Goal: Task Accomplishment & Management: Manage account settings

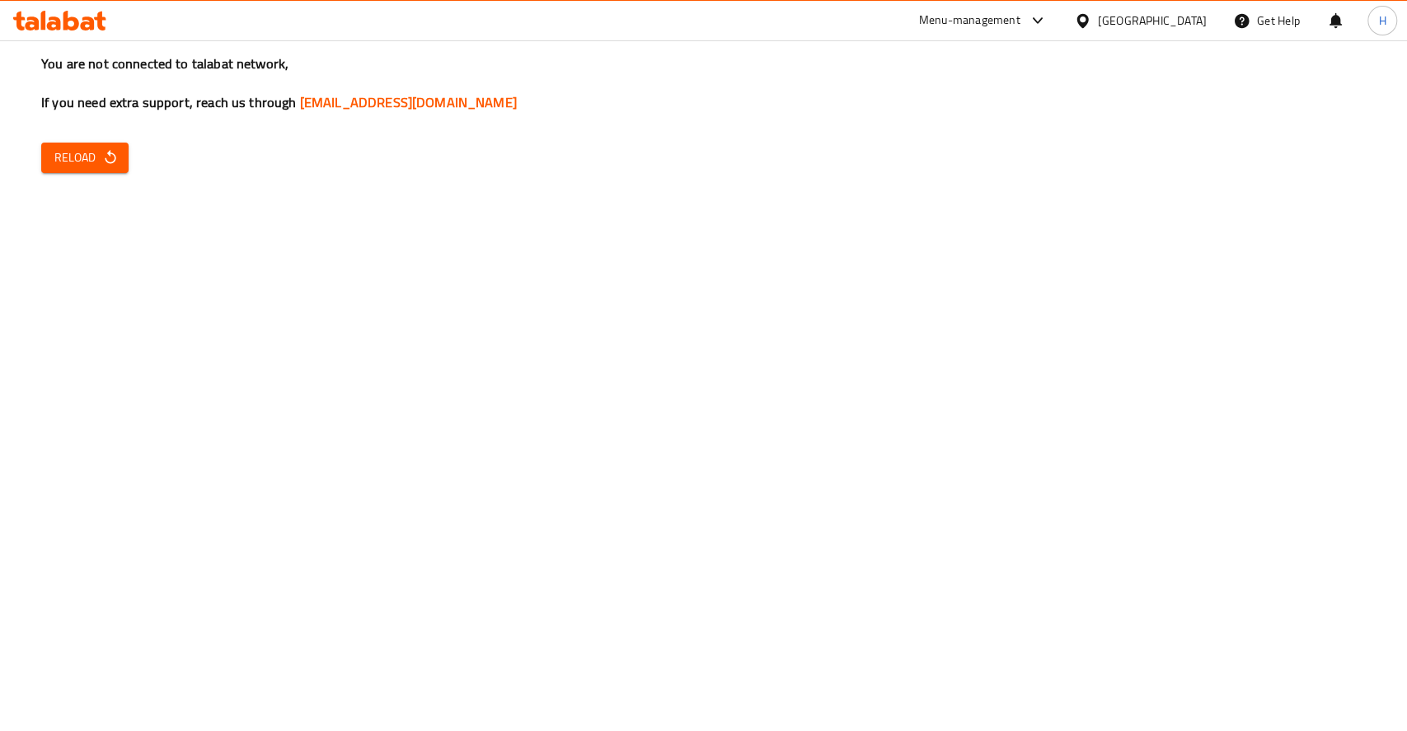
click at [70, 21] on icon at bounding box center [59, 21] width 93 height 20
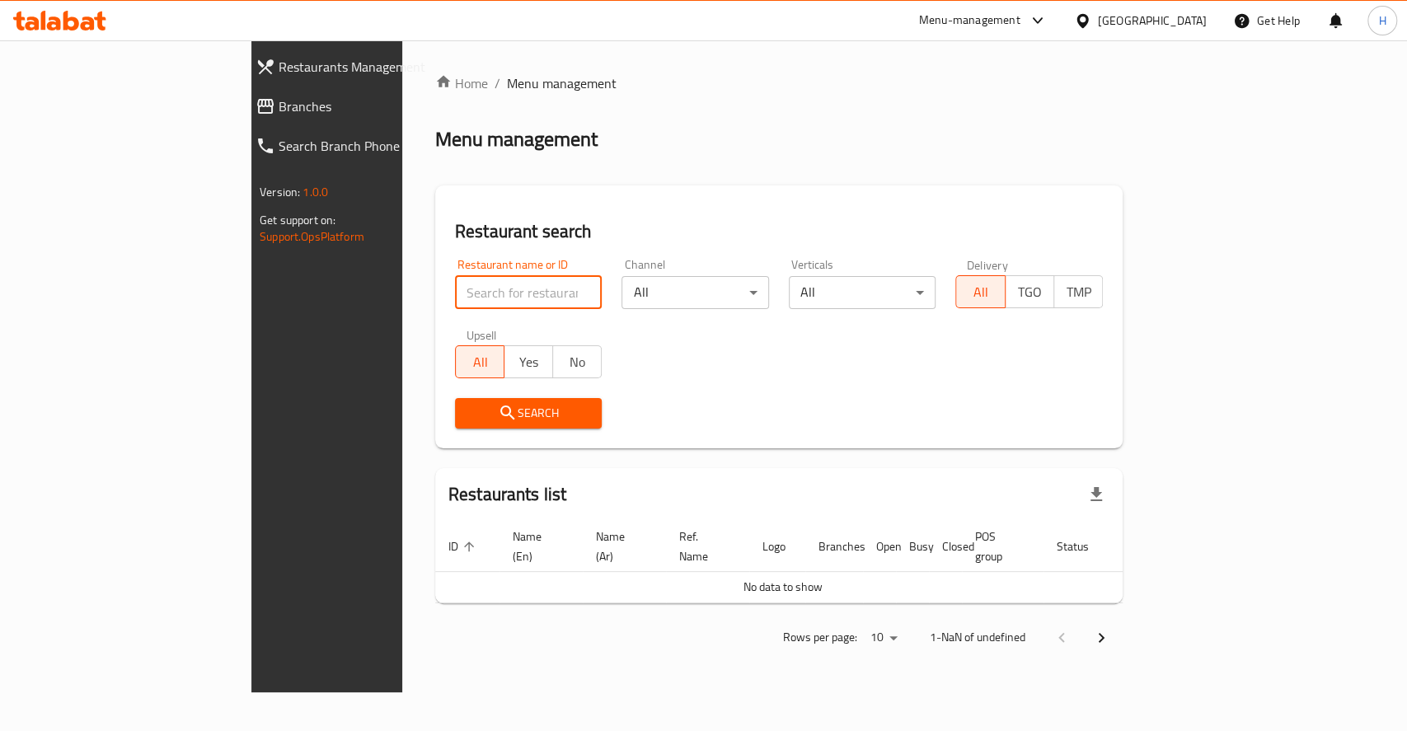
click at [455, 298] on input "search" at bounding box center [529, 292] width 148 height 33
click button "Search" at bounding box center [529, 413] width 148 height 31
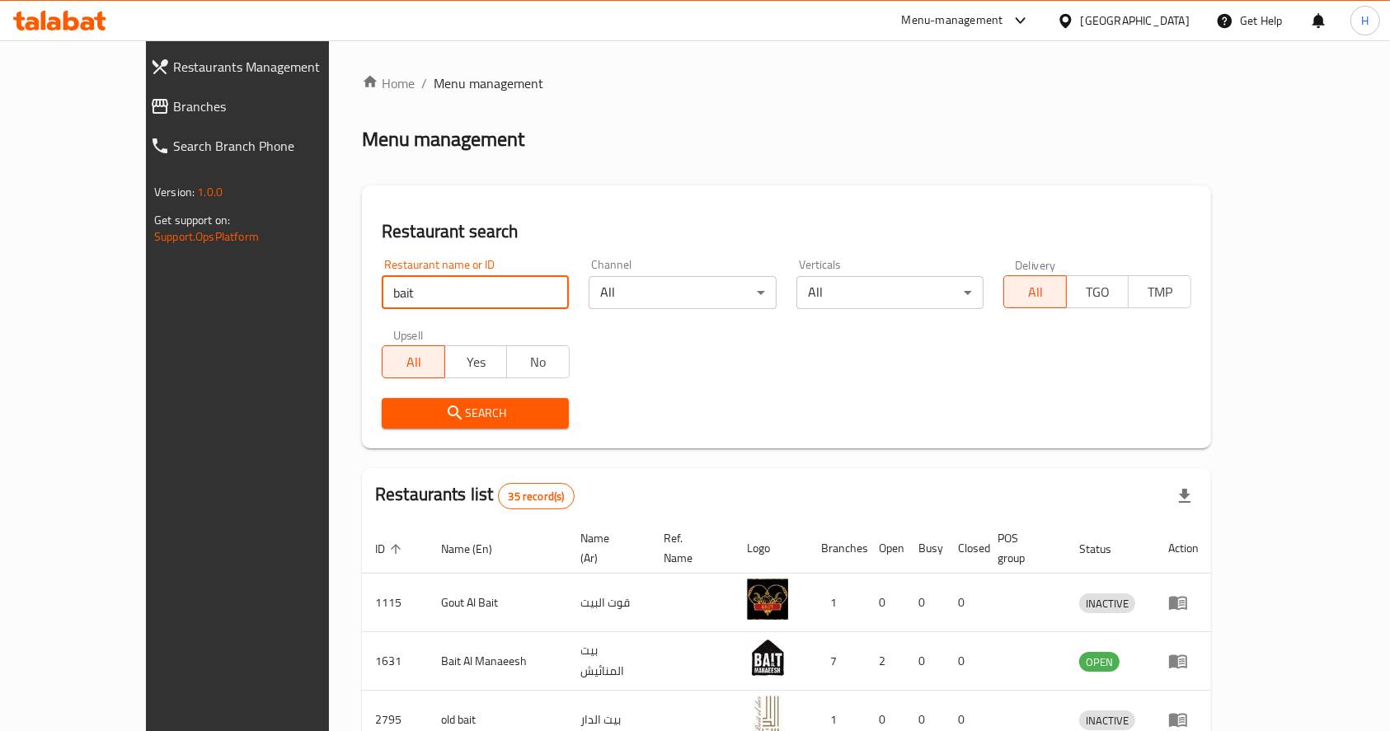
click at [455, 307] on input "bait" at bounding box center [475, 292] width 187 height 33
type input "بيت السلط"
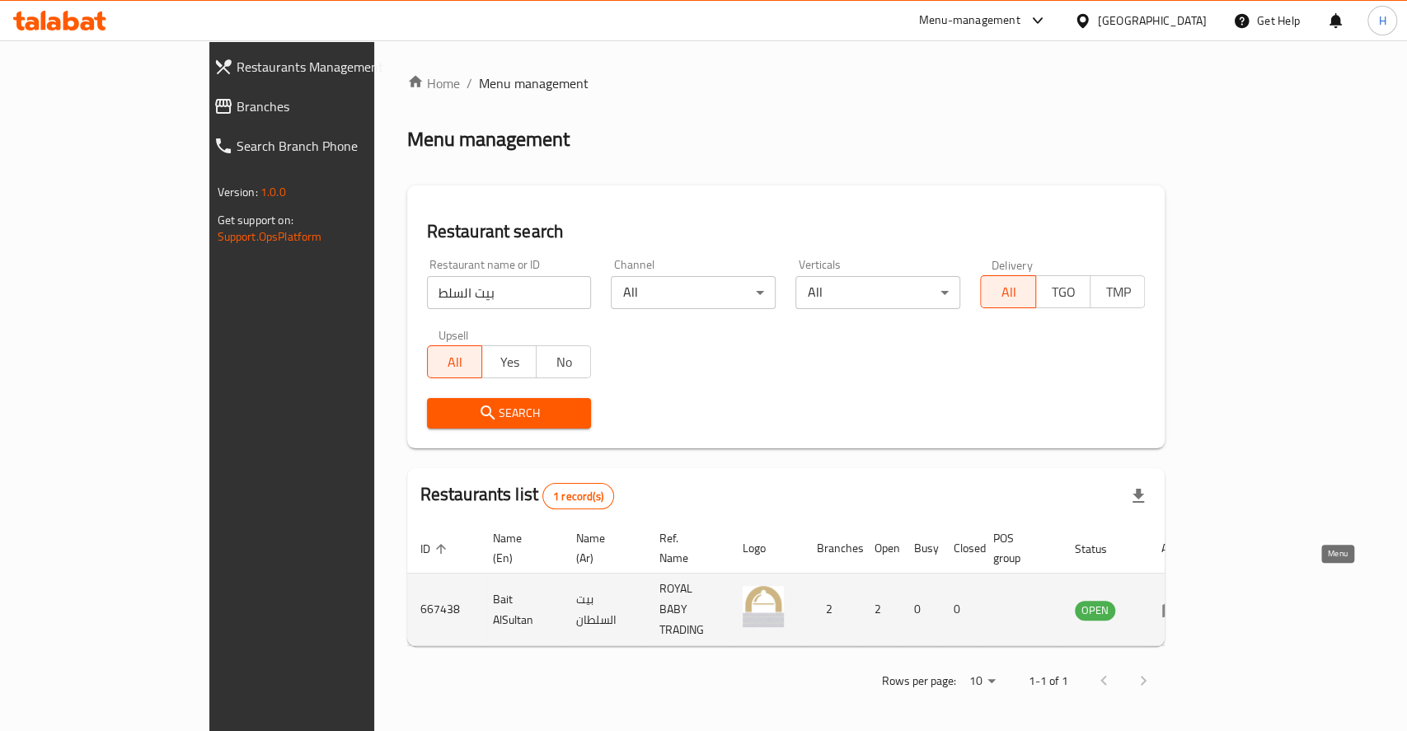
click at [1192, 600] on link "enhanced table" at bounding box center [1177, 610] width 31 height 20
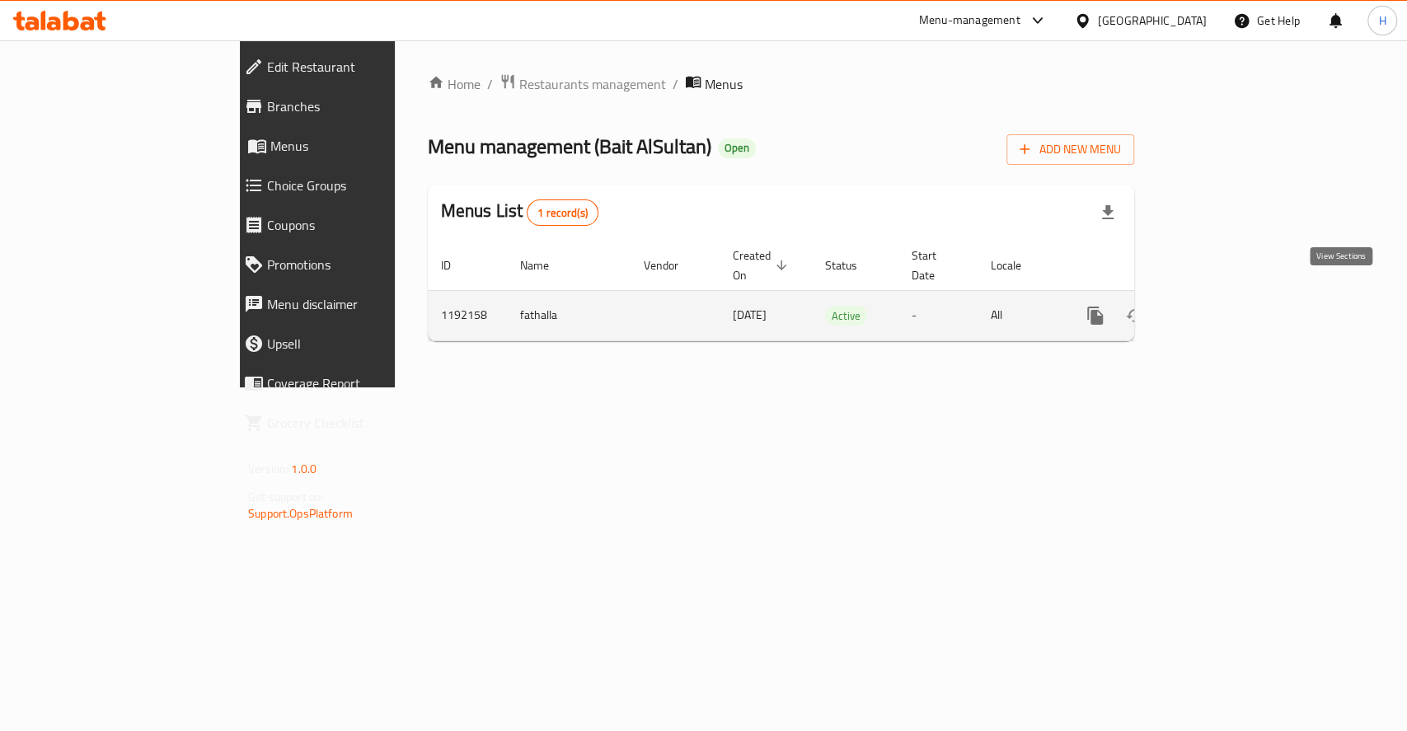
click at [1224, 306] on icon "enhanced table" at bounding box center [1215, 316] width 20 height 20
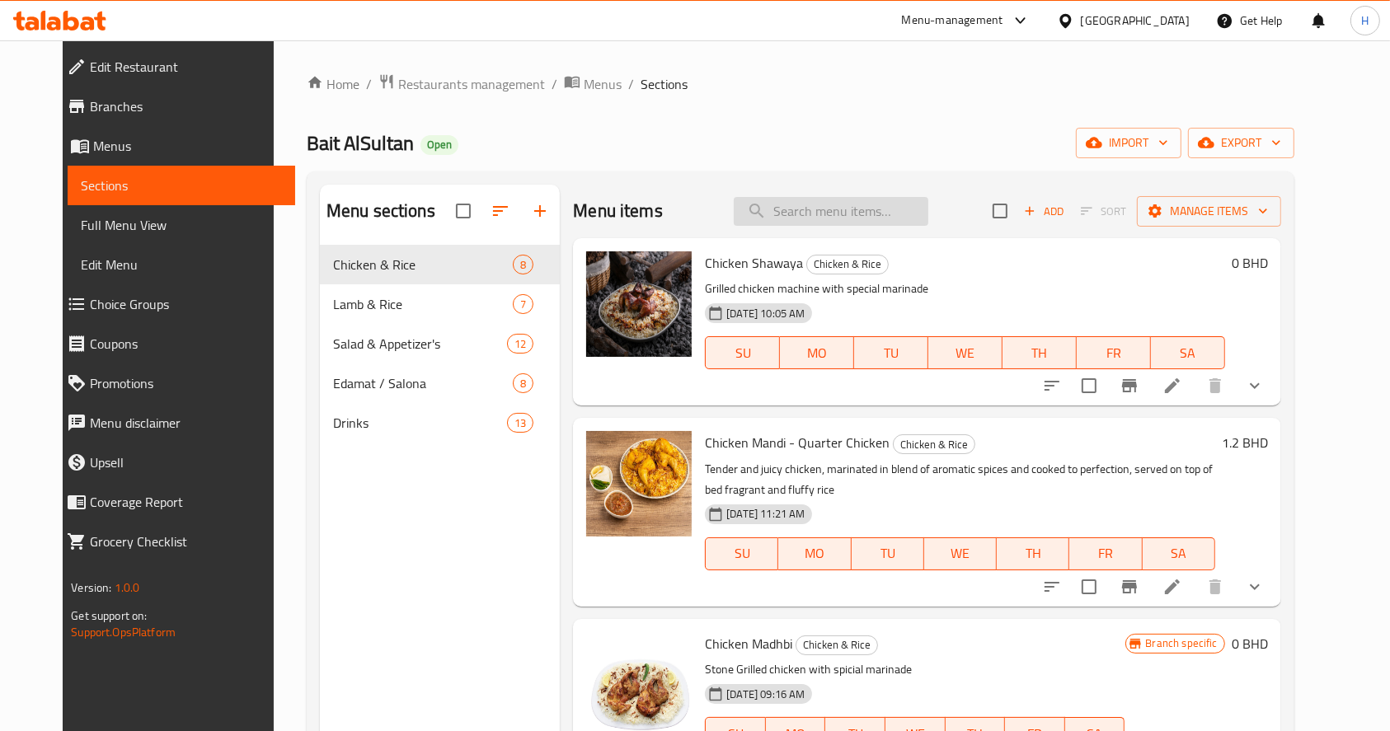
click at [814, 209] on input "search" at bounding box center [831, 211] width 195 height 29
paste input "OKRA ( BABY FINGERS)"
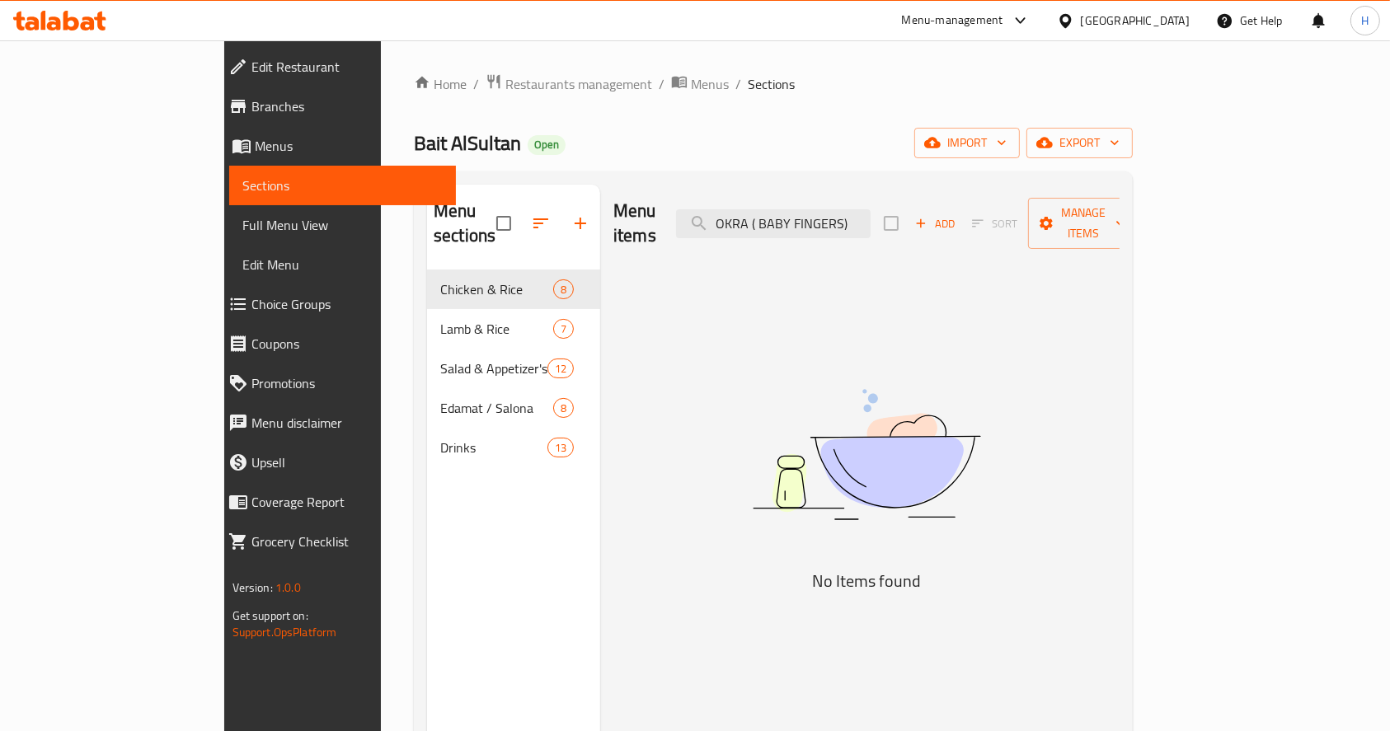
drag, startPoint x: 831, startPoint y: 209, endPoint x: 1170, endPoint y: 200, distance: 339.0
click at [1120, 200] on div "Menu items OKRA ( BABY FINGERS) Add Sort Manage items" at bounding box center [866, 224] width 506 height 78
type input "OKRA"
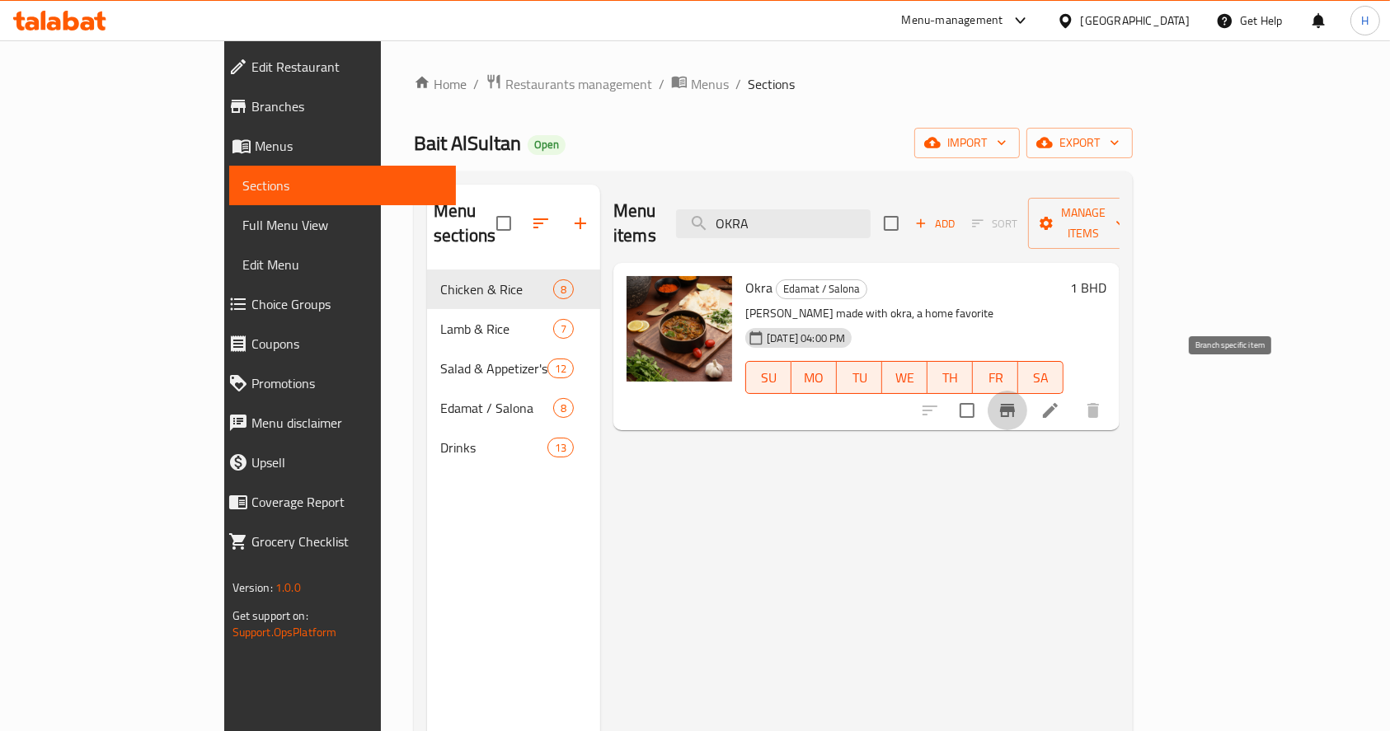
click at [1015, 404] on icon "Branch-specific-item" at bounding box center [1007, 410] width 15 height 13
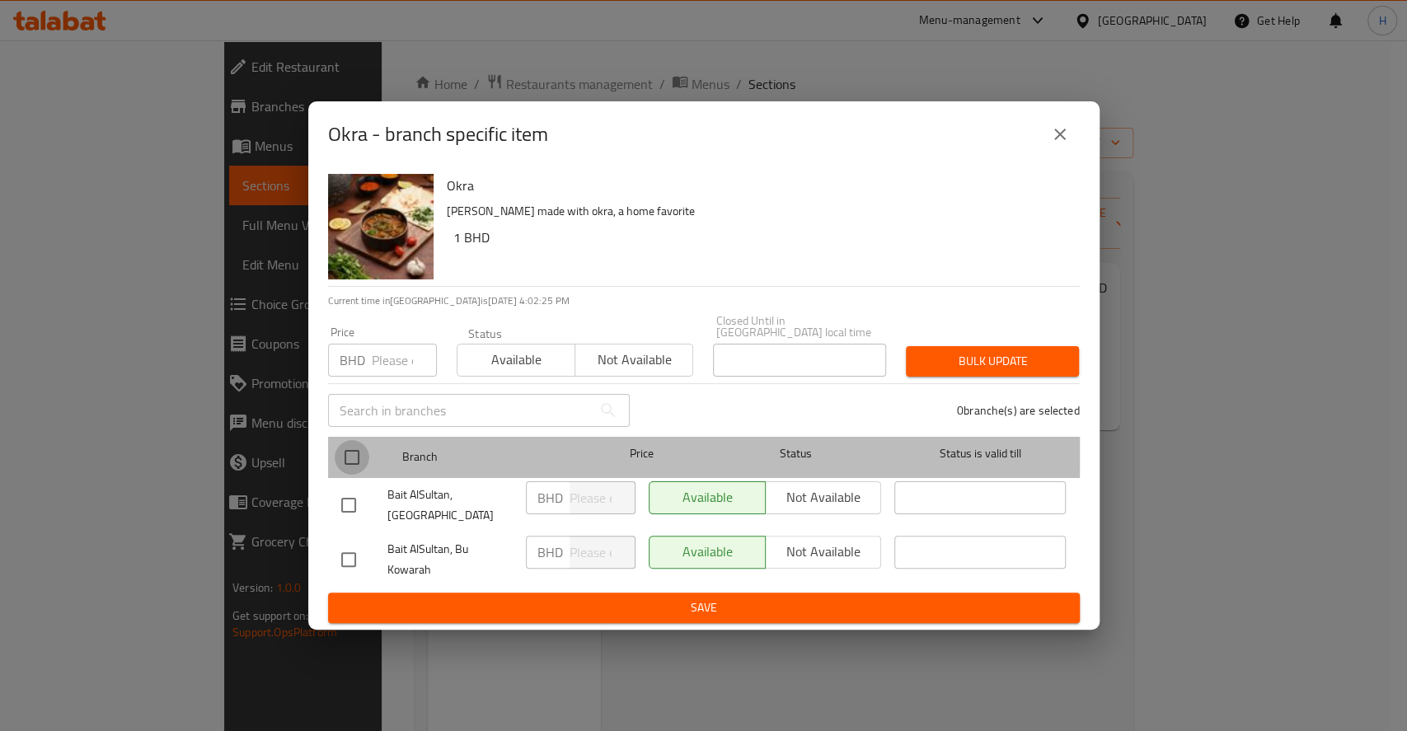
click at [353, 451] on input "checkbox" at bounding box center [352, 457] width 35 height 35
checkbox input "true"
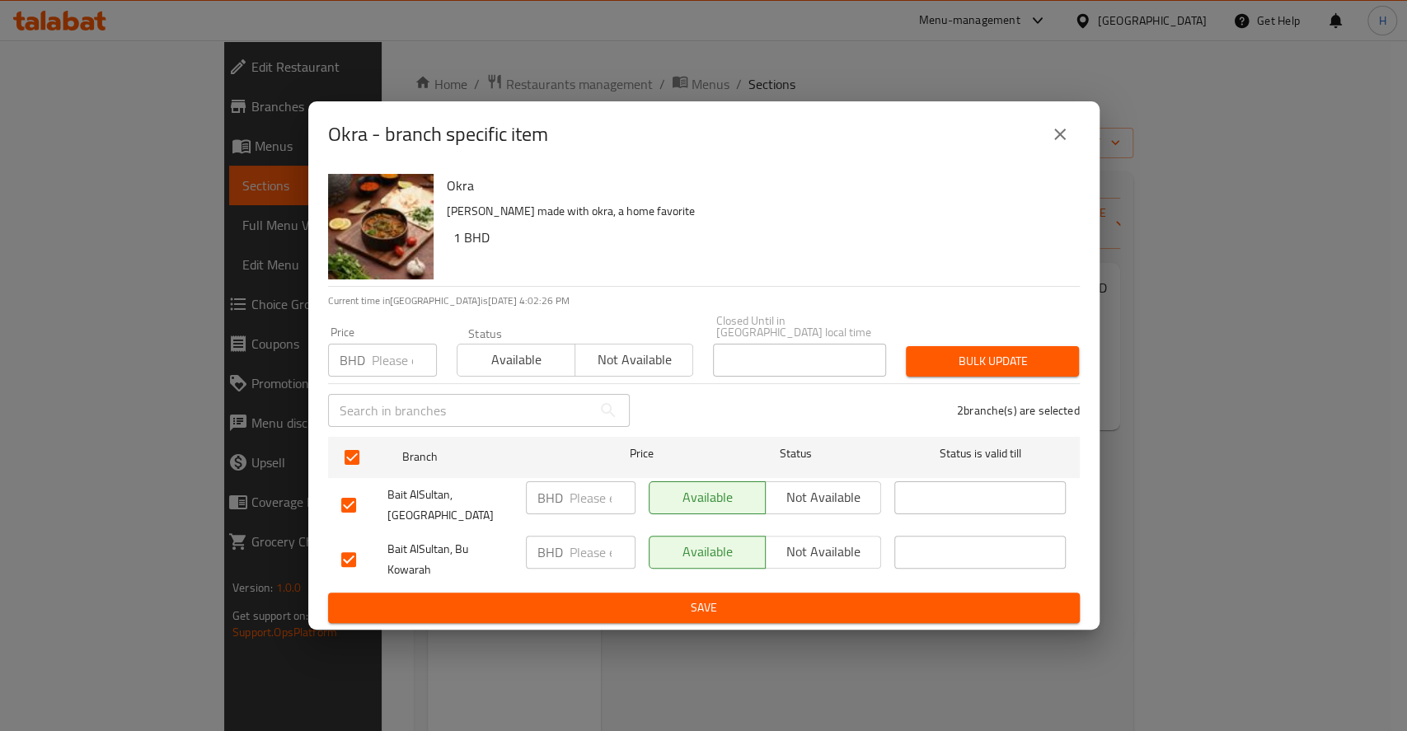
click at [589, 494] on input "number" at bounding box center [603, 498] width 66 height 33
drag, startPoint x: 590, startPoint y: 494, endPoint x: 511, endPoint y: 487, distance: 78.6
click at [511, 487] on div "Bait AlSultan, Isa Town BHD 1.7 ​ Available Not available ​" at bounding box center [704, 505] width 739 height 61
type input "1.7"
paste input "1.7"
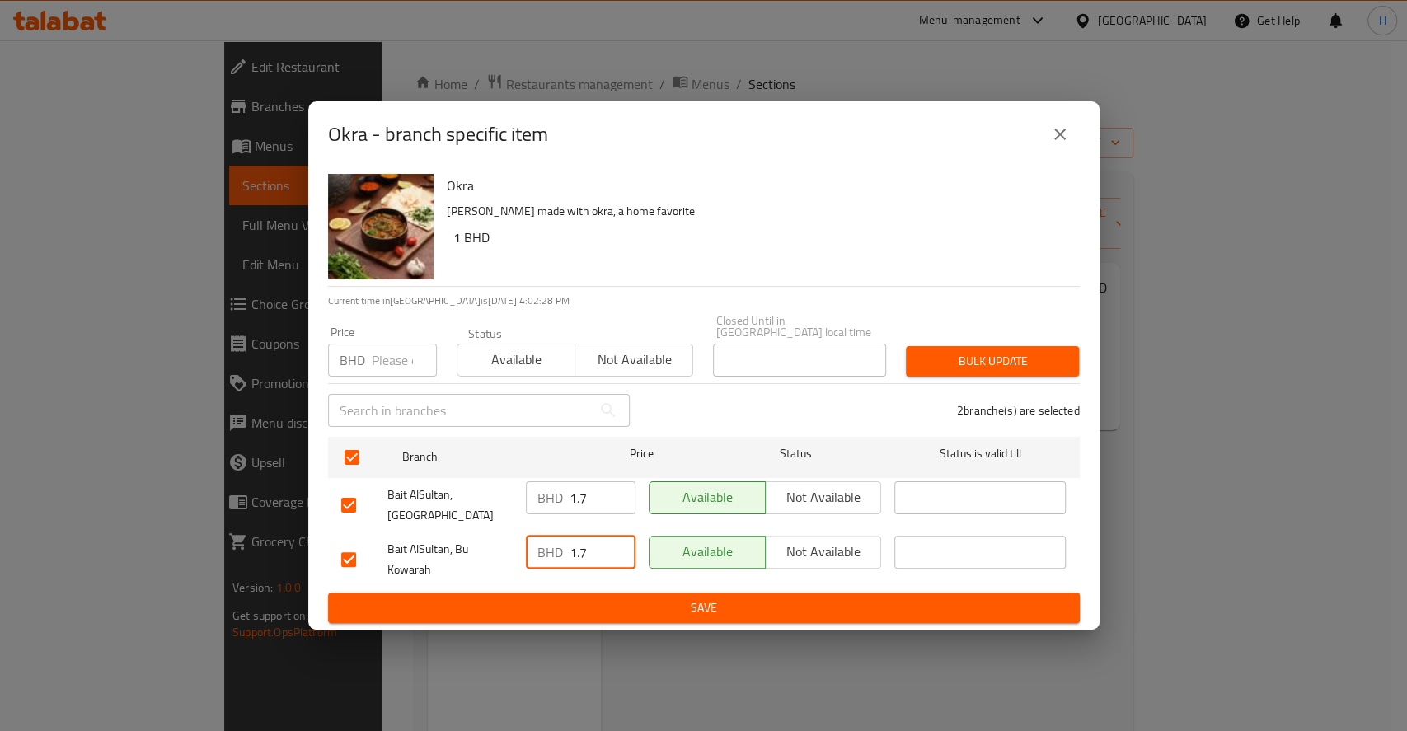
click at [581, 536] on input "1.7" at bounding box center [603, 552] width 66 height 33
type input "1.7"
click at [660, 598] on span "Save" at bounding box center [704, 608] width 726 height 21
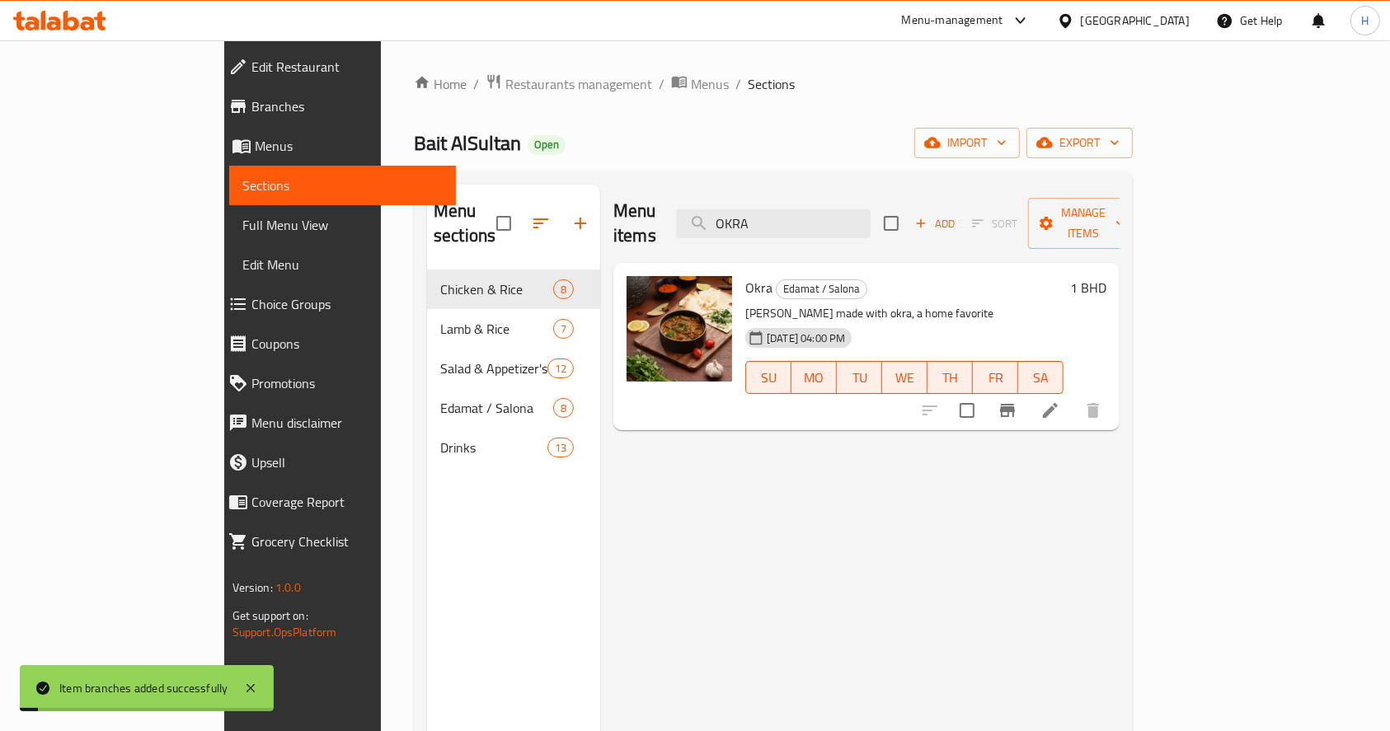
drag, startPoint x: 1279, startPoint y: 369, endPoint x: 1285, endPoint y: 403, distance: 35.3
click at [1113, 403] on div at bounding box center [1011, 411] width 203 height 40
click at [1060, 401] on icon at bounding box center [1051, 411] width 20 height 20
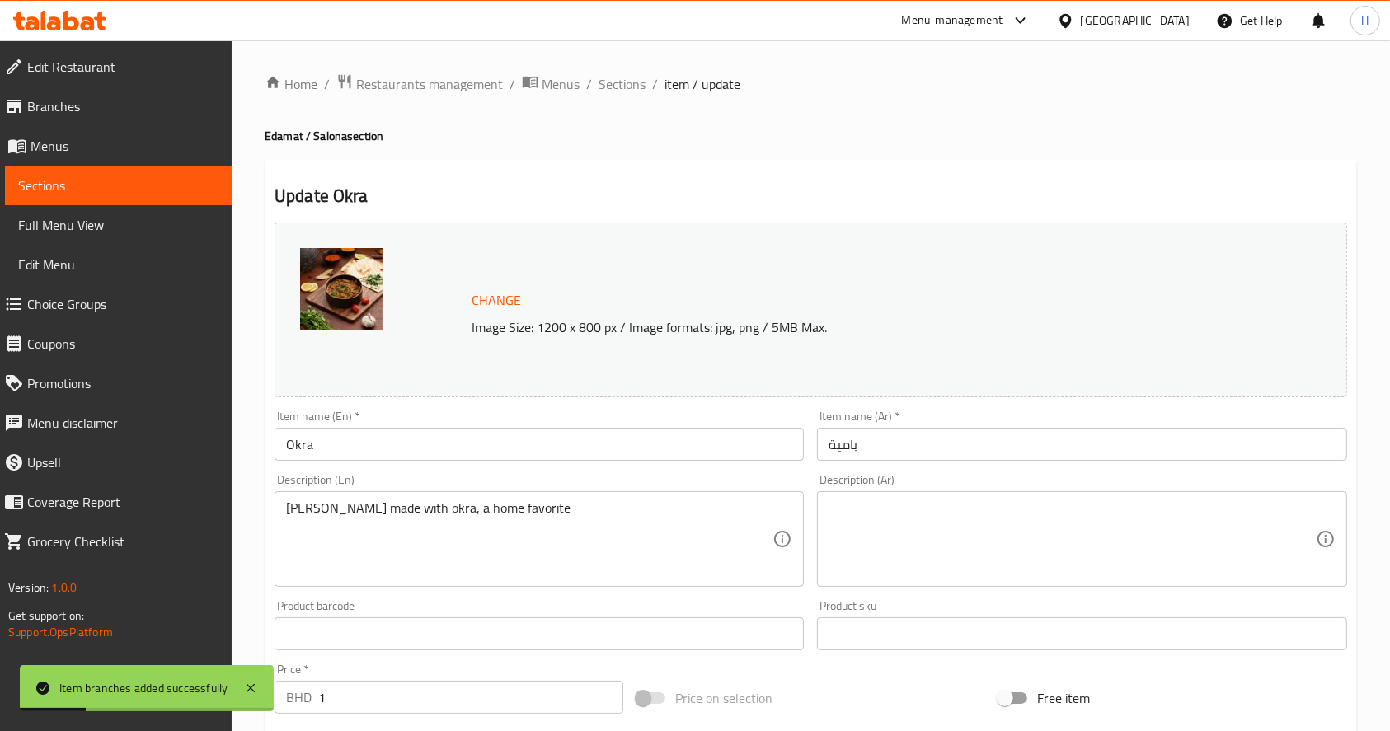
scroll to position [457, 0]
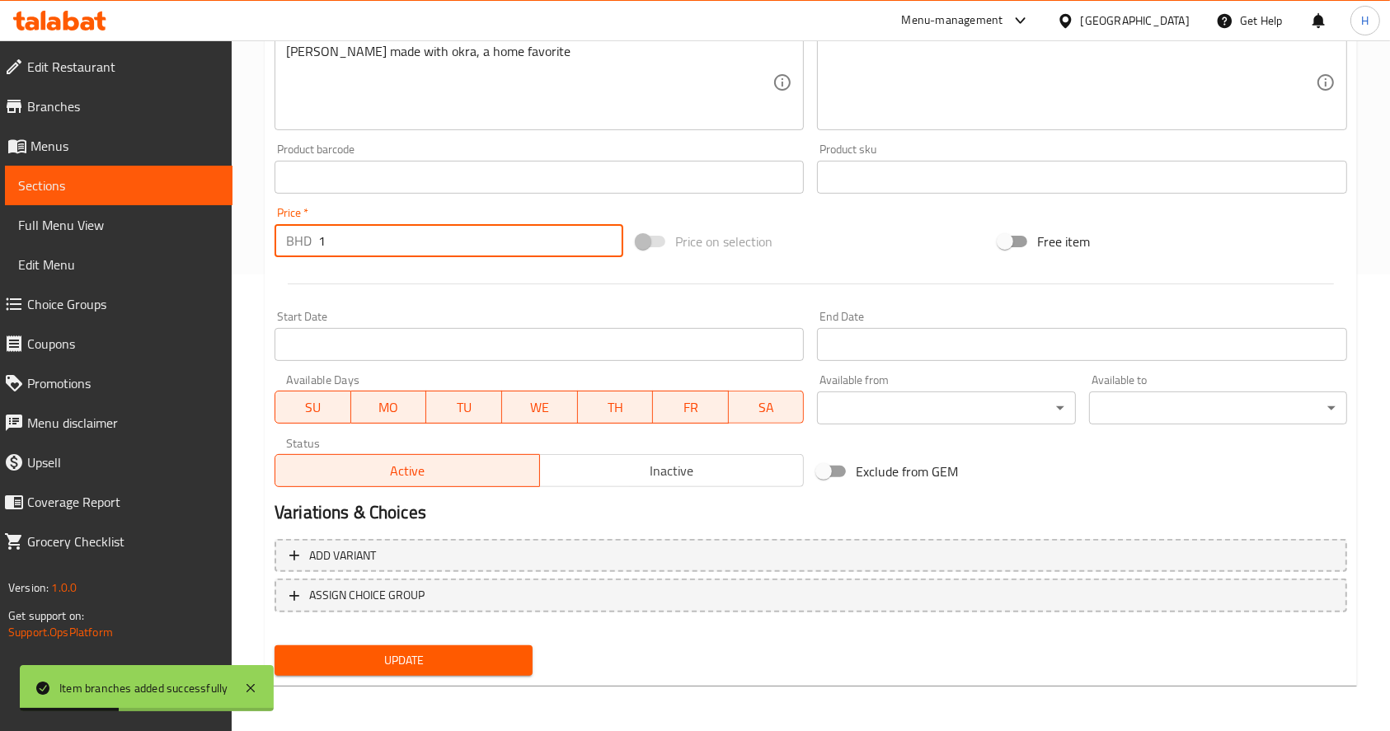
click at [487, 244] on input "1" at bounding box center [470, 240] width 305 height 33
type input "1.7"
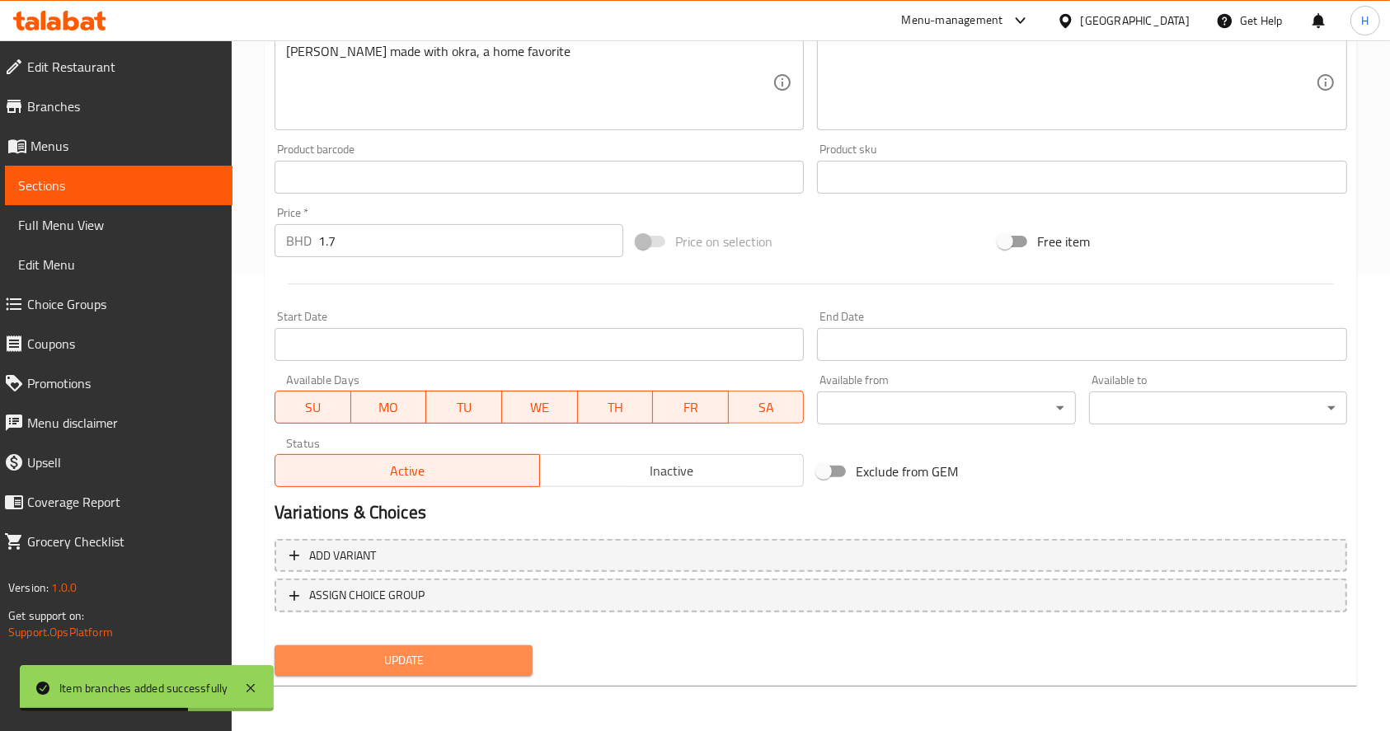
click at [375, 658] on span "Update" at bounding box center [404, 661] width 232 height 21
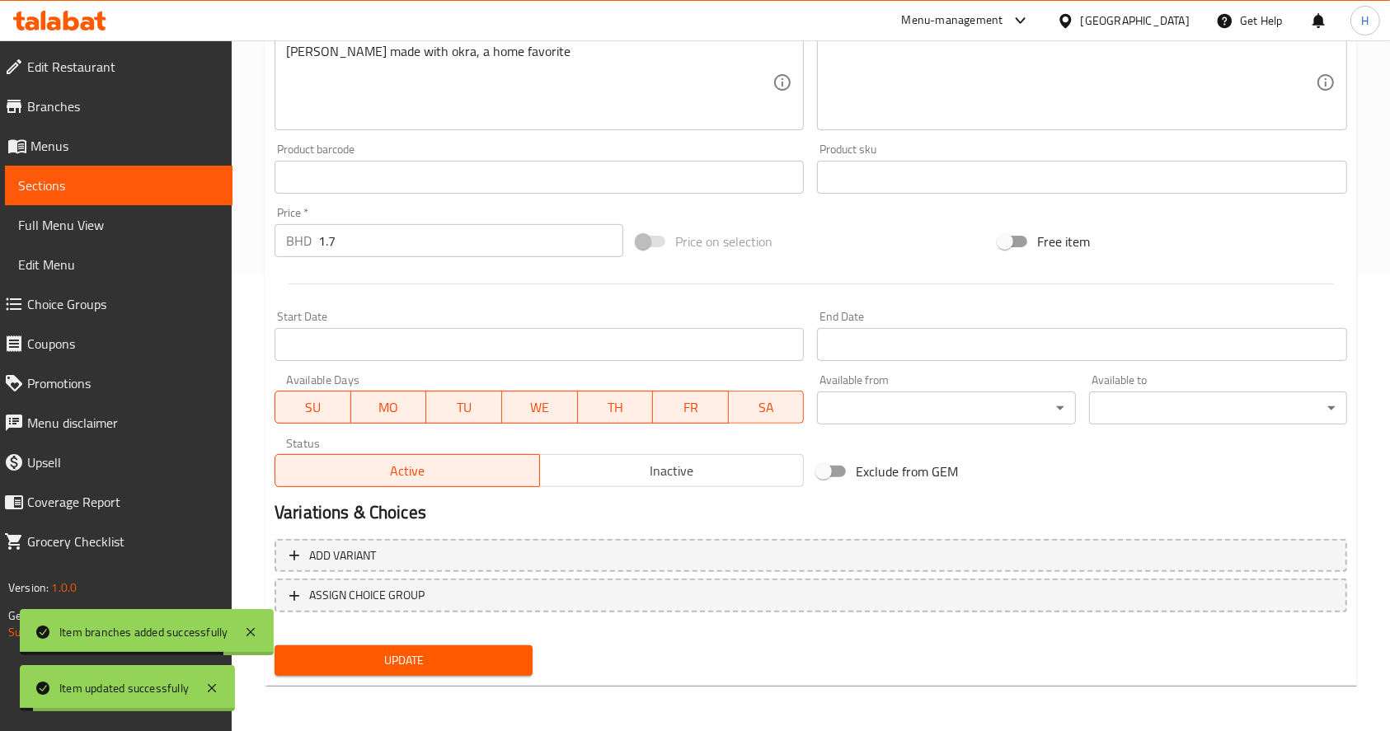
scroll to position [0, 0]
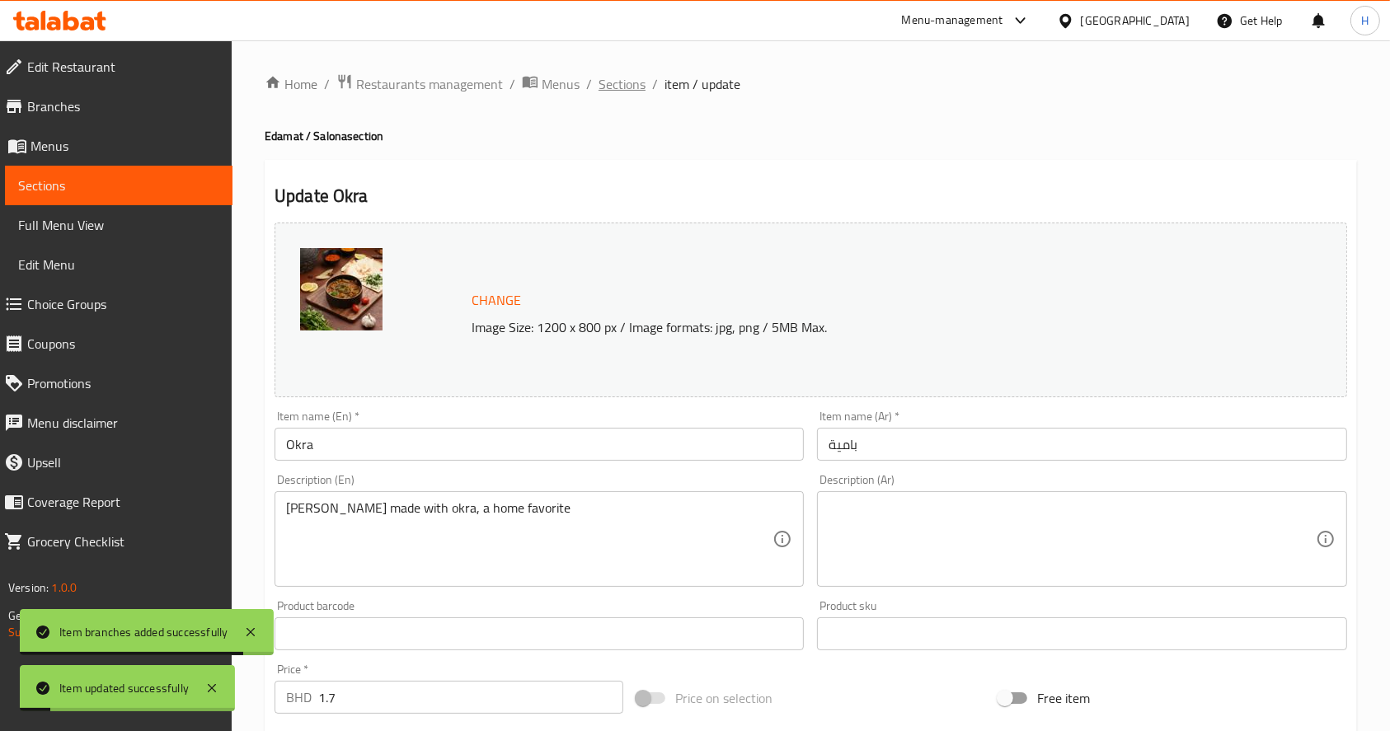
click at [627, 87] on span "Sections" at bounding box center [622, 84] width 47 height 20
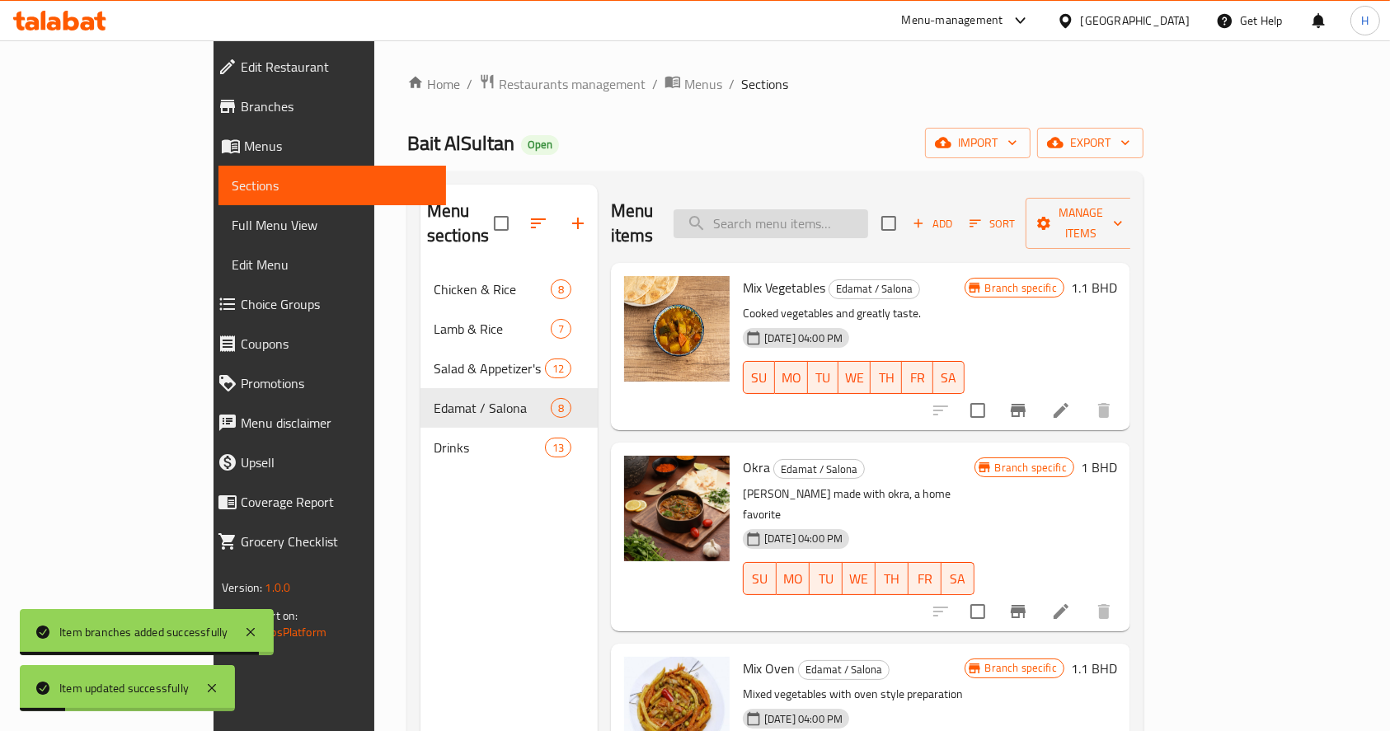
click at [868, 214] on input "search" at bounding box center [771, 223] width 195 height 29
paste input "MULUKIHIYA CHICKIN"
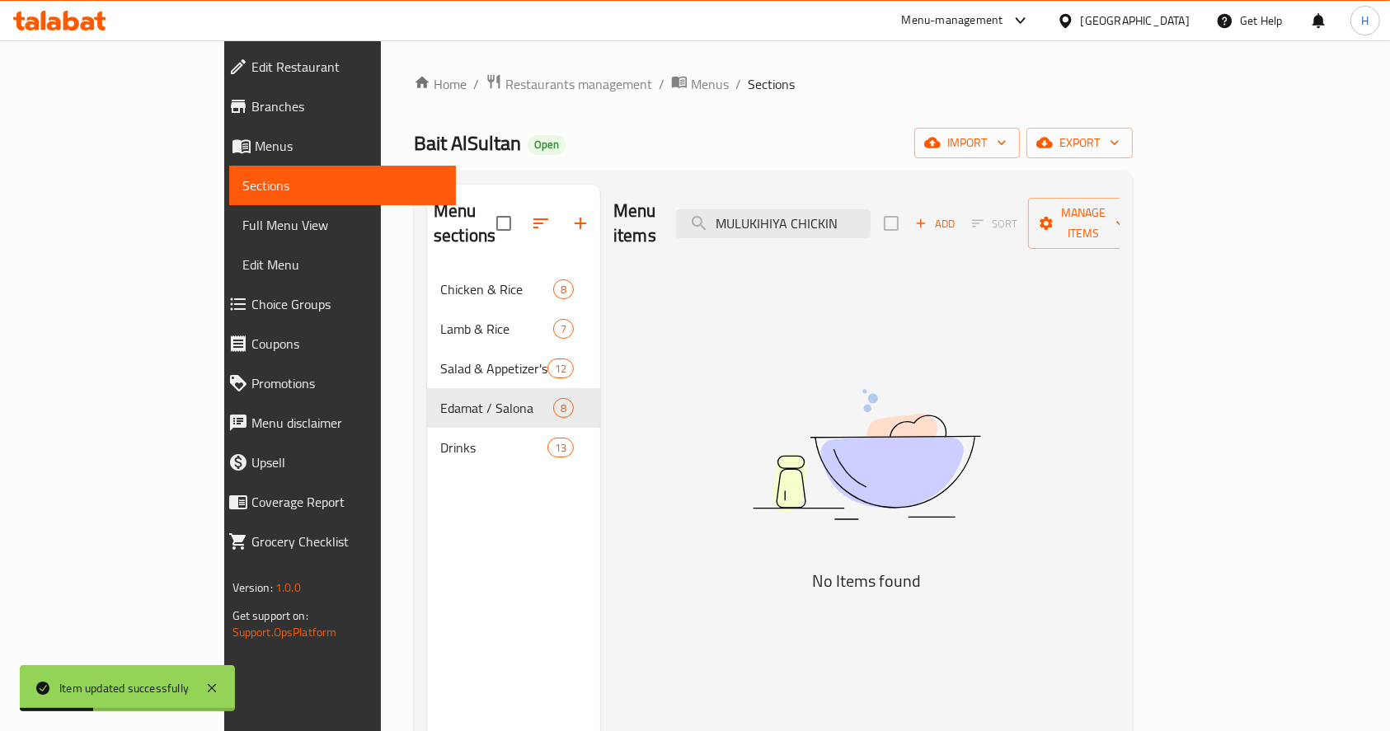
drag, startPoint x: 895, startPoint y: 216, endPoint x: 951, endPoint y: 203, distance: 57.6
click at [951, 203] on div "Menu items MULUKIHIYA CHICKIN Add Sort Manage items" at bounding box center [866, 224] width 506 height 78
click at [871, 209] on input "MULUKIHIYA" at bounding box center [773, 223] width 195 height 29
type input "ملوخ"
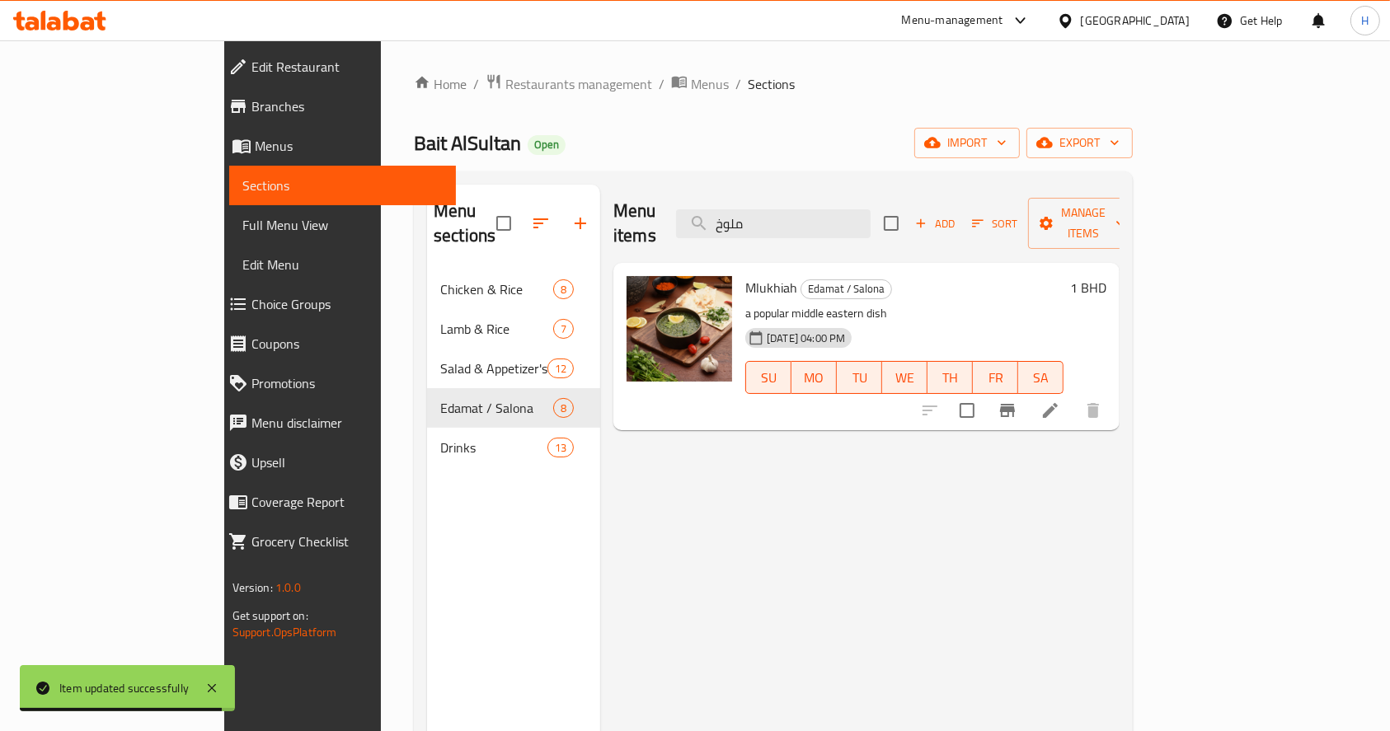
click at [1074, 396] on li at bounding box center [1050, 411] width 46 height 30
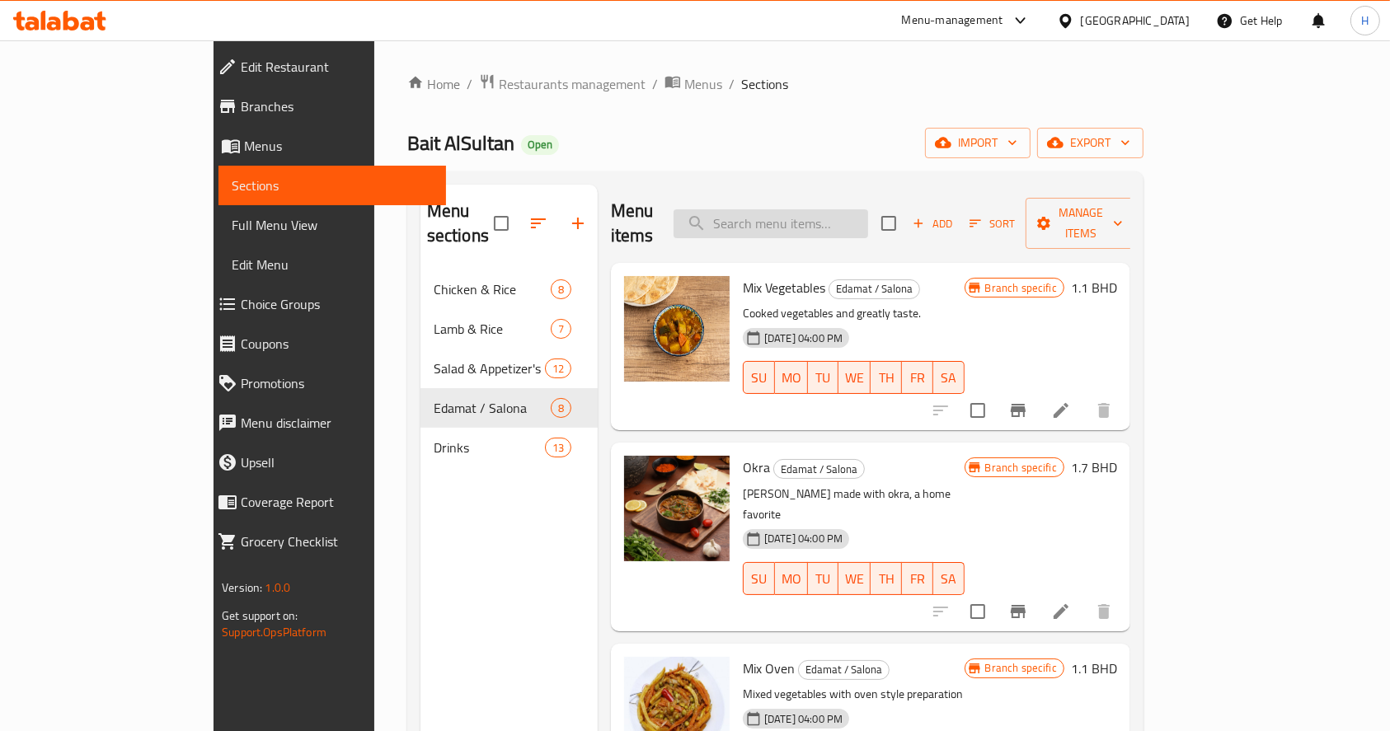
click at [842, 209] on input "search" at bounding box center [771, 223] width 195 height 29
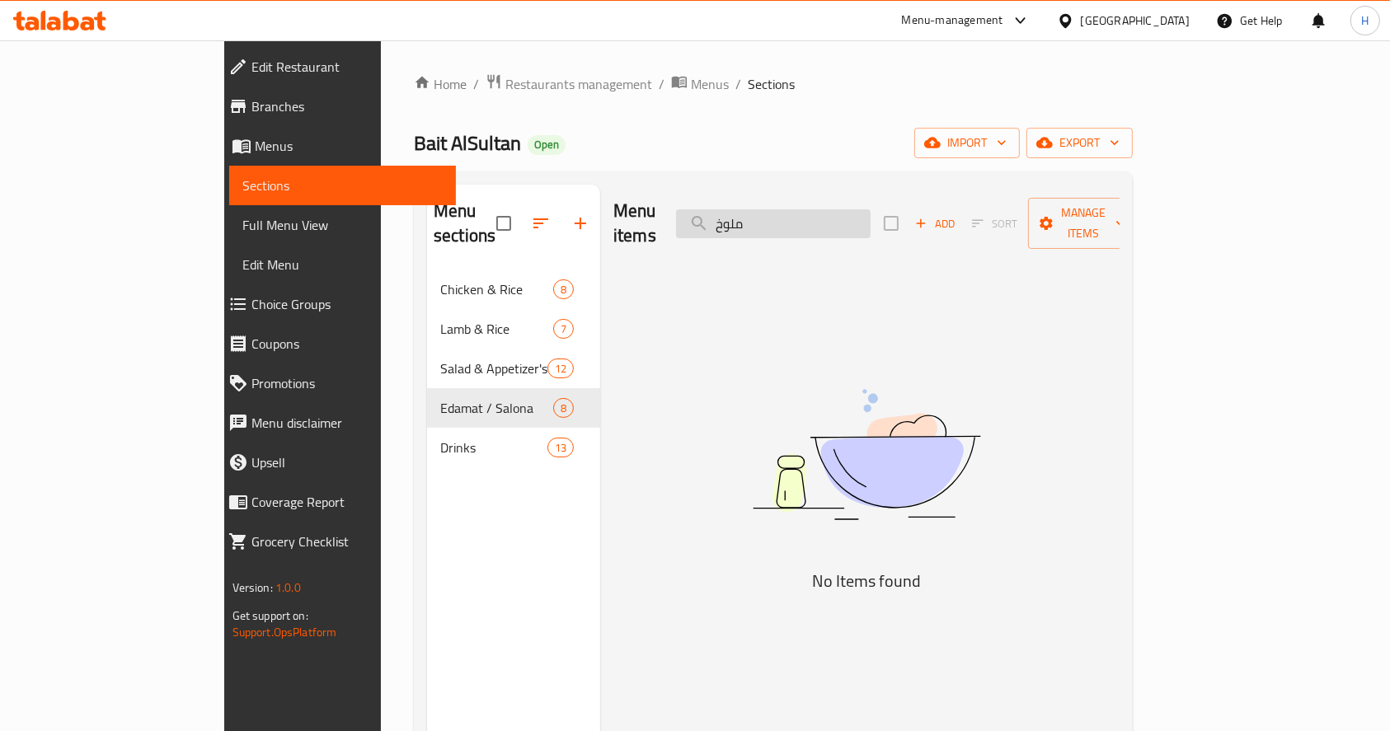
type input "ملوخ"
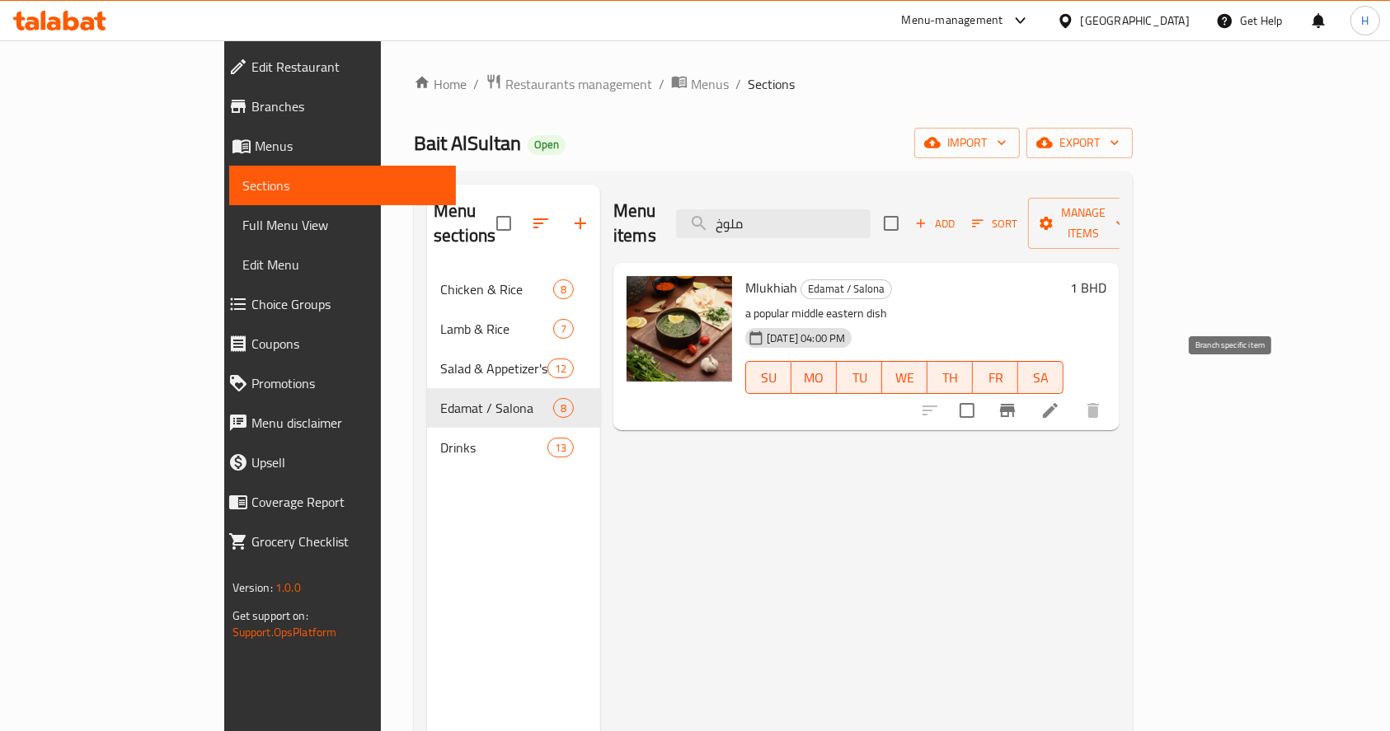
click at [1015, 404] on icon "Branch-specific-item" at bounding box center [1007, 410] width 15 height 13
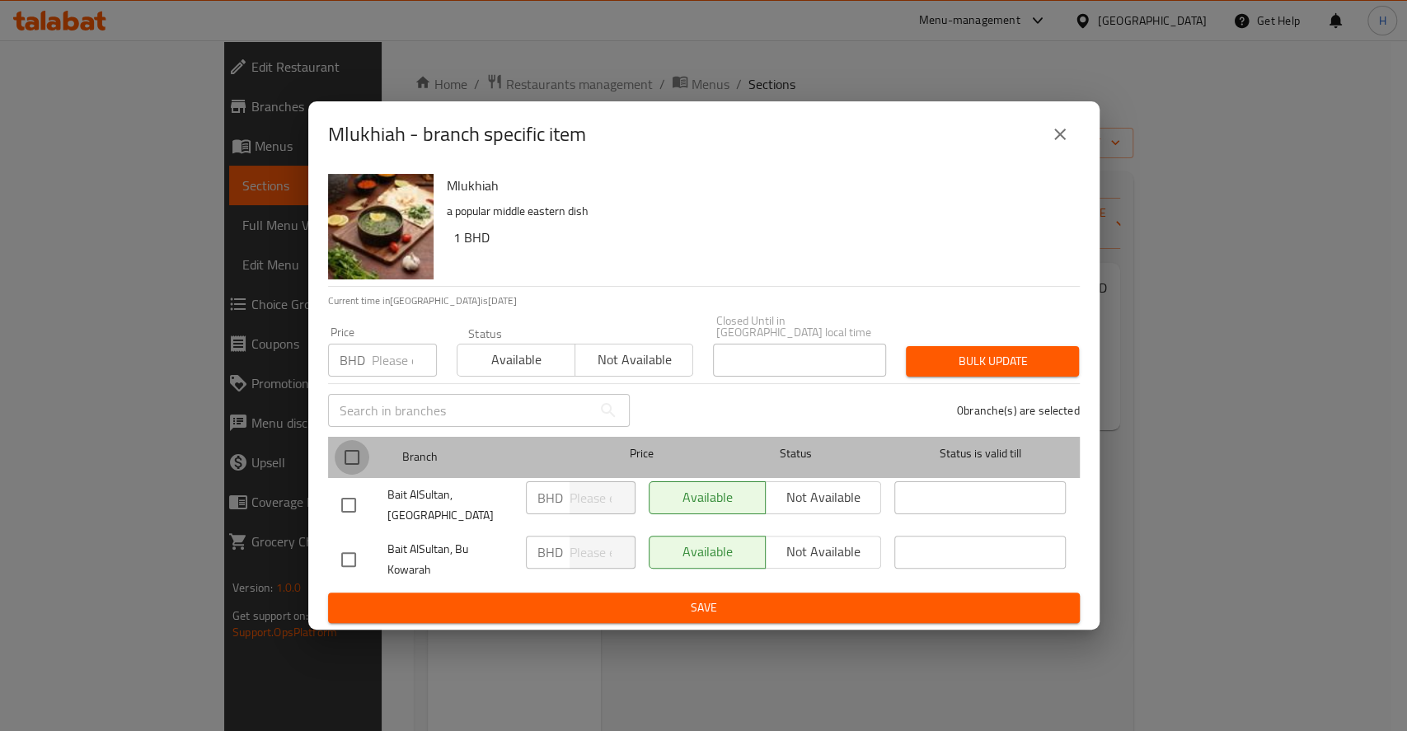
click at [368, 460] on input "checkbox" at bounding box center [352, 457] width 35 height 35
checkbox input "true"
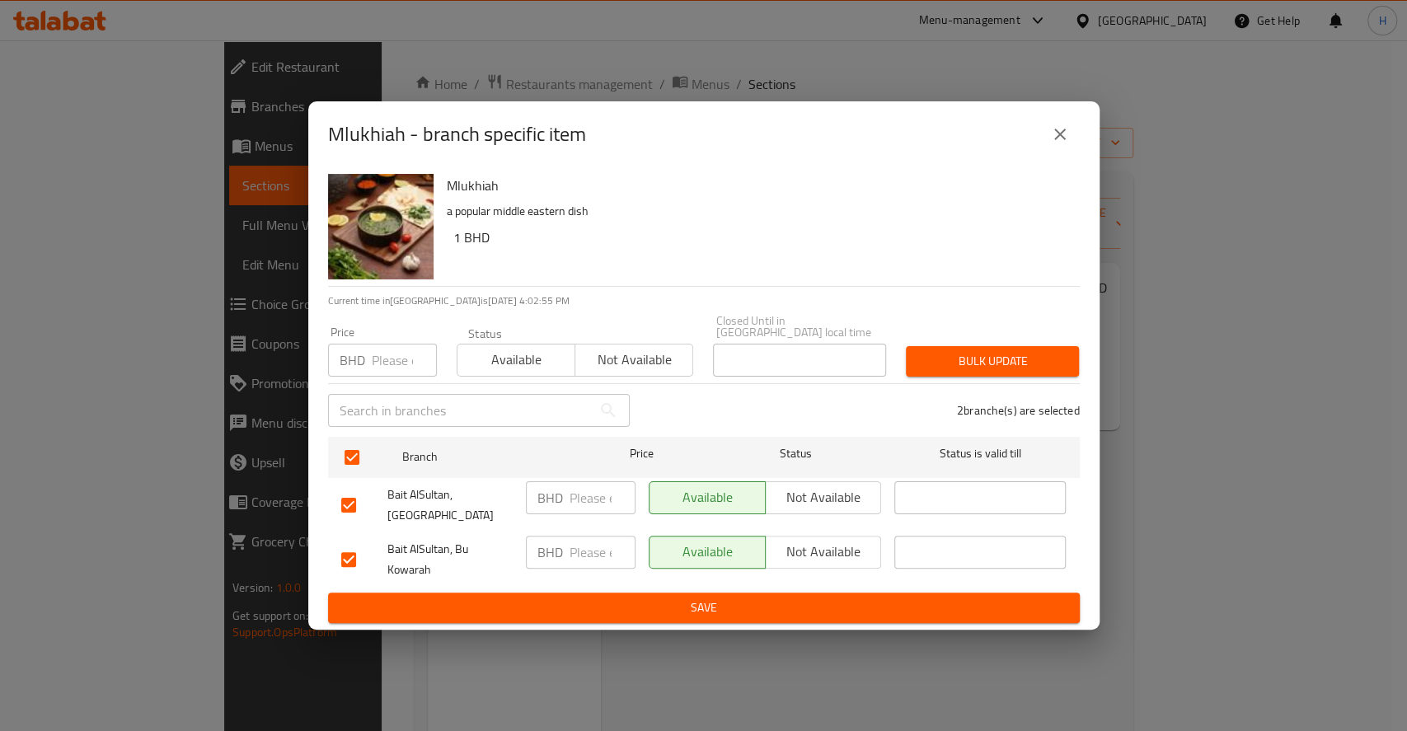
click at [602, 498] on input "number" at bounding box center [603, 498] width 66 height 33
click at [602, 498] on input "1.7" at bounding box center [603, 498] width 66 height 33
type input "1.7"
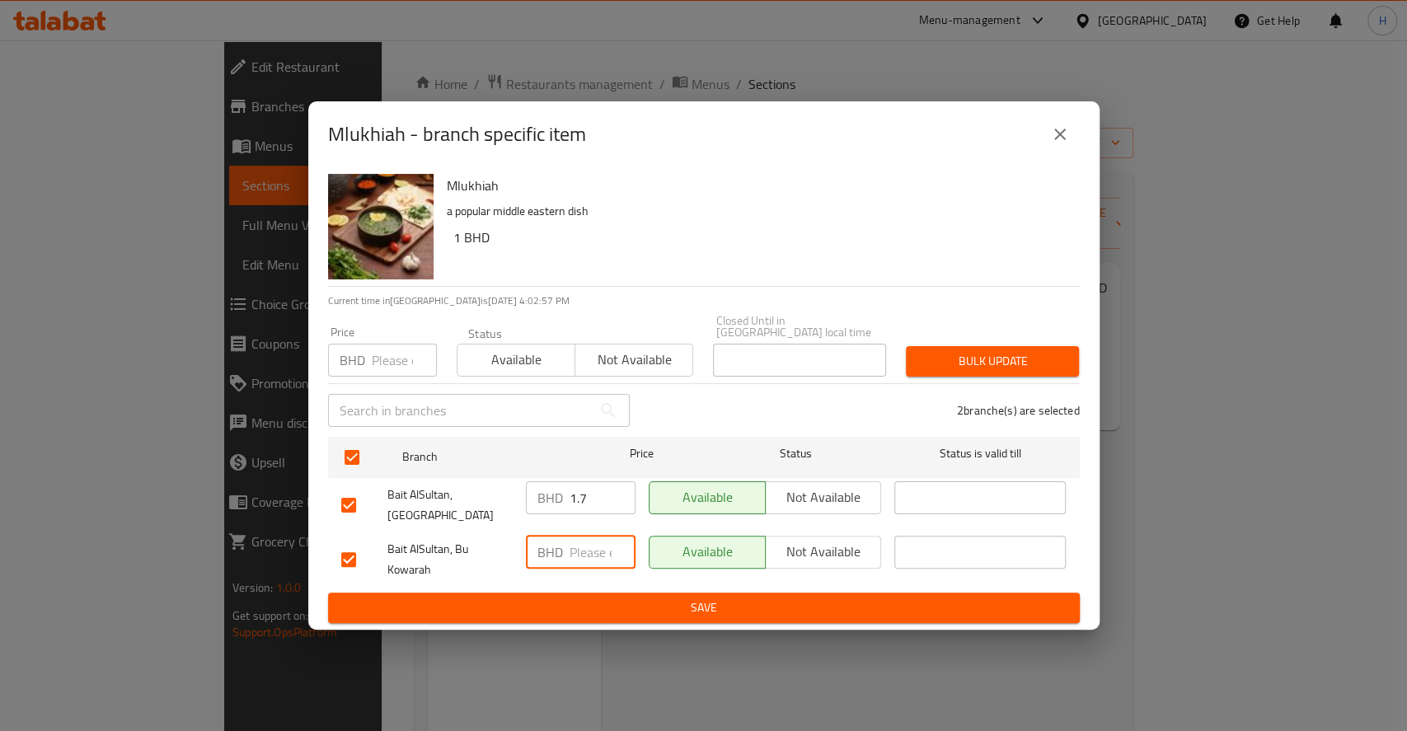
paste input "1.7"
click at [581, 538] on input "1.7" at bounding box center [603, 552] width 66 height 33
type input "1.7"
click at [663, 598] on span "Save" at bounding box center [704, 608] width 726 height 21
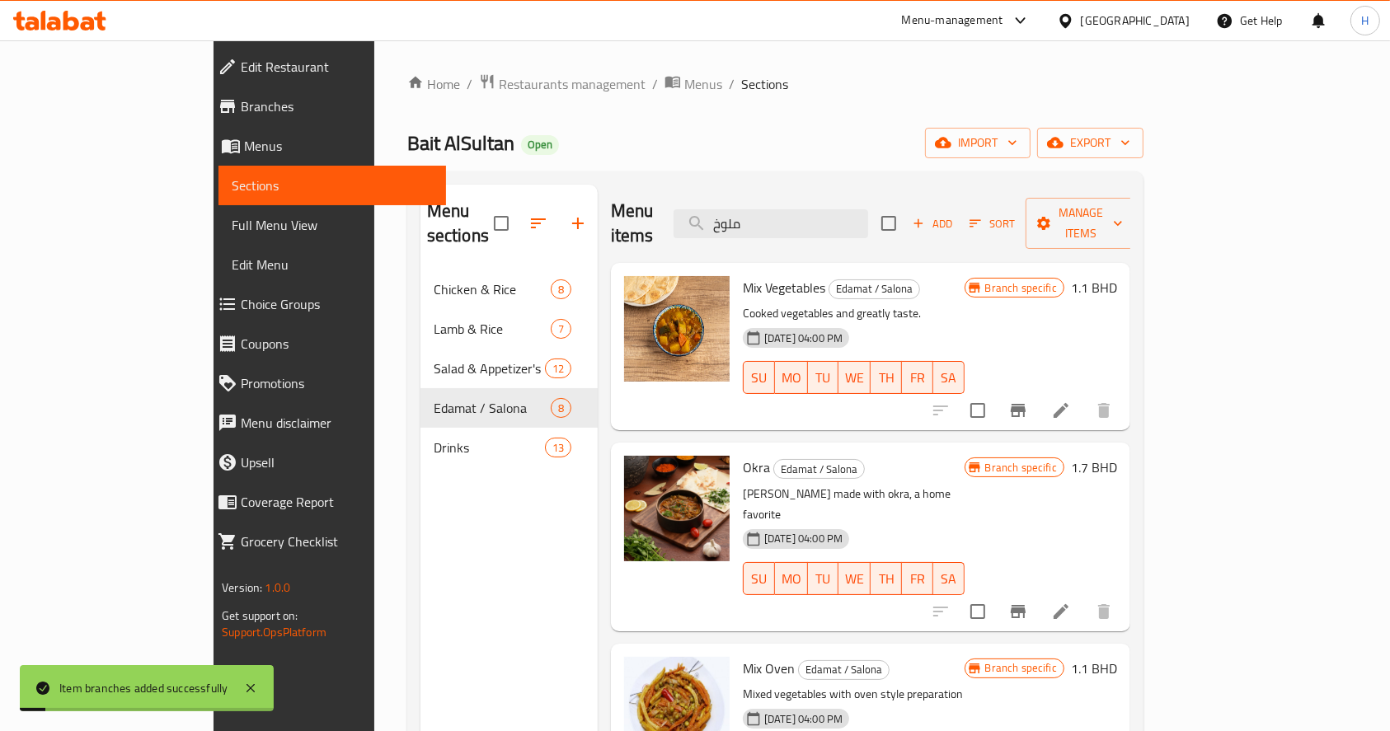
drag, startPoint x: 745, startPoint y: 217, endPoint x: 387, endPoint y: 143, distance: 366.1
click at [407, 143] on div "Home / Restaurants management / Menus / Sections Bait AlSultan Open import expo…" at bounding box center [775, 501] width 736 height 856
paste input "MIX VEGETABLE"
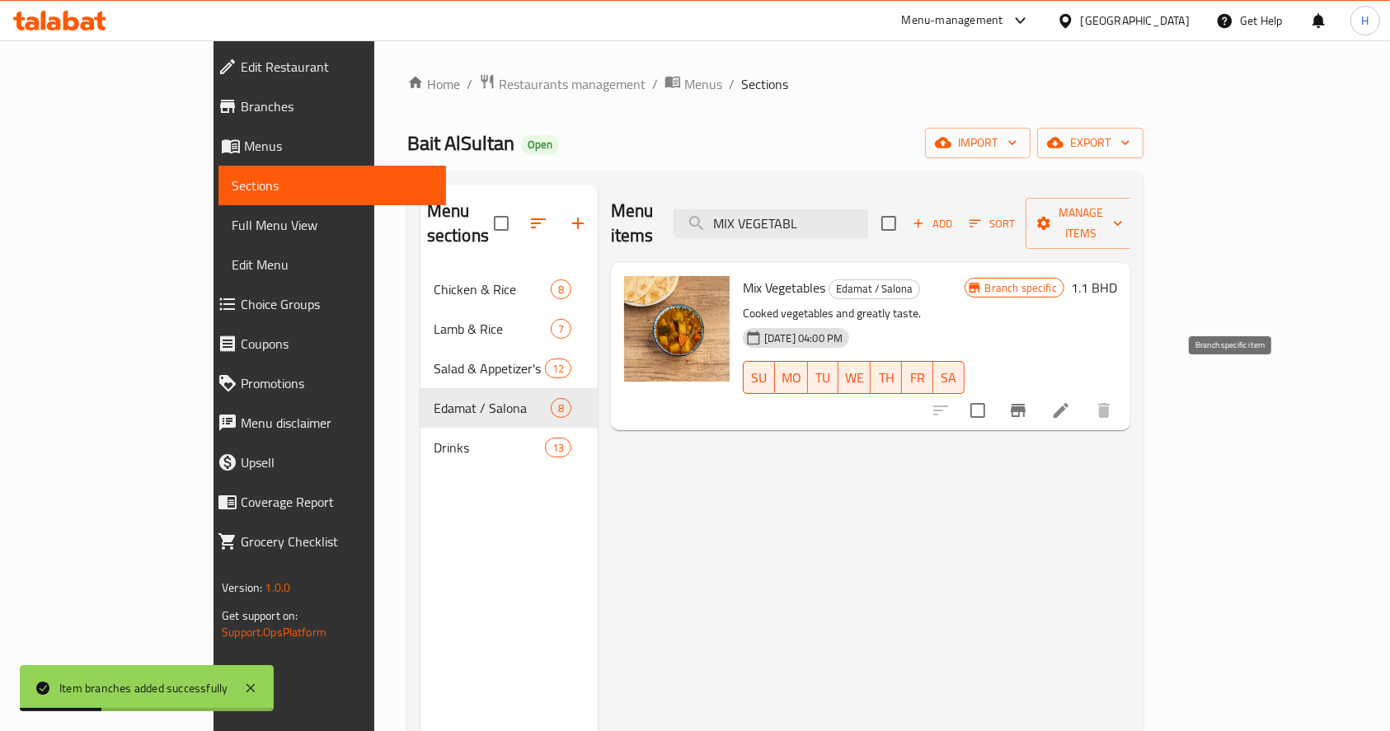
type input "MIX VEGETABL"
click at [1026, 404] on icon "Branch-specific-item" at bounding box center [1018, 410] width 15 height 13
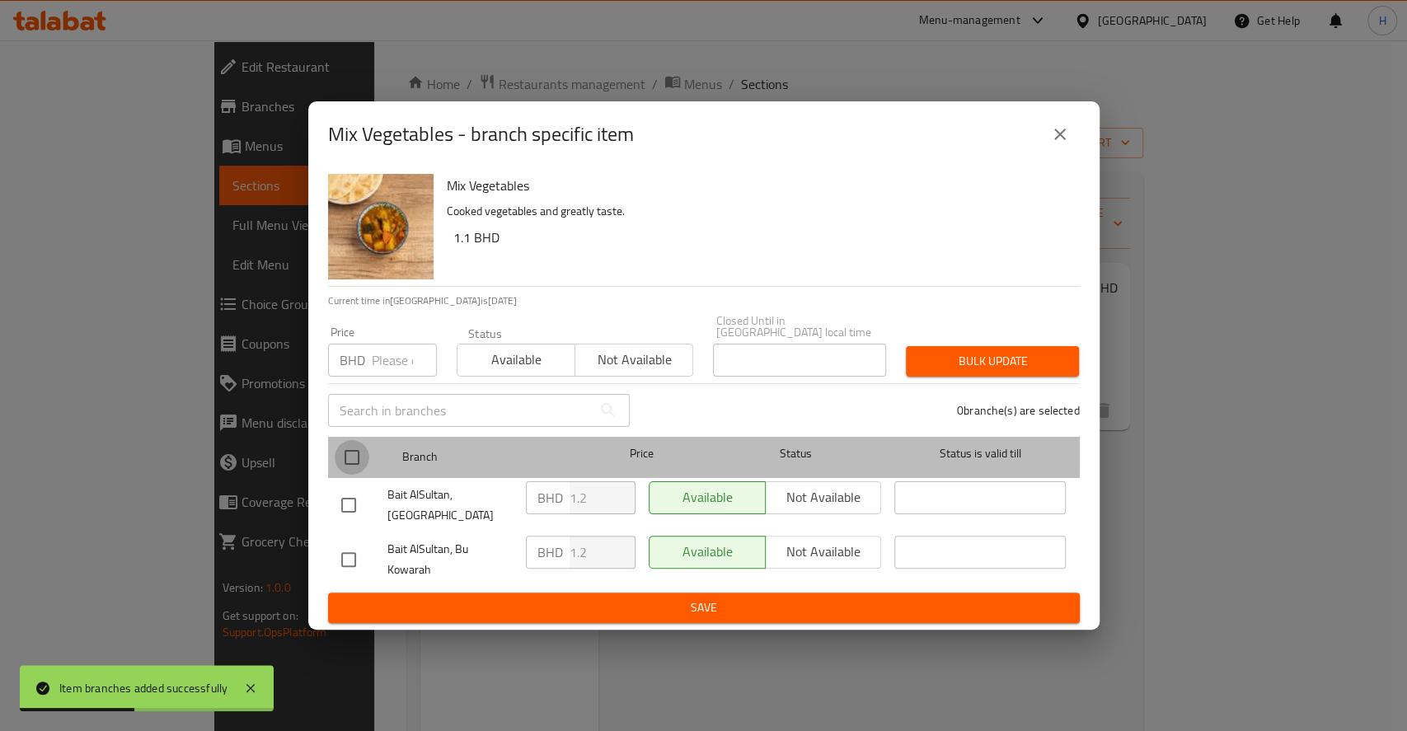
click at [354, 453] on input "checkbox" at bounding box center [352, 457] width 35 height 35
checkbox input "true"
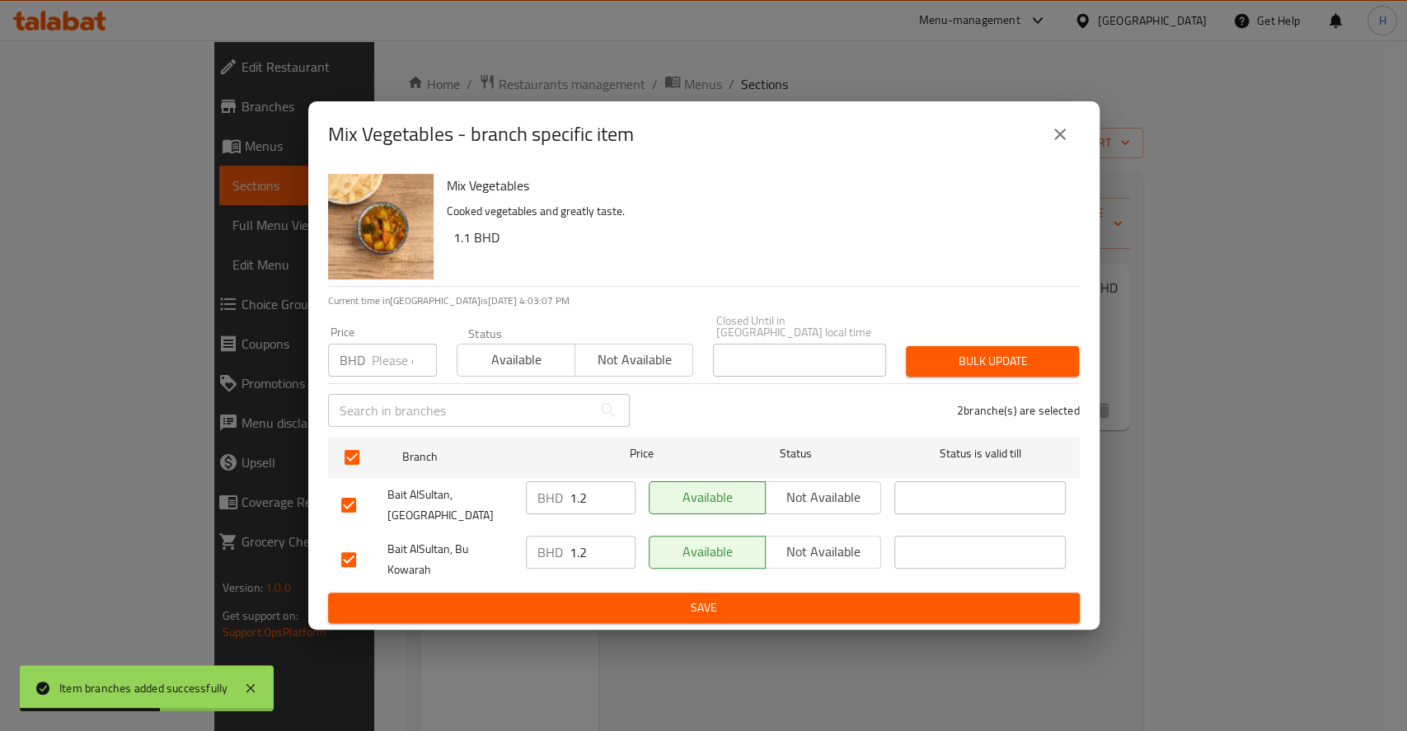
click at [587, 494] on input "1.2" at bounding box center [603, 498] width 66 height 33
type input "1.7"
click at [594, 536] on input "1.2" at bounding box center [603, 552] width 66 height 33
type input "1.7"
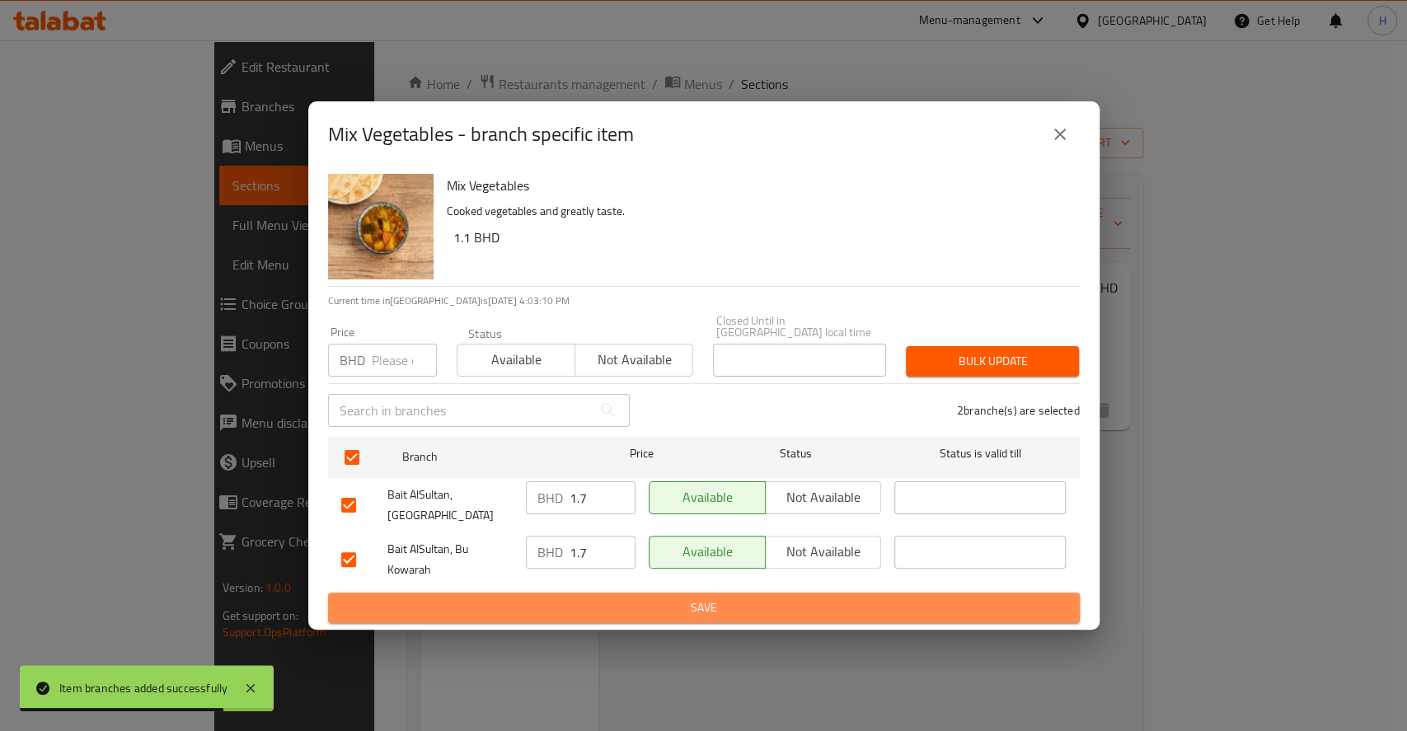
click at [669, 593] on button "Save" at bounding box center [704, 608] width 752 height 31
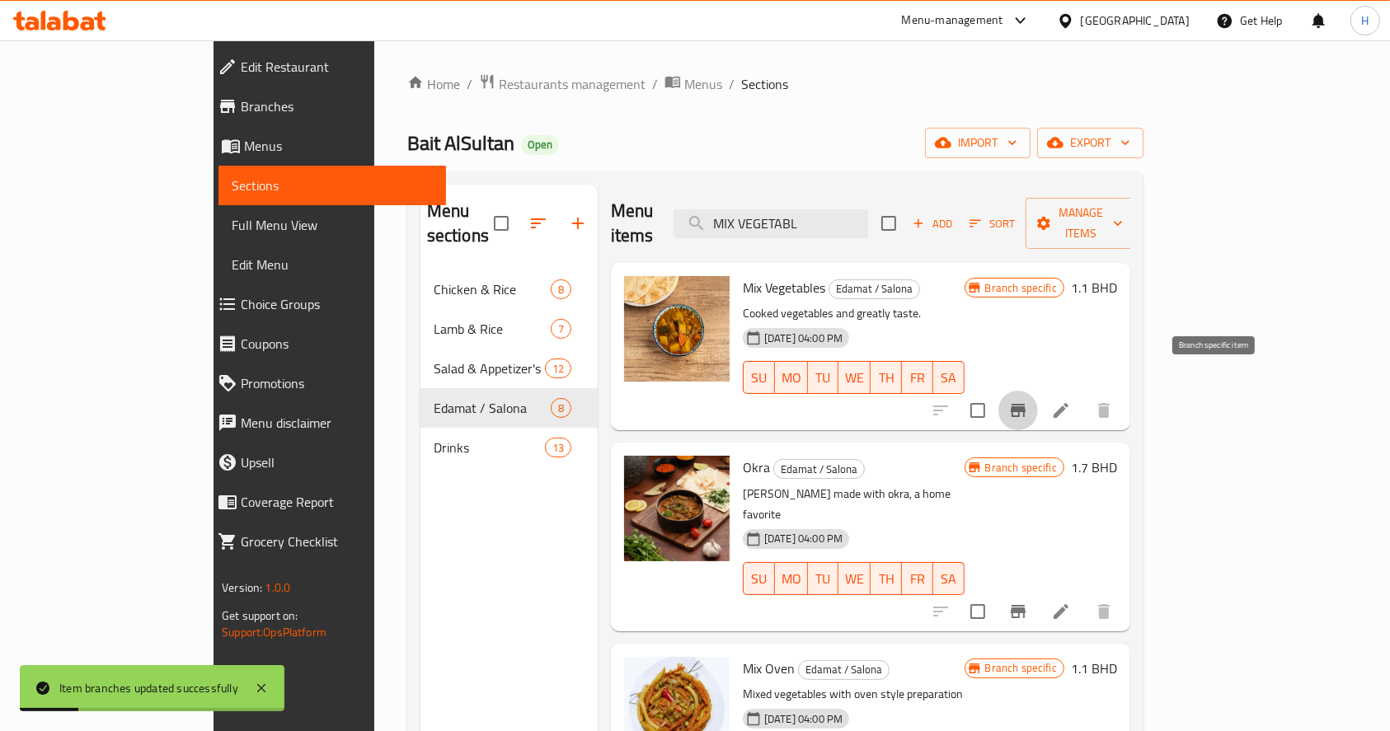
click at [1038, 397] on button "Branch-specific-item" at bounding box center [1018, 411] width 40 height 40
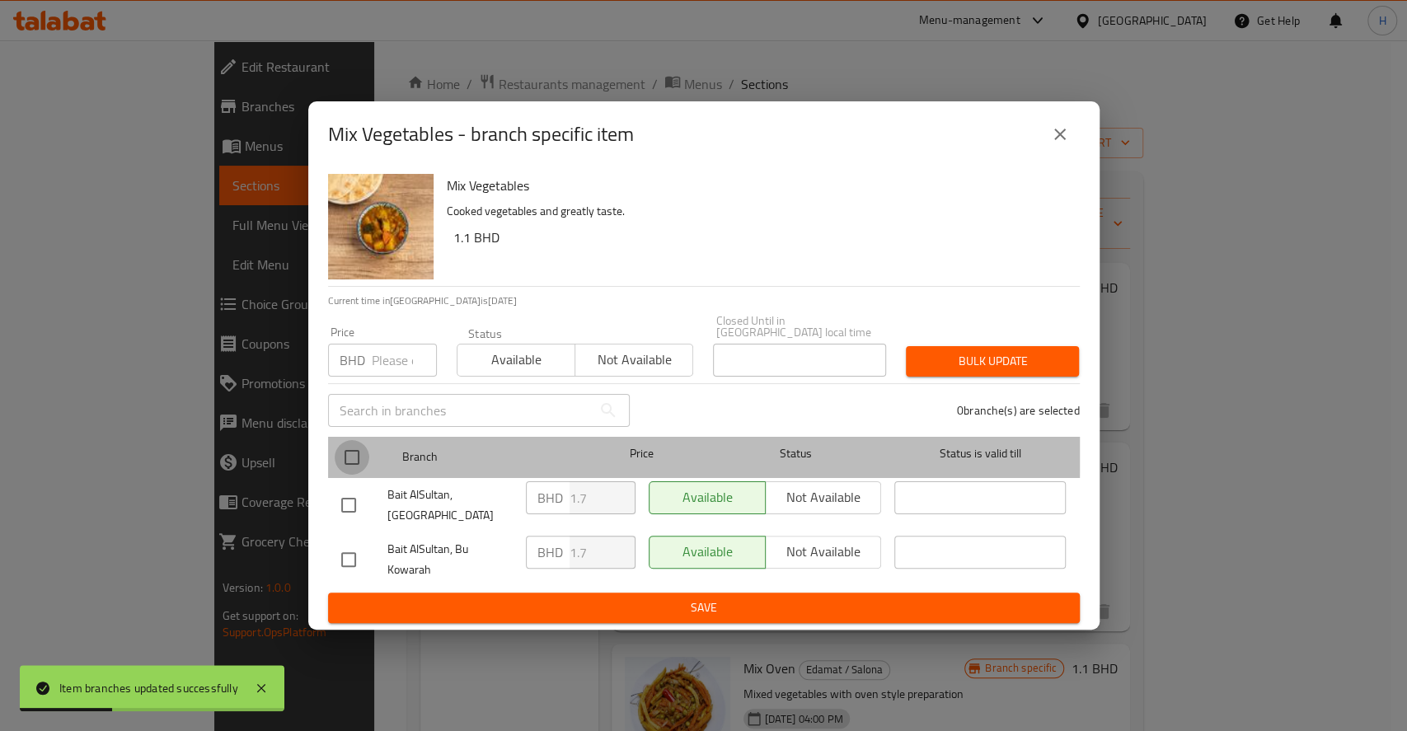
click at [356, 455] on input "checkbox" at bounding box center [352, 457] width 35 height 35
checkbox input "true"
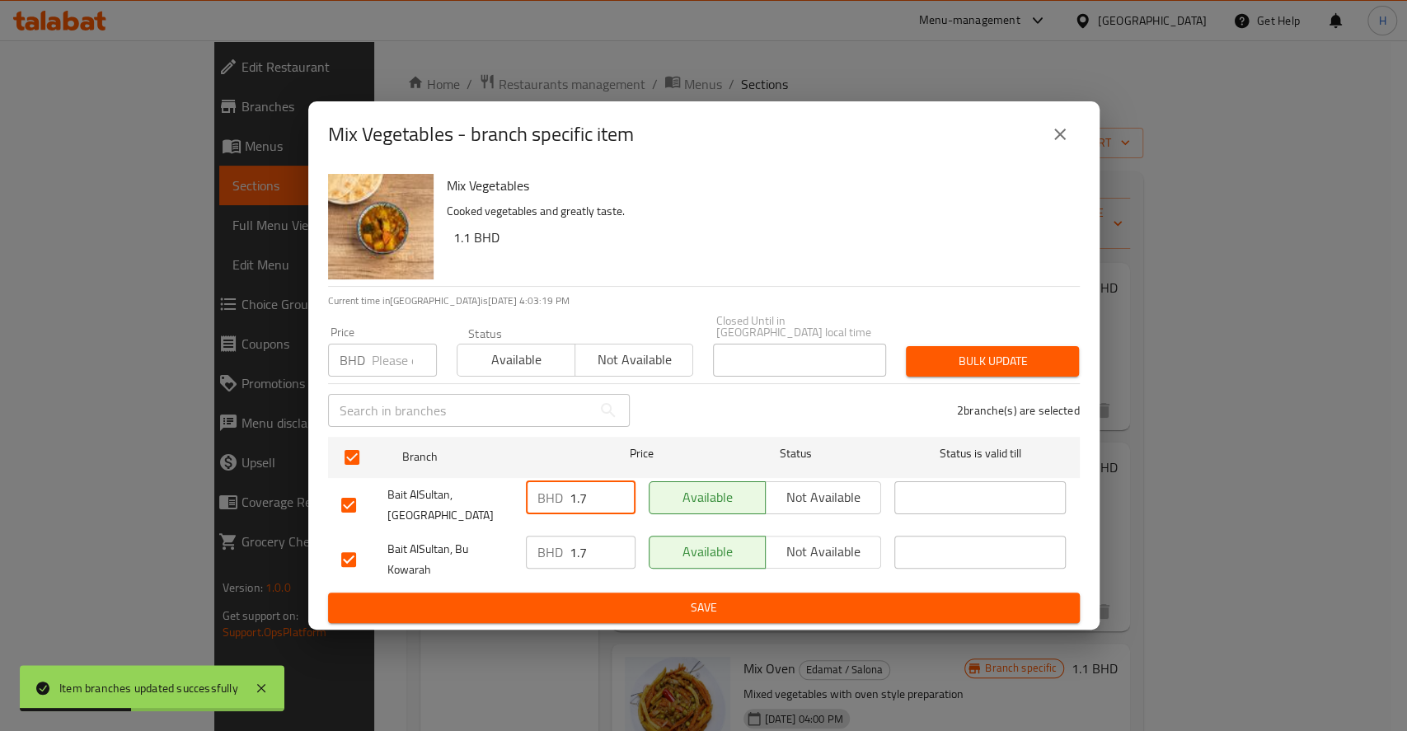
click at [585, 491] on input "1.7" at bounding box center [603, 498] width 66 height 33
type input "1.5"
click at [594, 536] on input "1.7" at bounding box center [603, 552] width 66 height 33
type input "1.5"
click at [660, 598] on span "Save" at bounding box center [704, 608] width 726 height 21
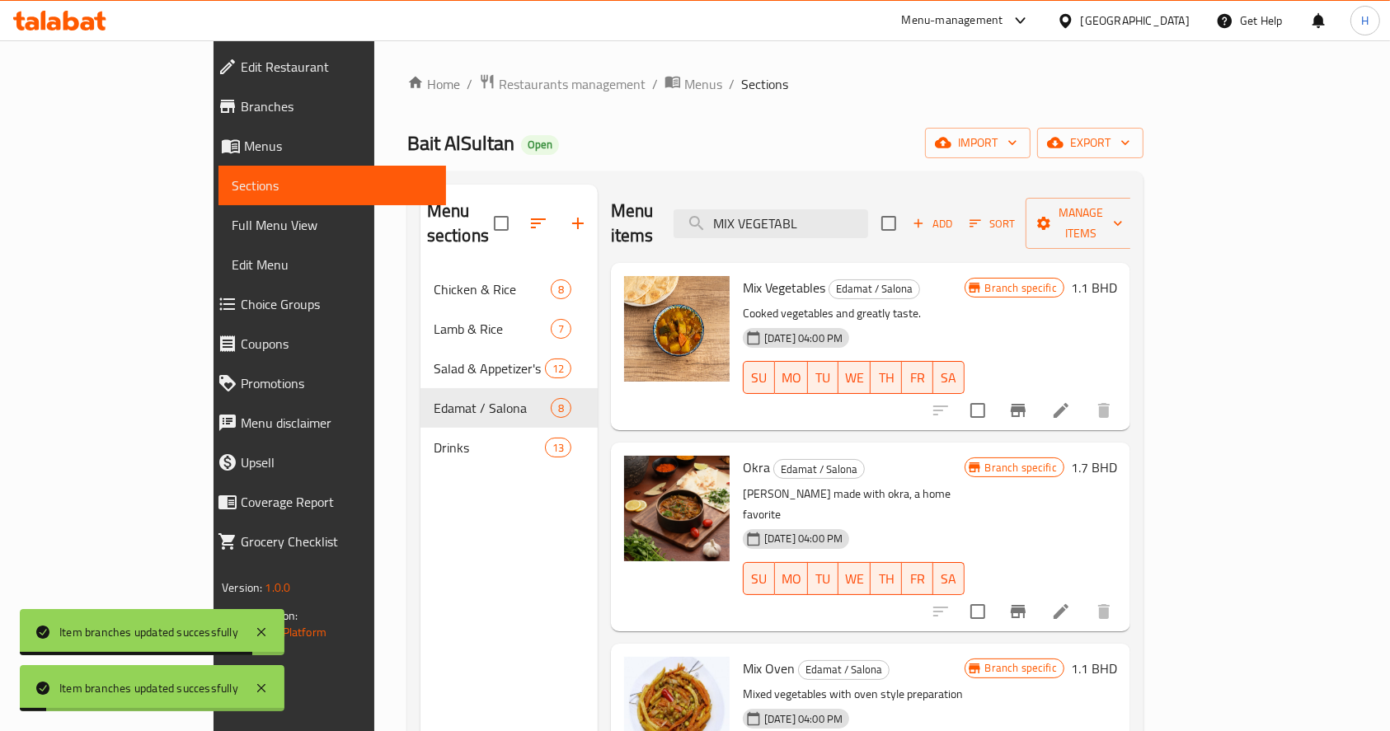
drag, startPoint x: 773, startPoint y: 211, endPoint x: 0, endPoint y: 115, distance: 779.3
click at [214, 115] on div "Edit Restaurant Branches Menus Sections Full Menu View Edit Menu Choice Groups …" at bounding box center [695, 501] width 963 height 922
paste input "LAMB SALONA"
type input "LAMB SALONA"
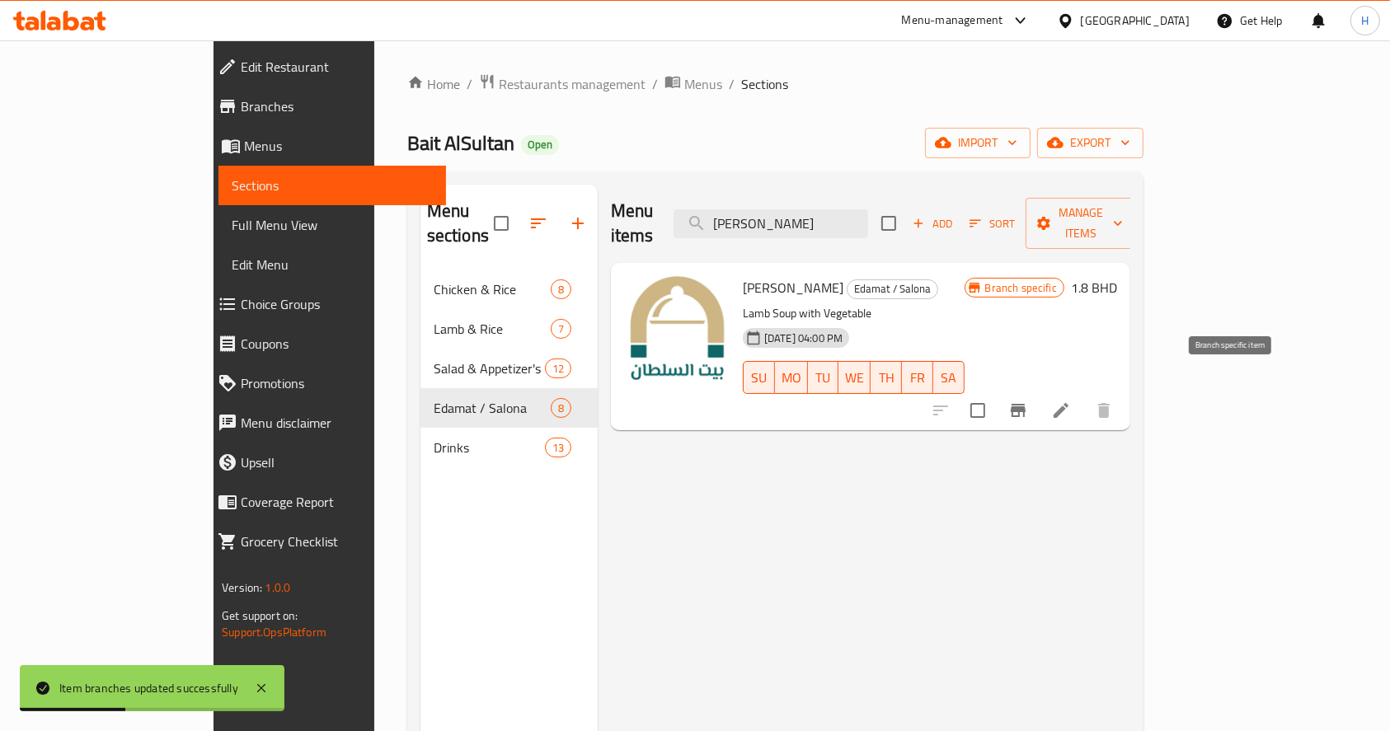
click at [1026, 404] on icon "Branch-specific-item" at bounding box center [1018, 410] width 15 height 13
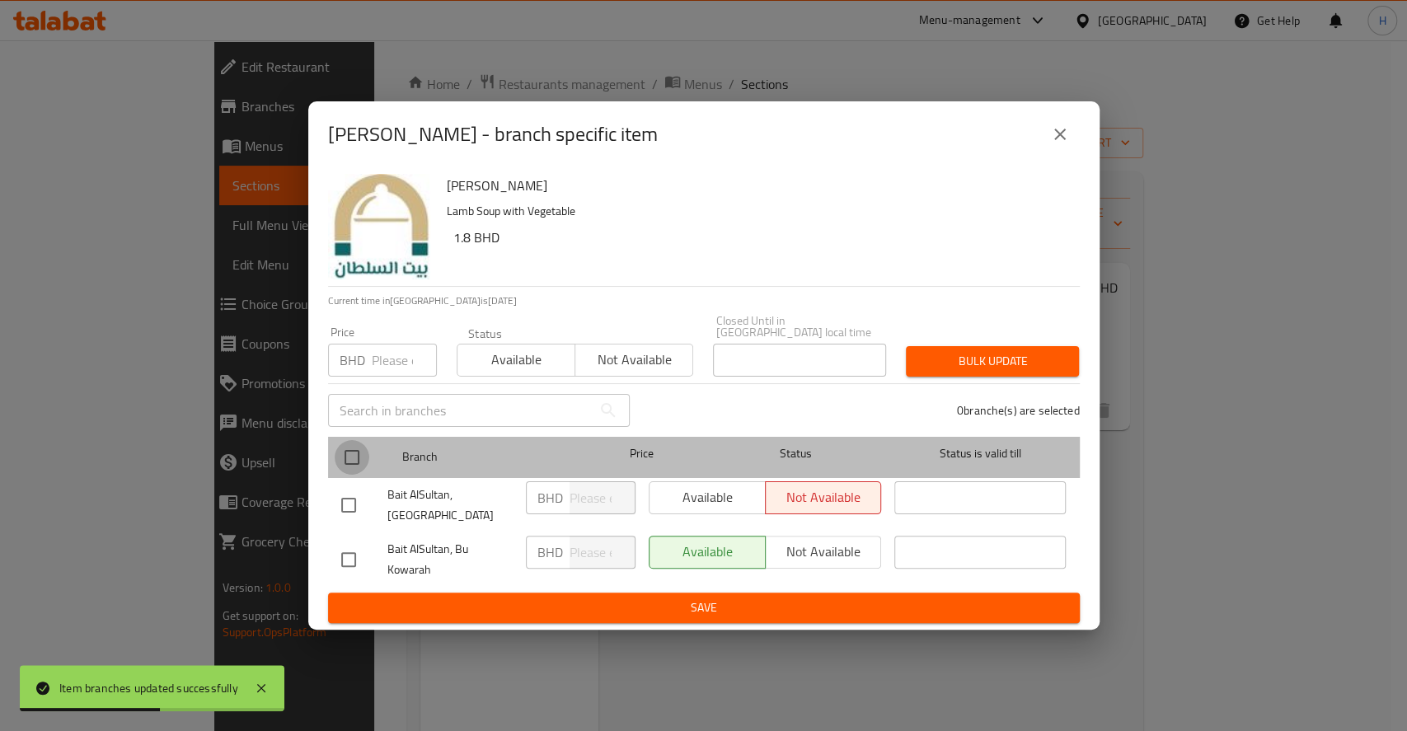
click at [355, 459] on input "checkbox" at bounding box center [352, 457] width 35 height 35
checkbox input "true"
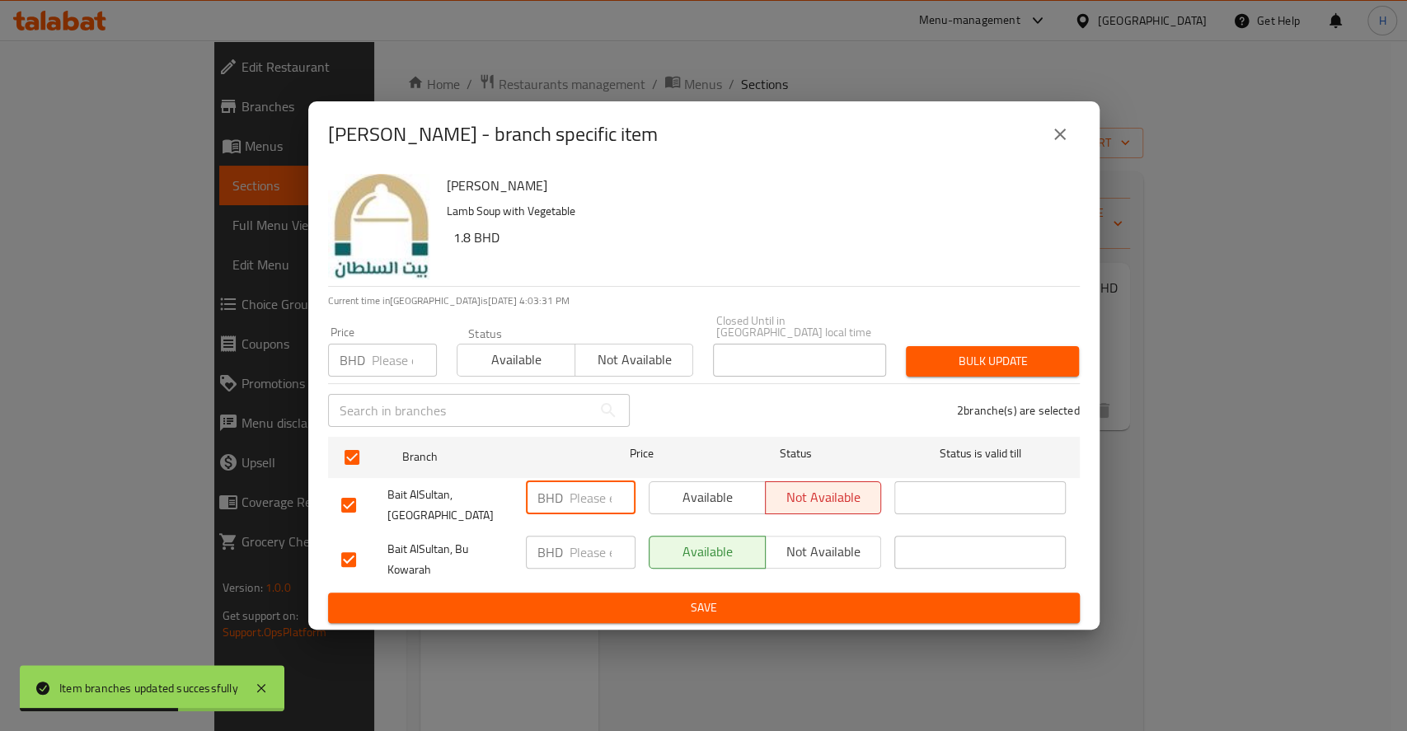
click at [600, 495] on input "number" at bounding box center [603, 498] width 66 height 33
drag, startPoint x: 600, startPoint y: 495, endPoint x: 495, endPoint y: 486, distance: 105.9
click at [495, 486] on div "Bait AlSultan, Isa Town BHD 2.5 ​ Available Not available ​" at bounding box center [704, 505] width 739 height 61
type input "2.5"
paste input "2.5"
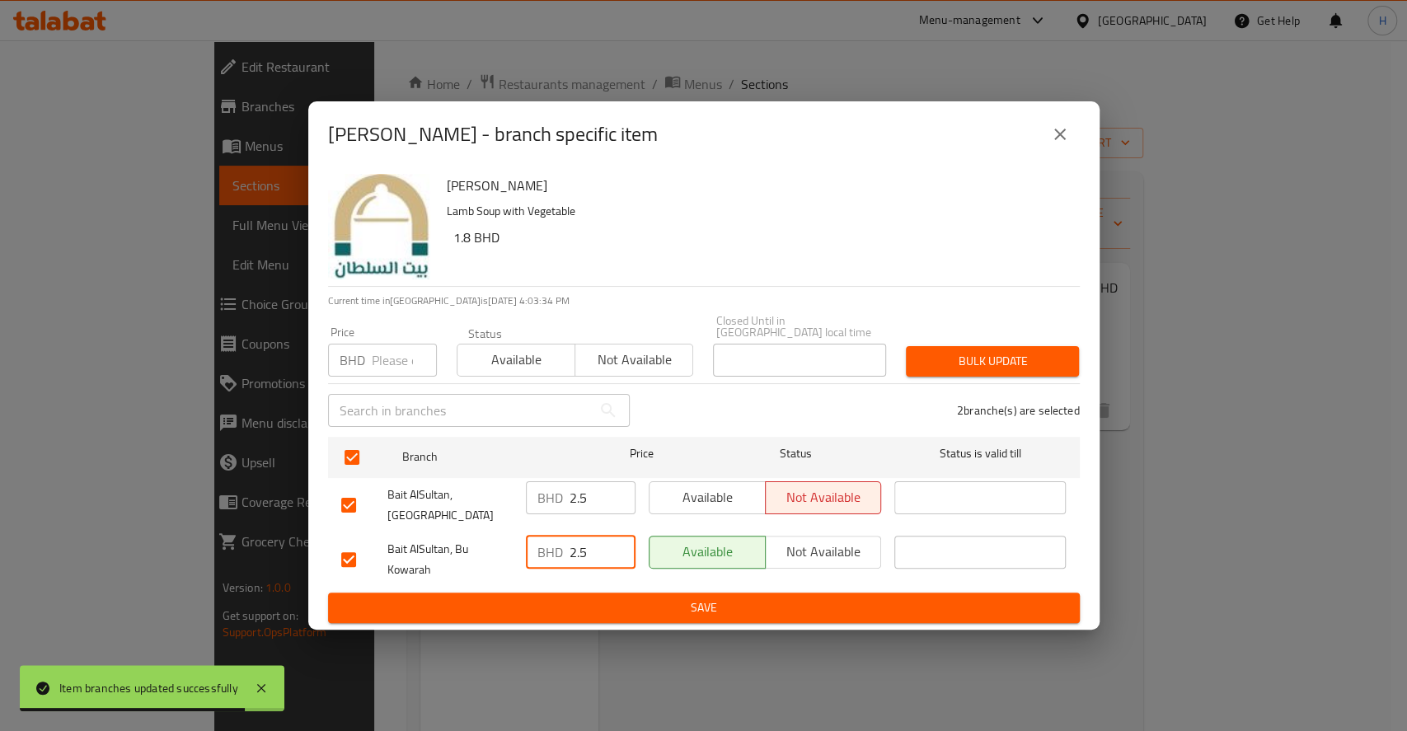
drag, startPoint x: 579, startPoint y: 532, endPoint x: 646, endPoint y: 608, distance: 101.6
click at [646, 608] on form "Branch Price Status Status is valid till Bait AlSultan, Isa Town BHD 2.5 ​ Avai…" at bounding box center [704, 527] width 752 height 194
type input "2.5"
click at [646, 608] on button "Save" at bounding box center [704, 608] width 752 height 31
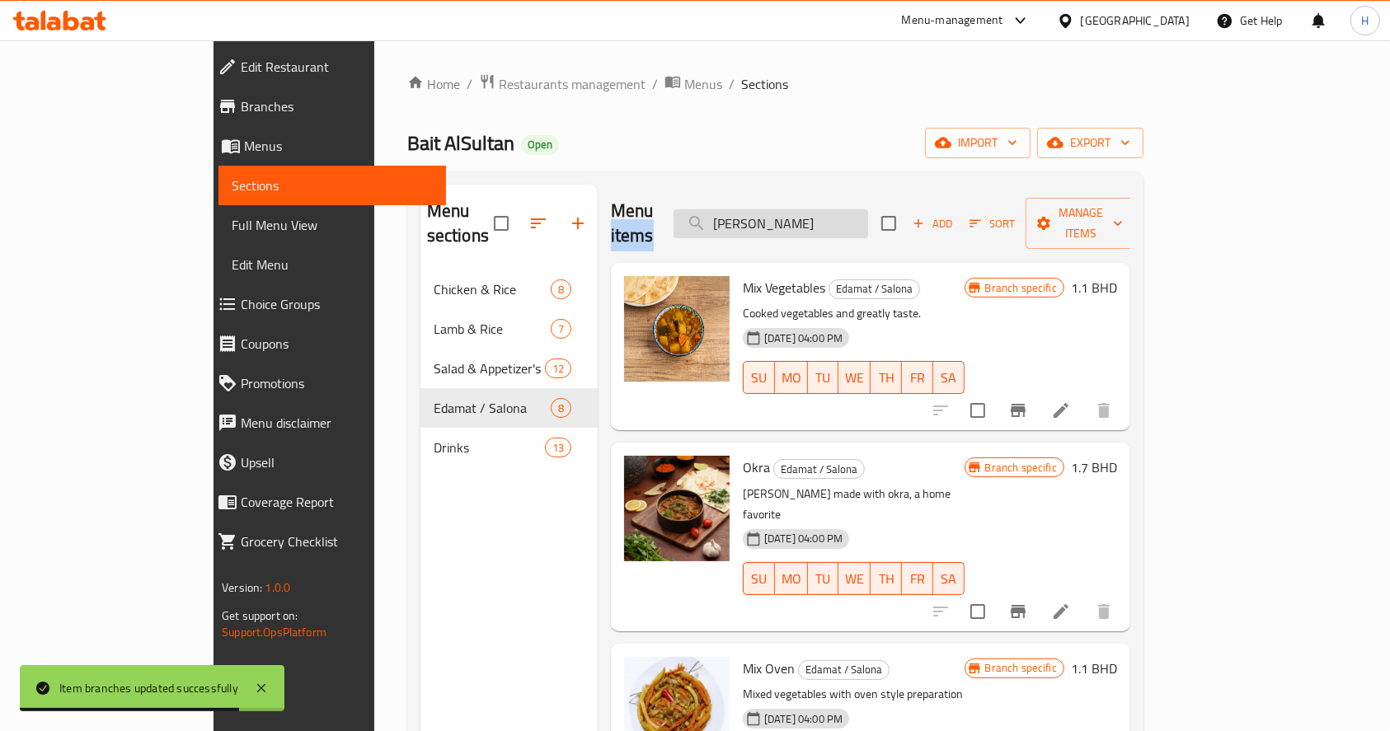
drag, startPoint x: 775, startPoint y: 209, endPoint x: 825, endPoint y: 218, distance: 51.0
click at [631, 221] on div "Menu items LAMB SALONA Add Sort Manage items" at bounding box center [870, 224] width 519 height 78
drag, startPoint x: 694, startPoint y: 215, endPoint x: 406, endPoint y: 202, distance: 288.9
click at [421, 202] on div "Menu sections Chicken & Rice 8 Lamb & Rice 7 Salad & Appetizer's 12 Edamat / Sa…" at bounding box center [776, 550] width 710 height 731
paste input "CHICKEN SALONA"
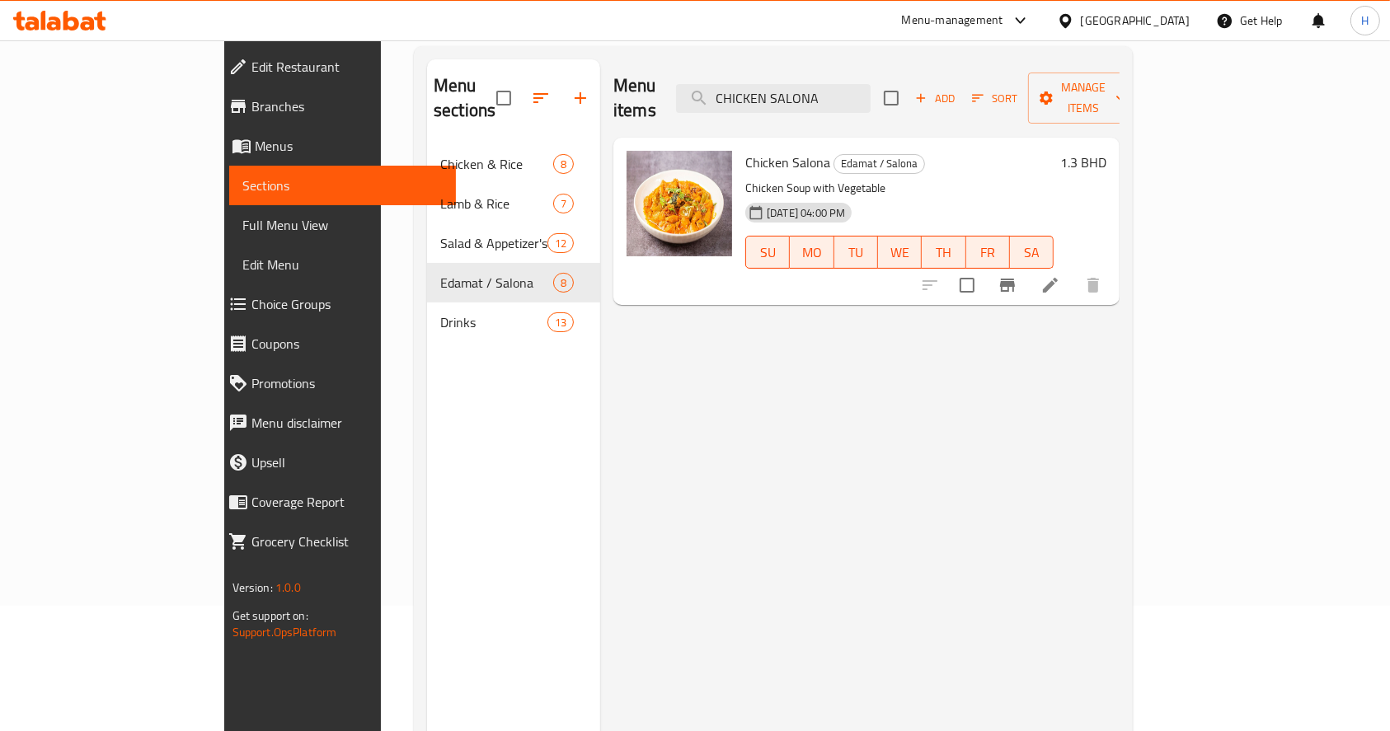
scroll to position [126, 0]
type input "CHICKEN SALONA"
click at [1015, 278] on icon "Branch-specific-item" at bounding box center [1007, 284] width 15 height 13
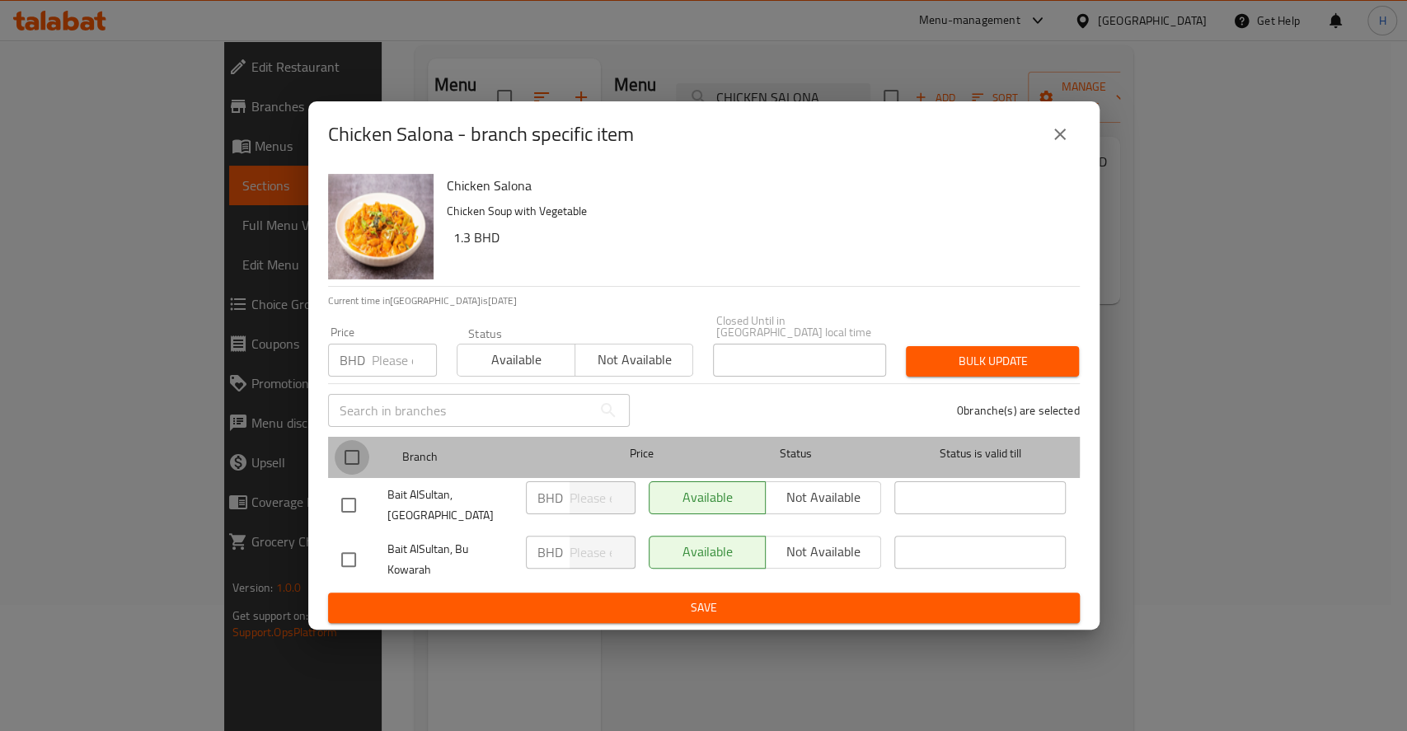
click at [356, 452] on input "checkbox" at bounding box center [352, 457] width 35 height 35
checkbox input "true"
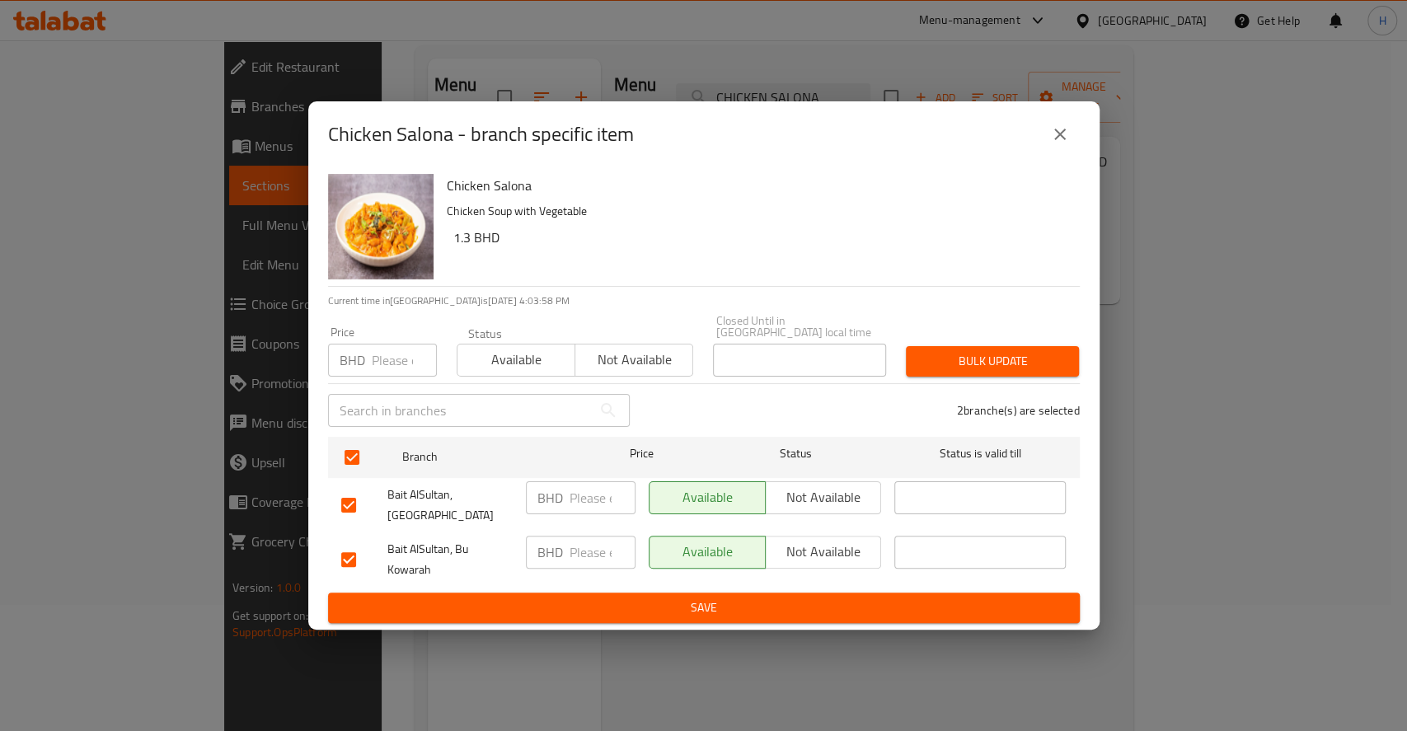
click at [599, 501] on input "number" at bounding box center [603, 498] width 66 height 33
type input "2"
click at [590, 548] on input "number" at bounding box center [603, 552] width 66 height 33
type input "2"
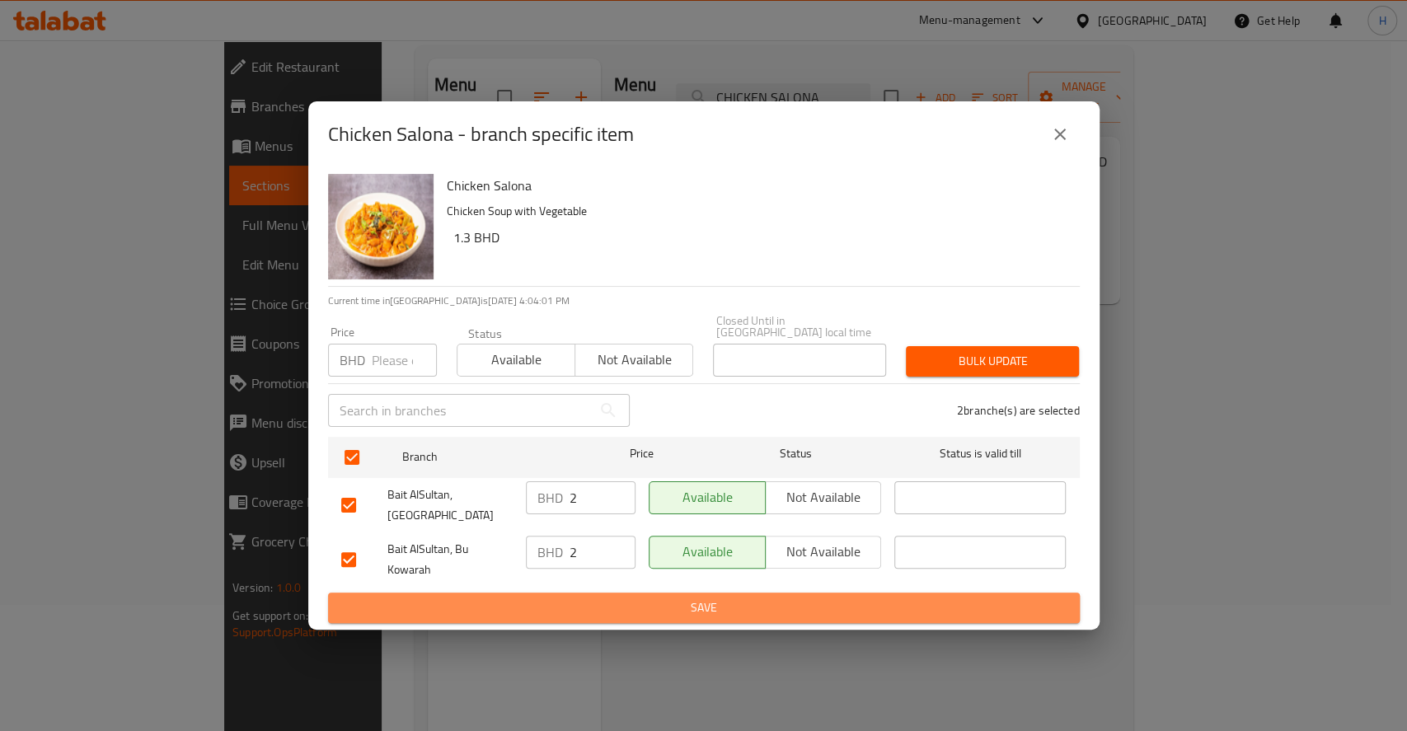
click at [643, 598] on span "Save" at bounding box center [704, 608] width 726 height 21
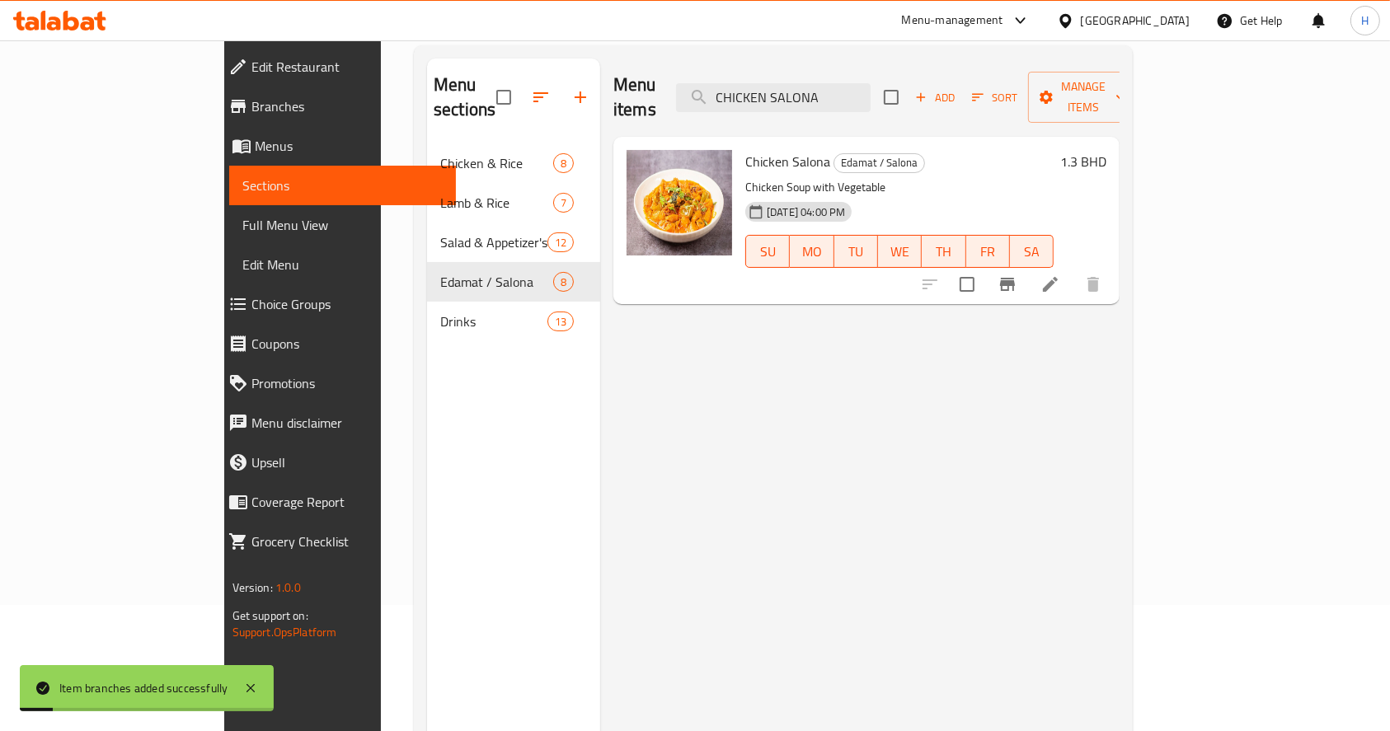
drag, startPoint x: 813, startPoint y: 87, endPoint x: 563, endPoint y: 37, distance: 254.7
click at [563, 37] on div "​ Menu-management Bahrain Get Help H Edit Restaurant Branches Menus Sections Fu…" at bounding box center [695, 259] width 1390 height 691
paste input "BUTTER CHICKEN"
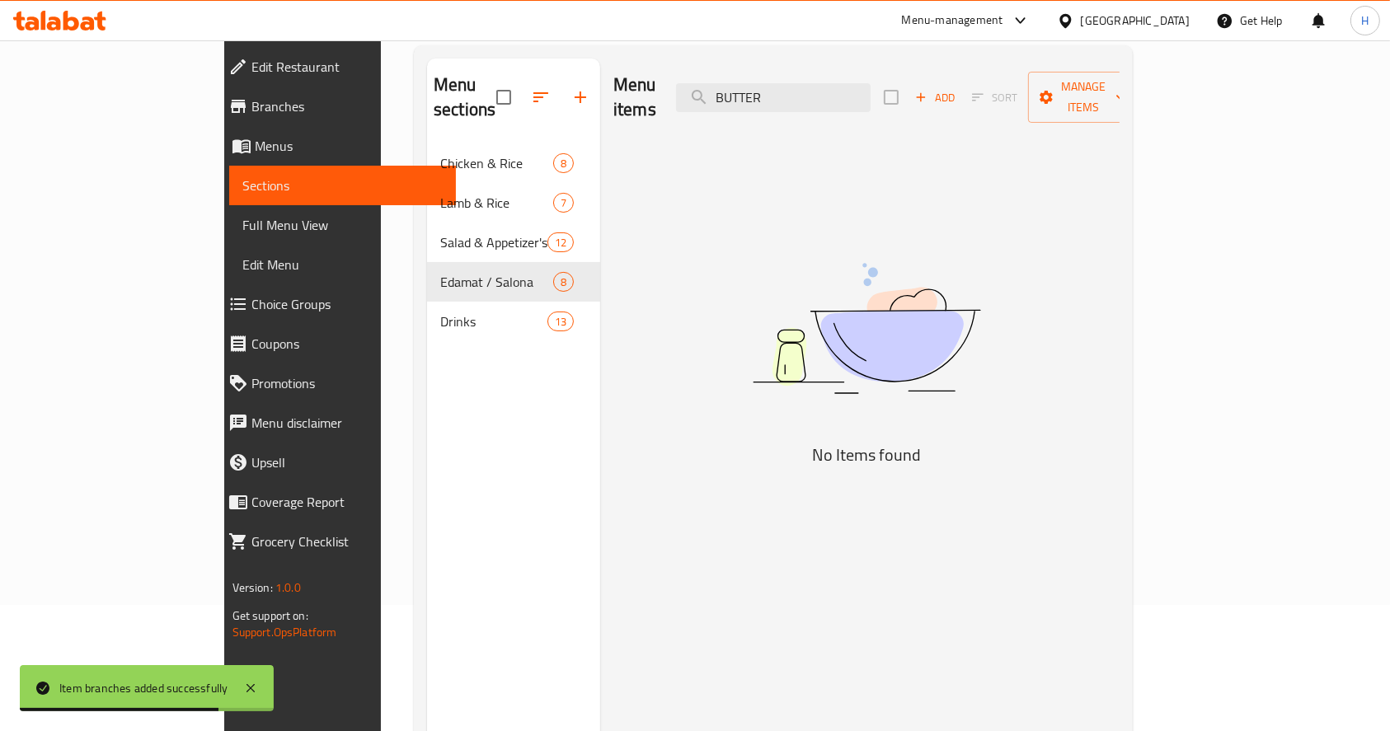
drag, startPoint x: 765, startPoint y: 89, endPoint x: 336, endPoint y: 103, distance: 429.0
click at [427, 103] on div "Menu sections Chicken & Rice 8 Lamb & Rice 7 Salad & Appetizer's 12 Edamat / Sa…" at bounding box center [773, 424] width 693 height 731
paste input "CHICKIEN KHARI WOK"
drag, startPoint x: 857, startPoint y: 82, endPoint x: 1088, endPoint y: 54, distance: 232.7
click at [1088, 54] on div "Menu sections Chicken & Rice 8 Lamb & Rice 7 Salad & Appetizer's 12 Edamat / Sa…" at bounding box center [773, 424] width 719 height 758
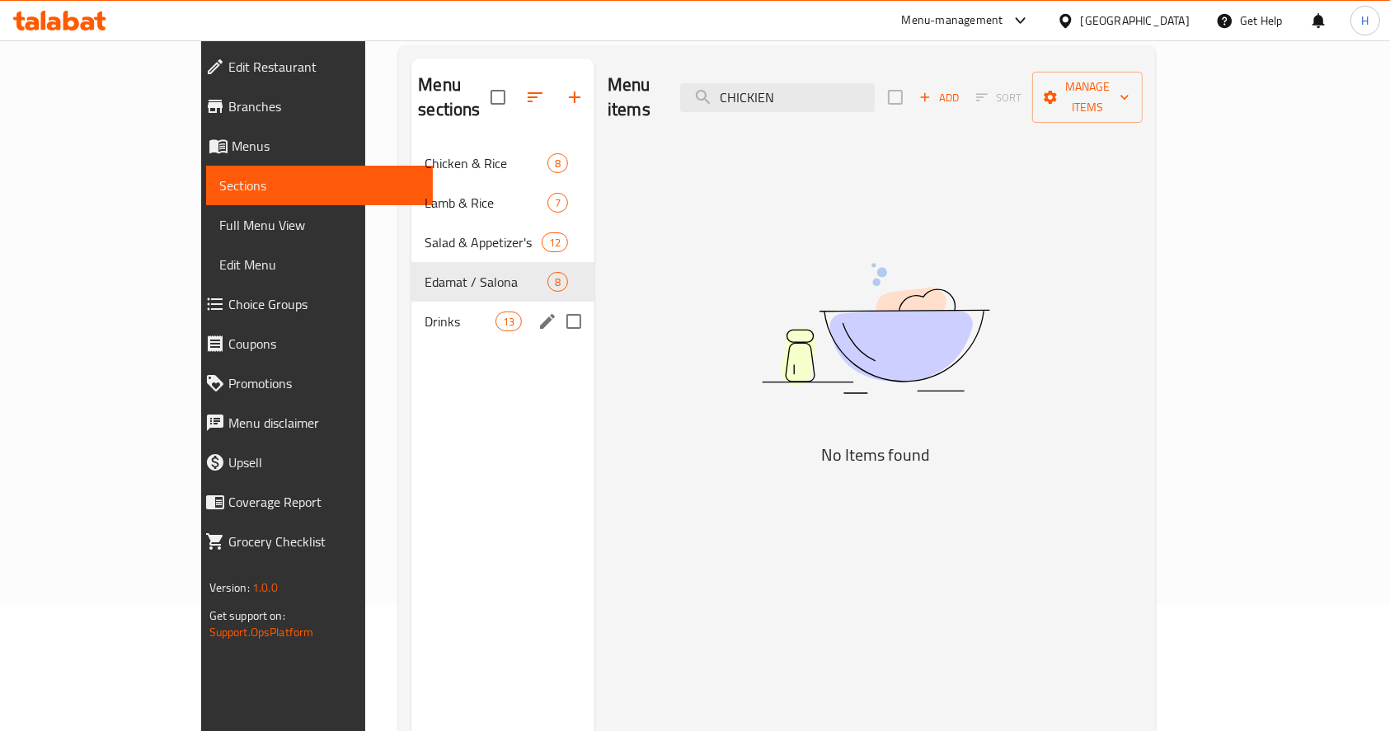
click at [411, 302] on div "Drinks 13" at bounding box center [502, 322] width 183 height 40
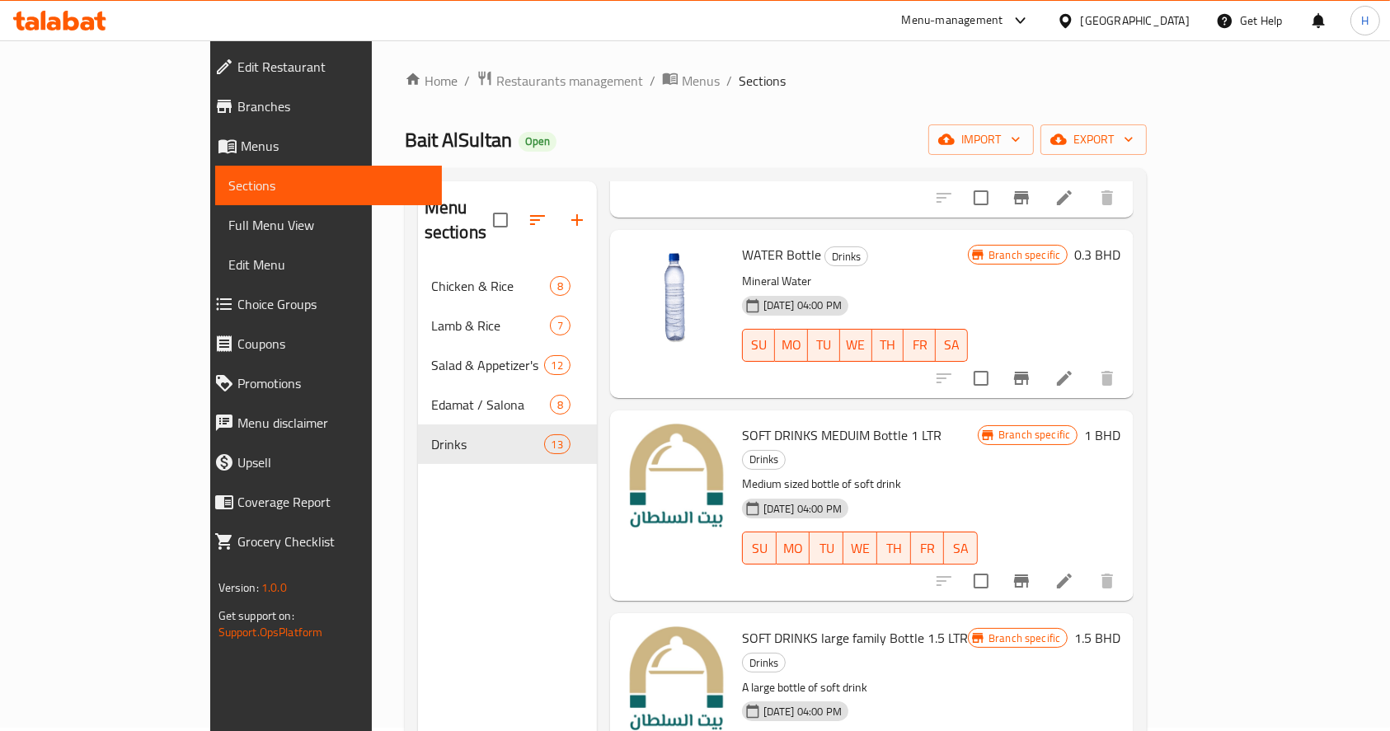
scroll to position [2, 0]
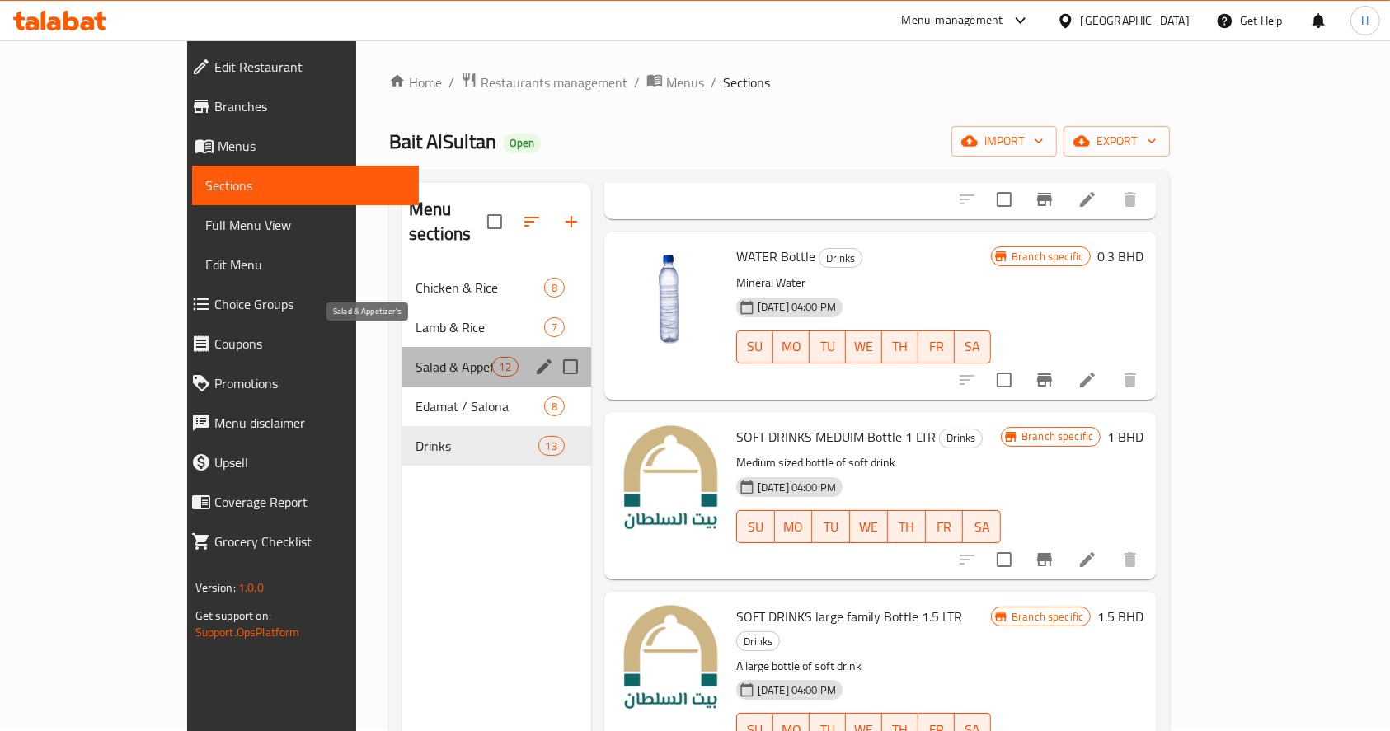
click at [416, 357] on span "Salad & Appetizer's" at bounding box center [454, 367] width 77 height 20
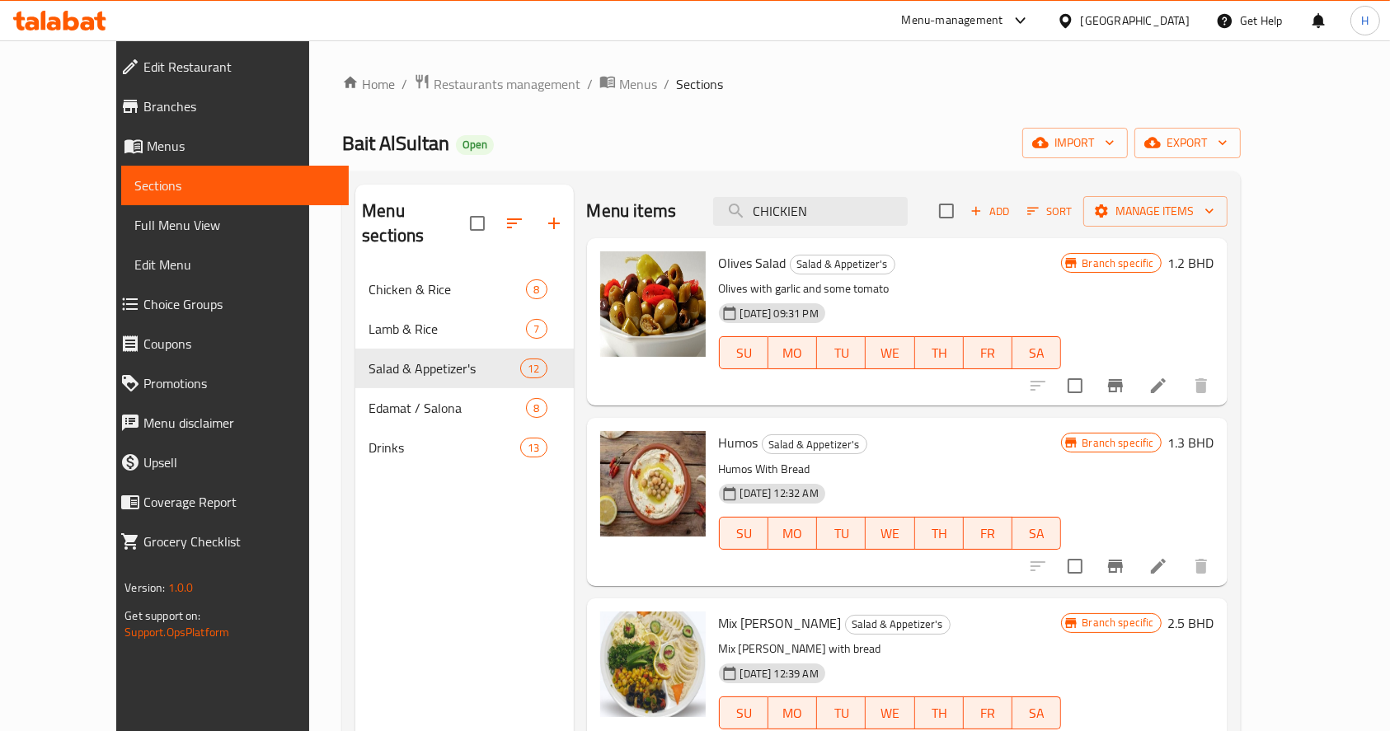
drag, startPoint x: 875, startPoint y: 212, endPoint x: 564, endPoint y: 177, distance: 312.8
click at [564, 177] on div "Menu sections Chicken & Rice 8 Lamb & Rice 7 Salad & Appetizer's 12 Edamat / Sa…" at bounding box center [791, 550] width 898 height 758
paste input "GREEK SALAD"
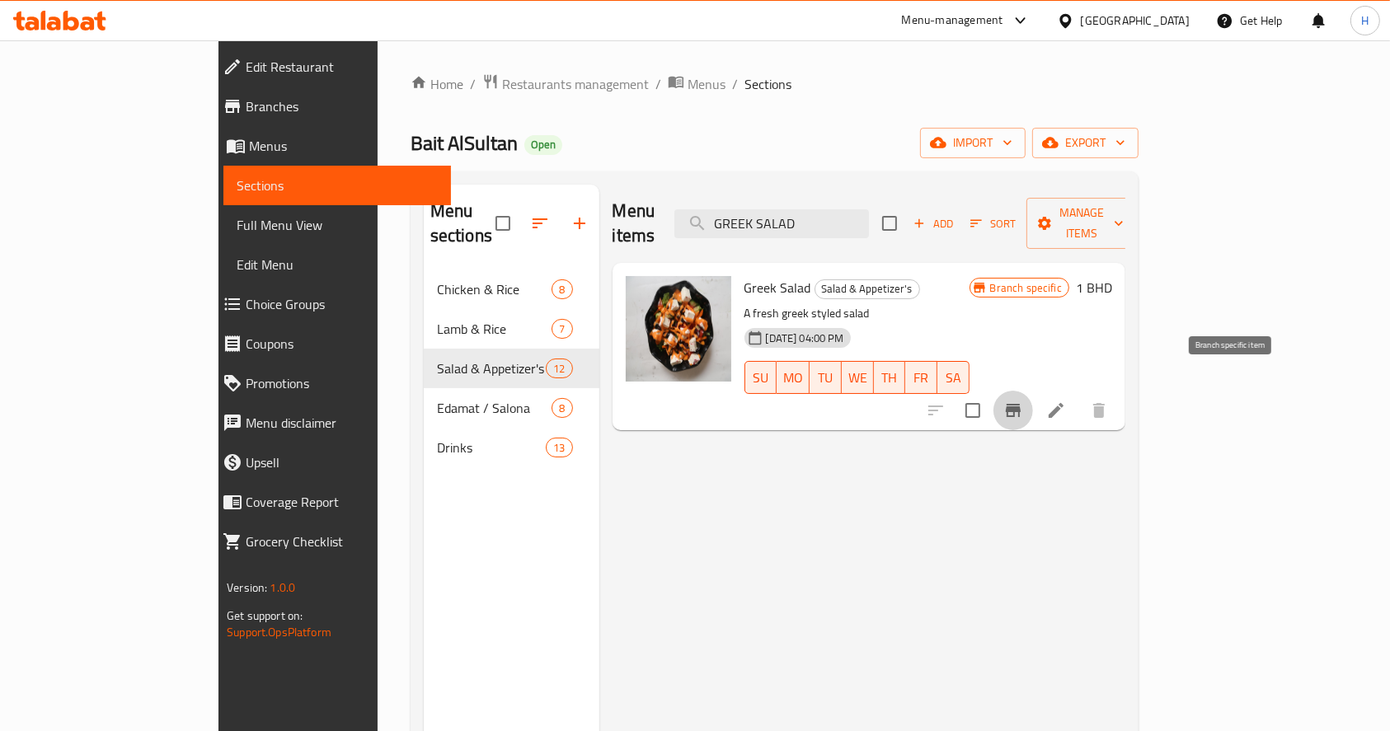
click at [1023, 401] on icon "Branch-specific-item" at bounding box center [1013, 411] width 20 height 20
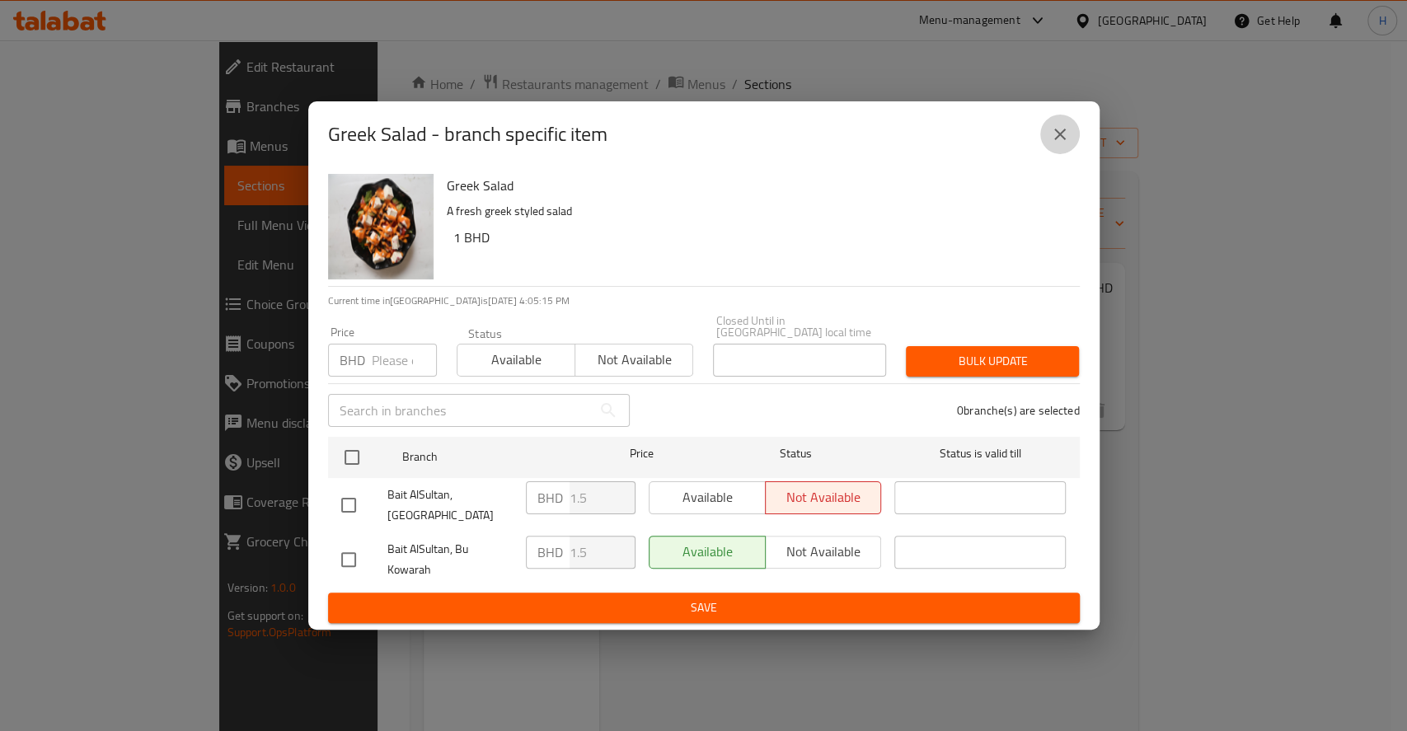
click at [1056, 139] on icon "close" at bounding box center [1060, 135] width 20 height 20
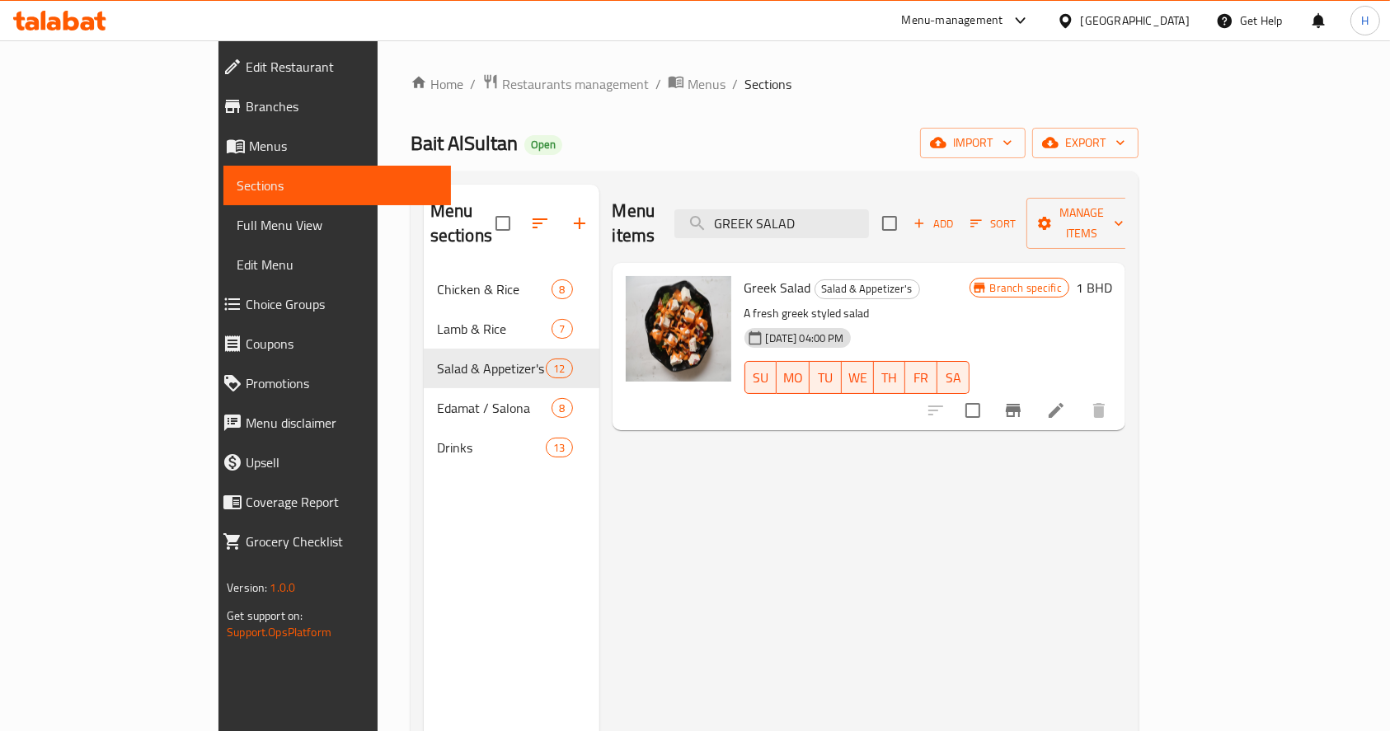
drag, startPoint x: 923, startPoint y: 200, endPoint x: 319, endPoint y: 133, distance: 608.0
click at [411, 133] on div "Home / Restaurants management / Menus / Sections Bait AlSultan Open import expo…" at bounding box center [775, 501] width 728 height 856
paste input "N SALAD"
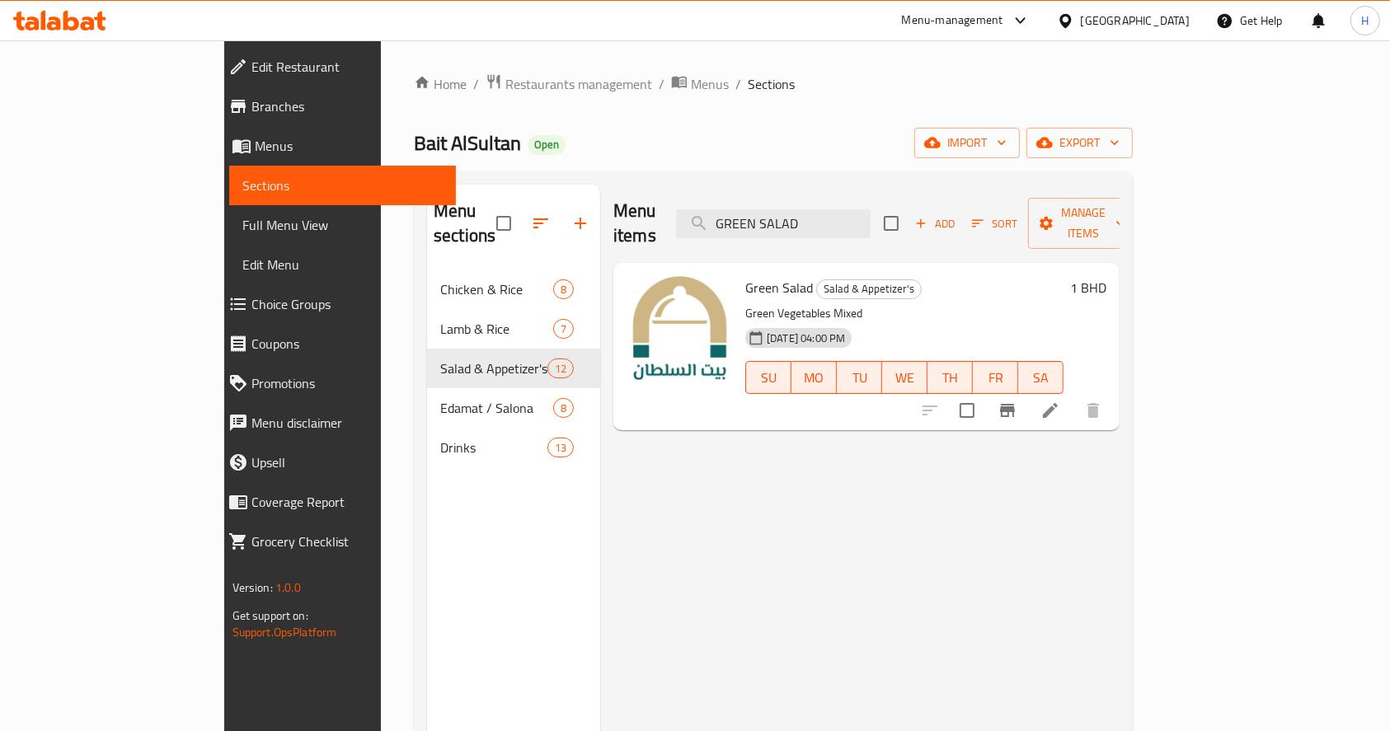
type input "GREEN SALAD"
click at [1017, 401] on icon "Branch-specific-item" at bounding box center [1008, 411] width 20 height 20
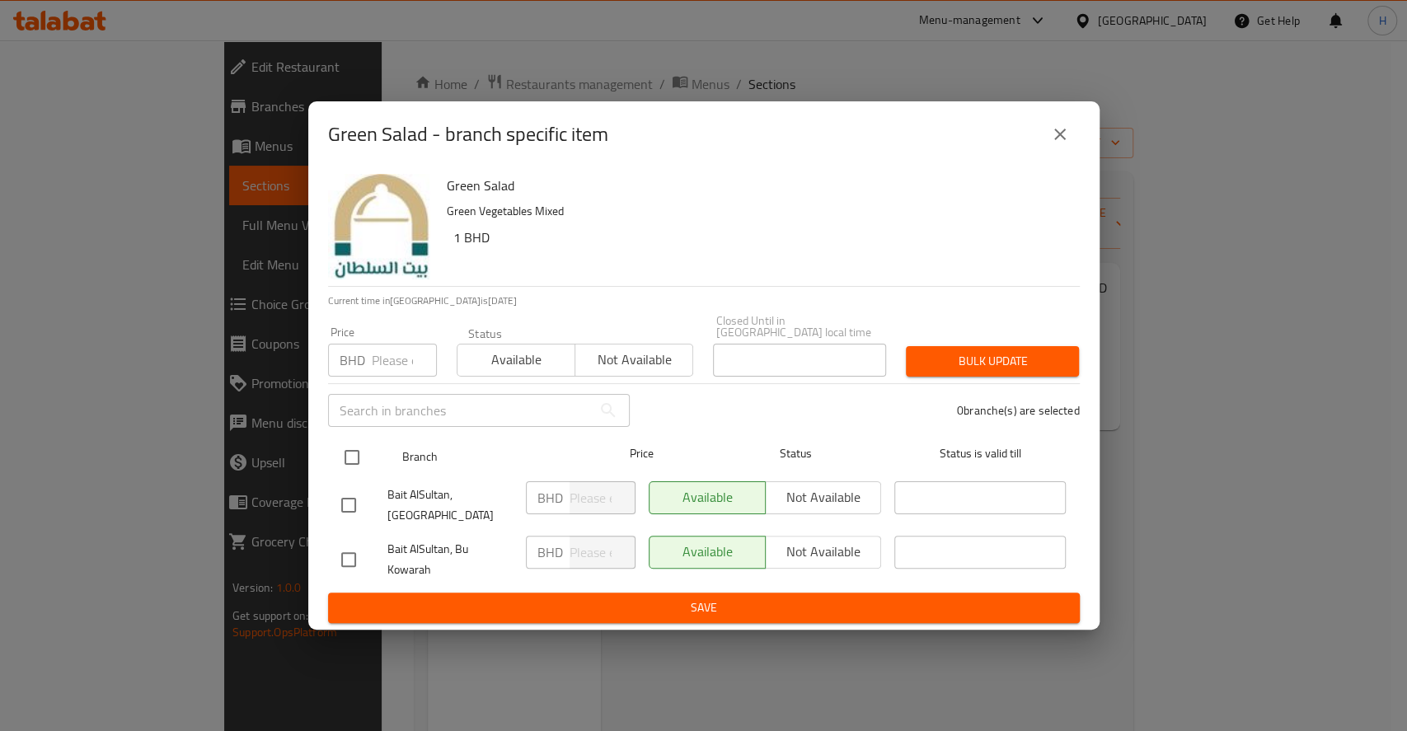
click at [343, 469] on input "checkbox" at bounding box center [352, 457] width 35 height 35
checkbox input "true"
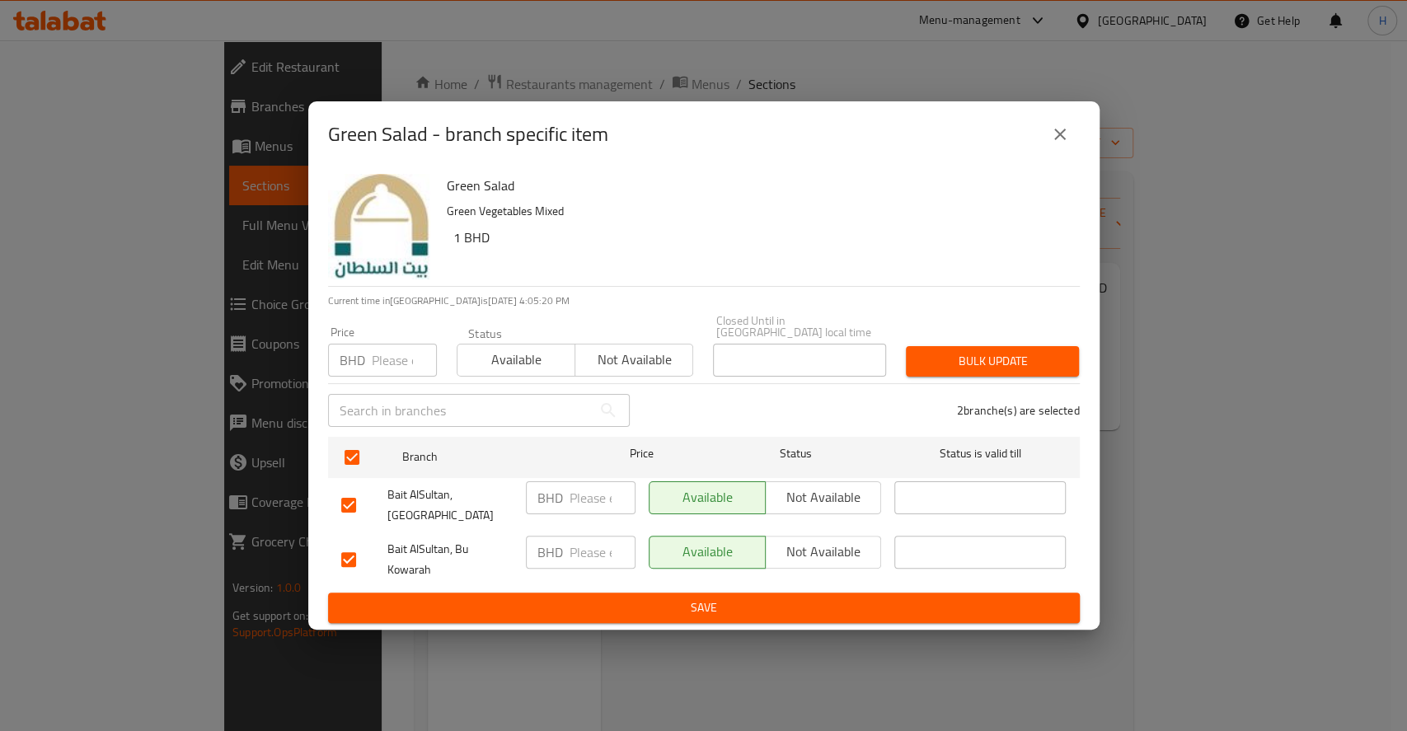
click at [585, 501] on input "number" at bounding box center [603, 498] width 66 height 33
type input "1.2"
click at [599, 538] on input "1" at bounding box center [603, 552] width 66 height 33
type input "1.2"
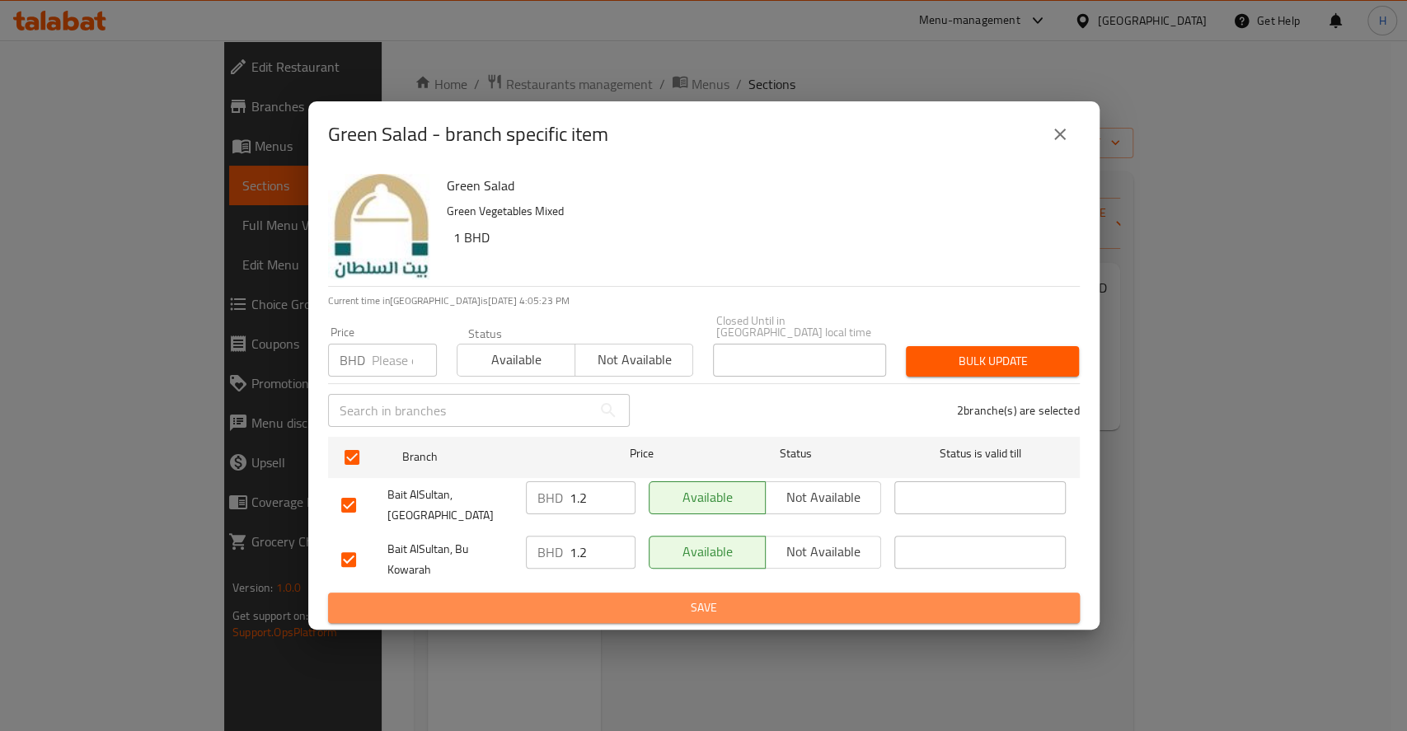
click at [705, 598] on span "Save" at bounding box center [704, 608] width 726 height 21
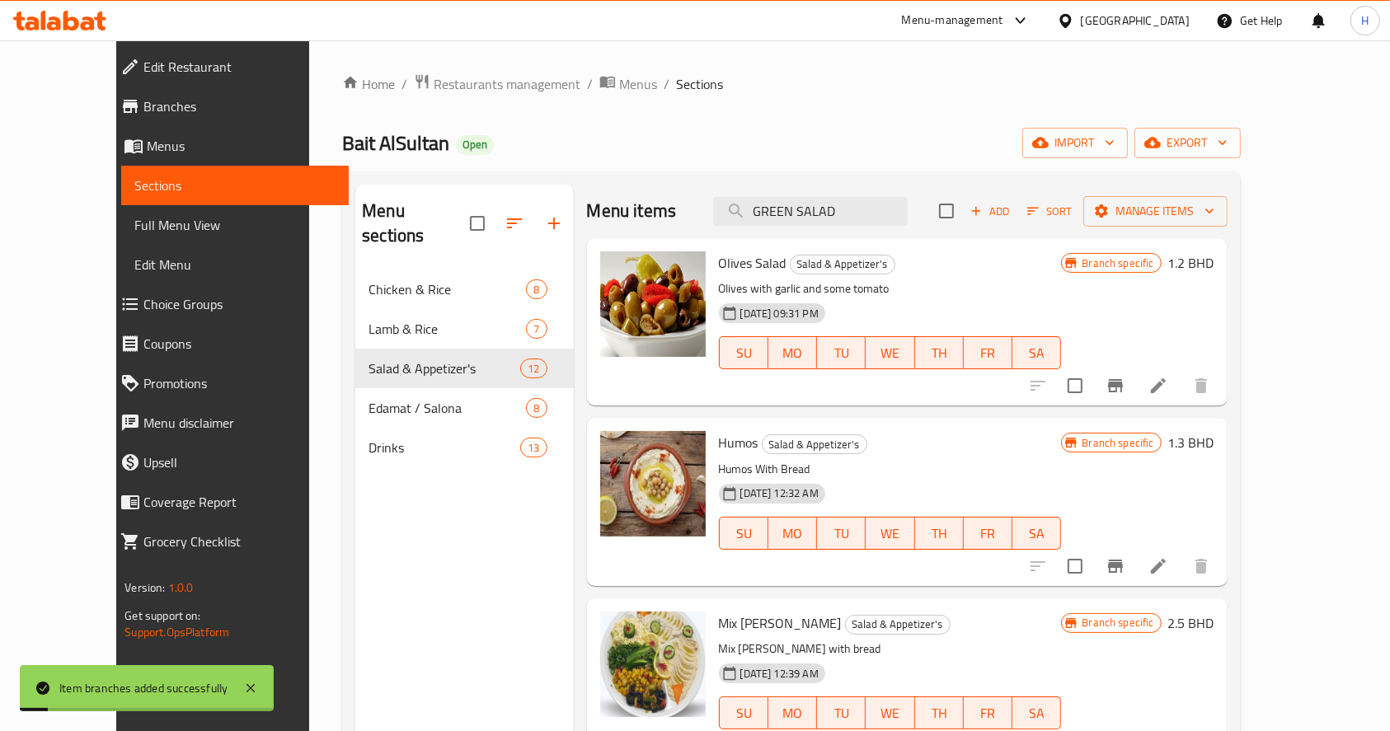
drag, startPoint x: 887, startPoint y: 196, endPoint x: 286, endPoint y: 170, distance: 601.6
click at [342, 170] on div "Home / Restaurants management / Menus / Sections Bait AlSultan Open import expo…" at bounding box center [791, 501] width 898 height 856
paste input "CESER"
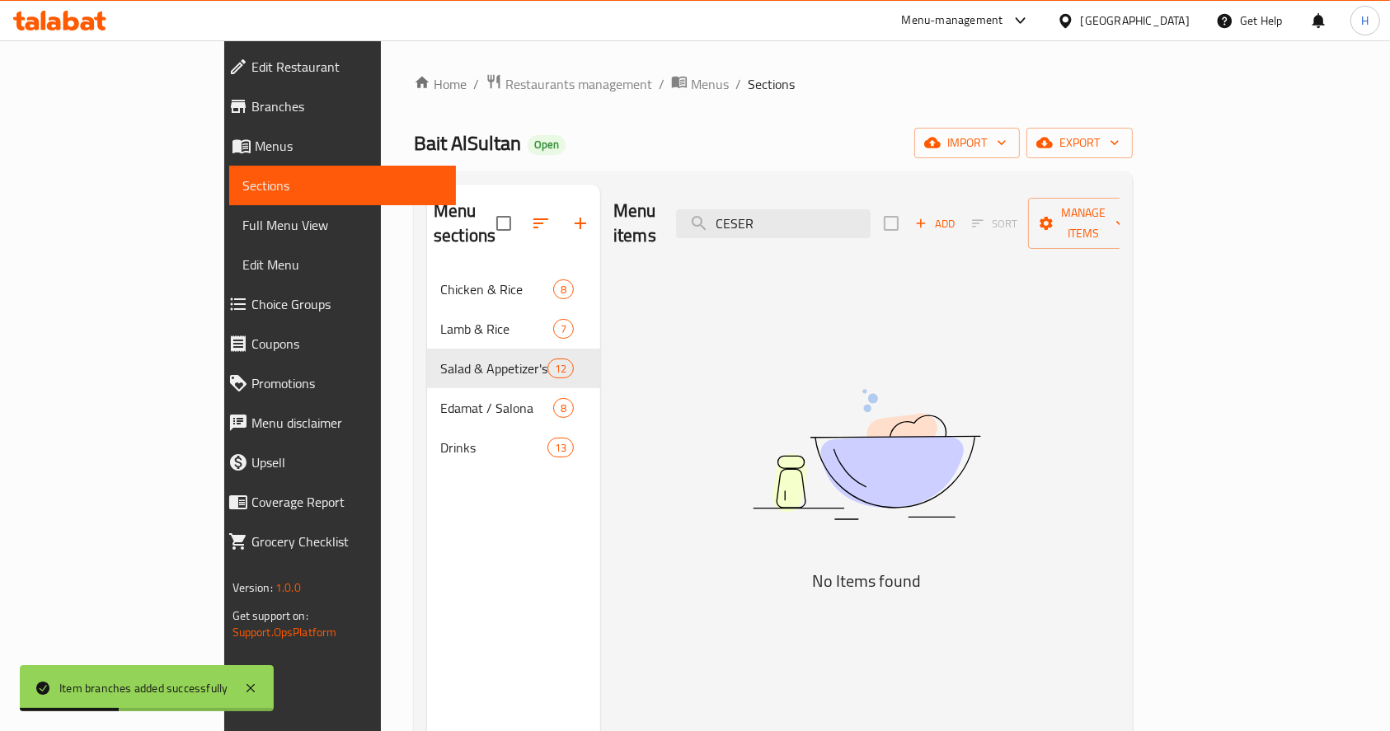
click at [1042, 267] on div "Menu items CESER Add Sort Manage items No Items found" at bounding box center [859, 550] width 519 height 731
drag, startPoint x: 887, startPoint y: 207, endPoint x: 589, endPoint y: 207, distance: 298.5
click at [613, 207] on div "Menu items CESER Add Sort Manage items" at bounding box center [866, 224] width 506 height 78
drag, startPoint x: 847, startPoint y: 211, endPoint x: 435, endPoint y: 169, distance: 414.4
click at [435, 169] on div "Home / Restaurants management / Menus / Sections Bait AlSultan Open import expo…" at bounding box center [773, 501] width 719 height 856
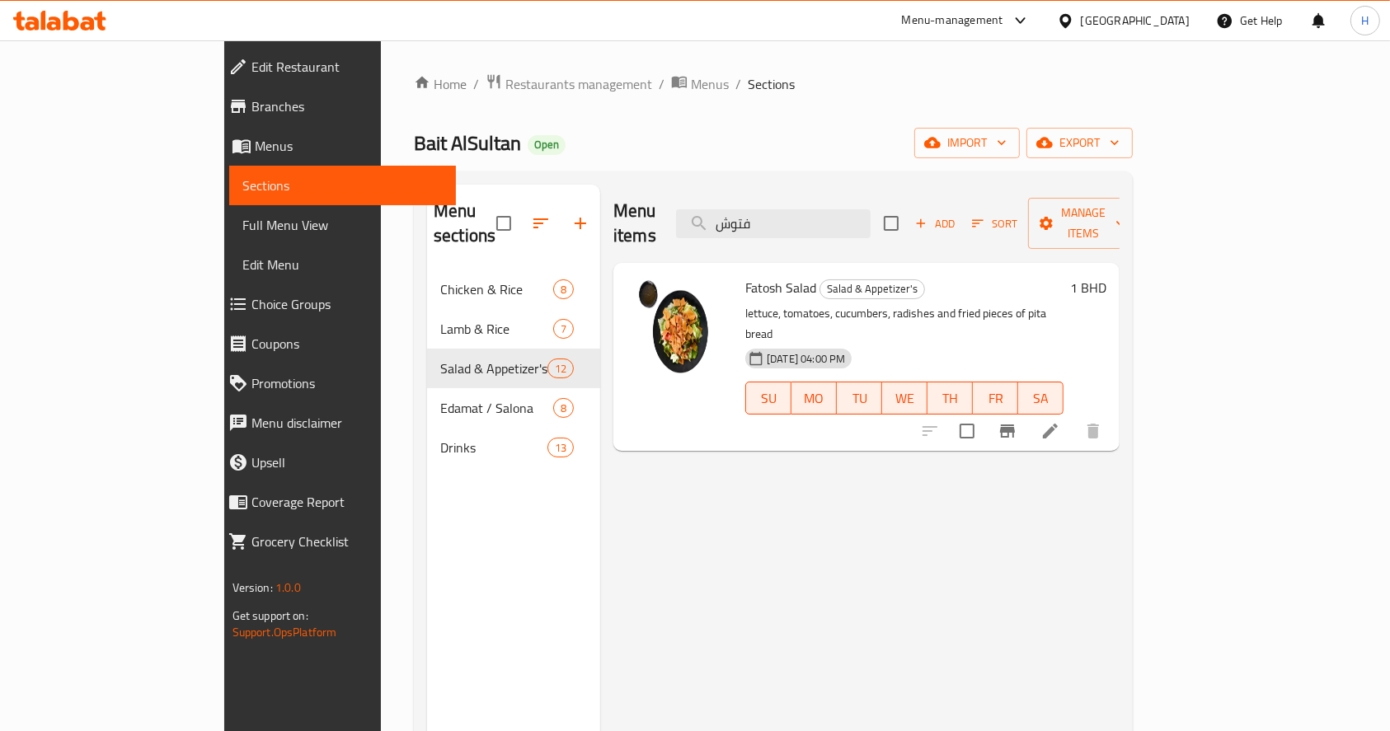
type input "فتوش"
click at [1015, 425] on icon "Branch-specific-item" at bounding box center [1007, 431] width 15 height 13
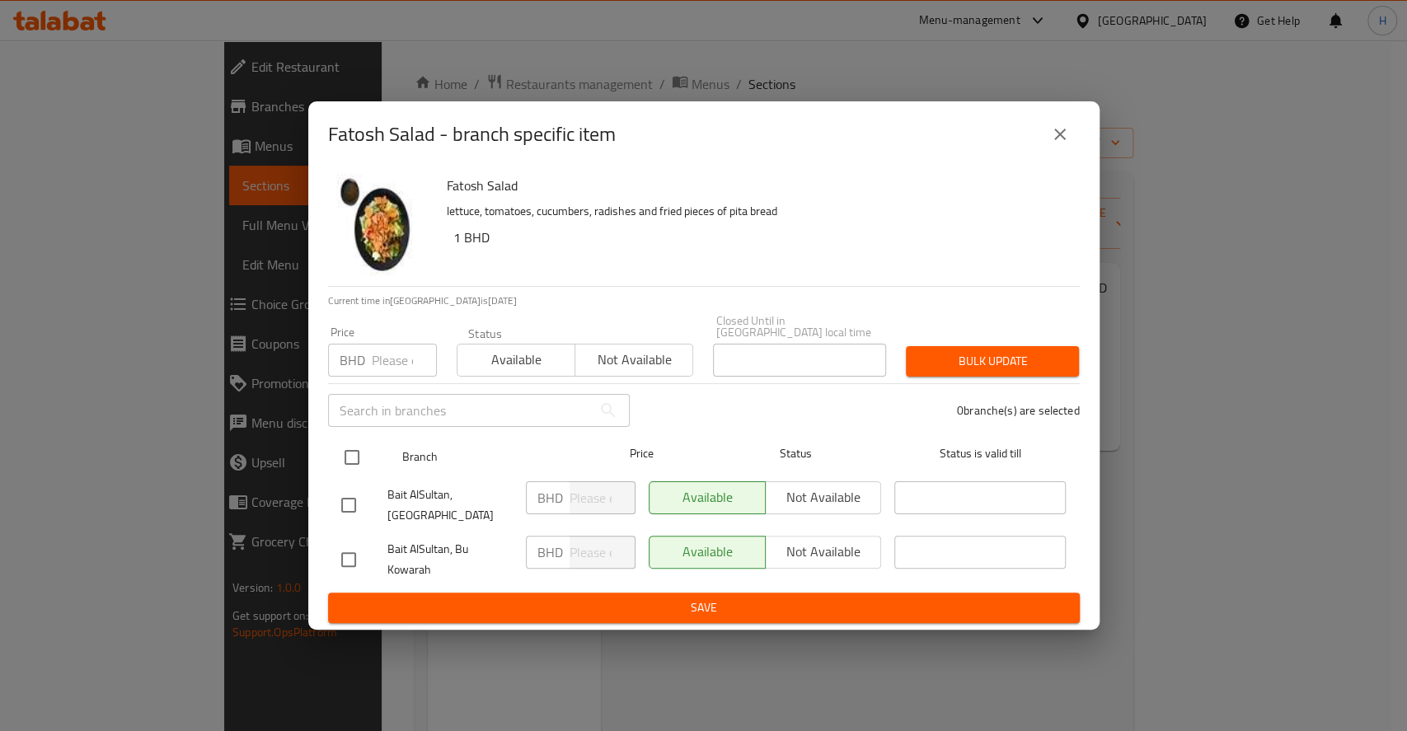
click at [366, 458] on input "checkbox" at bounding box center [352, 457] width 35 height 35
checkbox input "true"
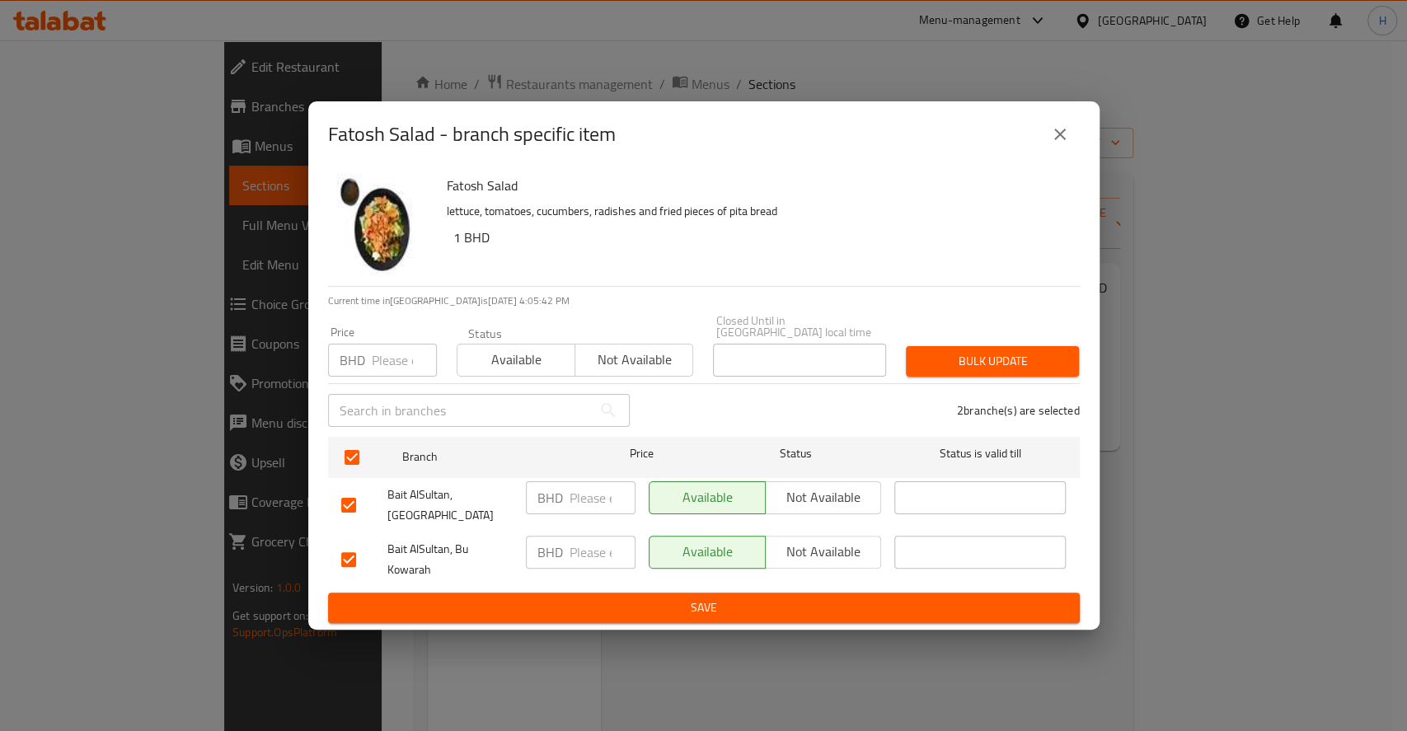
click at [593, 500] on input "number" at bounding box center [603, 498] width 66 height 33
drag, startPoint x: 593, startPoint y: 500, endPoint x: 463, endPoint y: 517, distance: 130.5
click at [463, 517] on ul "Branch Price Status Status is valid till Bait AlSultan, Isa Town BHD 1.6 ​ Avai…" at bounding box center [704, 511] width 752 height 163
type input "1.6"
paste input "1.6"
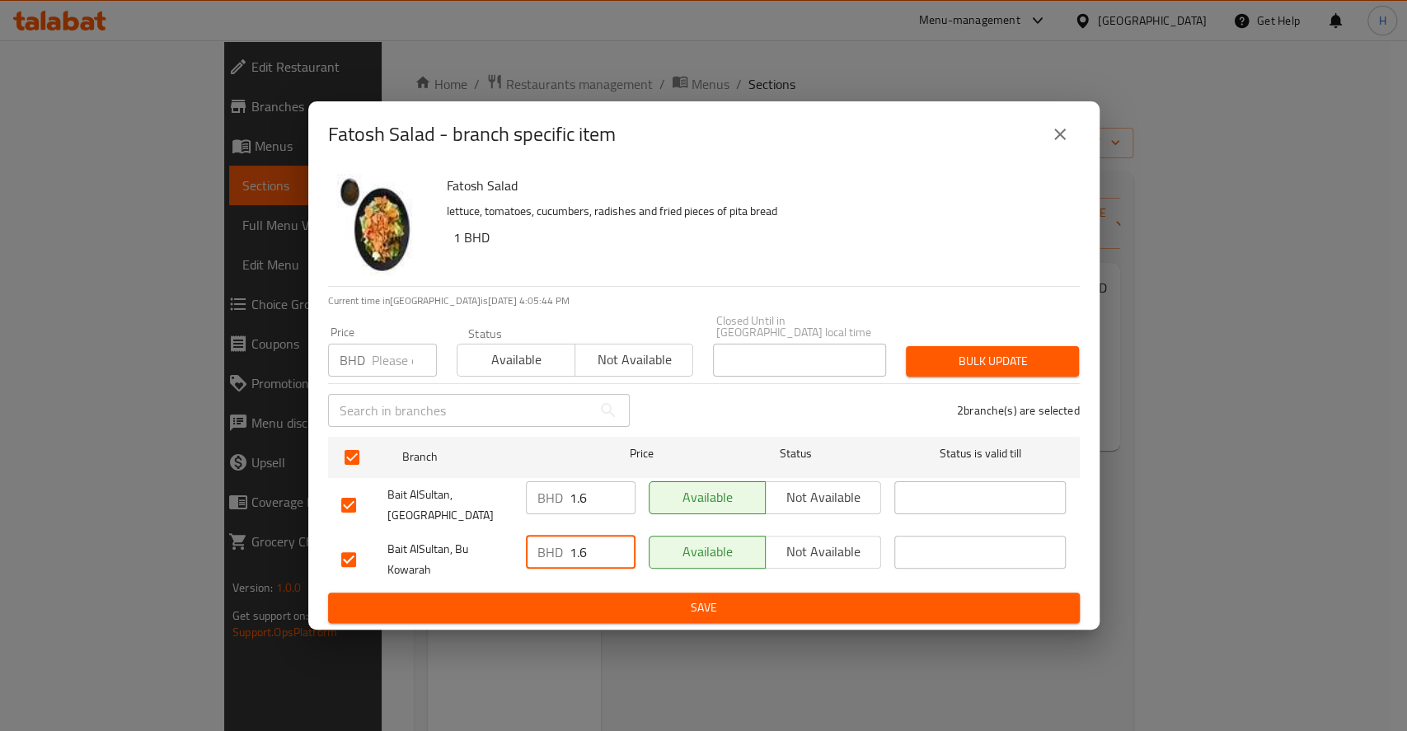
click at [573, 536] on input "1.6" at bounding box center [603, 552] width 66 height 33
type input "1.6"
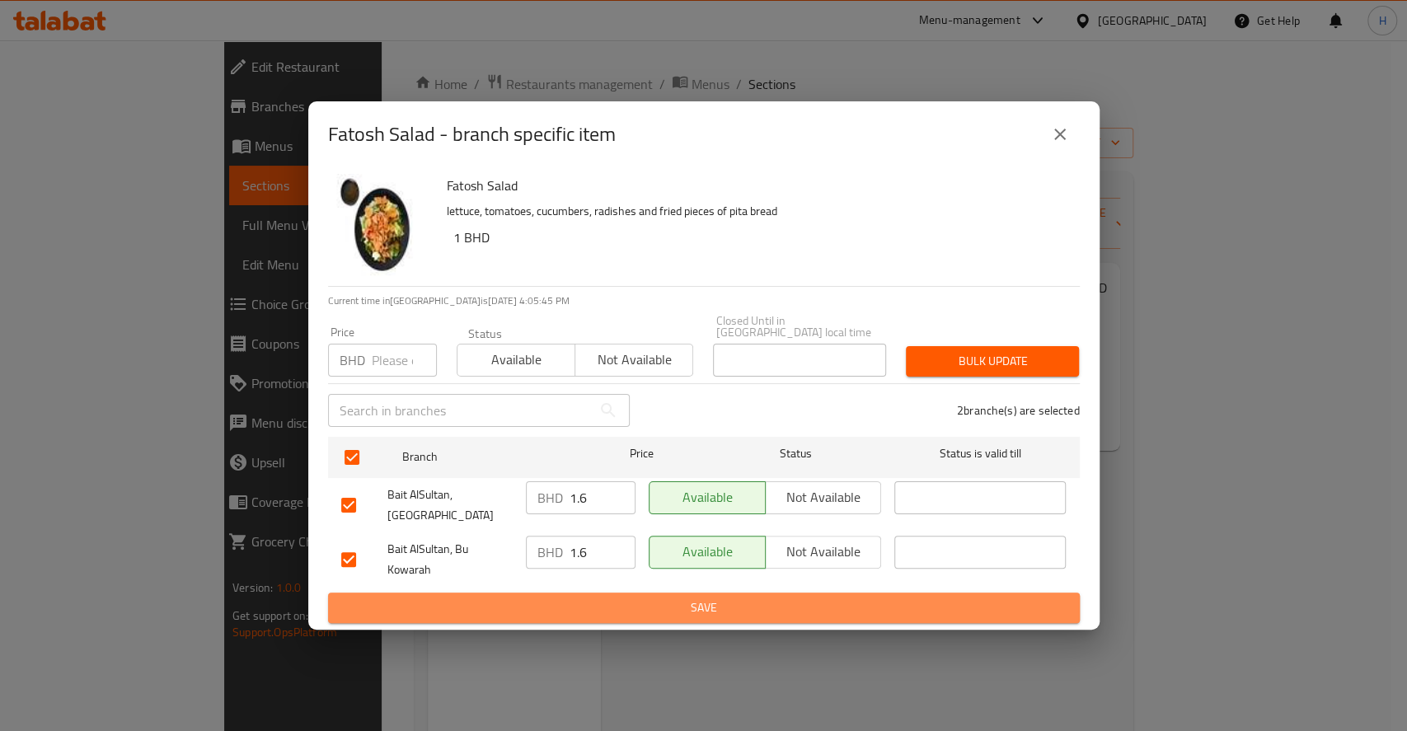
click at [642, 593] on button "Save" at bounding box center [704, 608] width 752 height 31
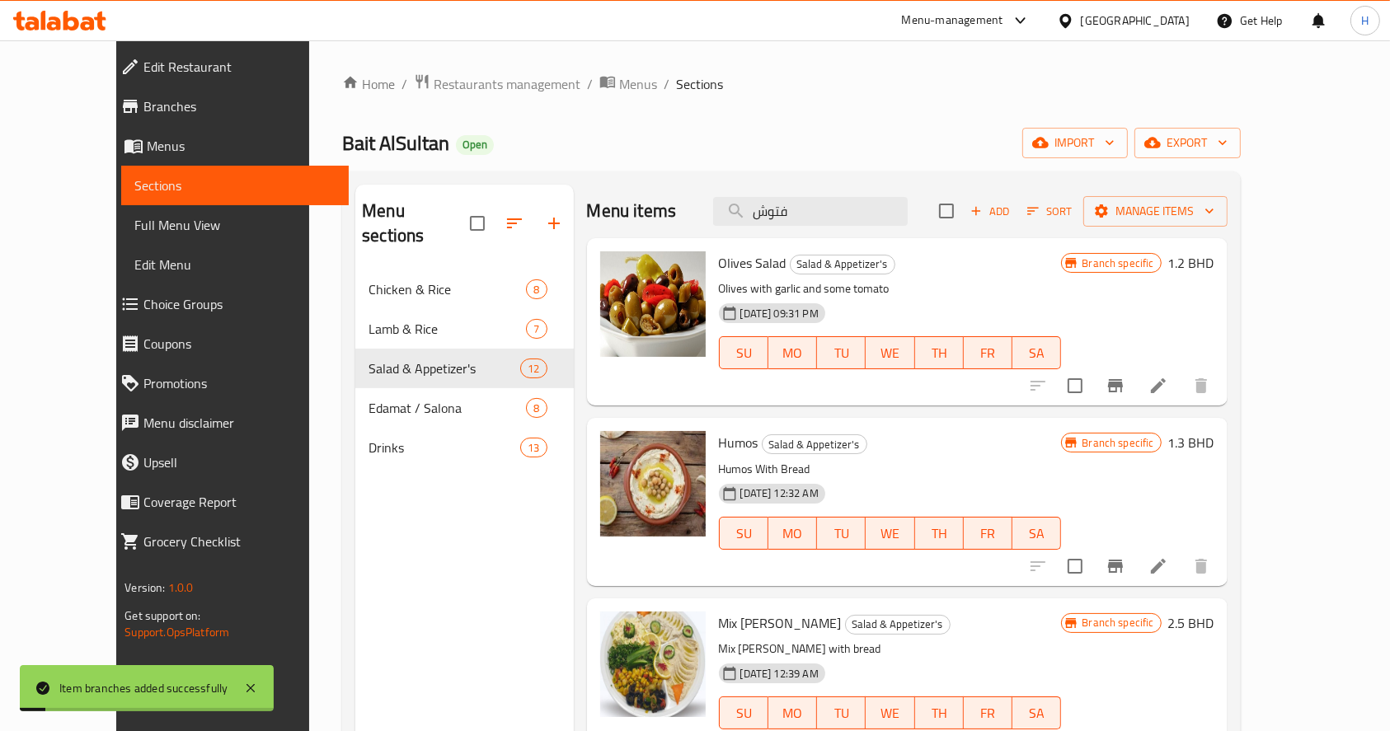
drag, startPoint x: 783, startPoint y: 208, endPoint x: 381, endPoint y: 214, distance: 402.4
click at [381, 214] on div "Menu sections Chicken & Rice 8 Lamb & Rice 7 Salad & Appetizer's 12 Edamat / Sa…" at bounding box center [791, 550] width 872 height 731
paste input "TABULEH SALAD"
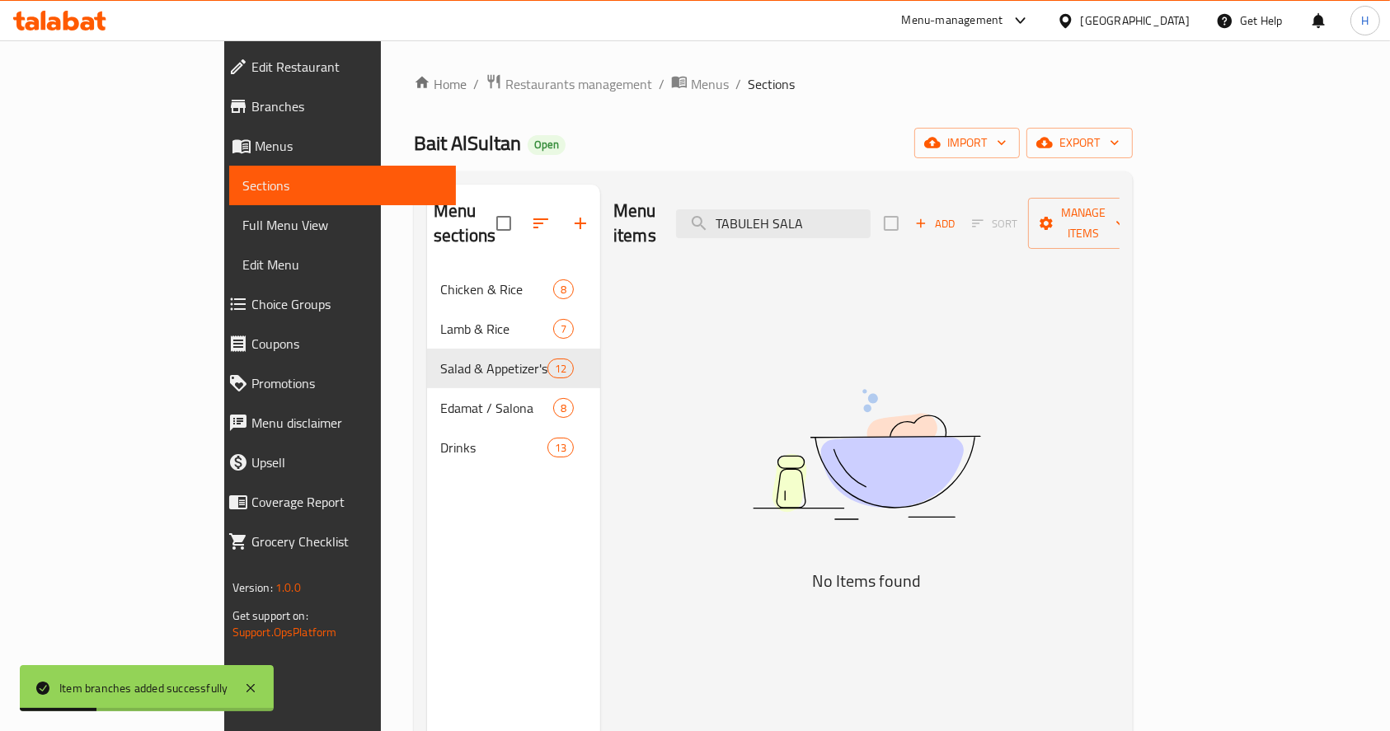
click at [829, 195] on div "Menu items TABULEH SALA Add Sort Manage items" at bounding box center [866, 224] width 506 height 78
click at [846, 209] on input "TABULEH SALA" at bounding box center [773, 223] width 195 height 29
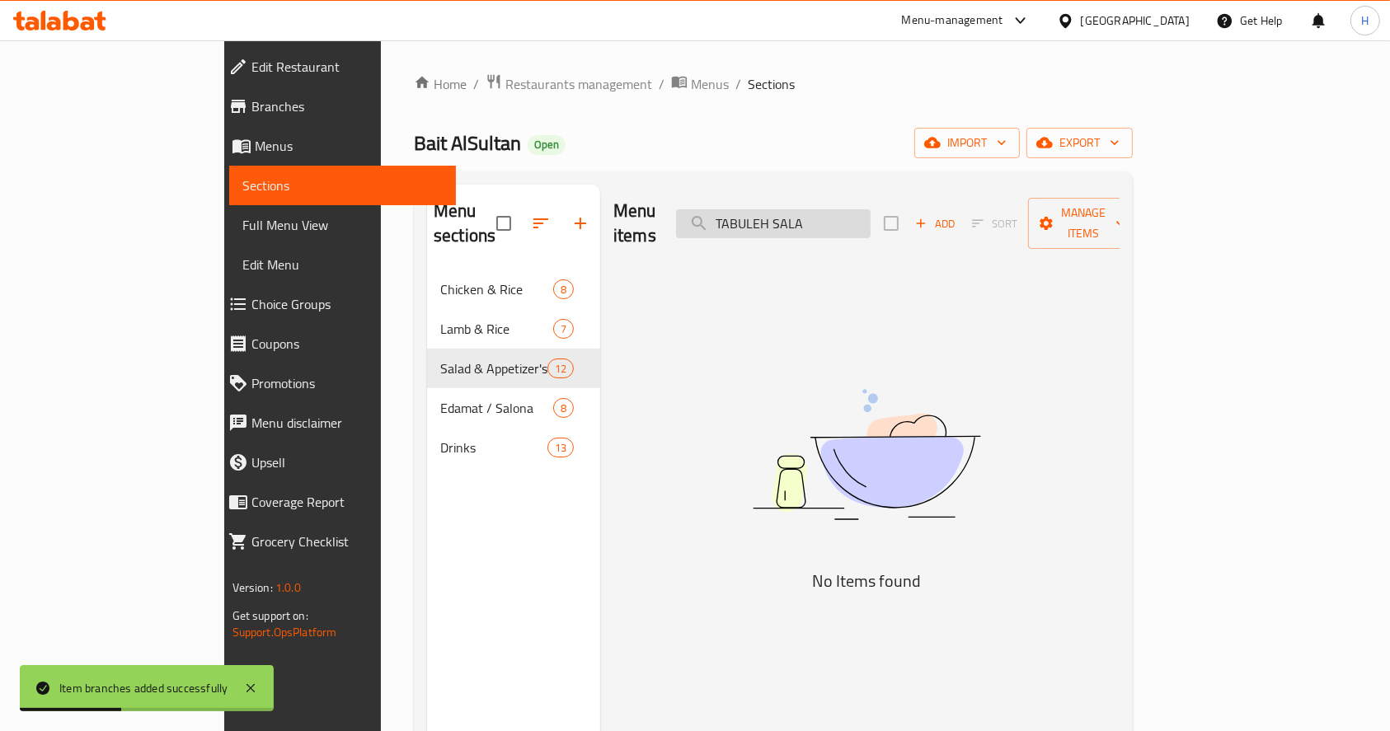
click at [846, 209] on input "TABULEH SALA" at bounding box center [773, 223] width 195 height 29
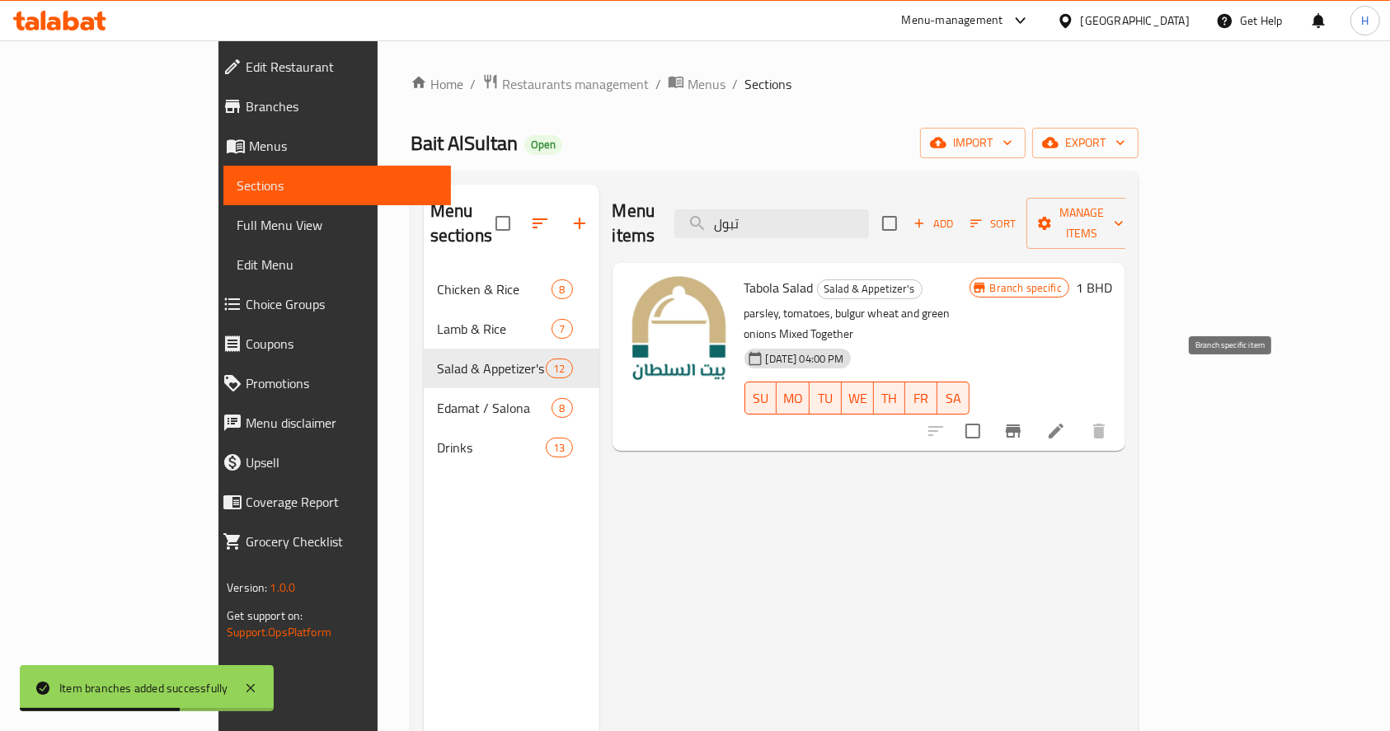
type input "تبول"
click at [1021, 425] on icon "Branch-specific-item" at bounding box center [1013, 431] width 15 height 13
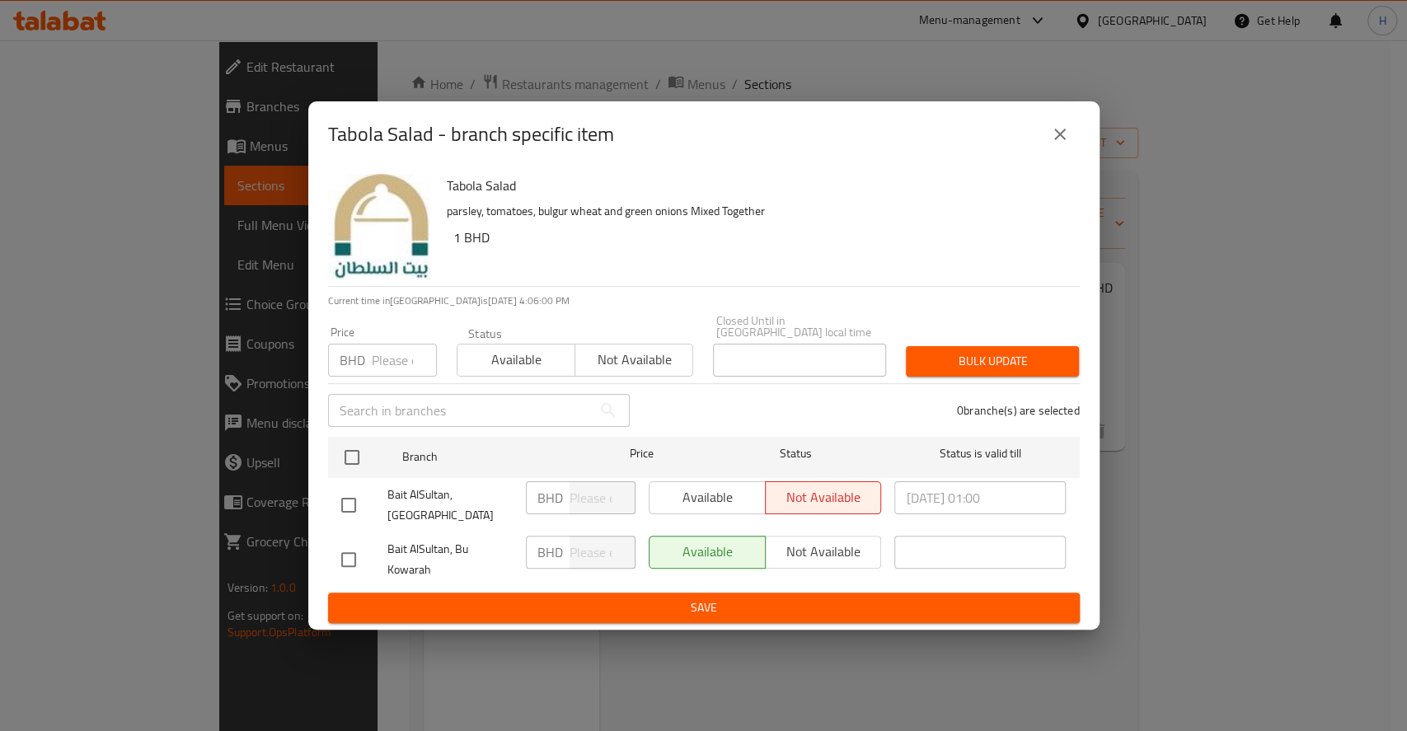
drag, startPoint x: 346, startPoint y: 466, endPoint x: 365, endPoint y: 432, distance: 38.8
click at [365, 432] on ul "Branch Price Status Status is valid till Bait AlSultan, Isa Town BHD ​ Availabl…" at bounding box center [704, 511] width 752 height 163
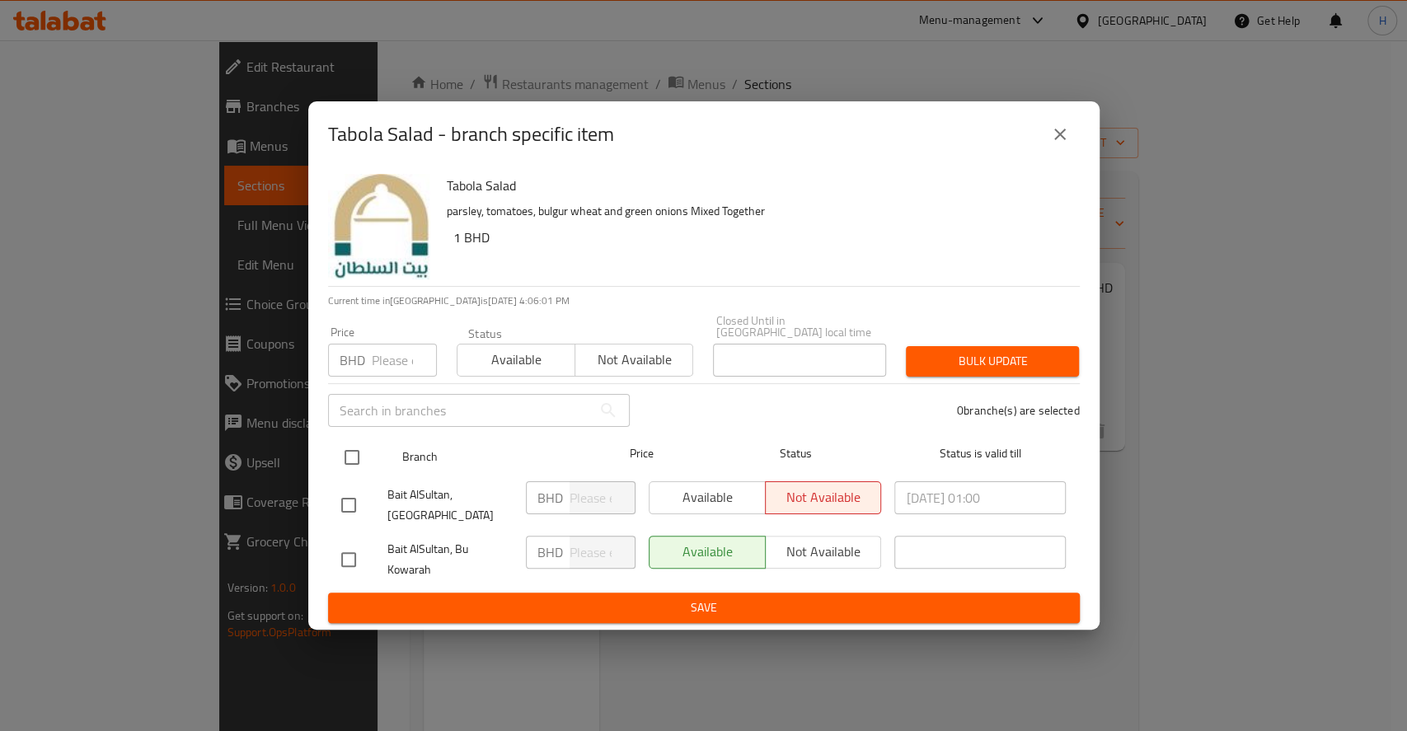
click at [358, 452] on input "checkbox" at bounding box center [352, 457] width 35 height 35
checkbox input "true"
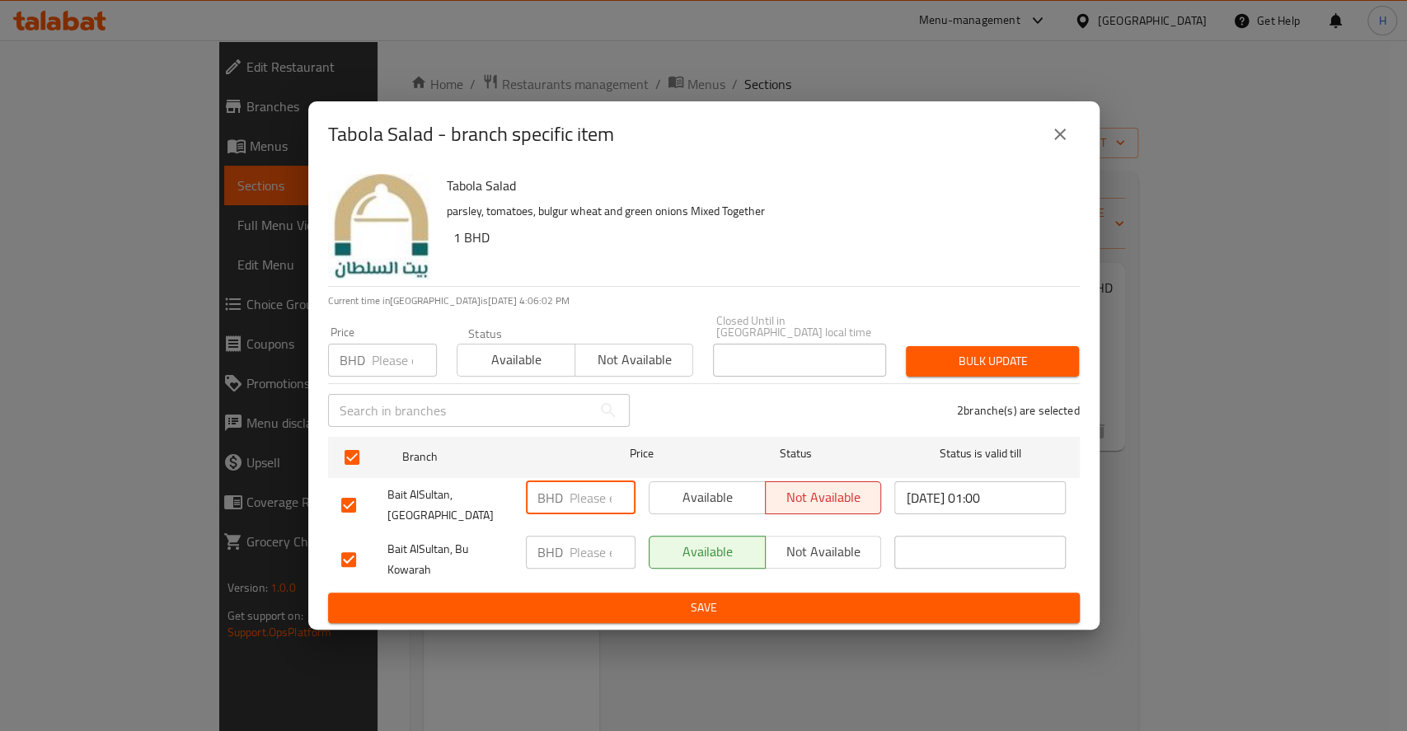
click at [589, 494] on input "number" at bounding box center [603, 498] width 66 height 33
drag, startPoint x: 589, startPoint y: 494, endPoint x: 521, endPoint y: 533, distance: 77.9
click at [464, 517] on ul "Branch Price Status Status is valid till Bait AlSultan, Isa Town BHD 1.4 ​ Avai…" at bounding box center [704, 511] width 752 height 163
type input "1.4"
paste input "1.4"
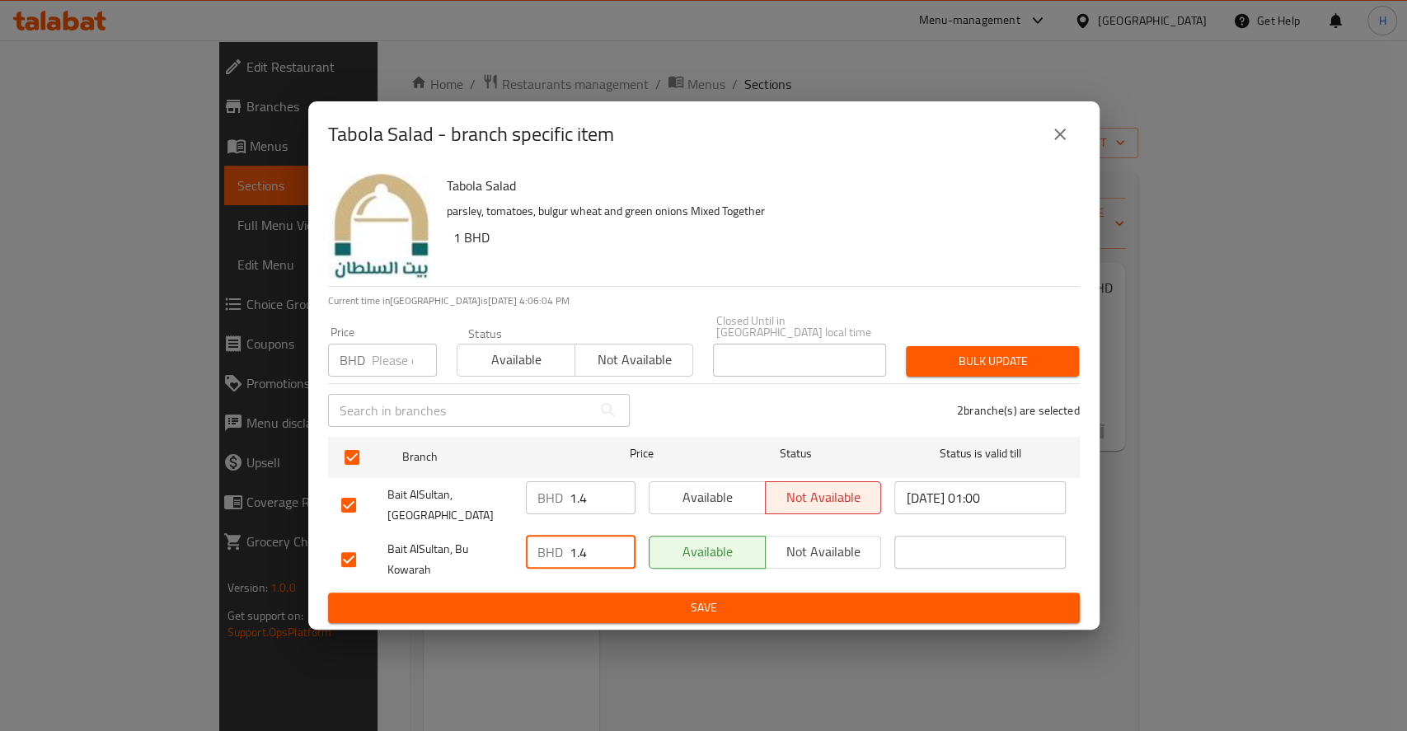
click at [575, 536] on input "1.4" at bounding box center [603, 552] width 66 height 33
type input "1.4"
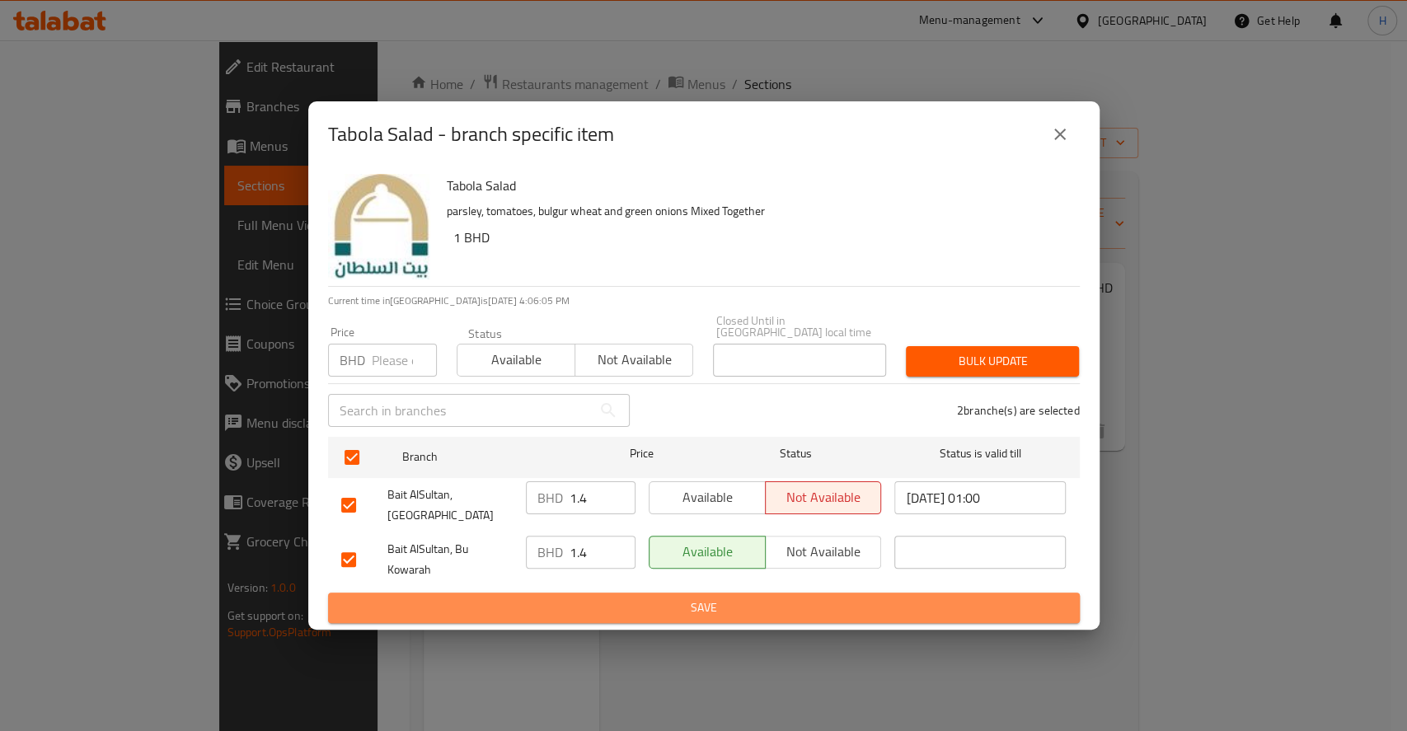
click at [661, 598] on span "Save" at bounding box center [704, 608] width 726 height 21
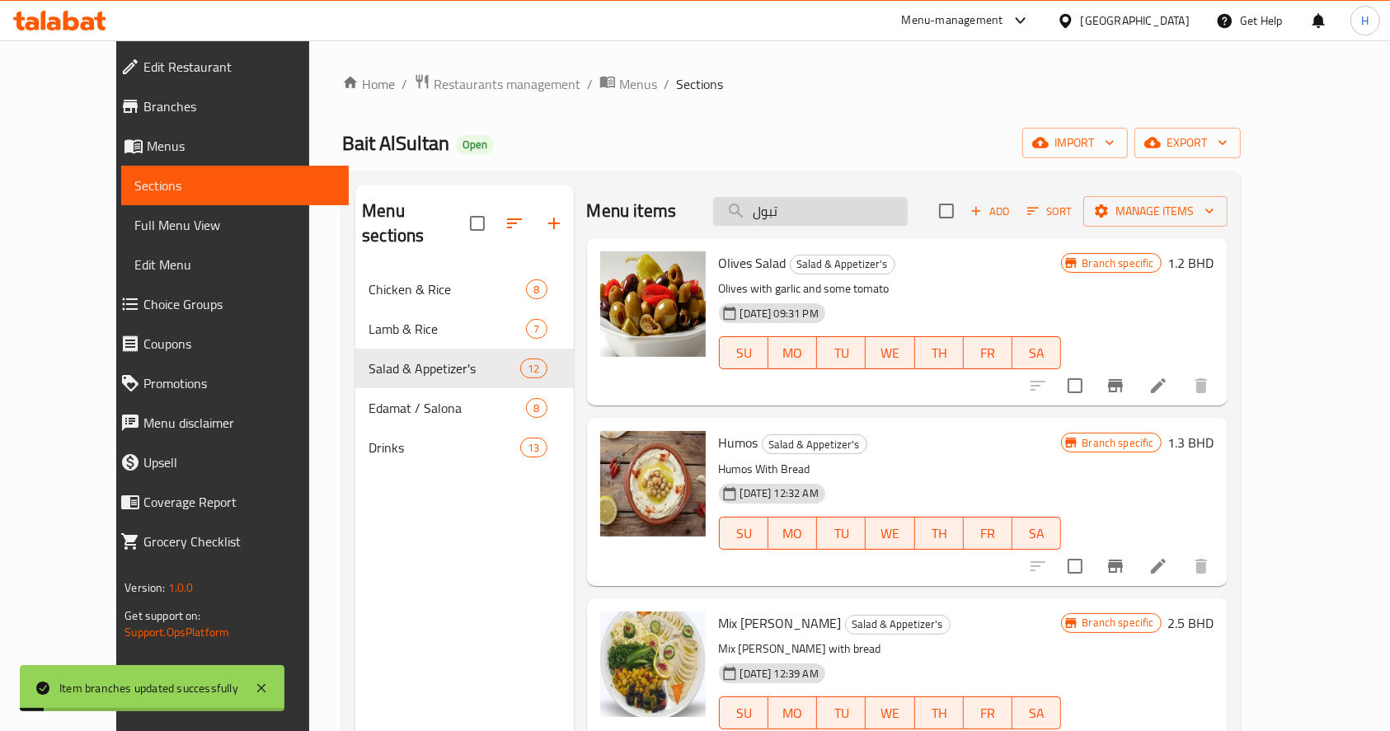
click at [885, 204] on input "تبول" at bounding box center [810, 211] width 195 height 29
type input "روب"
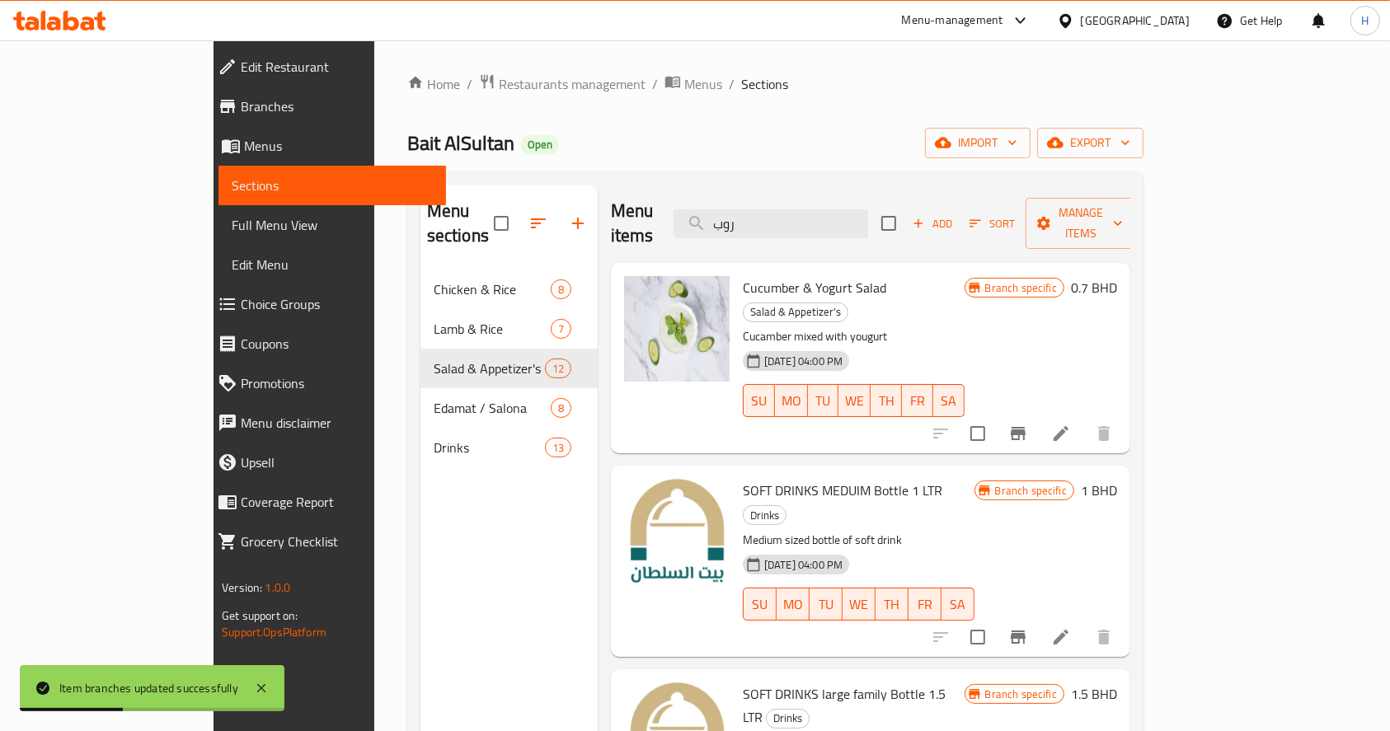
click at [1026, 427] on icon "Branch-specific-item" at bounding box center [1018, 433] width 15 height 13
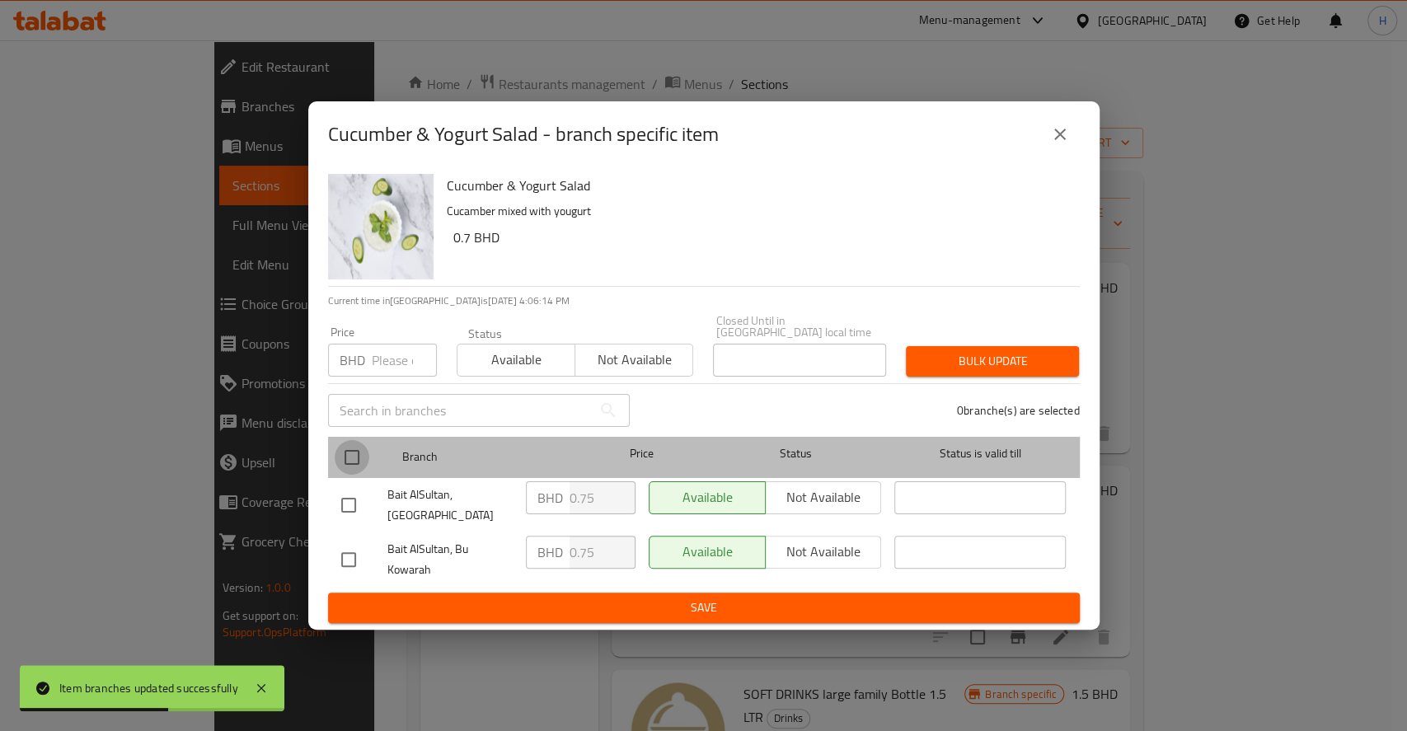
click at [347, 456] on input "checkbox" at bounding box center [352, 457] width 35 height 35
checkbox input "true"
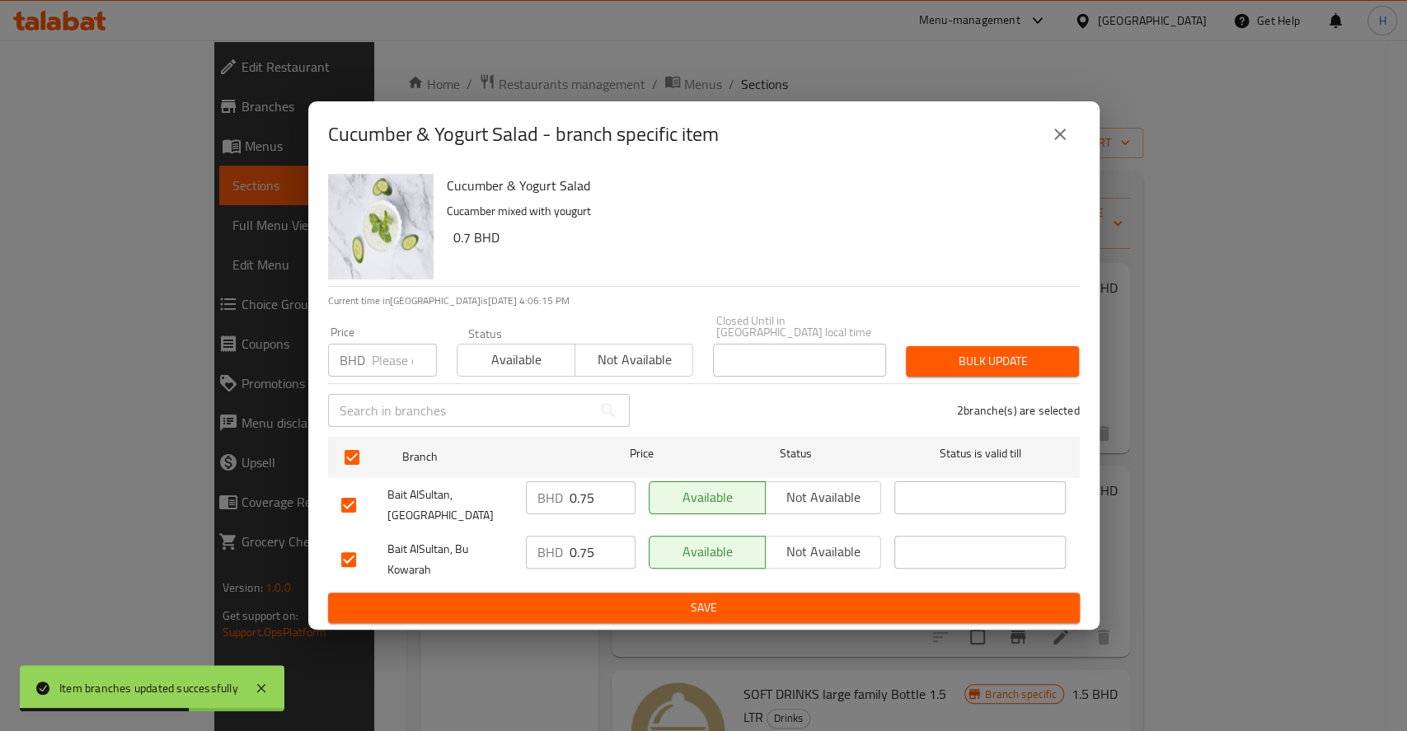
click at [265, 537] on div "Cucumber & Yogurt Salad - branch specific item Cucumber & Yogurt Salad Cucamber…" at bounding box center [703, 365] width 1407 height 731
type input "1.2"
drag, startPoint x: 590, startPoint y: 538, endPoint x: 232, endPoint y: 522, distance: 359.0
click at [232, 522] on div "Cucumber & Yogurt Salad - branch specific item Cucumber & Yogurt Salad Cucamber…" at bounding box center [703, 365] width 1407 height 731
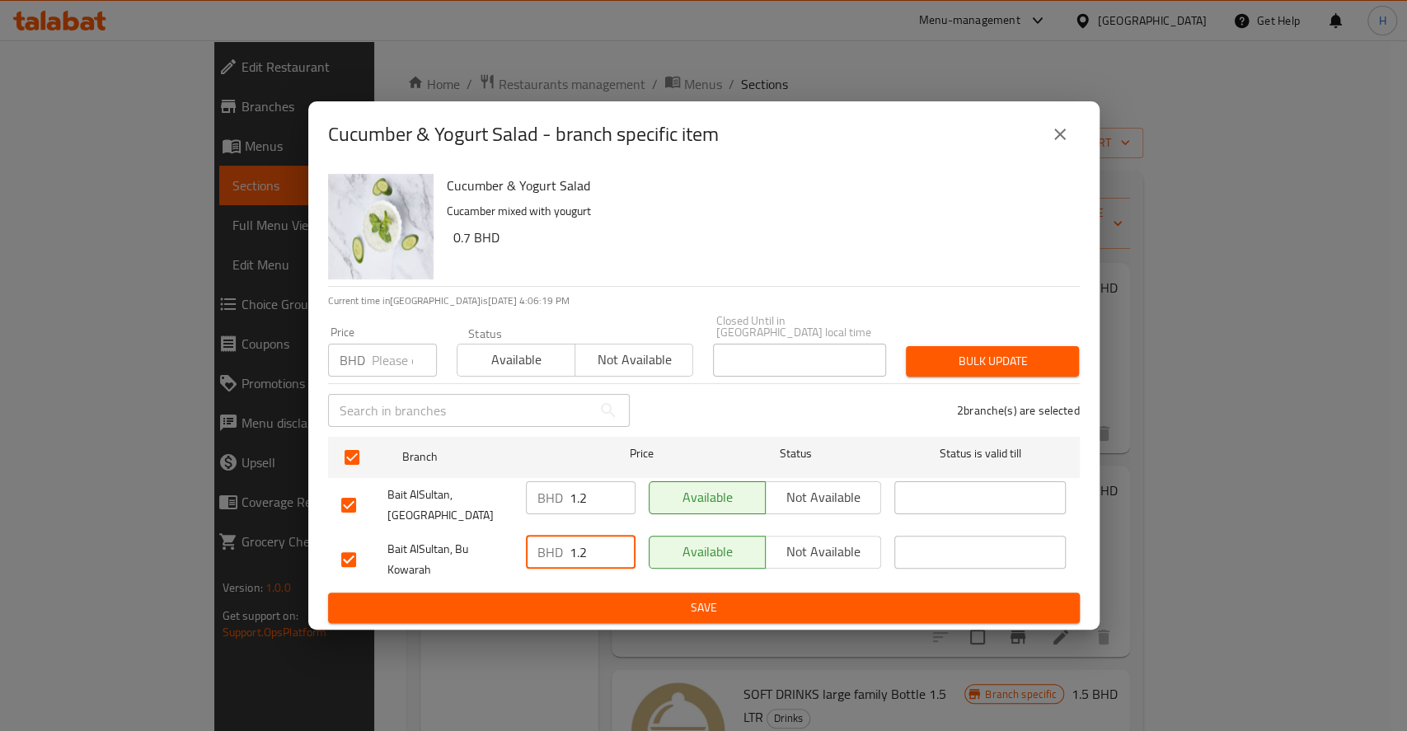
type input "1.2"
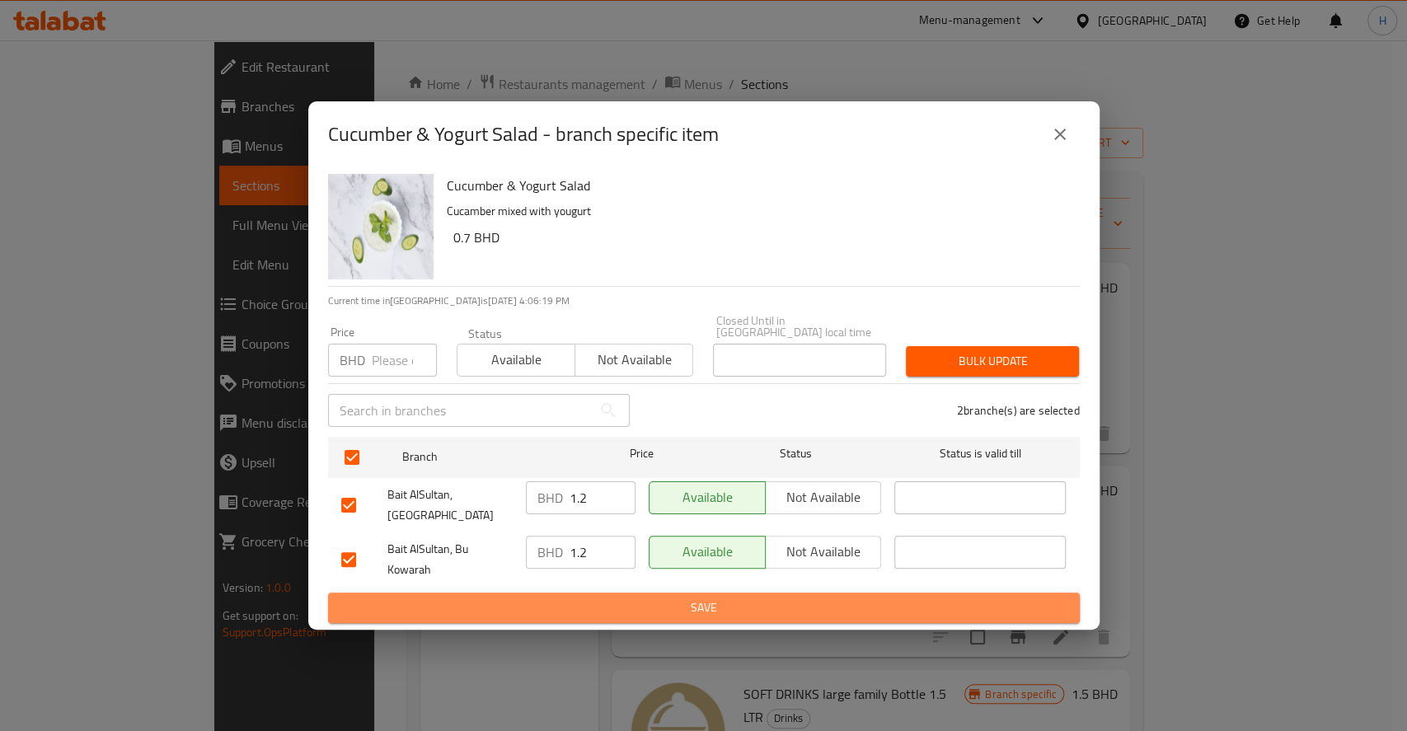
click at [757, 598] on span "Save" at bounding box center [704, 608] width 726 height 21
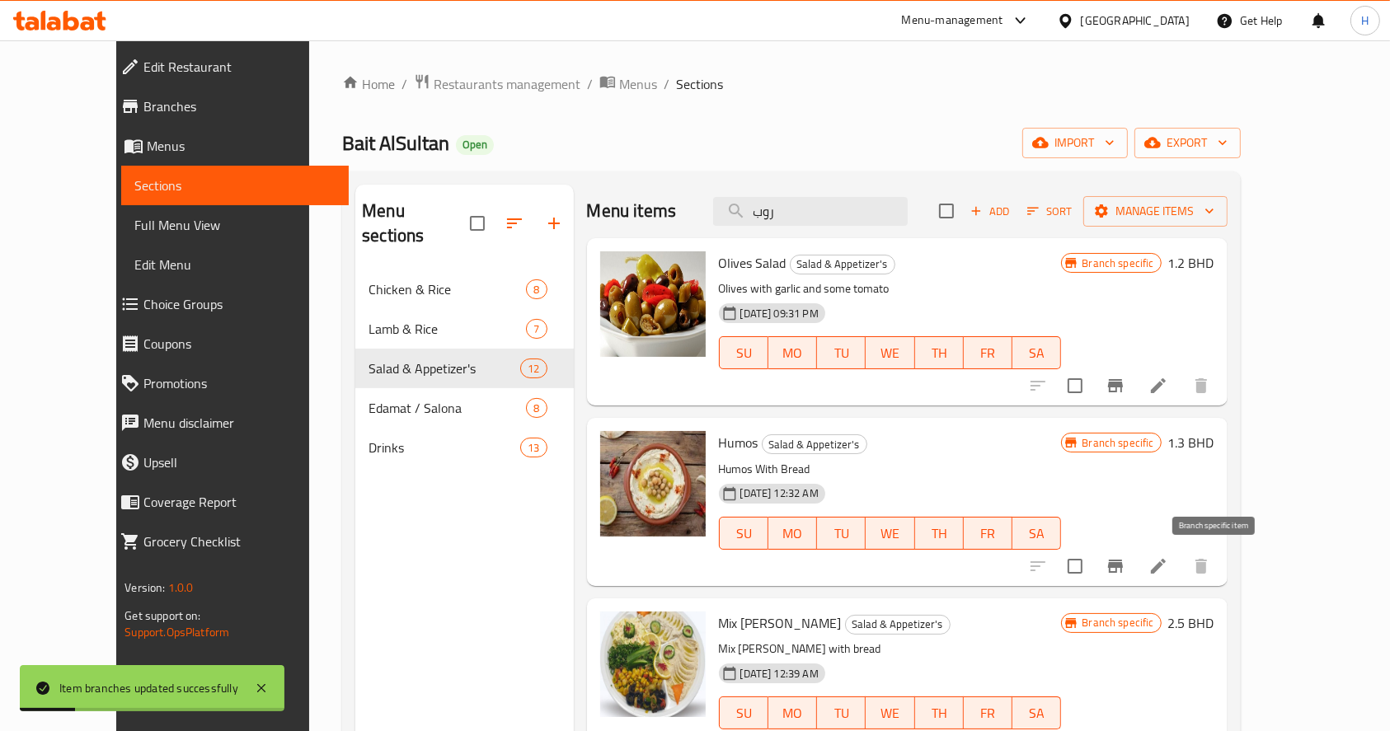
click at [1125, 559] on icon "Branch-specific-item" at bounding box center [1116, 567] width 20 height 20
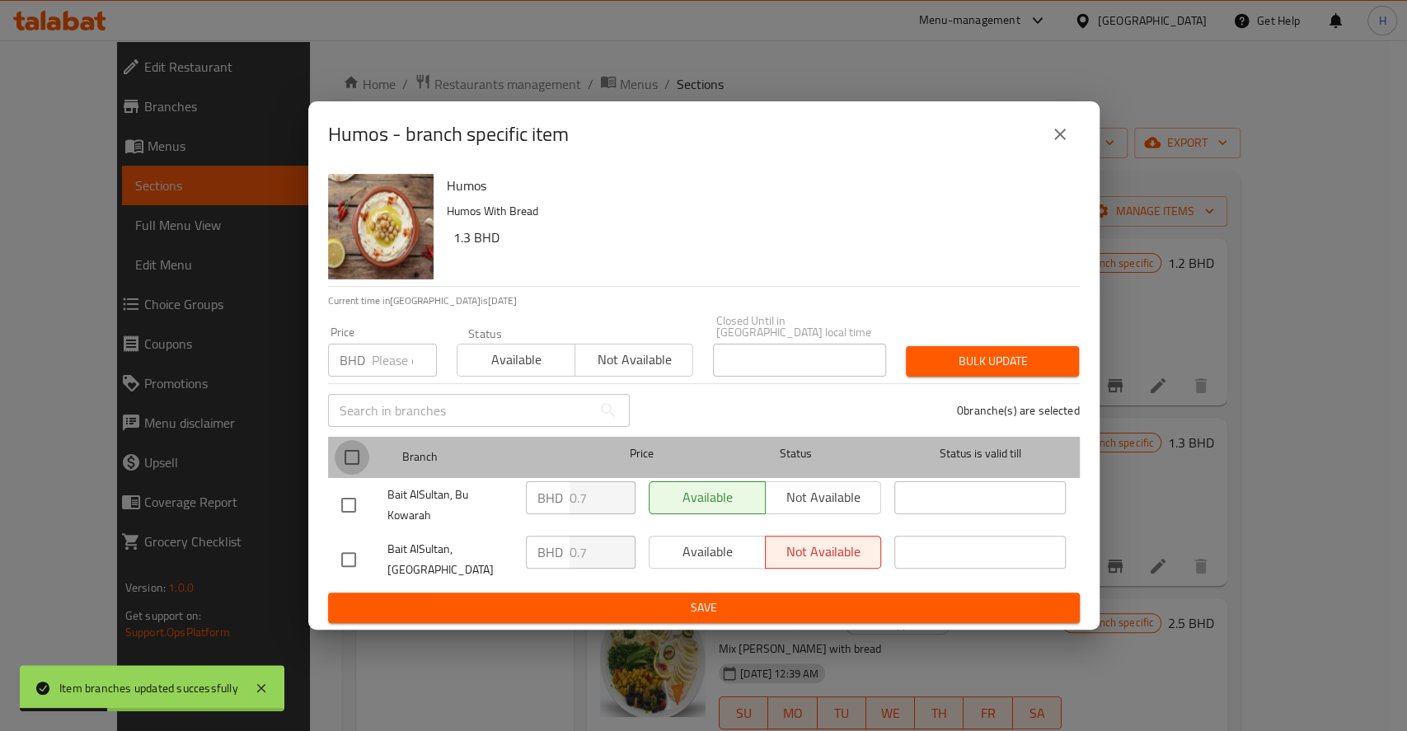
click at [350, 458] on input "checkbox" at bounding box center [352, 457] width 35 height 35
checkbox input "true"
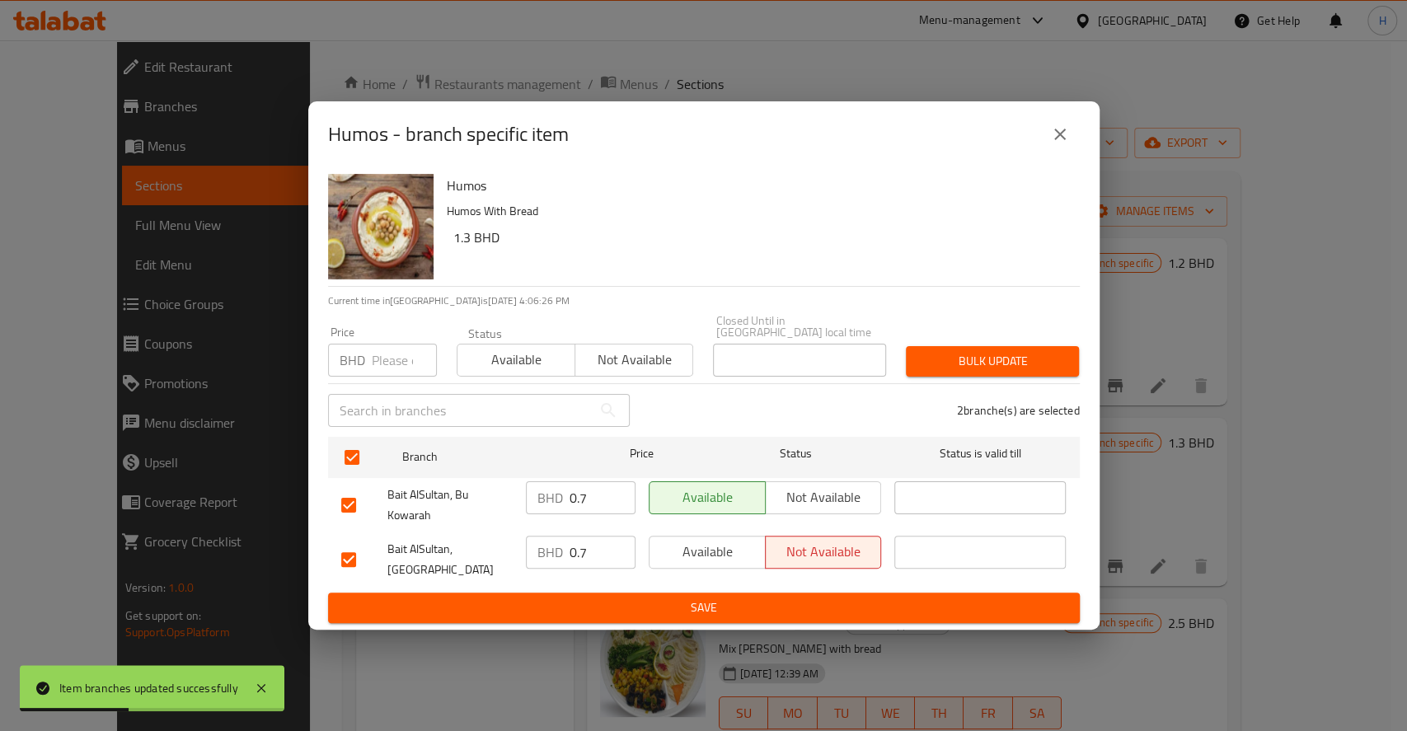
drag, startPoint x: 597, startPoint y: 500, endPoint x: 198, endPoint y: 487, distance: 399.3
click at [198, 487] on div "Humos - branch specific item Humos Humos With Bread 1.3 BHD Current time in Bah…" at bounding box center [703, 365] width 1407 height 731
type input "1.5"
drag, startPoint x: 599, startPoint y: 557, endPoint x: 66, endPoint y: 549, distance: 533.5
click at [66, 549] on div "Humos - branch specific item Humos Humos With Bread 1.3 BHD Current time in Bah…" at bounding box center [703, 365] width 1407 height 731
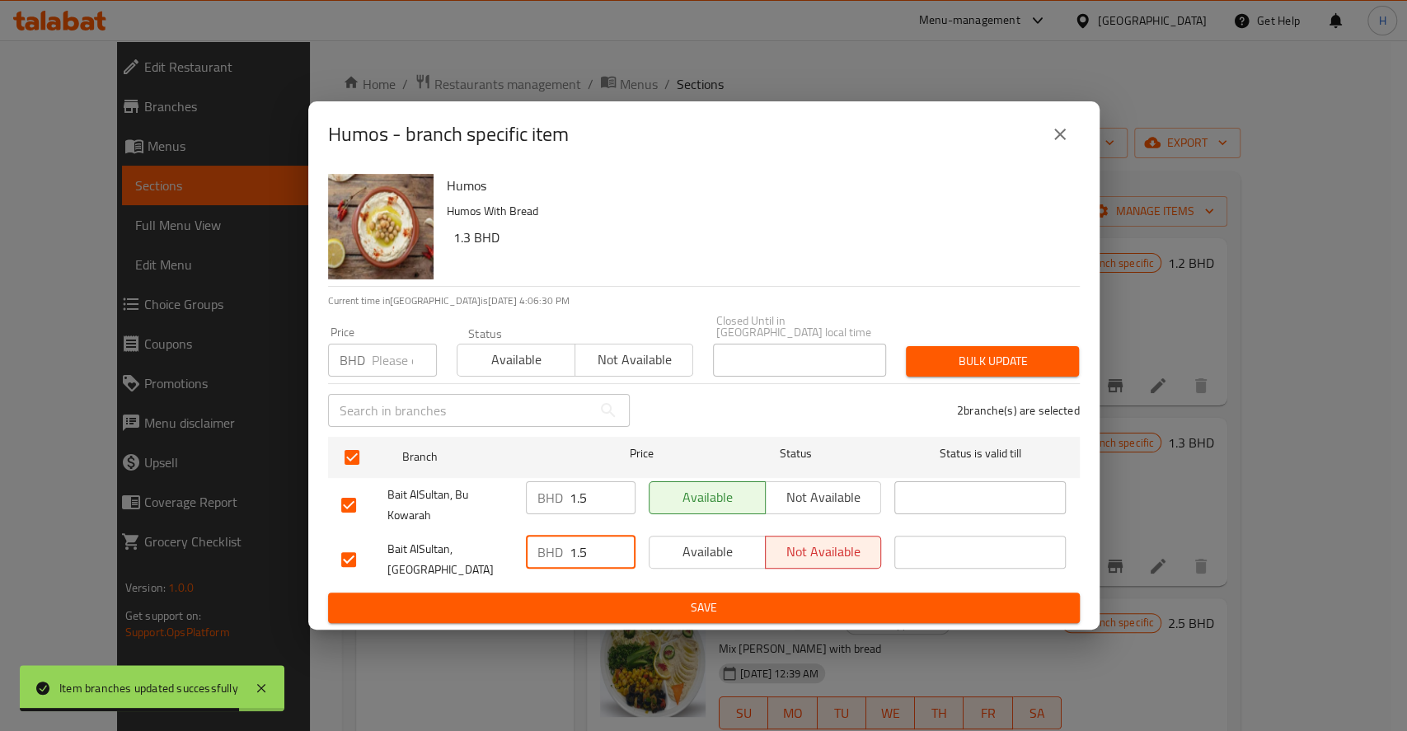
type input "1.5"
click at [357, 601] on span "Save" at bounding box center [704, 608] width 726 height 21
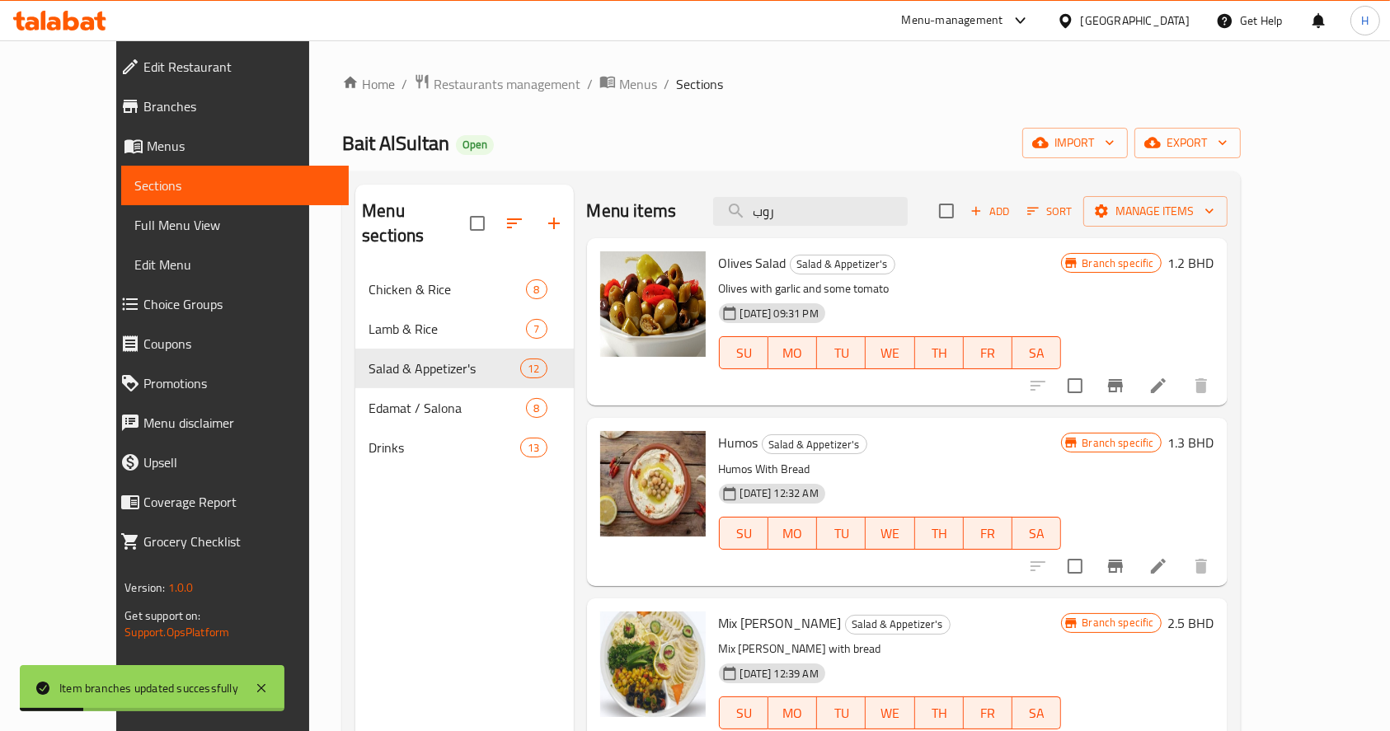
drag, startPoint x: 679, startPoint y: 262, endPoint x: 442, endPoint y: 221, distance: 241.0
click at [442, 221] on div "Menu sections Chicken & Rice 8 Lamb & Rice 7 Salad & Appetizer's 12 Edamat / Sa…" at bounding box center [791, 550] width 872 height 731
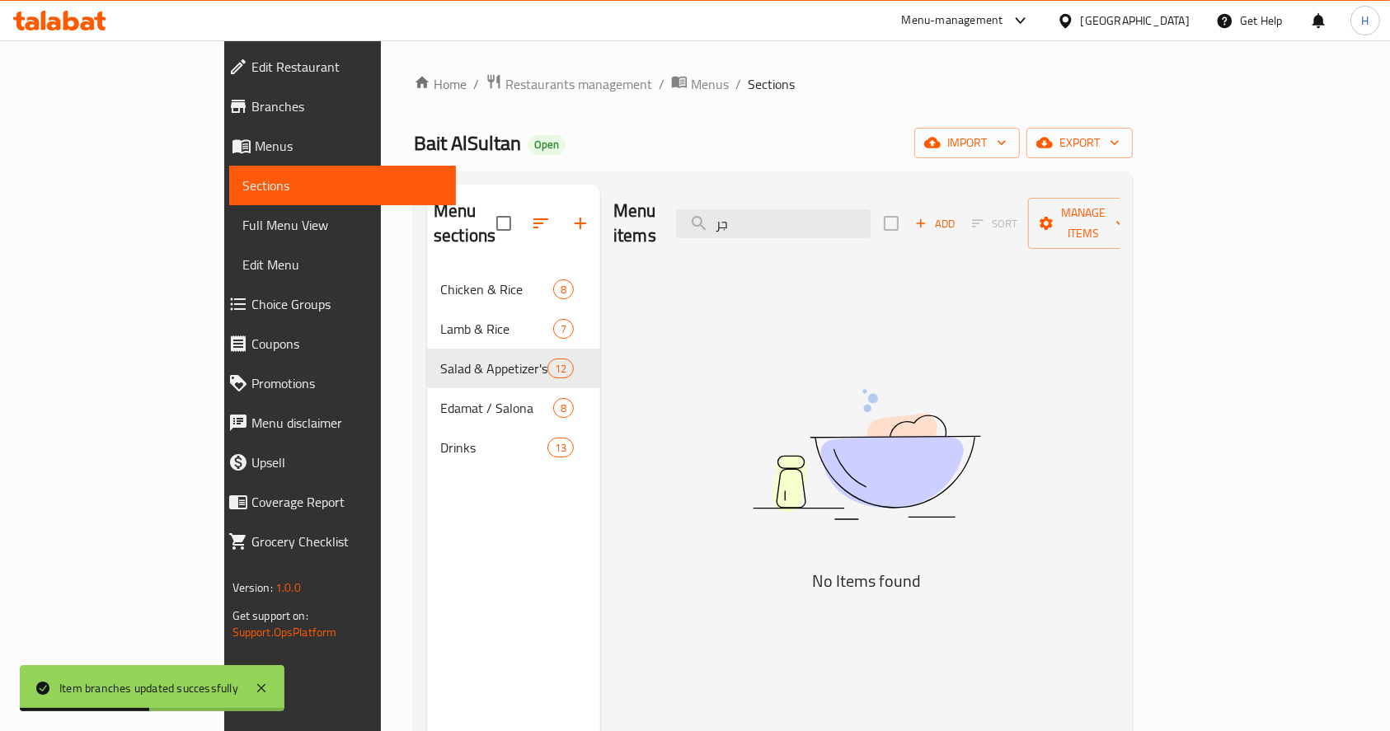
type input "ج"
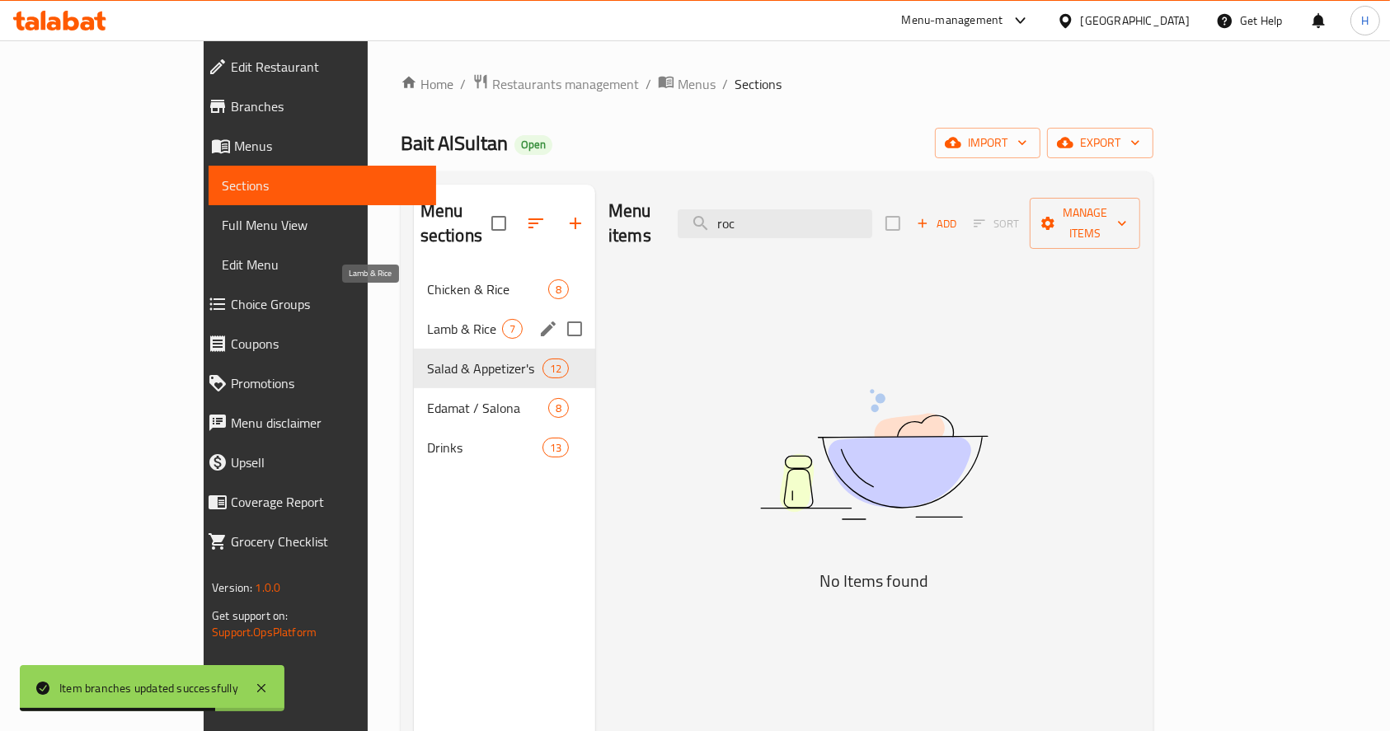
type input "roc"
click at [427, 319] on span "Lamb & Rice" at bounding box center [464, 329] width 75 height 20
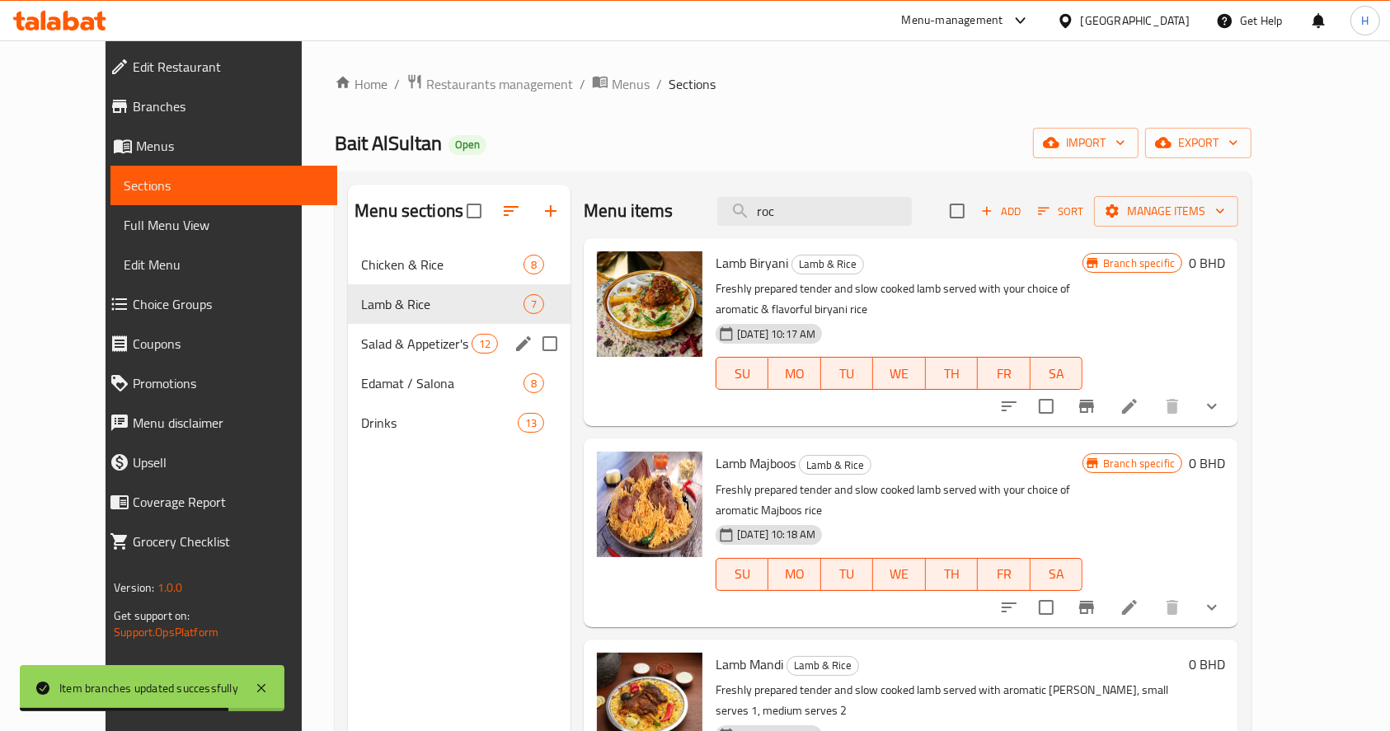
click at [424, 356] on div "Salad & Appetizer's 12" at bounding box center [459, 344] width 223 height 40
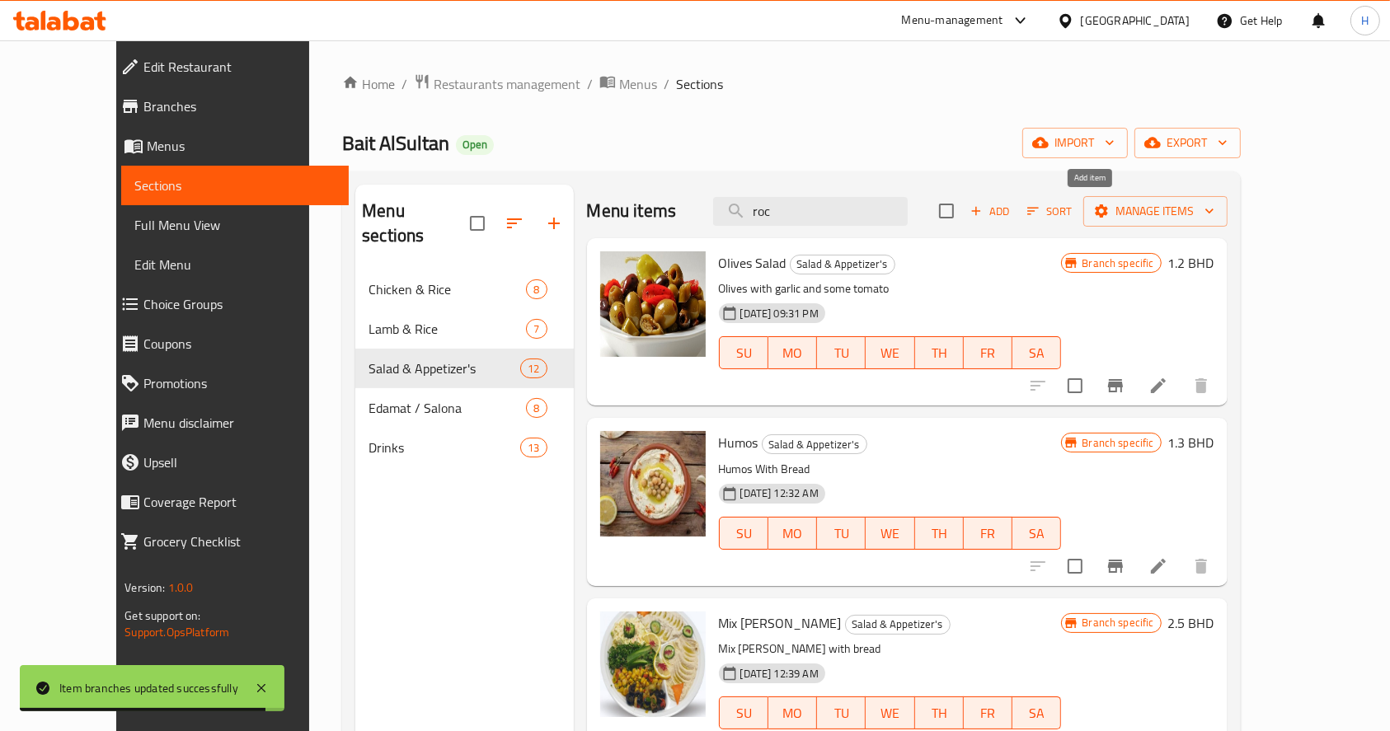
click at [1013, 209] on span "Add" at bounding box center [990, 211] width 45 height 19
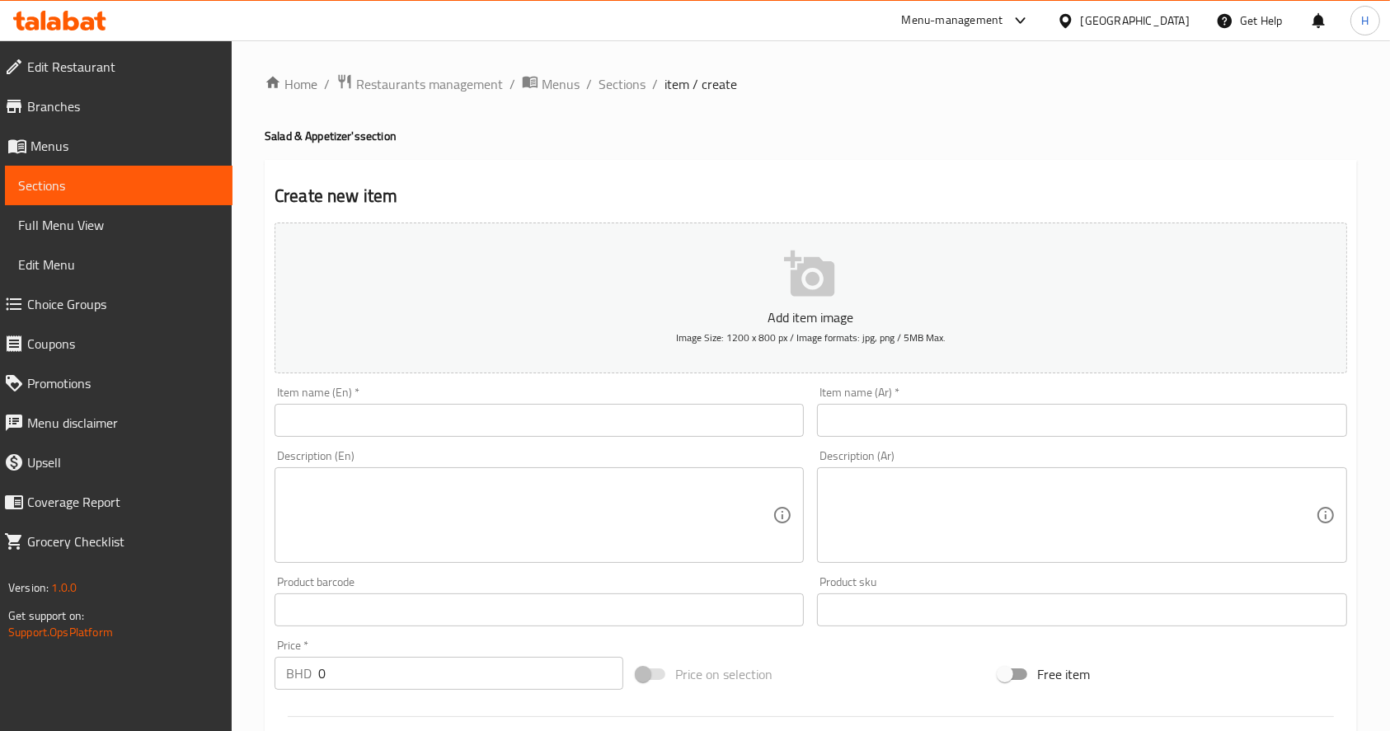
click at [469, 415] on input "text" at bounding box center [539, 420] width 529 height 33
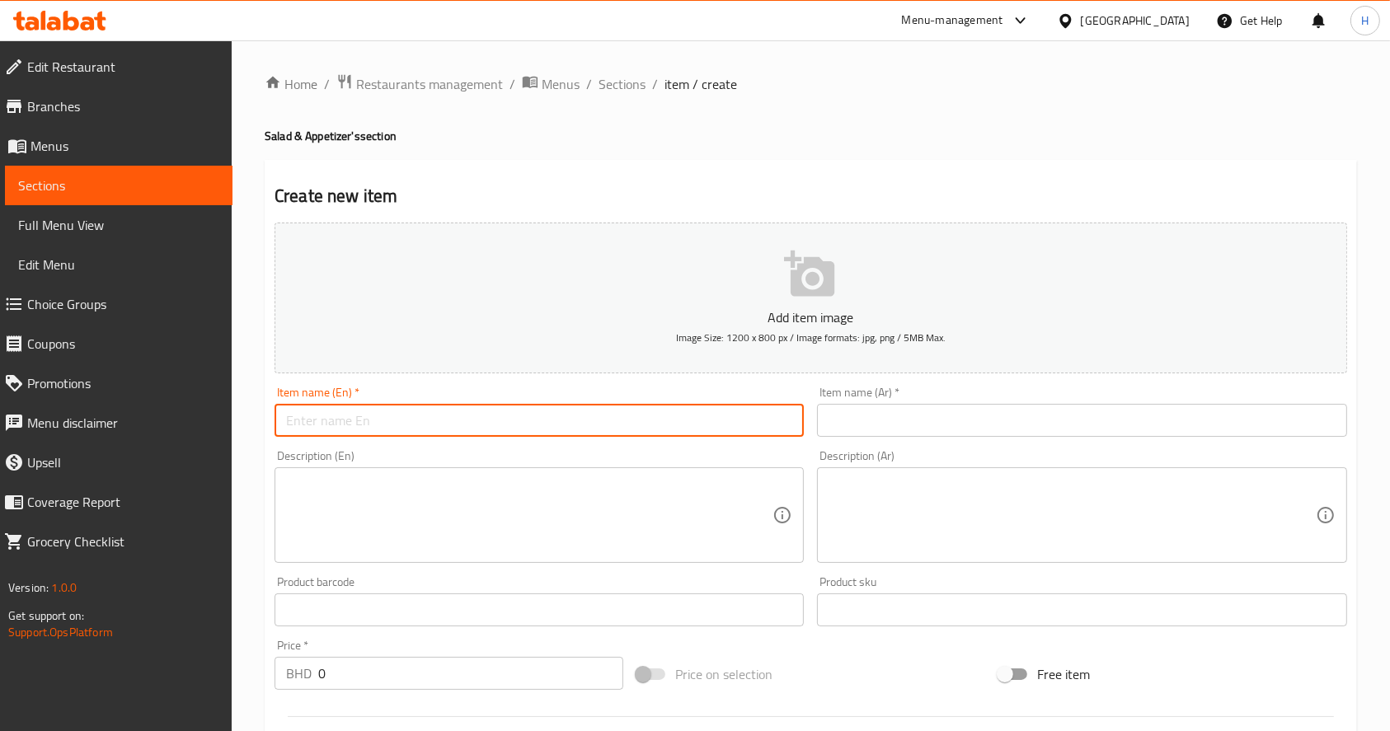
paste input "ROCA SALAD"
type input "ROCA SALAD"
paste input "سلطه جرجير روكا"
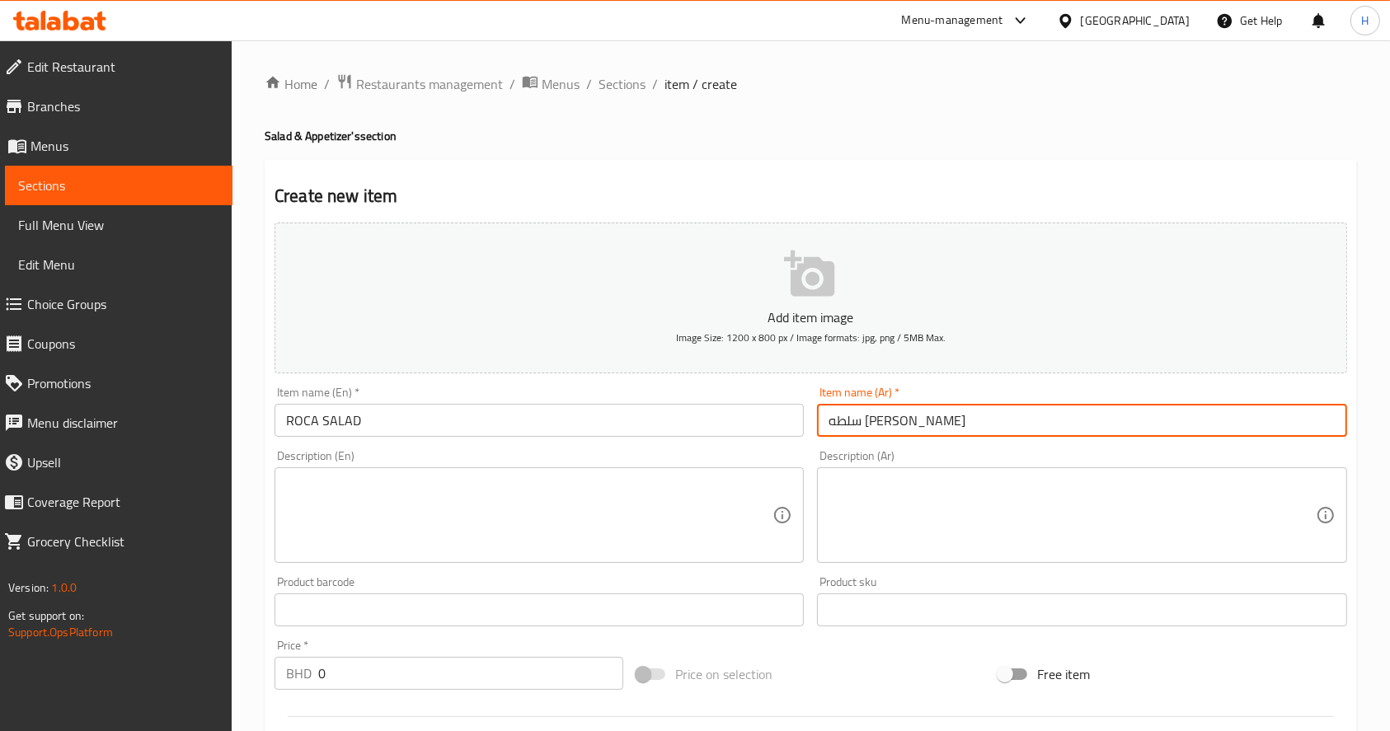
click at [889, 421] on input "سلطه جرجير روكا" at bounding box center [1081, 420] width 529 height 33
type input "سلطه جرجير روكا"
drag, startPoint x: 409, startPoint y: 662, endPoint x: 18, endPoint y: 656, distance: 390.9
click at [18, 656] on div "Edit Restaurant Branches Menus Sections Full Menu View Edit Menu Choice Groups …" at bounding box center [695, 602] width 1390 height 1125
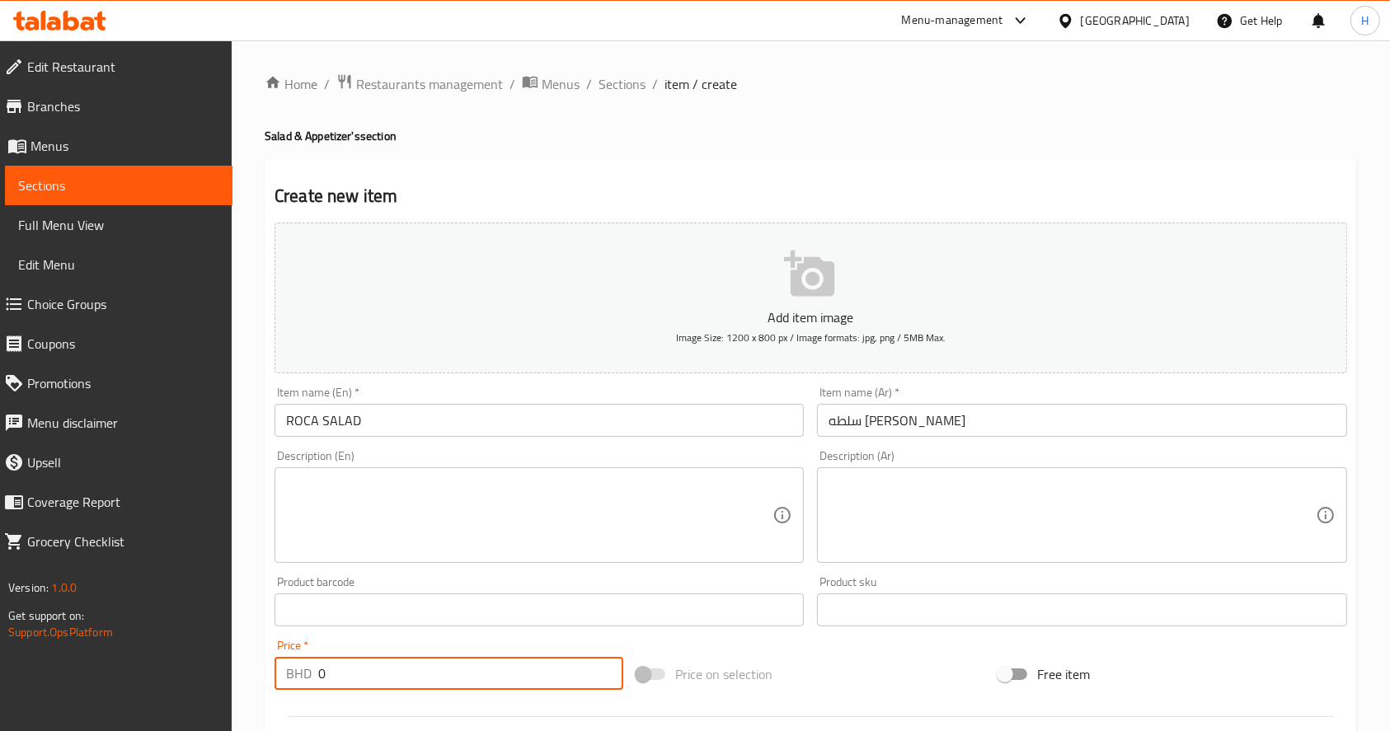
paste input "1.4"
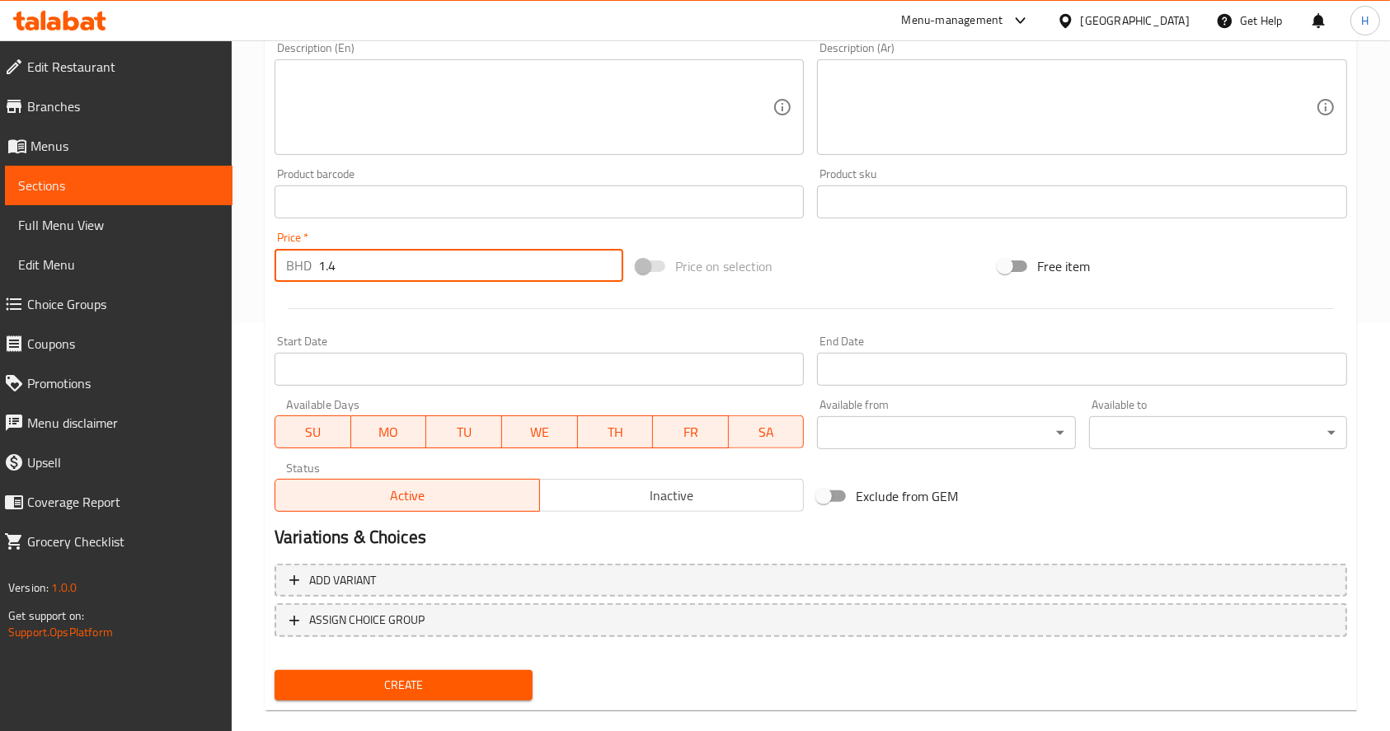
scroll to position [413, 0]
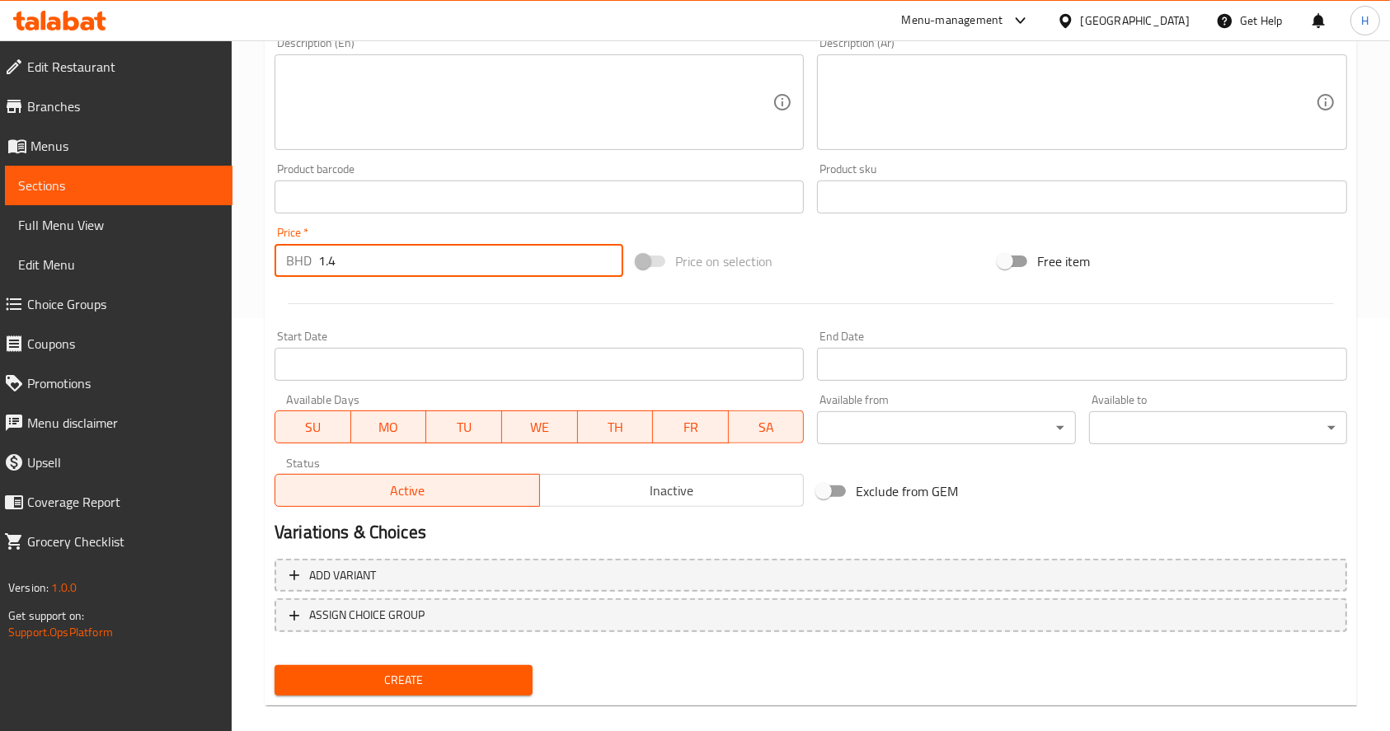
type input "1.4"
click at [458, 676] on span "Create" at bounding box center [404, 680] width 232 height 21
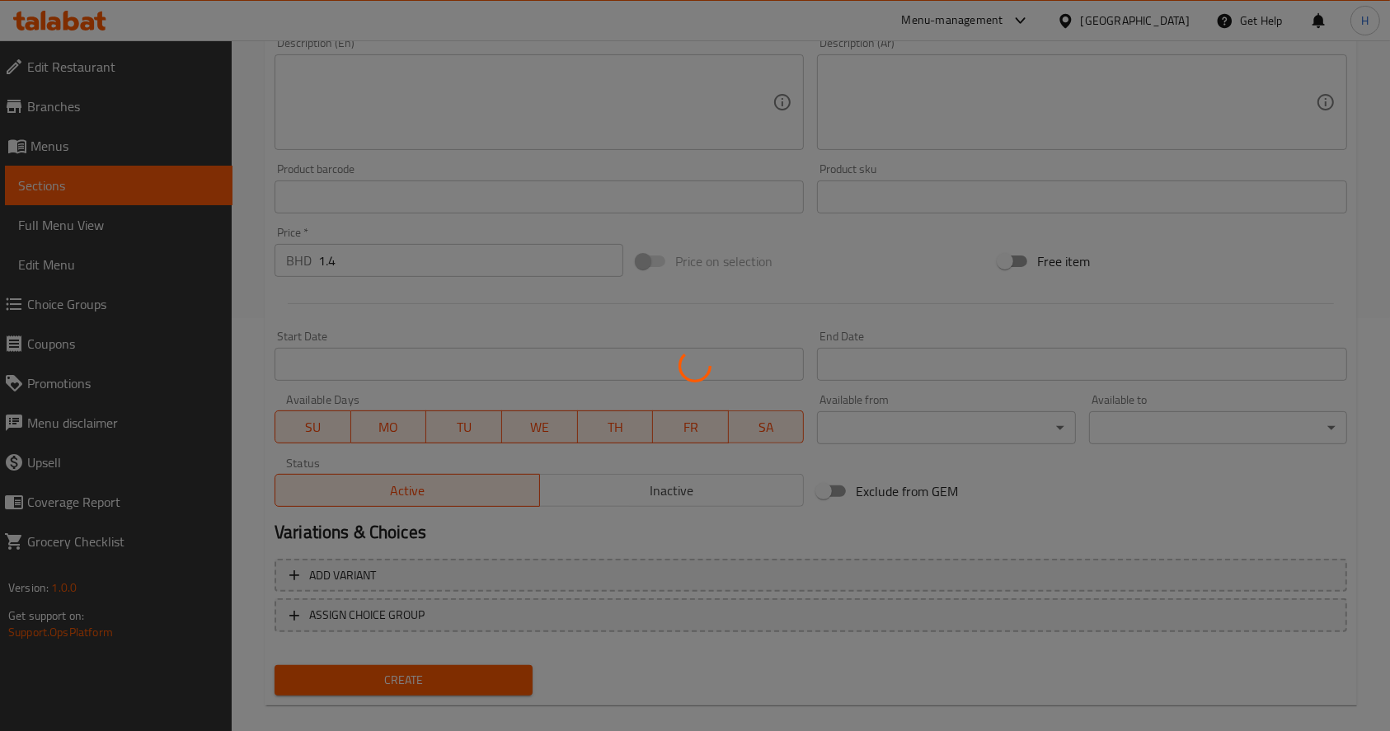
type input "0"
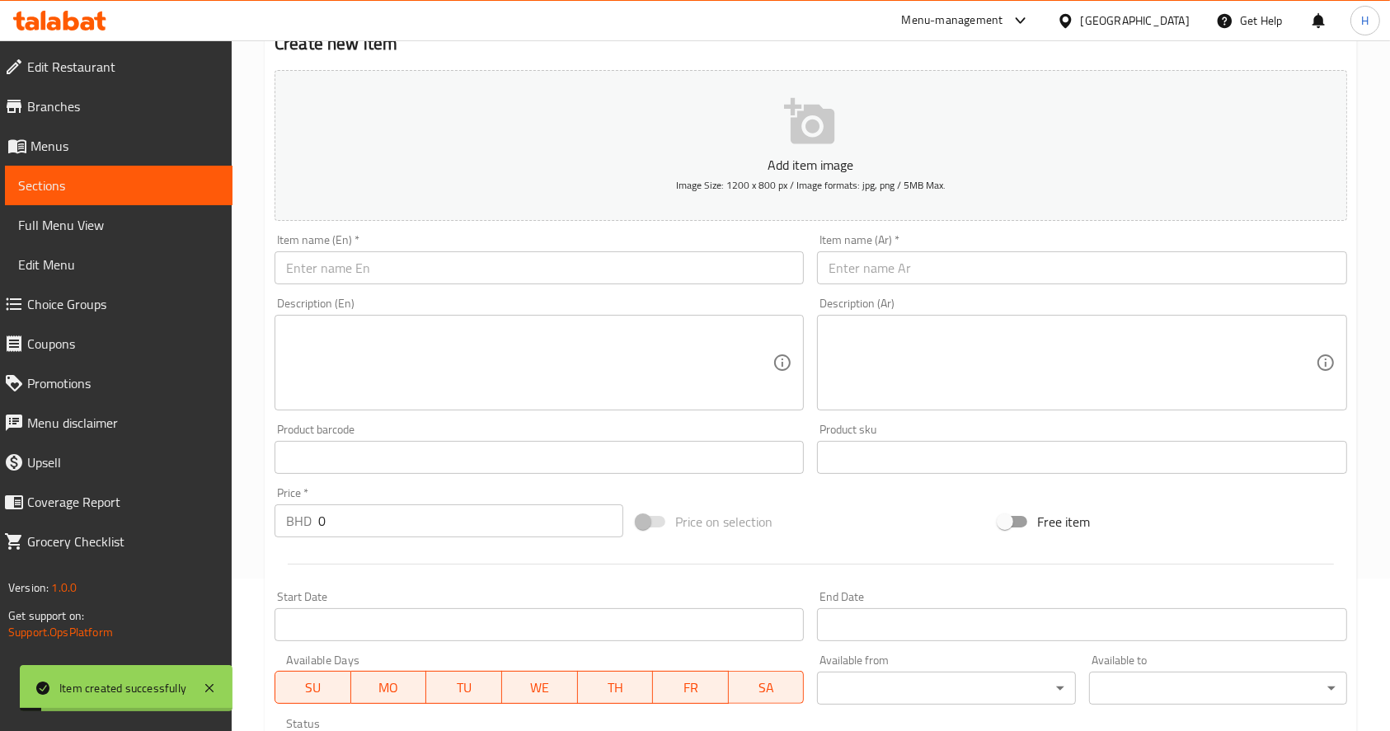
scroll to position [145, 0]
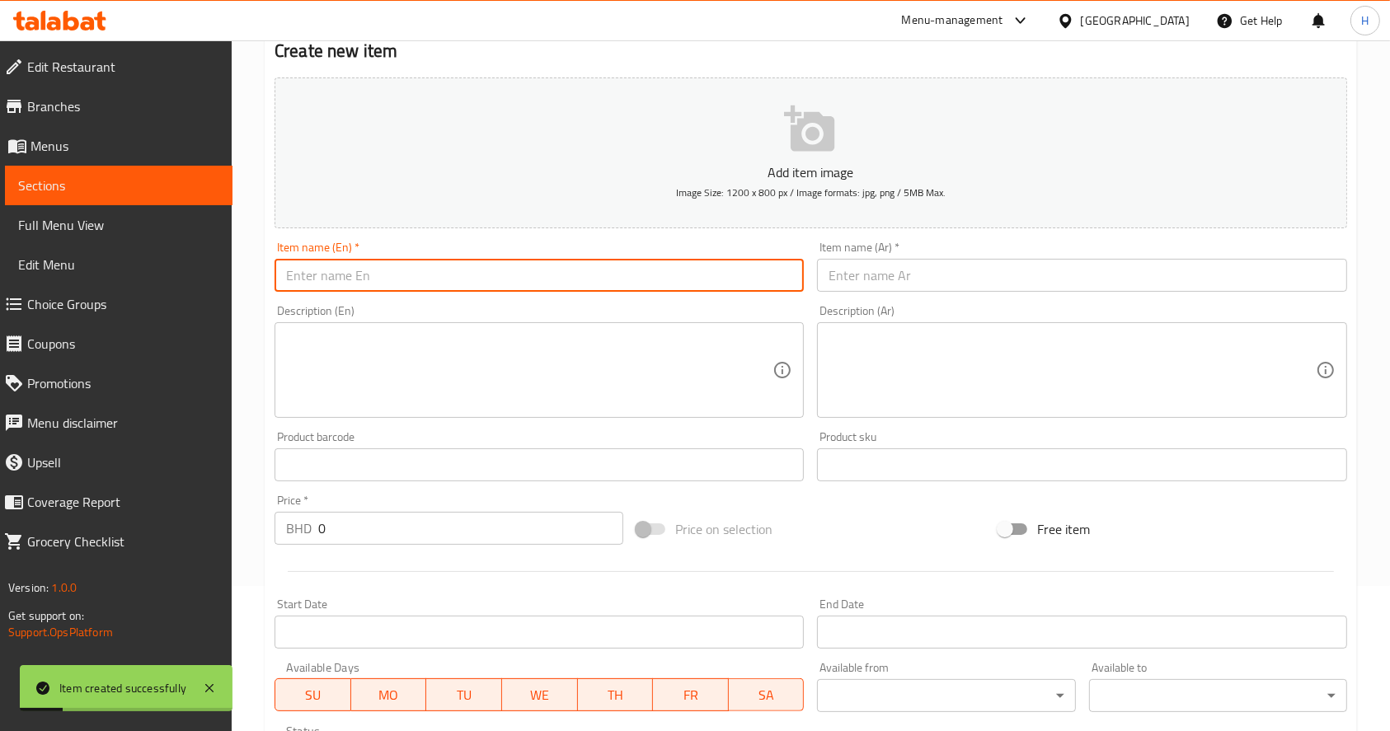
click at [406, 271] on input "text" at bounding box center [539, 275] width 529 height 33
paste input "CORN SALAD"
type input "CORN SALAD"
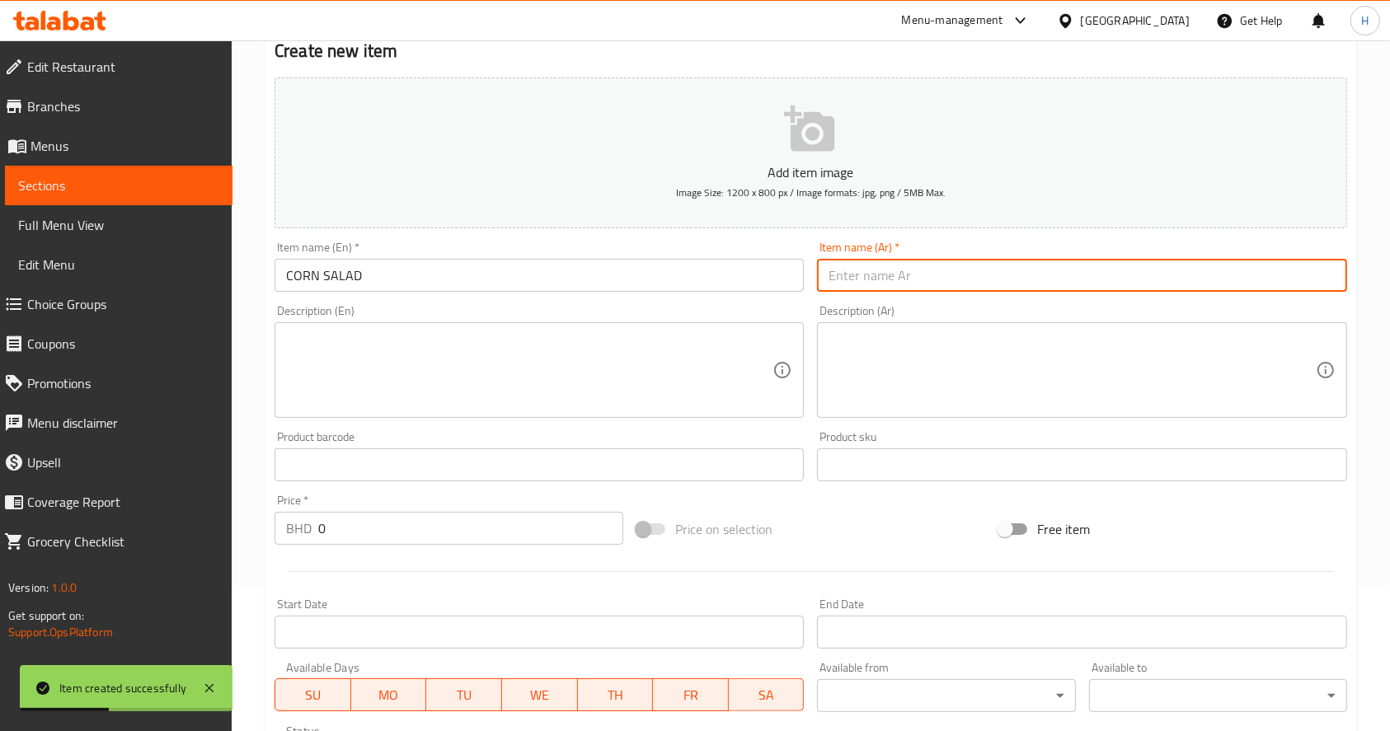
paste input "سلطه الذره"
click at [856, 264] on input "سلطه الذره" at bounding box center [1081, 275] width 529 height 33
type input "سلطه الذره"
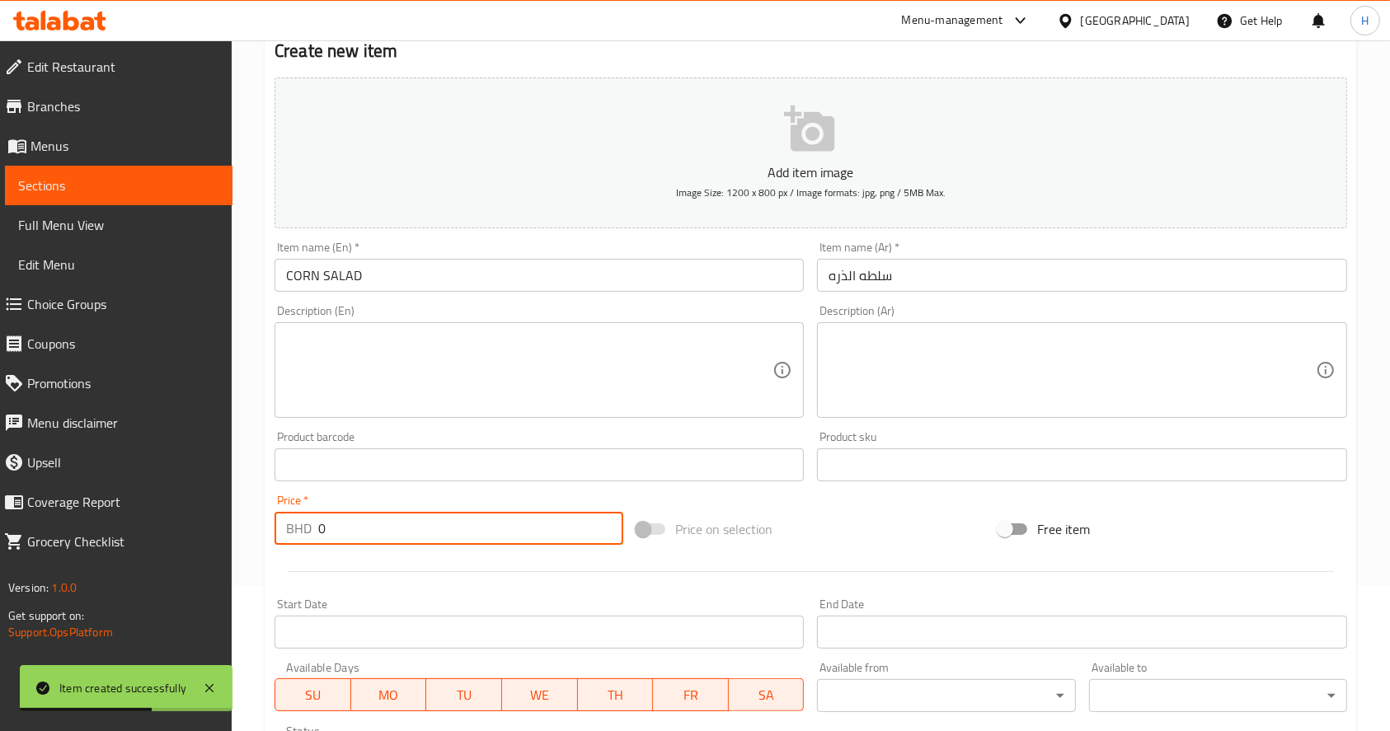
drag, startPoint x: 227, startPoint y: 531, endPoint x: 198, endPoint y: 518, distance: 31.7
click at [198, 518] on div "Edit Restaurant Branches Menus Sections Full Menu View Edit Menu Choice Groups …" at bounding box center [695, 457] width 1390 height 1125
paste input "1.6"
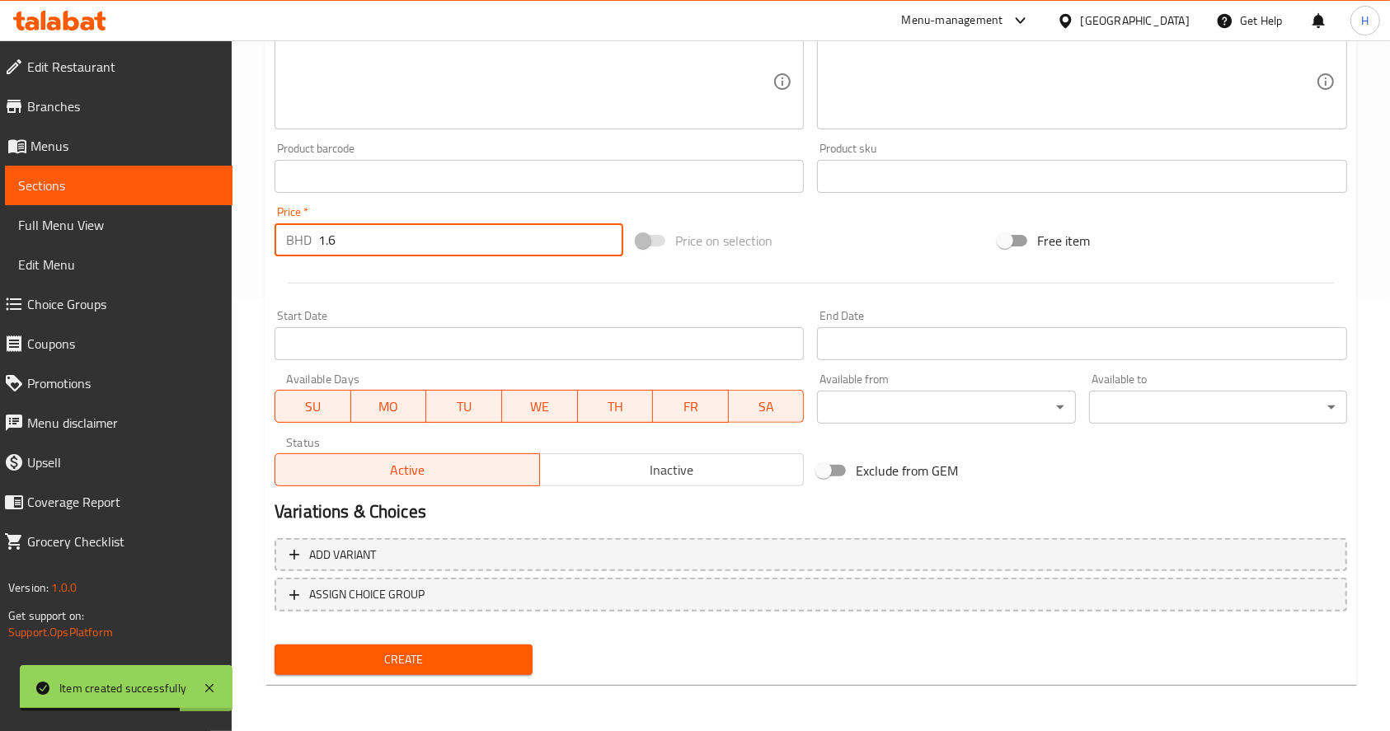
type input "1.6"
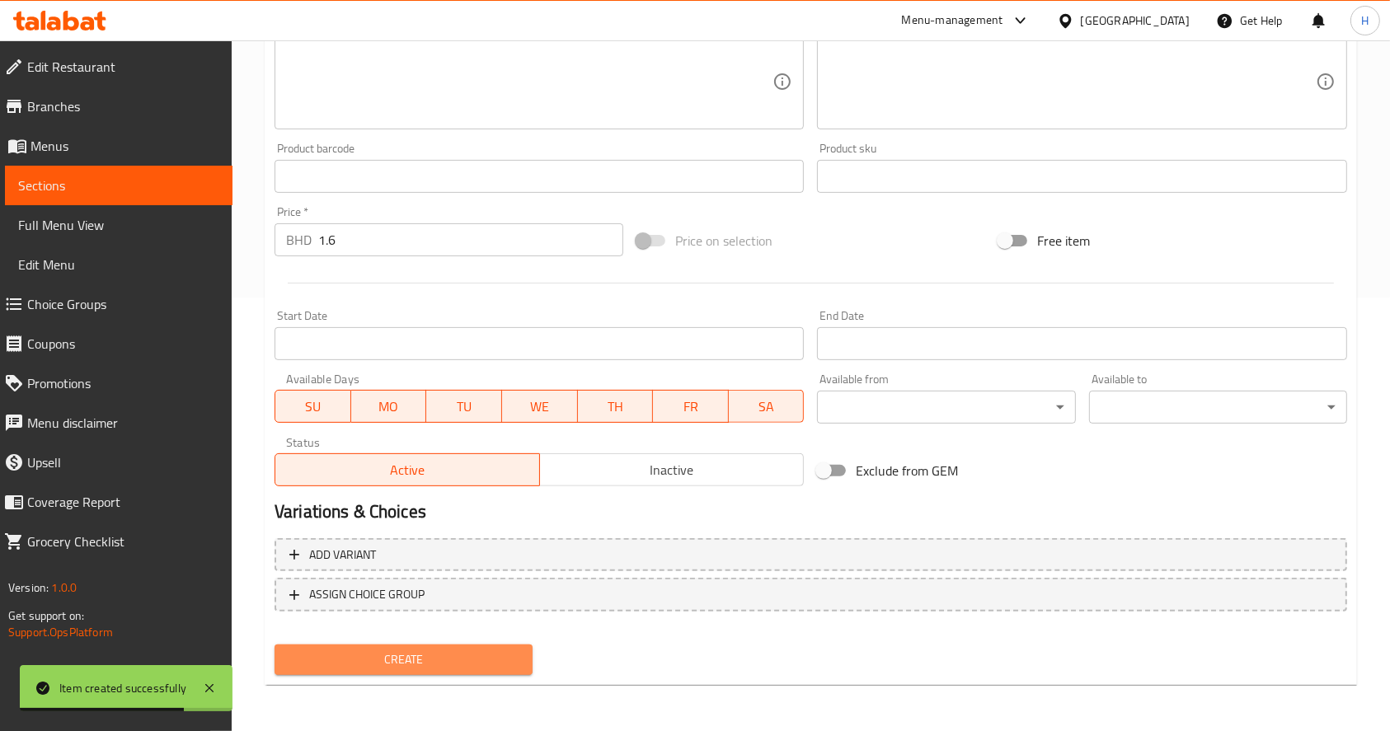
click at [444, 674] on button "Create" at bounding box center [404, 660] width 258 height 31
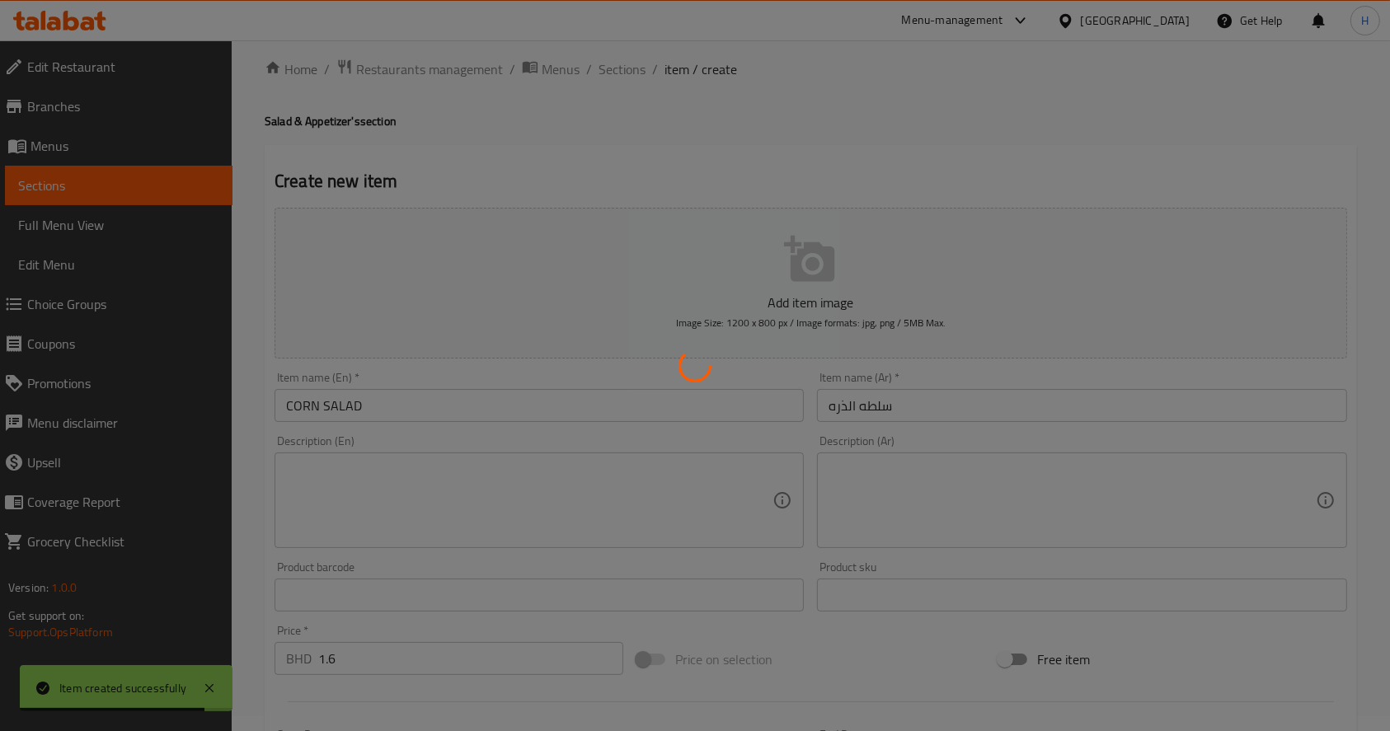
scroll to position [12, 0]
type input "0"
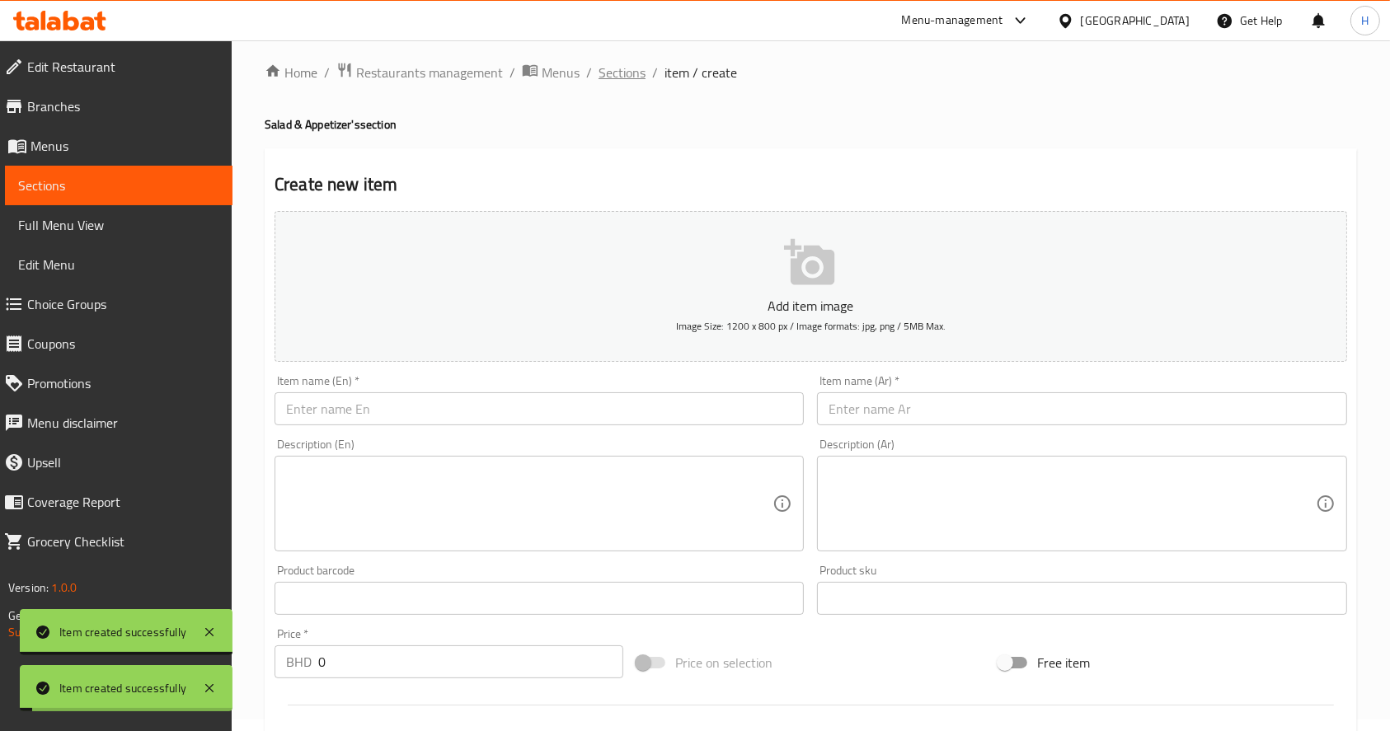
click at [620, 67] on span "Sections" at bounding box center [622, 73] width 47 height 20
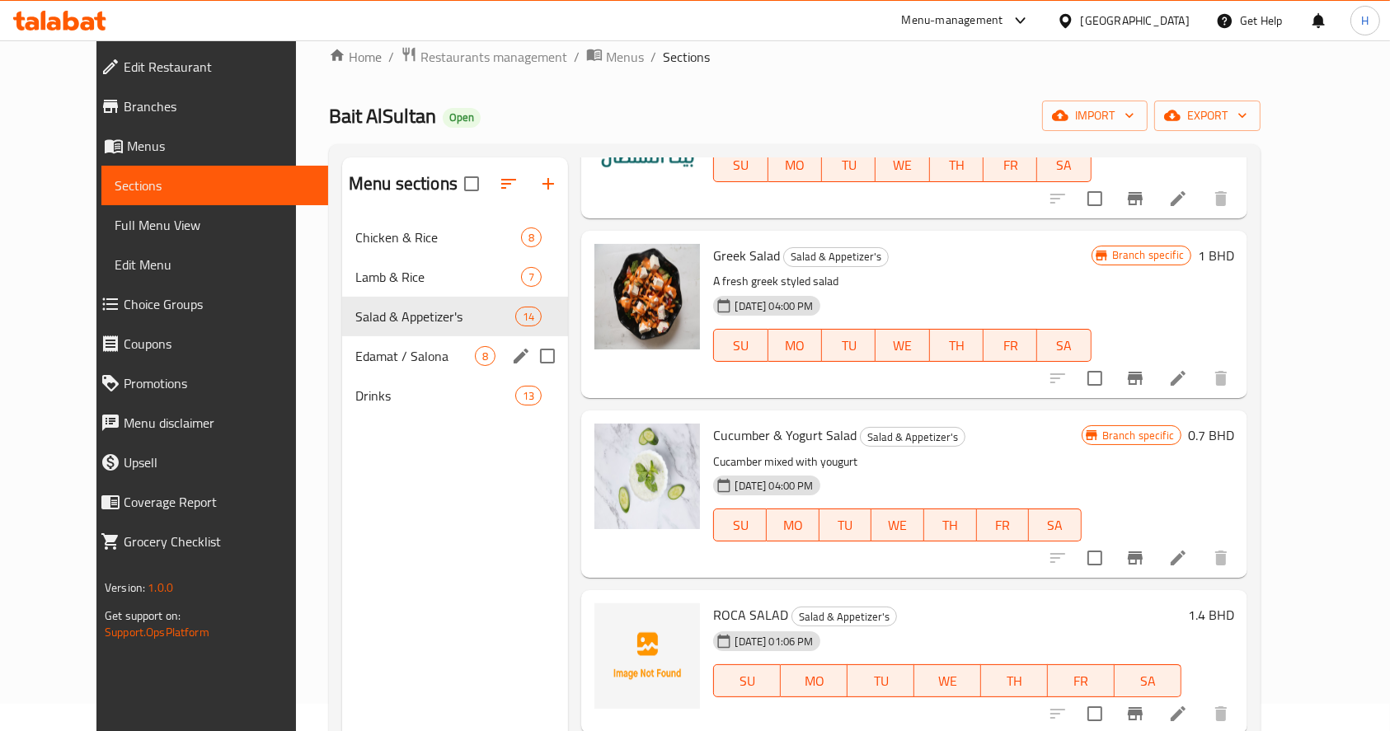
scroll to position [20, 0]
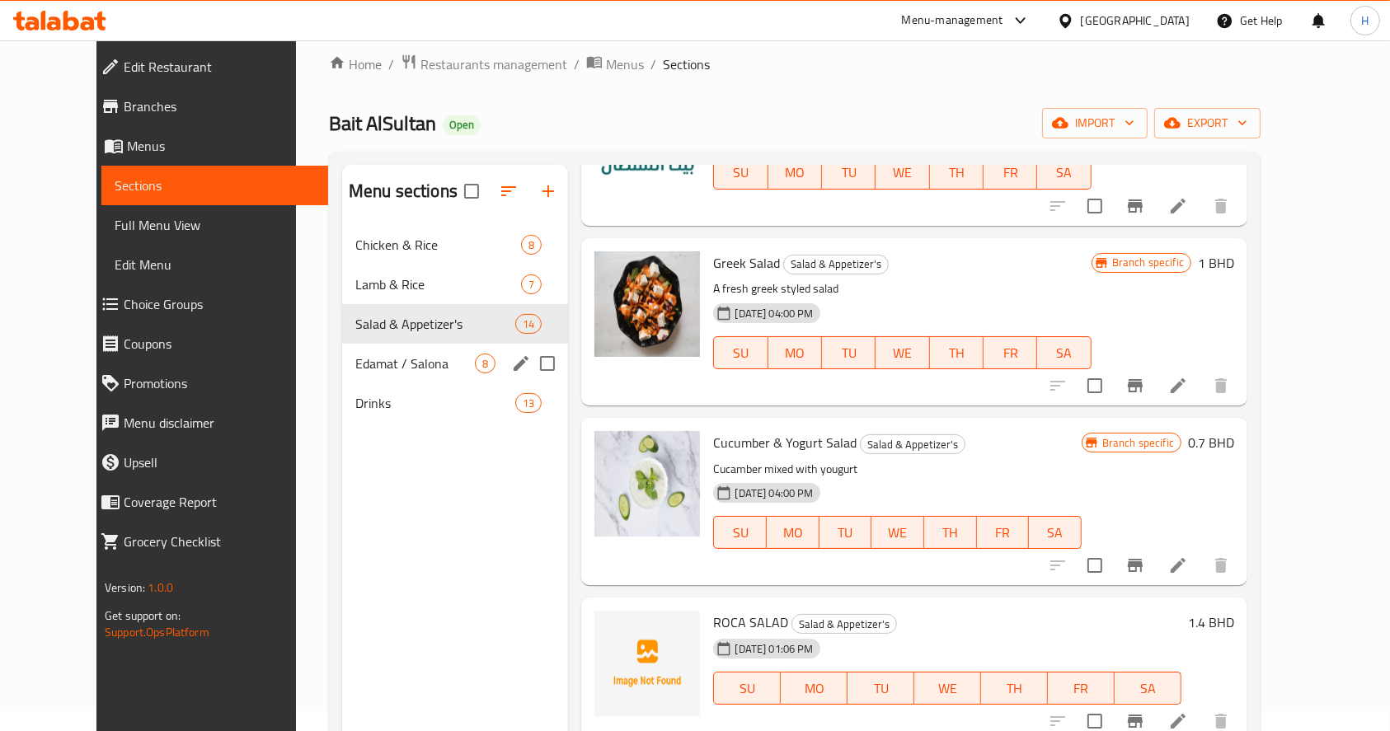
click at [355, 370] on span "Edamat / Salona" at bounding box center [415, 364] width 120 height 20
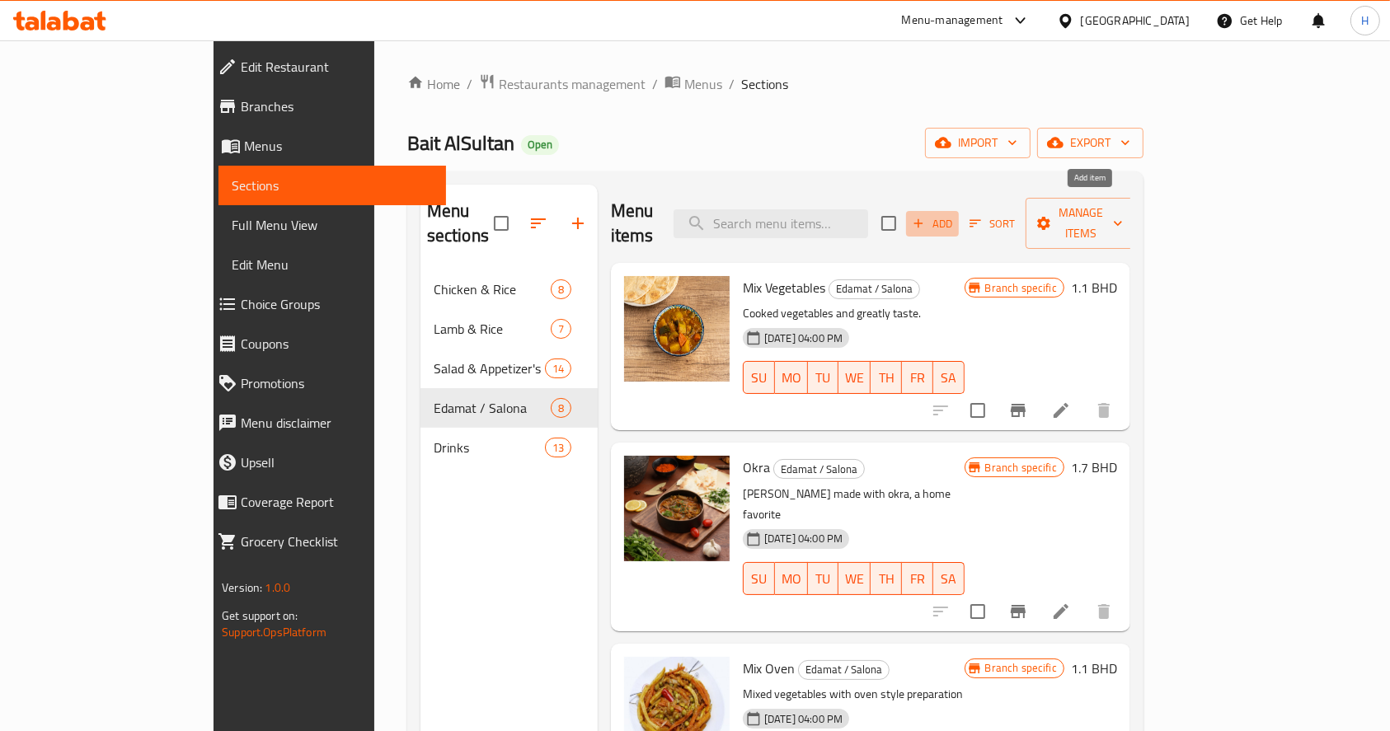
click at [926, 216] on icon "button" at bounding box center [918, 223] width 15 height 15
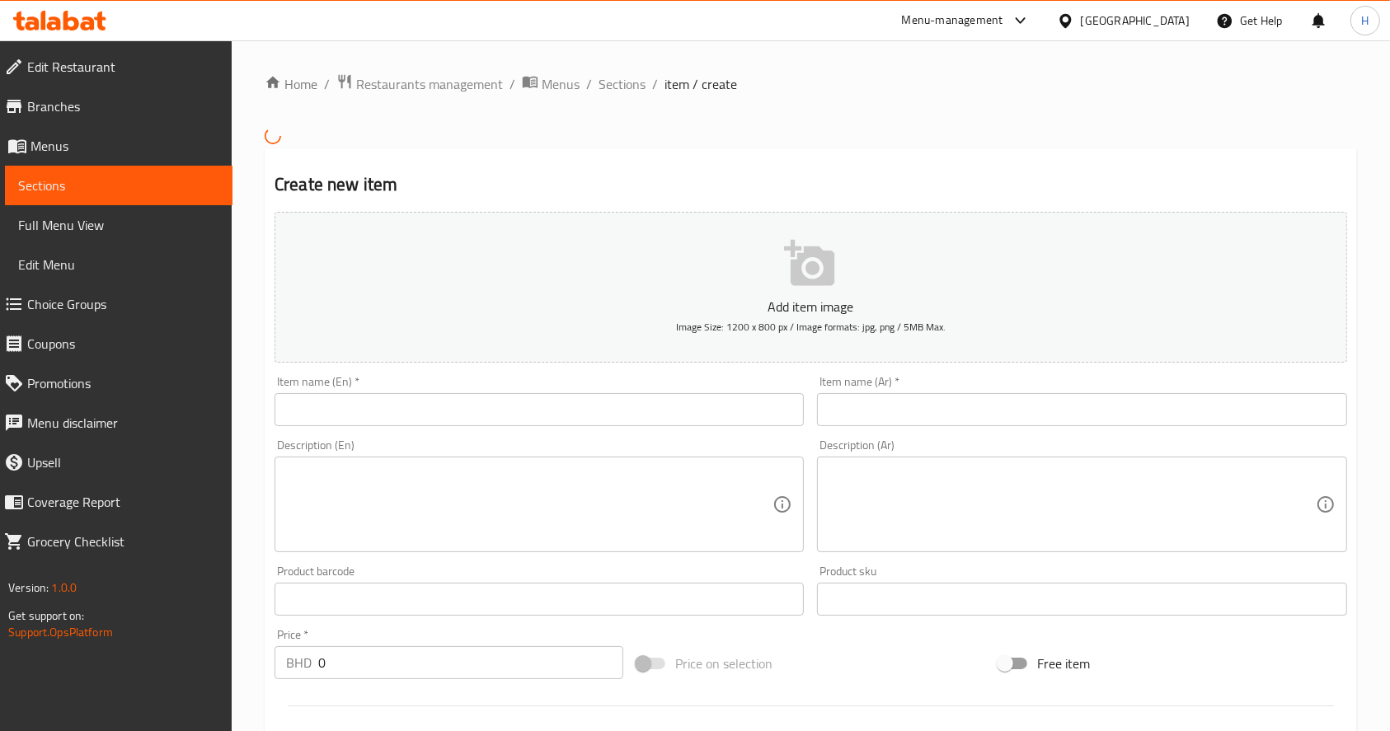
click at [608, 402] on input "text" at bounding box center [539, 409] width 529 height 33
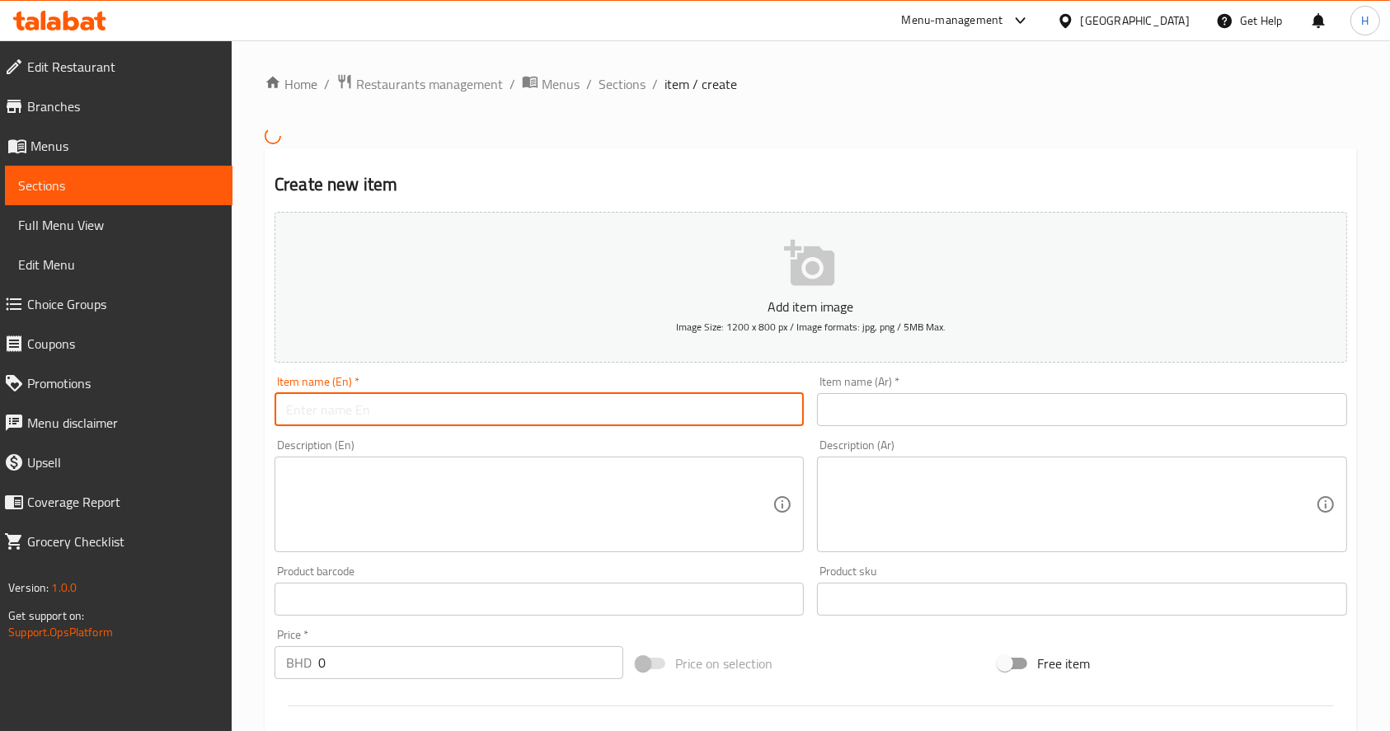
paste input "BUTTER CHICKEN"
type input "BUTTER CHICKEN"
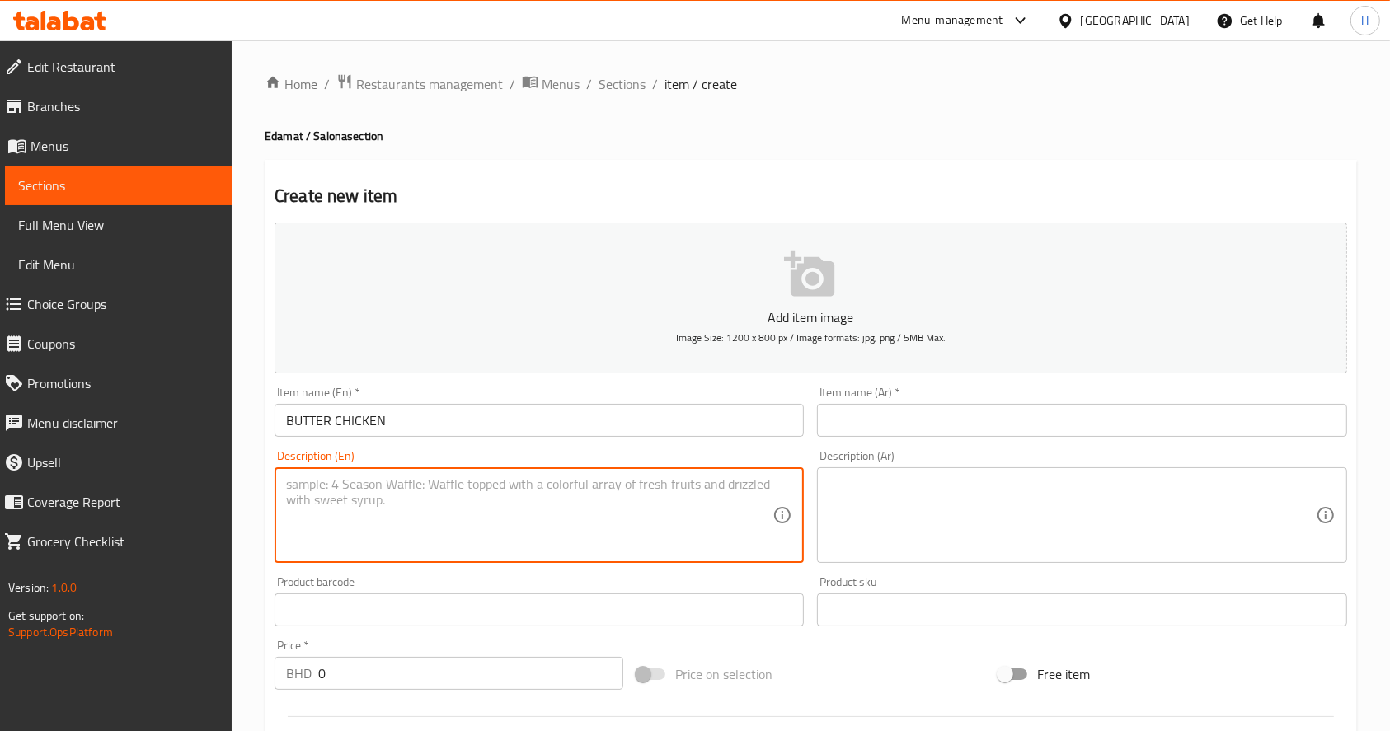
paste textarea "chicken cooked with butter & nuts gravy sauce"
type textarea "chicken cooked with butter & nuts gravy sauce"
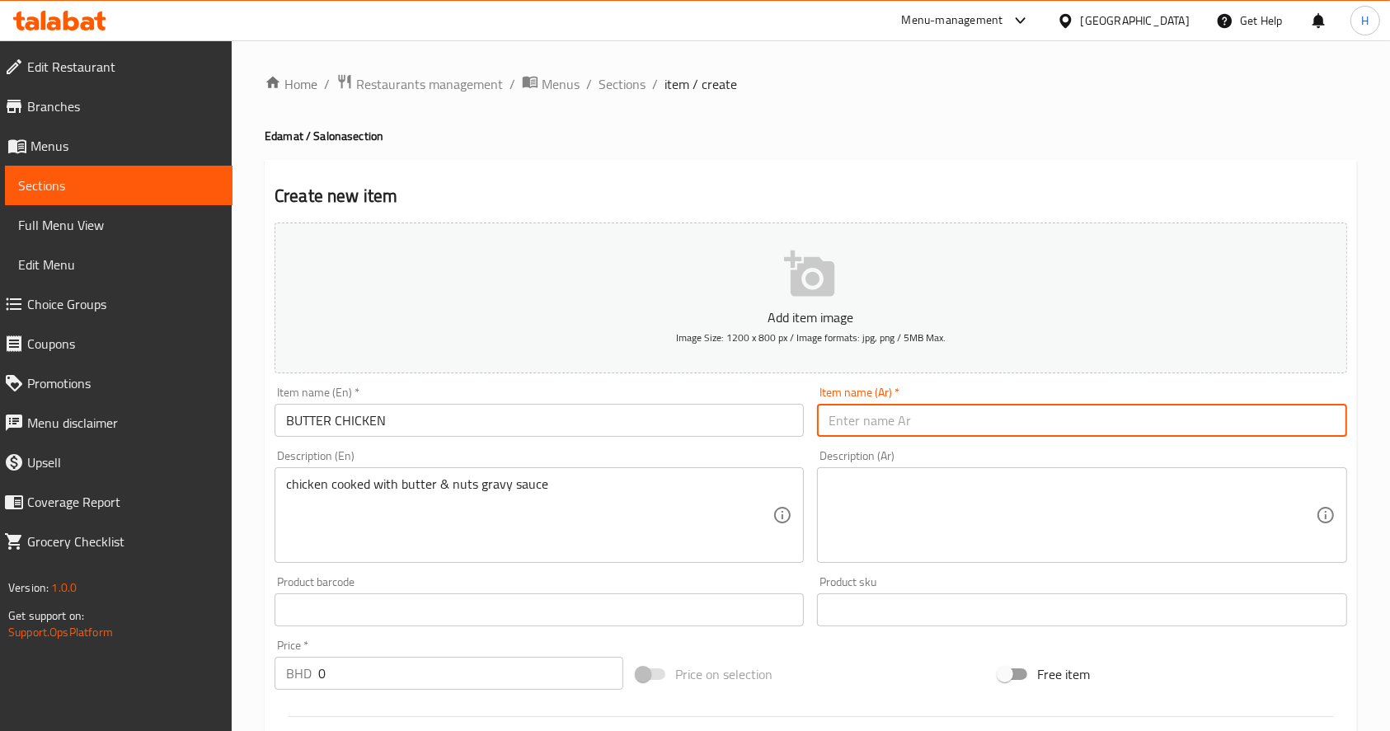
paste input "دجاج باتر"
click at [861, 419] on input "دجاج باتر" at bounding box center [1081, 420] width 529 height 33
type input "دجاج باتر"
click at [921, 502] on textarea at bounding box center [1072, 516] width 486 height 78
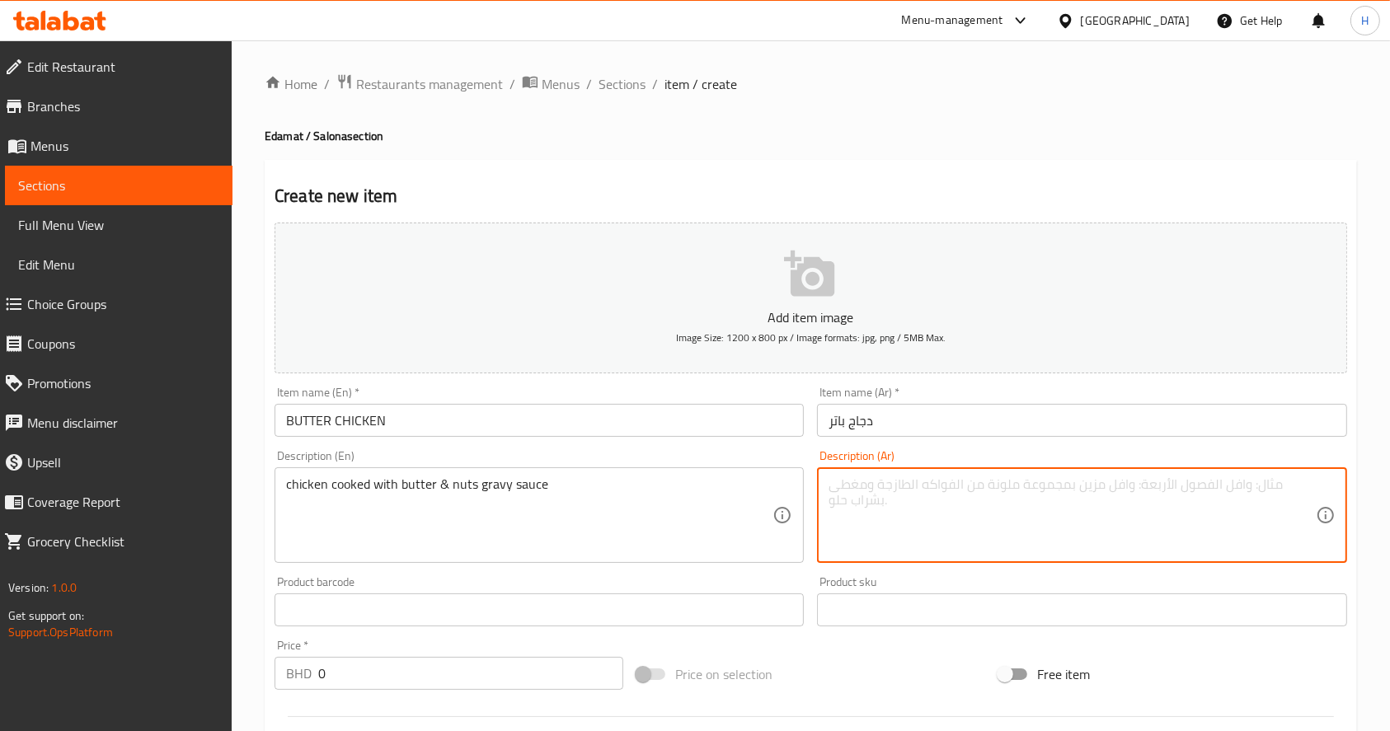
paste textarea "دجاج مطبوخ بالزبدة و المكسرات و الصوص الهندي الذيذ"
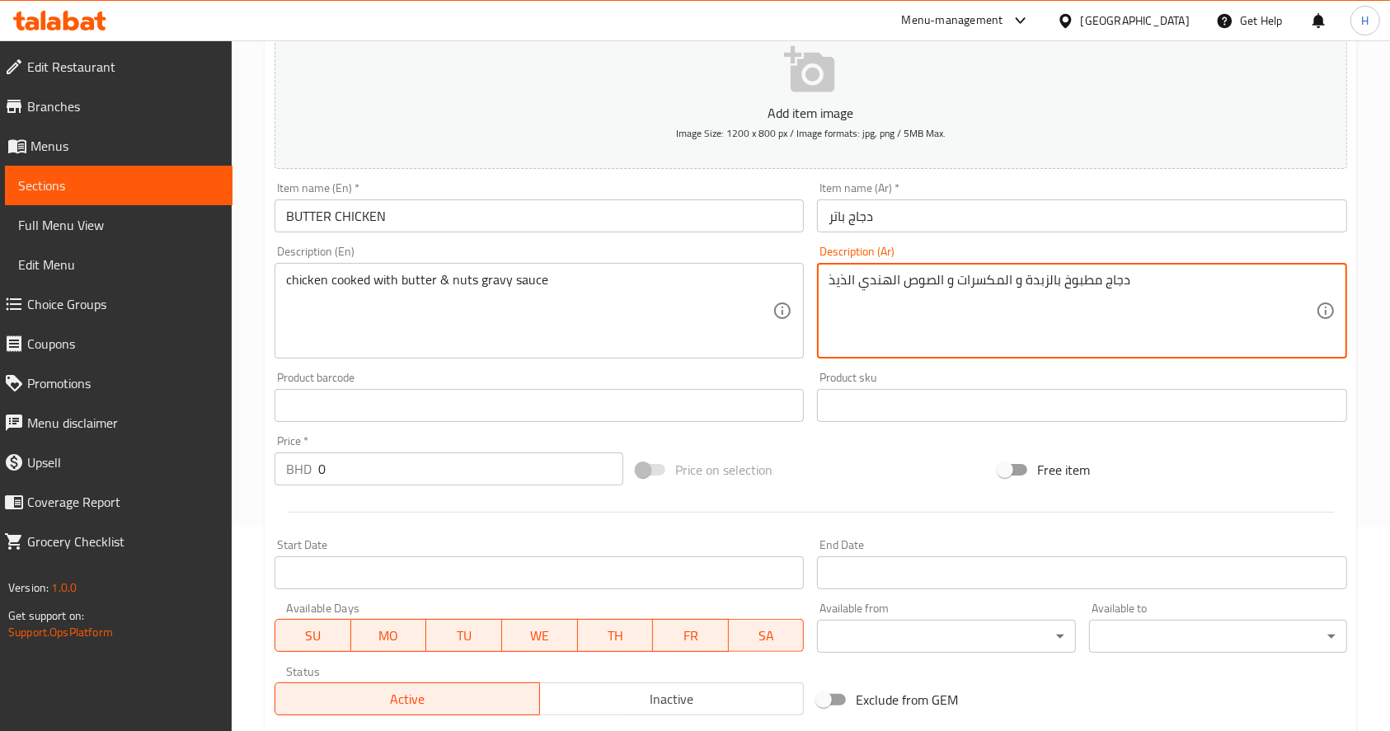
scroll to position [205, 0]
type textarea "دجاج مطبوخ بالزبدة و المكسرات و الصوص الهندي الذيذ"
drag, startPoint x: 462, startPoint y: 478, endPoint x: 289, endPoint y: 477, distance: 173.1
click at [289, 477] on div "BHD 0 Price *" at bounding box center [449, 468] width 349 height 33
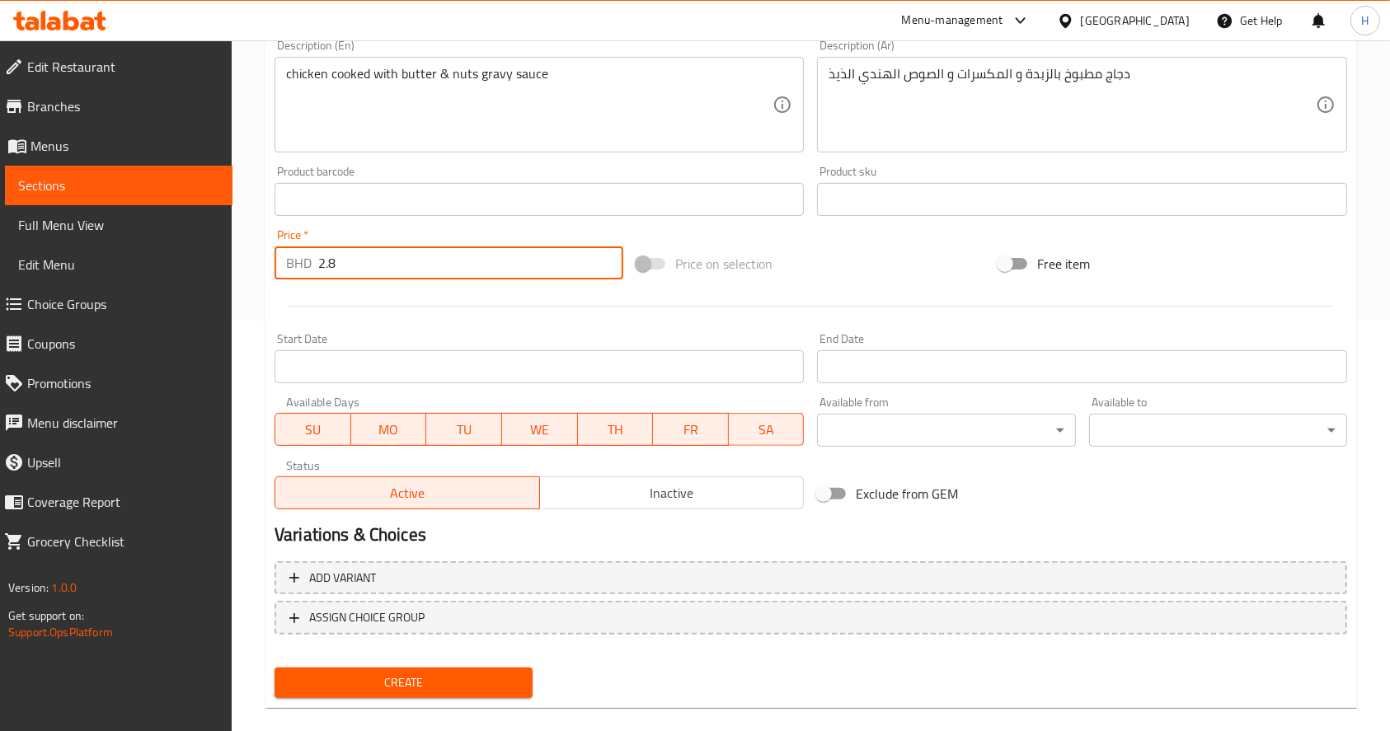
scroll to position [422, 0]
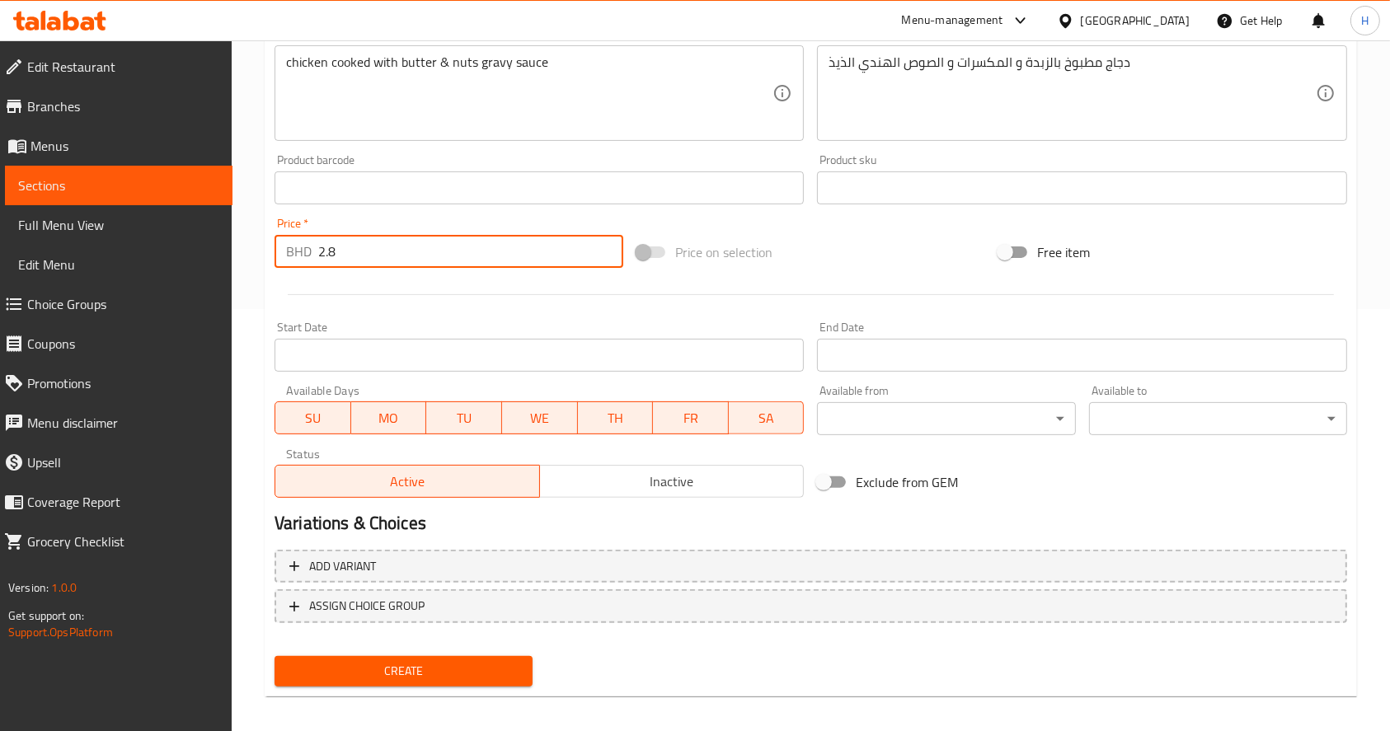
type input "2.8"
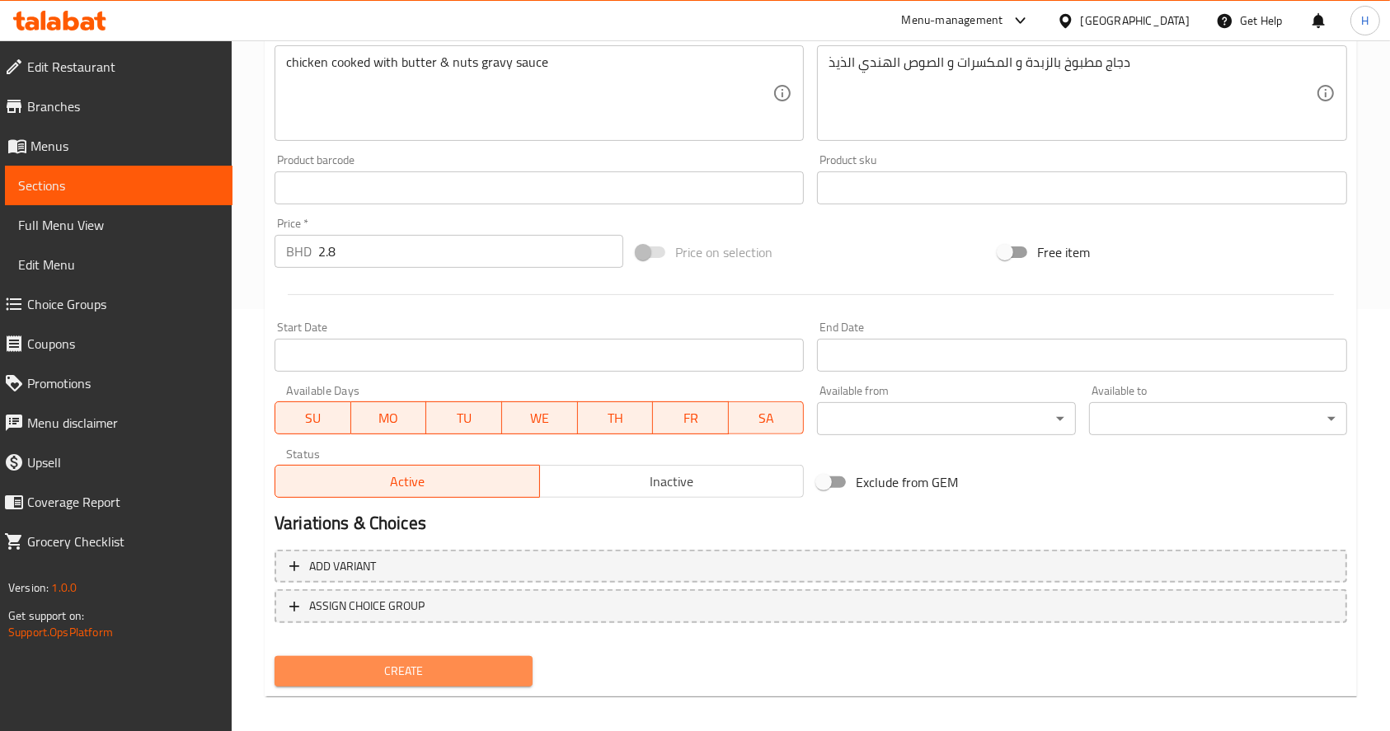
click at [441, 676] on span "Create" at bounding box center [404, 671] width 232 height 21
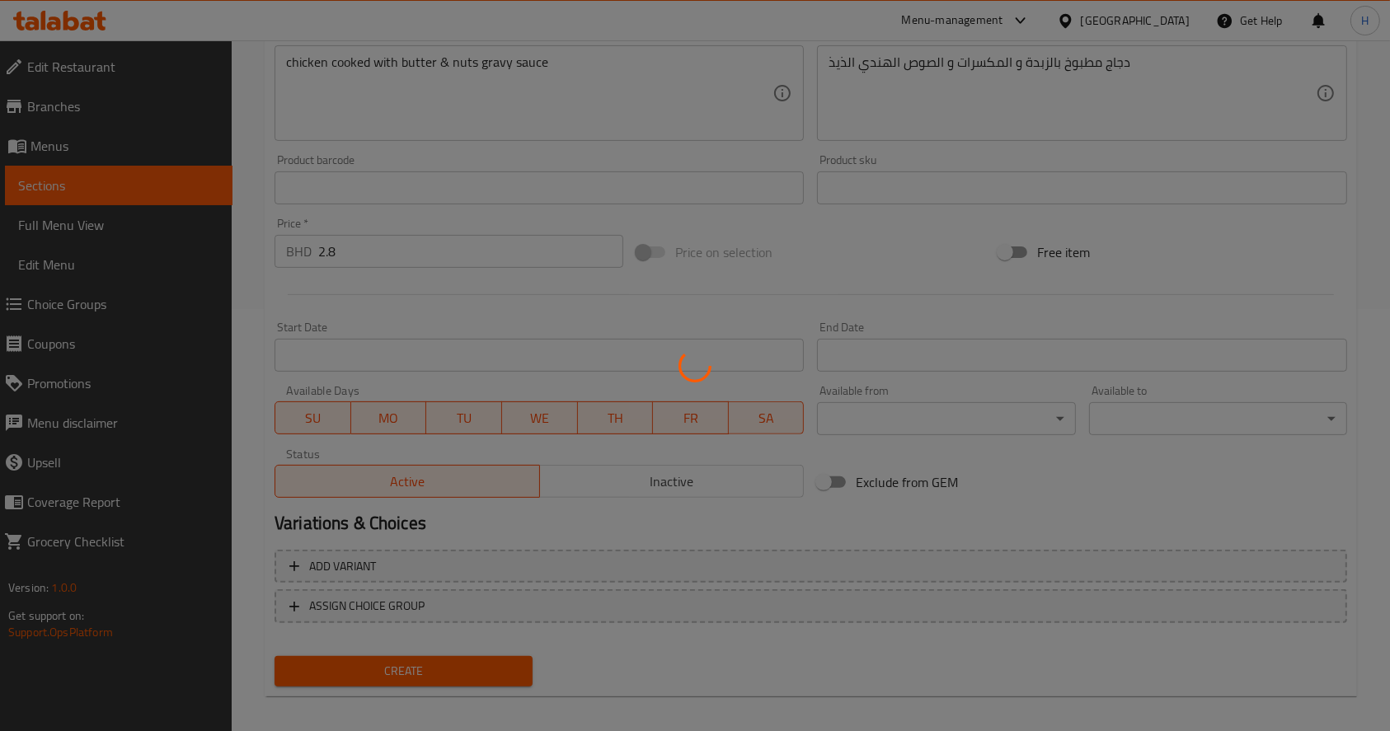
type input "0"
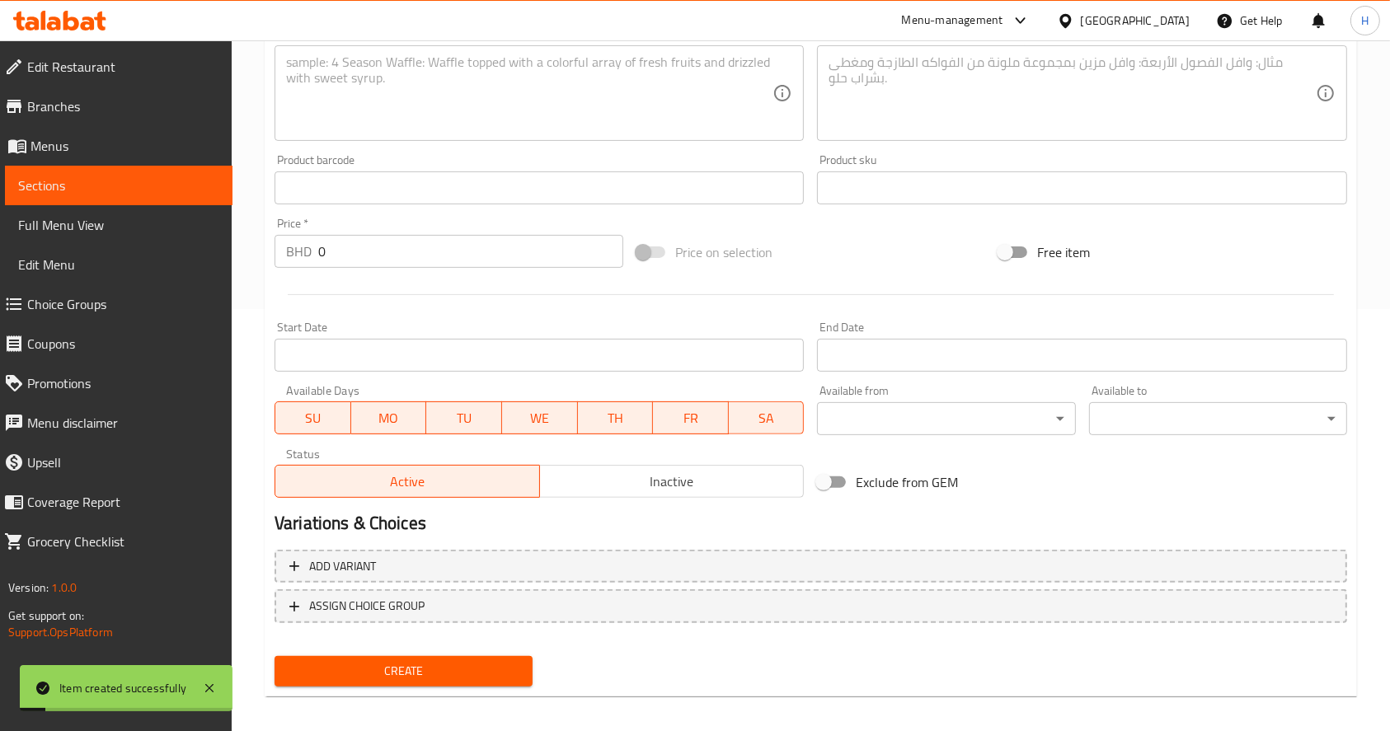
scroll to position [341, 0]
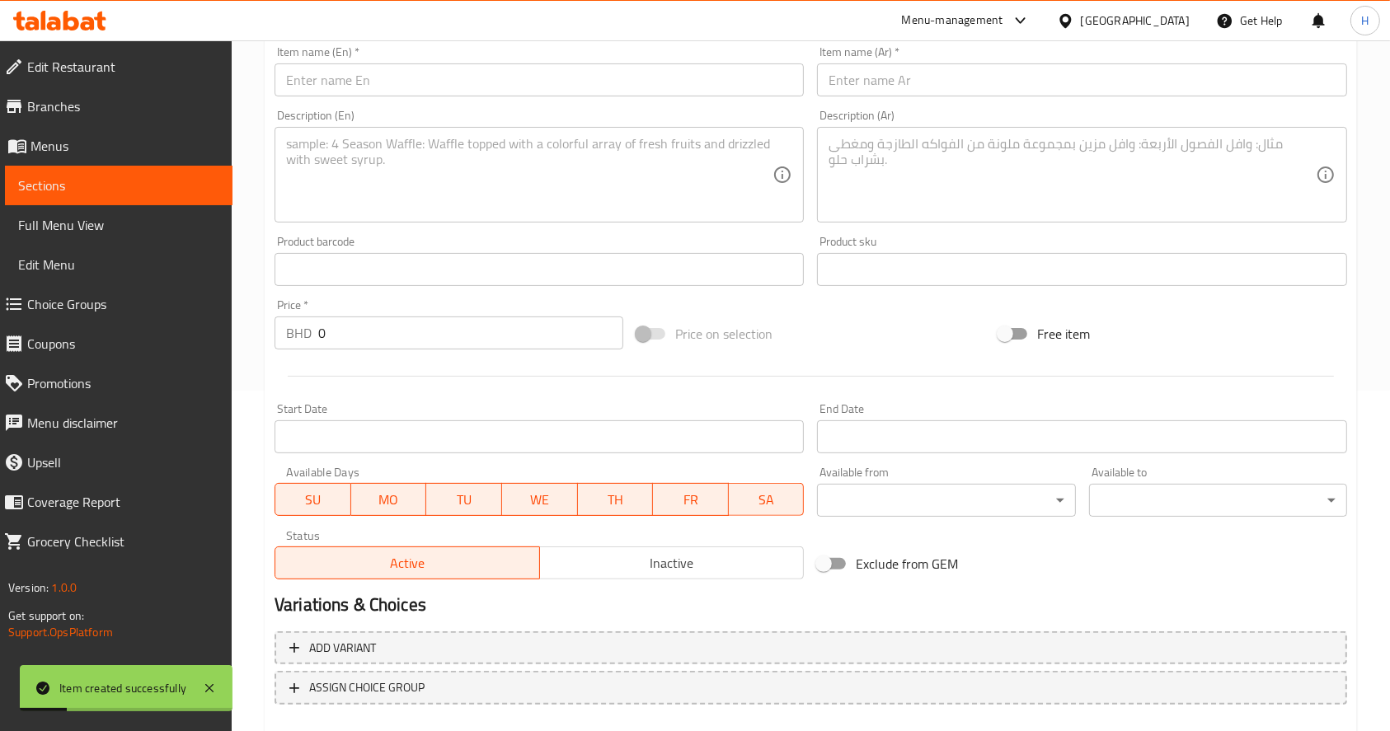
click at [357, 91] on input "text" at bounding box center [539, 79] width 529 height 33
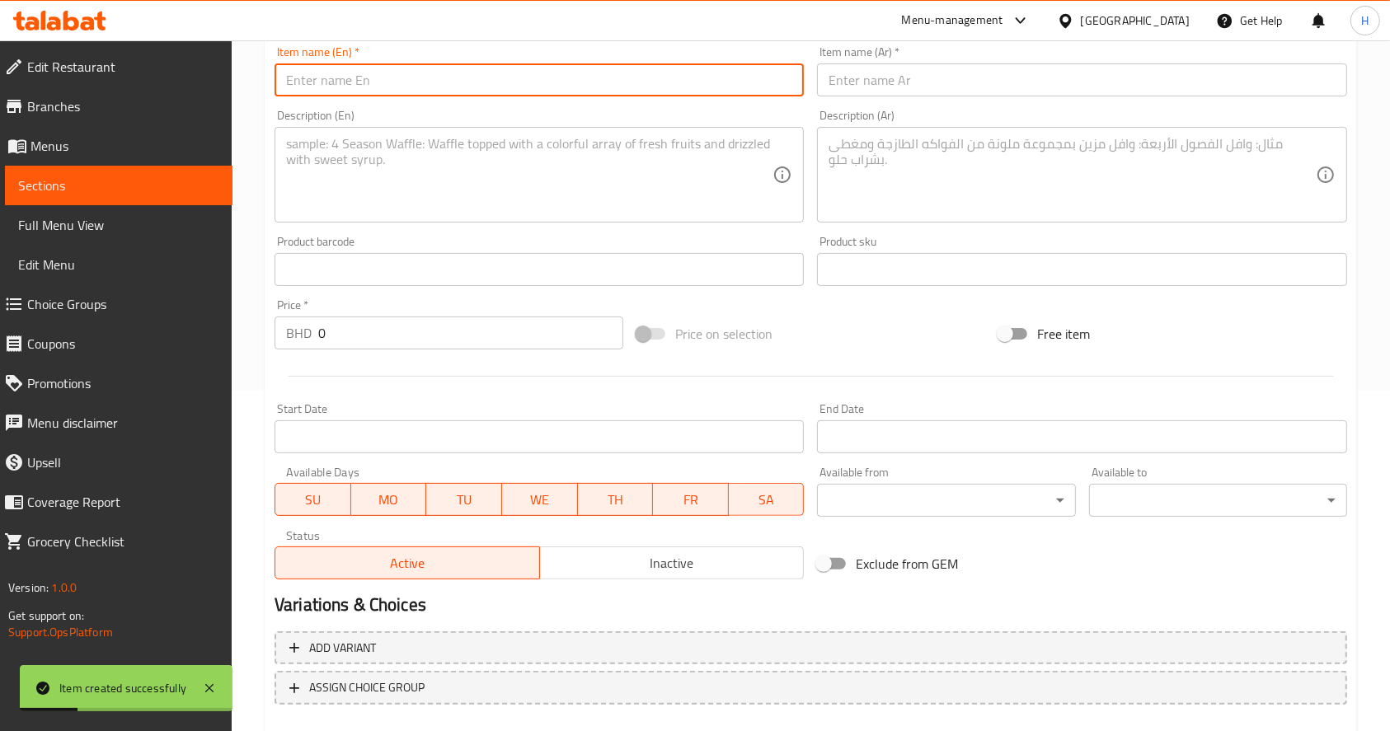
paste input "CHICKIEN KHARI WOK"
type input "CHICKIEN KHARI WOK"
click at [831, 80] on input "text" at bounding box center [1081, 79] width 529 height 33
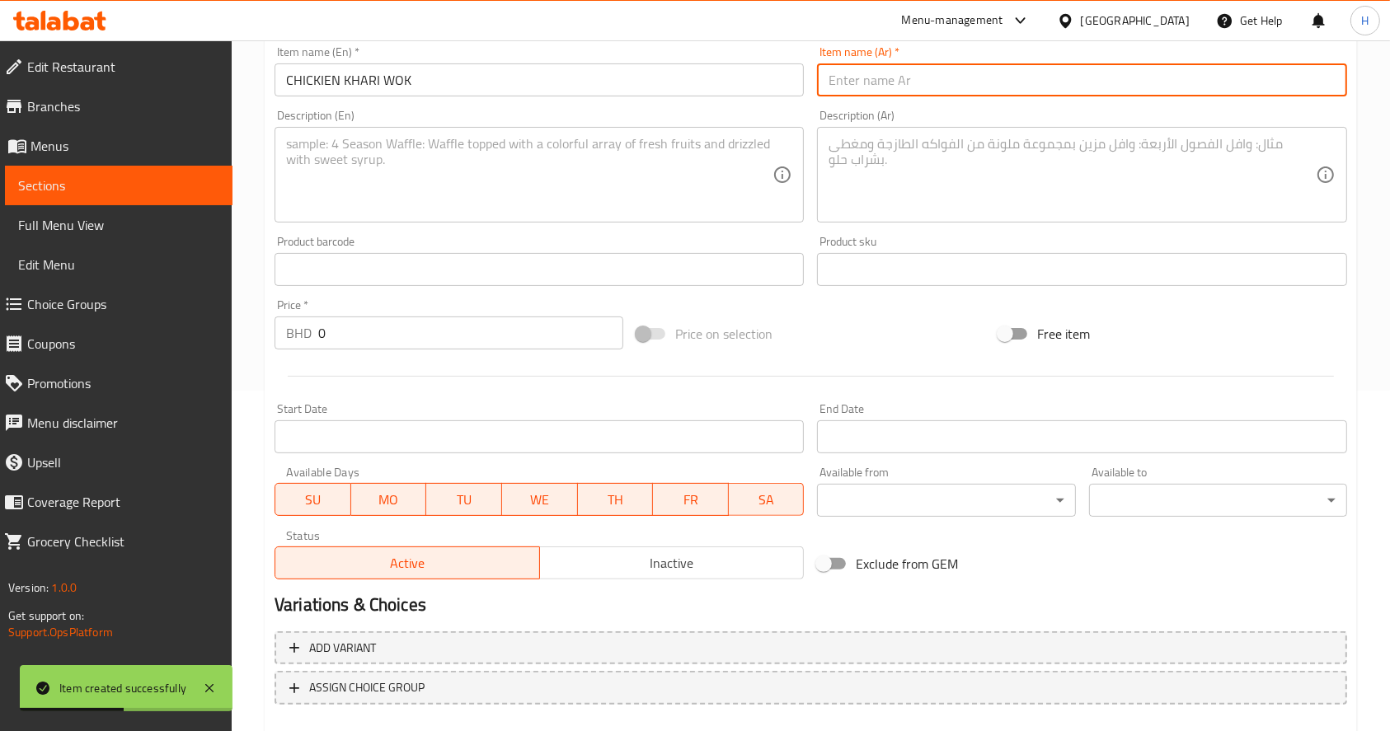
paste input "دجاج كراهي هندي"
type input "دجاج كراهي هندي"
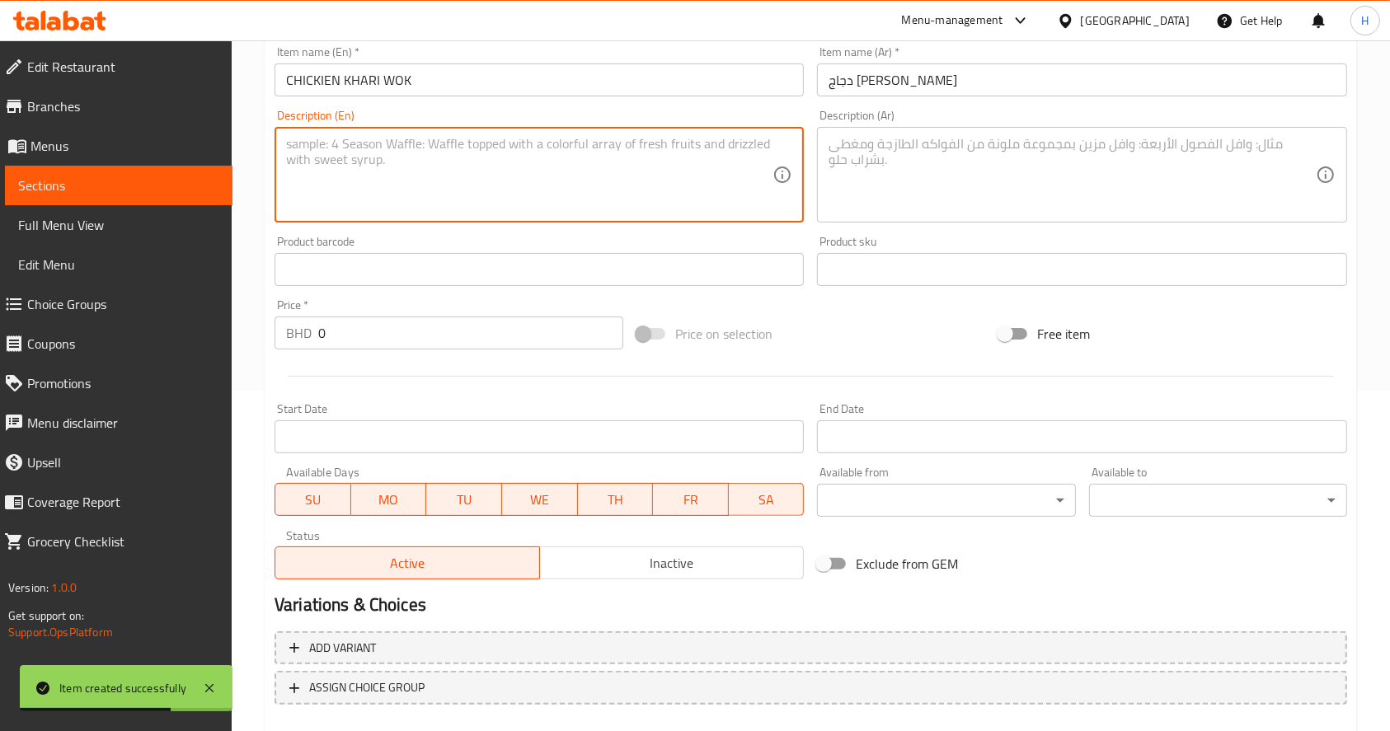
paste textarea "chicken cooked with onion & tomoato gravy sauce"
type textarea "chicken cooked with onion & tomoato gravy sauce"
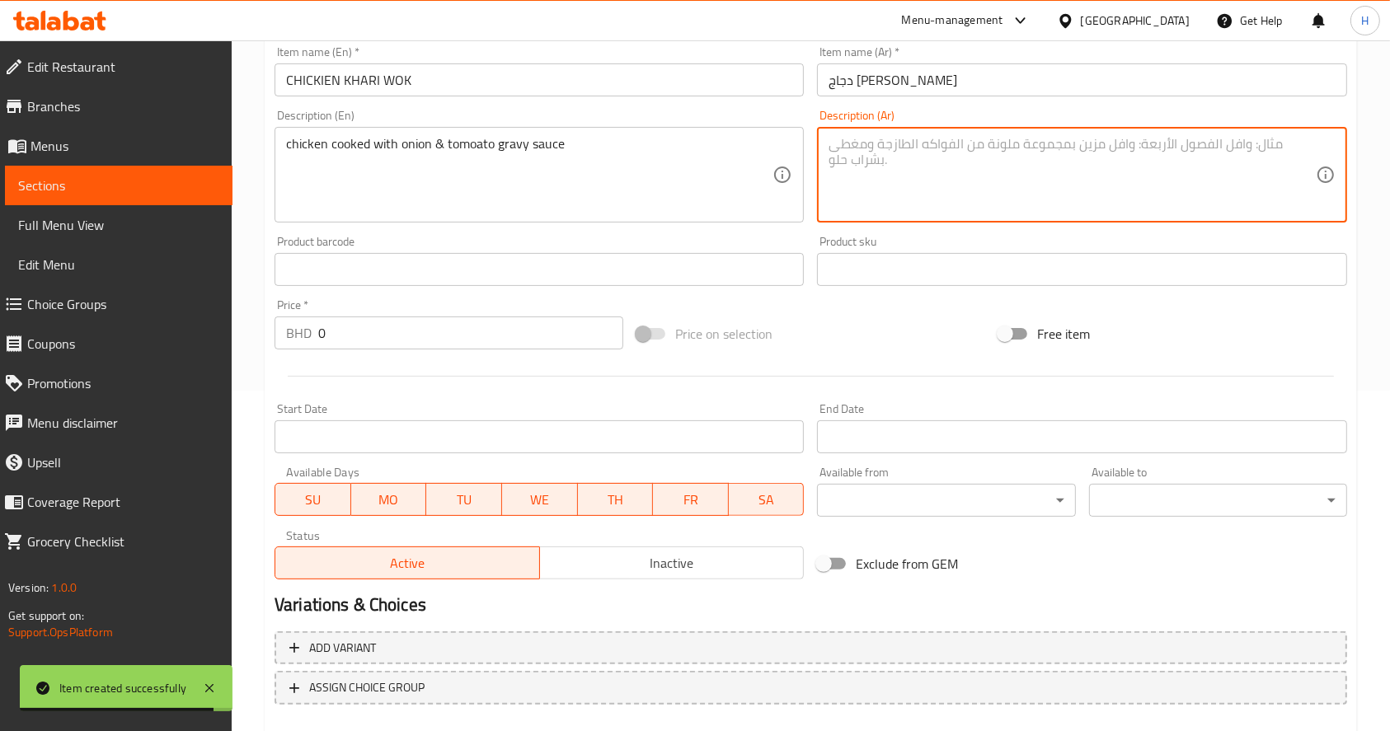
paste textarea "دجاج مطبوخ بحشوه البصل والطماطم و الصوص الهندي الذيذ"
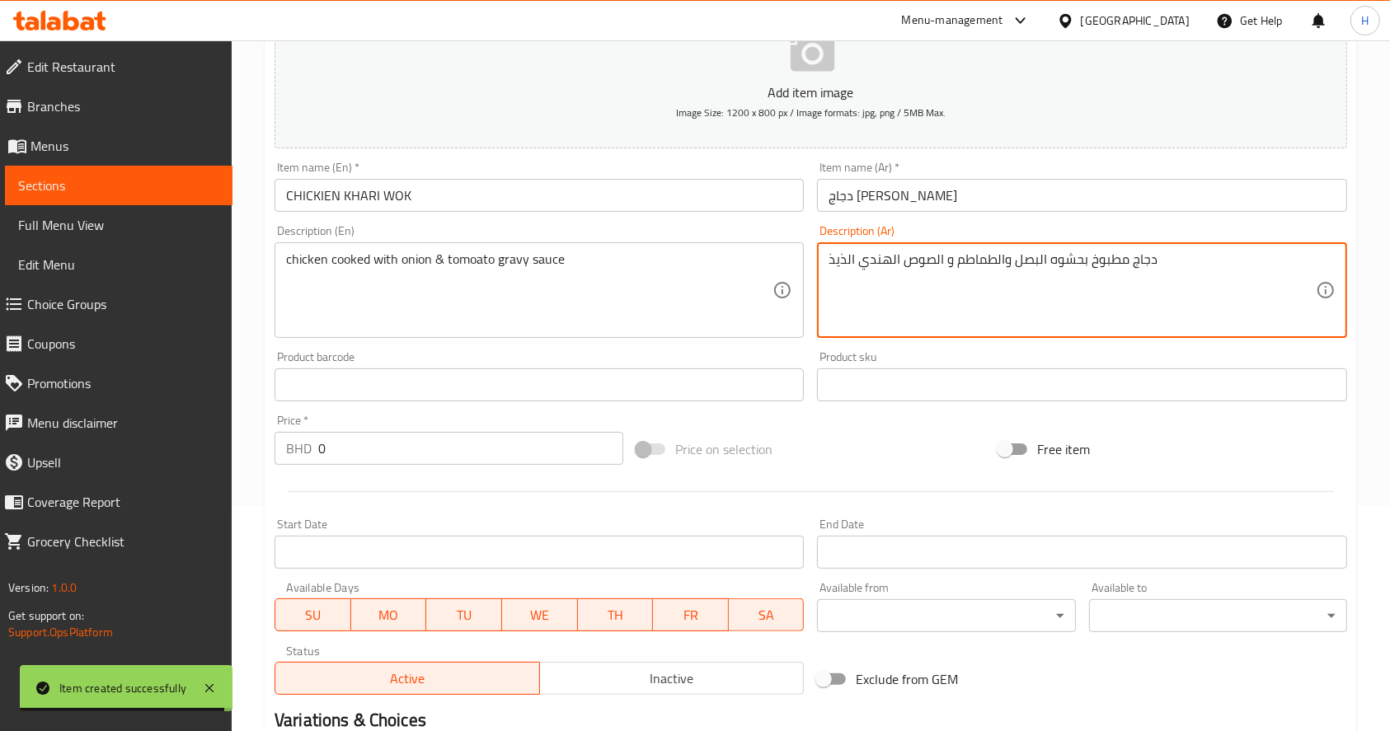
scroll to position [222, 0]
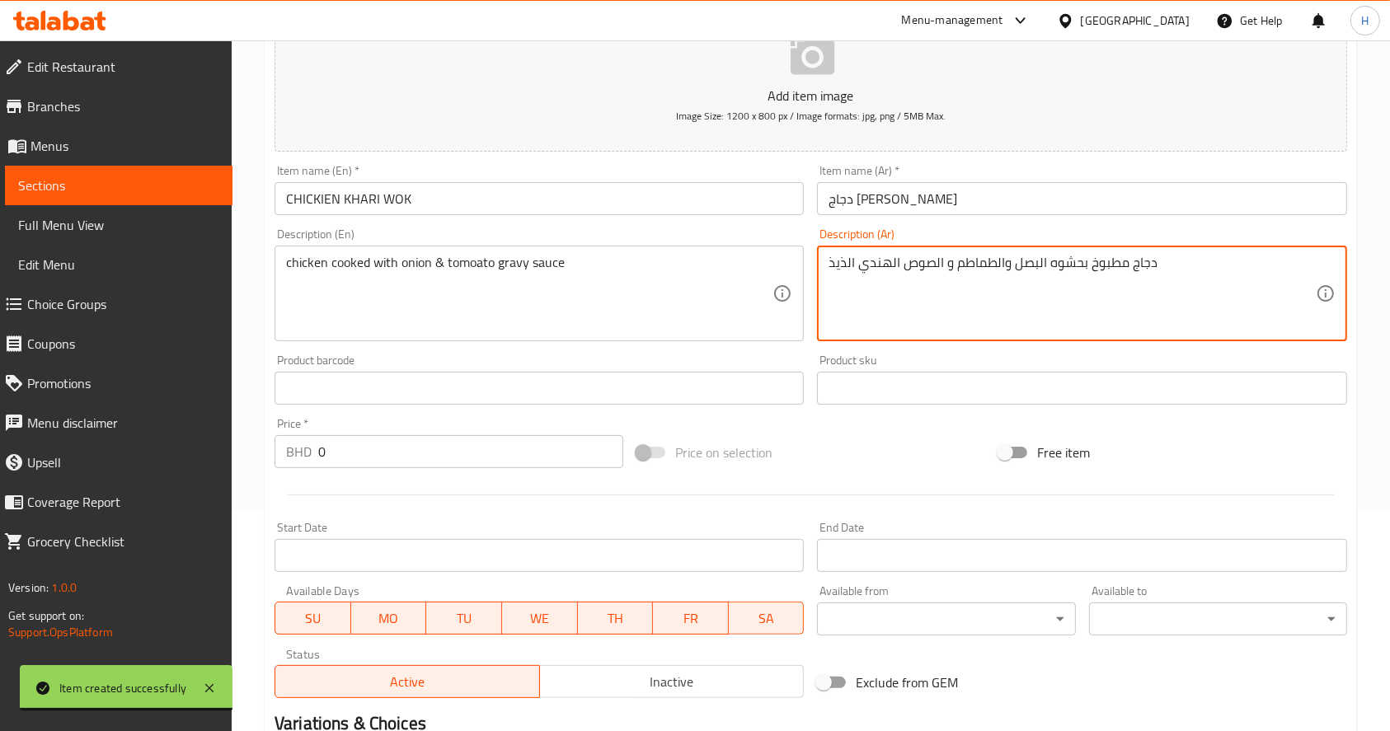
type textarea "دجاج مطبوخ بحشوه البصل والطماطم و الصوص الهندي الذيذ"
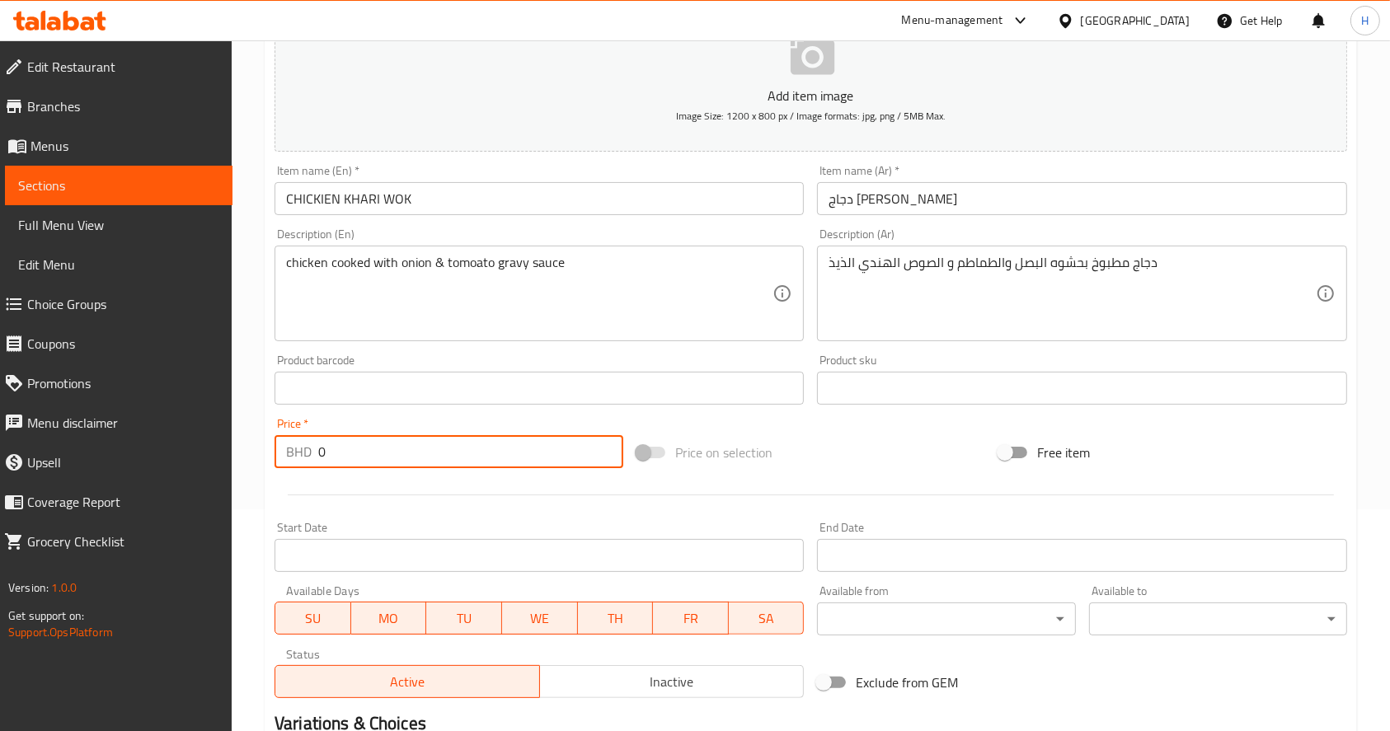
drag, startPoint x: 289, startPoint y: 438, endPoint x: 234, endPoint y: 446, distance: 55.0
click at [178, 436] on div "Edit Restaurant Branches Menus Sections Full Menu View Edit Menu Choice Groups …" at bounding box center [695, 381] width 1390 height 1125
paste input "2.8"
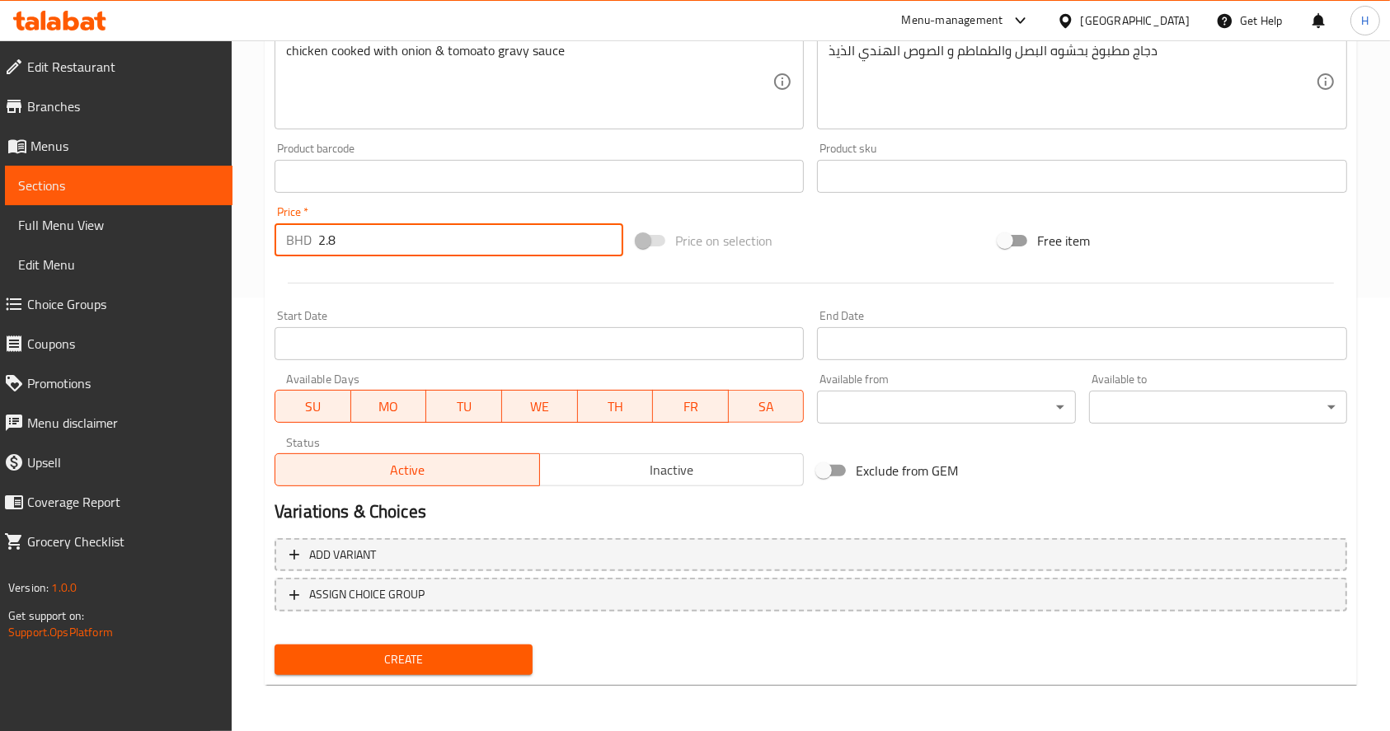
type input "2.8"
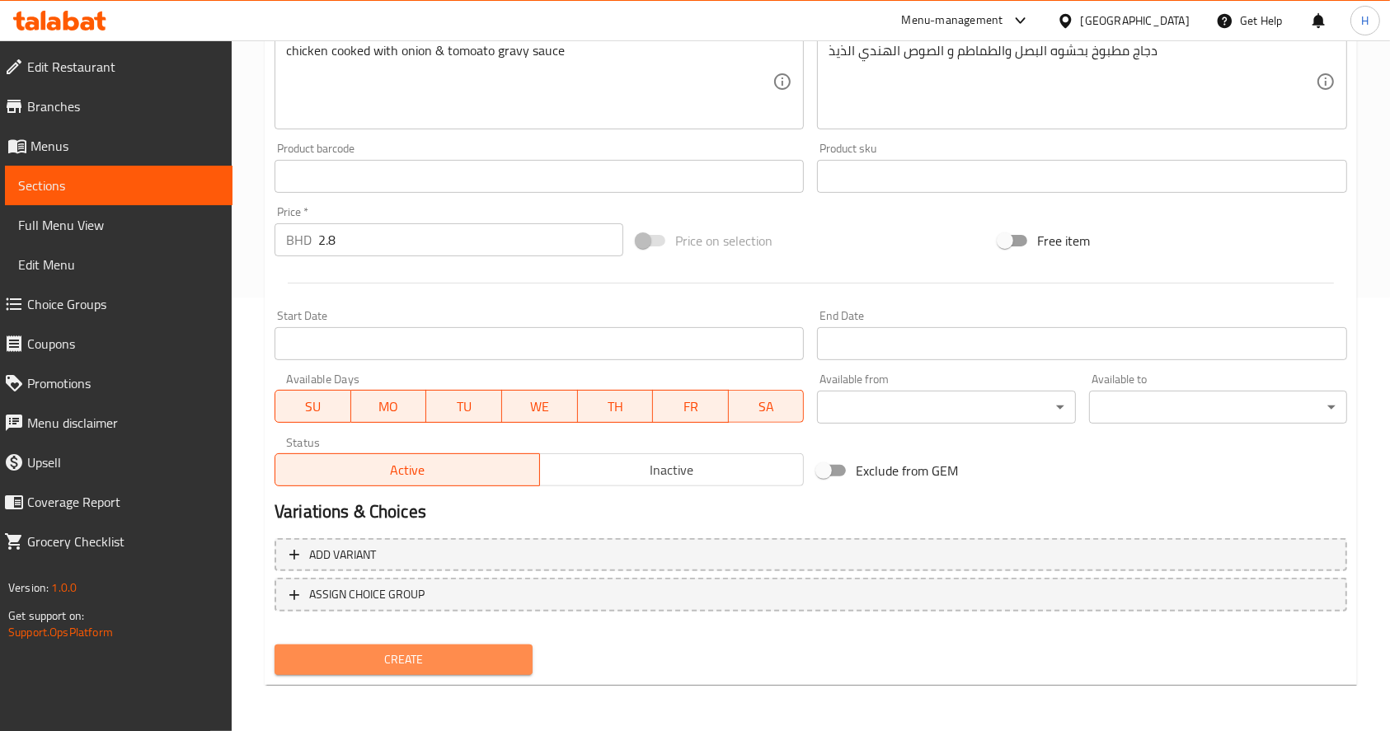
click at [475, 660] on span "Create" at bounding box center [404, 660] width 232 height 21
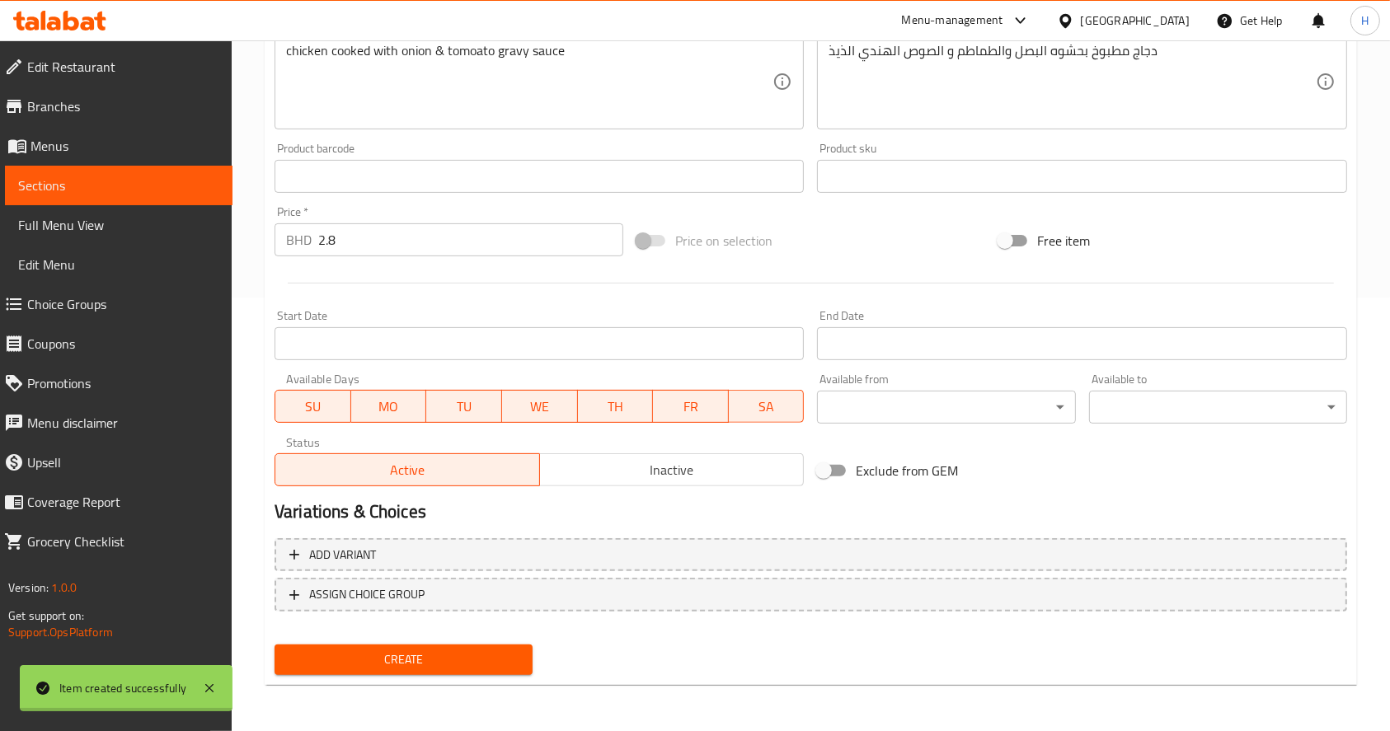
type input "0"
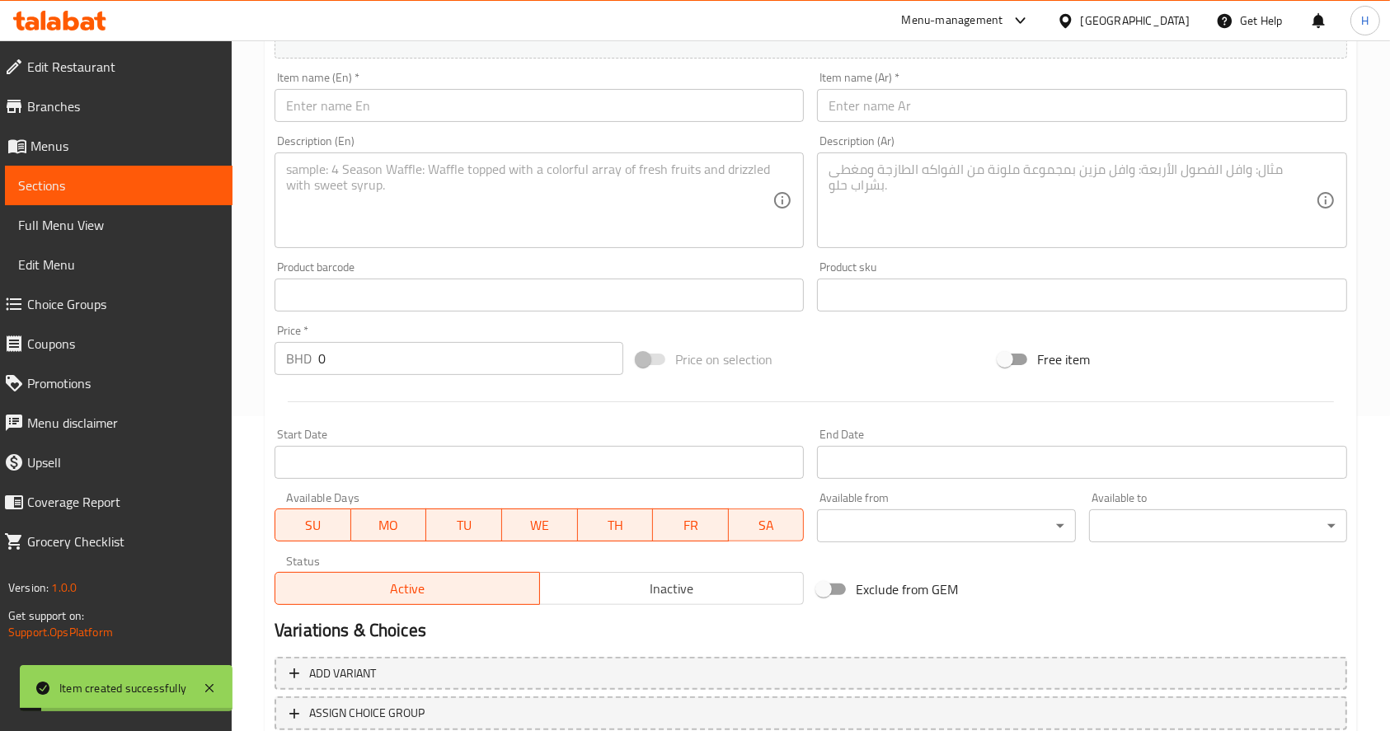
scroll to position [312, 0]
drag, startPoint x: 345, startPoint y: 127, endPoint x: 341, endPoint y: 117, distance: 10.7
click at [341, 117] on div "Item name (En)   * Item name (En) *" at bounding box center [539, 99] width 543 height 63
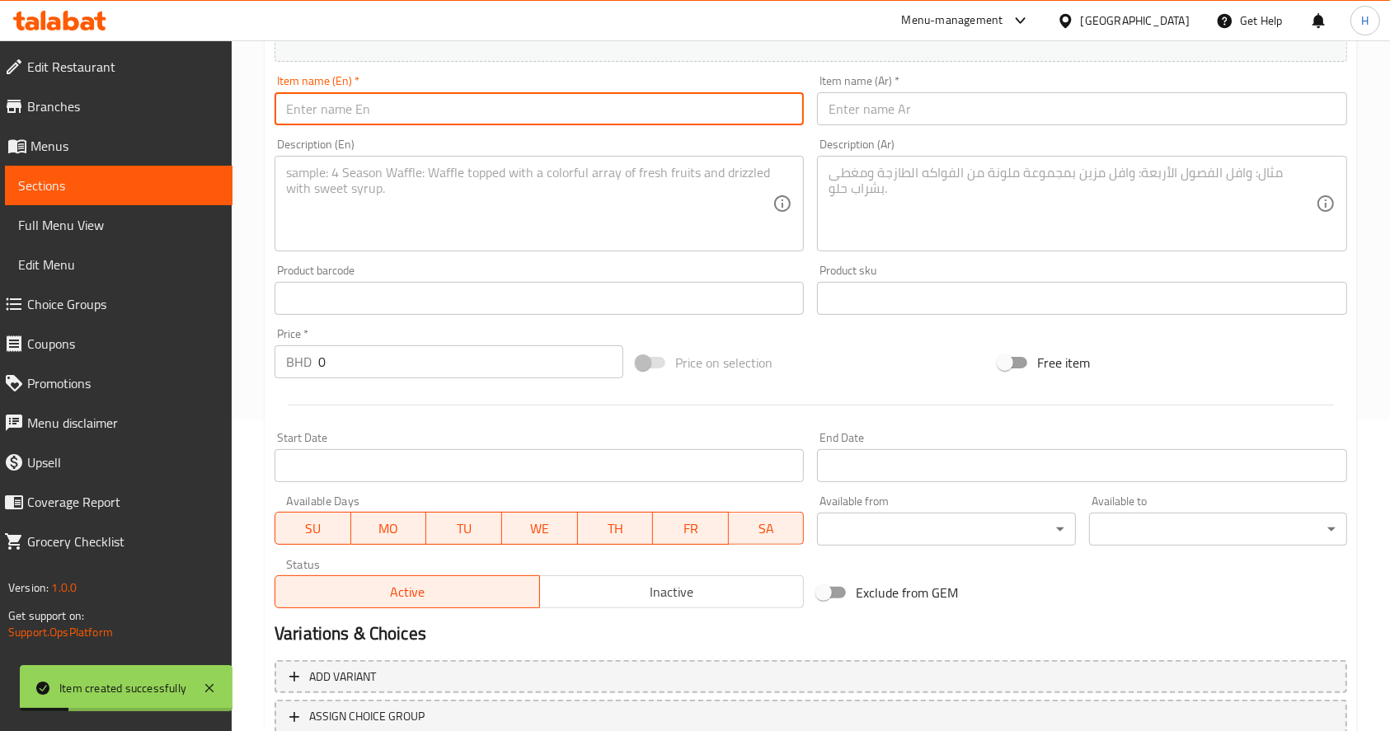
click at [341, 117] on input "text" at bounding box center [539, 108] width 529 height 33
paste input "PANEER BUTTER MASALA"
type input "PANEER BUTTER MASALA"
paste textarea "paneer with home made grafy sauce"
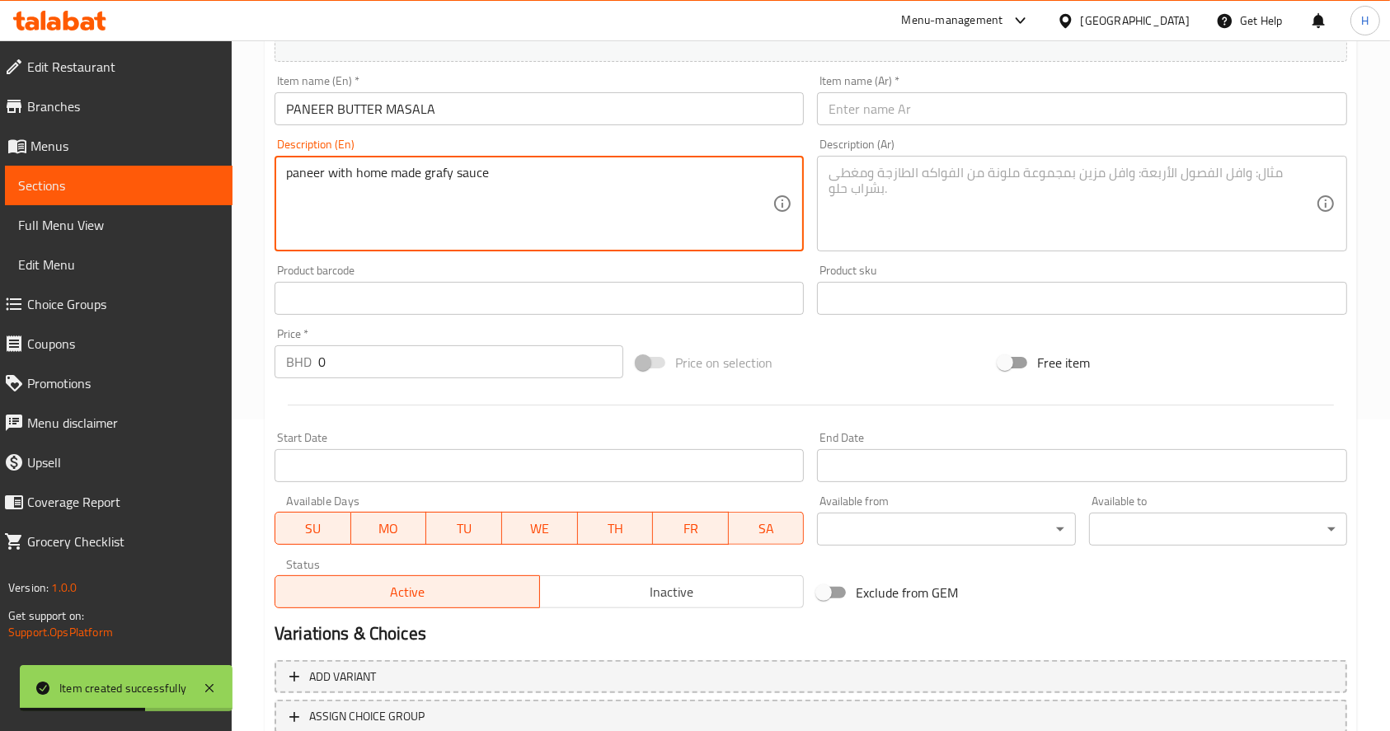
type textarea "paneer with home made grafy sauce"
paste textarea "بانير مع تتبيله الصوص الهندي الذيذ"
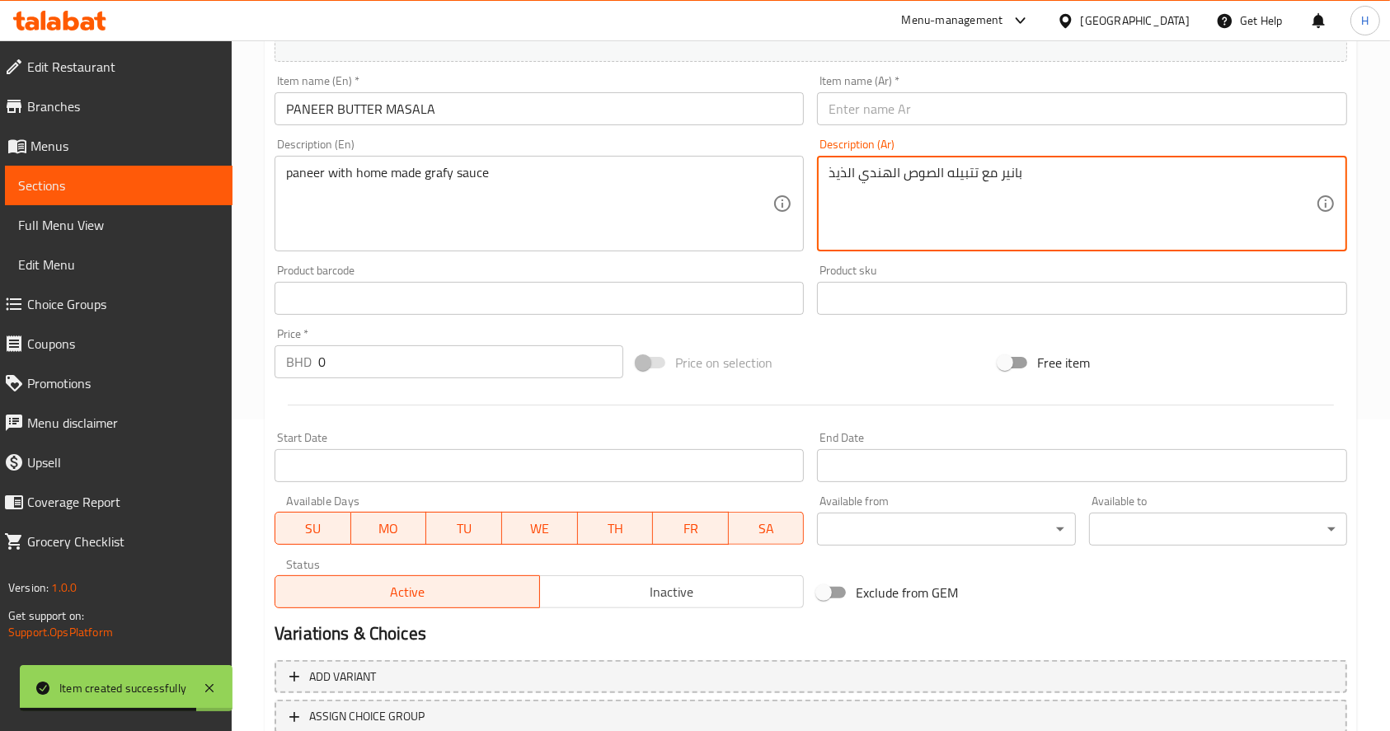
type textarea "بانير مع تتبيله الصوص الهندي الذيذ"
paste input "بانير بتر مسلا"
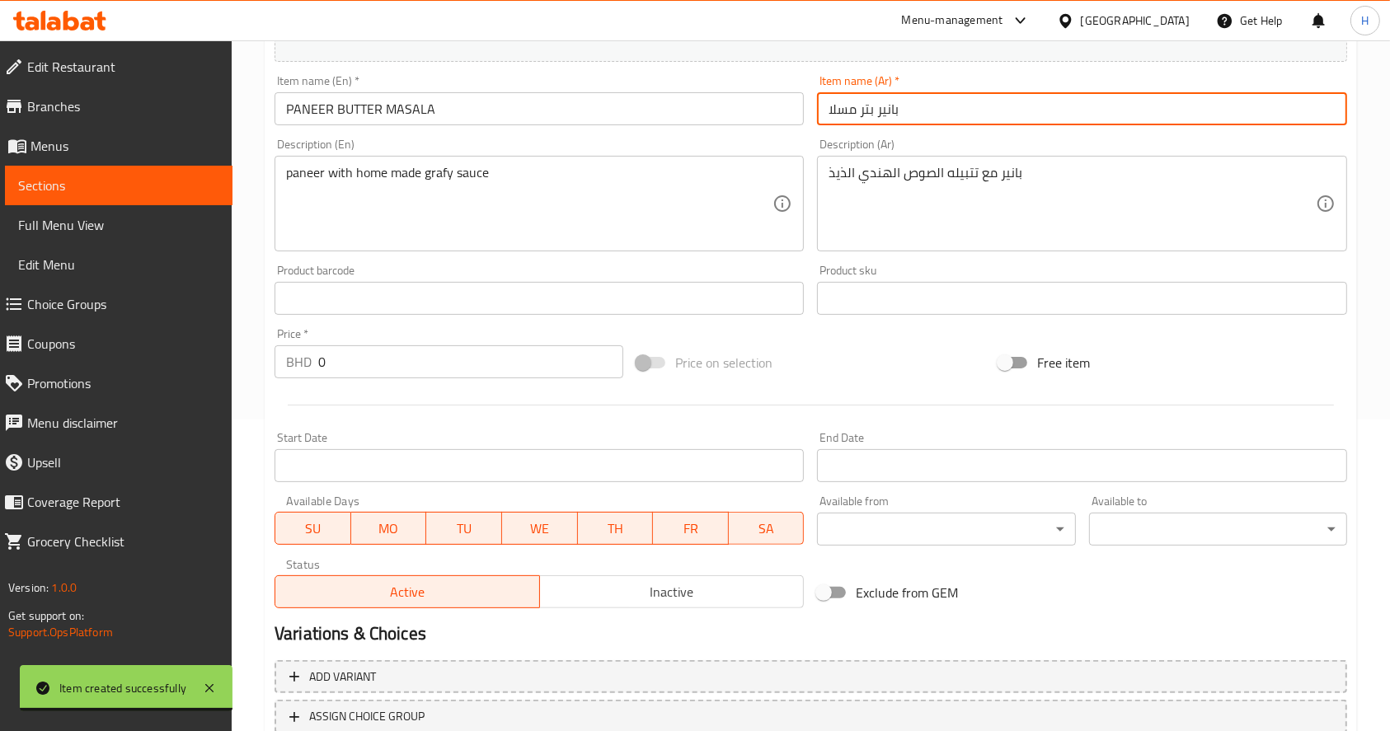
click at [895, 100] on input "بانير بتر مسلا" at bounding box center [1081, 108] width 529 height 33
type input "بانير بتر مسلا"
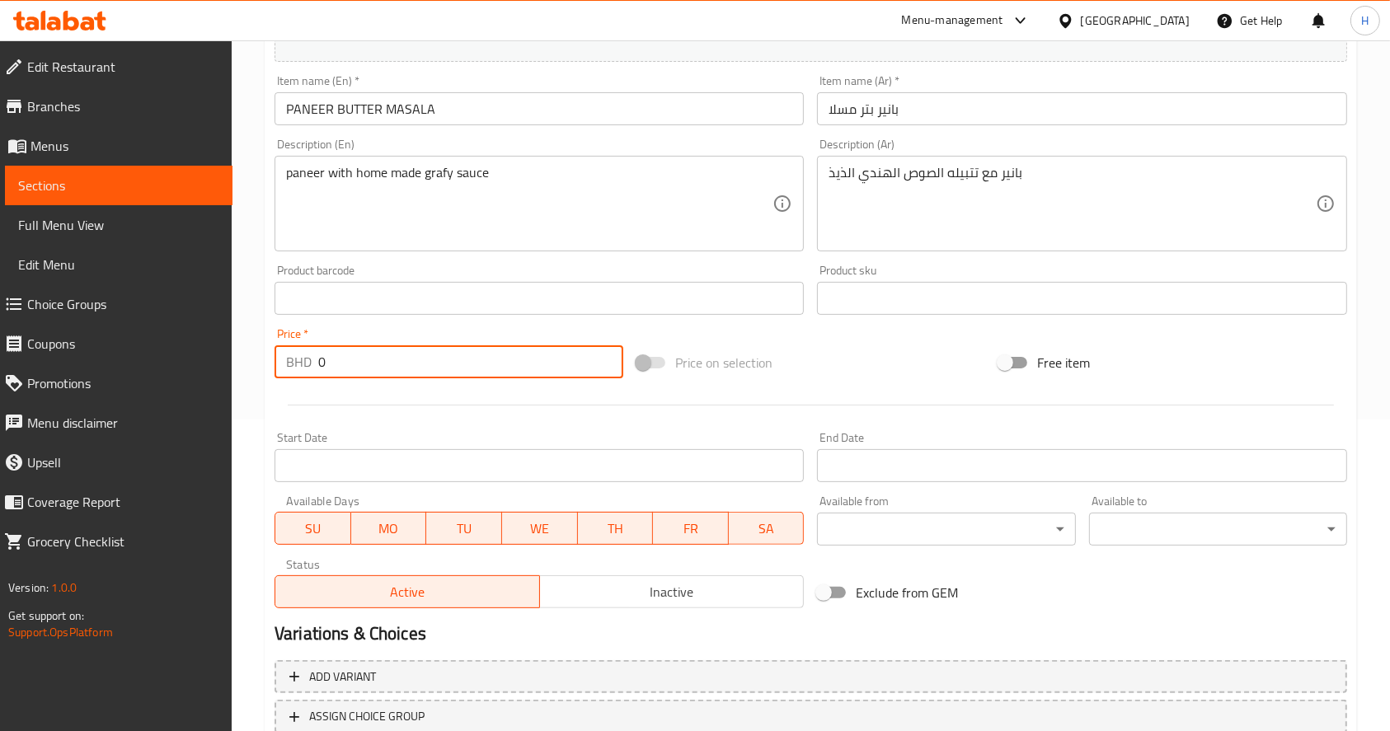
drag, startPoint x: 356, startPoint y: 359, endPoint x: 303, endPoint y: 390, distance: 62.1
click at [216, 366] on div "Edit Restaurant Branches Menus Sections Full Menu View Edit Menu Choice Groups …" at bounding box center [695, 291] width 1390 height 1125
paste input "2.8"
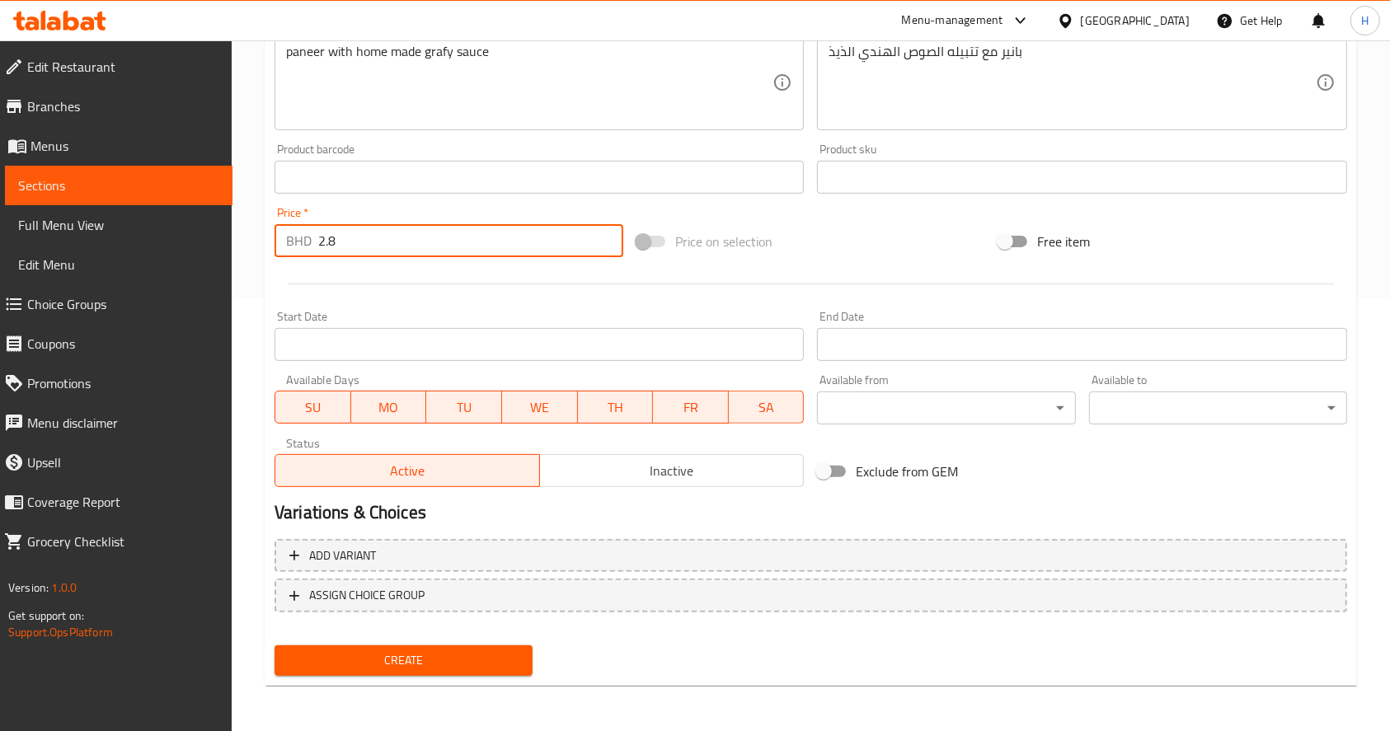
scroll to position [434, 0]
type input "2.8"
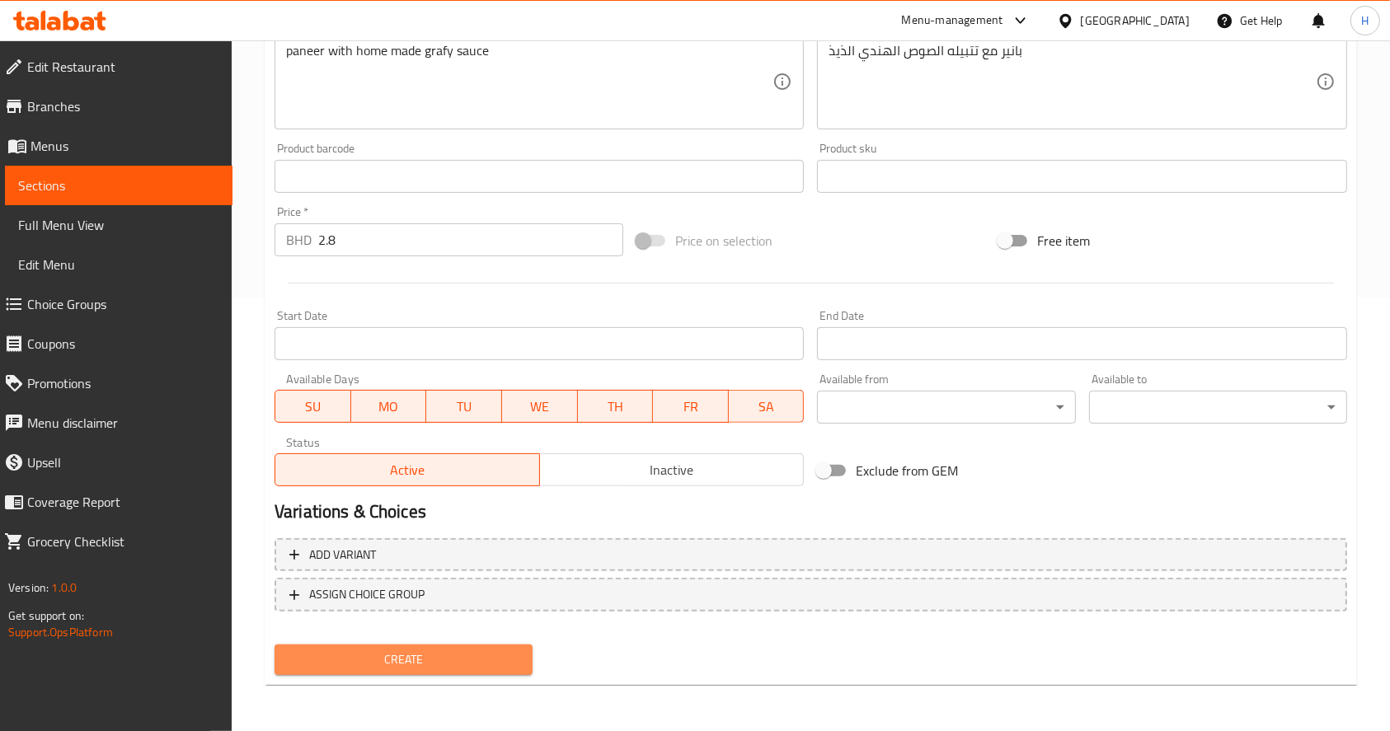
click at [429, 670] on span "Create" at bounding box center [404, 660] width 232 height 21
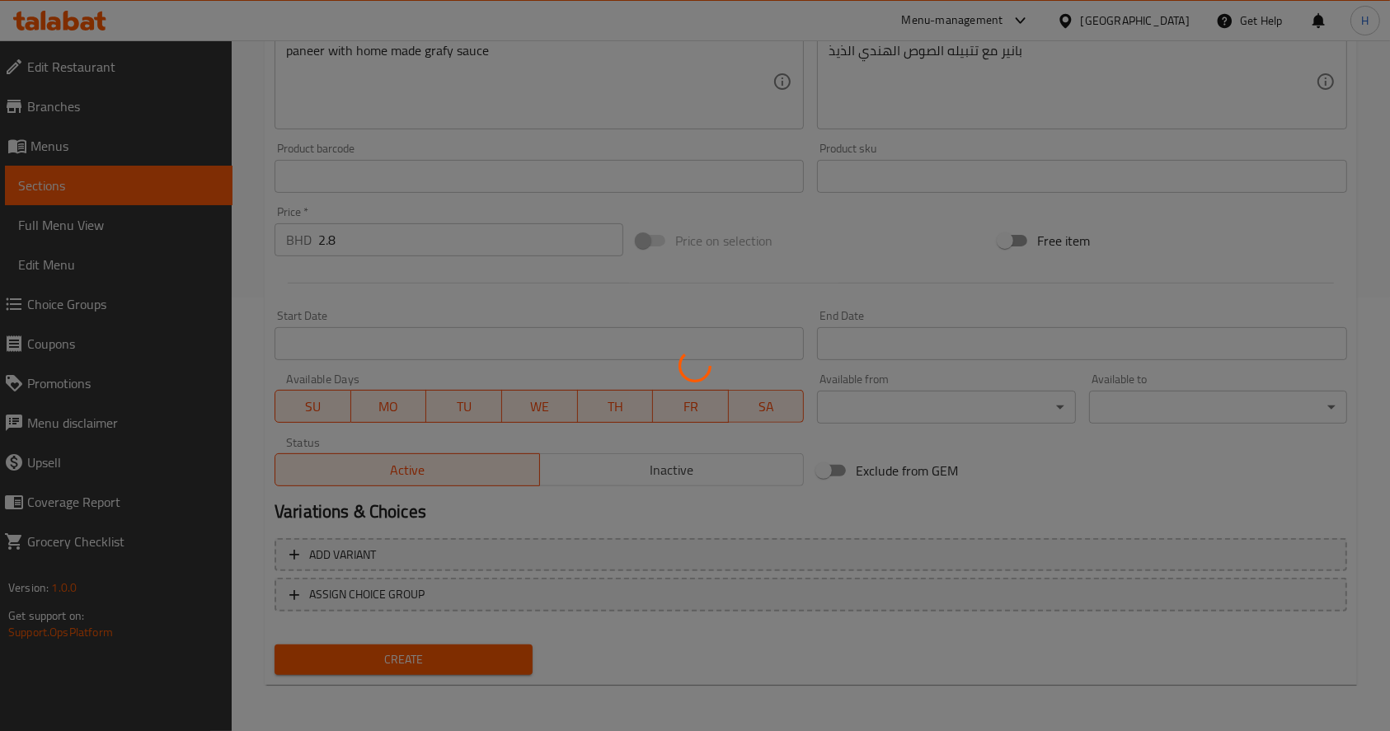
type input "0"
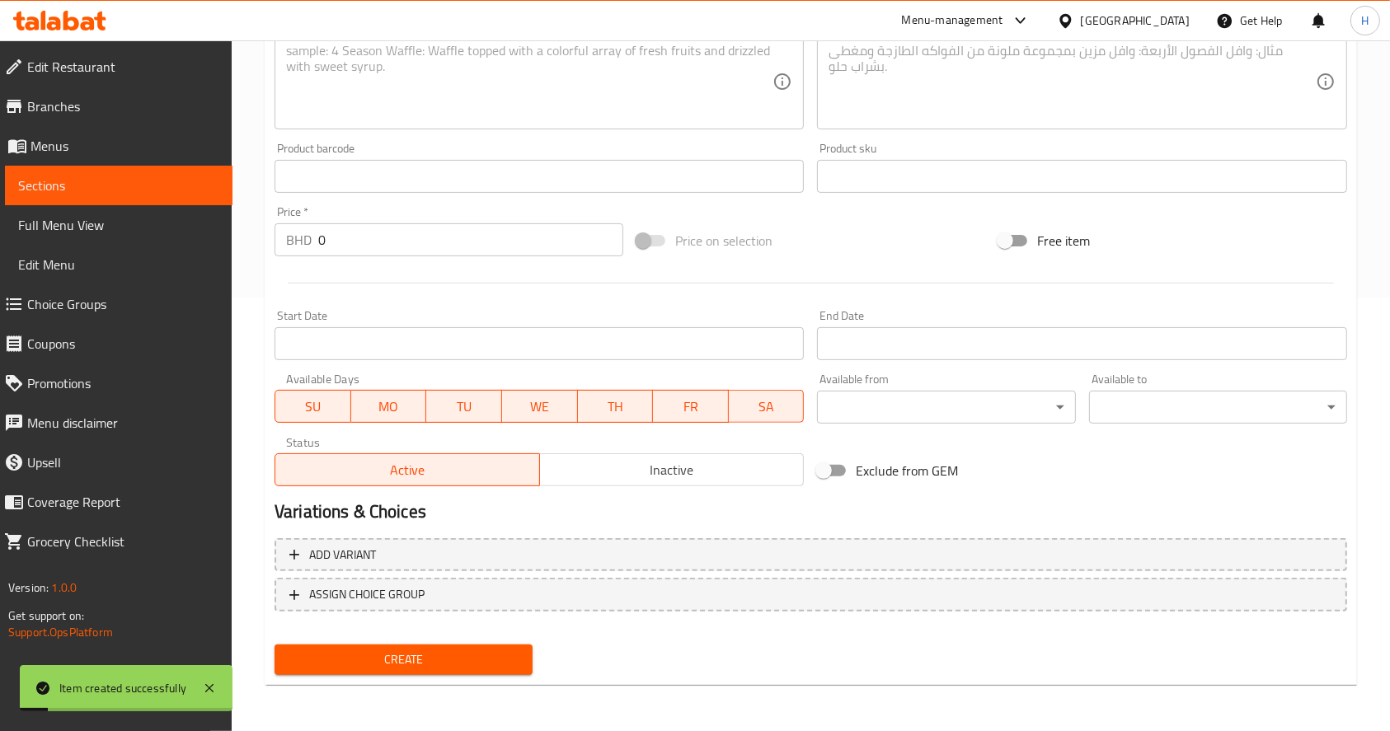
scroll to position [0, 0]
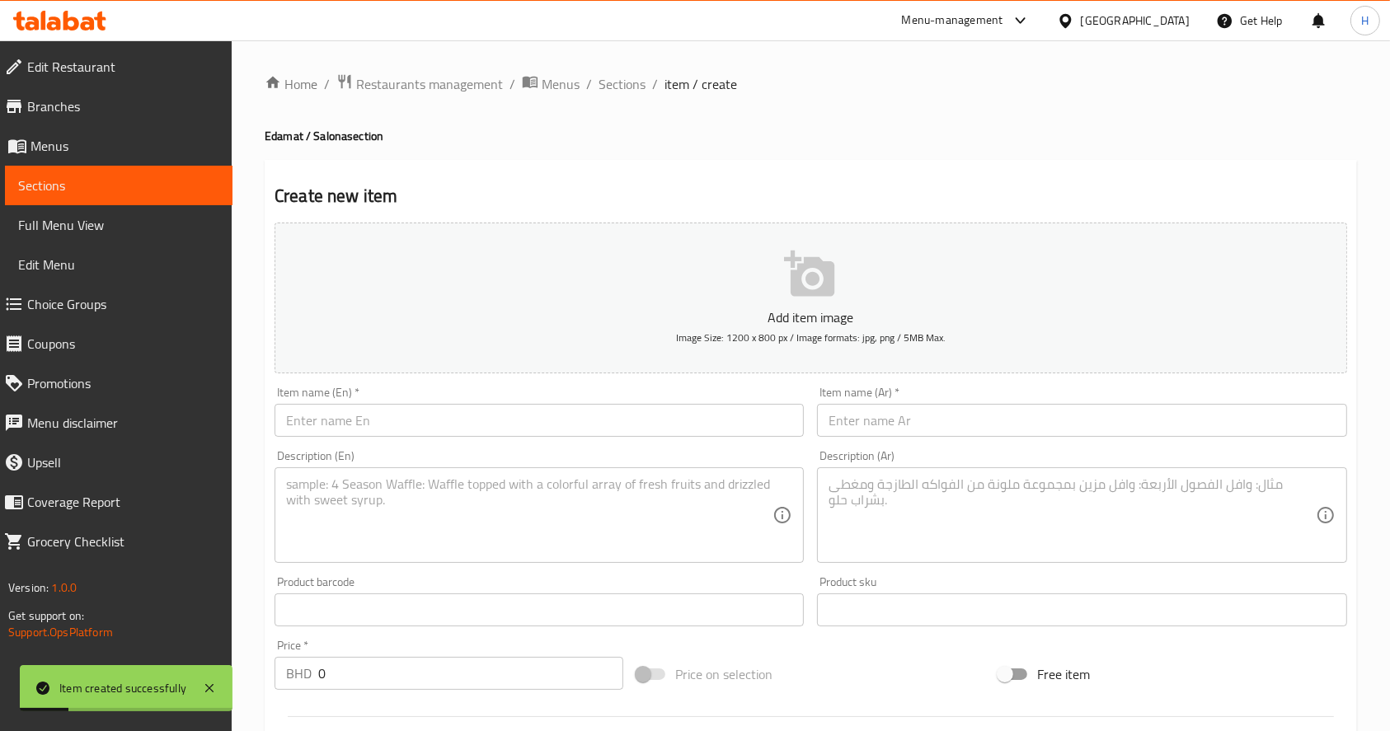
click at [618, 68] on div "Home / Restaurants management / Menus / Sections / item / create Edamat / Salon…" at bounding box center [811, 602] width 1158 height 1125
click at [623, 76] on span "Sections" at bounding box center [622, 84] width 47 height 20
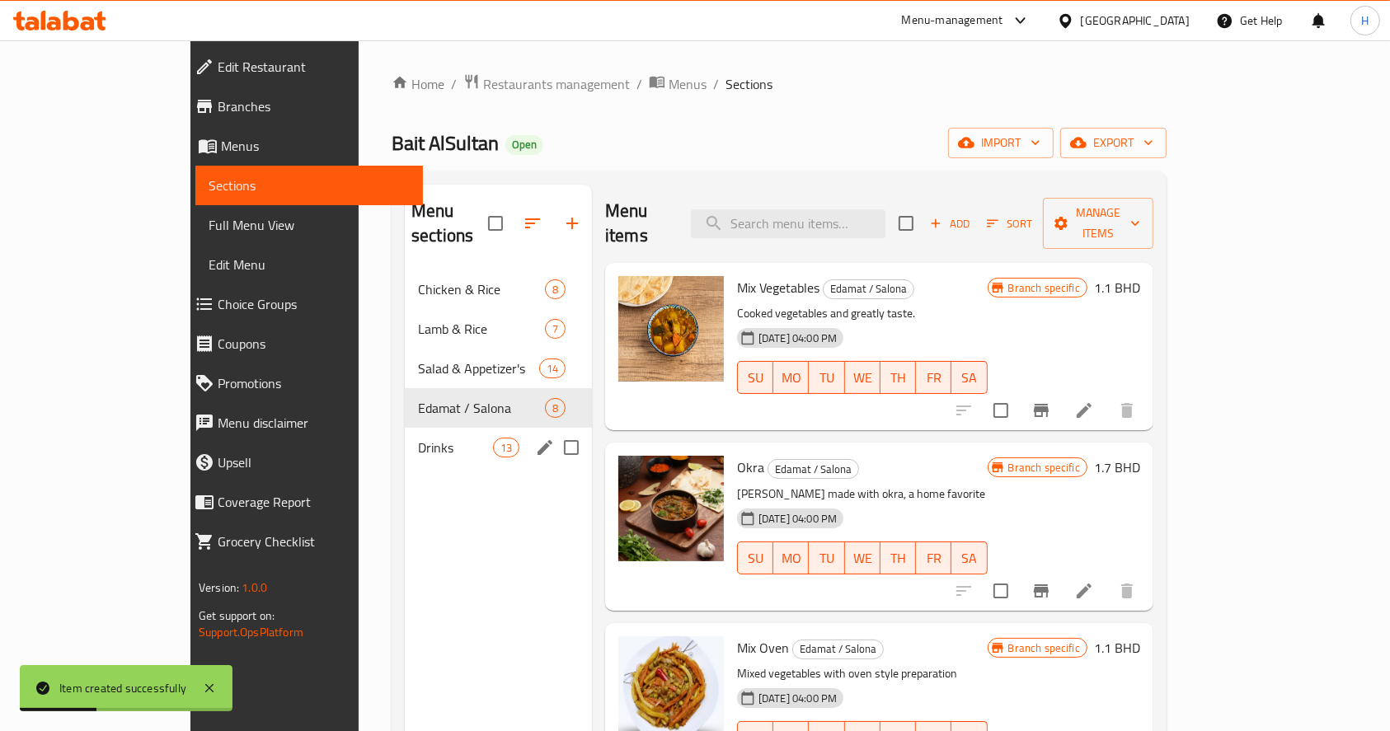
click at [418, 438] on span "Drinks" at bounding box center [455, 448] width 75 height 20
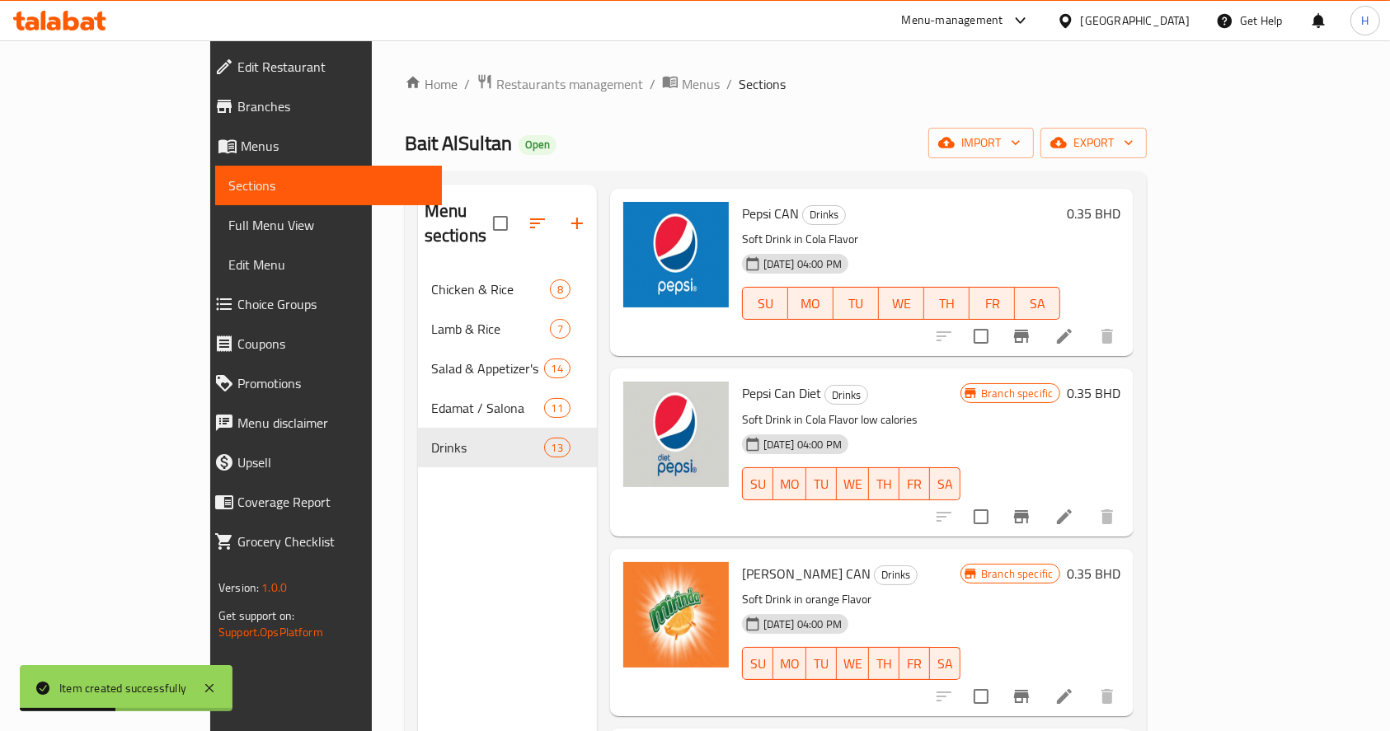
scroll to position [76, 0]
click at [1127, 315] on div at bounding box center [1025, 335] width 203 height 40
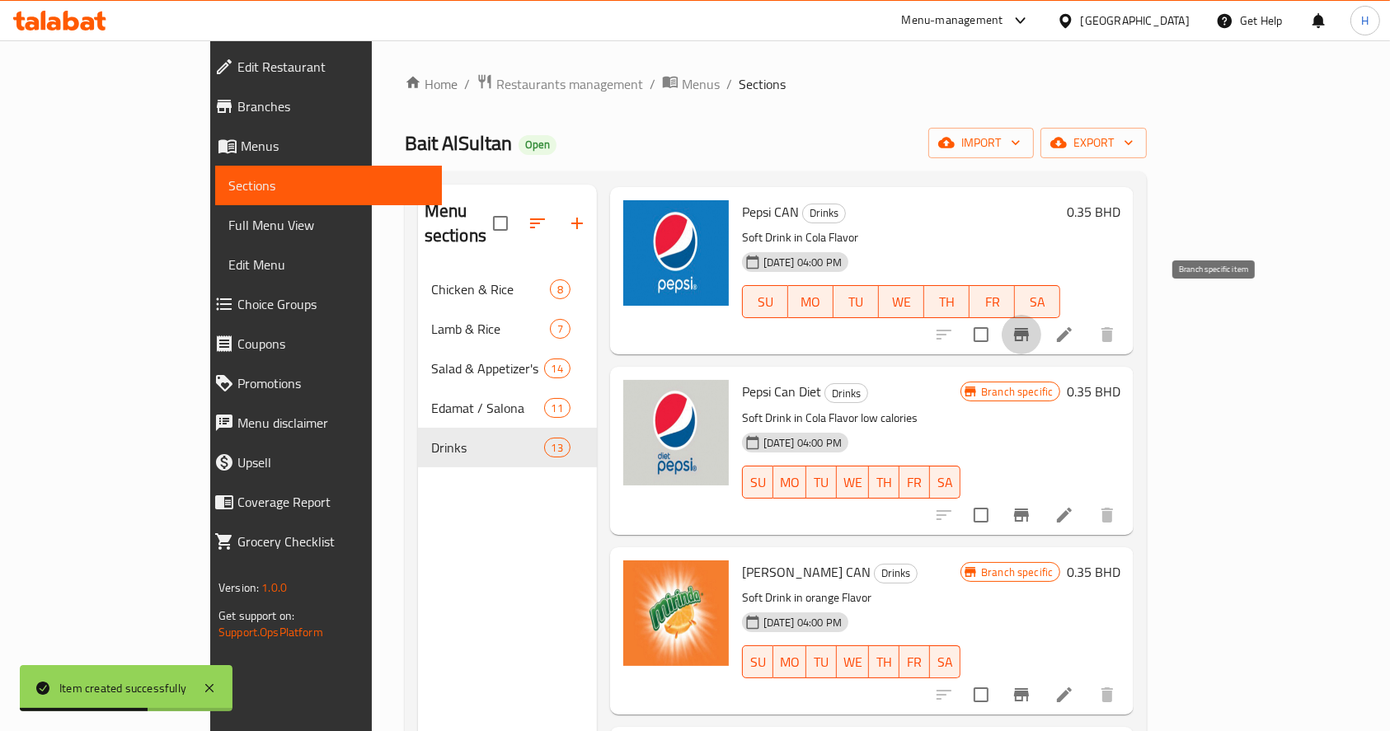
click at [1041, 321] on button "Branch-specific-item" at bounding box center [1022, 335] width 40 height 40
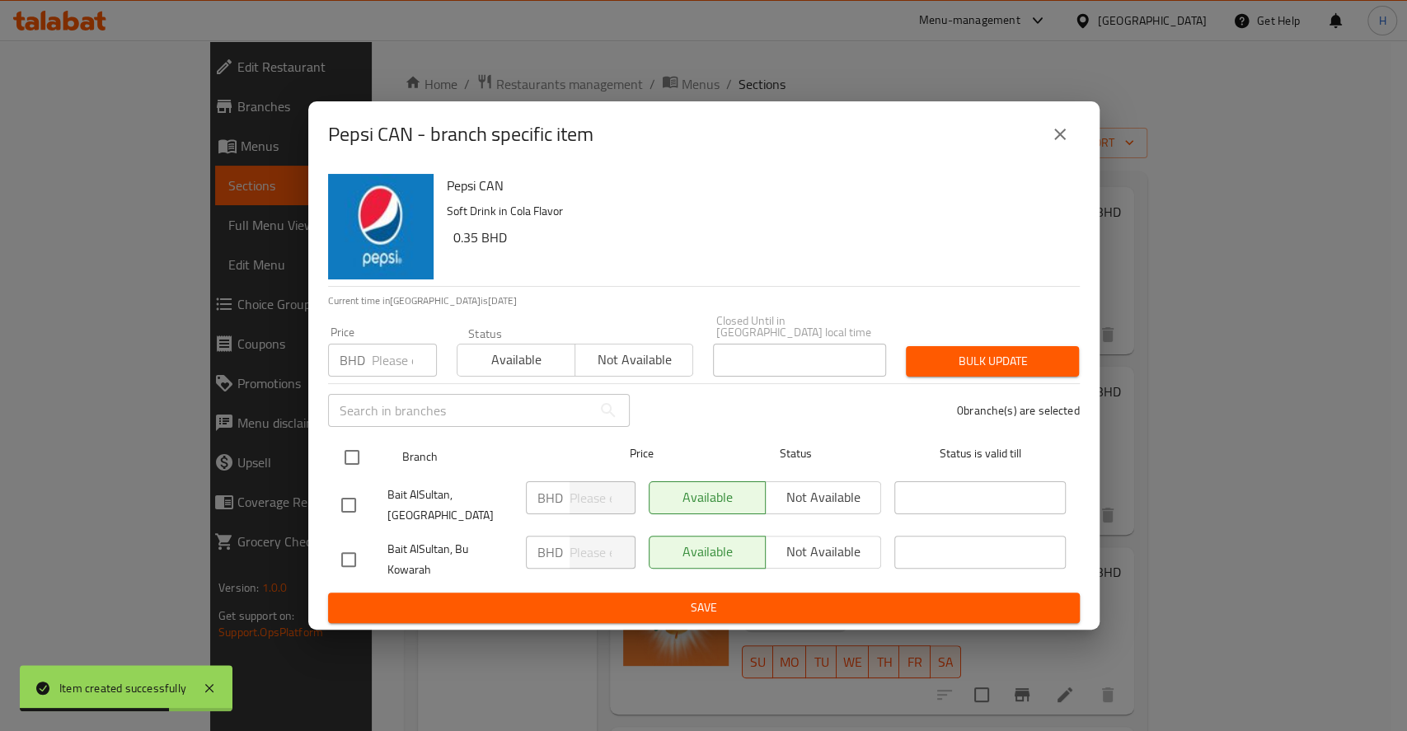
click at [359, 455] on input "checkbox" at bounding box center [352, 457] width 35 height 35
checkbox input "true"
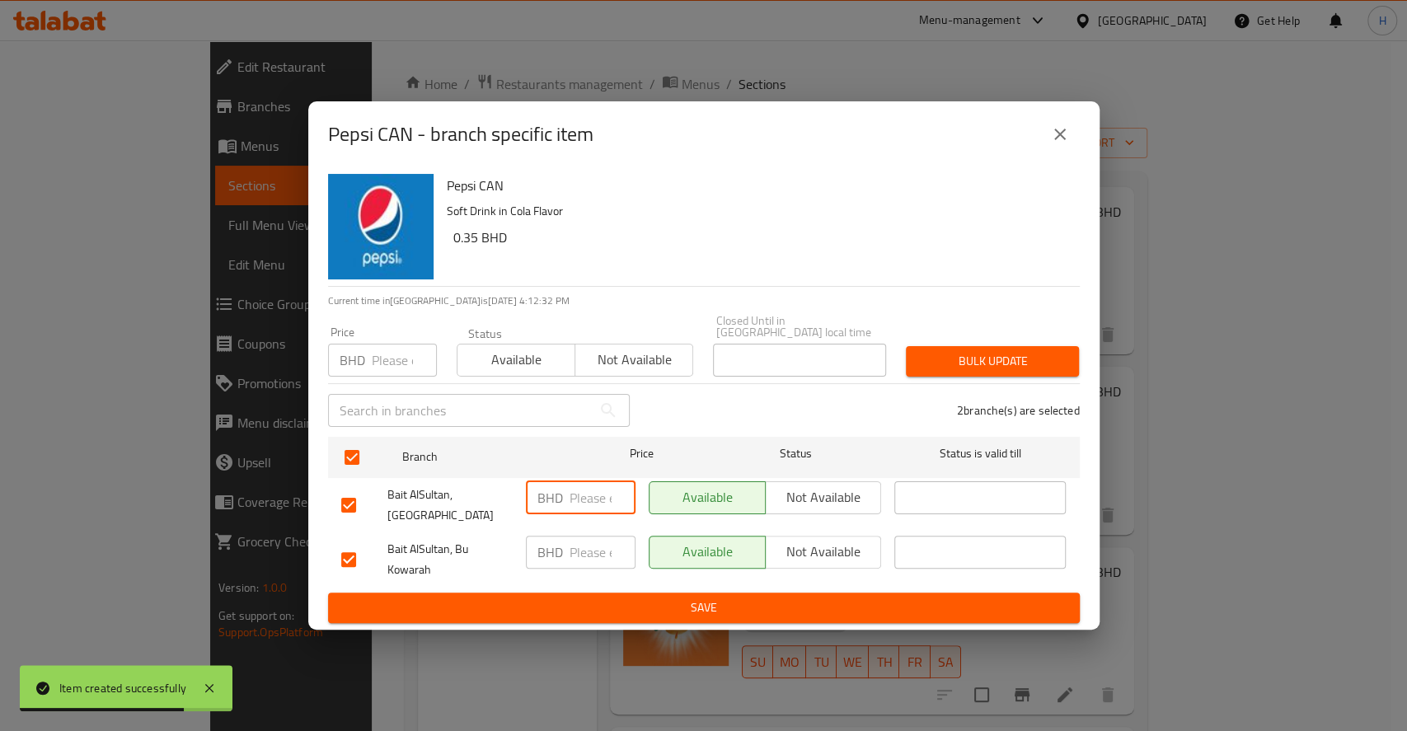
click at [594, 495] on input "number" at bounding box center [603, 498] width 66 height 33
drag, startPoint x: 594, startPoint y: 495, endPoint x: 479, endPoint y: 515, distance: 116.4
click at [479, 515] on div "Bait AlSultan, Isa Town BHD 0.5 ​ Available Not available ​" at bounding box center [704, 505] width 739 height 61
type input "0.5"
click at [566, 536] on div "BHD ​" at bounding box center [581, 552] width 110 height 33
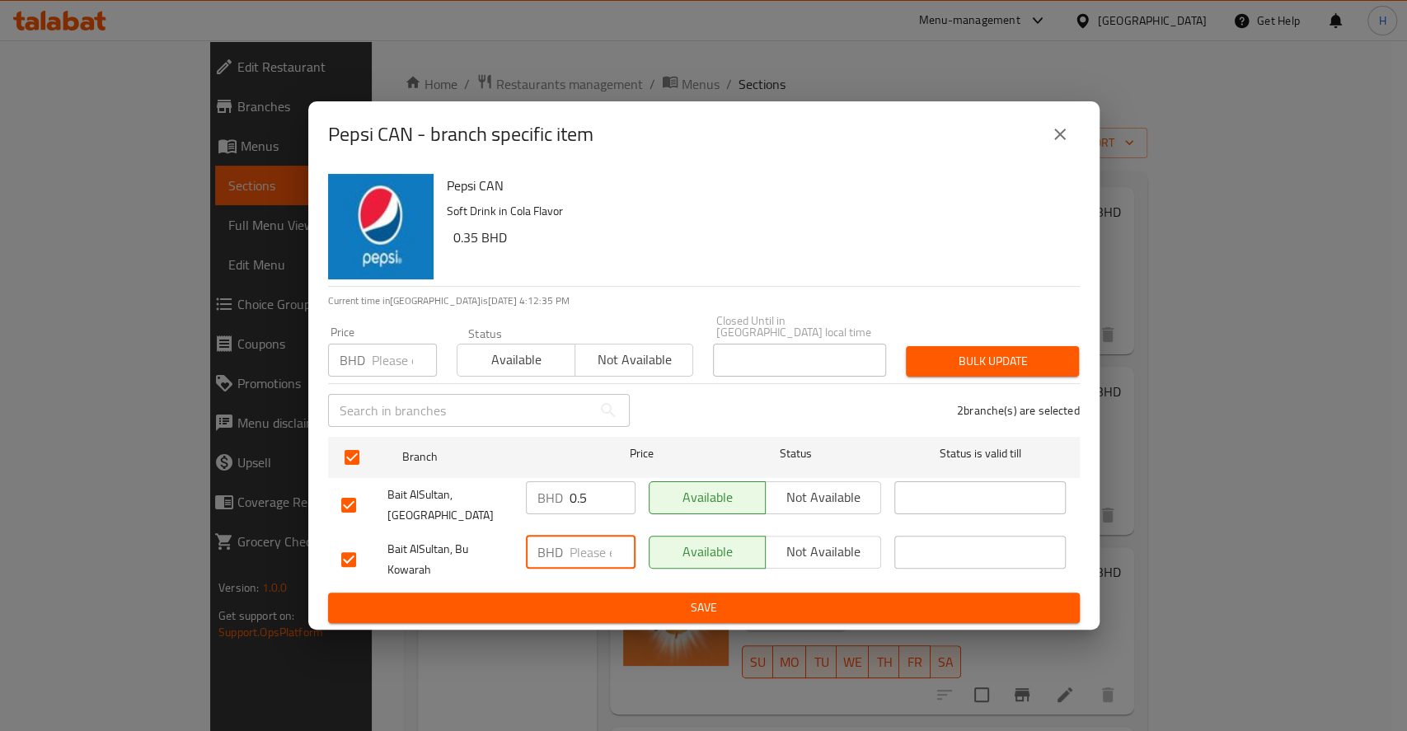
paste input "0.5"
type input "0.5"
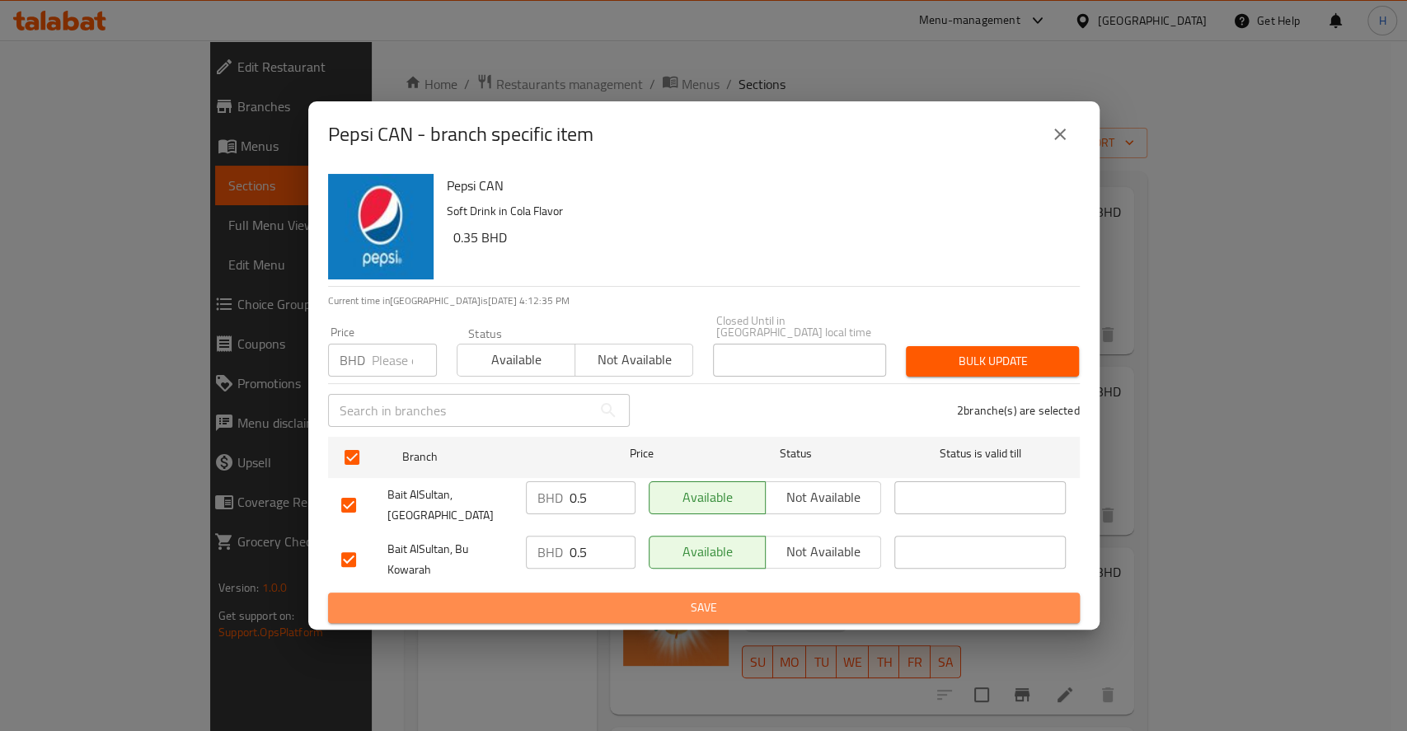
click at [643, 598] on span "Save" at bounding box center [704, 608] width 726 height 21
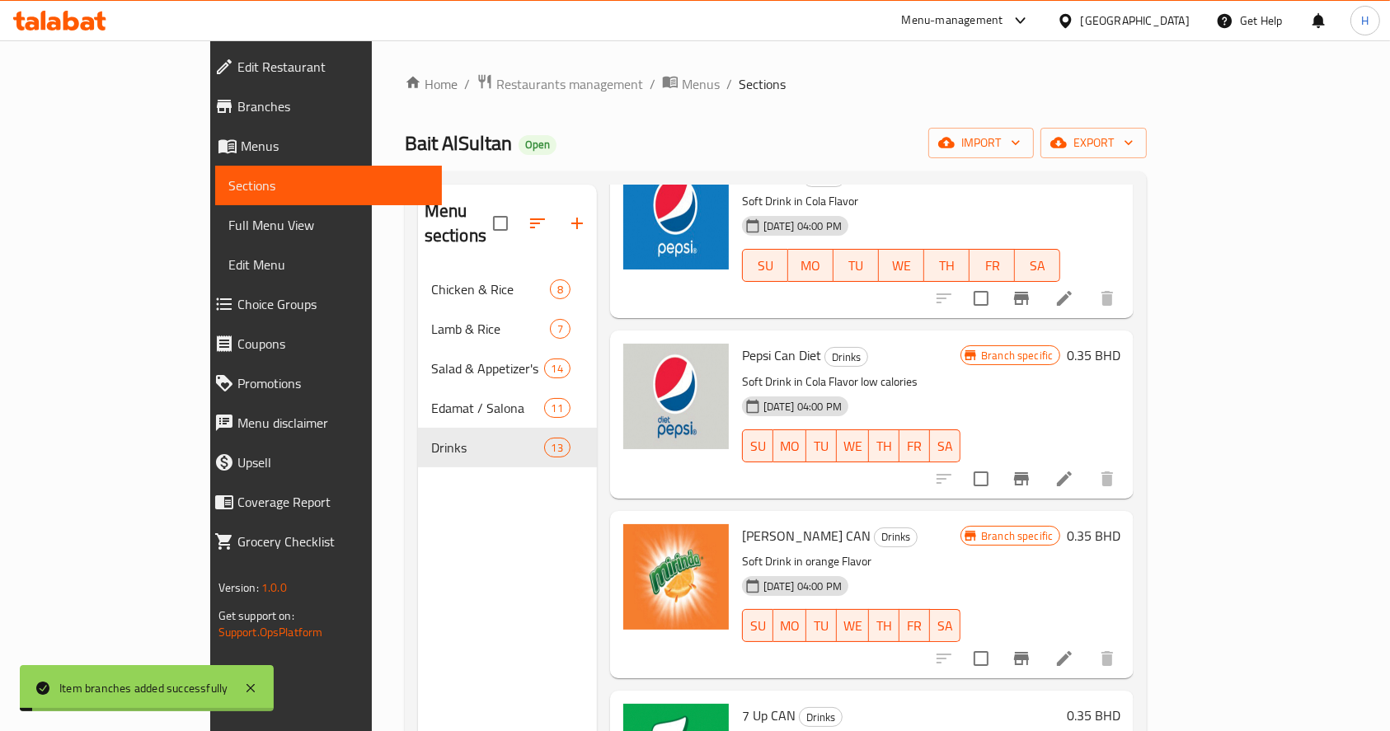
scroll to position [113, 0]
click at [1031, 468] on icon "Branch-specific-item" at bounding box center [1022, 478] width 20 height 20
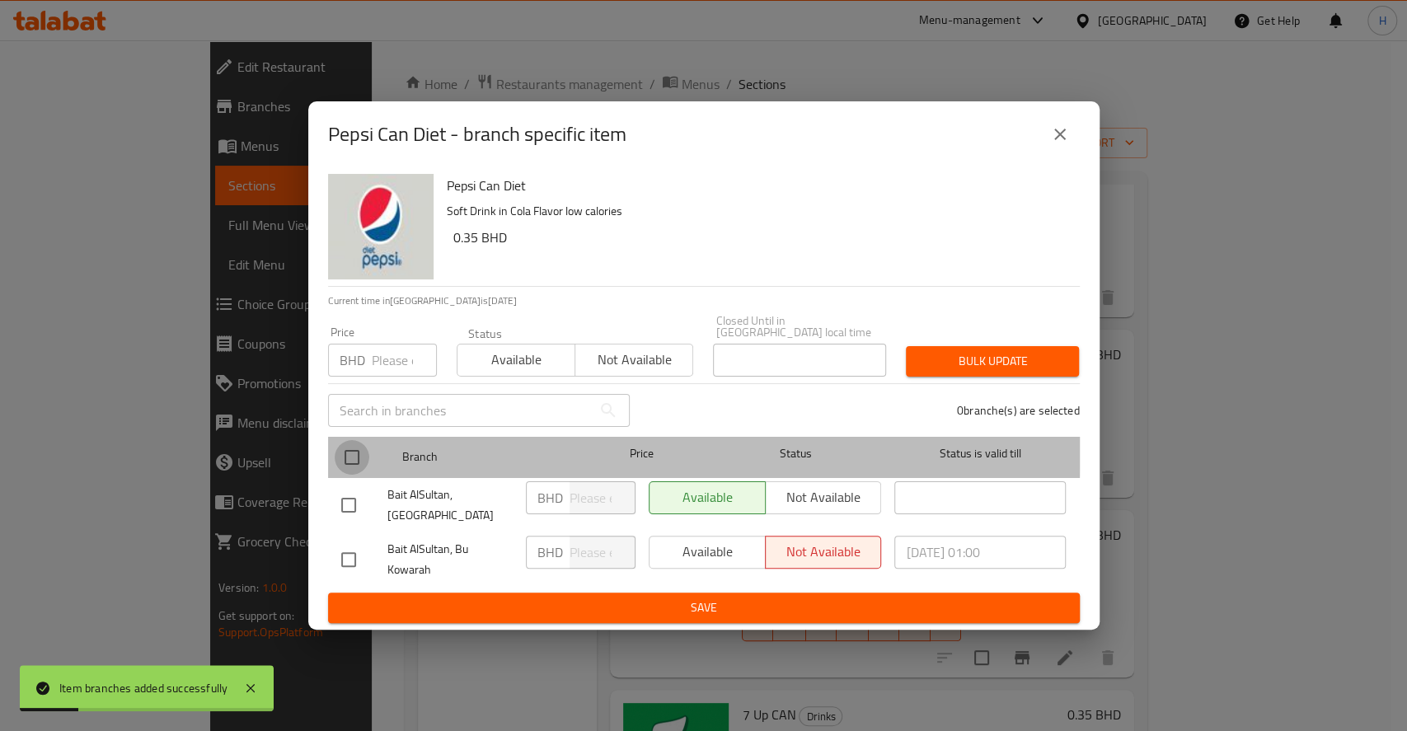
click at [363, 453] on input "checkbox" at bounding box center [352, 457] width 35 height 35
checkbox input "true"
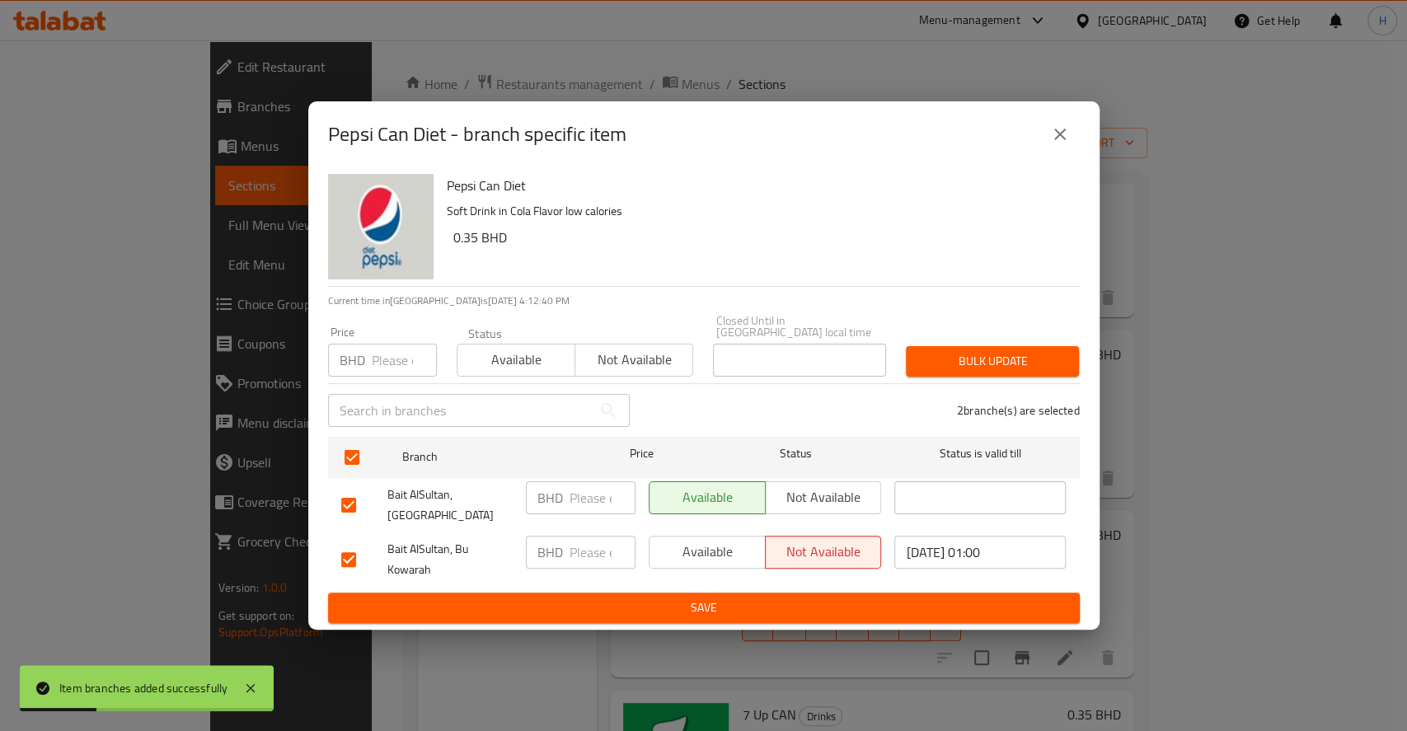
paste input "0.5"
click at [580, 486] on input "0.5" at bounding box center [603, 498] width 66 height 33
type input "0.5"
paste input "0.5"
click at [598, 538] on input "0.5" at bounding box center [603, 552] width 66 height 33
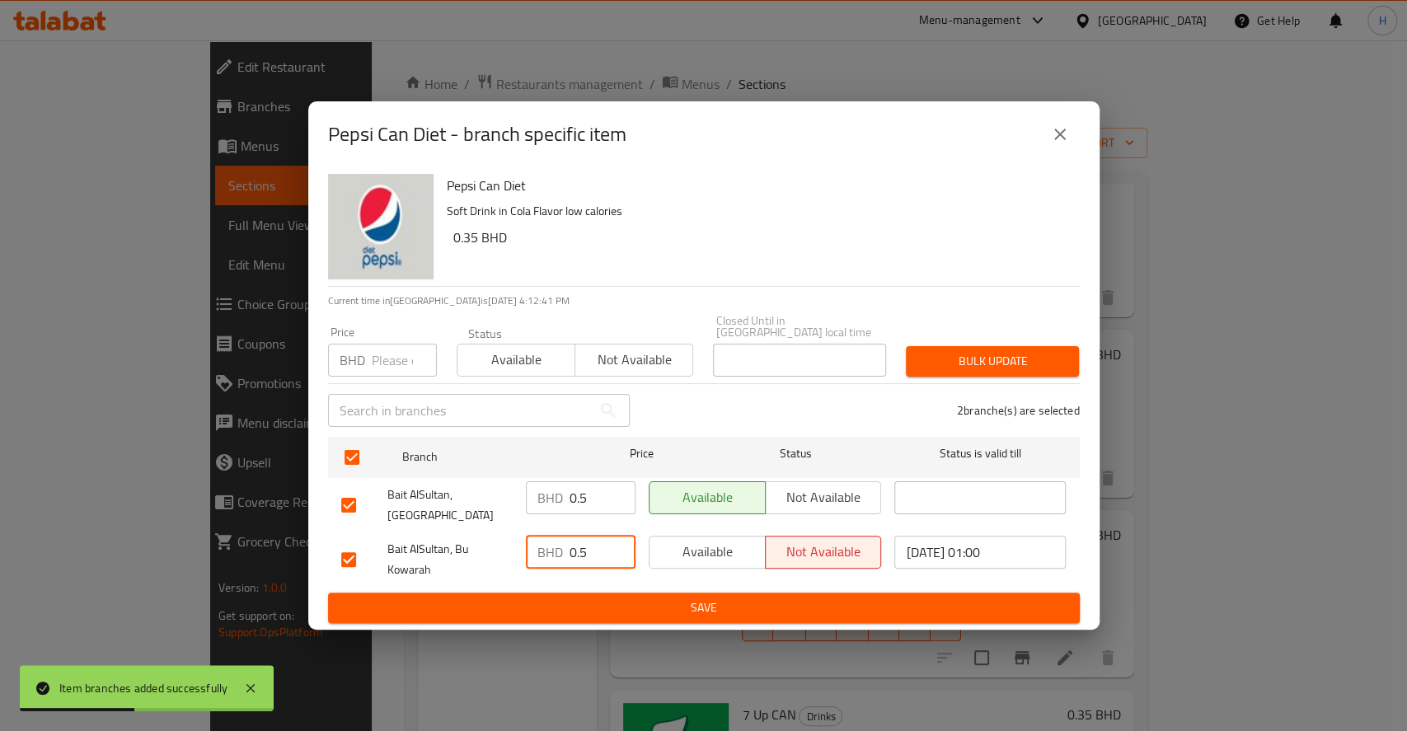
type input "0.5"
click at [663, 598] on span "Save" at bounding box center [704, 608] width 726 height 21
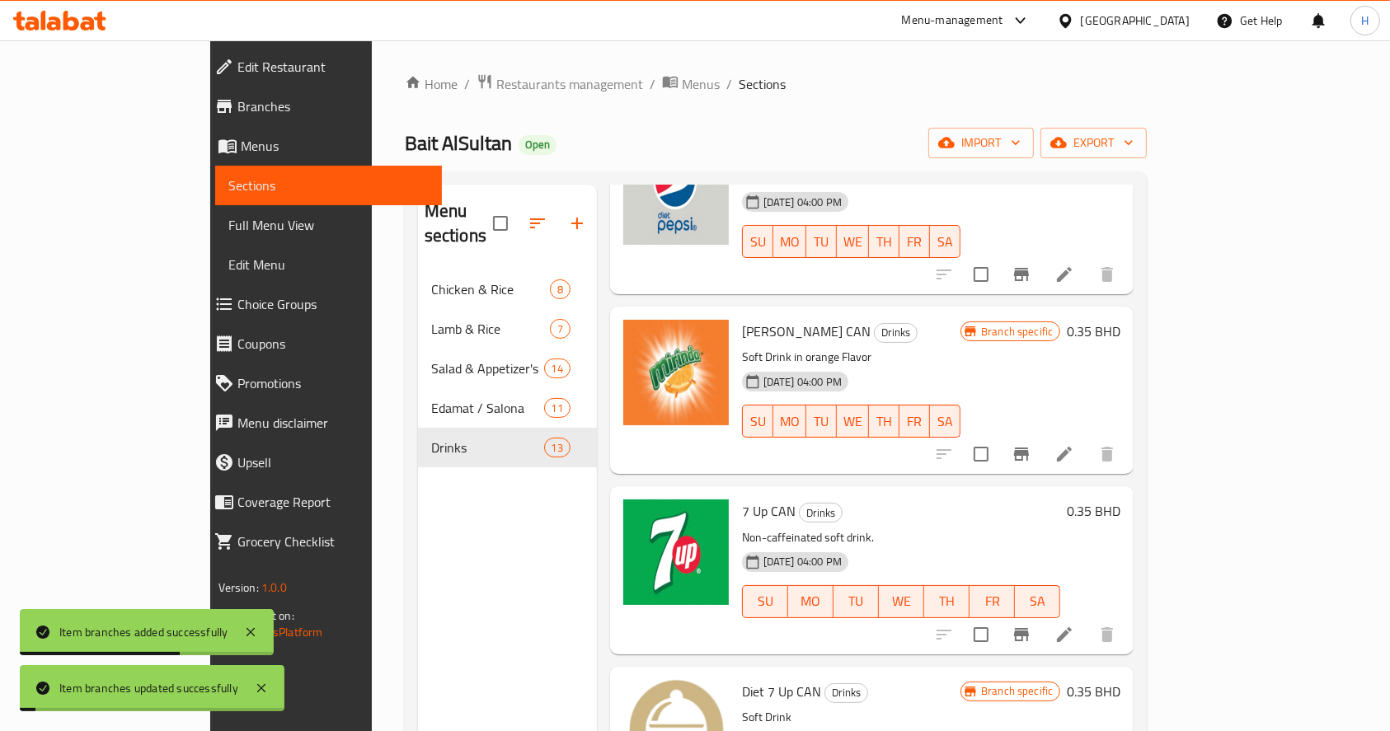
scroll to position [317, 0]
click at [1041, 616] on button "Branch-specific-item" at bounding box center [1022, 634] width 40 height 40
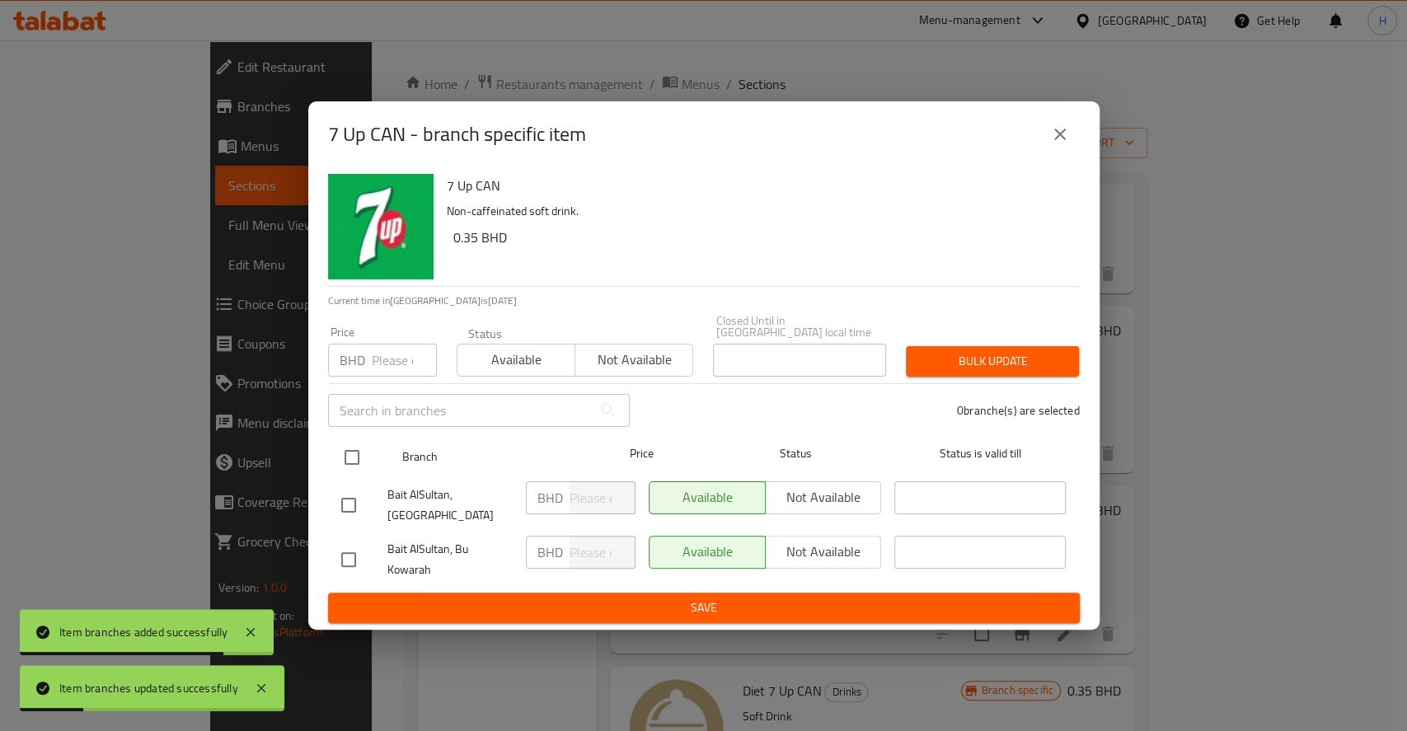
click at [354, 464] on input "checkbox" at bounding box center [352, 457] width 35 height 35
checkbox input "true"
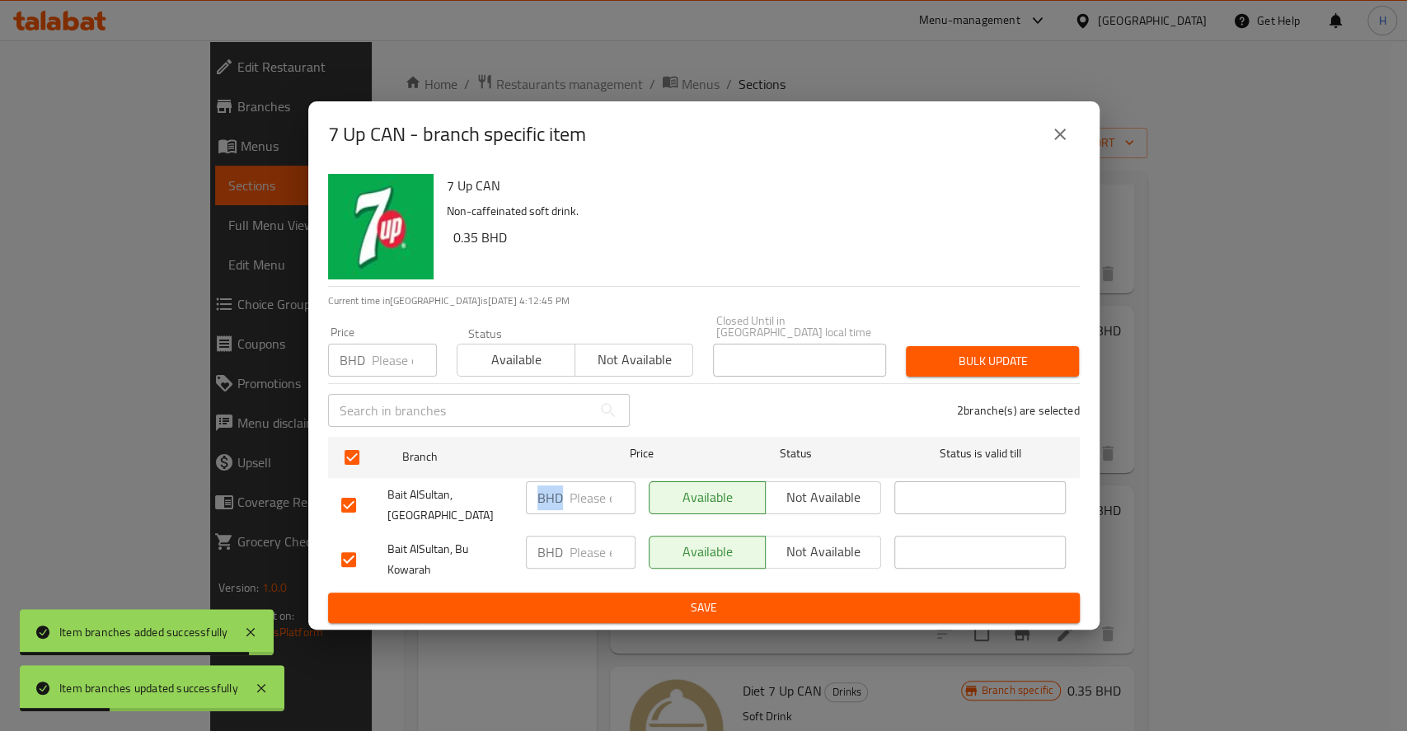
drag, startPoint x: 558, startPoint y: 497, endPoint x: 585, endPoint y: 504, distance: 28.0
click at [585, 504] on div "BHD ​" at bounding box center [581, 498] width 110 height 33
paste input "0.5"
click at [585, 504] on input "0.5" at bounding box center [603, 498] width 66 height 33
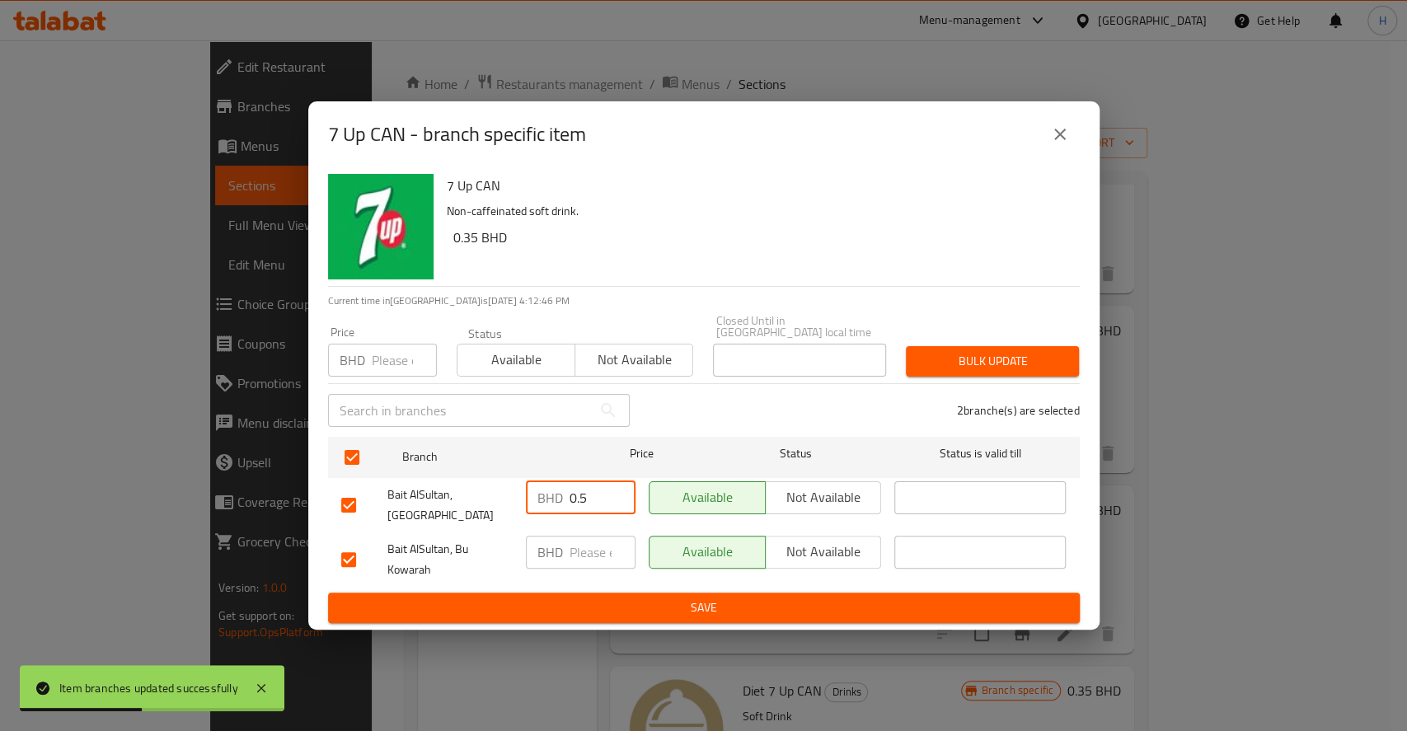
type input "0.5"
paste input "0.5"
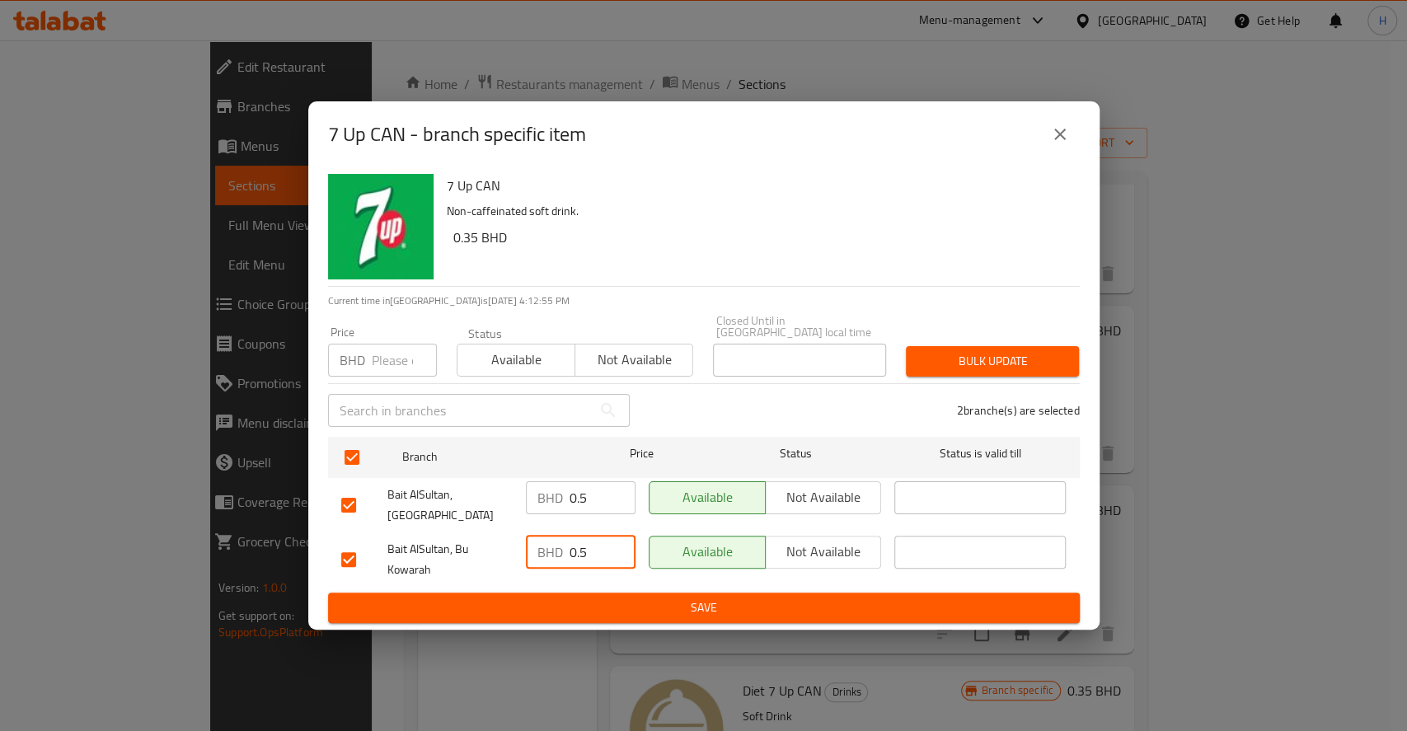
drag, startPoint x: 590, startPoint y: 547, endPoint x: 1060, endPoint y: 130, distance: 628.4
click at [1060, 130] on div "7 Up CAN - branch specific item 7 Up CAN Non-caffeinated soft drink. 0.35 BHD C…" at bounding box center [704, 365] width 792 height 529
type input "0.5"
click at [1059, 144] on icon "close" at bounding box center [1060, 135] width 20 height 20
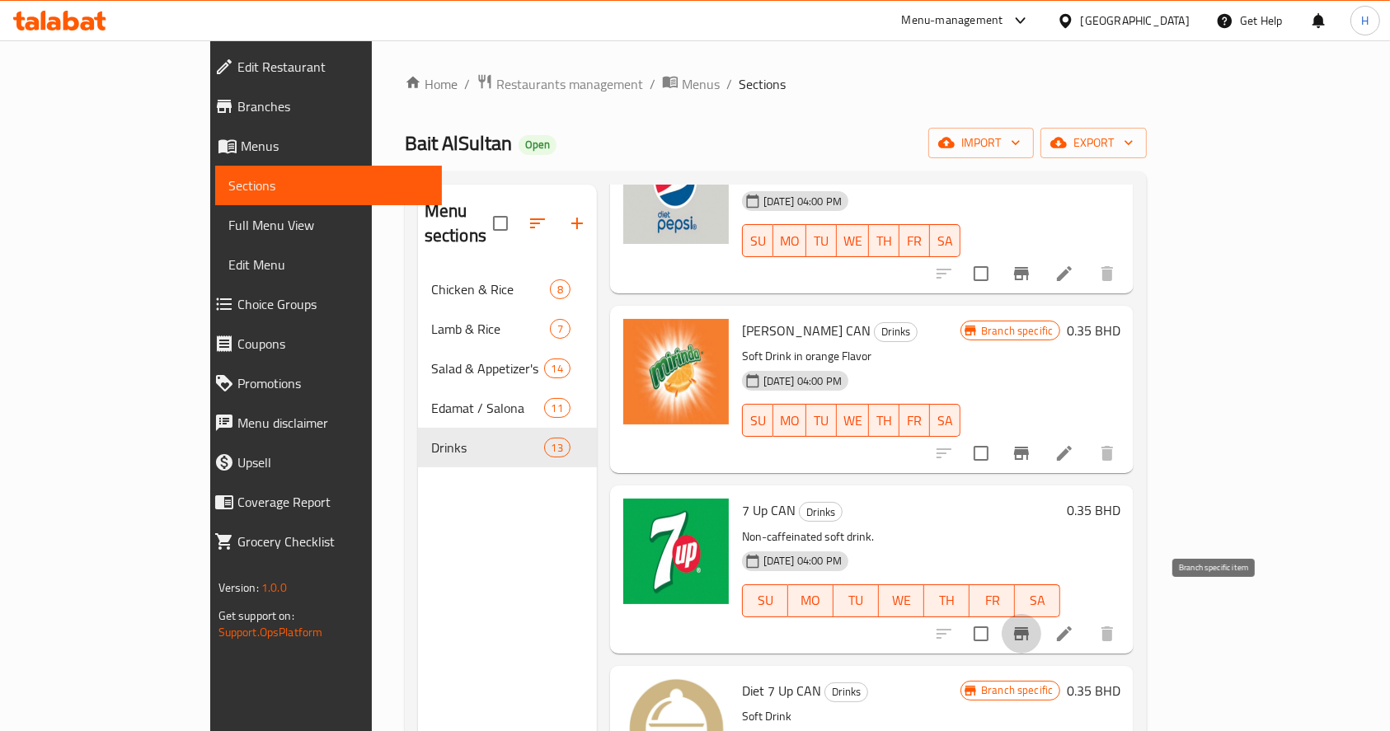
click at [1029, 627] on icon "Branch-specific-item" at bounding box center [1021, 633] width 15 height 13
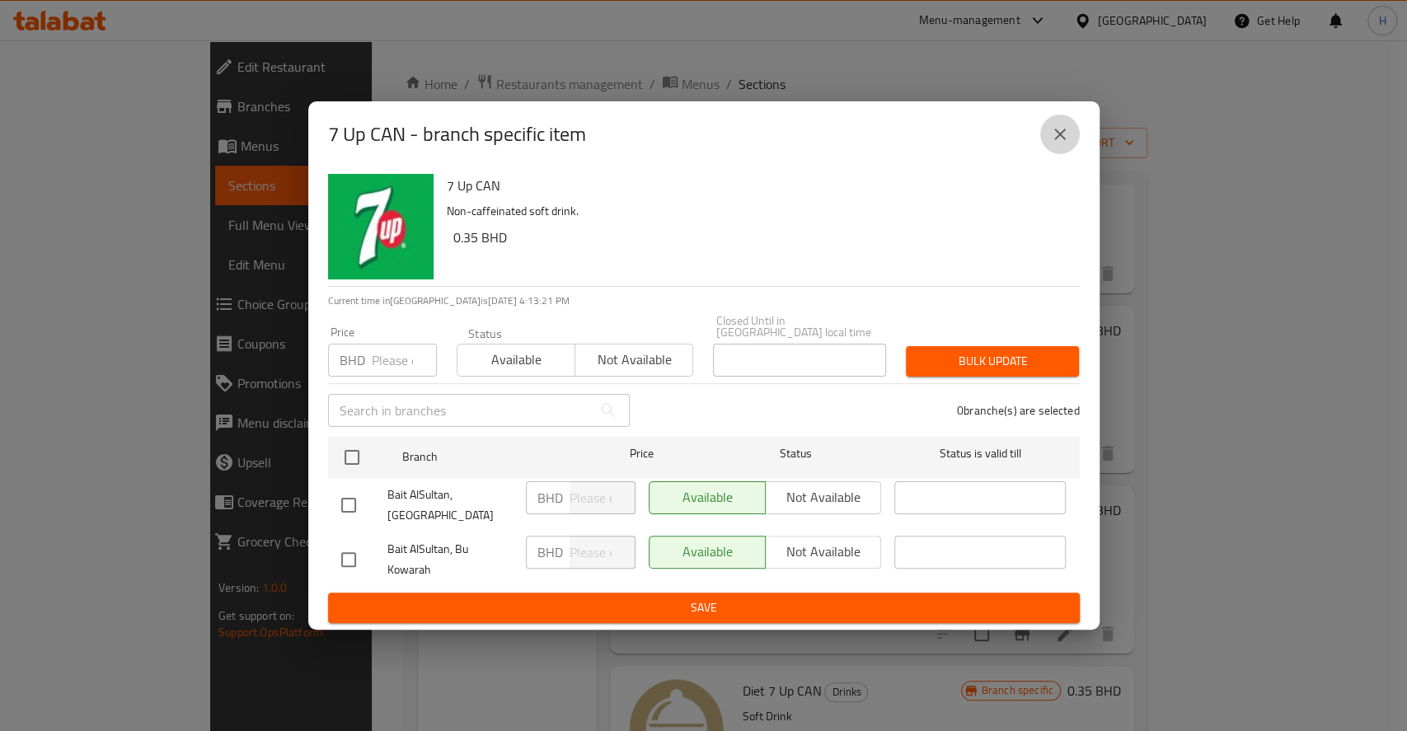
click at [1065, 140] on icon "close" at bounding box center [1060, 135] width 20 height 20
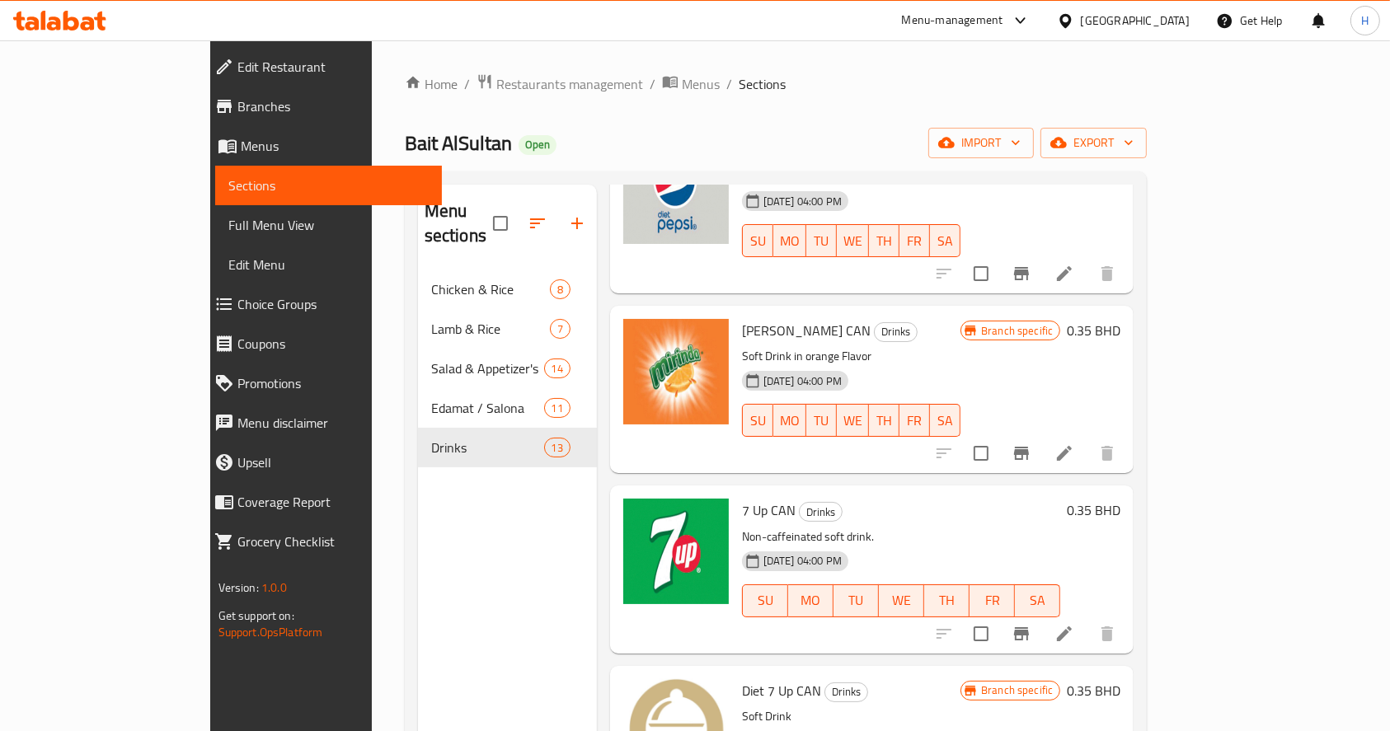
click at [1031, 624] on icon "Branch-specific-item" at bounding box center [1022, 634] width 20 height 20
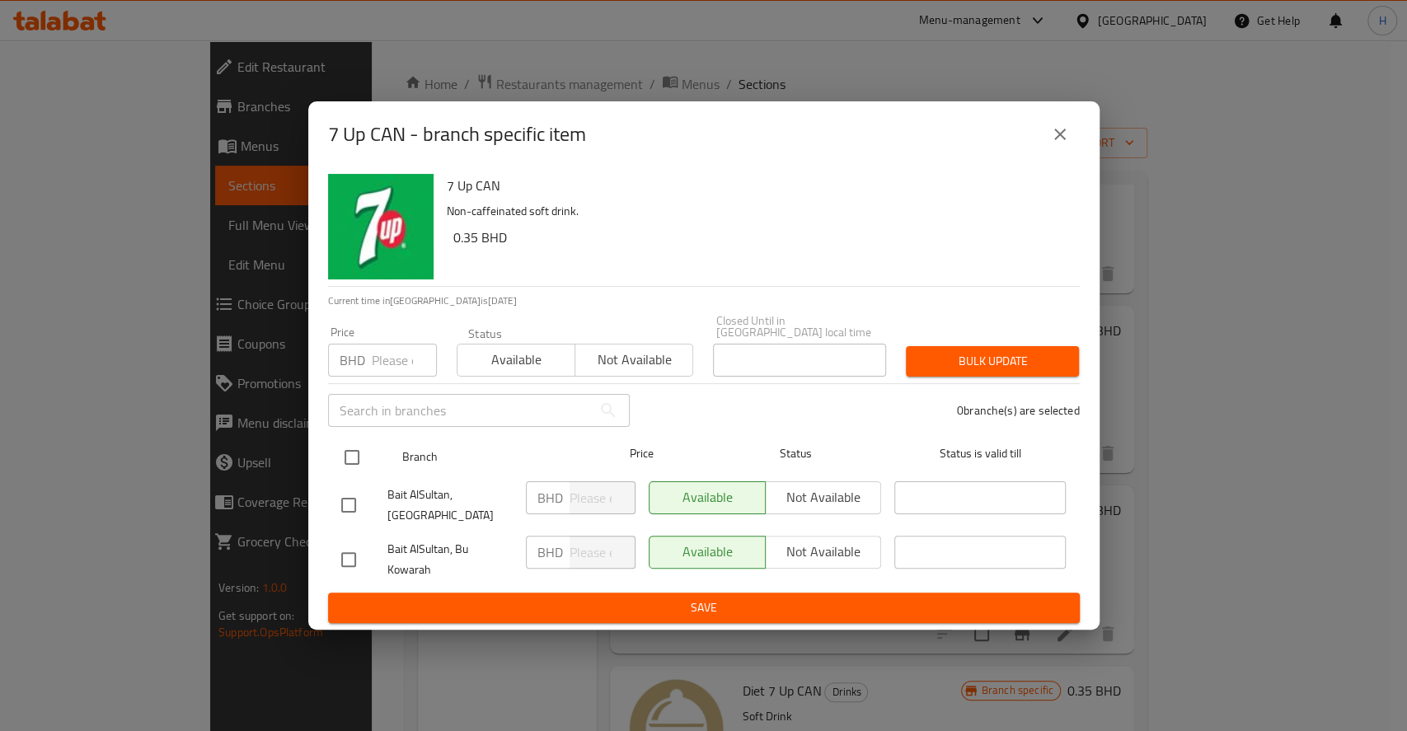
click at [364, 442] on input "checkbox" at bounding box center [352, 457] width 35 height 35
checkbox input "true"
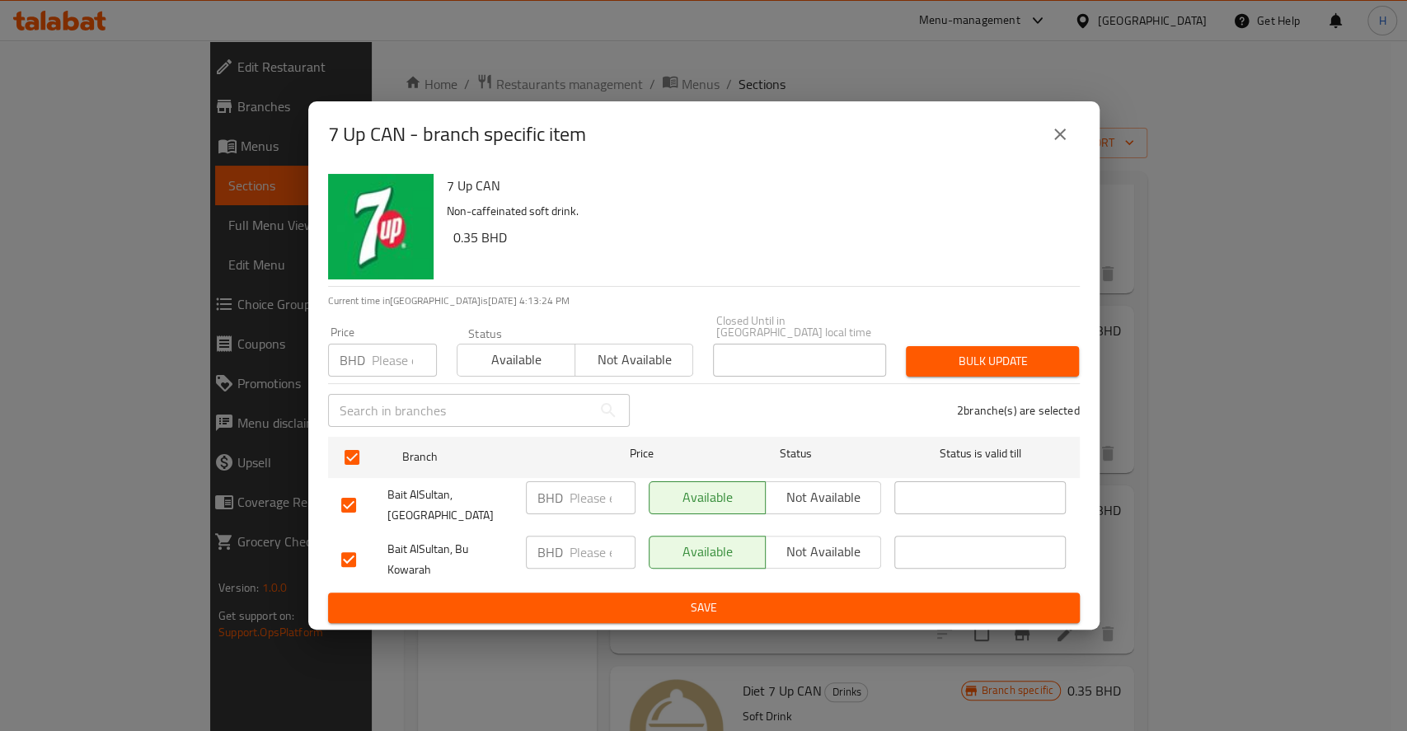
click at [603, 546] on input "number" at bounding box center [603, 552] width 66 height 33
type input "0.5"
click at [587, 529] on div "BHD 0.5 ​" at bounding box center [580, 559] width 123 height 61
click at [584, 509] on input "number" at bounding box center [603, 498] width 66 height 33
type input "0.5"
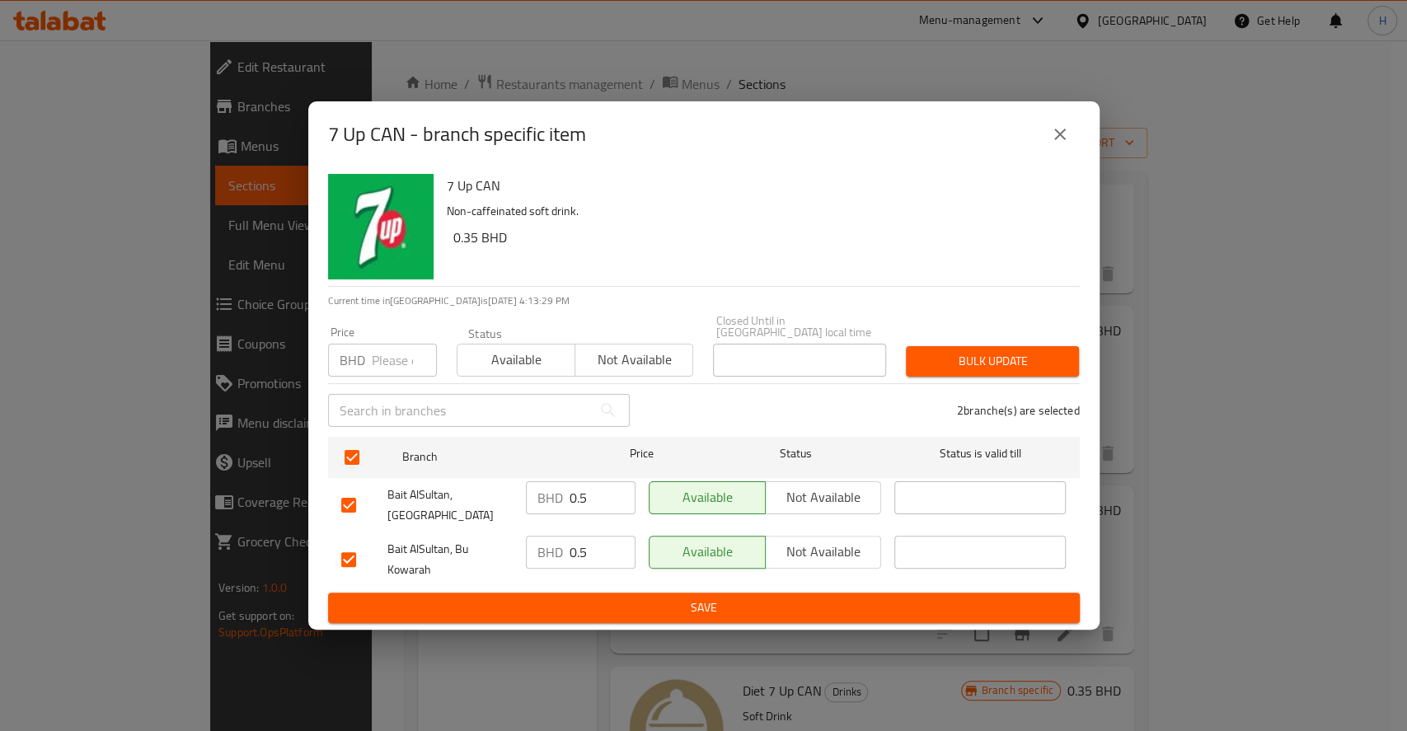
click at [737, 328] on div "Closed Until in Bahrain local time Closed Until in Bahrain local time" at bounding box center [799, 346] width 173 height 62
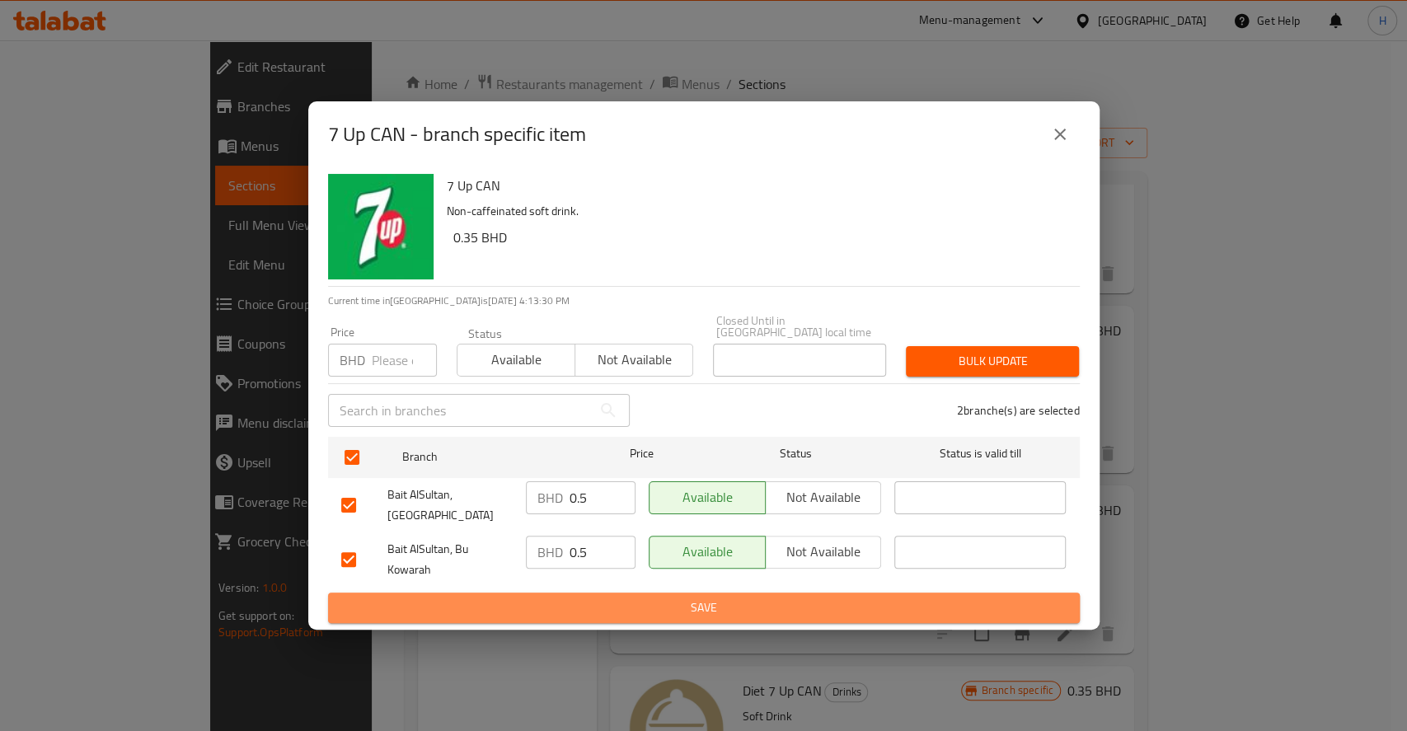
click at [600, 598] on span "Save" at bounding box center [704, 608] width 726 height 21
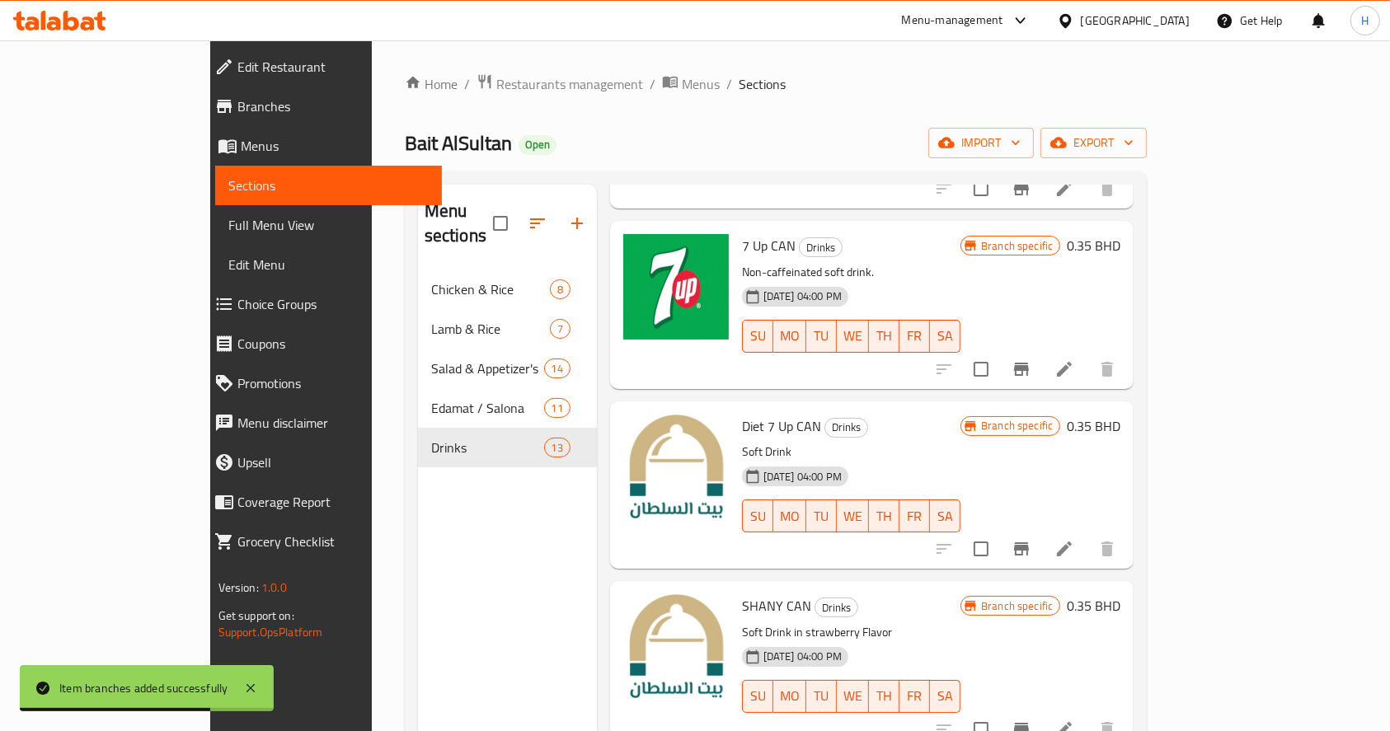
scroll to position [608, 0]
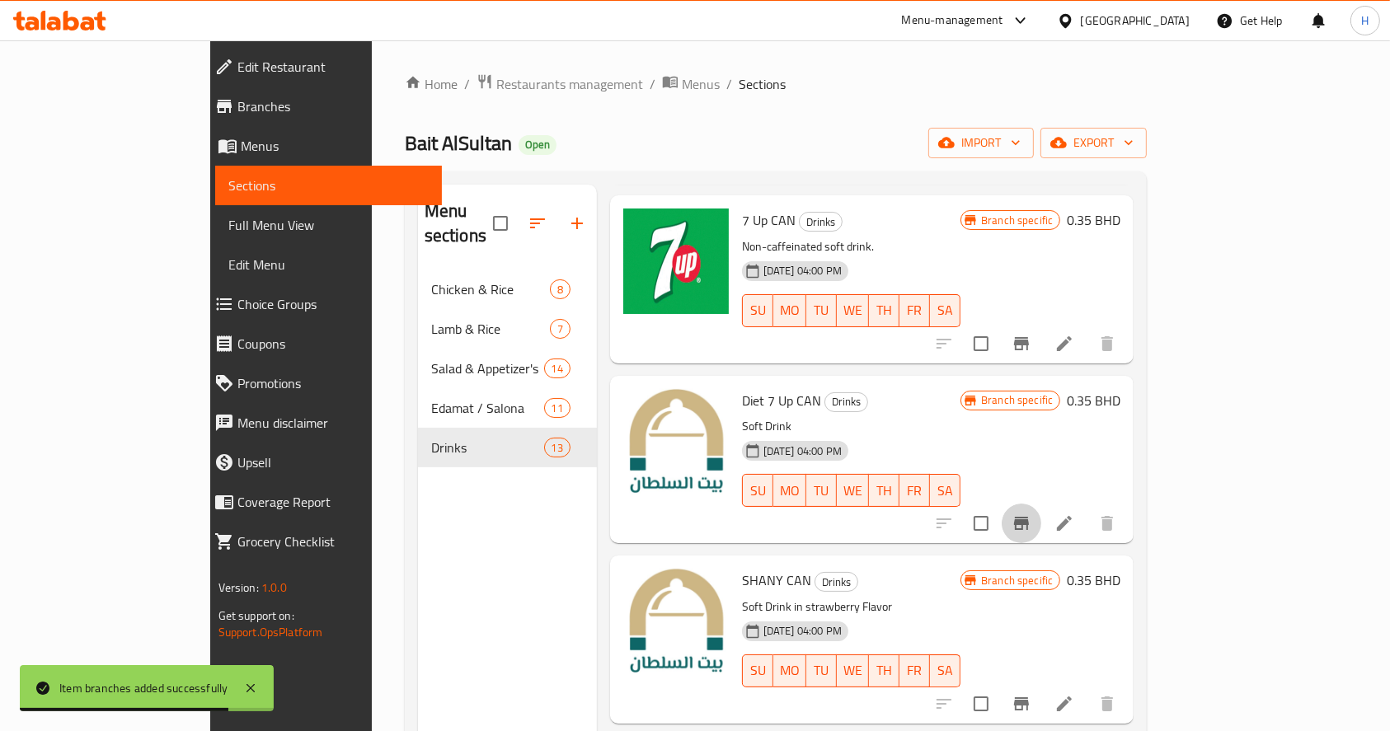
click at [1029, 517] on icon "Branch-specific-item" at bounding box center [1021, 523] width 15 height 13
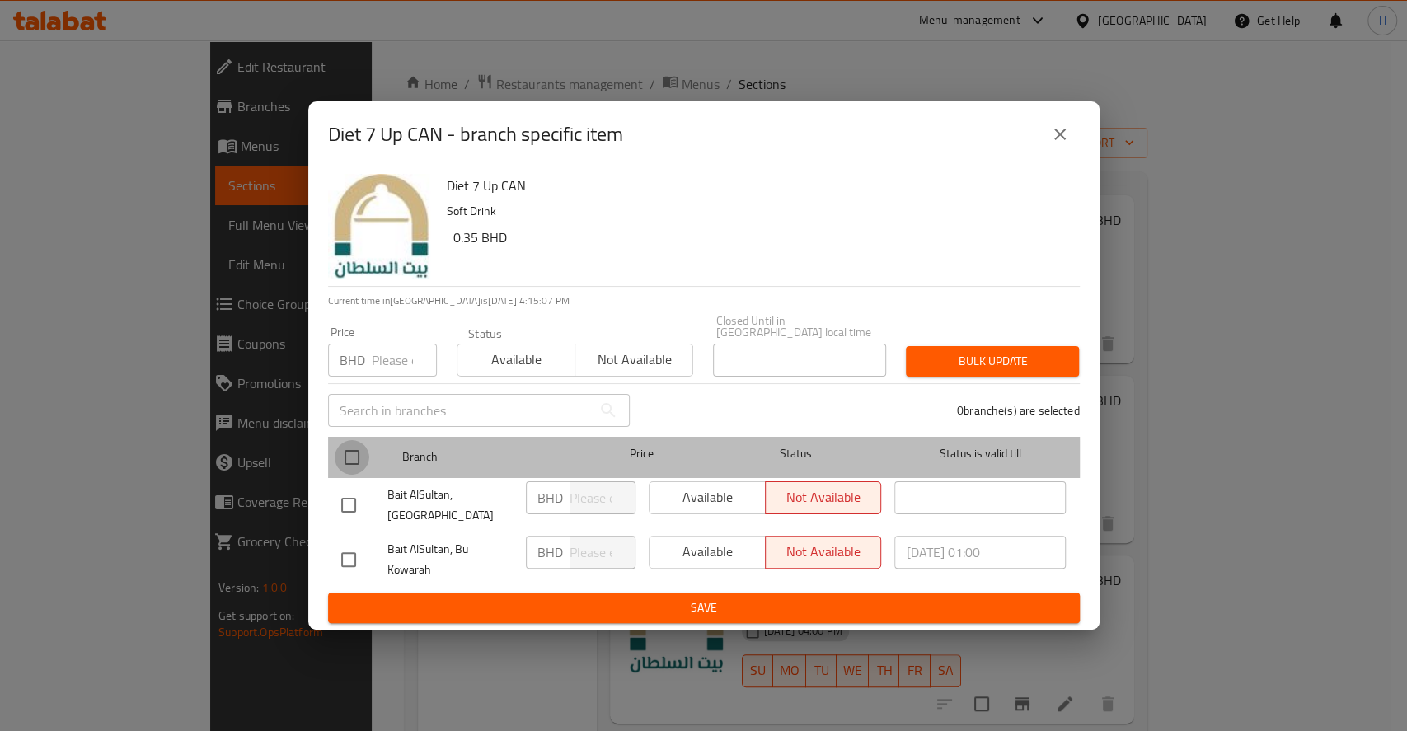
click at [350, 460] on input "checkbox" at bounding box center [352, 457] width 35 height 35
checkbox input "true"
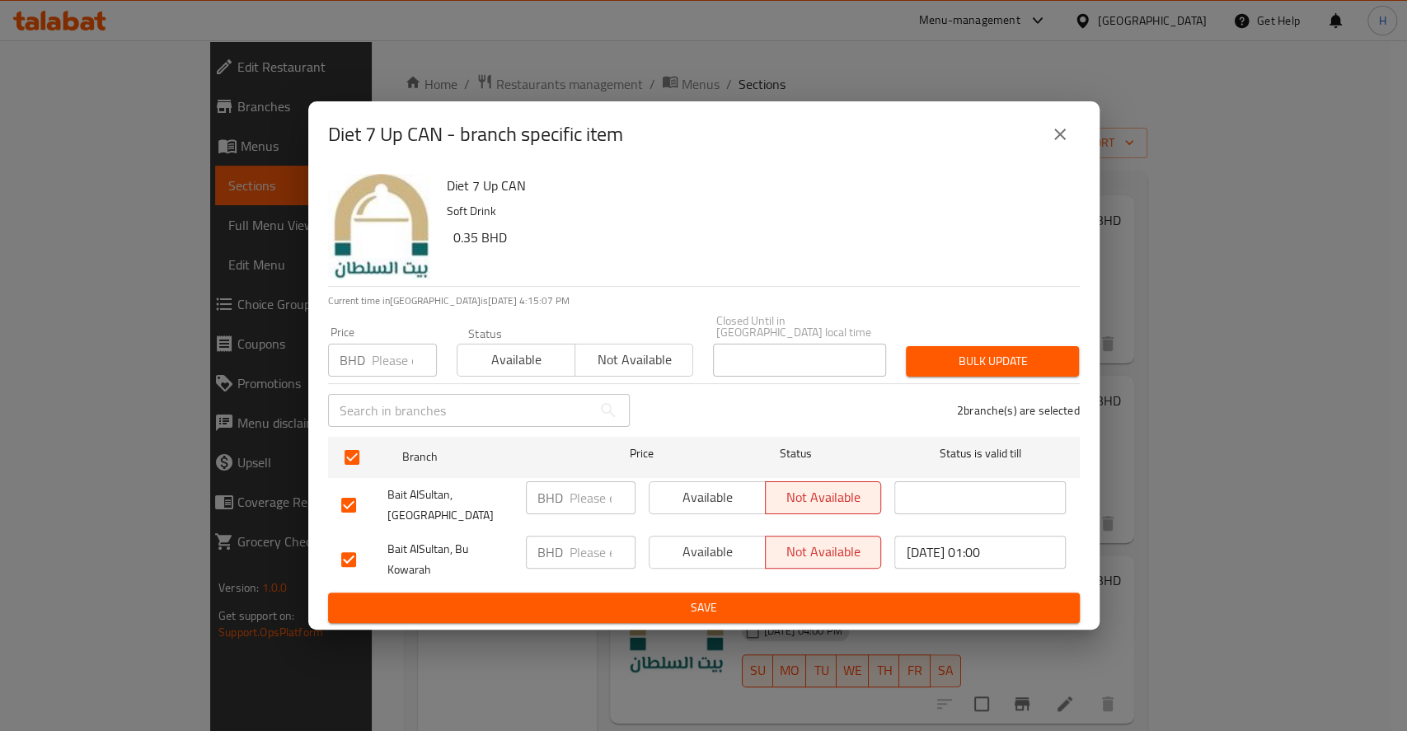
paste input "0.5"
click at [595, 491] on input "0.5" at bounding box center [603, 498] width 66 height 33
type input "0.5"
paste input "0.5"
click at [592, 542] on input "0.5" at bounding box center [603, 552] width 66 height 33
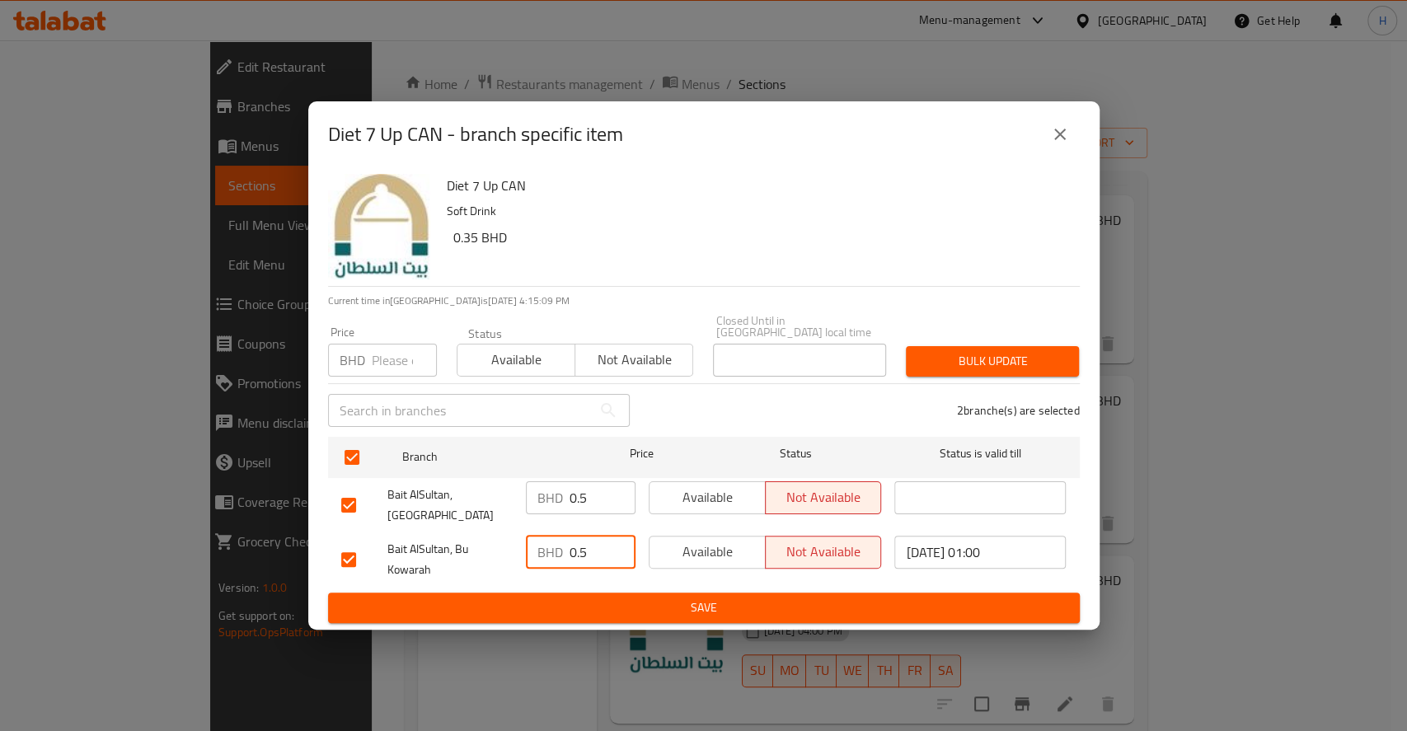
type input "0.5"
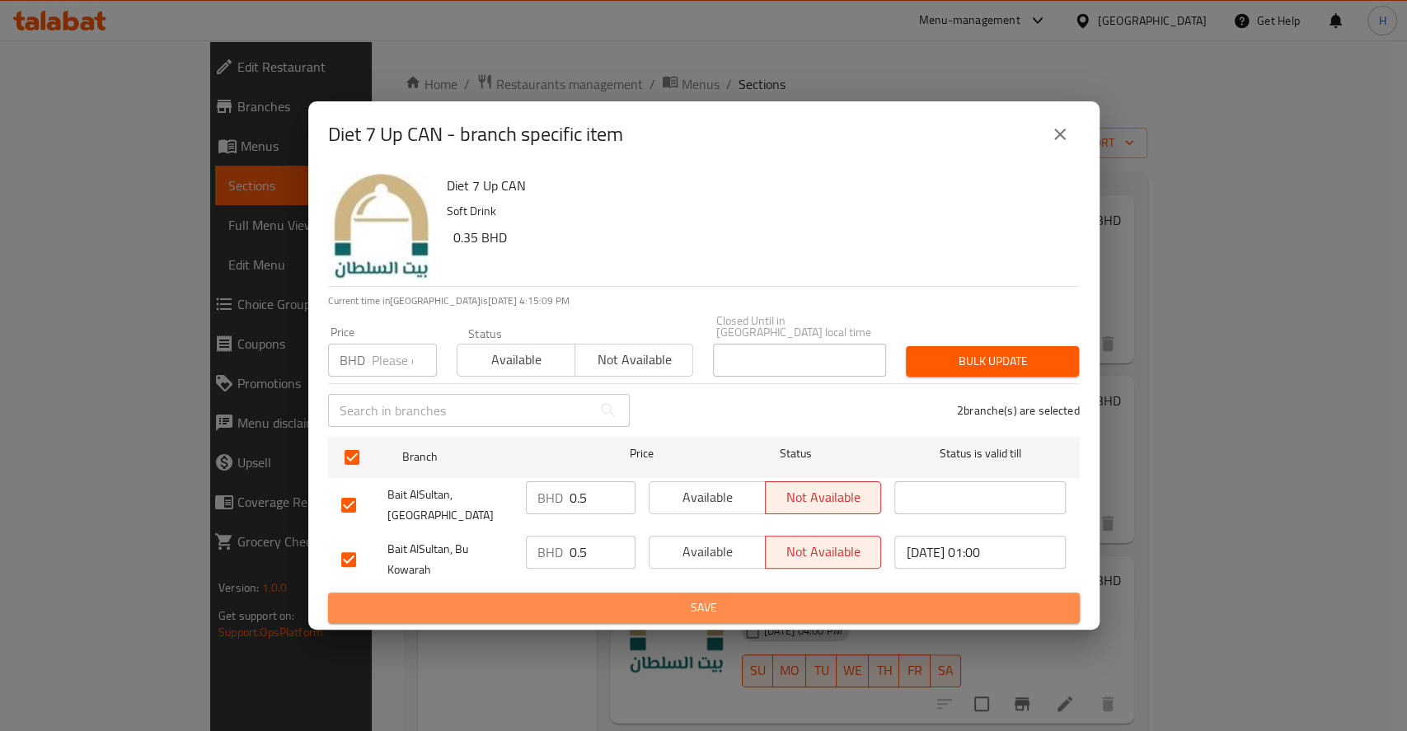
click at [647, 598] on span "Save" at bounding box center [704, 608] width 726 height 21
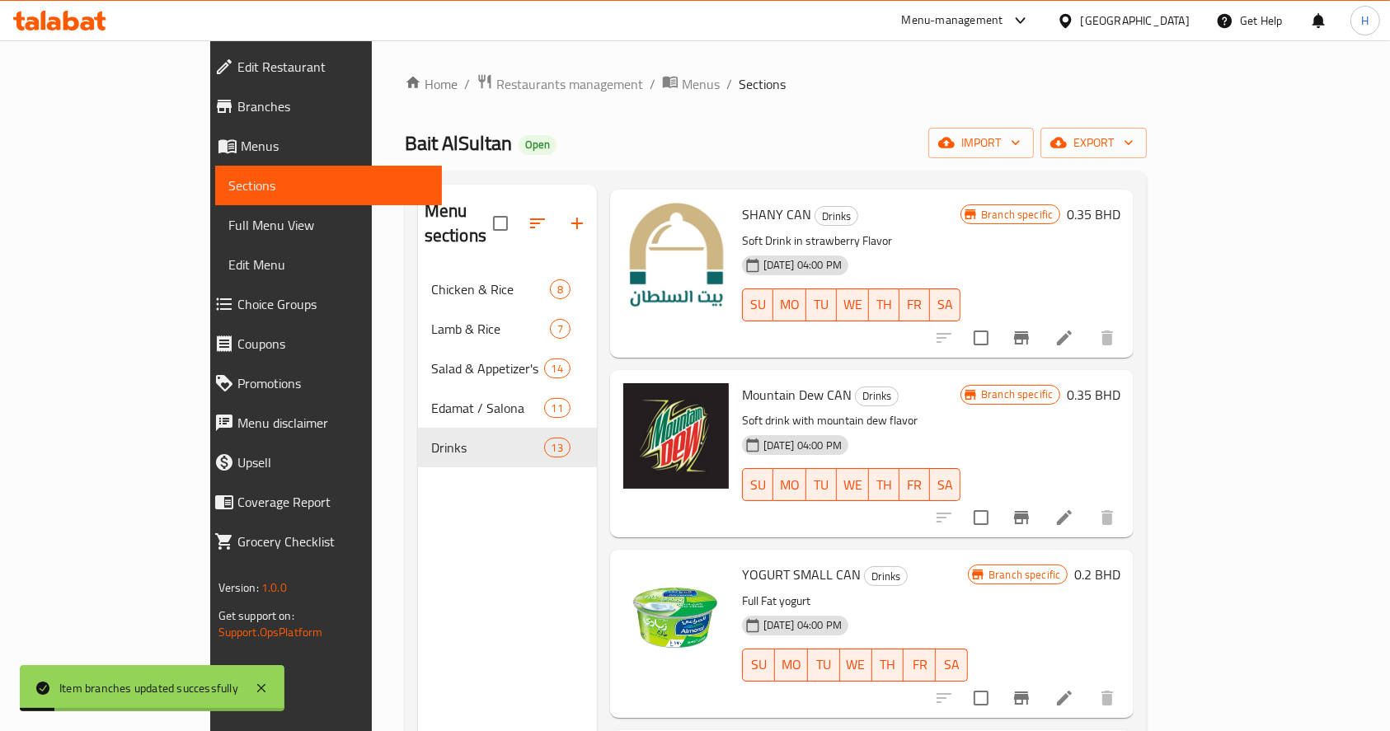
scroll to position [976, 0]
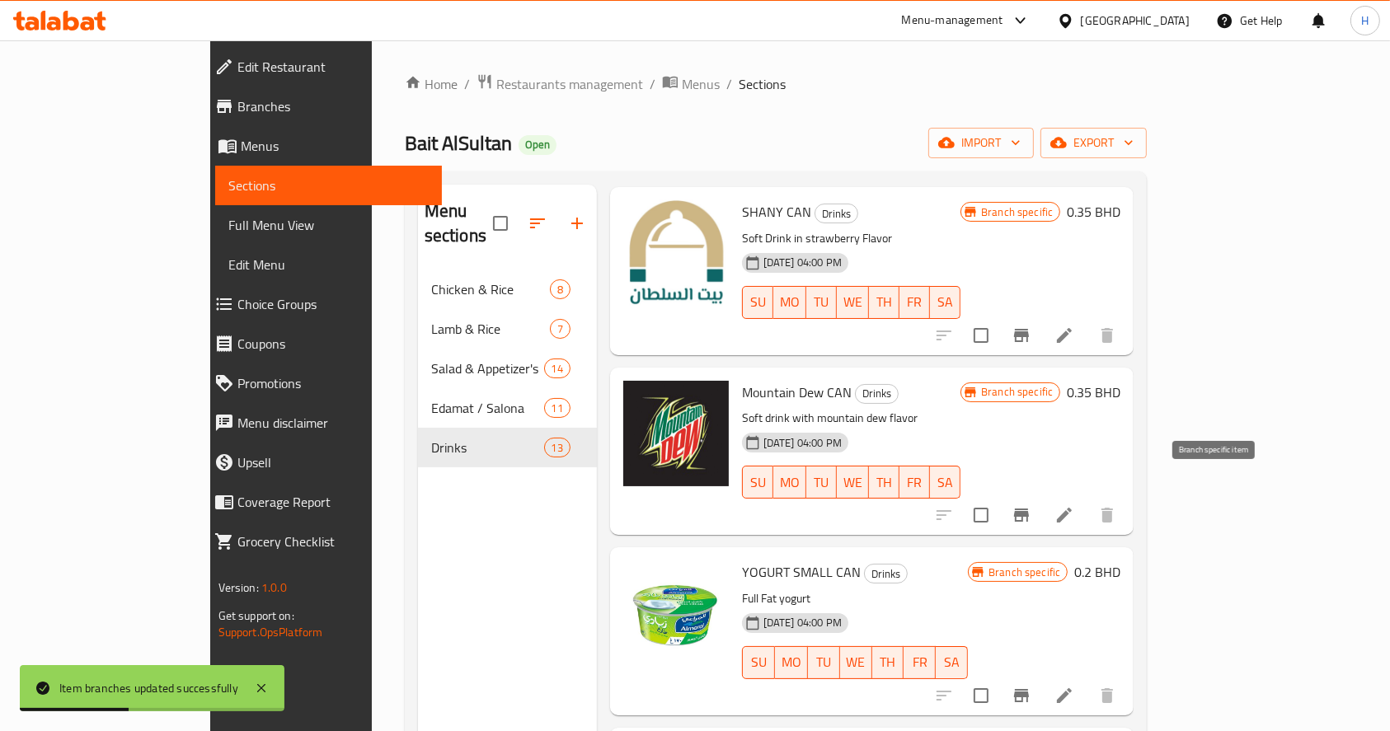
click at [1029, 509] on icon "Branch-specific-item" at bounding box center [1021, 515] width 15 height 13
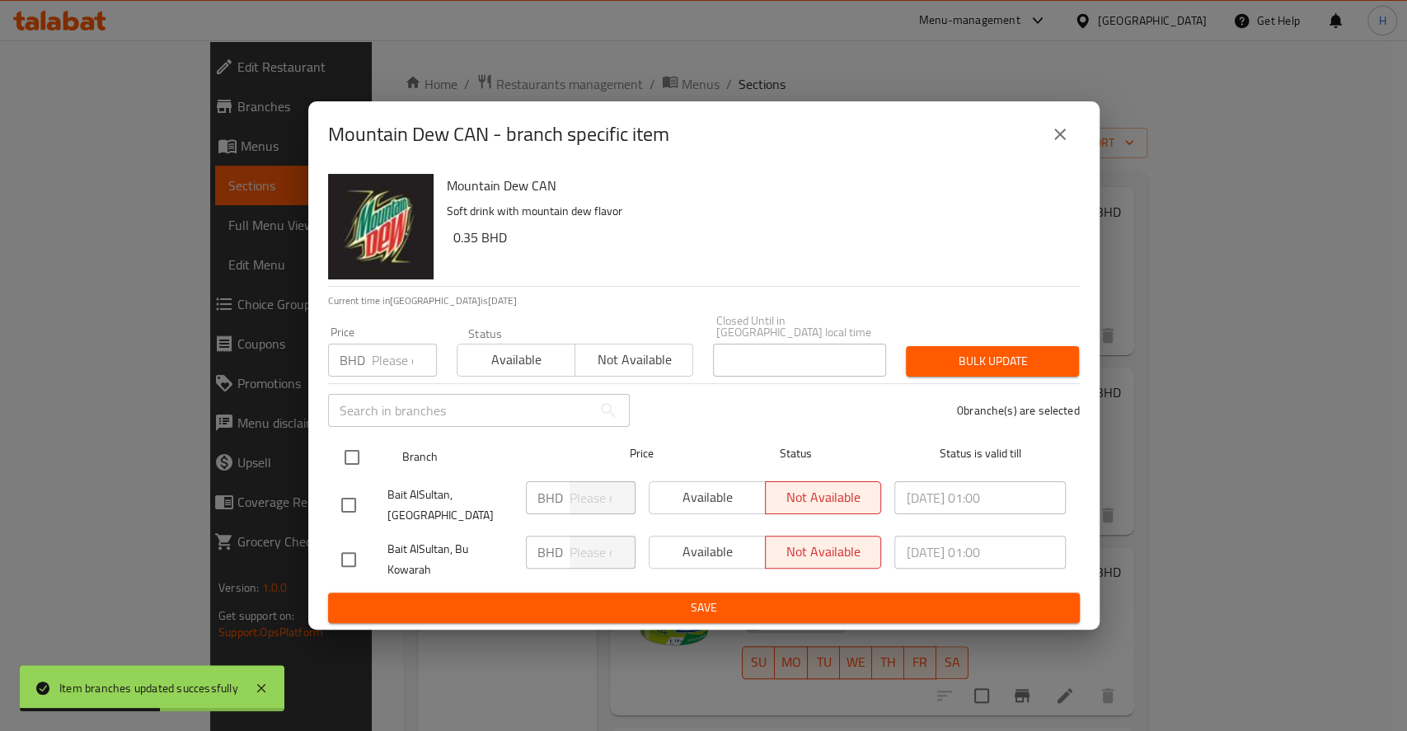
click at [350, 452] on input "checkbox" at bounding box center [352, 457] width 35 height 35
checkbox input "true"
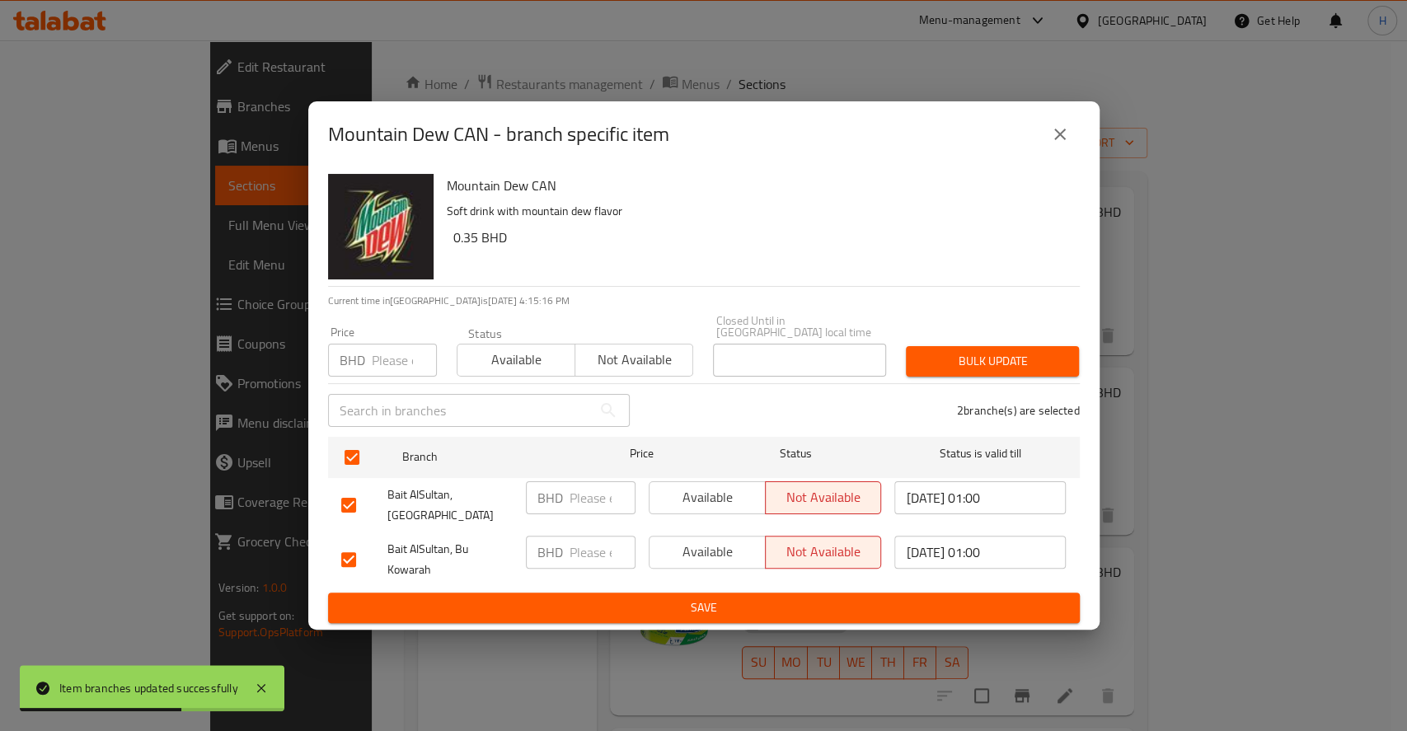
paste input "0.5"
click at [594, 497] on input "0.5" at bounding box center [603, 498] width 66 height 33
type input "0.5"
paste input "0.5"
drag, startPoint x: 605, startPoint y: 551, endPoint x: 651, endPoint y: 584, distance: 56.1
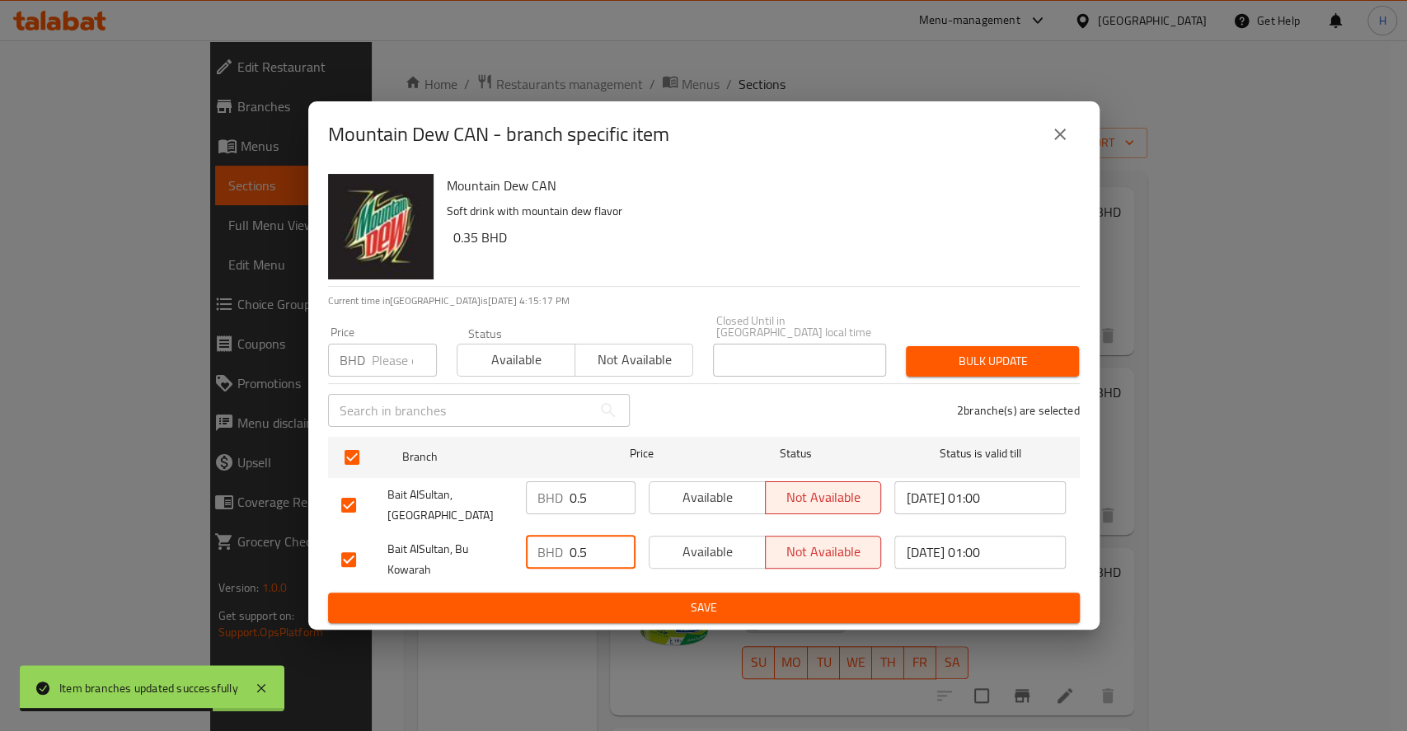
click at [651, 584] on form "Branch Price Status Status is valid till Bait AlSultan, Isa Town BHD 0.5 ​ Avai…" at bounding box center [704, 527] width 752 height 194
type input "0.5"
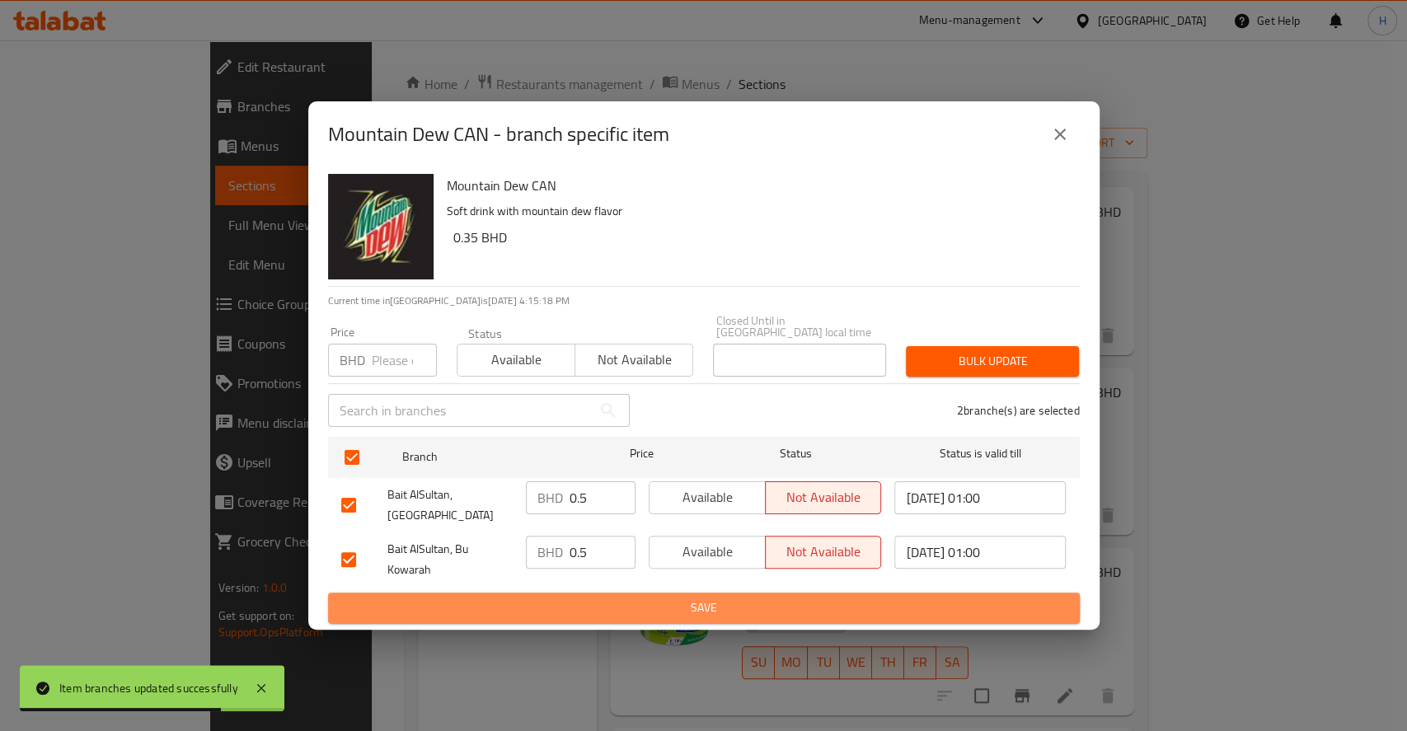
click at [651, 593] on button "Save" at bounding box center [704, 608] width 752 height 31
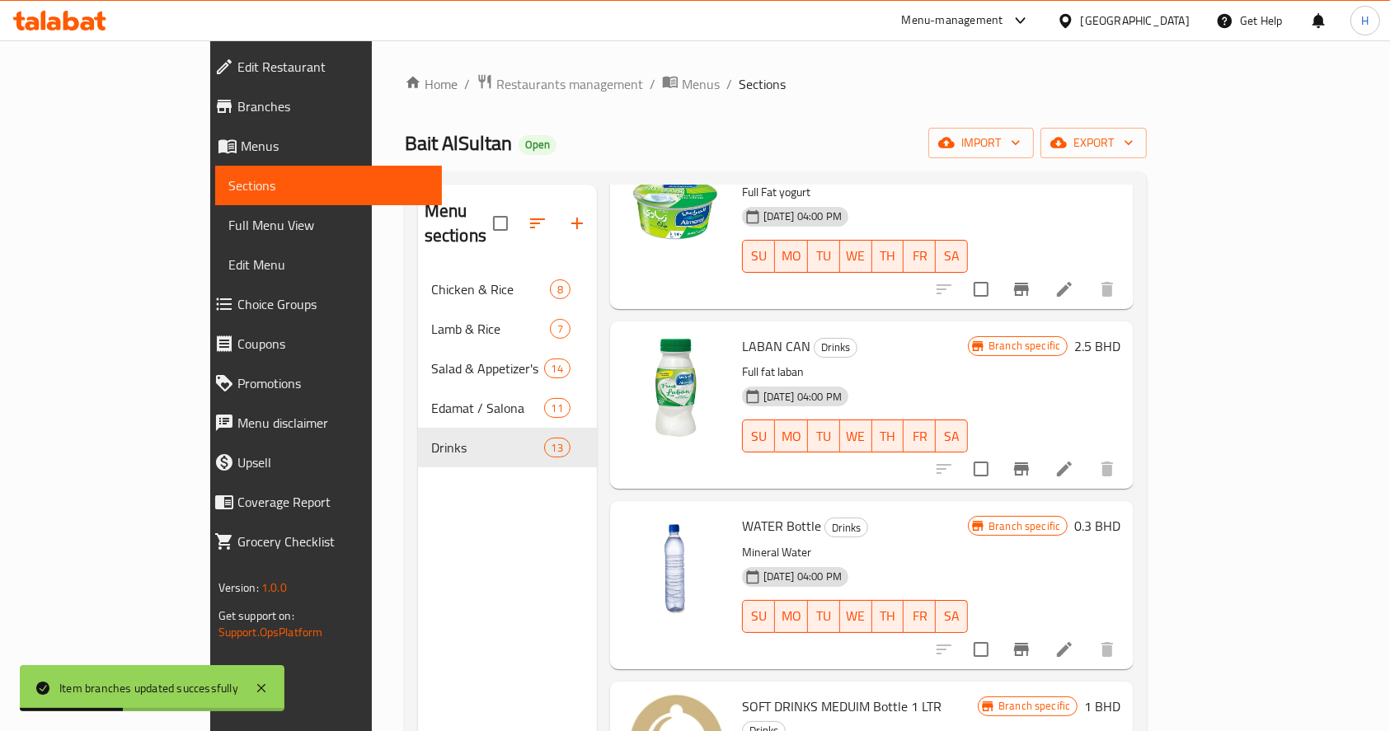
scroll to position [1438, 0]
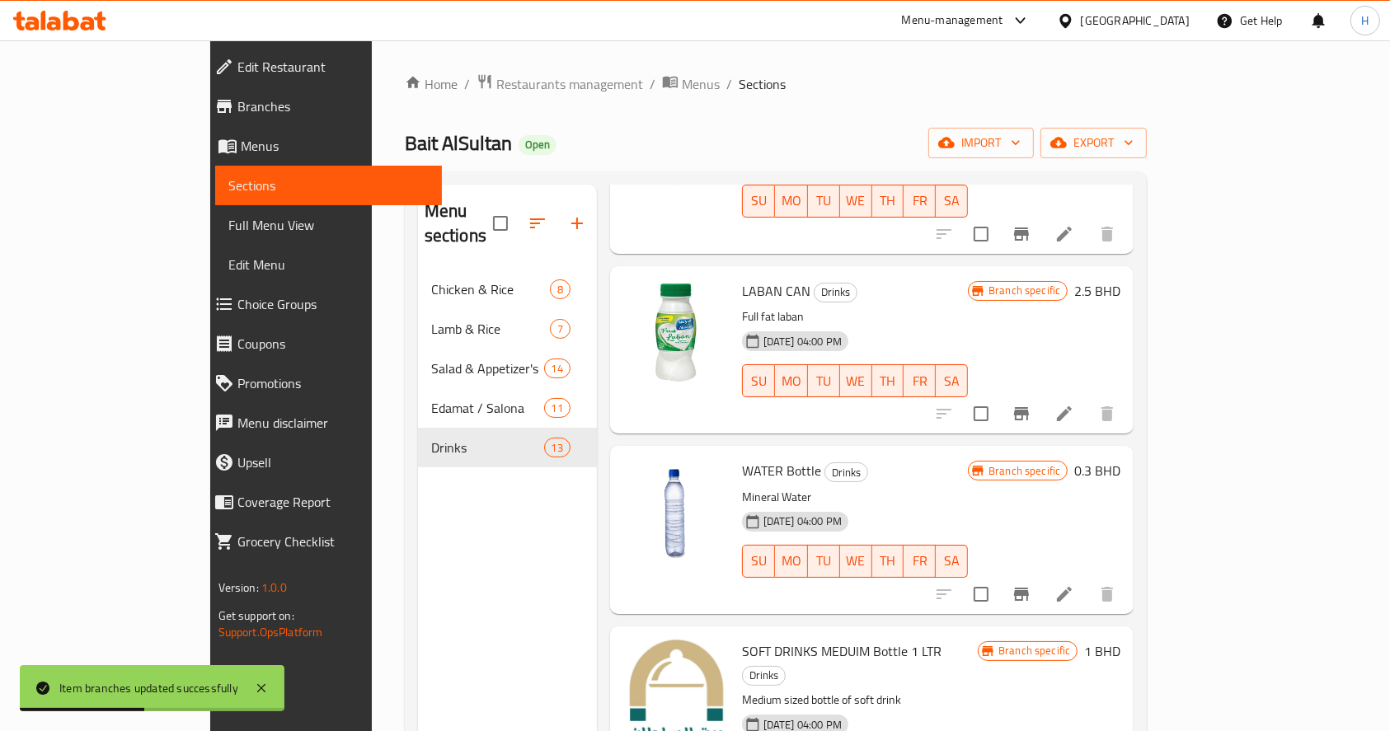
click at [1029, 588] on icon "Branch-specific-item" at bounding box center [1021, 594] width 15 height 13
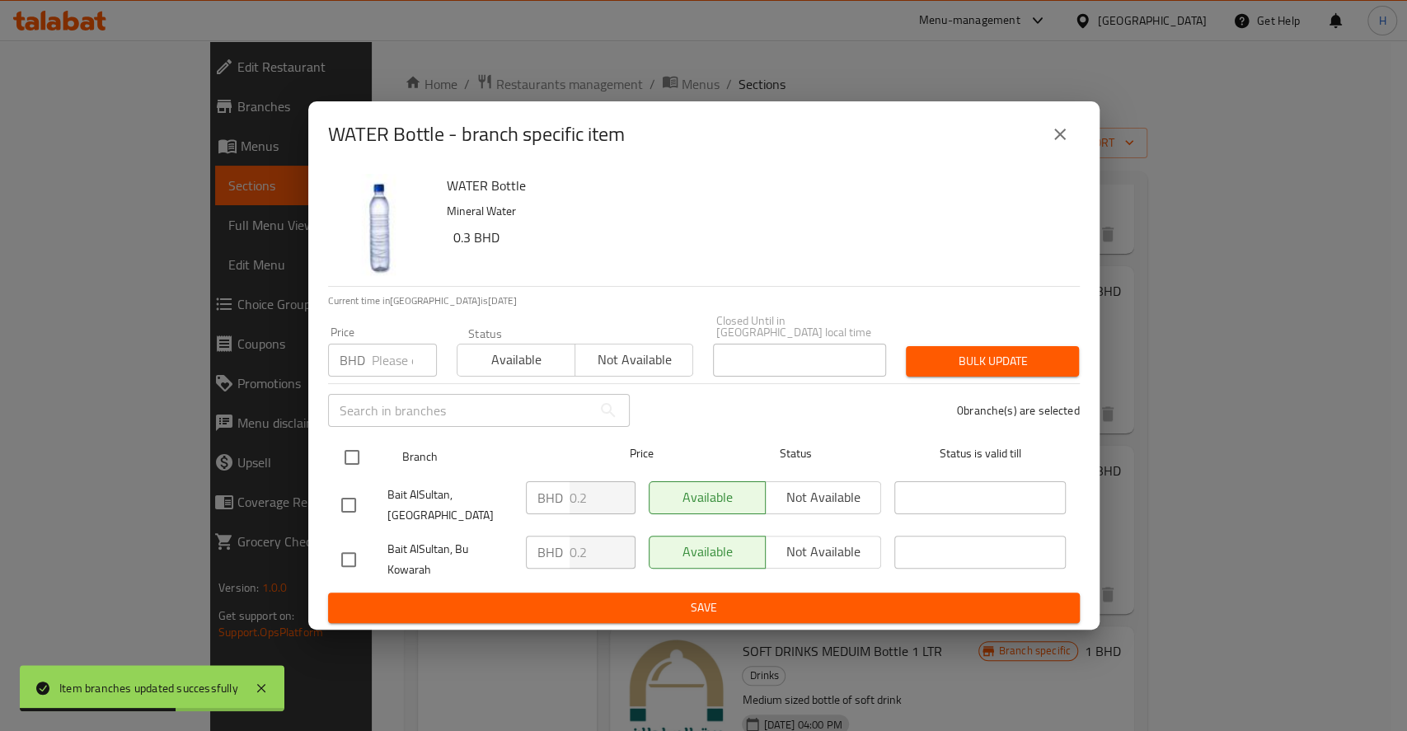
click at [356, 463] on input "checkbox" at bounding box center [352, 457] width 35 height 35
checkbox input "true"
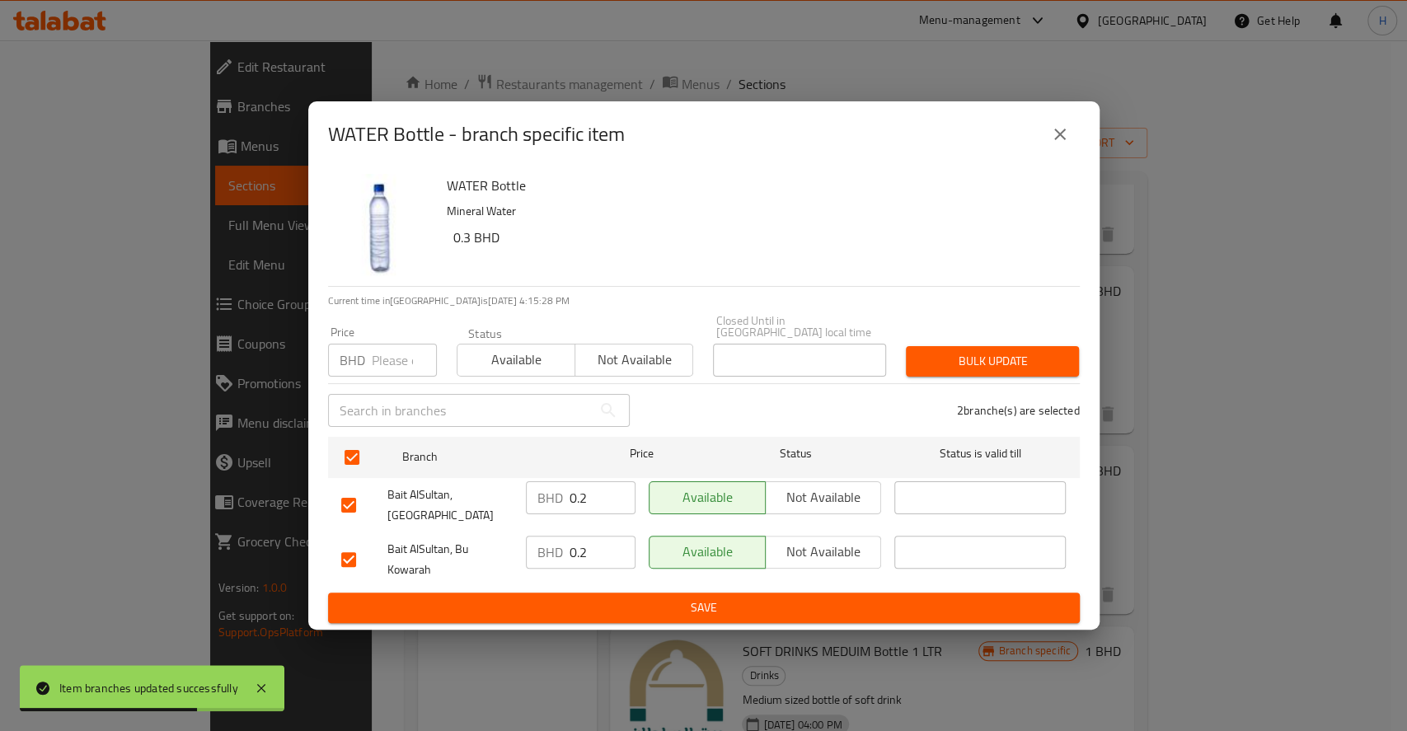
click at [602, 496] on input "0.2" at bounding box center [603, 498] width 66 height 33
type input "0.4"
click at [598, 536] on input "0.2" at bounding box center [603, 552] width 66 height 33
type input "0.4"
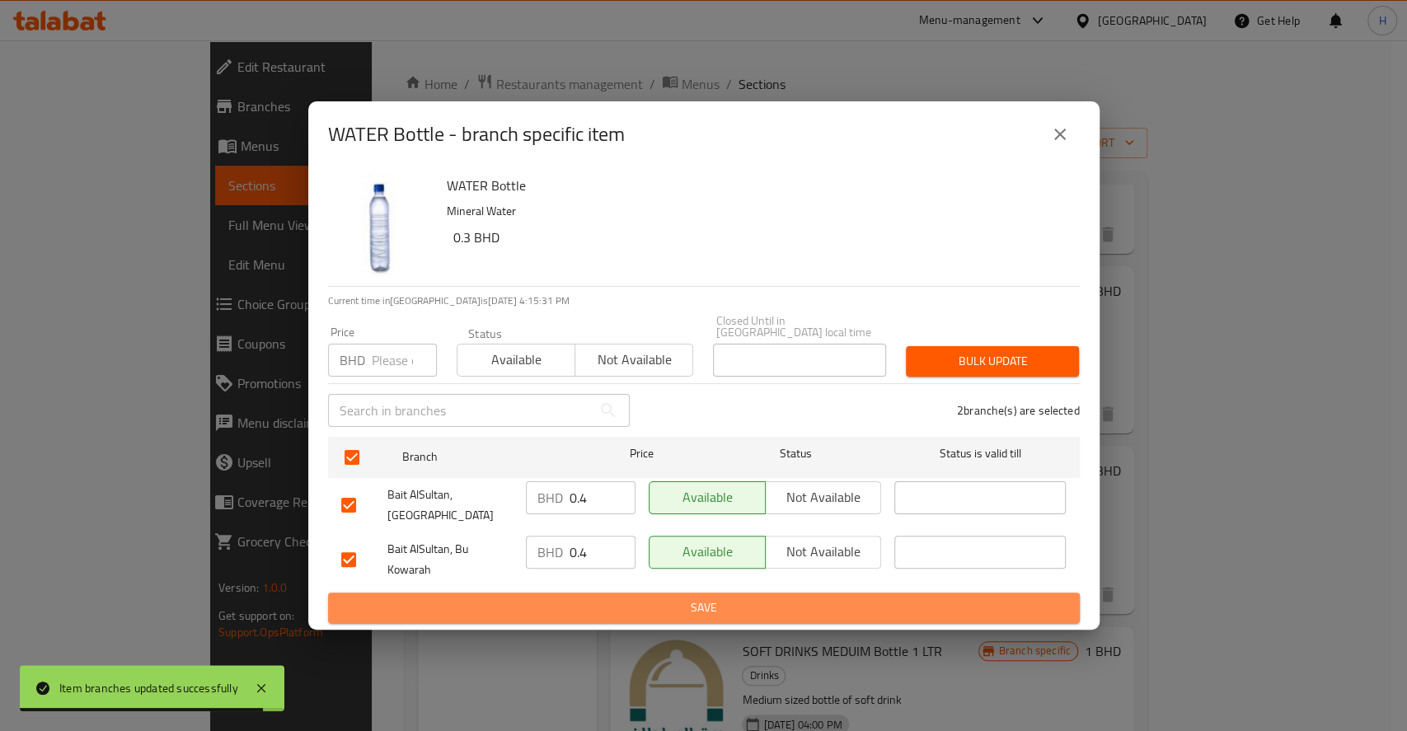
click at [693, 593] on button "Save" at bounding box center [704, 608] width 752 height 31
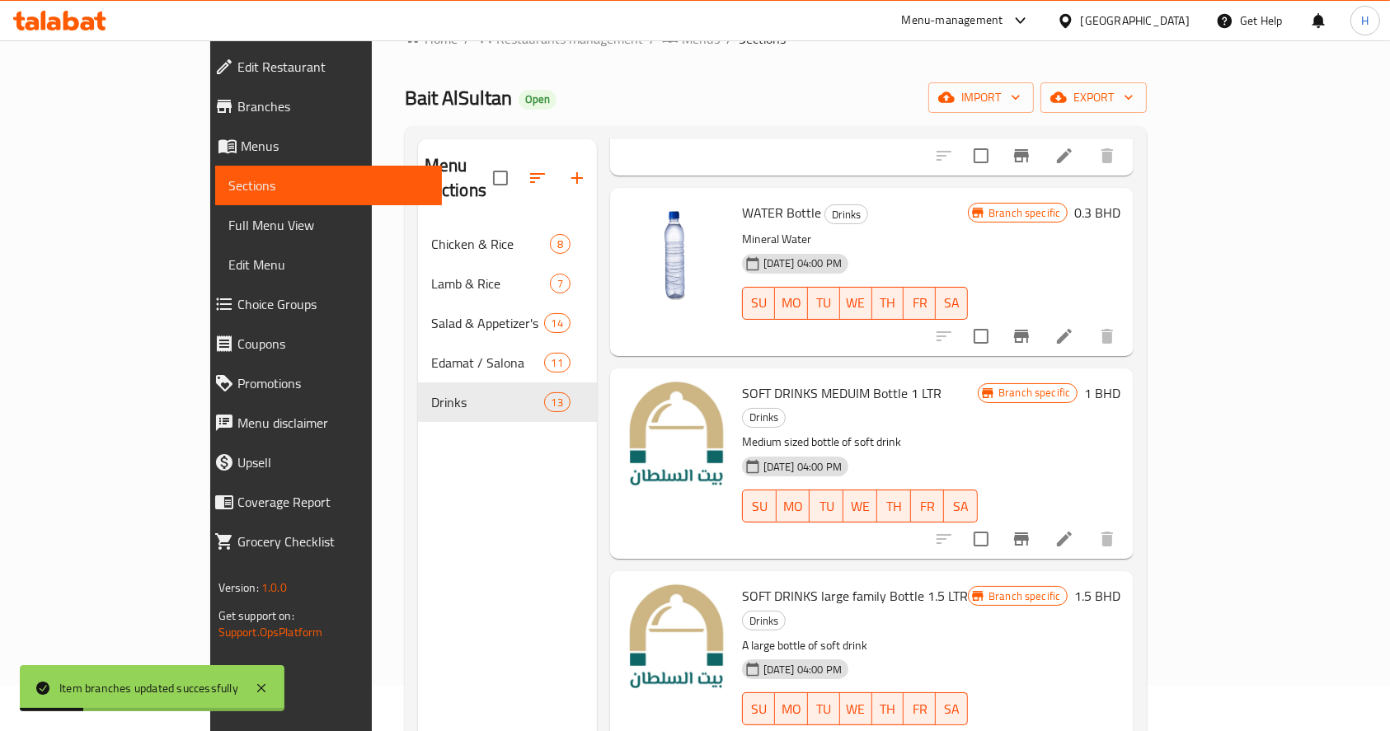
scroll to position [231, 0]
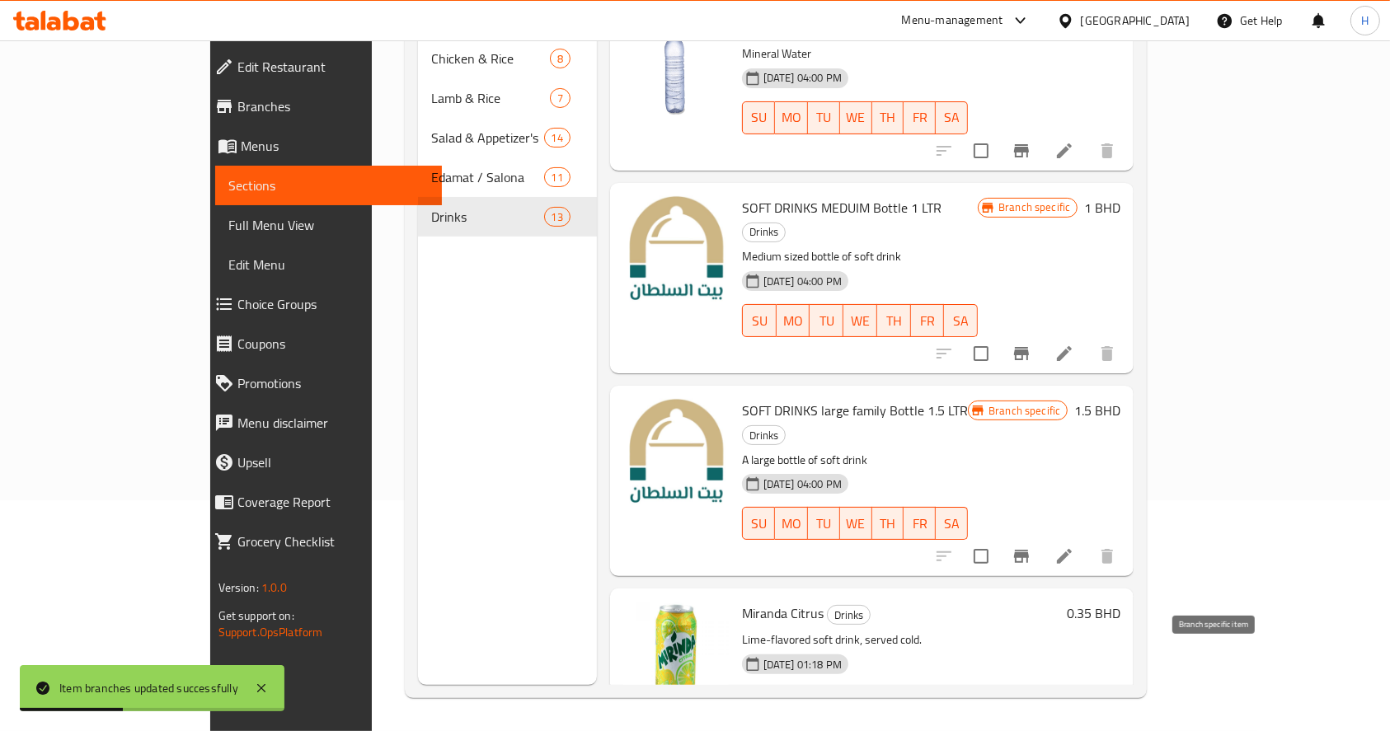
click at [1041, 717] on button "Branch-specific-item" at bounding box center [1022, 737] width 40 height 40
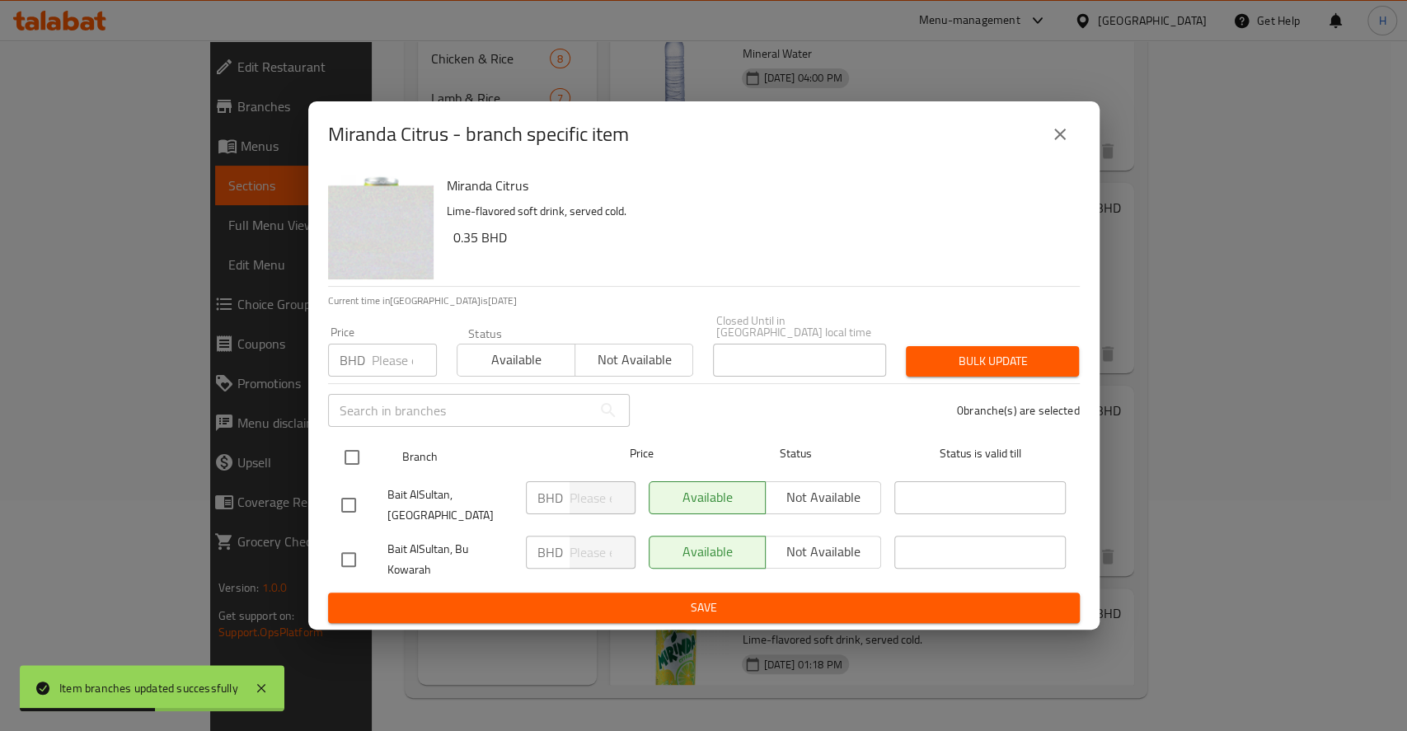
click at [352, 456] on input "checkbox" at bounding box center [352, 457] width 35 height 35
checkbox input "true"
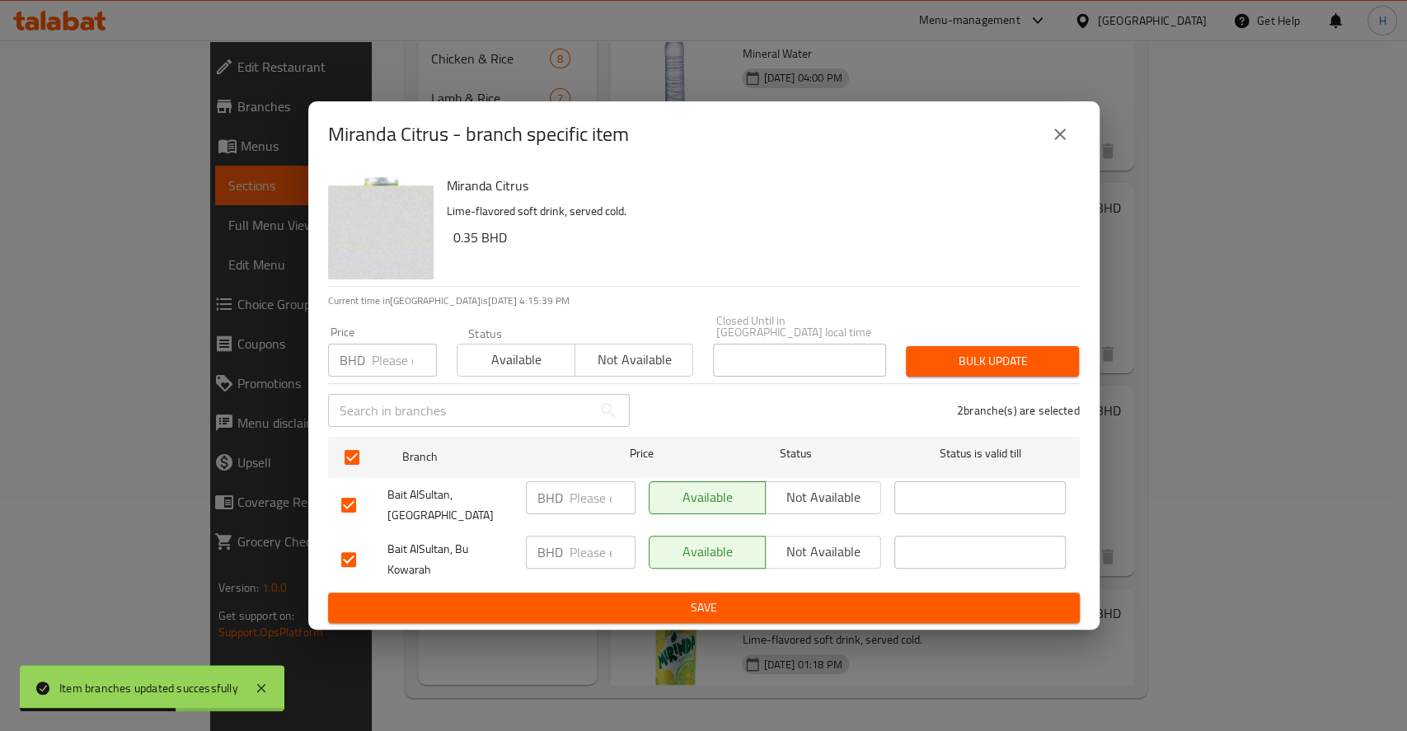
click at [597, 505] on input "number" at bounding box center [603, 498] width 66 height 33
paste input "0.5"
type input "0.5"
paste input "0.5"
drag, startPoint x: 598, startPoint y: 552, endPoint x: 644, endPoint y: 588, distance: 58.2
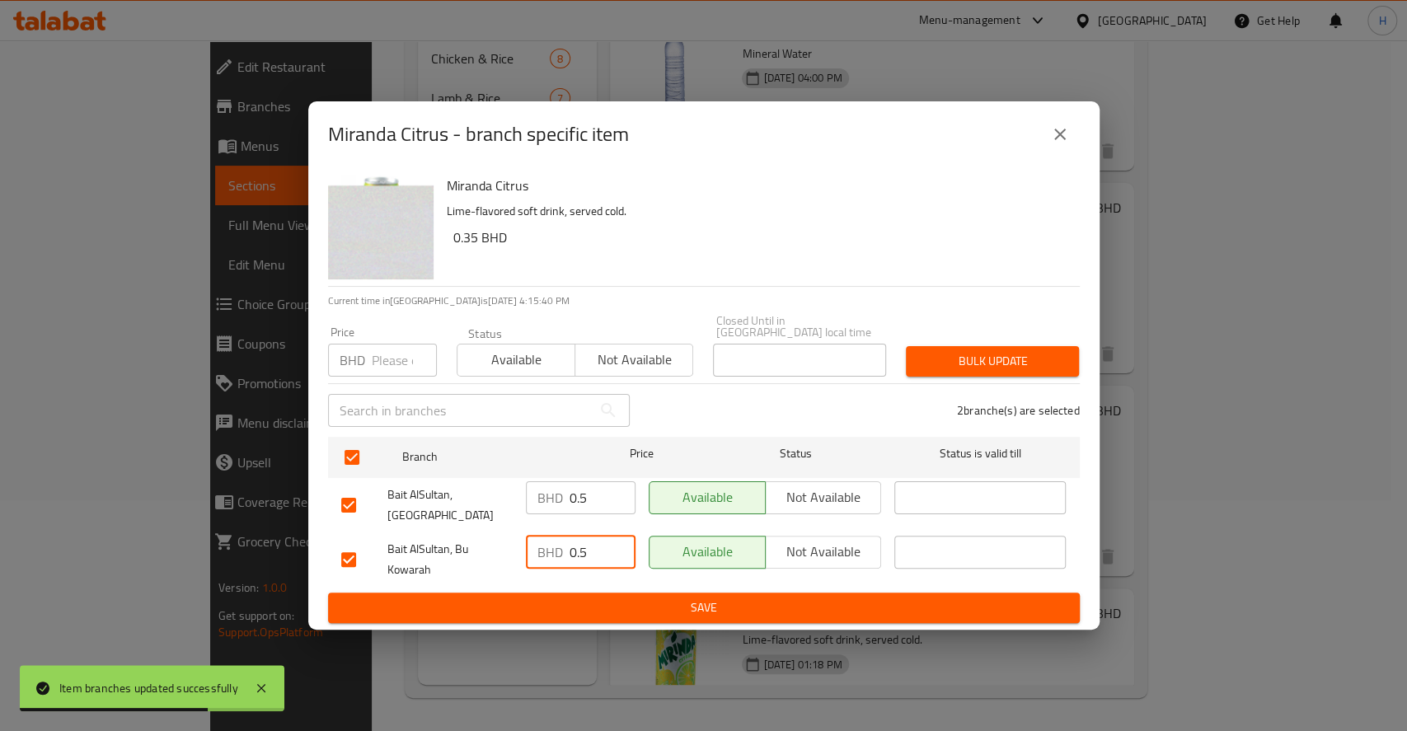
click at [644, 588] on form "Branch Price Status Status is valid till Bait AlSultan, Isa Town BHD 0.5 ​ Avai…" at bounding box center [704, 527] width 752 height 194
type input "0.5"
click at [644, 598] on span "Save" at bounding box center [704, 608] width 726 height 21
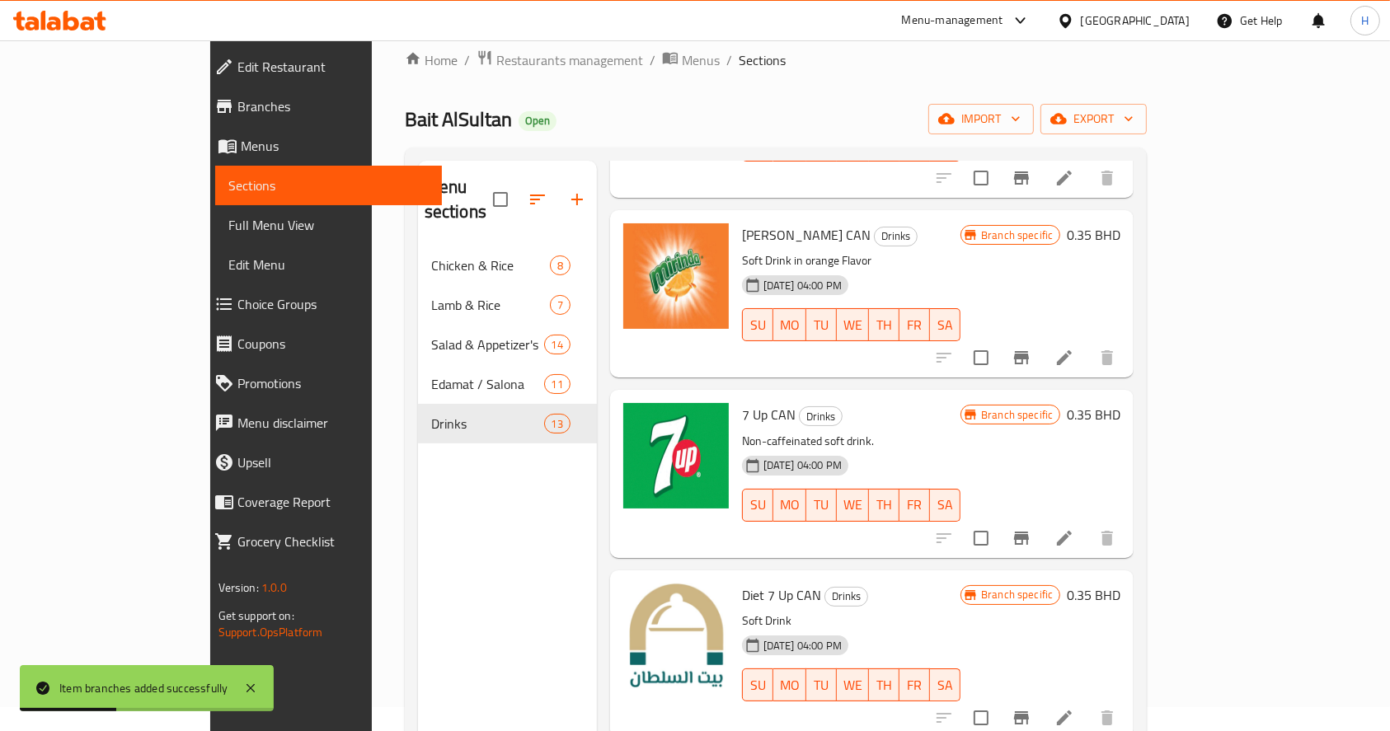
scroll to position [16, 0]
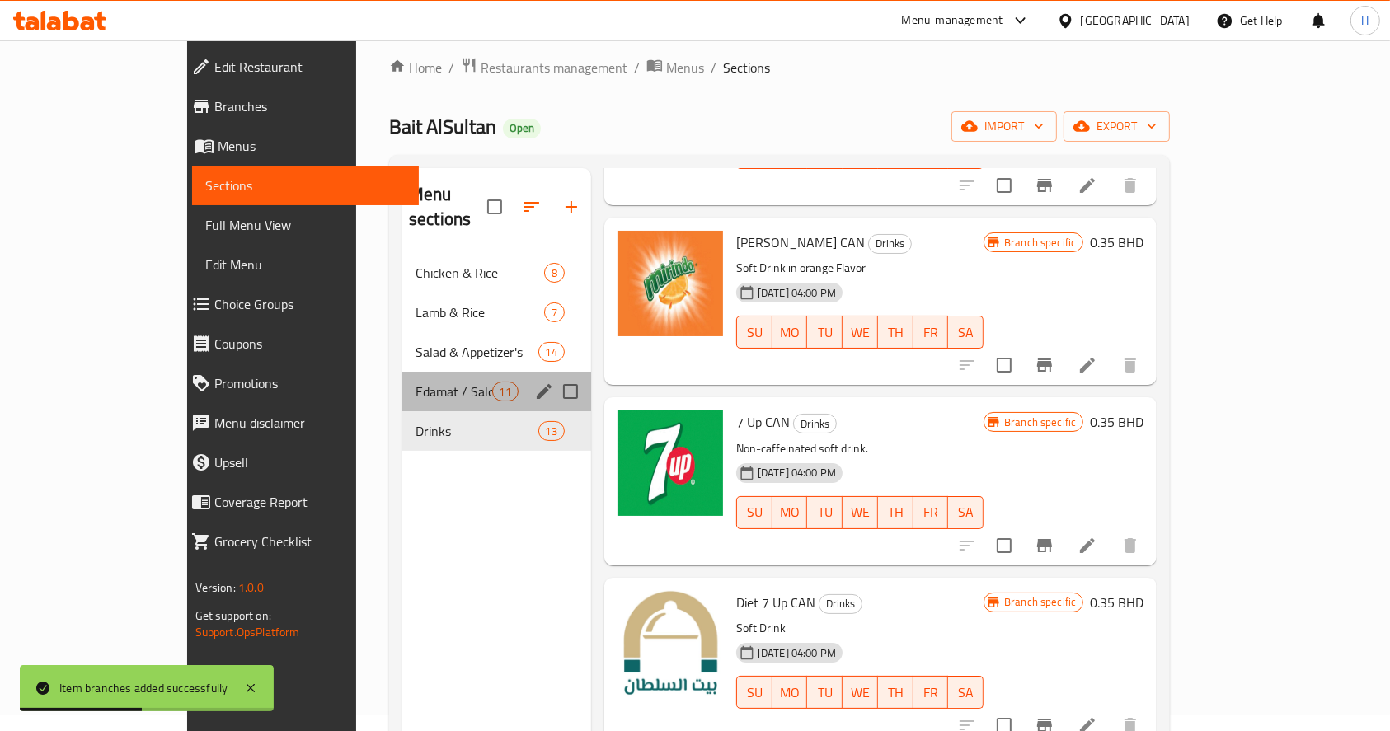
click at [402, 372] on div "Edamat / Salona 11" at bounding box center [496, 392] width 189 height 40
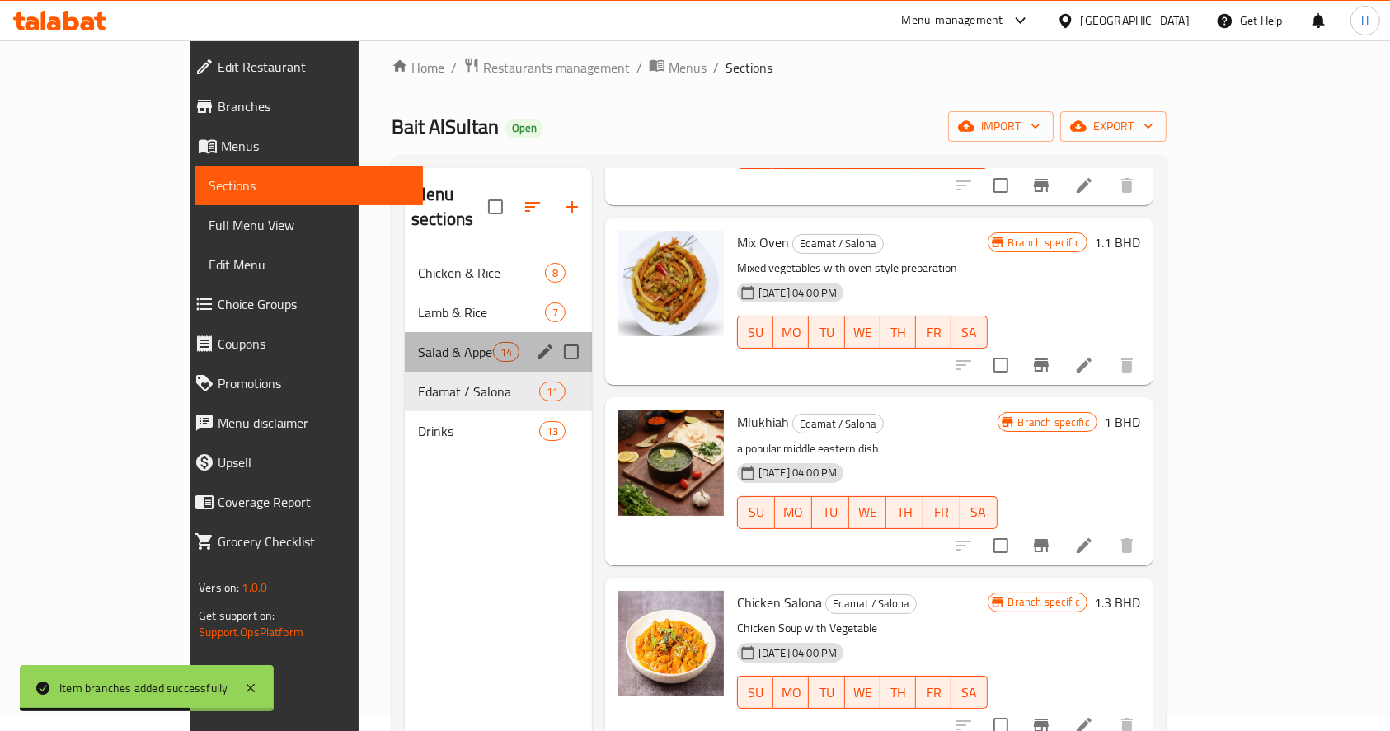
click at [405, 341] on div "Salad & Appetizer's 14" at bounding box center [498, 352] width 187 height 40
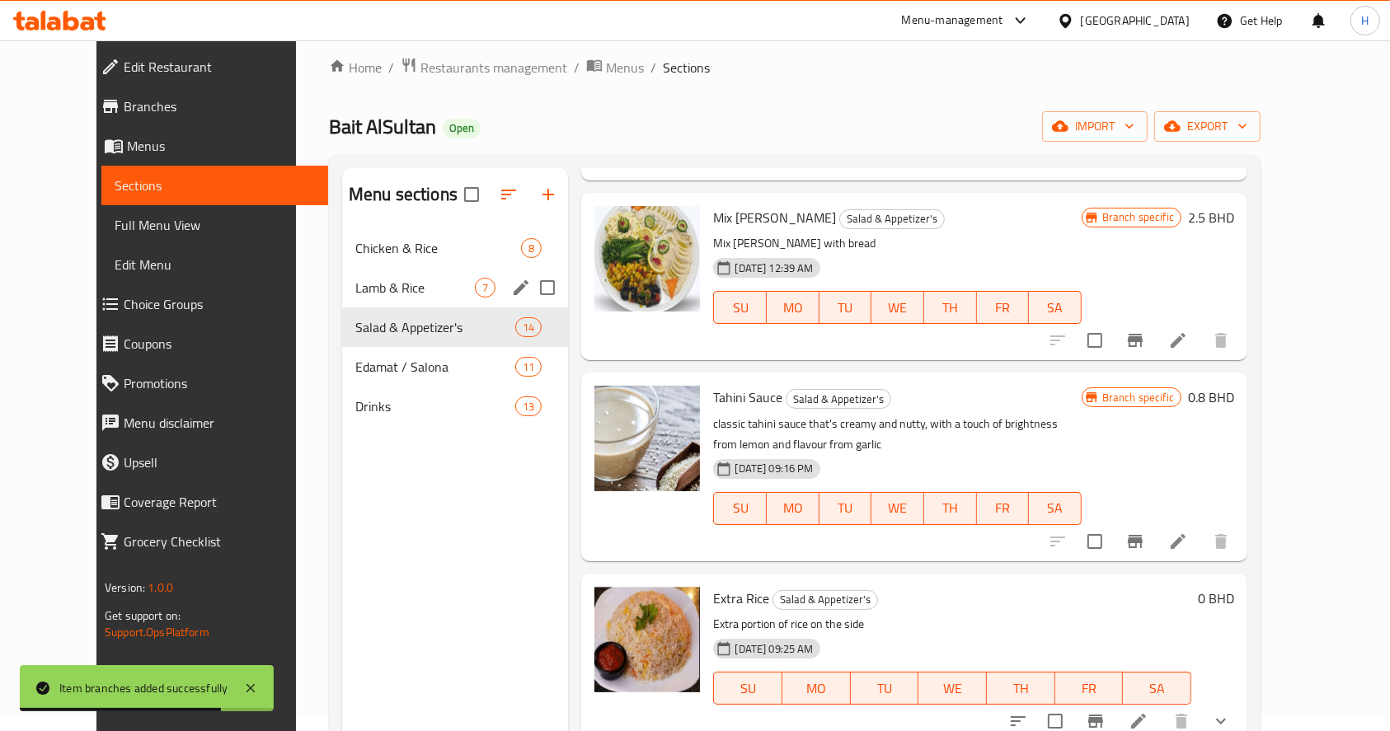
click at [353, 275] on div "Lamb & Rice 7" at bounding box center [455, 288] width 227 height 40
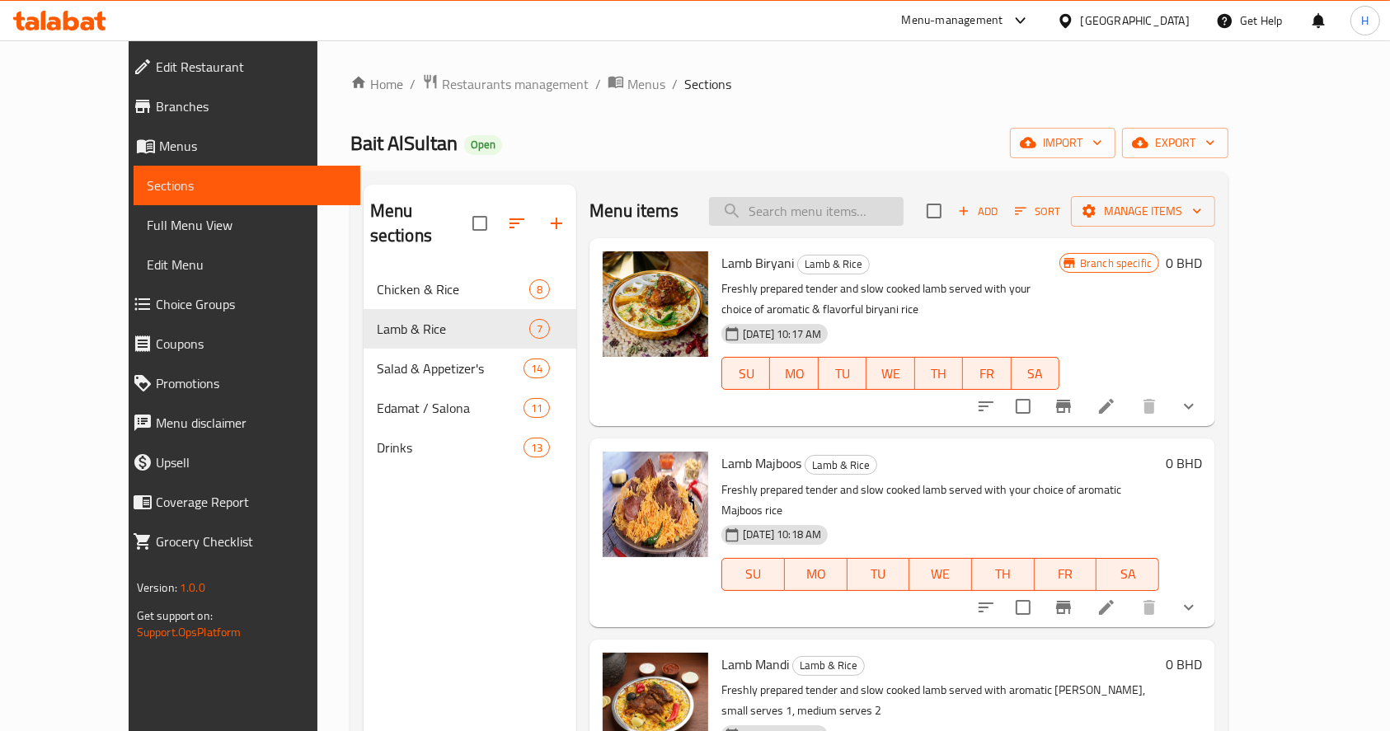
click at [852, 209] on input "search" at bounding box center [806, 211] width 195 height 29
paste input "Lamb Mandi"
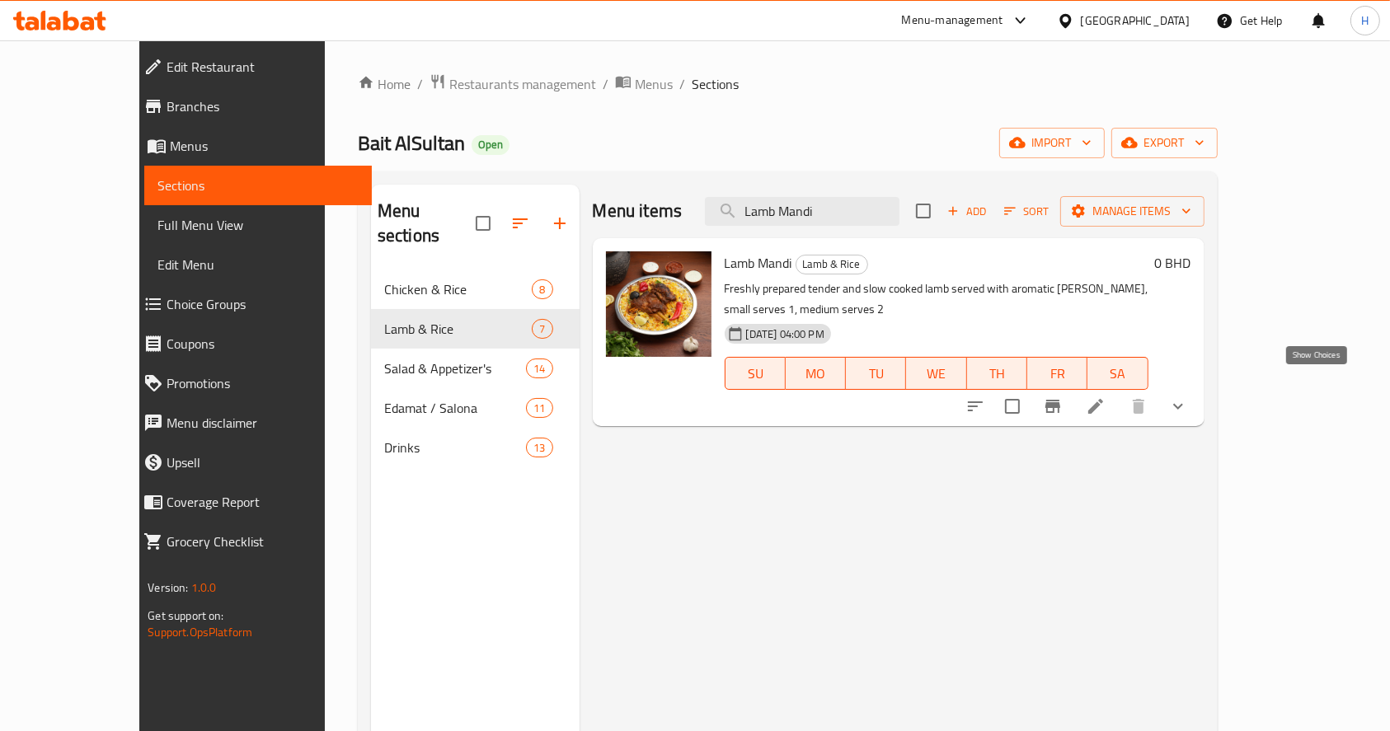
type input "Lamb Mandi"
click at [1188, 397] on icon "show more" at bounding box center [1178, 407] width 20 height 20
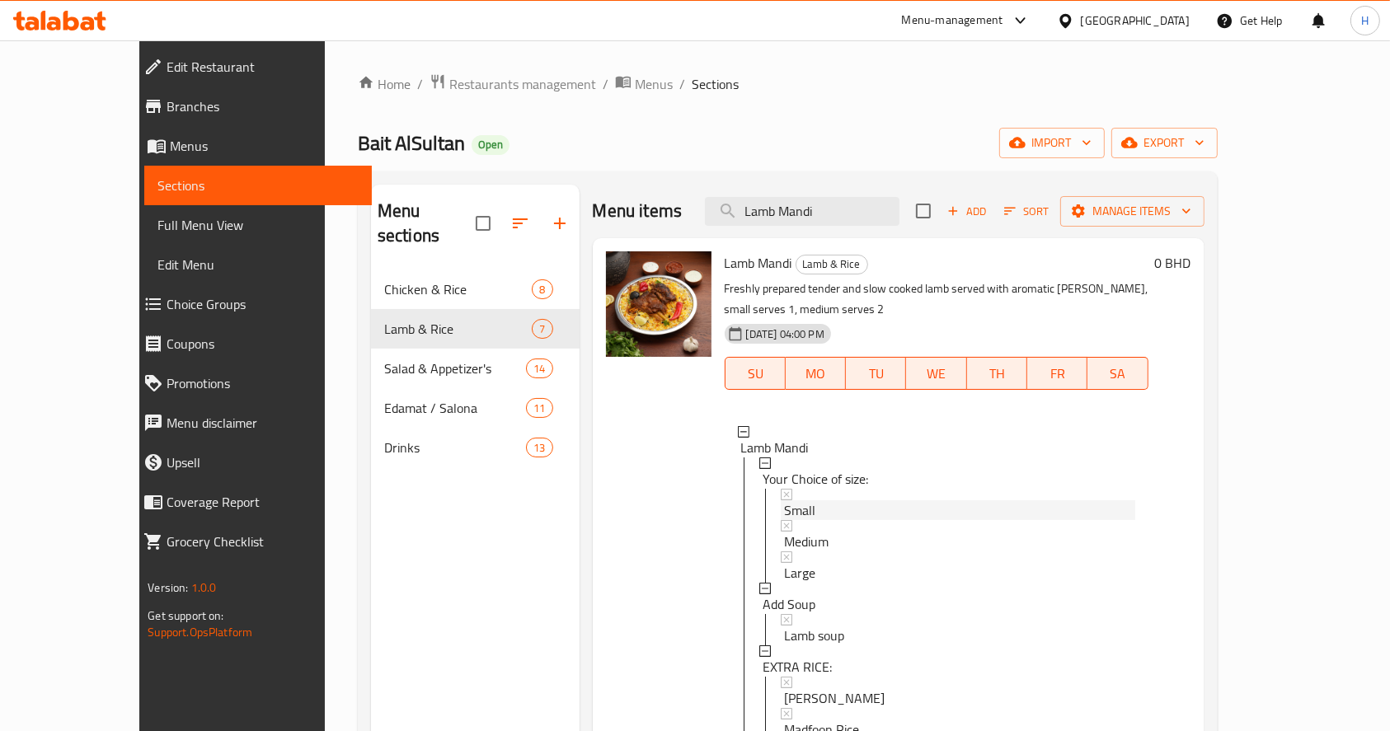
click at [787, 489] on div "Small" at bounding box center [958, 504] width 355 height 31
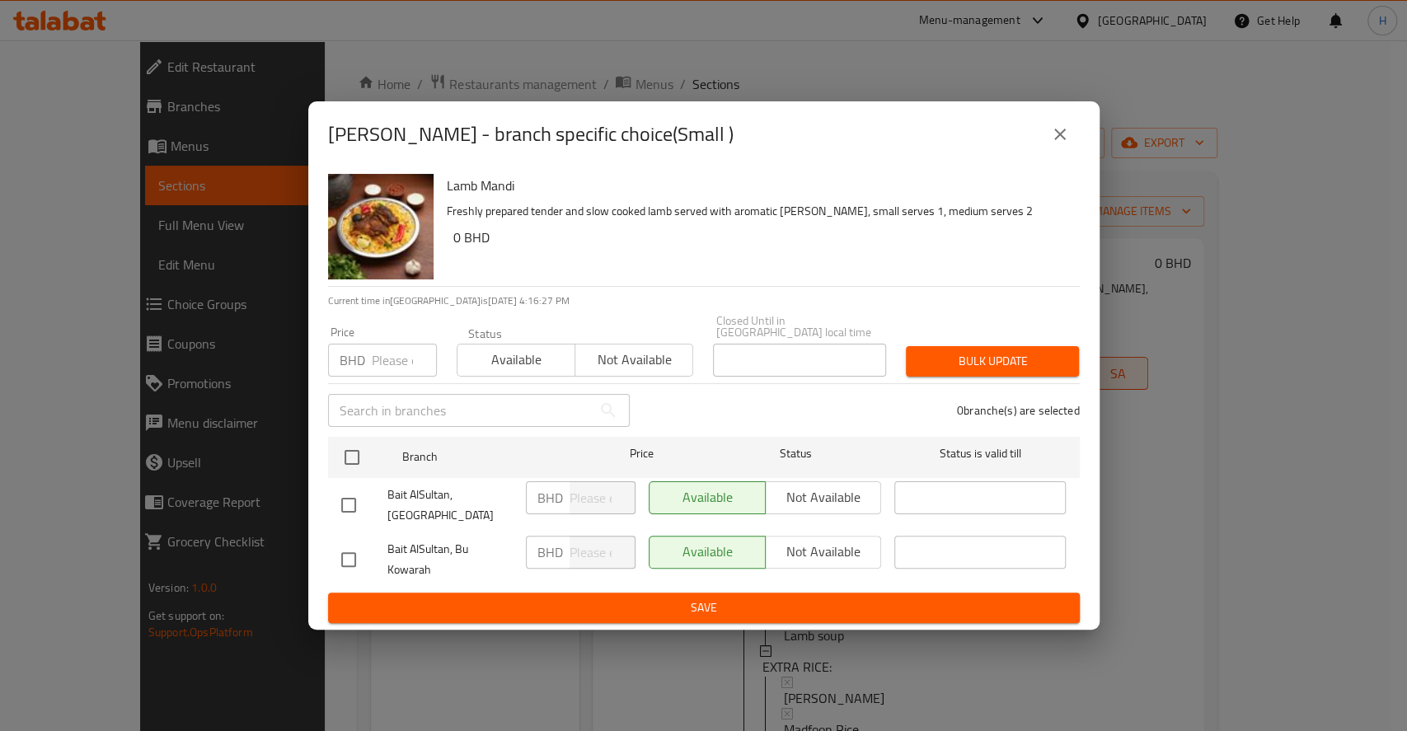
click at [1054, 144] on icon "close" at bounding box center [1060, 135] width 20 height 20
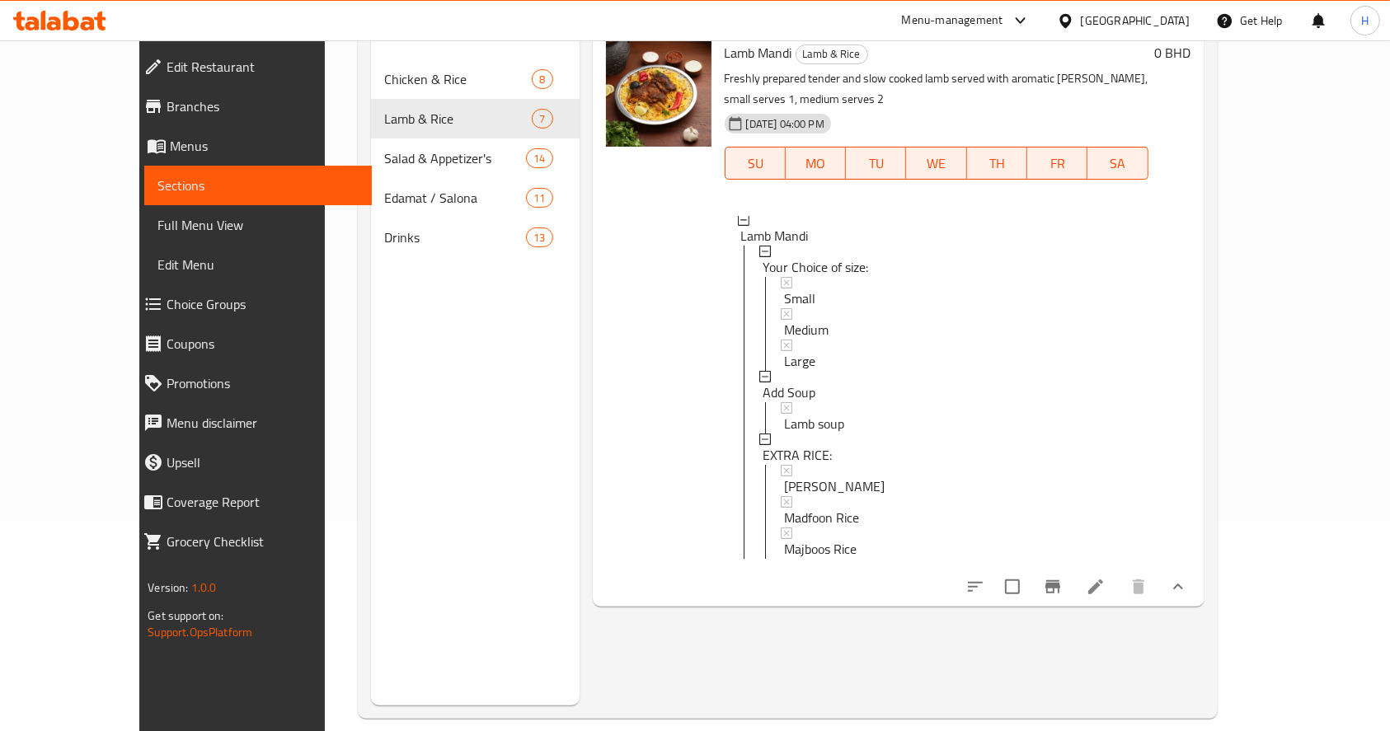
scroll to position [215, 0]
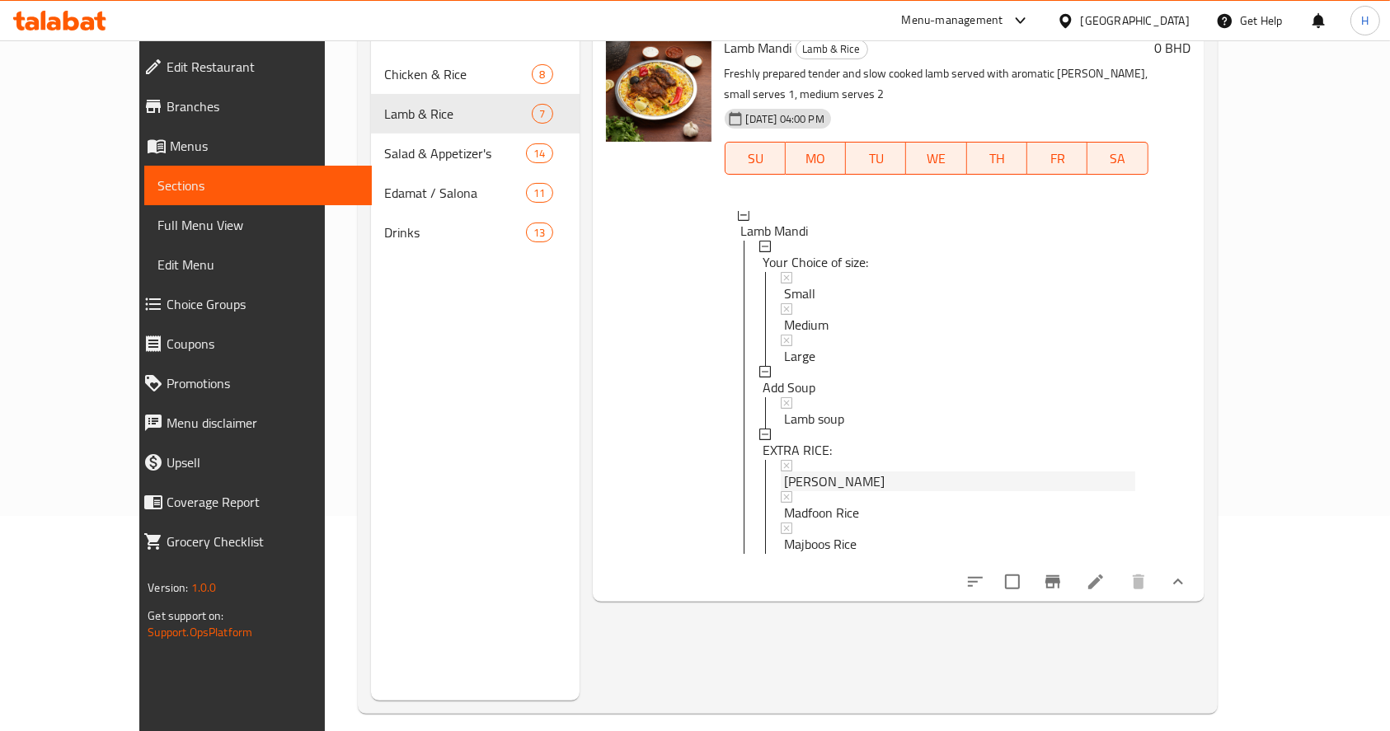
click at [1135, 472] on div "[PERSON_NAME]" at bounding box center [959, 482] width 351 height 20
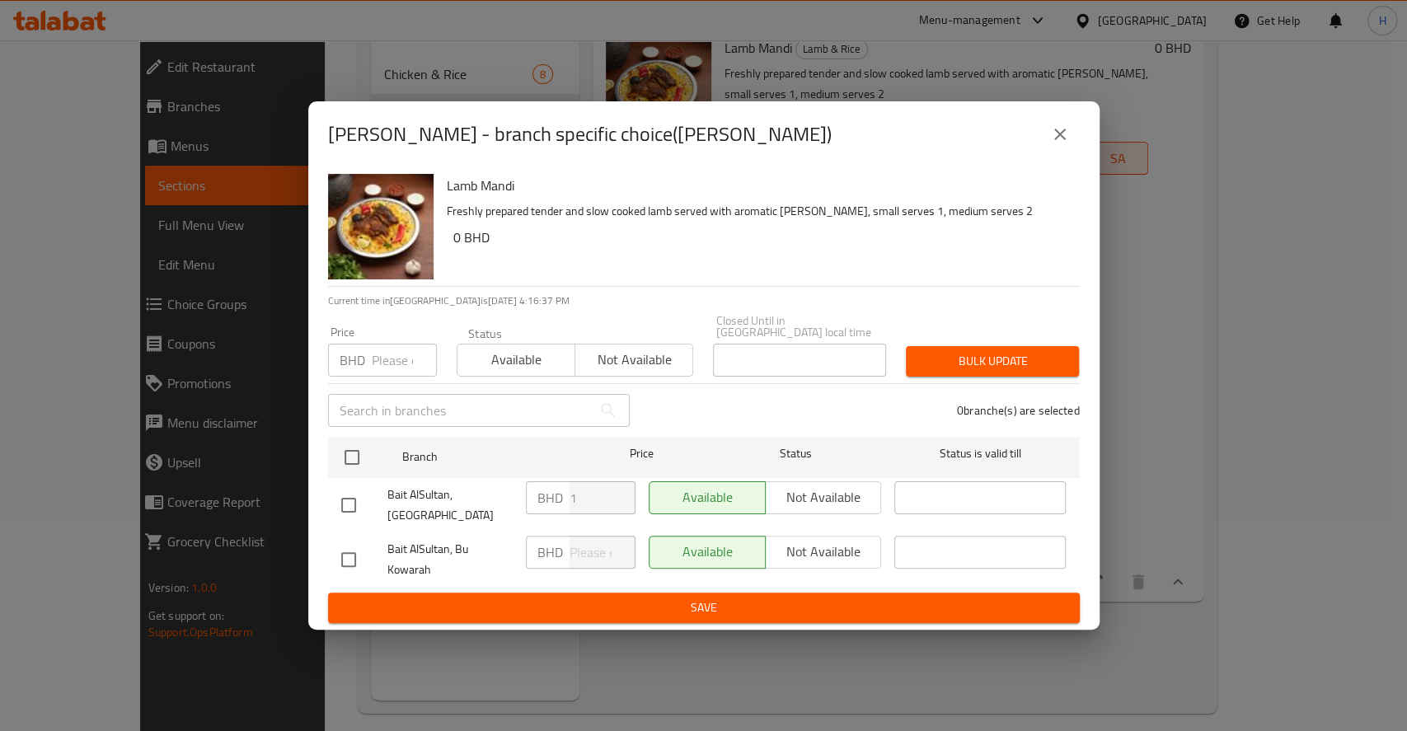
click at [1049, 154] on button "close" at bounding box center [1061, 135] width 40 height 40
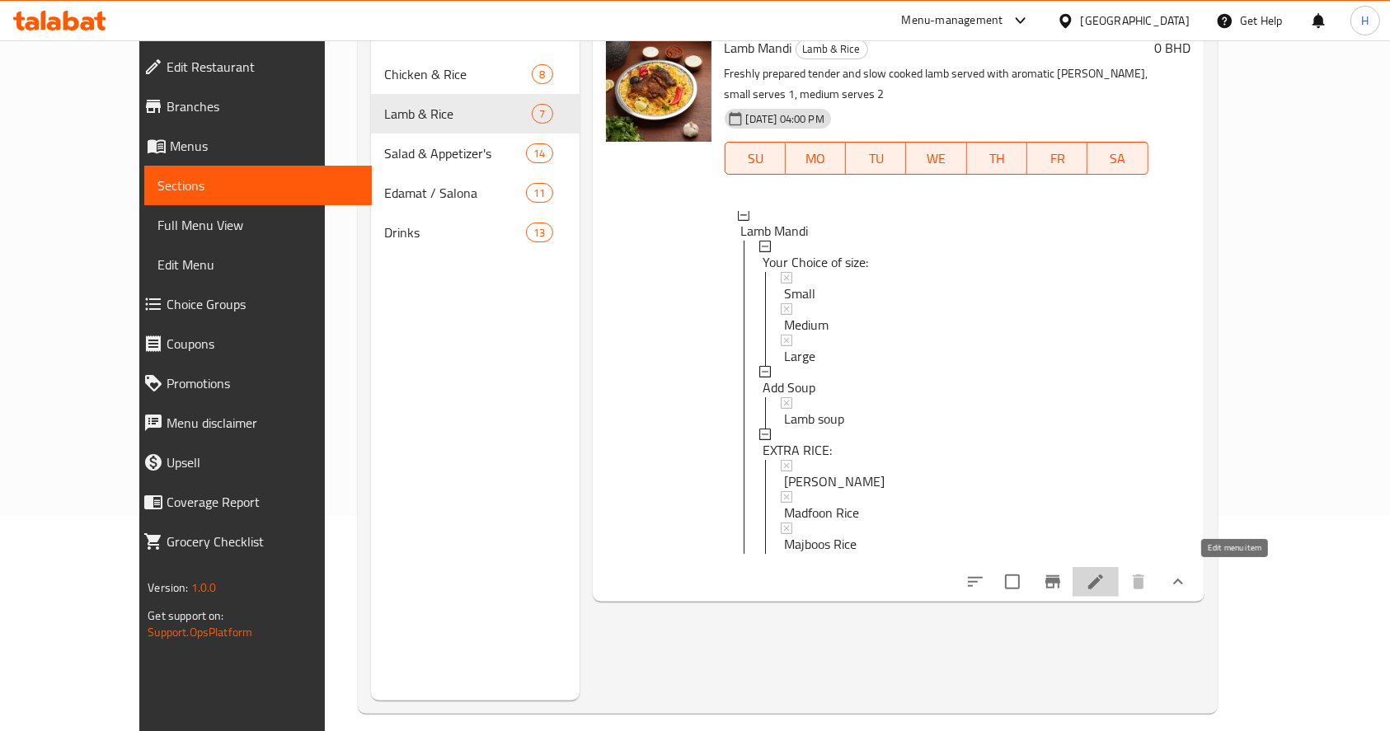
click at [1106, 573] on icon at bounding box center [1096, 582] width 20 height 20
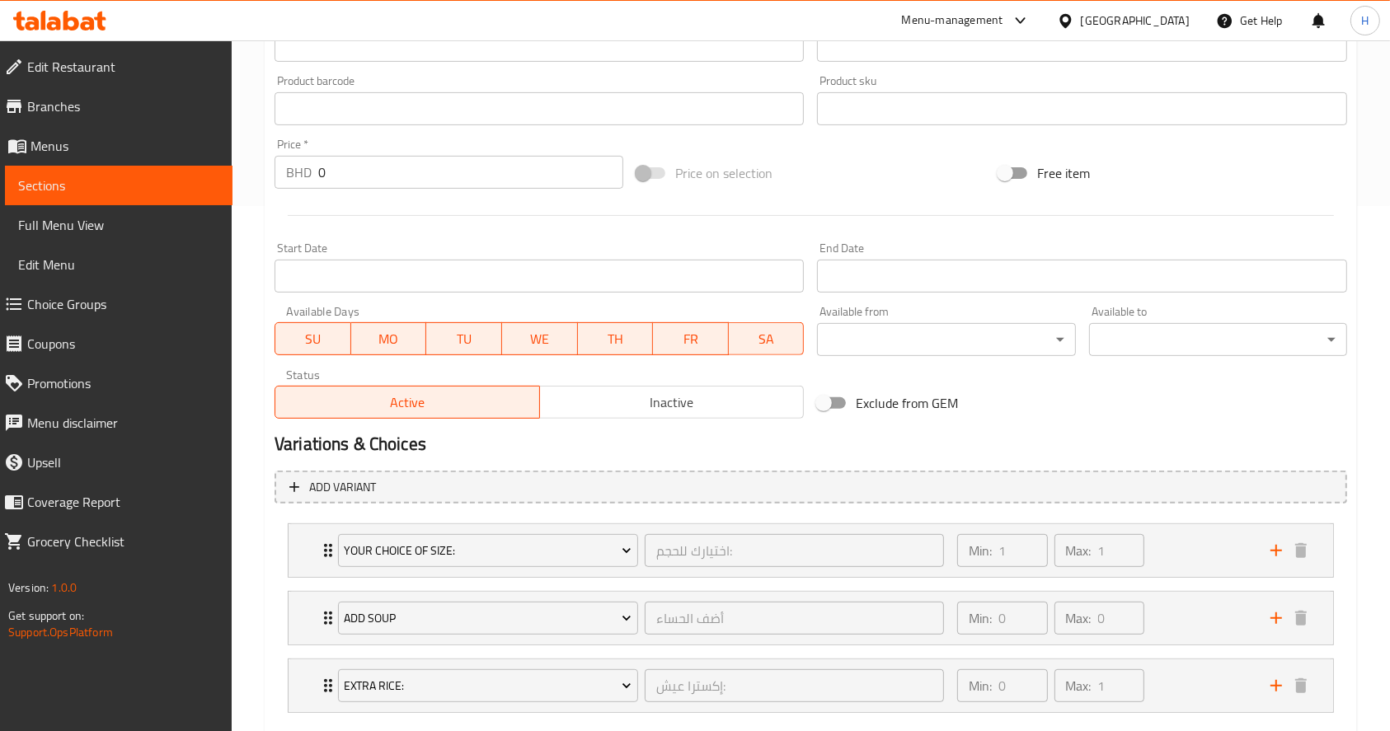
scroll to position [619, 0]
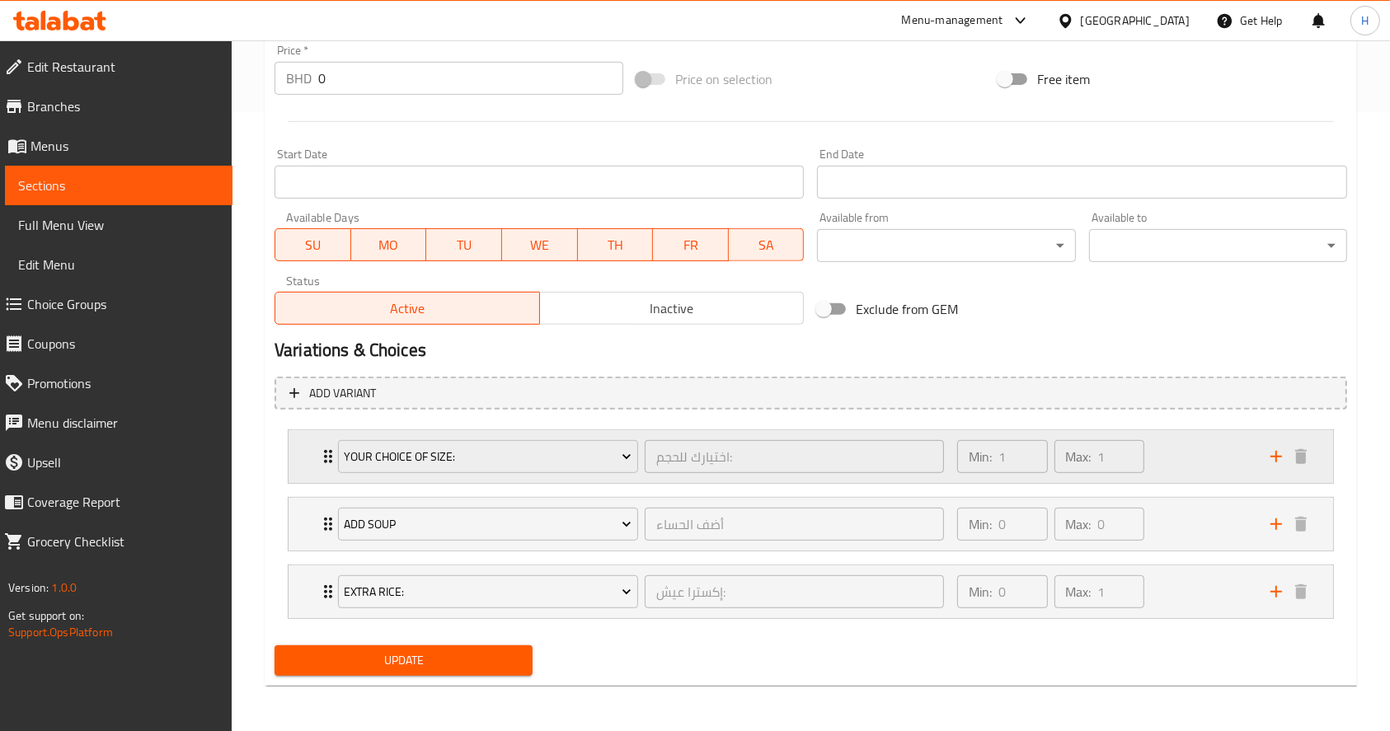
click at [1210, 459] on div "Min: 1 ​ Max: 1 ​" at bounding box center [1103, 456] width 313 height 53
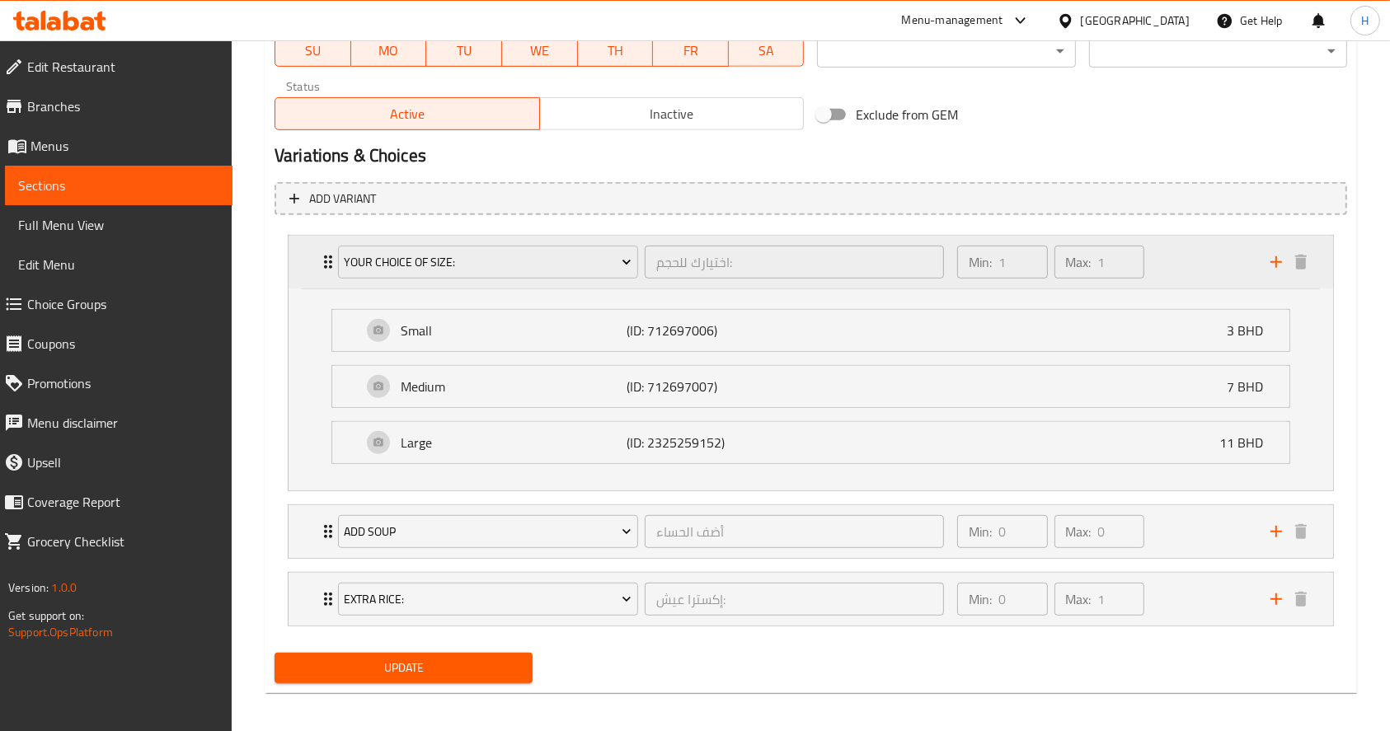
scroll to position [820, 0]
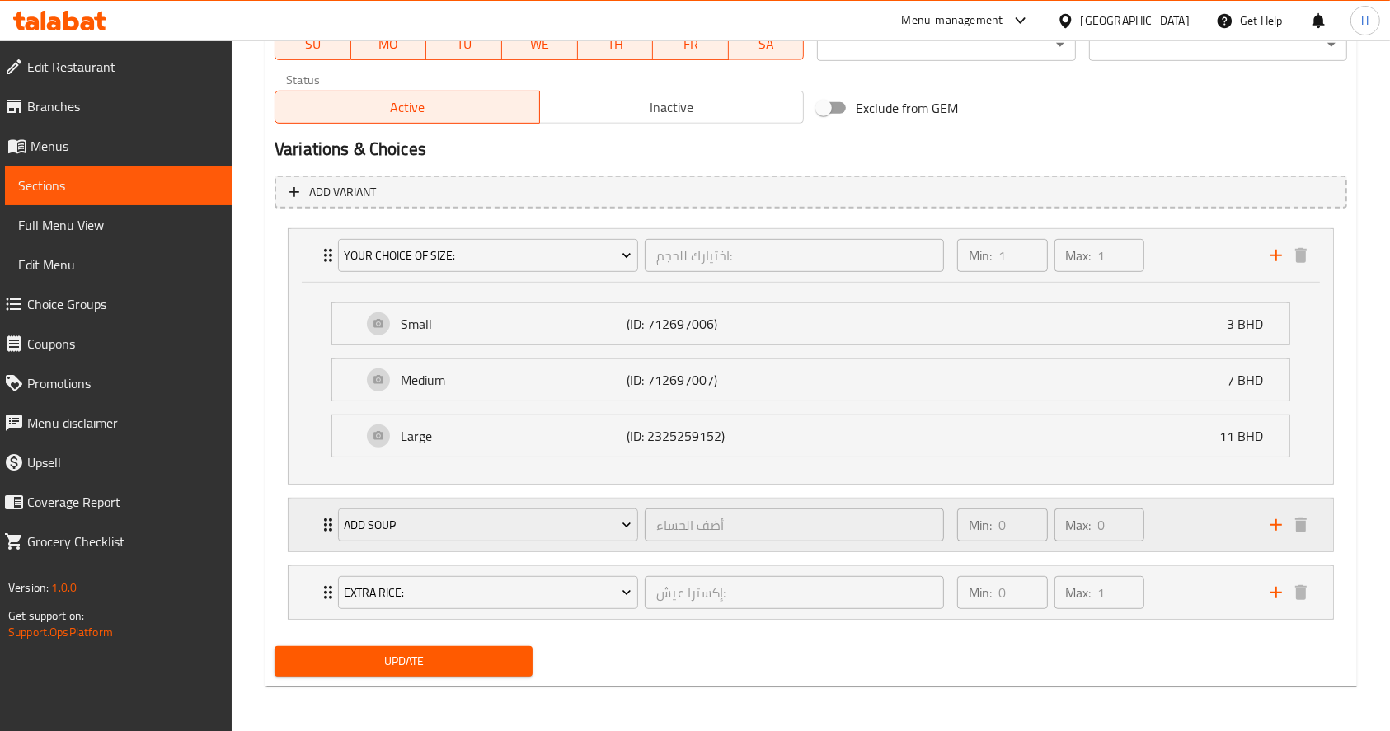
click at [1170, 534] on div "Min: 0 ​ Max: 0 ​" at bounding box center [1103, 525] width 313 height 53
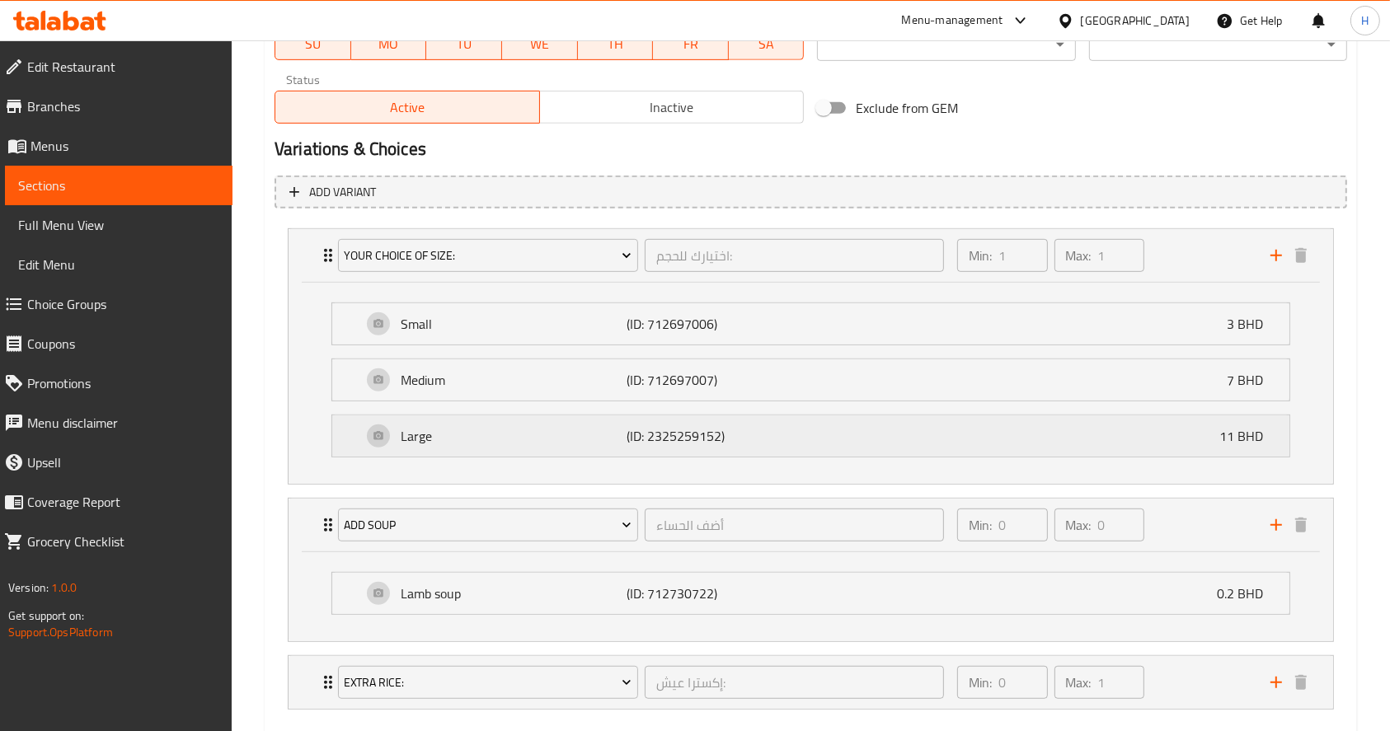
scroll to position [910, 0]
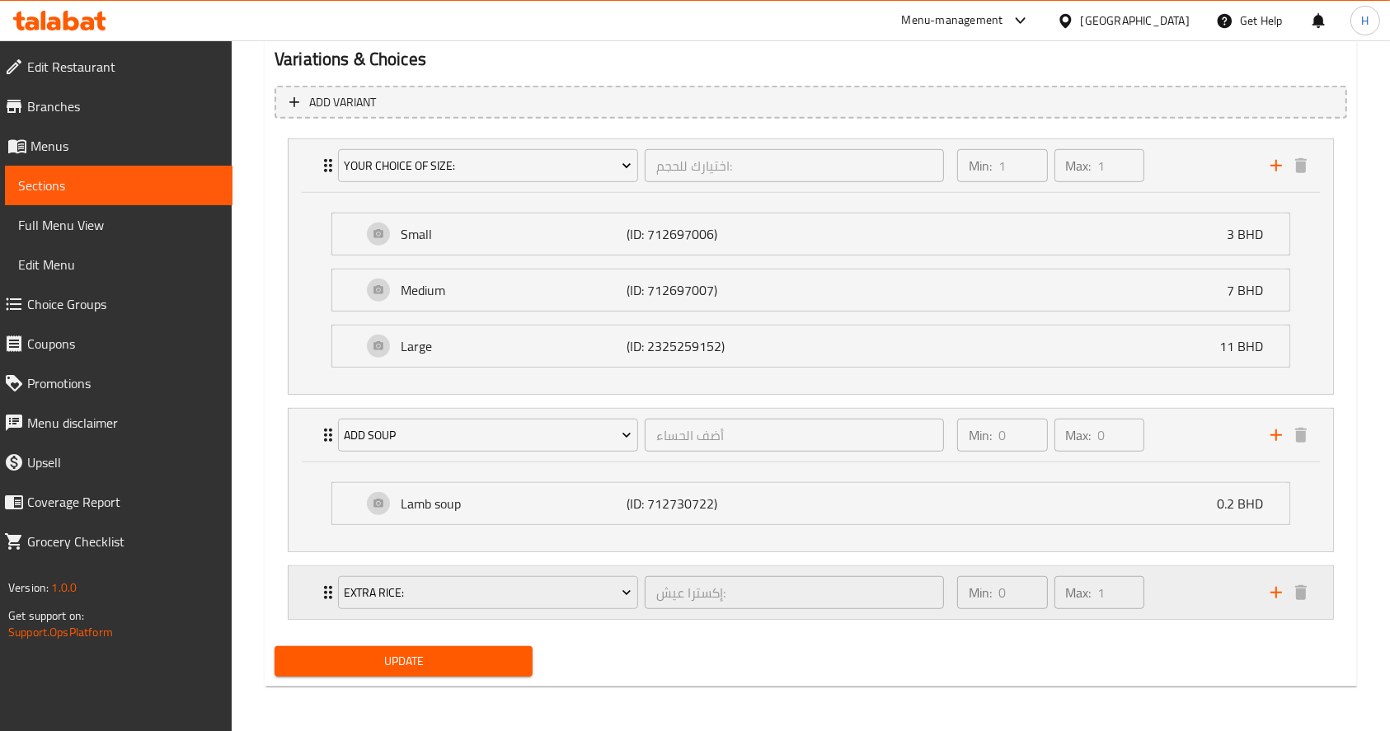
click at [1204, 604] on div "Min: 0 ​ Max: 1 ​" at bounding box center [1103, 592] width 313 height 53
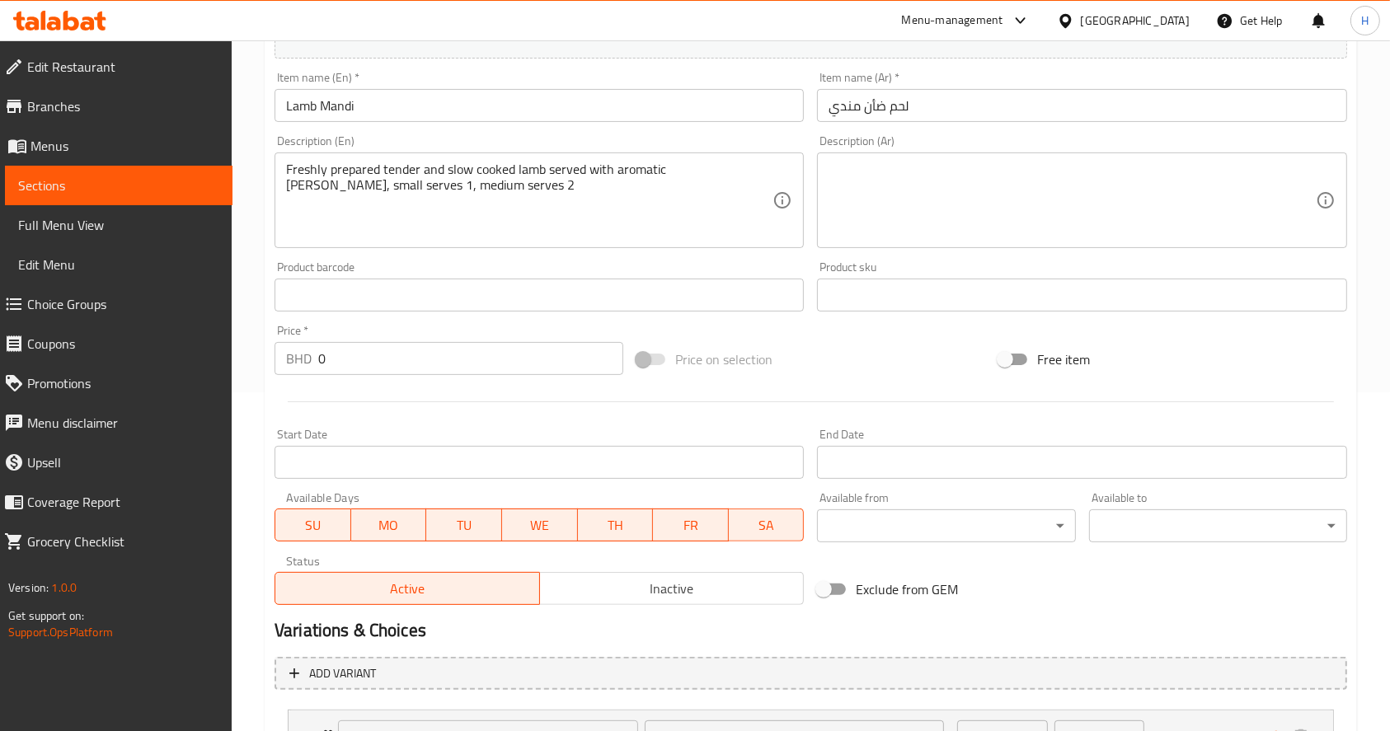
scroll to position [0, 0]
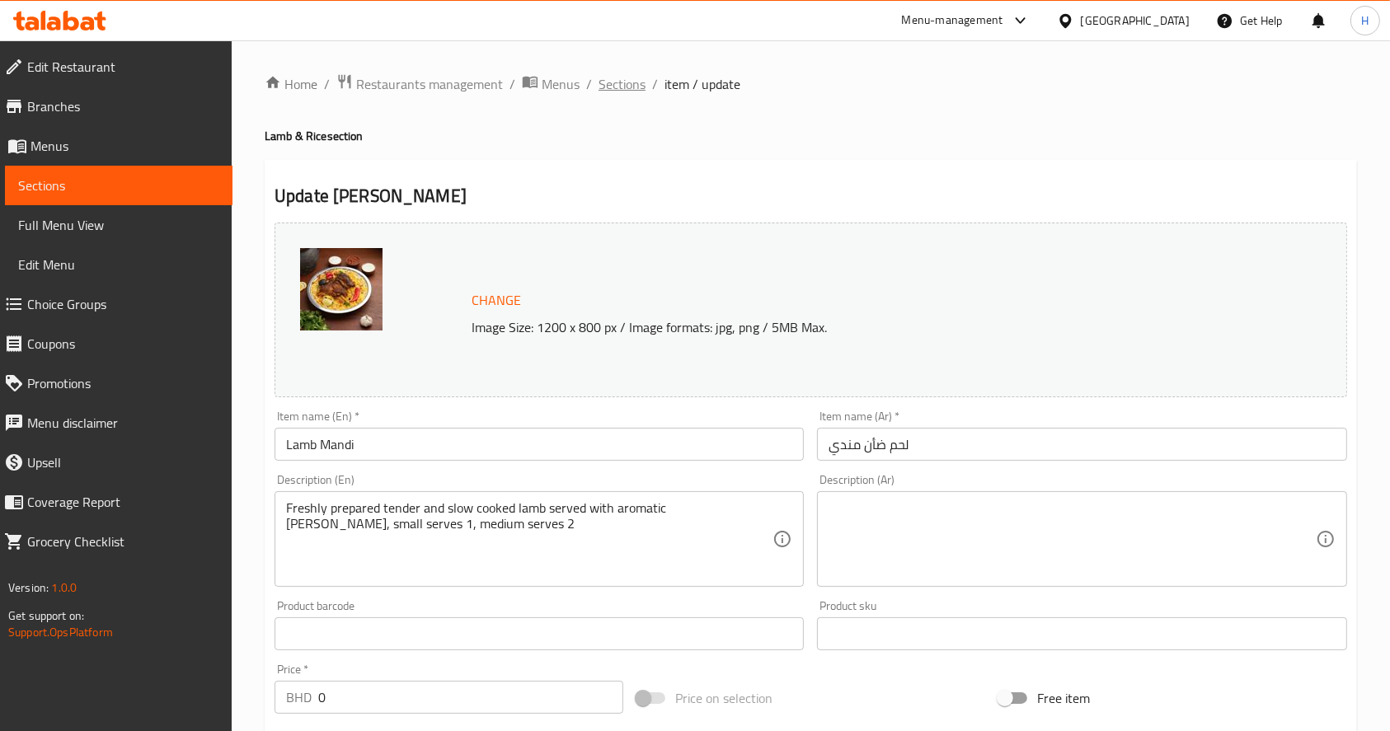
click at [621, 82] on span "Sections" at bounding box center [622, 84] width 47 height 20
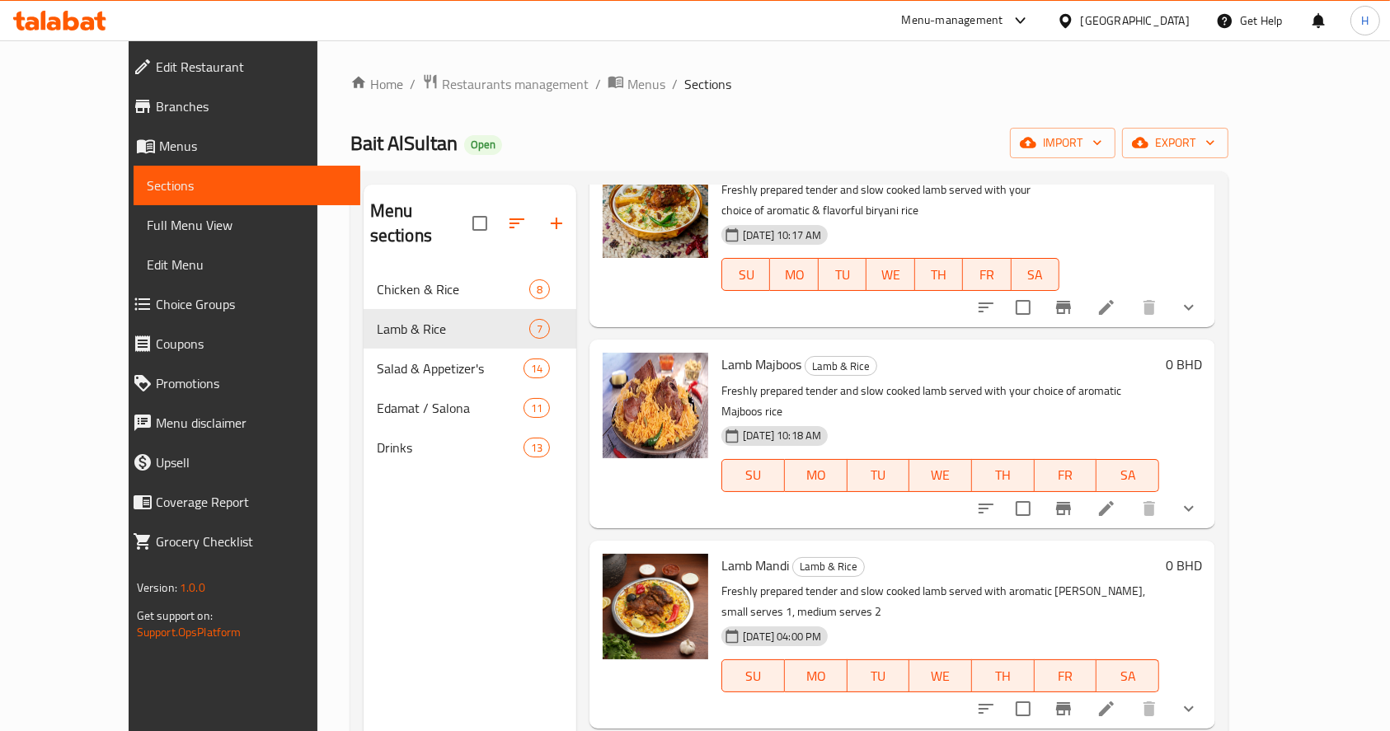
click at [1166, 420] on div "23-10-2024 10:18 AM SU MO TU WE TH FR SA" at bounding box center [940, 464] width 451 height 89
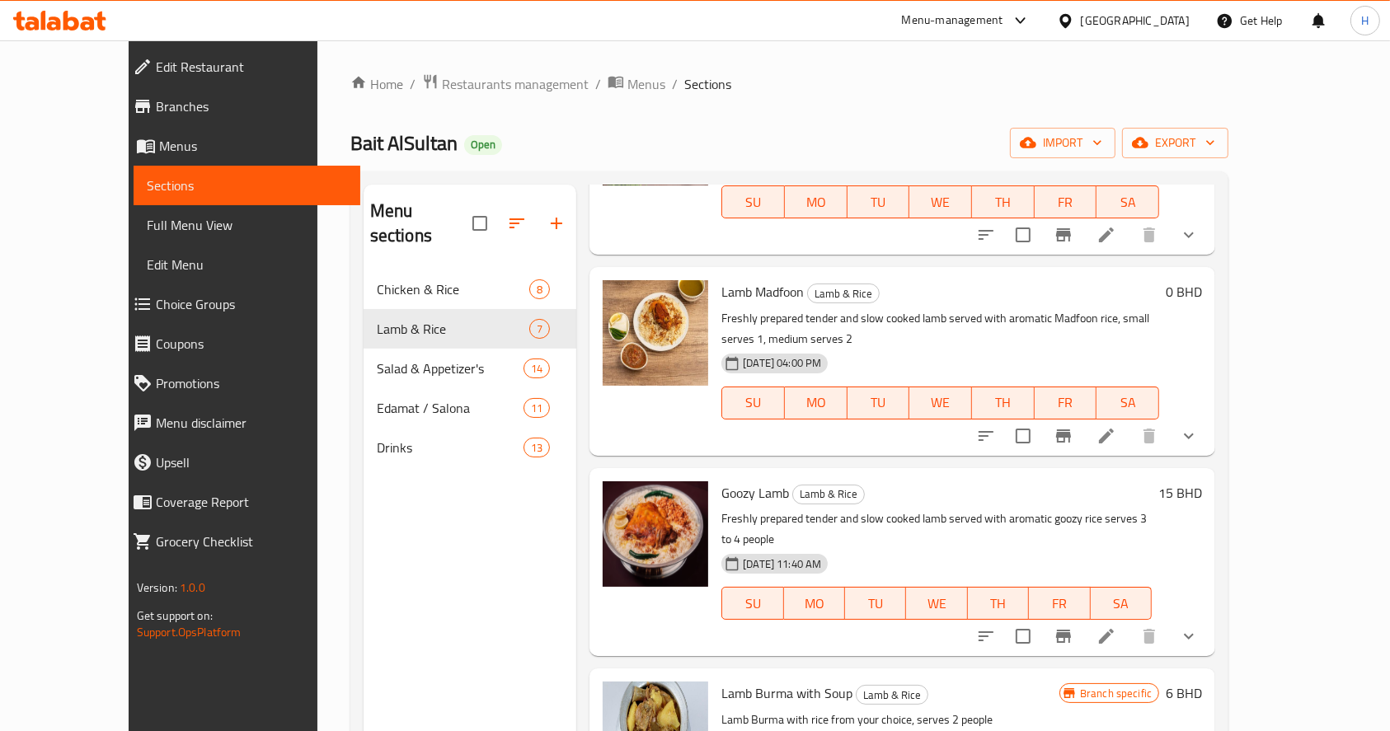
scroll to position [591, 0]
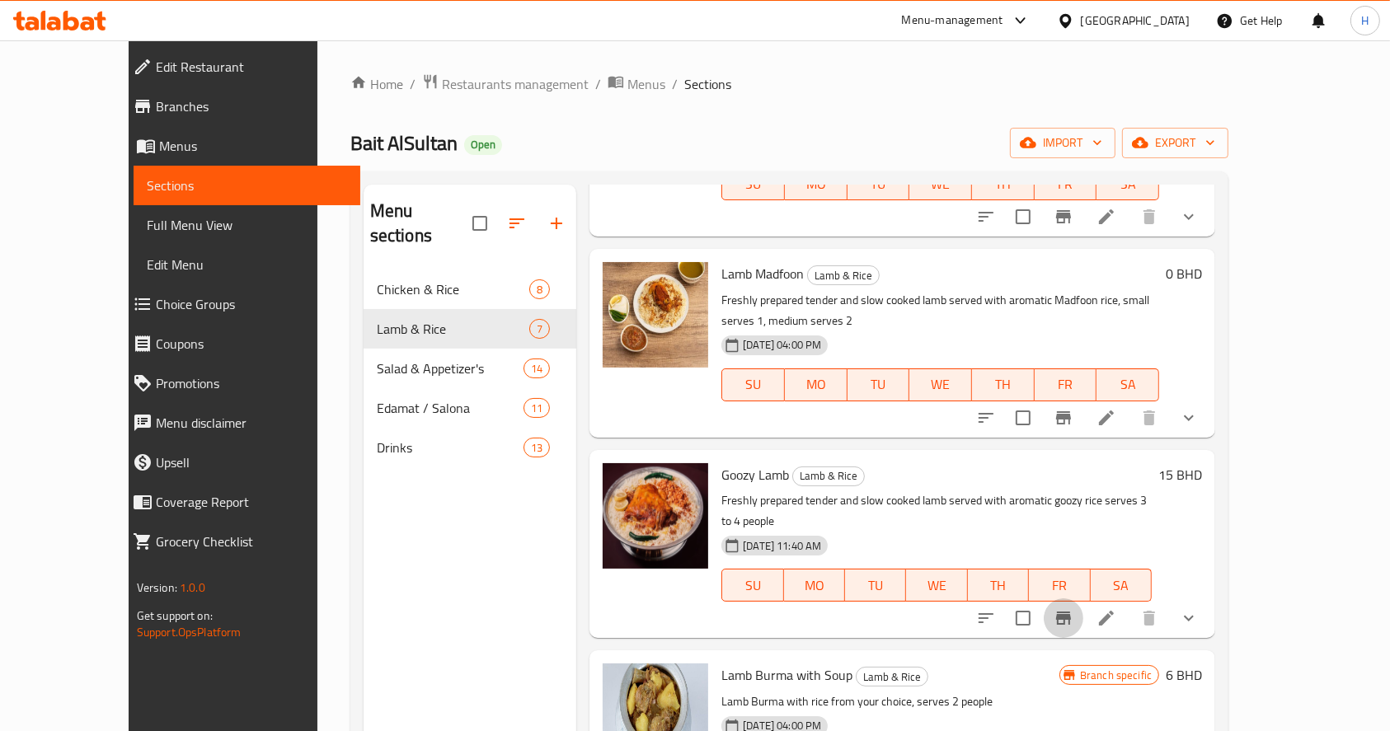
click at [1071, 612] on icon "Branch-specific-item" at bounding box center [1063, 618] width 15 height 13
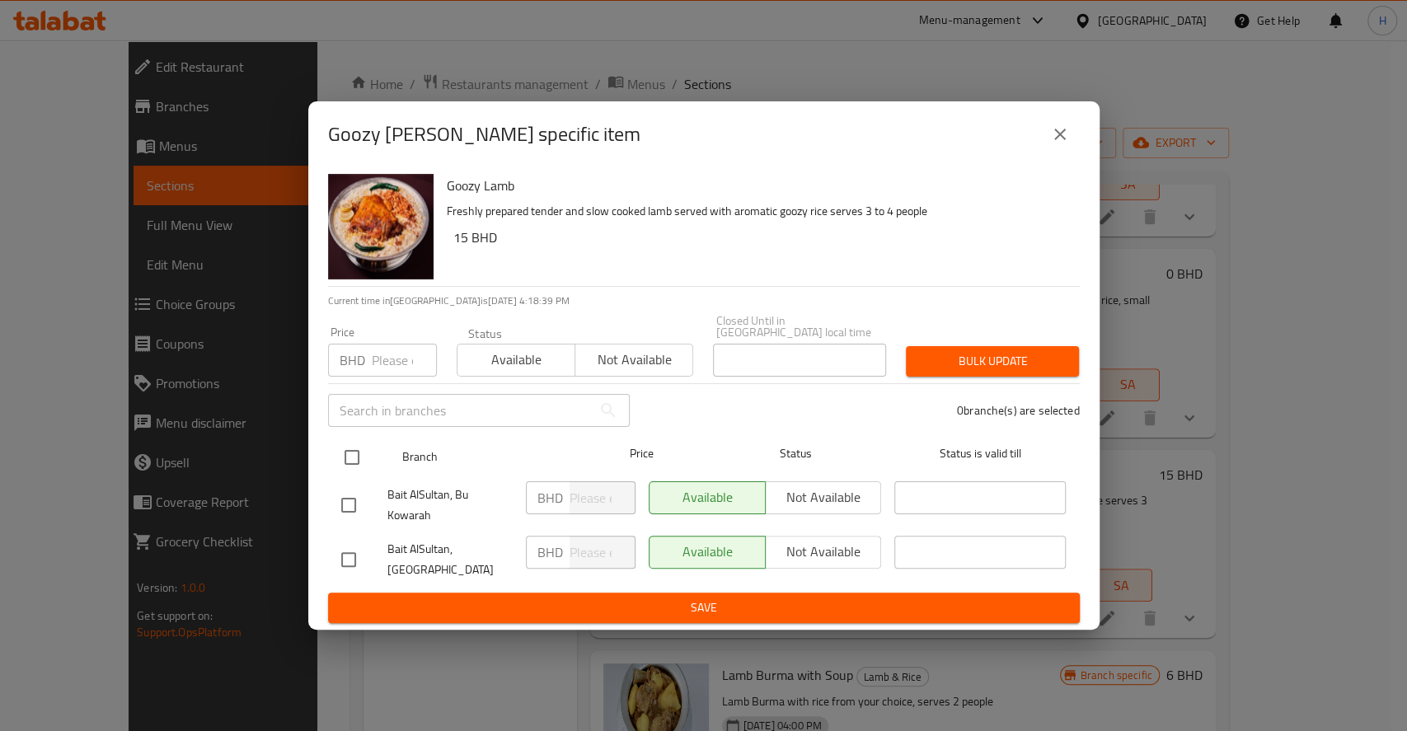
click at [363, 452] on input "checkbox" at bounding box center [352, 457] width 35 height 35
checkbox input "true"
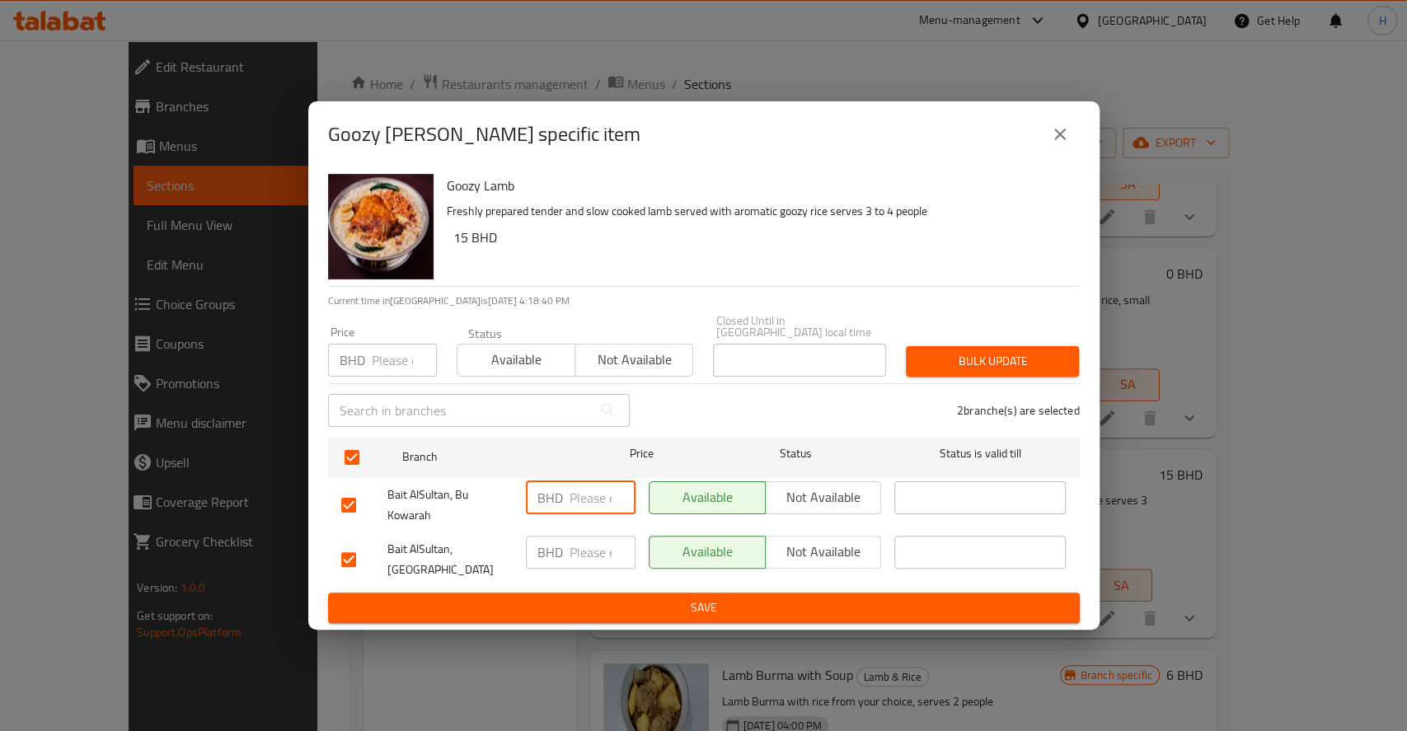
click at [575, 500] on input "number" at bounding box center [603, 498] width 66 height 33
drag, startPoint x: 591, startPoint y: 488, endPoint x: 457, endPoint y: 501, distance: 135.0
click at [457, 501] on div "Bait AlSultan, Bu Kowarah BHD 18.5 ​ Available Not available ​" at bounding box center [704, 505] width 739 height 61
type input "18.5"
paste input "18.5"
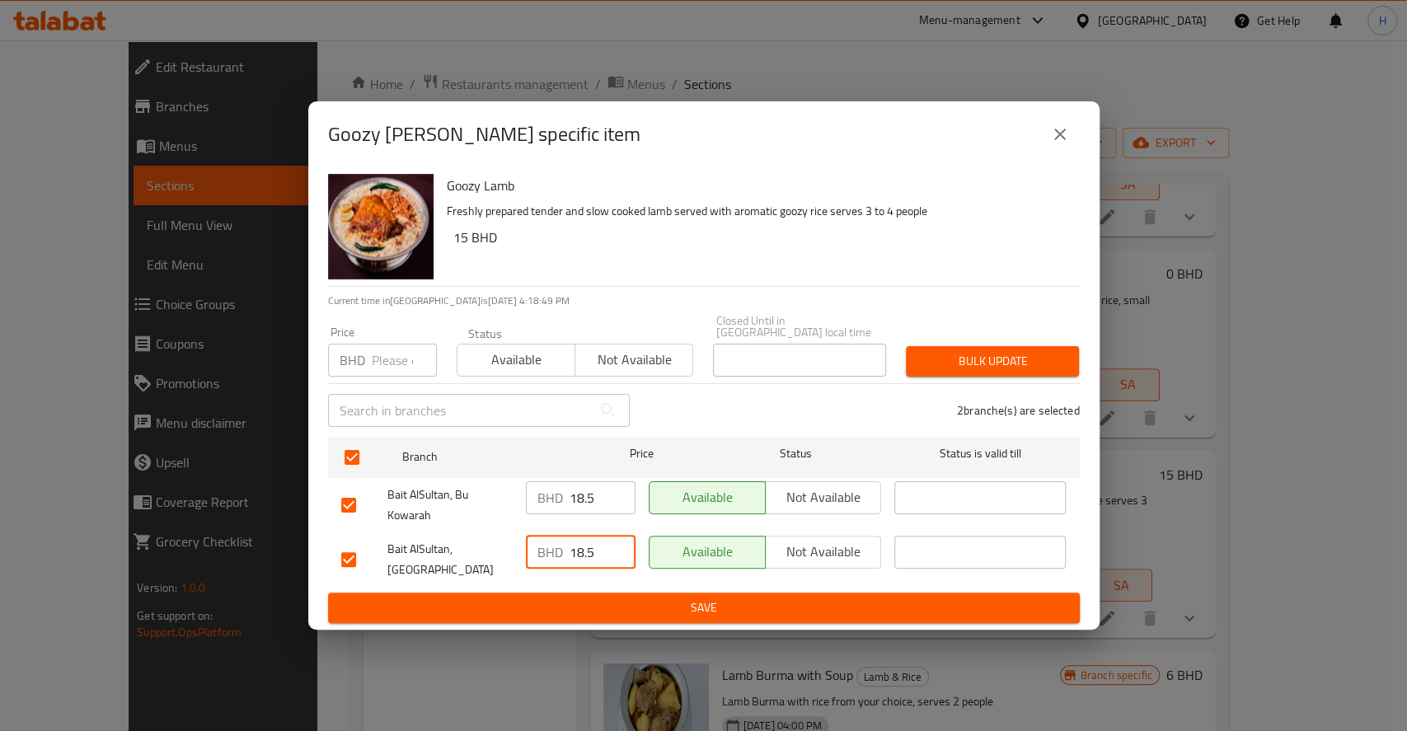
click at [594, 543] on input "18.5" at bounding box center [603, 552] width 66 height 33
type input "18.5"
click at [627, 593] on button "Save" at bounding box center [704, 608] width 752 height 31
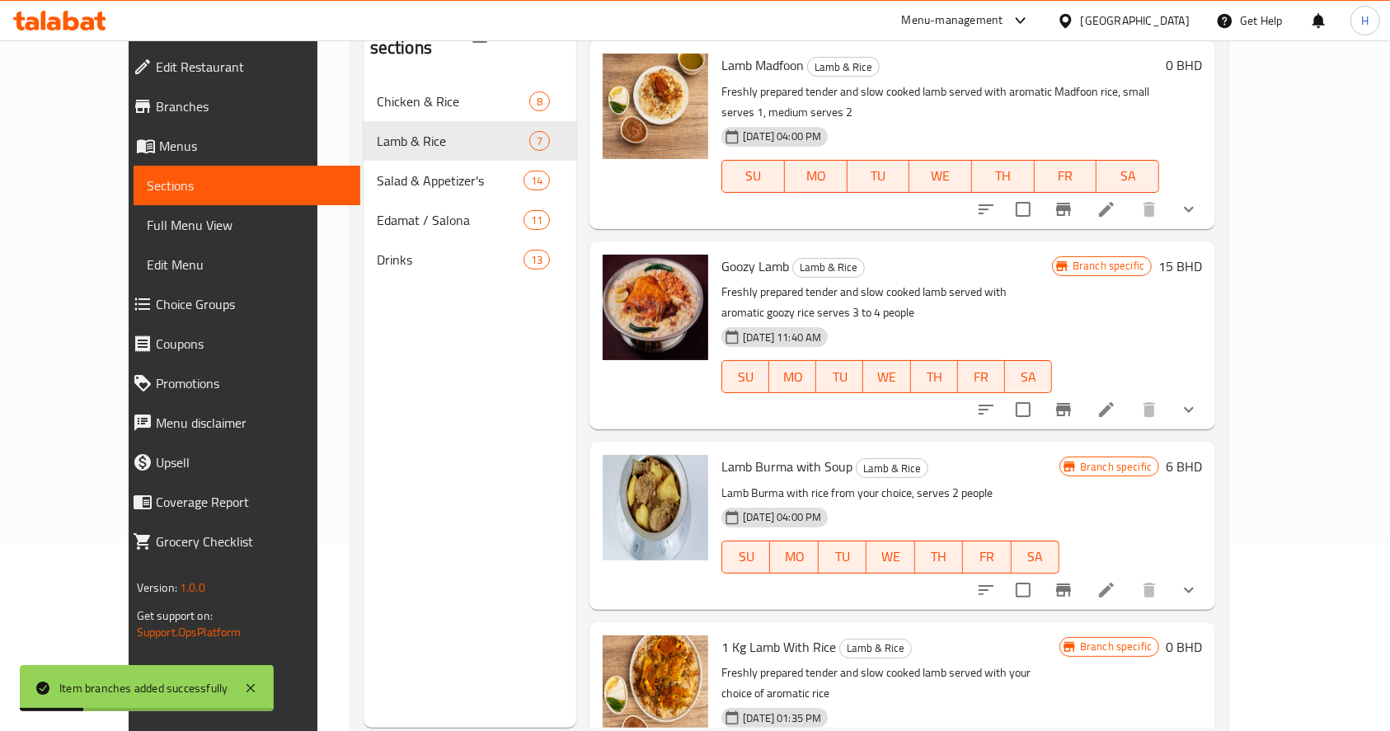
scroll to position [189, 0]
click at [1083, 570] on button "Branch-specific-item" at bounding box center [1064, 590] width 40 height 40
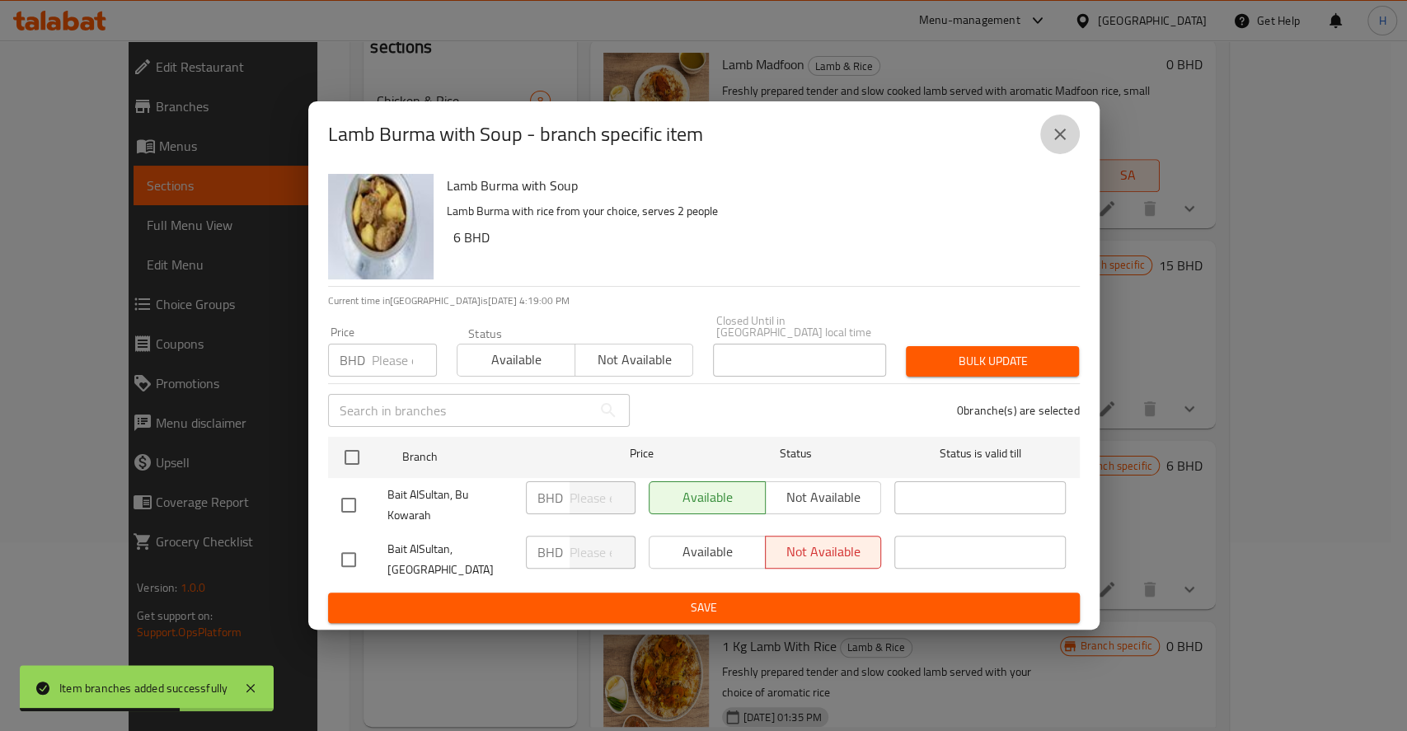
click at [1066, 135] on icon "close" at bounding box center [1060, 135] width 20 height 20
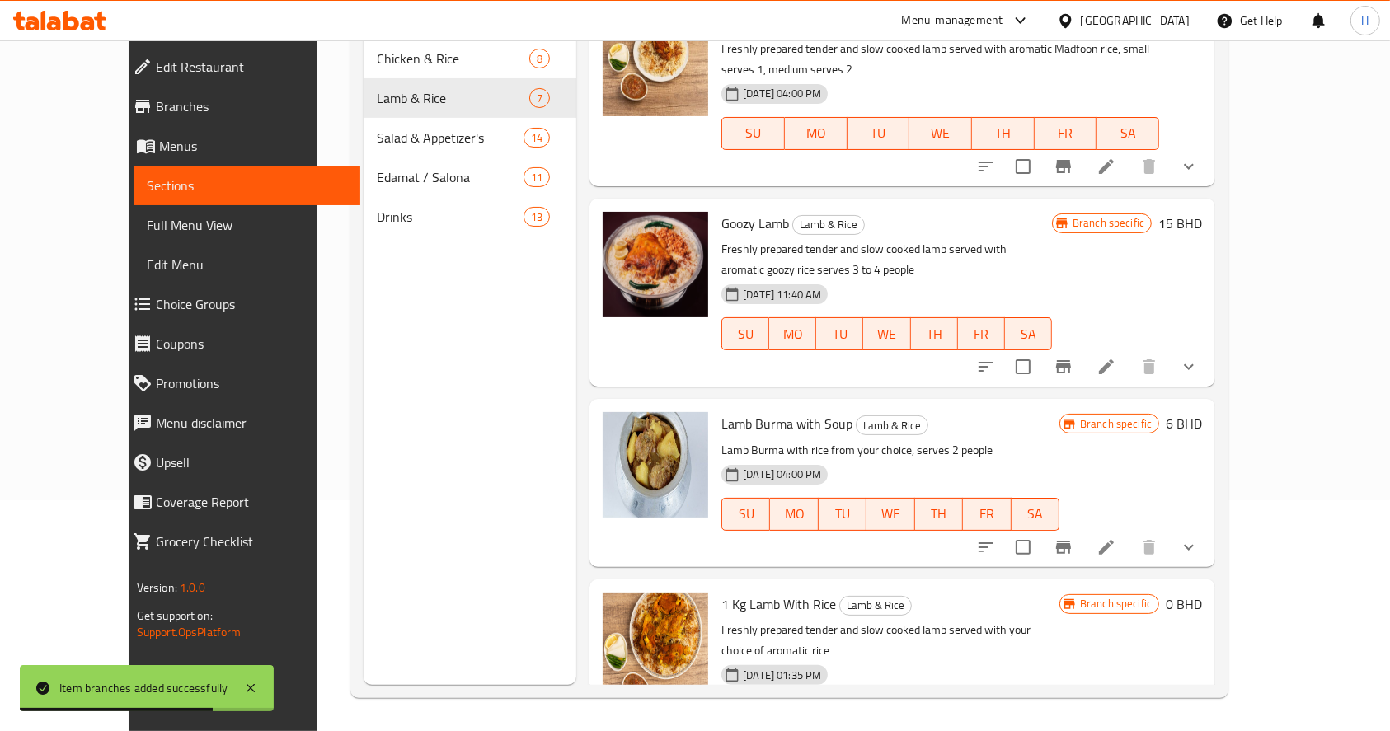
scroll to position [600, 0]
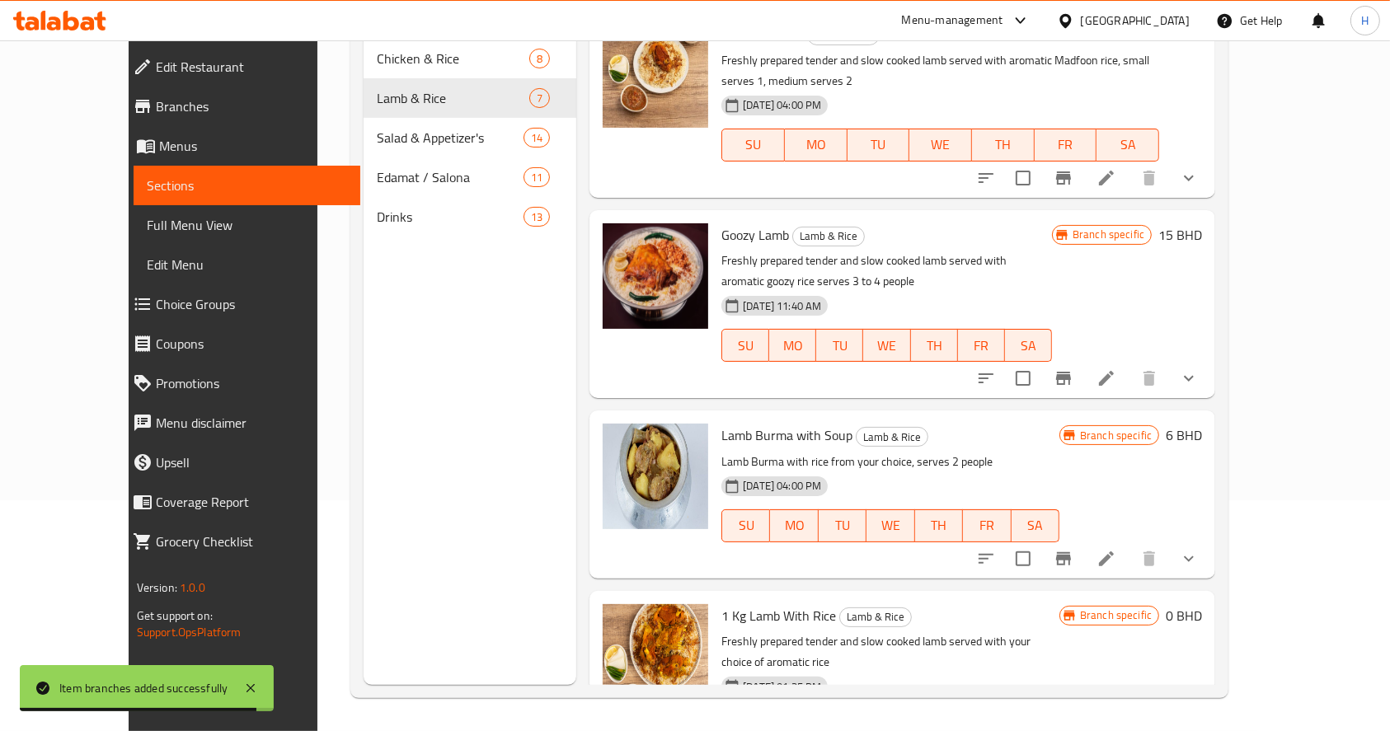
click at [1229, 689] on div "Menu sections Chicken & Rice 8 Lamb & Rice 7 Salad & Appetizer's 14 Edamat / Sa…" at bounding box center [789, 320] width 878 height 758
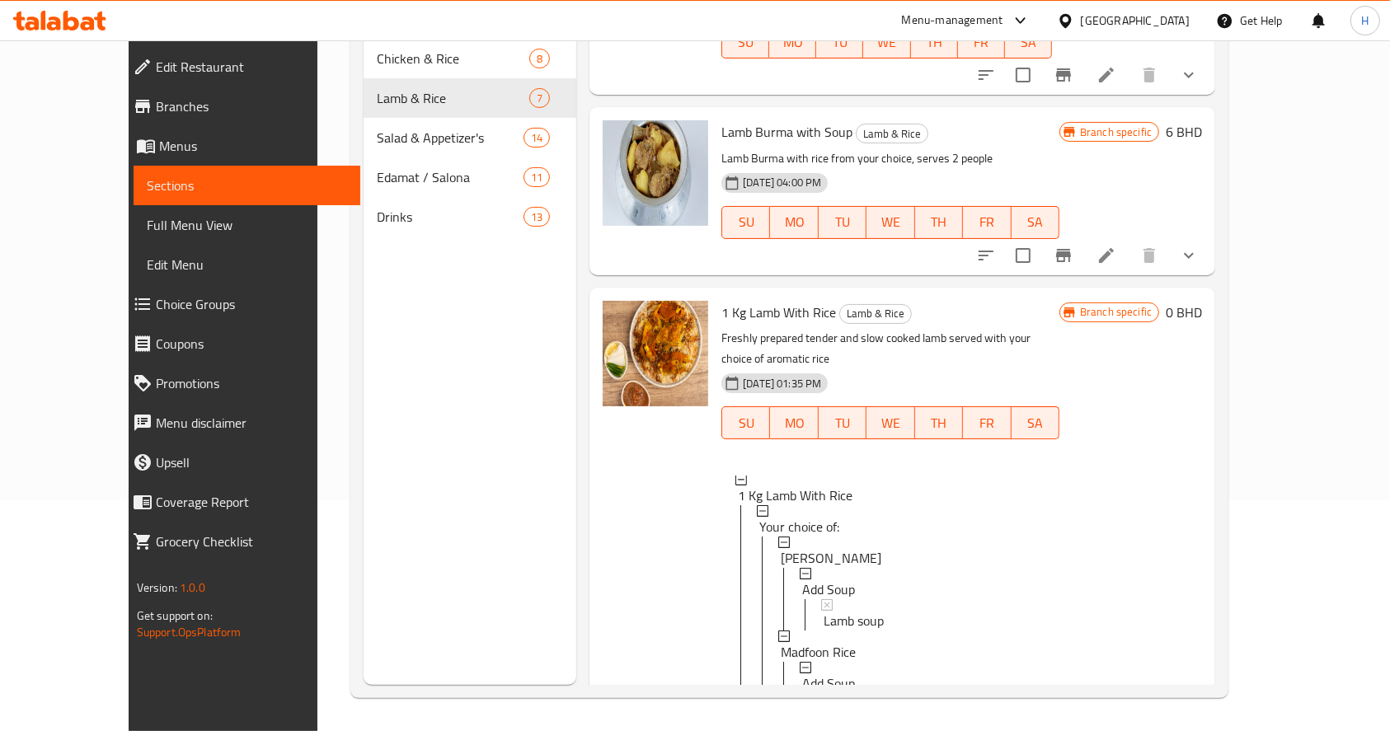
scroll to position [925, 0]
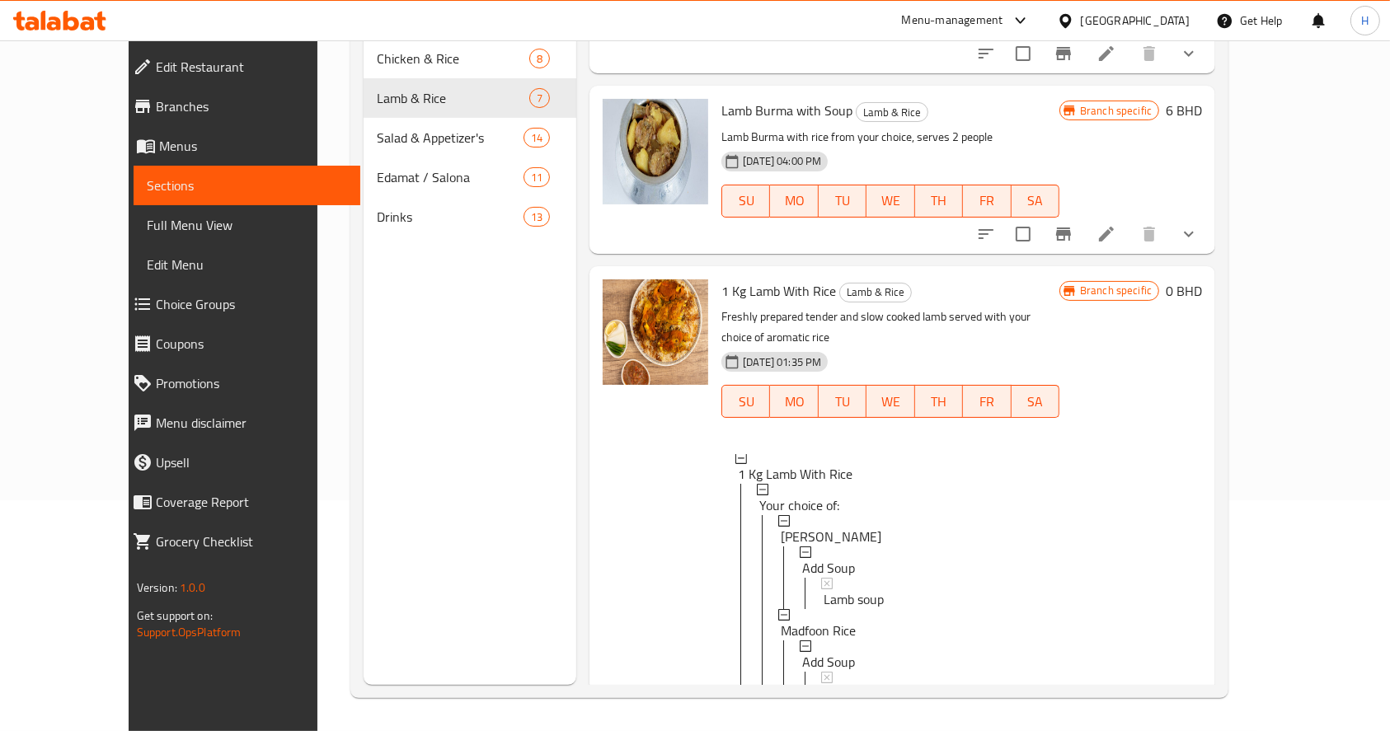
click at [1130, 717] on li at bounding box center [1106, 732] width 46 height 30
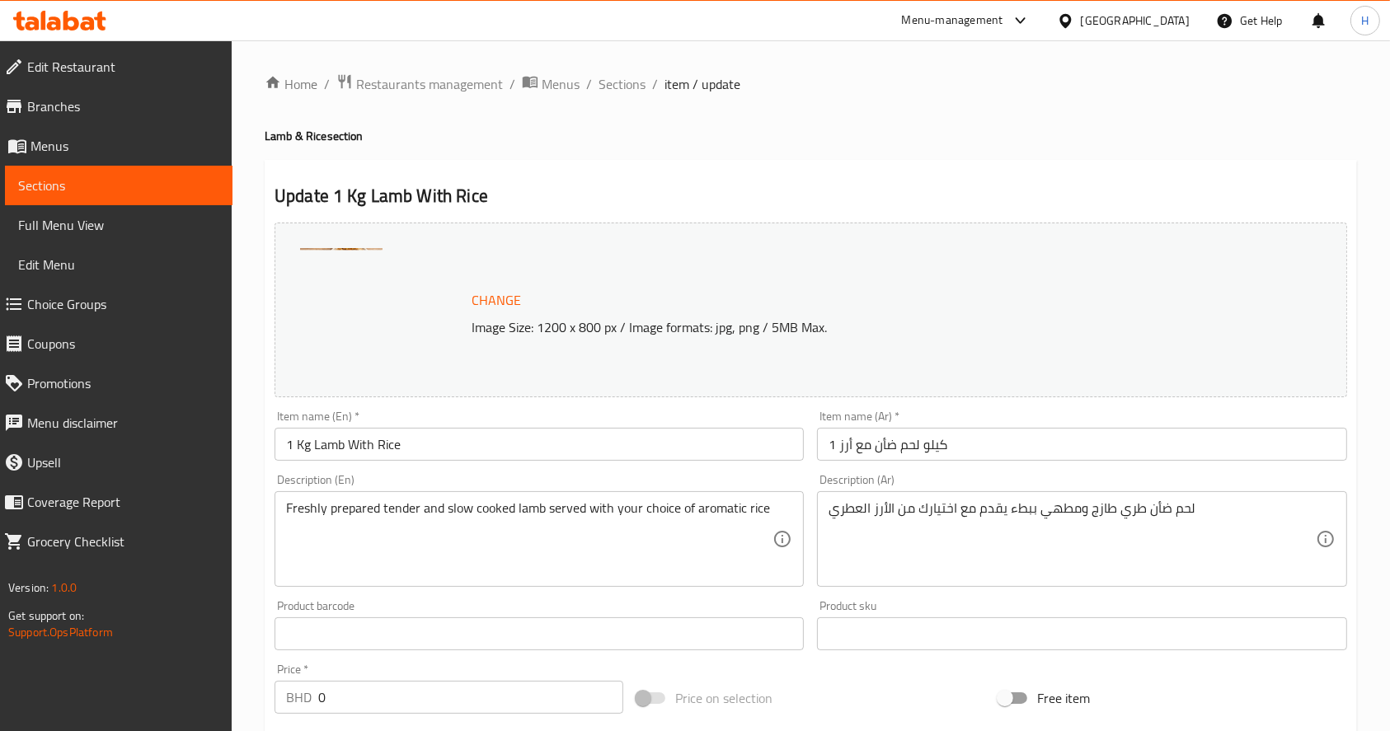
scroll to position [628, 0]
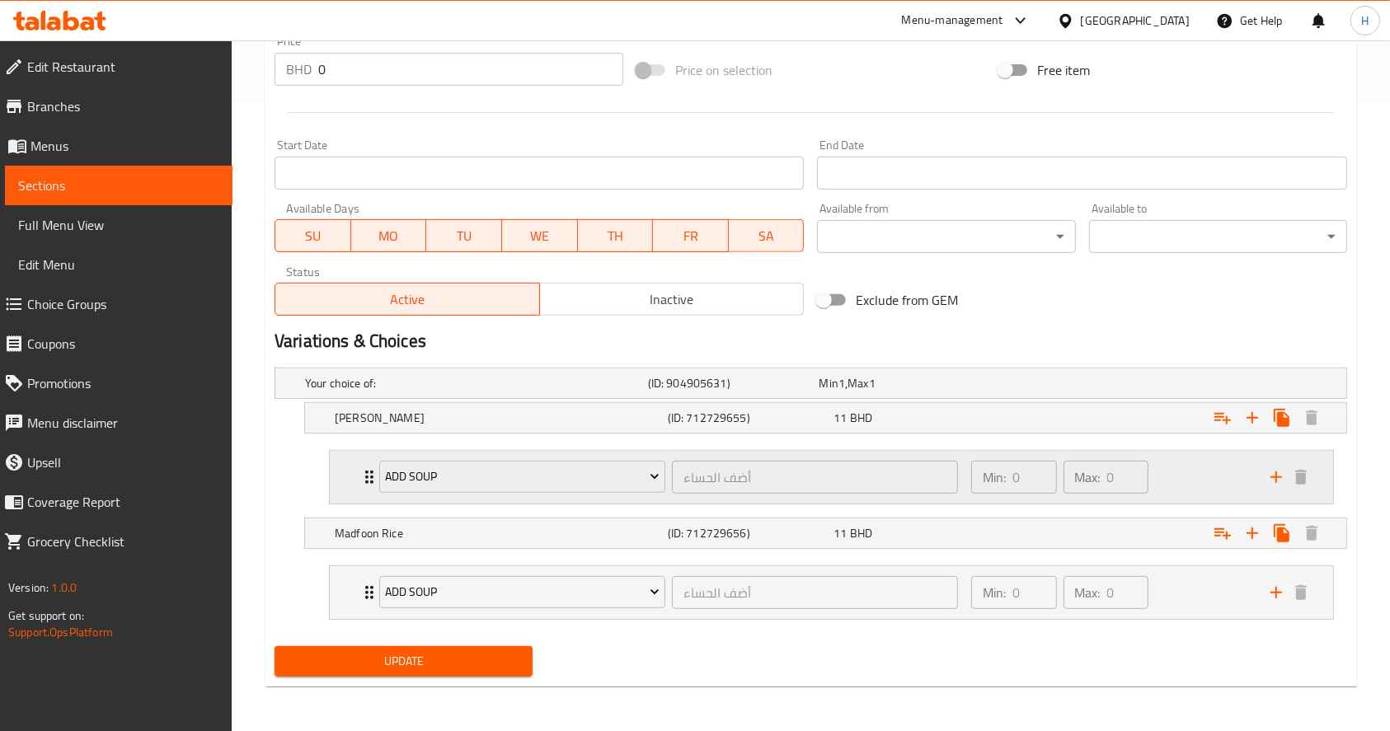
click at [1210, 479] on div "Min: 0 ​ Max: 0 ​" at bounding box center [1110, 477] width 299 height 53
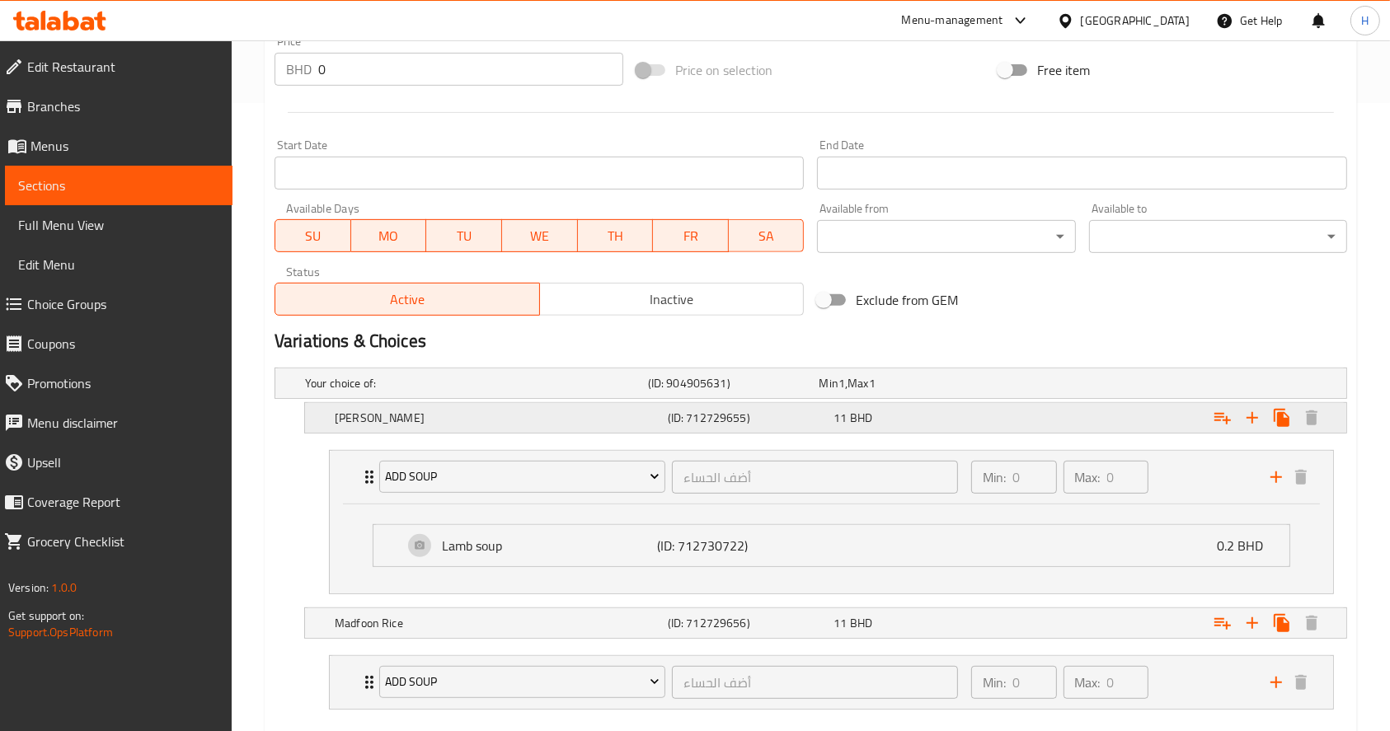
click at [796, 421] on h5 "(ID: 712729655)" at bounding box center [748, 418] width 160 height 16
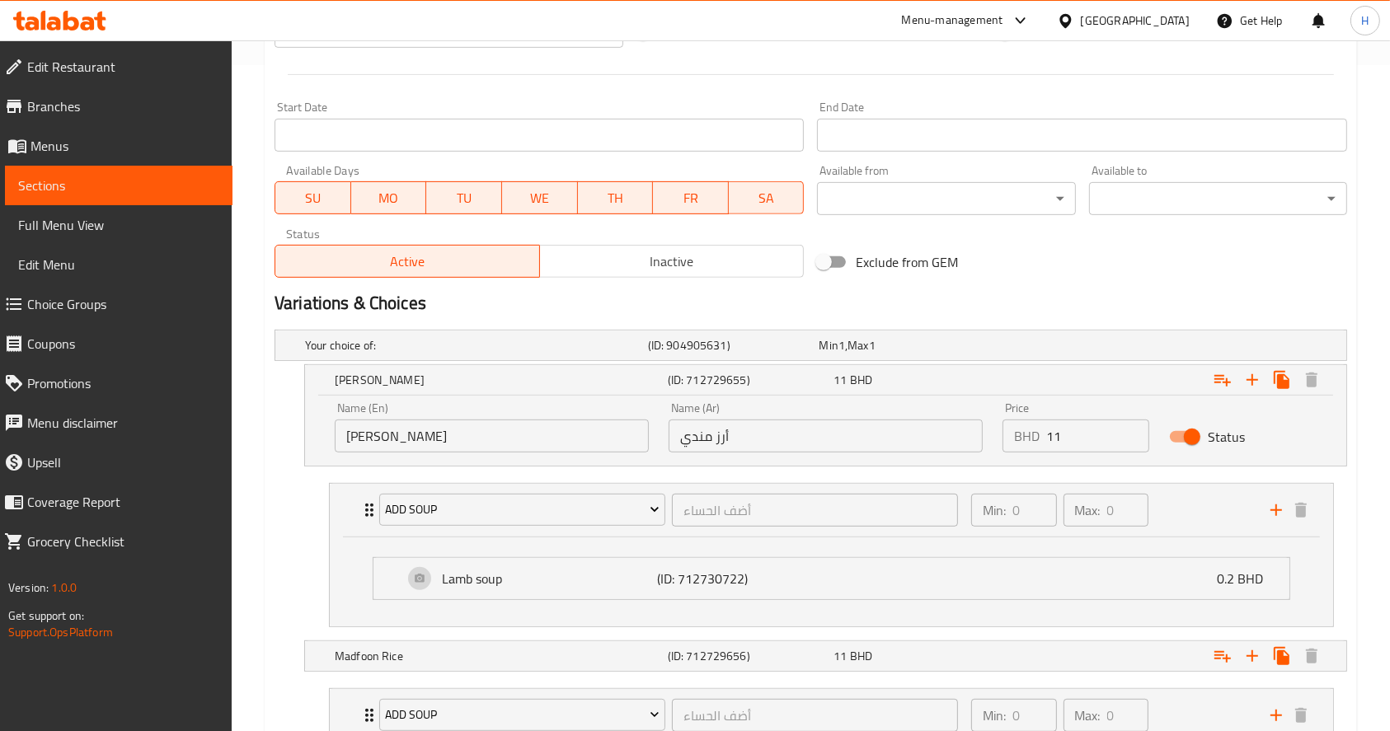
scroll to position [789, 0]
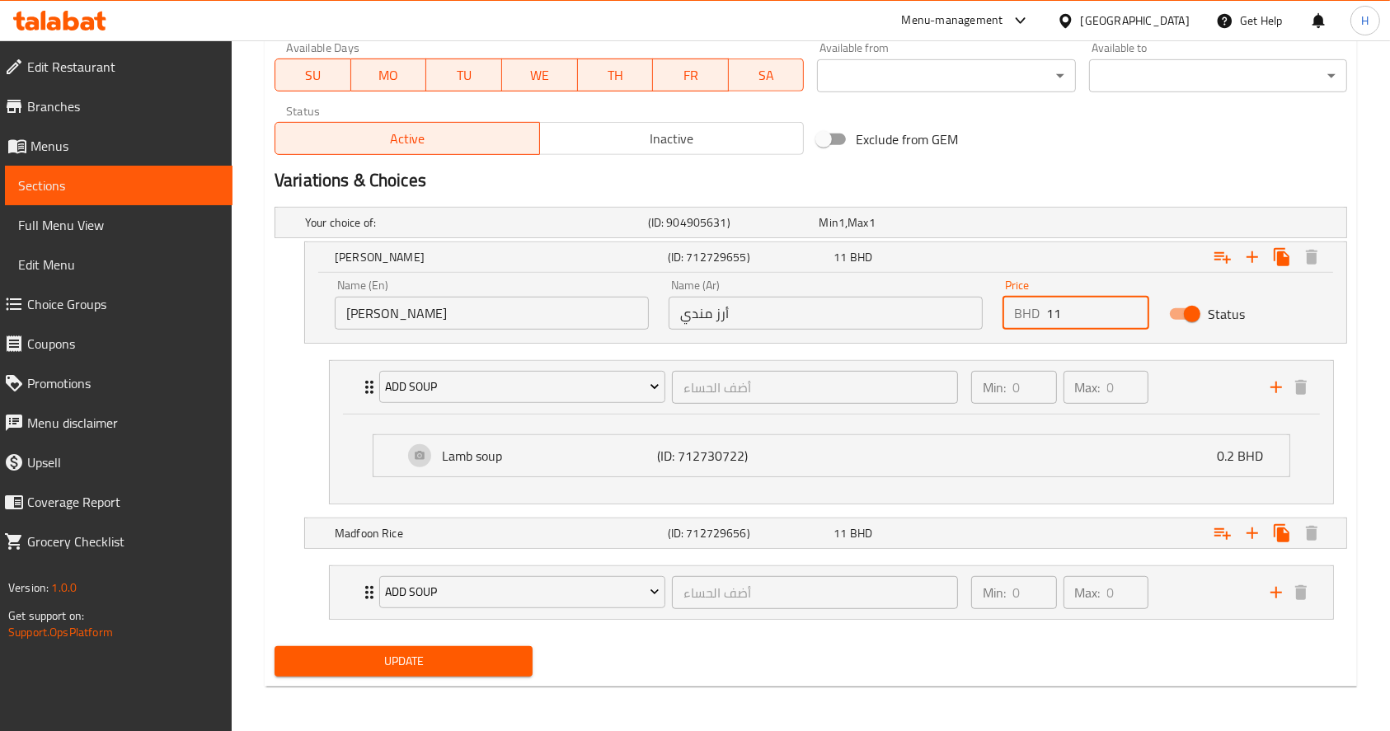
drag, startPoint x: 1097, startPoint y: 322, endPoint x: 930, endPoint y: 290, distance: 169.6
click at [930, 290] on div "Name (En) Mandi Rice Name (En) Name (Ar) أرز مندي Name (Ar) Price BHD 11 Price …" at bounding box center [826, 305] width 1002 height 70
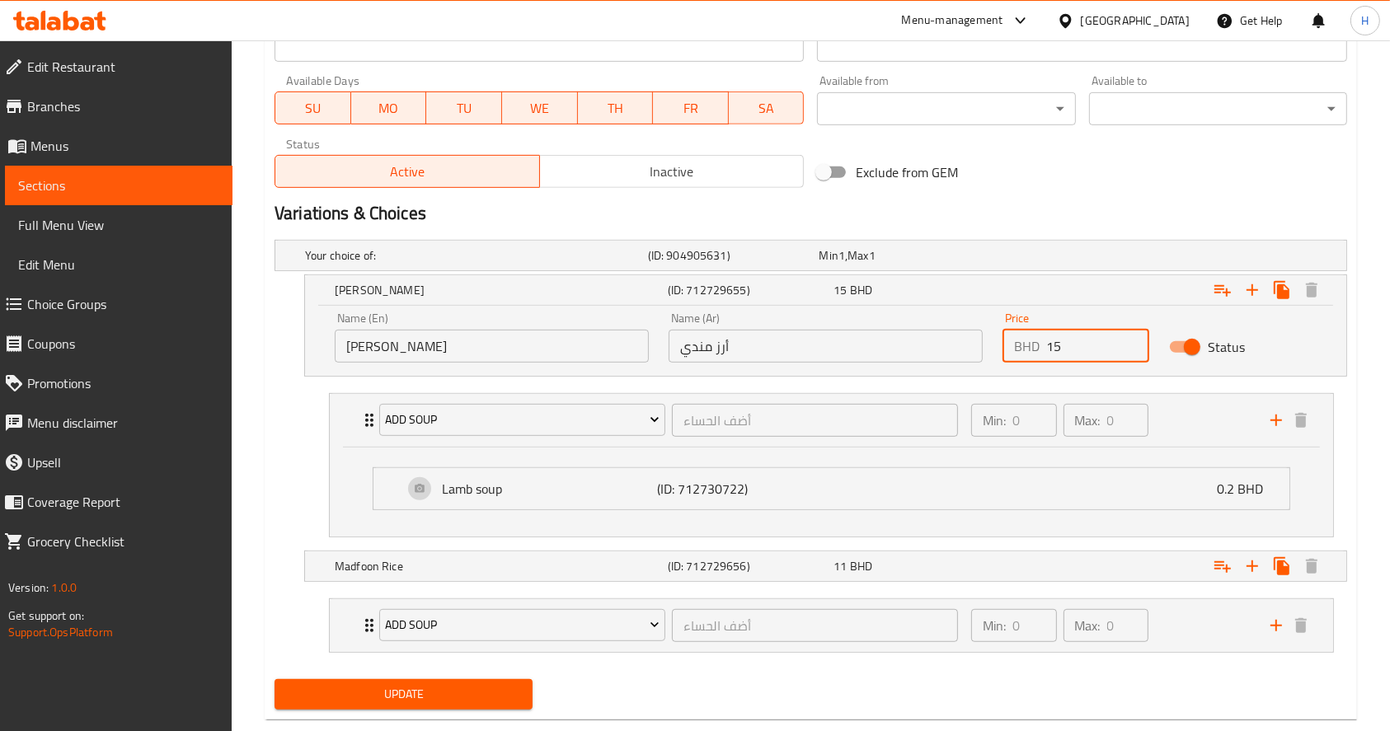
type input "15"
click at [1306, 349] on div "Status" at bounding box center [1242, 347] width 167 height 51
click at [463, 708] on div "Update" at bounding box center [403, 695] width 271 height 44
click at [433, 684] on span "Update" at bounding box center [404, 694] width 232 height 21
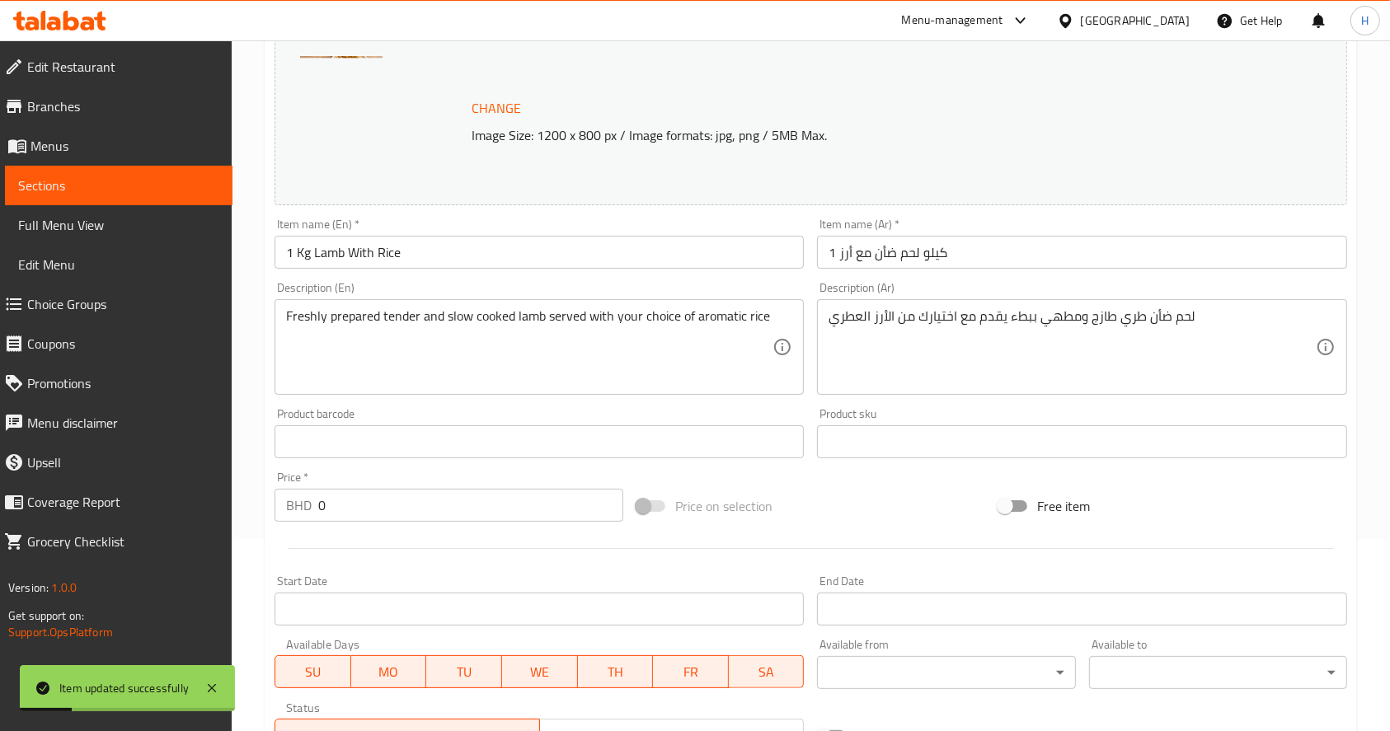
scroll to position [0, 0]
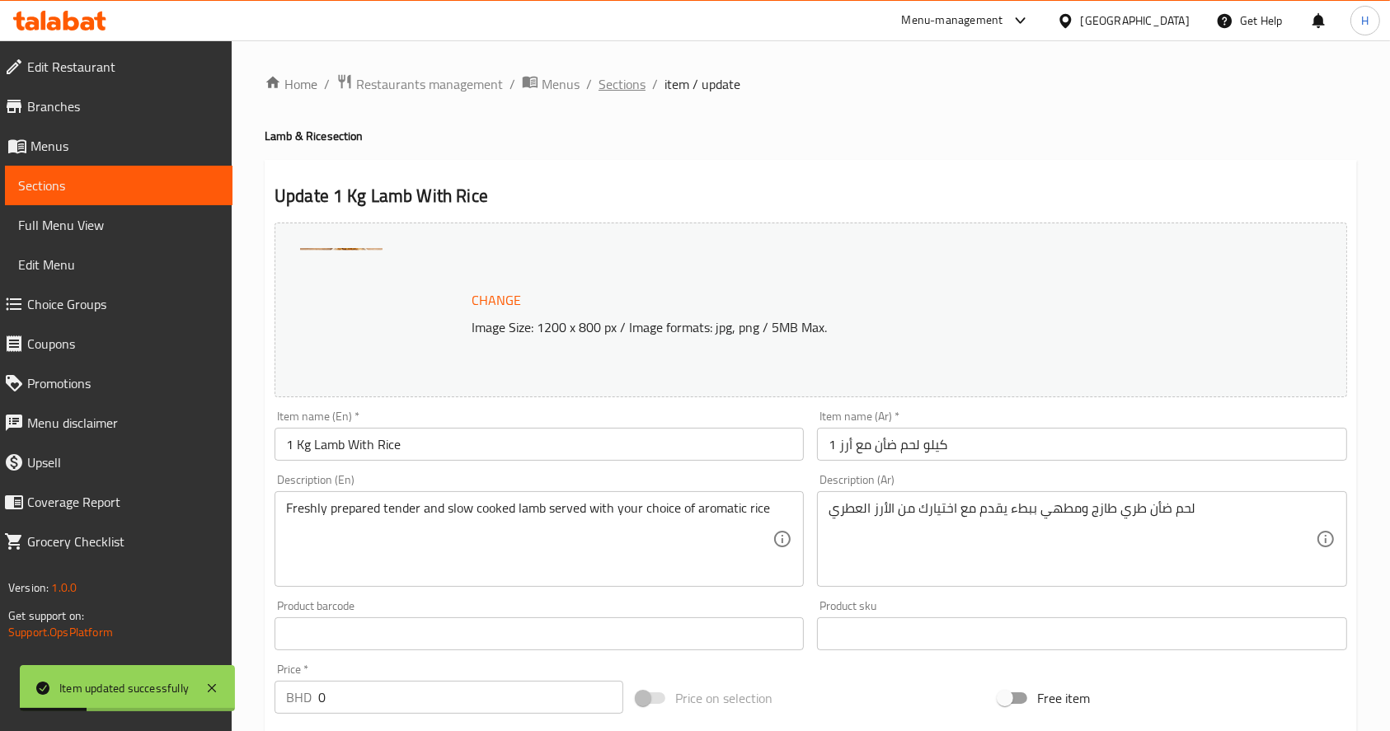
click at [616, 79] on span "Sections" at bounding box center [622, 84] width 47 height 20
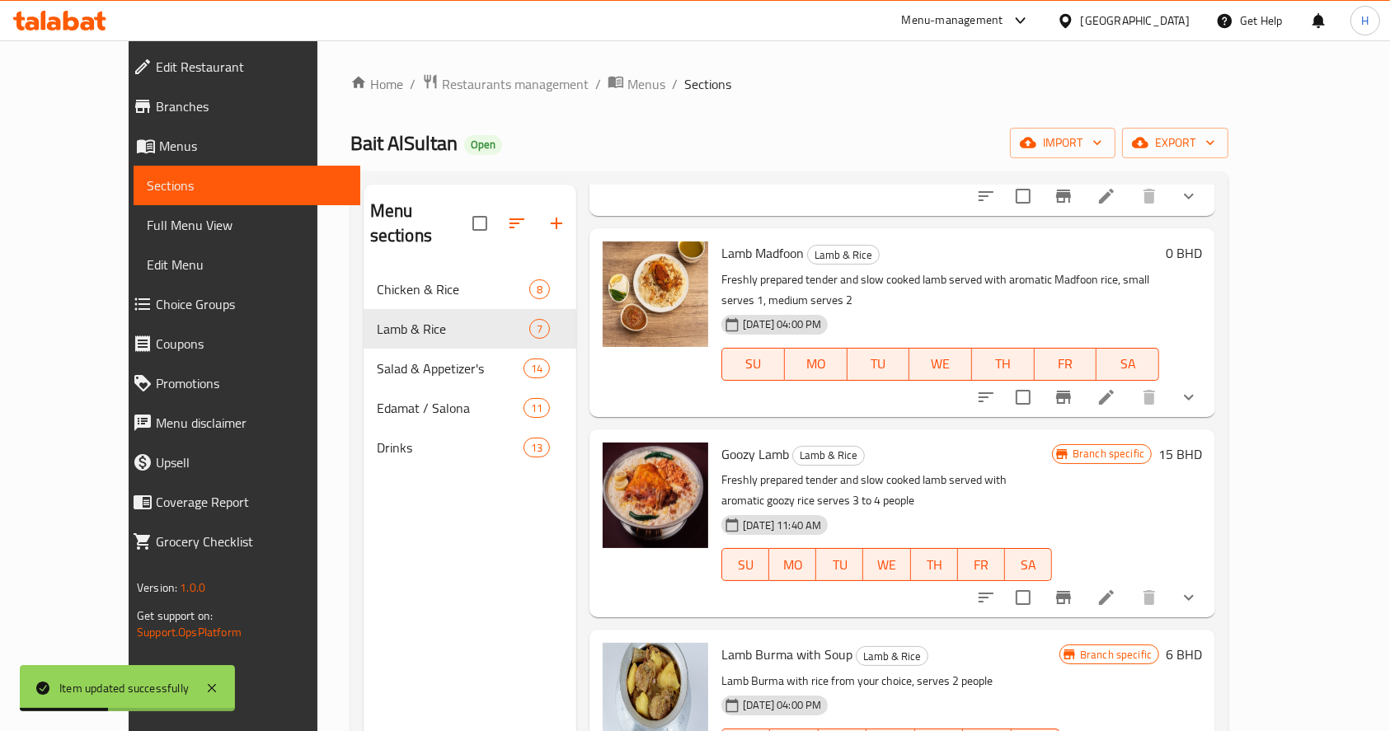
scroll to position [231, 0]
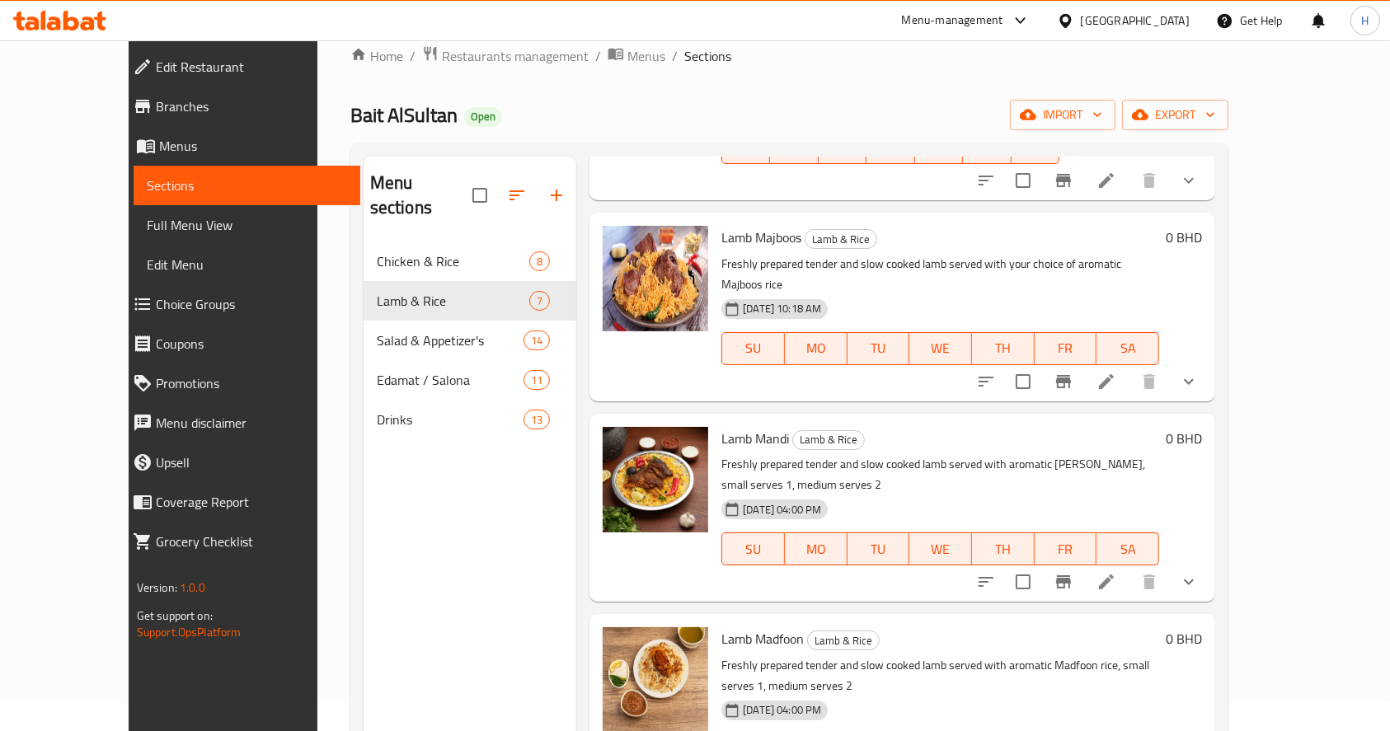
scroll to position [15, 0]
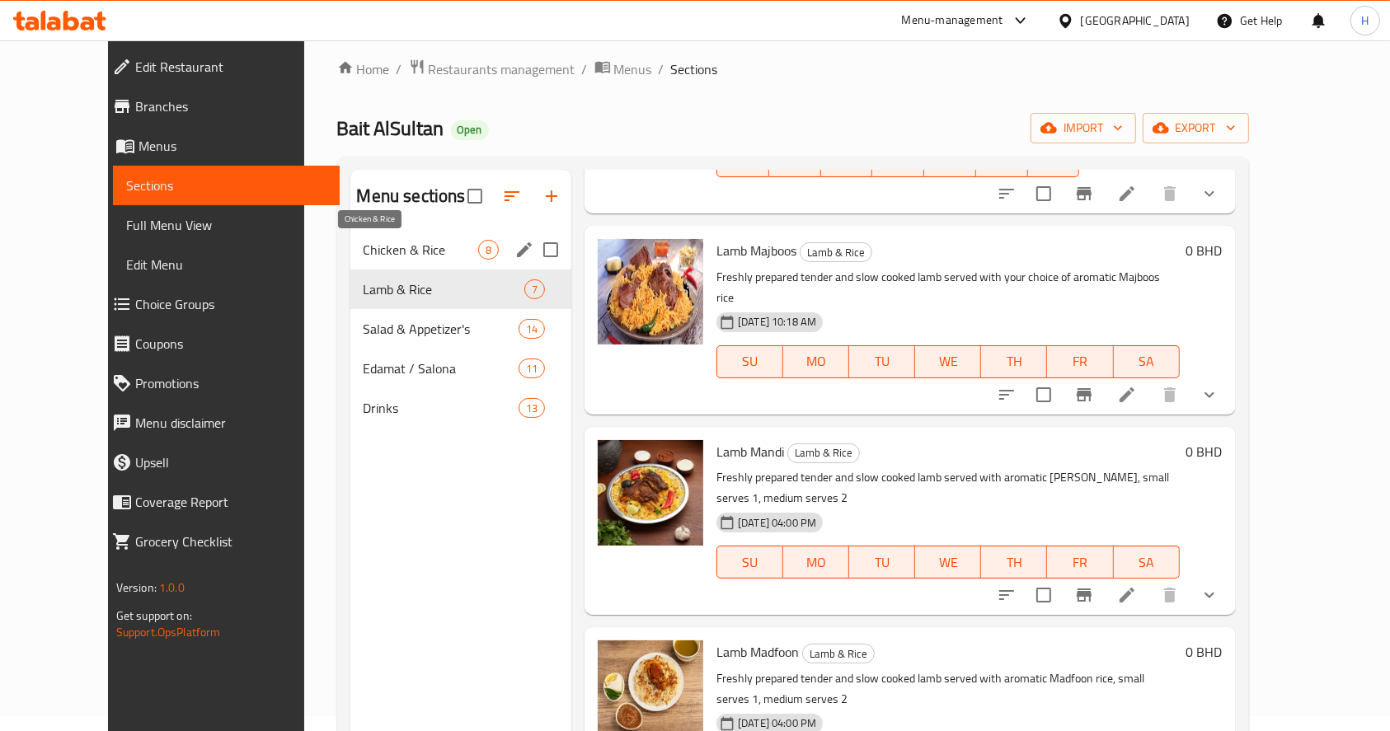
click at [385, 247] on span "Chicken & Rice" at bounding box center [421, 250] width 115 height 20
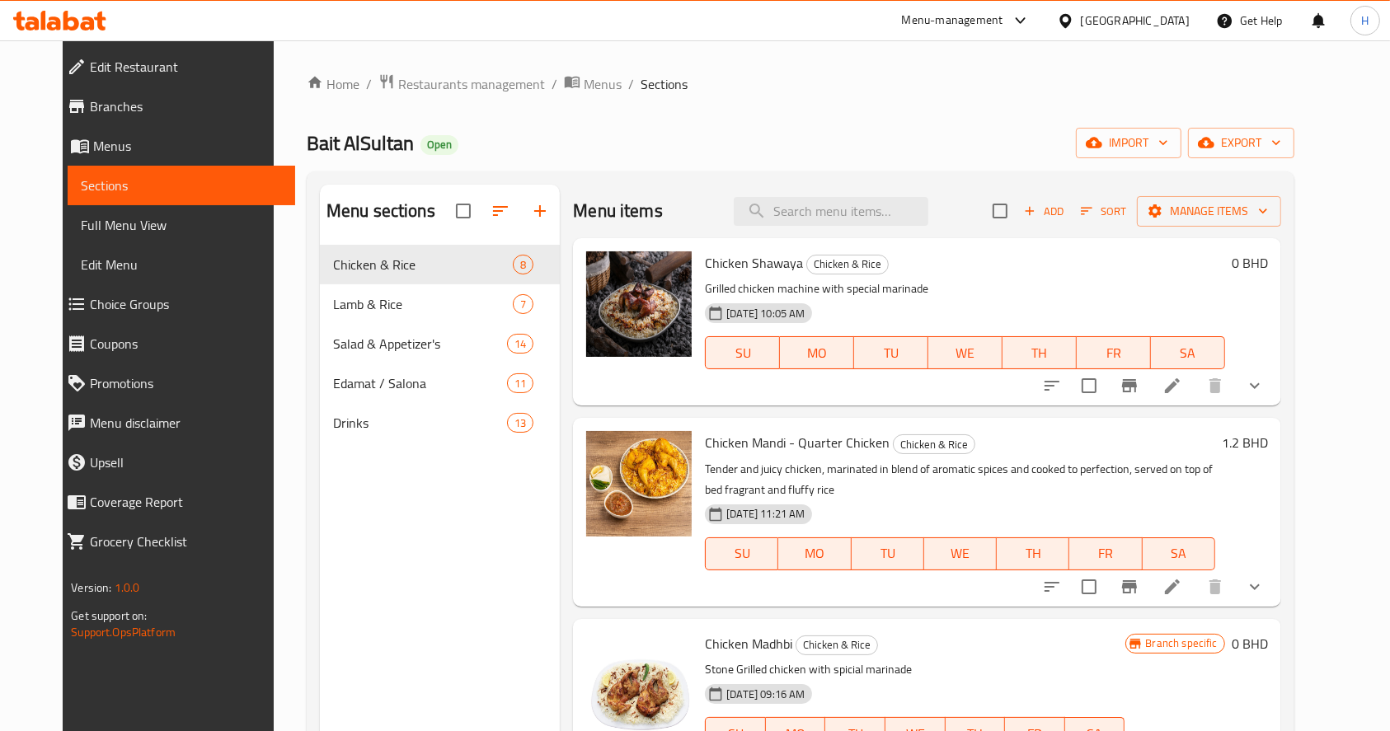
click at [1265, 395] on icon "show more" at bounding box center [1255, 386] width 20 height 20
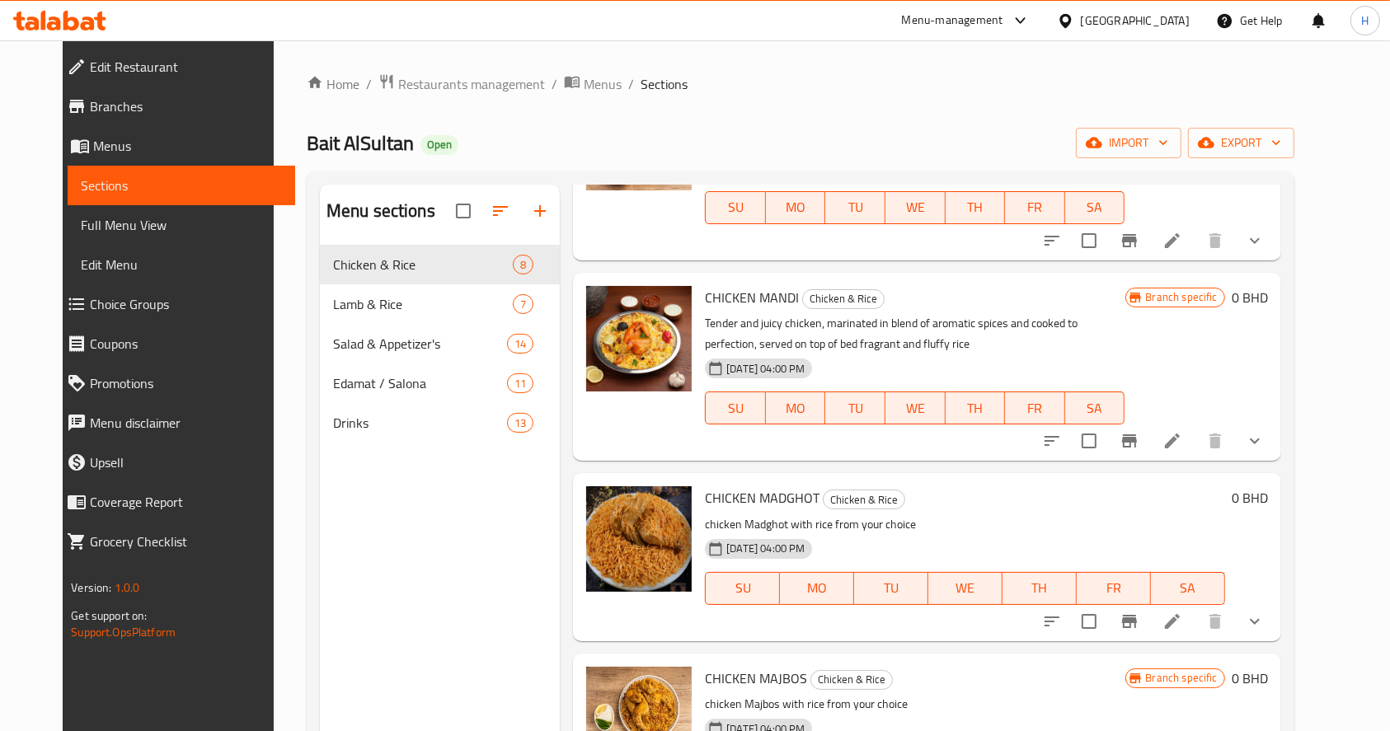
scroll to position [1339, 0]
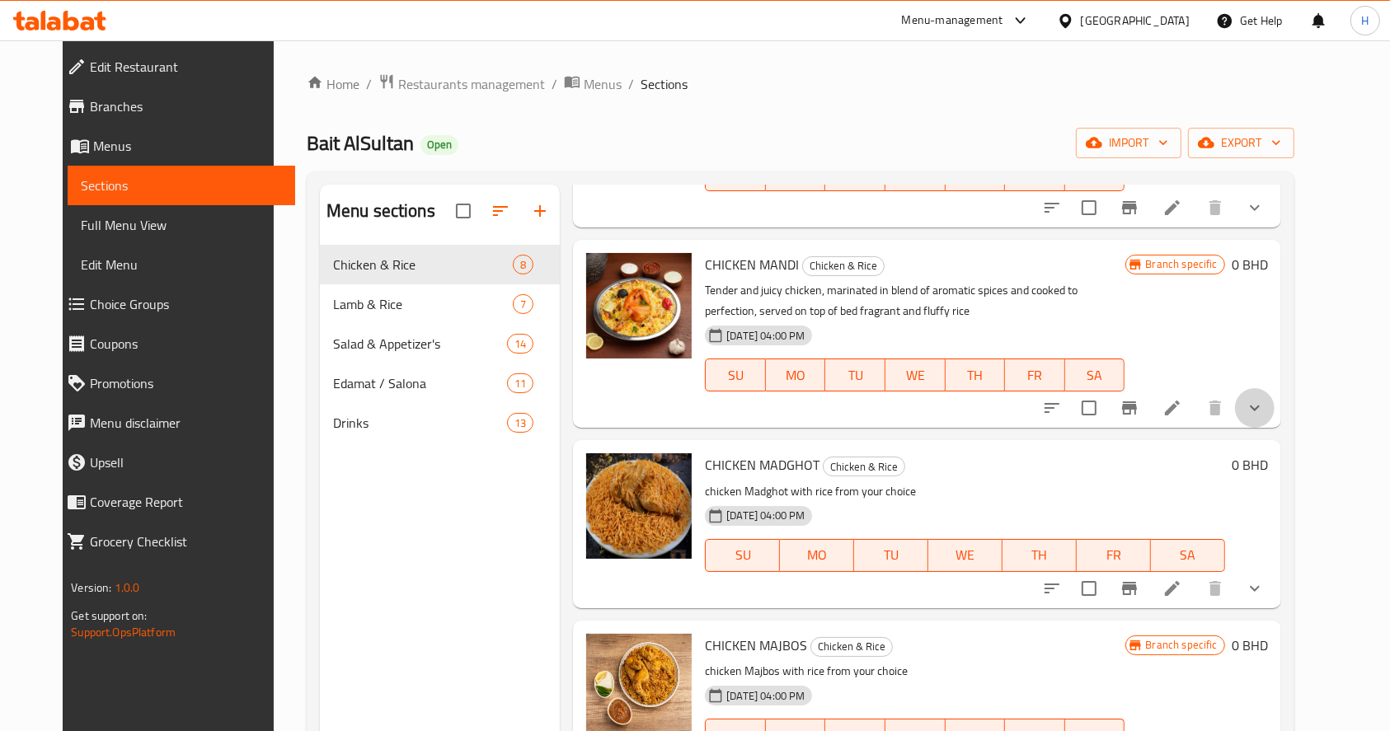
click at [1275, 428] on button "show more" at bounding box center [1255, 408] width 40 height 40
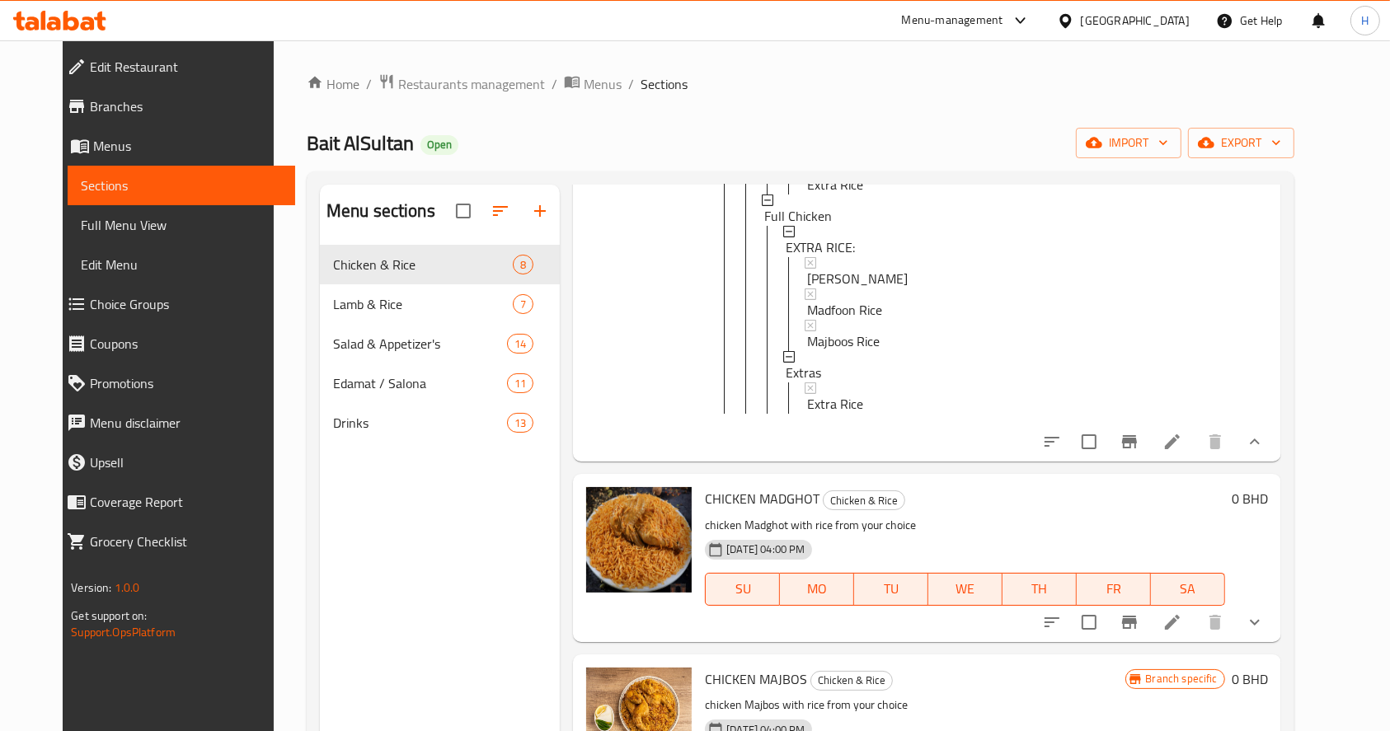
scroll to position [2192, 0]
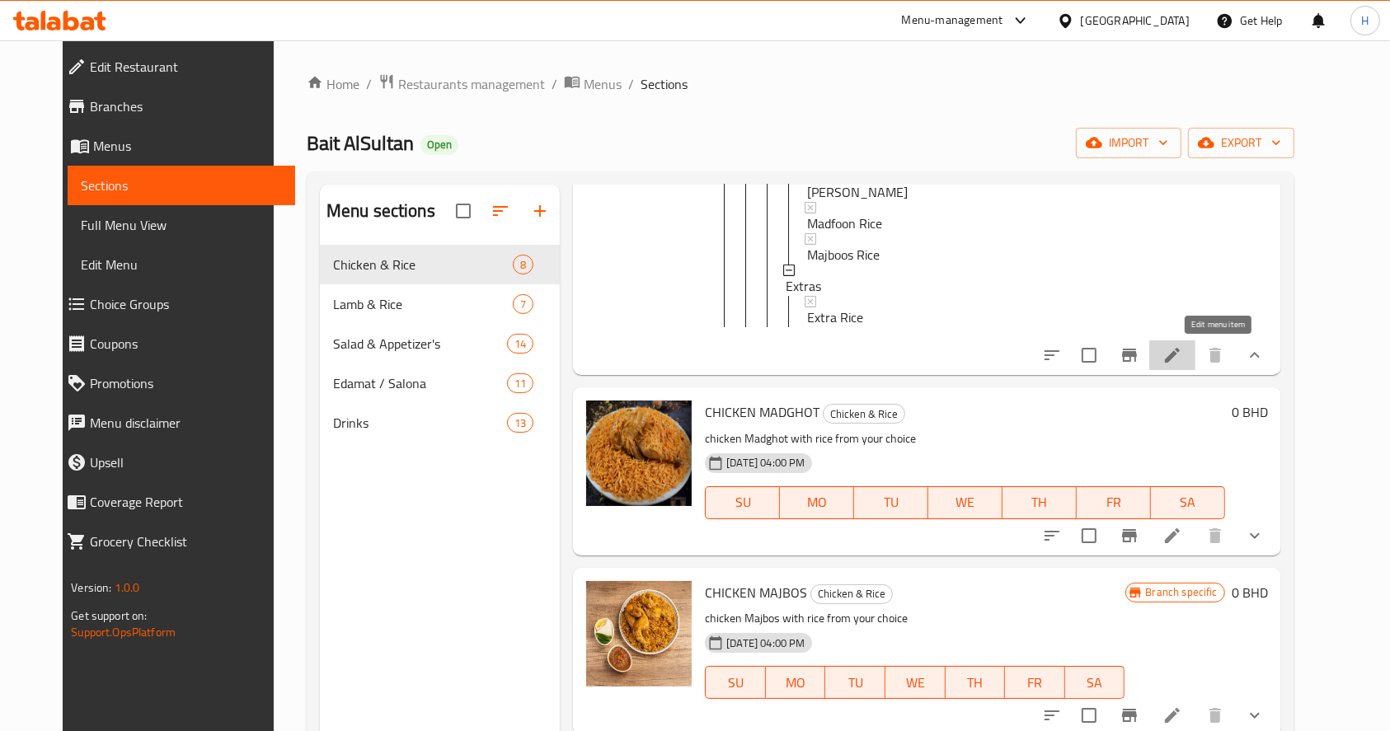
click at [1180, 359] on icon at bounding box center [1172, 355] width 15 height 15
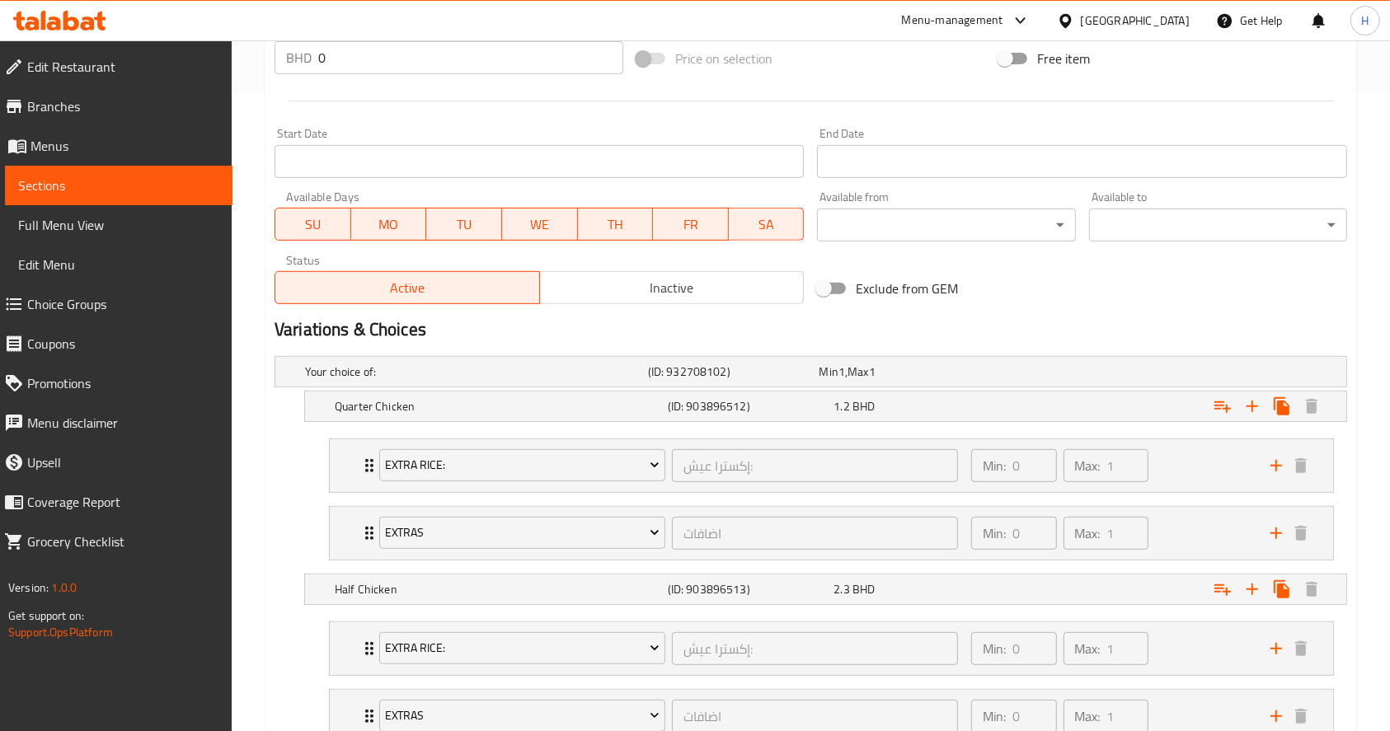
scroll to position [641, 0]
click at [504, 369] on h5 "Your choice of:" at bounding box center [473, 371] width 336 height 16
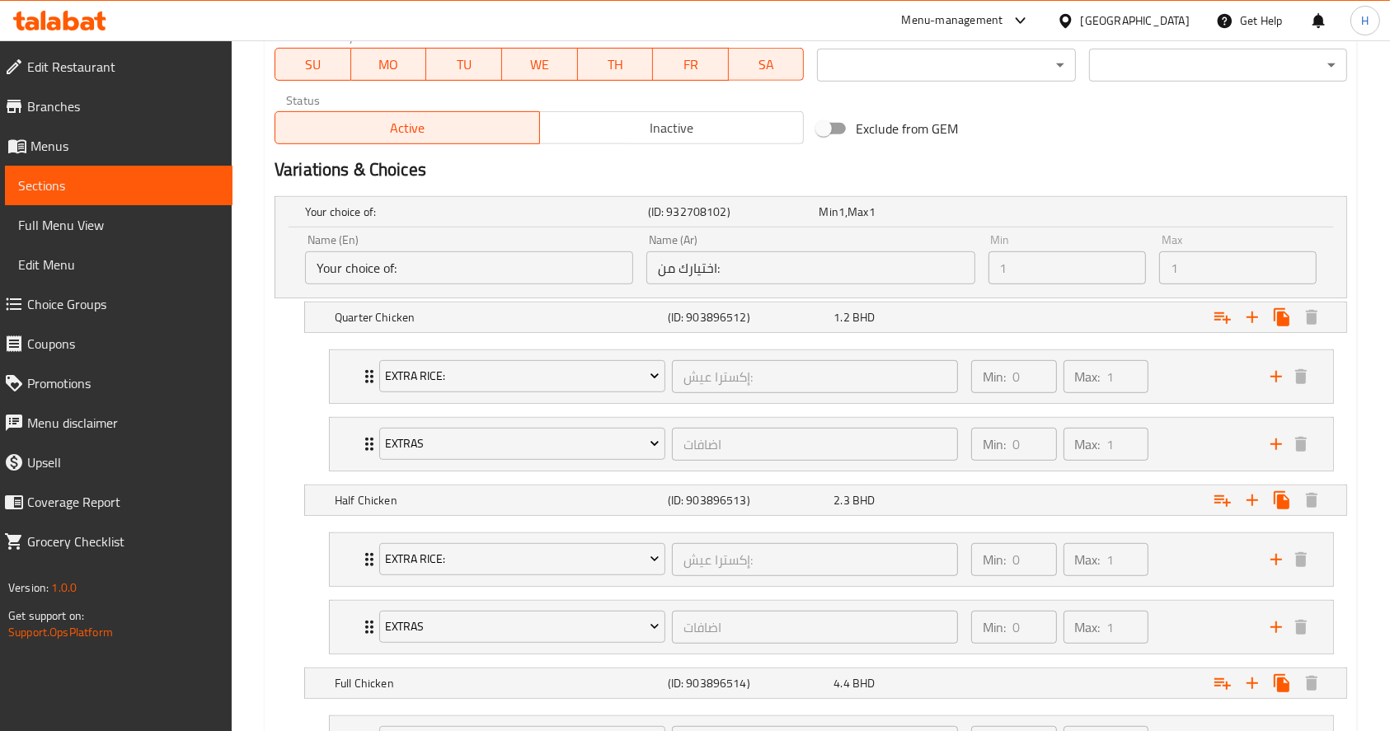
scroll to position [804, 0]
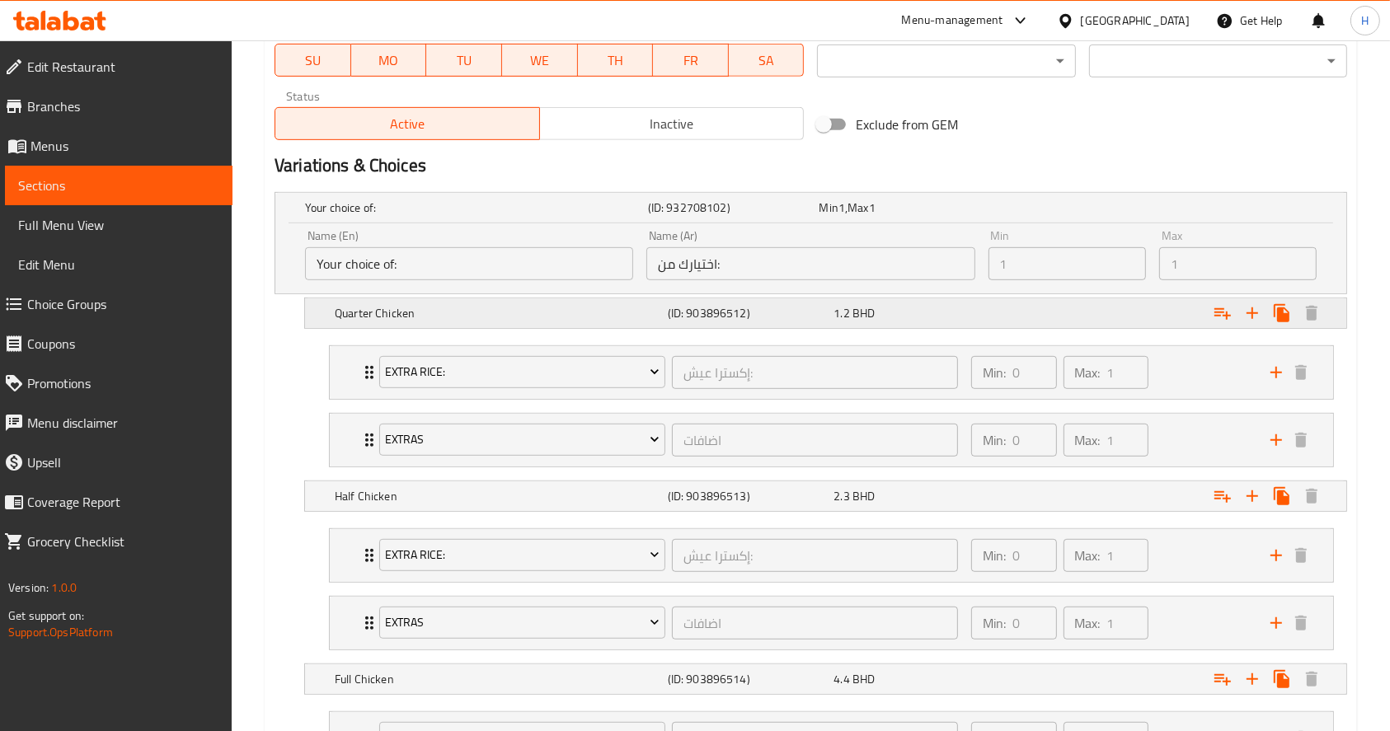
click at [1009, 303] on div "Expand" at bounding box center [1163, 313] width 333 height 36
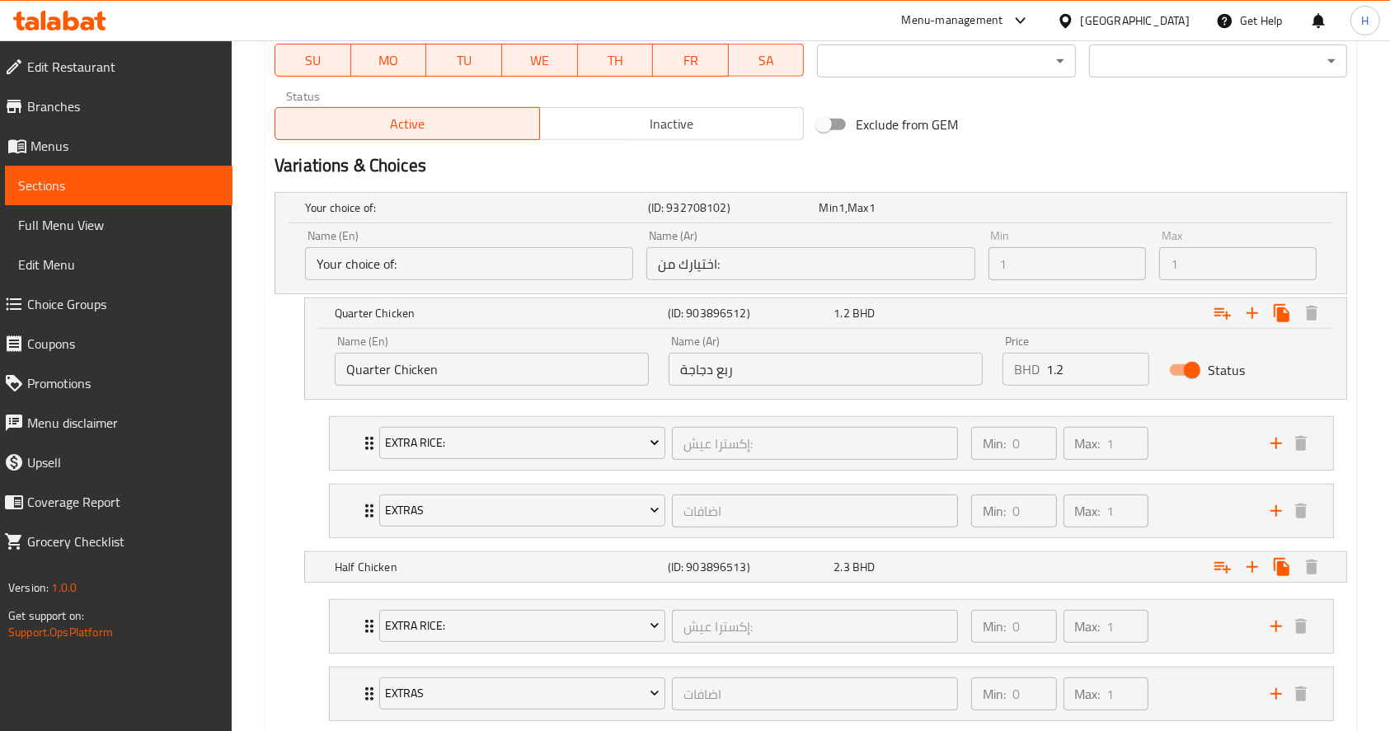
click at [1075, 370] on input "1.2" at bounding box center [1097, 369] width 103 height 33
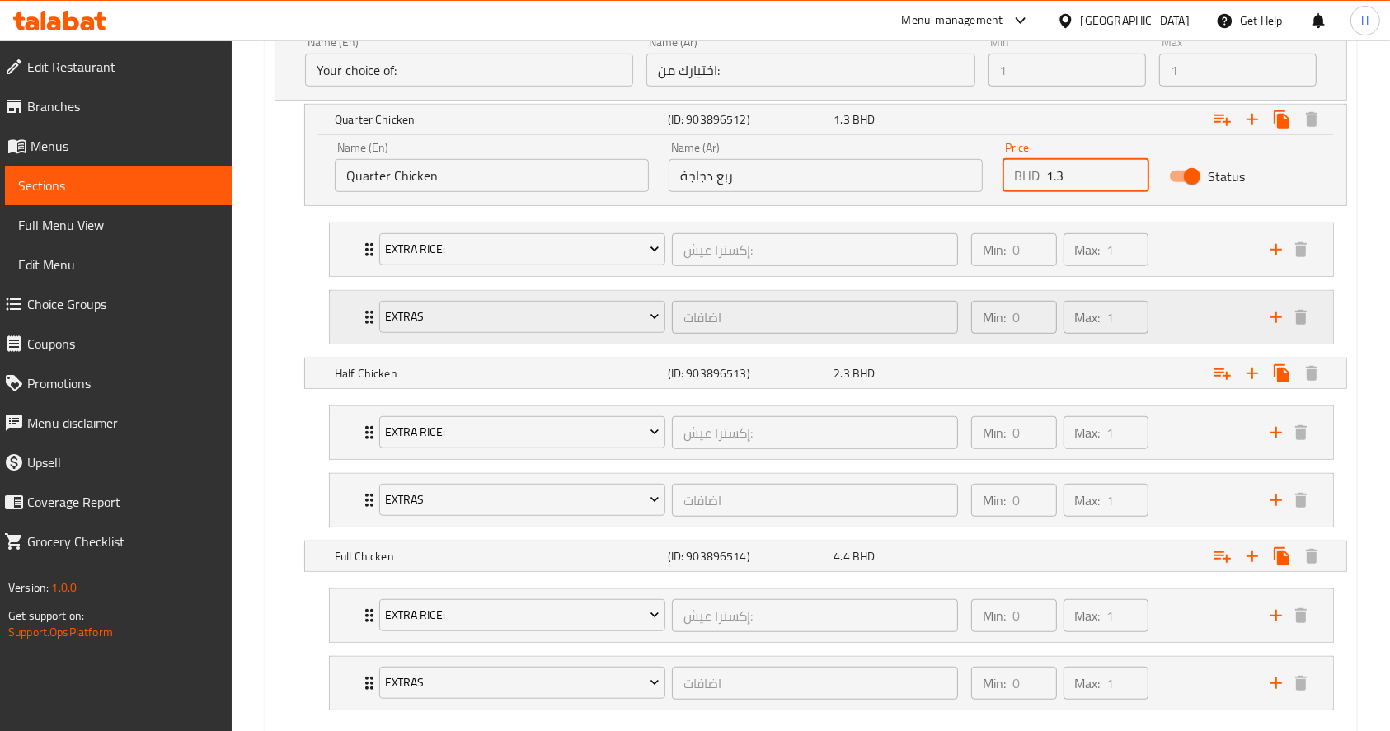
scroll to position [1017, 0]
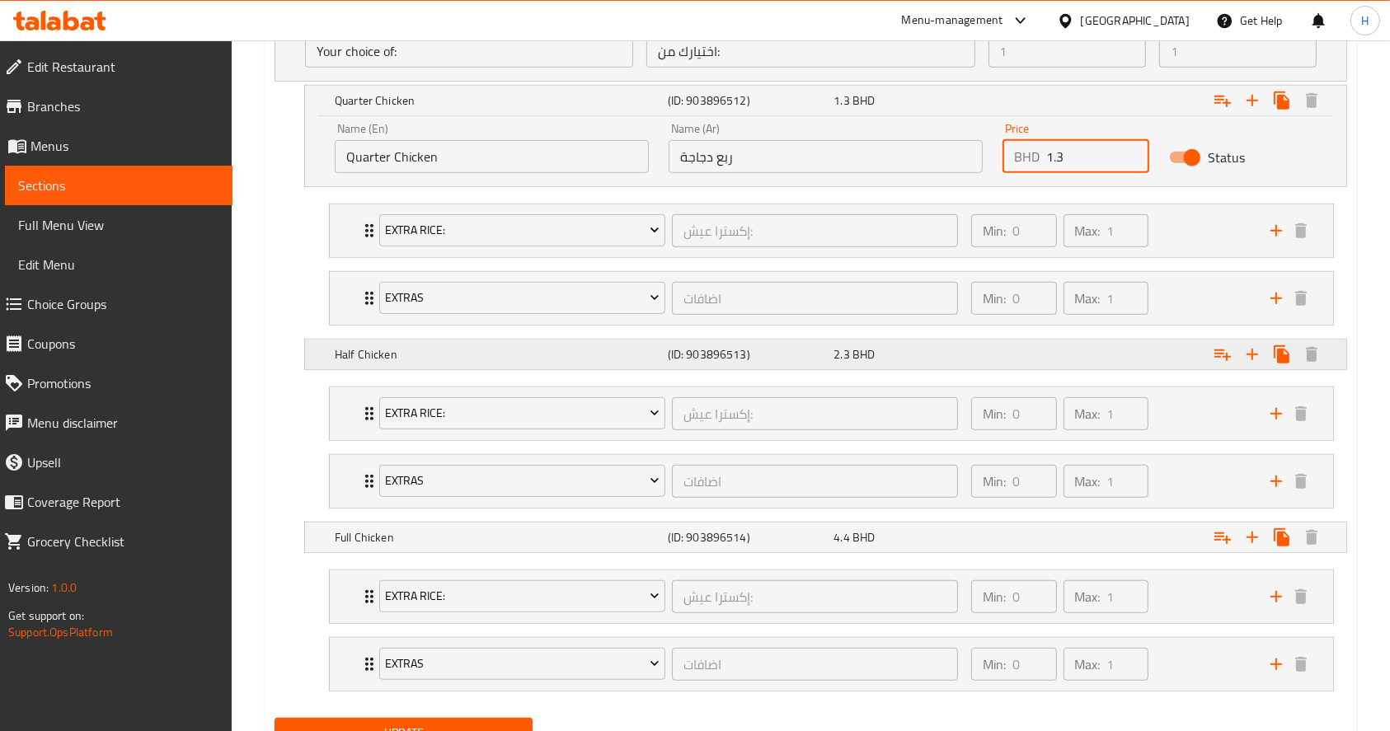
type input "1.3"
click at [920, 358] on div "2.3 BHD" at bounding box center [914, 354] width 160 height 16
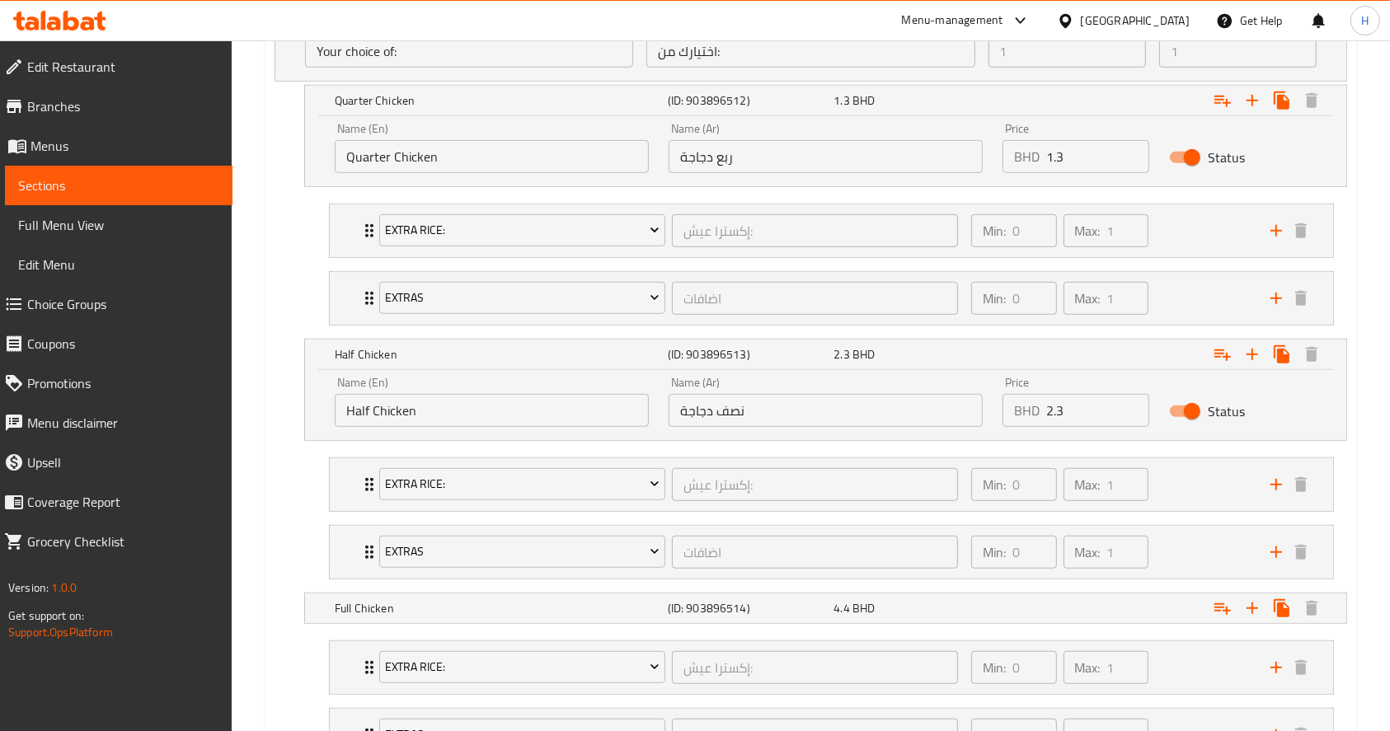
click at [1078, 398] on input "2.3" at bounding box center [1097, 410] width 103 height 33
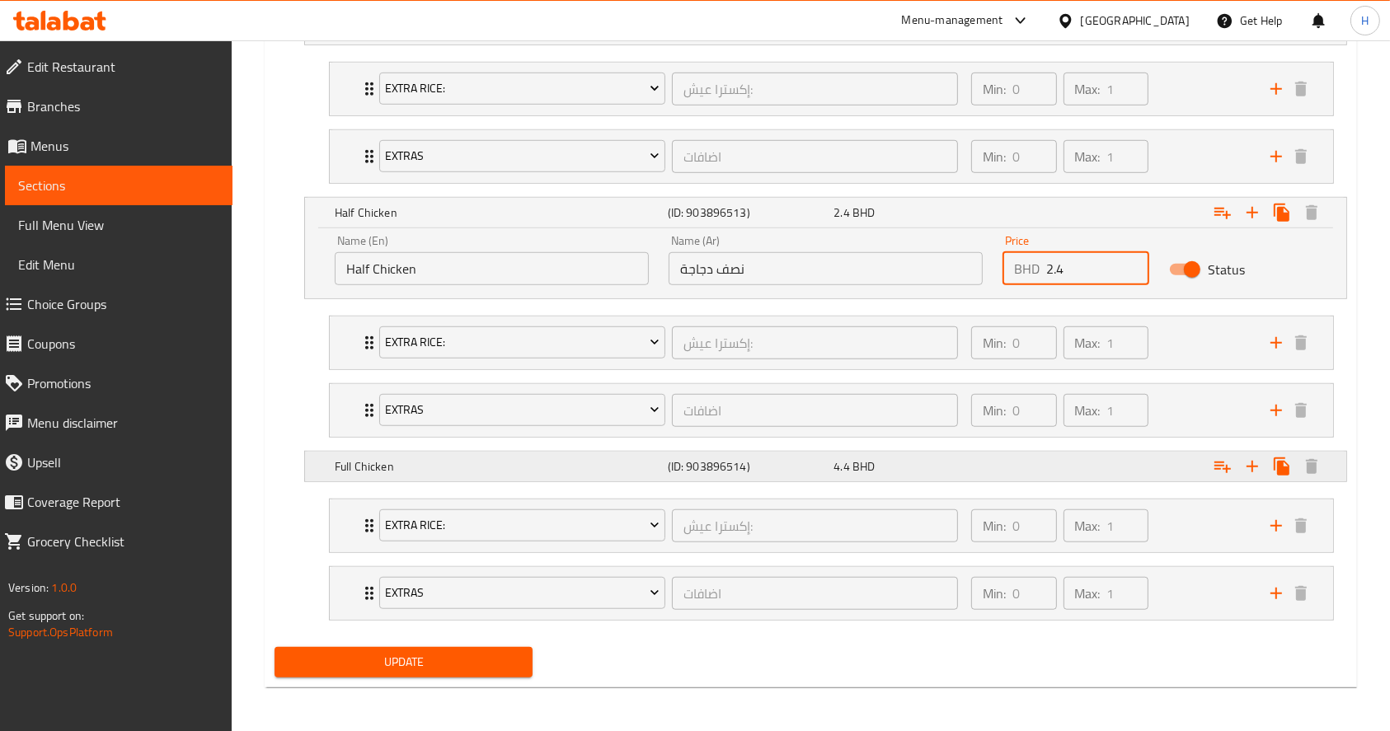
type input "2.4"
click at [899, 471] on div "4.4 BHD" at bounding box center [914, 466] width 160 height 16
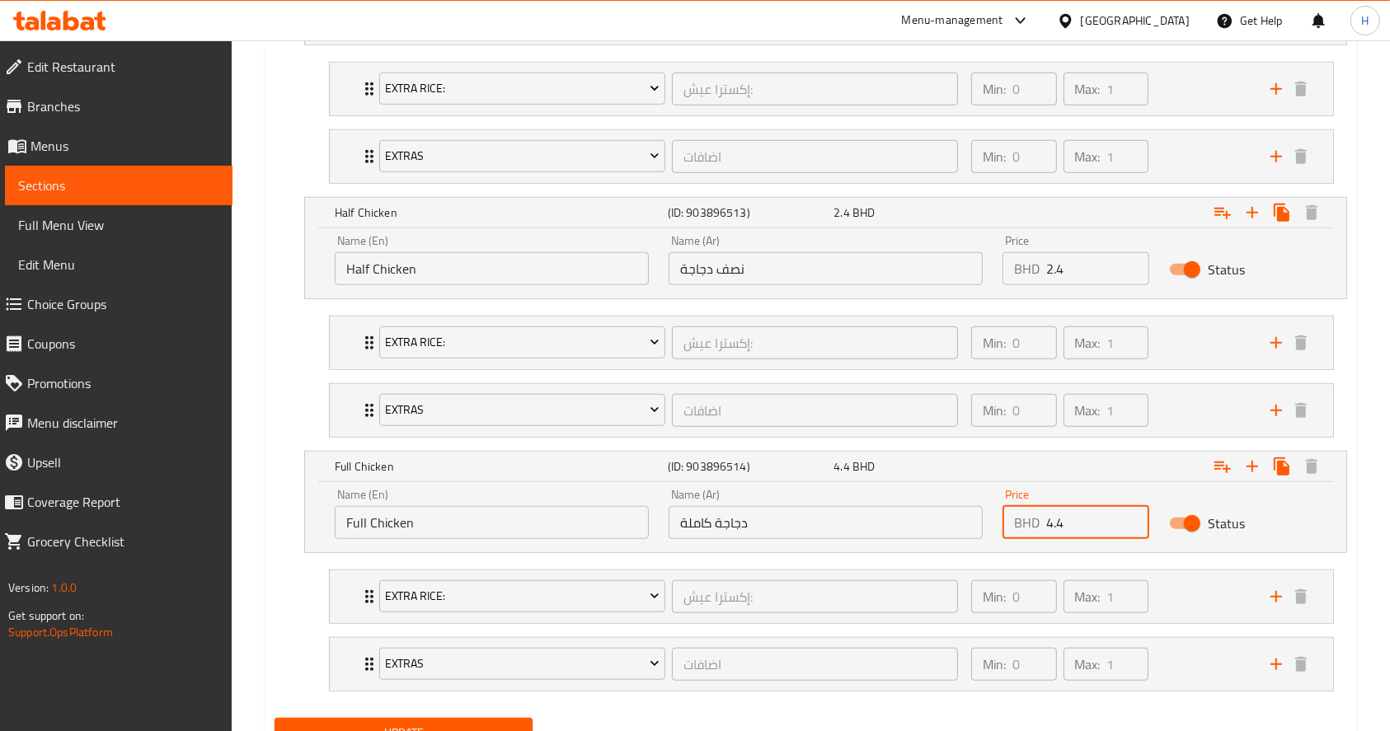
click at [1095, 524] on input "4.4" at bounding box center [1097, 522] width 103 height 33
type input "4.9"
click at [509, 723] on span "Update" at bounding box center [404, 733] width 232 height 21
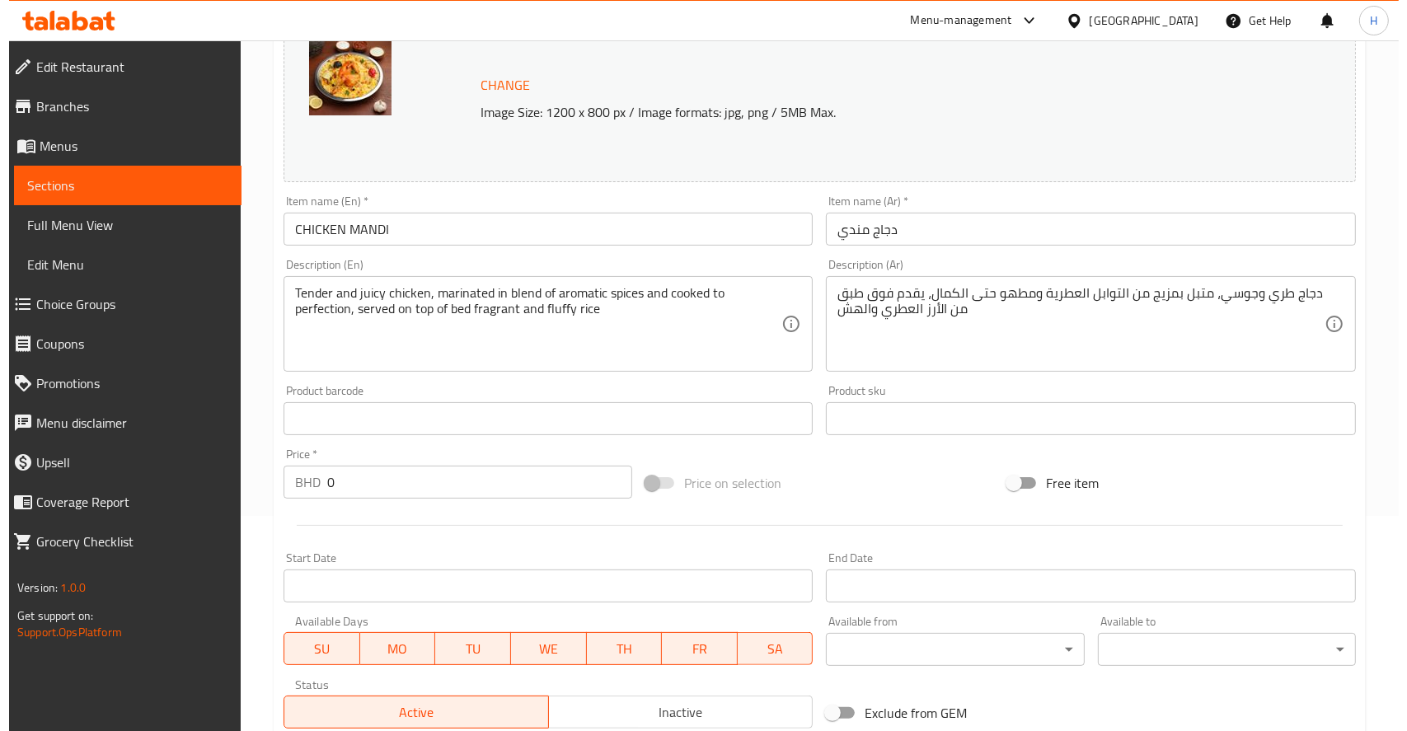
scroll to position [0, 0]
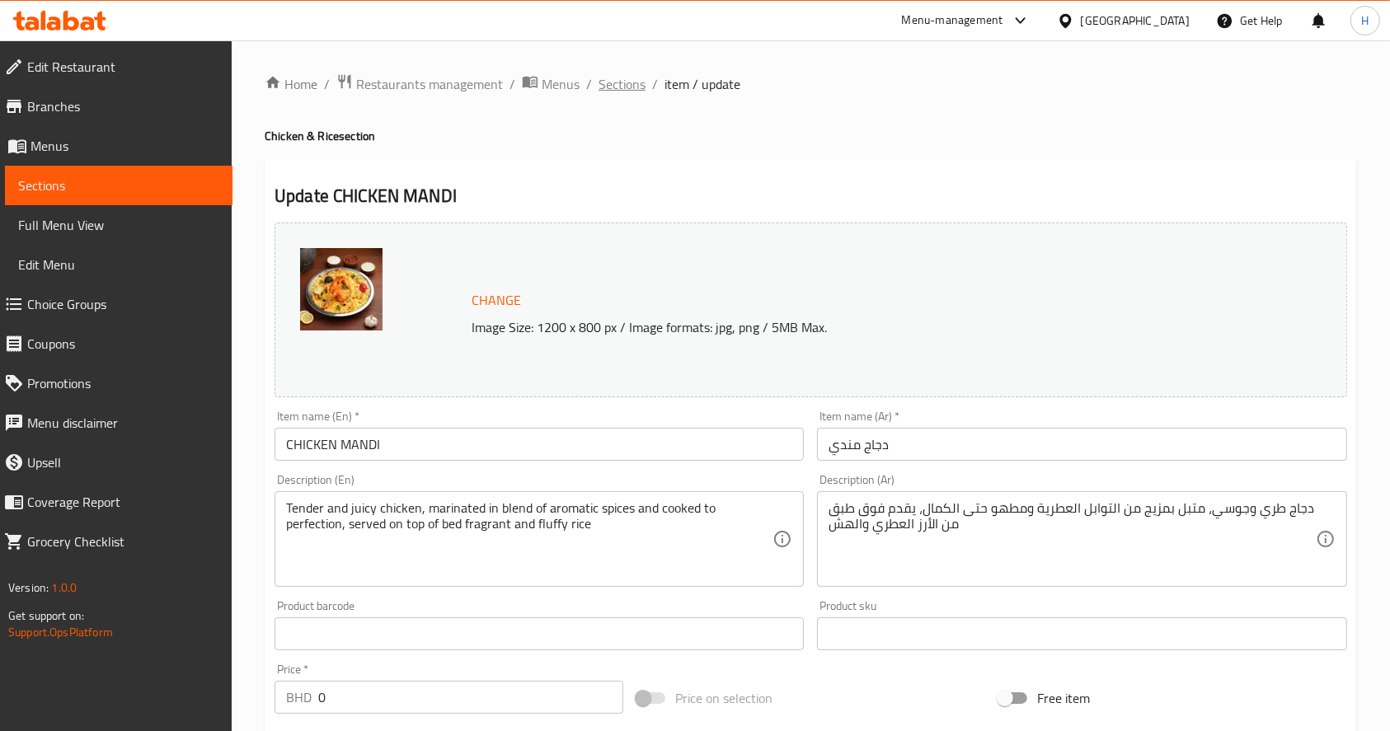
click at [620, 90] on span "Sections" at bounding box center [622, 84] width 47 height 20
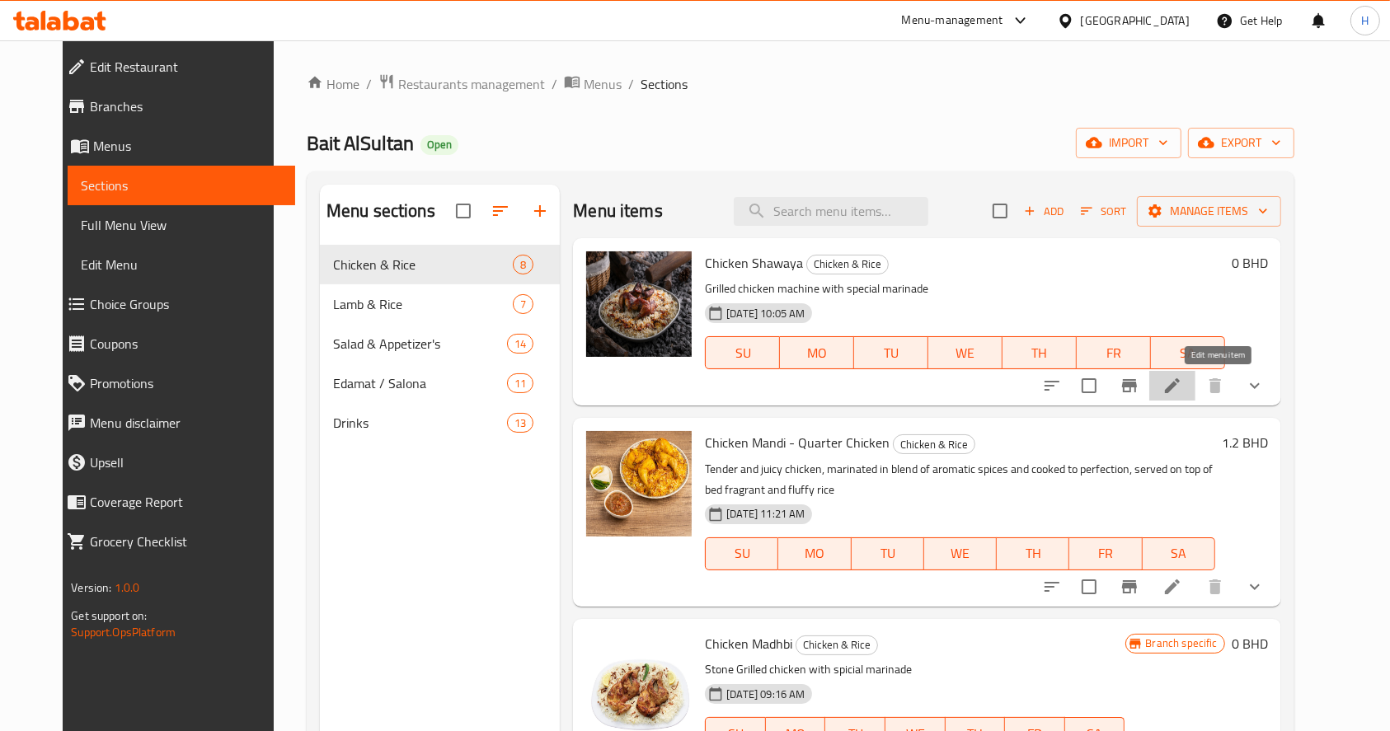
click at [1180, 385] on icon at bounding box center [1172, 385] width 15 height 15
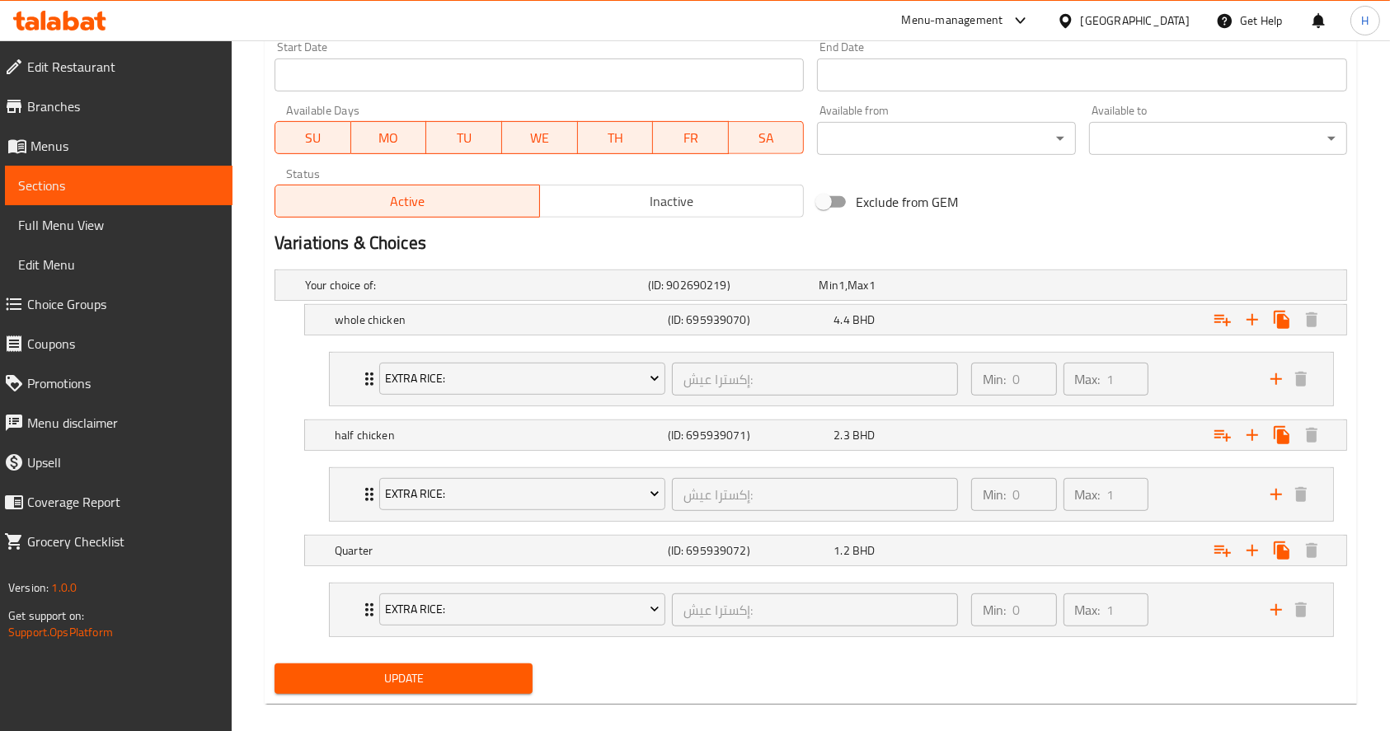
scroll to position [744, 0]
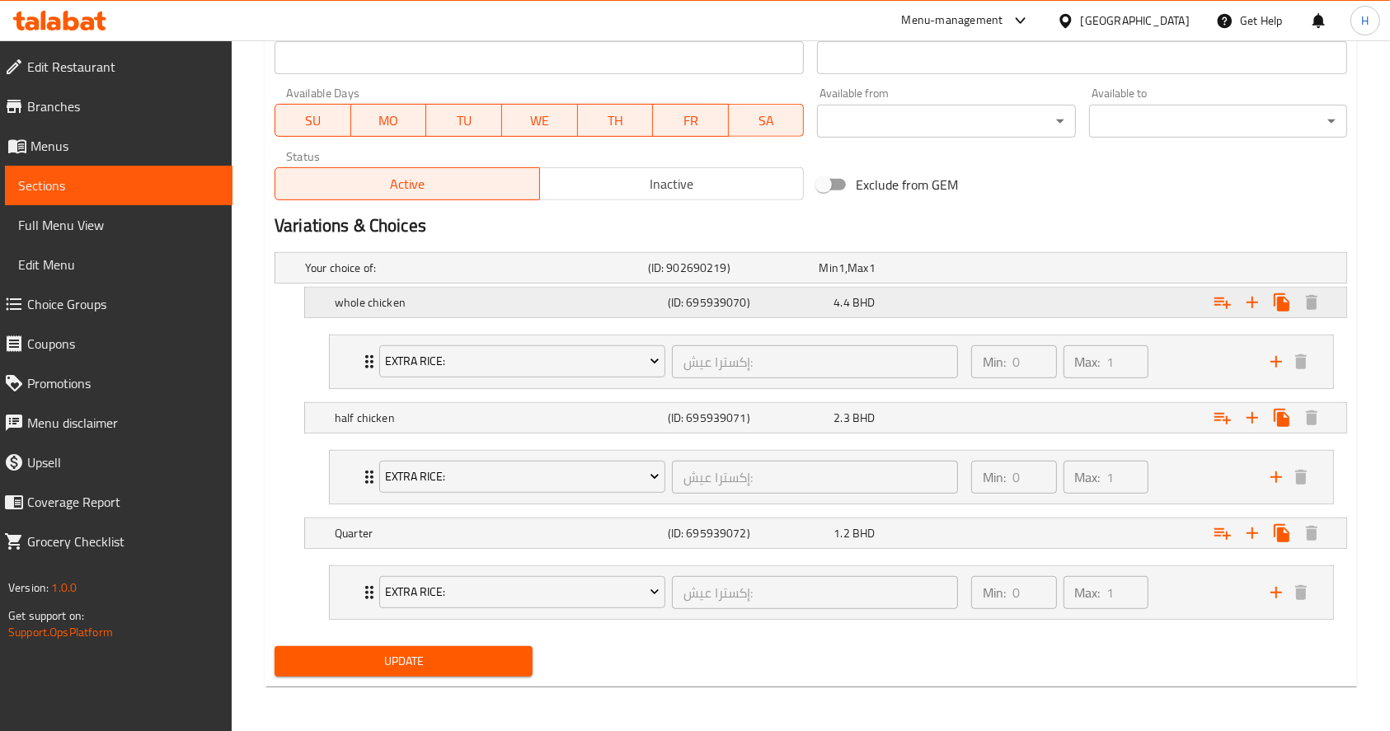
click at [851, 287] on div "whole chicken (ID: 695939070) 4.4 BHD" at bounding box center [830, 302] width 998 height 36
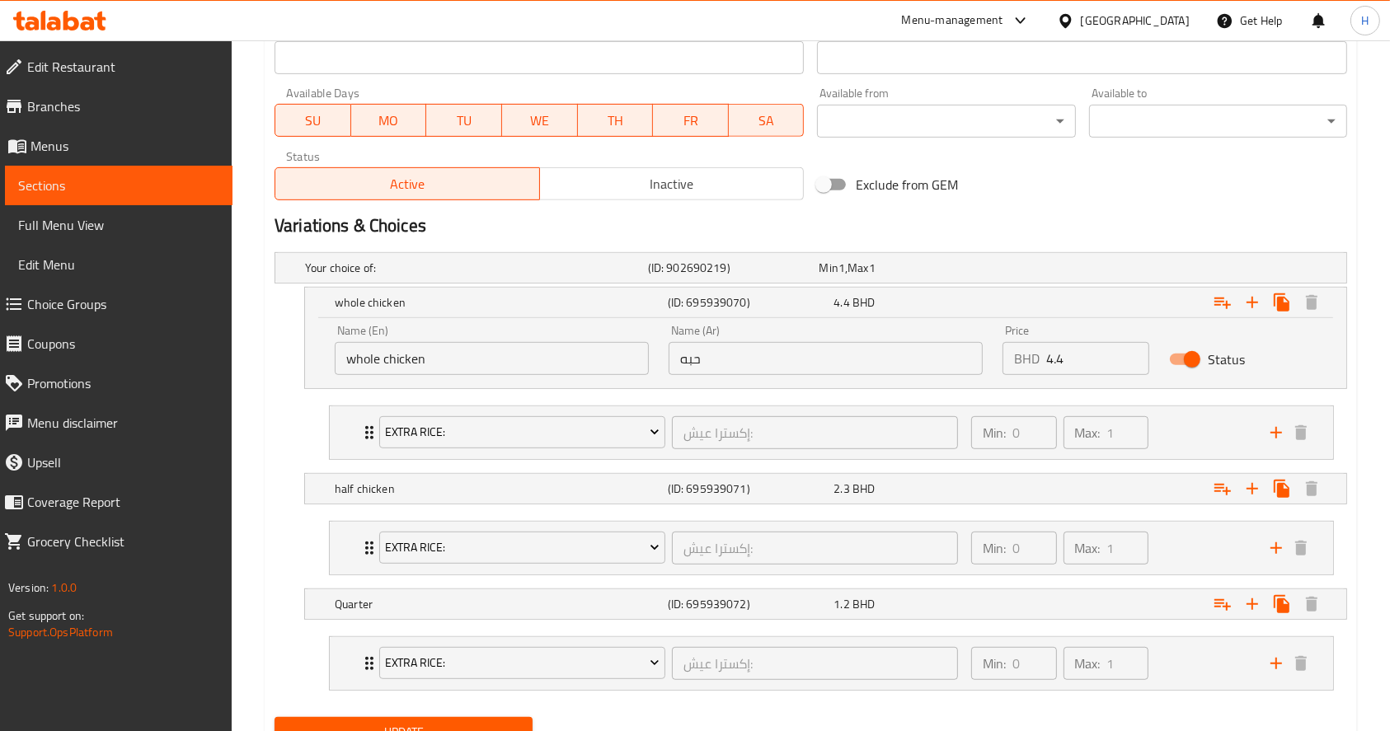
click at [1089, 359] on input "4.4" at bounding box center [1097, 358] width 103 height 33
type input "4.9"
click at [498, 722] on span "Update" at bounding box center [404, 732] width 232 height 21
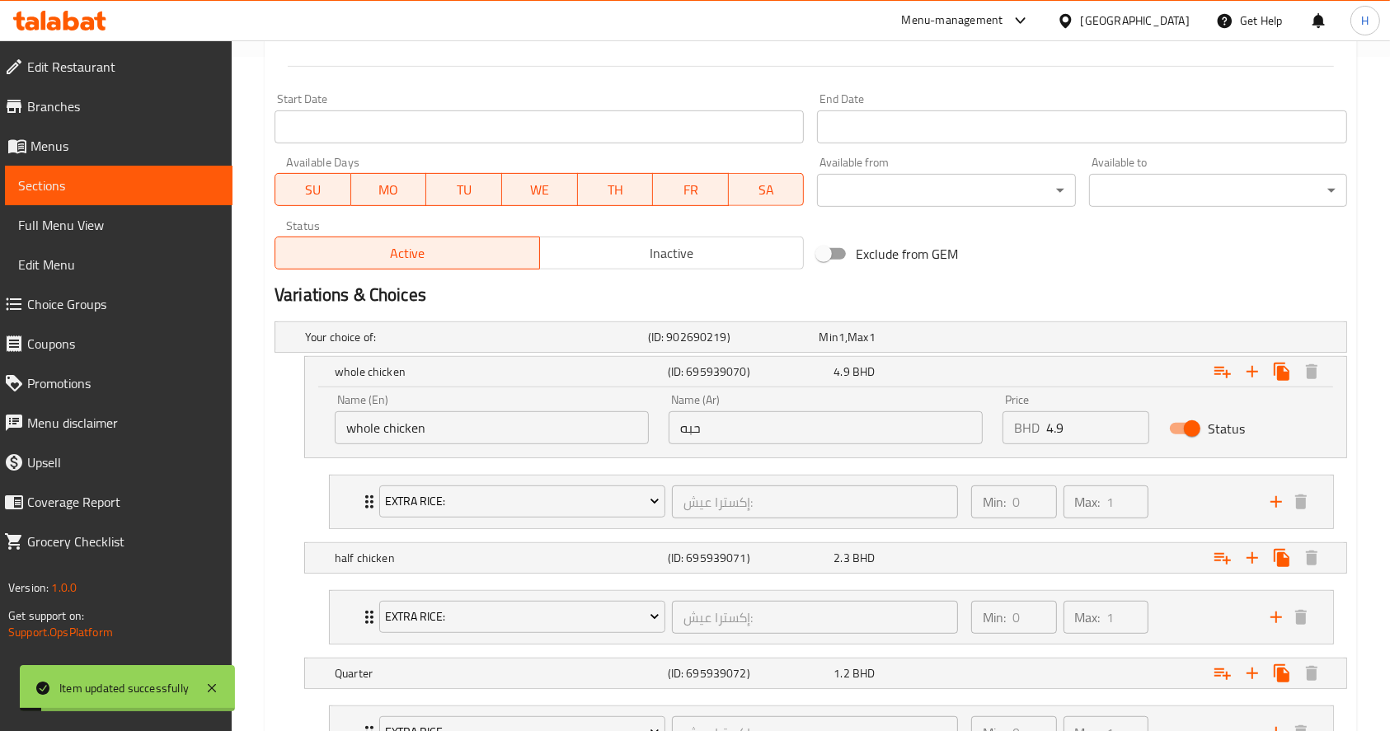
scroll to position [0, 0]
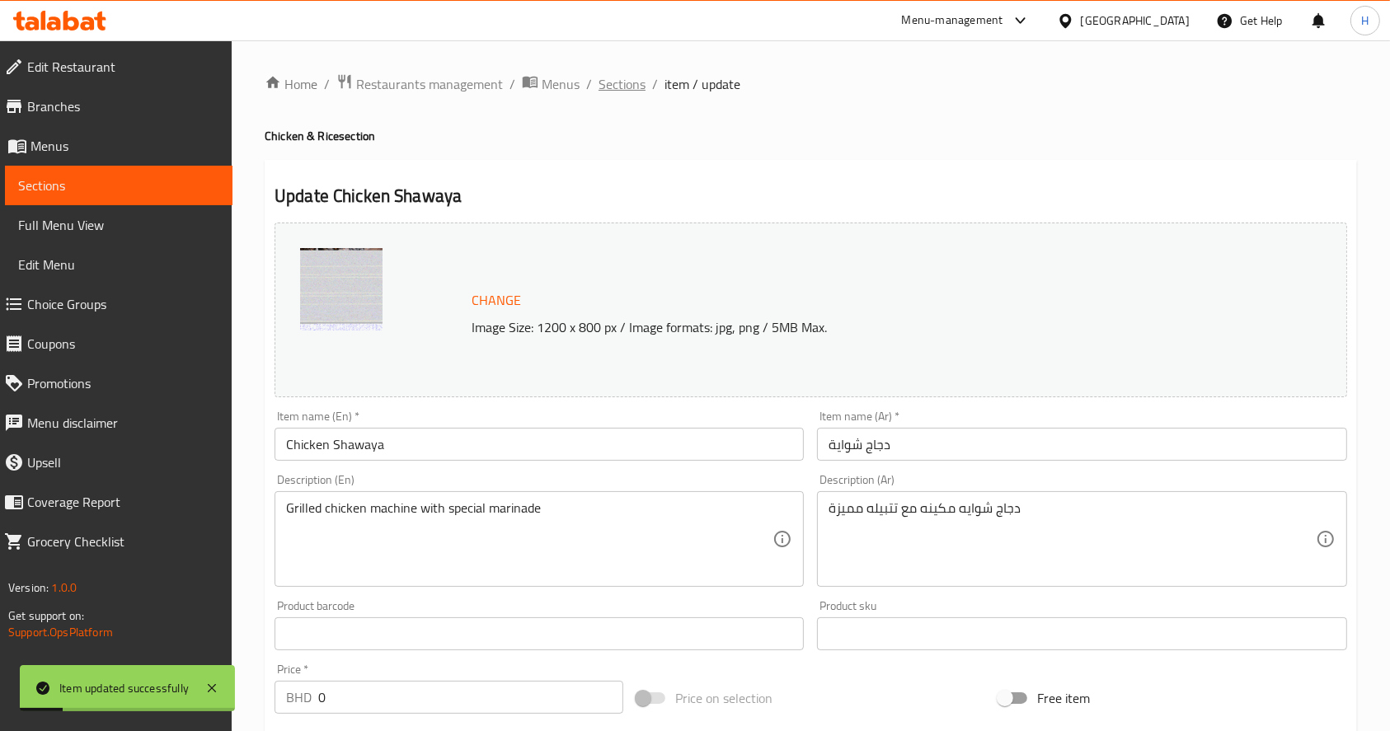
click at [618, 85] on span "Sections" at bounding box center [622, 84] width 47 height 20
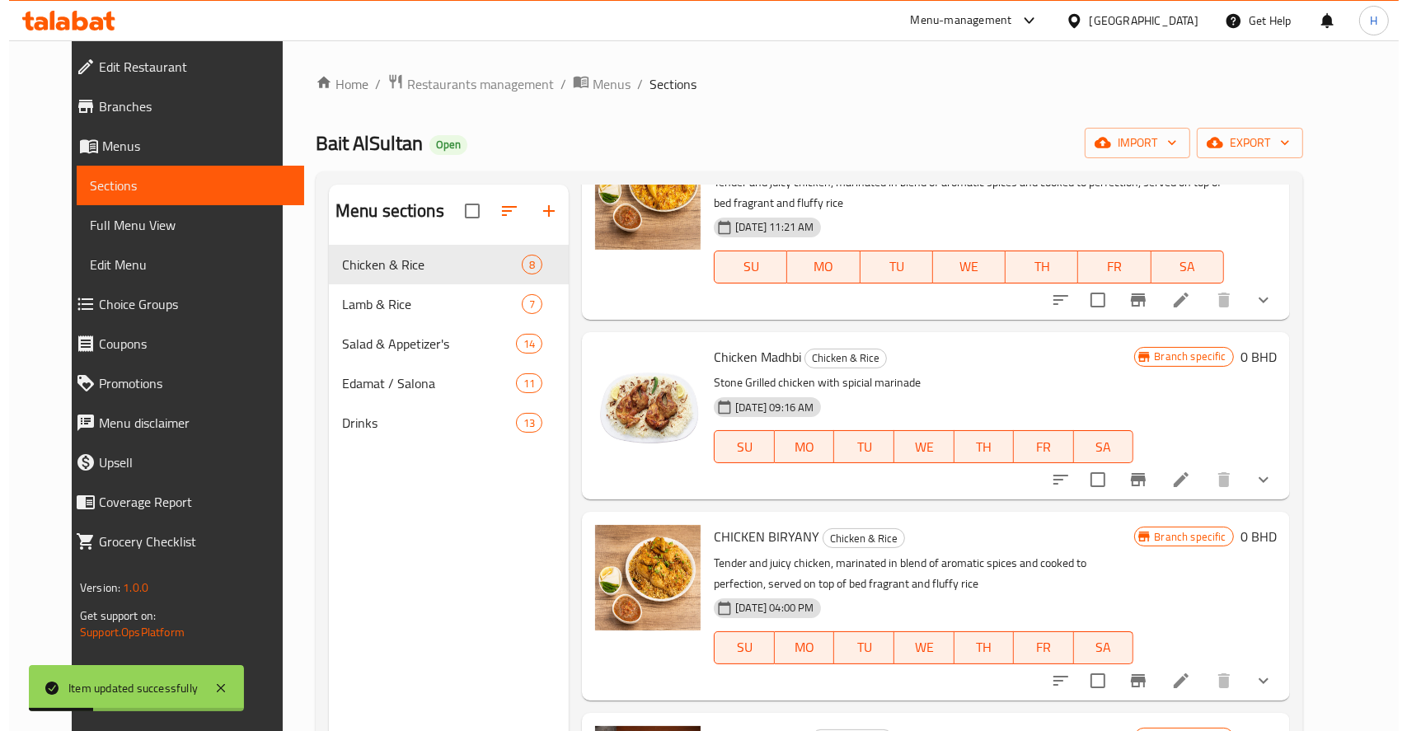
scroll to position [323, 0]
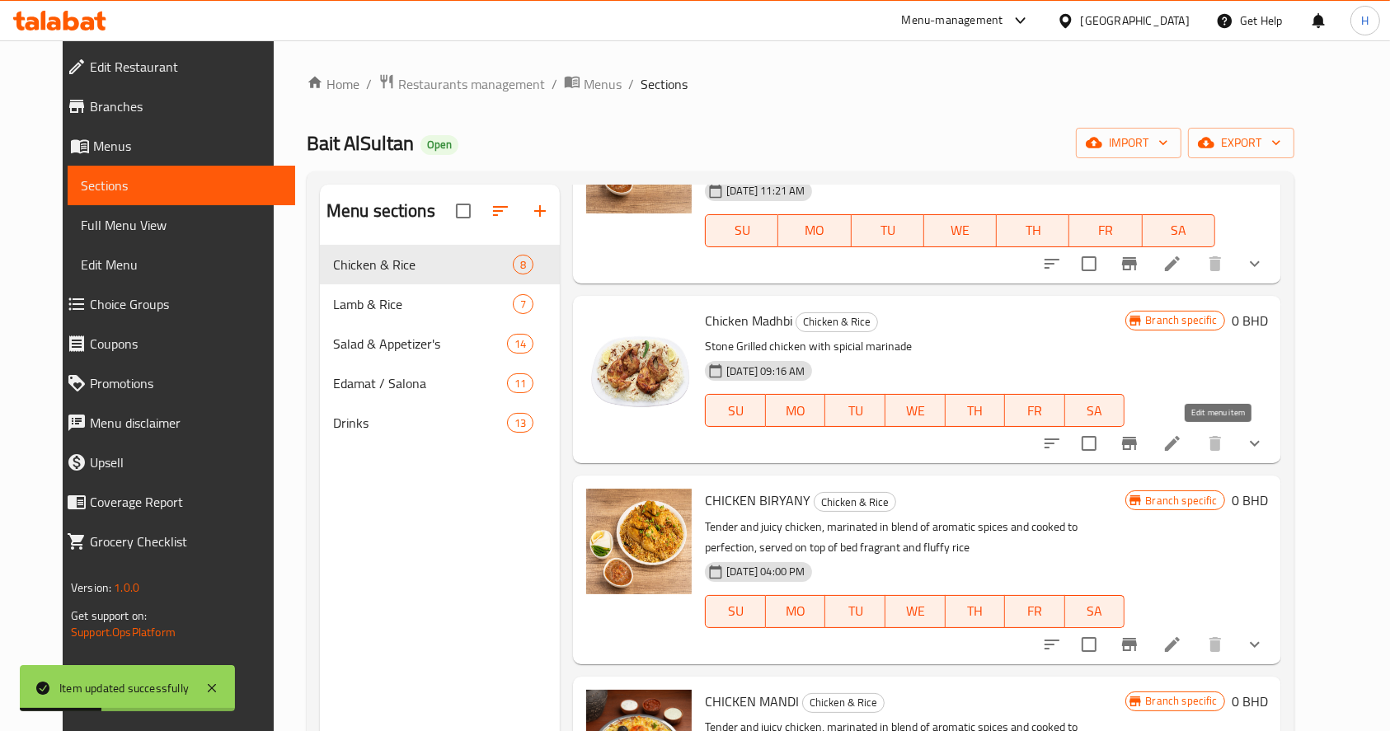
click at [1182, 444] on icon at bounding box center [1173, 444] width 20 height 20
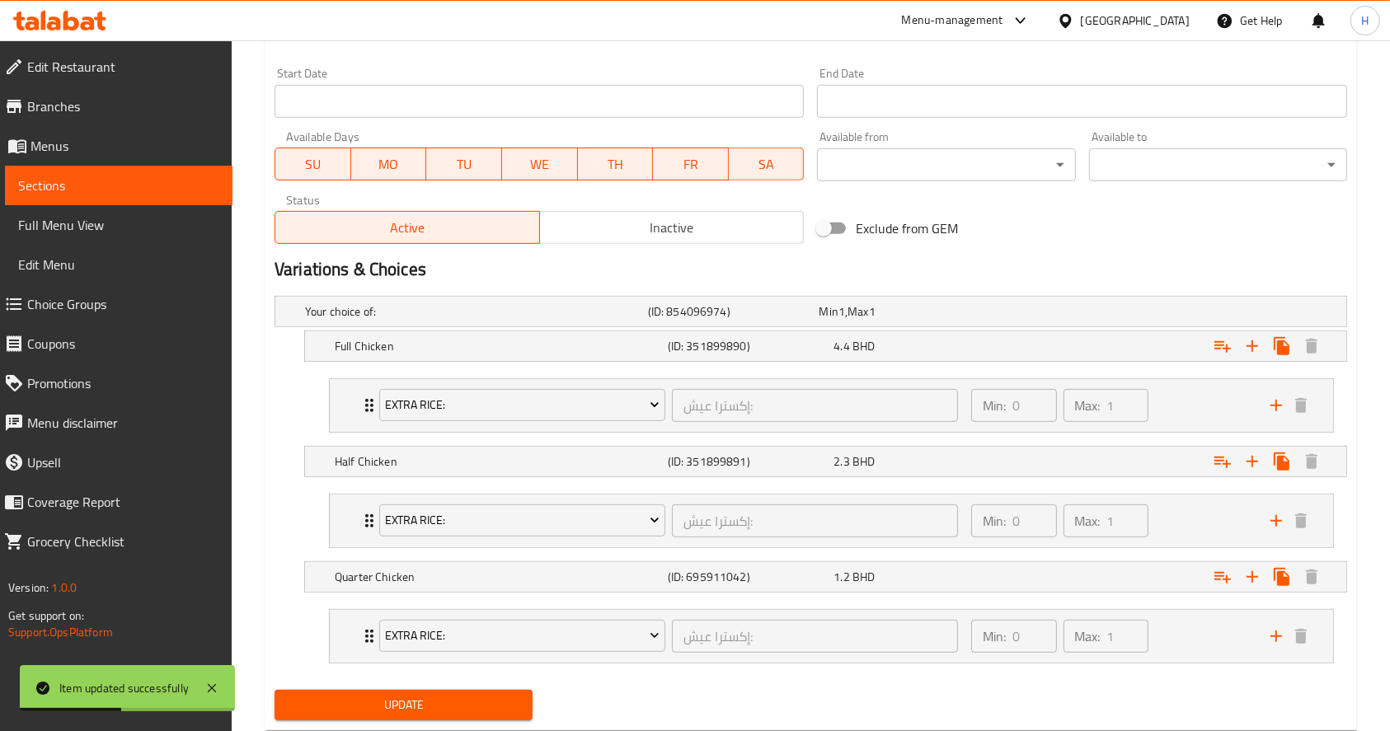
scroll to position [744, 0]
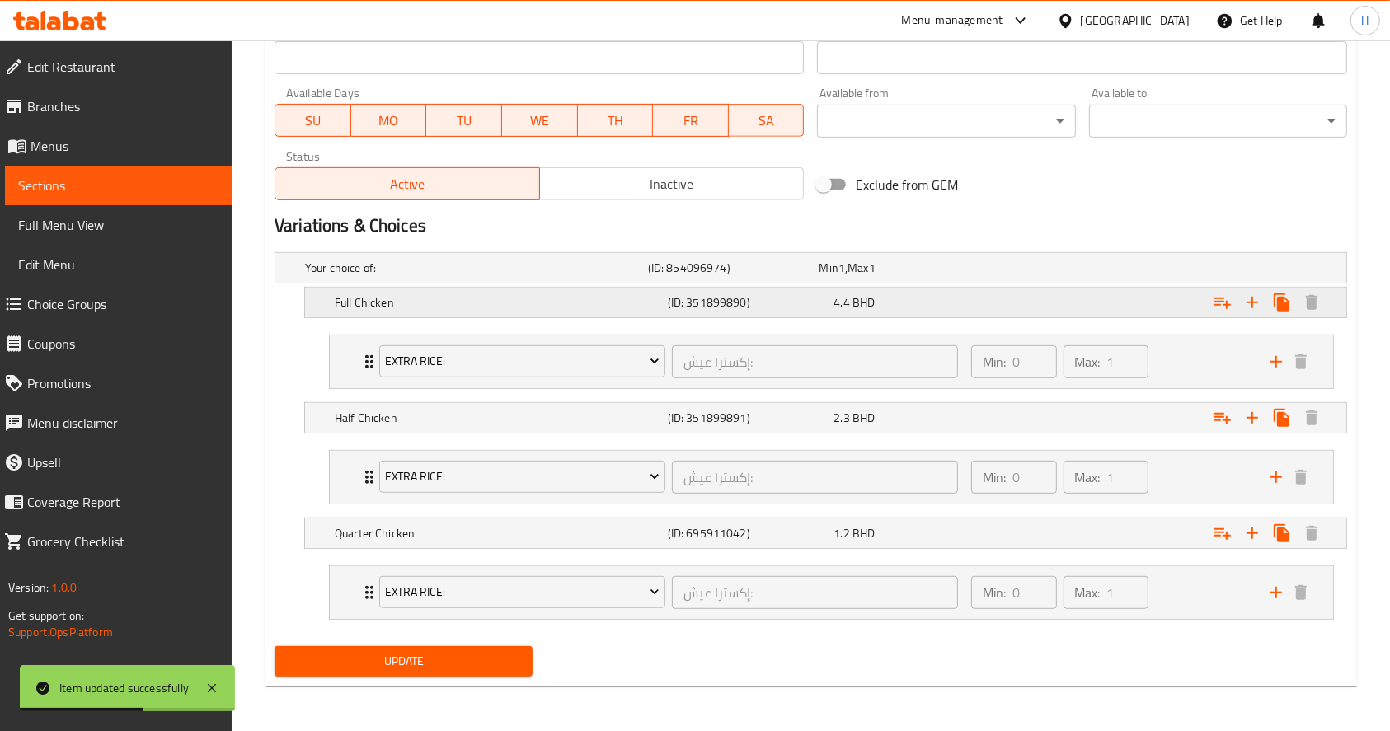
click at [888, 289] on div "Full Chicken (ID: 351899890) 4.4 BHD" at bounding box center [830, 302] width 998 height 36
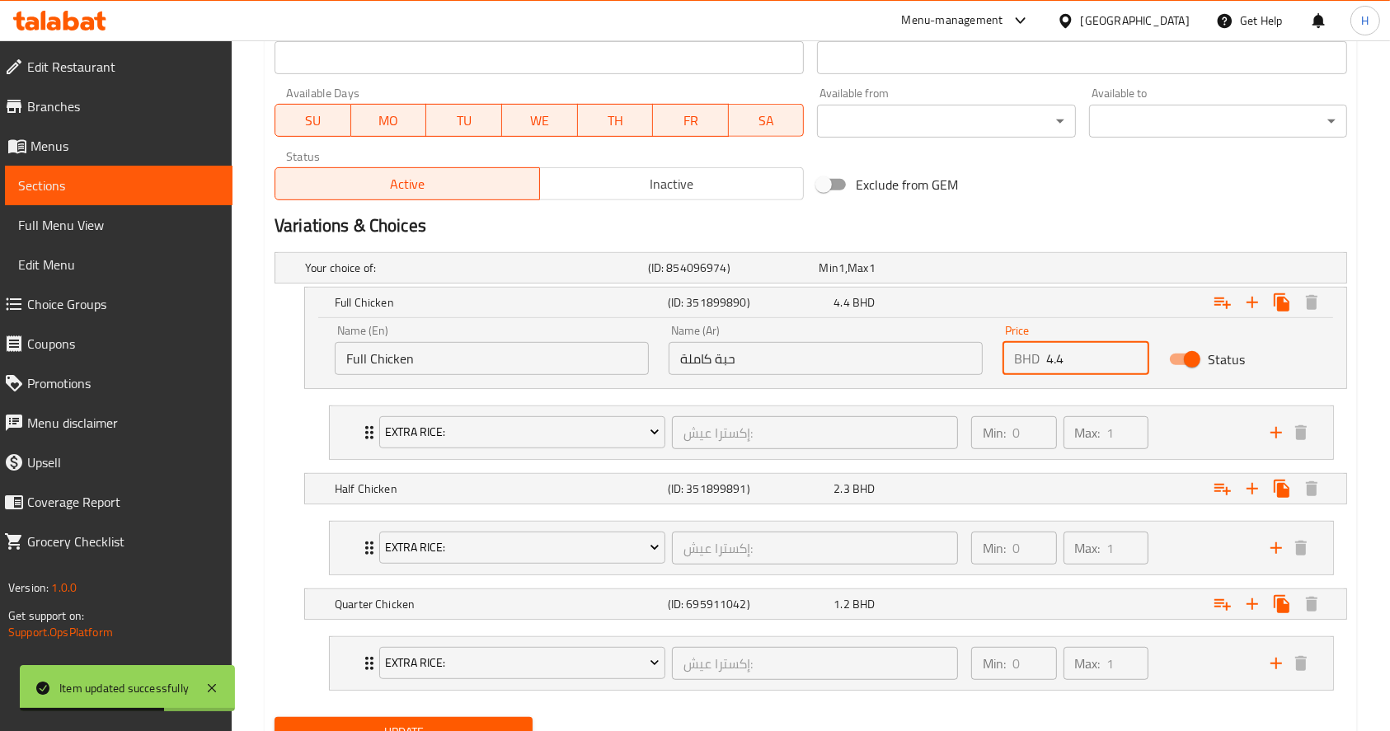
click at [1087, 353] on input "4.4" at bounding box center [1097, 358] width 103 height 33
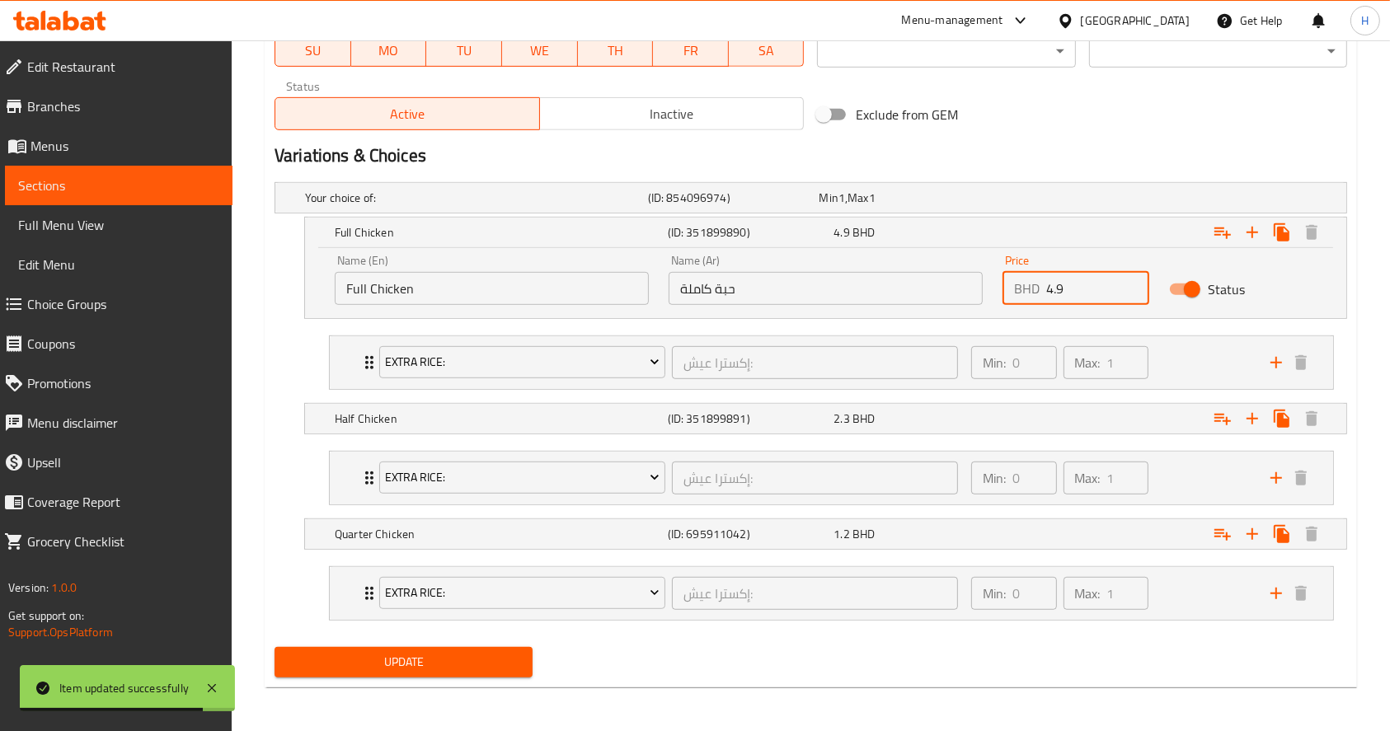
type input "4.9"
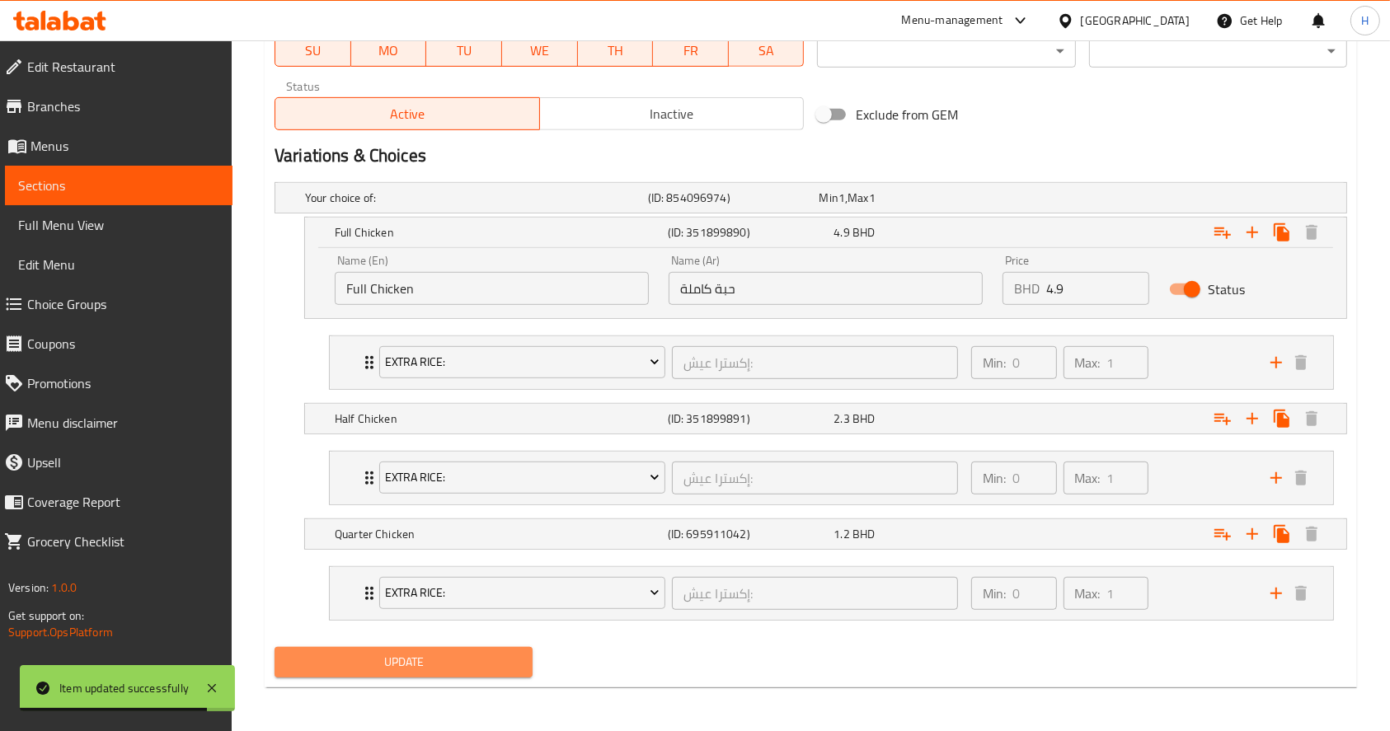
click at [451, 647] on button "Update" at bounding box center [404, 662] width 258 height 31
click at [987, 416] on div "2.3 BHD" at bounding box center [914, 419] width 160 height 16
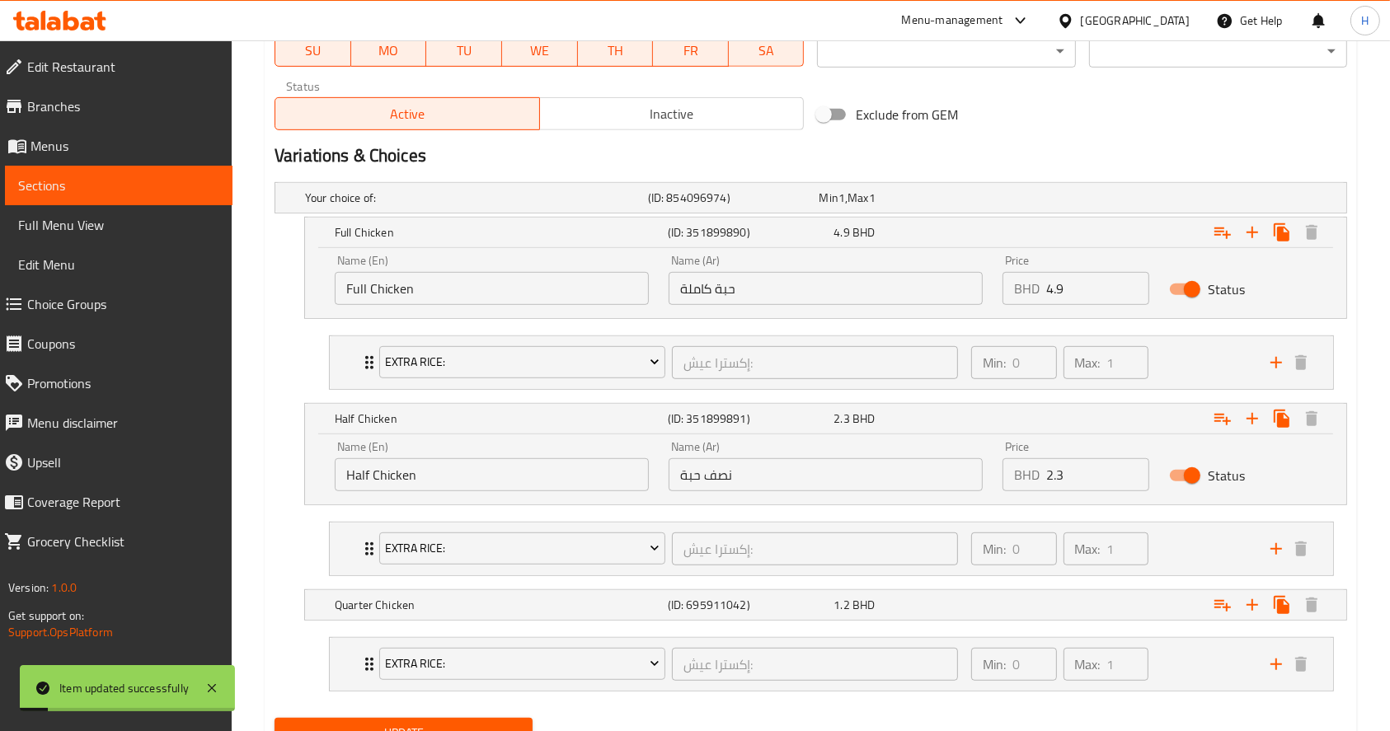
click at [1090, 471] on input "2.3" at bounding box center [1097, 474] width 103 height 33
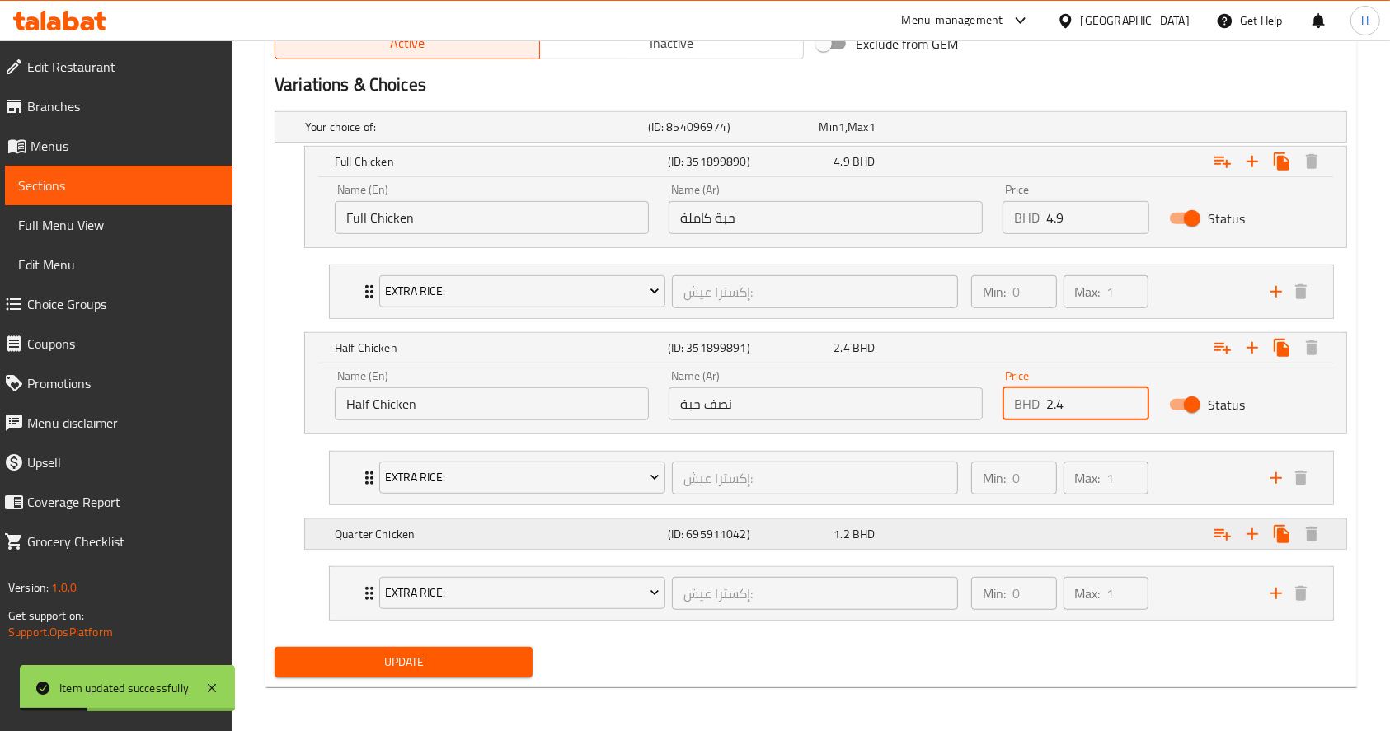
type input "2.4"
click at [1000, 544] on div "Expand" at bounding box center [1163, 534] width 333 height 36
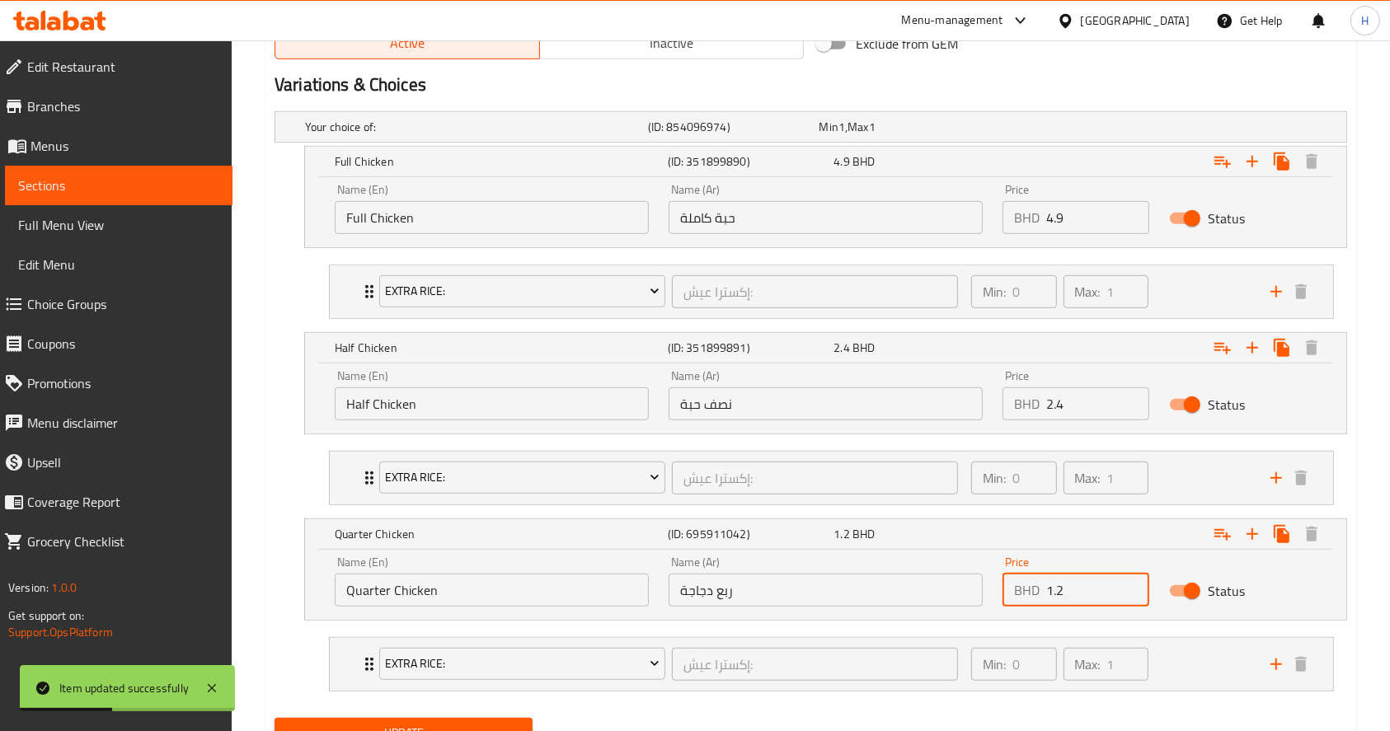
click at [1069, 593] on input "1.2" at bounding box center [1097, 590] width 103 height 33
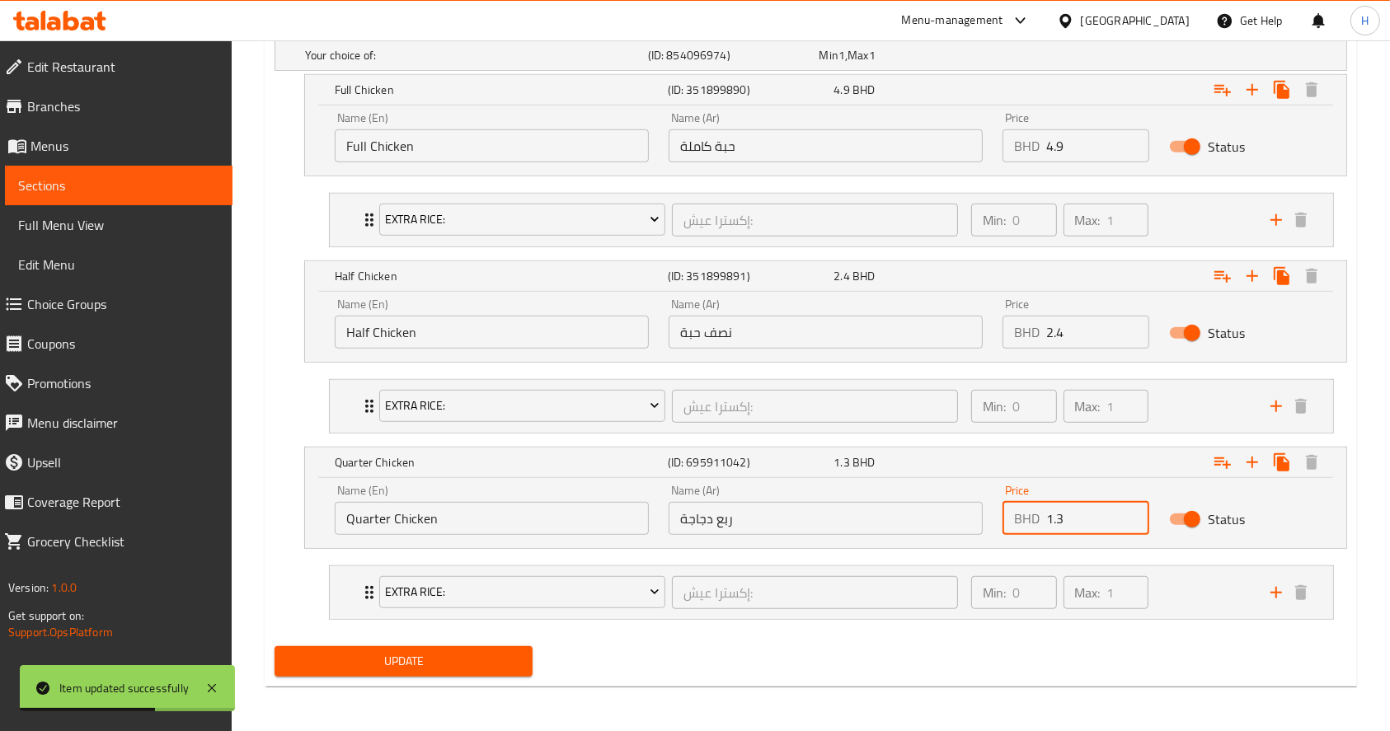
type input "1.3"
click at [469, 679] on div "Update" at bounding box center [403, 662] width 271 height 44
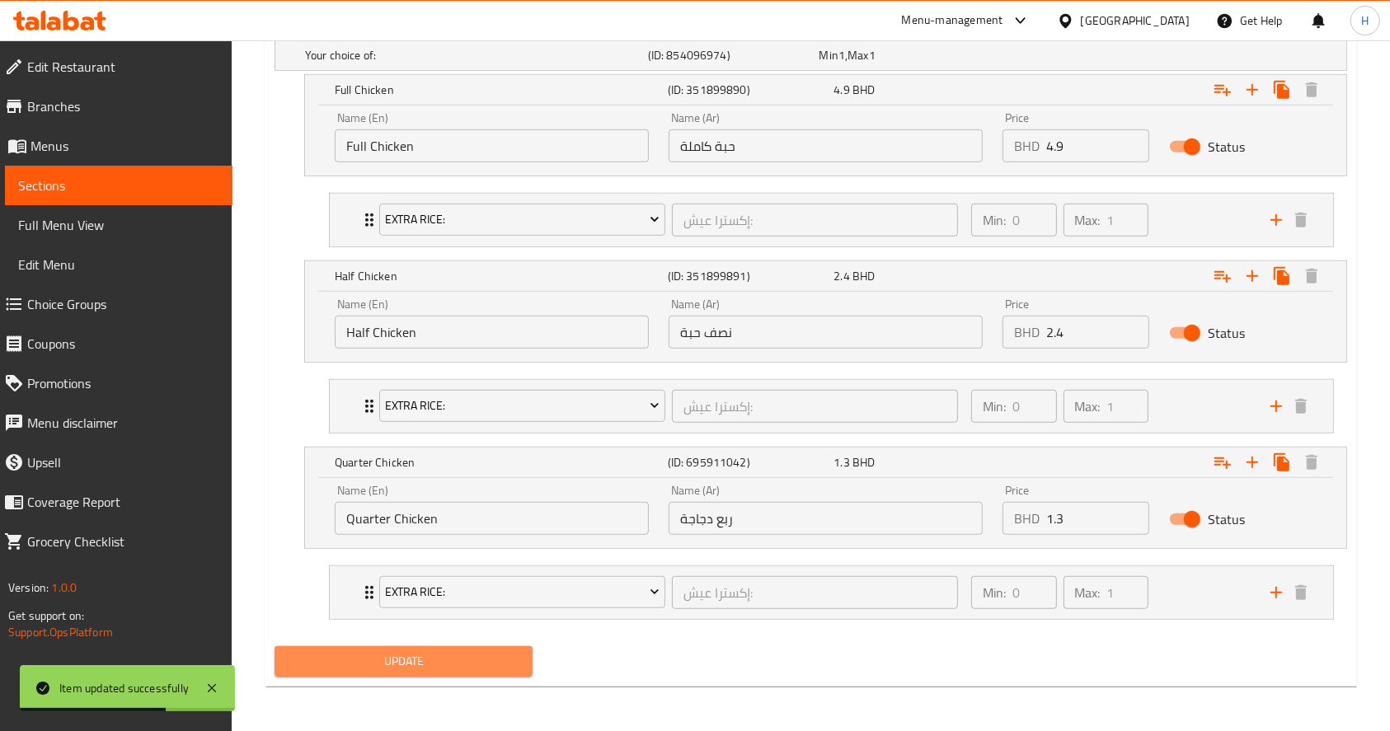
click at [453, 651] on span "Update" at bounding box center [404, 661] width 232 height 21
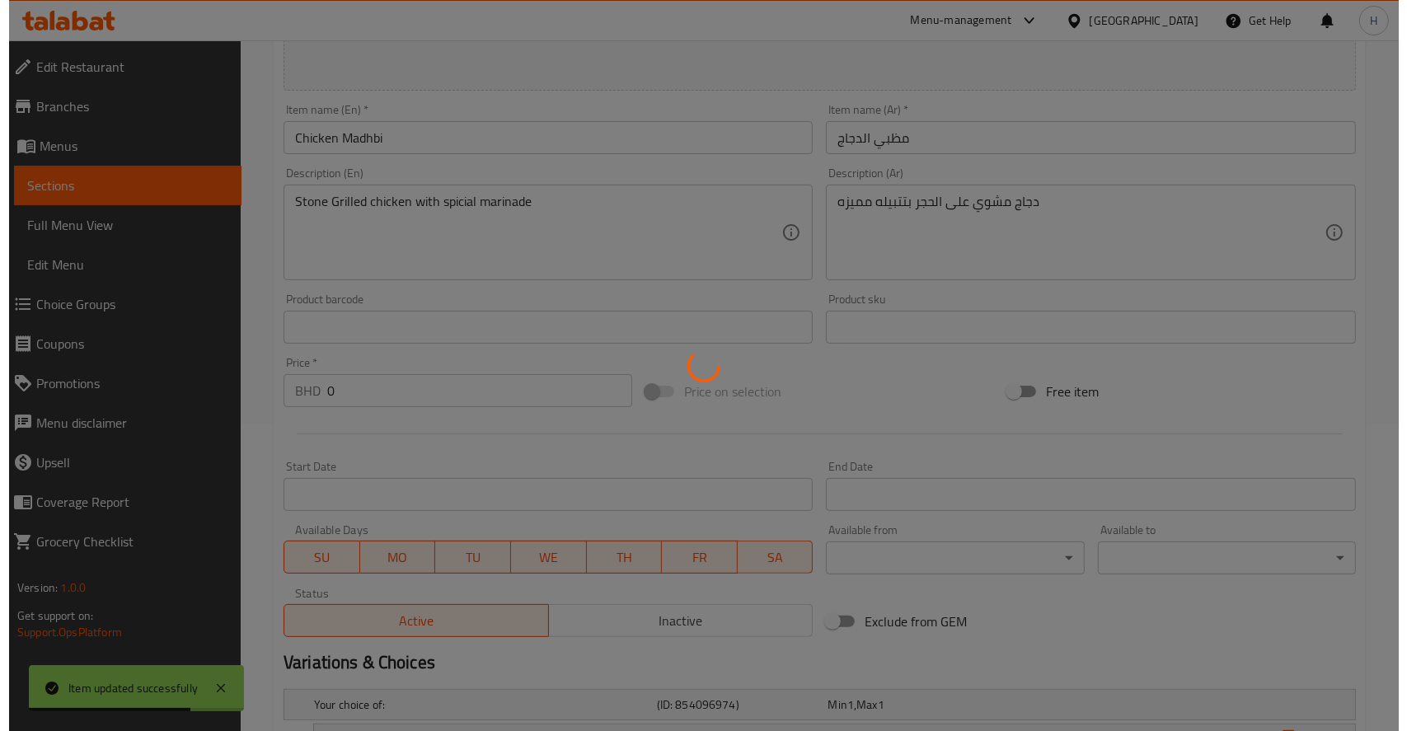
scroll to position [0, 0]
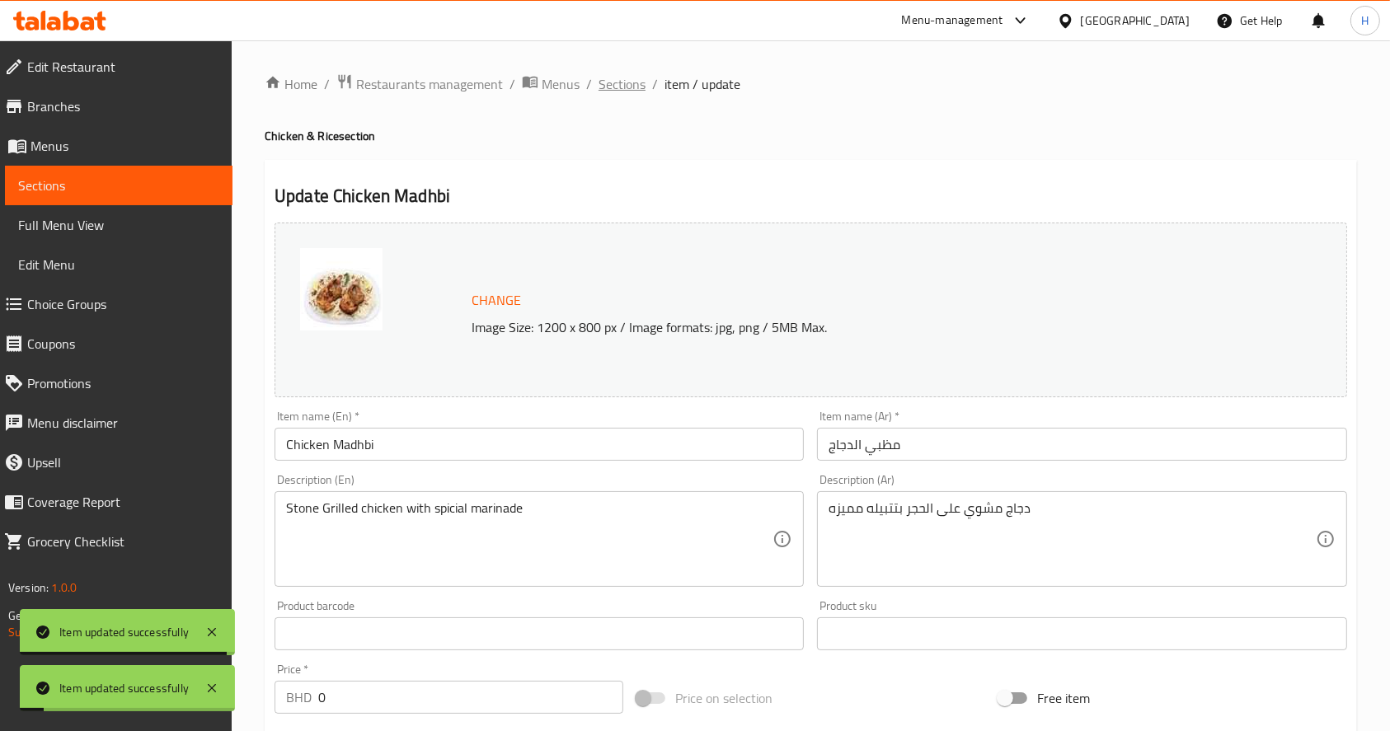
click at [616, 76] on span "Sections" at bounding box center [622, 84] width 47 height 20
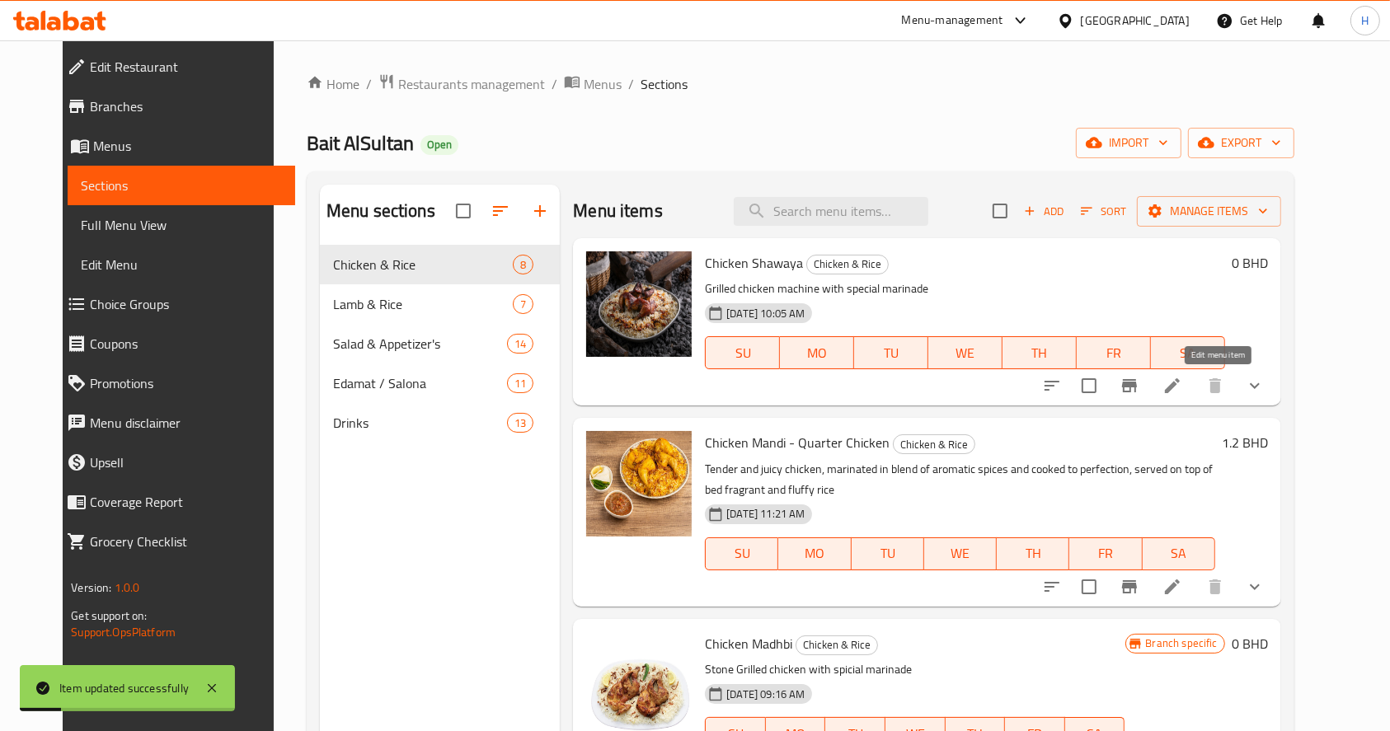
click at [1182, 382] on icon at bounding box center [1173, 386] width 20 height 20
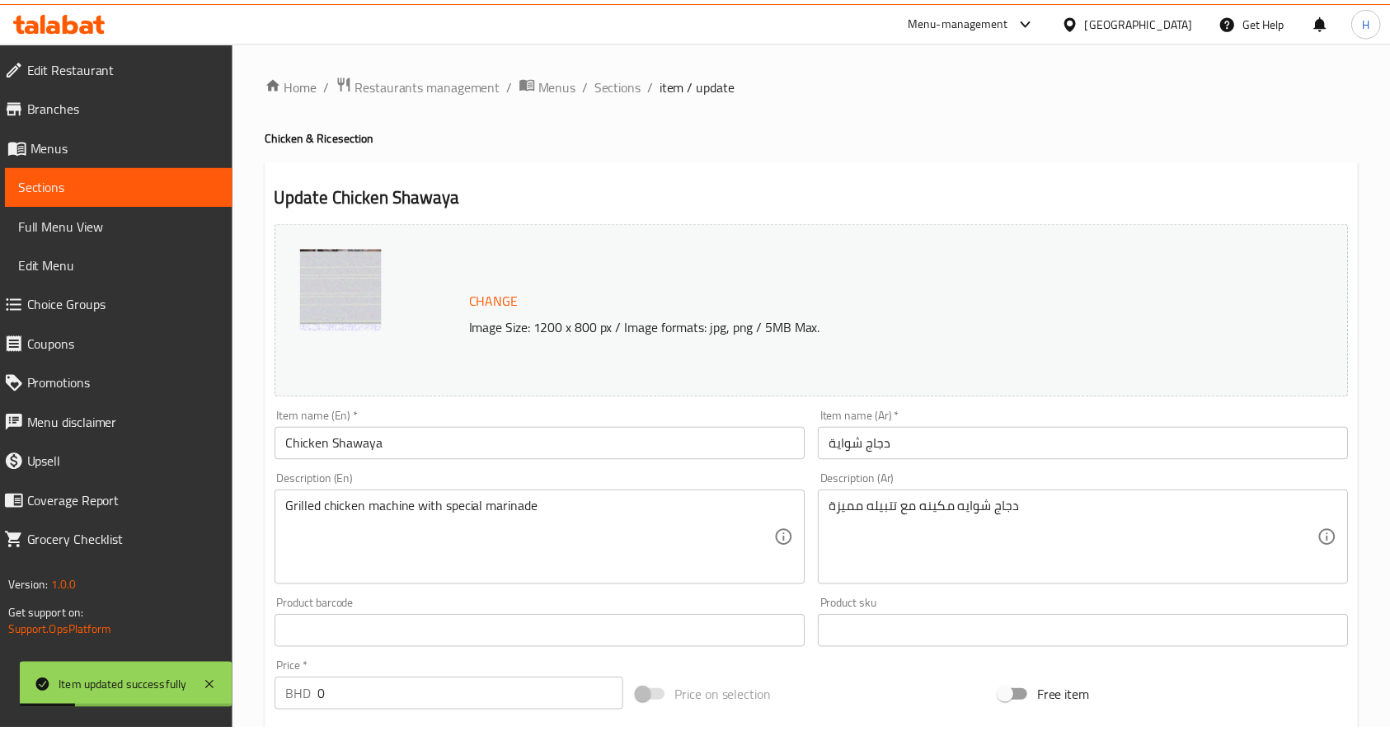
scroll to position [744, 0]
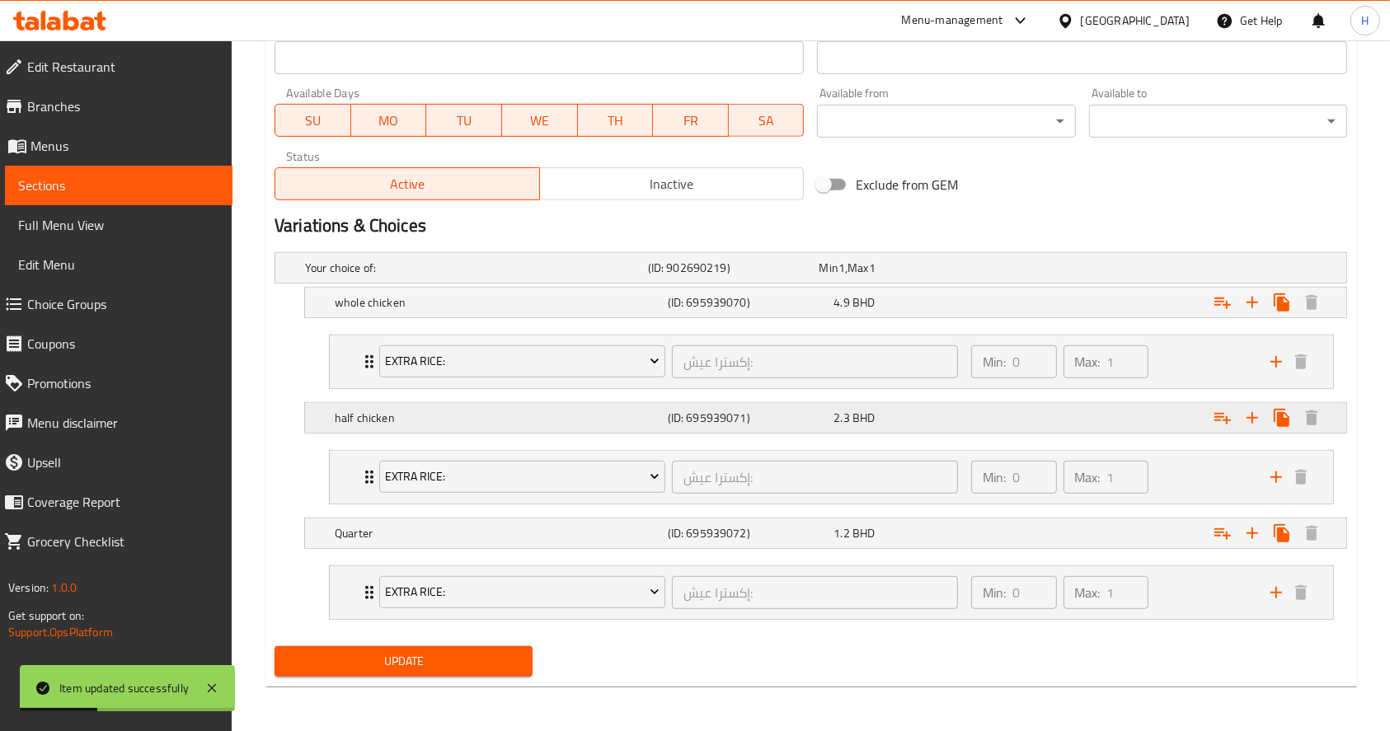
click at [963, 423] on div "2.3 BHD" at bounding box center [914, 418] width 160 height 16
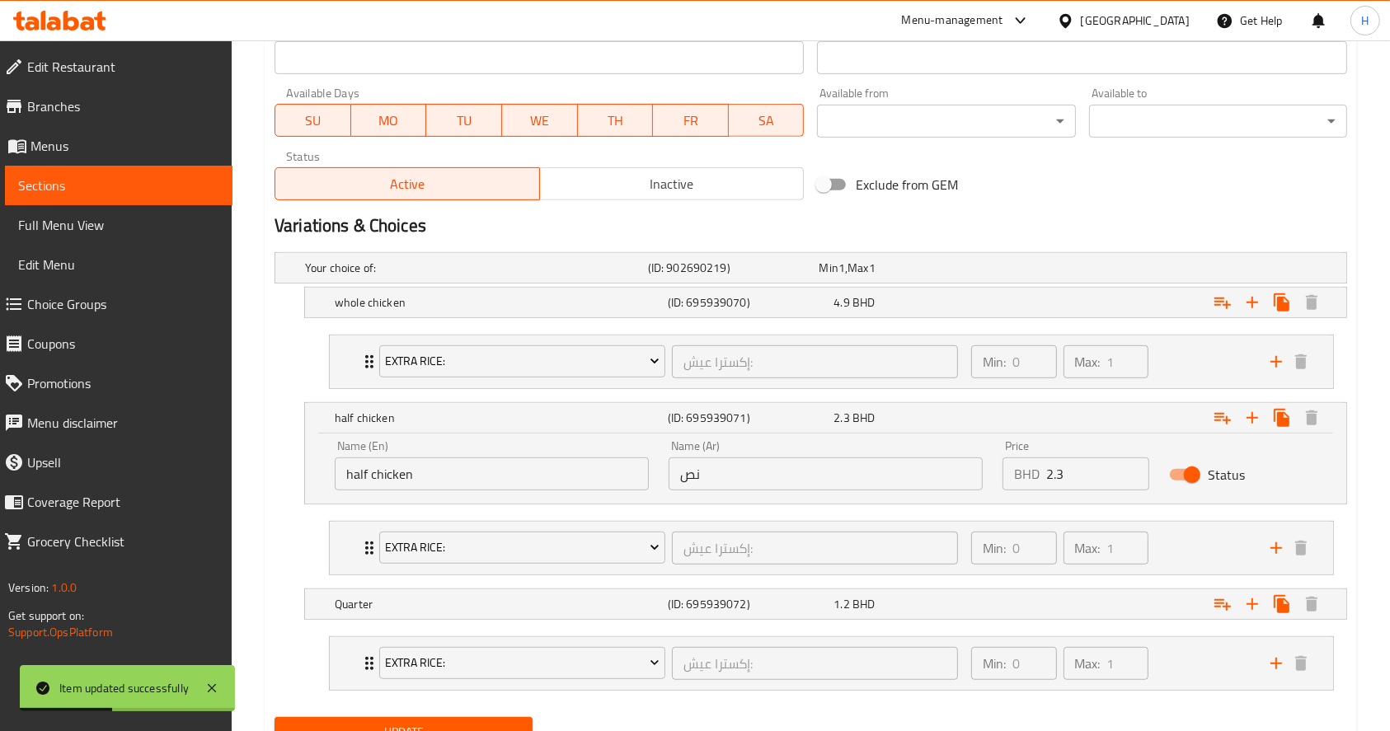
click at [1088, 468] on input "2.3" at bounding box center [1097, 474] width 103 height 33
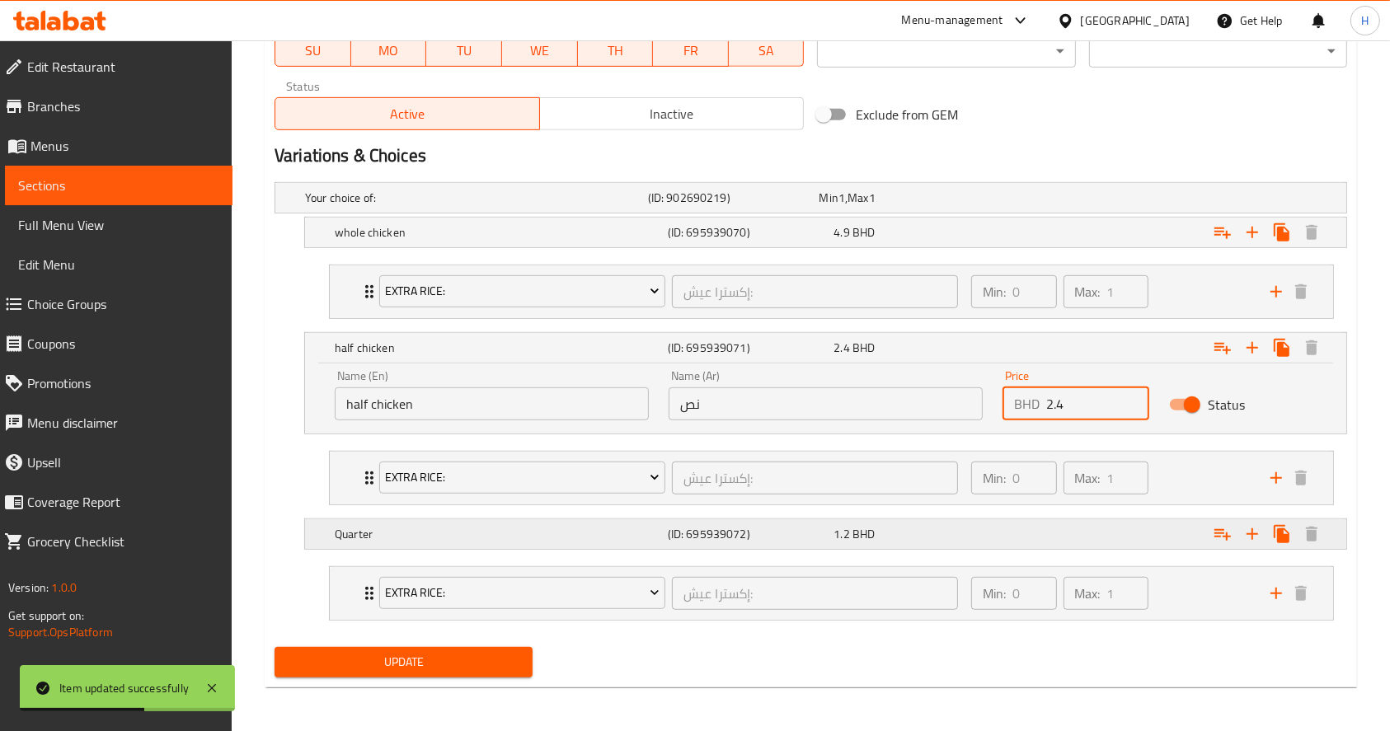
type input "2.4"
click at [844, 529] on span "1.2" at bounding box center [842, 534] width 16 height 21
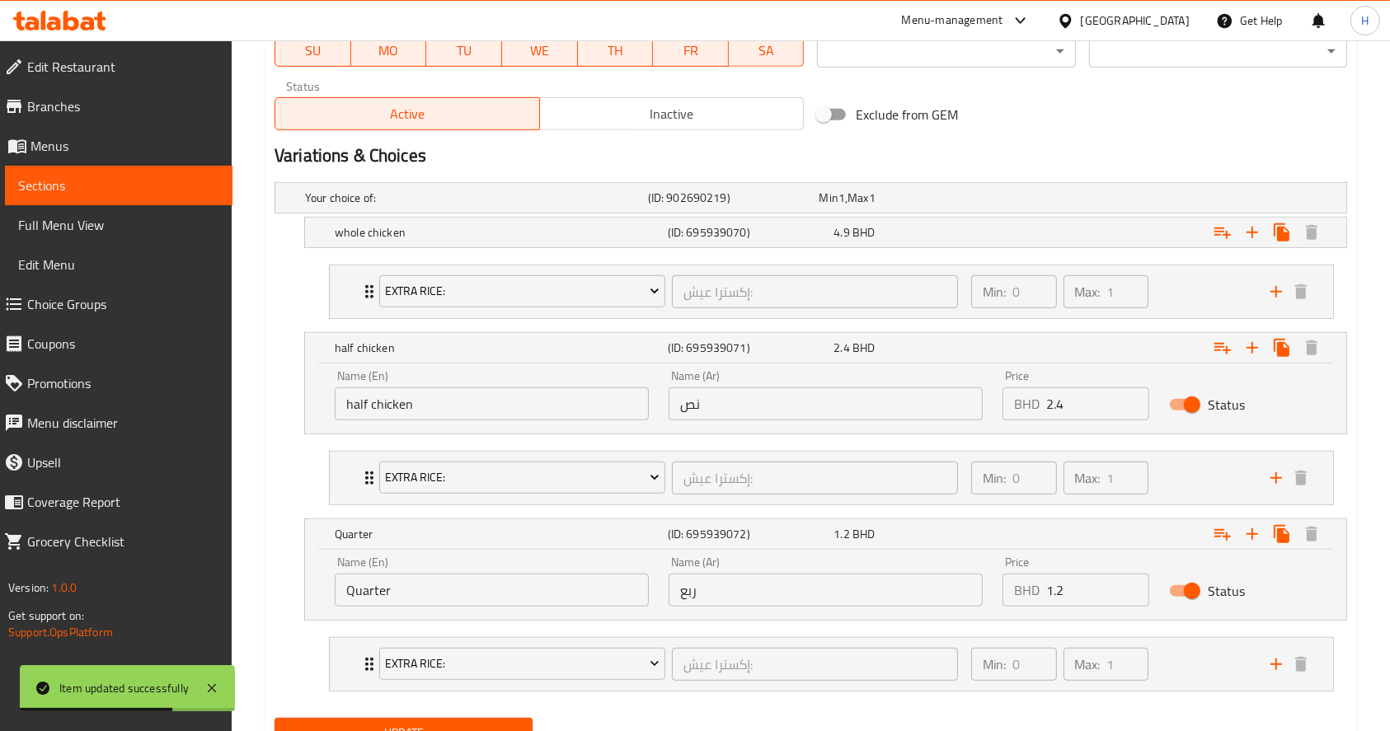
click at [1068, 582] on input "1.2" at bounding box center [1097, 590] width 103 height 33
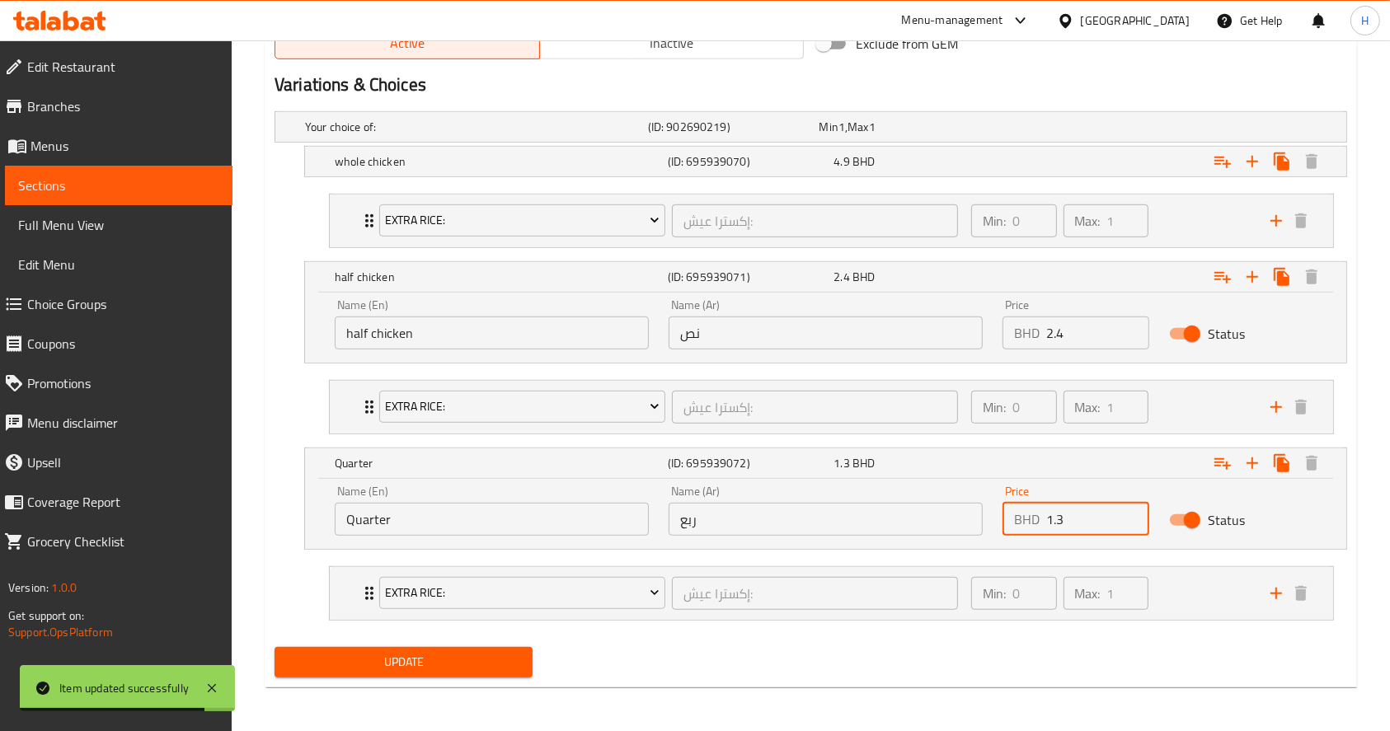
type input "1.3"
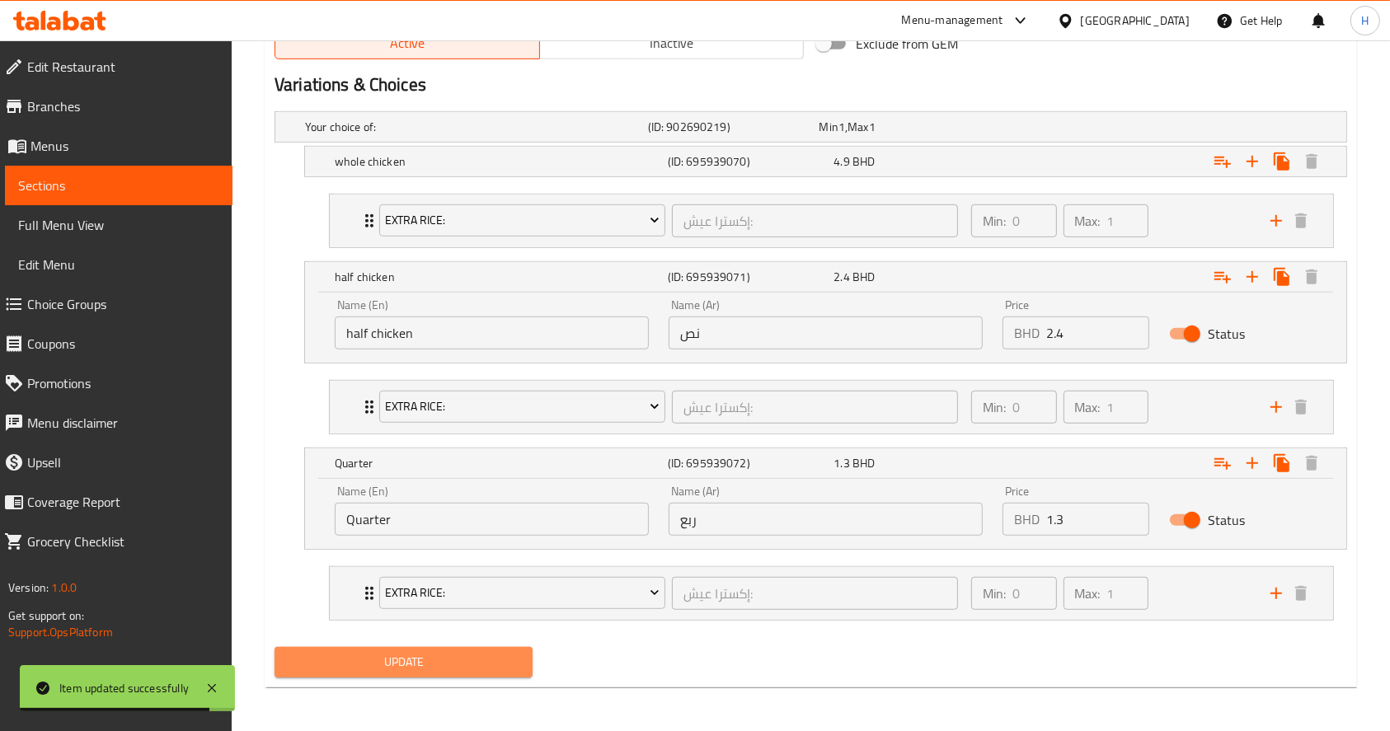
click at [442, 674] on button "Update" at bounding box center [404, 662] width 258 height 31
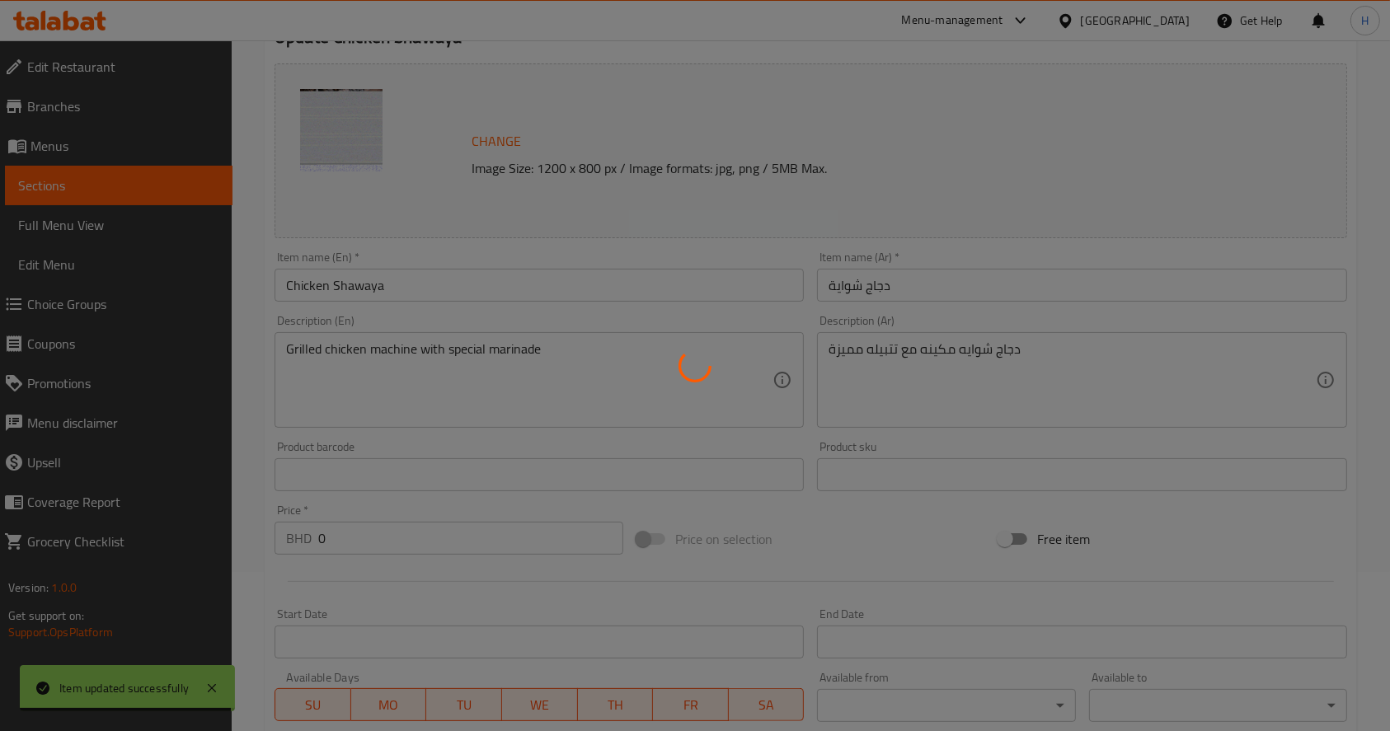
scroll to position [0, 0]
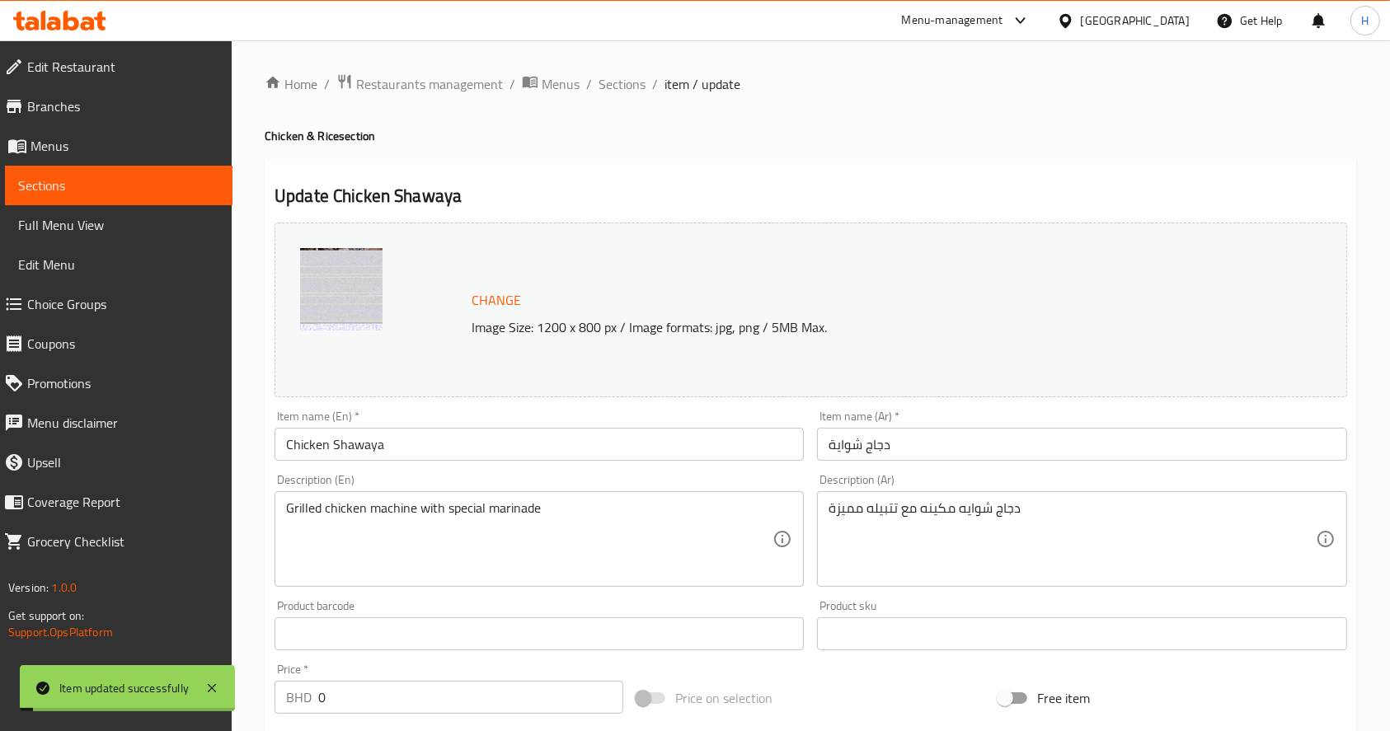
click at [618, 83] on span "Sections" at bounding box center [622, 84] width 47 height 20
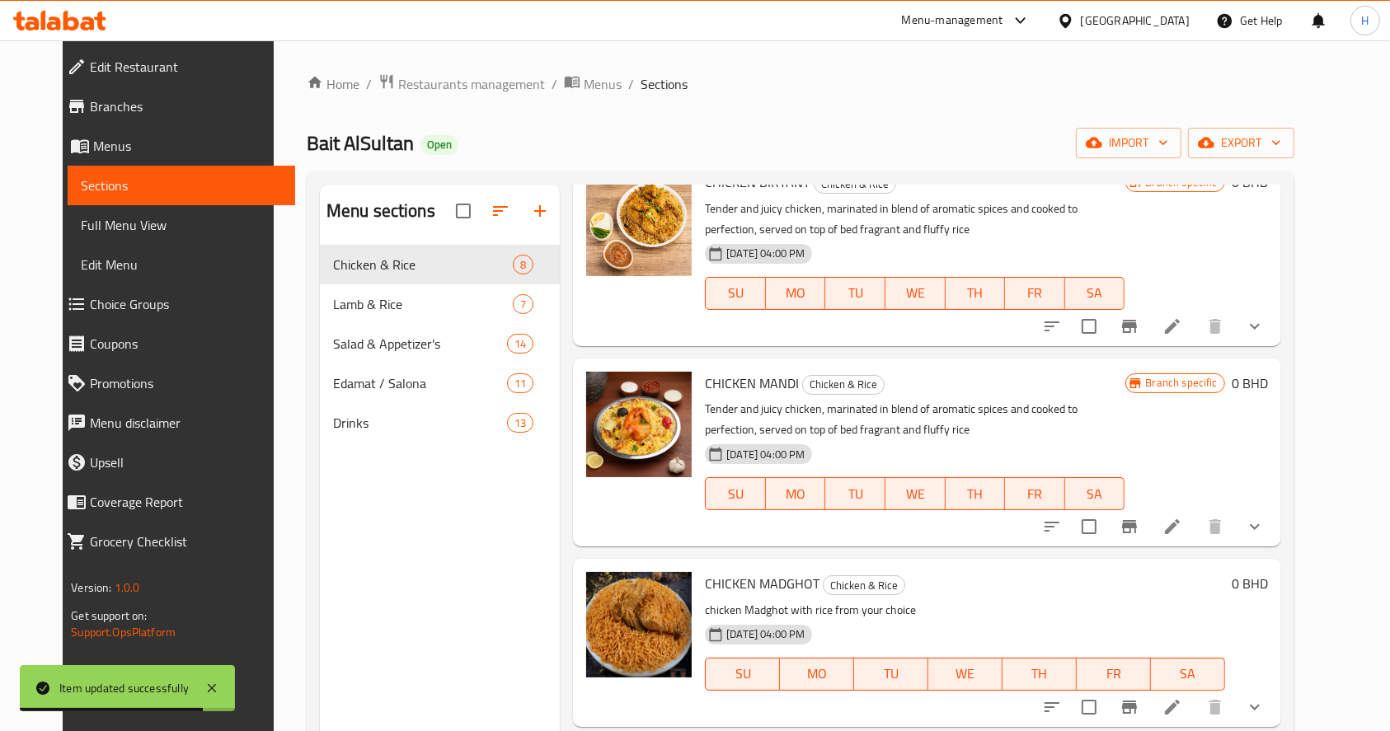
scroll to position [643, 0]
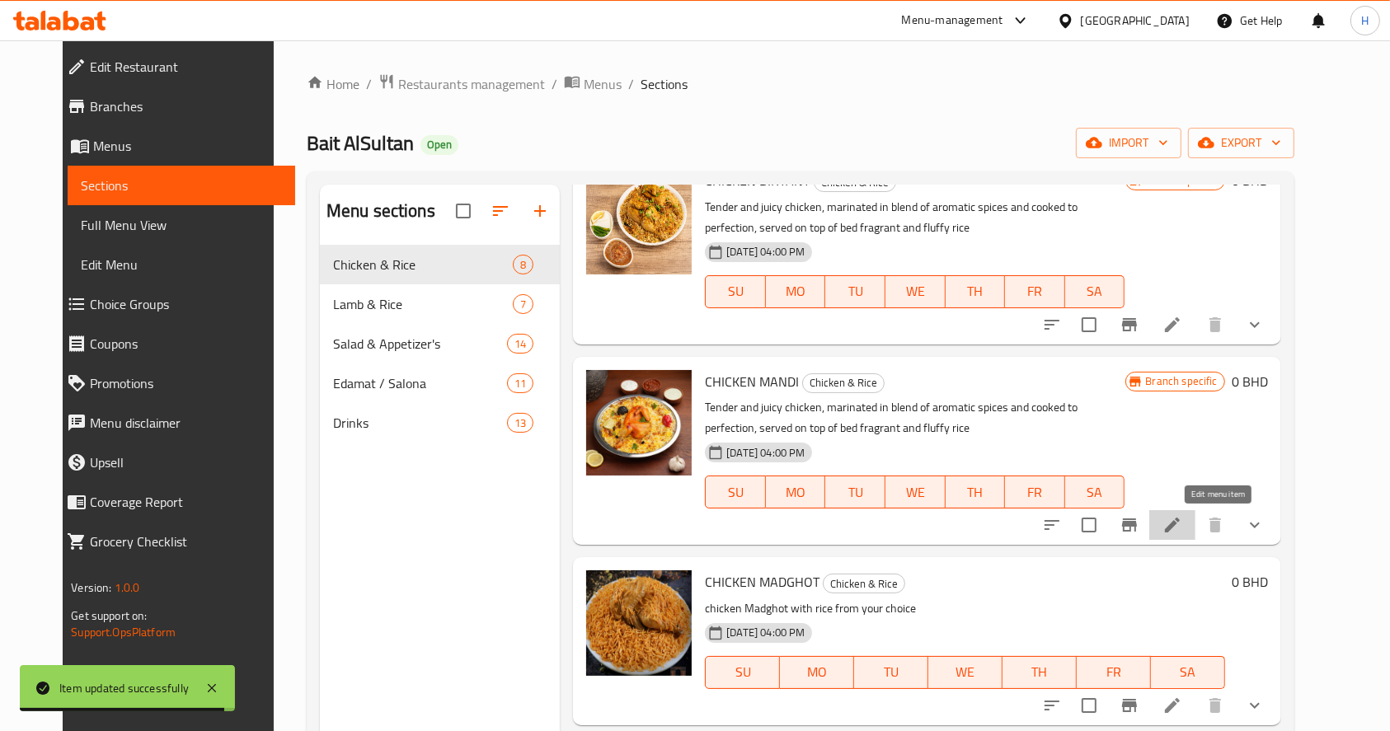
click at [1180, 524] on icon at bounding box center [1172, 525] width 15 height 15
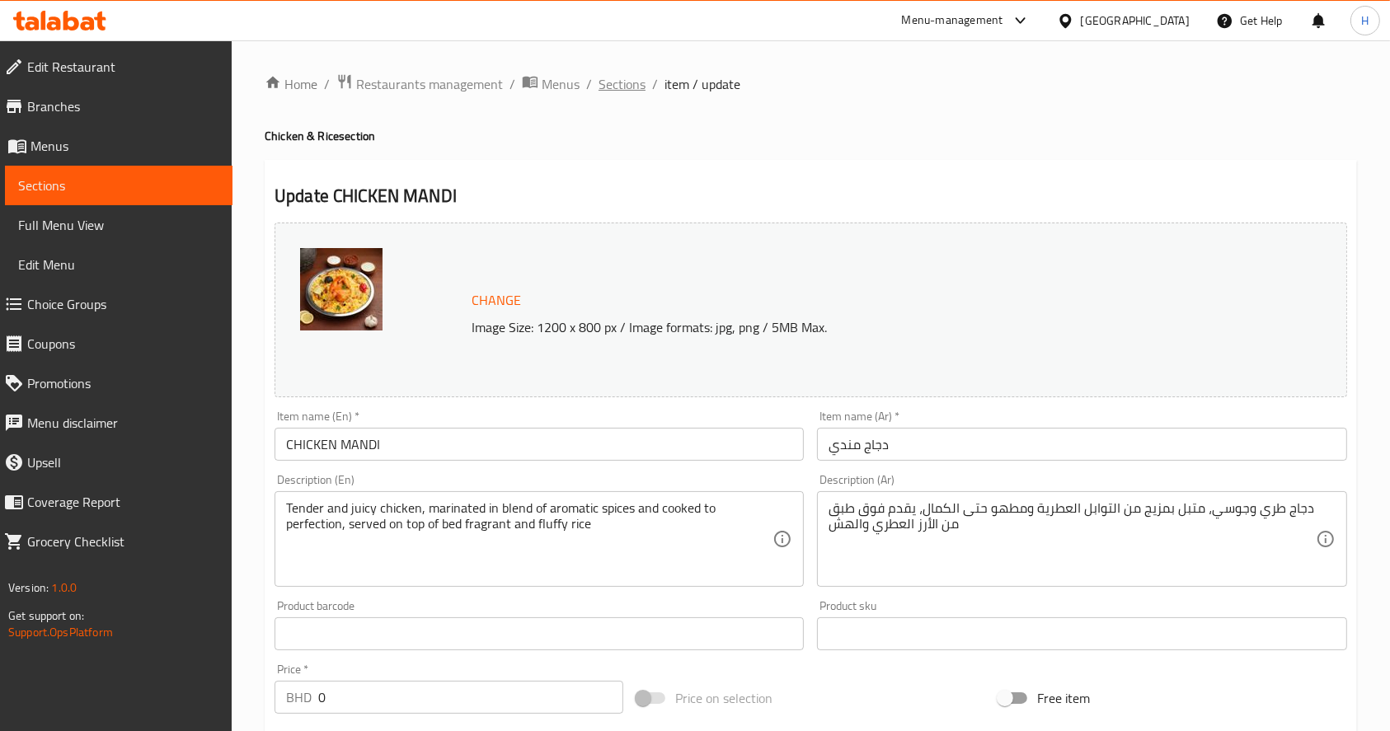
click at [632, 76] on span "Sections" at bounding box center [622, 84] width 47 height 20
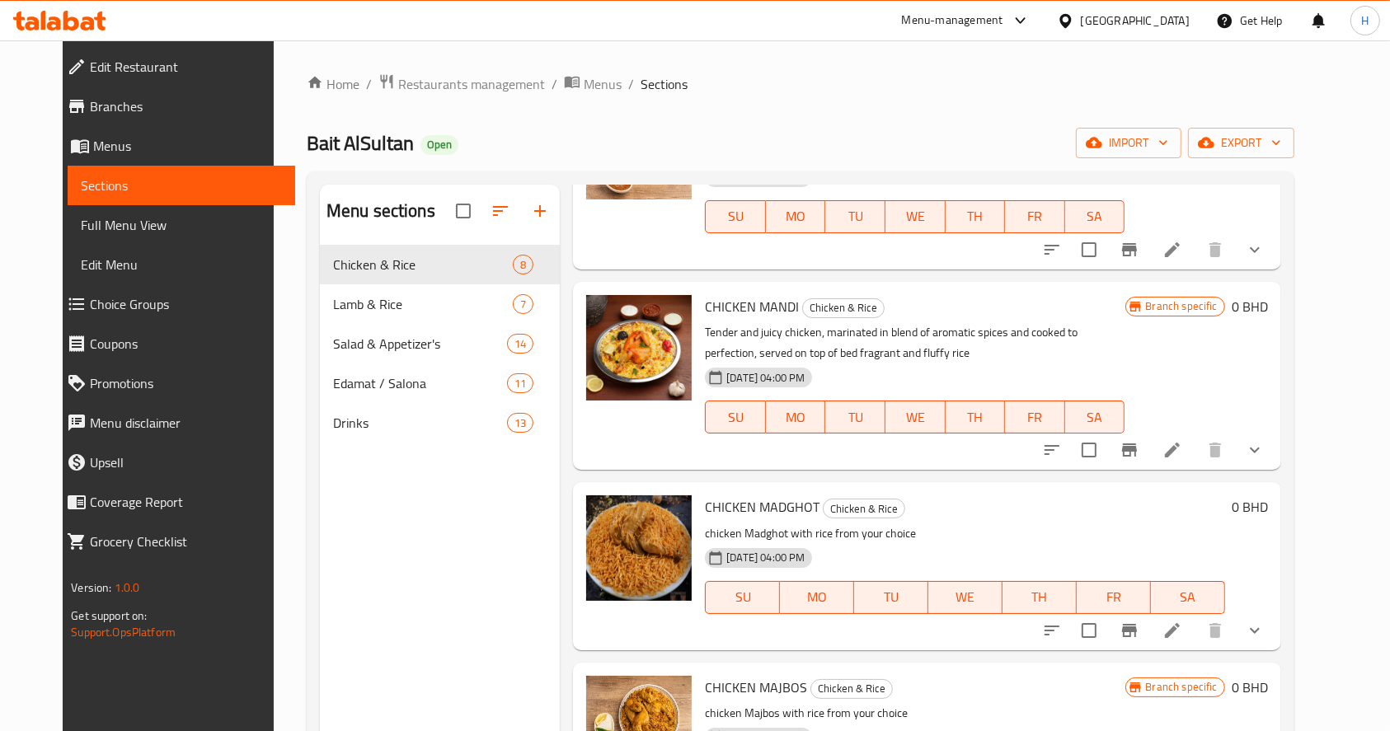
scroll to position [812, 0]
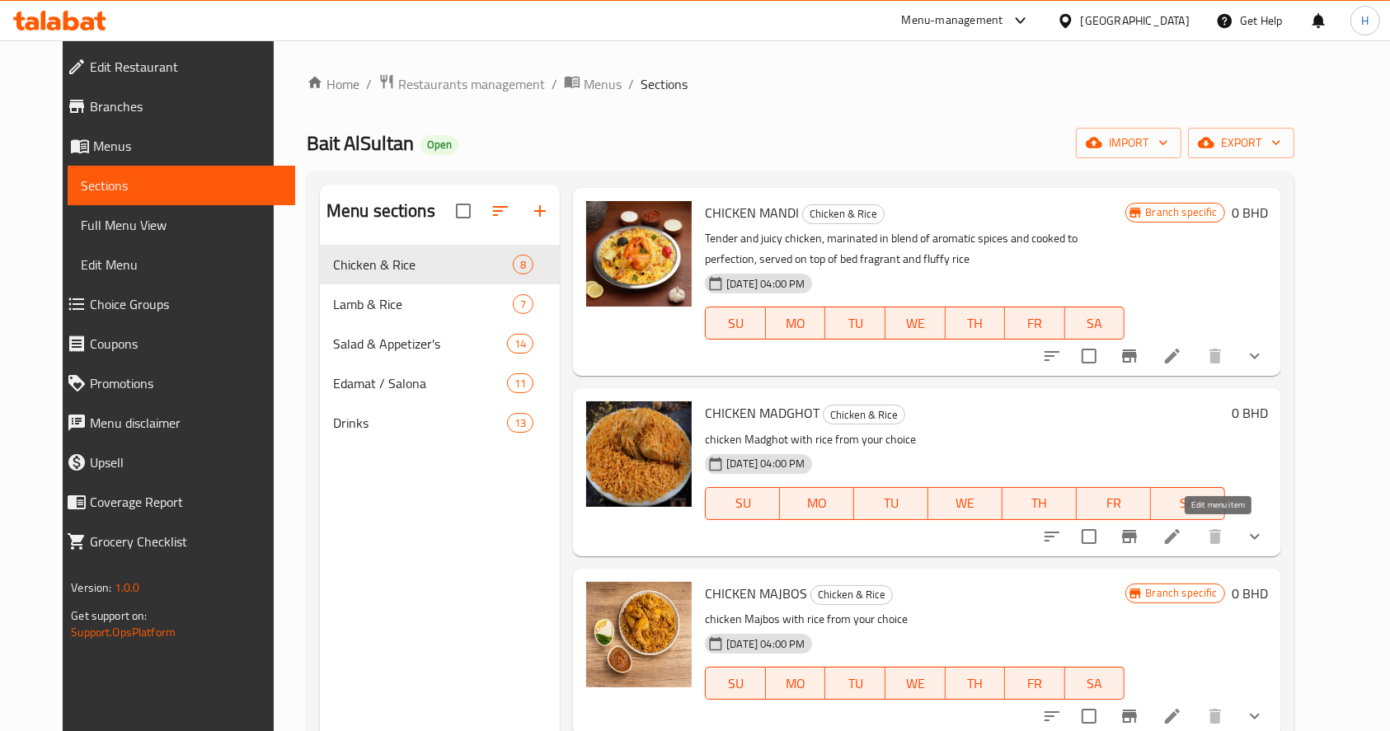
click at [1182, 535] on icon at bounding box center [1173, 537] width 20 height 20
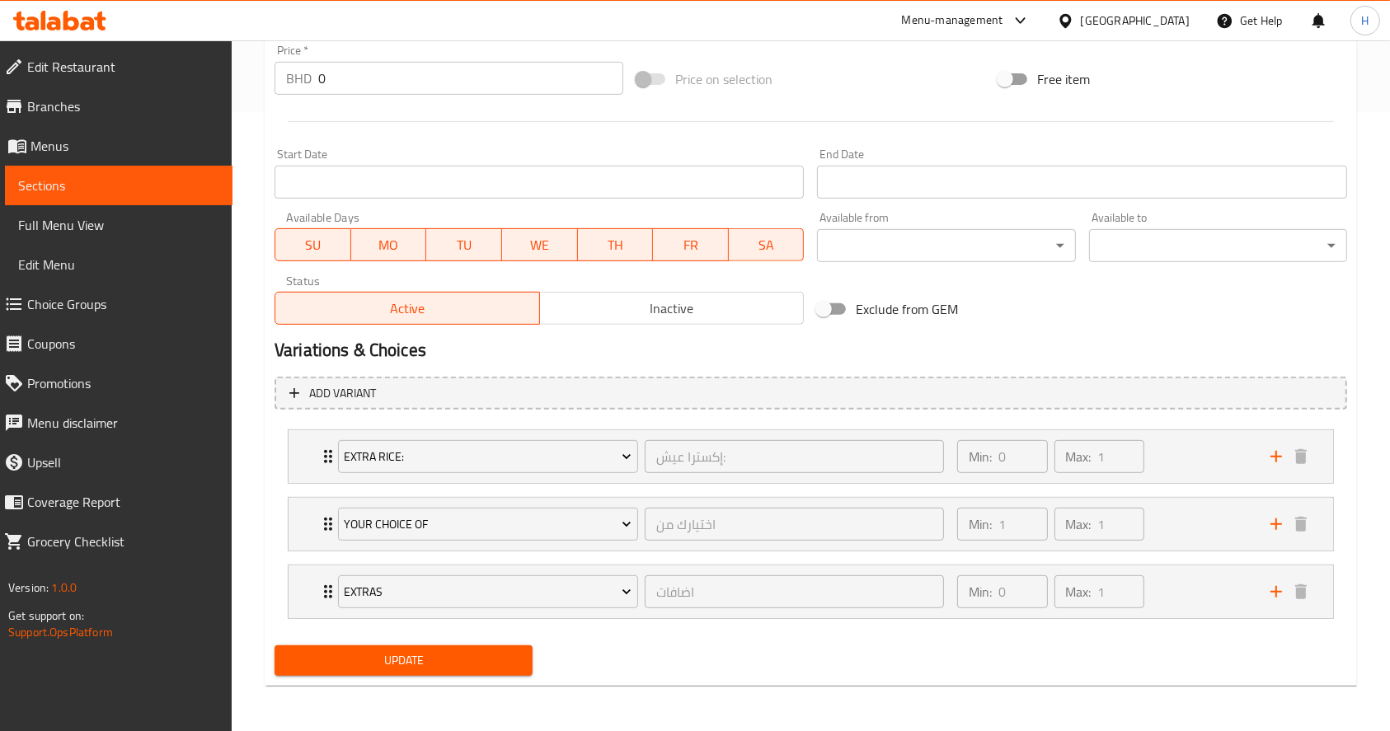
scroll to position [600, 0]
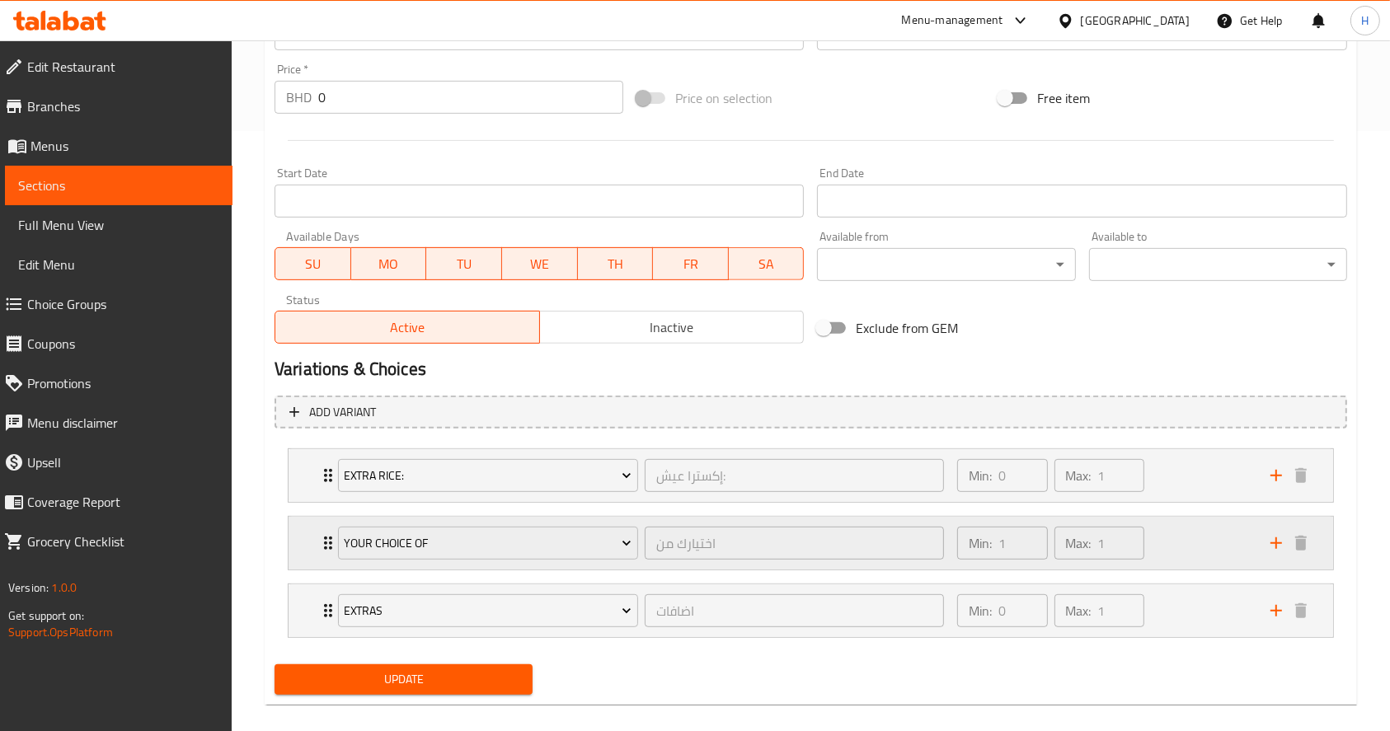
click at [1183, 548] on div "Min: 1 ​ Max: 1 ​" at bounding box center [1103, 543] width 313 height 53
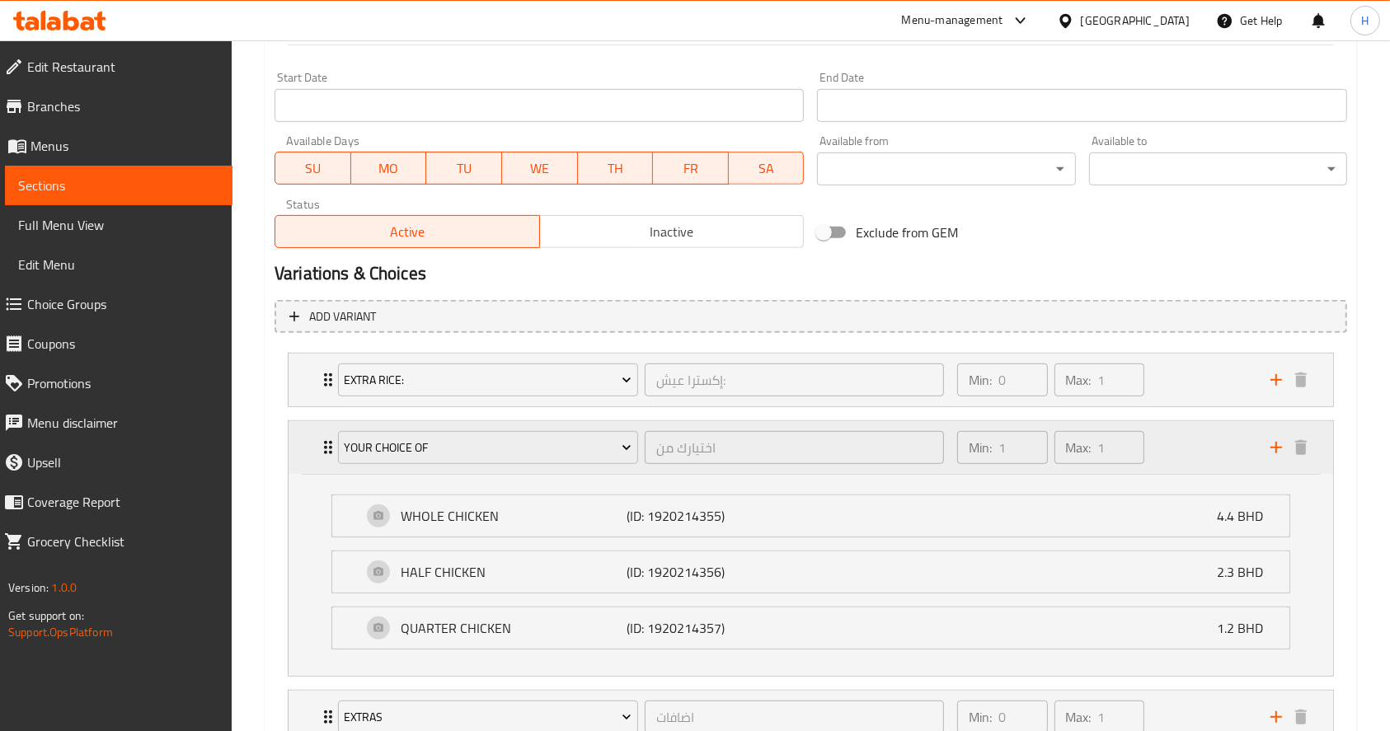
scroll to position [745, 0]
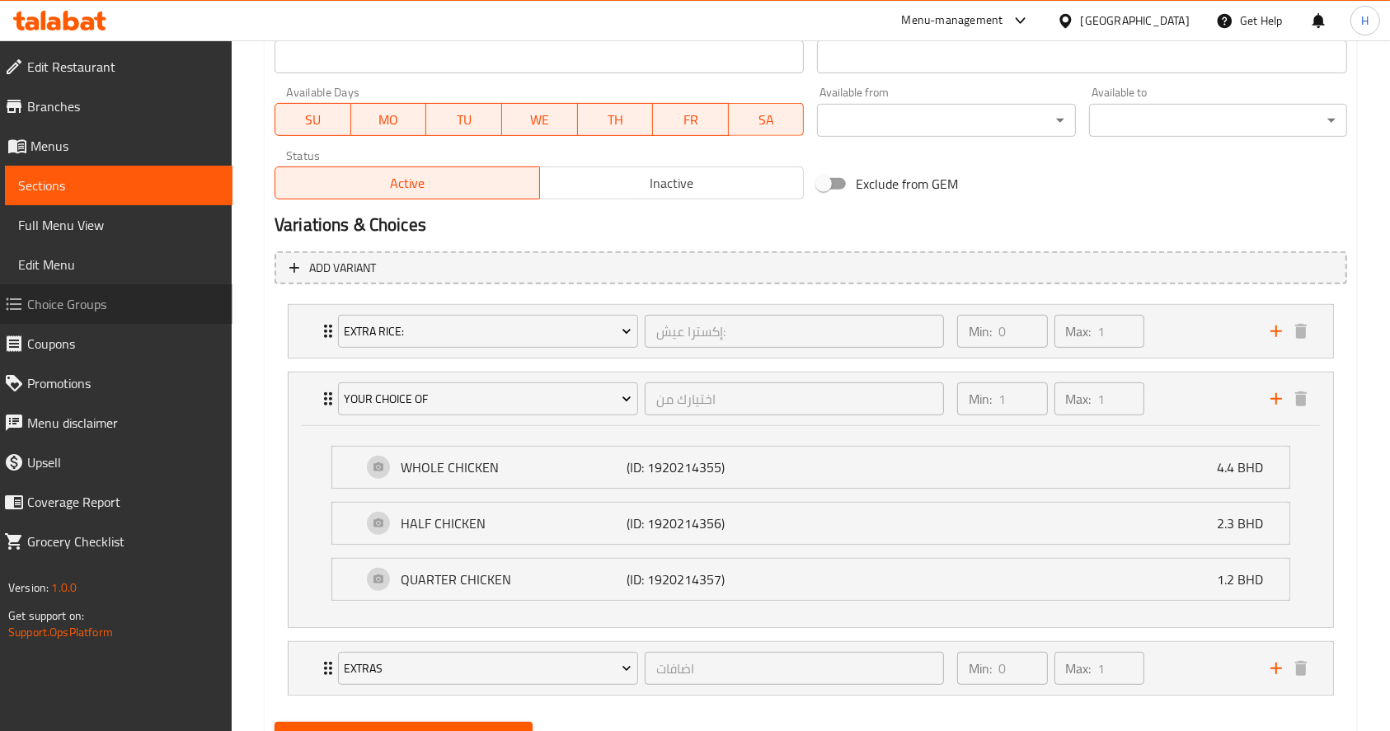
click at [112, 310] on span "Choice Groups" at bounding box center [123, 304] width 192 height 20
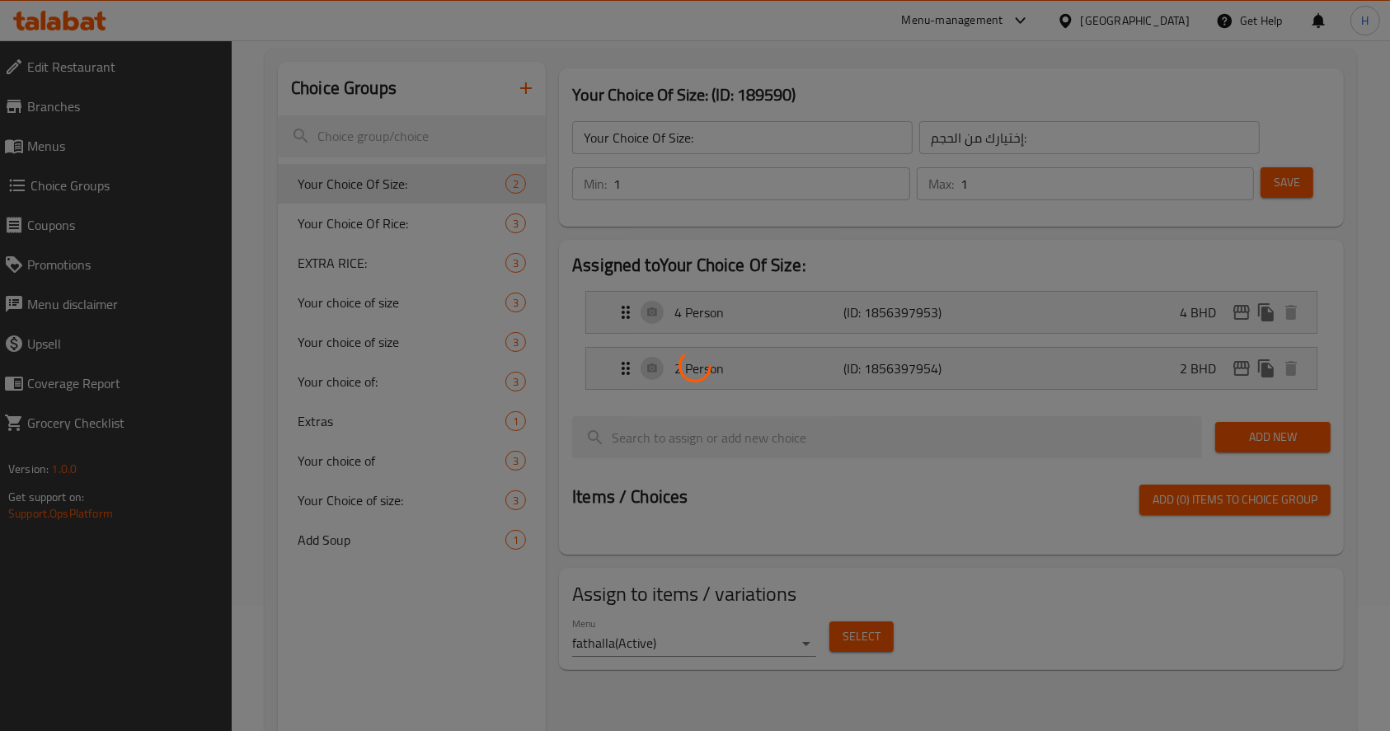
scroll to position [124, 0]
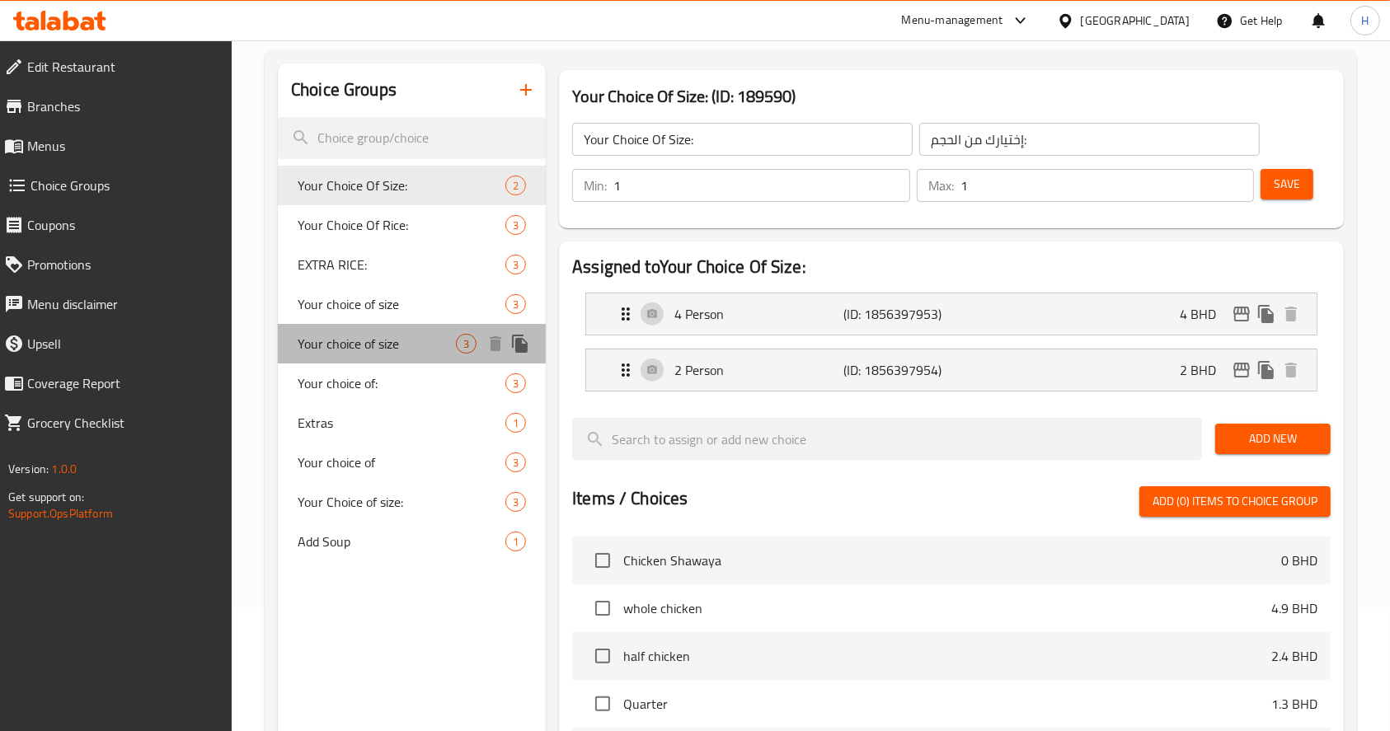
click at [421, 329] on div "Your choice of size 3" at bounding box center [412, 344] width 268 height 40
type input "Your choice of size"
type input "اختيارك من الحجم"
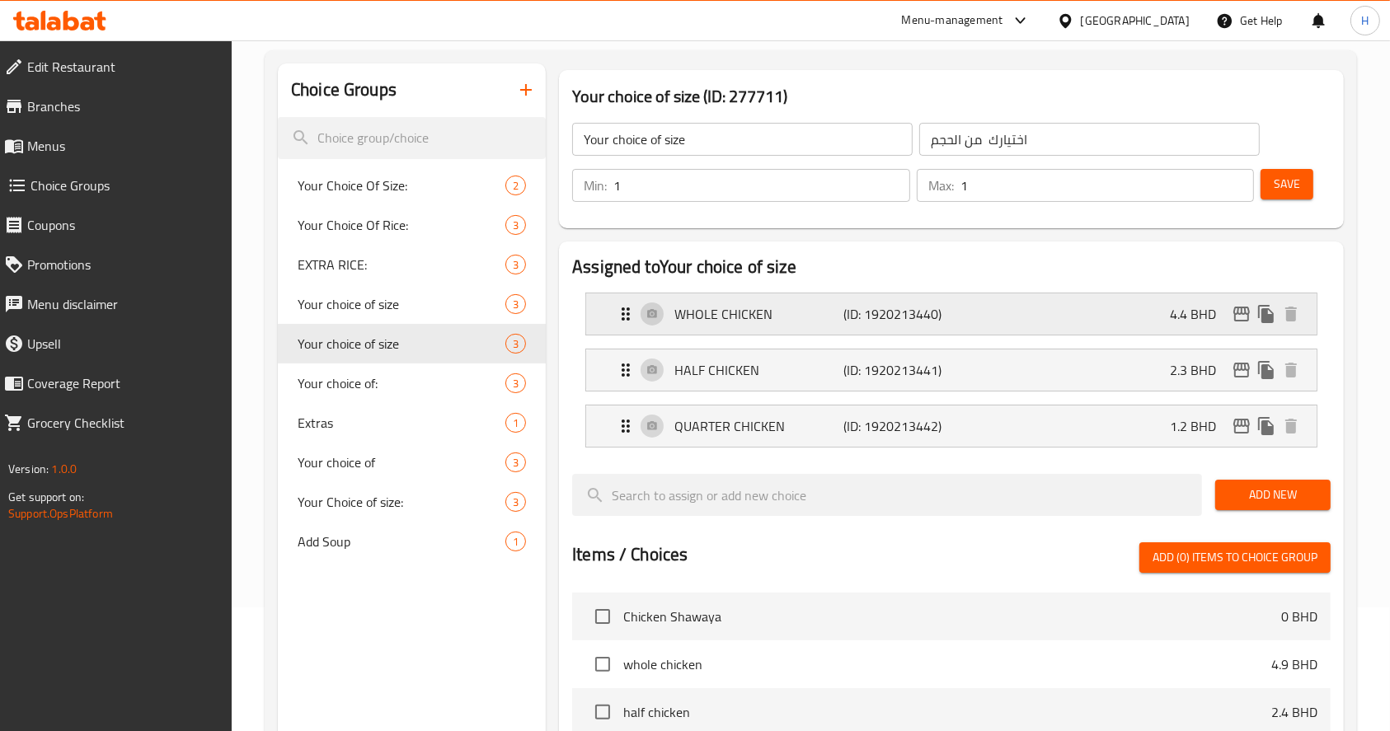
click at [1083, 303] on div "WHOLE CHICKEN (ID: 1920213440) 4.4 BHD" at bounding box center [956, 314] width 681 height 41
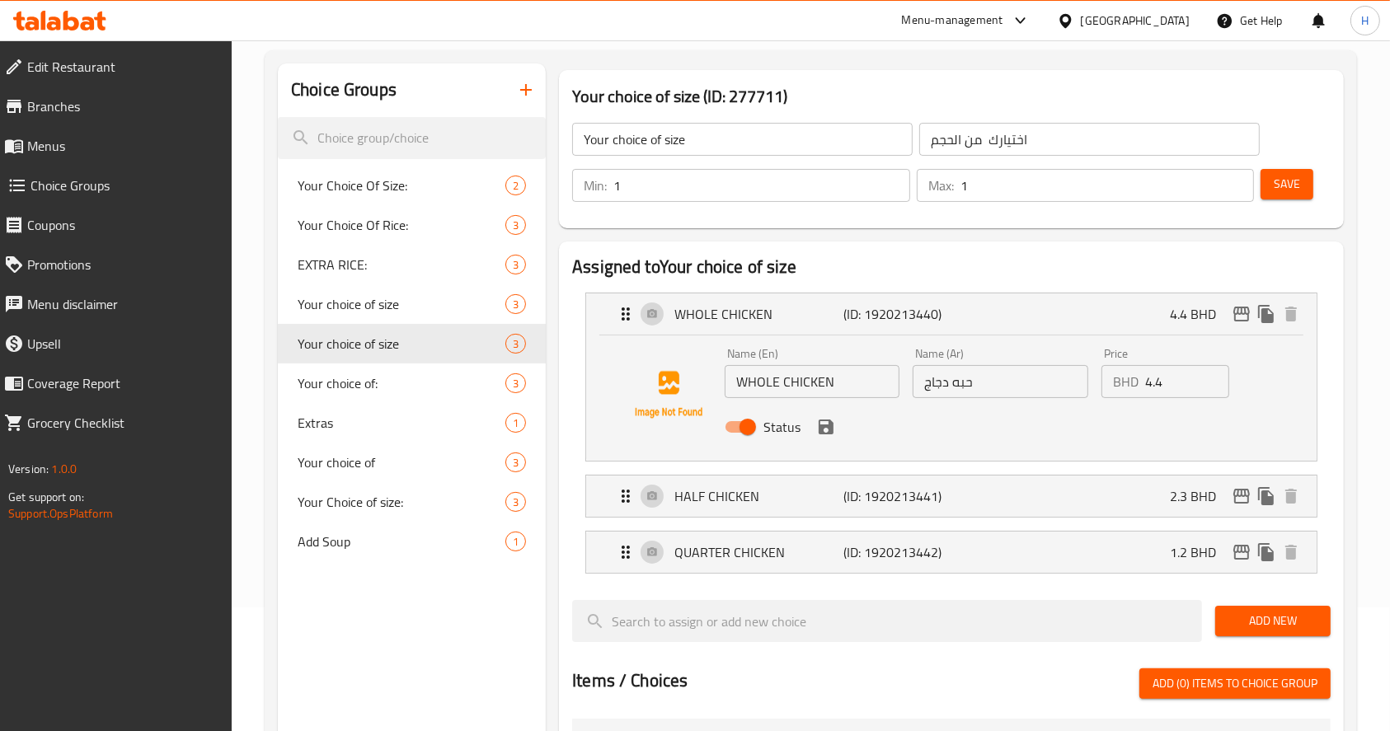
click at [1173, 377] on input "4.4" at bounding box center [1187, 381] width 84 height 33
click at [1176, 496] on p "2.3 BHD" at bounding box center [1199, 496] width 59 height 20
click at [1137, 503] on div "HALF CHICKEN (ID: 1920213441) 2.3 BHD" at bounding box center [956, 496] width 681 height 41
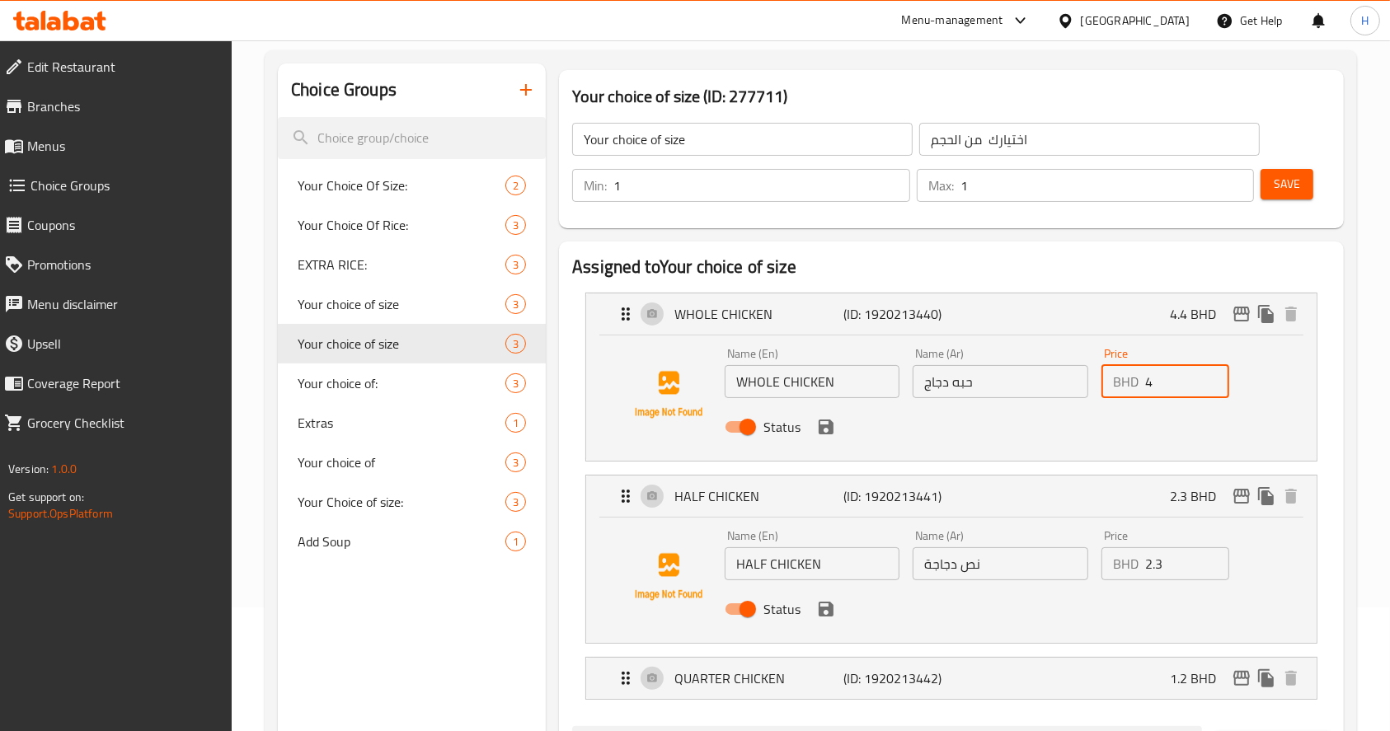
type input "4.9"
click at [1181, 561] on input "2.3" at bounding box center [1187, 563] width 84 height 33
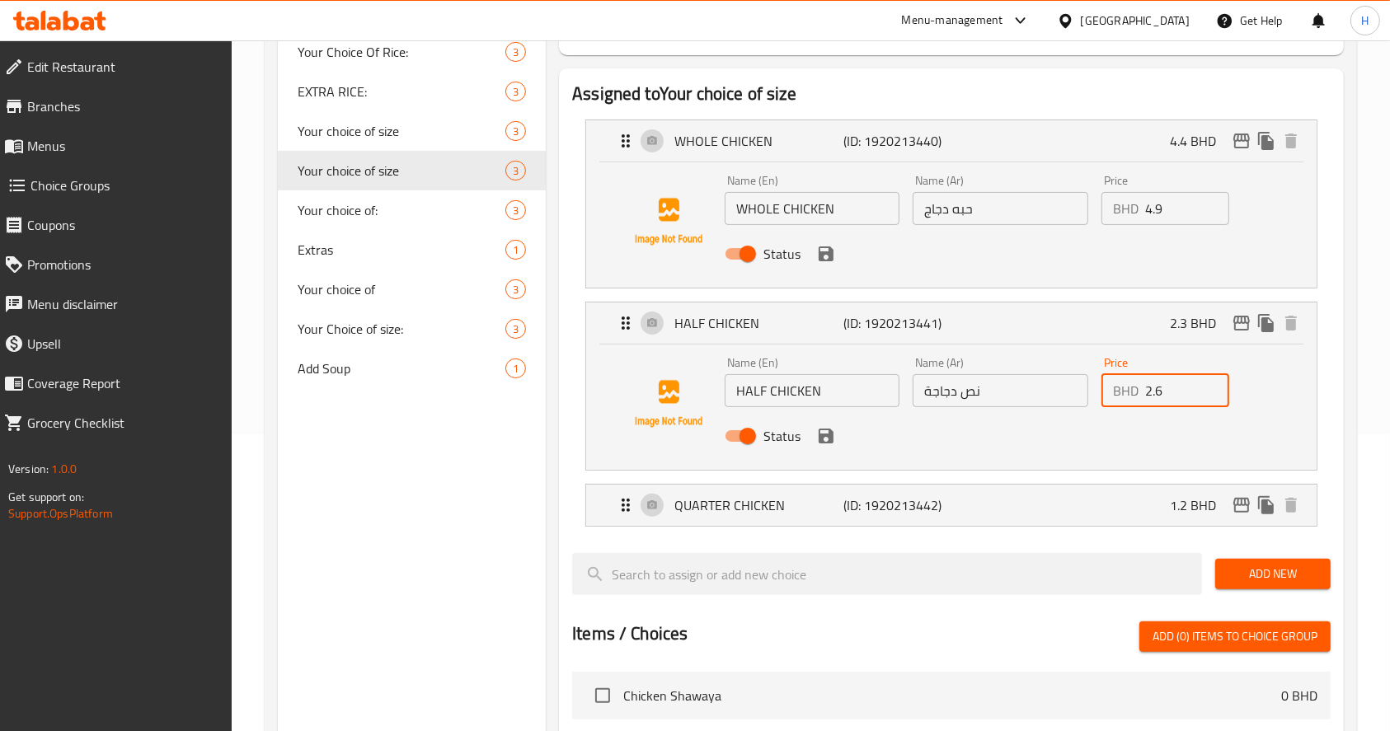
scroll to position [301, 0]
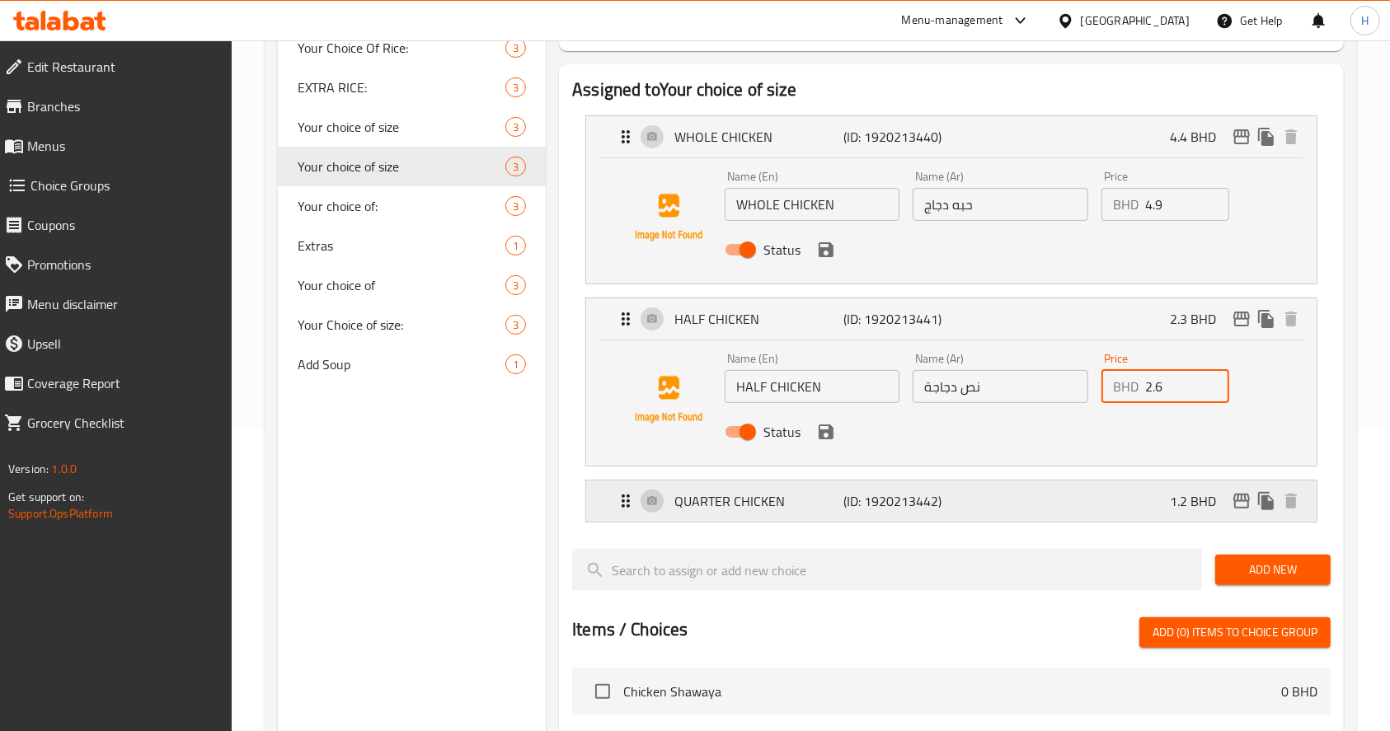
click at [1109, 493] on div "QUARTER CHICKEN (ID: 1920213442) 1.2 BHD" at bounding box center [956, 501] width 681 height 41
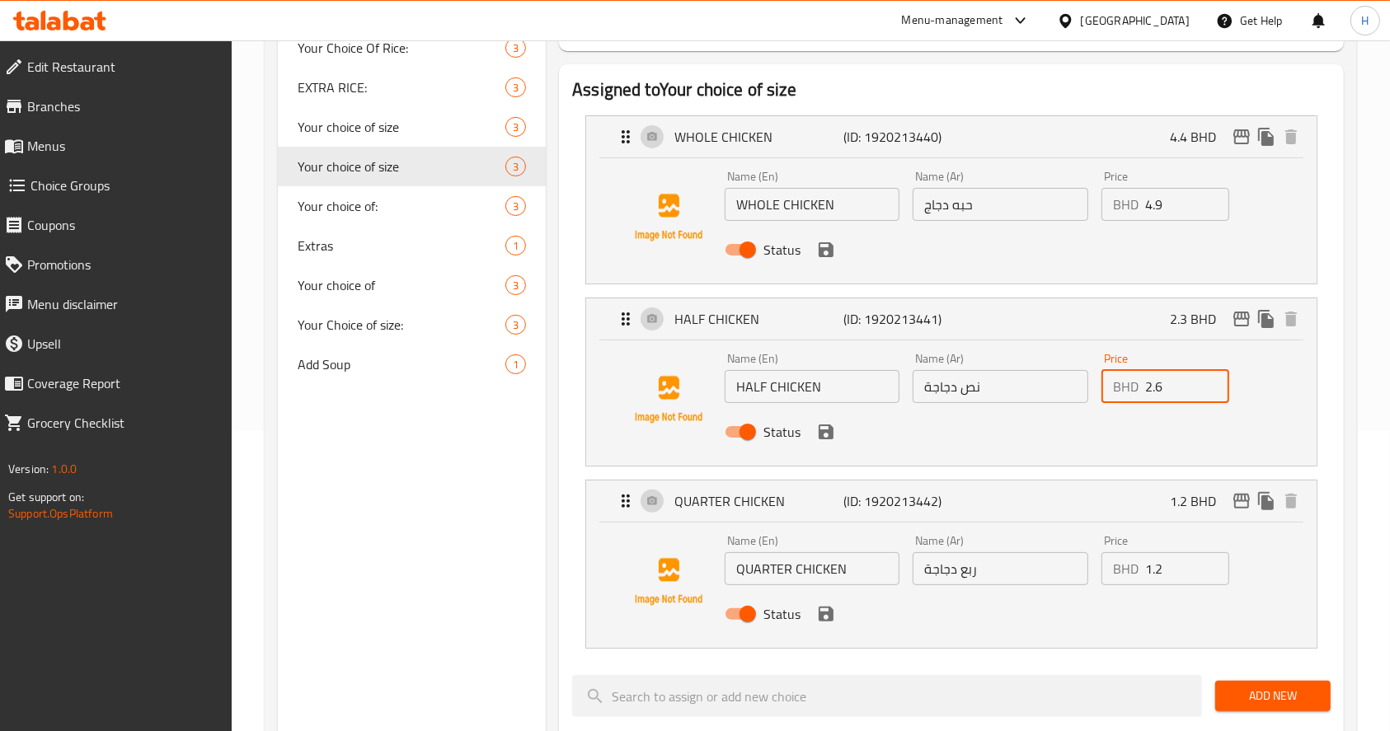
type input "2.6"
click at [1175, 571] on input "1.2" at bounding box center [1187, 568] width 84 height 33
type input "1.3"
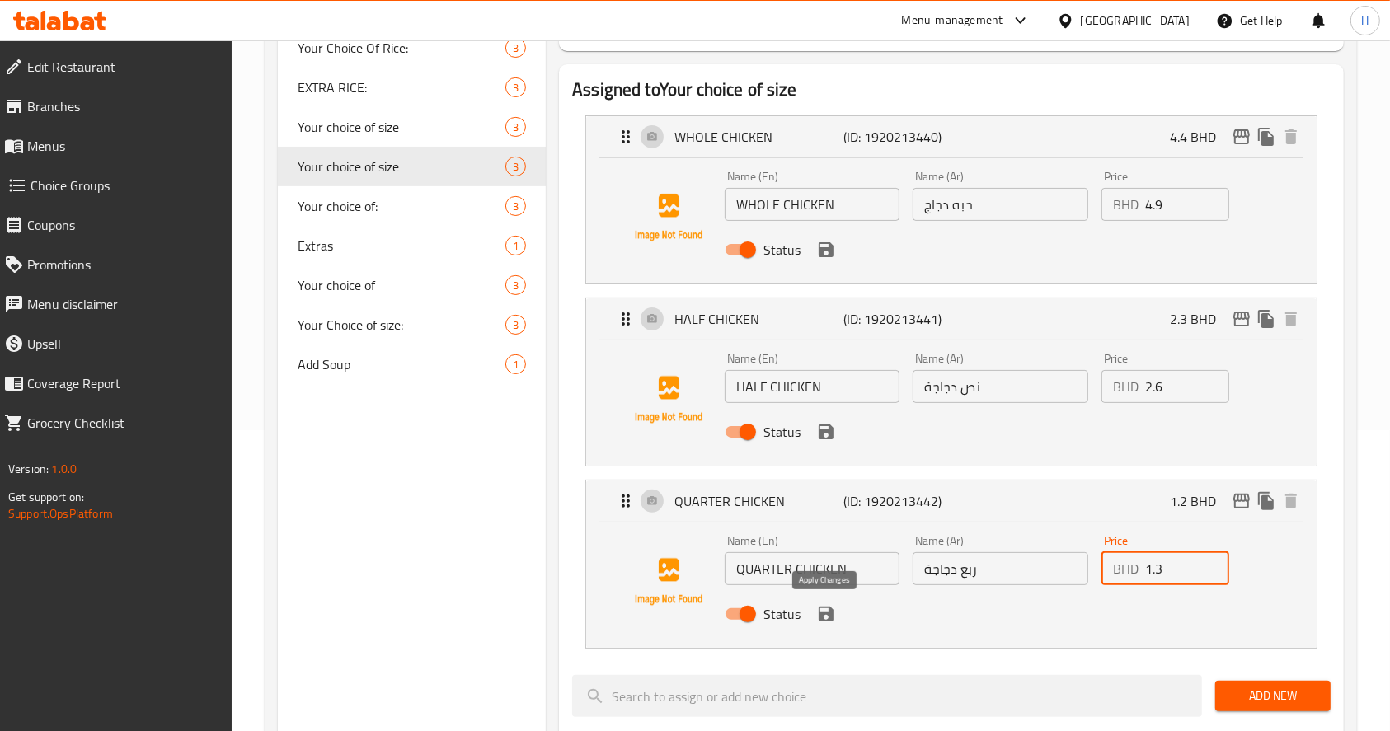
click at [829, 608] on icon "save" at bounding box center [826, 614] width 15 height 15
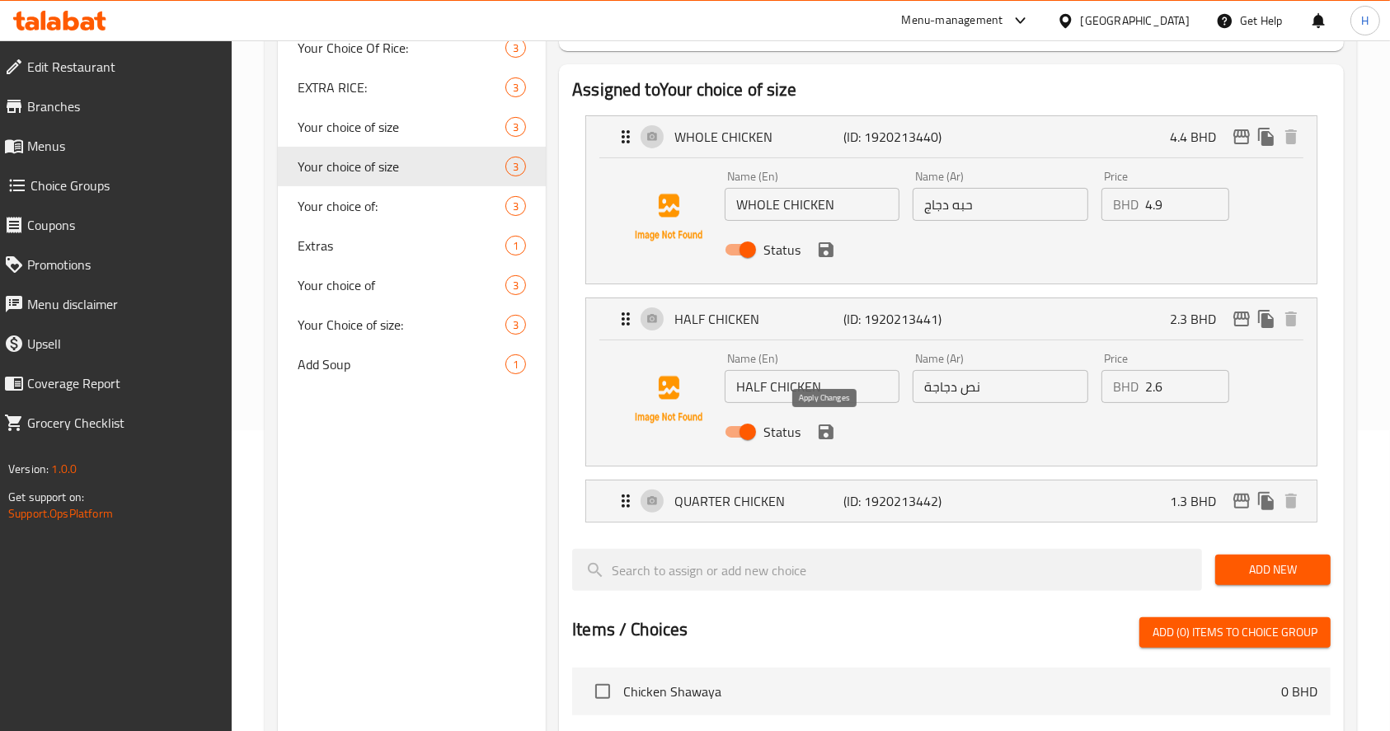
click at [822, 431] on icon "save" at bounding box center [826, 432] width 15 height 15
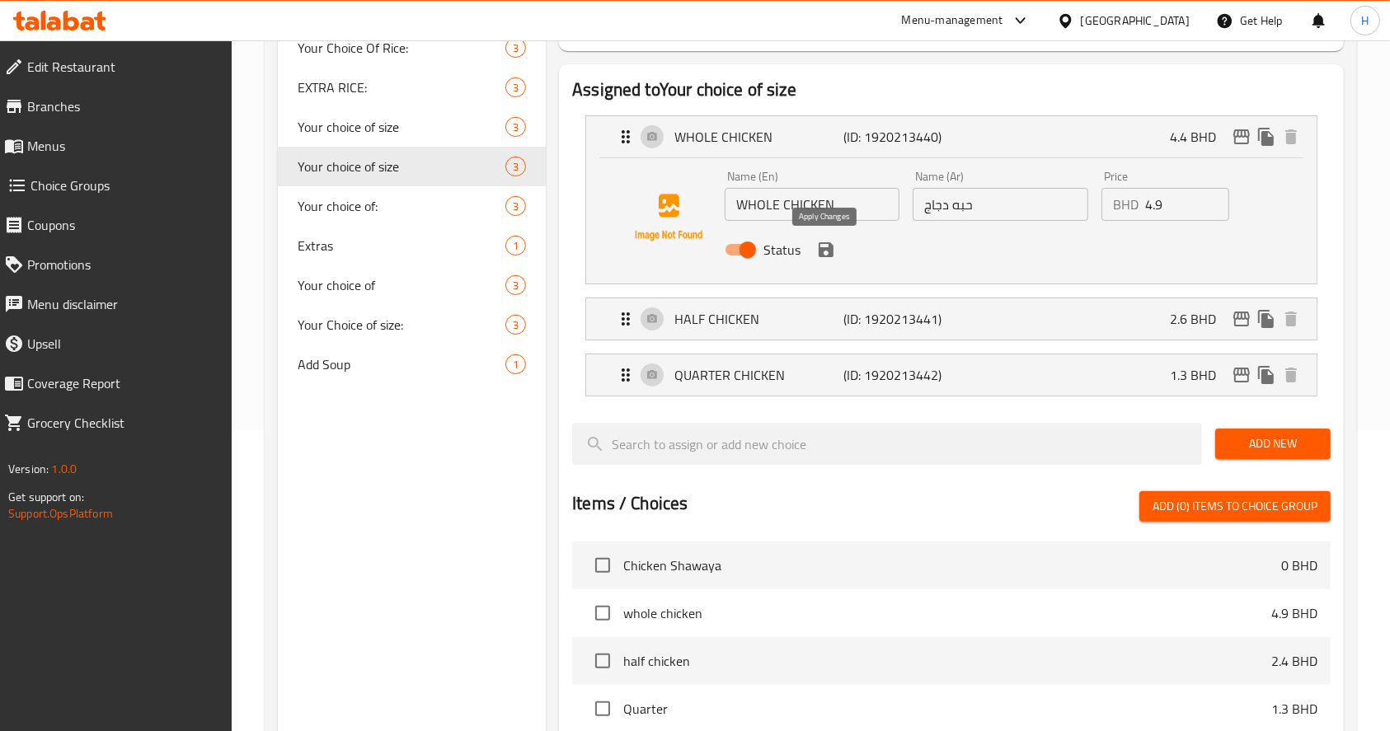
click at [819, 256] on icon "save" at bounding box center [826, 249] width 15 height 15
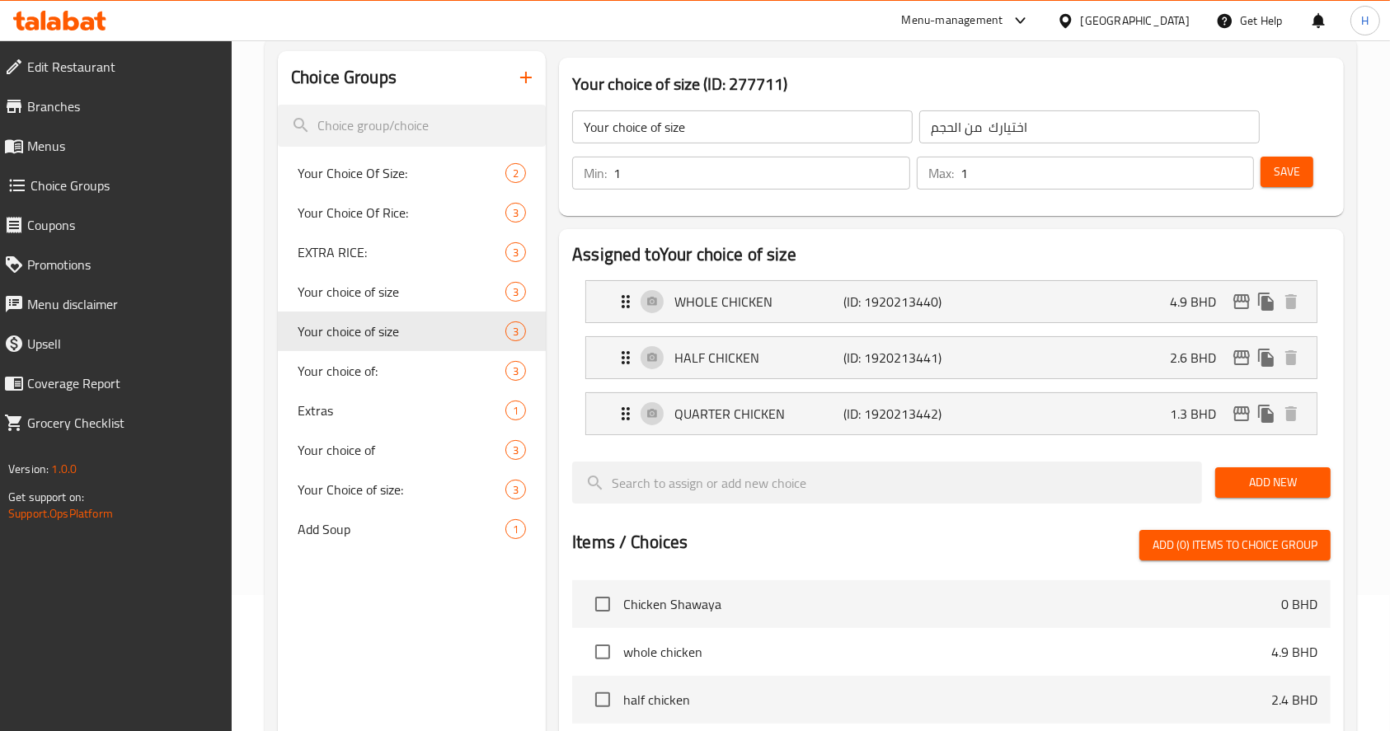
scroll to position [86, 0]
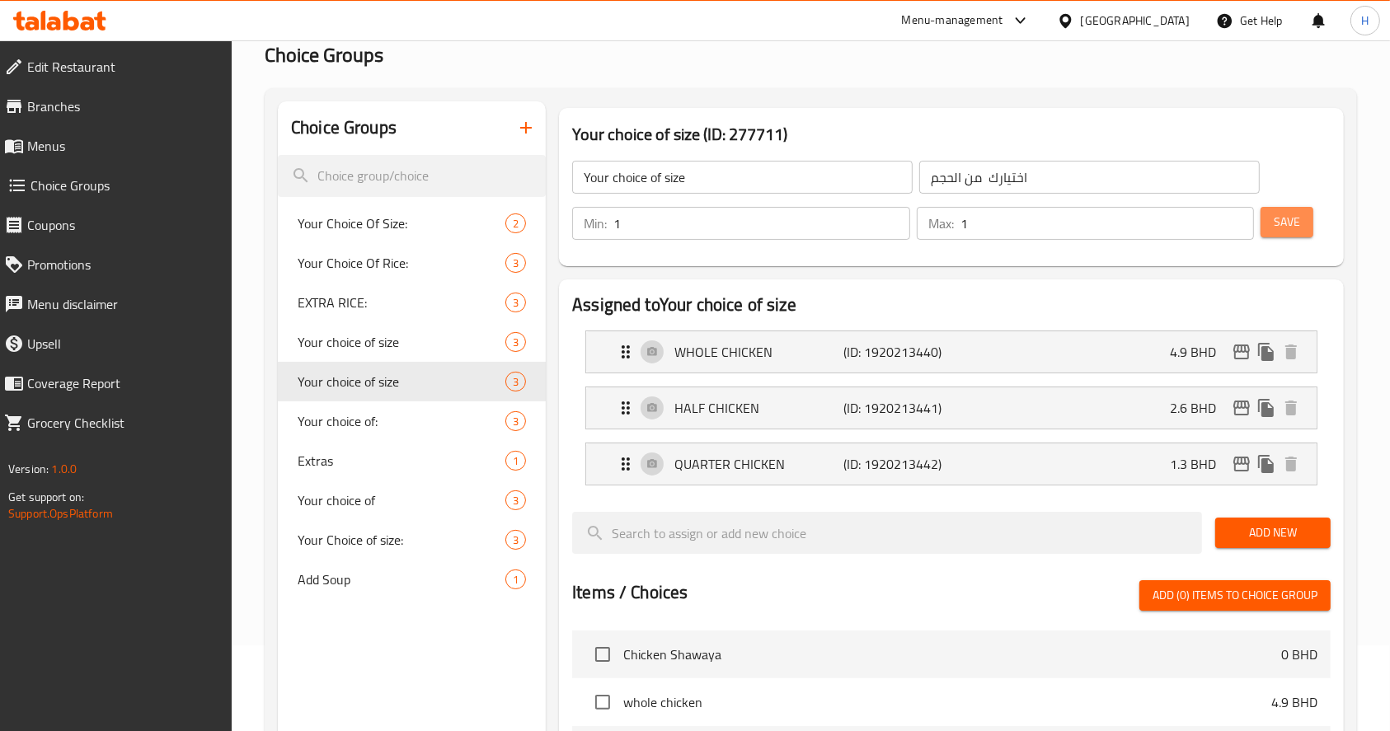
click at [1299, 214] on span "Save" at bounding box center [1287, 222] width 26 height 21
click at [1287, 226] on span "Save" at bounding box center [1287, 222] width 26 height 21
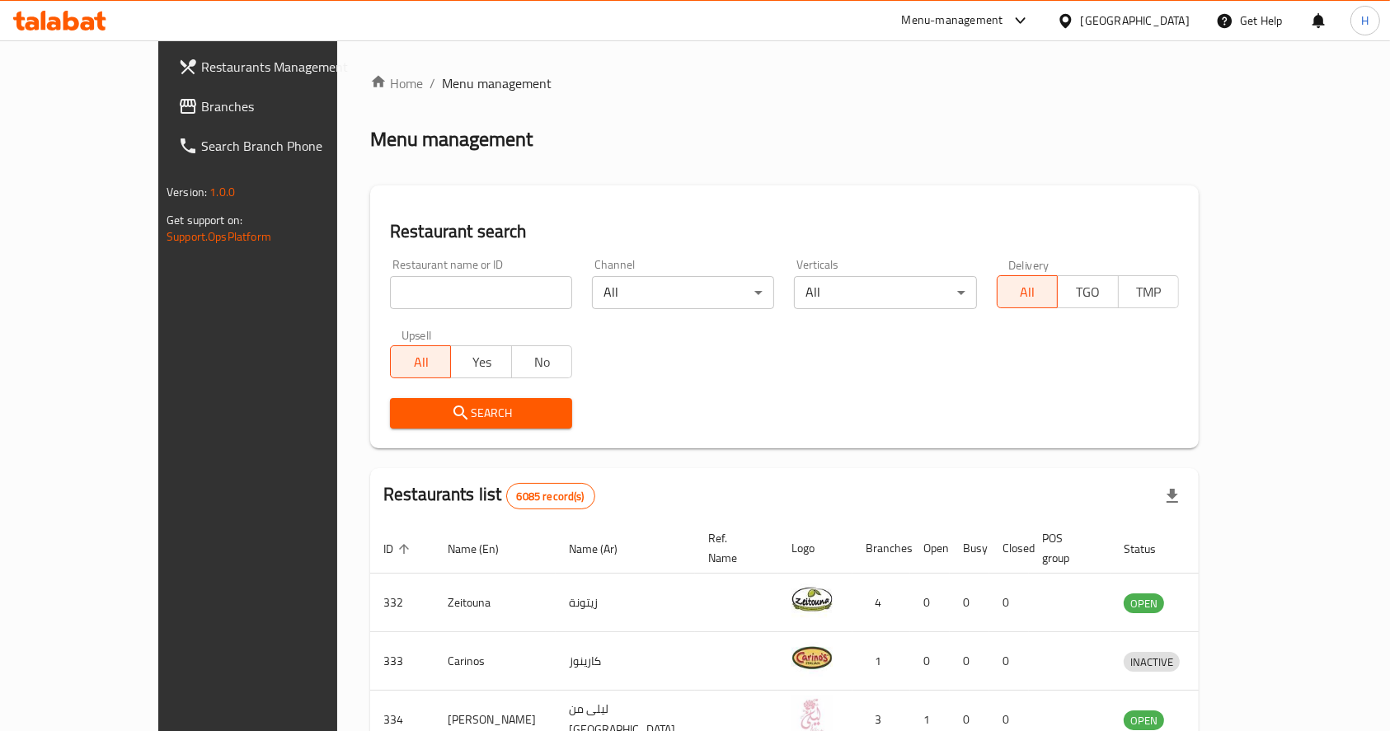
click at [470, 293] on input "search" at bounding box center [481, 292] width 182 height 33
type input "بيت السلط"
click button "Search" at bounding box center [481, 413] width 182 height 31
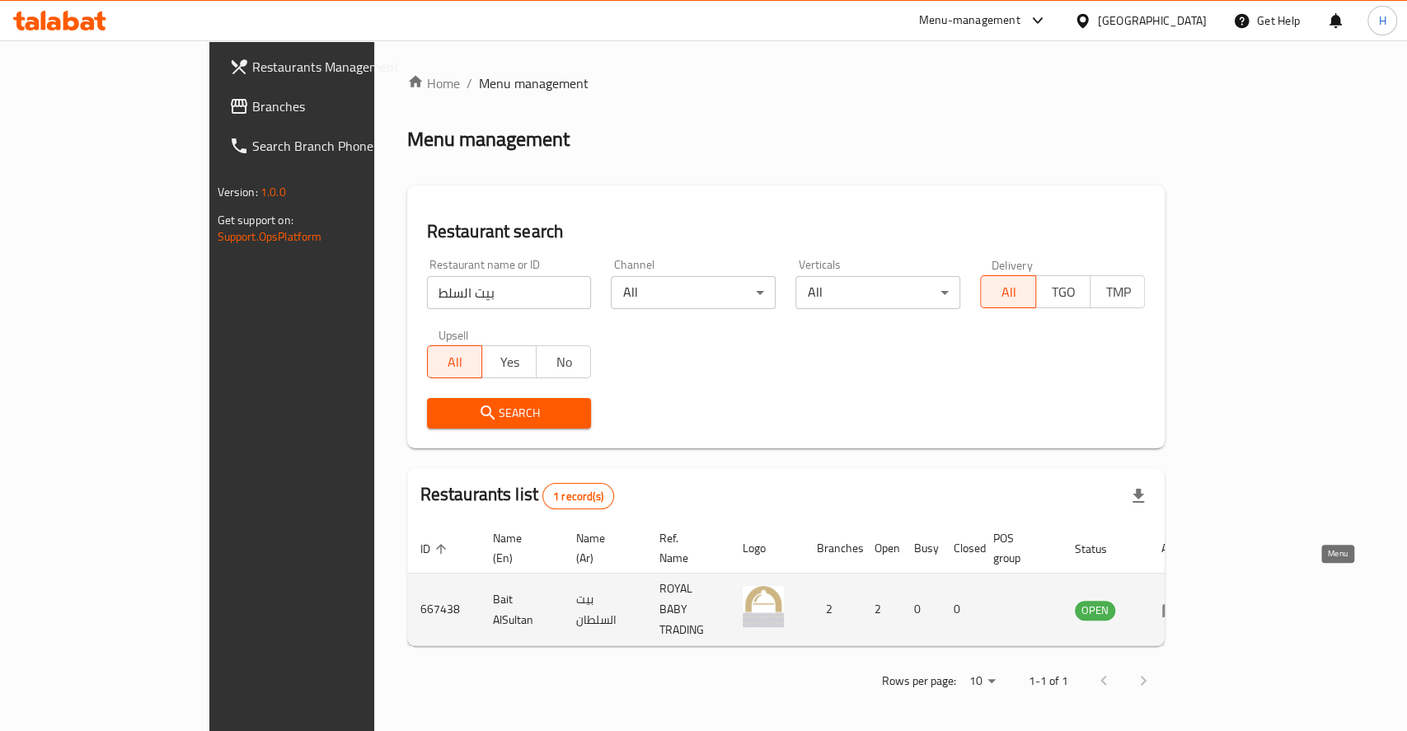
click at [1178, 608] on icon "enhanced table" at bounding box center [1175, 611] width 6 height 7
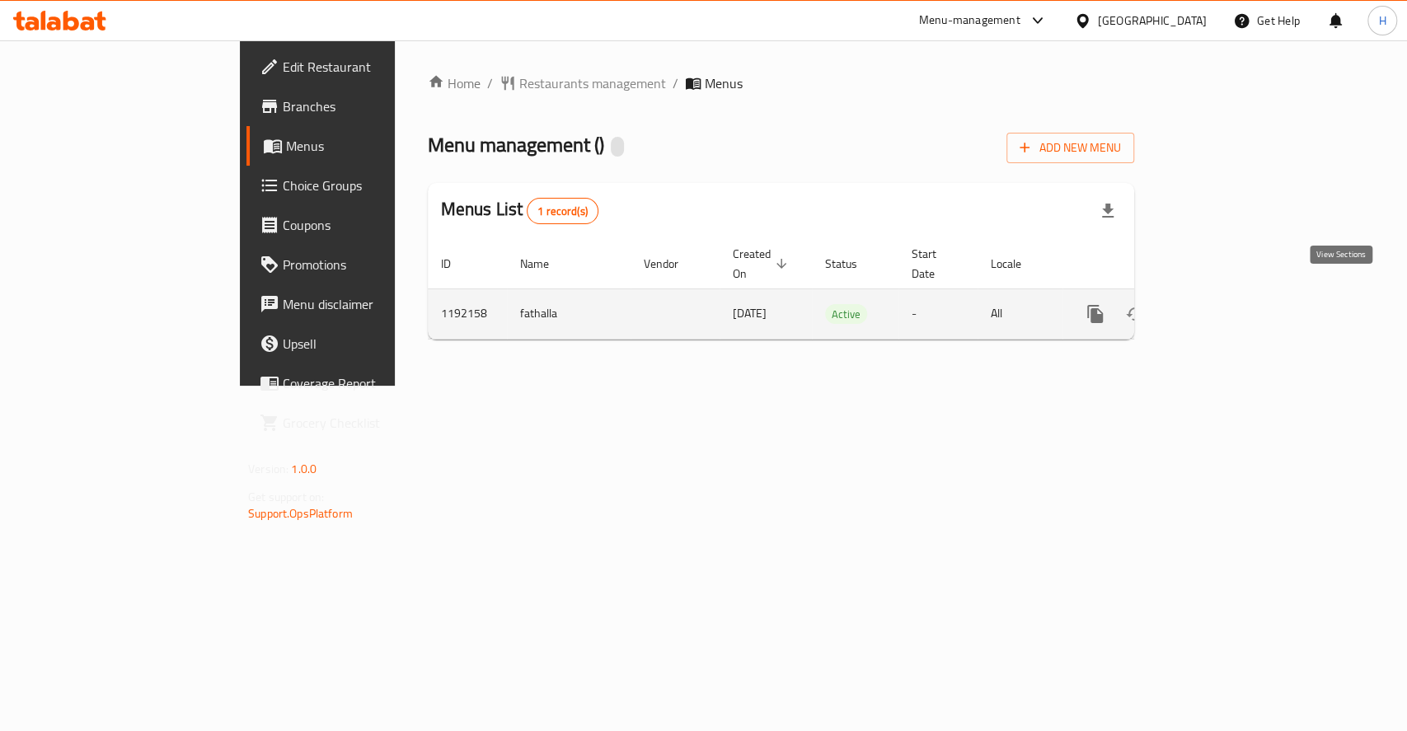
click at [1234, 299] on link "enhanced table" at bounding box center [1215, 314] width 40 height 40
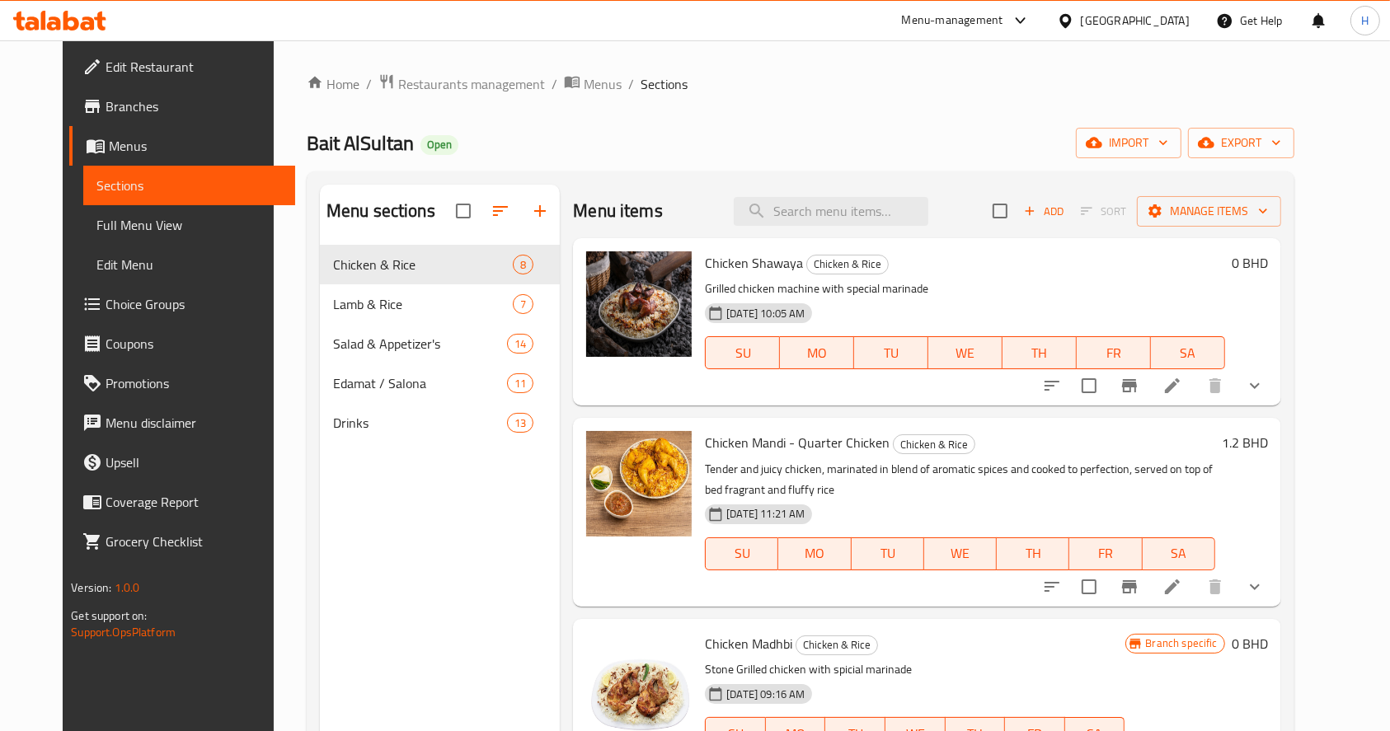
click at [148, 300] on span "Choice Groups" at bounding box center [194, 304] width 176 height 20
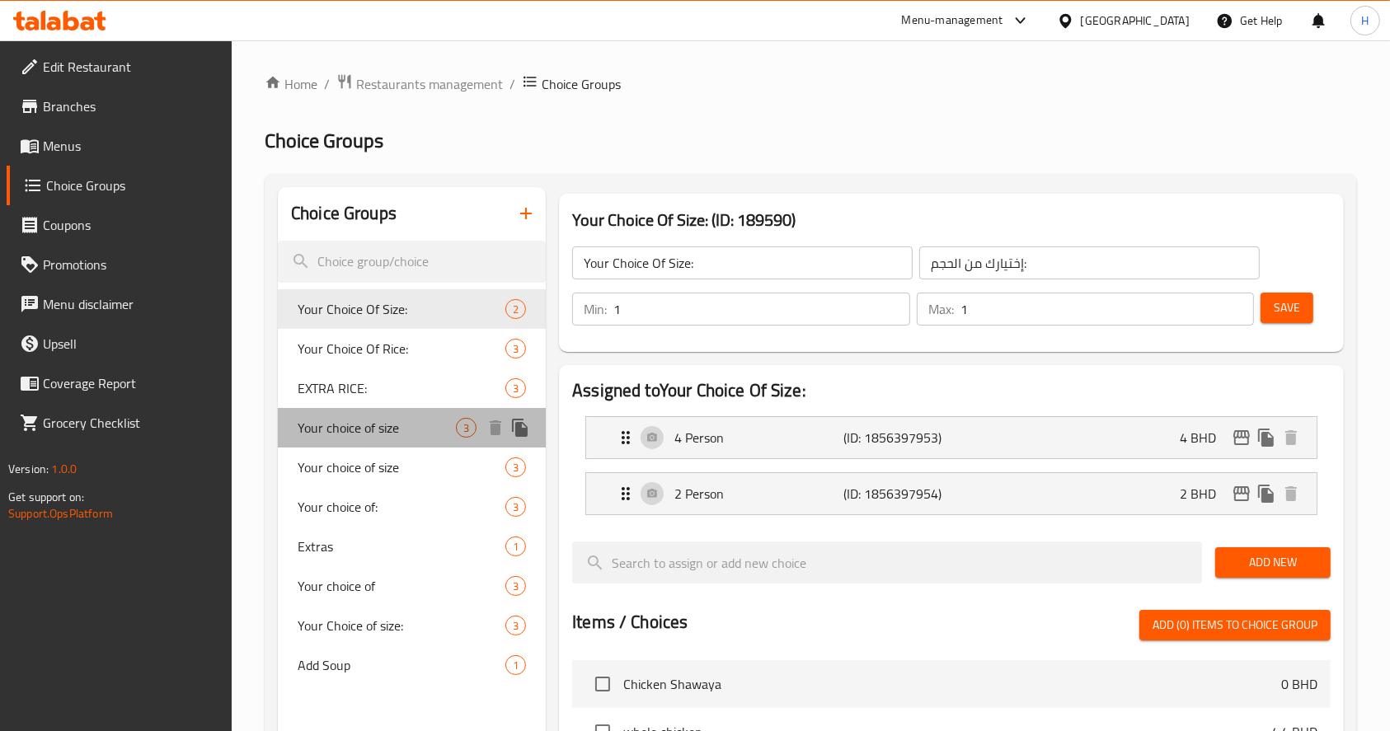
click at [409, 419] on span "Your choice of size" at bounding box center [377, 428] width 158 height 20
type input "Your choice of size"
type input "اختياركم من الحجم"
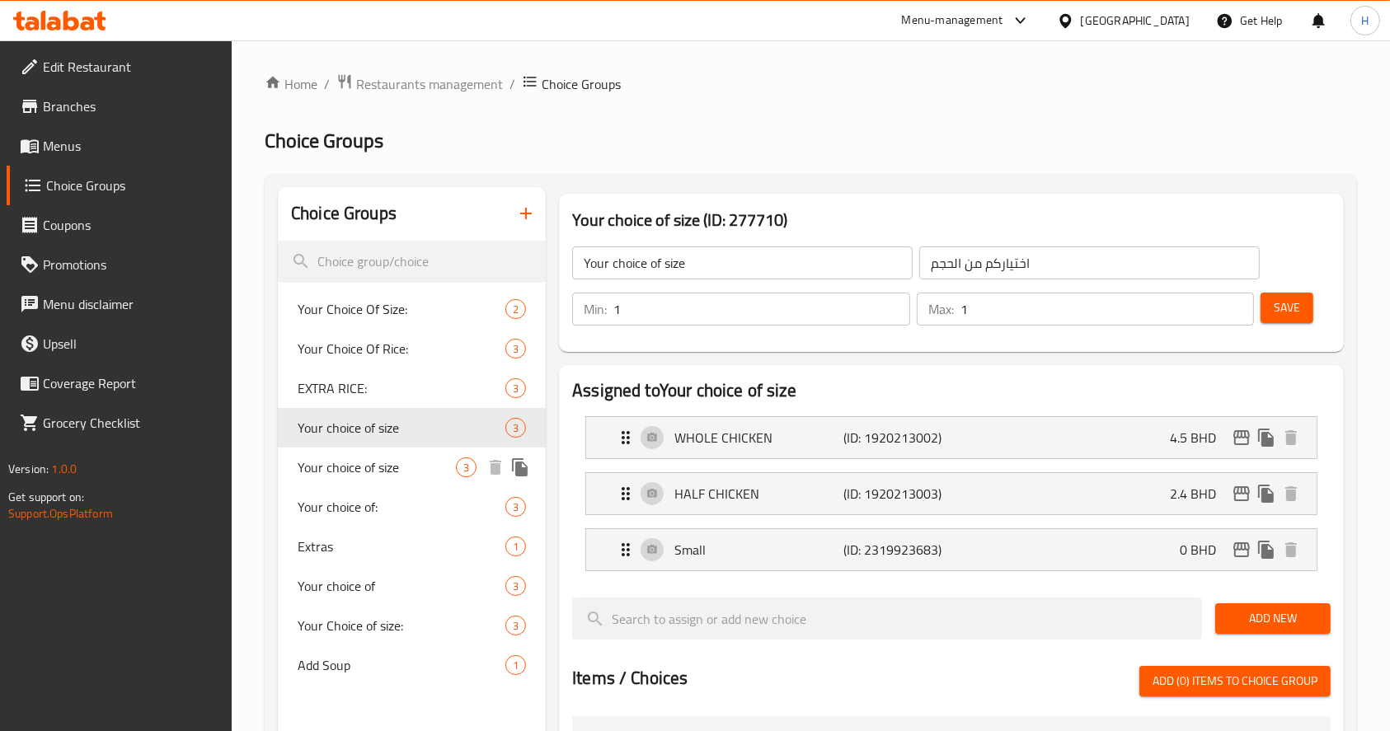
click at [410, 461] on span "Your choice of size" at bounding box center [377, 468] width 158 height 20
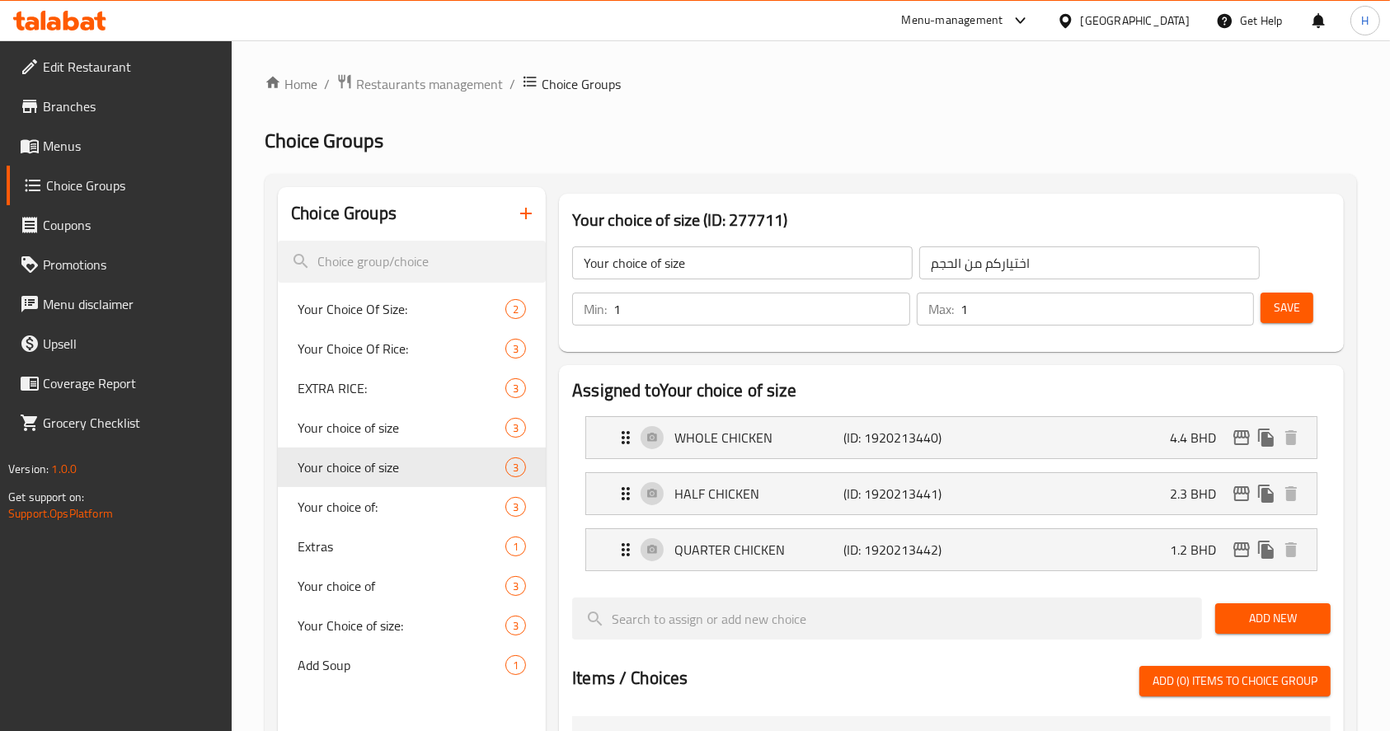
type input "Your choice of size"
type input "اختيارك من الحجم"
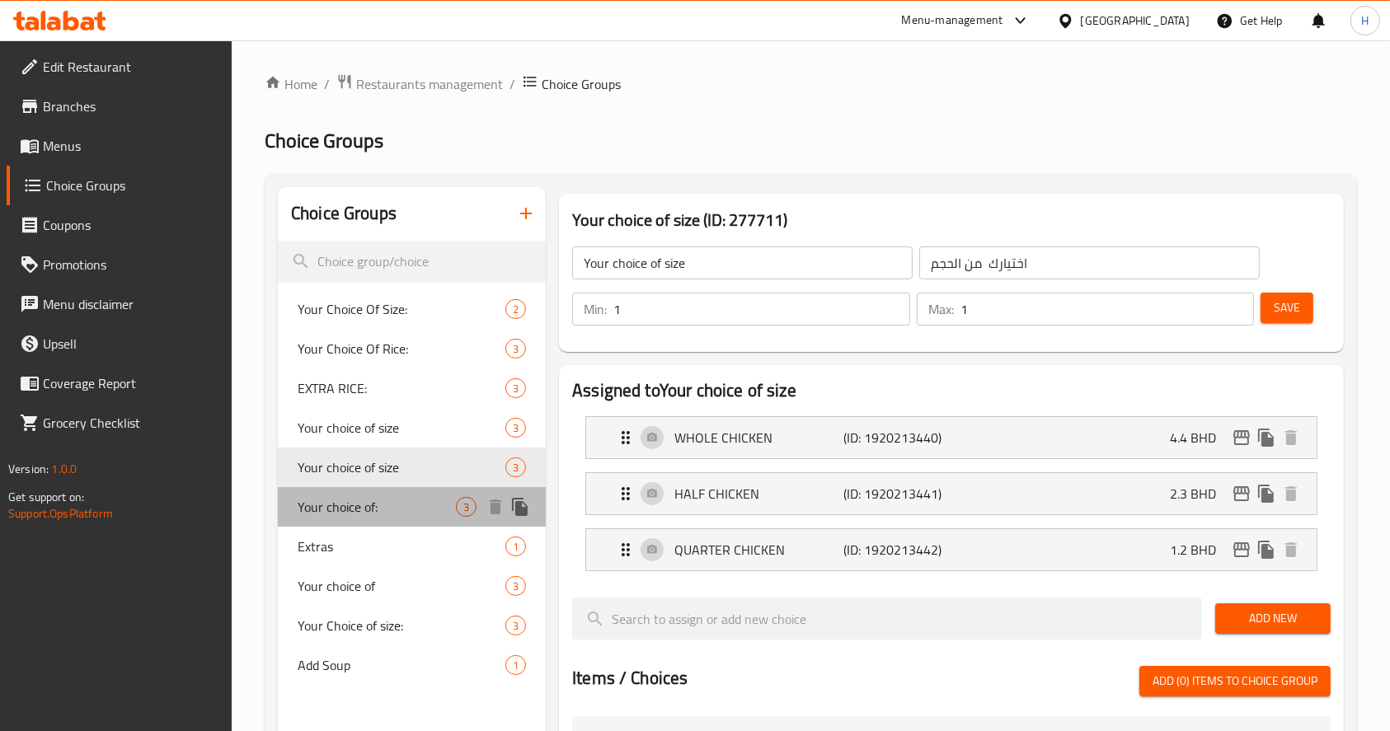
click at [398, 498] on span "Your choice of:" at bounding box center [377, 507] width 158 height 20
type input "Your choice of:"
type input "اختيارك من:"
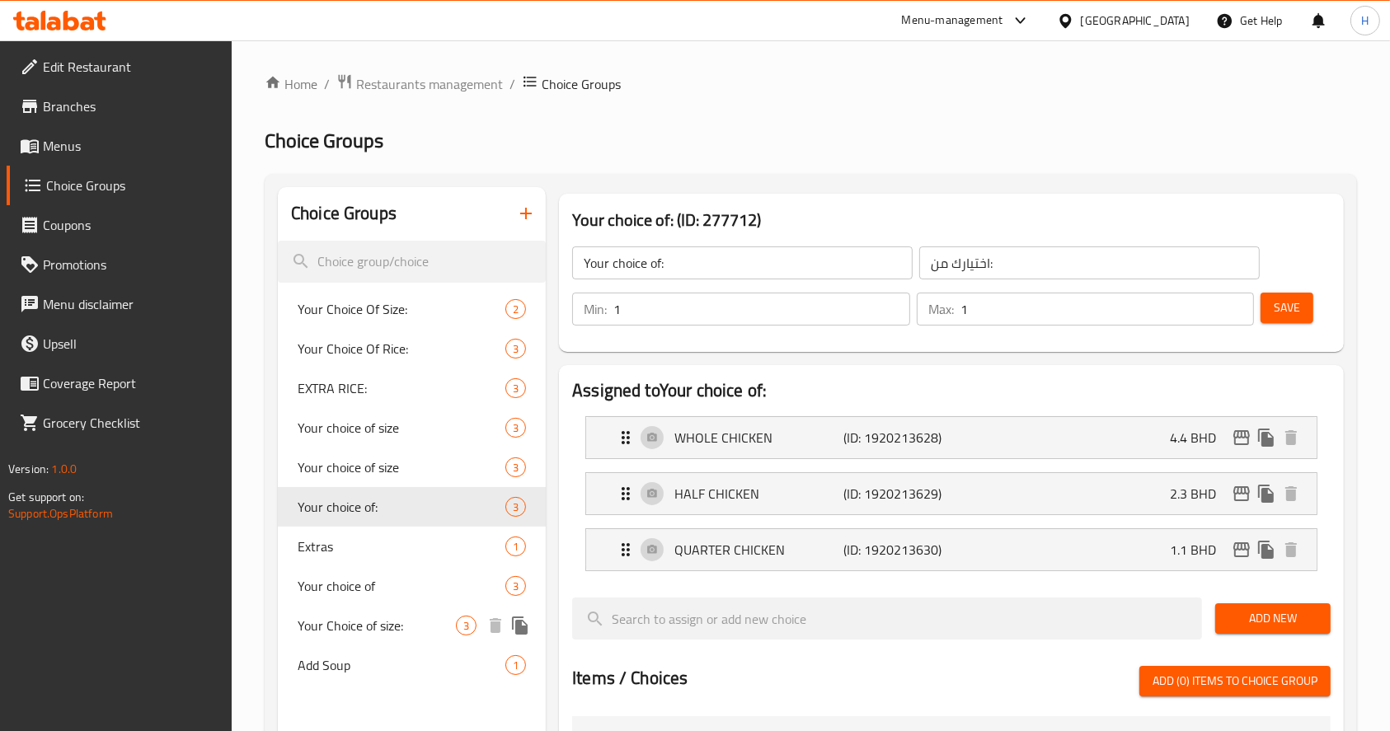
click at [406, 627] on span "Your Choice of size:" at bounding box center [377, 626] width 158 height 20
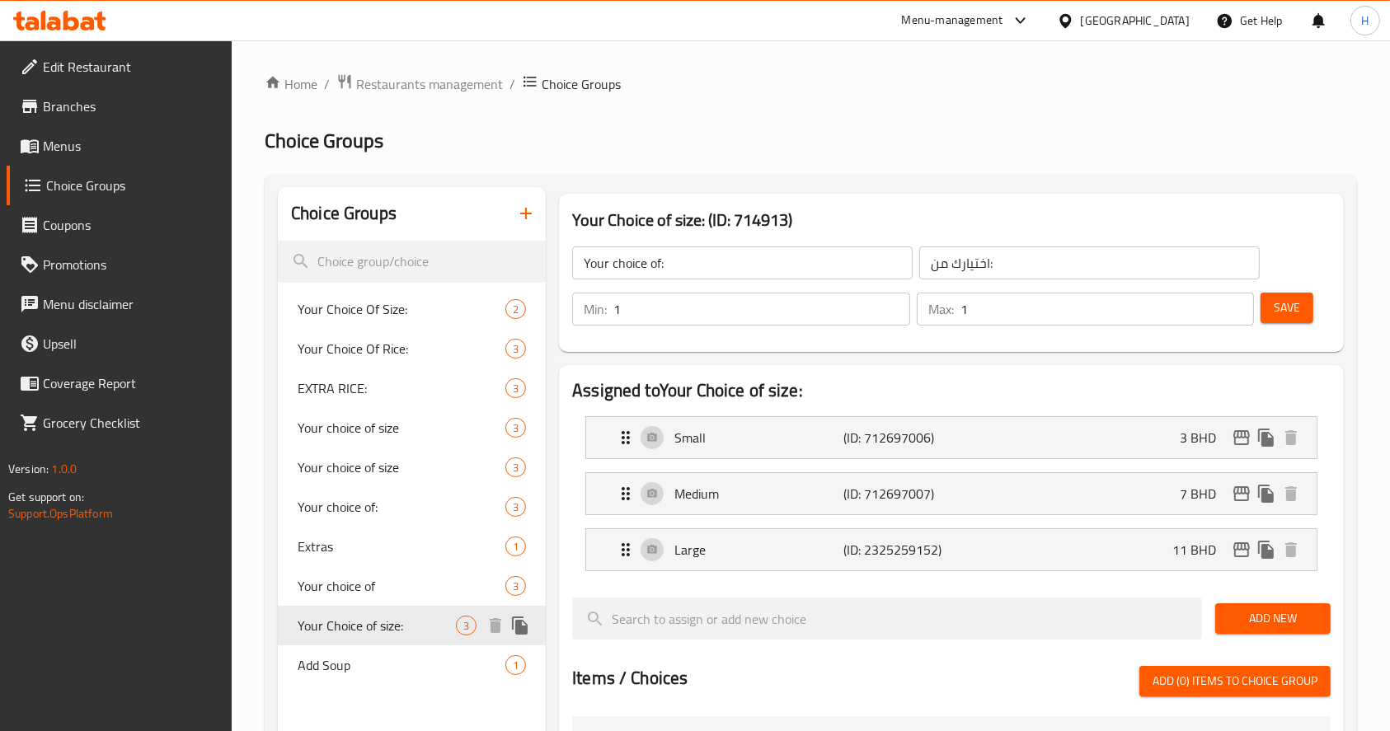
type input "Your Choice of size:"
type input "اختيارك للحجم:"
click at [1108, 427] on div "Small (ID: 712697006) 3 BHD" at bounding box center [956, 437] width 681 height 41
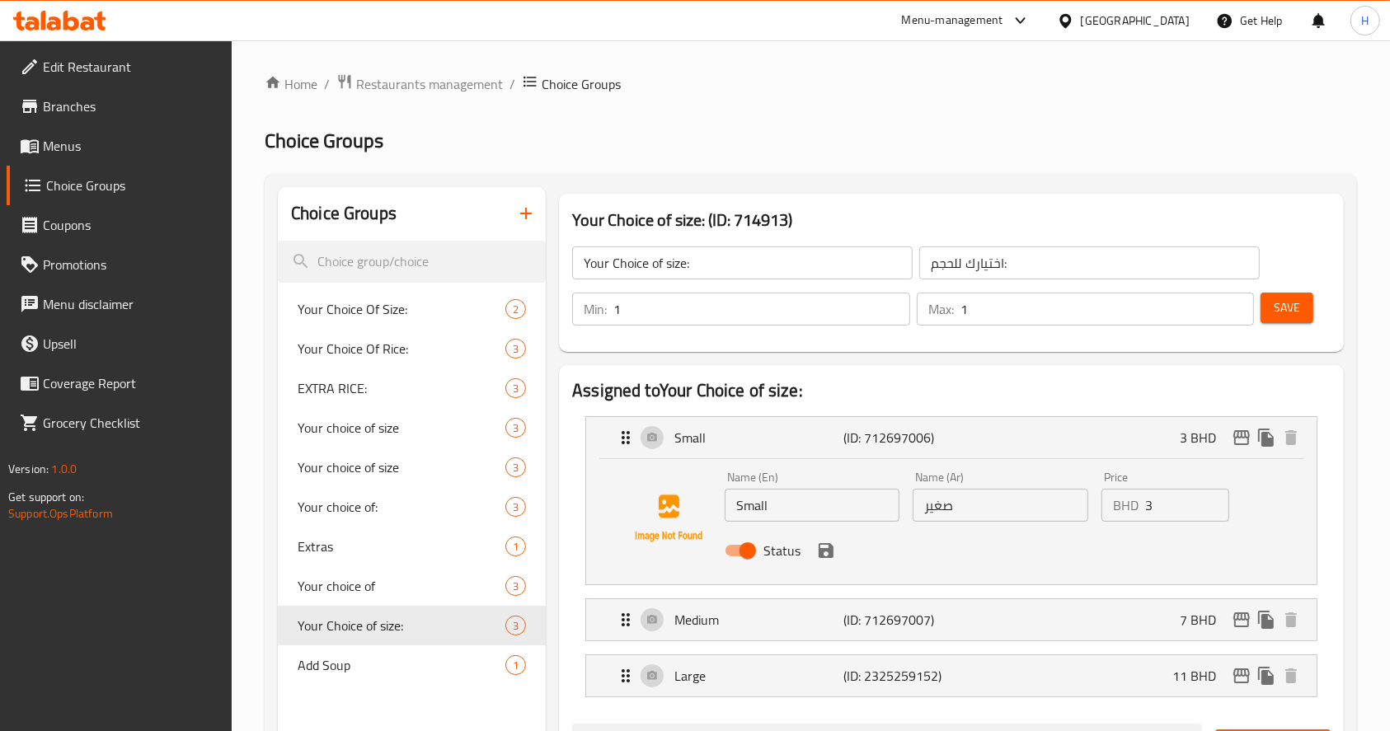
click at [1192, 509] on input "3" at bounding box center [1187, 505] width 84 height 33
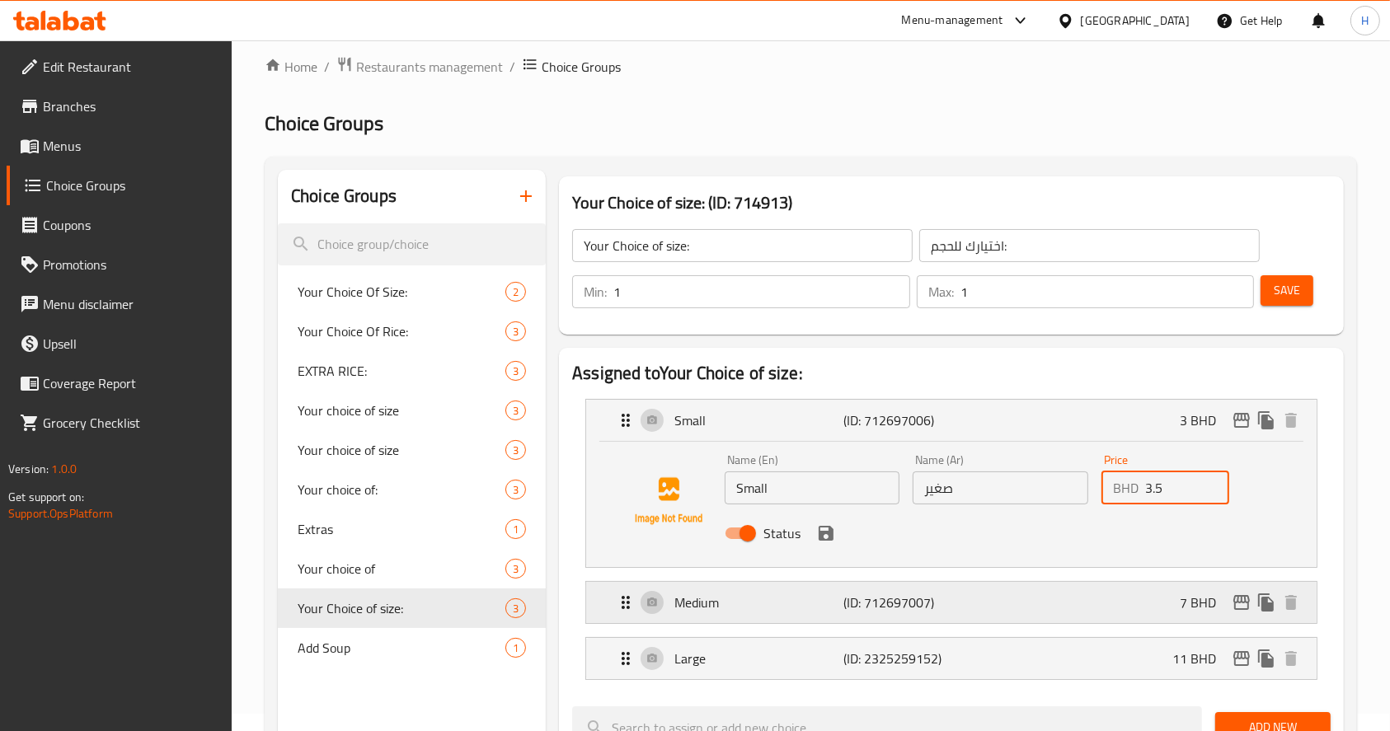
click at [1154, 605] on div "Medium (ID: 712697007) 7 BHD" at bounding box center [956, 602] width 681 height 41
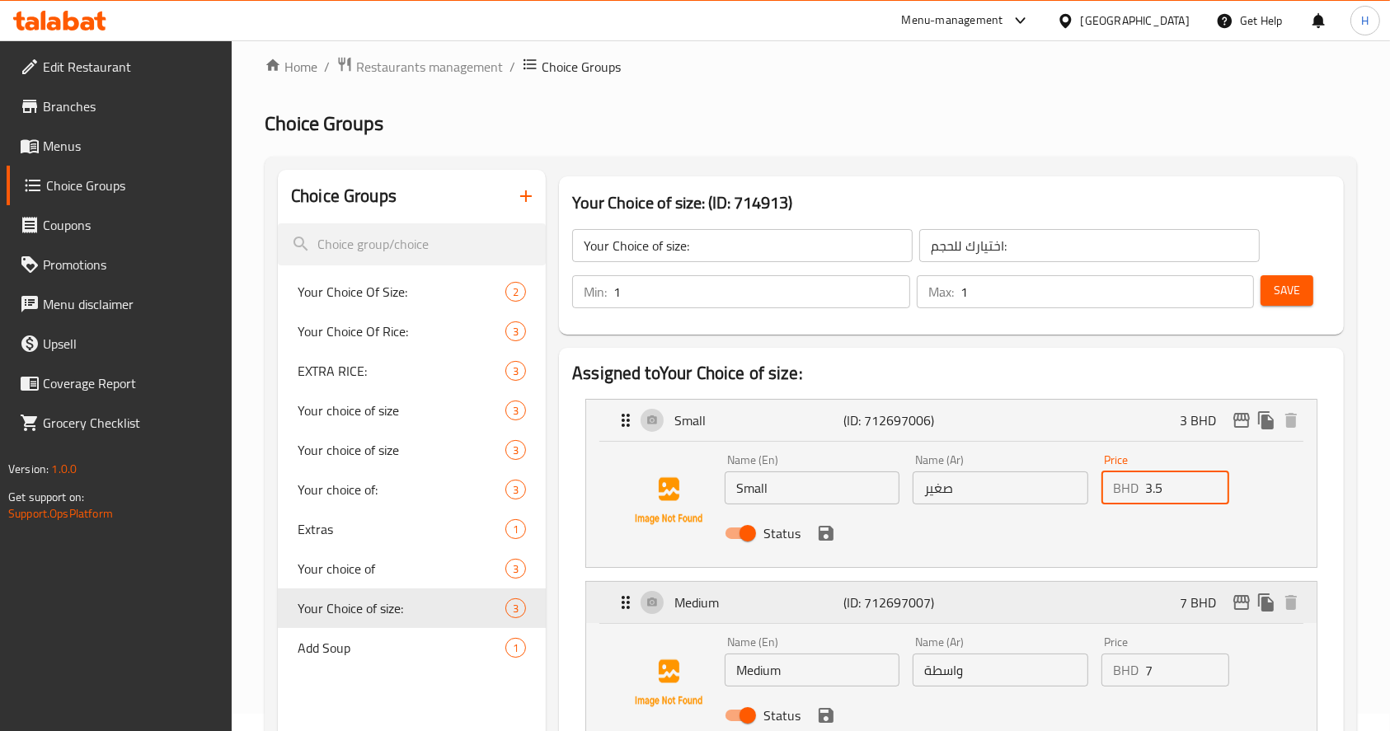
scroll to position [208, 0]
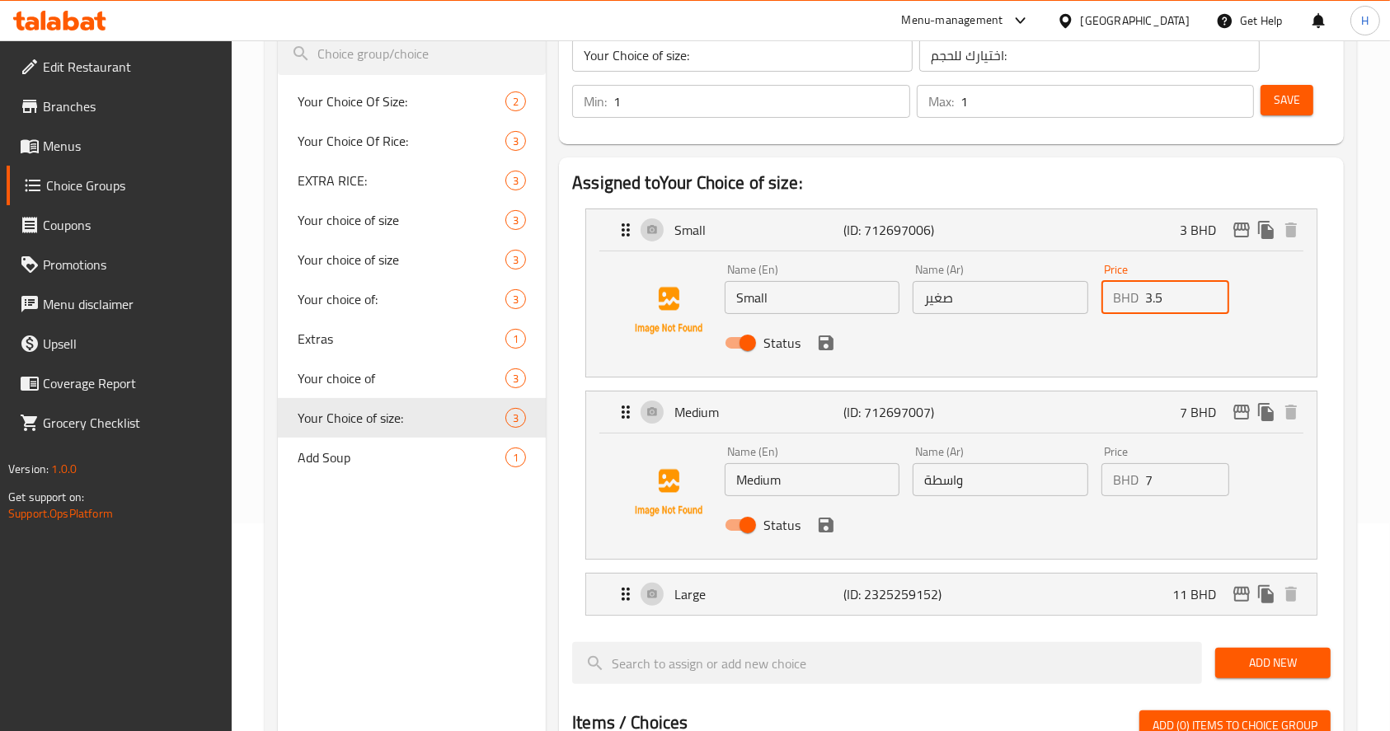
type input "3.5"
click at [1170, 480] on input "7" at bounding box center [1187, 479] width 84 height 33
click at [1103, 605] on div "Large (ID: 2325259152) 11 BHD" at bounding box center [956, 594] width 681 height 41
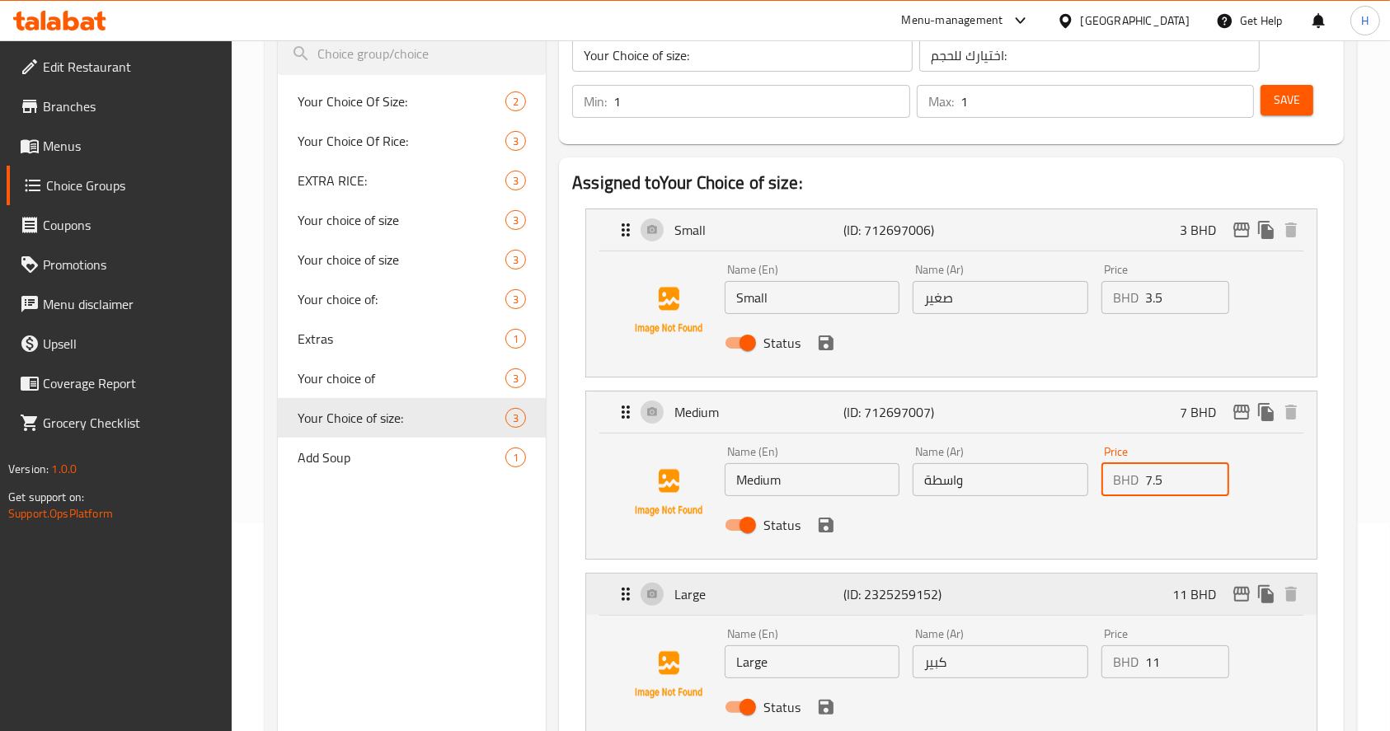
scroll to position [263, 0]
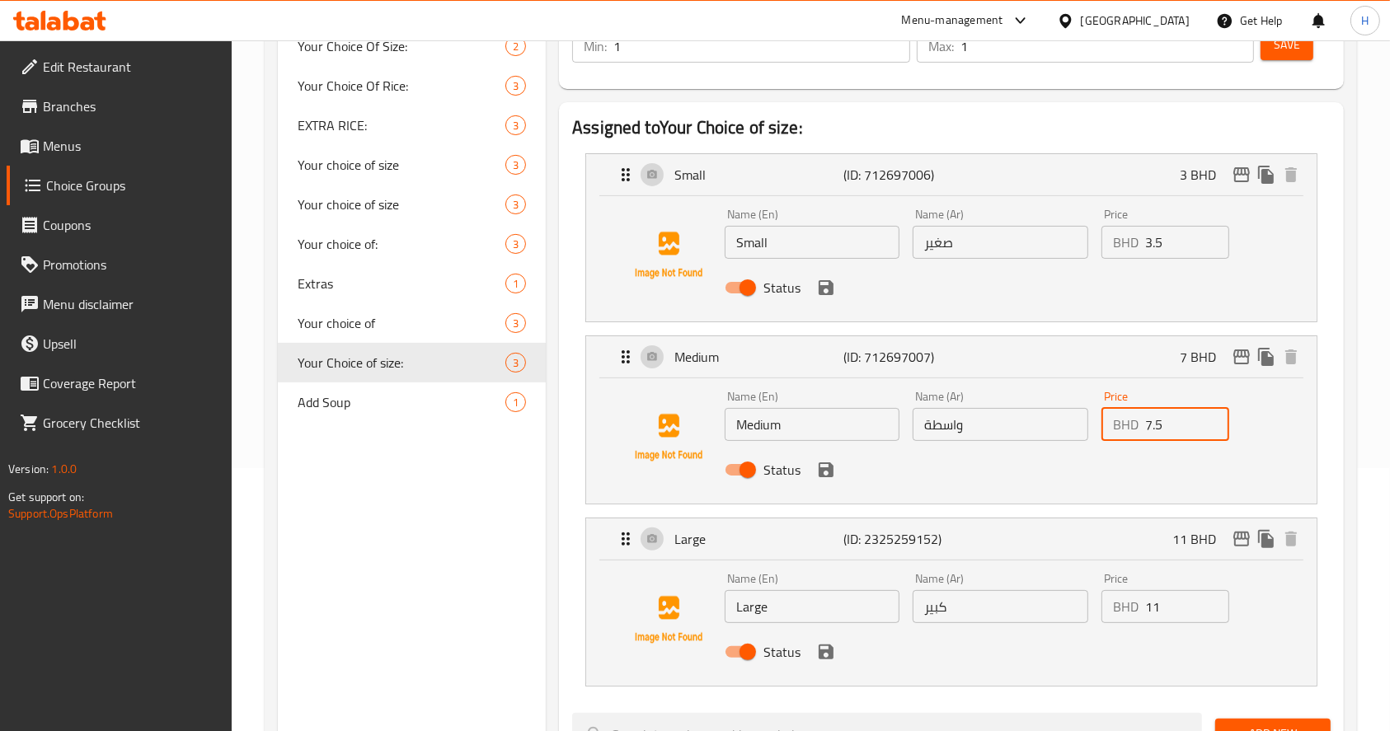
type input "7.5"
drag, startPoint x: 1172, startPoint y: 604, endPoint x: 623, endPoint y: 615, distance: 550.1
click at [623, 615] on div "Name (En) Large Name (En) Name (Ar) كبير Name (Ar) Price BHD 11 Price Status" at bounding box center [952, 620] width 678 height 112
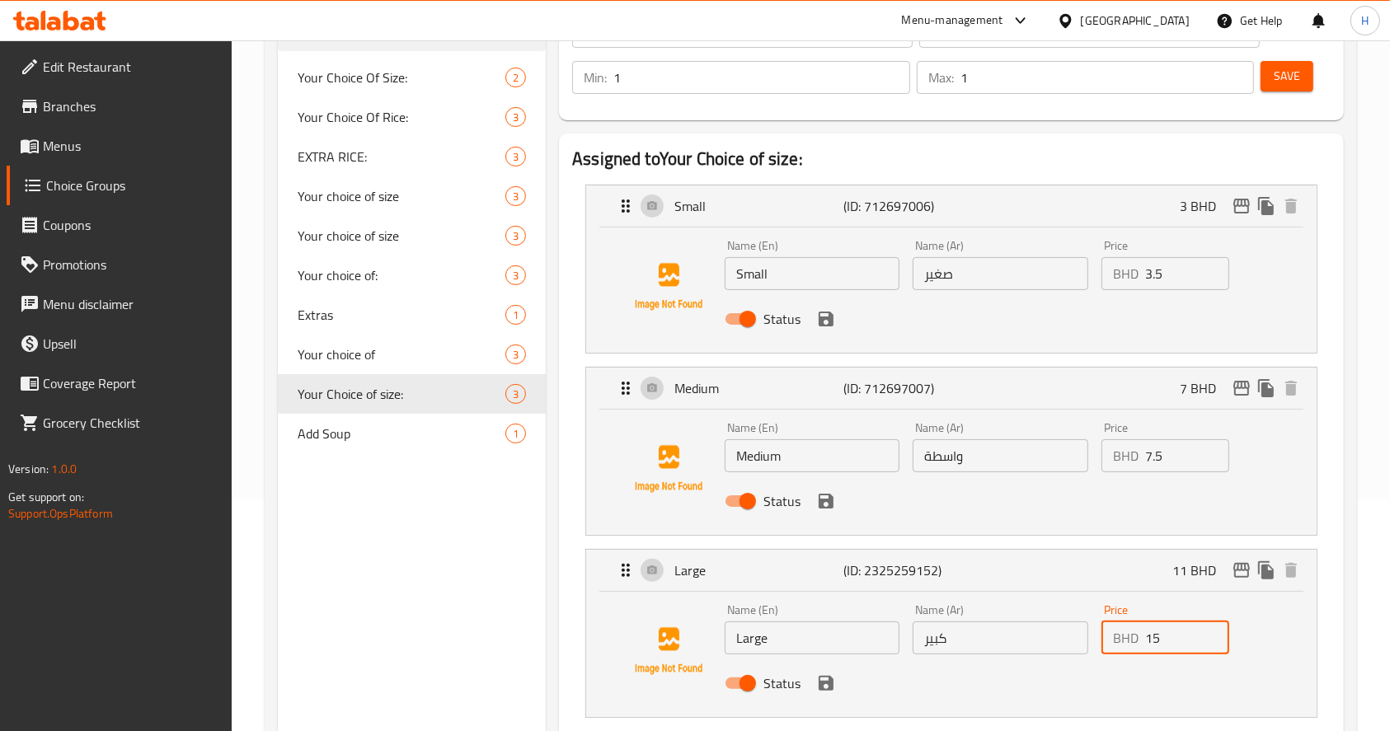
scroll to position [324, 0]
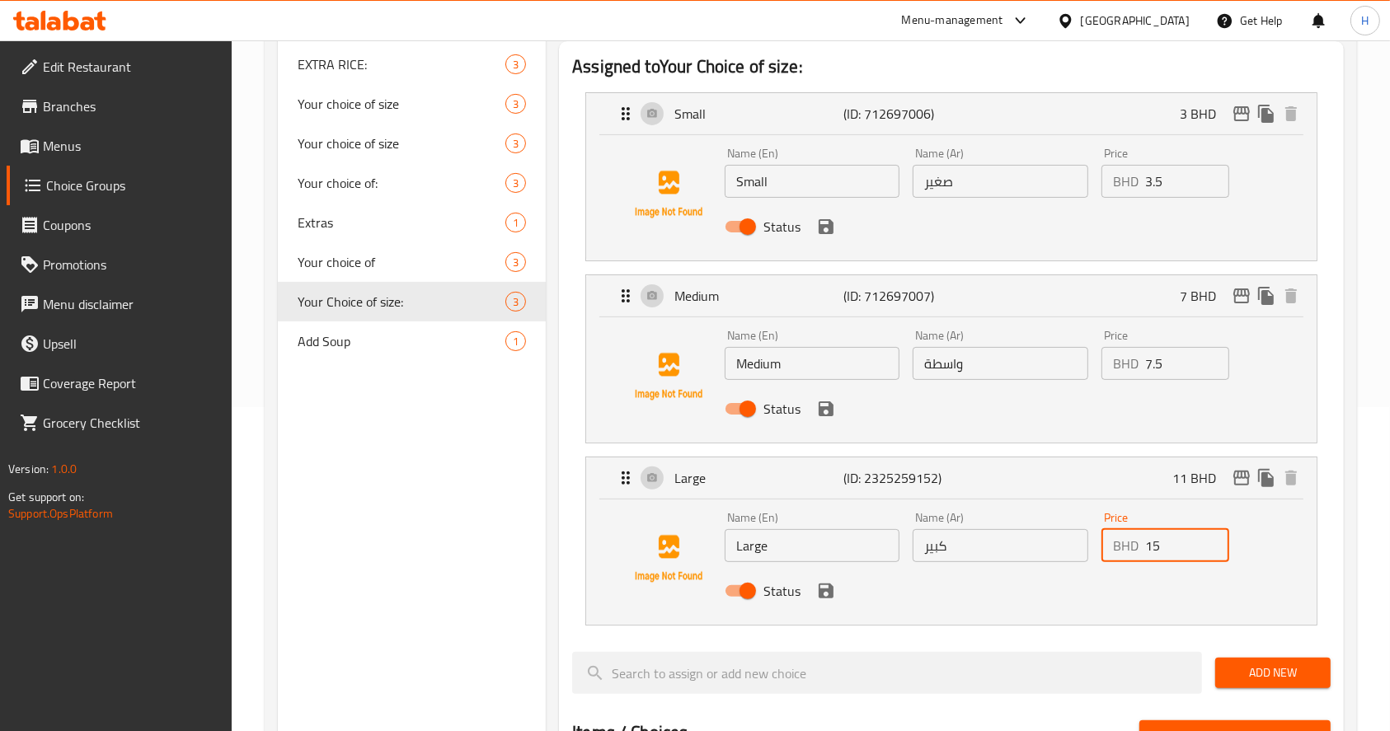
type input "15"
click at [835, 594] on button "save" at bounding box center [826, 591] width 25 height 25
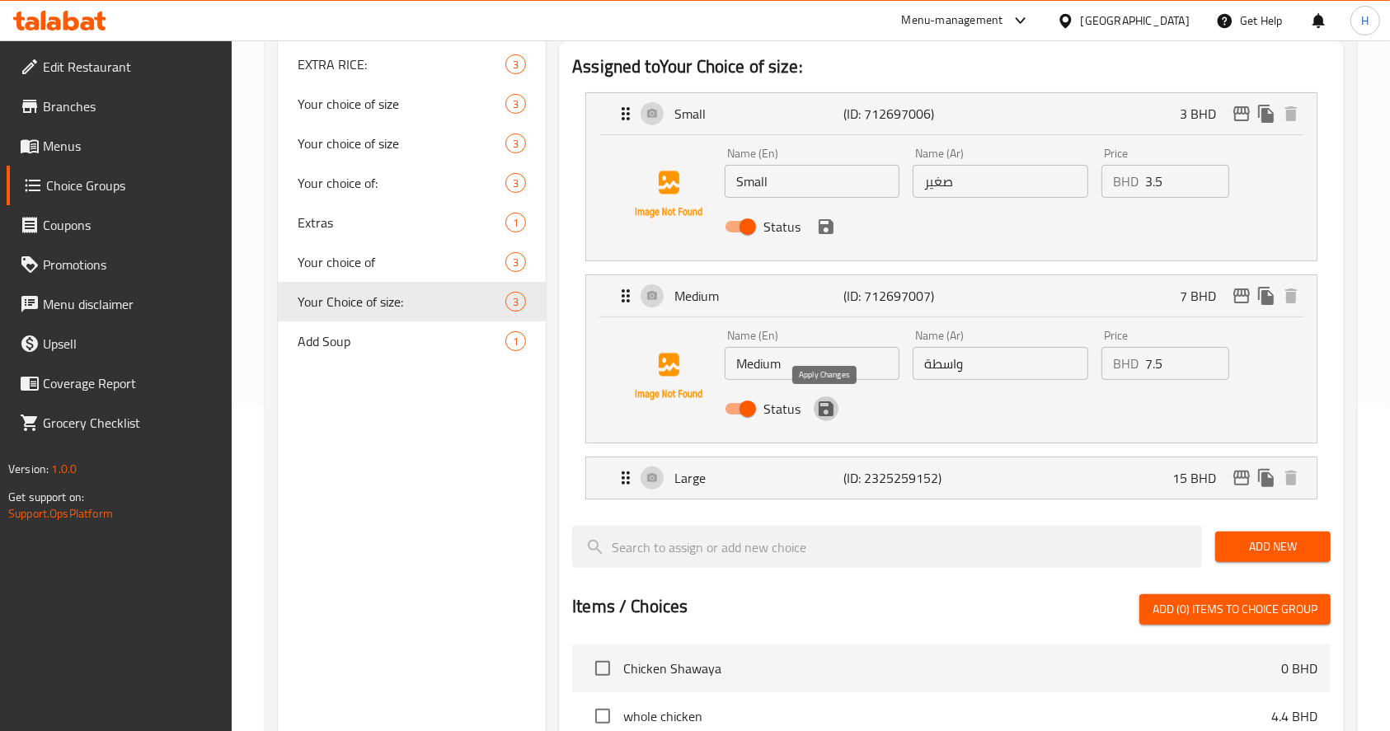
click at [829, 412] on icon "save" at bounding box center [826, 409] width 15 height 15
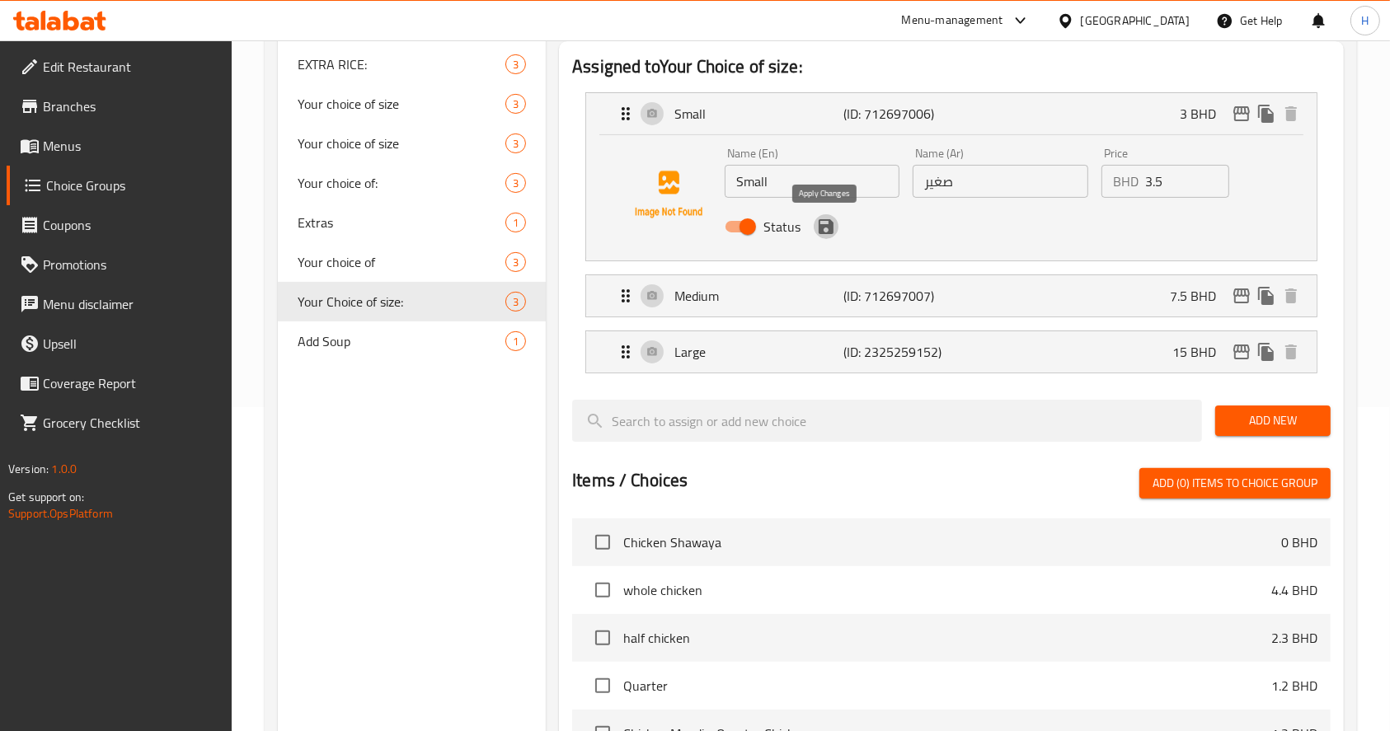
click at [826, 228] on icon "save" at bounding box center [826, 227] width 20 height 20
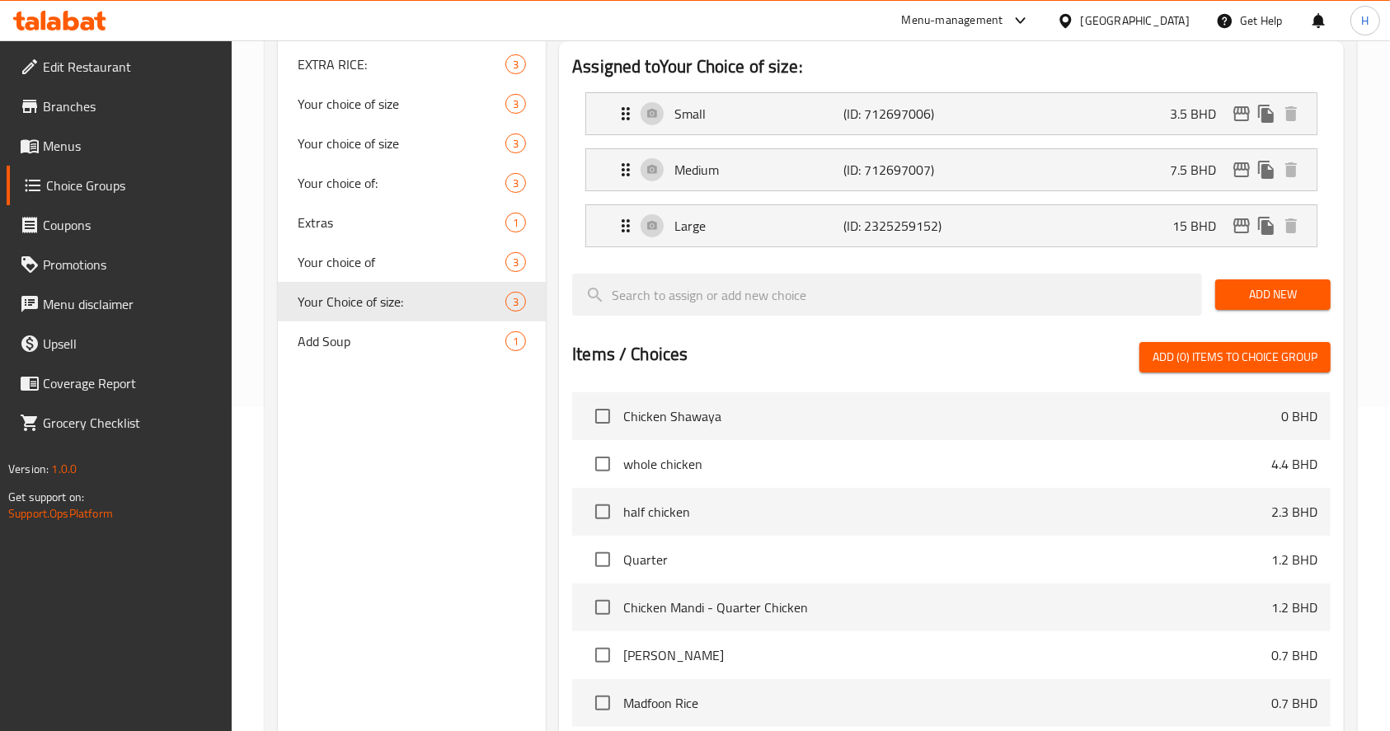
scroll to position [0, 0]
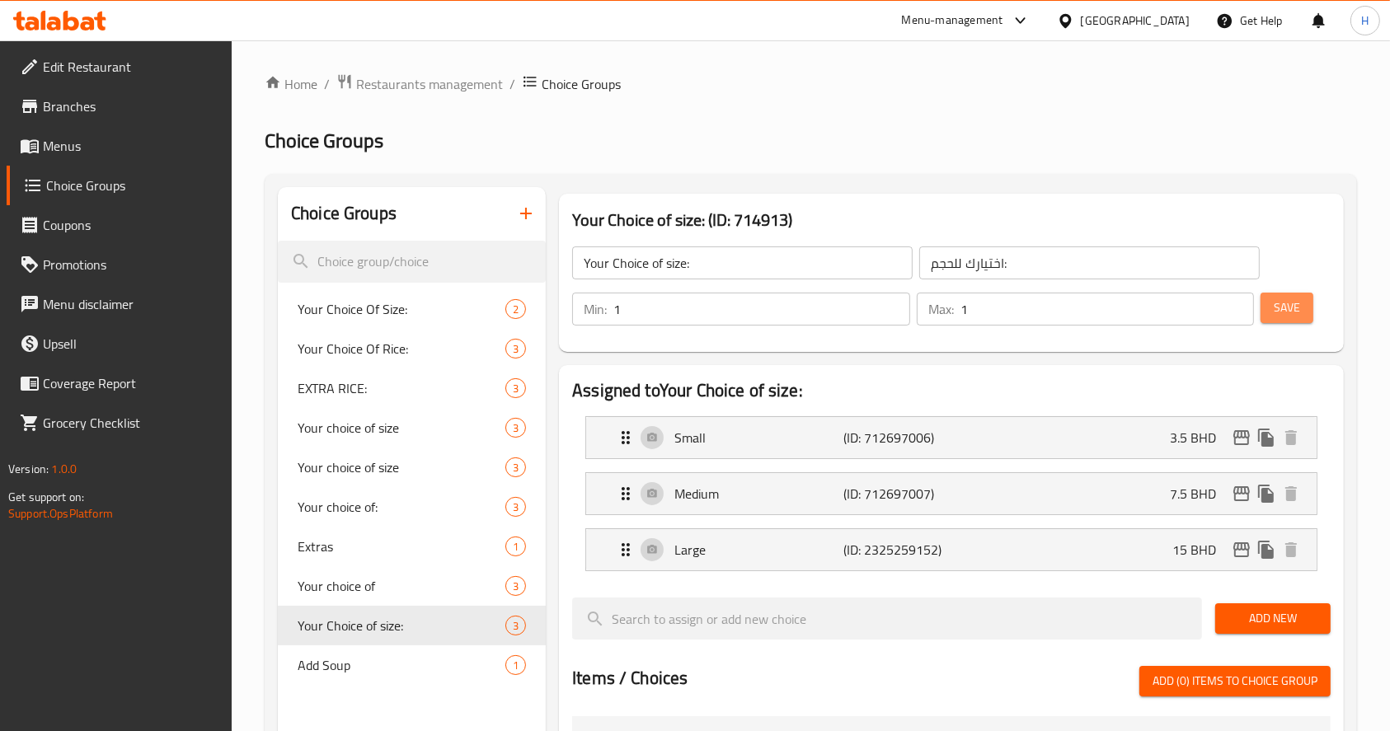
click at [1278, 308] on span "Save" at bounding box center [1287, 308] width 26 height 21
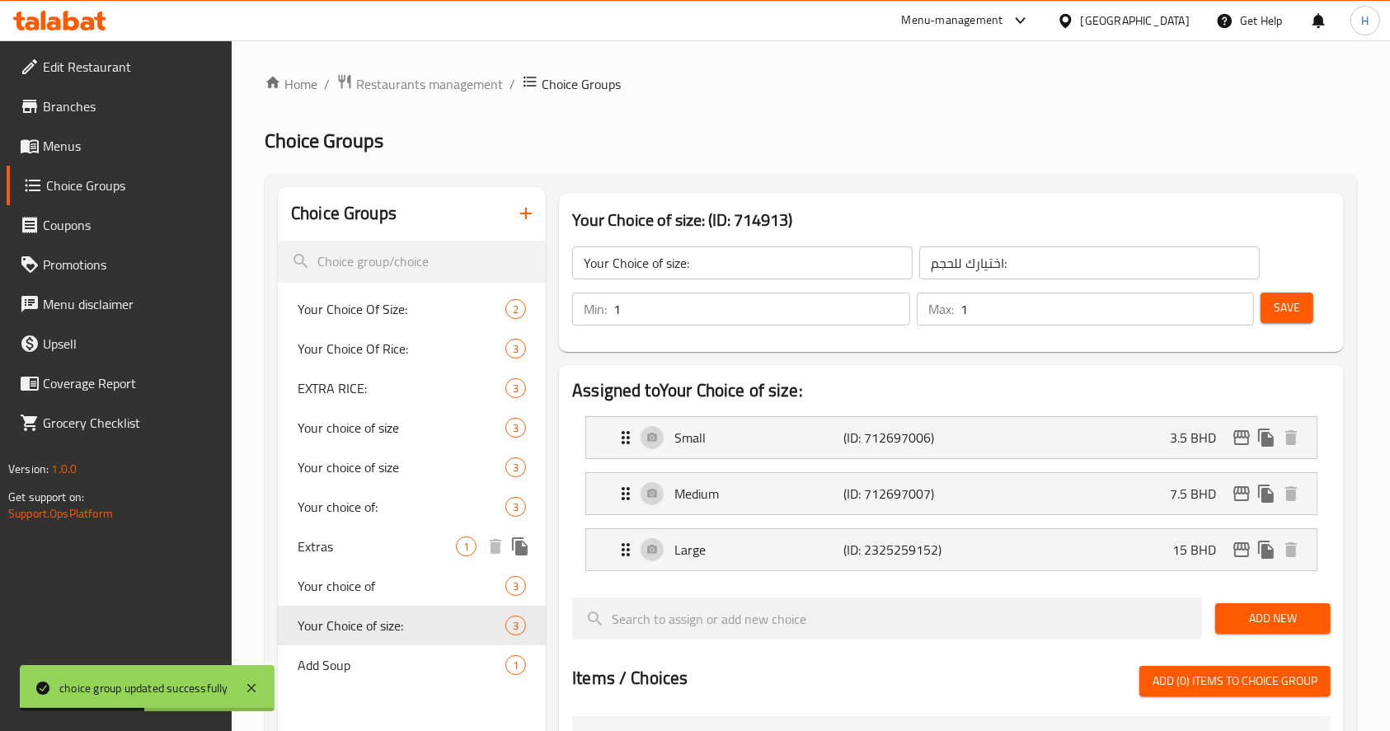
click at [336, 560] on div "Extras 1" at bounding box center [412, 547] width 268 height 40
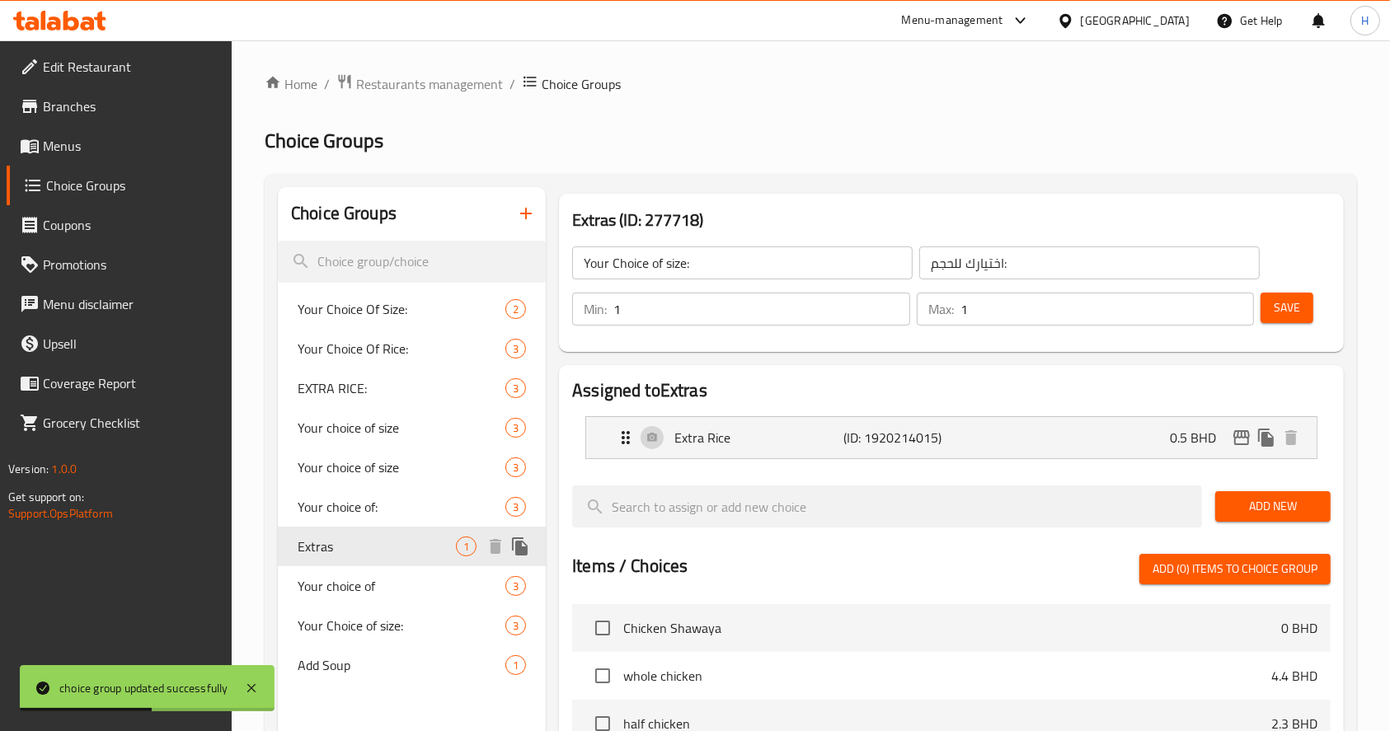
type input "Extras"
type input "اضافات"
type input "0"
click at [853, 461] on li "Extra Rice (ID: 1920214015) 0.5 BHD Name (En) Extra Rice Name (En) Name (Ar) ار…" at bounding box center [951, 438] width 759 height 56
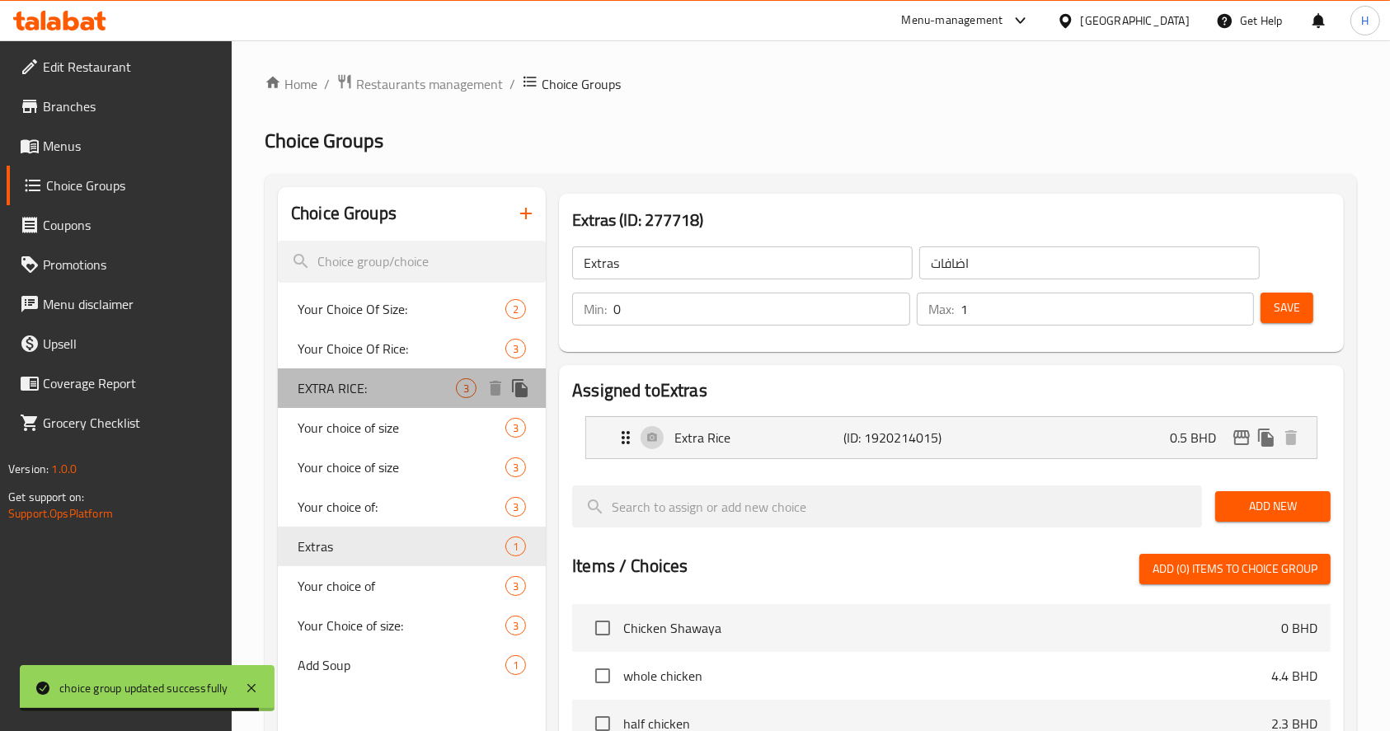
click at [350, 394] on span "EXTRA RICE:" at bounding box center [377, 388] width 158 height 20
type input "EXTRA RICE:"
type input "إكسترا عيش:"
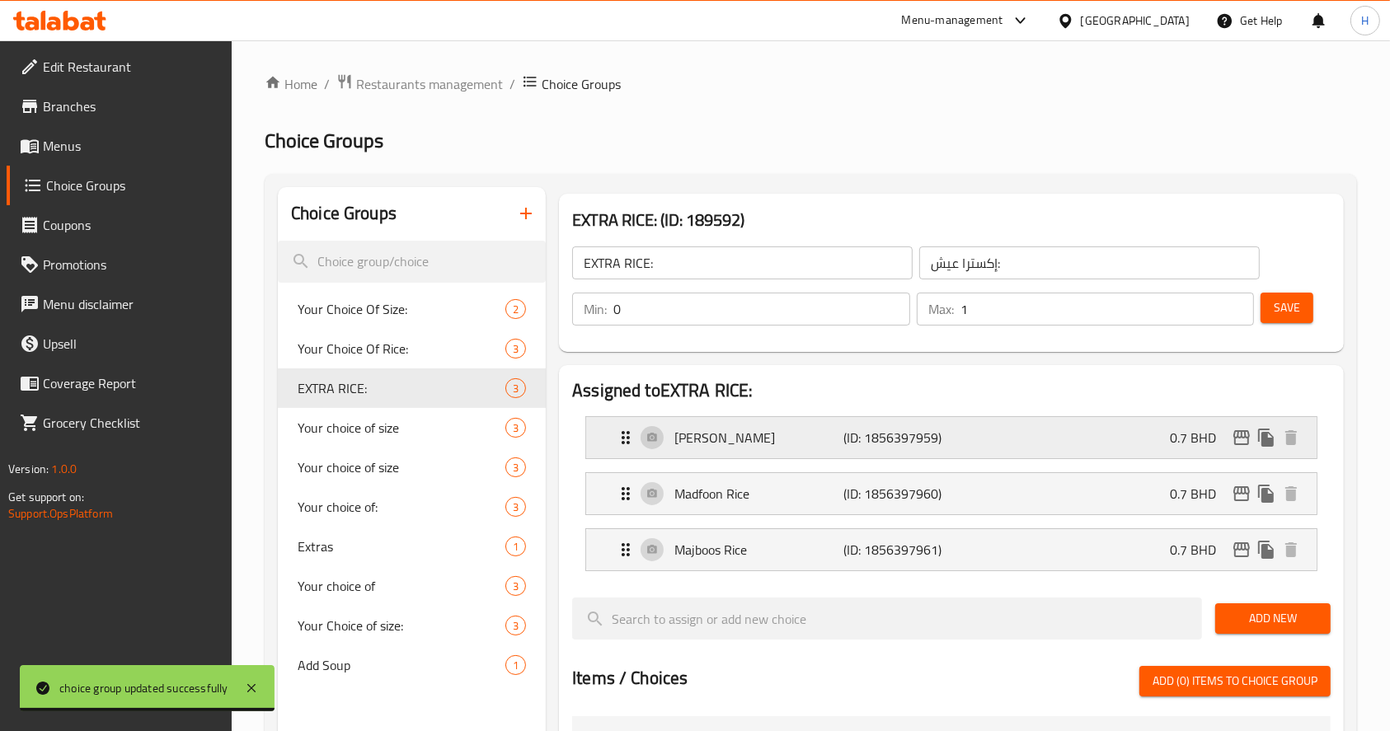
click at [1095, 418] on div "Mandi Rice (ID: 1856397959) 0.7 BHD" at bounding box center [956, 437] width 681 height 41
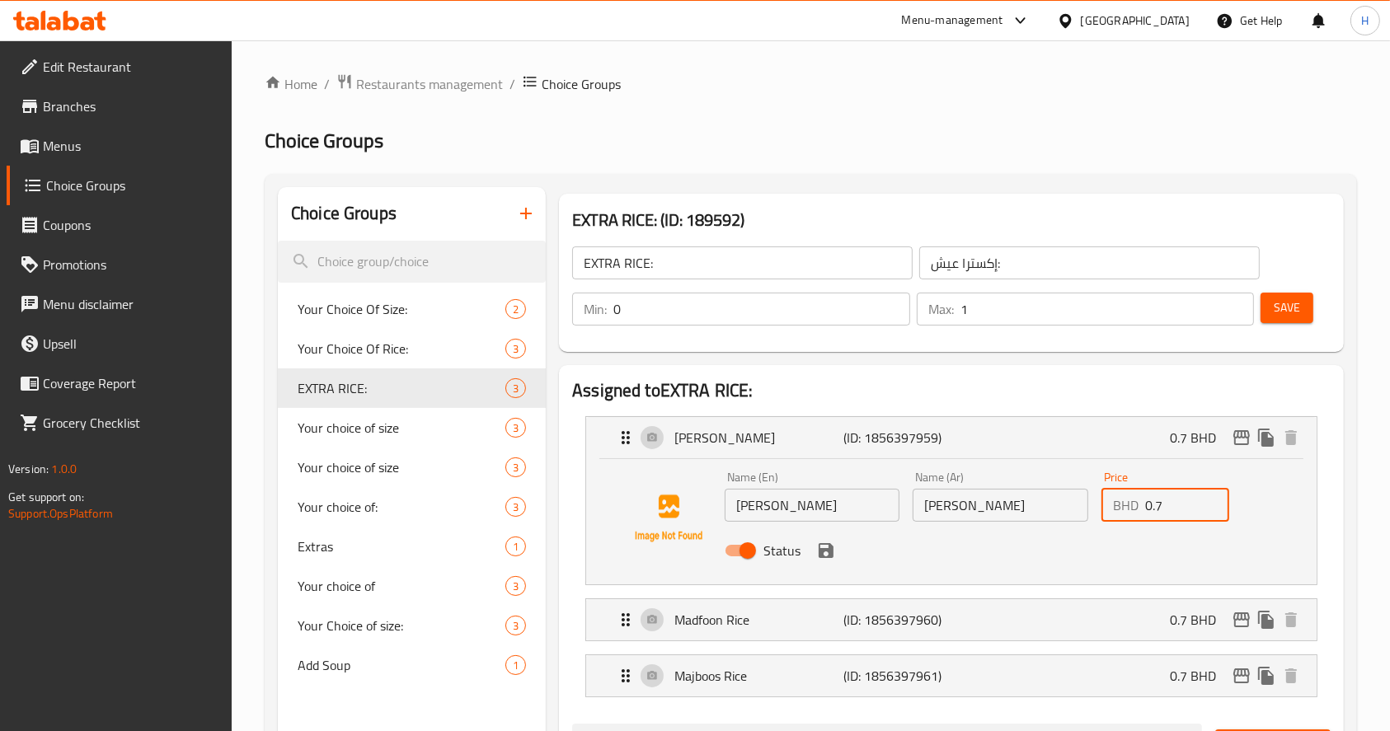
click at [1195, 498] on input "0.7" at bounding box center [1187, 505] width 84 height 33
click at [1127, 626] on div "Madfoon Rice (ID: 1856397960) 0.7 BHD" at bounding box center [956, 619] width 681 height 41
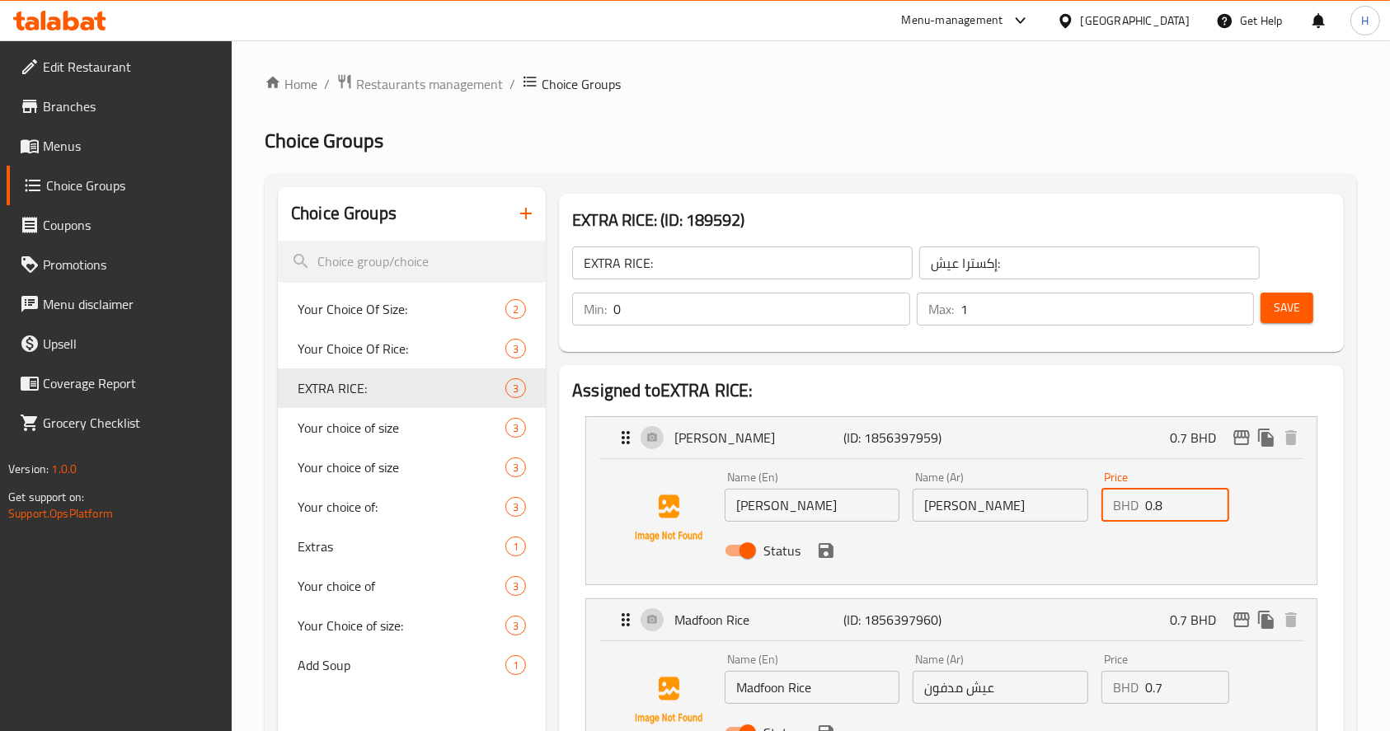
type input "0.8"
click at [1182, 689] on input "0.7" at bounding box center [1187, 687] width 84 height 33
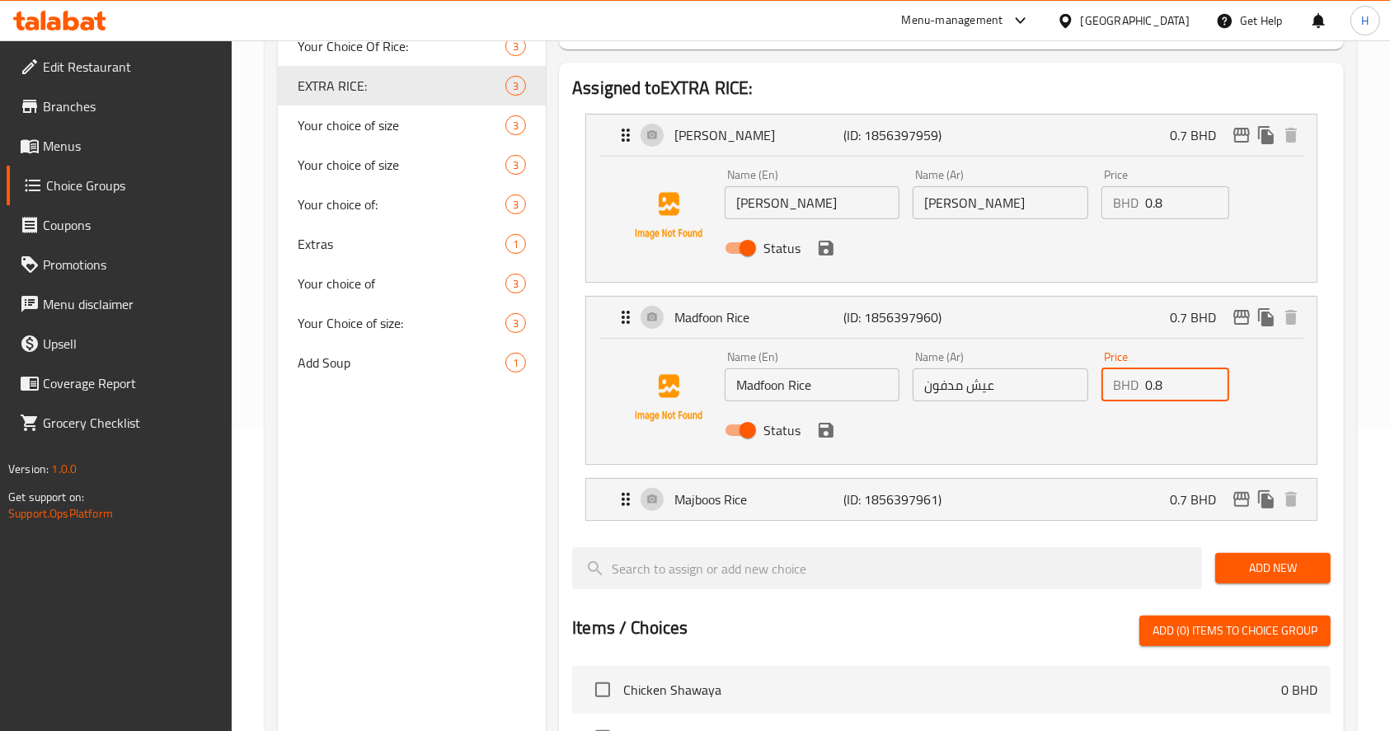
scroll to position [305, 0]
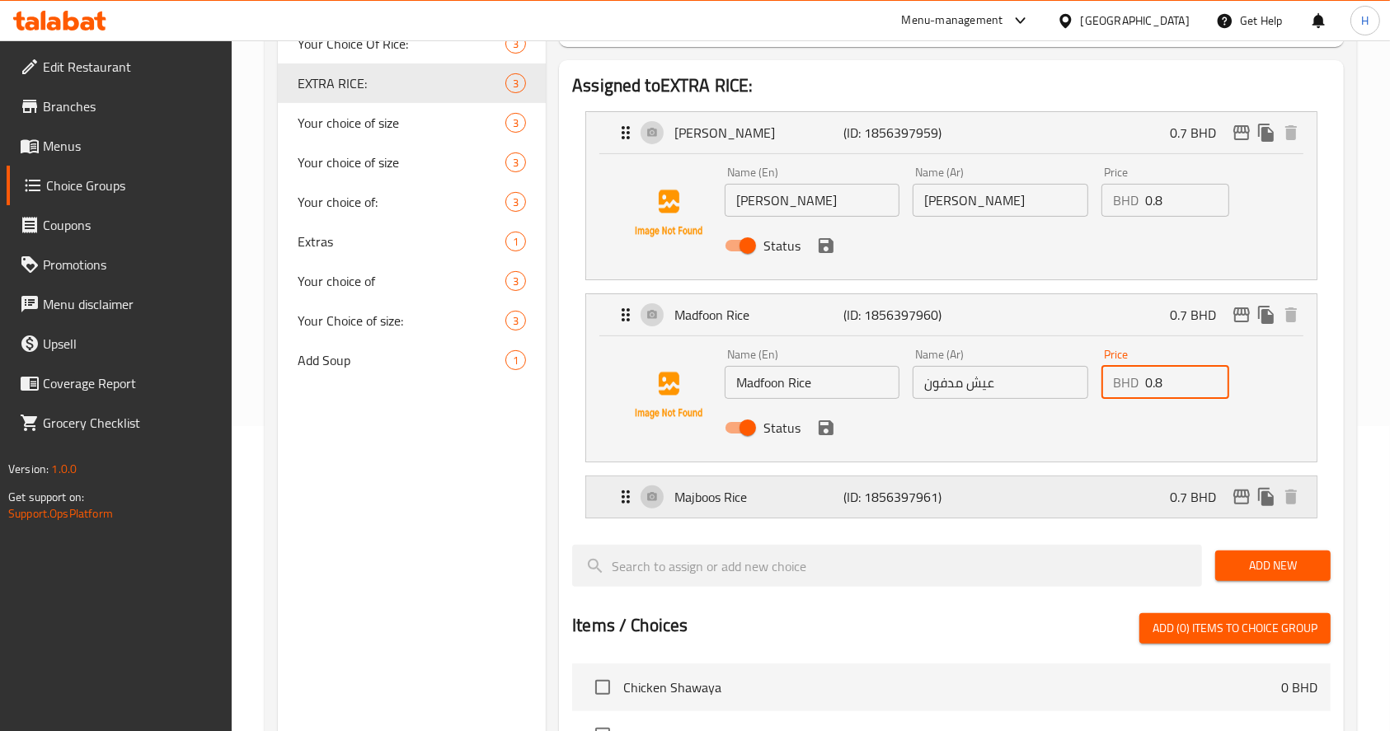
click at [1124, 499] on div "Majboos Rice (ID: 1856397961) 0.7 BHD" at bounding box center [956, 497] width 681 height 41
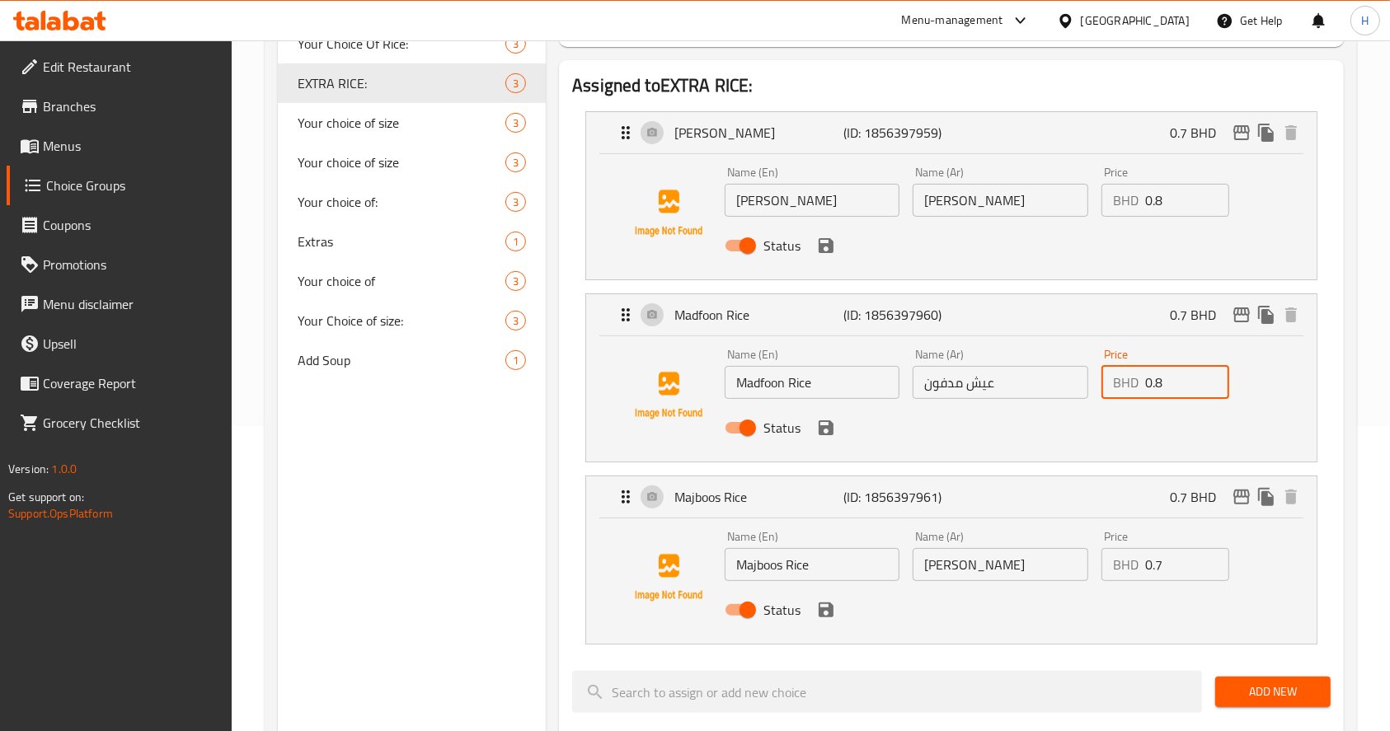
type input "0.8"
click at [1179, 569] on input "0.7" at bounding box center [1187, 564] width 84 height 33
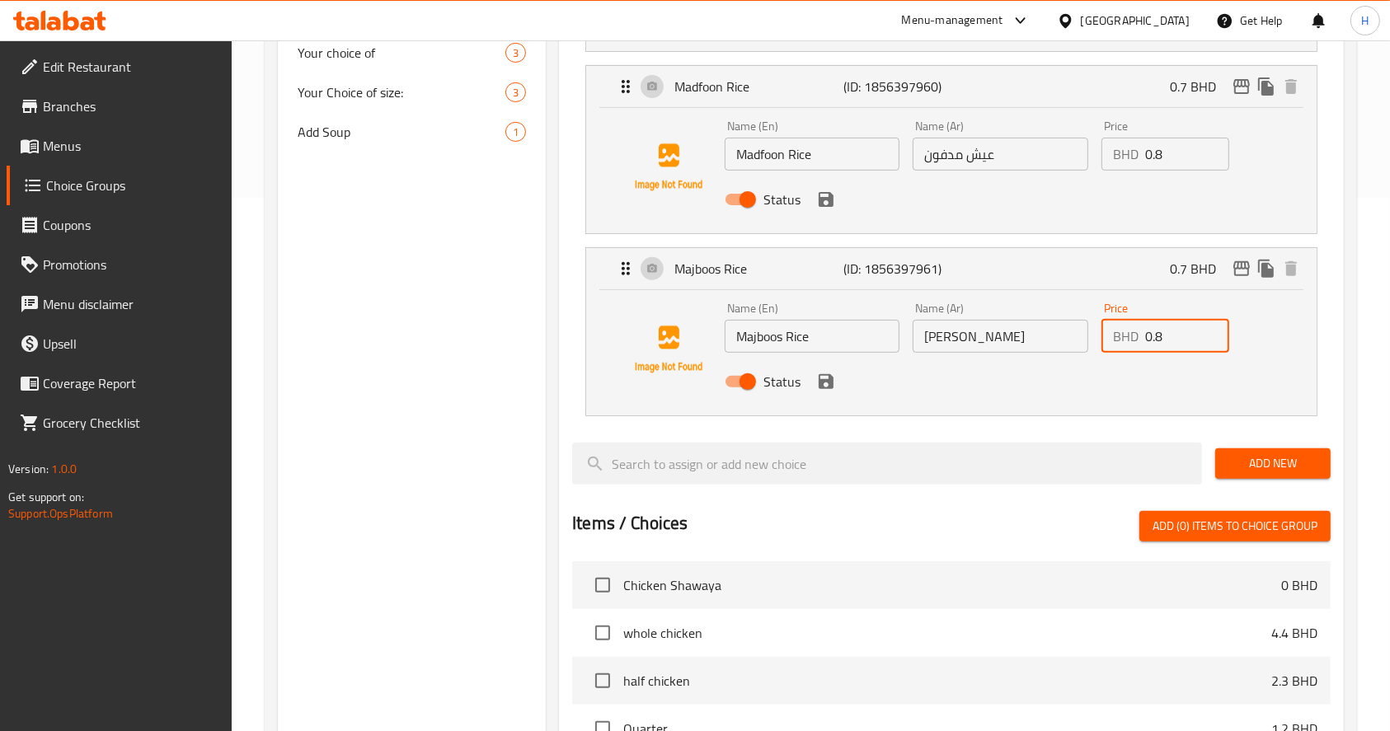
scroll to position [541, 0]
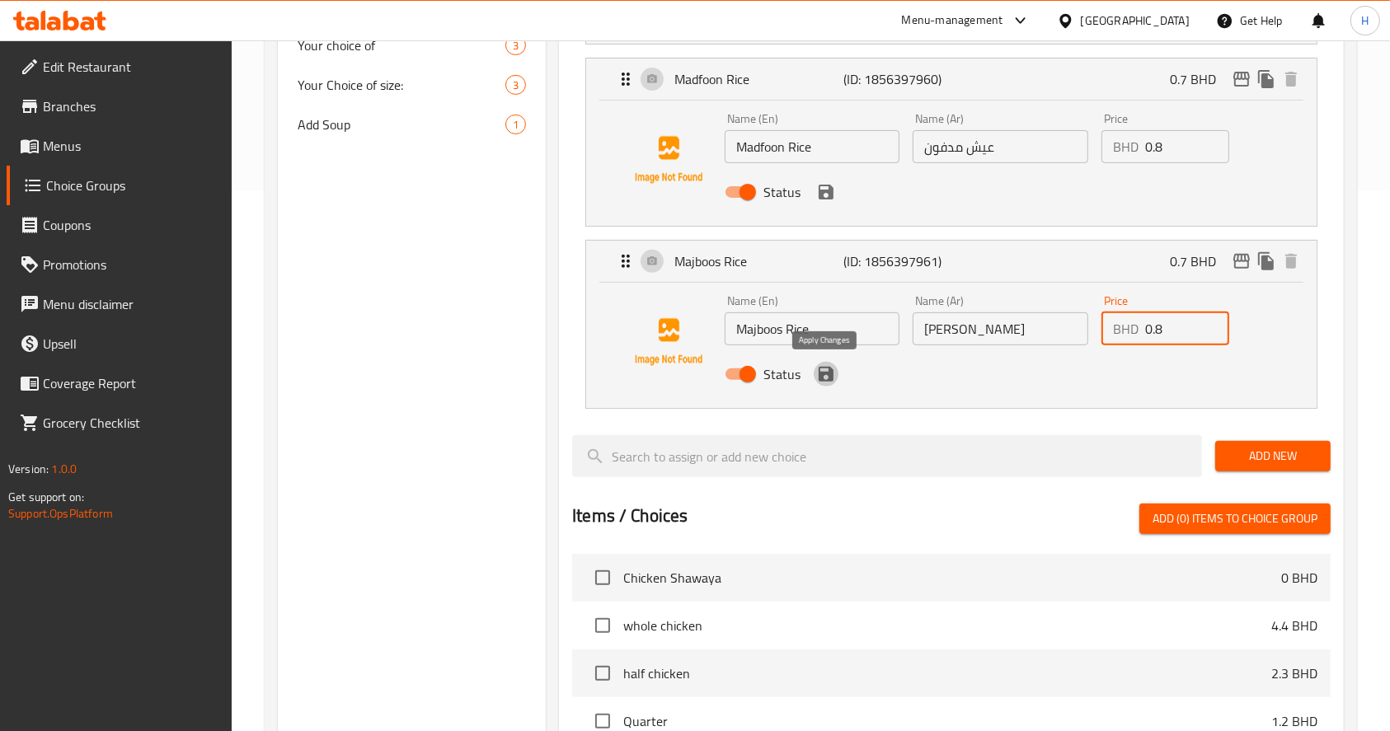
click at [816, 374] on icon "save" at bounding box center [826, 374] width 20 height 20
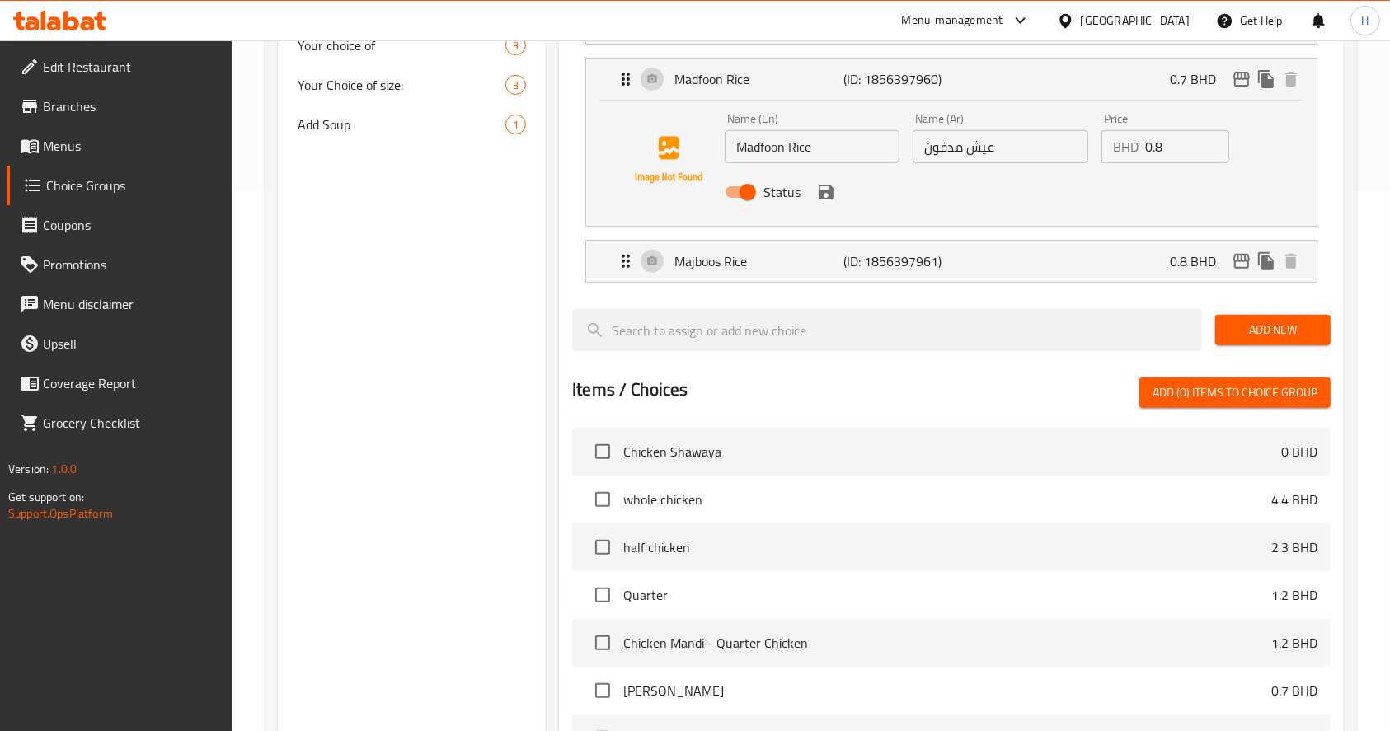
type input "0.8"
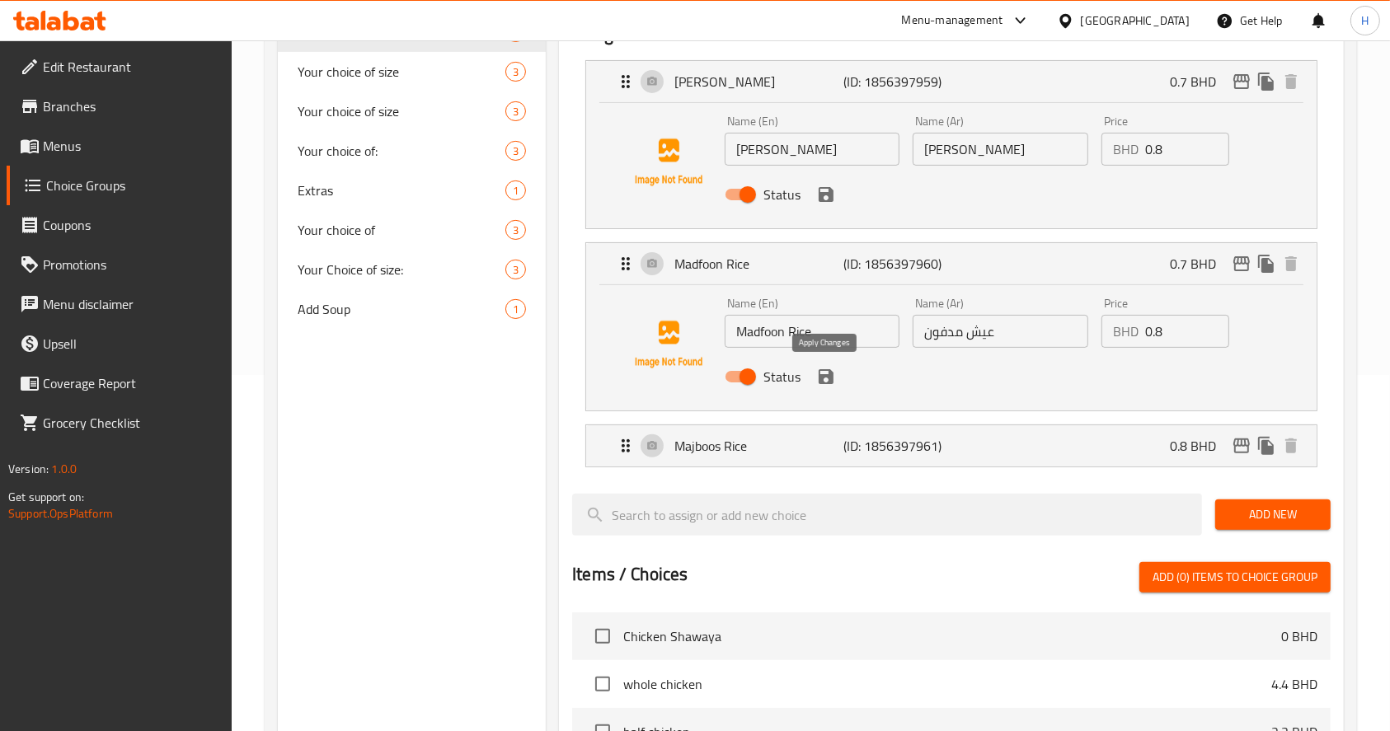
scroll to position [351, 0]
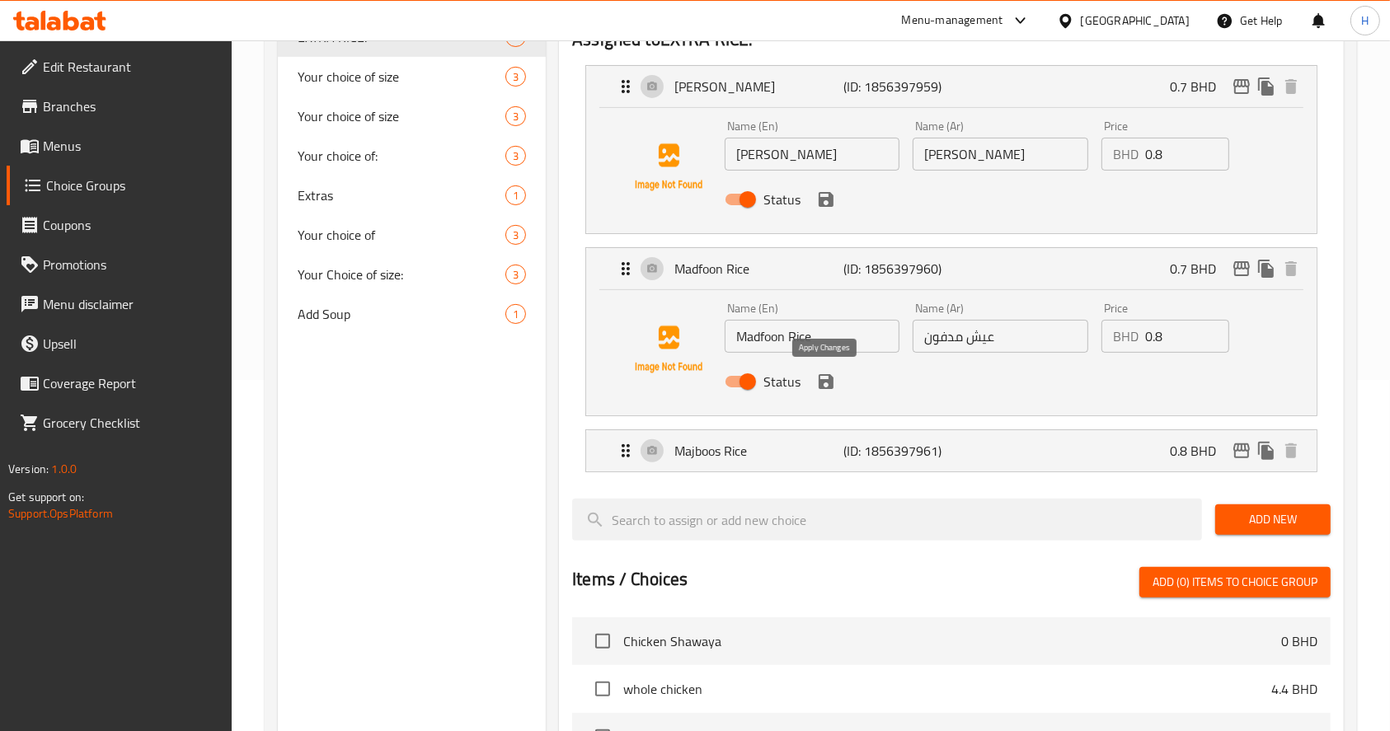
click at [824, 382] on icon "save" at bounding box center [826, 382] width 20 height 20
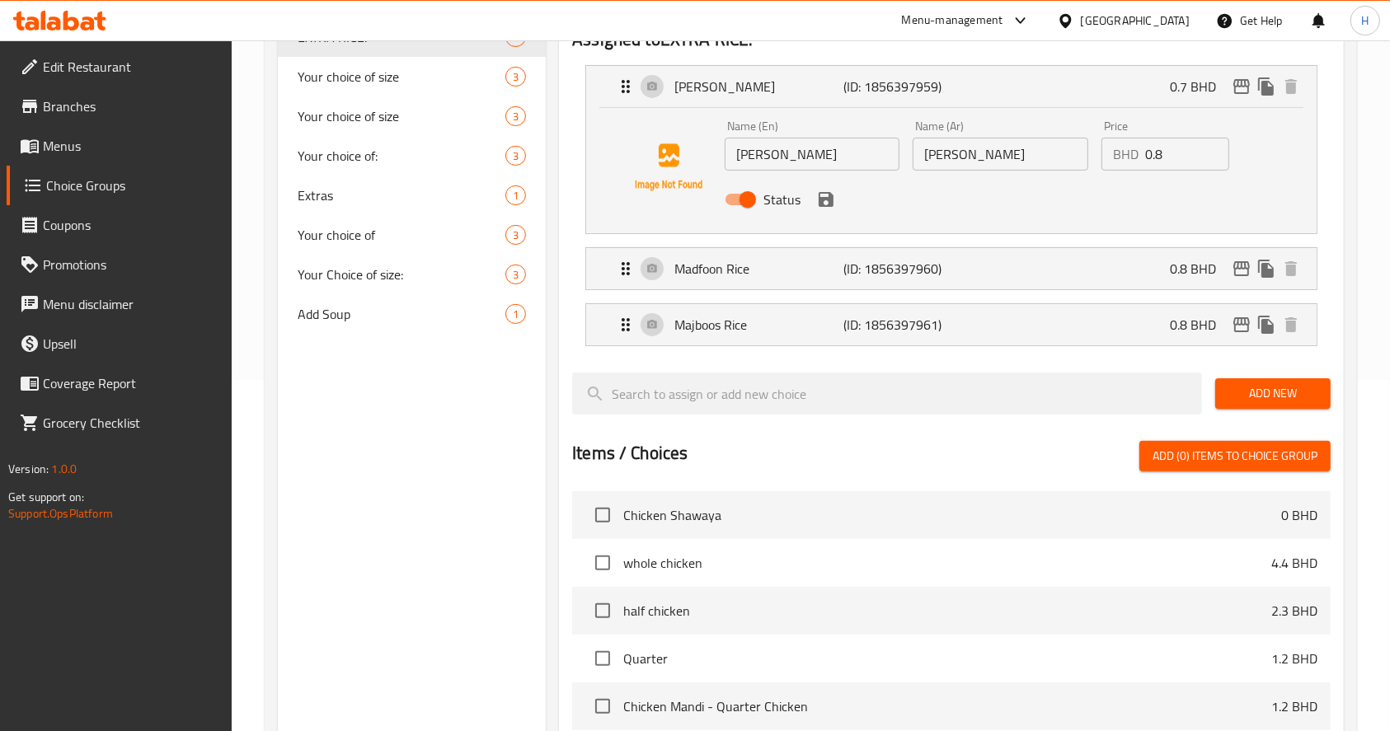
scroll to position [215, 0]
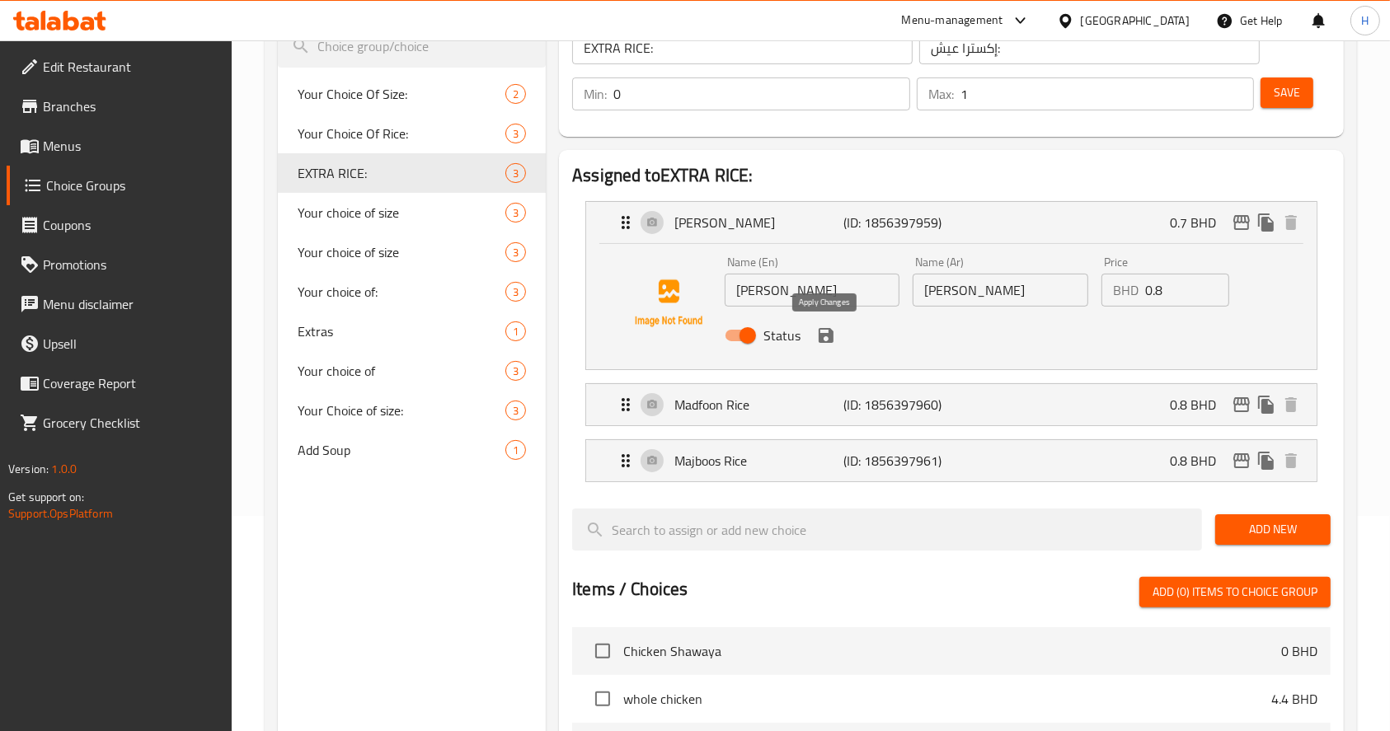
click at [825, 335] on icon "save" at bounding box center [826, 335] width 15 height 15
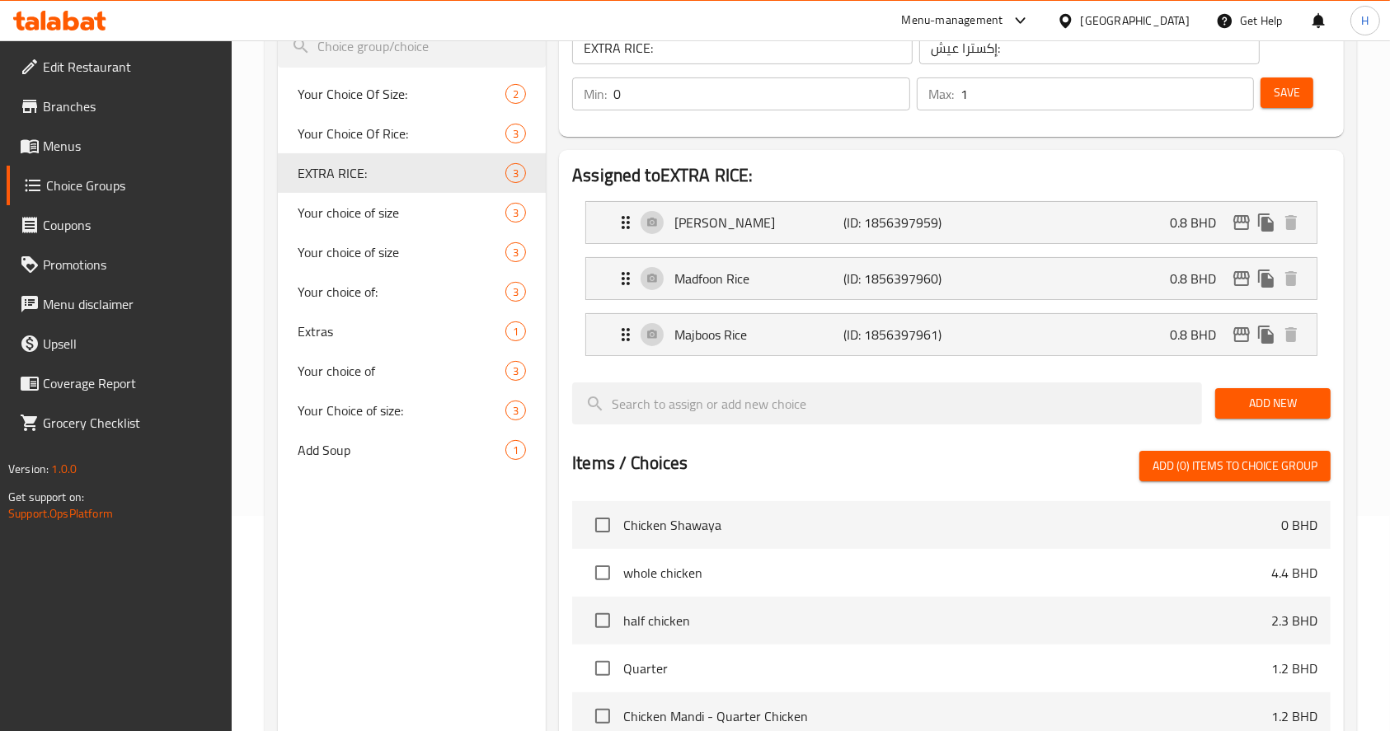
click at [1319, 90] on div "Save" at bounding box center [1288, 94] width 63 height 40
click at [1299, 90] on span "Save" at bounding box center [1287, 92] width 26 height 21
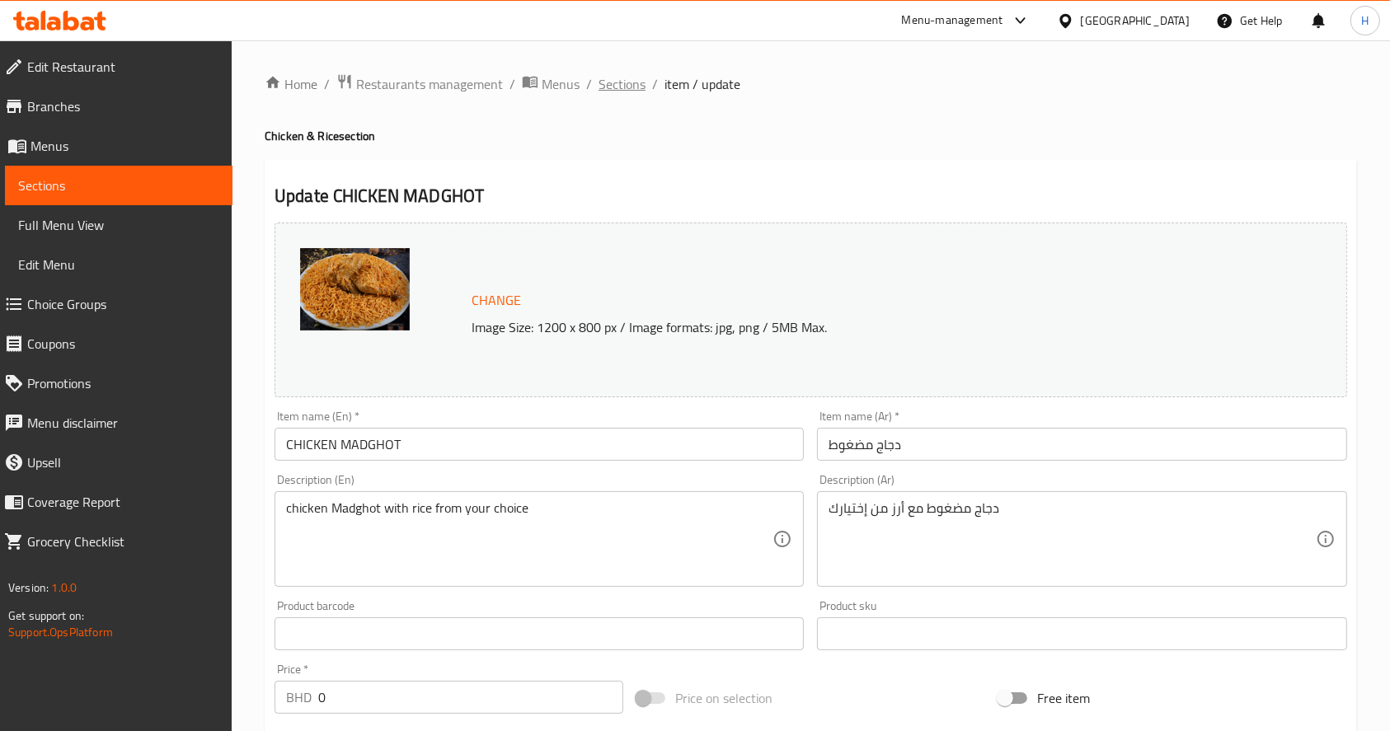
click at [604, 74] on span "Sections" at bounding box center [622, 84] width 47 height 20
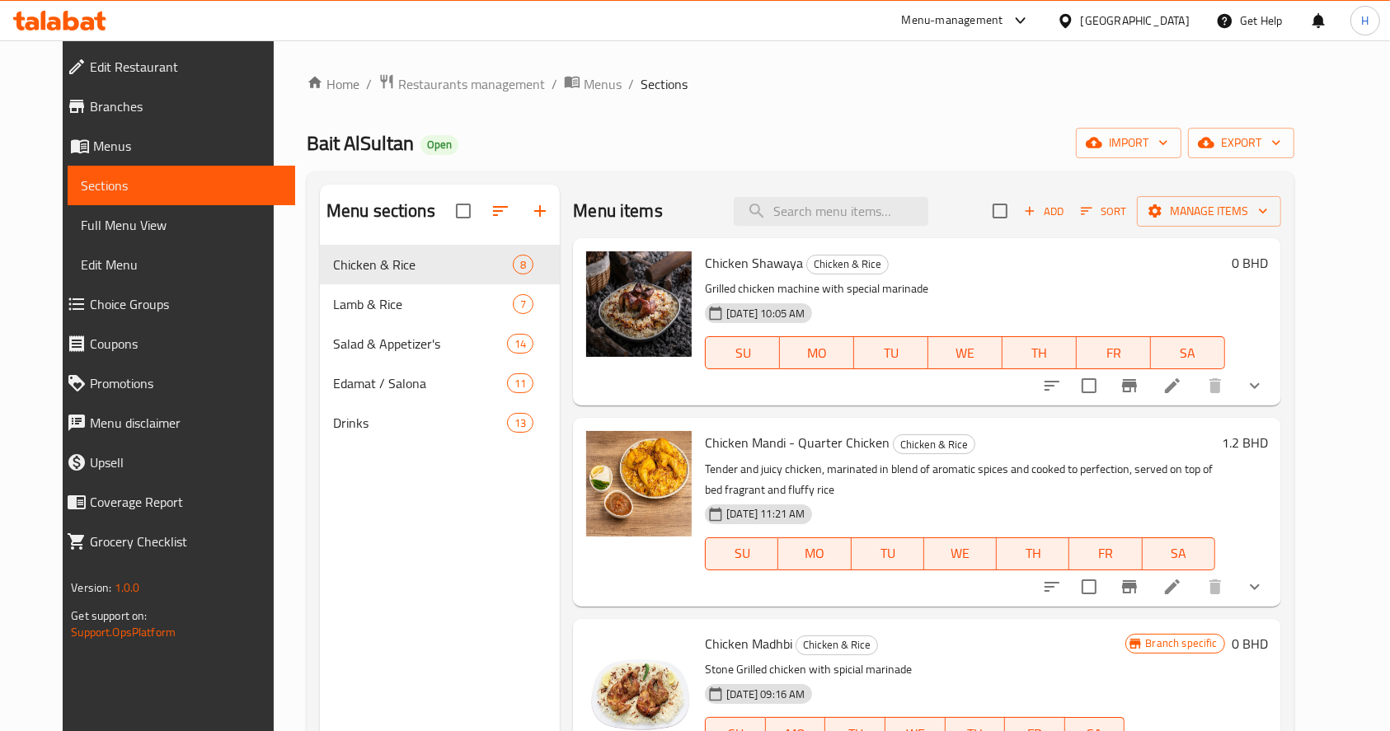
click at [1214, 404] on div at bounding box center [1153, 386] width 242 height 40
click at [1182, 394] on icon at bounding box center [1173, 386] width 20 height 20
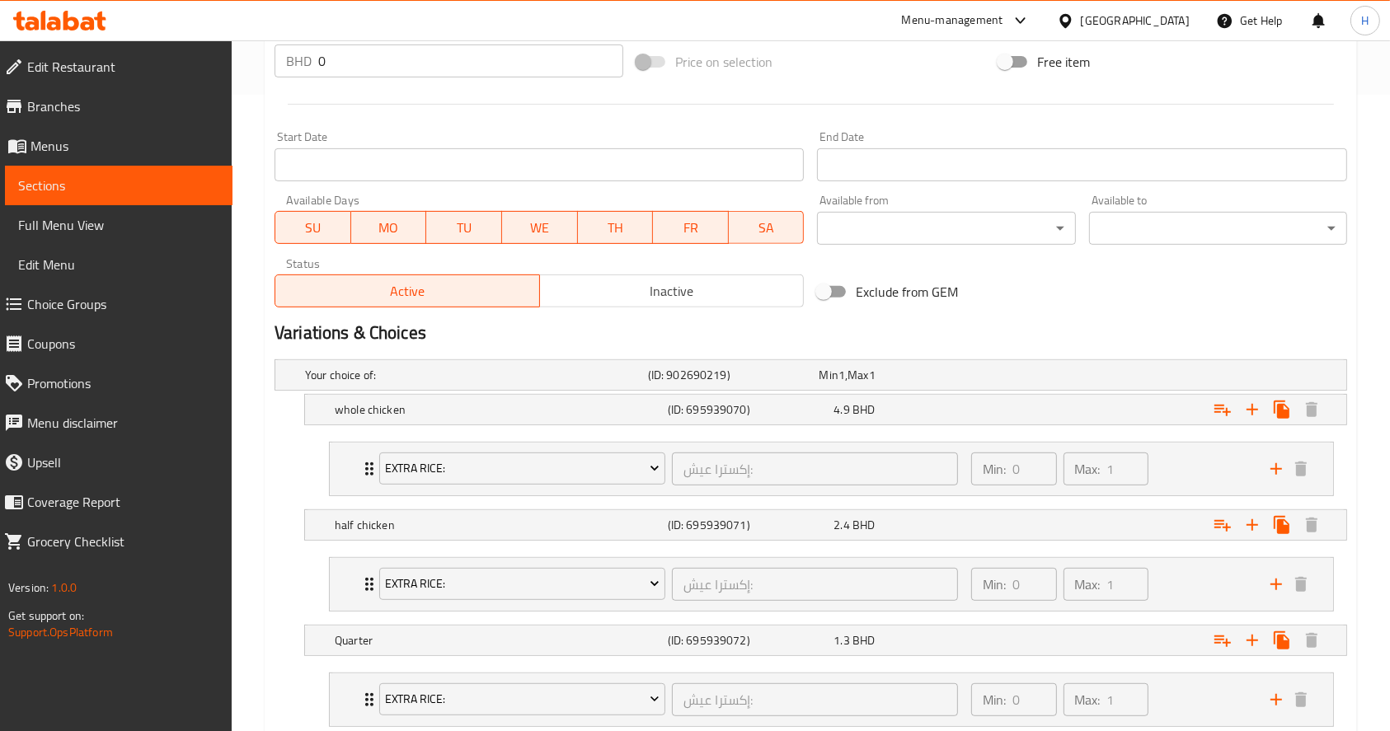
scroll to position [651, 0]
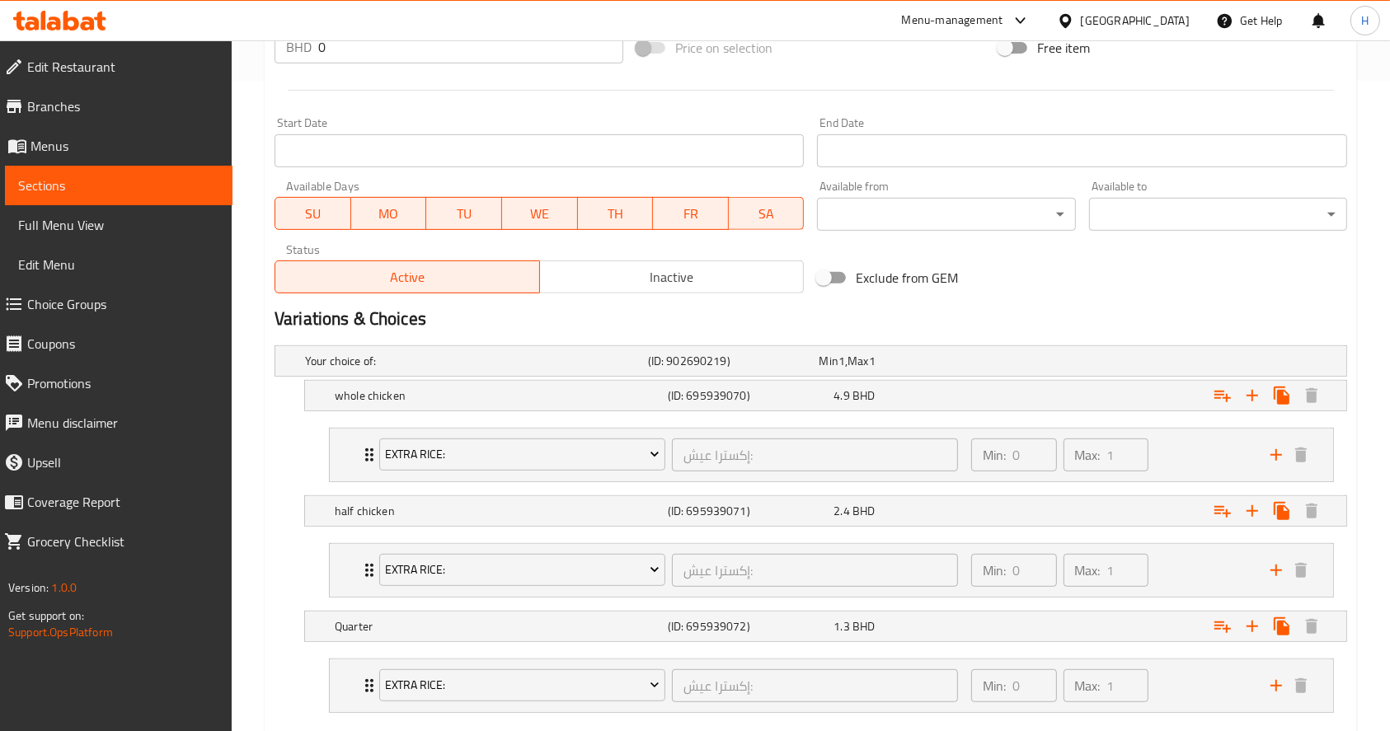
click at [935, 530] on nav "EXTRA RICE: إكسترا عيش: ​ Min: 0 ​ Max: 1 ​ Mandi Rice (ID: 1856397959) 0.8 BHD…" at bounding box center [811, 570] width 1073 height 81
click at [1062, 507] on div "Expand" at bounding box center [1163, 511] width 333 height 36
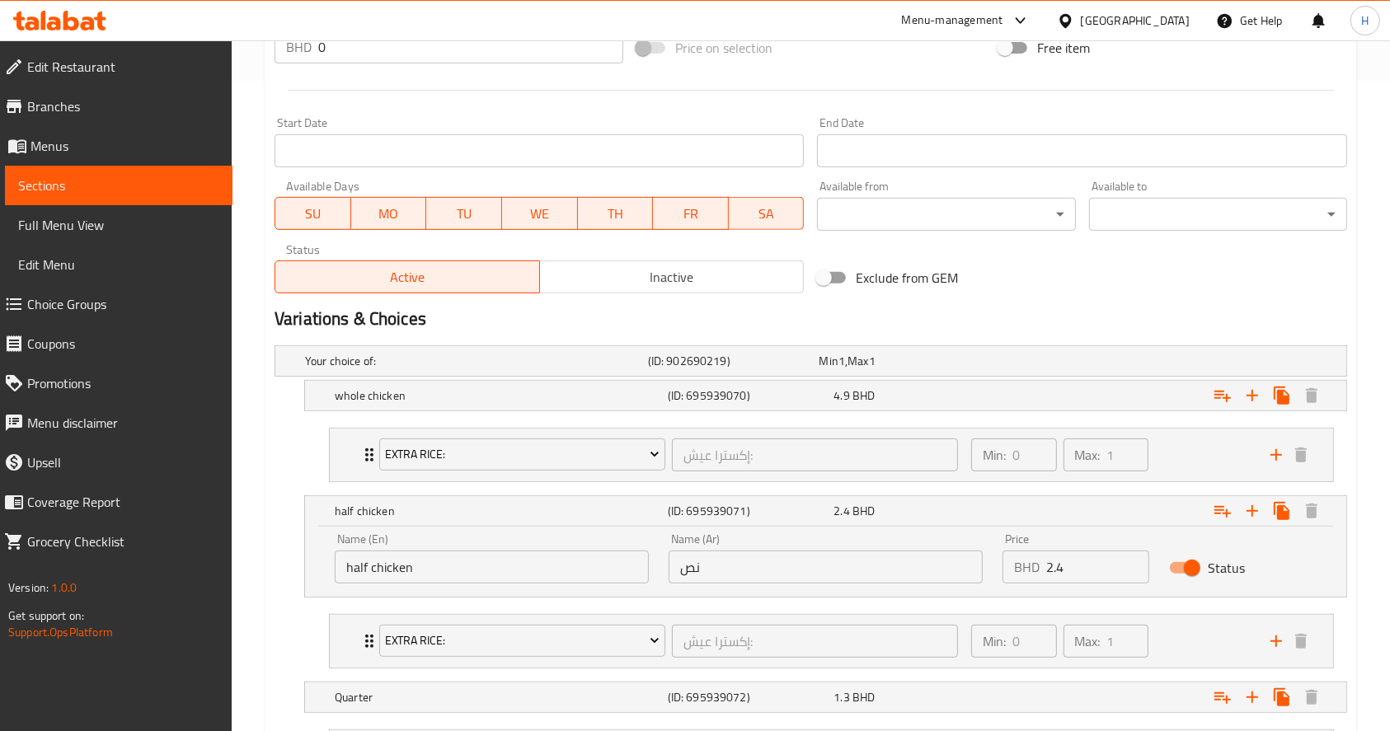
click at [1074, 571] on input "2.4" at bounding box center [1097, 567] width 103 height 33
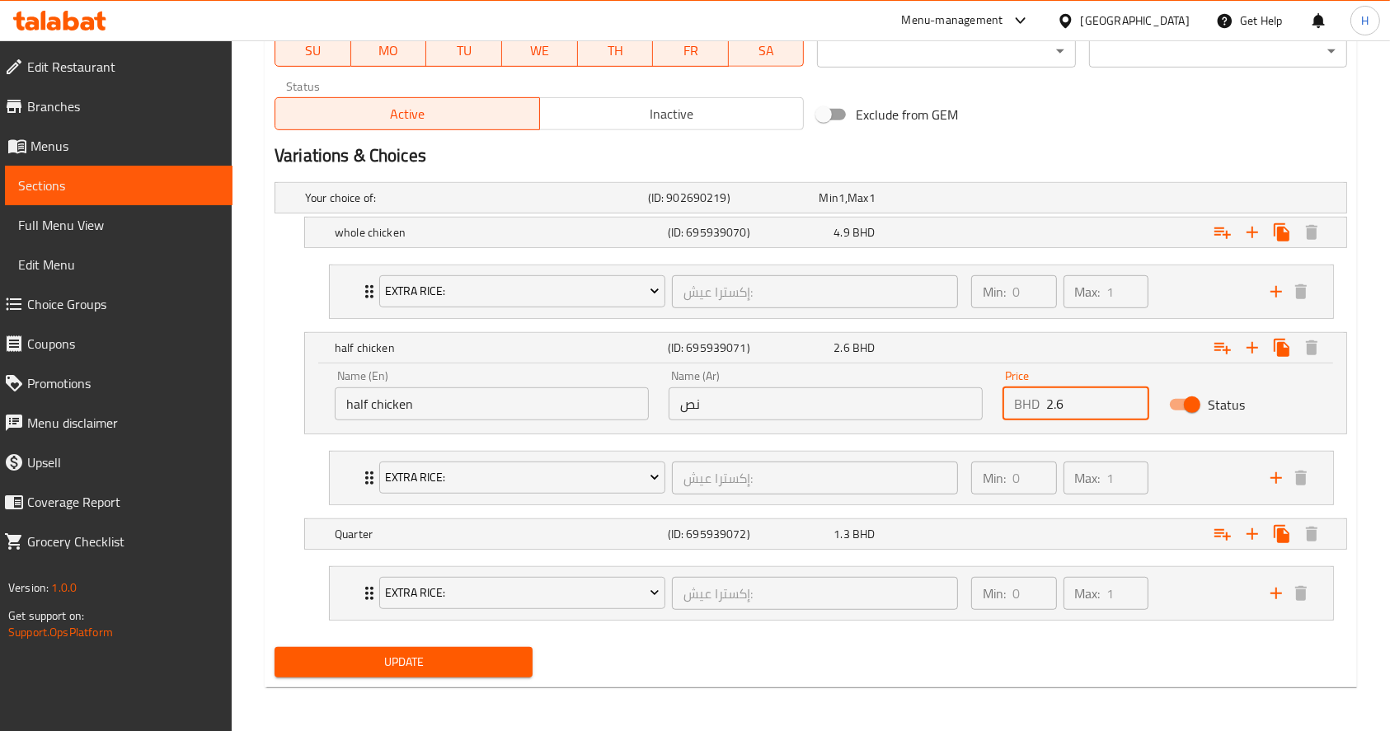
type input "2.6"
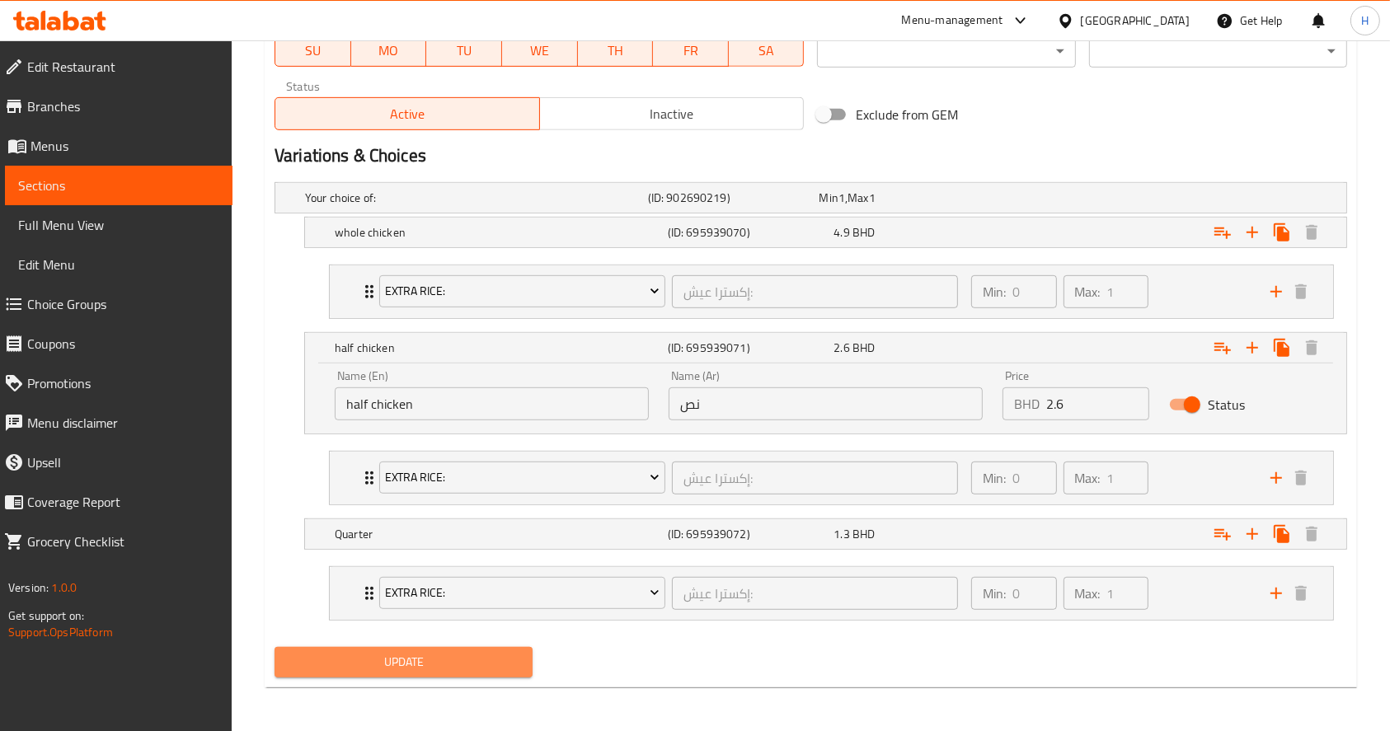
click at [477, 663] on span "Update" at bounding box center [404, 662] width 232 height 21
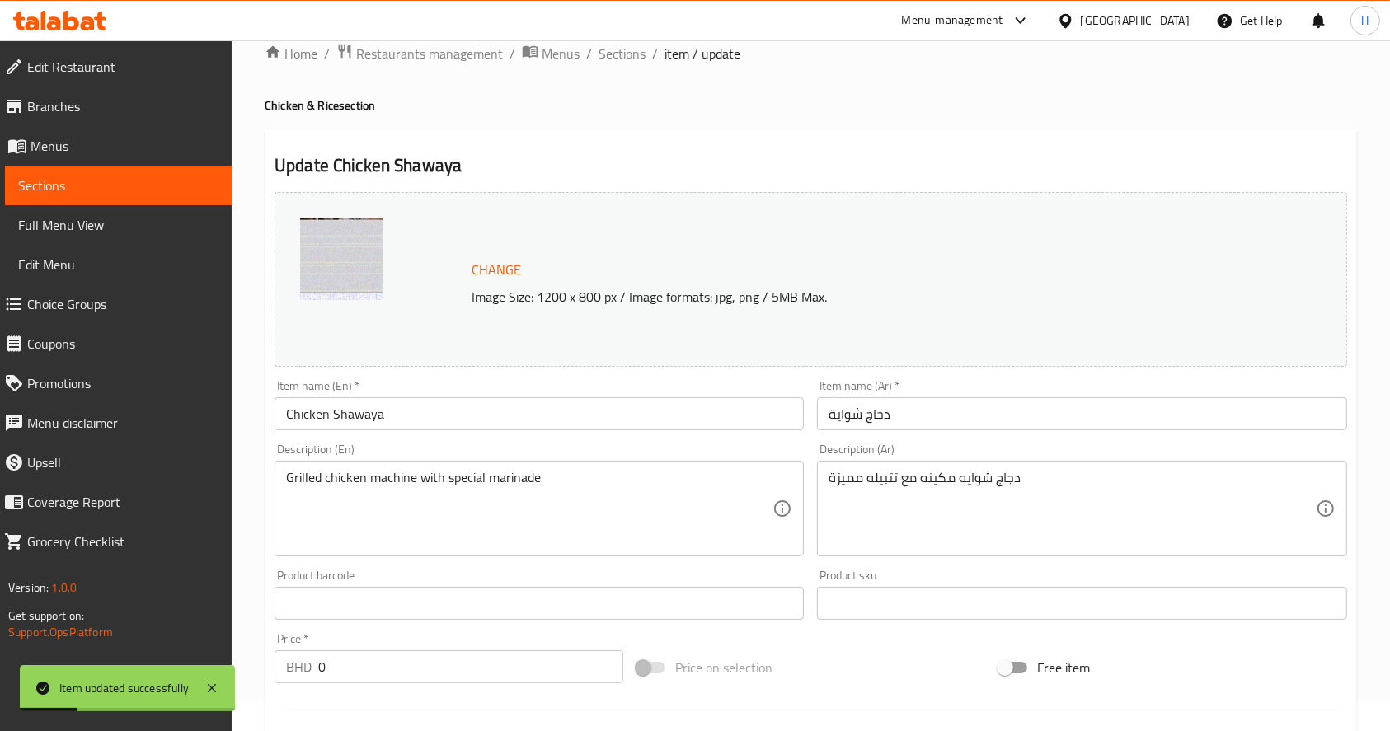
scroll to position [0, 0]
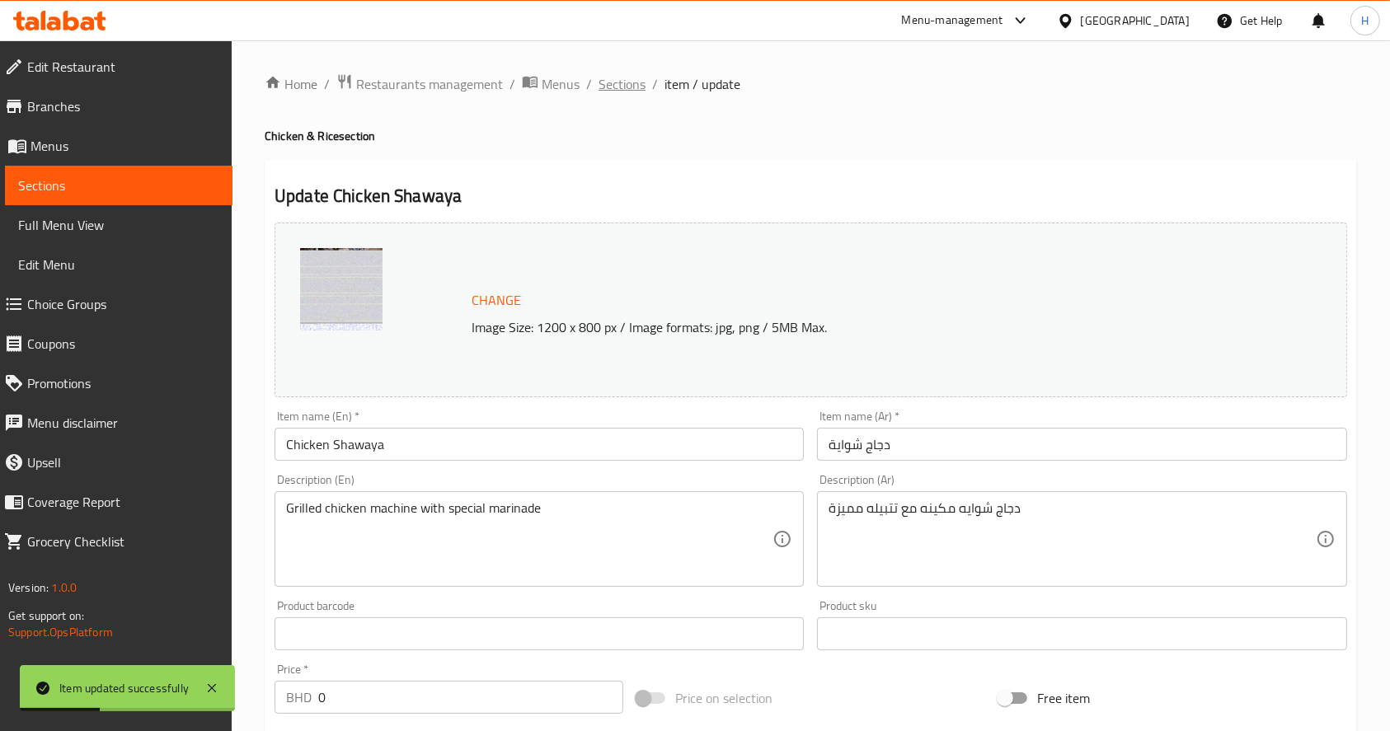
click at [618, 79] on span "Sections" at bounding box center [622, 84] width 47 height 20
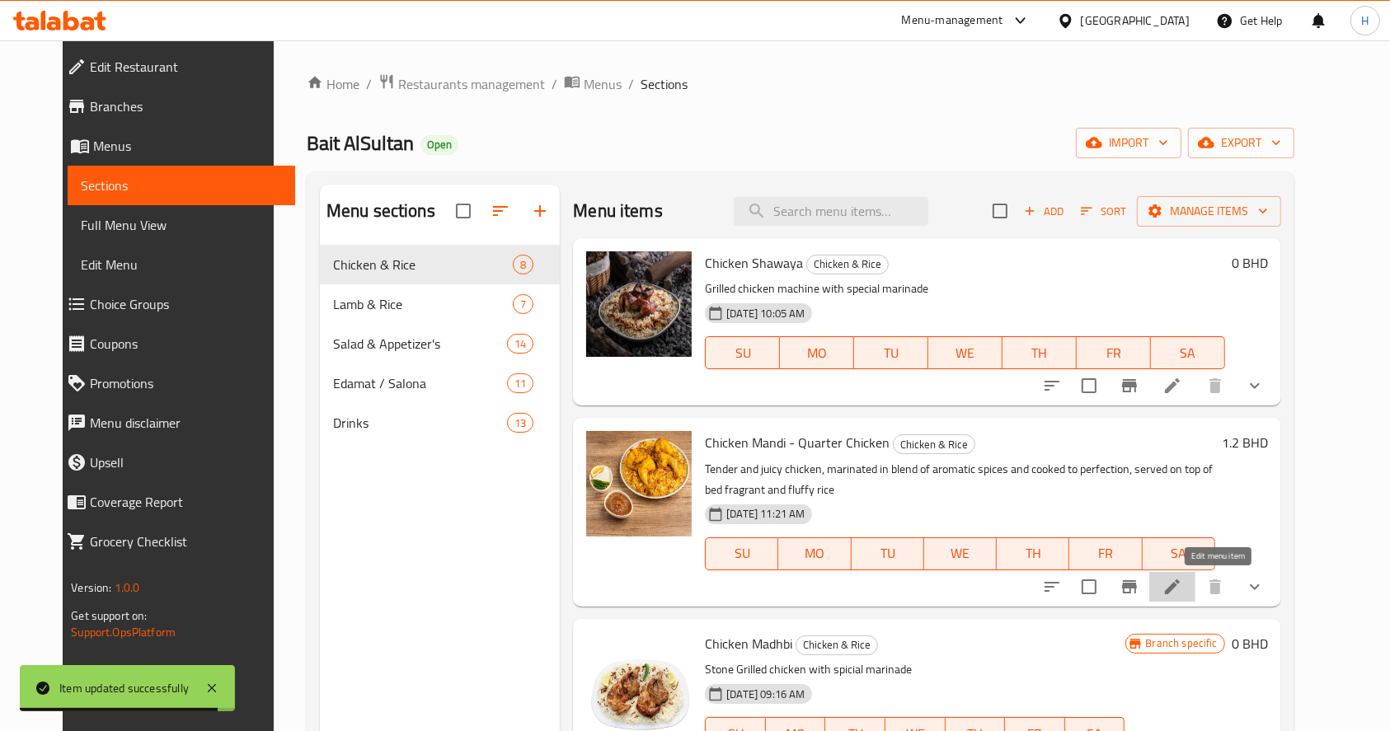
click at [1180, 590] on icon at bounding box center [1172, 587] width 15 height 15
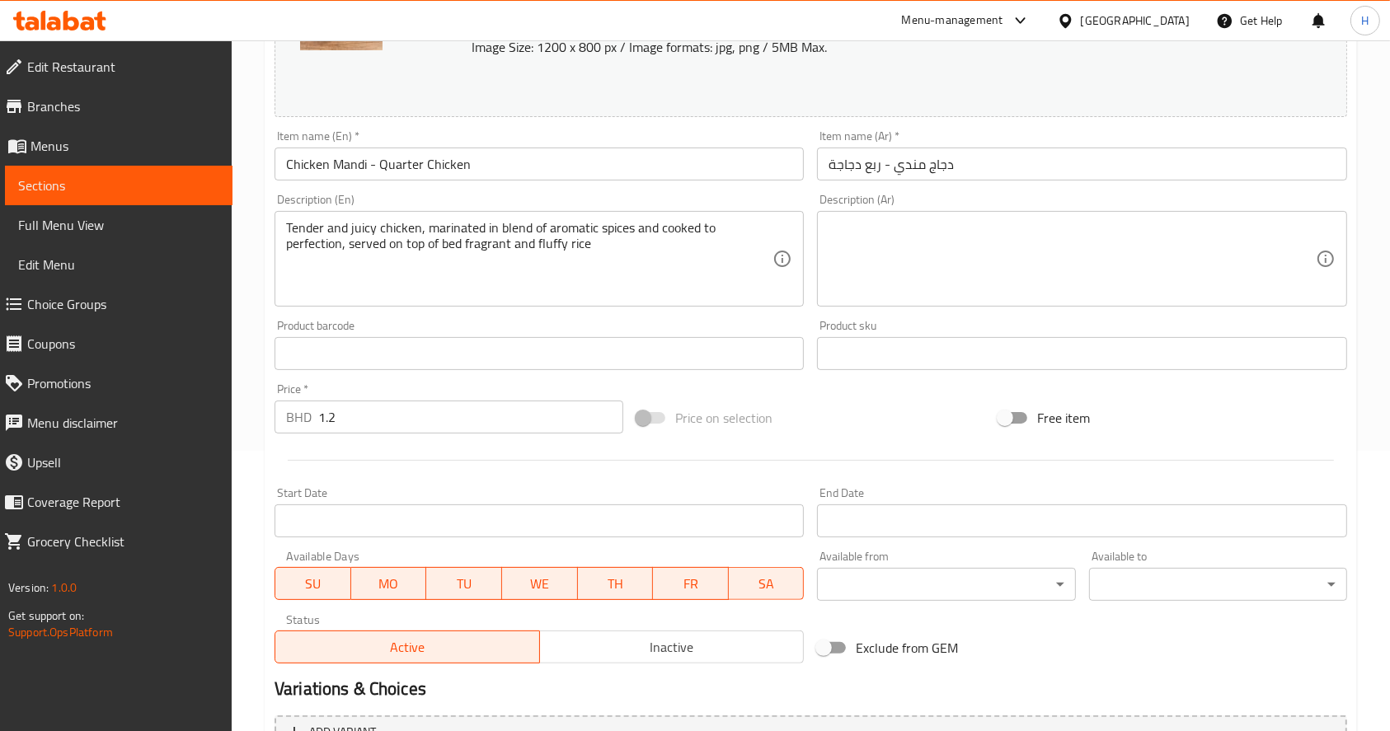
scroll to position [281, 0]
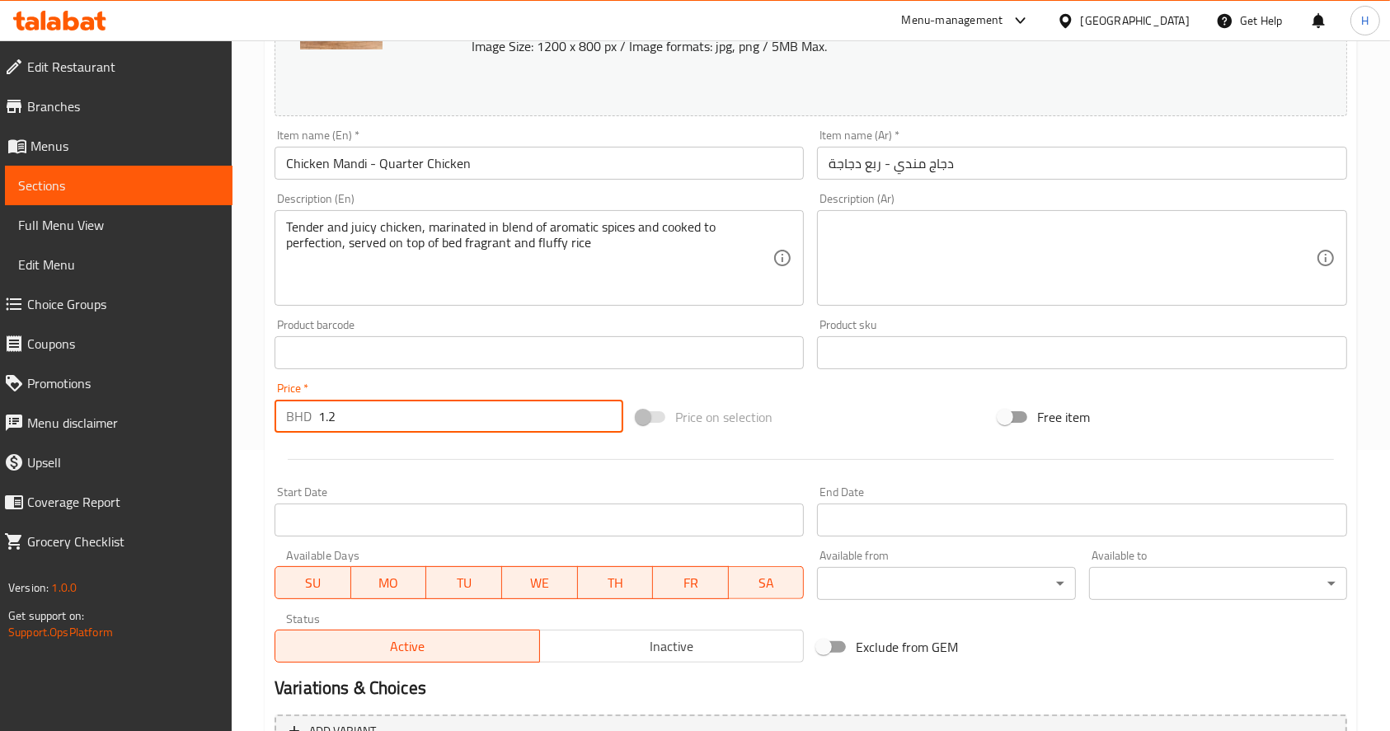
click at [374, 408] on input "1.2" at bounding box center [470, 416] width 305 height 33
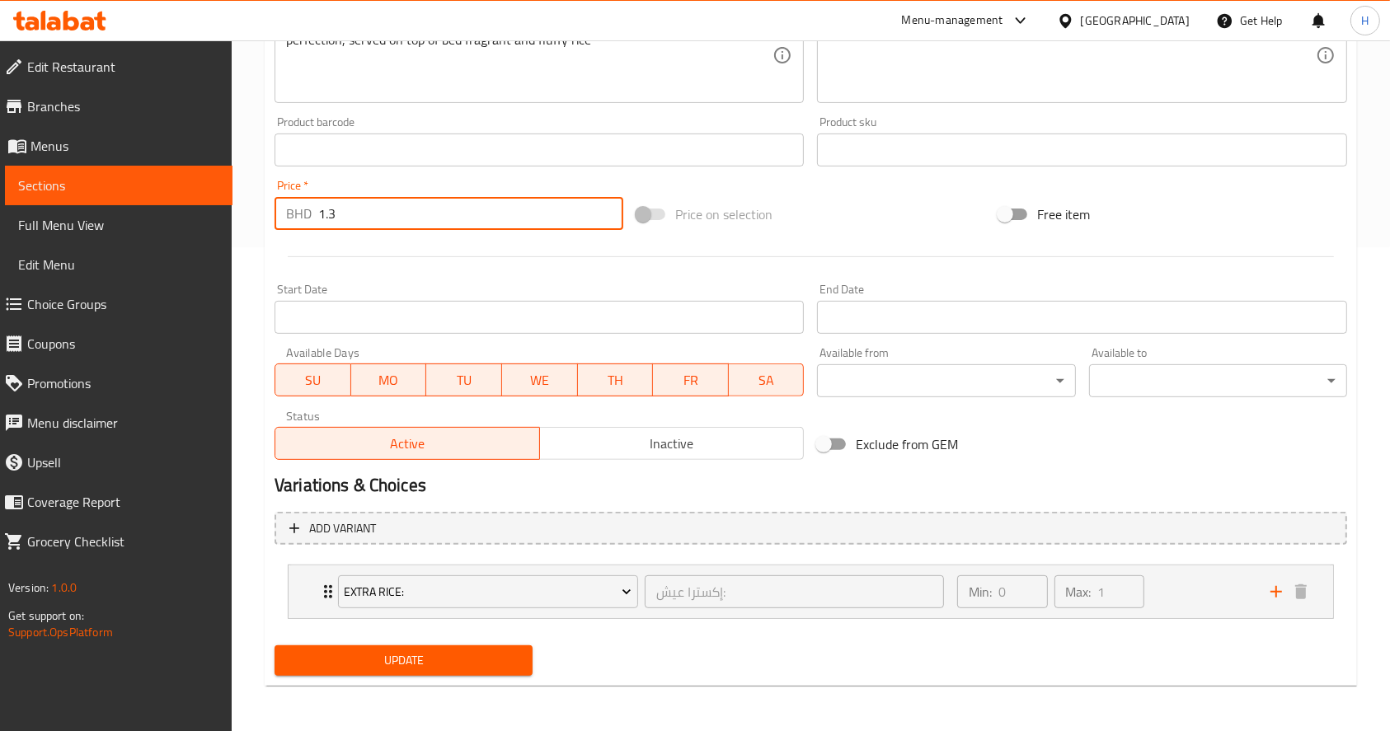
type input "1.3"
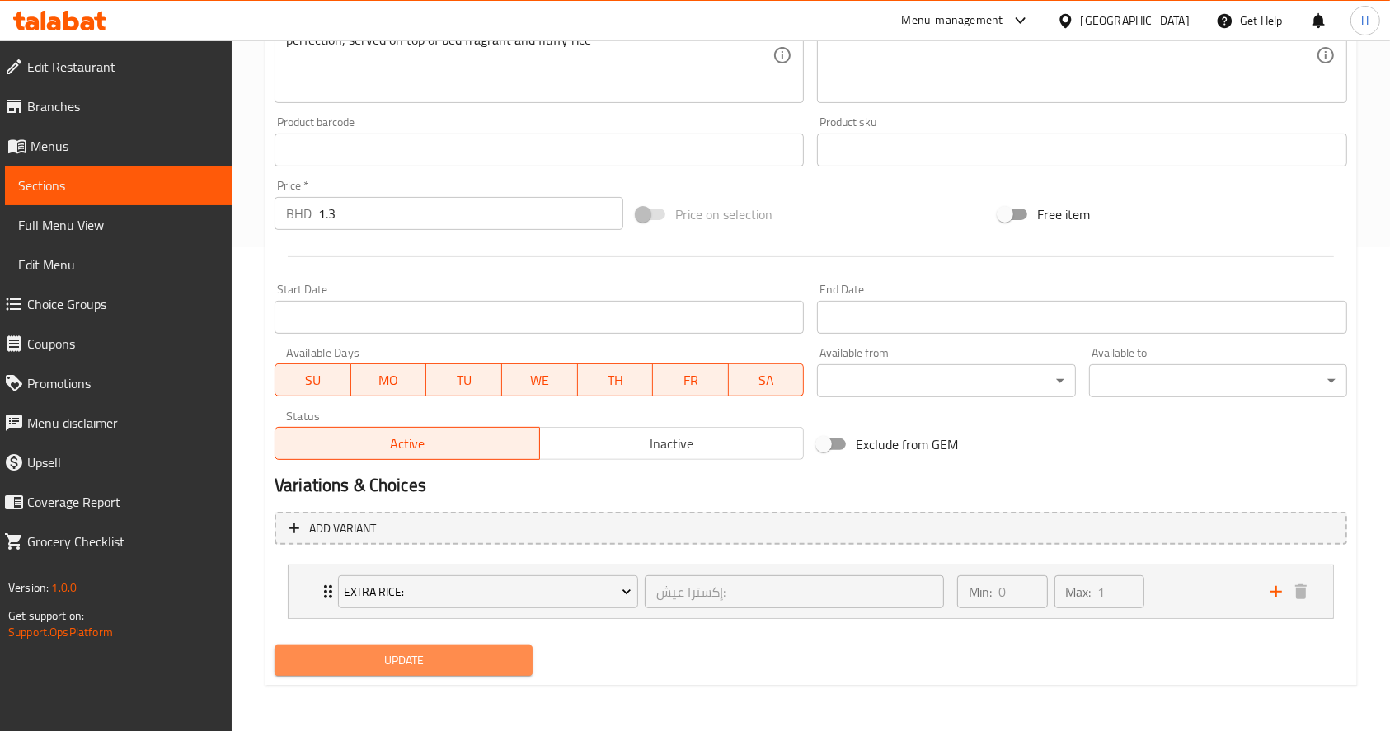
click at [435, 668] on span "Update" at bounding box center [404, 661] width 232 height 21
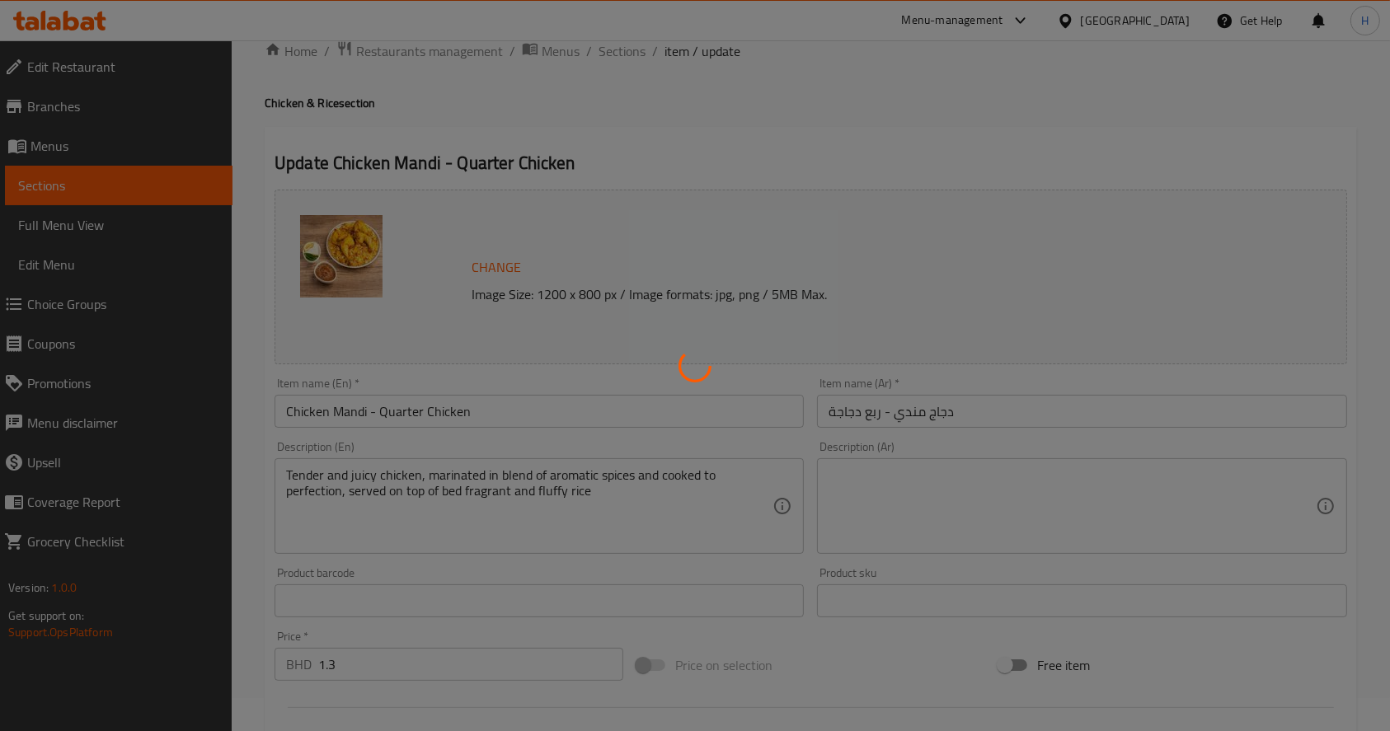
scroll to position [0, 0]
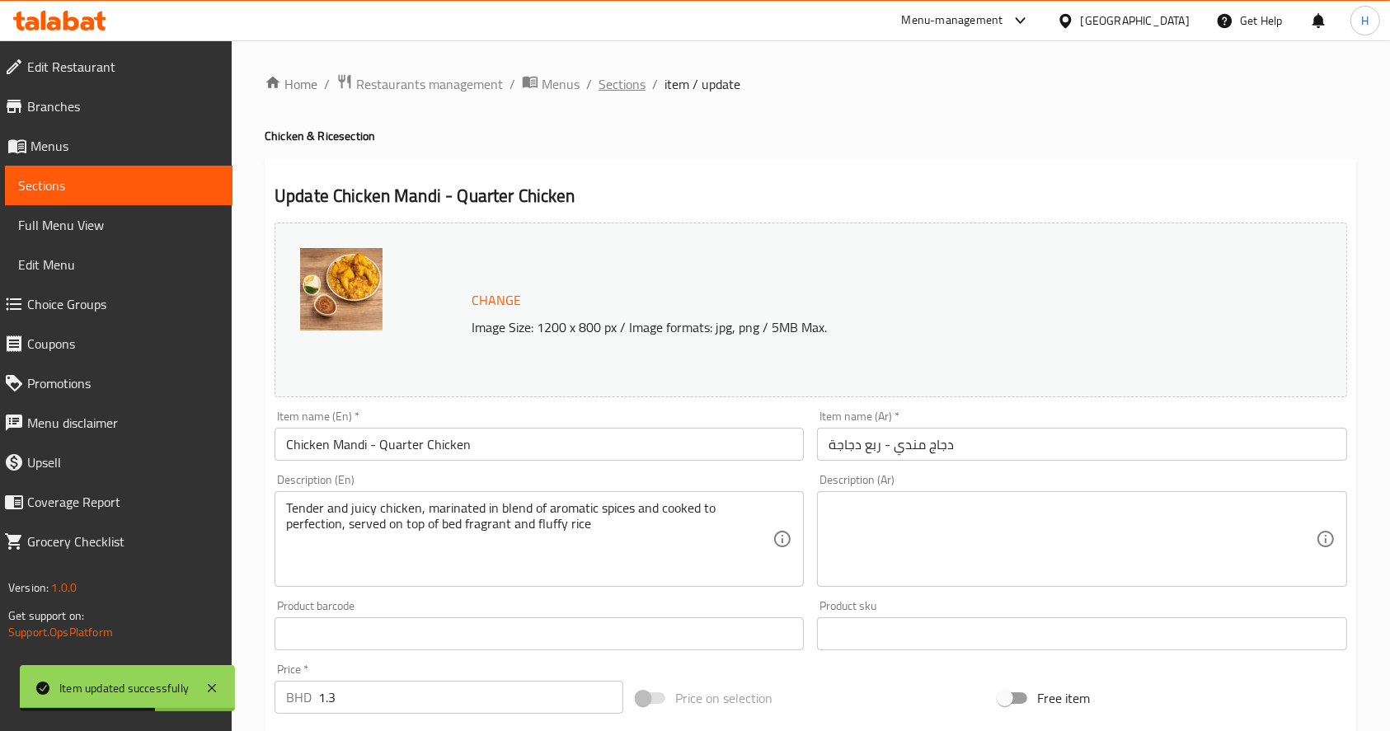
click at [623, 79] on span "Sections" at bounding box center [622, 84] width 47 height 20
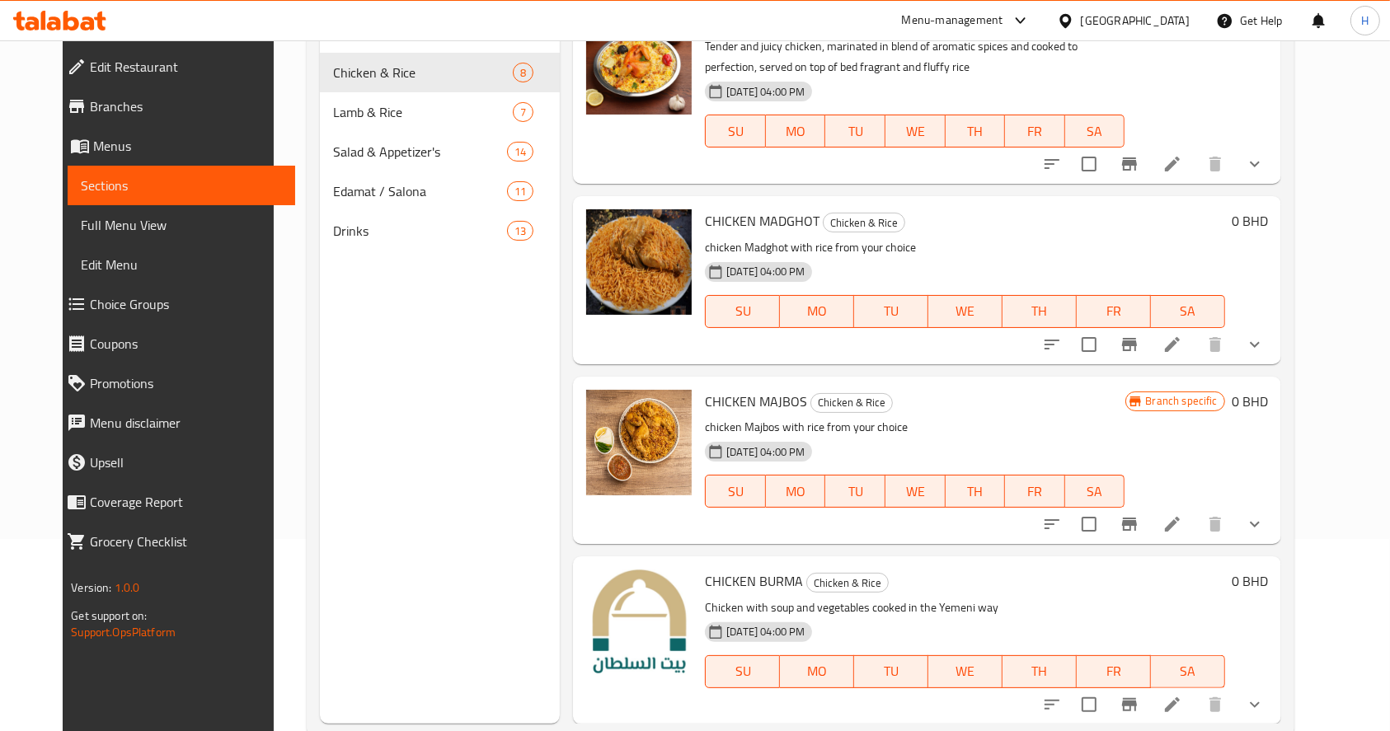
scroll to position [193, 0]
click at [1182, 348] on icon at bounding box center [1173, 344] width 20 height 20
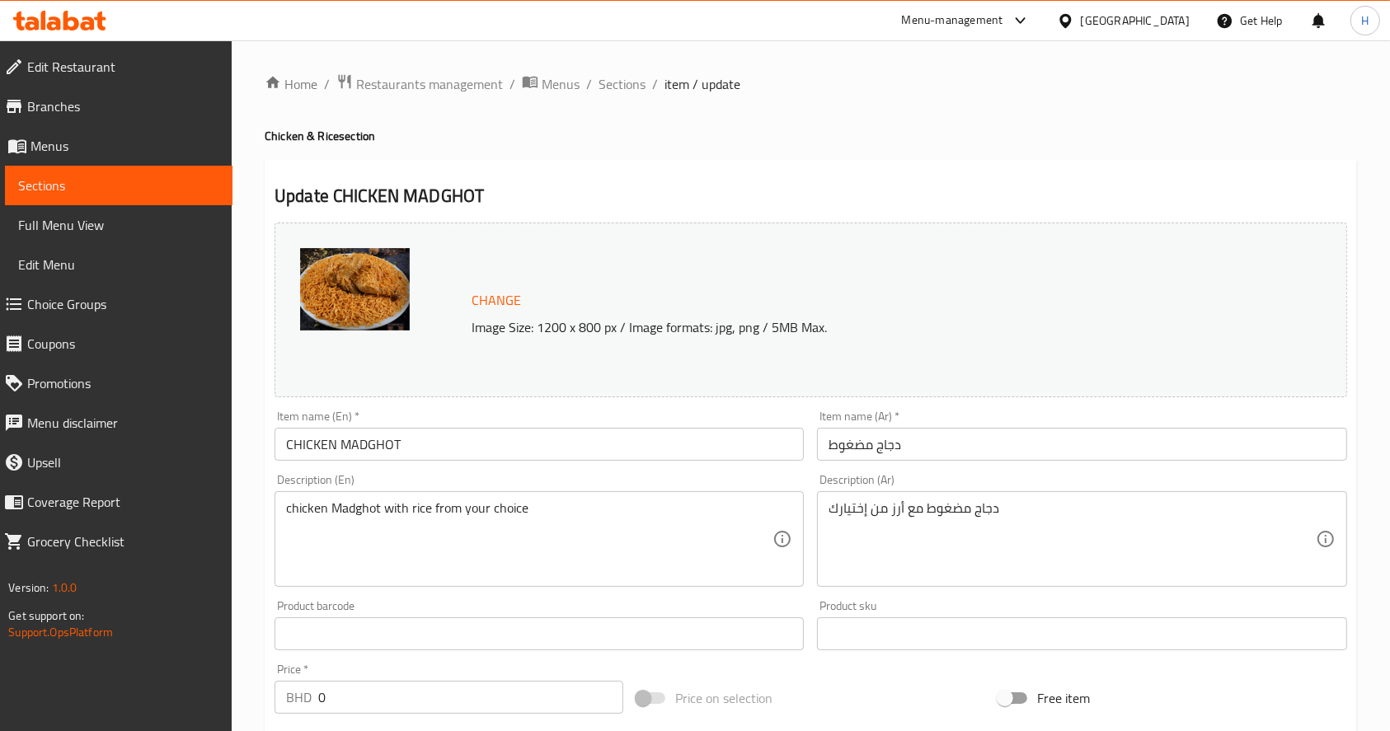
scroll to position [619, 0]
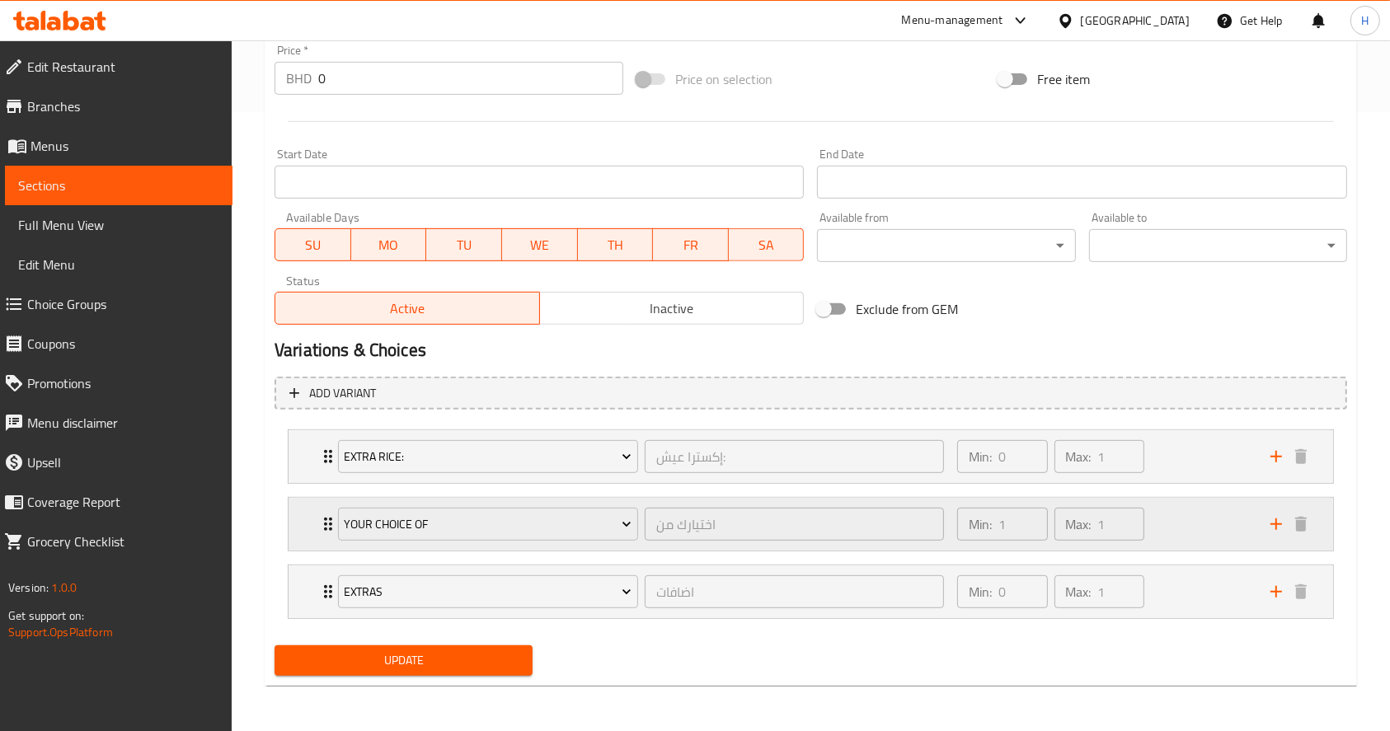
click at [1200, 544] on div "Min: 1 ​ Max: 1 ​" at bounding box center [1103, 524] width 313 height 53
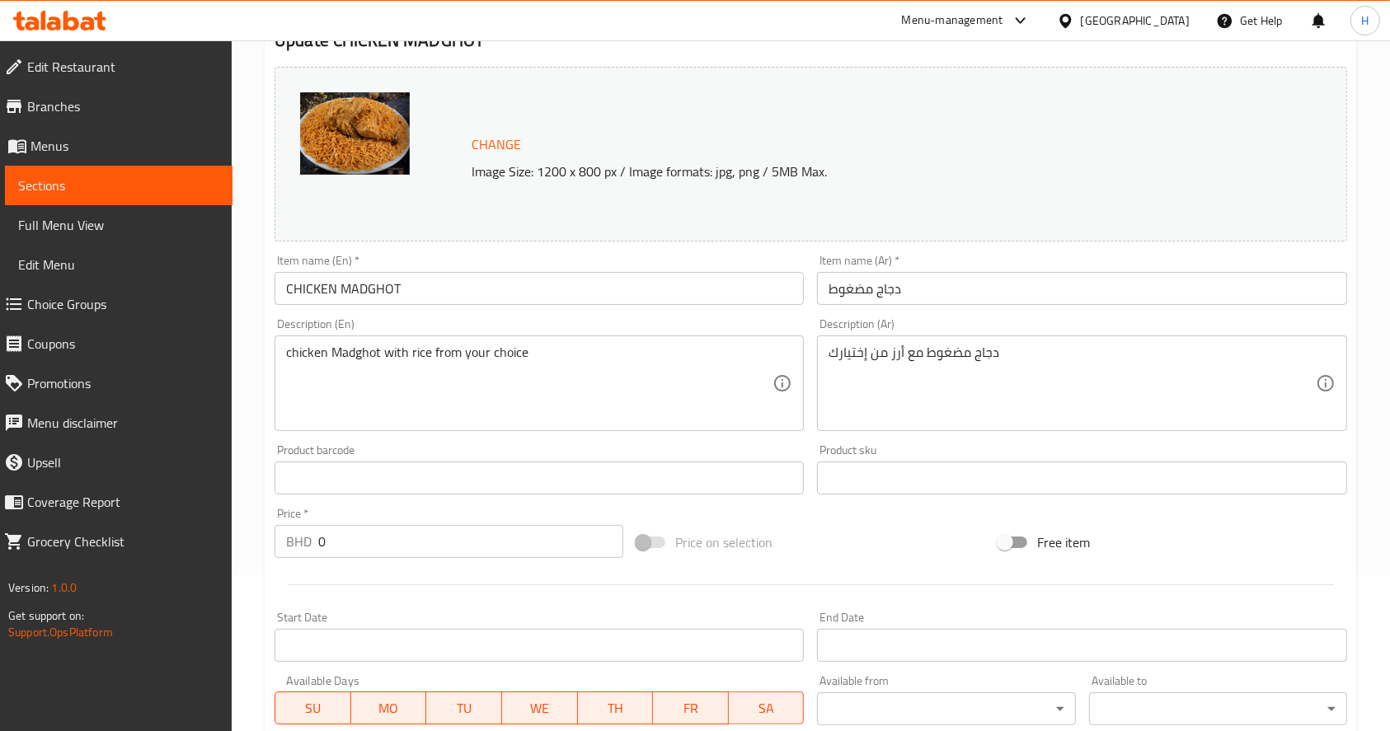
scroll to position [0, 0]
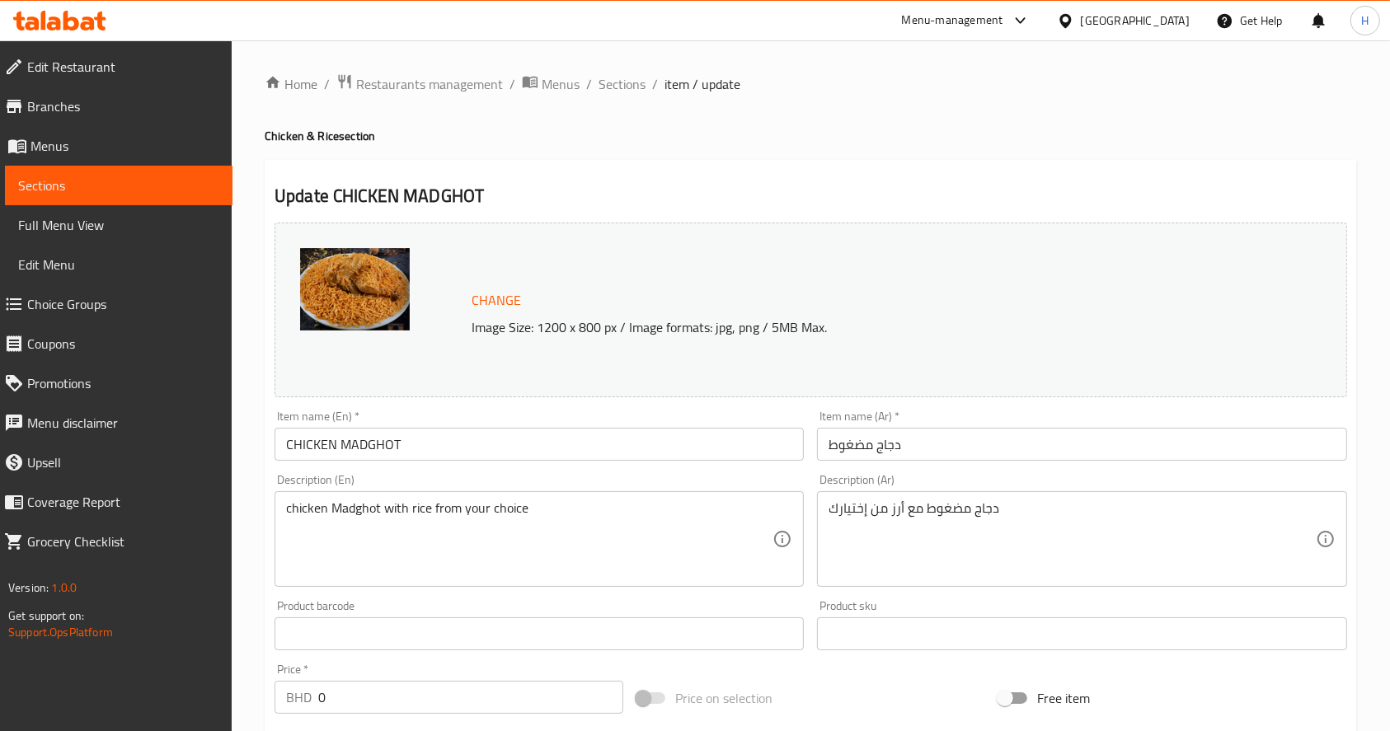
click at [615, 77] on span "Sections" at bounding box center [622, 84] width 47 height 20
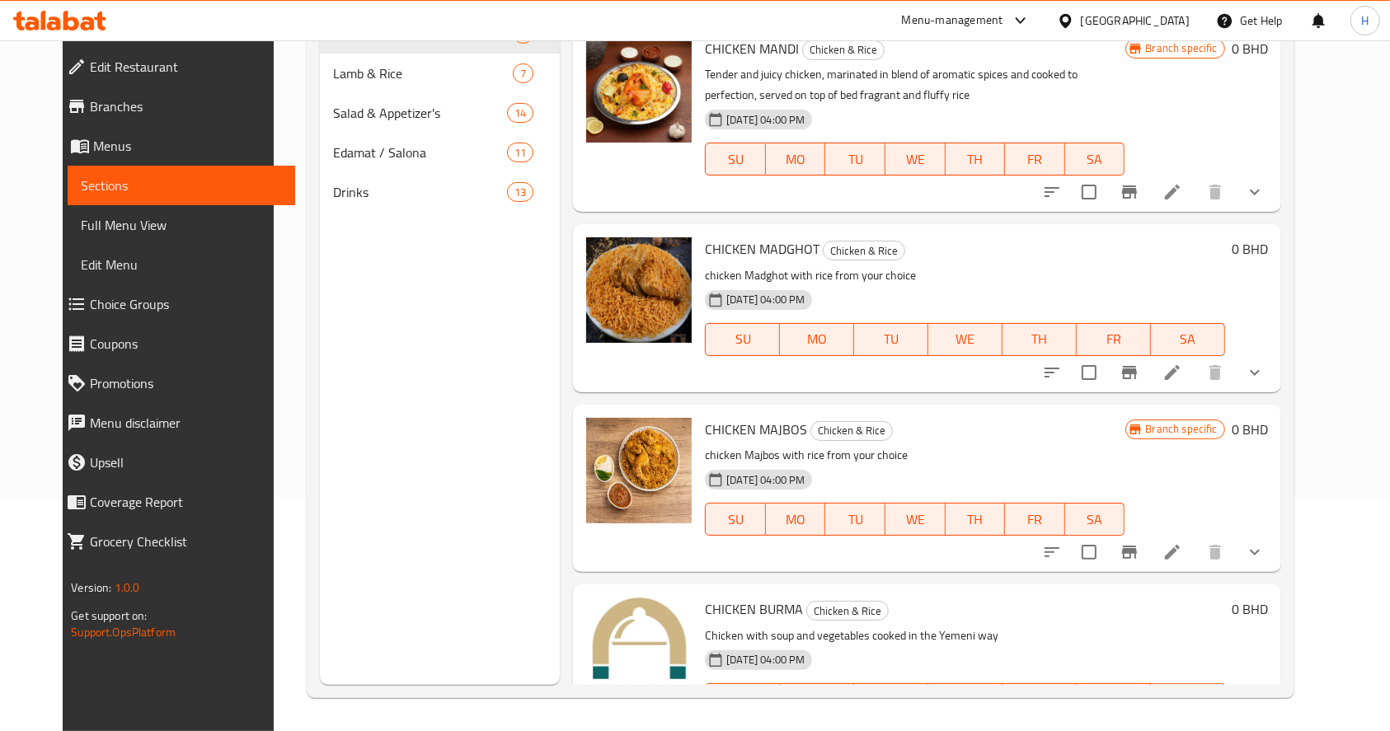
scroll to position [812, 0]
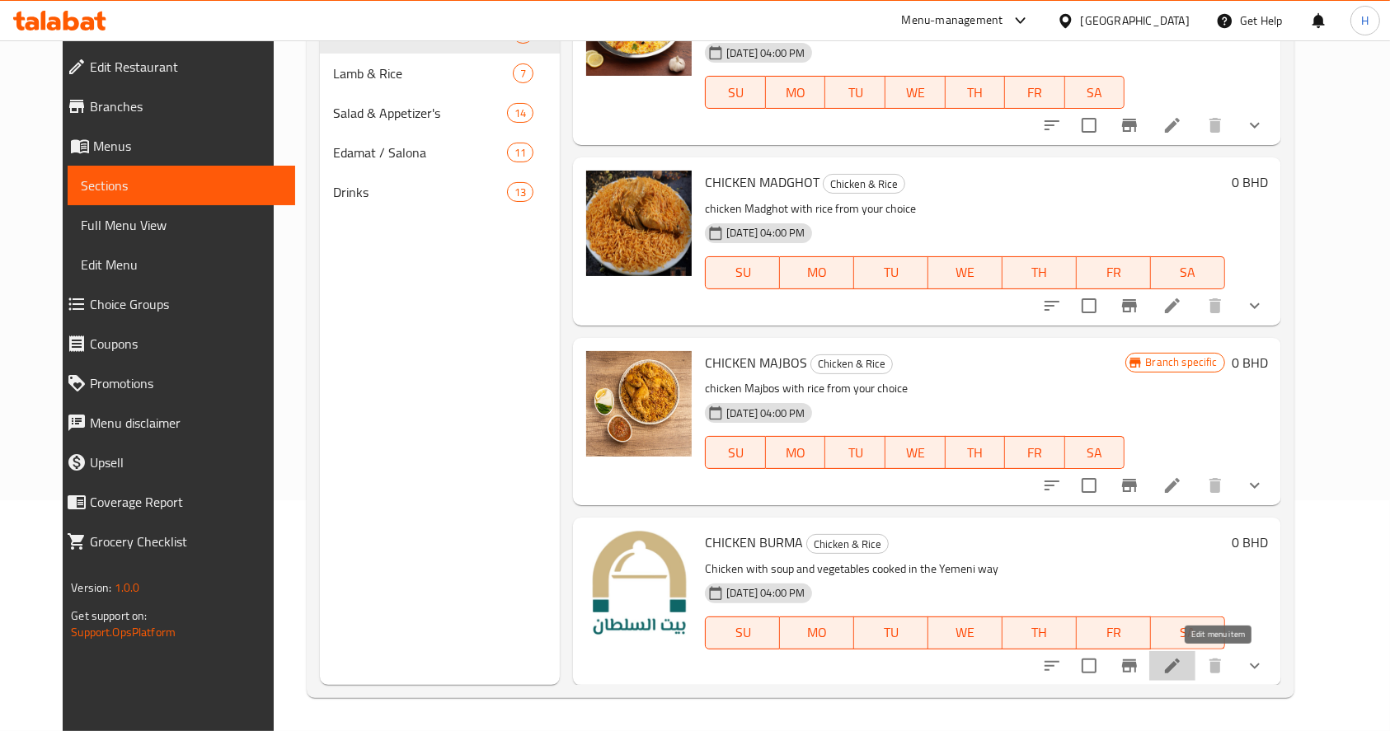
click at [1180, 664] on icon at bounding box center [1172, 666] width 15 height 15
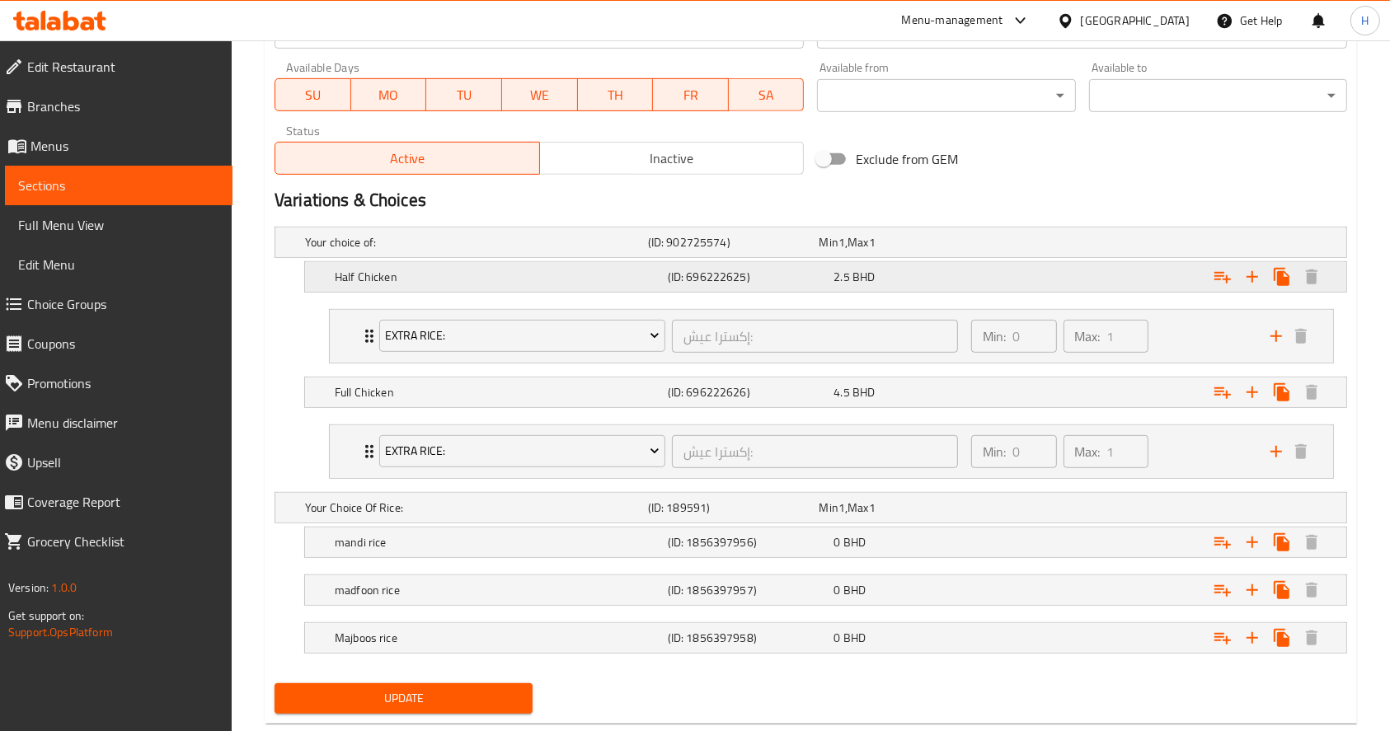
scroll to position [806, 0]
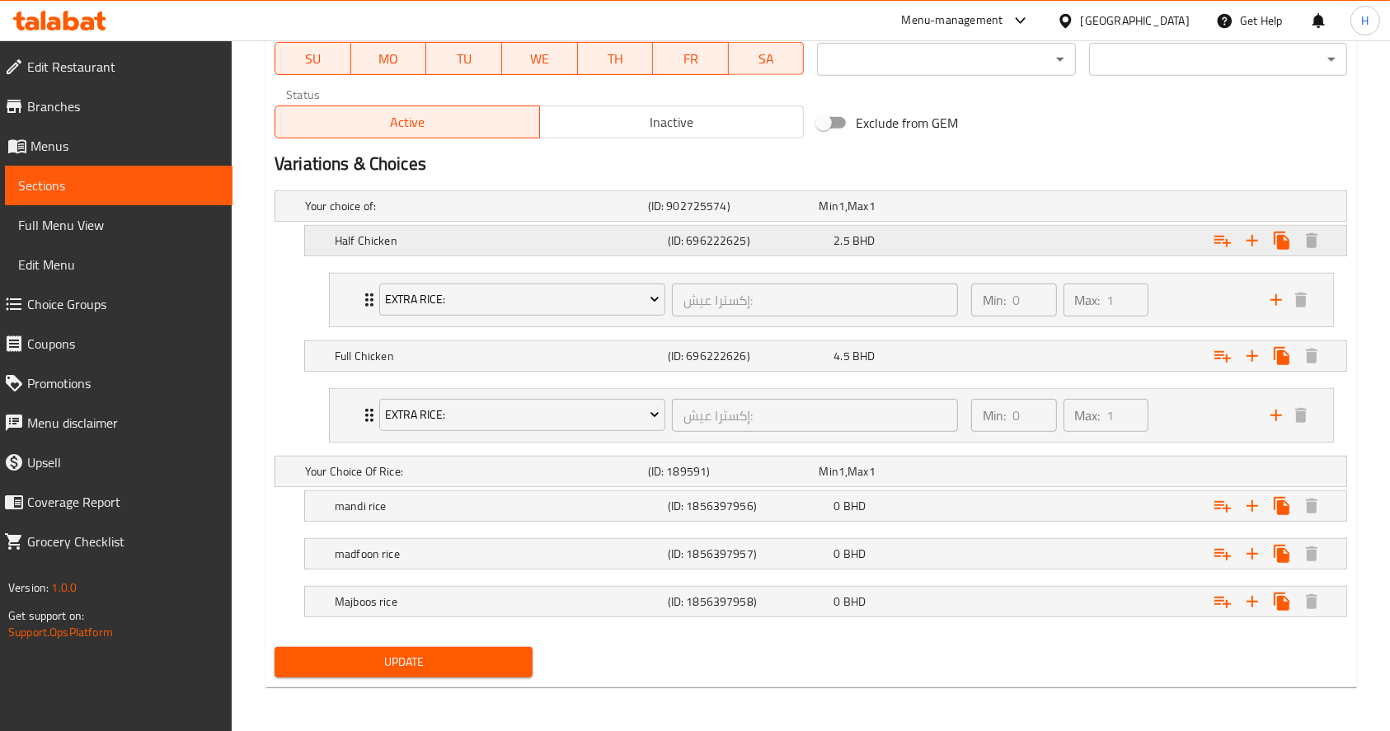
click at [875, 223] on div "Half Chicken (ID: 696222625) 2.5 BHD" at bounding box center [830, 241] width 998 height 36
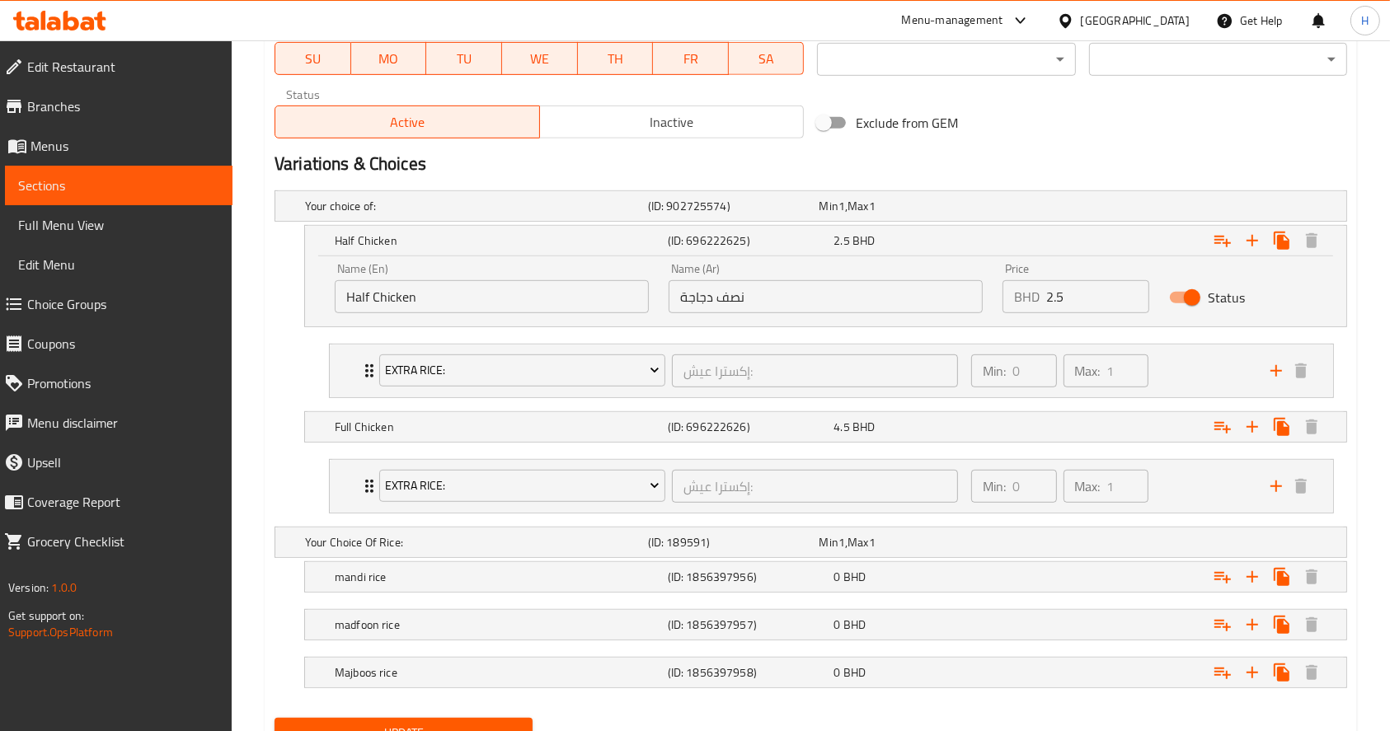
click at [1076, 293] on input "2.5" at bounding box center [1097, 296] width 103 height 33
type input "2.6"
click at [895, 421] on div "4.5 BHD" at bounding box center [914, 427] width 160 height 16
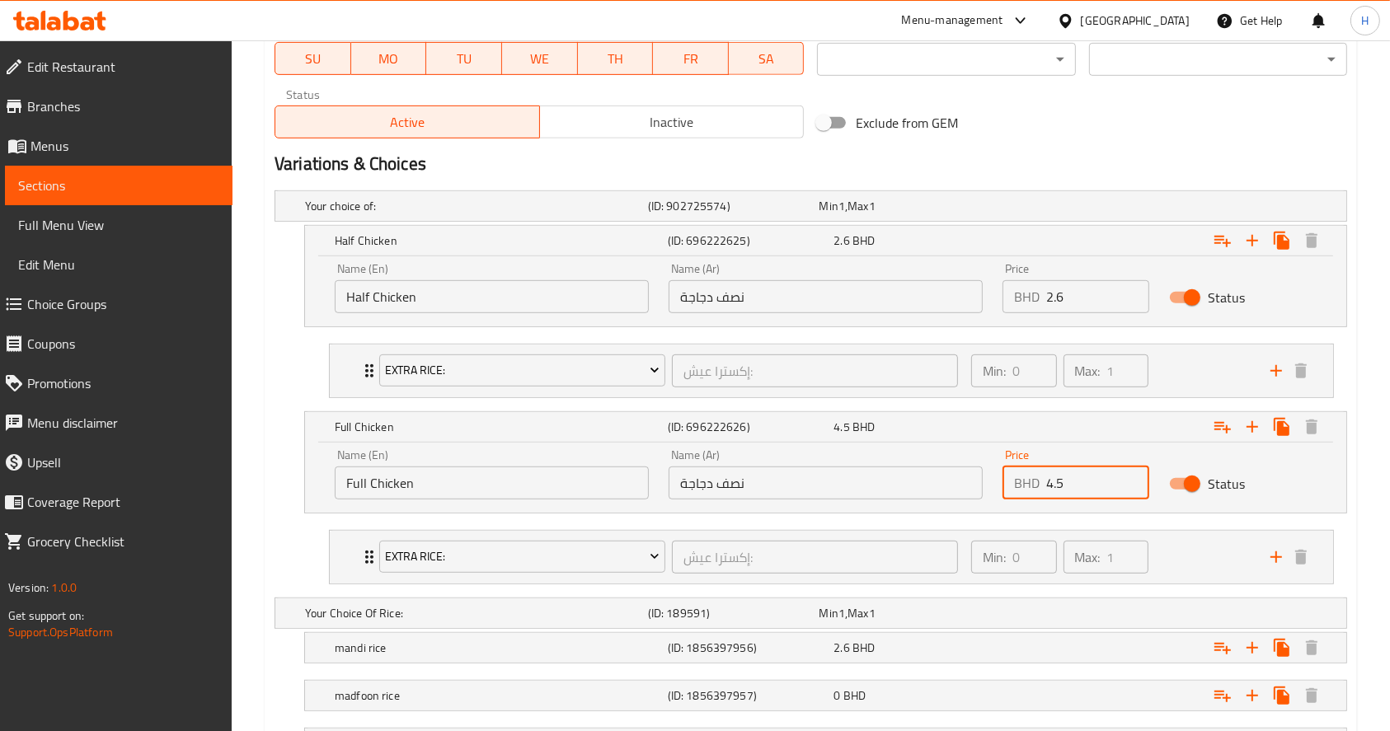
click at [1077, 478] on input "4.5" at bounding box center [1097, 483] width 103 height 33
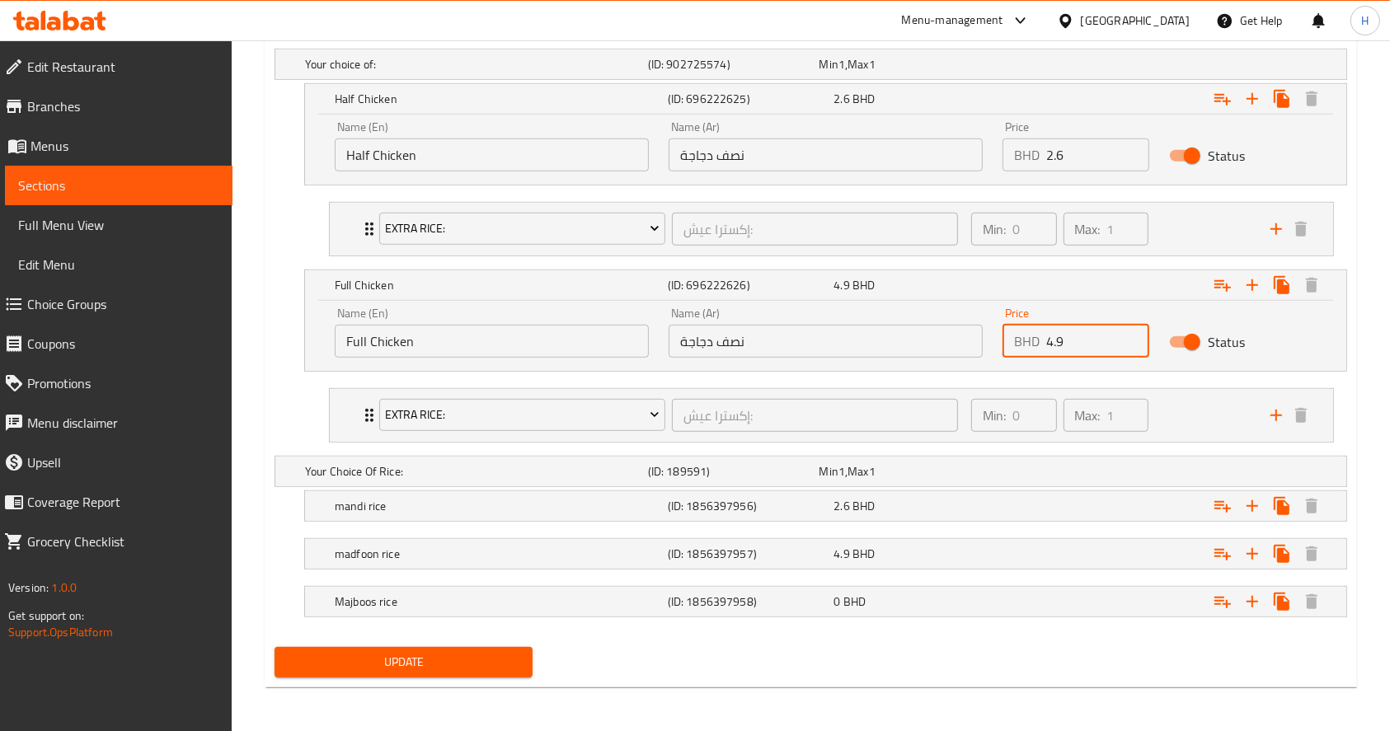
type input "4.9"
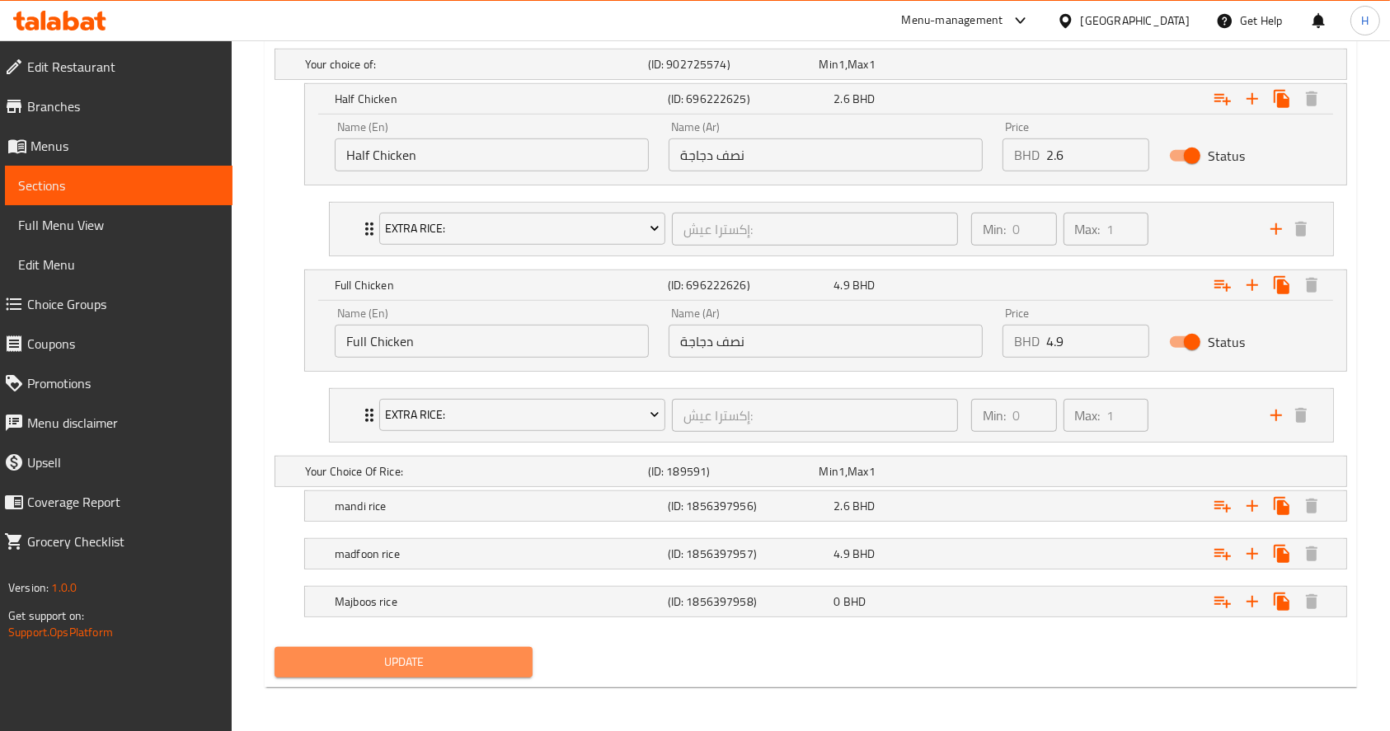
click at [501, 656] on span "Update" at bounding box center [404, 662] width 232 height 21
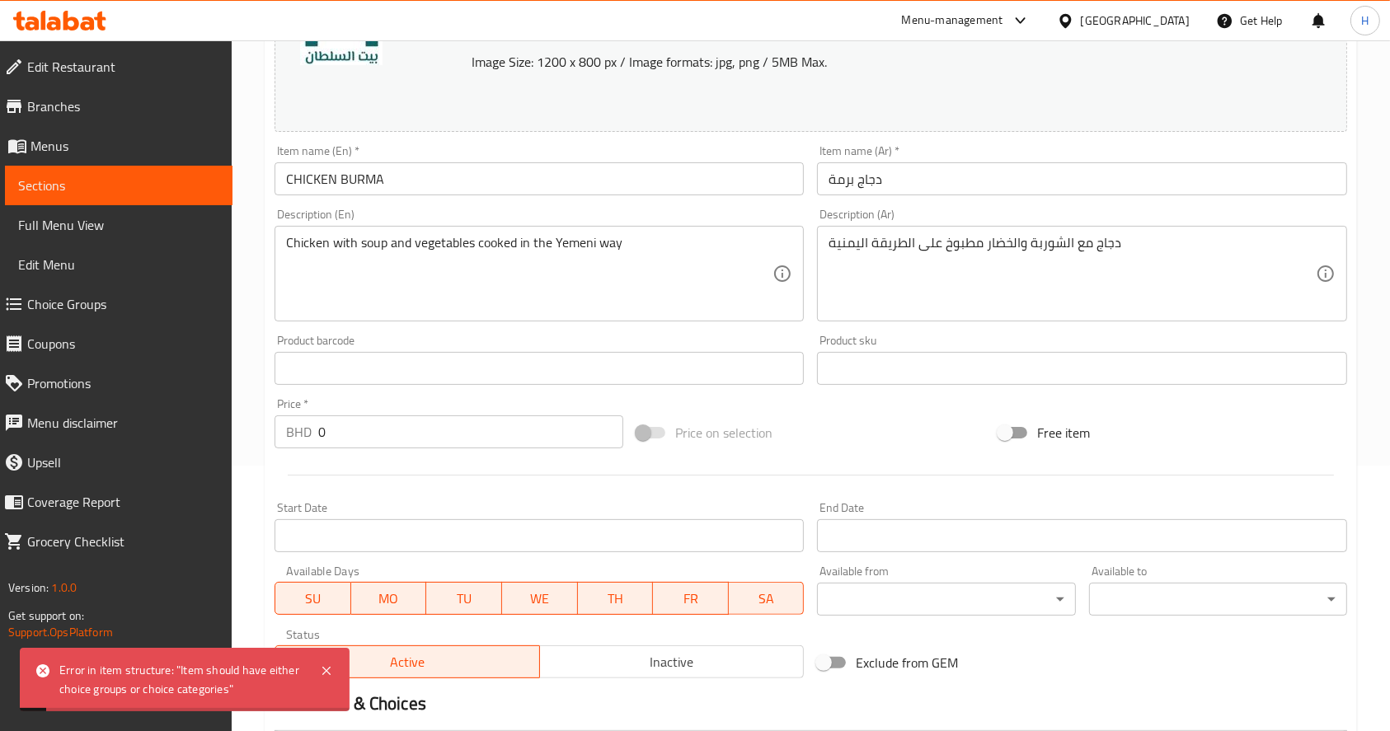
scroll to position [0, 0]
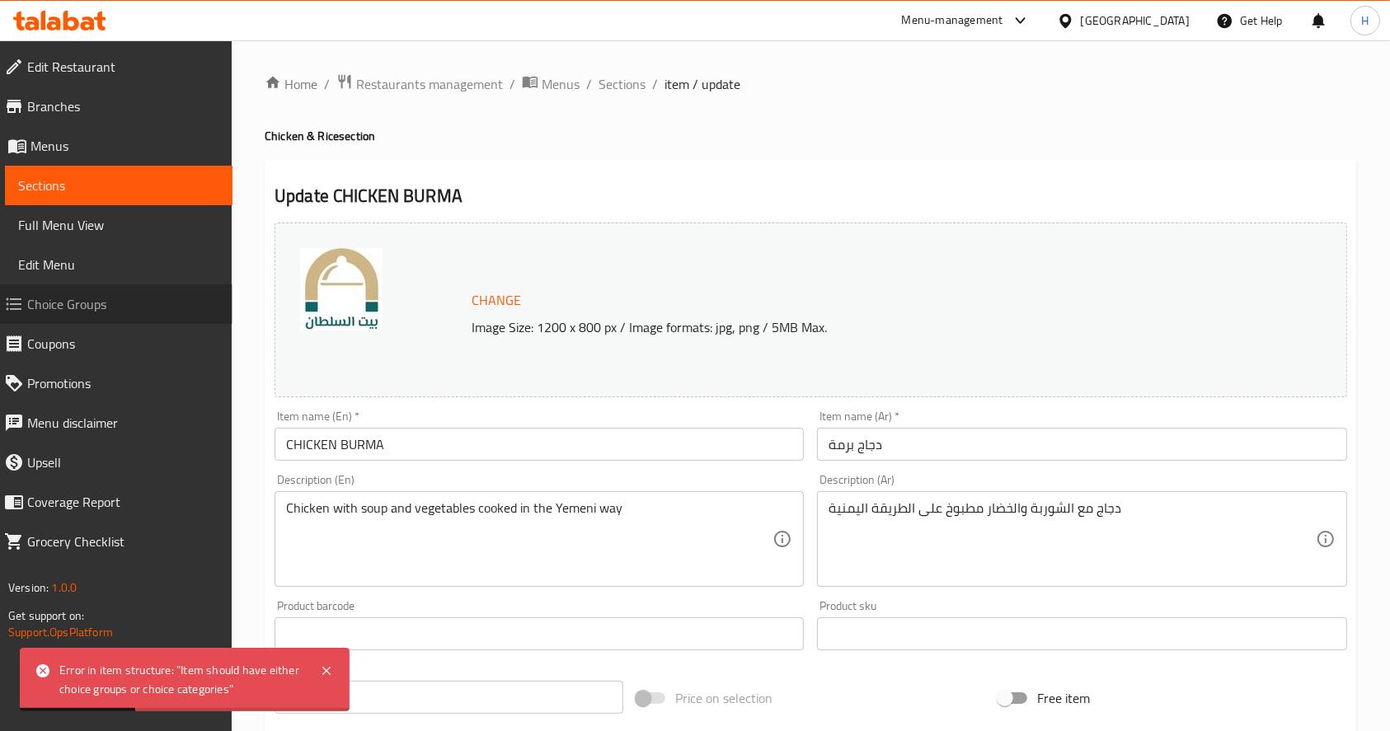
click at [119, 309] on span "Choice Groups" at bounding box center [123, 304] width 192 height 20
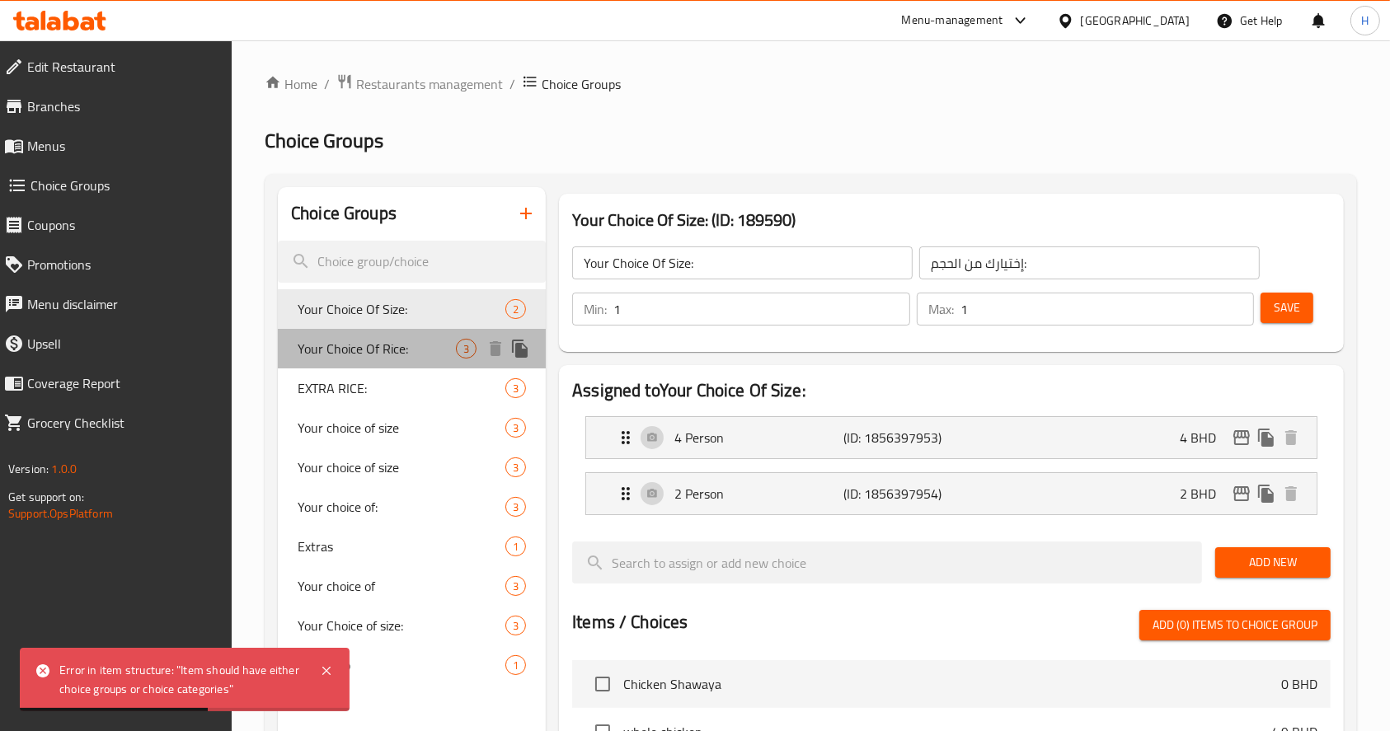
click at [363, 359] on span "Your Choice Of Rice:" at bounding box center [377, 349] width 158 height 20
type input "Your Choice Of Rice:"
type input "إختيارك من العيش:"
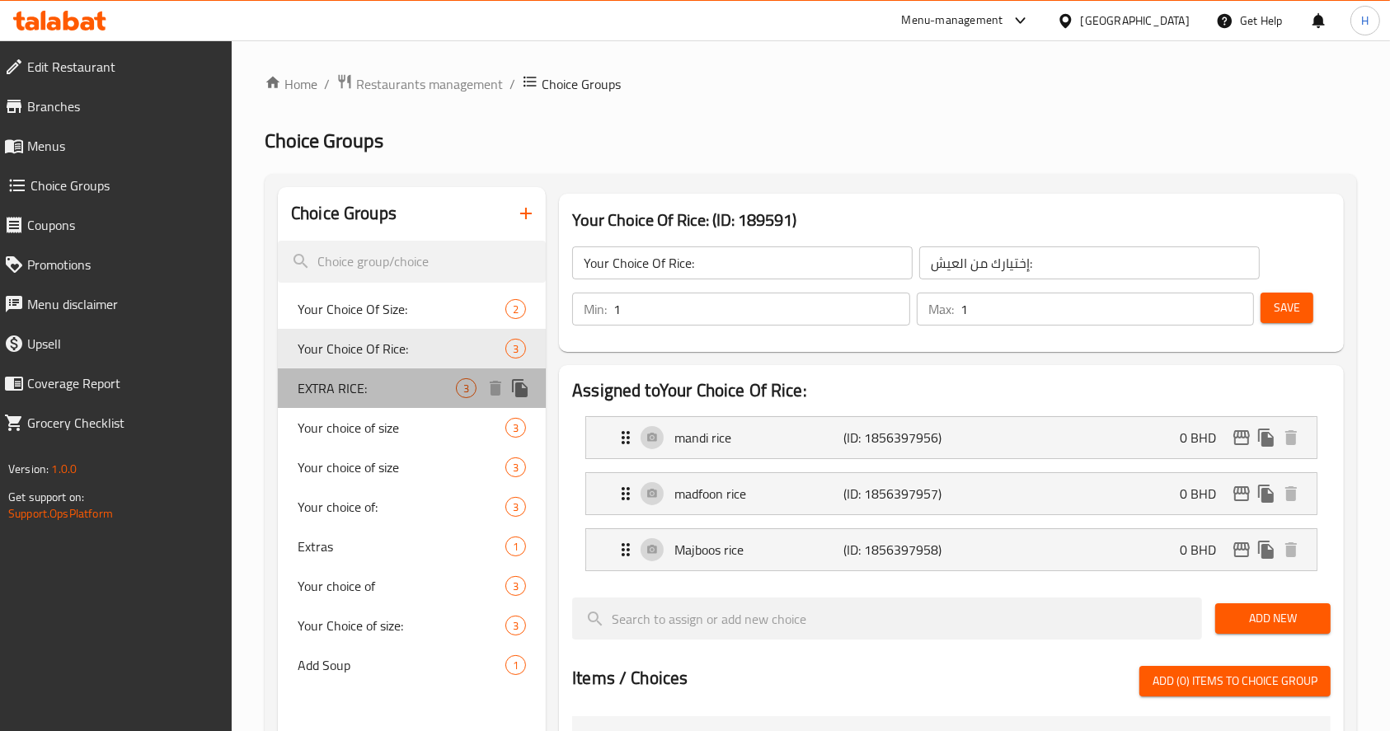
click at [328, 378] on span "EXTRA RICE:" at bounding box center [377, 388] width 158 height 20
type input "EXTRA RICE:"
type input "إكسترا عيش:"
type input "0"
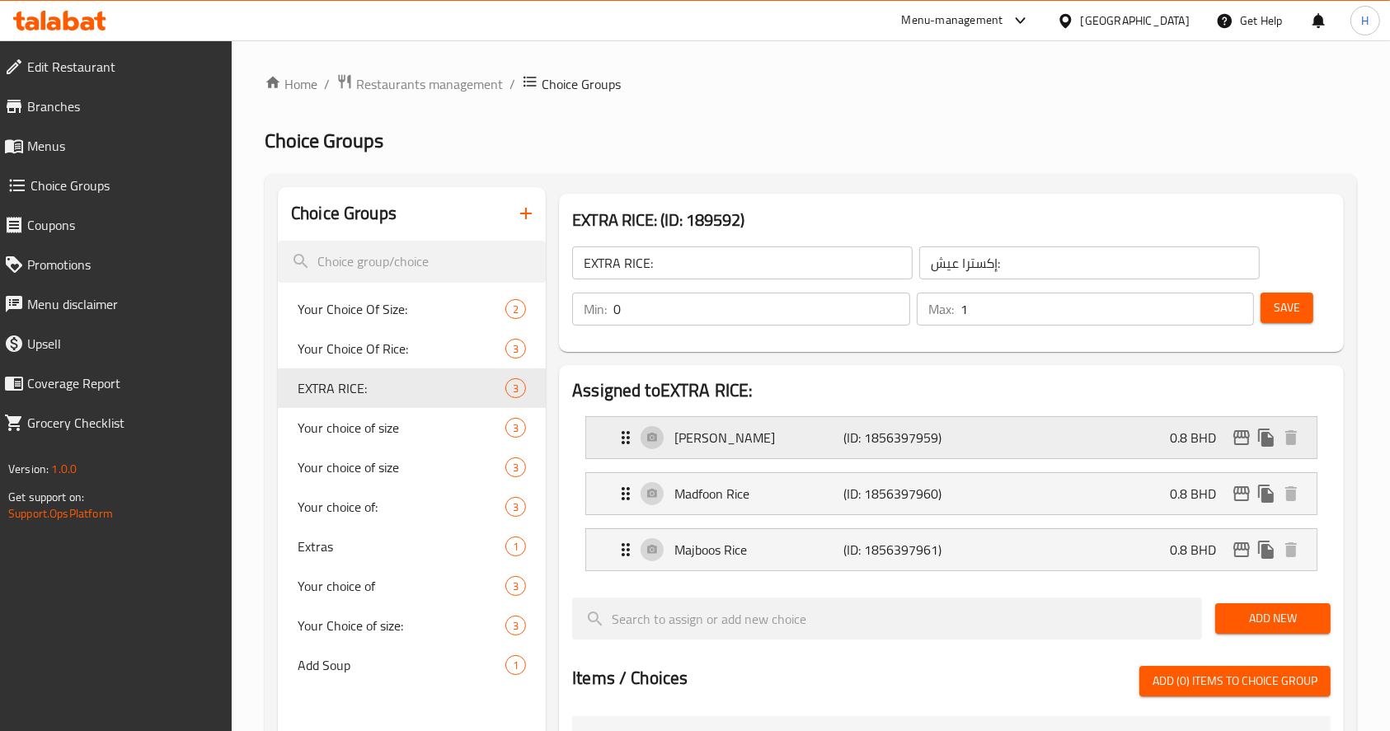
click at [904, 432] on p "(ID: 1856397959)" at bounding box center [899, 438] width 113 height 20
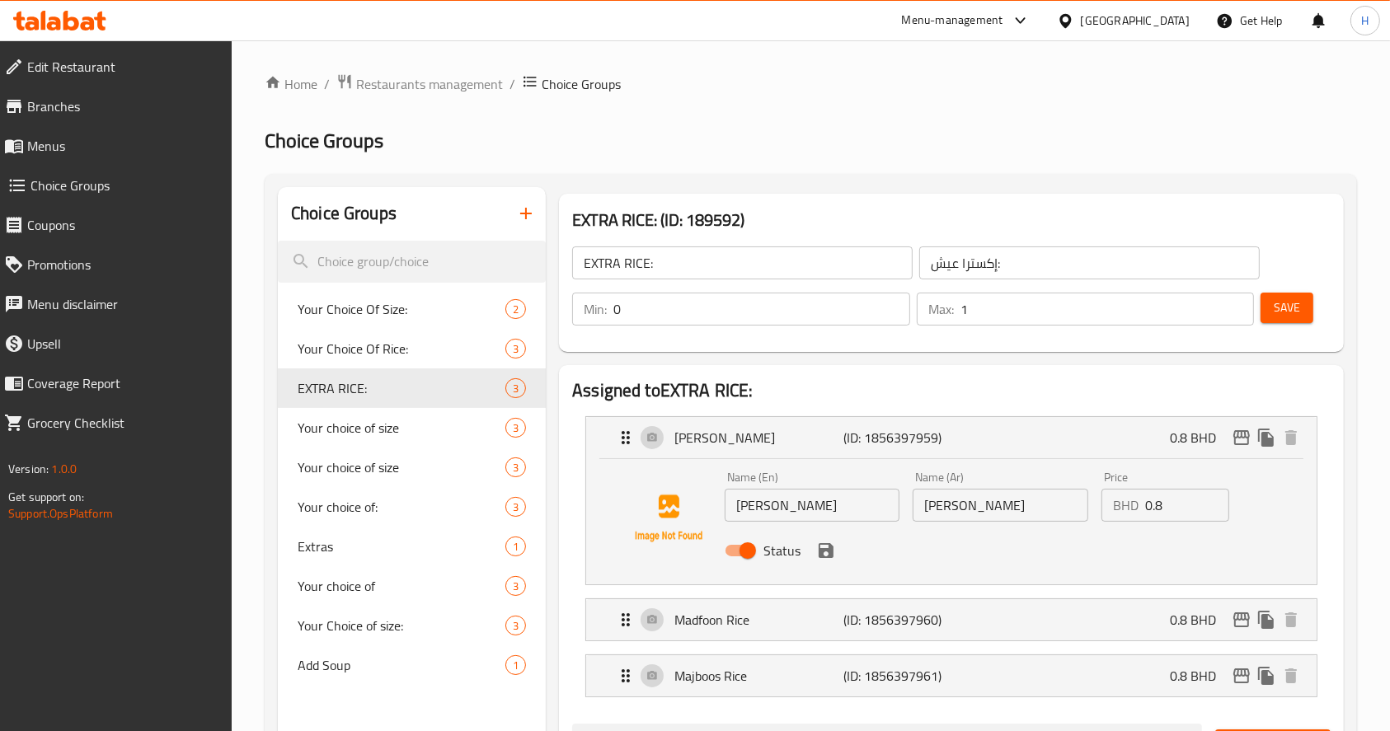
drag, startPoint x: 1150, startPoint y: 515, endPoint x: 1007, endPoint y: 534, distance: 144.7
click at [1007, 534] on div "Name (En) Mandi Rice Name (En) Name (Ar) عيش مندي Name (Ar) Price BHD 0.8 Price…" at bounding box center [1000, 519] width 565 height 108
drag, startPoint x: 1193, startPoint y: 506, endPoint x: 936, endPoint y: 525, distance: 257.9
click at [936, 525] on div "Name (En) Mandi Rice Name (En) Name (Ar) عيش مندي Name (Ar) Price BHD 0.8 Price…" at bounding box center [1000, 519] width 565 height 108
click at [1112, 629] on div "Madfoon Rice (ID: 1856397960) 0.8 BHD" at bounding box center [956, 619] width 681 height 41
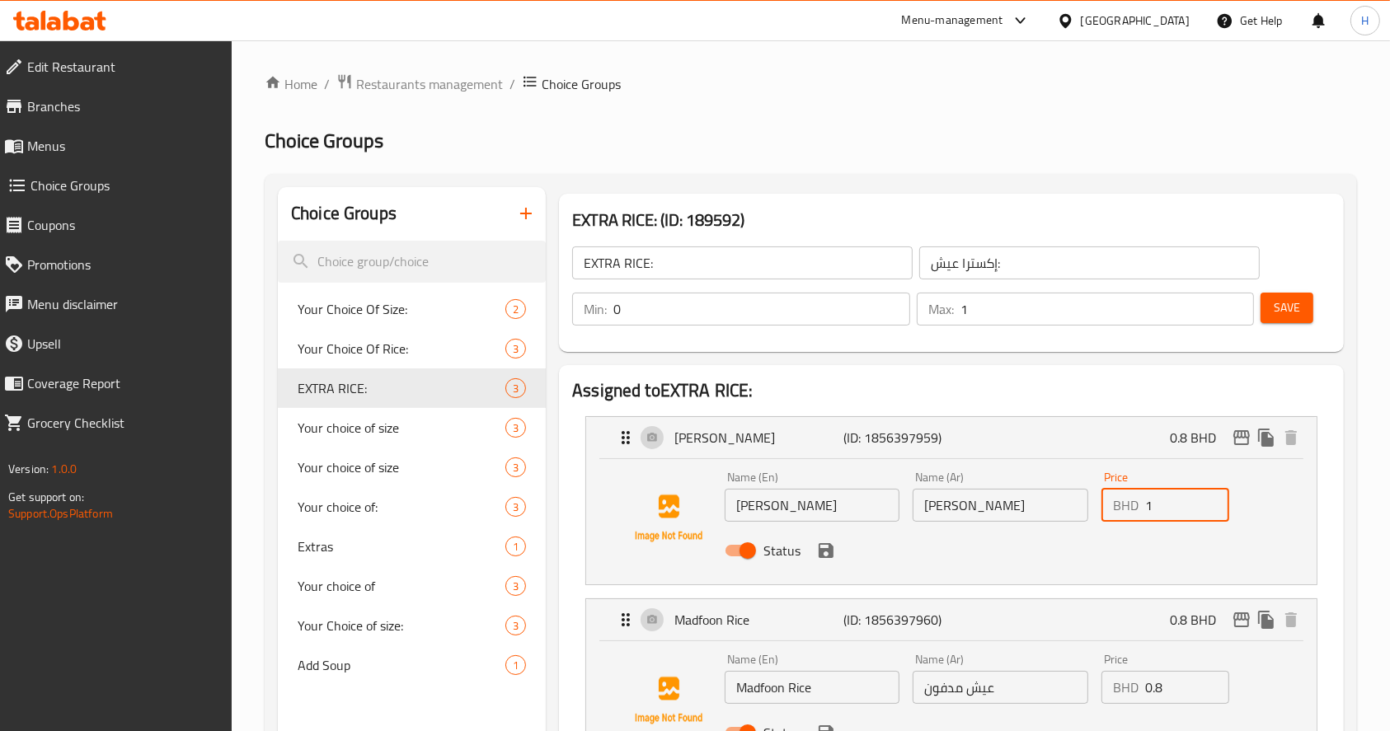
type input "1"
drag, startPoint x: 1175, startPoint y: 689, endPoint x: 942, endPoint y: 702, distance: 233.7
click at [942, 702] on div "Name (En) Madfoon Rice Name (En) Name (Ar) عيش مدفون Name (Ar) Price BHD 0.8 Pr…" at bounding box center [1000, 701] width 565 height 108
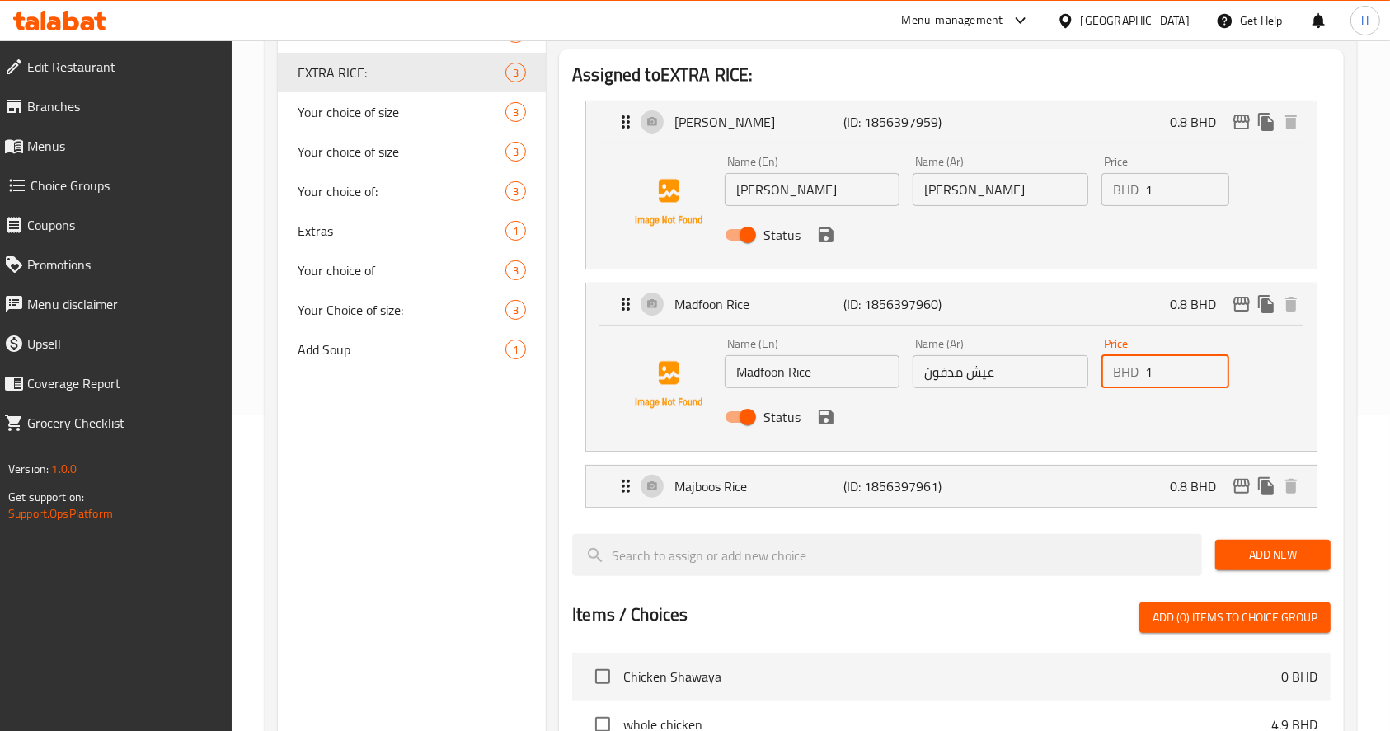
scroll to position [320, 0]
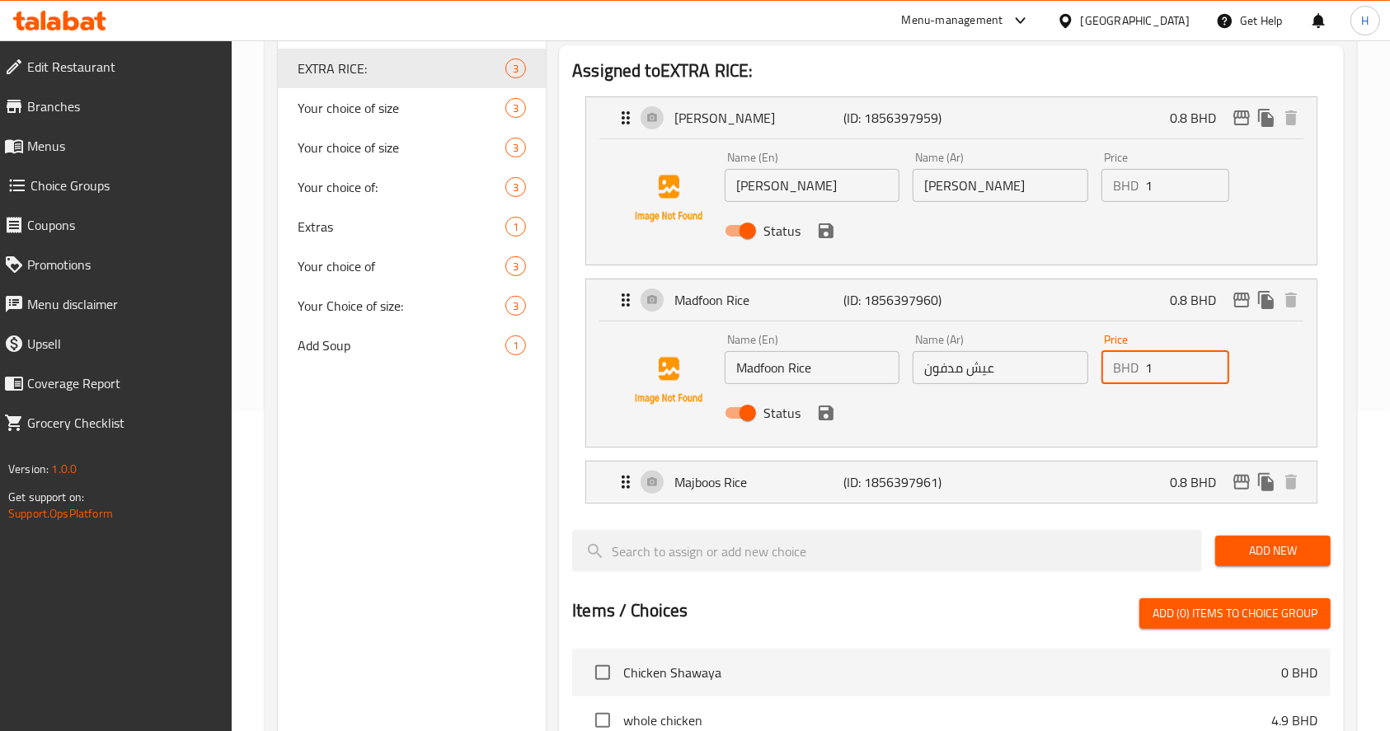
click at [1042, 505] on li "Majboos Rice (ID: 1856397961) 0.8 BHD Name (En) Majboos Rice Name (En) Name (Ar…" at bounding box center [951, 482] width 759 height 56
click at [1153, 487] on div "Majboos Rice (ID: 1856397961) 0.8 BHD" at bounding box center [956, 482] width 681 height 41
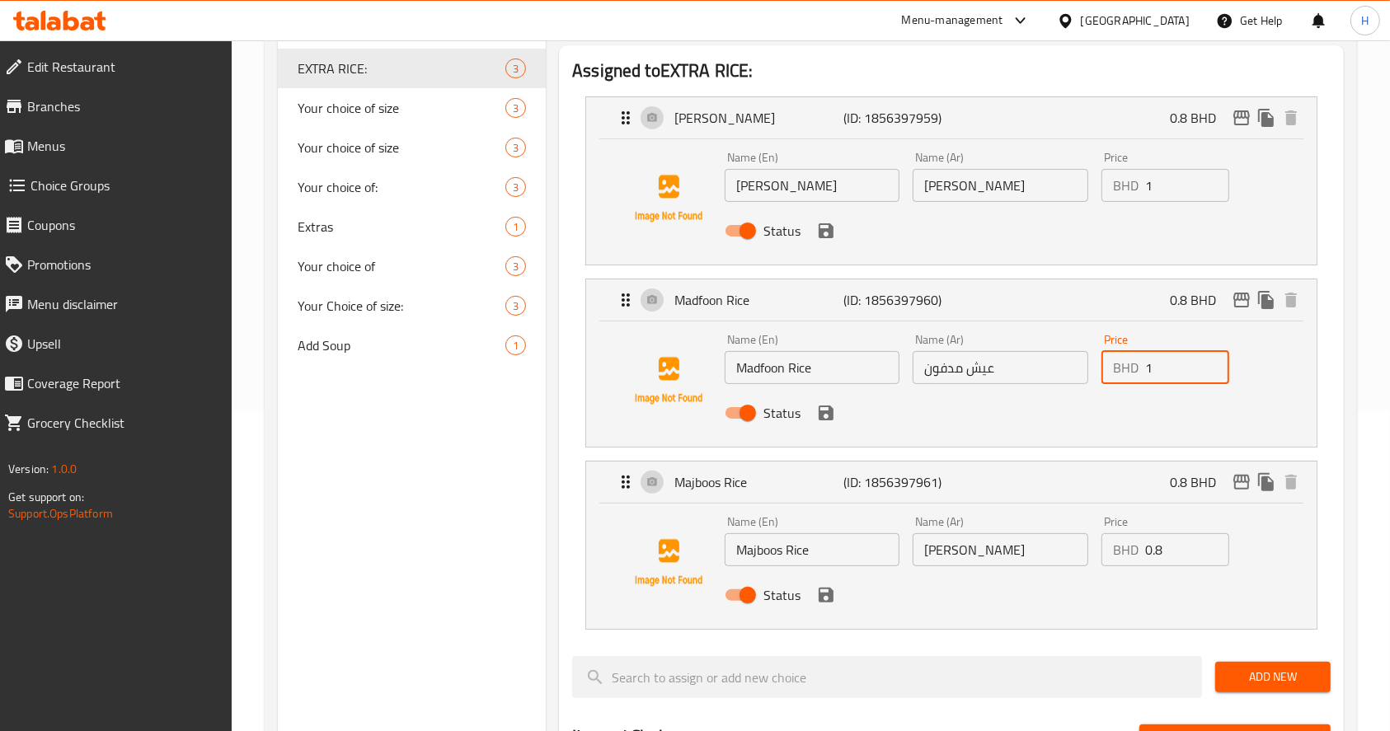
type input "1"
drag, startPoint x: 1175, startPoint y: 543, endPoint x: 852, endPoint y: 581, distance: 325.4
click at [852, 581] on div "Name (En) Majboos Rice Name (En) Name (Ar) عيش غوزي Name (Ar) Price BHD 0.8 Pri…" at bounding box center [1000, 564] width 565 height 108
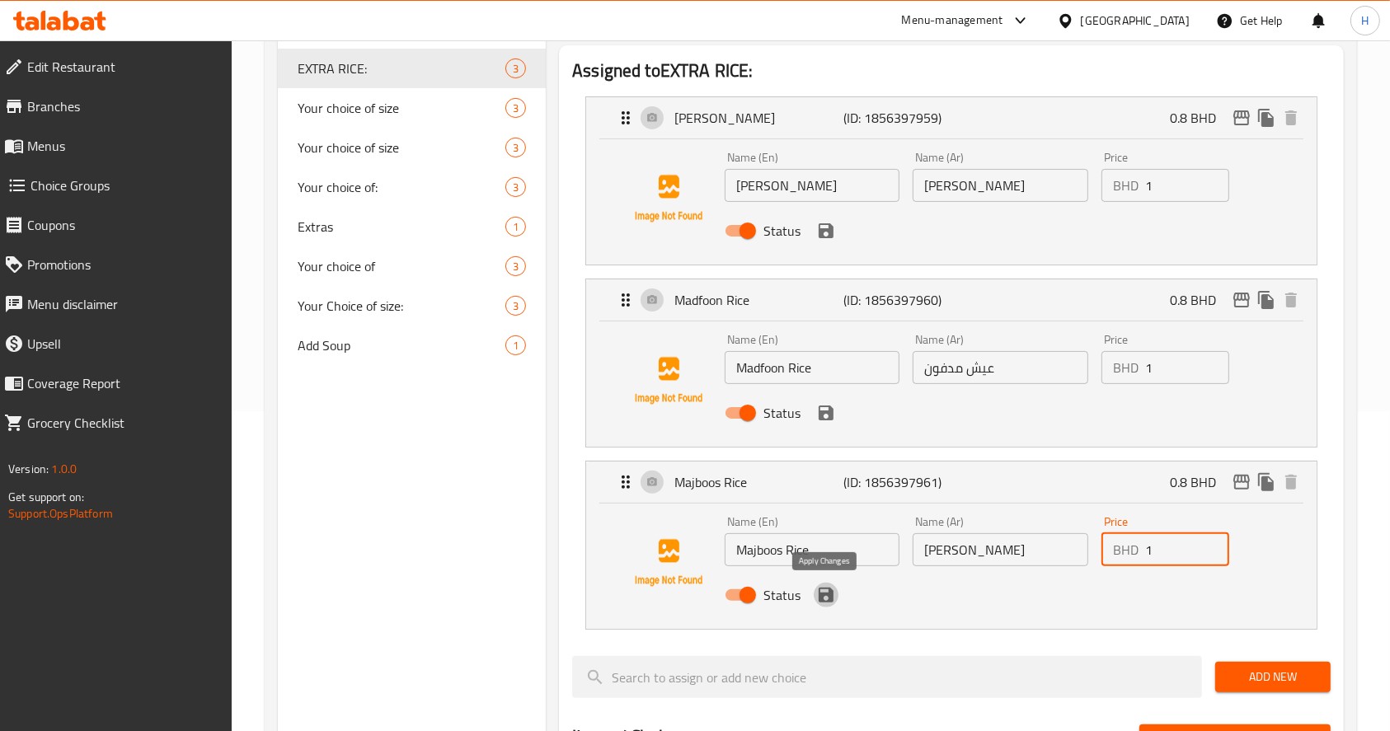
click at [834, 594] on icon "save" at bounding box center [826, 595] width 20 height 20
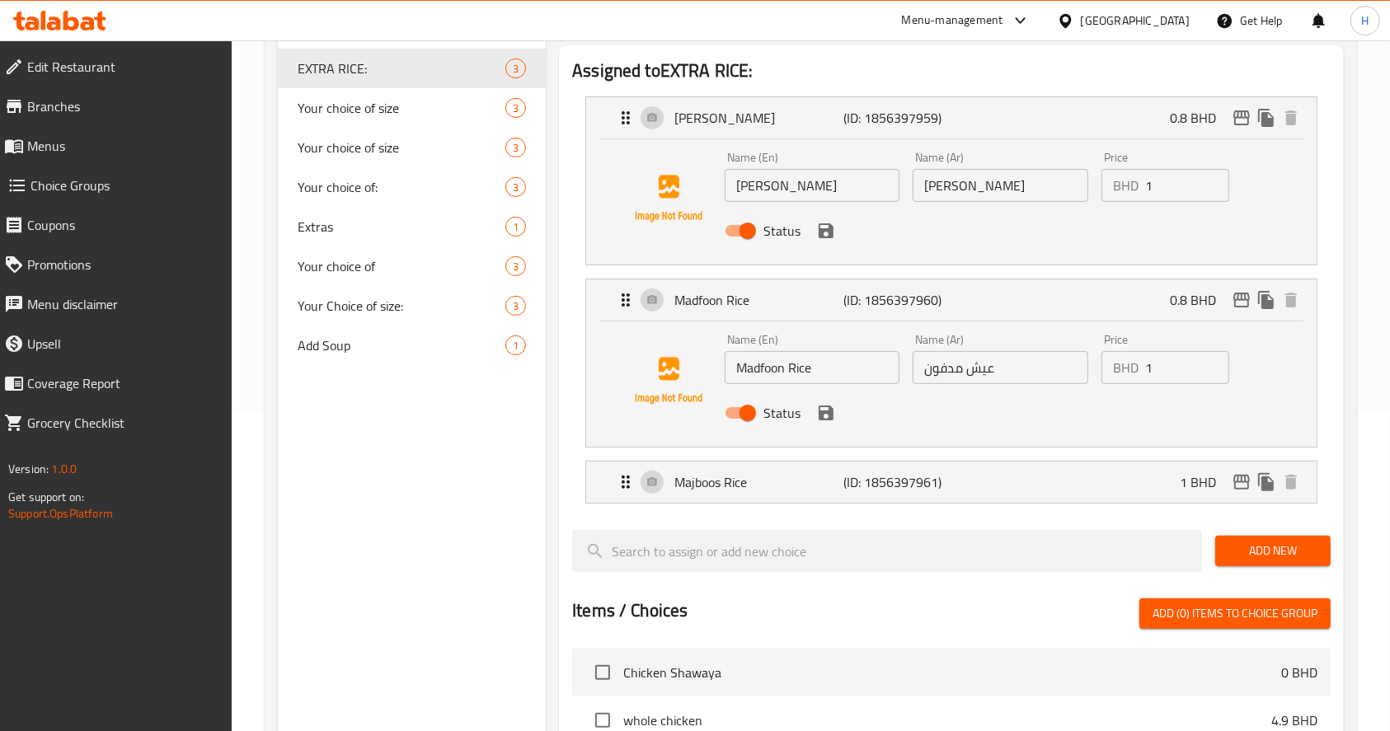
type input "1"
click at [833, 420] on icon "save" at bounding box center [826, 413] width 20 height 20
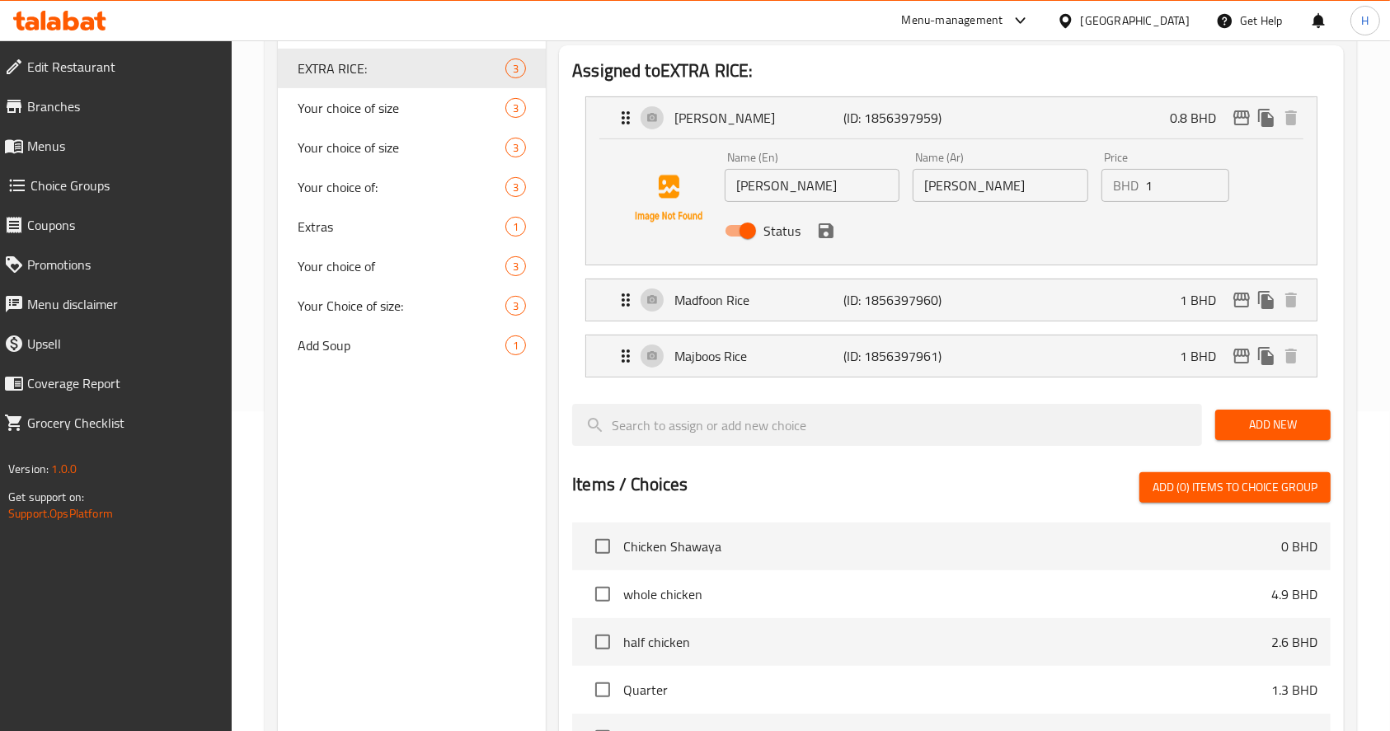
click at [825, 250] on div "Status" at bounding box center [1000, 231] width 565 height 45
click at [825, 237] on icon "save" at bounding box center [826, 231] width 20 height 20
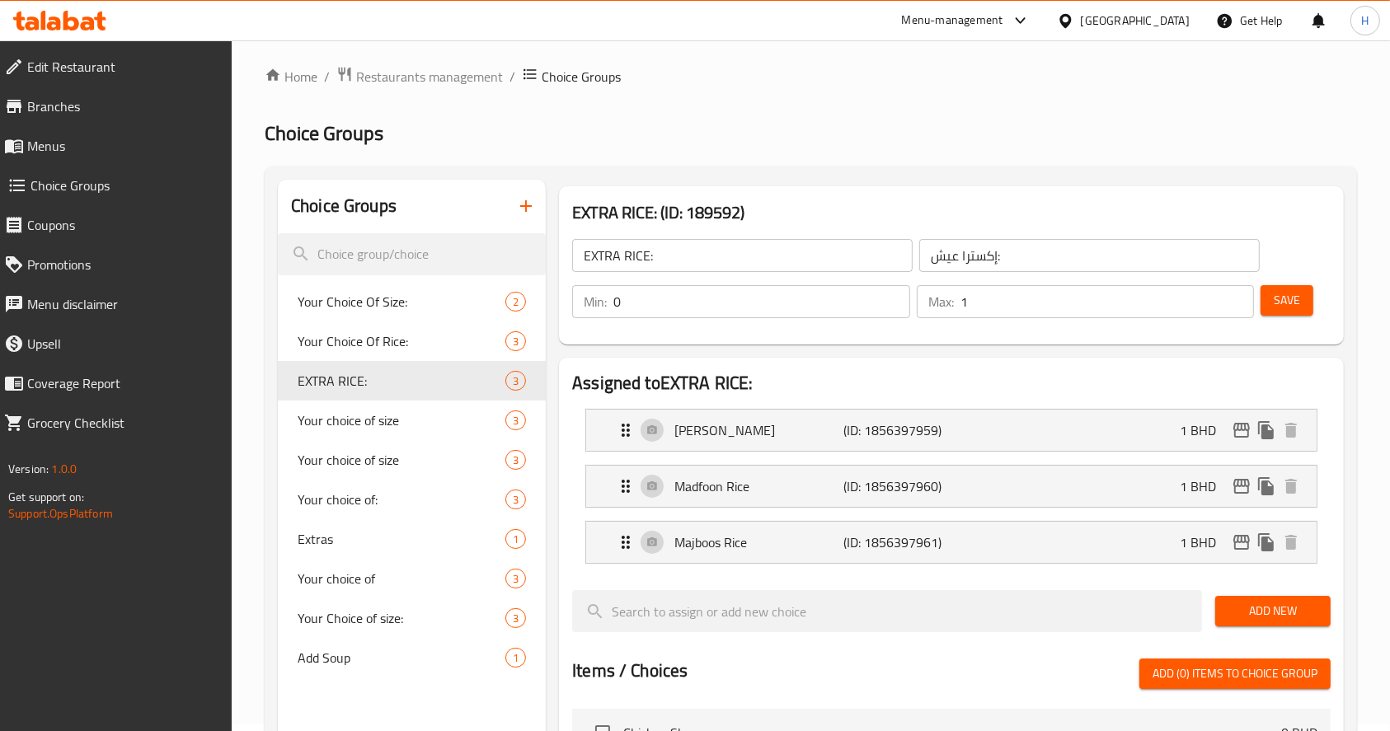
scroll to position [2, 0]
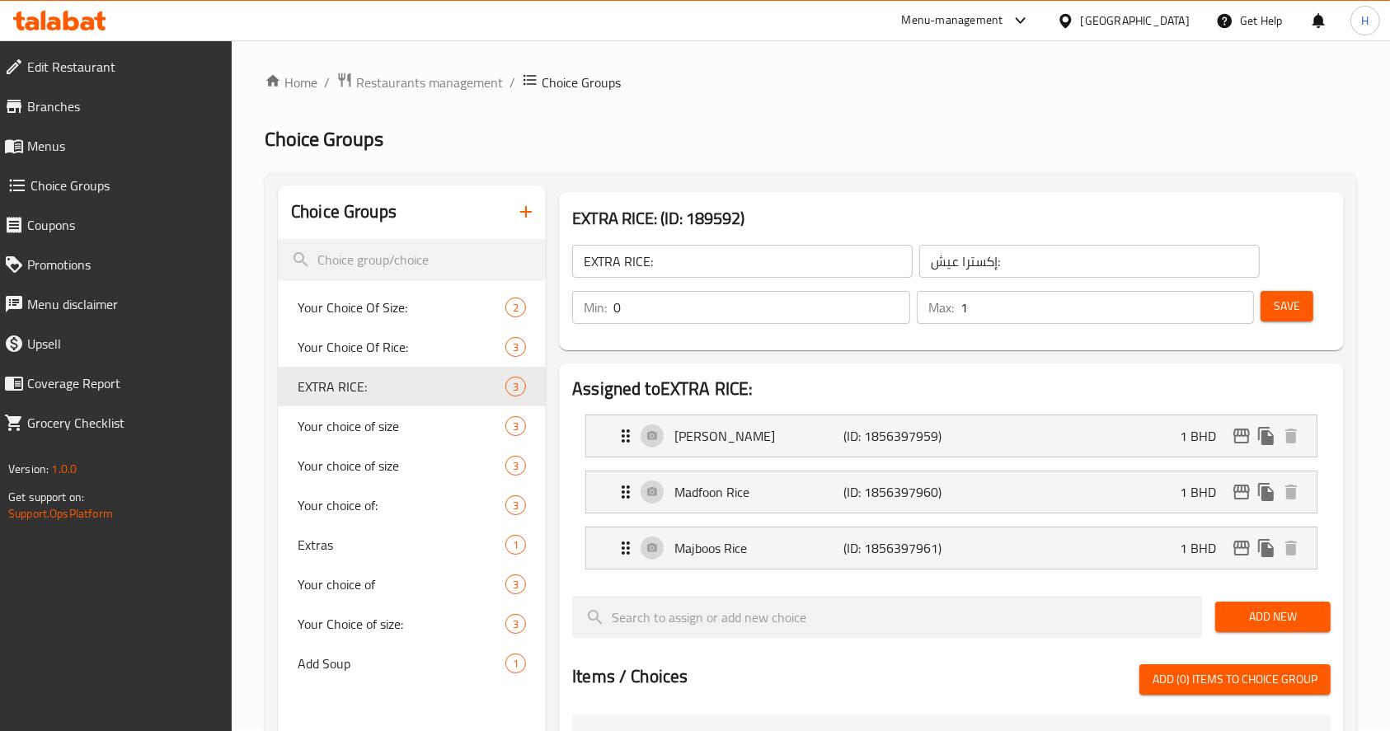
click at [1301, 298] on button "Save" at bounding box center [1287, 306] width 53 height 31
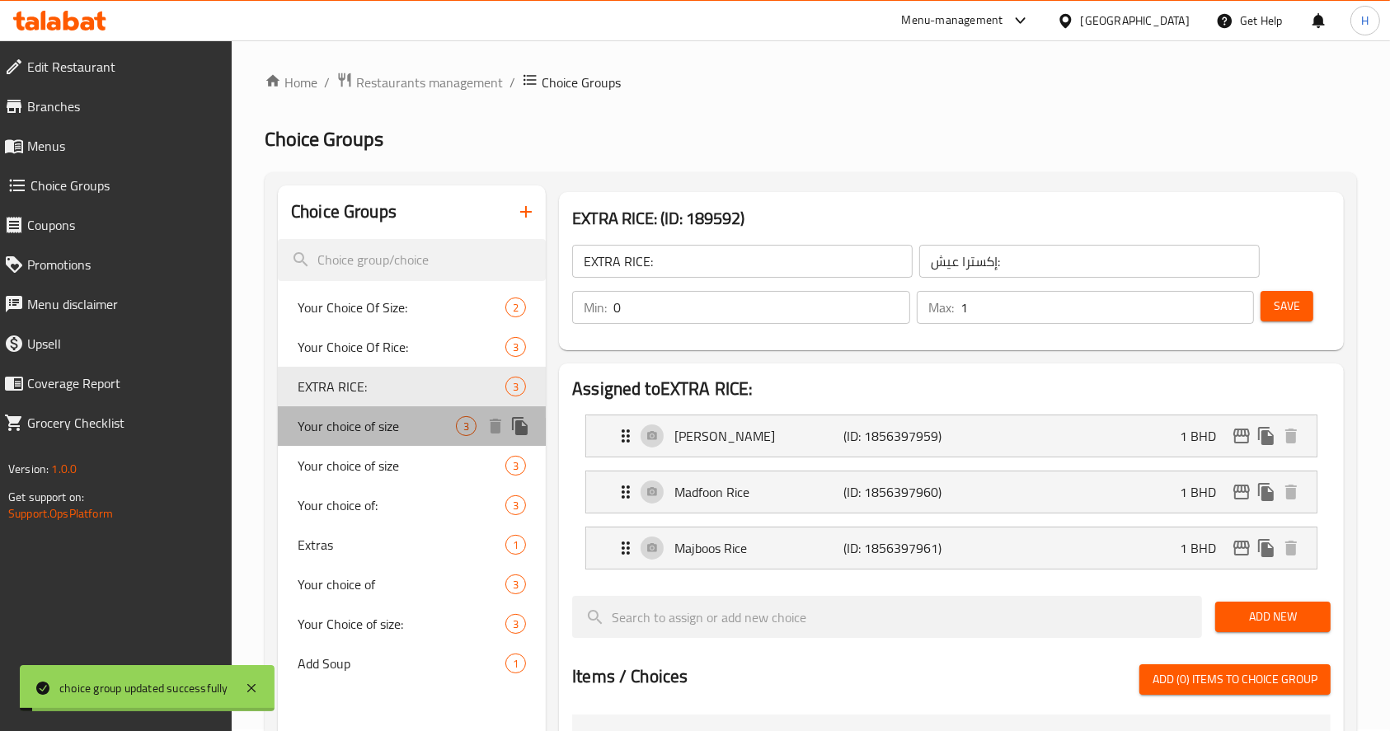
click at [364, 429] on span "Your choice of size" at bounding box center [377, 426] width 158 height 20
type input "Your choice of size"
type input "اختياركم من الحجم"
type input "1"
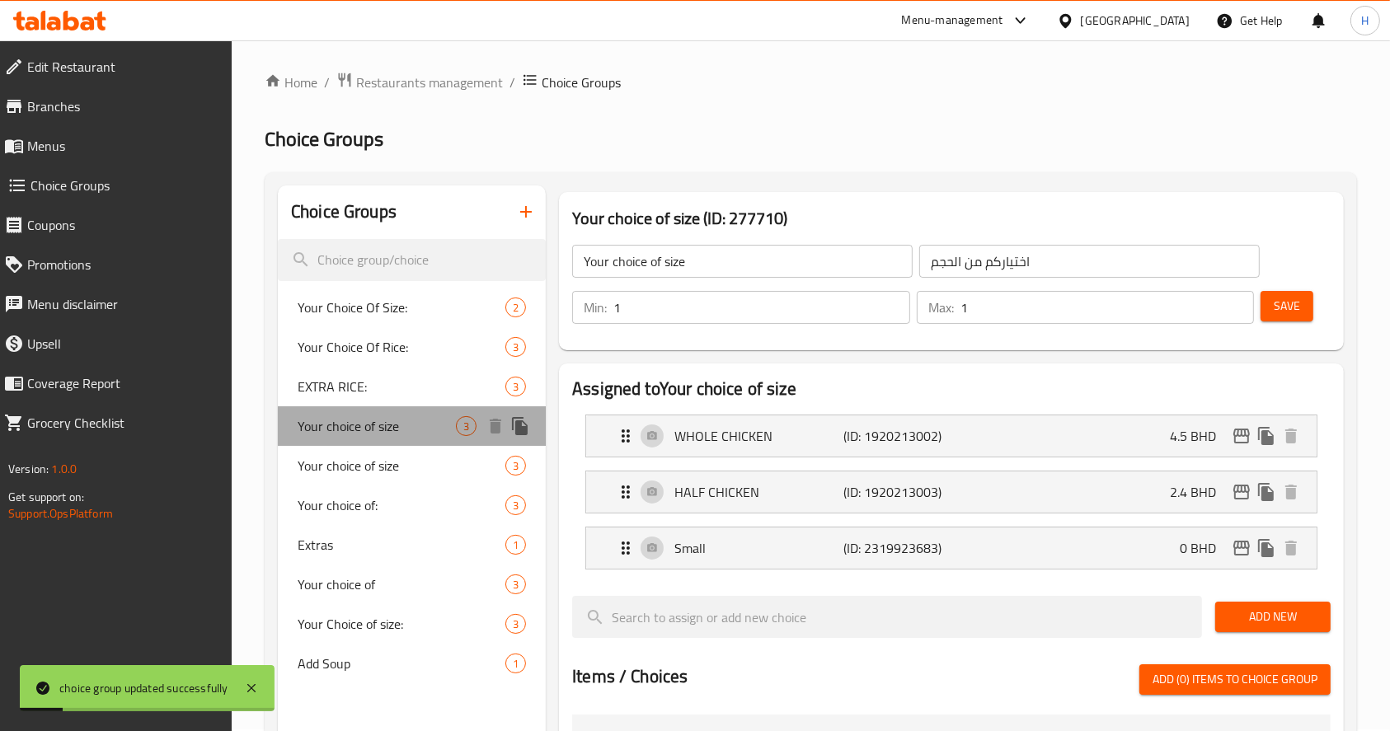
click at [365, 430] on span "Your choice of size" at bounding box center [377, 426] width 158 height 20
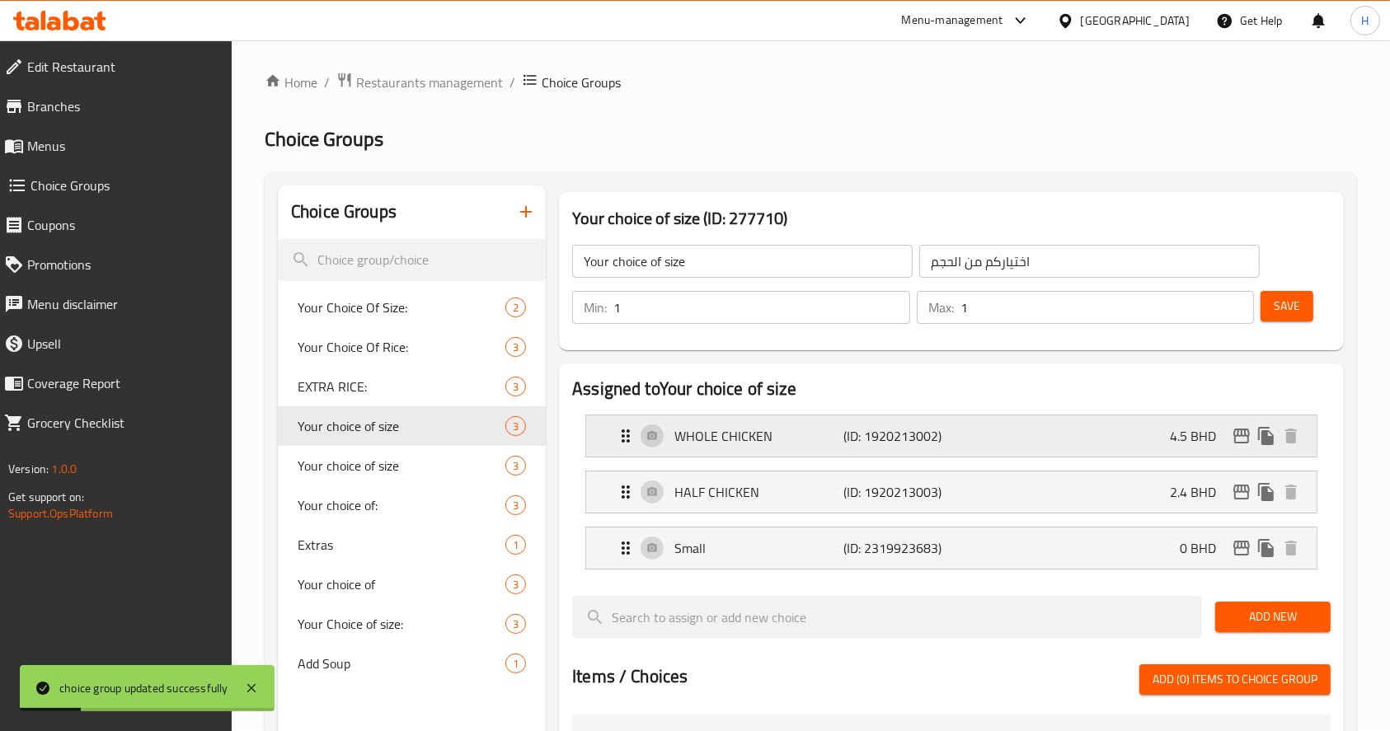
click at [1061, 439] on div "WHOLE CHICKEN (ID: 1920213002) 4.5 BHD" at bounding box center [956, 436] width 681 height 41
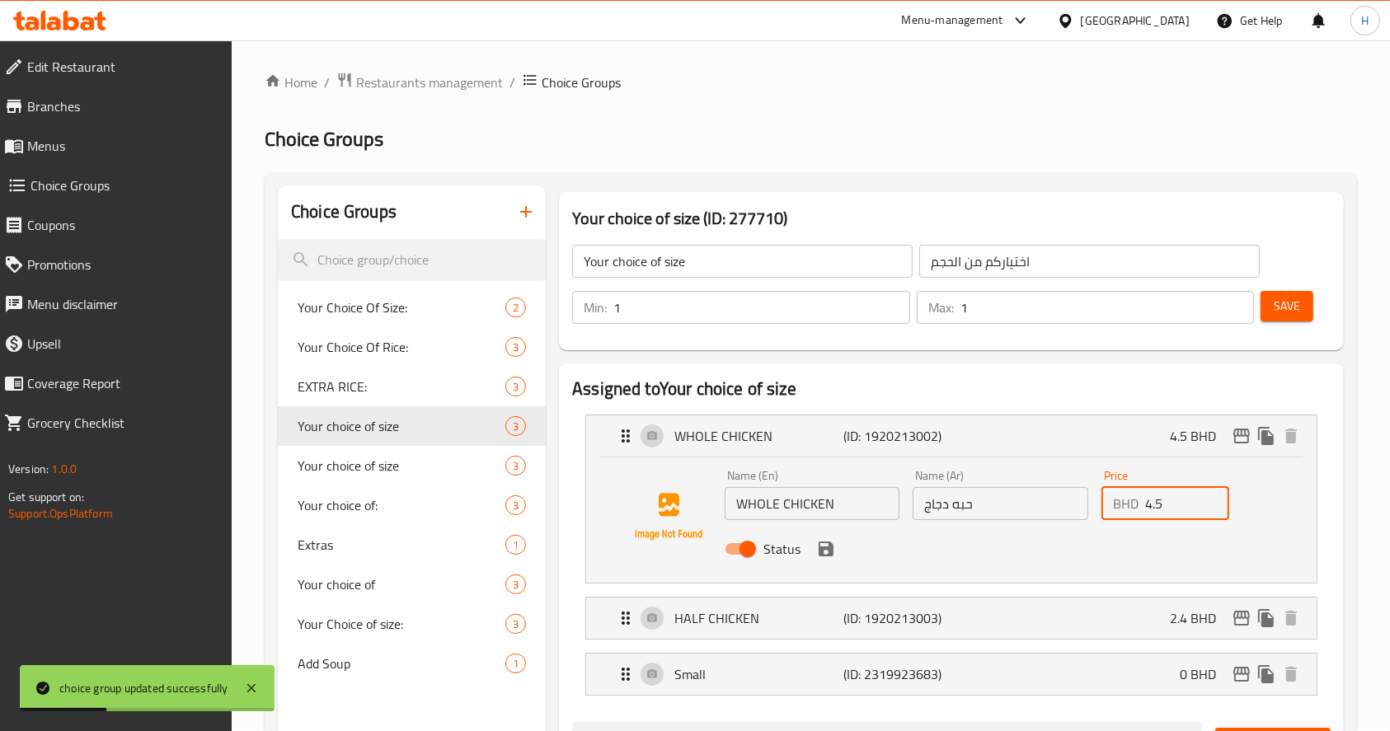
click at [1183, 501] on input "4.5" at bounding box center [1187, 503] width 84 height 33
click at [1073, 618] on div "HALF CHICKEN (ID: 1920213003) 2.4 BHD" at bounding box center [956, 618] width 681 height 41
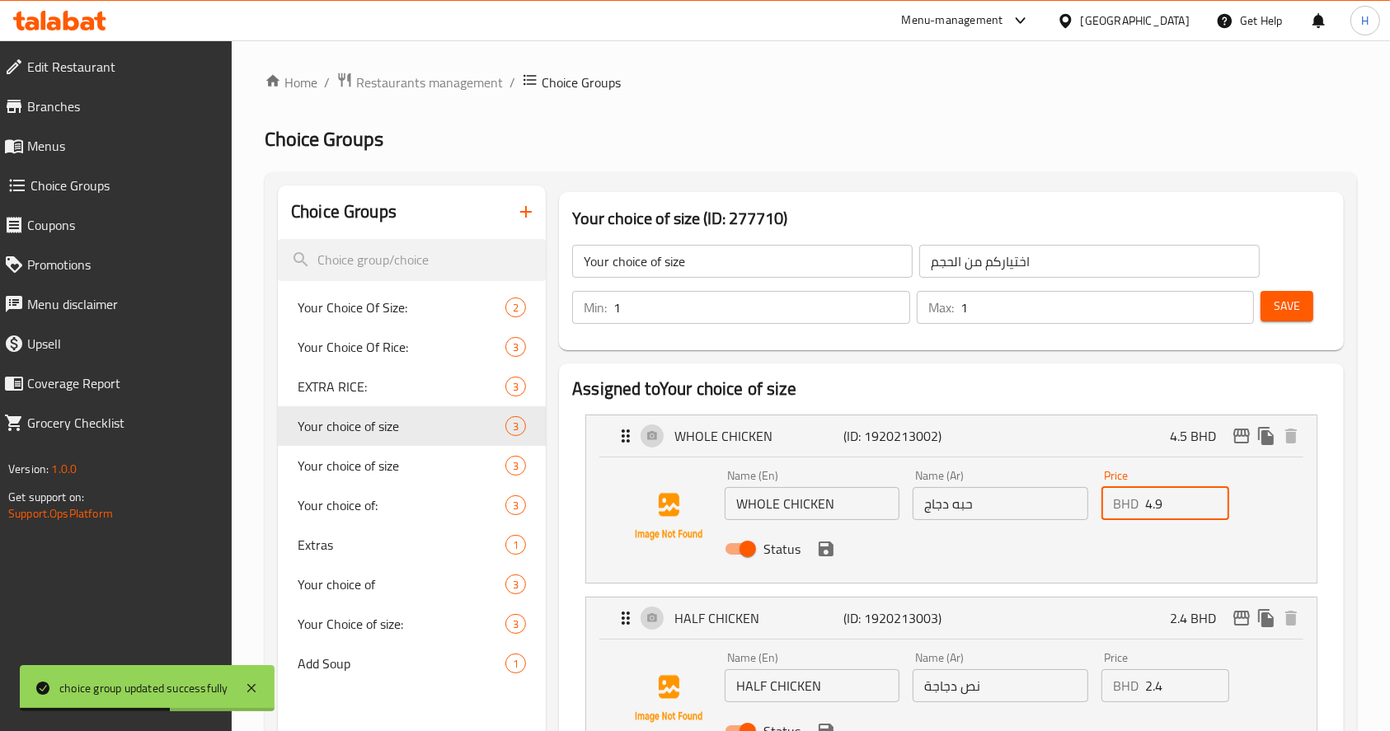
type input "4.9"
click at [1172, 683] on input "2.4" at bounding box center [1187, 686] width 84 height 33
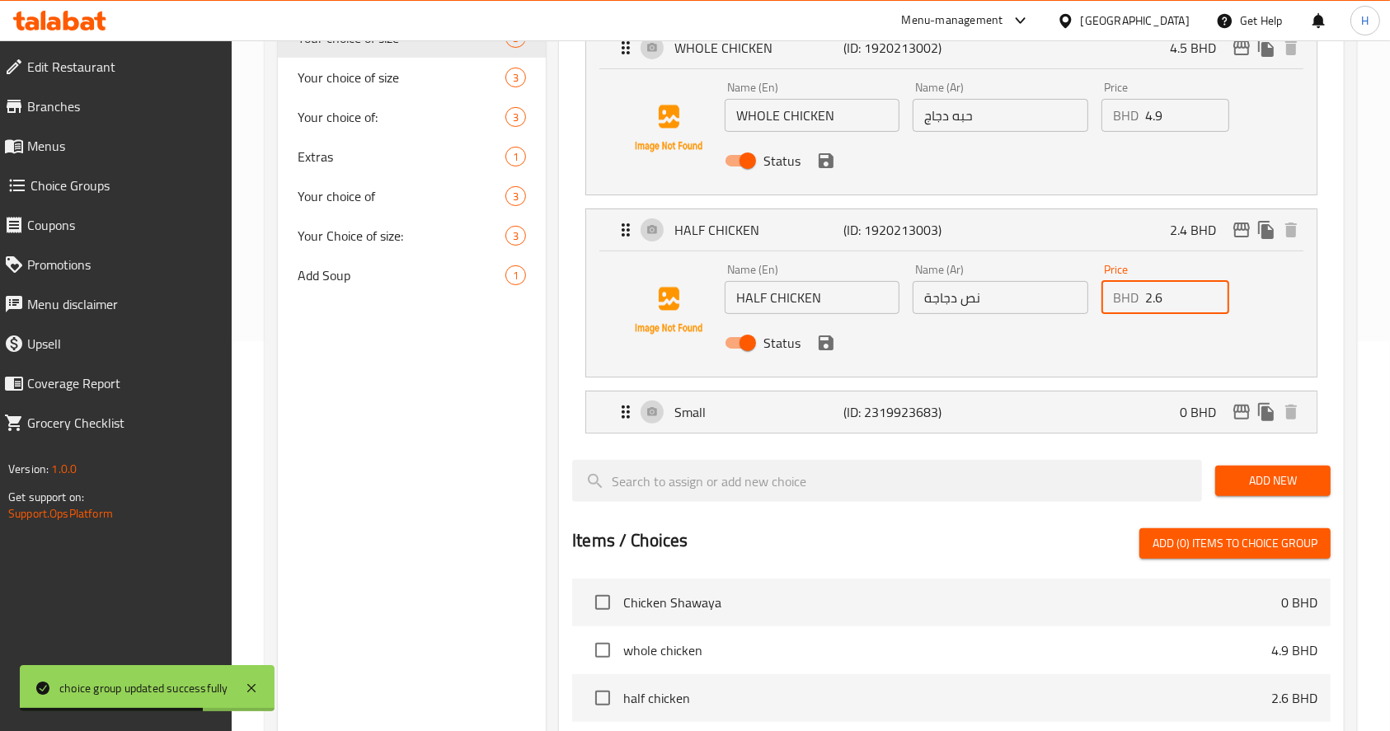
scroll to position [421, 0]
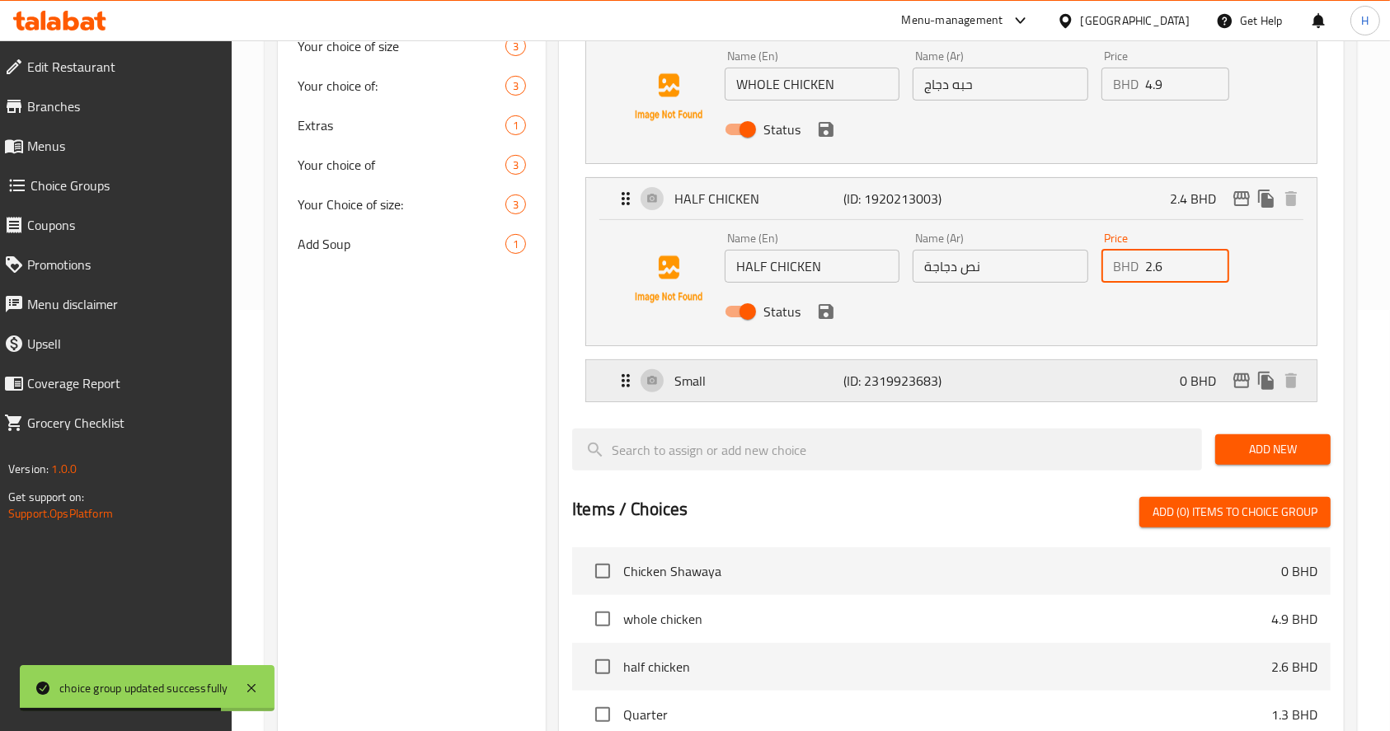
click at [1066, 388] on div "Small (ID: 2319923683) 0 BHD" at bounding box center [956, 380] width 681 height 41
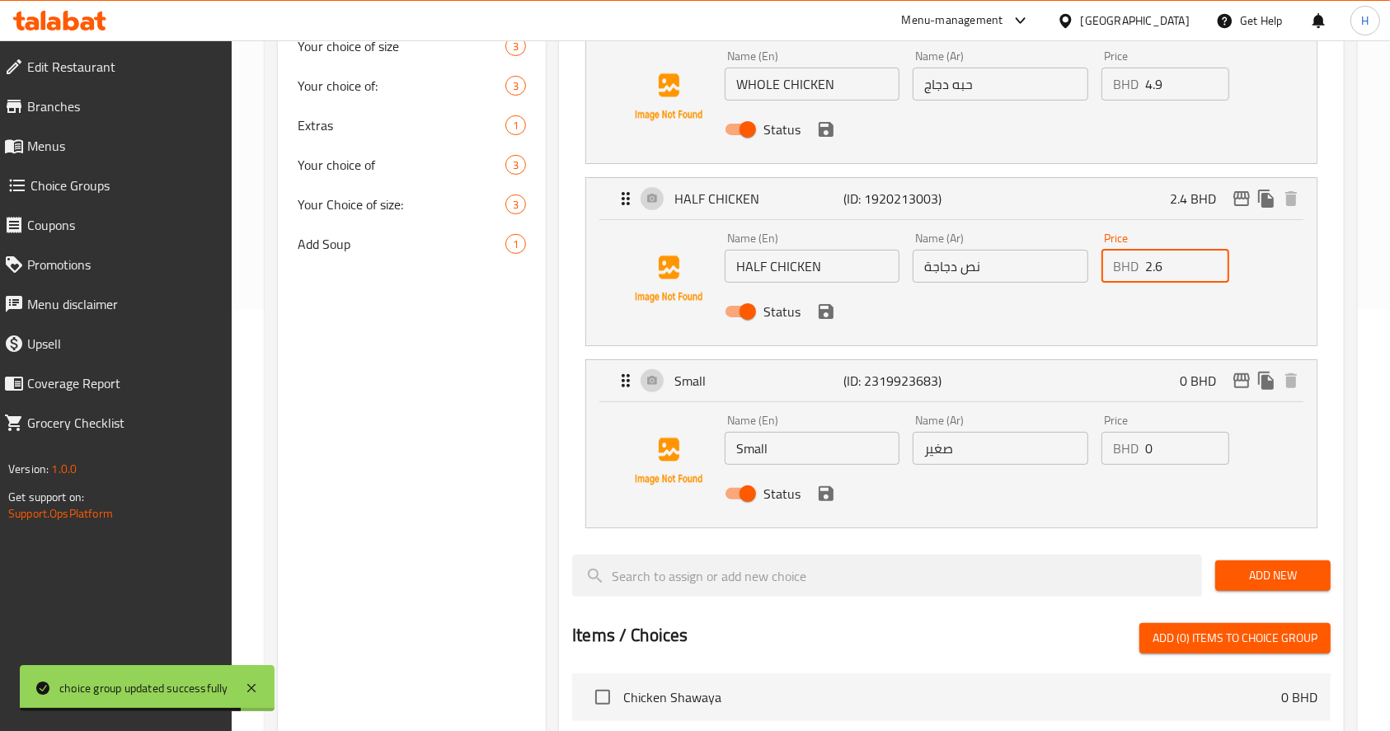
type input "2.6"
drag, startPoint x: 1158, startPoint y: 454, endPoint x: 834, endPoint y: 462, distance: 324.1
click at [834, 462] on div "Name (En) Small Name (En) Name (Ar) صغير Name (Ar) Price BHD 0 Price Status" at bounding box center [1000, 462] width 565 height 108
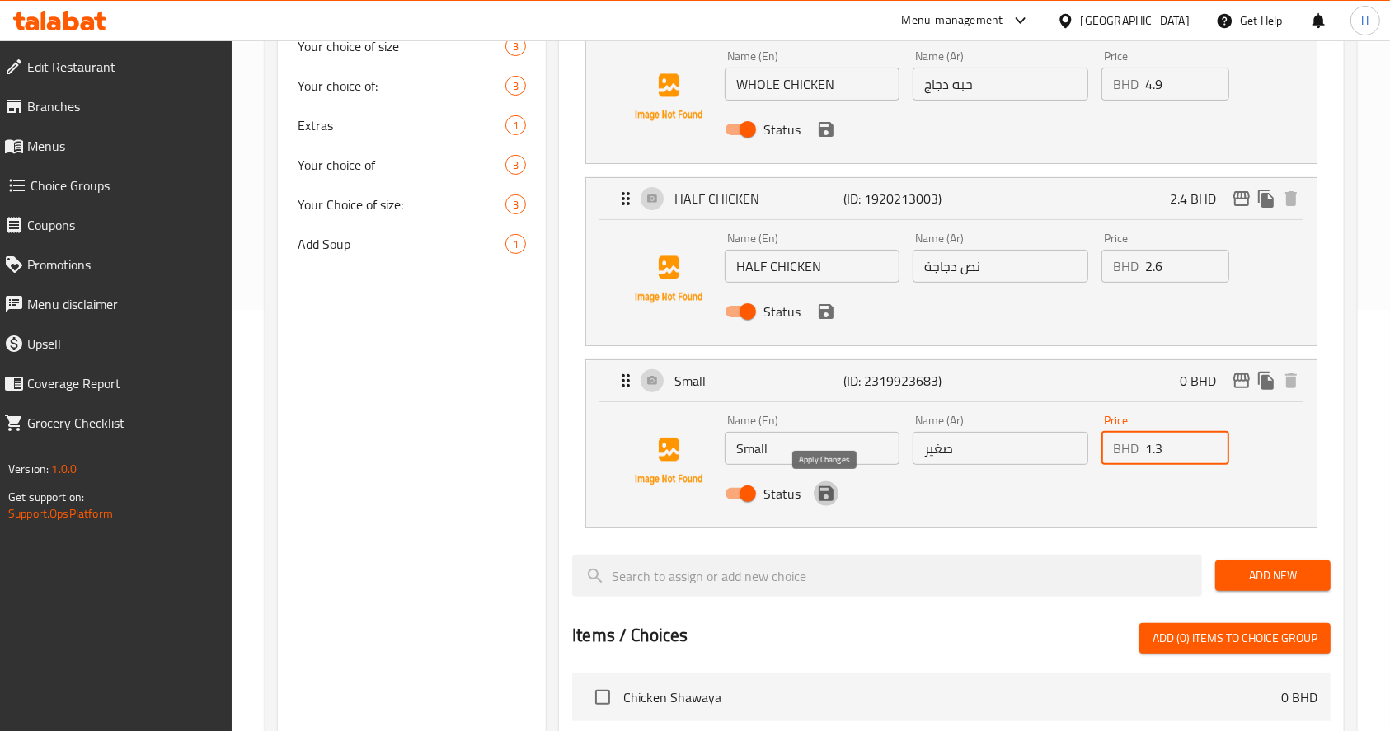
click at [834, 502] on icon "save" at bounding box center [826, 494] width 20 height 20
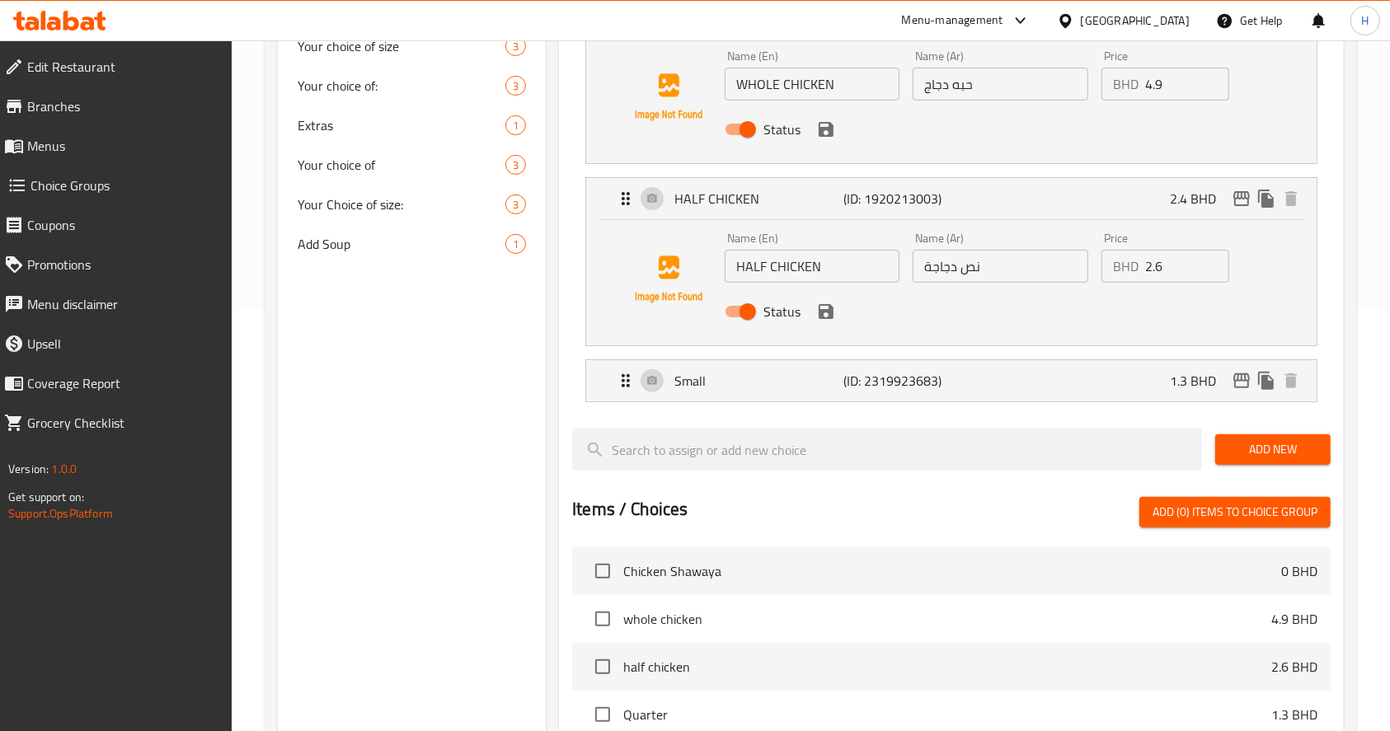
type input "1.3"
click at [834, 320] on icon "save" at bounding box center [826, 312] width 20 height 20
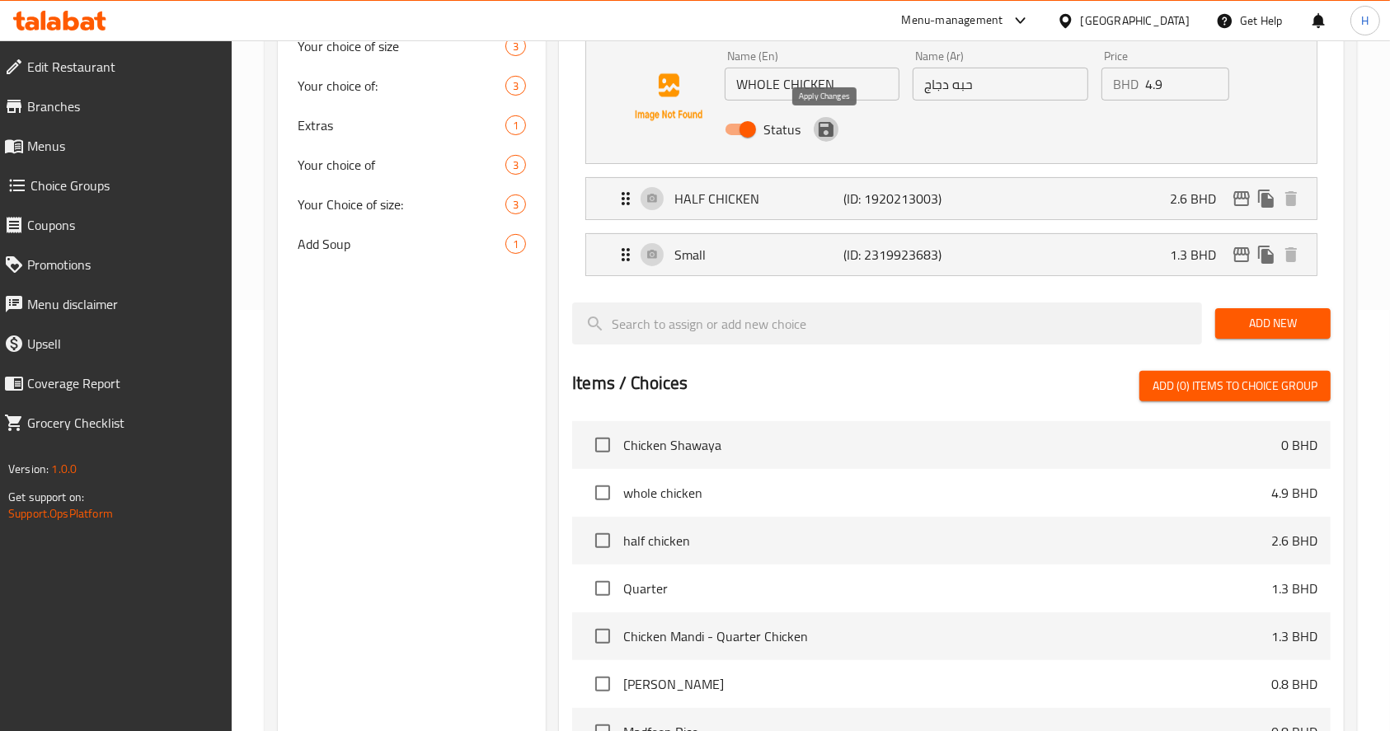
click at [825, 141] on button "save" at bounding box center [826, 129] width 25 height 25
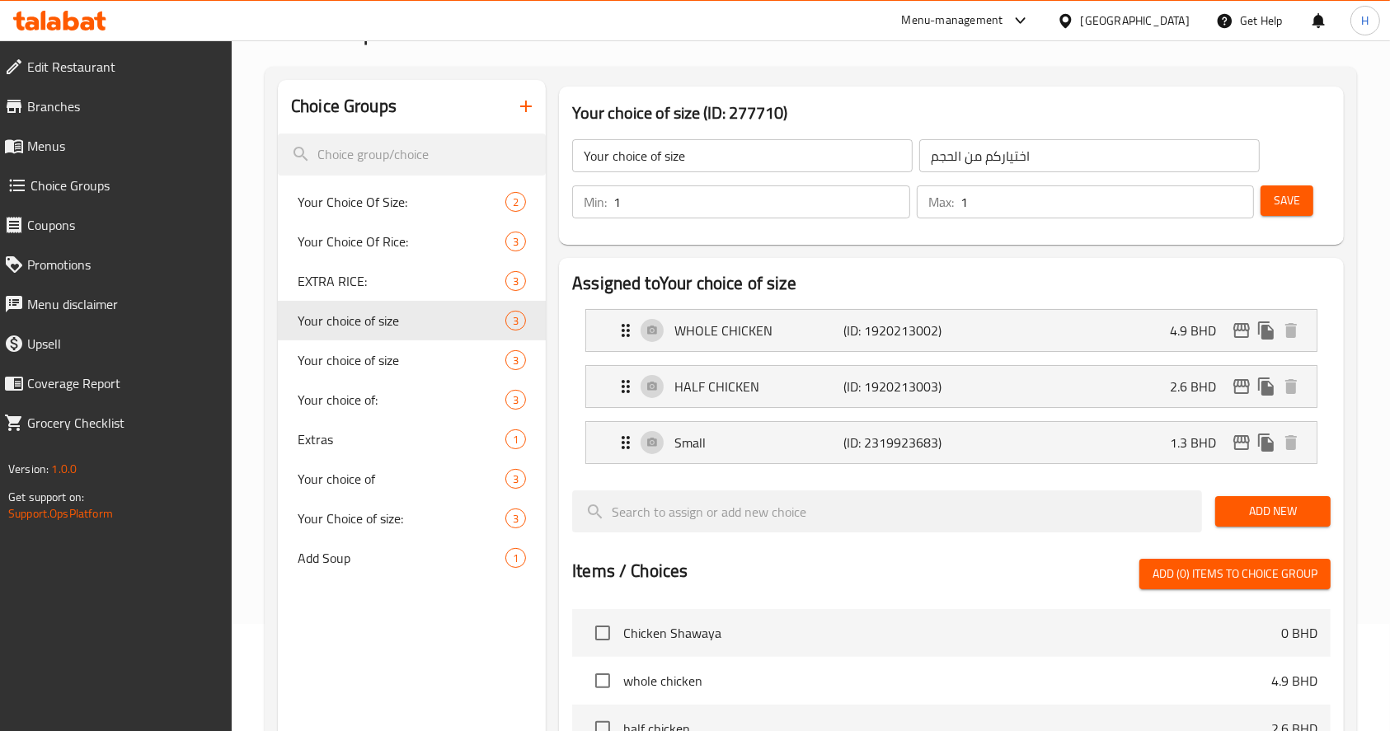
scroll to position [101, 0]
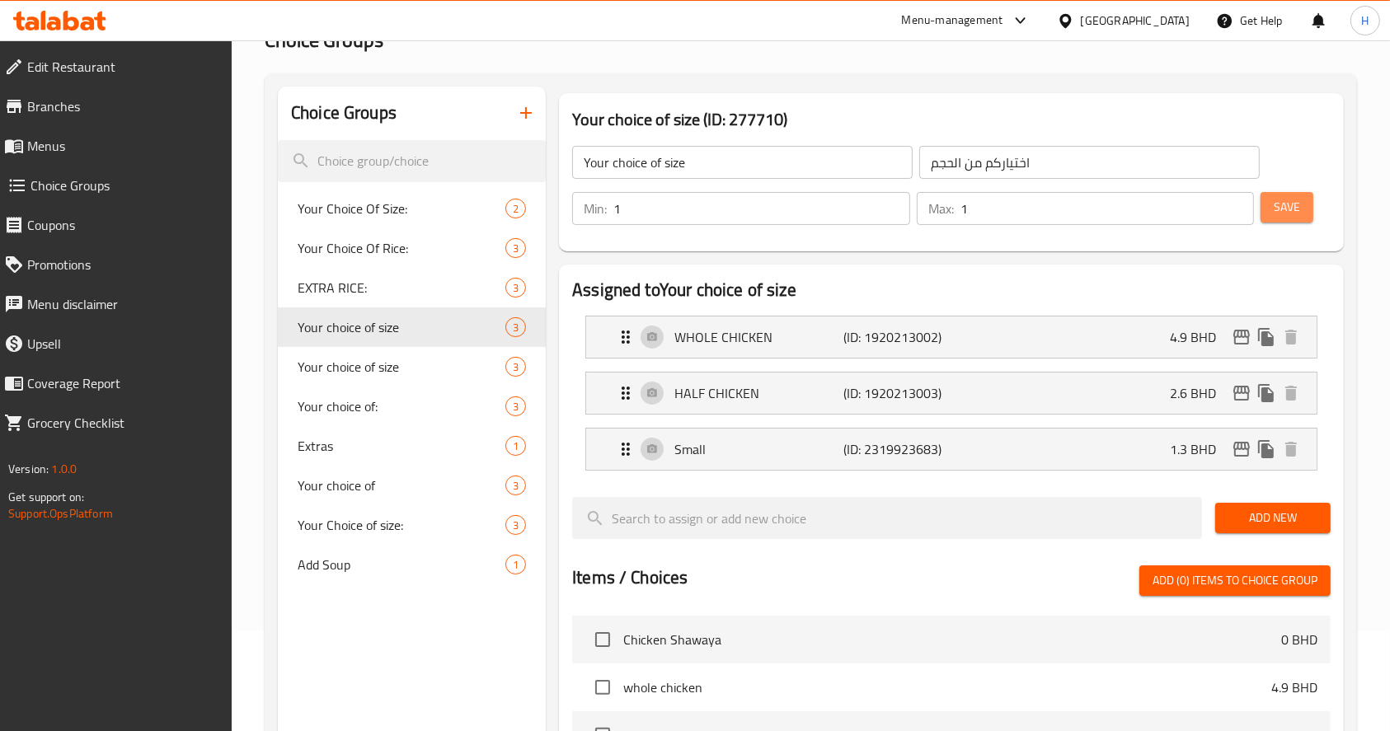
click at [1267, 214] on button "Save" at bounding box center [1287, 207] width 53 height 31
click at [350, 357] on span "Your choice of size" at bounding box center [377, 367] width 158 height 20
type input "Your choice of size"
type input "اختيارك من الحجم"
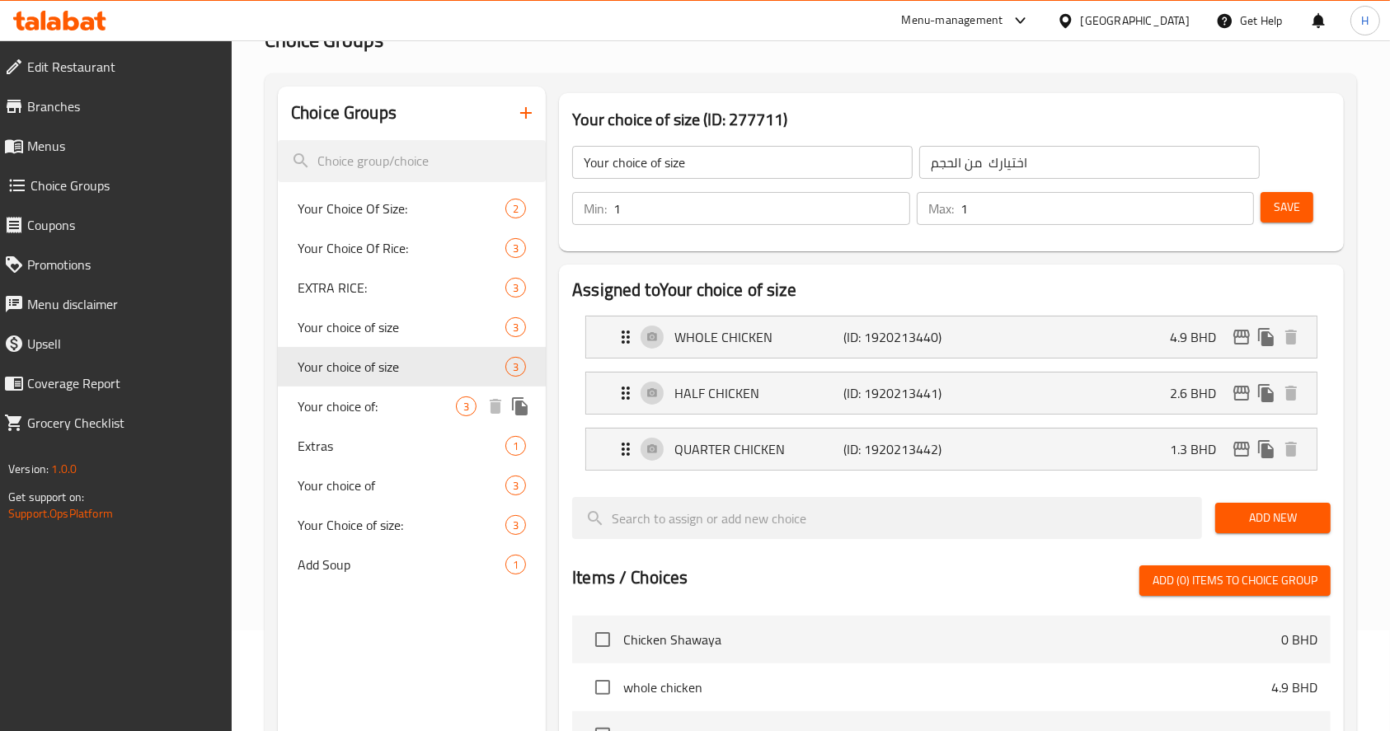
click at [343, 416] on span "Your choice of:" at bounding box center [377, 407] width 158 height 20
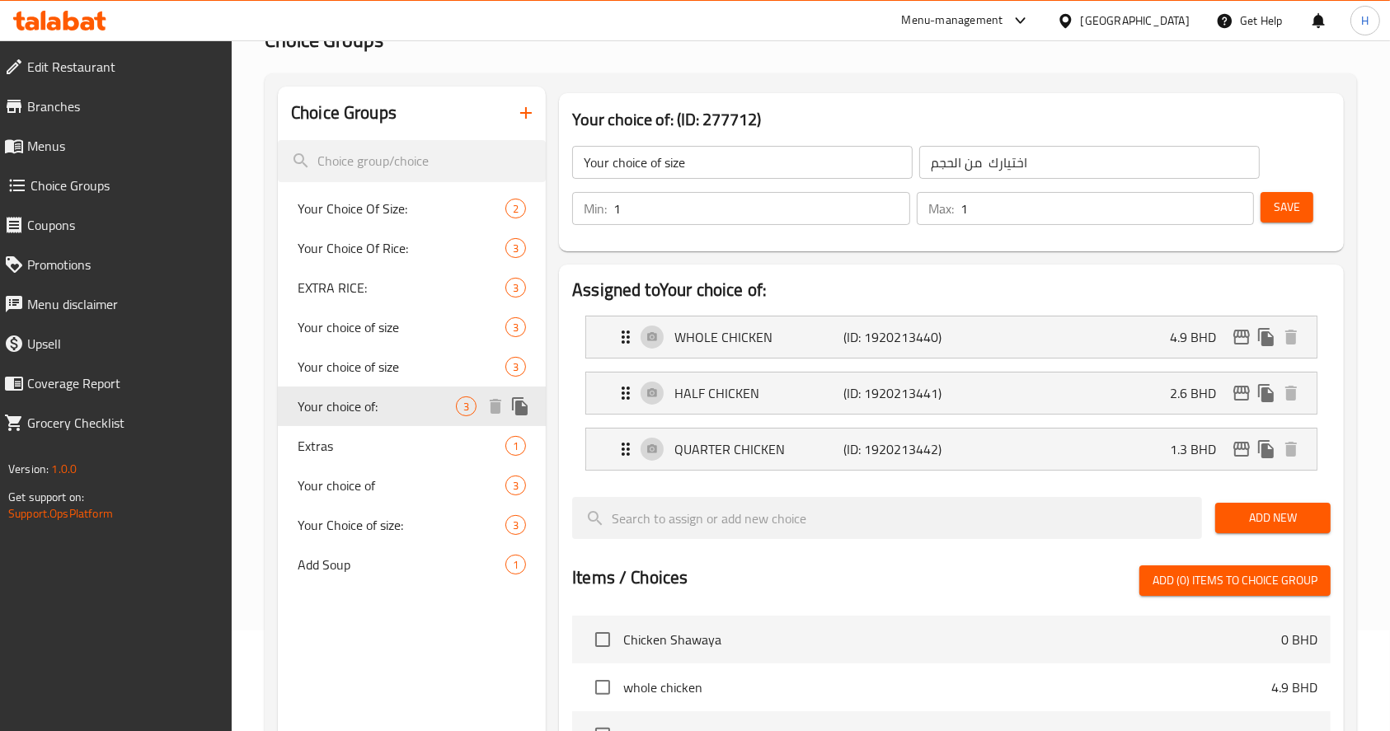
type input "Your choice of:"
type input "اختيارك من:"
click at [1108, 336] on div "WHOLE CHICKEN (ID: 1920213628) 4.4 BHD" at bounding box center [956, 337] width 681 height 41
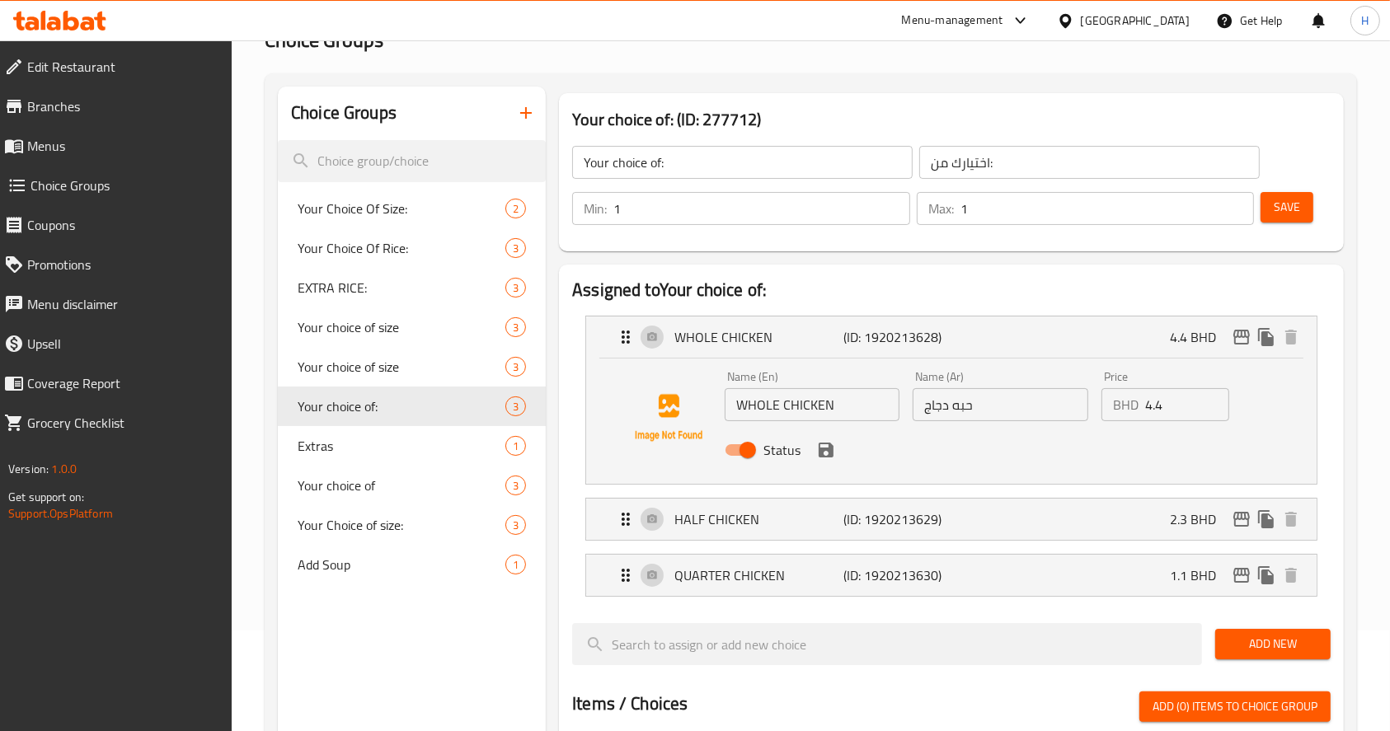
click at [1178, 398] on input "4.4" at bounding box center [1187, 404] width 84 height 33
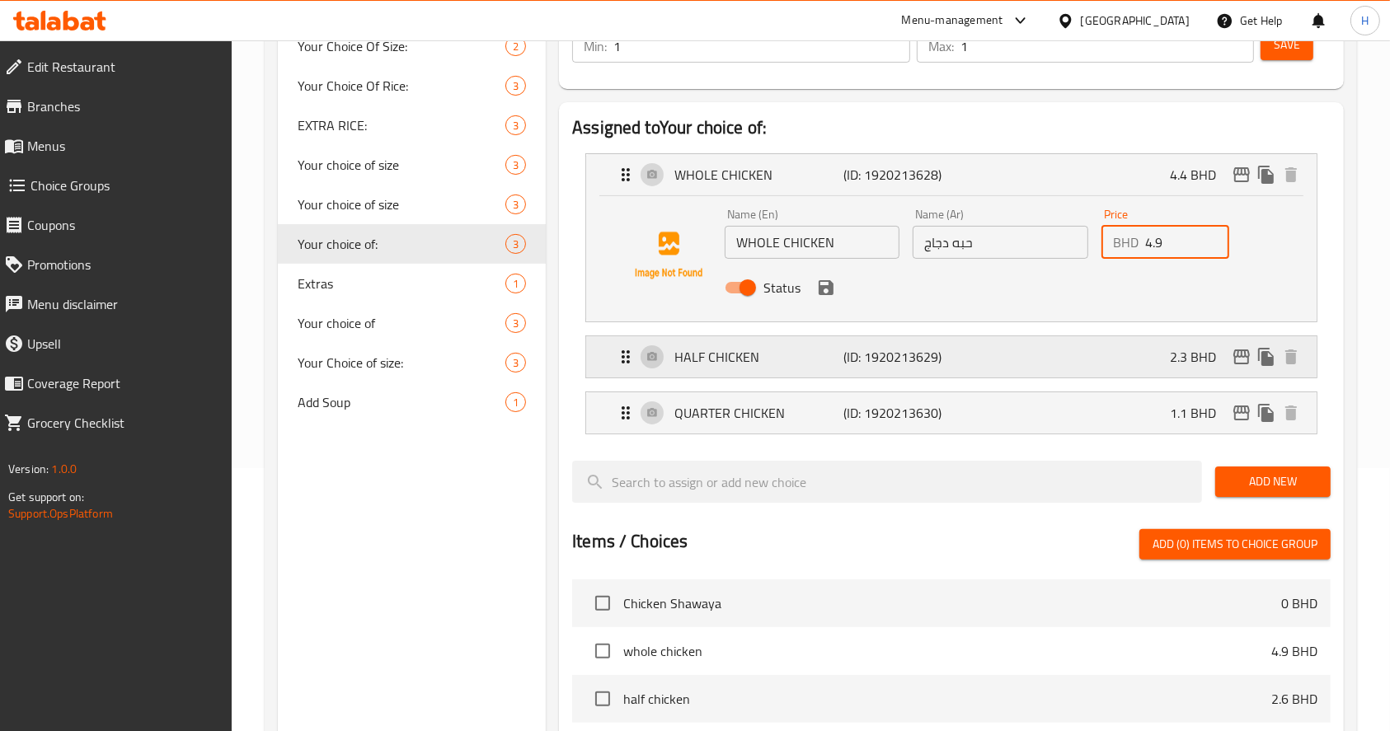
scroll to position [264, 0]
click at [1114, 350] on div "HALF CHICKEN (ID: 1920213629) 2.3 BHD" at bounding box center [956, 356] width 681 height 41
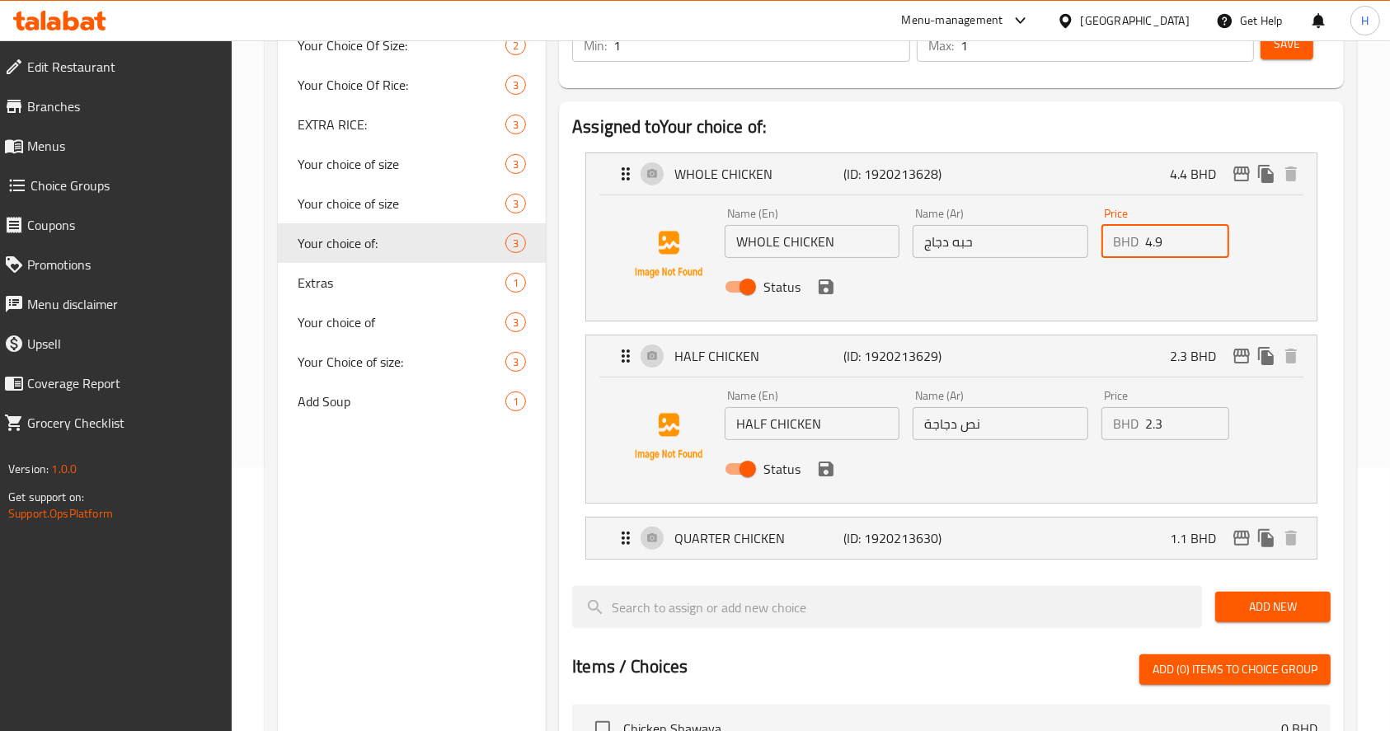
type input "4.9"
click at [1174, 425] on input "2.3" at bounding box center [1187, 423] width 84 height 33
click at [1139, 561] on li "QUARTER CHICKEN (ID: 1920213630) 1.1 BHD Name (En) QUARTER CHICKEN Name (En) Na…" at bounding box center [951, 538] width 759 height 56
click at [1114, 546] on div "QUARTER CHICKEN (ID: 1920213630) 1.1 BHD" at bounding box center [956, 538] width 681 height 41
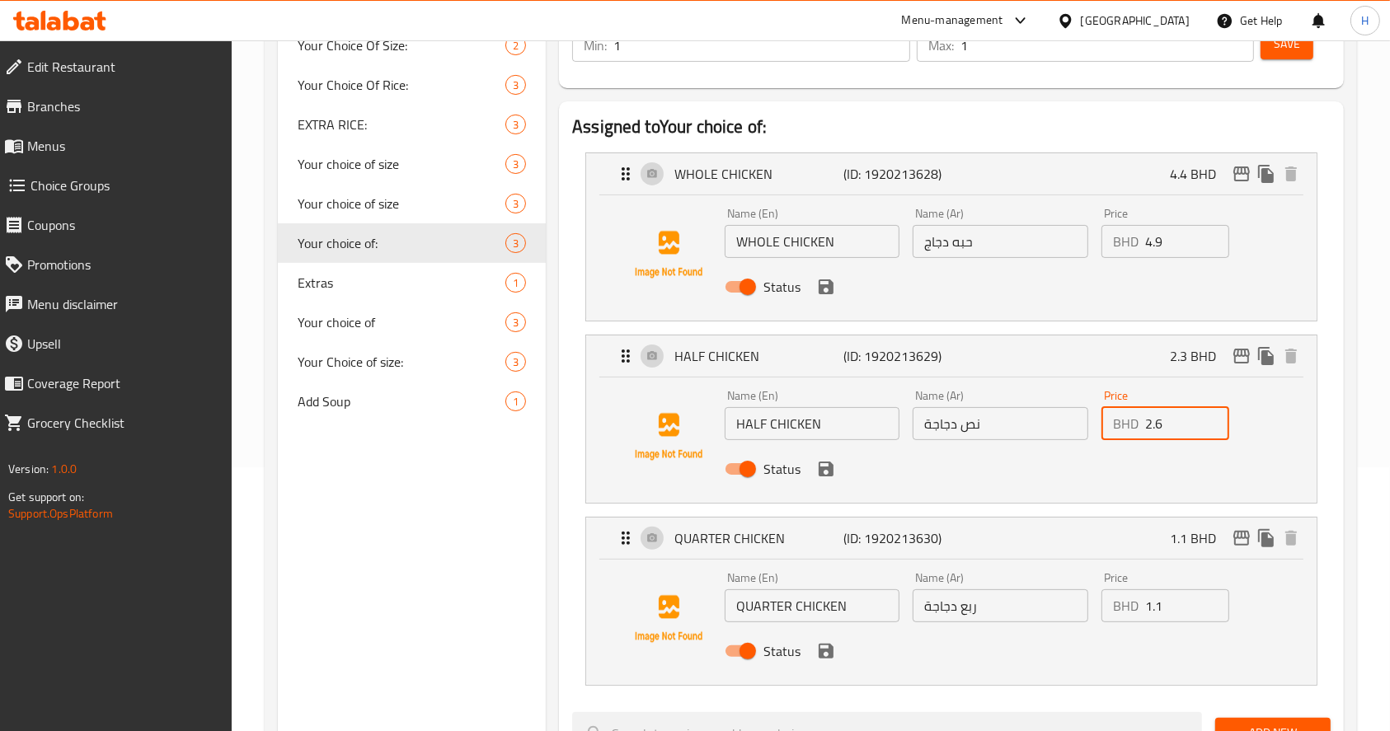
type input "2.6"
click at [1168, 602] on input "1.1" at bounding box center [1187, 606] width 84 height 33
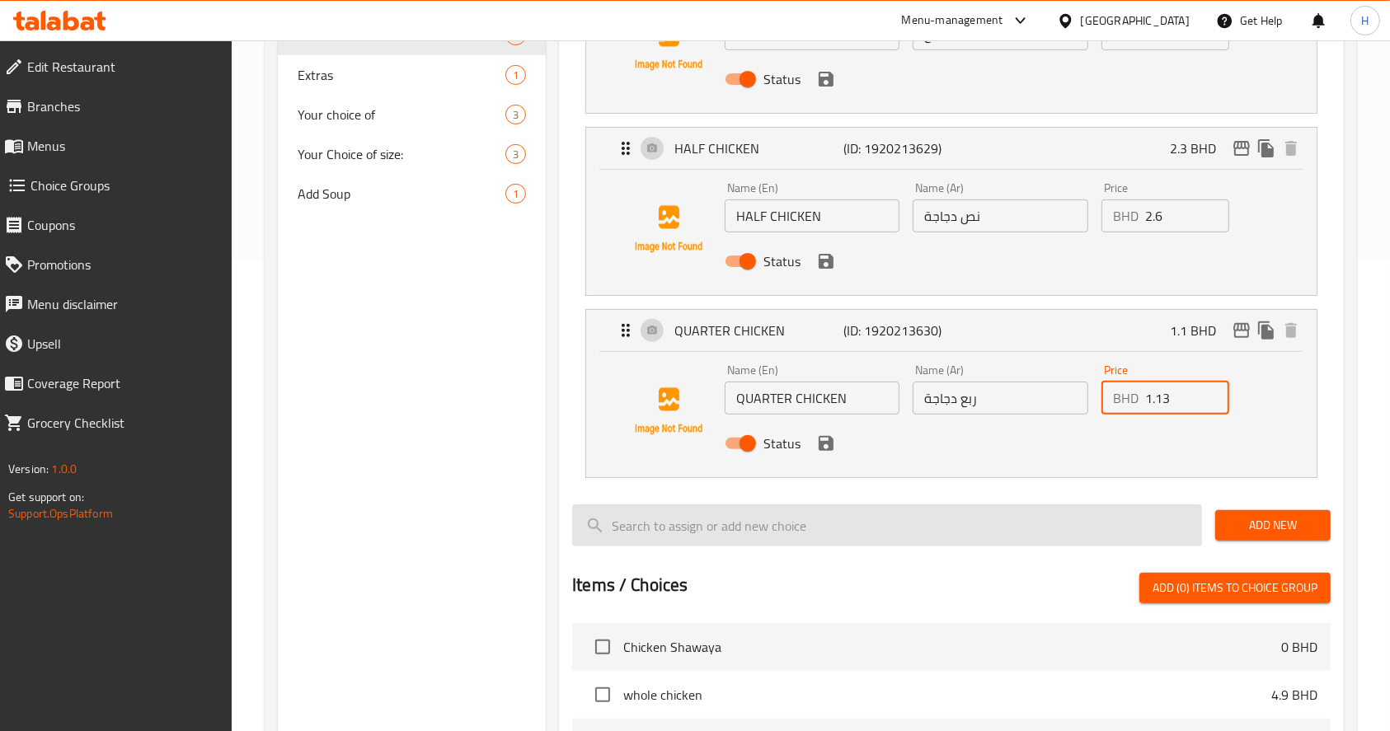
scroll to position [472, 0]
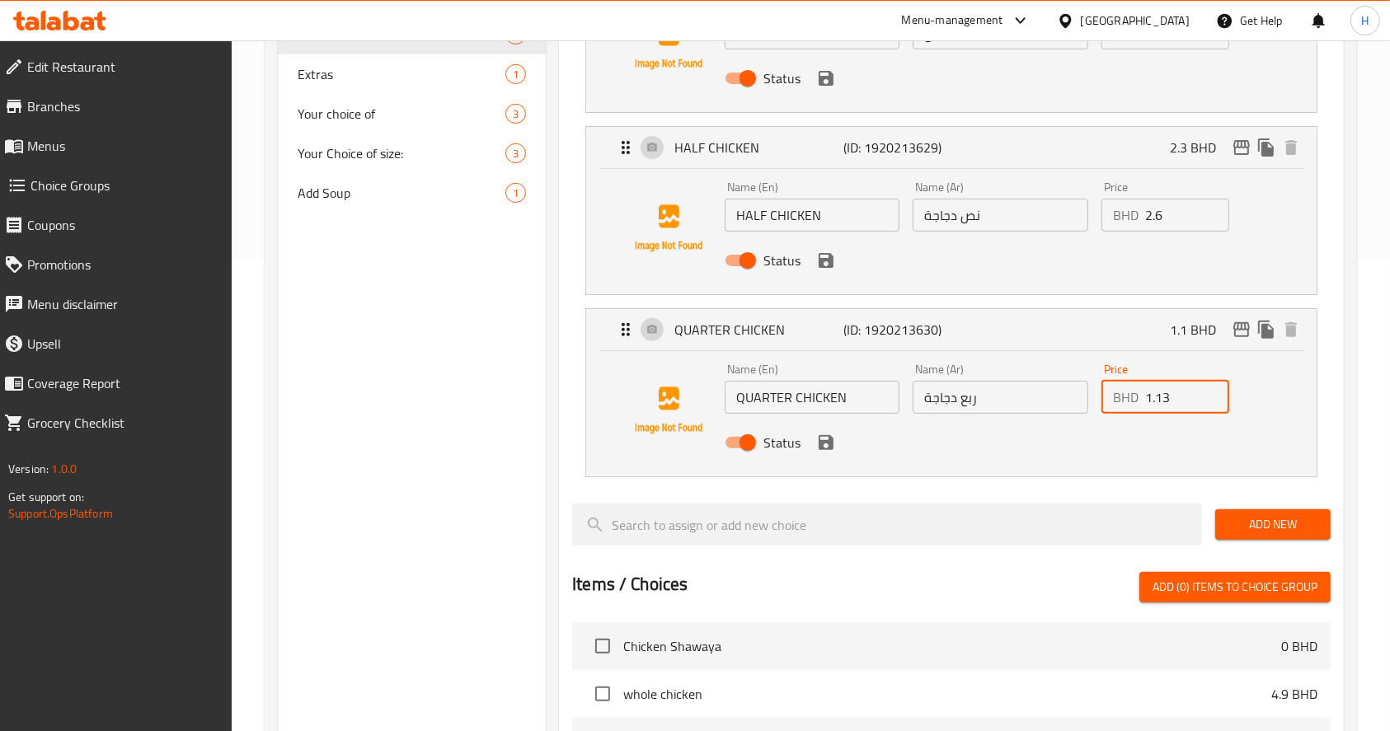
click at [826, 444] on icon "save" at bounding box center [826, 443] width 20 height 20
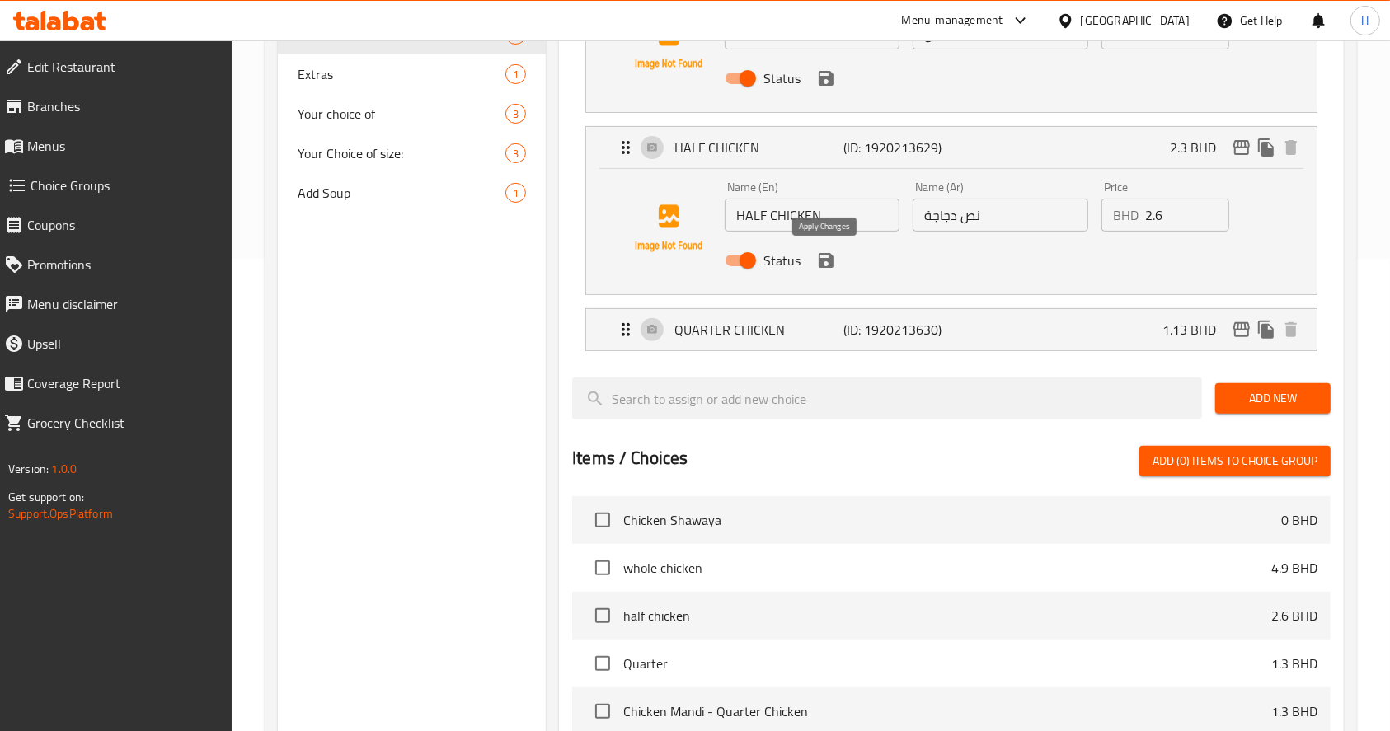
type input "1.13"
click at [828, 261] on icon "save" at bounding box center [826, 260] width 15 height 15
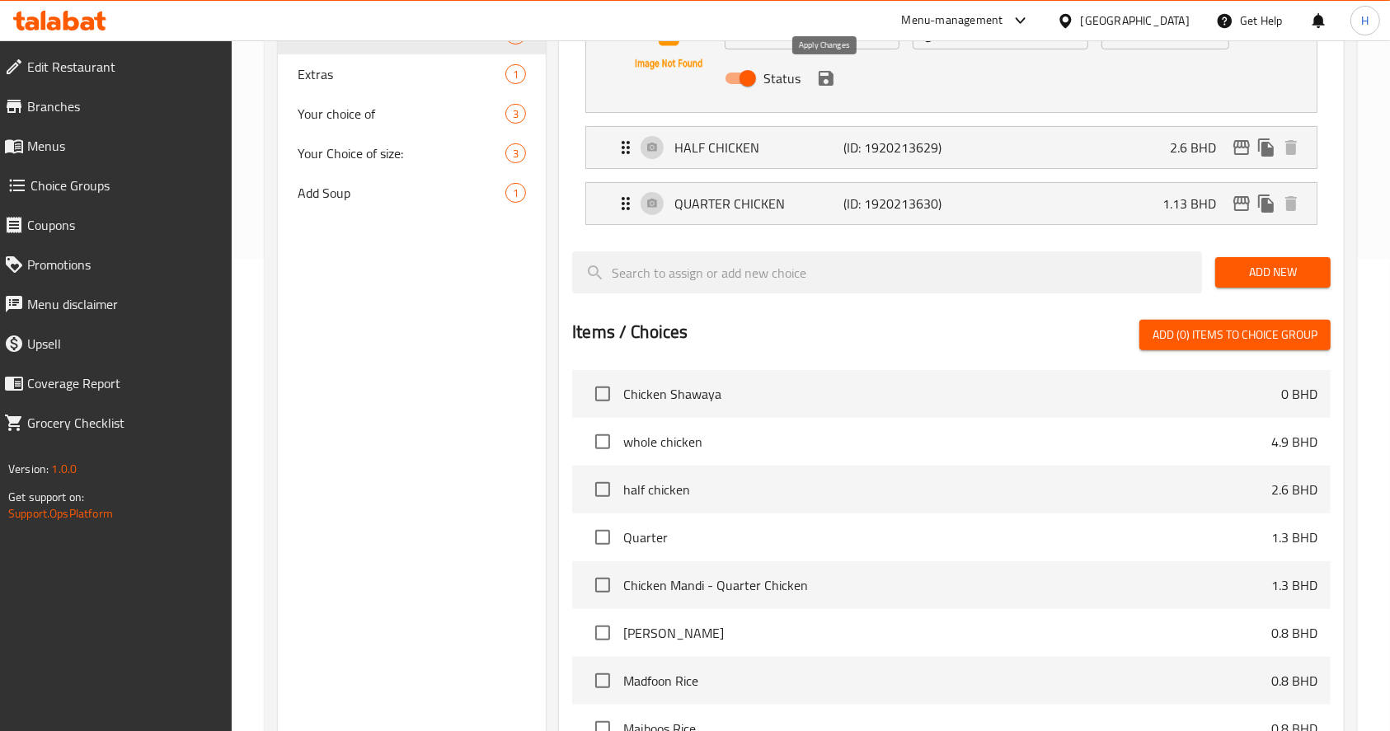
click at [825, 78] on icon "save" at bounding box center [826, 78] width 15 height 15
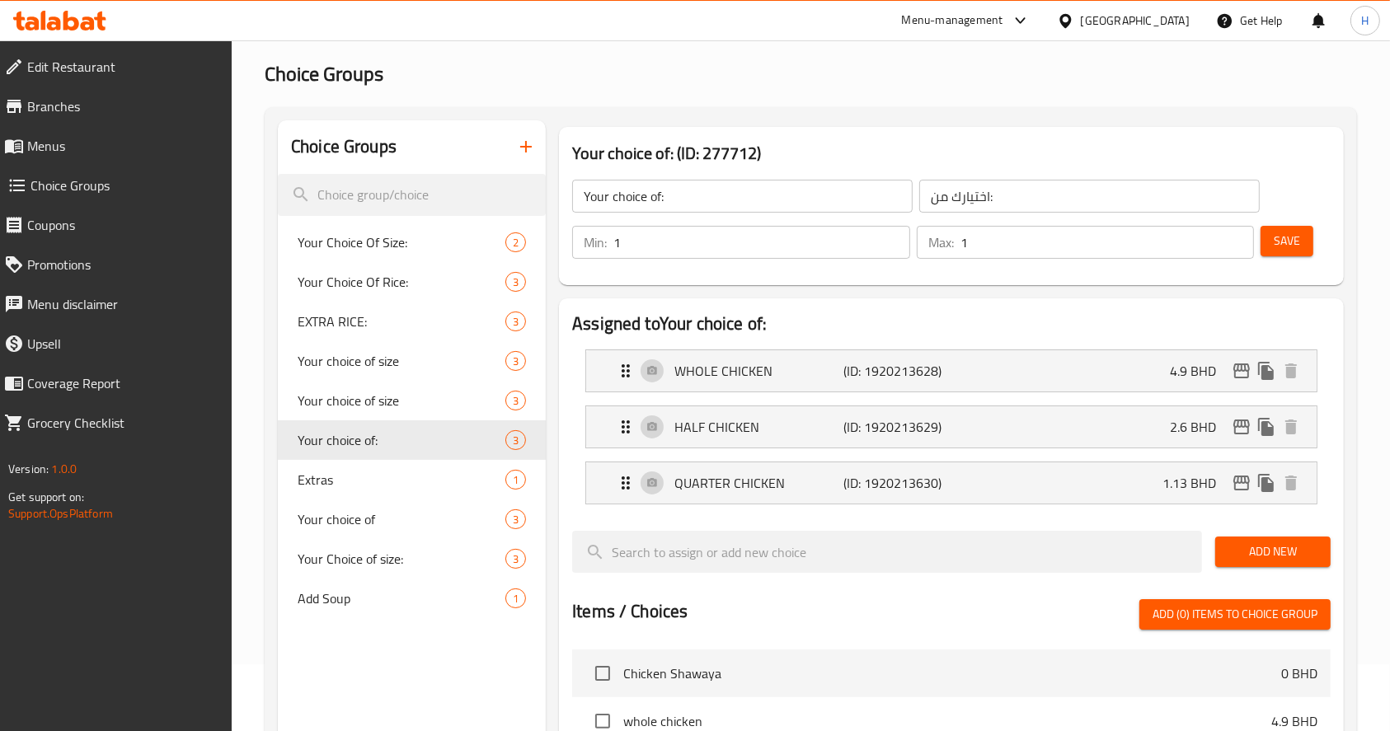
scroll to position [31, 0]
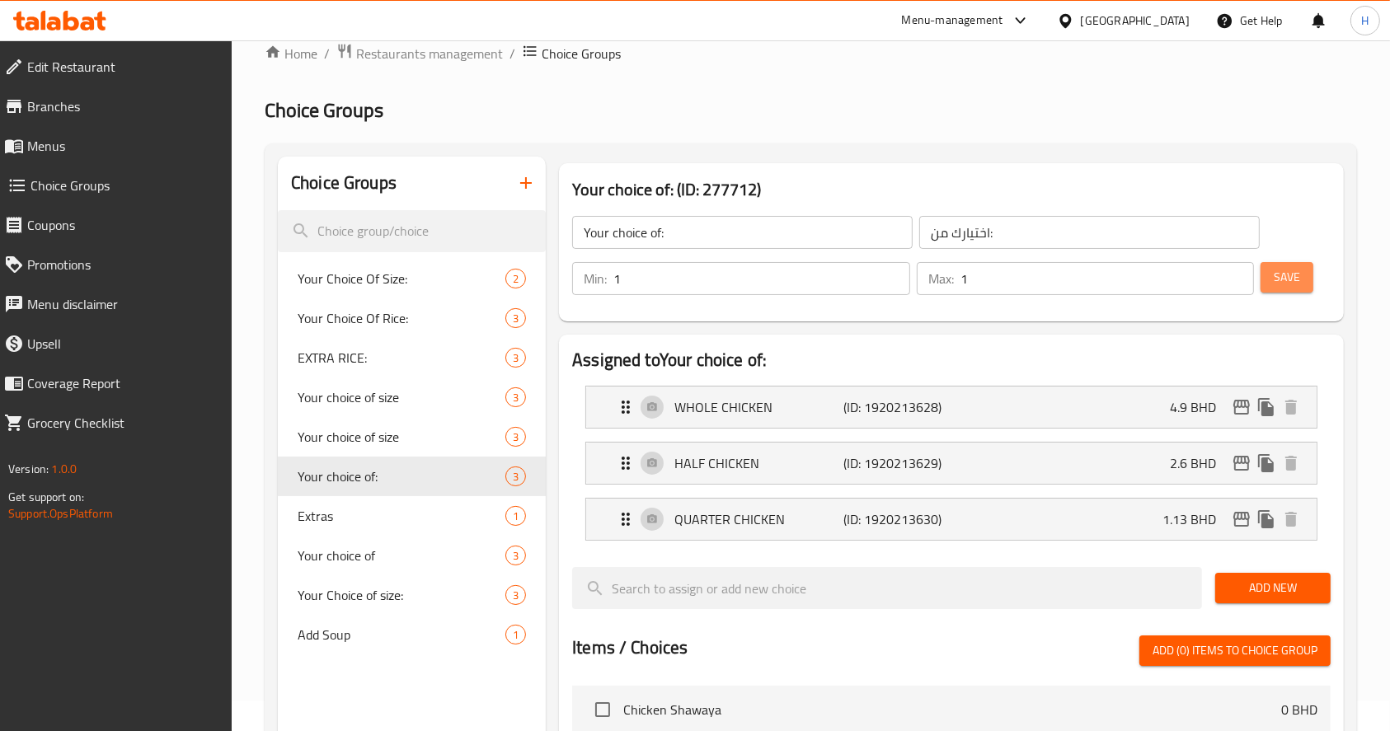
click at [1266, 275] on button "Save" at bounding box center [1287, 277] width 53 height 31
click at [1168, 511] on p "1.13 BHD" at bounding box center [1196, 520] width 67 height 20
click at [1064, 509] on div "QUARTER CHICKEN (ID: 1920213630) 1.13 BHD" at bounding box center [956, 519] width 681 height 41
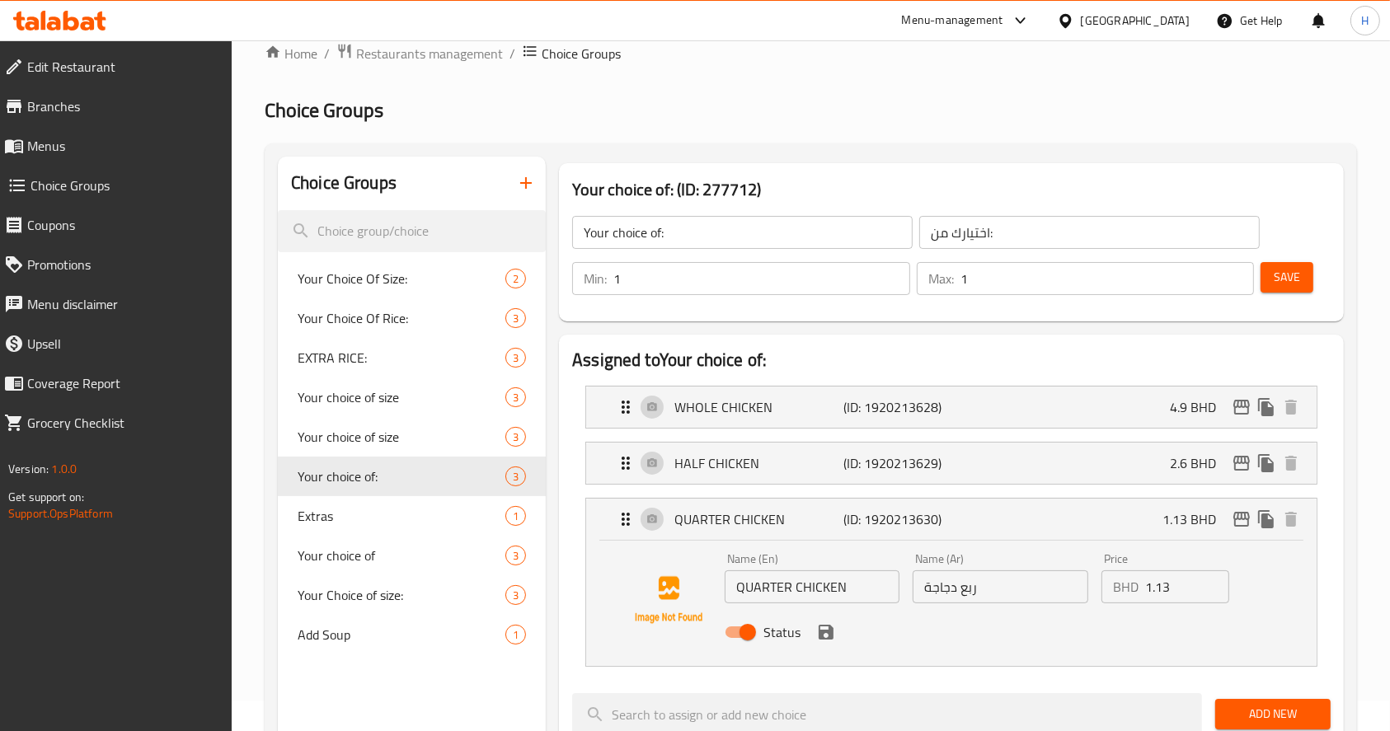
click at [1174, 589] on input "1.13" at bounding box center [1187, 587] width 84 height 33
click at [838, 637] on div "Status" at bounding box center [1000, 632] width 565 height 45
click at [831, 632] on icon "save" at bounding box center [826, 632] width 15 height 15
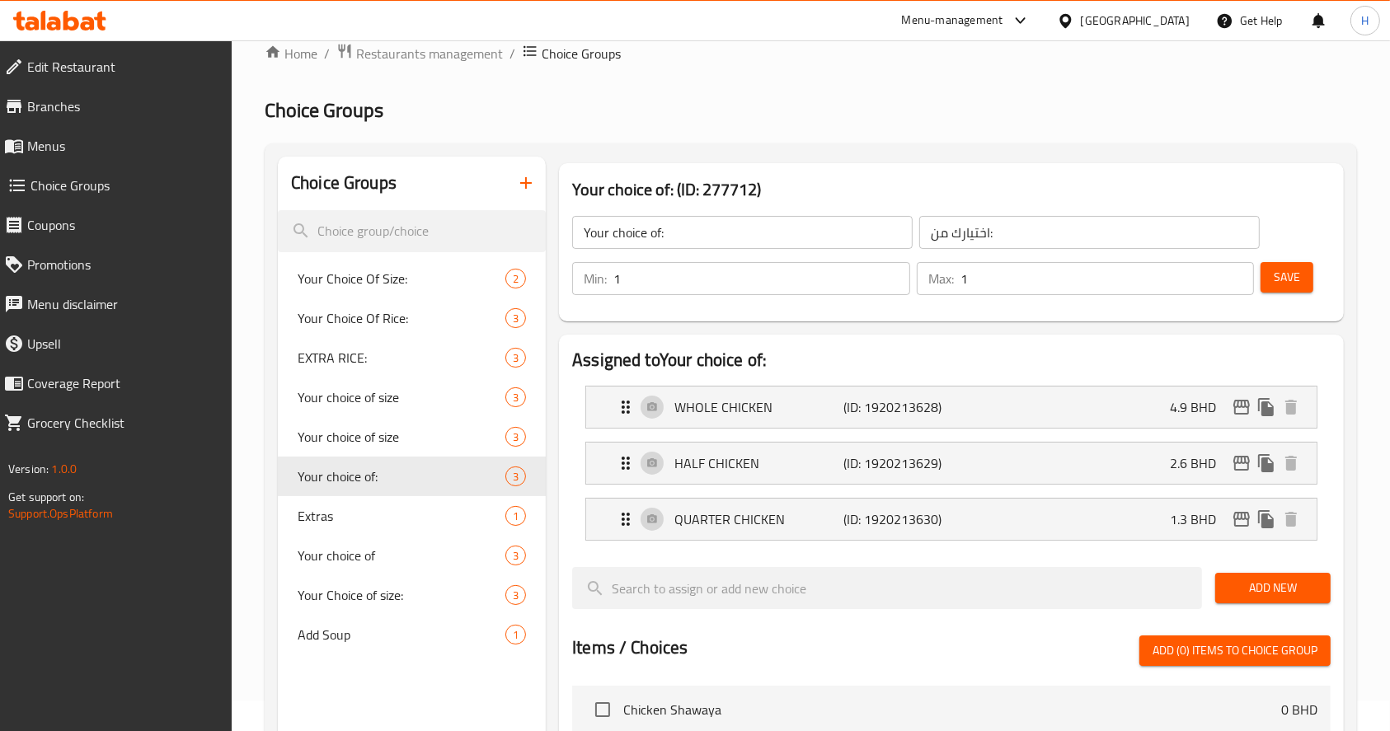
type input "1.3"
click at [1276, 273] on span "Save" at bounding box center [1287, 277] width 26 height 21
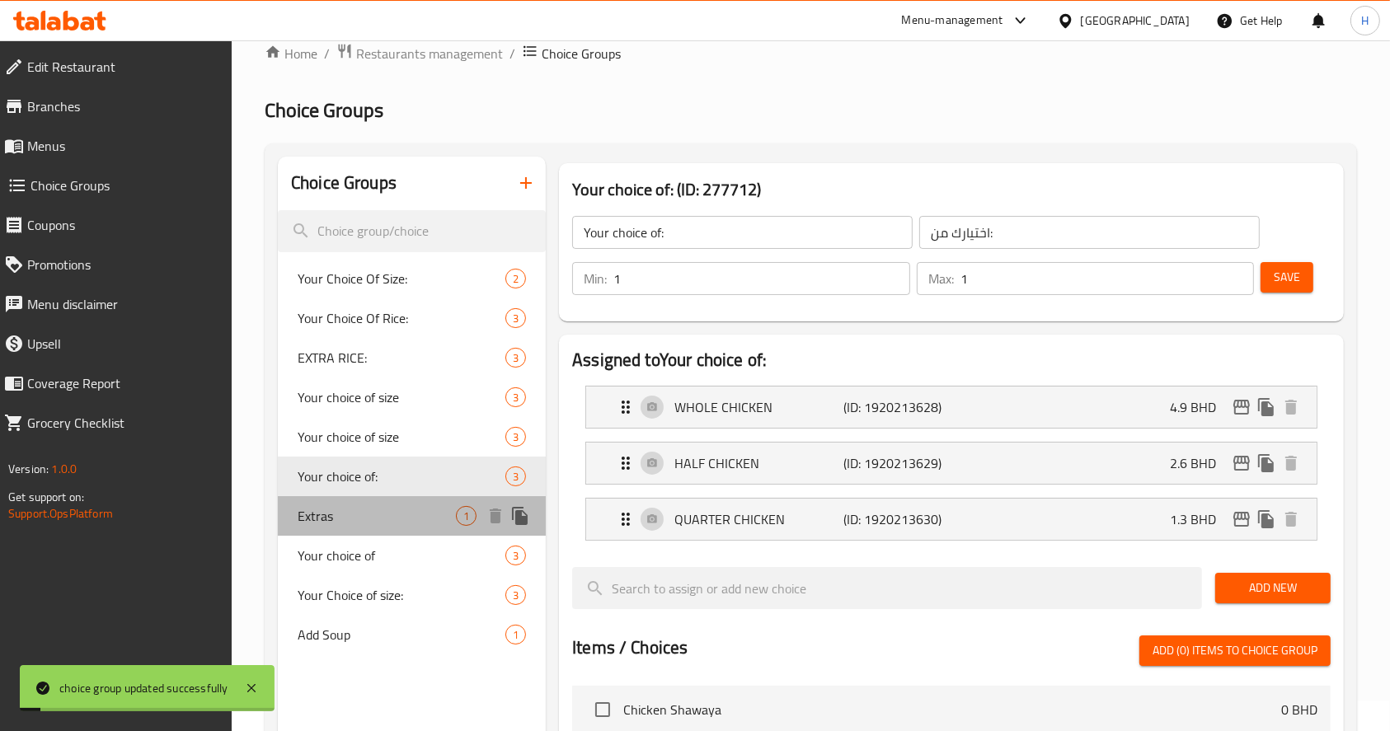
click at [341, 524] on span "Extras" at bounding box center [377, 516] width 158 height 20
type input "Extras"
type input "اضافات"
type input "0"
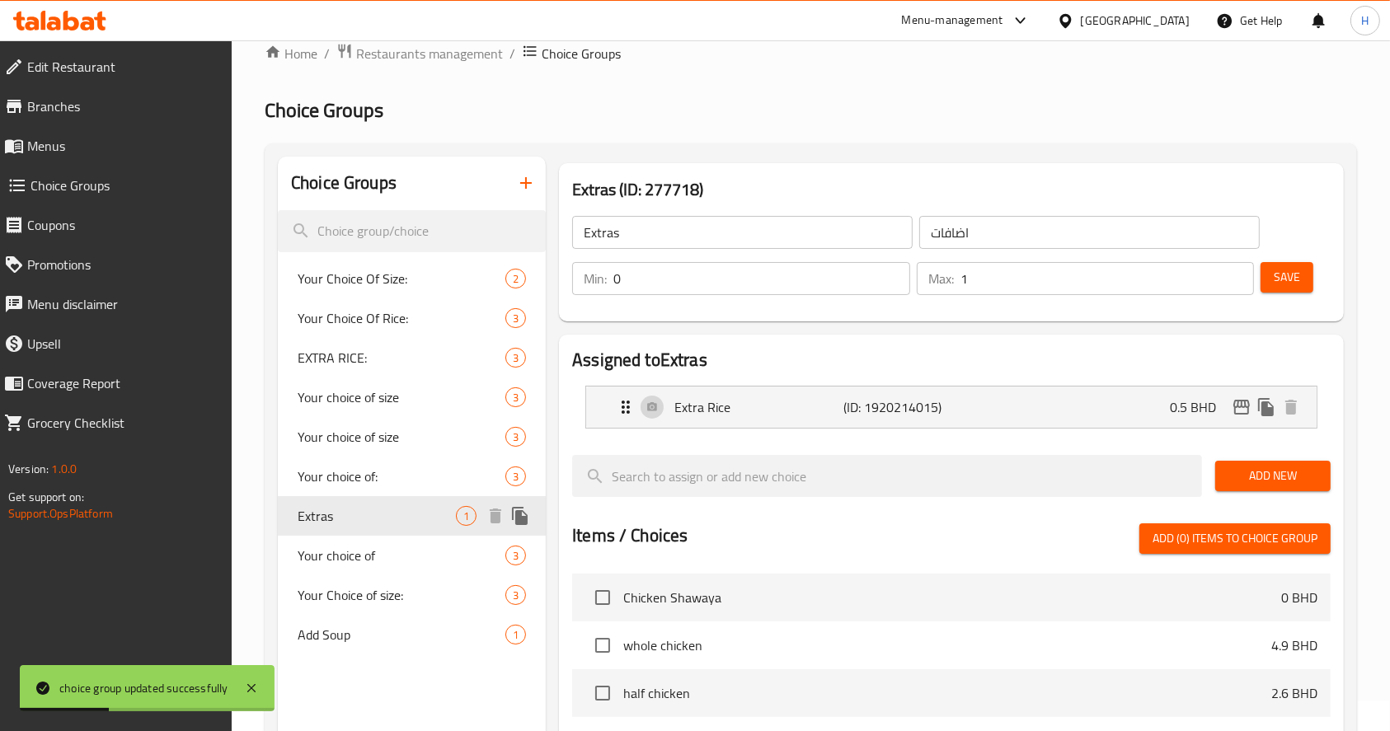
drag, startPoint x: 369, startPoint y: 562, endPoint x: 323, endPoint y: 511, distance: 68.3
click at [323, 511] on div "Your Choice Of Size: 2 Your Choice Of Rice: 3 EXTRA RICE: 3 Your choice of size…" at bounding box center [412, 457] width 268 height 396
click at [323, 511] on span "Extras" at bounding box center [377, 516] width 158 height 20
click at [1115, 397] on div "Extra Rice (ID: 1920214015) 0.5 BHD" at bounding box center [956, 407] width 681 height 41
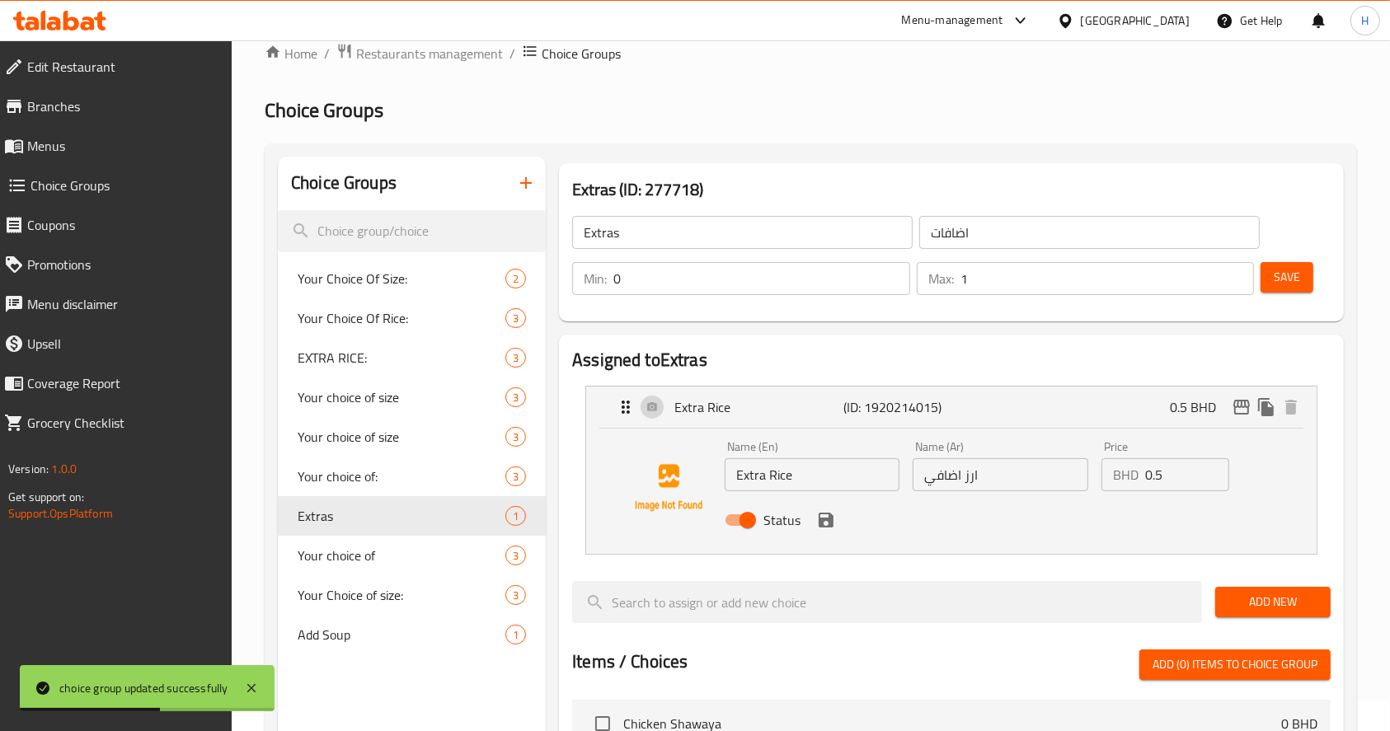
drag, startPoint x: 1096, startPoint y: 480, endPoint x: 1078, endPoint y: 480, distance: 17.3
click at [1078, 480] on div "Name (En) Extra Rice Name (En) Name (Ar) ارز اضافي Name (Ar) Price BHD 0.5 Pric…" at bounding box center [1000, 489] width 565 height 108
click at [834, 524] on icon "save" at bounding box center [826, 520] width 20 height 20
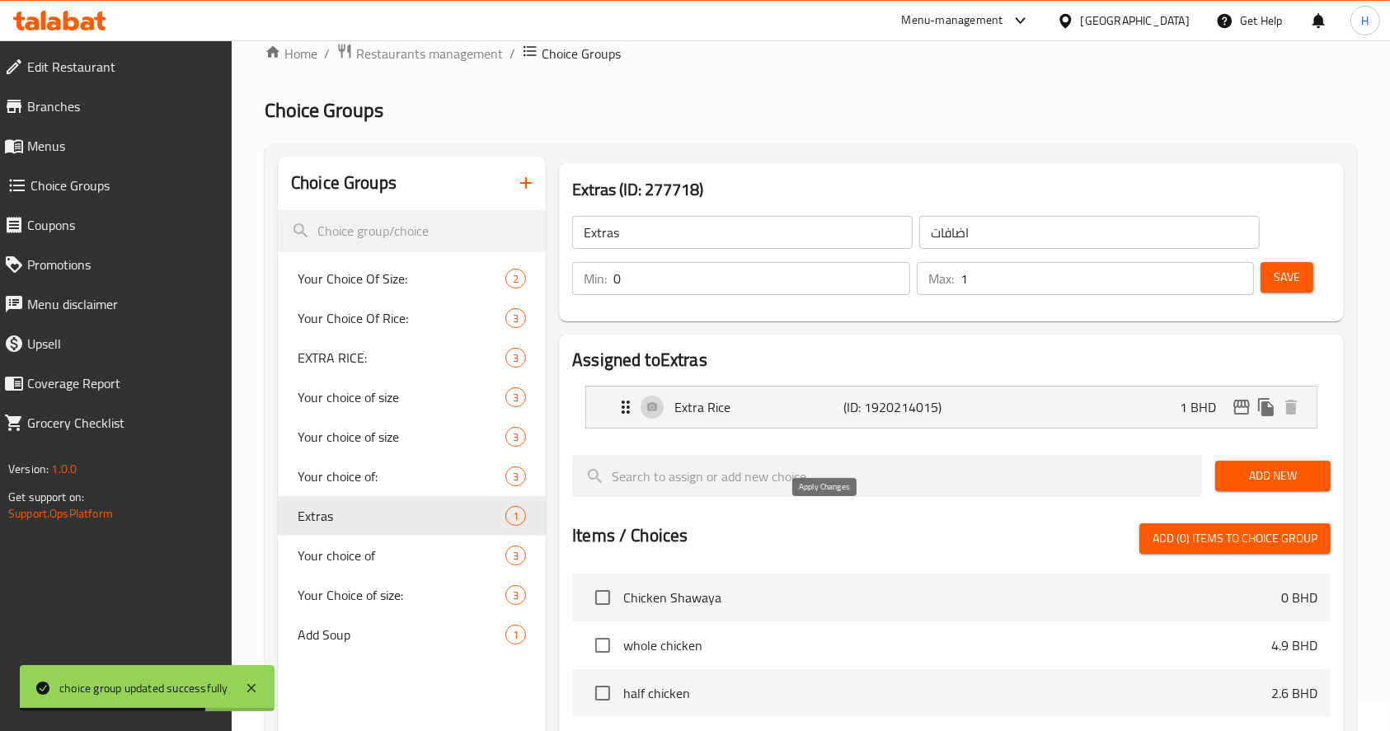
type input "1"
click at [1285, 273] on span "Save" at bounding box center [1287, 277] width 26 height 21
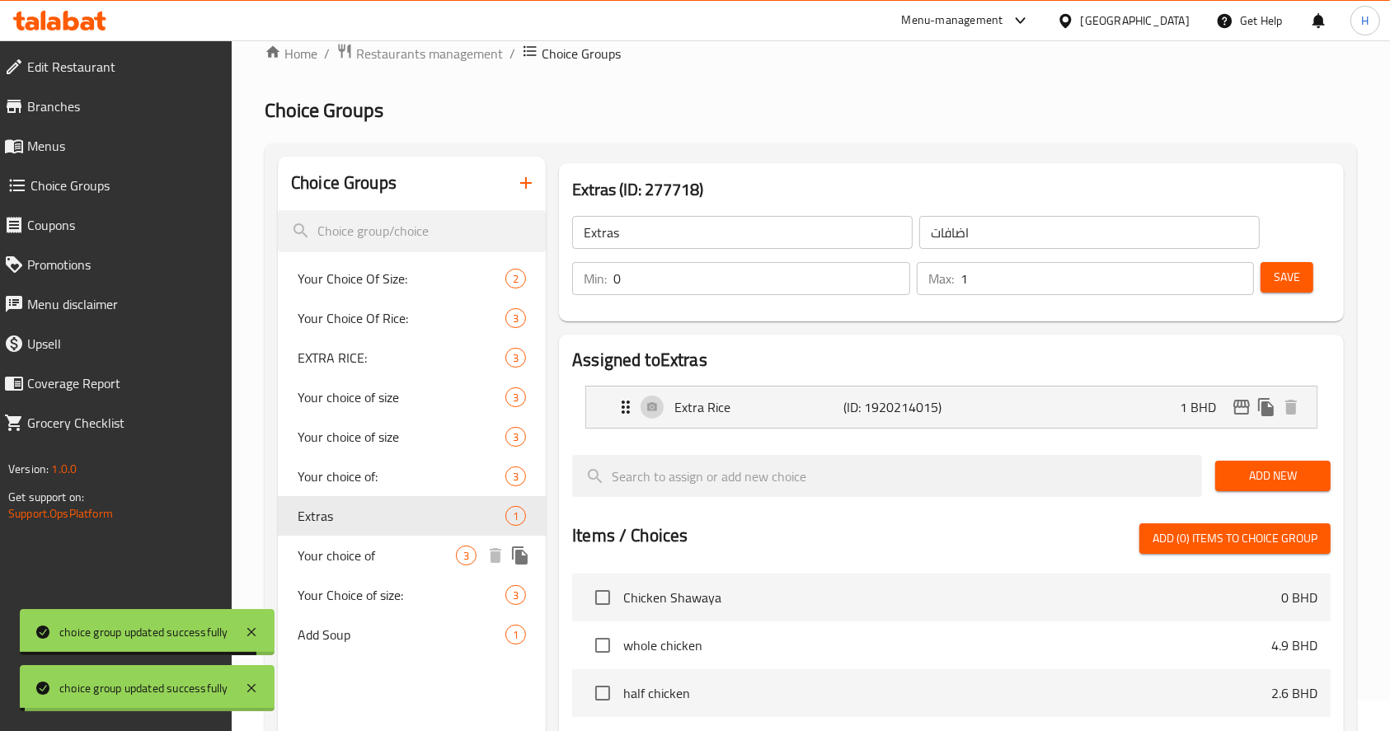
click at [363, 557] on span "Your choice of" at bounding box center [377, 556] width 158 height 20
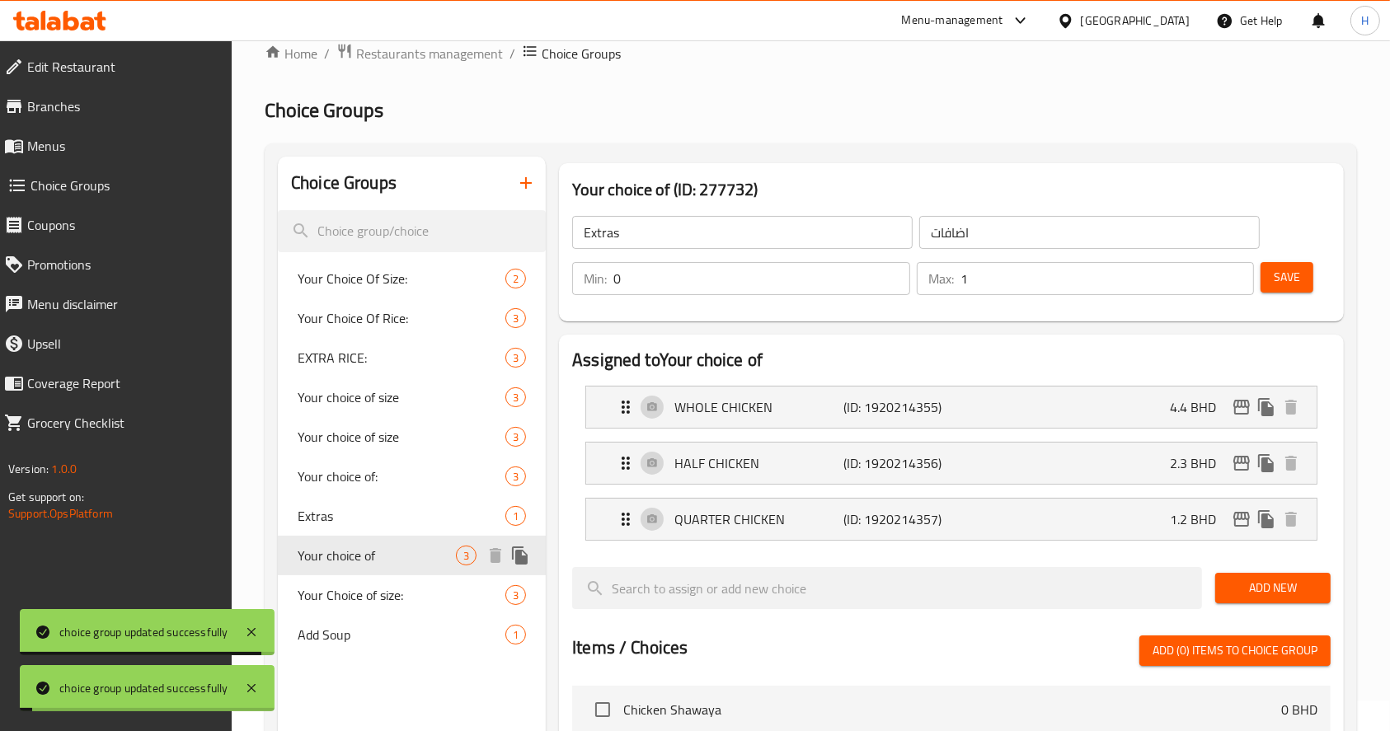
type input "Your choice of"
type input "اختيارك من"
type input "1"
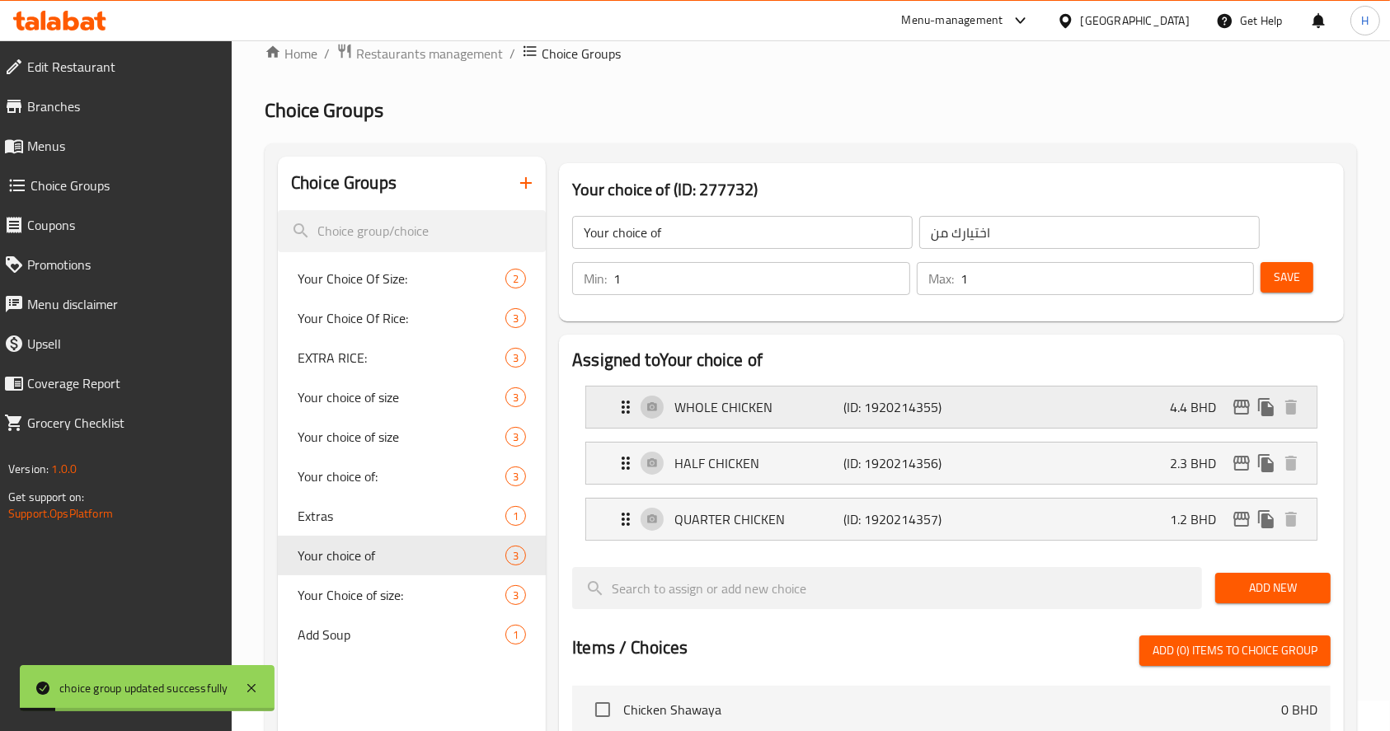
click at [1122, 412] on div "WHOLE CHICKEN (ID: 1920214355) 4.4 BHD" at bounding box center [956, 407] width 681 height 41
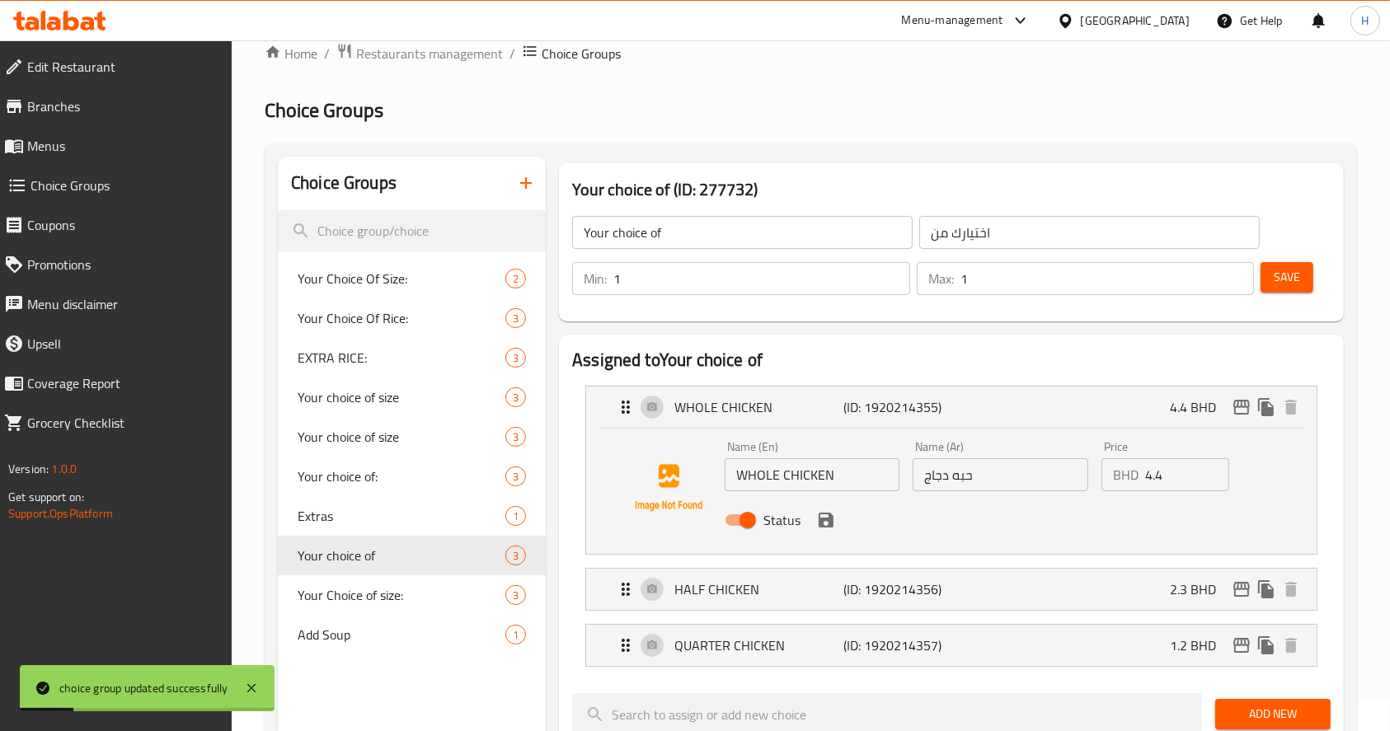
click at [1174, 473] on input "4.4" at bounding box center [1187, 474] width 84 height 33
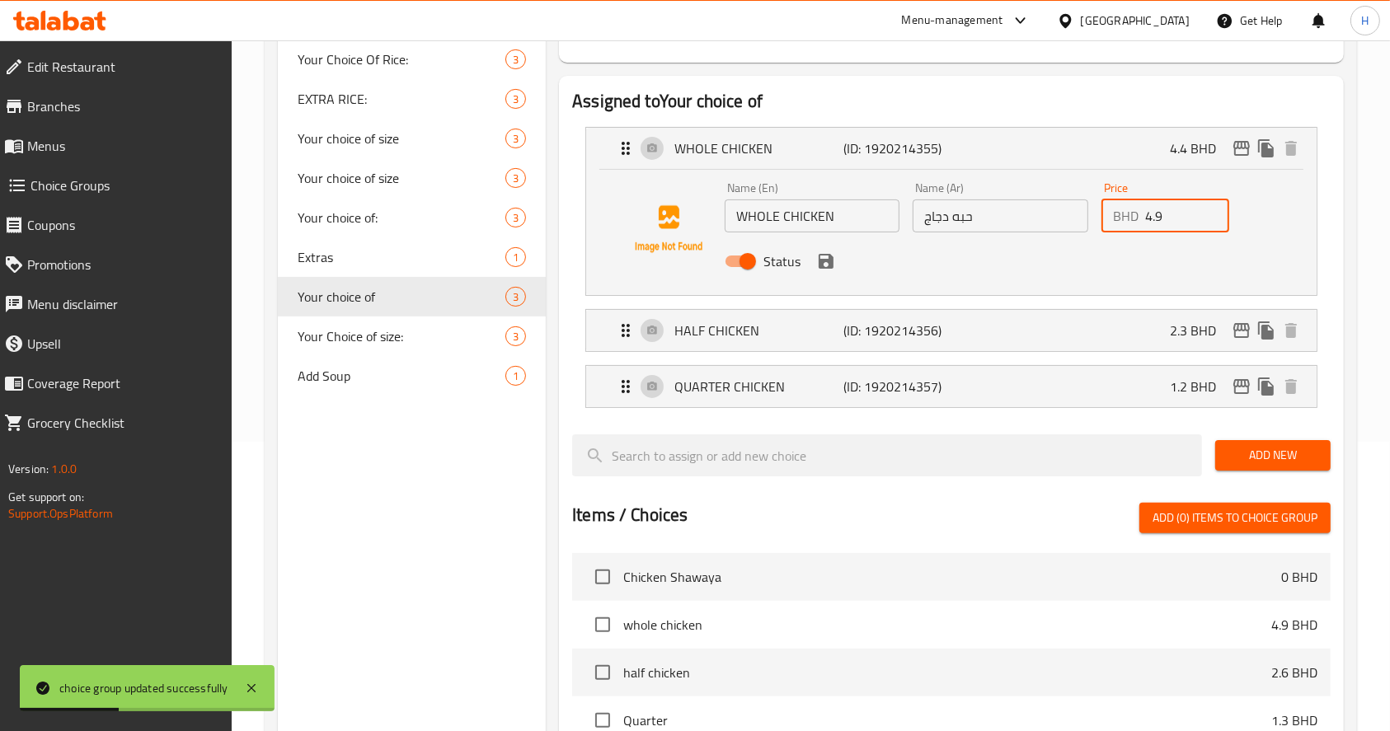
scroll to position [290, 0]
click at [1094, 320] on div "HALF CHICKEN (ID: 1920214356) 2.3 BHD" at bounding box center [956, 329] width 681 height 41
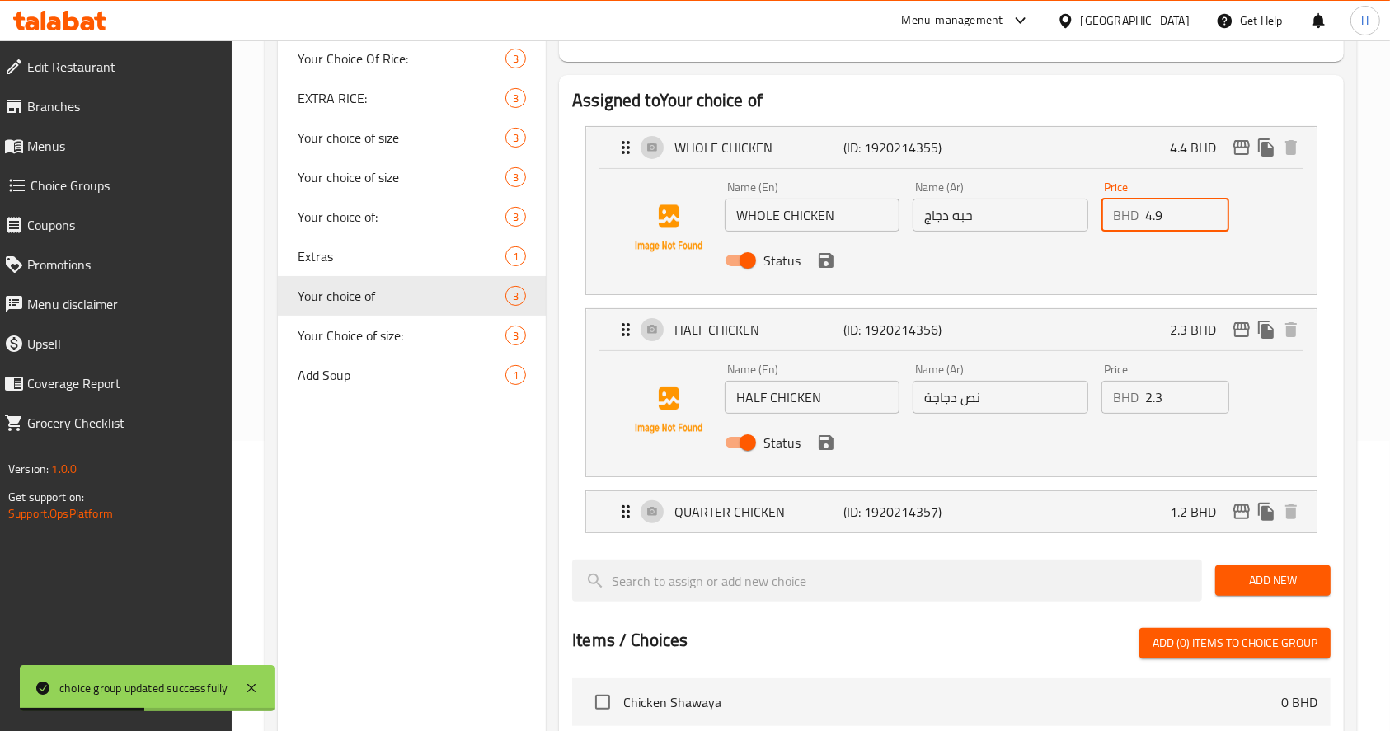
type input "4.9"
click at [1181, 399] on input "2.3" at bounding box center [1187, 397] width 84 height 33
click at [1174, 534] on li "QUARTER CHICKEN (ID: 1920214357) 1.2 BHD Name (En) QUARTER CHICKEN Name (En) Na…" at bounding box center [951, 512] width 759 height 56
click at [1139, 512] on div "QUARTER CHICKEN (ID: 1920214357) 1.2 BHD" at bounding box center [956, 511] width 681 height 41
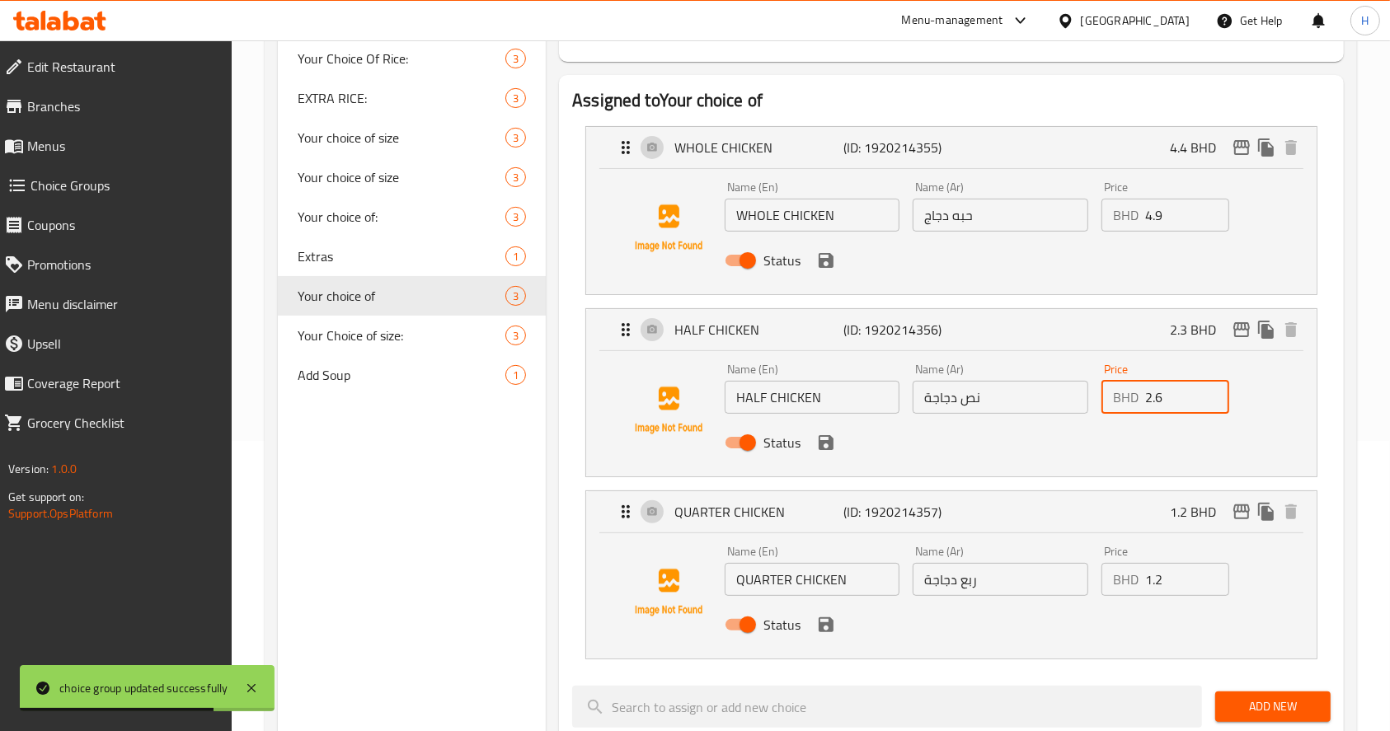
type input "2.6"
click at [1186, 580] on input "1.2" at bounding box center [1187, 579] width 84 height 33
click at [829, 625] on icon "save" at bounding box center [826, 625] width 15 height 15
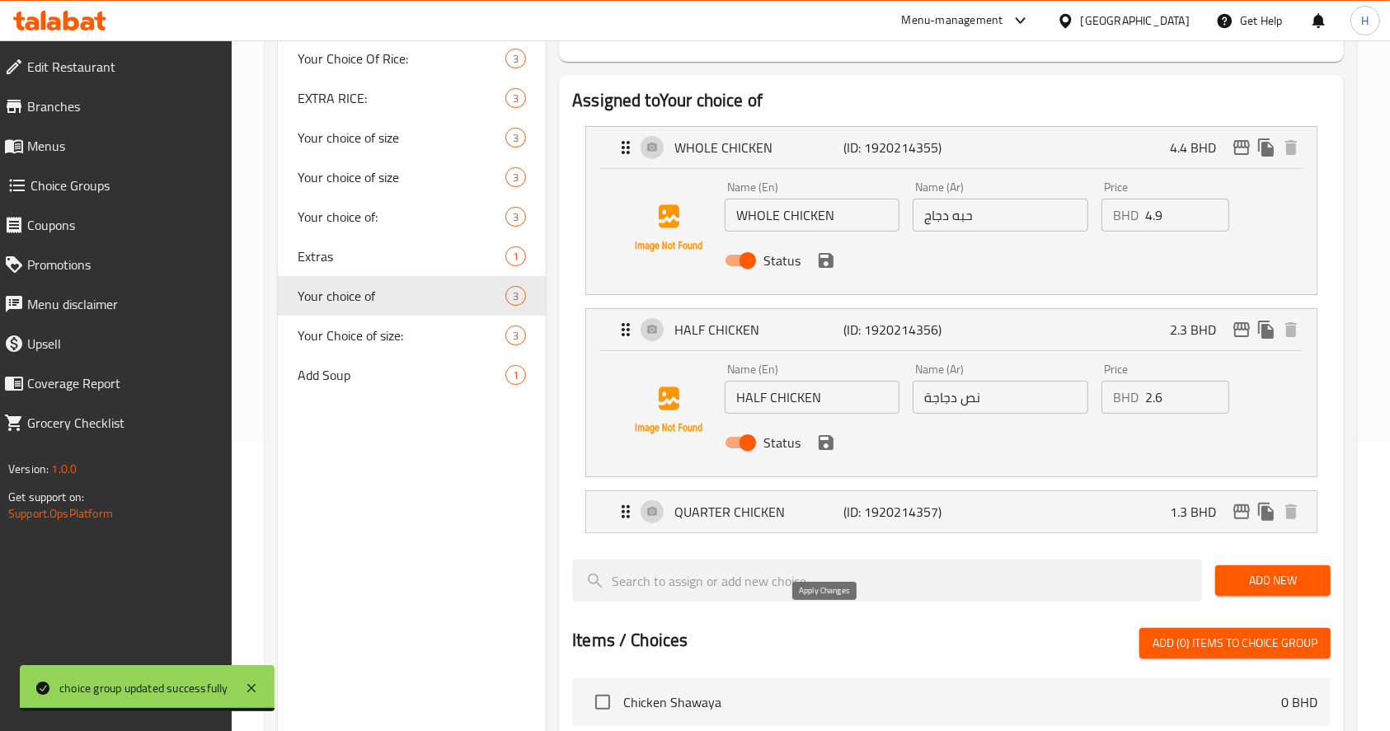
type input "1.3"
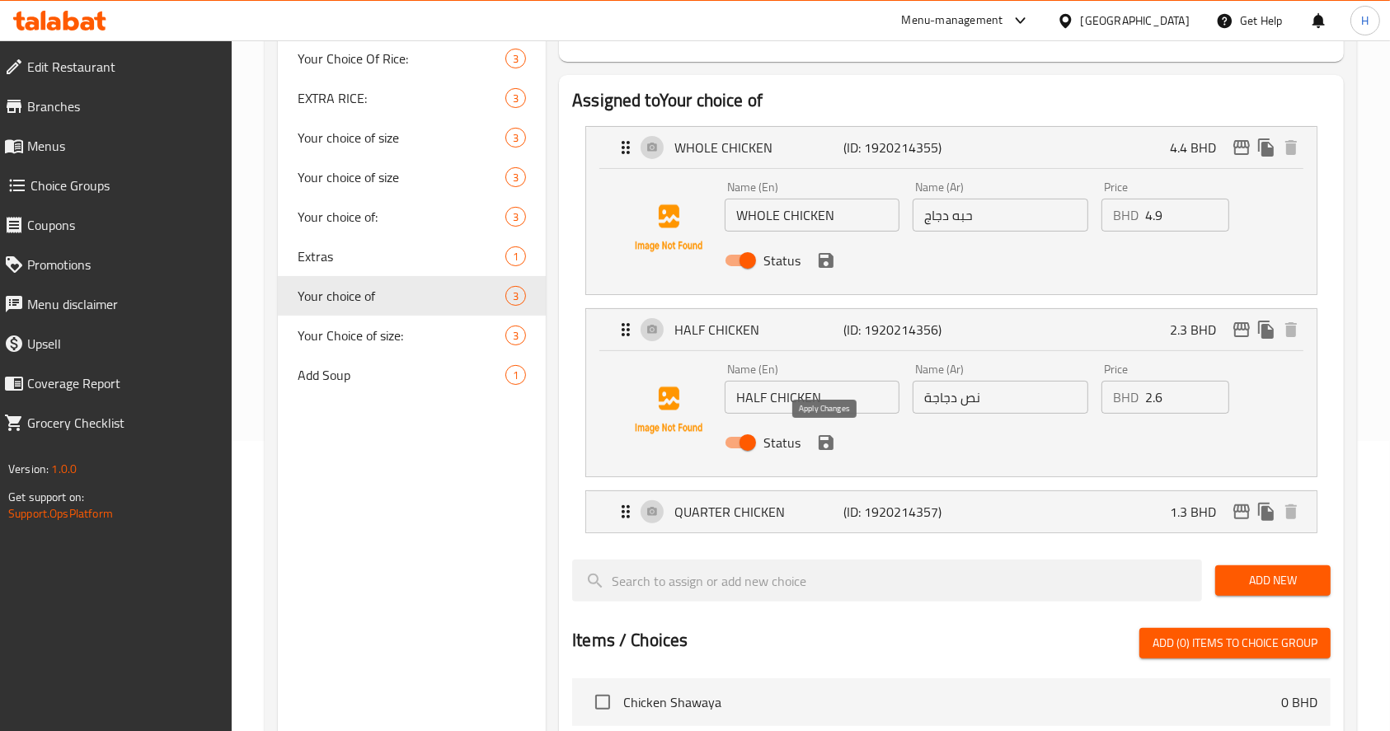
click at [827, 446] on icon "save" at bounding box center [826, 443] width 20 height 20
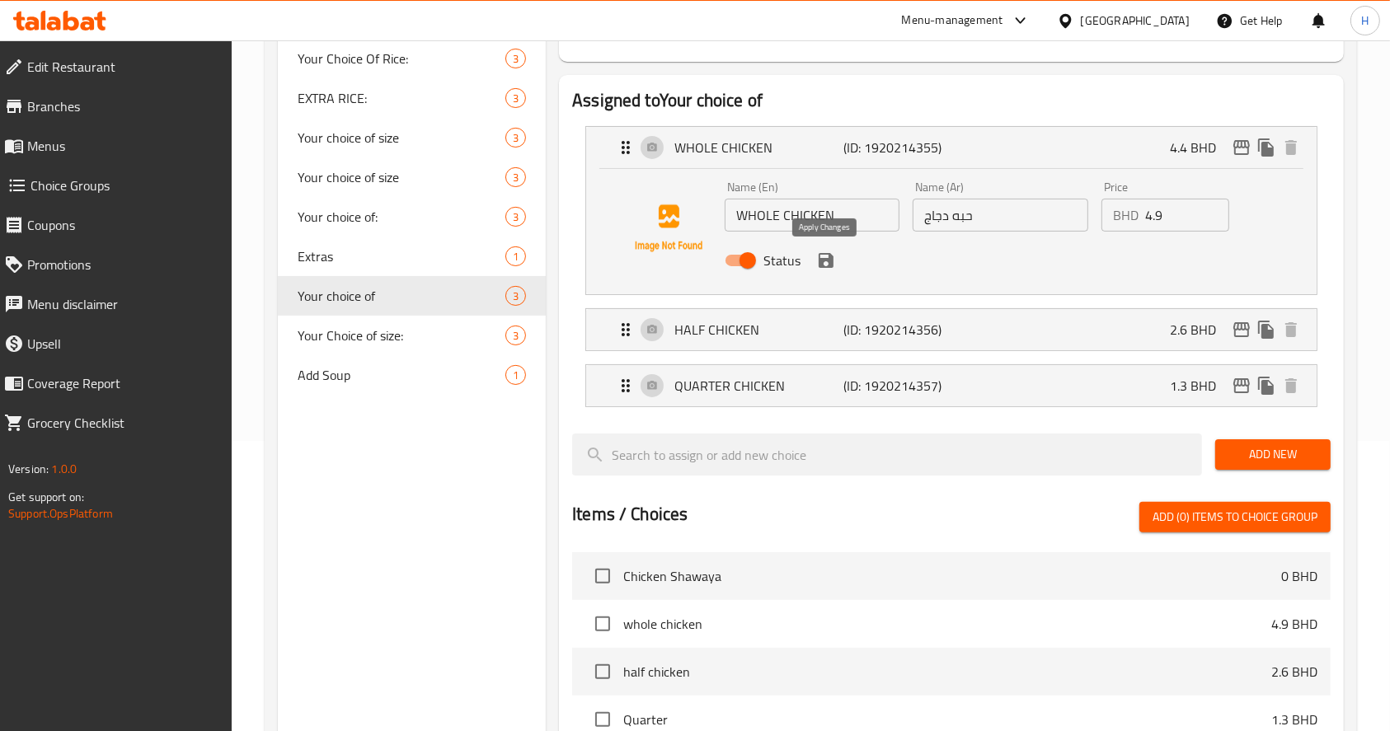
click at [825, 264] on icon "save" at bounding box center [826, 261] width 20 height 20
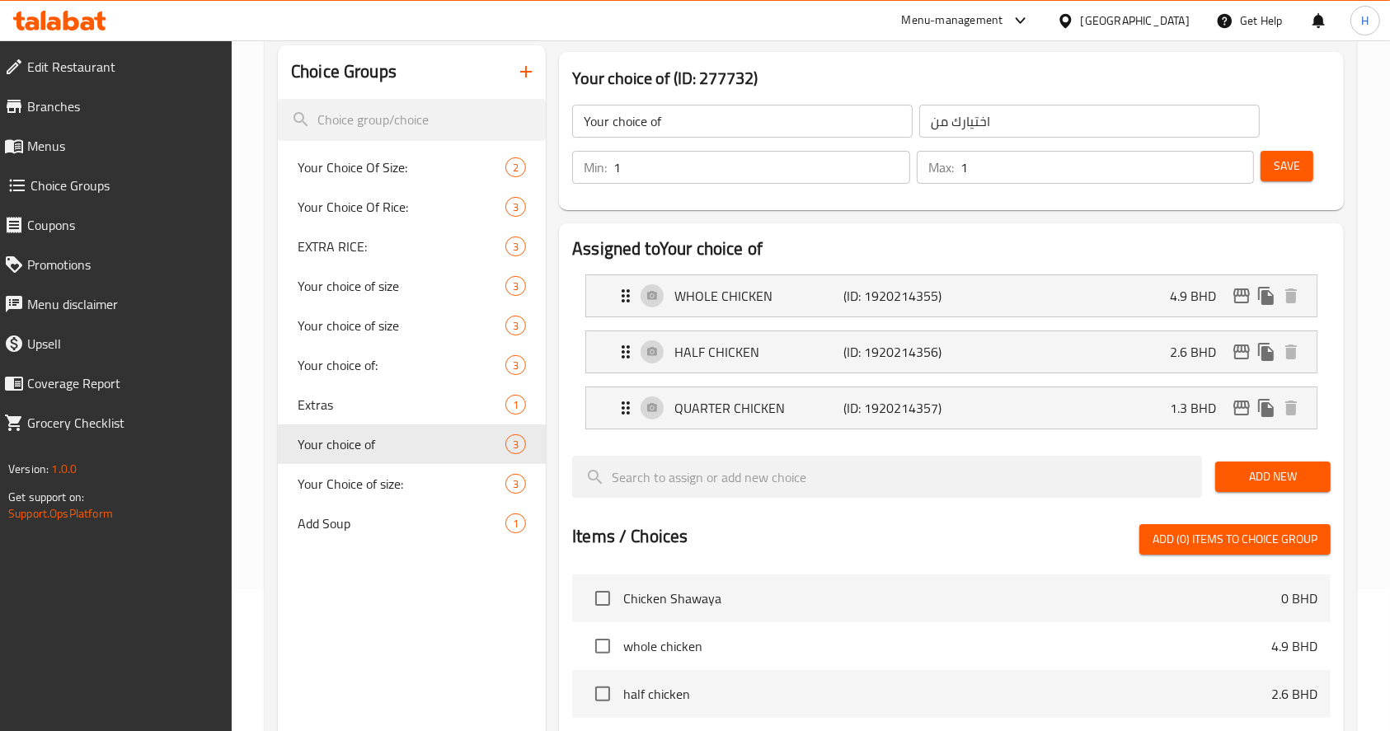
scroll to position [139, 0]
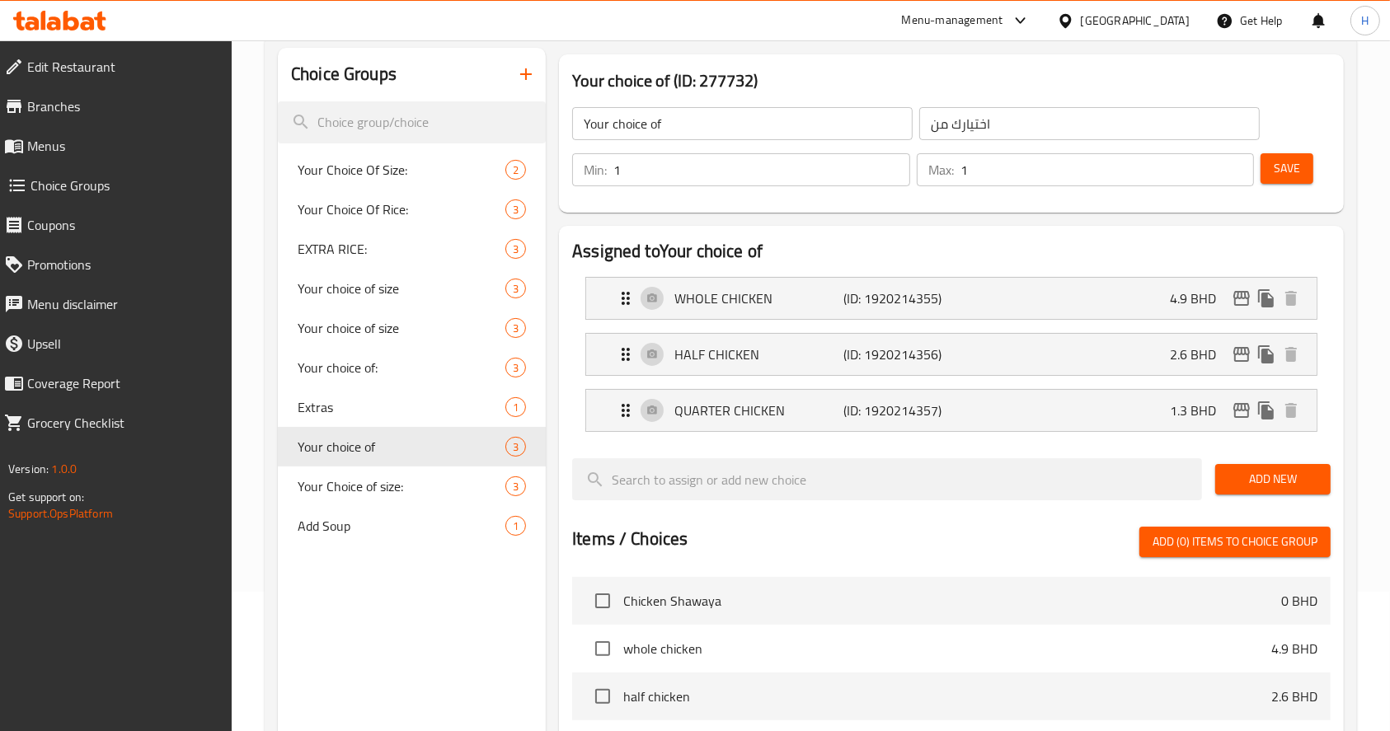
click at [1285, 162] on span "Save" at bounding box center [1287, 168] width 26 height 21
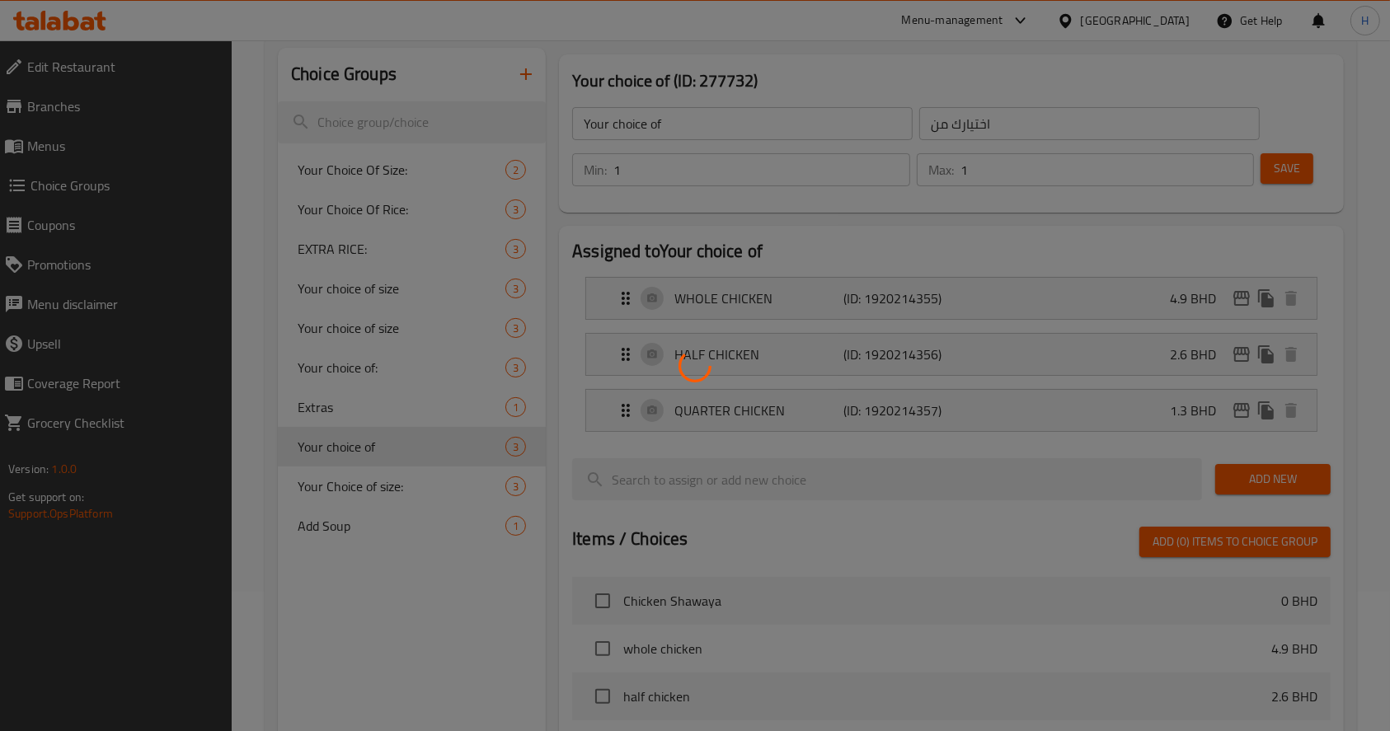
click at [350, 488] on div at bounding box center [695, 365] width 1390 height 731
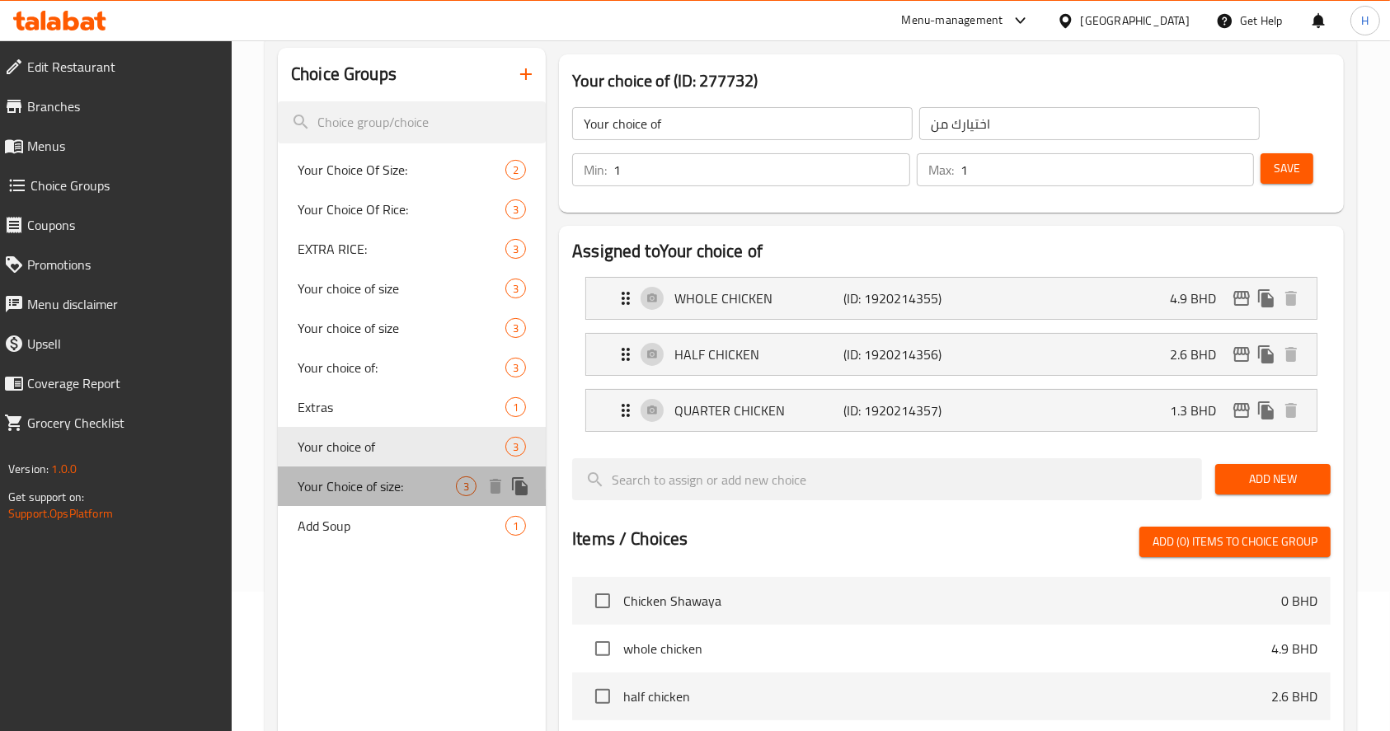
click at [369, 496] on span "Your Choice of size:" at bounding box center [377, 487] width 158 height 20
type input "Your Choice of size:"
type input "اختيارك للحجم:"
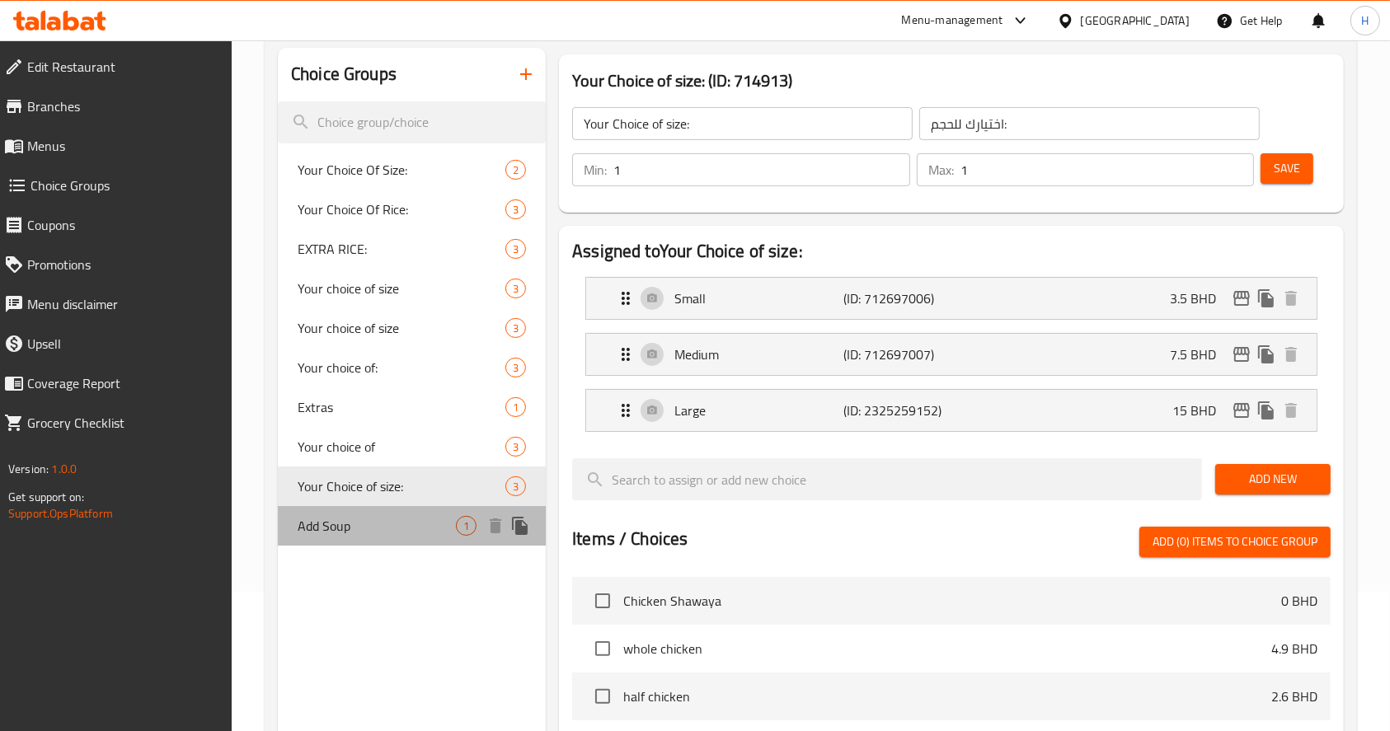
click at [388, 516] on span "Add Soup" at bounding box center [377, 526] width 158 height 20
type input "Add Soup"
type input "أضف الحساء"
type input "0"
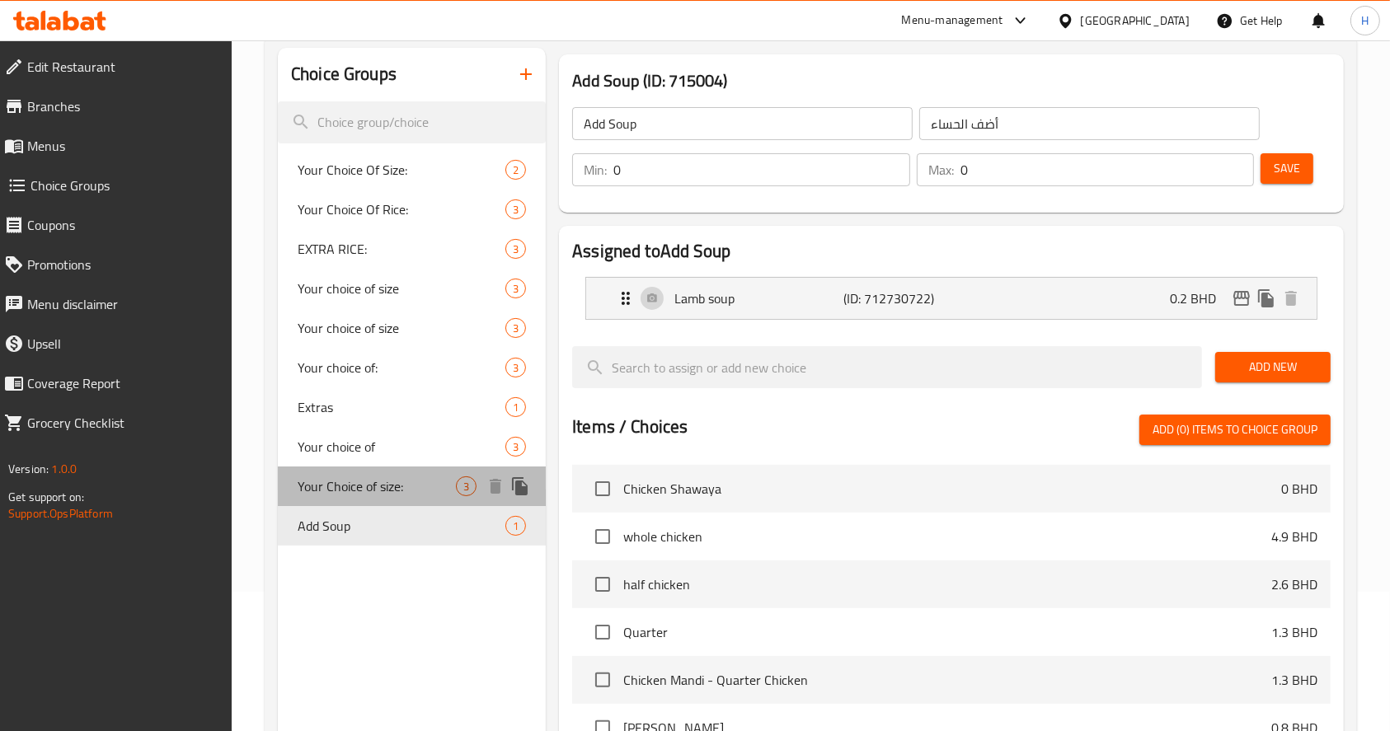
click at [366, 486] on span "Your Choice of size:" at bounding box center [377, 487] width 158 height 20
type input "Your Choice of size:"
type input "اختيارك للحجم:"
type input "1"
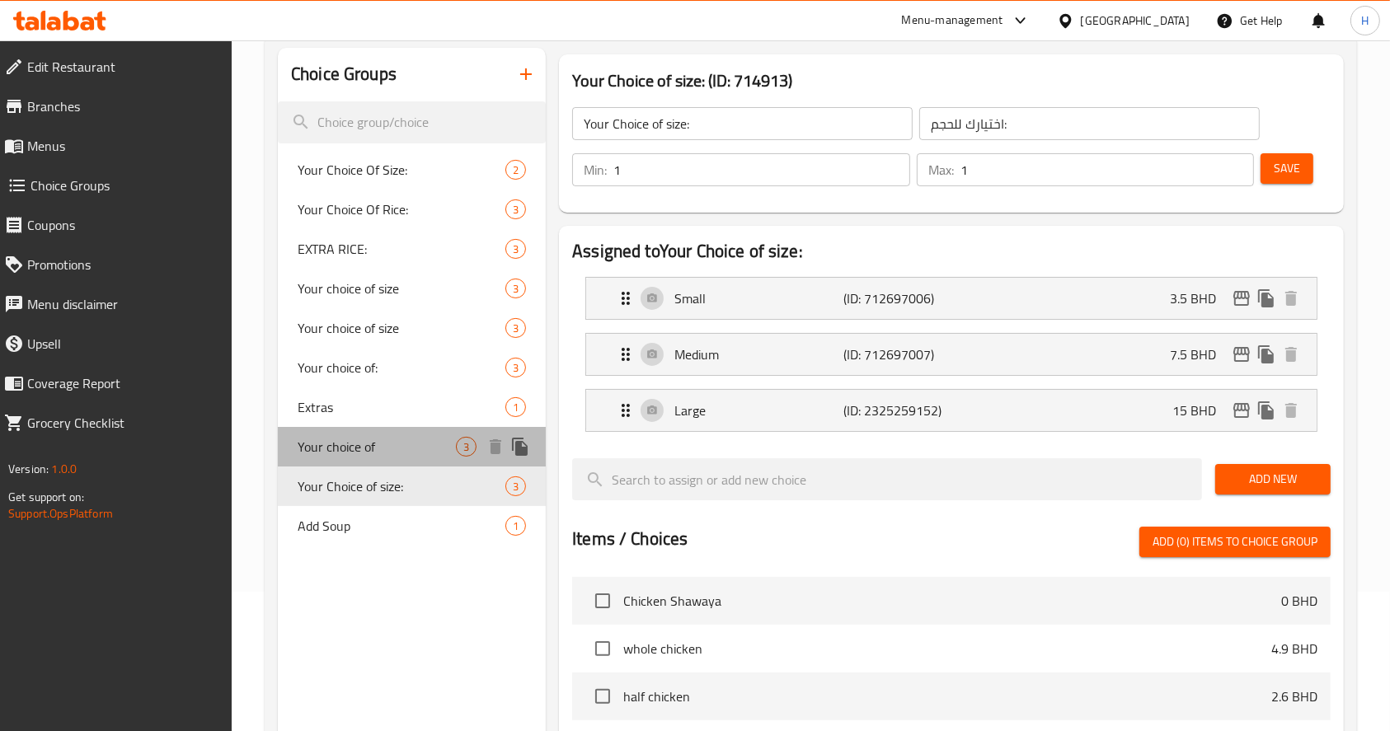
click at [356, 437] on span "Your choice of" at bounding box center [377, 447] width 158 height 20
type input "Your choice of"
type input "اختيارك من"
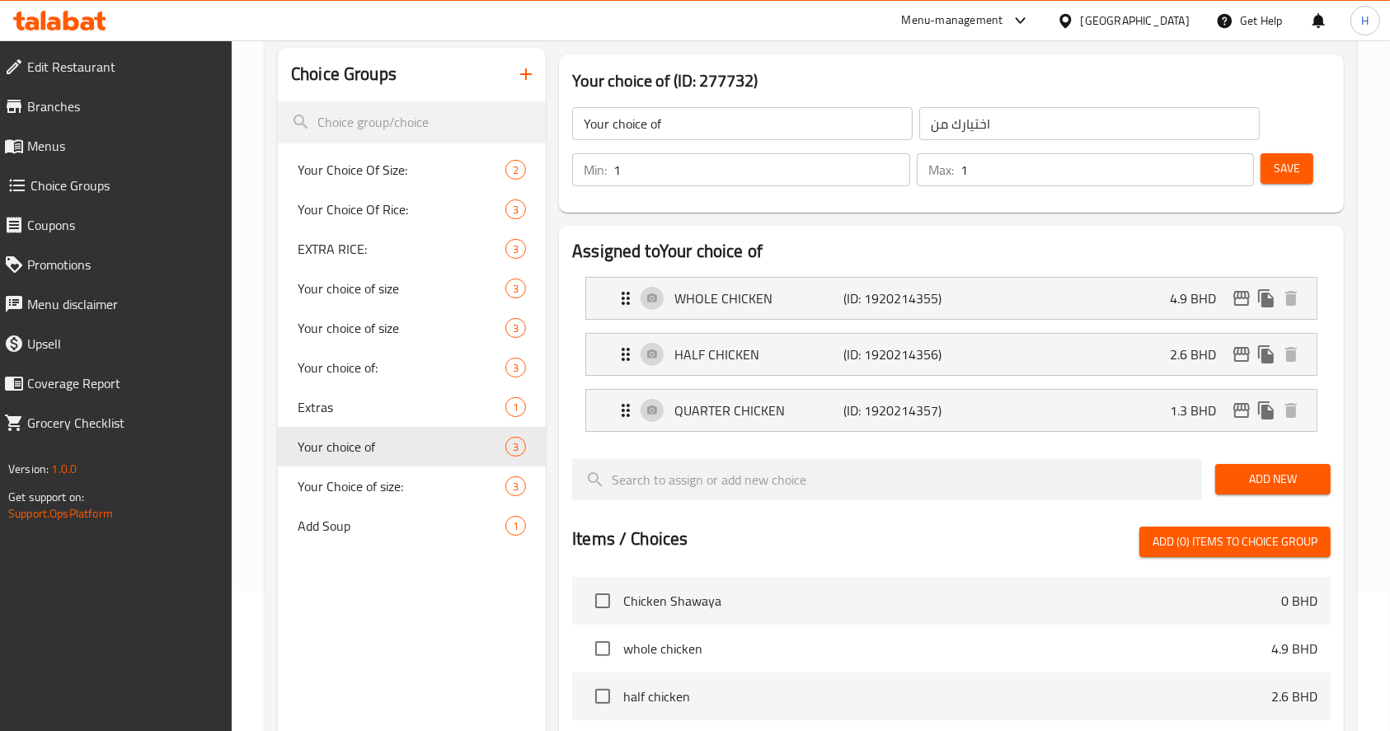
click at [75, 24] on icon at bounding box center [71, 21] width 16 height 20
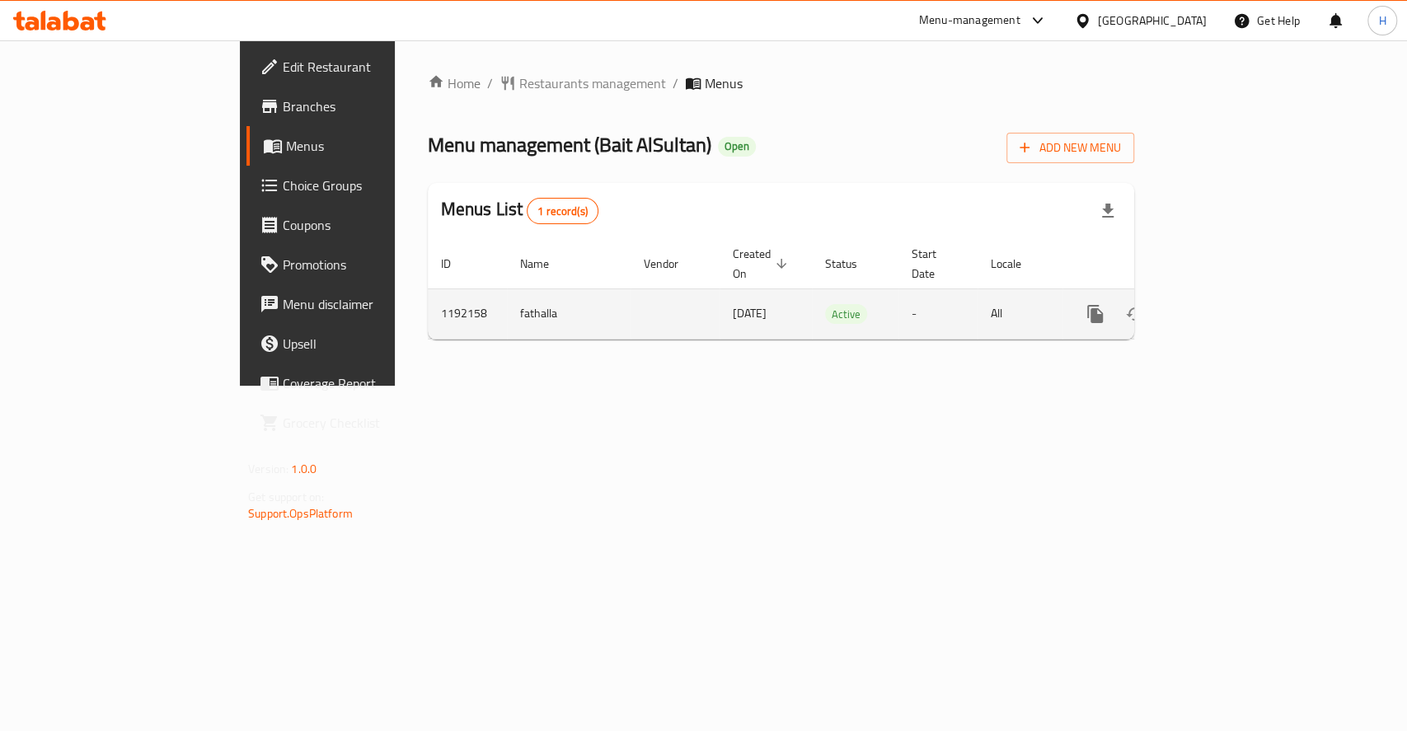
click at [1234, 312] on div "enhanced table" at bounding box center [1155, 314] width 158 height 40
click at [1224, 304] on icon "enhanced table" at bounding box center [1215, 314] width 20 height 20
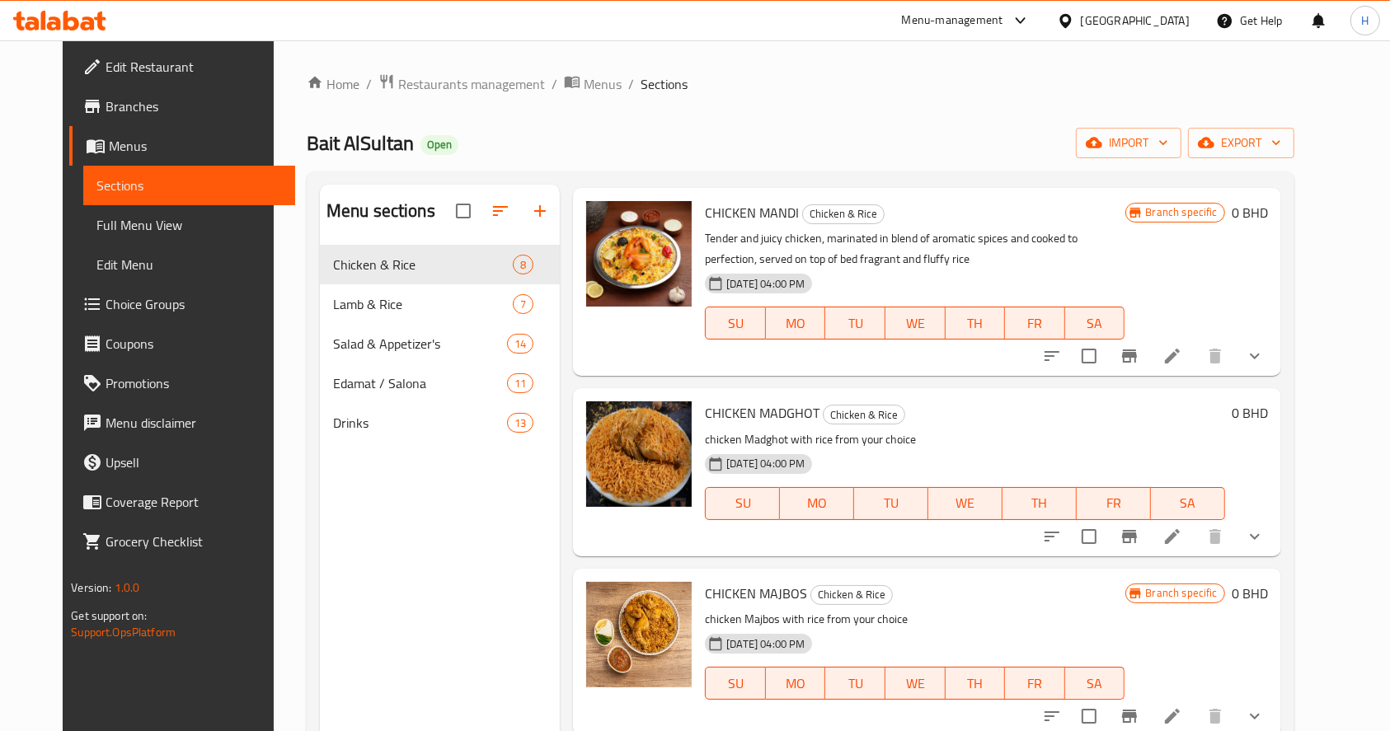
scroll to position [231, 0]
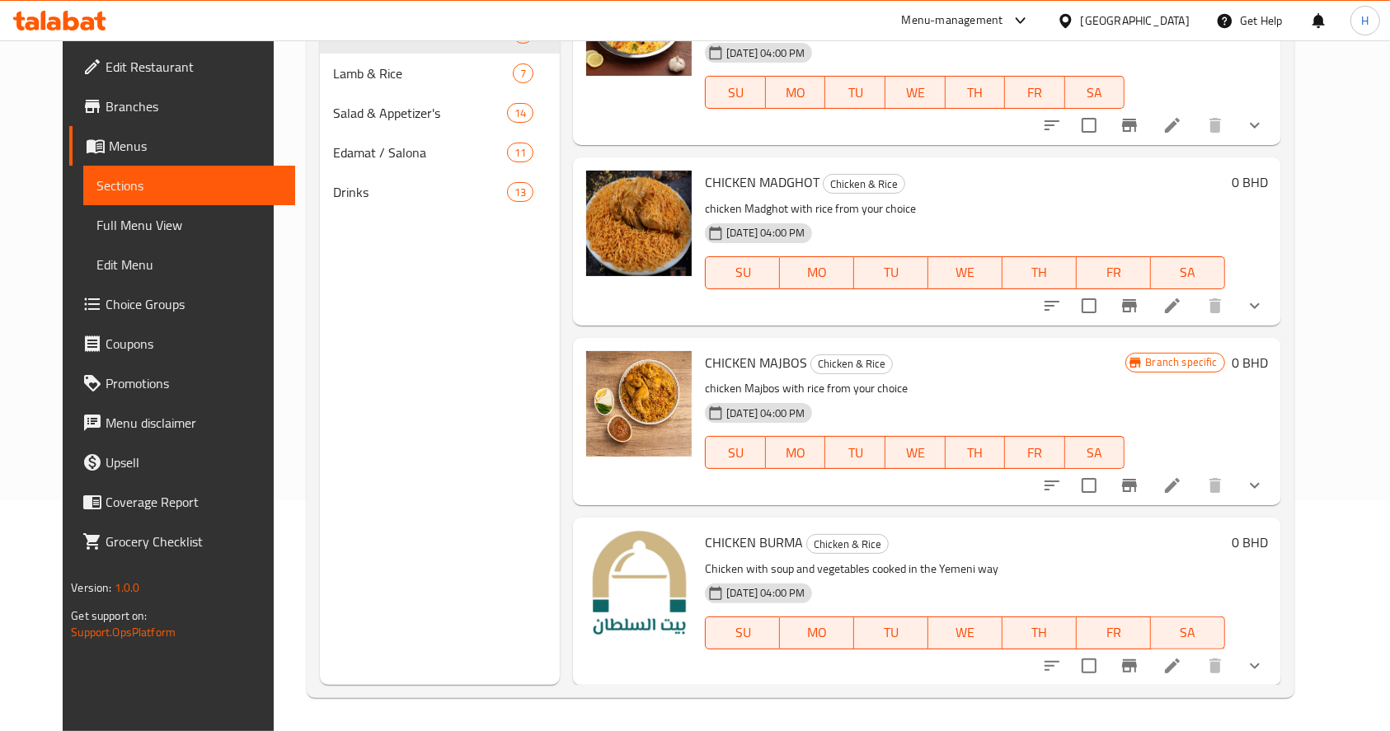
click at [1274, 643] on div "CHICKEN BURMA Chicken & Rice Chicken with soup and vegetables cooked in the Yem…" at bounding box center [986, 601] width 576 height 154
click at [1265, 665] on icon "show more" at bounding box center [1255, 666] width 20 height 20
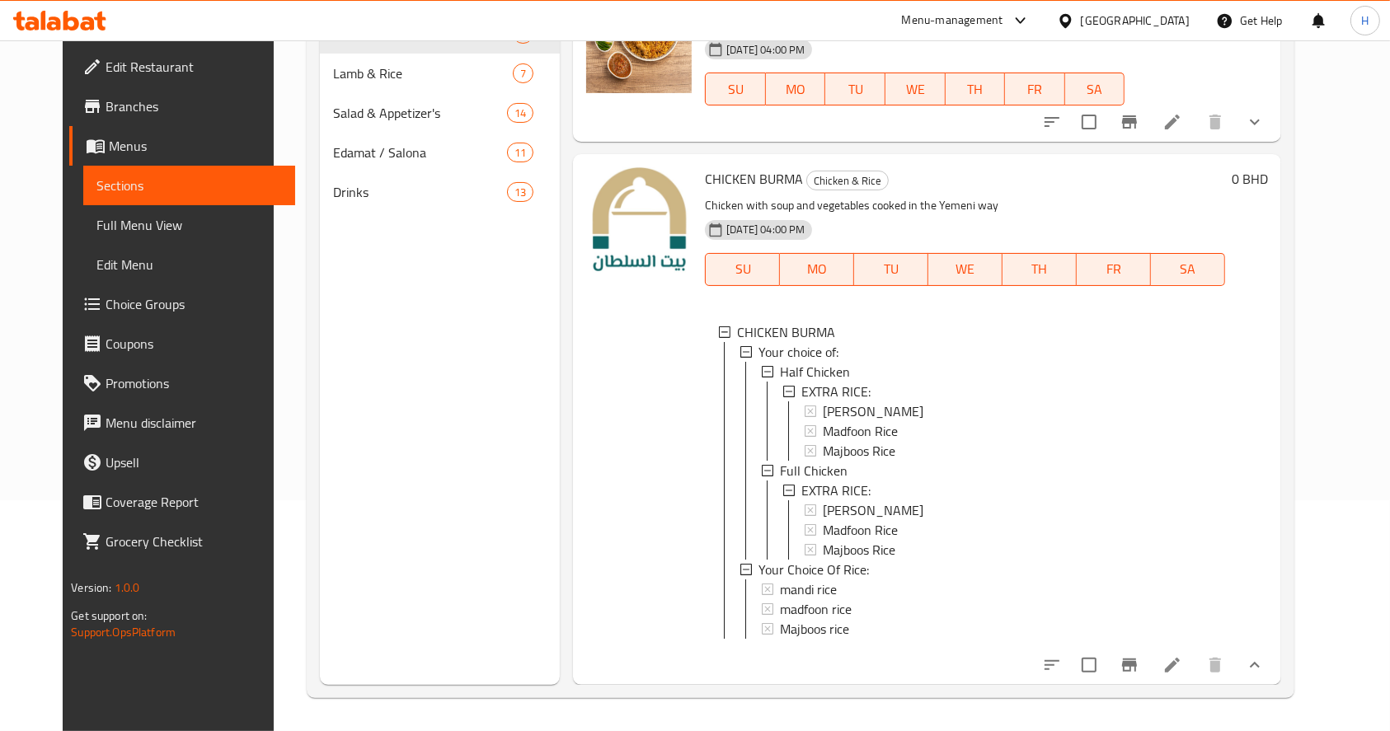
scroll to position [2, 0]
click at [1196, 660] on li at bounding box center [1172, 666] width 46 height 30
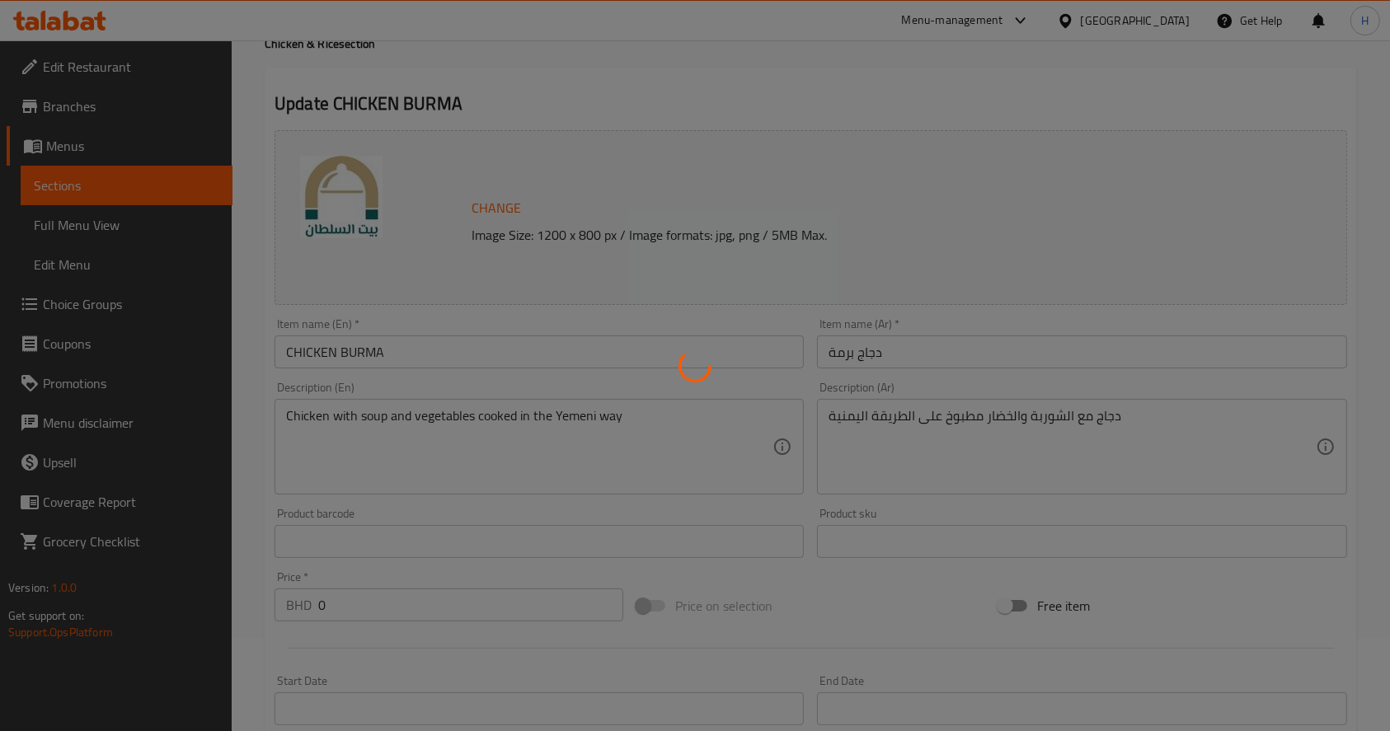
type input "إكسترا عيش:"
type input "0"
type input "1"
type input "إكسترا عيش:"
type input "0"
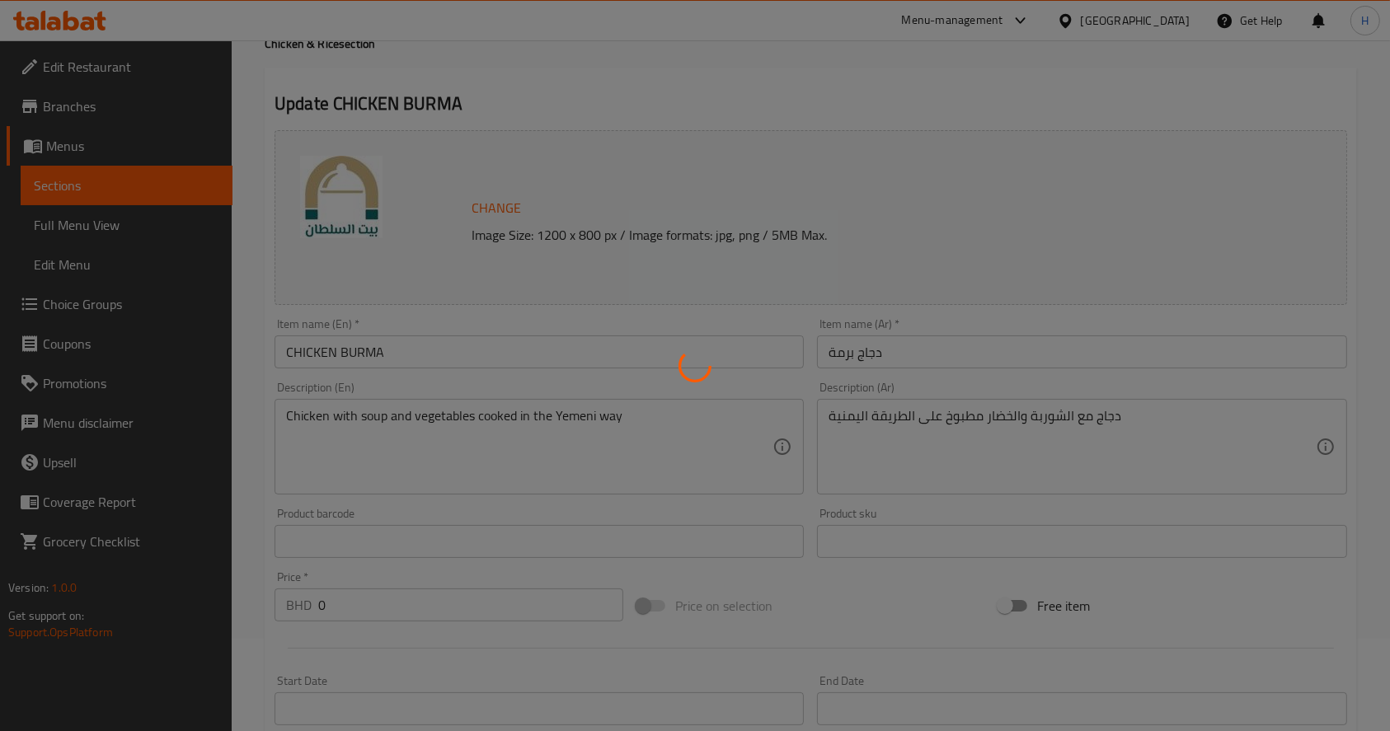
type input "1"
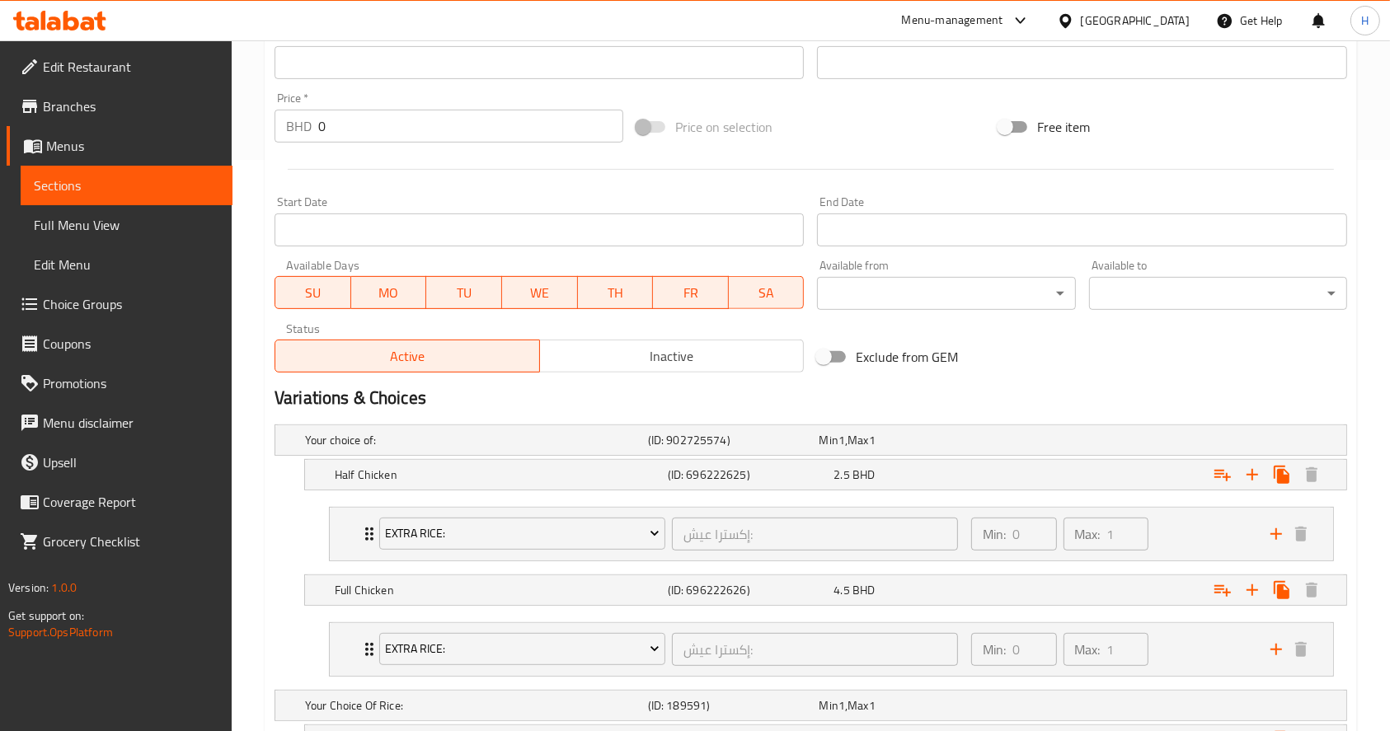
scroll to position [806, 0]
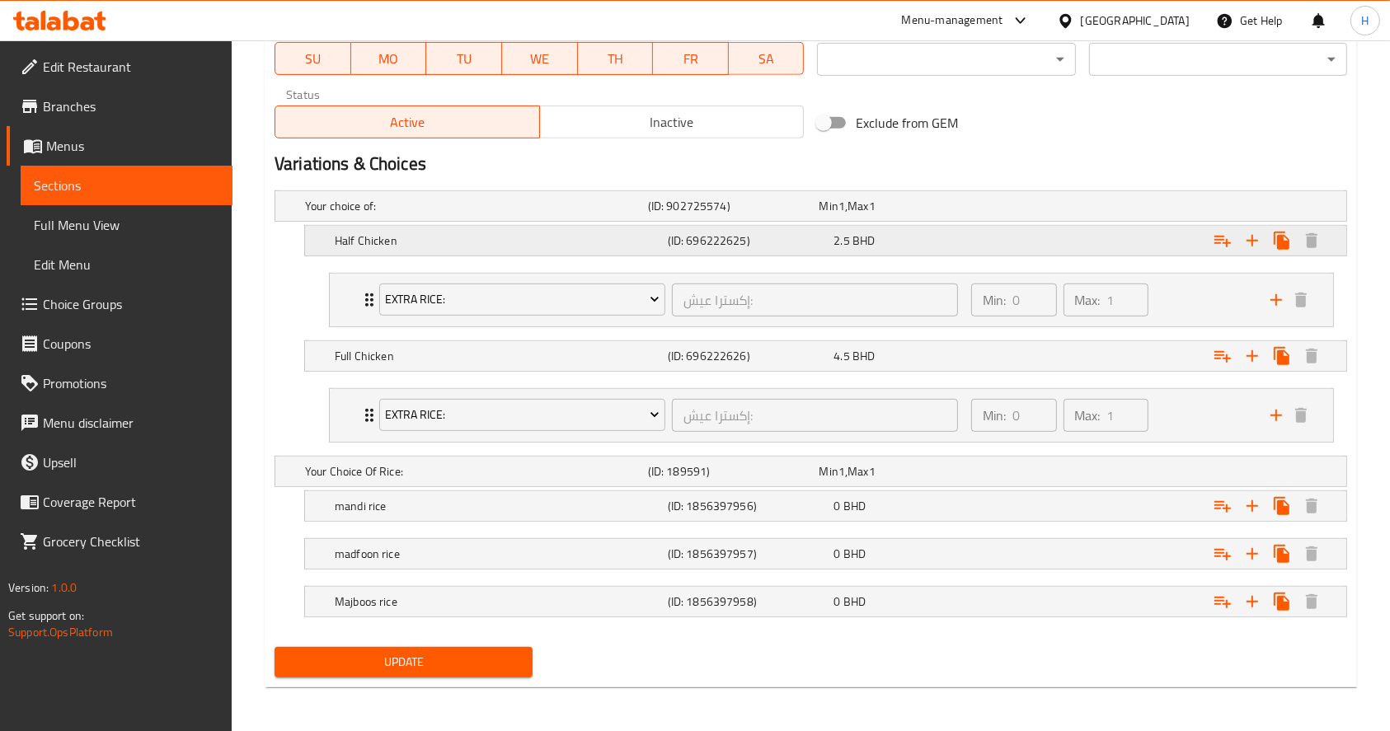
click at [948, 247] on div "2.5 BHD" at bounding box center [914, 241] width 160 height 16
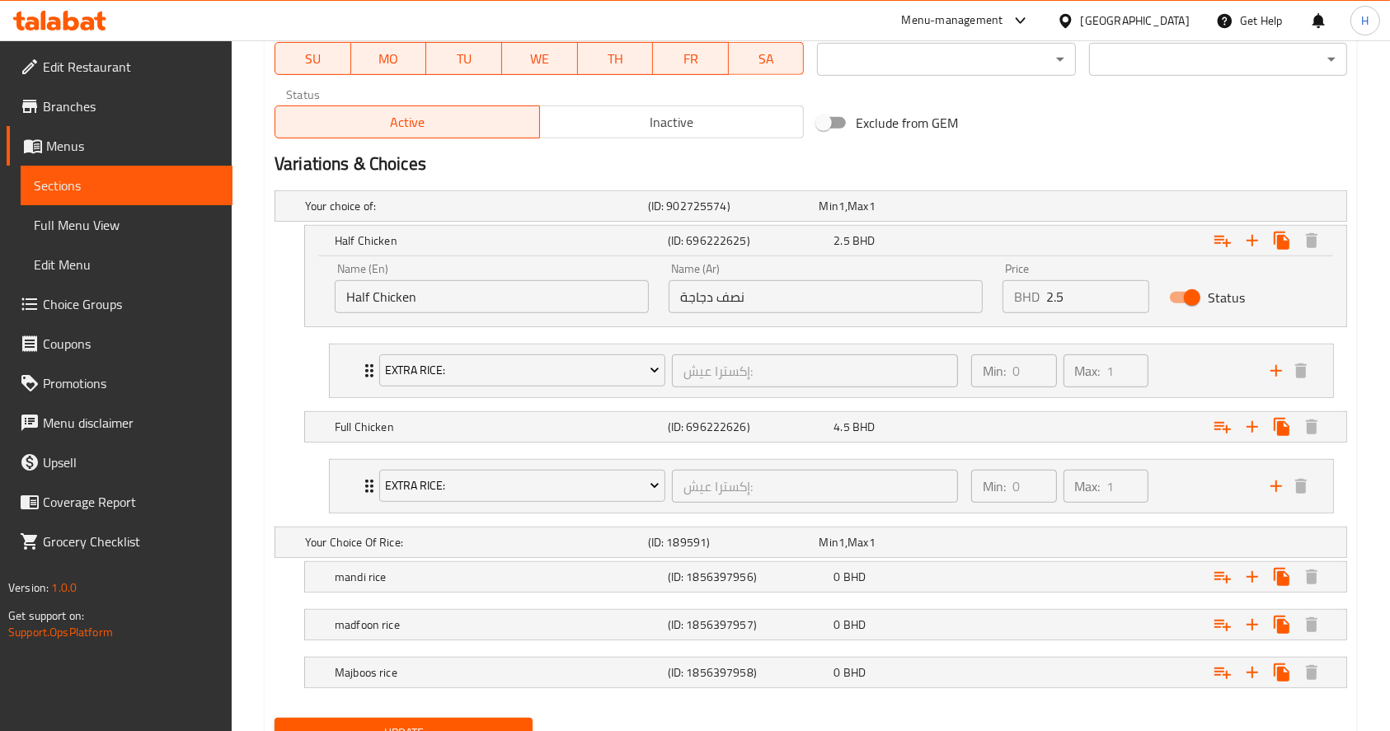
click at [1074, 289] on input "2.5" at bounding box center [1097, 296] width 103 height 33
type input "2.6"
click at [966, 430] on div "4.5 BHD" at bounding box center [914, 427] width 160 height 16
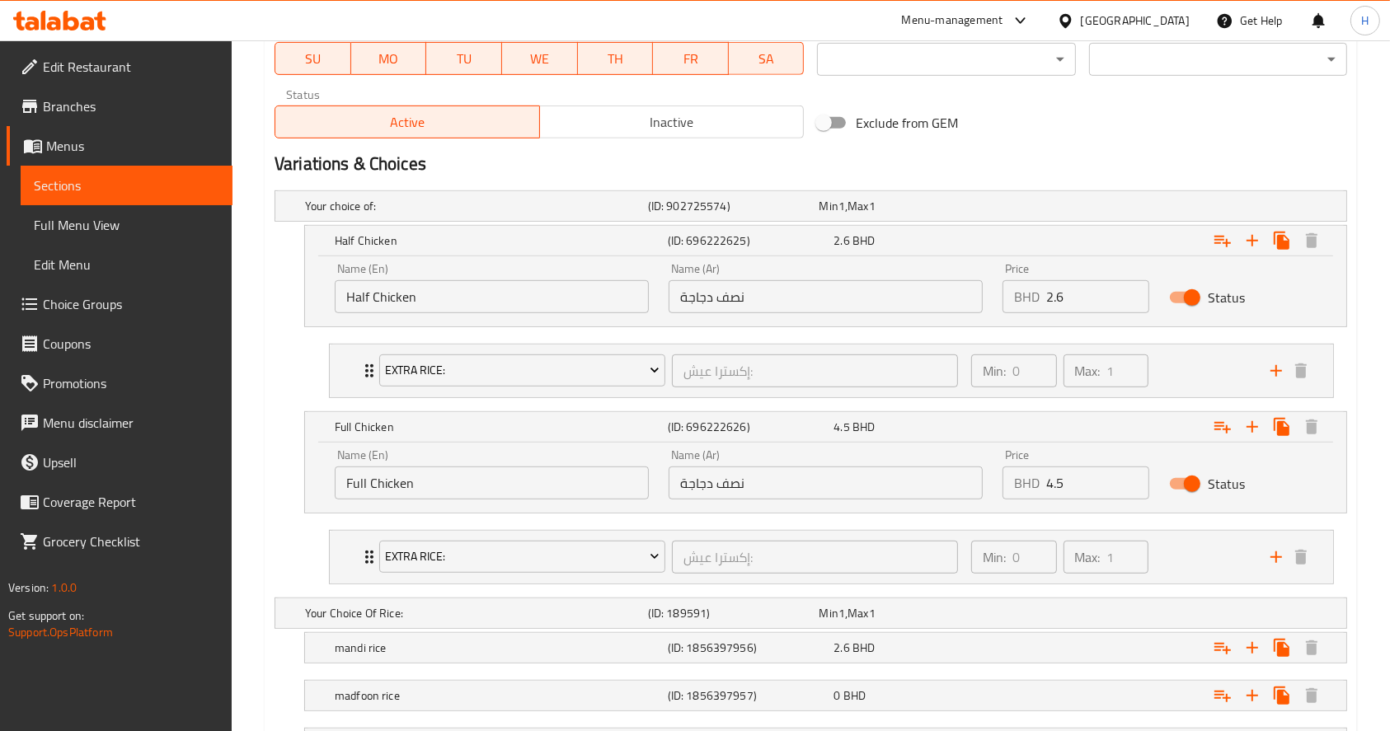
click at [1072, 477] on input "4.5" at bounding box center [1097, 483] width 103 height 33
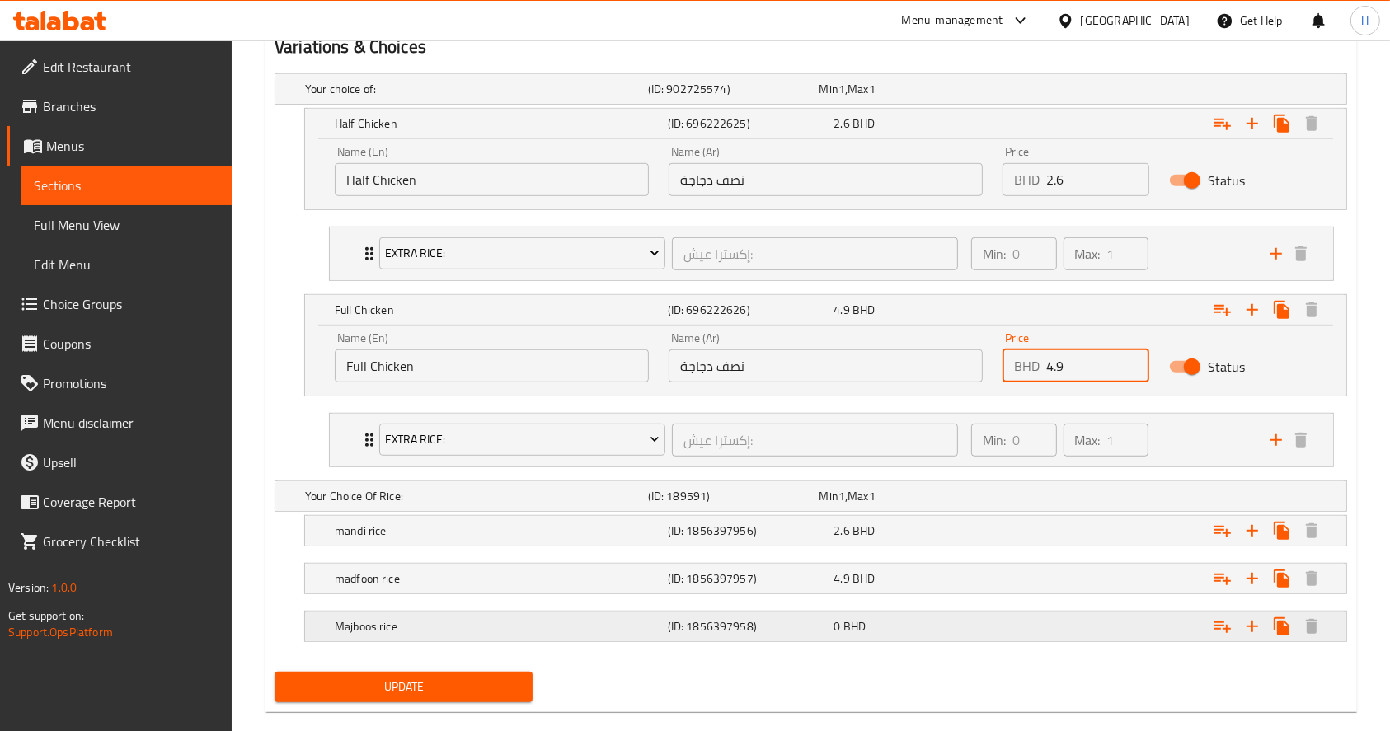
scroll to position [947, 0]
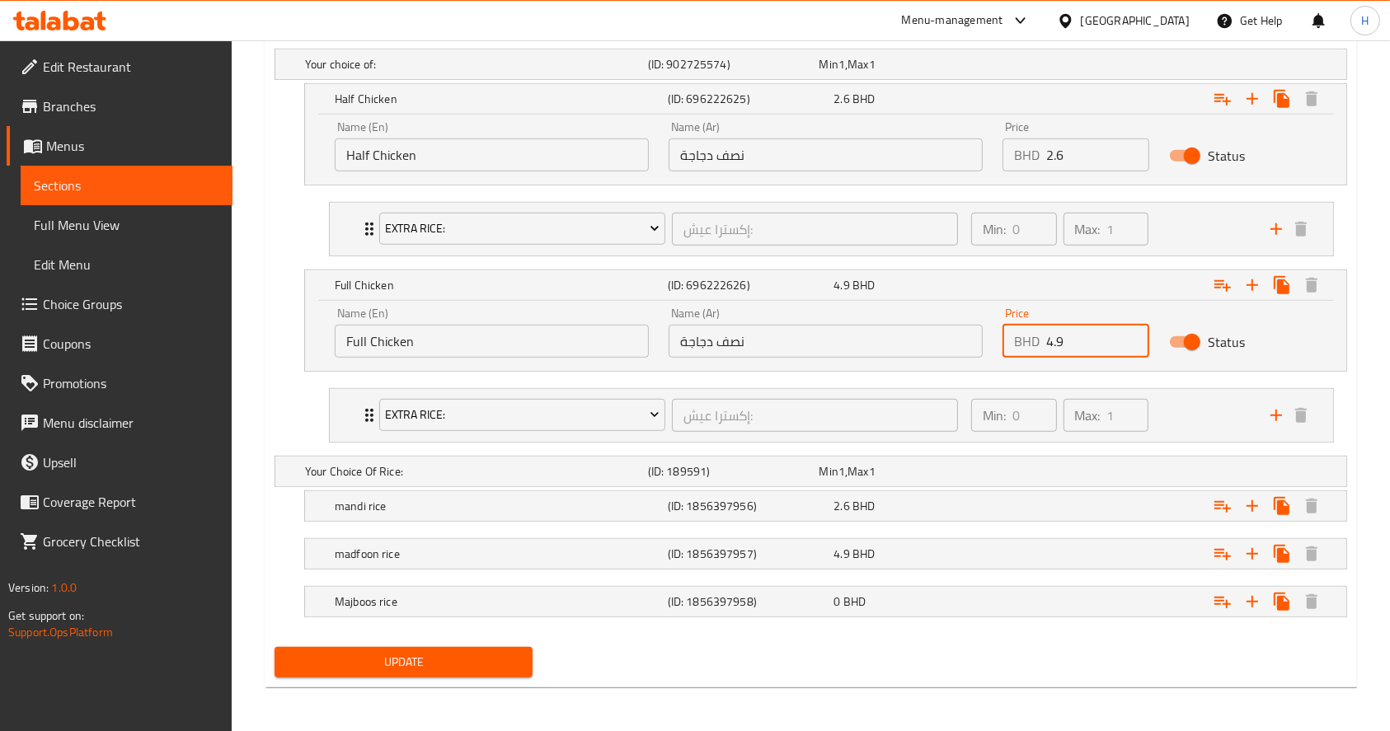
type input "4.9"
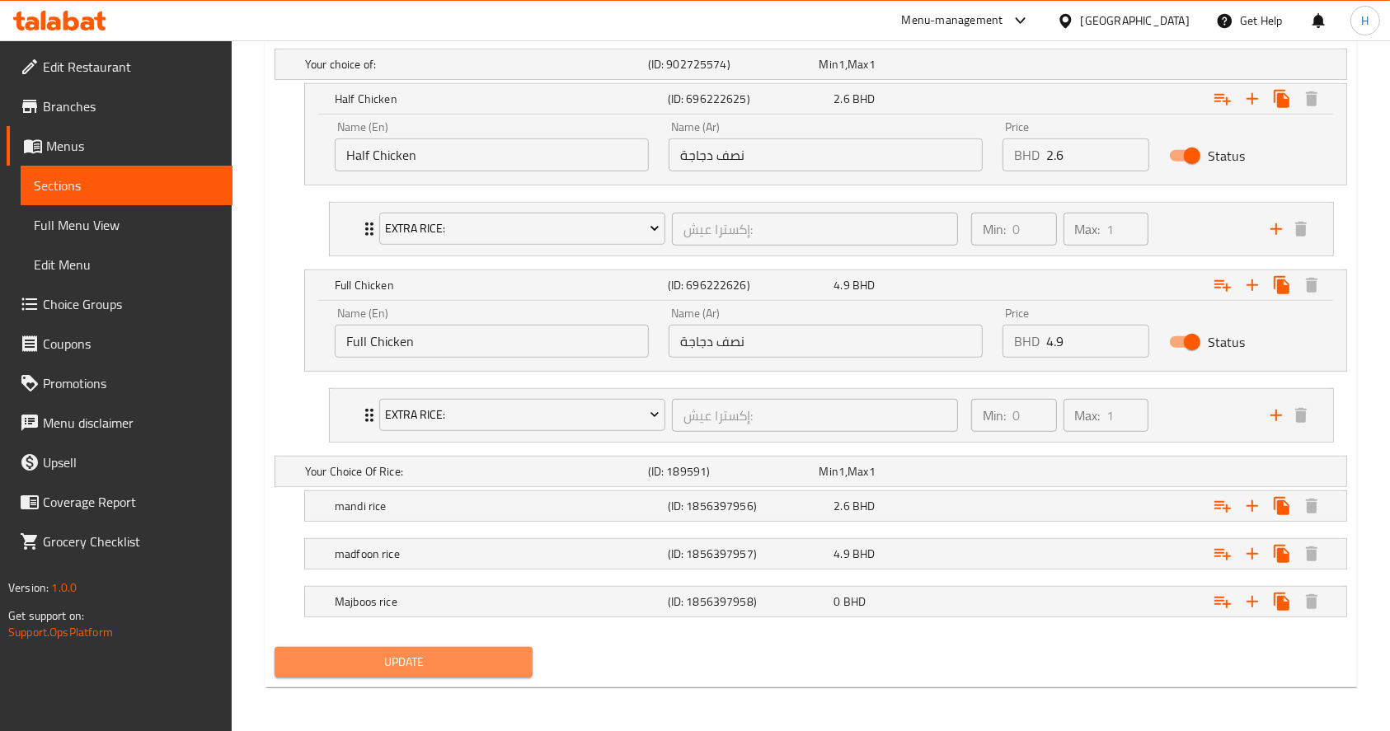
click at [429, 673] on button "Update" at bounding box center [404, 662] width 258 height 31
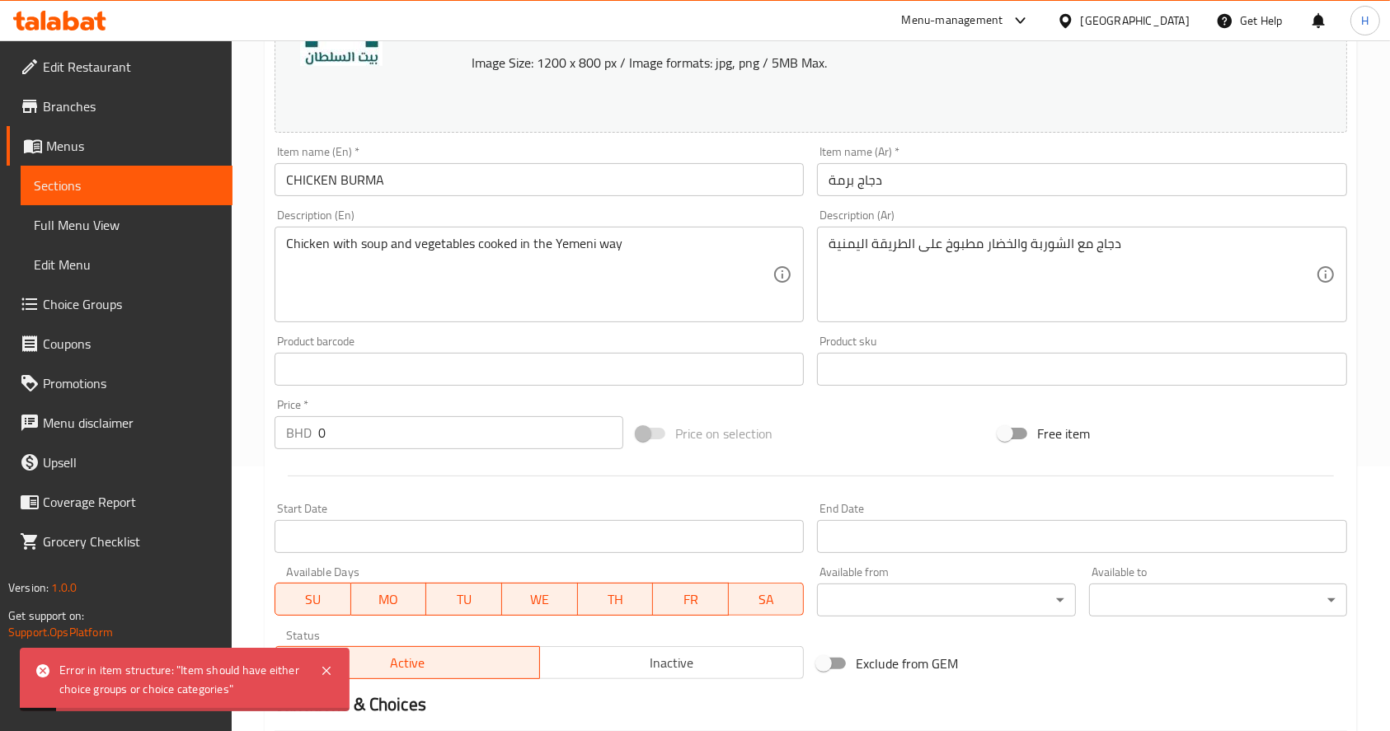
scroll to position [0, 0]
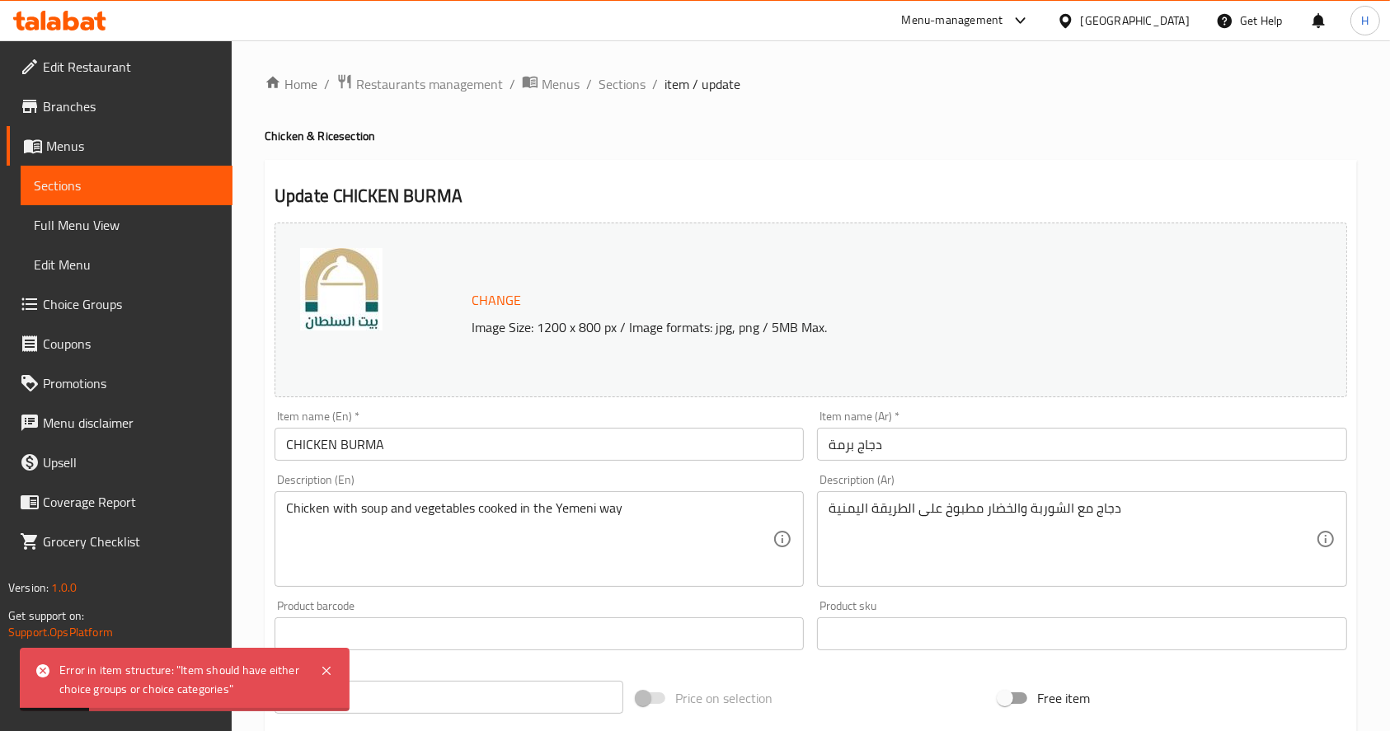
click at [627, 83] on span "Sections" at bounding box center [622, 84] width 47 height 20
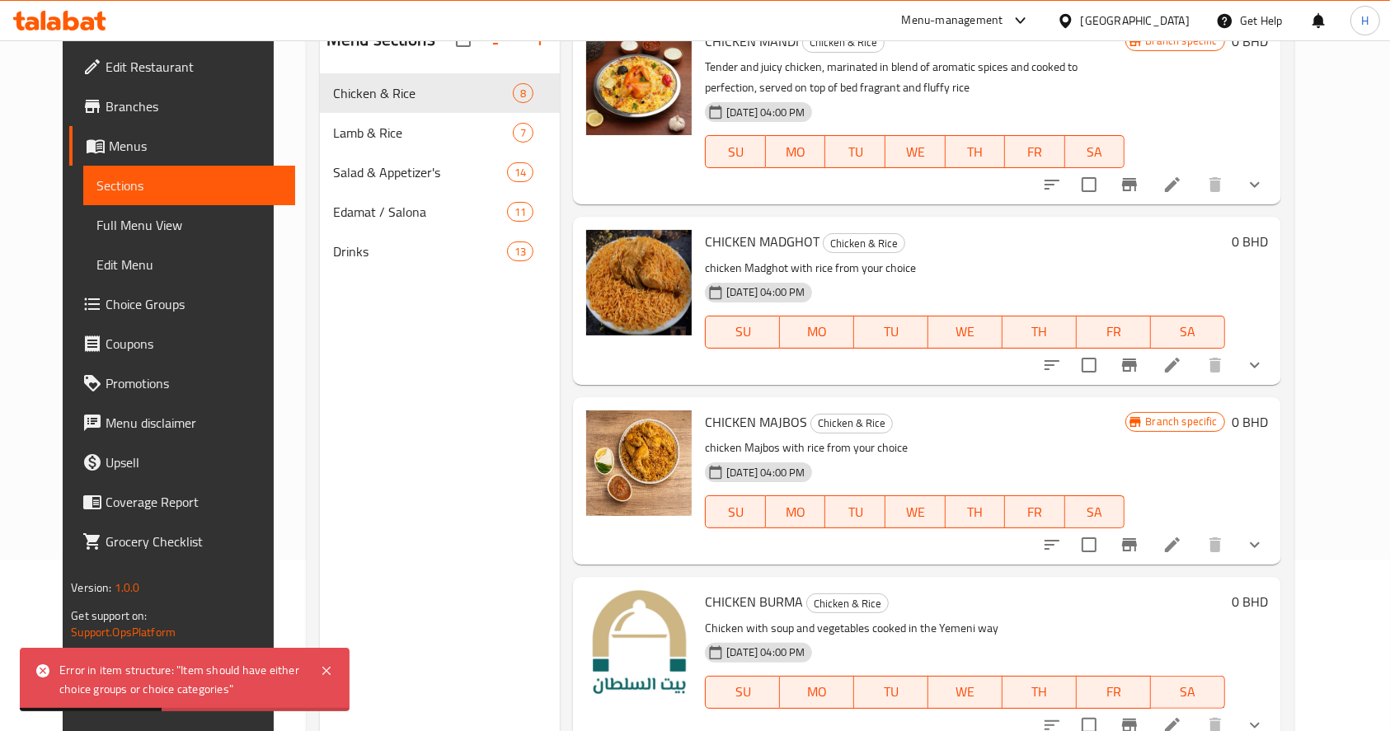
scroll to position [231, 0]
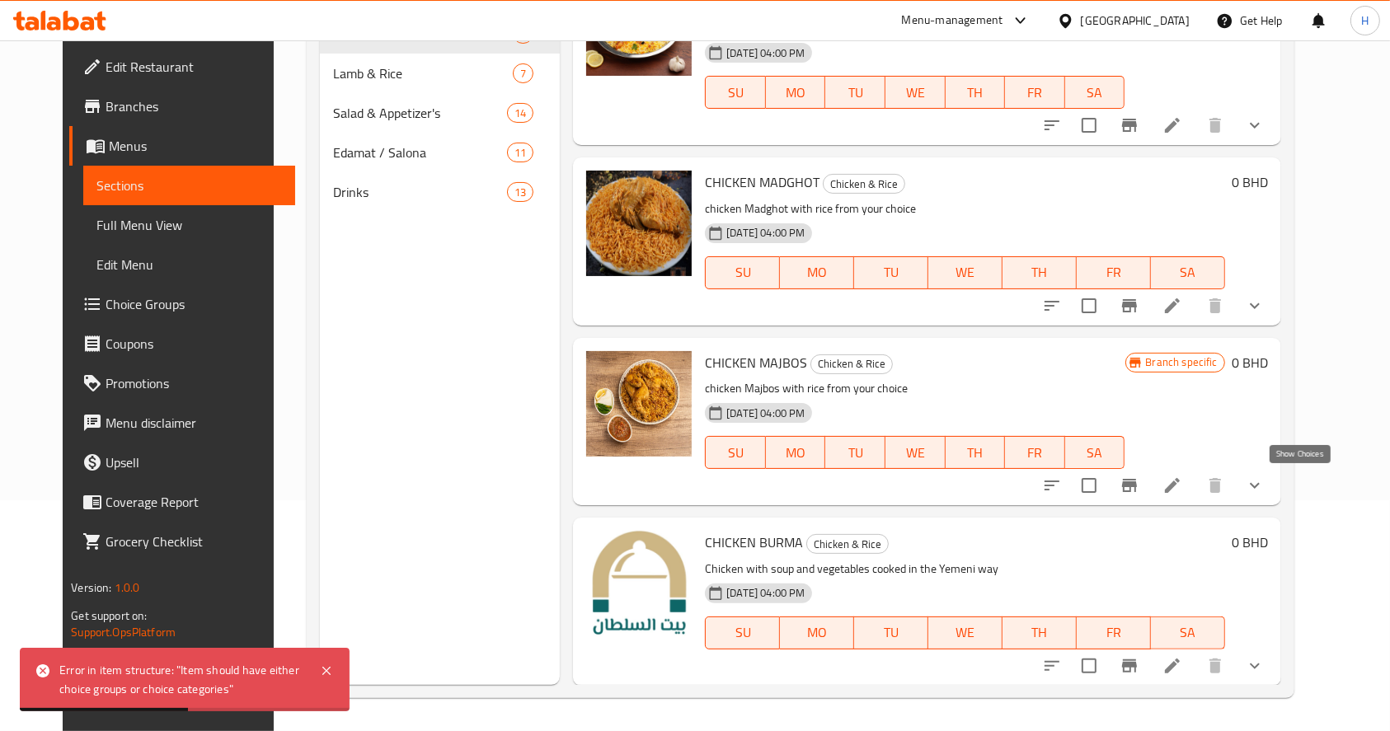
click at [1265, 491] on icon "show more" at bounding box center [1255, 486] width 20 height 20
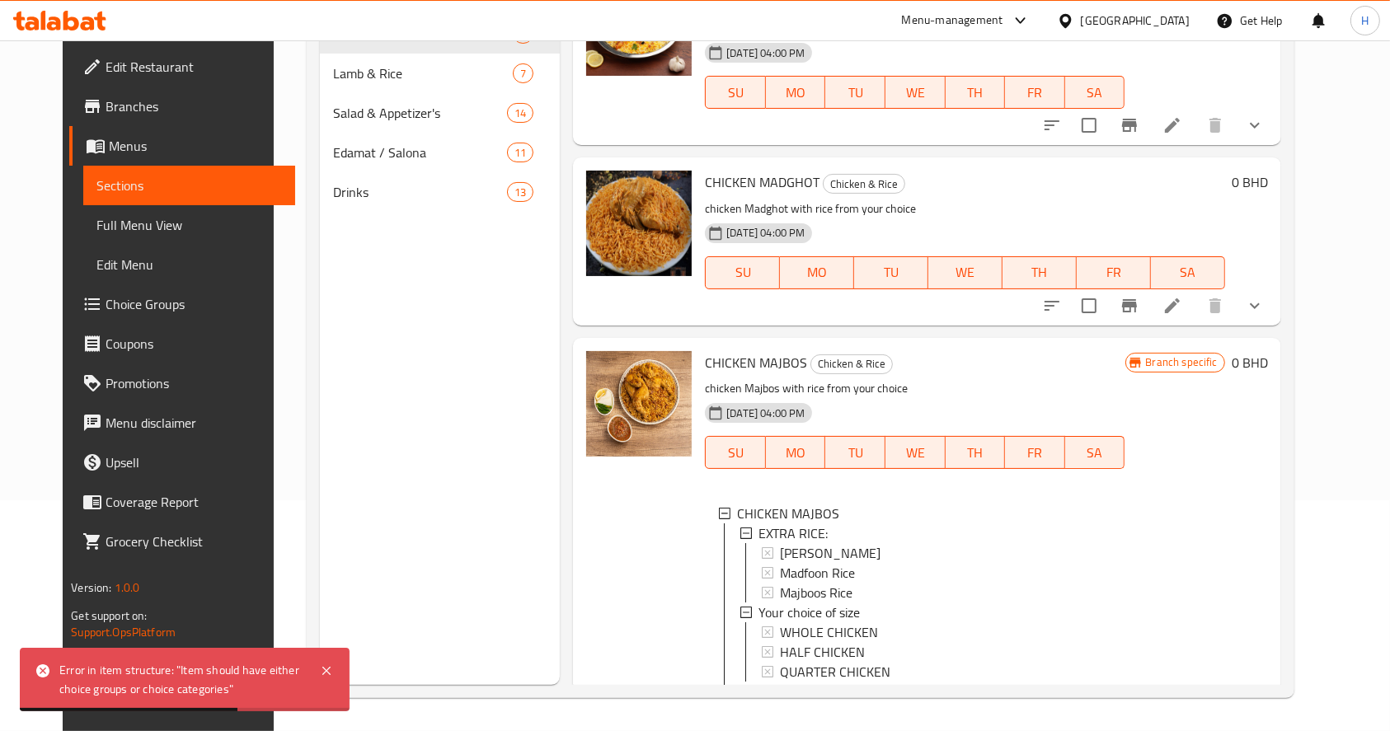
scroll to position [916, 0]
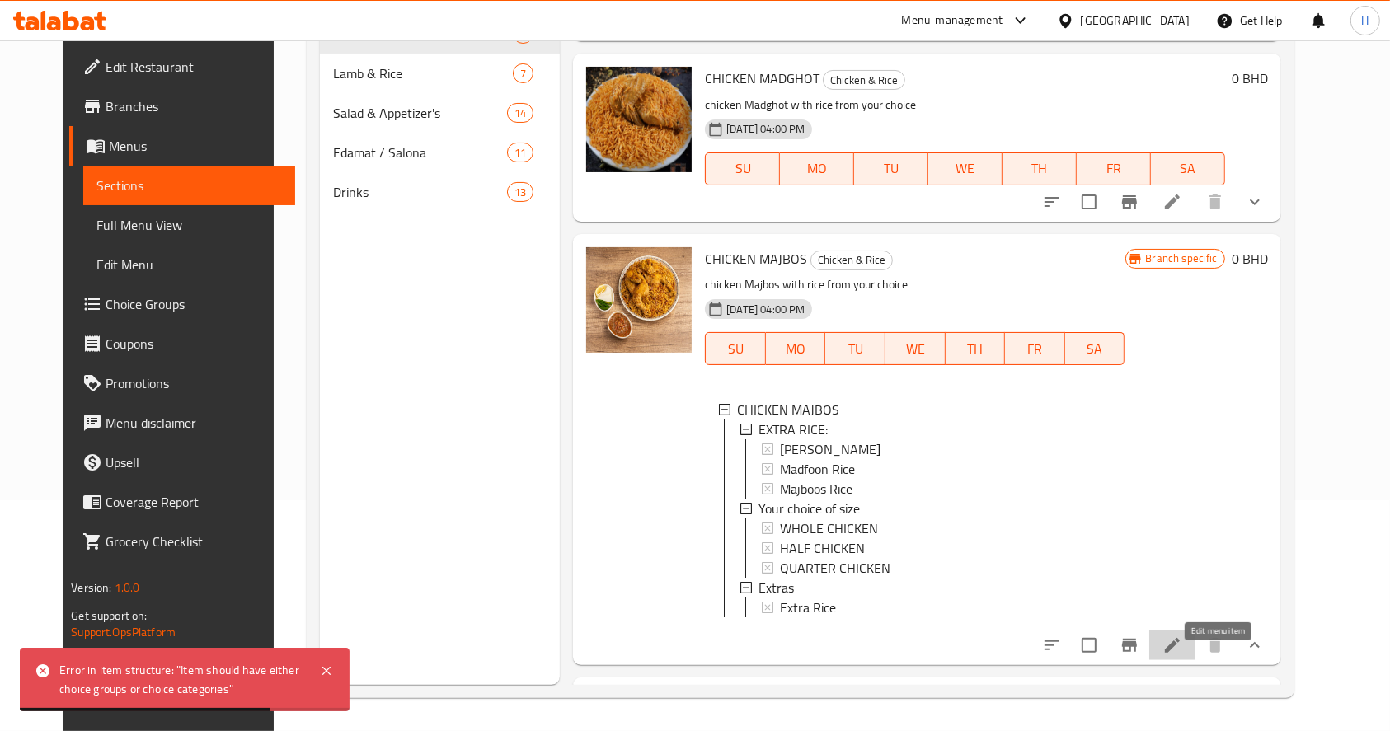
click at [1180, 653] on icon at bounding box center [1172, 645] width 15 height 15
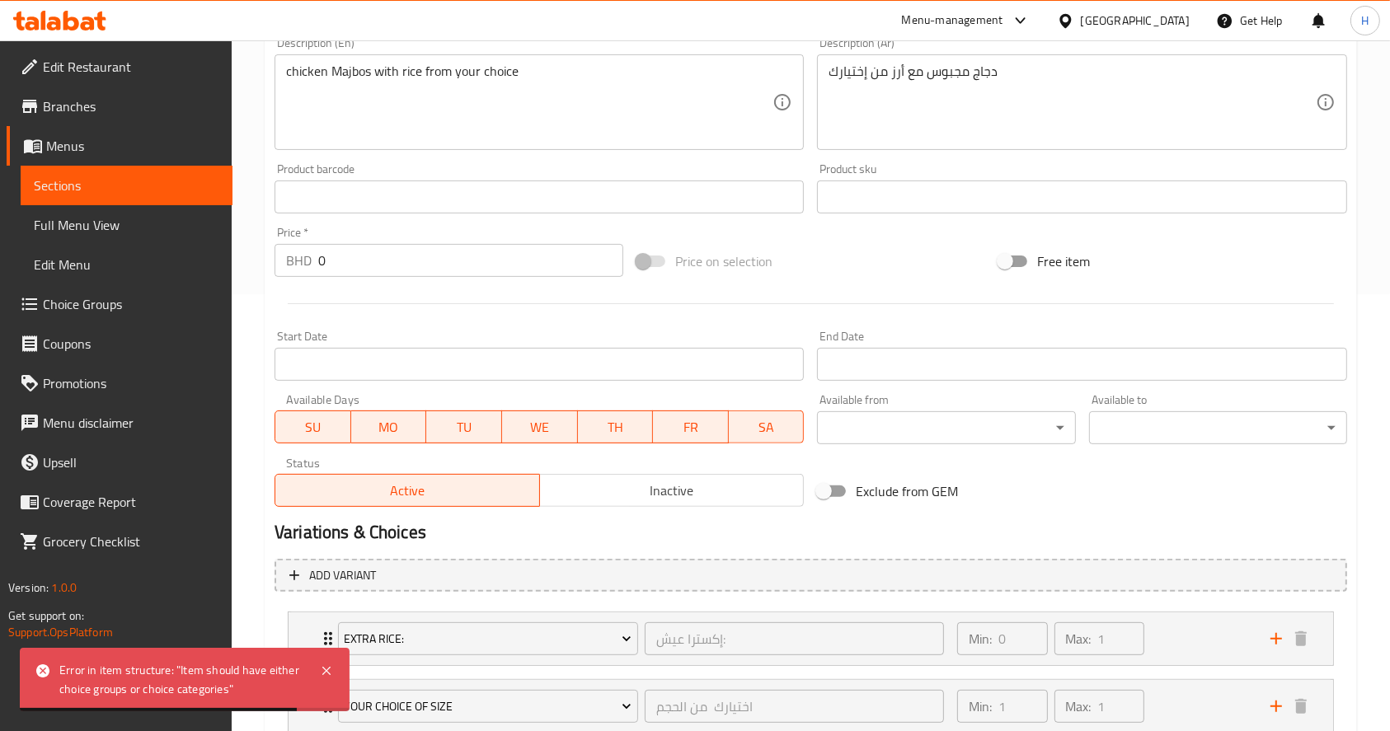
scroll to position [619, 0]
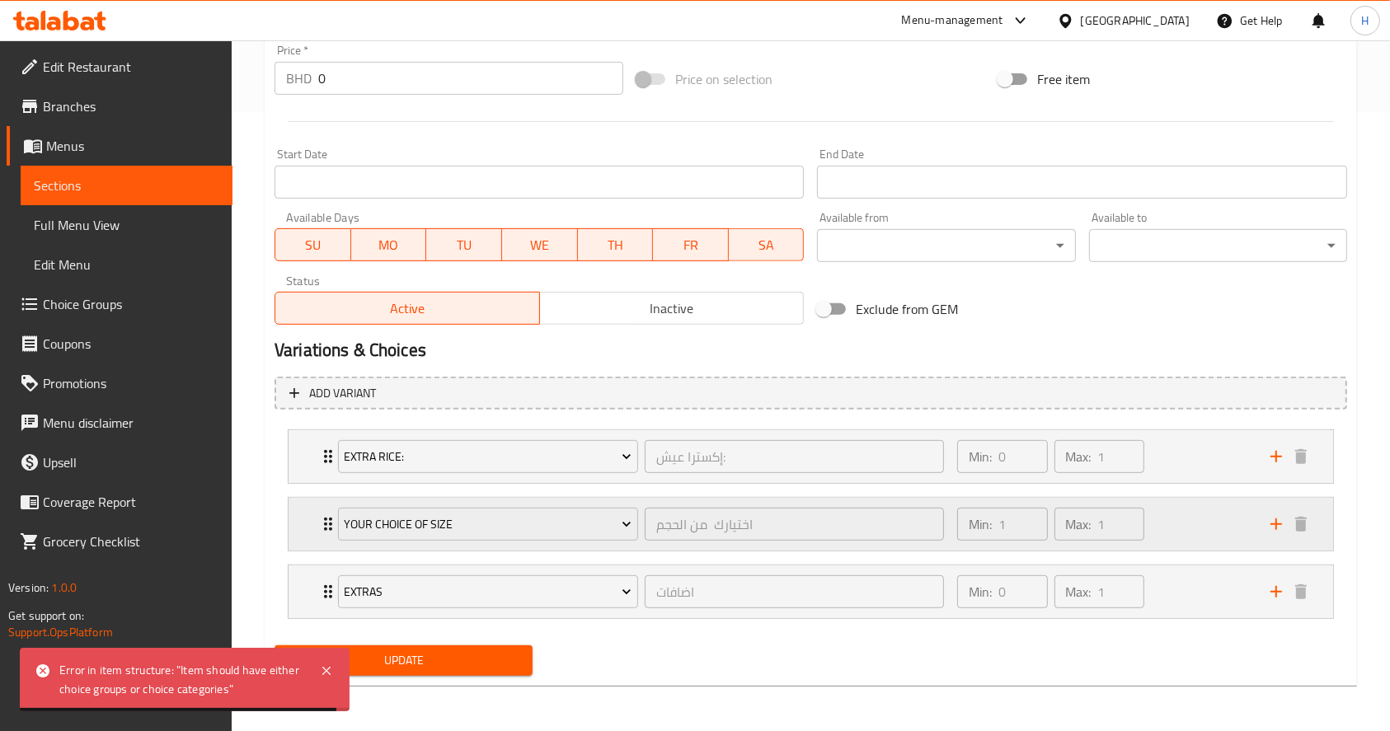
click at [1227, 527] on div "Min: 1 ​ Max: 1 ​" at bounding box center [1103, 524] width 313 height 53
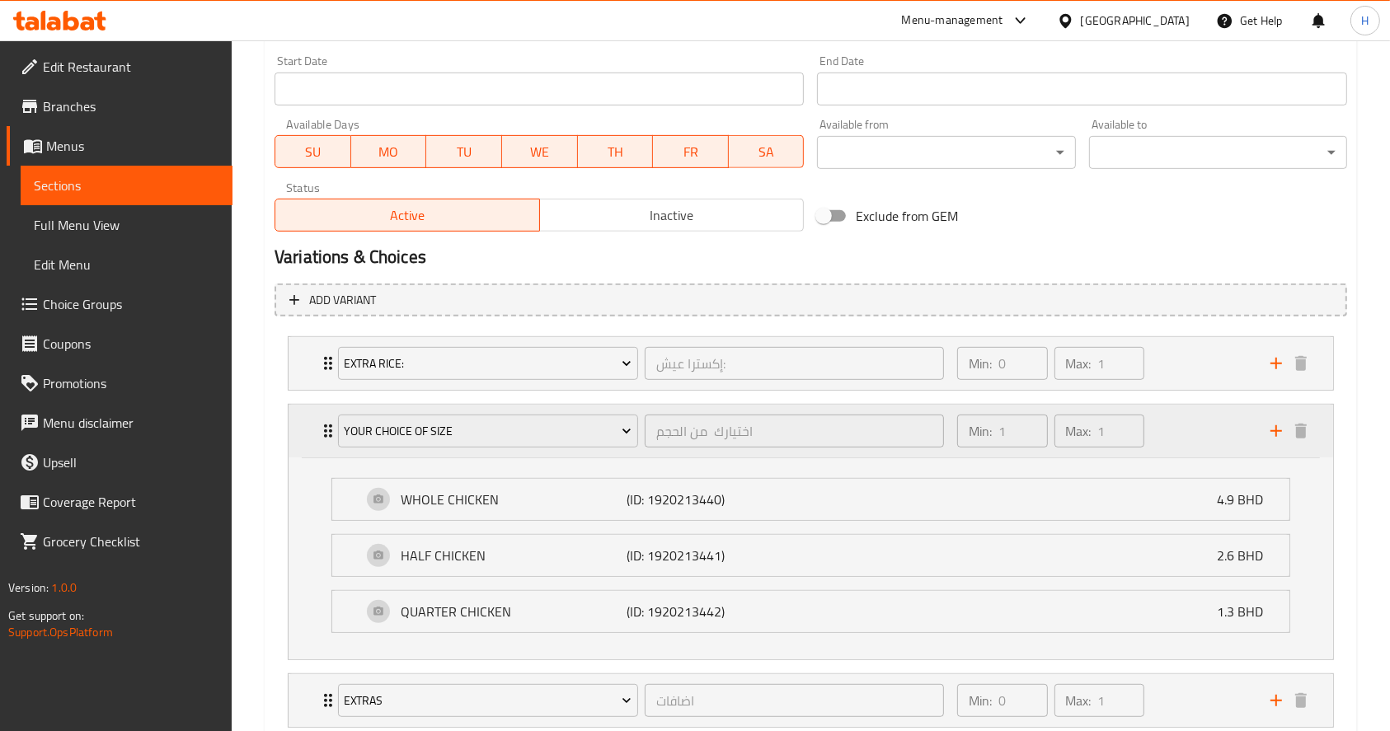
scroll to position [713, 0]
click at [1166, 343] on div "Min: 0 ​ Max: 1 ​" at bounding box center [1103, 362] width 313 height 53
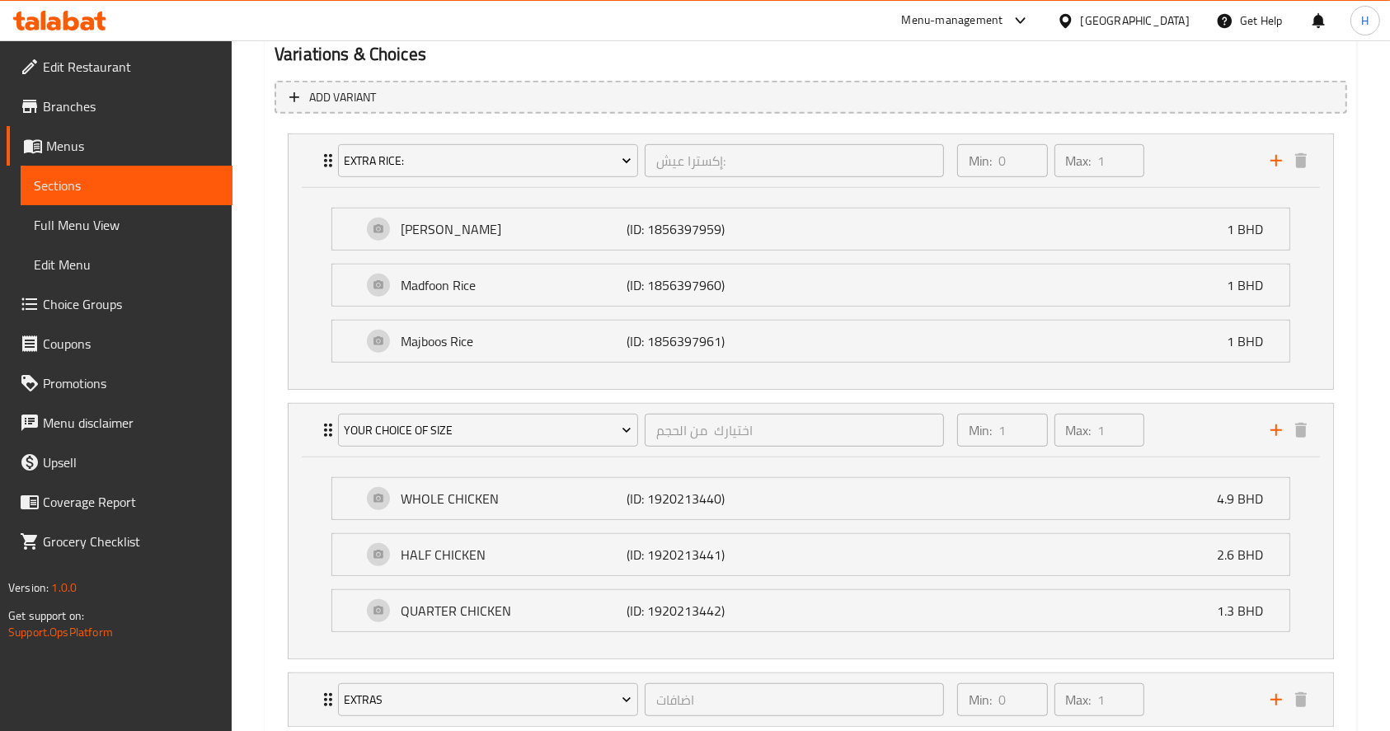
scroll to position [1022, 0]
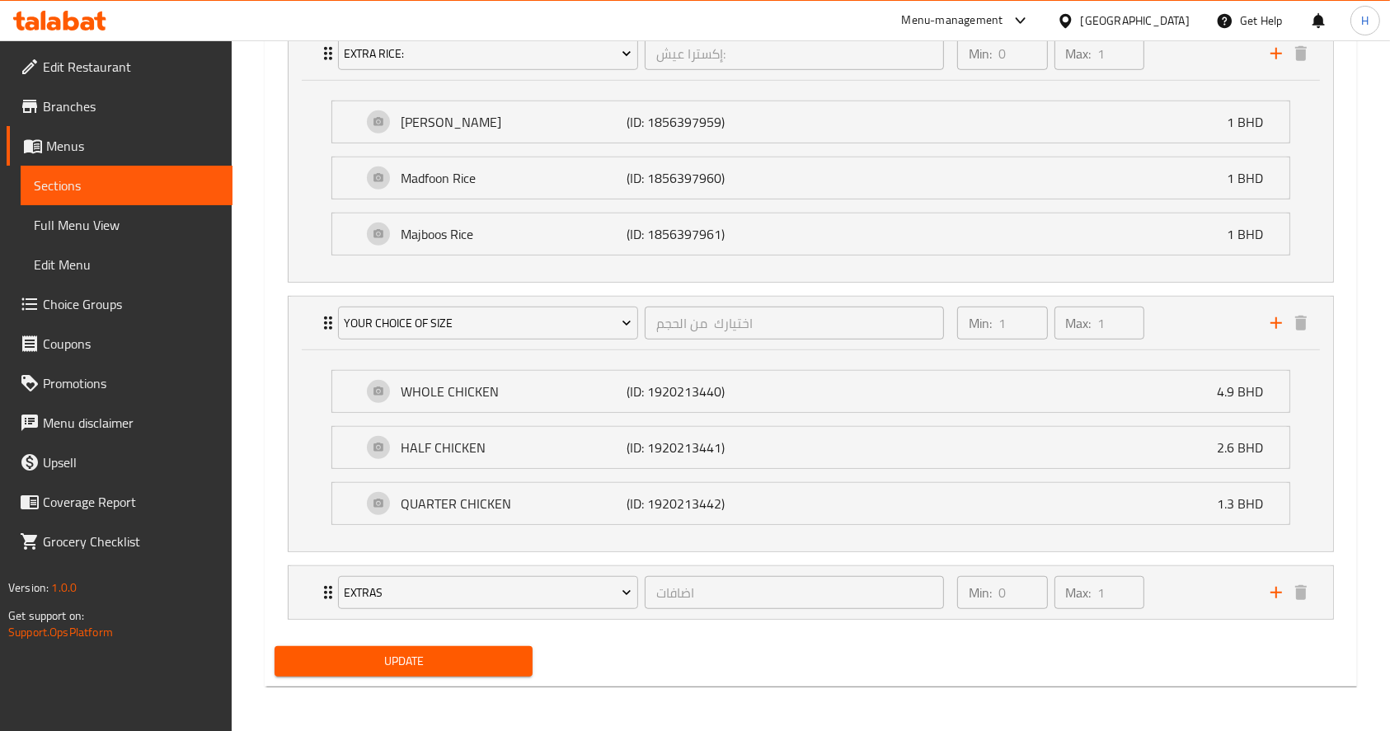
click at [1226, 622] on li "Extras اضافات ​ Min: 0 ​ Max: 1 ​ Extra Rice (ID: 1920214015) 1 BHD Name (En) E…" at bounding box center [811, 593] width 1073 height 68
click at [1159, 590] on div "Min: 0 ​ Max: 1 ​" at bounding box center [1103, 592] width 313 height 53
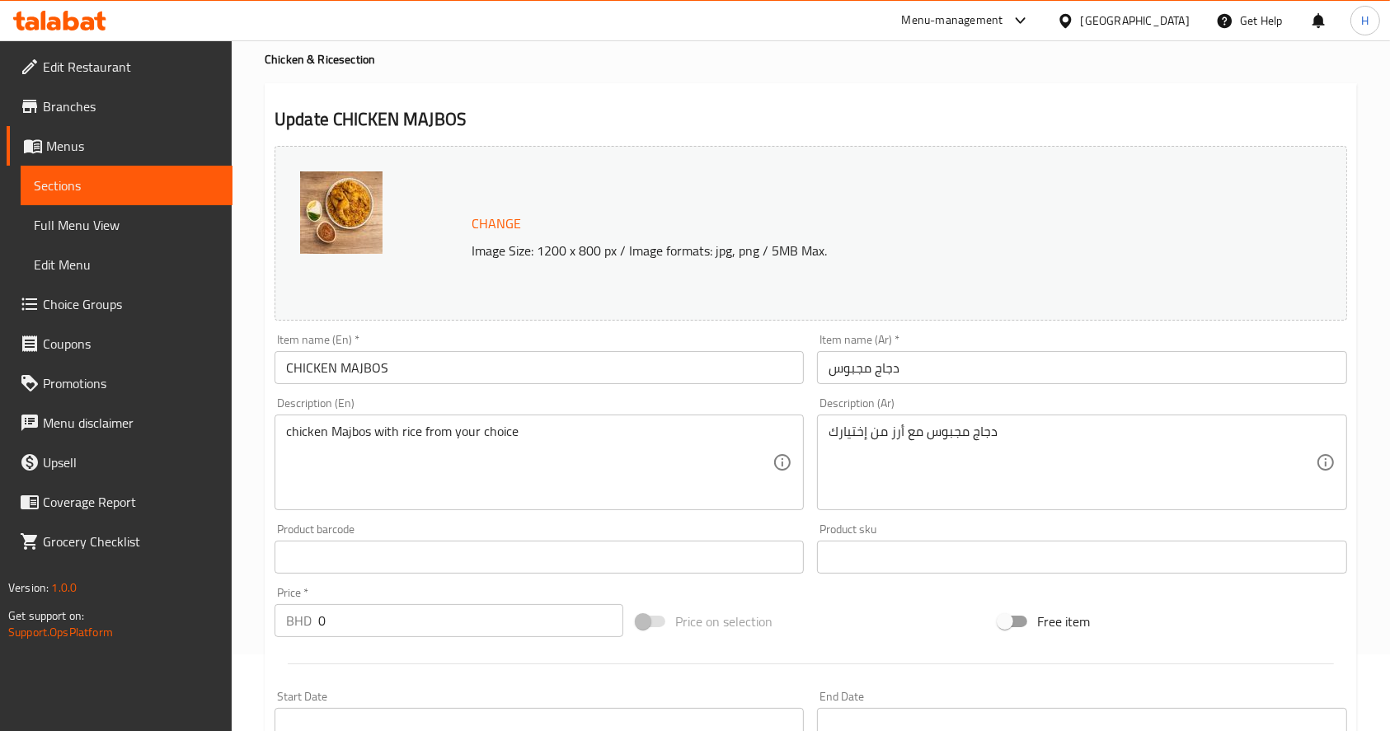
scroll to position [0, 0]
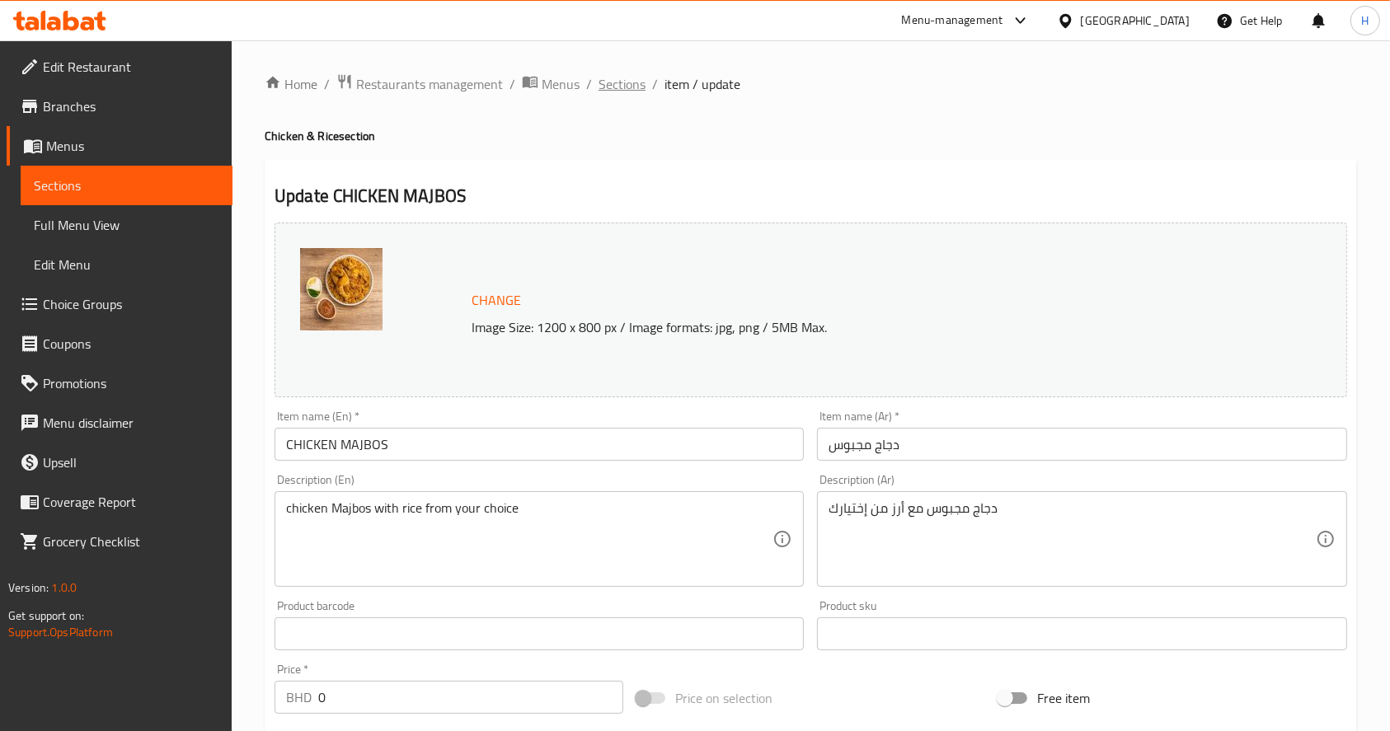
click at [631, 92] on span "Sections" at bounding box center [622, 84] width 47 height 20
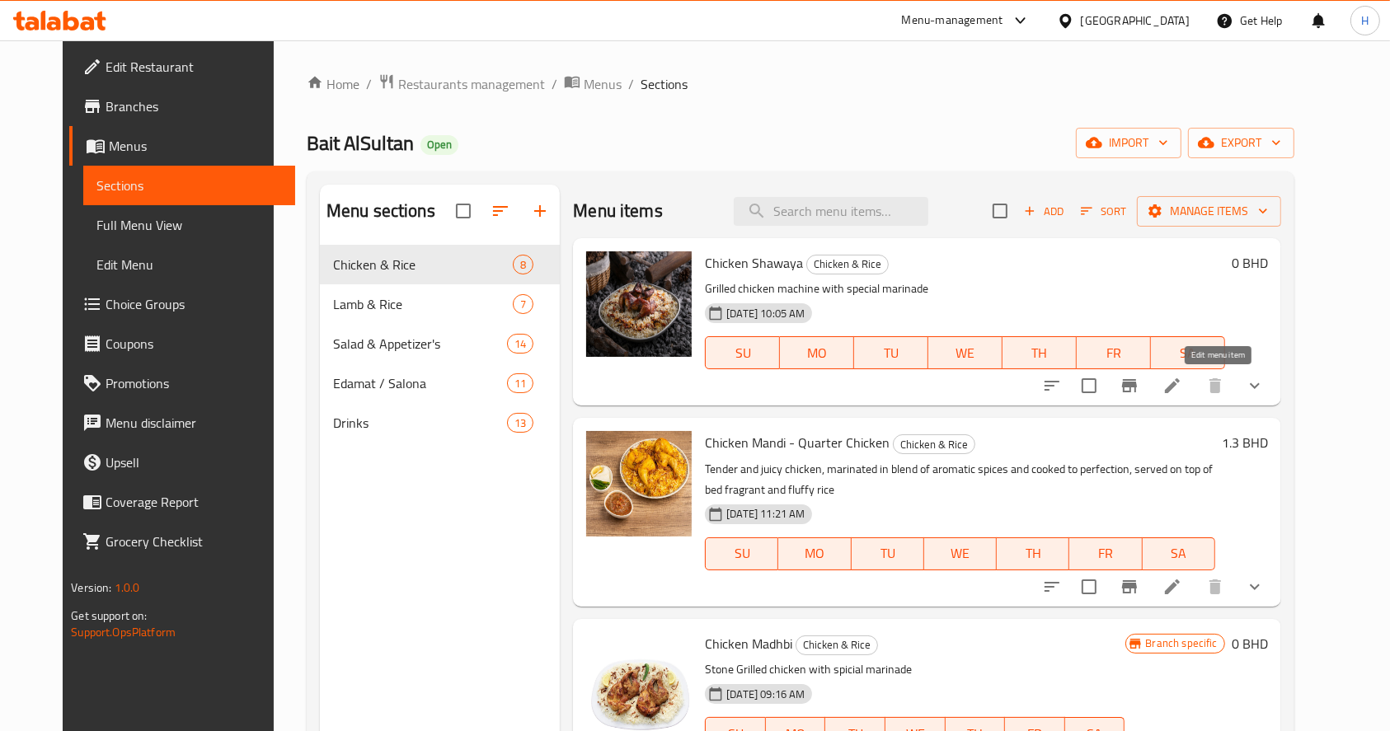
drag, startPoint x: 1313, startPoint y: 377, endPoint x: 1218, endPoint y: 386, distance: 95.3
click at [1218, 386] on div at bounding box center [1153, 386] width 242 height 40
click at [1180, 386] on icon at bounding box center [1172, 385] width 15 height 15
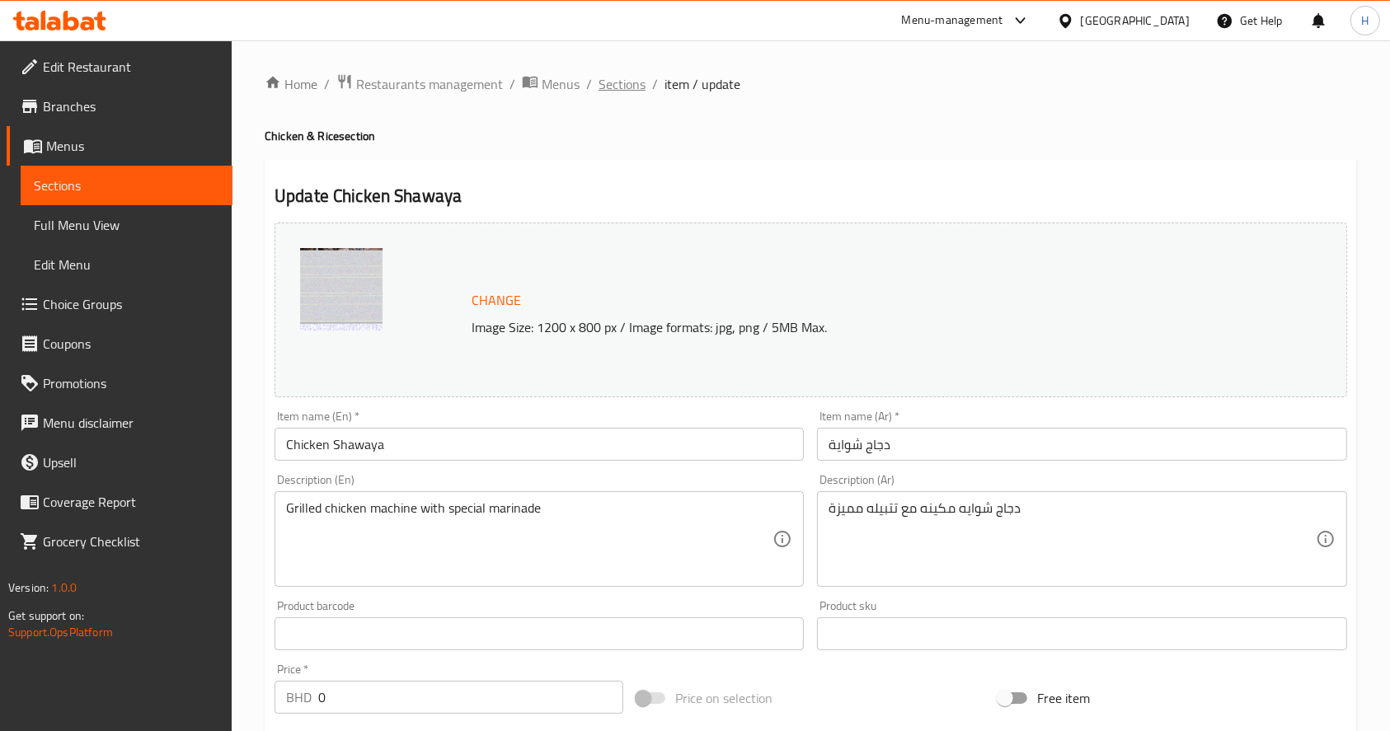
click at [602, 77] on span "Sections" at bounding box center [622, 84] width 47 height 20
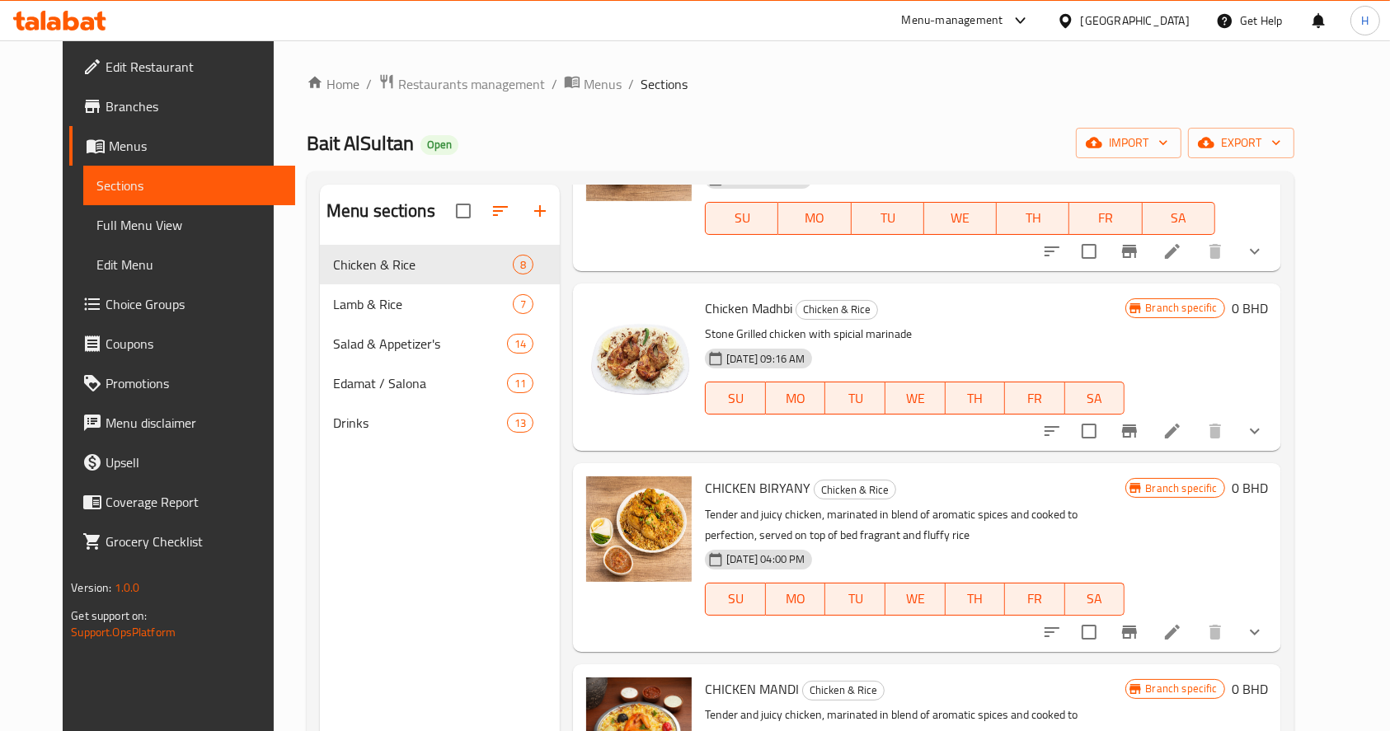
scroll to position [336, 0]
click at [1182, 438] on icon at bounding box center [1173, 431] width 20 height 20
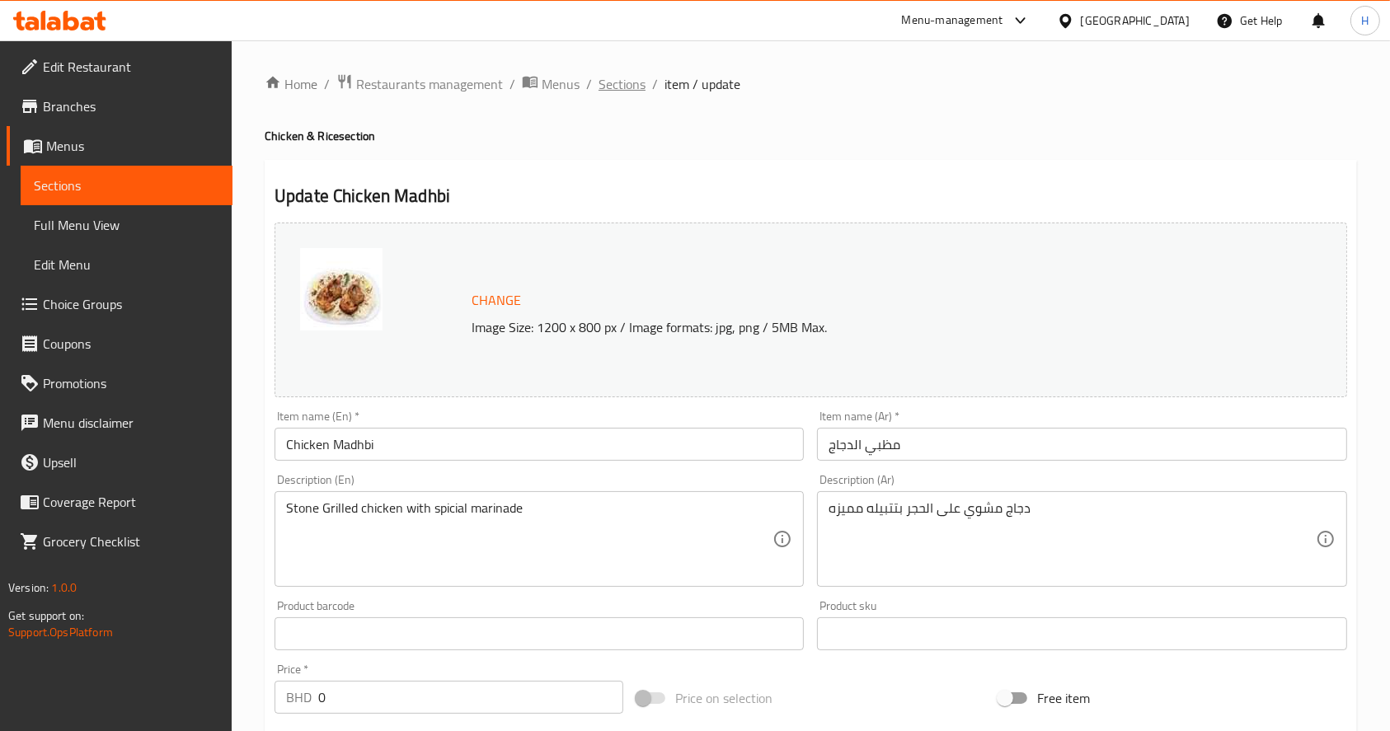
click at [605, 83] on span "Sections" at bounding box center [622, 84] width 47 height 20
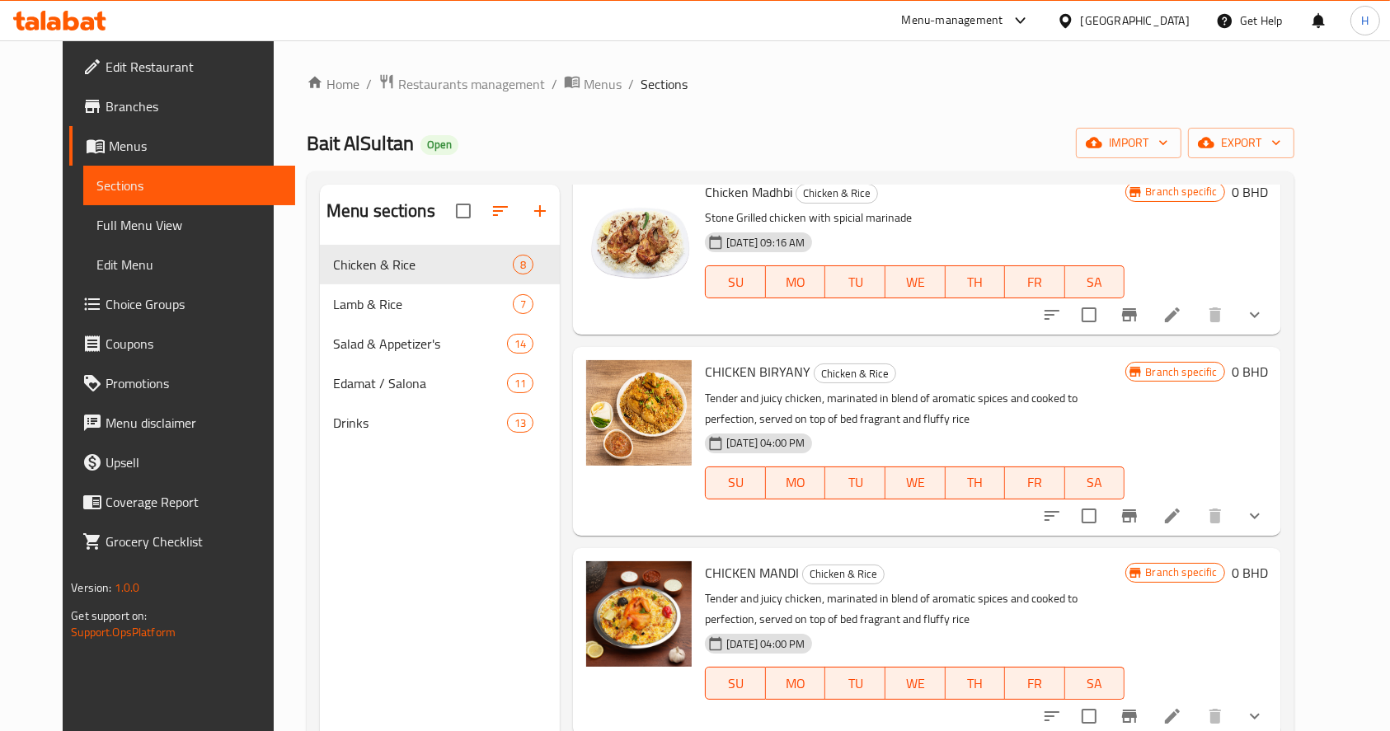
scroll to position [457, 0]
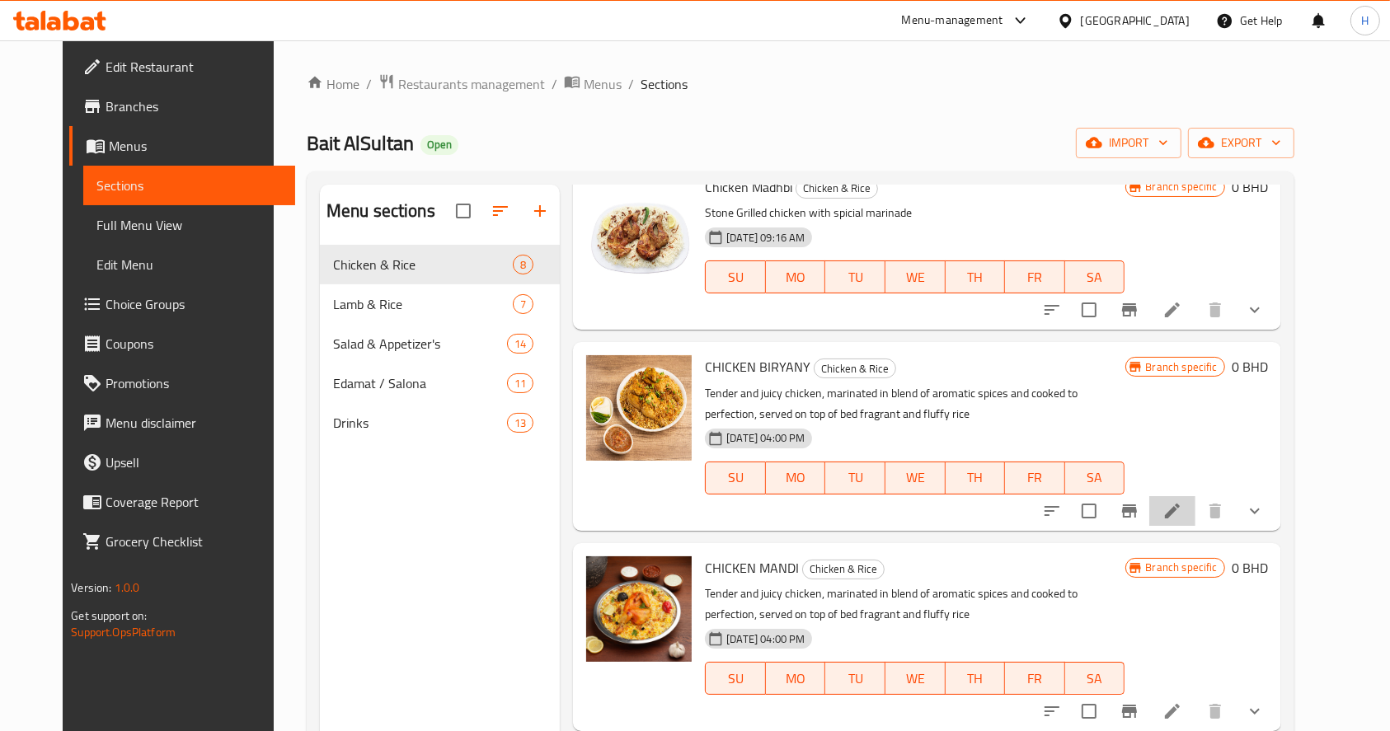
click at [1196, 512] on li at bounding box center [1172, 511] width 46 height 30
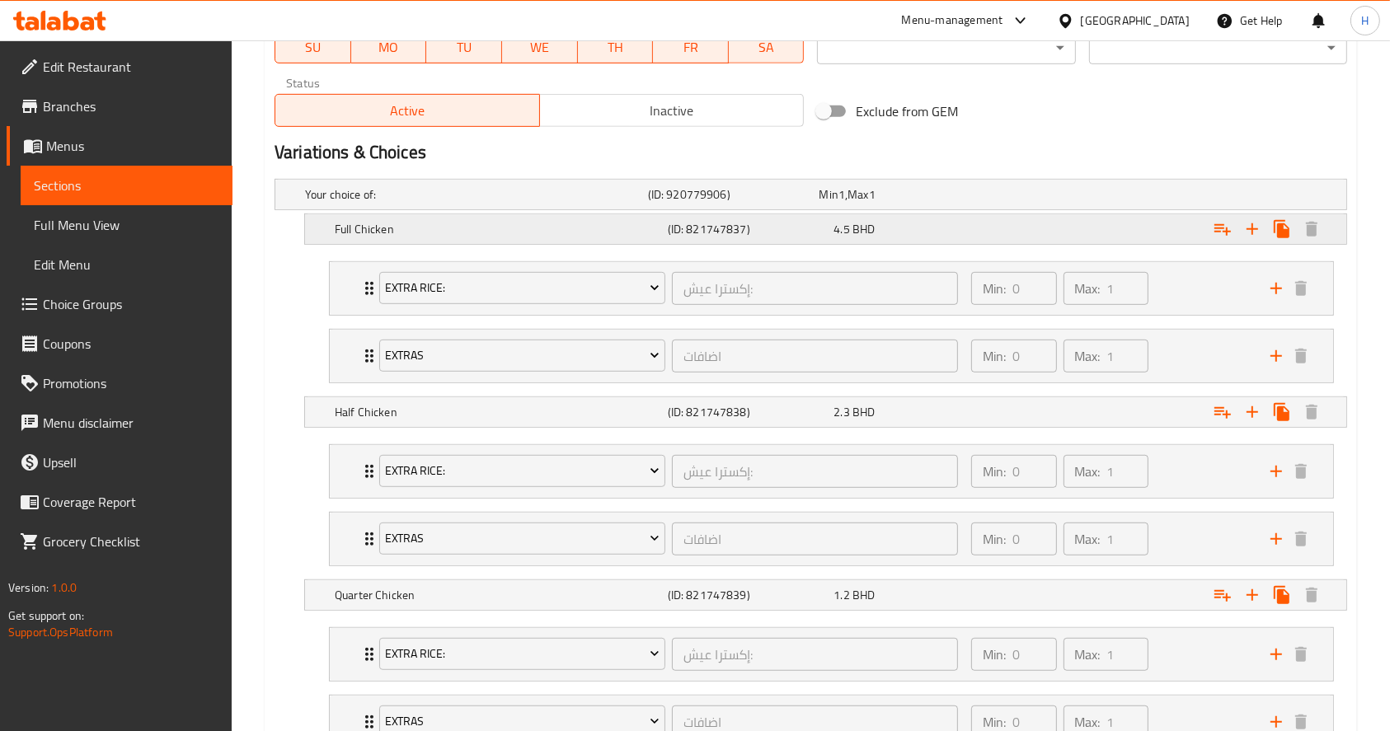
scroll to position [946, 0]
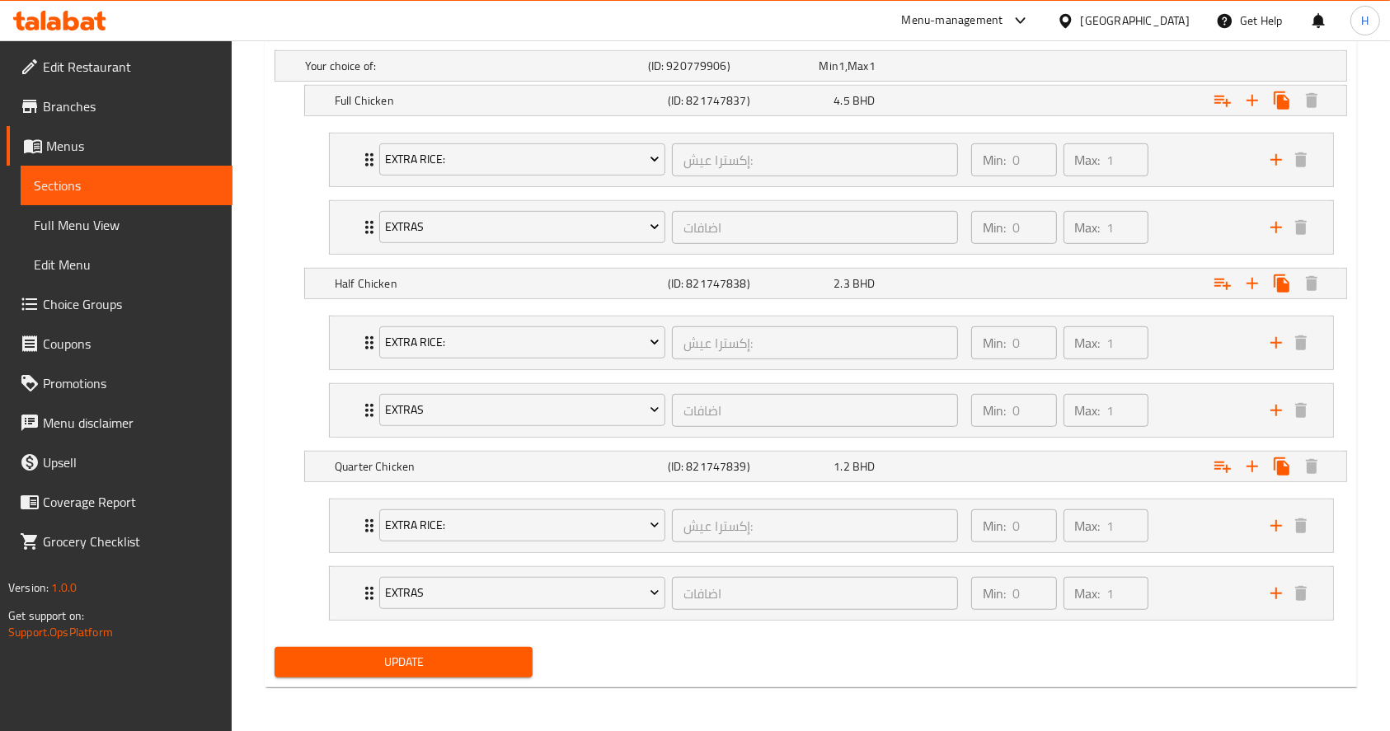
click at [1042, 492] on li "EXTRA RICE: إكسترا عيش: ​ Min: 0 ​ Max: 1 ​ [PERSON_NAME] (ID: 1856397959) 1 BH…" at bounding box center [831, 526] width 1031 height 68
click at [1036, 481] on div "Expand" at bounding box center [1163, 467] width 333 height 36
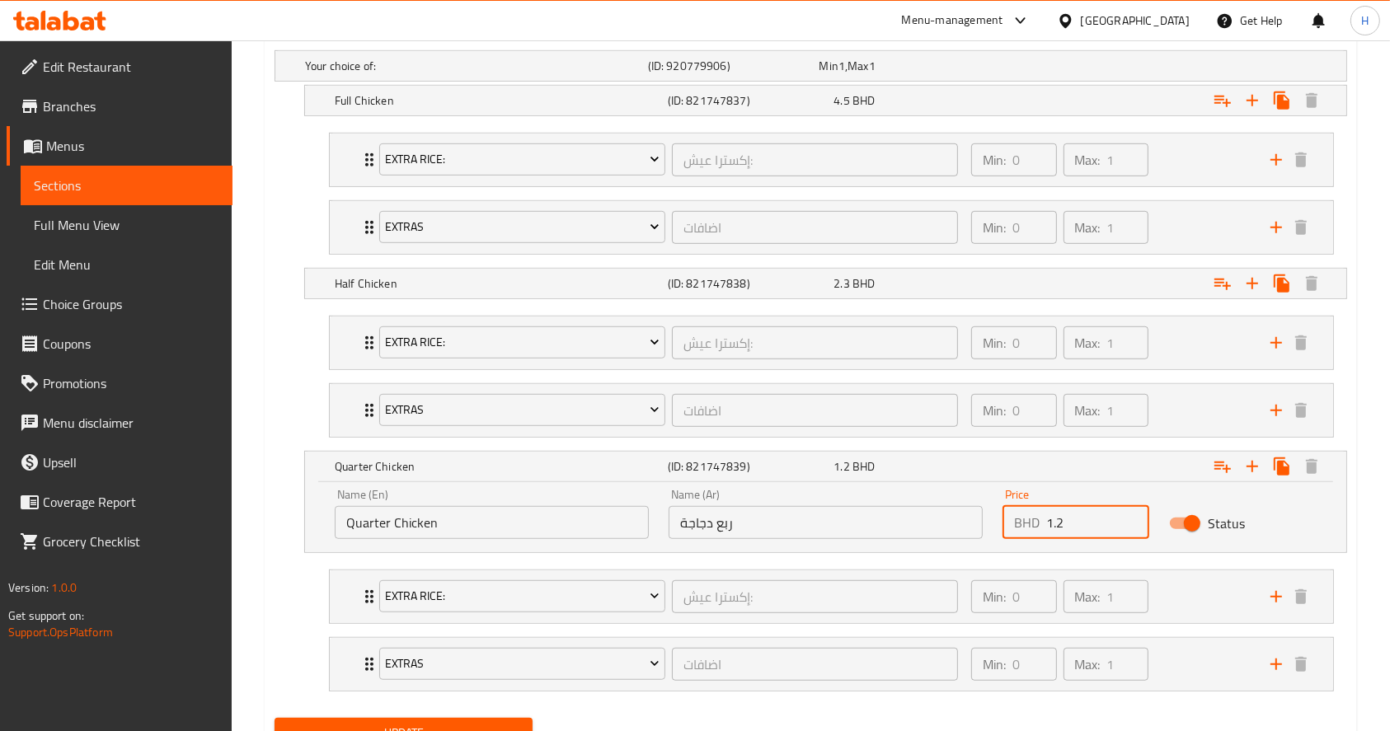
click at [1084, 522] on input "1.2" at bounding box center [1097, 522] width 103 height 33
click at [906, 254] on li "Extras اضافات ​ Min: 0 ​ Max: 1 ​ Extra Rice (ID: 1920214015) 1 BHD Name (En) E…" at bounding box center [831, 228] width 1031 height 68
type input "1.3"
click at [919, 275] on div "2.3 BHD" at bounding box center [914, 283] width 160 height 16
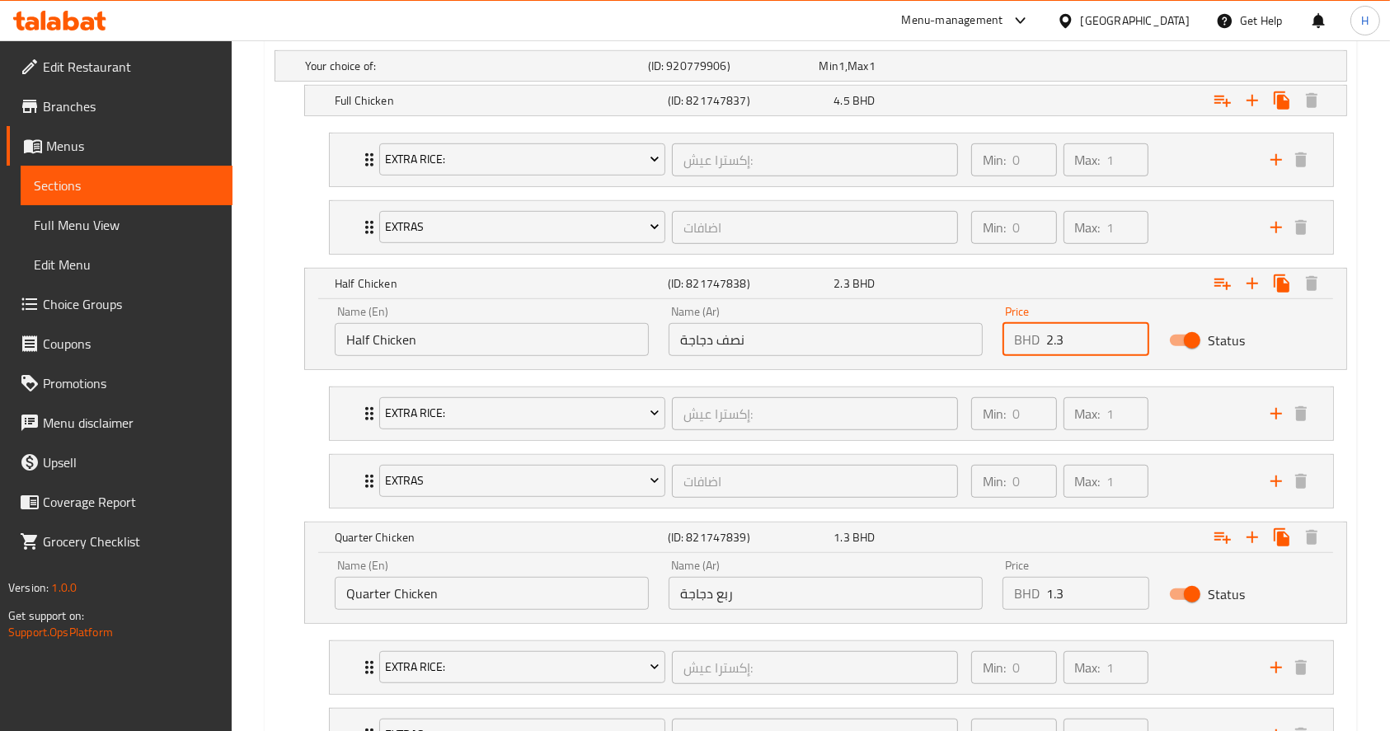
click at [1063, 332] on input "2.3" at bounding box center [1097, 339] width 103 height 33
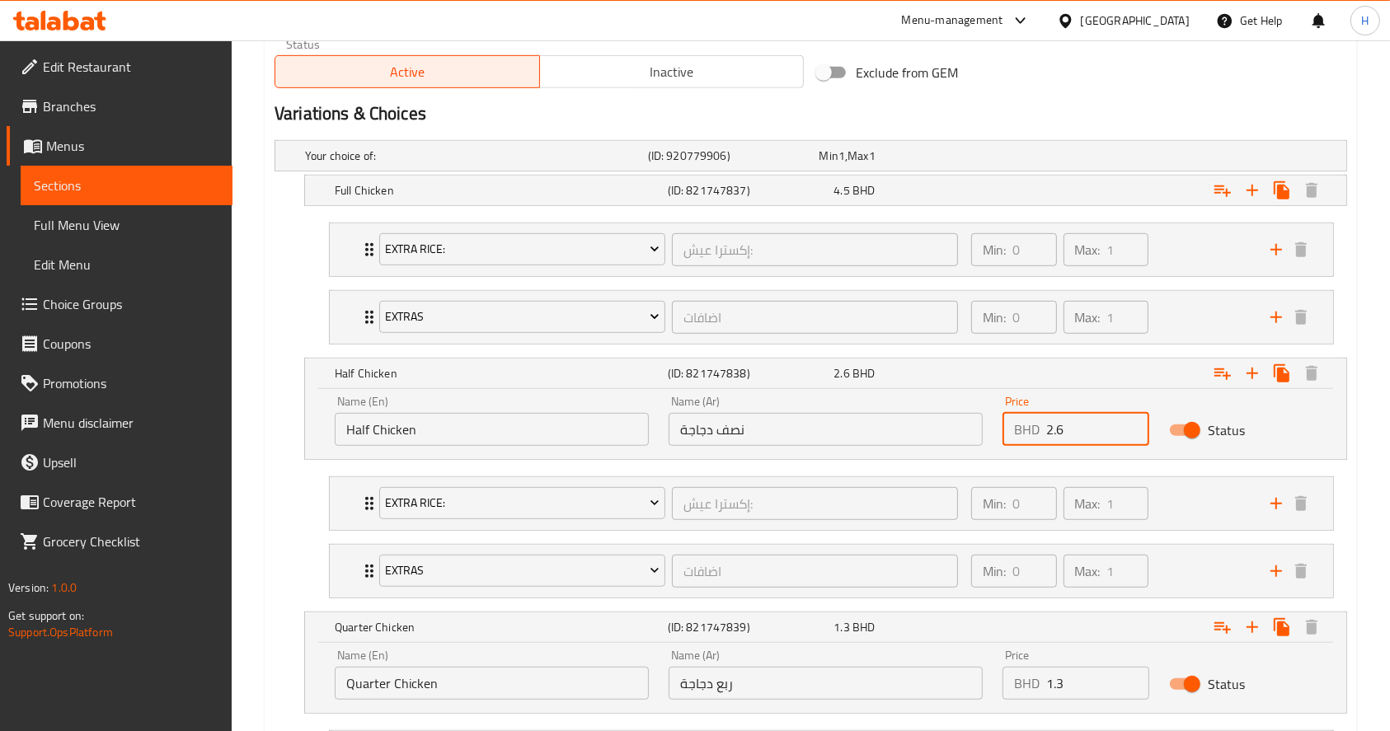
scroll to position [853, 0]
type input "2.6"
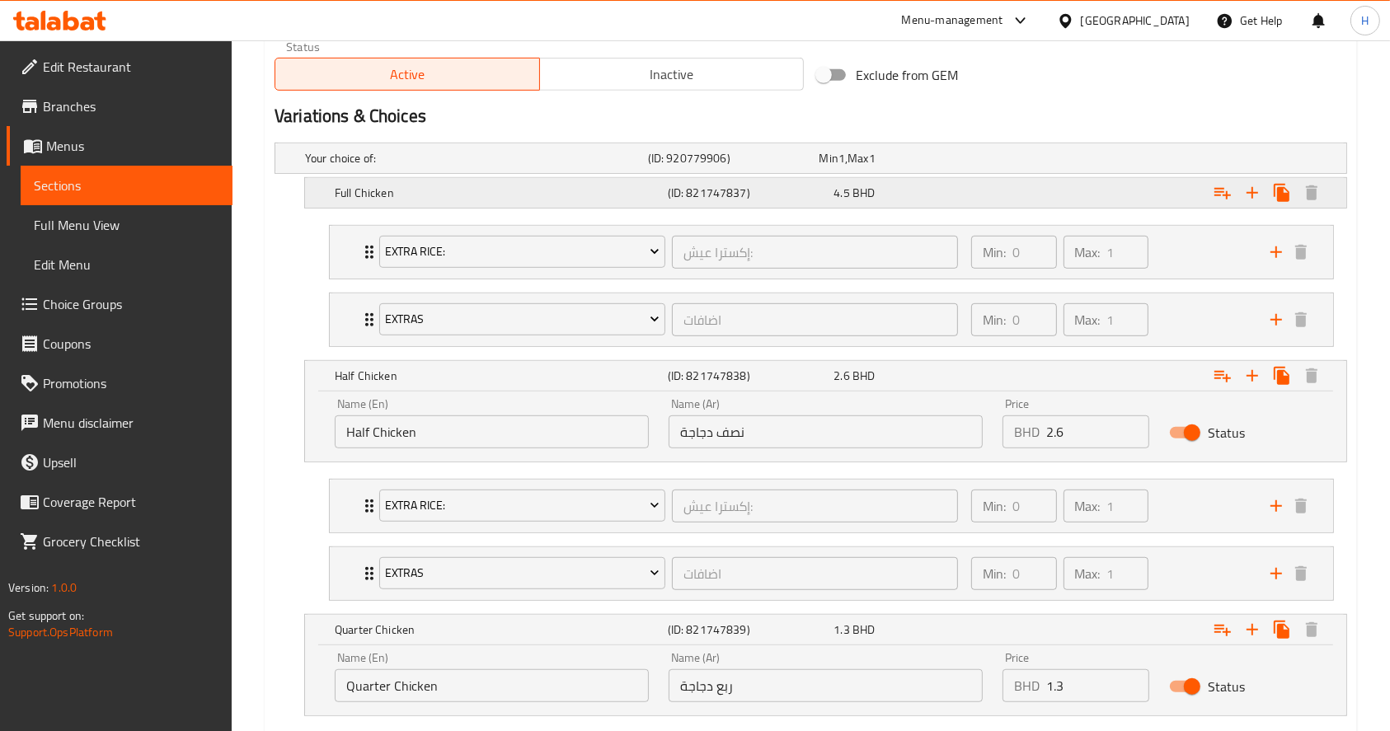
click at [890, 191] on div "4.5 BHD" at bounding box center [914, 193] width 160 height 16
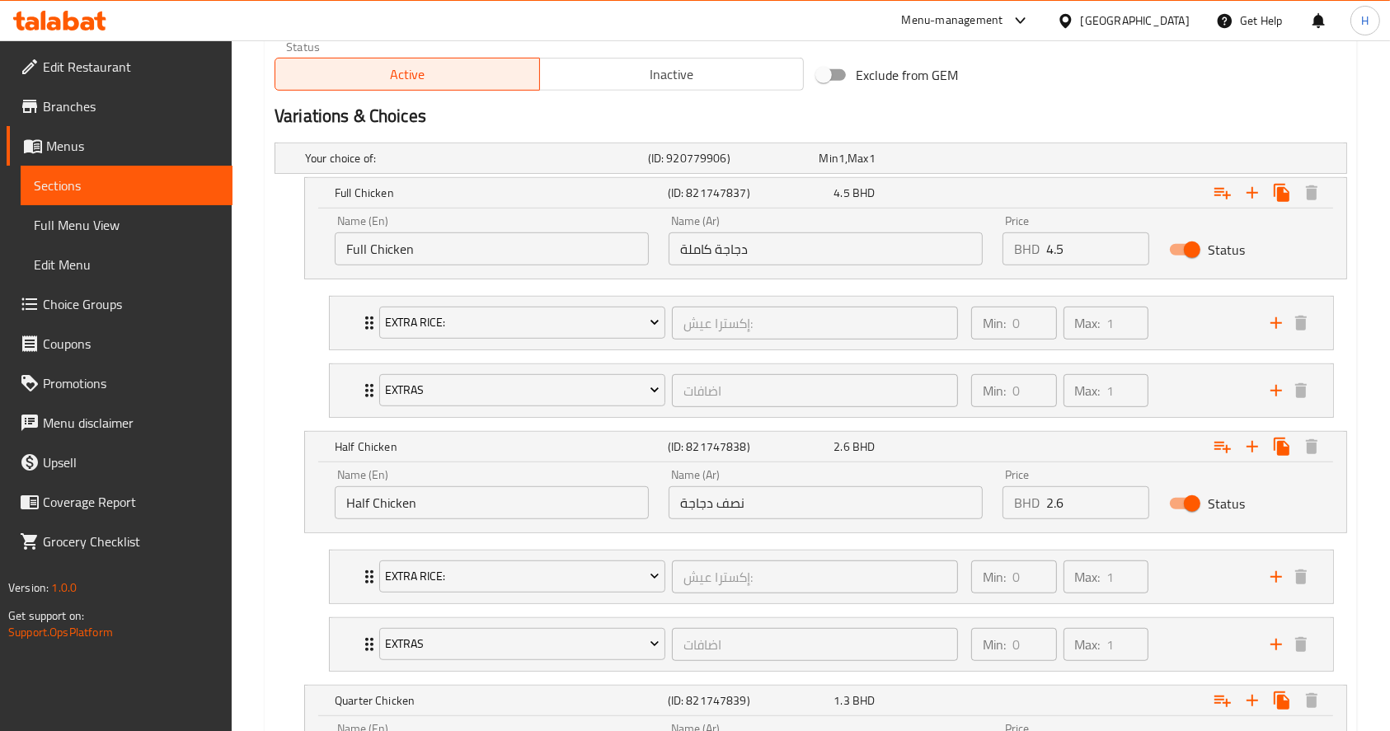
click at [1074, 248] on input "4.5" at bounding box center [1097, 249] width 103 height 33
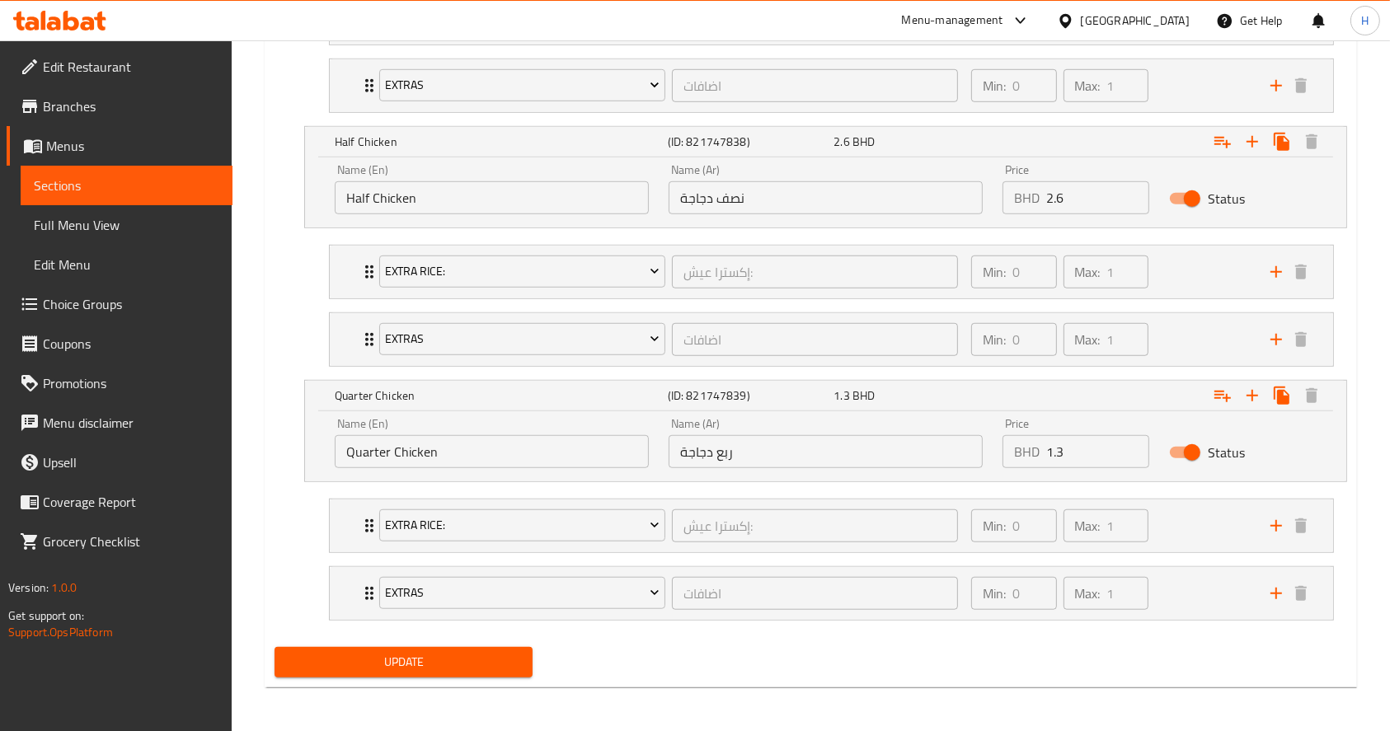
type input "4.9"
click at [400, 664] on span "Update" at bounding box center [404, 662] width 232 height 21
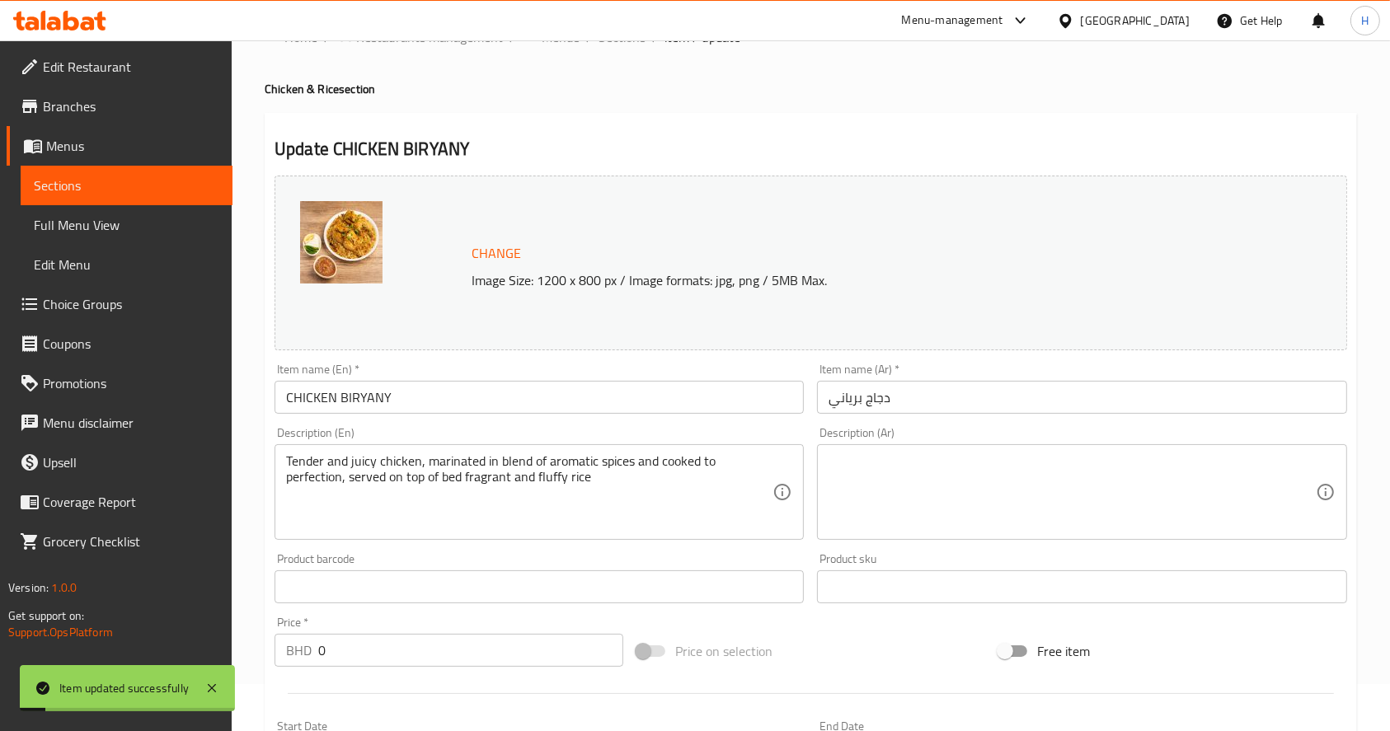
scroll to position [0, 0]
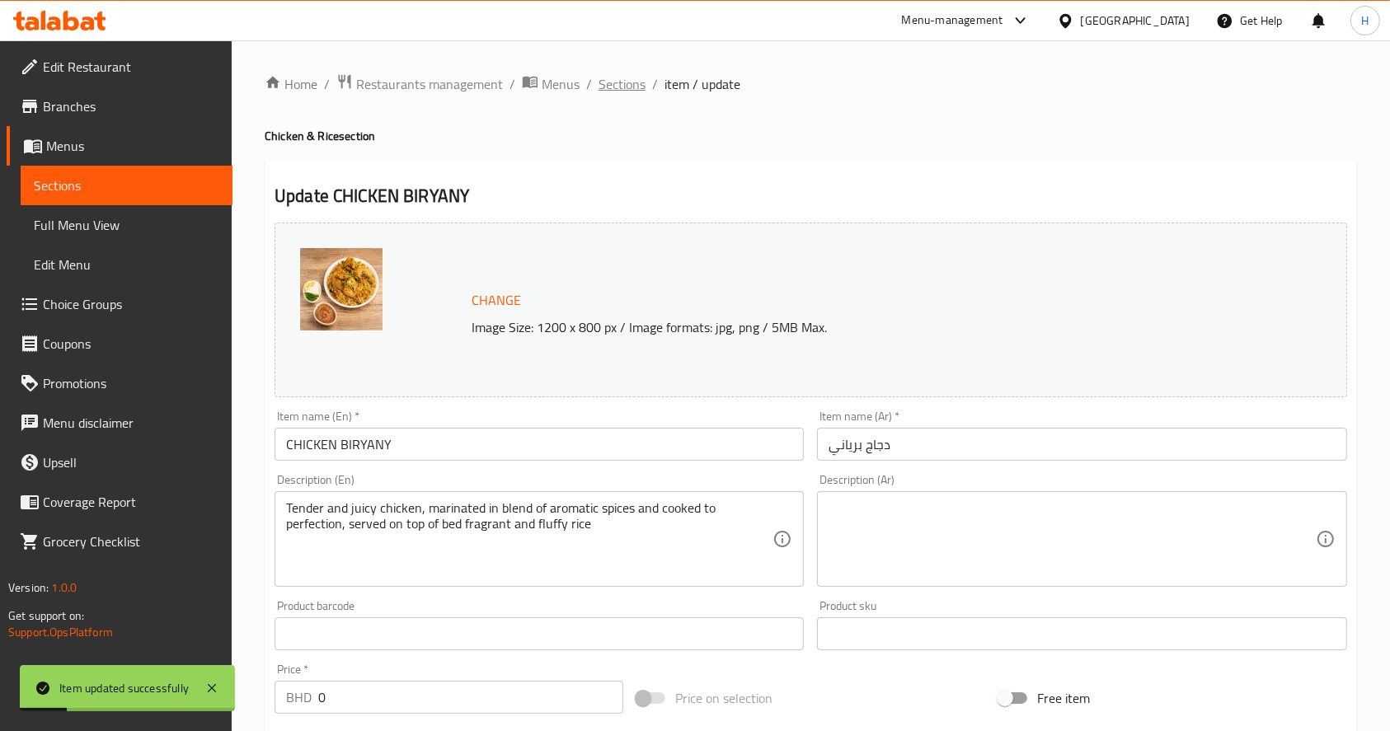
click at [641, 87] on span "Sections" at bounding box center [622, 84] width 47 height 20
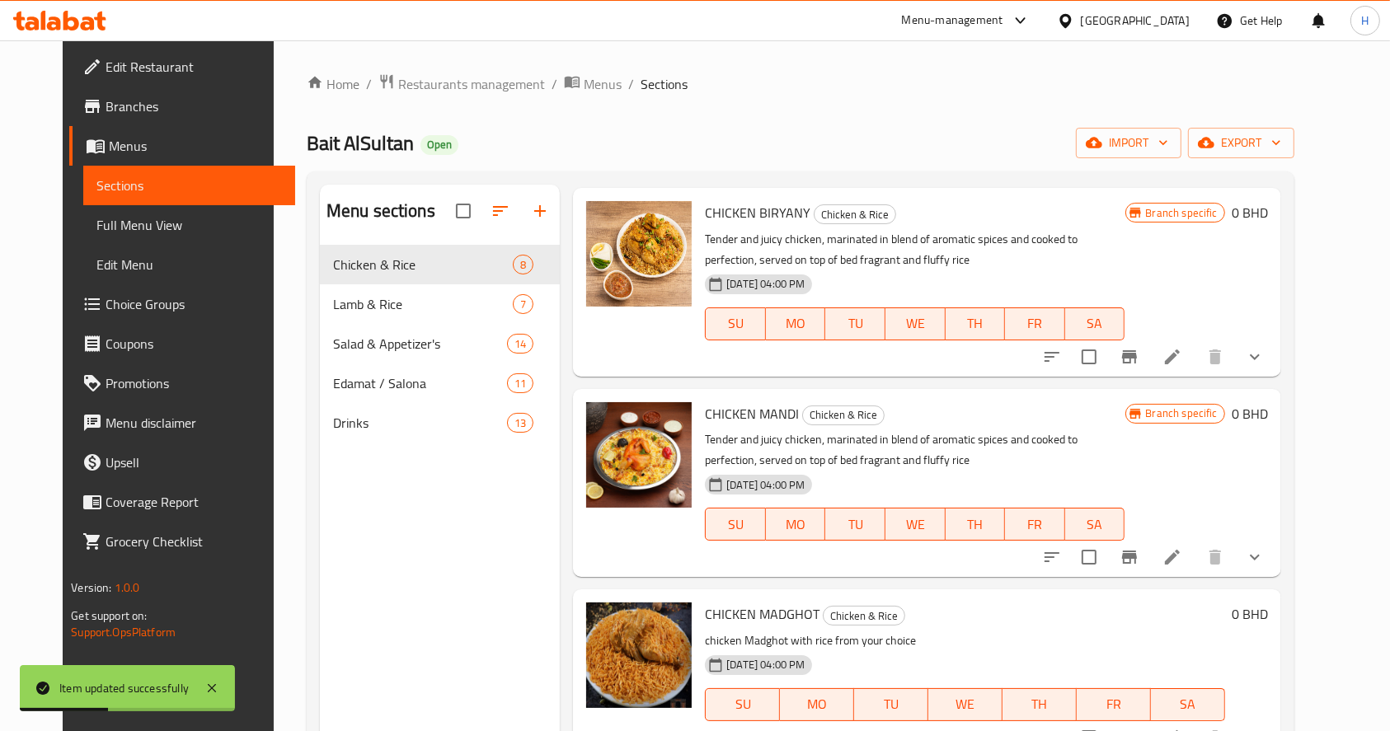
scroll to position [618, 0]
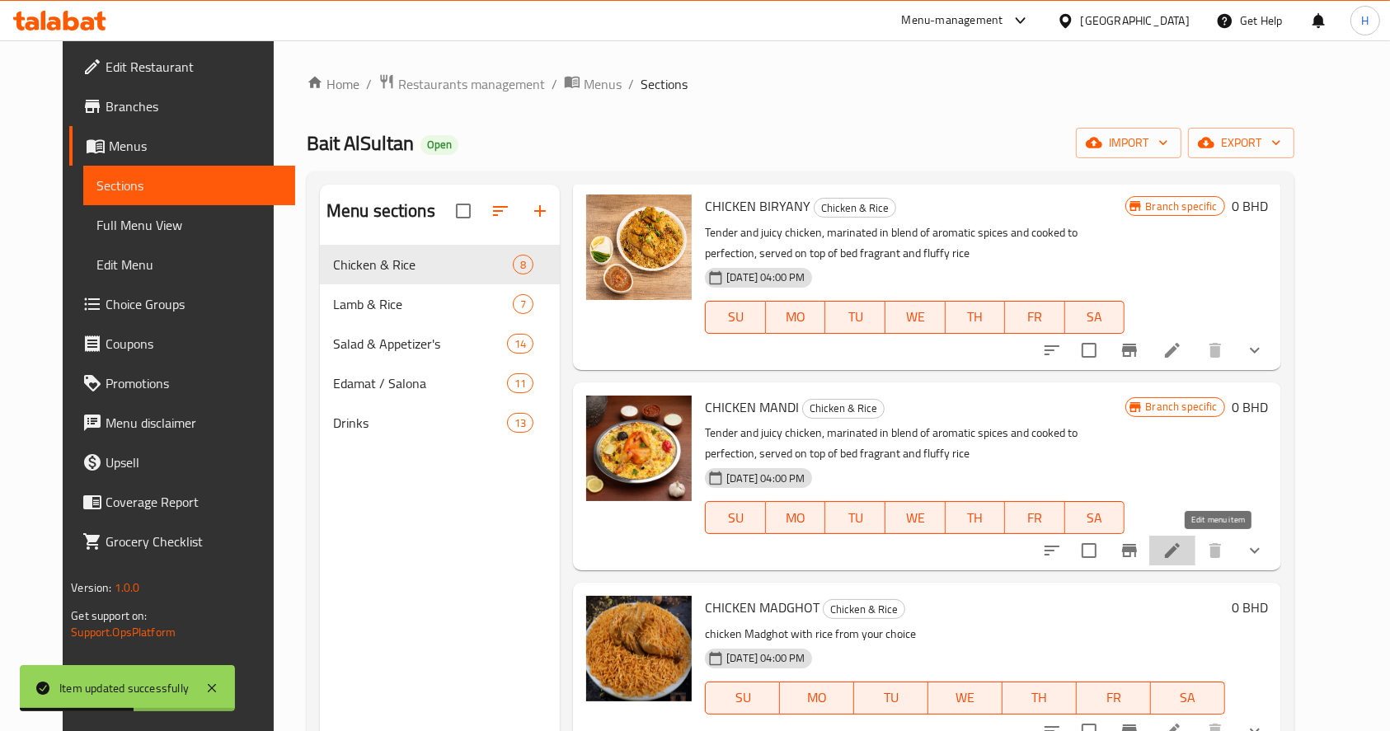
click at [1182, 560] on icon at bounding box center [1173, 551] width 20 height 20
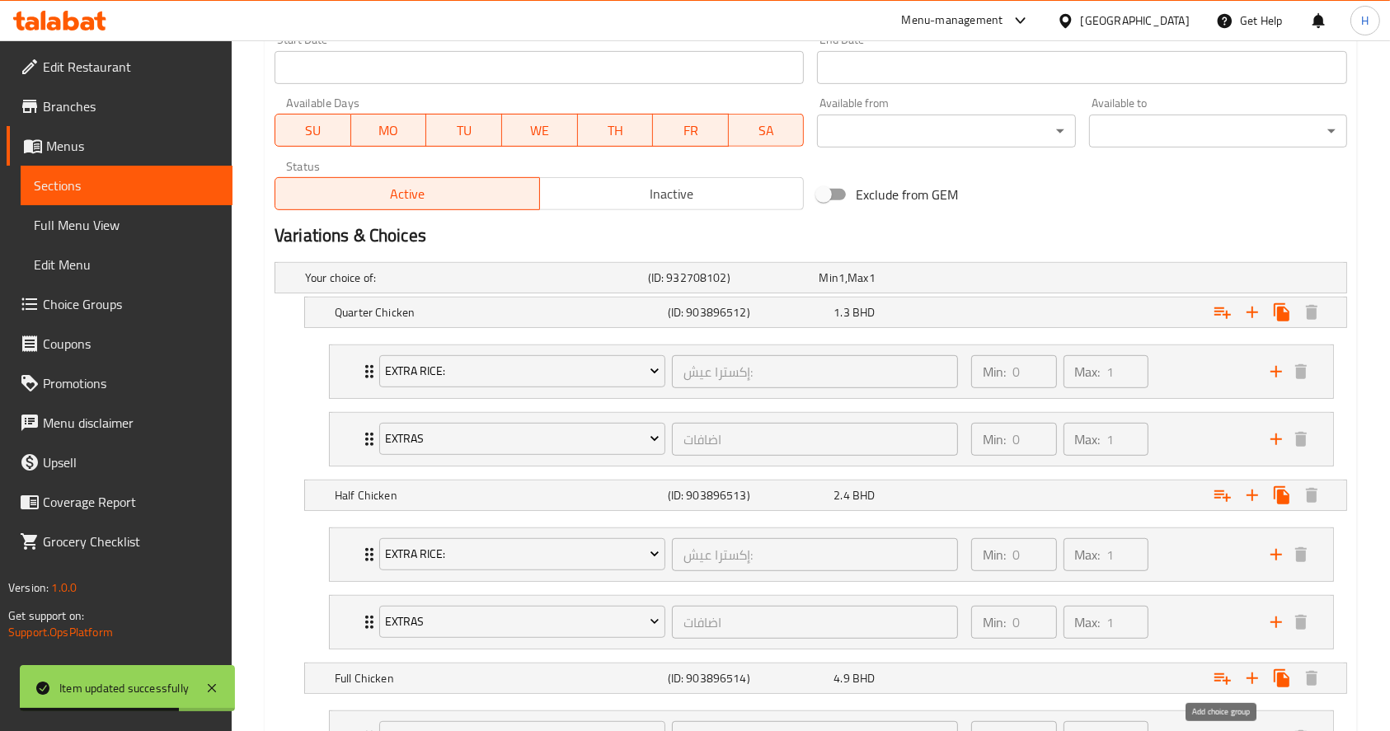
scroll to position [877, 0]
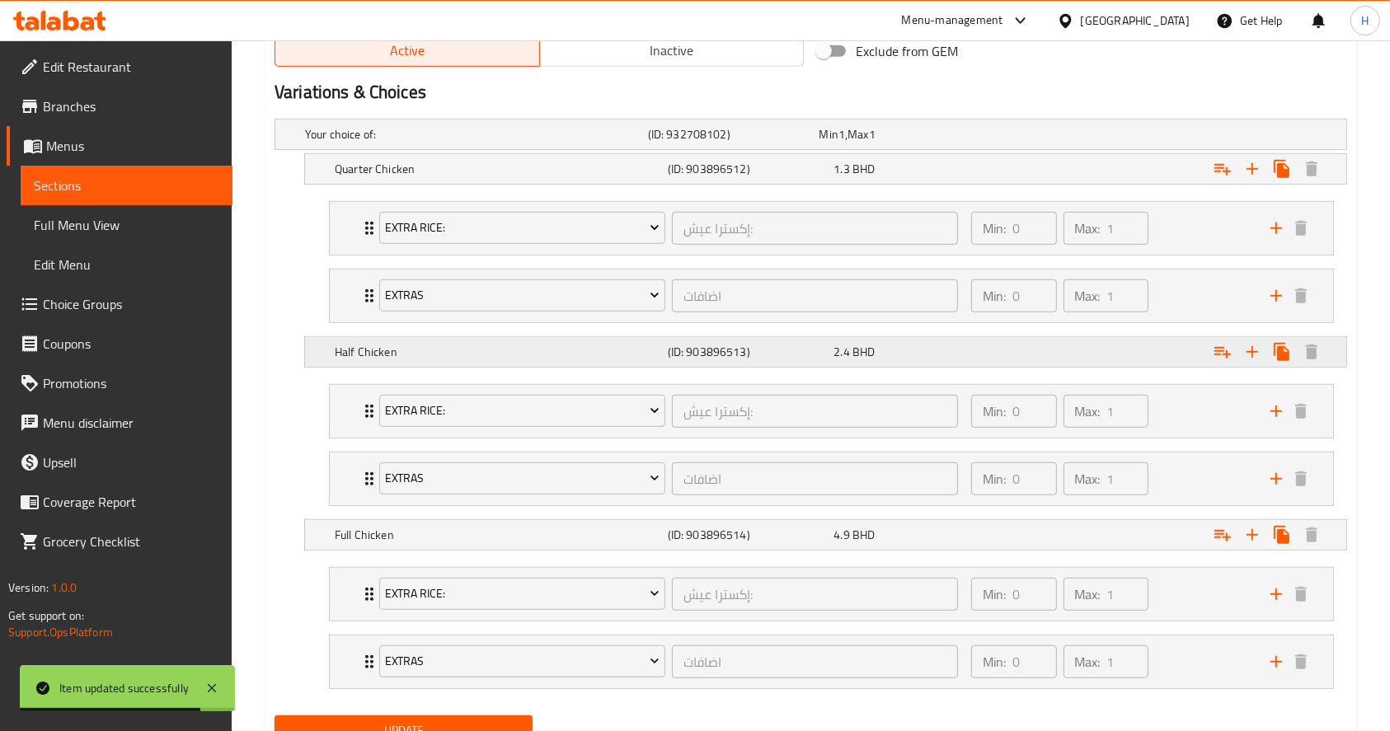
click at [889, 359] on div "2.4 BHD" at bounding box center [913, 352] width 167 height 23
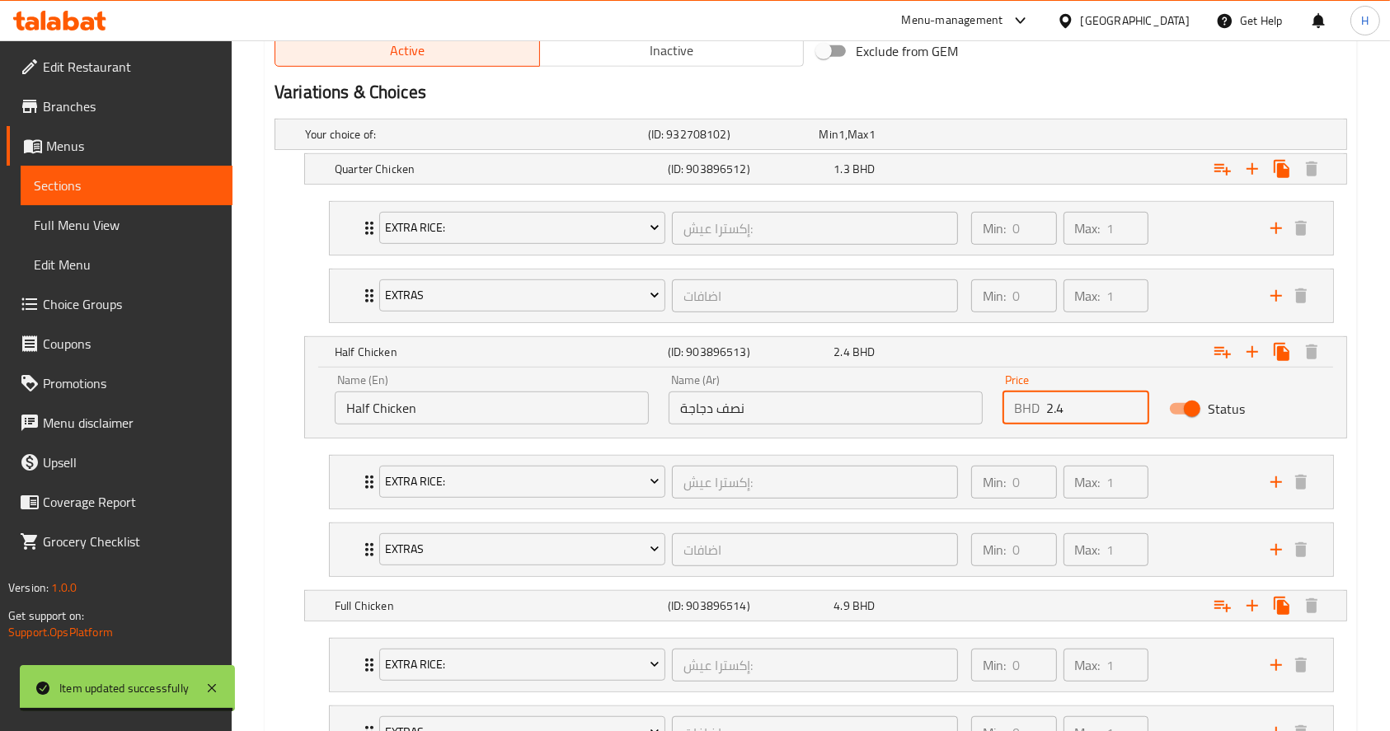
click at [1075, 400] on input "2.4" at bounding box center [1097, 408] width 103 height 33
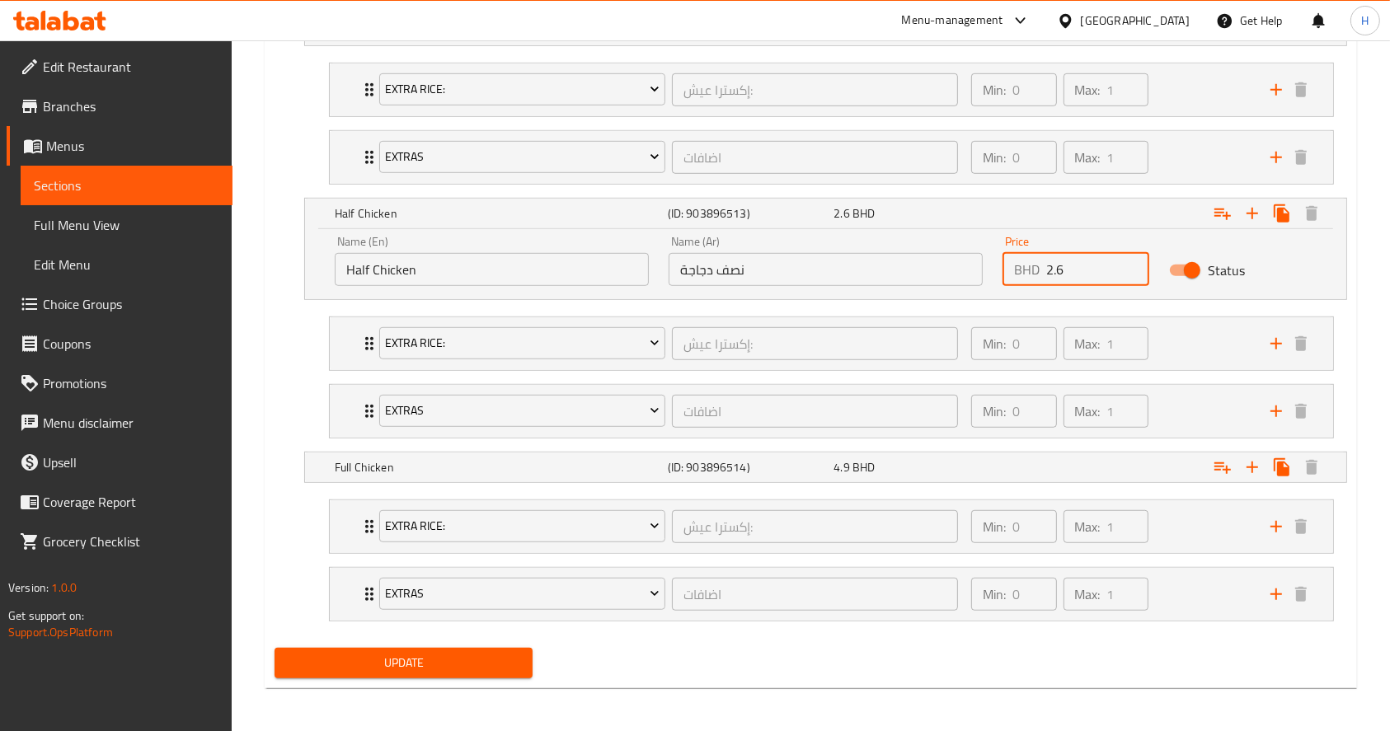
type input "2.6"
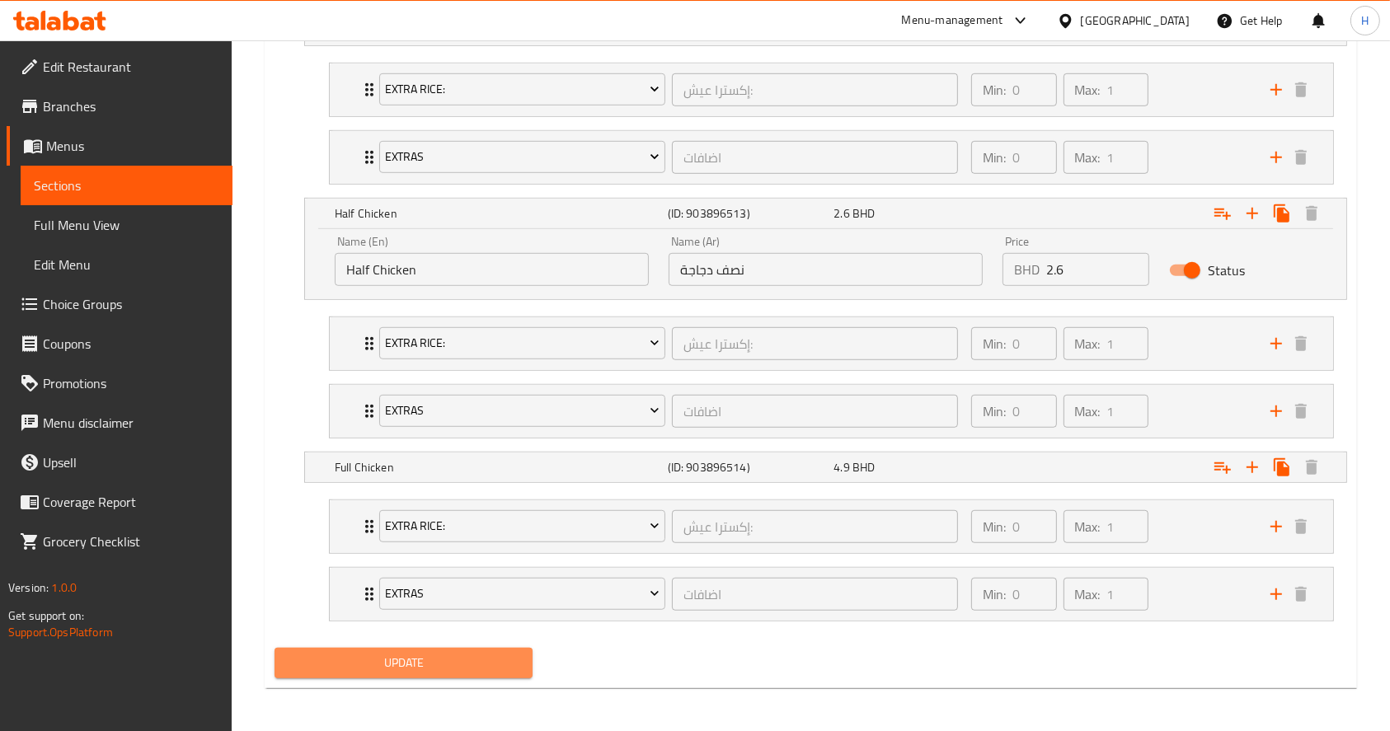
click at [448, 665] on span "Update" at bounding box center [404, 663] width 232 height 21
click at [473, 678] on div "Update" at bounding box center [403, 663] width 271 height 44
click at [468, 670] on span "Update" at bounding box center [404, 663] width 232 height 21
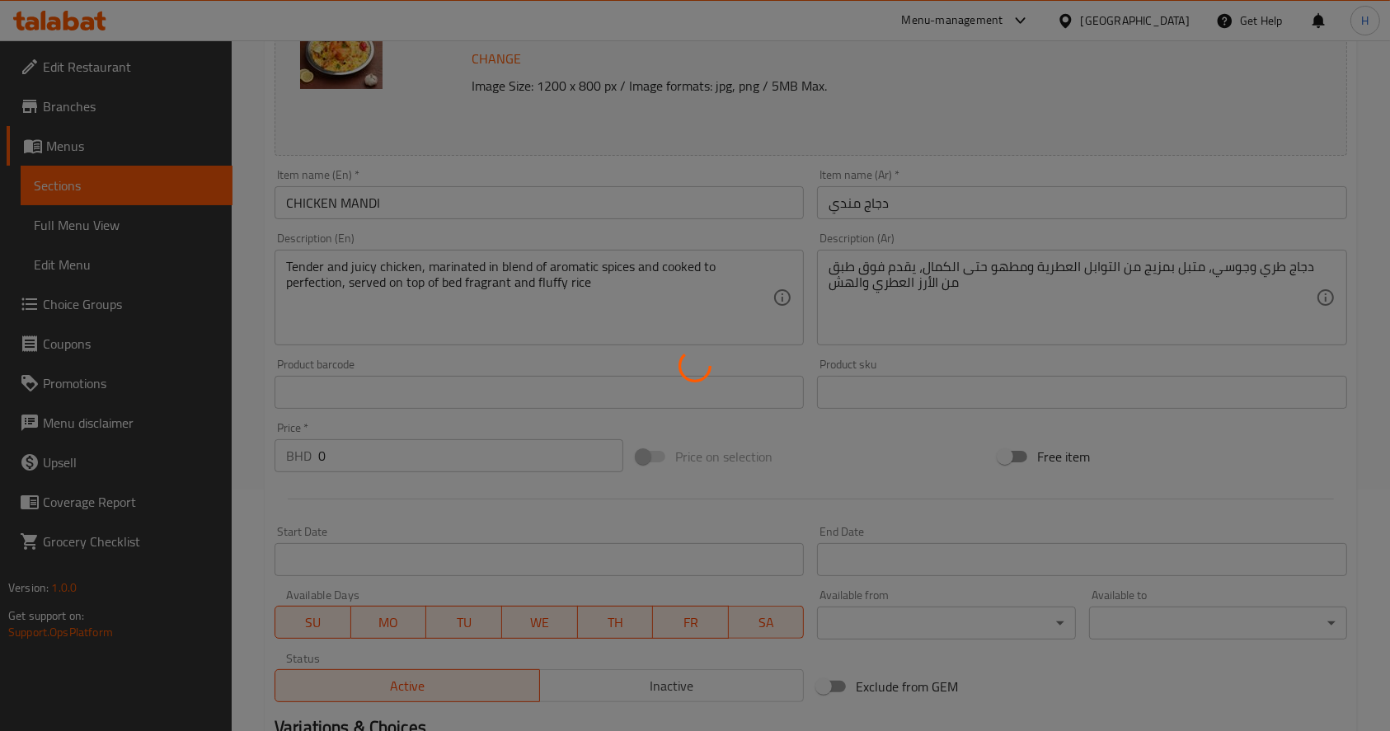
scroll to position [0, 0]
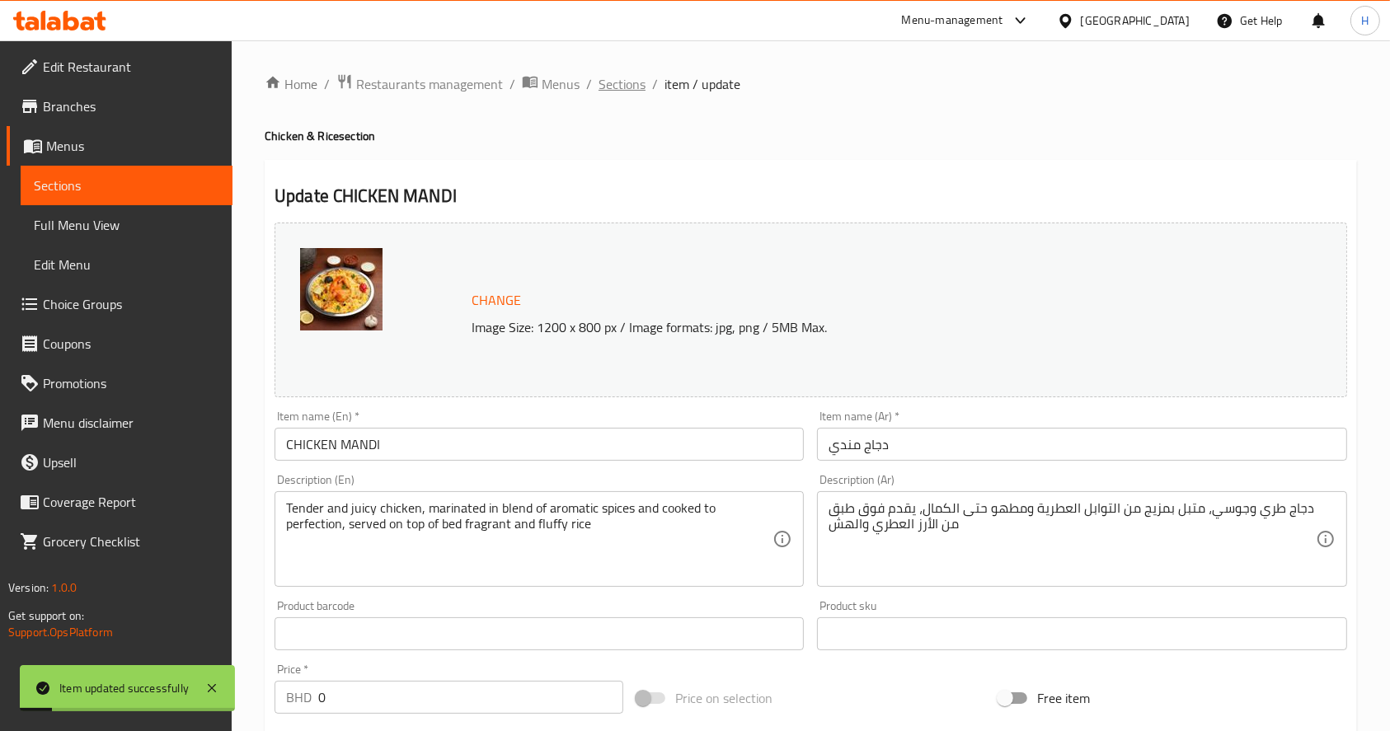
click at [615, 78] on span "Sections" at bounding box center [622, 84] width 47 height 20
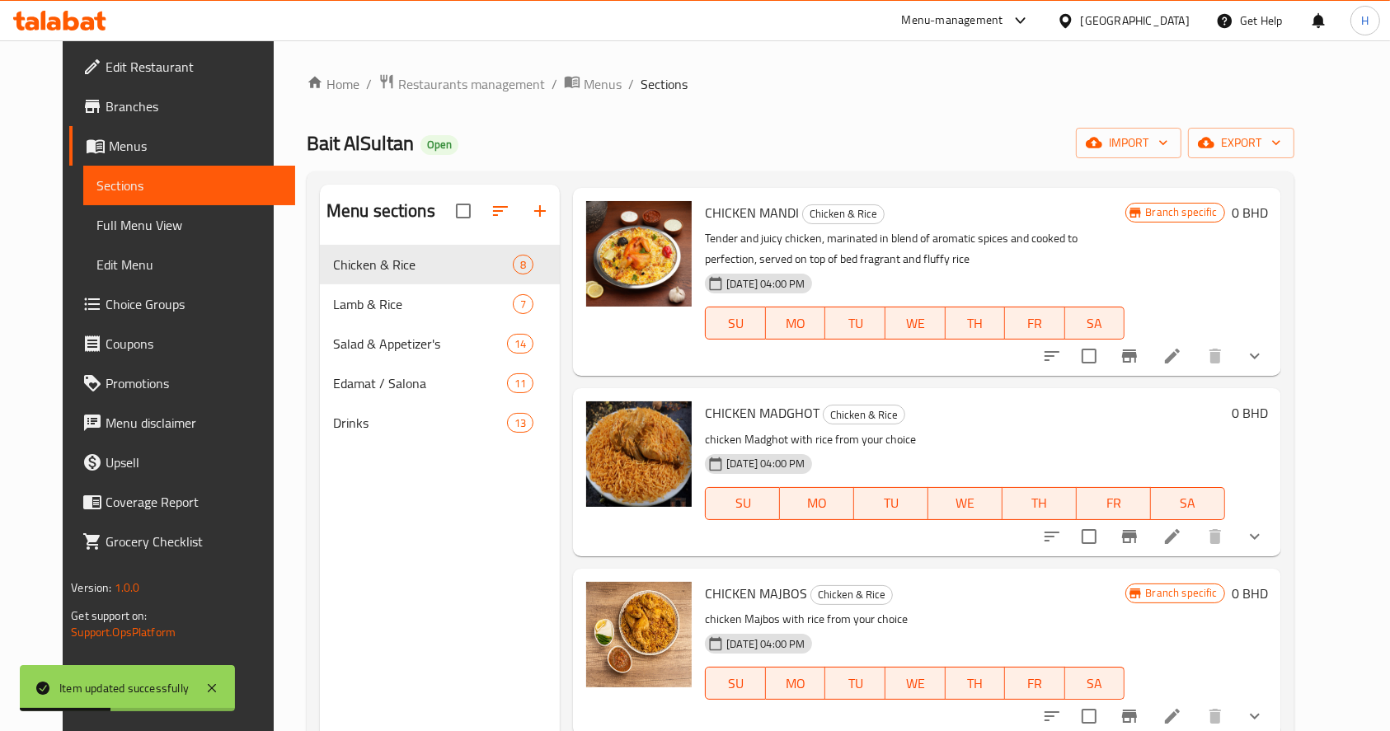
scroll to position [231, 0]
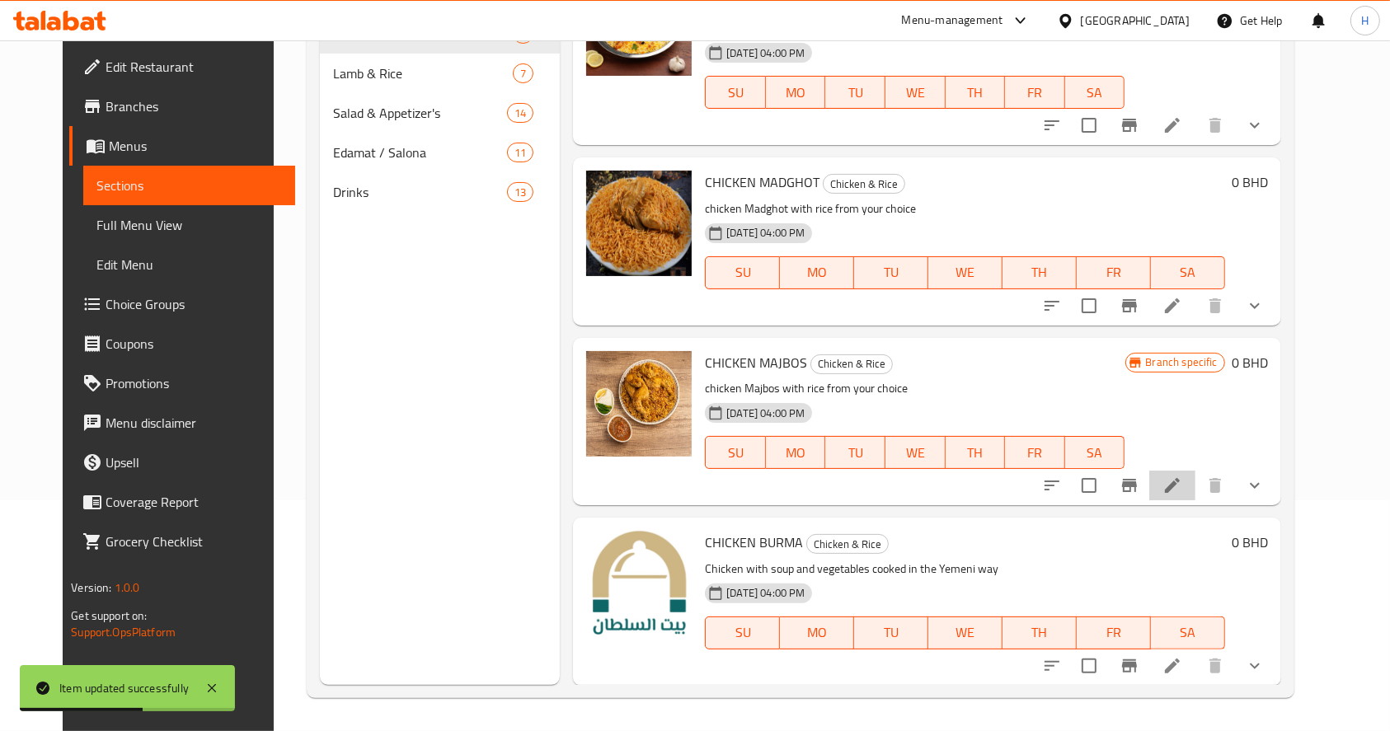
click at [1196, 472] on li at bounding box center [1172, 486] width 46 height 30
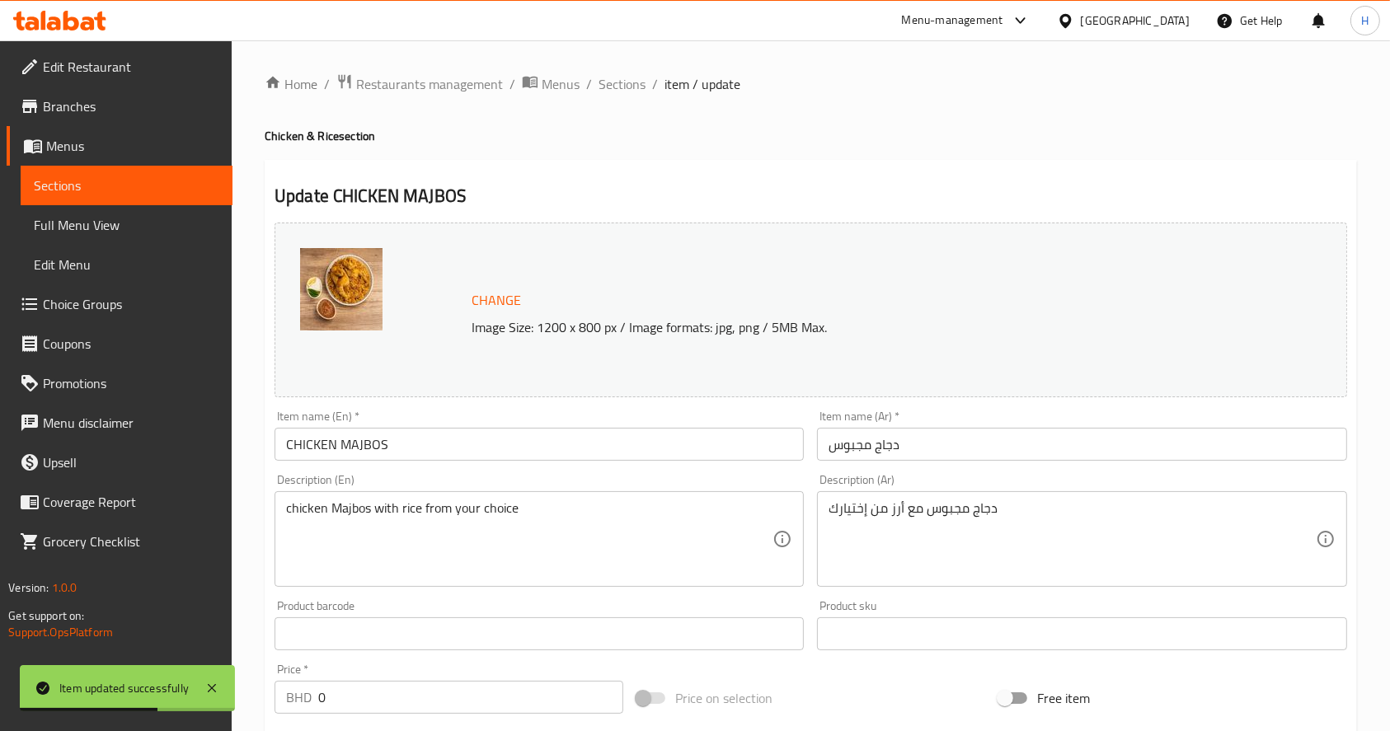
scroll to position [619, 0]
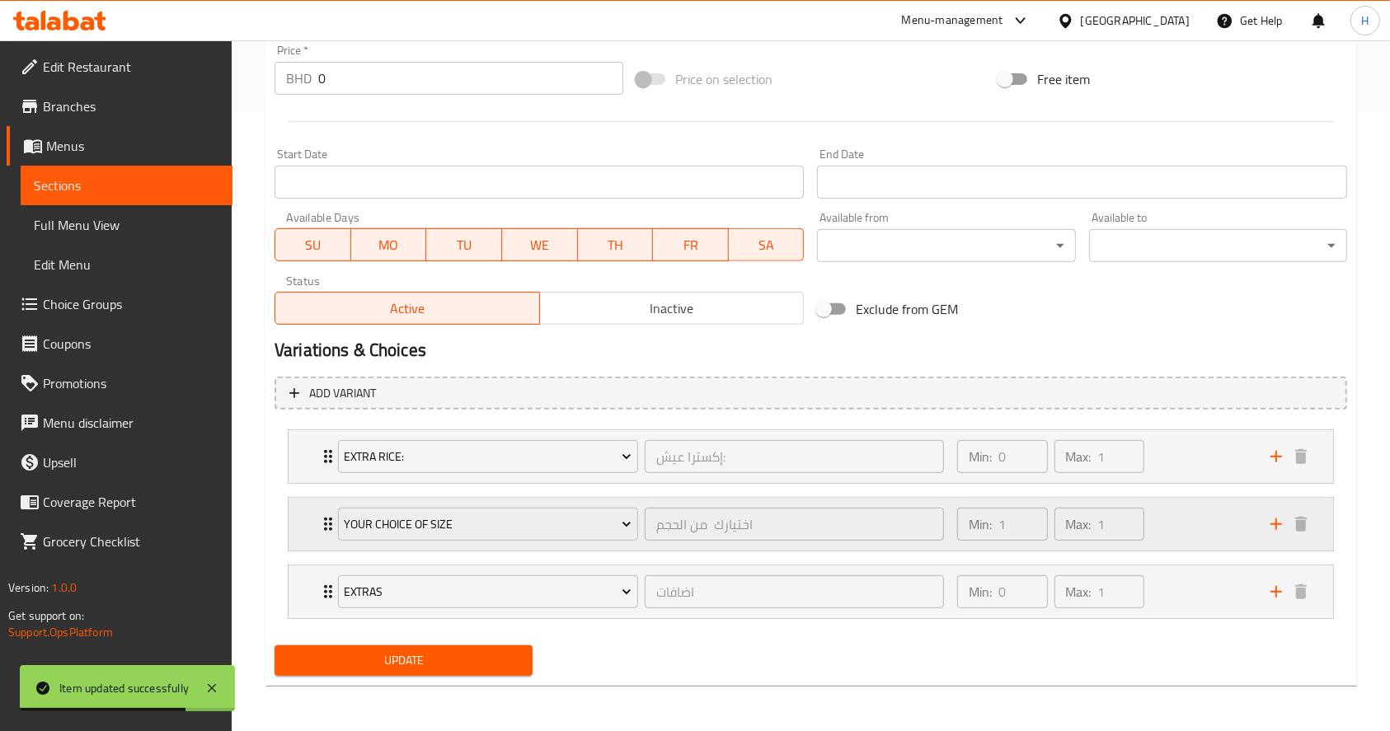
click at [1238, 535] on div "Min: 1 ​ Max: 1 ​" at bounding box center [1103, 524] width 313 height 53
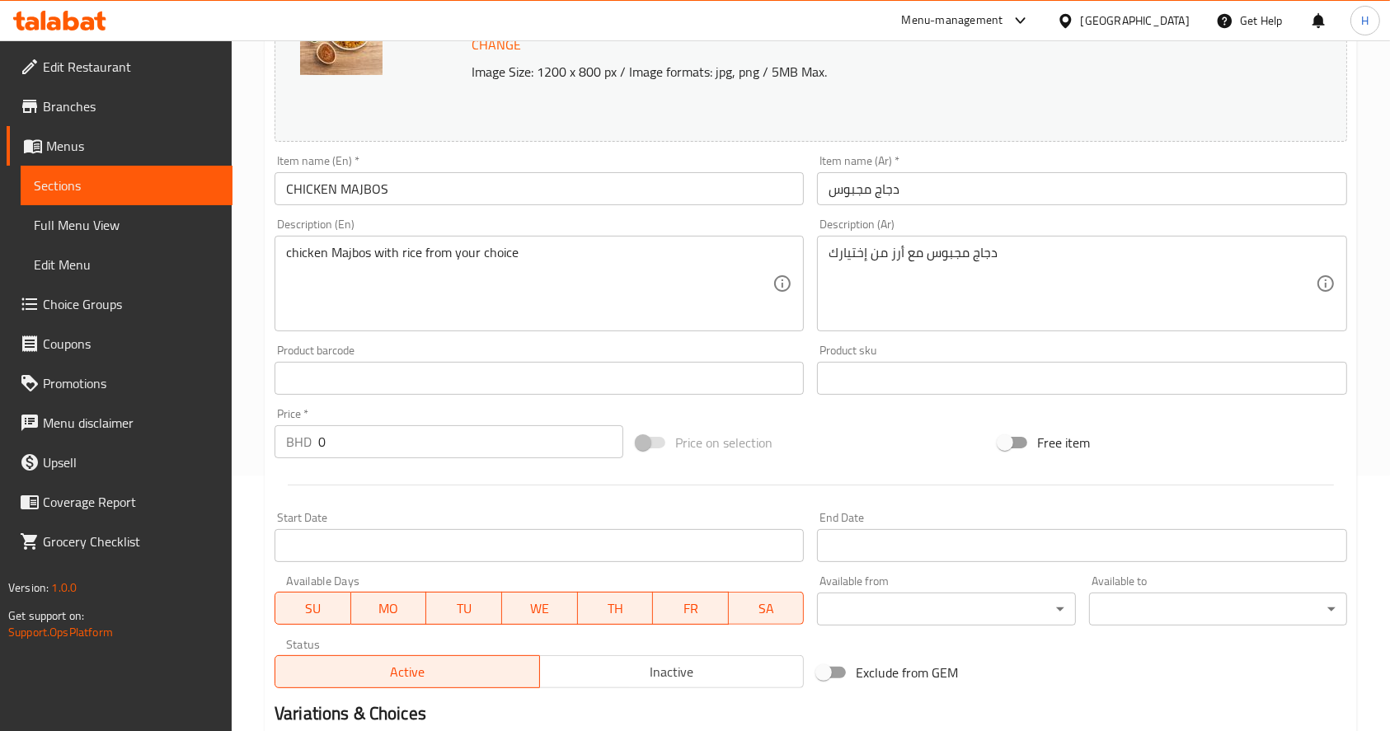
scroll to position [26, 0]
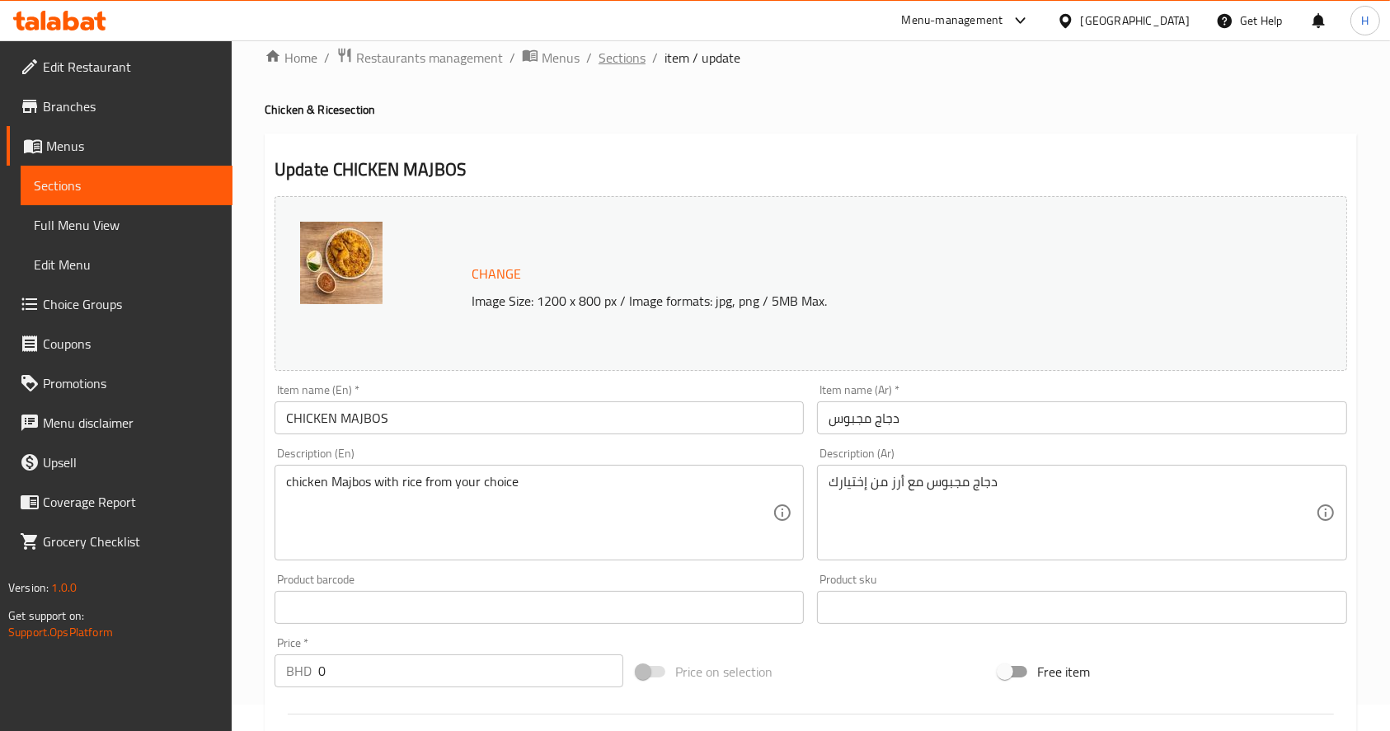
click at [606, 57] on span "Sections" at bounding box center [622, 58] width 47 height 20
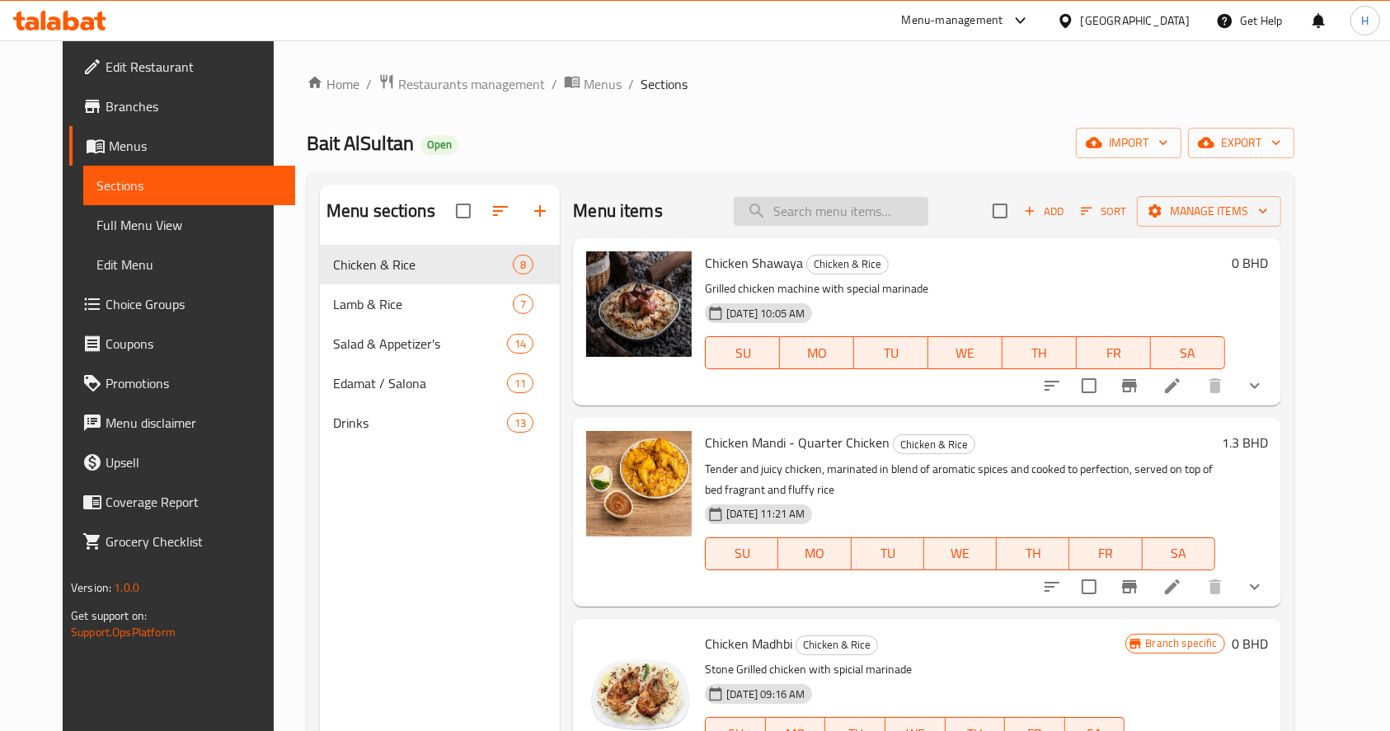
paste input "Chicken plane"
click at [884, 209] on input "Chicken plane" at bounding box center [831, 211] width 195 height 29
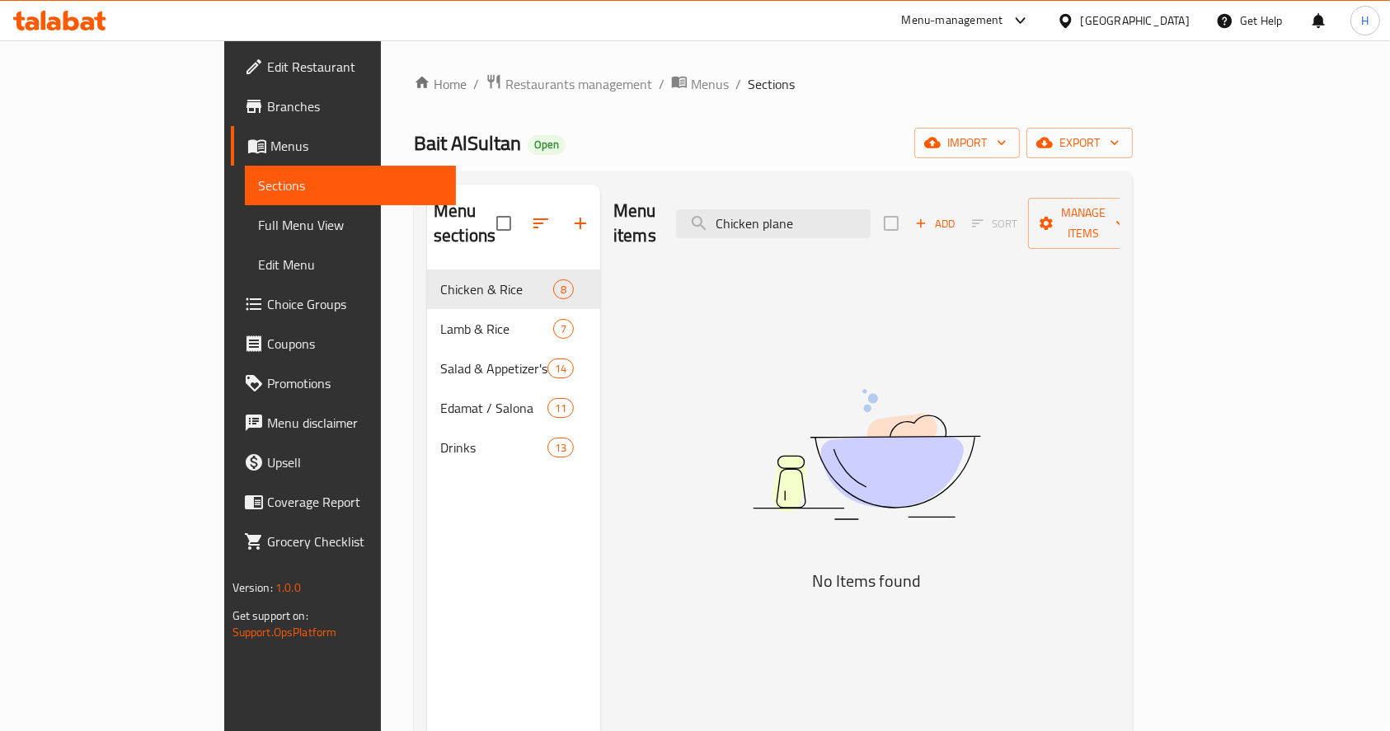
type input "Chicken plane"
click at [1115, 244] on div "Menu items Chicken plane Add Sort Manage items No Items found" at bounding box center [859, 550] width 519 height 731
click at [957, 214] on span "Add" at bounding box center [935, 223] width 45 height 19
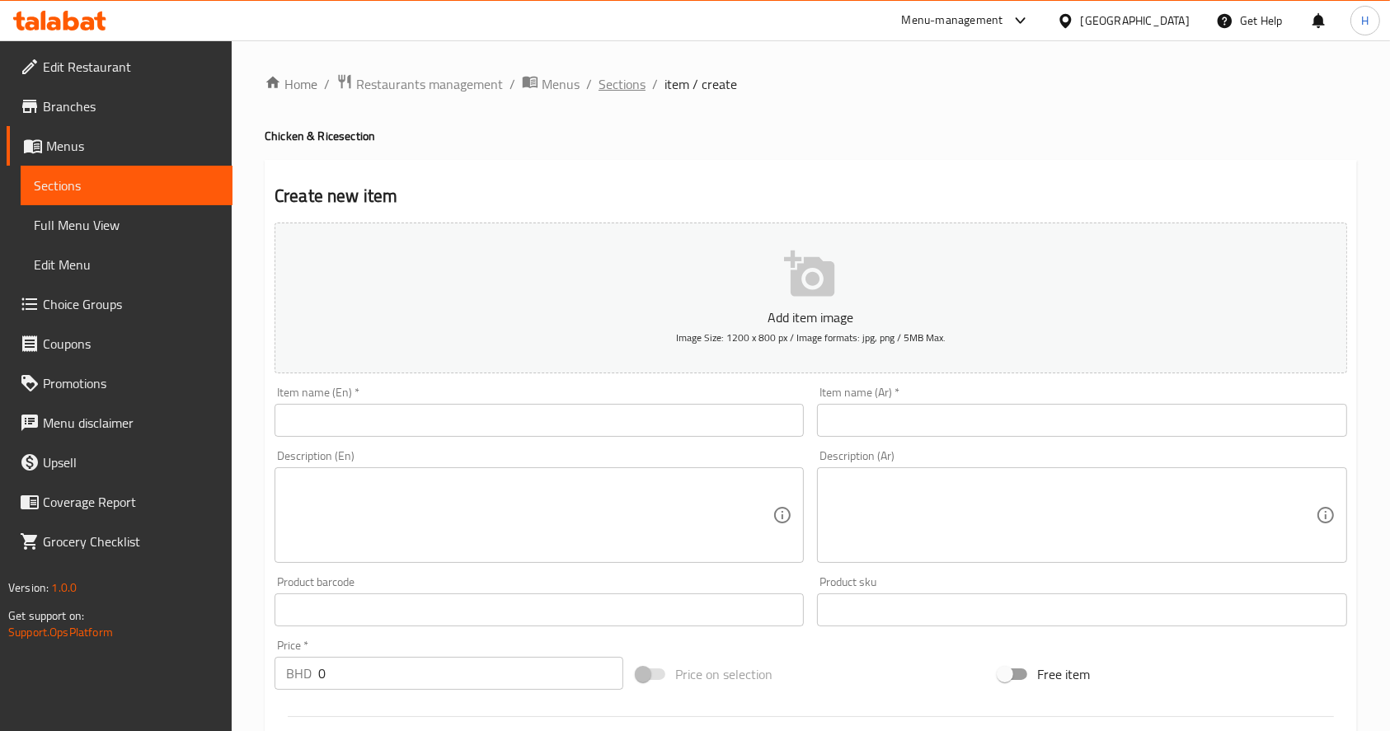
click at [608, 82] on span "Sections" at bounding box center [622, 84] width 47 height 20
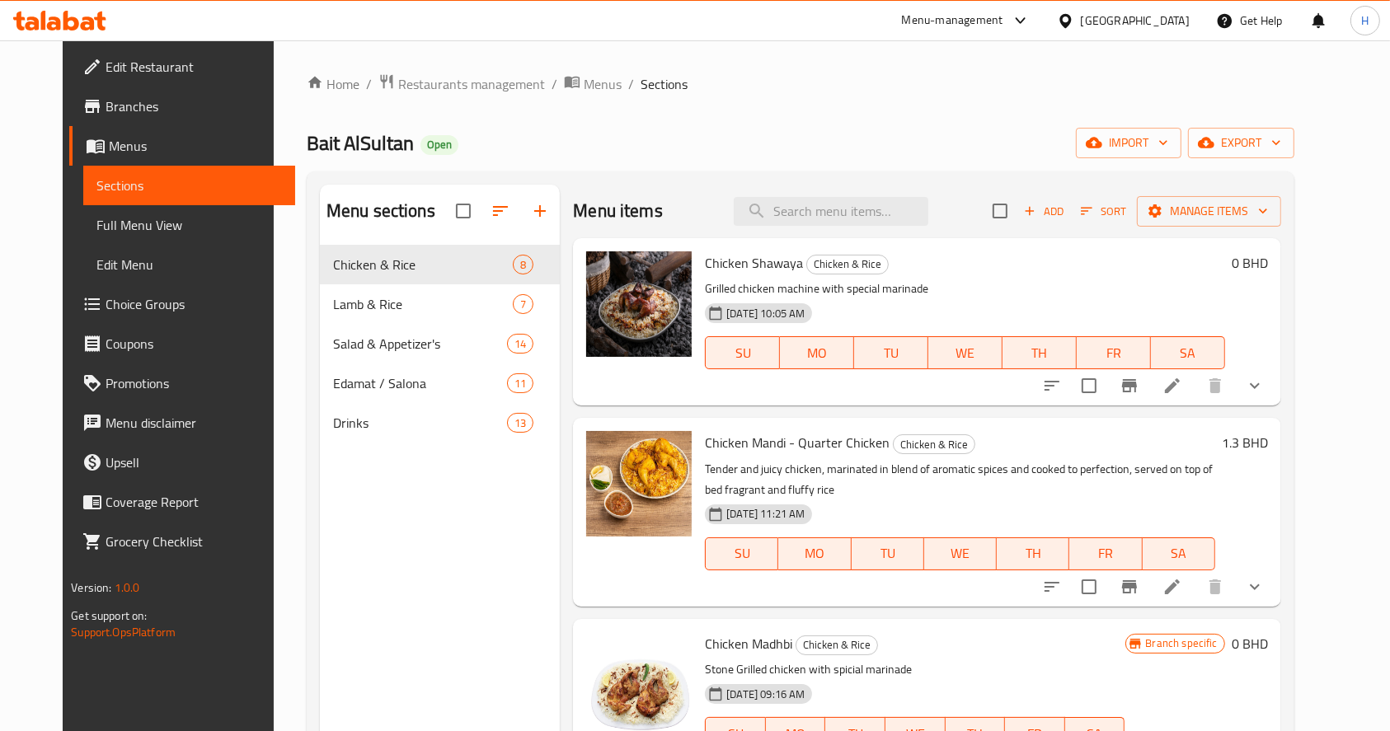
scroll to position [812, 0]
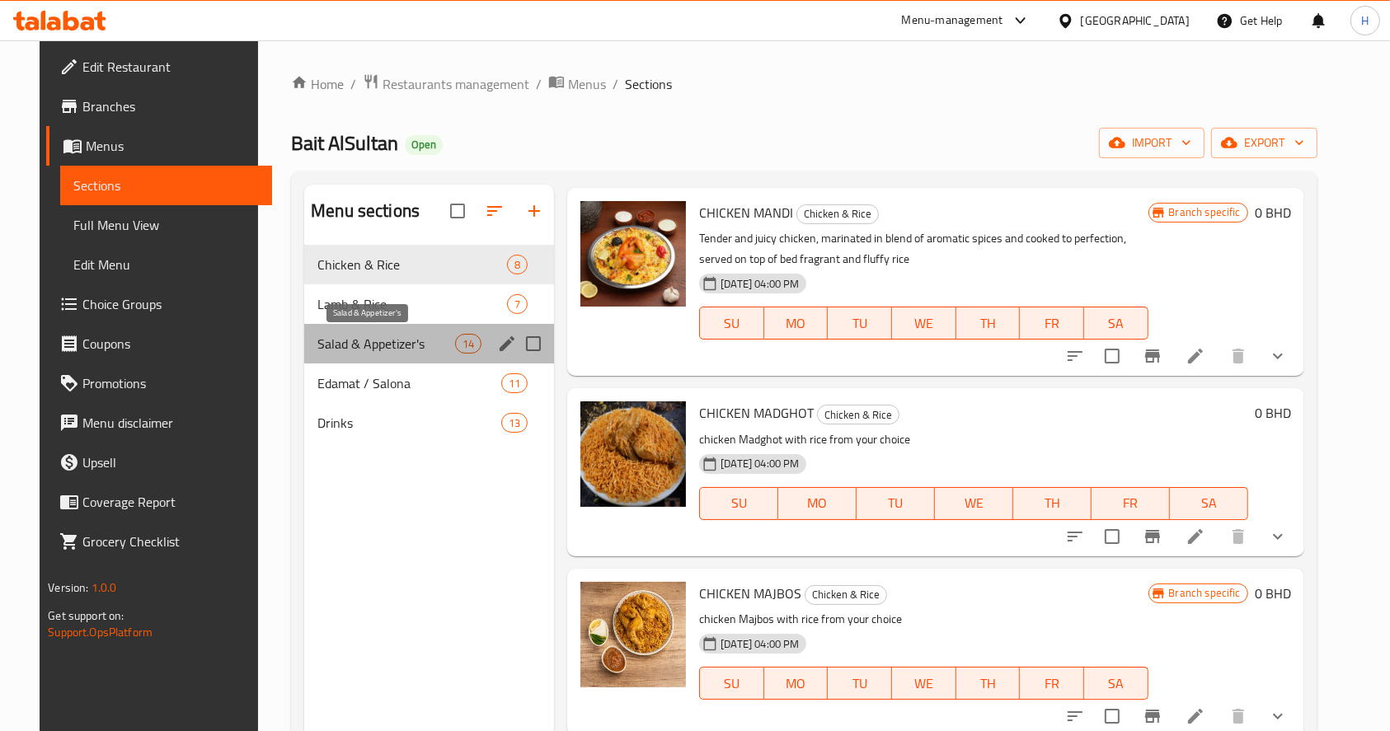
click at [366, 340] on span "Salad & Appetizer's" at bounding box center [386, 344] width 138 height 20
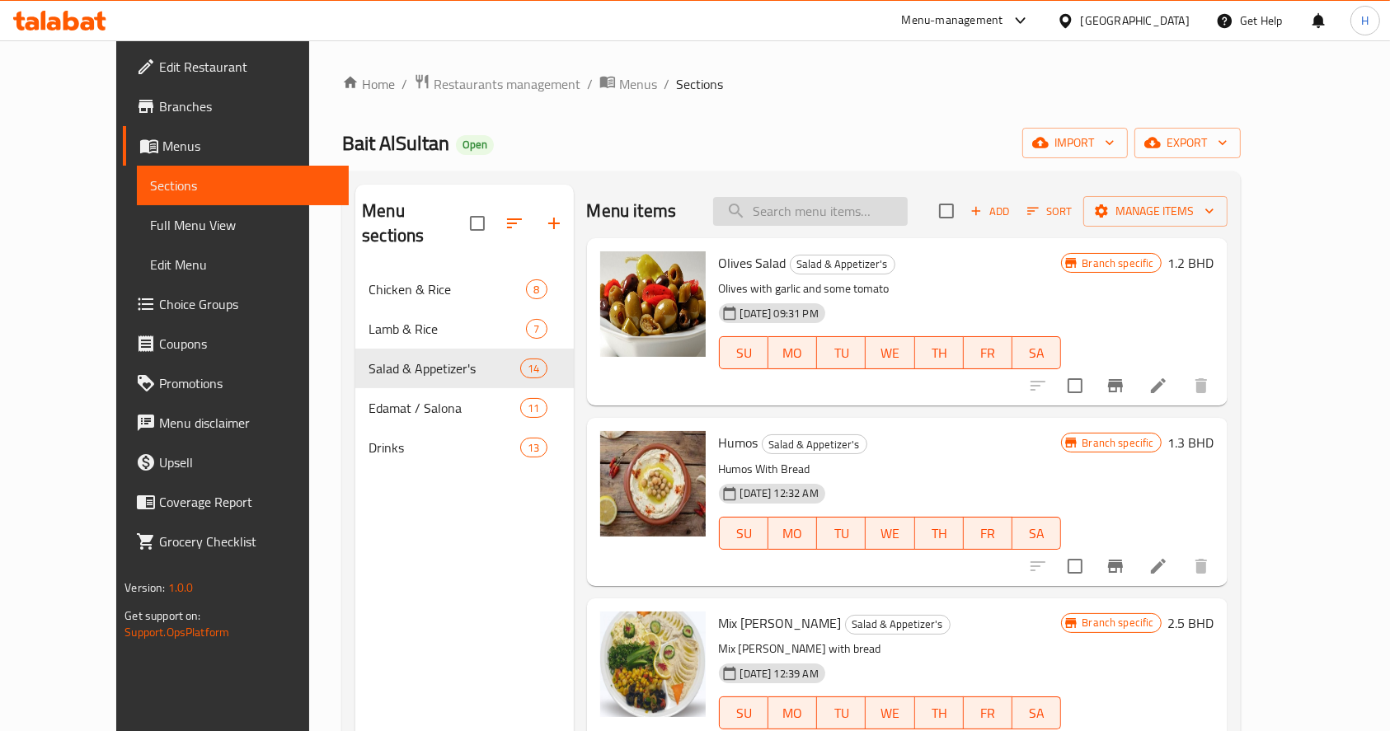
paste input "CESER SALAD"
click at [827, 197] on input "CESER SALAD" at bounding box center [810, 211] width 195 height 29
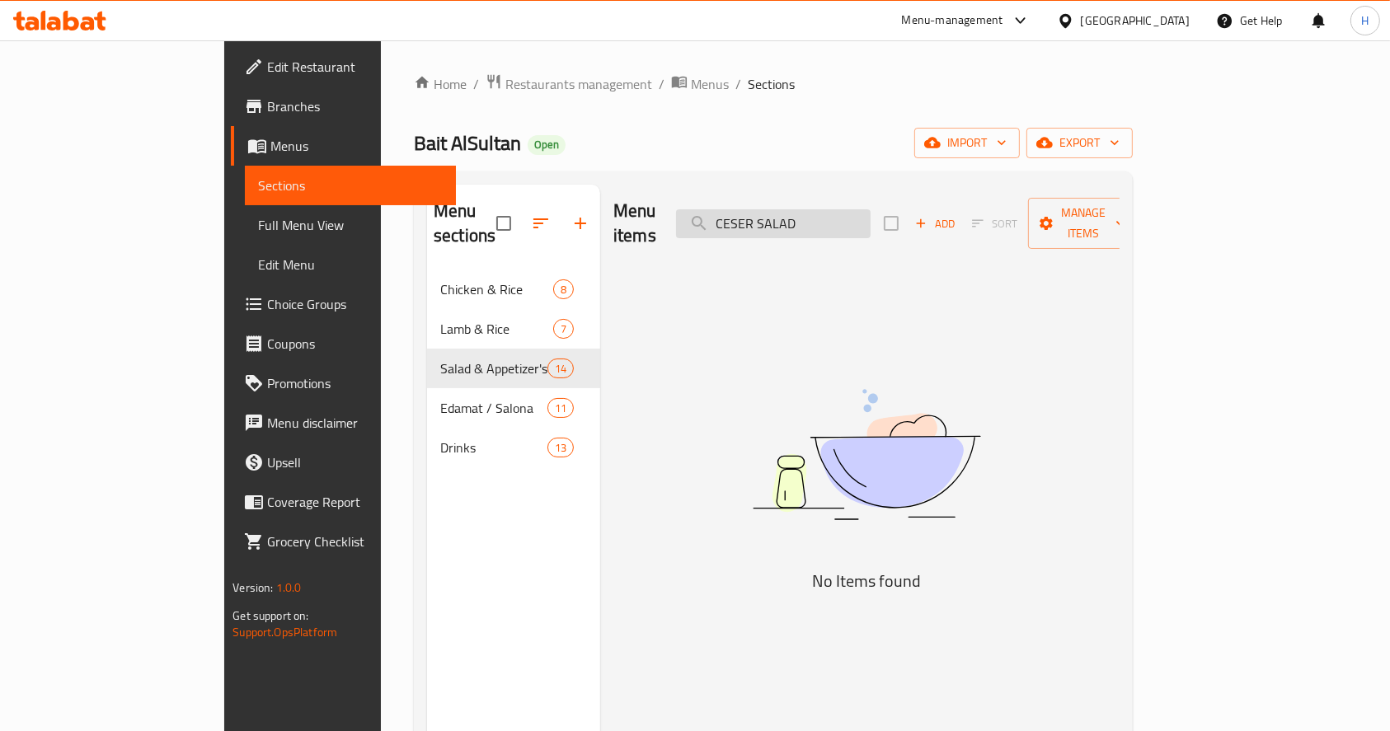
click at [838, 216] on input "CESER SALAD" at bounding box center [773, 223] width 195 height 29
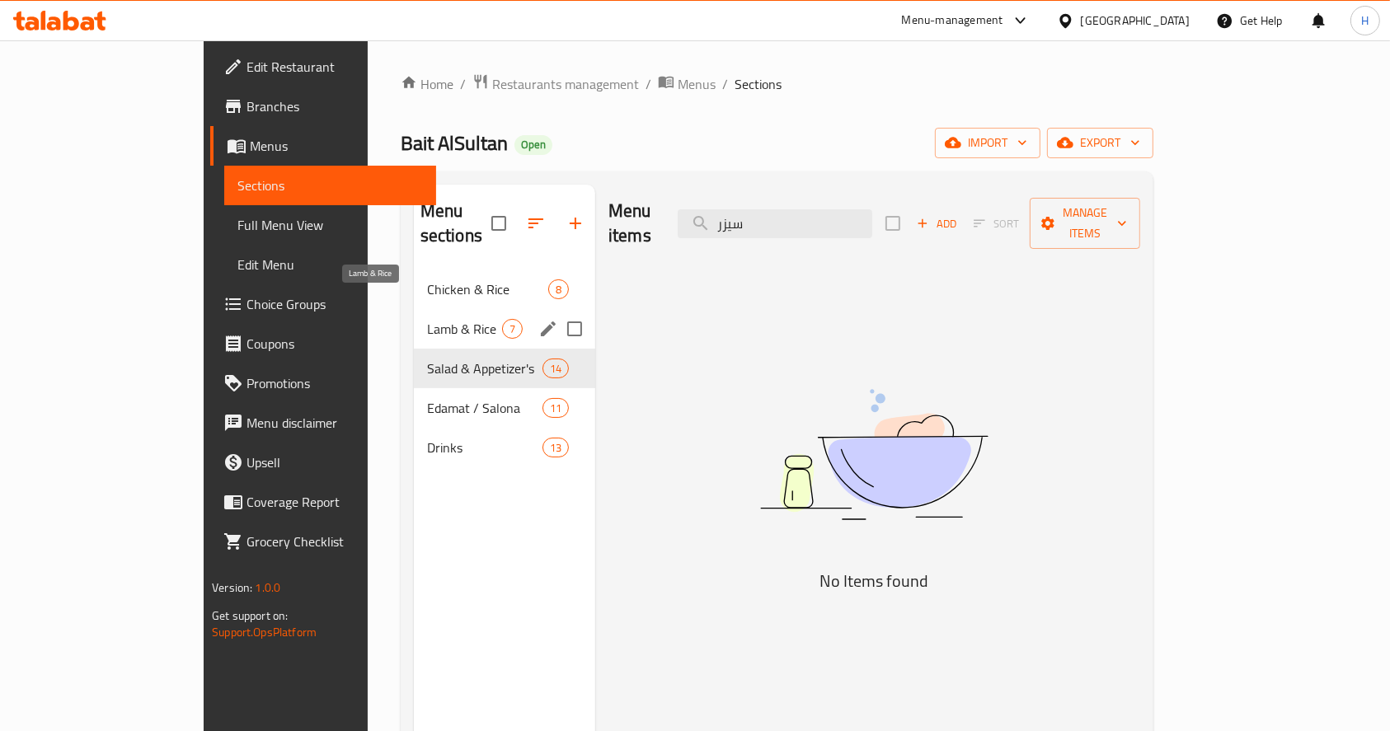
type input "سيزر"
click at [427, 319] on span "Lamb & Rice" at bounding box center [464, 329] width 75 height 20
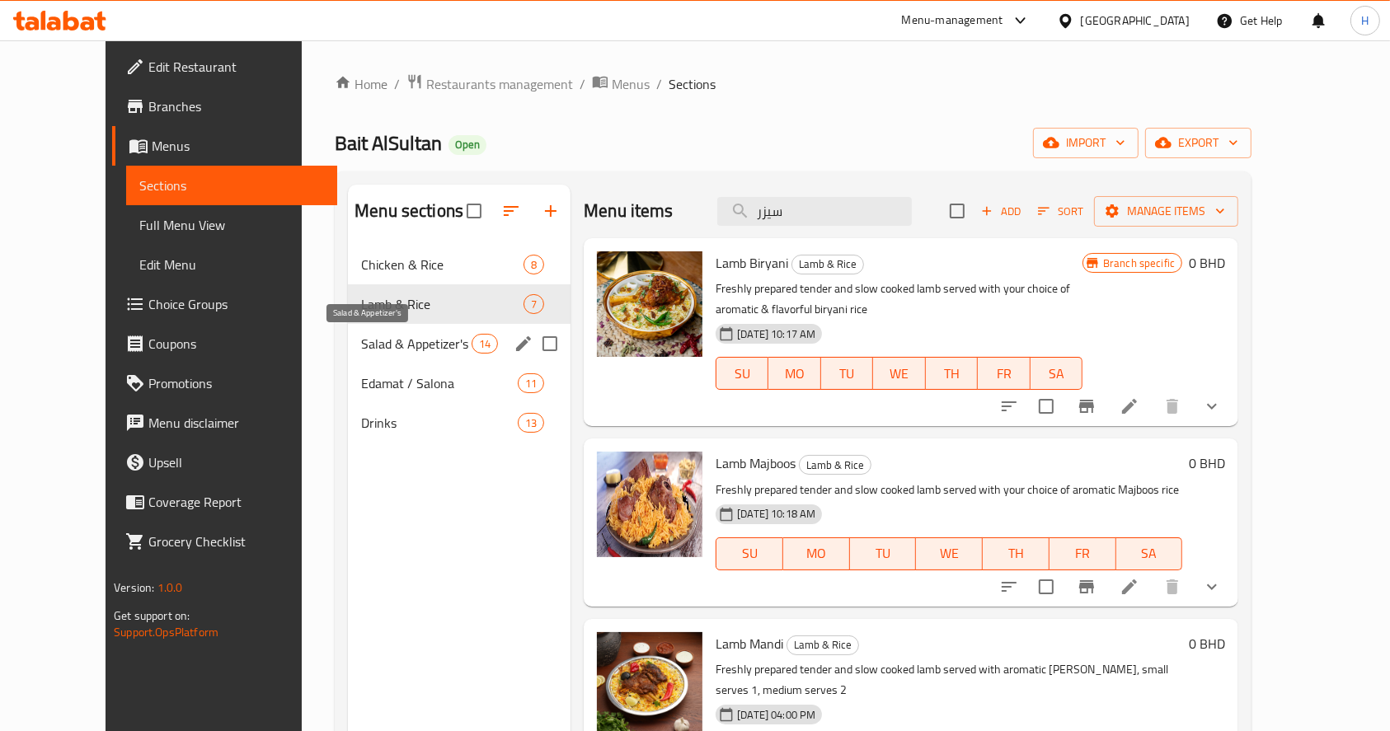
click at [402, 343] on span "Salad & Appetizer's" at bounding box center [416, 344] width 110 height 20
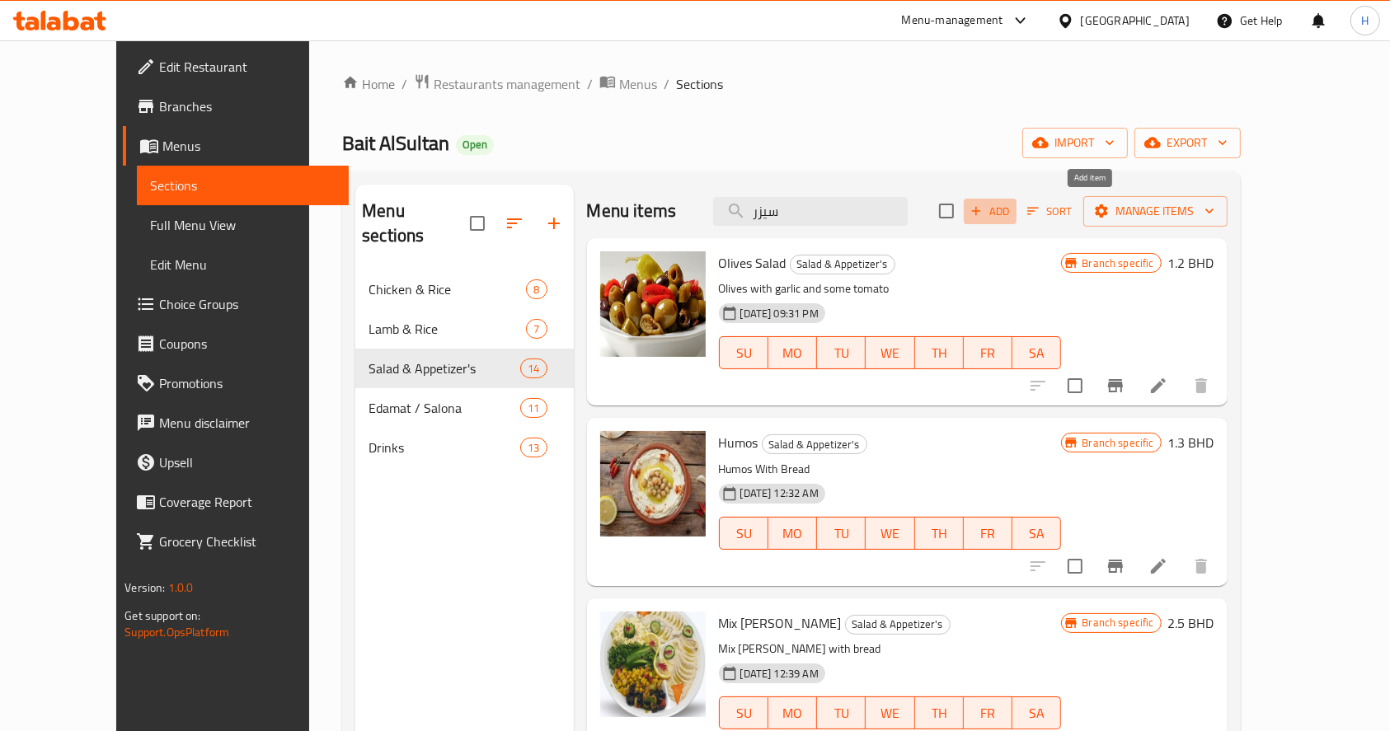
click at [1013, 202] on span "Add" at bounding box center [990, 211] width 45 height 19
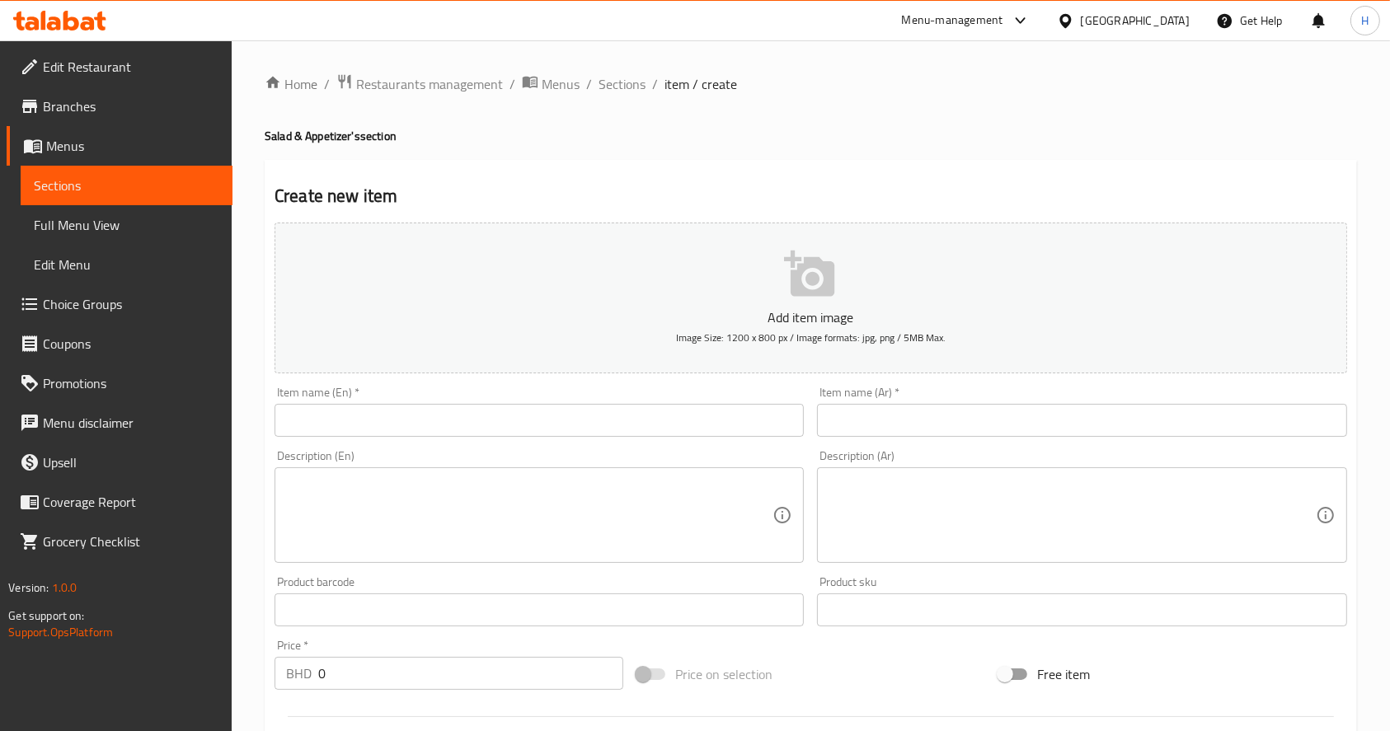
click at [682, 425] on input "text" at bounding box center [539, 420] width 529 height 33
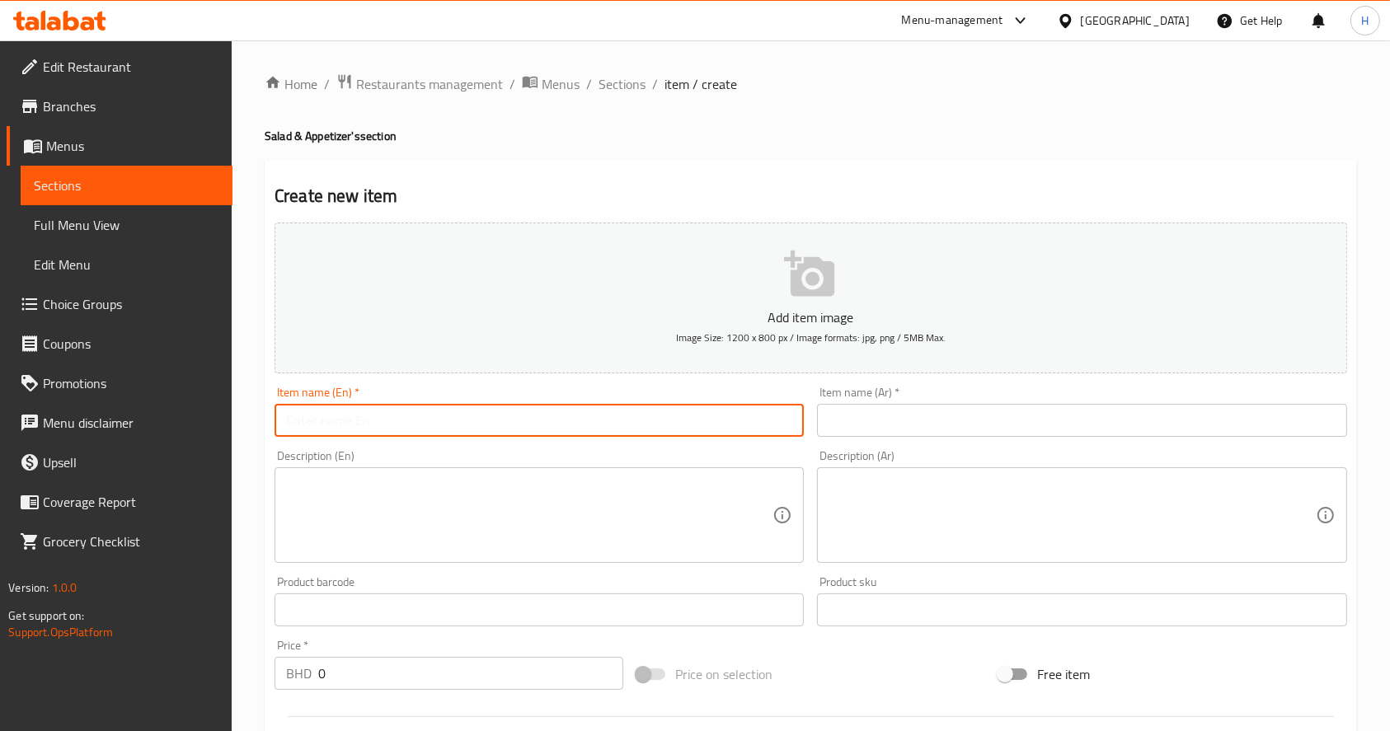
paste input "CESER SALAD"
type input "CESER SALAD"
click at [883, 421] on input "text" at bounding box center [1081, 420] width 529 height 33
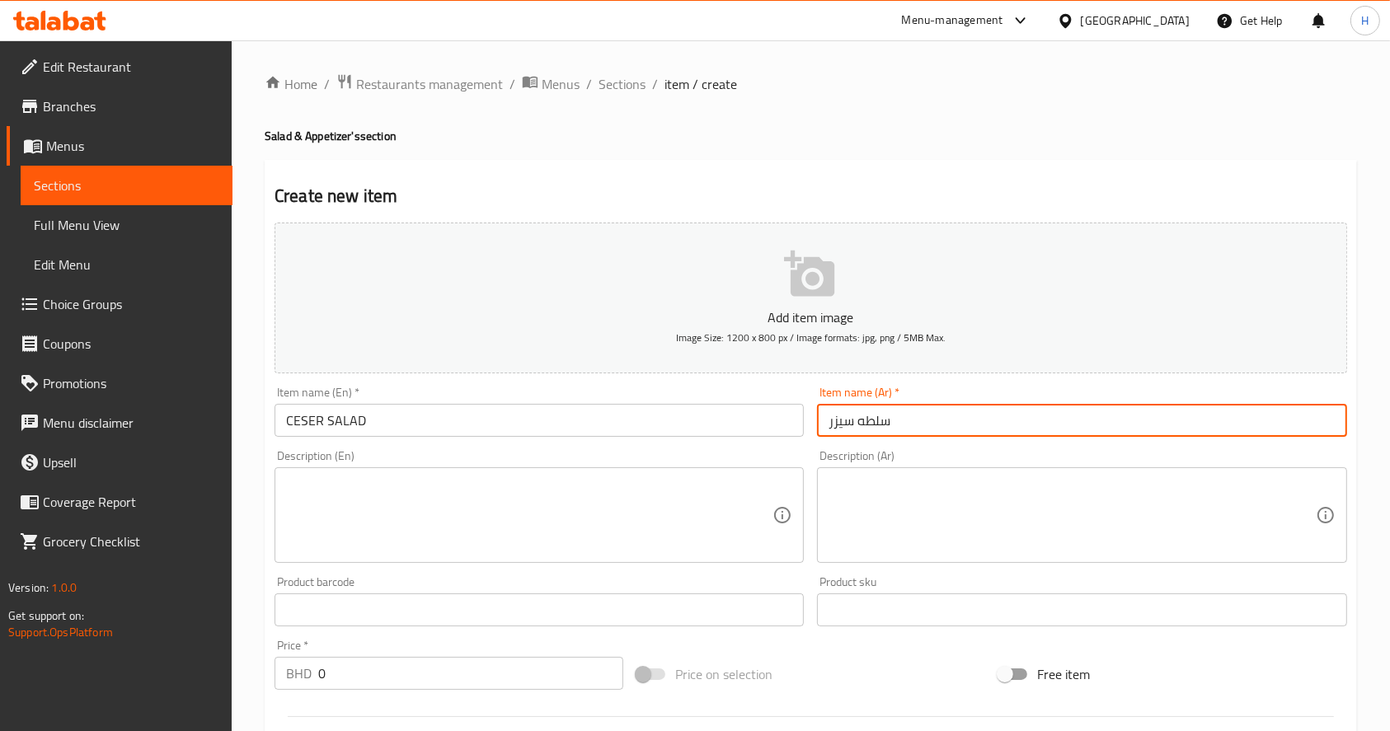
type input "سلطه سيزر"
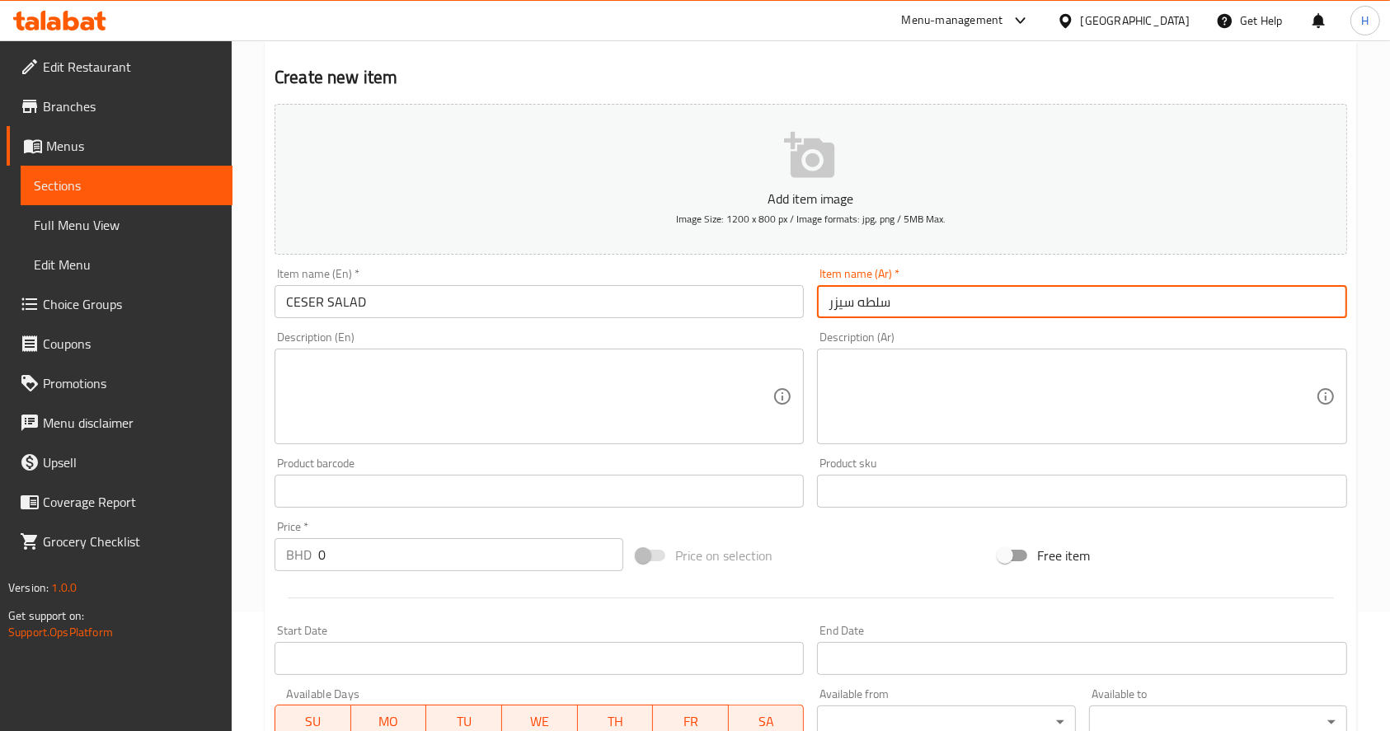
scroll to position [131, 0]
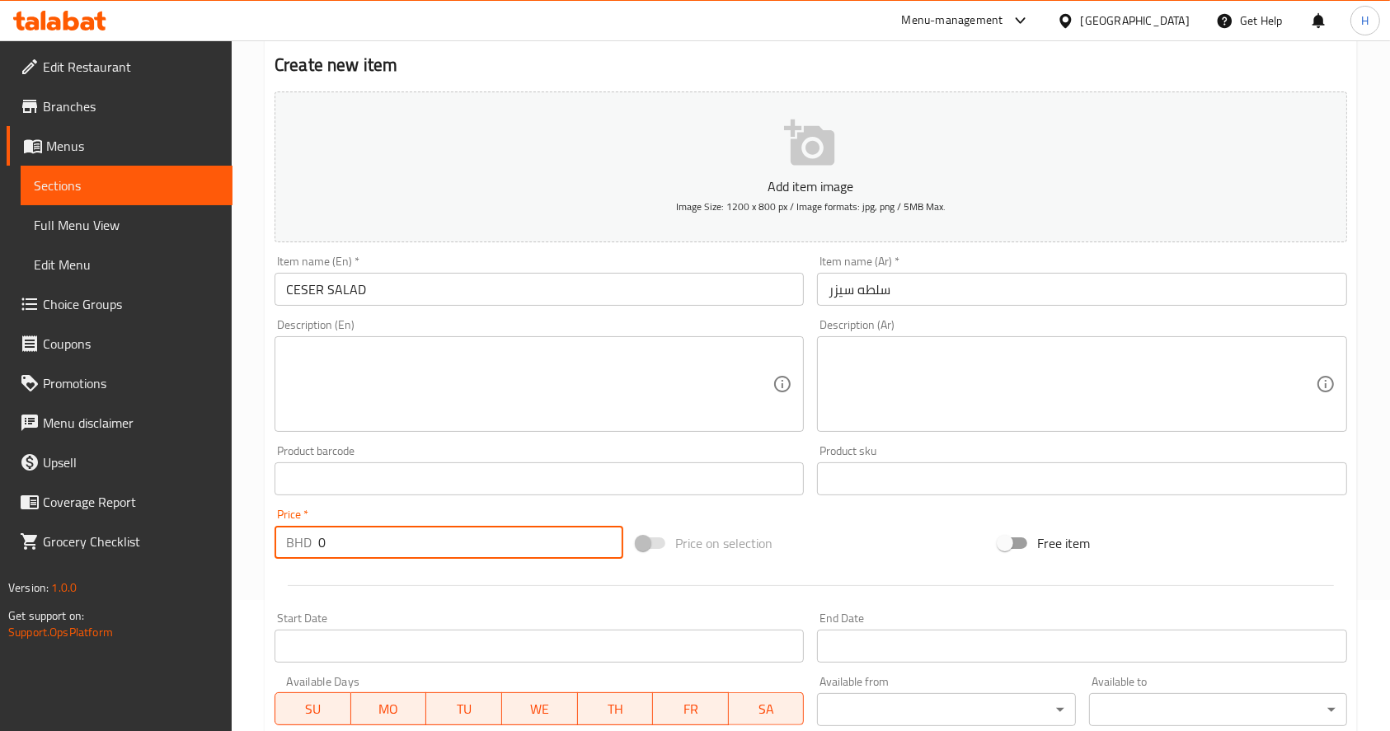
drag, startPoint x: 340, startPoint y: 545, endPoint x: 0, endPoint y: 540, distance: 339.7
click at [0, 540] on div "Edit Restaurant Branches Menus Sections Full Menu View Edit Menu Choice Groups …" at bounding box center [695, 471] width 1390 height 1125
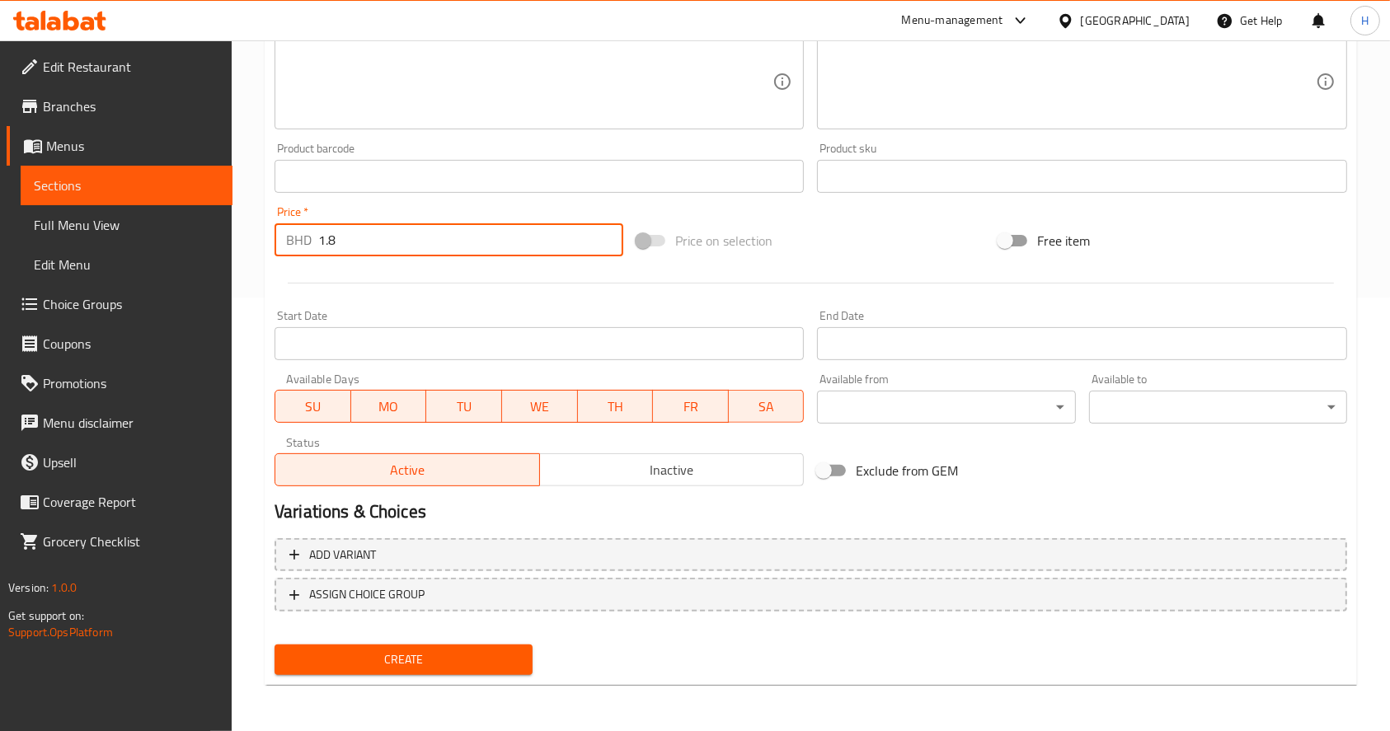
type input "1.8"
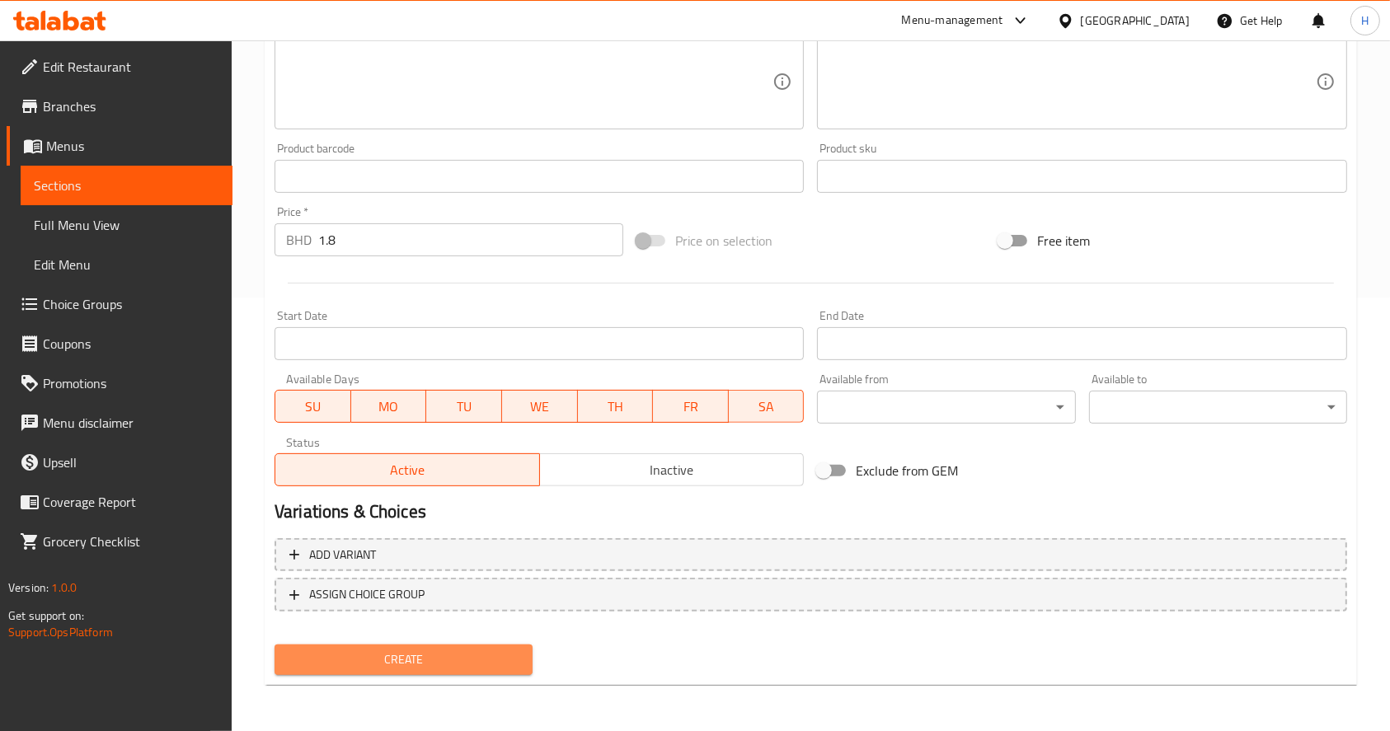
click at [430, 672] on button "Create" at bounding box center [404, 660] width 258 height 31
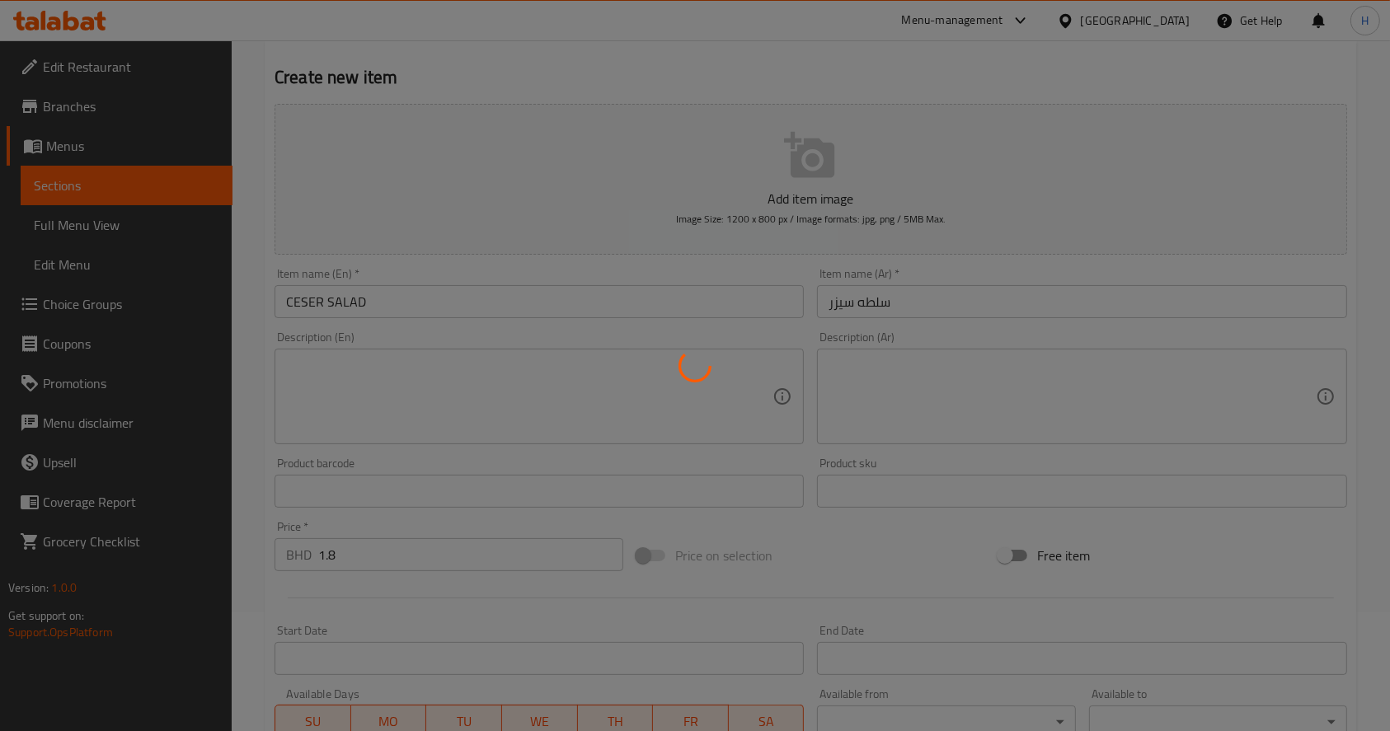
scroll to position [0, 0]
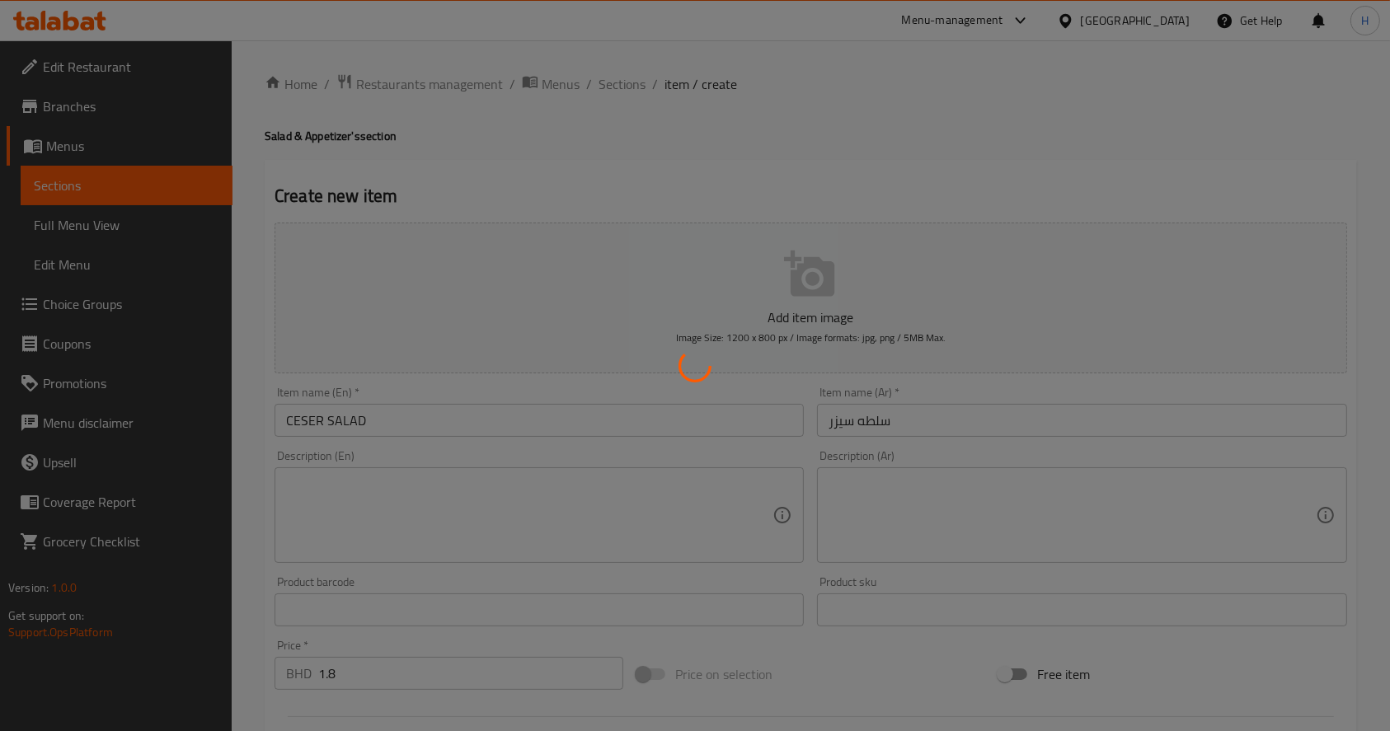
type input "0"
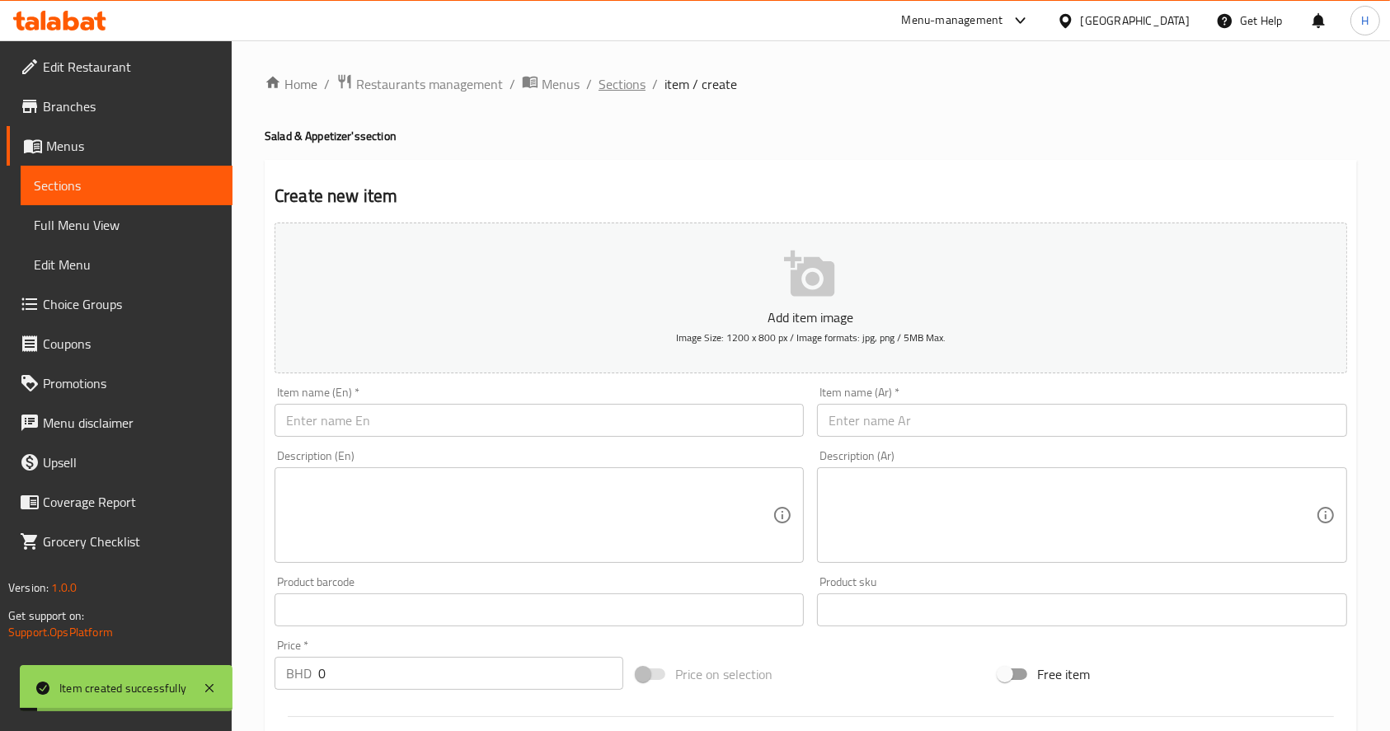
click at [626, 84] on span "Sections" at bounding box center [622, 84] width 47 height 20
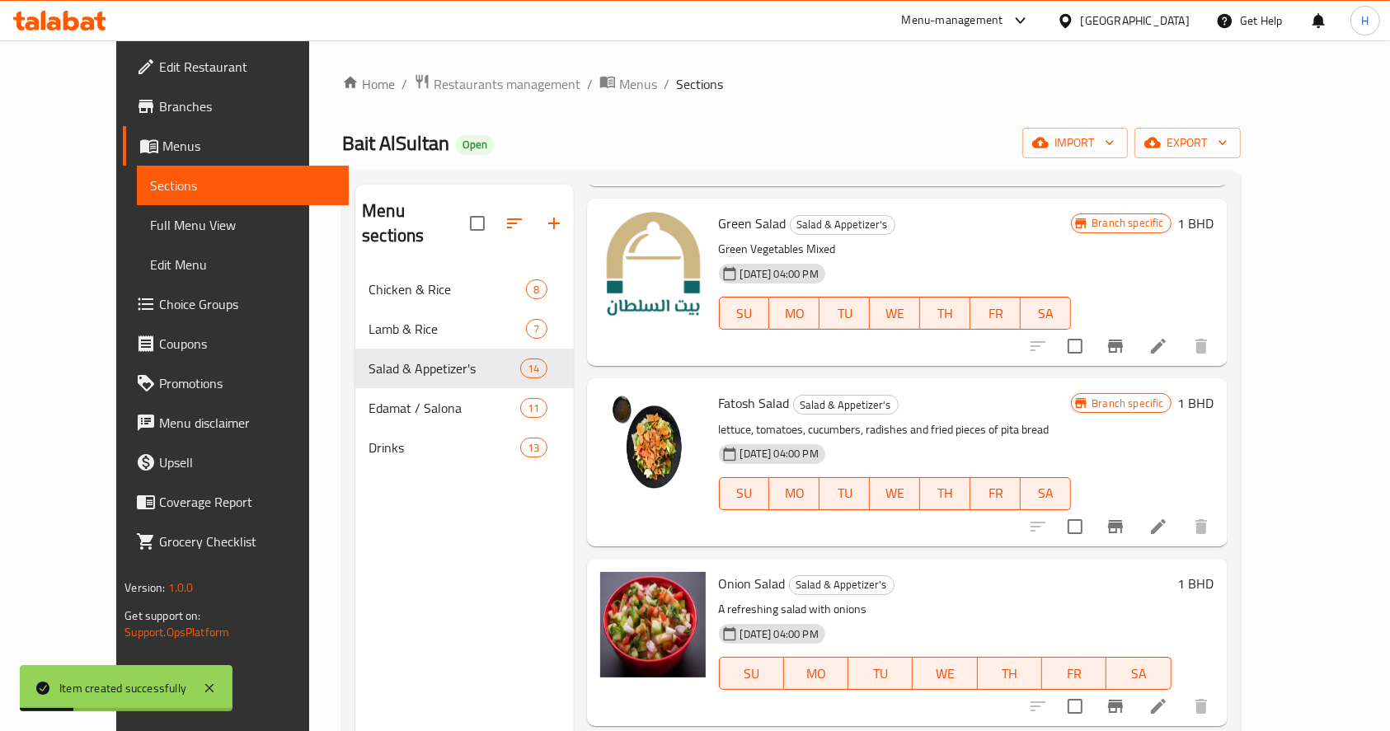
scroll to position [1268, 0]
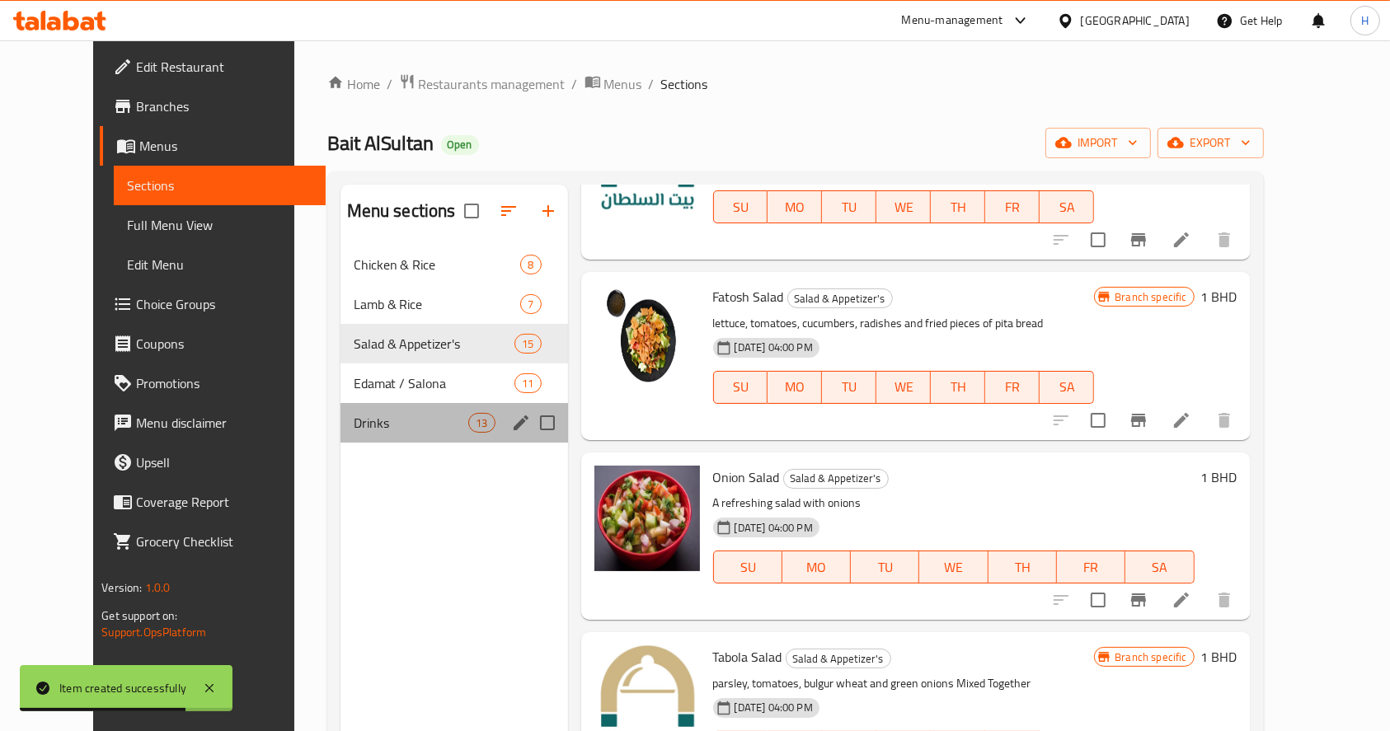
click at [345, 410] on div "Drinks 13" at bounding box center [455, 423] width 228 height 40
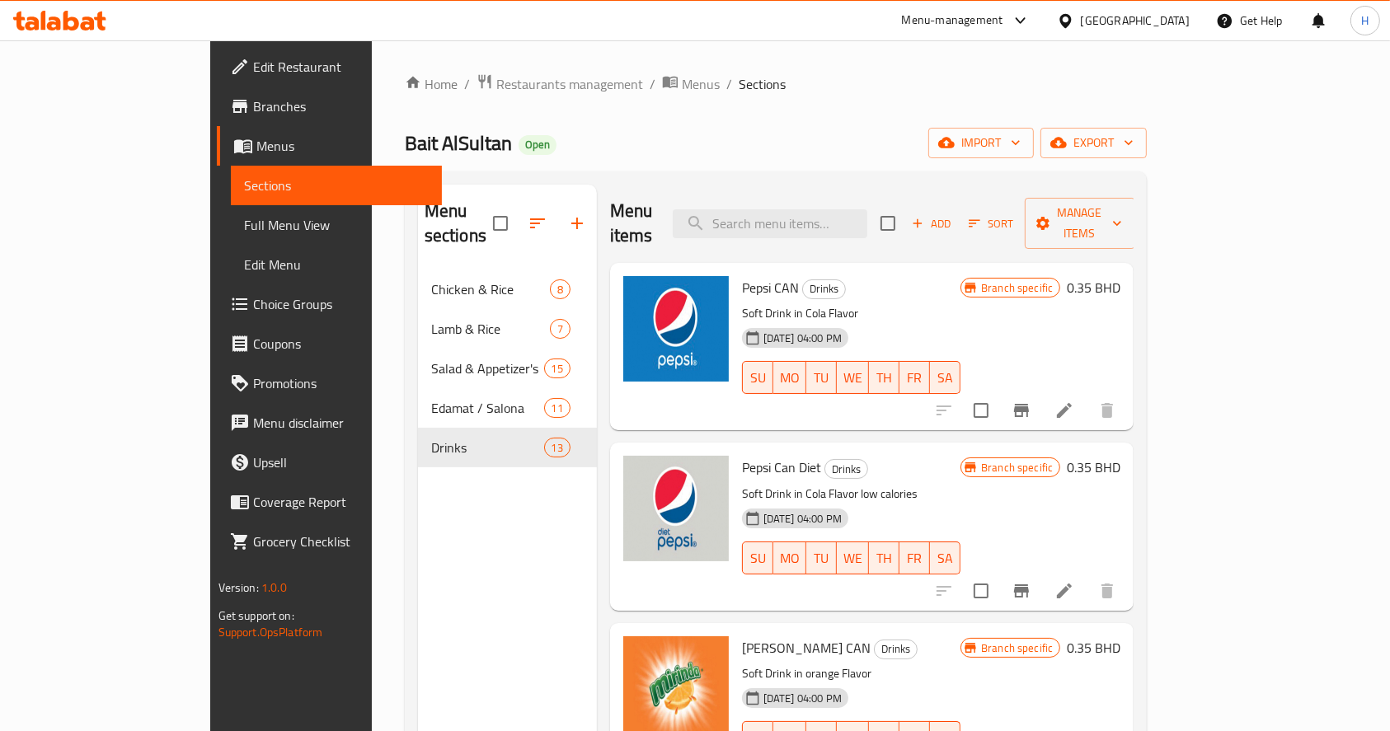
click at [1085, 192] on div "Menu items Add Sort Manage items" at bounding box center [872, 224] width 524 height 78
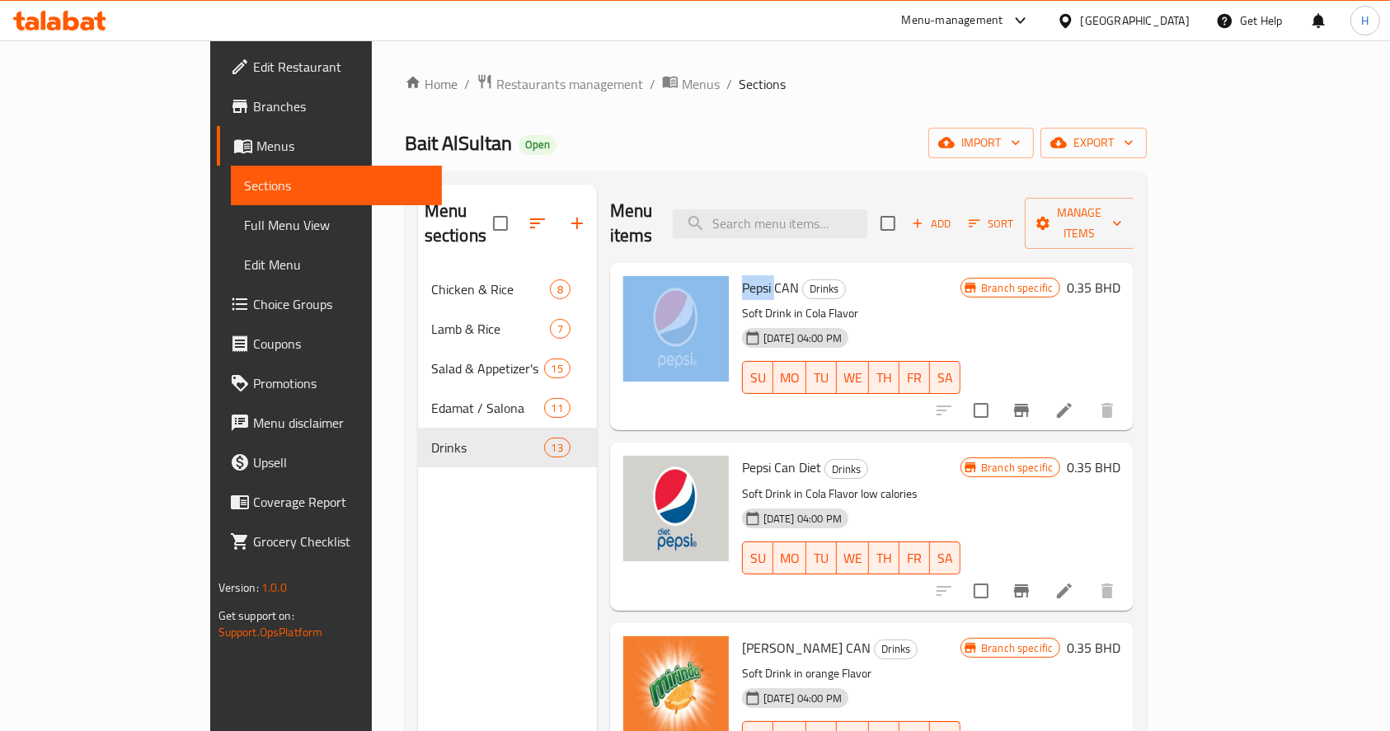
click at [1085, 192] on div "Menu items Add Sort Manage items" at bounding box center [872, 224] width 524 height 78
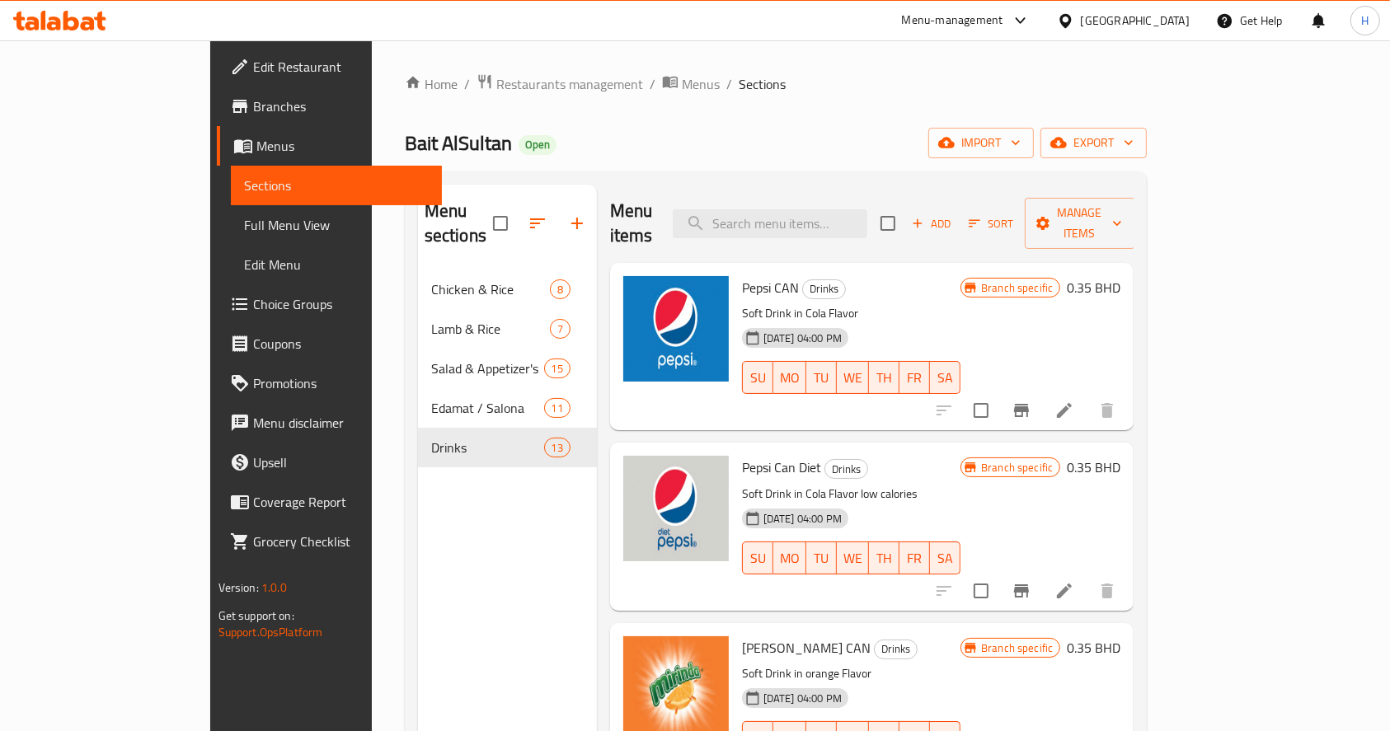
click at [1086, 198] on div "Add Sort Manage items" at bounding box center [1008, 223] width 255 height 51
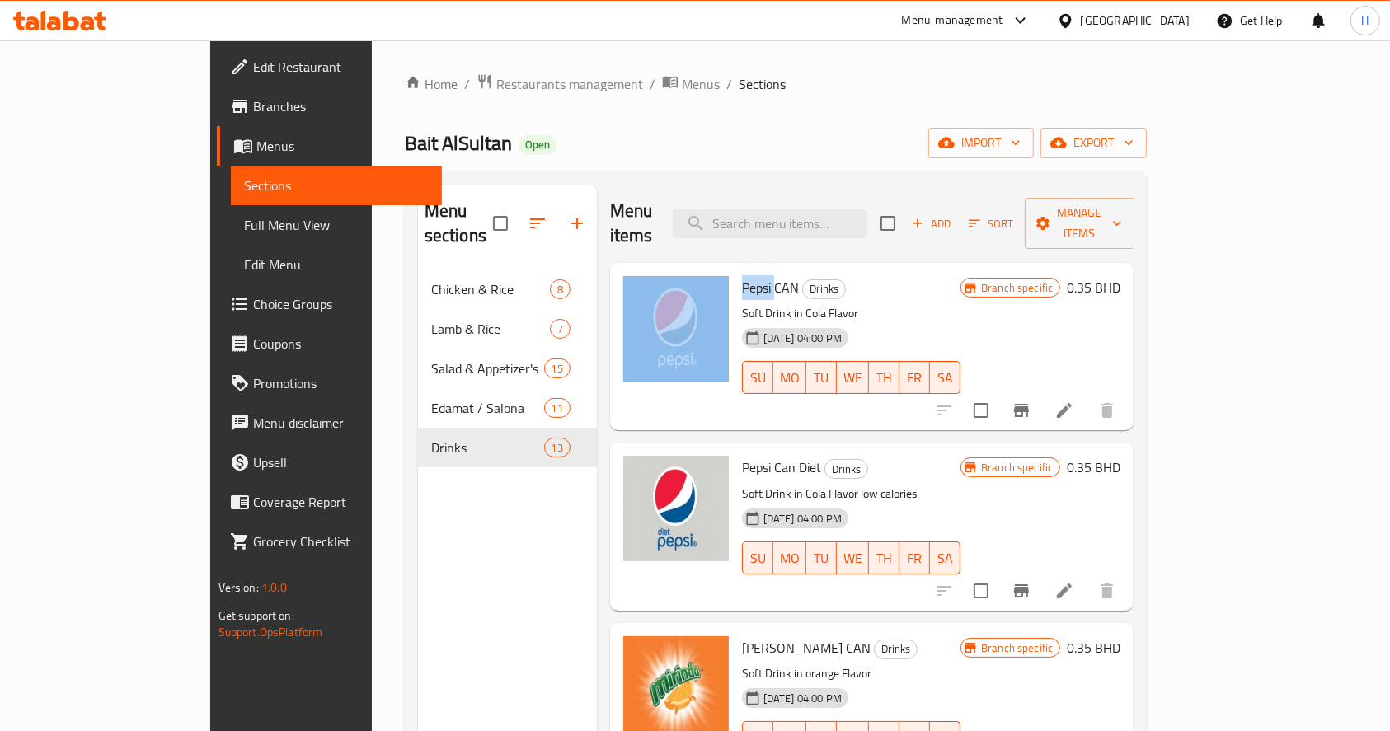
click at [1087, 198] on div "Add Sort Manage items" at bounding box center [1008, 223] width 255 height 51
click at [954, 214] on span "Add" at bounding box center [931, 223] width 45 height 19
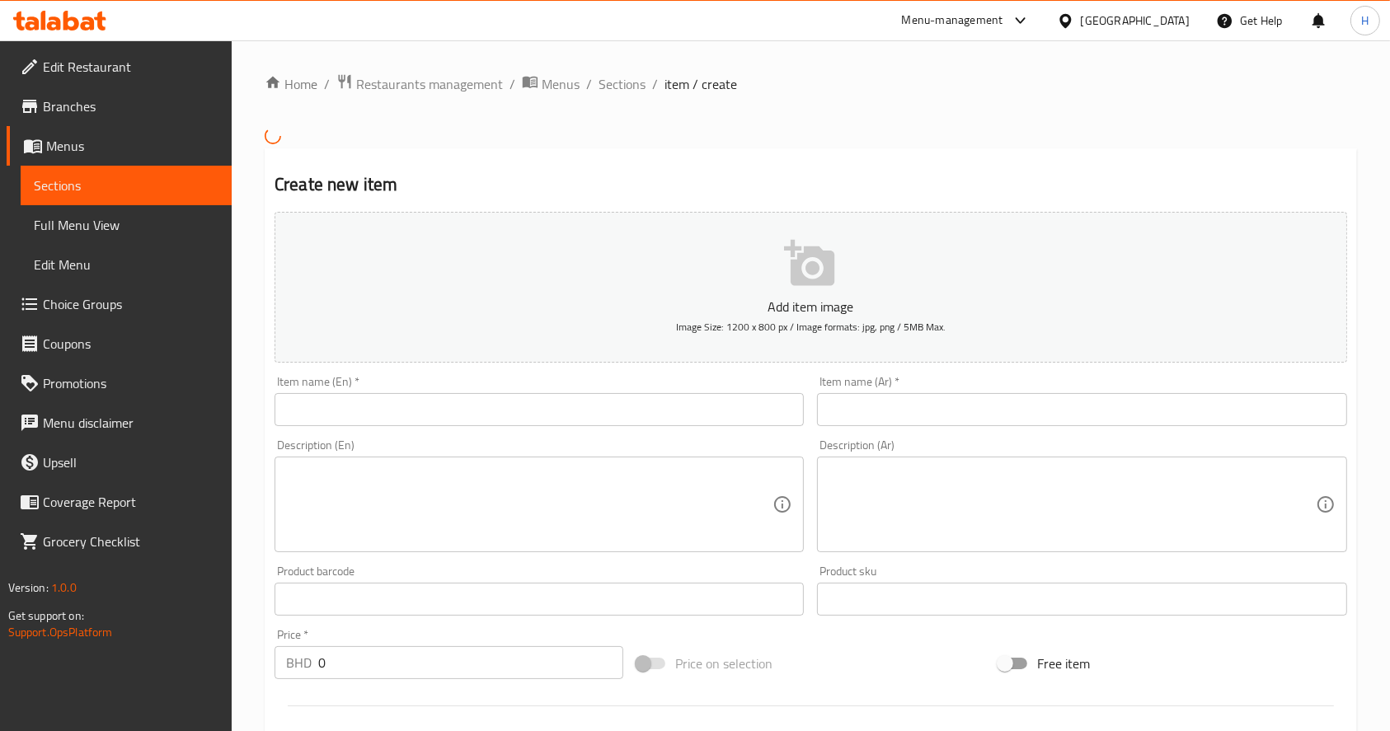
click at [600, 388] on div "Item name (En)   * Item name (En) *" at bounding box center [539, 401] width 529 height 50
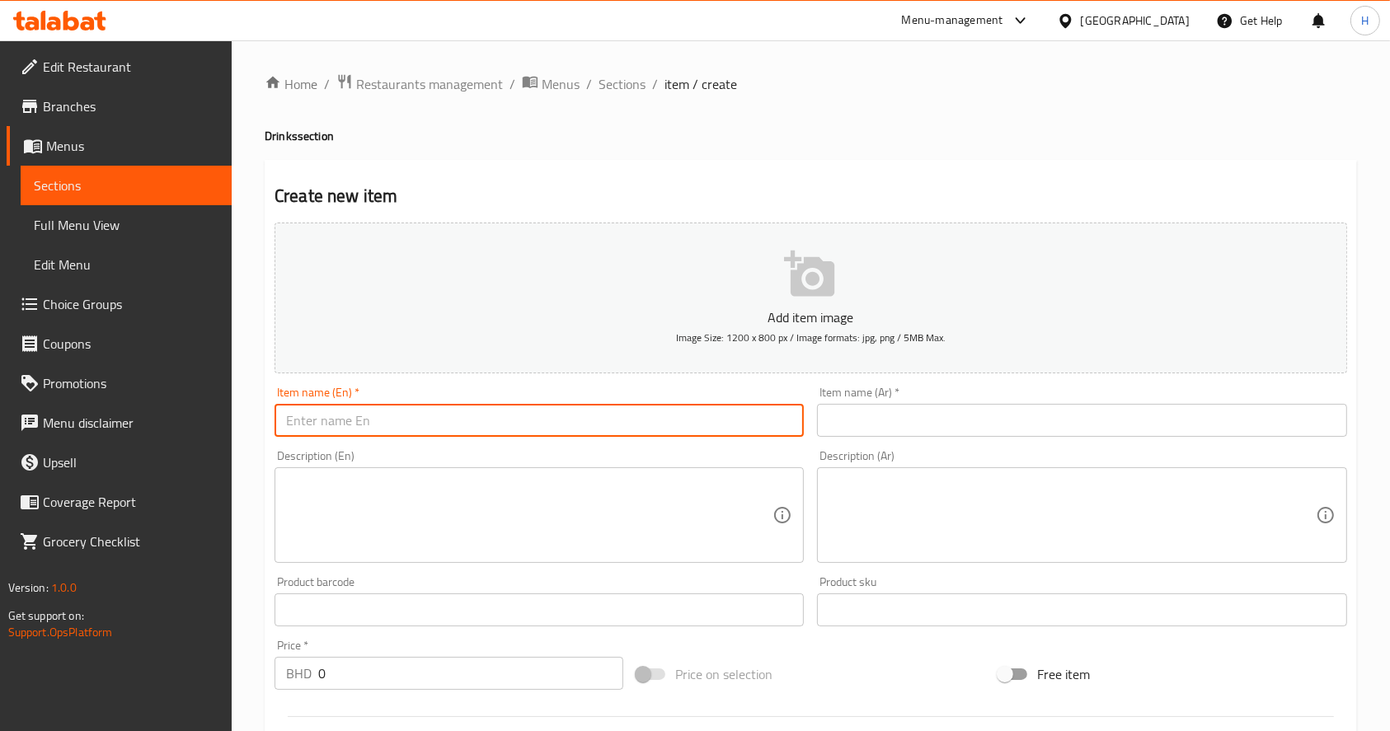
paste input "LIMEN MINT FRESH"
click at [623, 406] on input "LIMEN MINT FRESH" at bounding box center [539, 420] width 529 height 33
type input "LIMEN MINT FRESH"
click at [925, 419] on input "text" at bounding box center [1081, 420] width 529 height 33
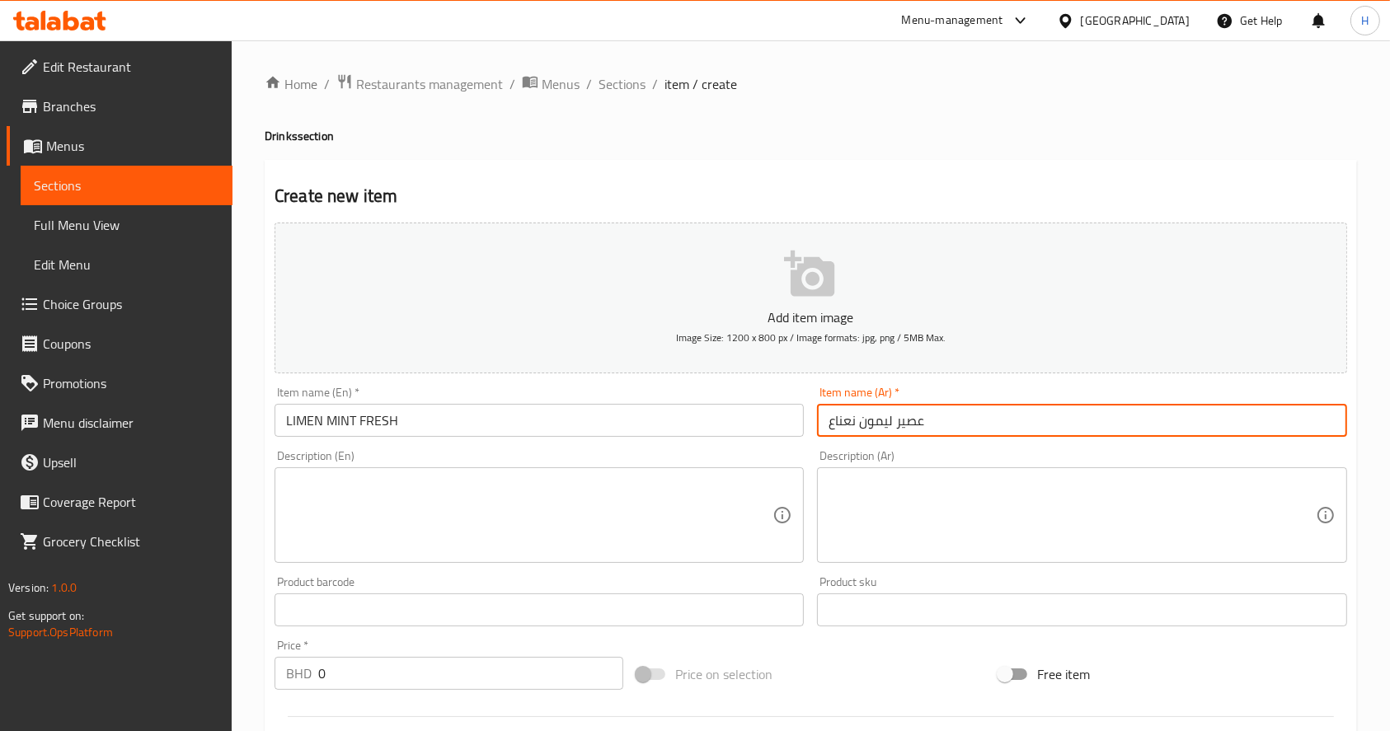
scroll to position [434, 0]
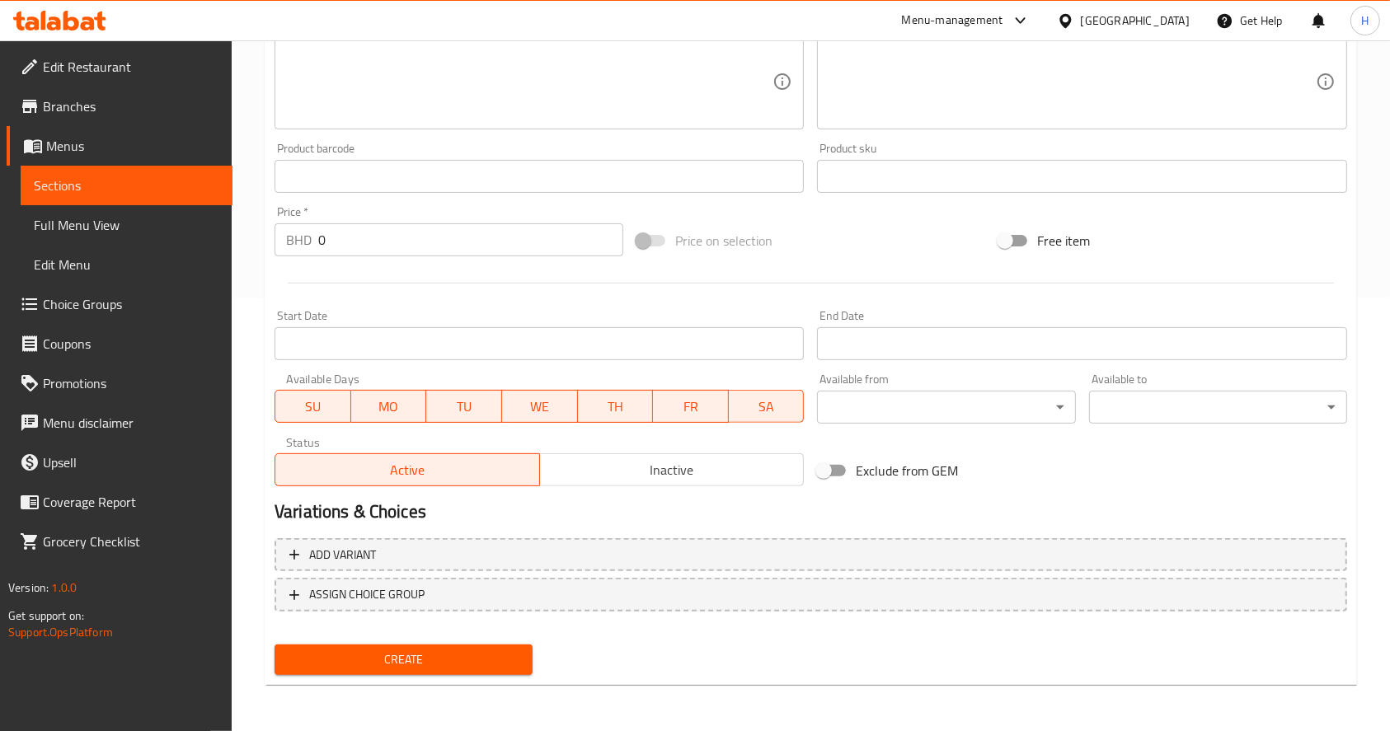
type input "عصير ليمون نعناع"
drag, startPoint x: 262, startPoint y: 233, endPoint x: 136, endPoint y: 224, distance: 126.4
click at [136, 224] on div "Edit Restaurant Branches Menus Sections Full Menu View Edit Menu Choice Groups …" at bounding box center [695, 169] width 1390 height 1125
type input "1.5"
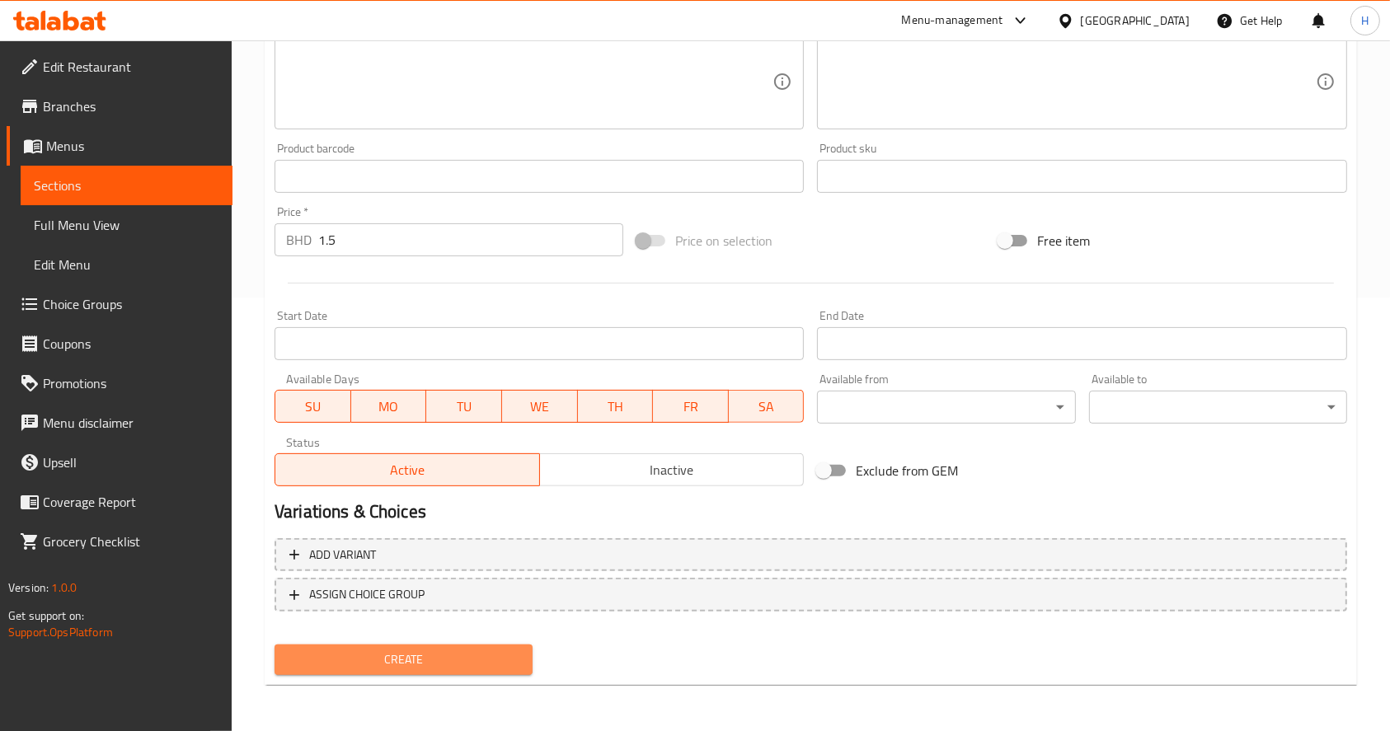
click at [527, 671] on button "Create" at bounding box center [404, 660] width 258 height 31
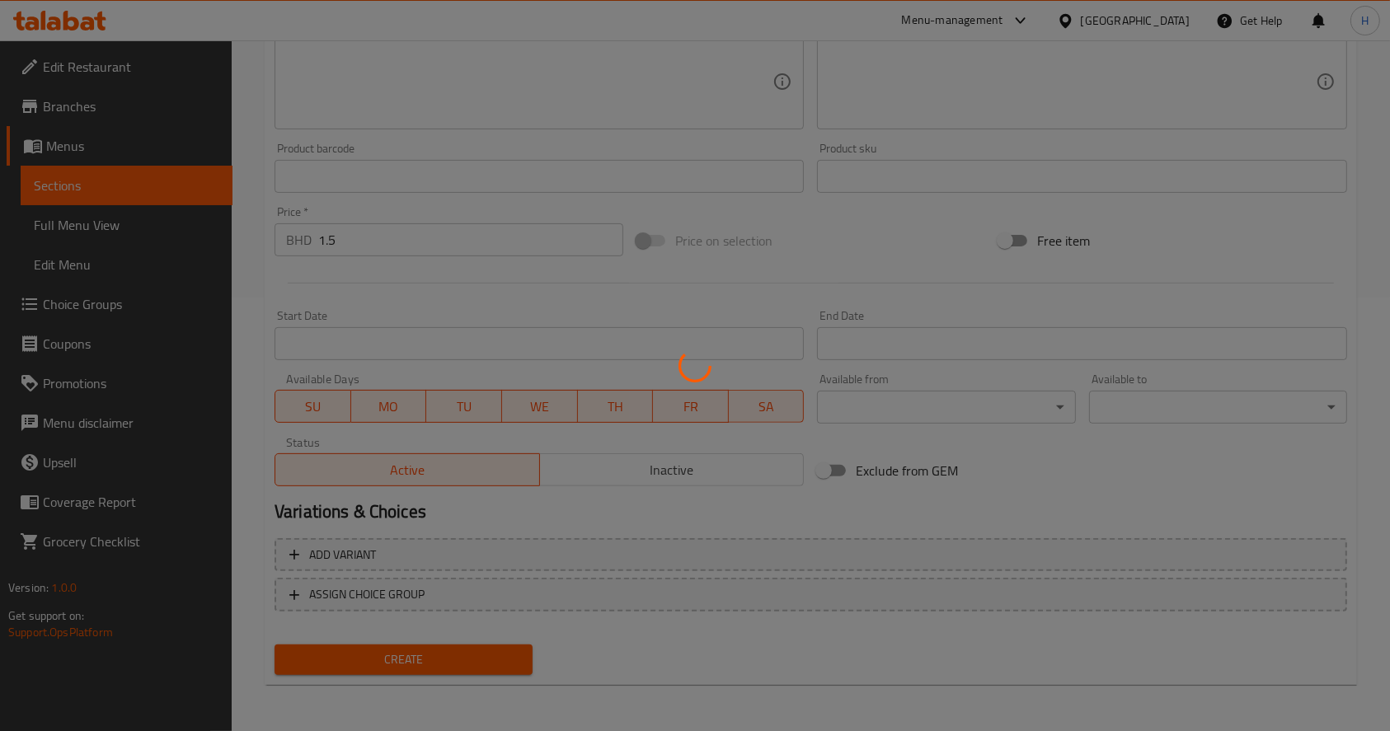
scroll to position [0, 0]
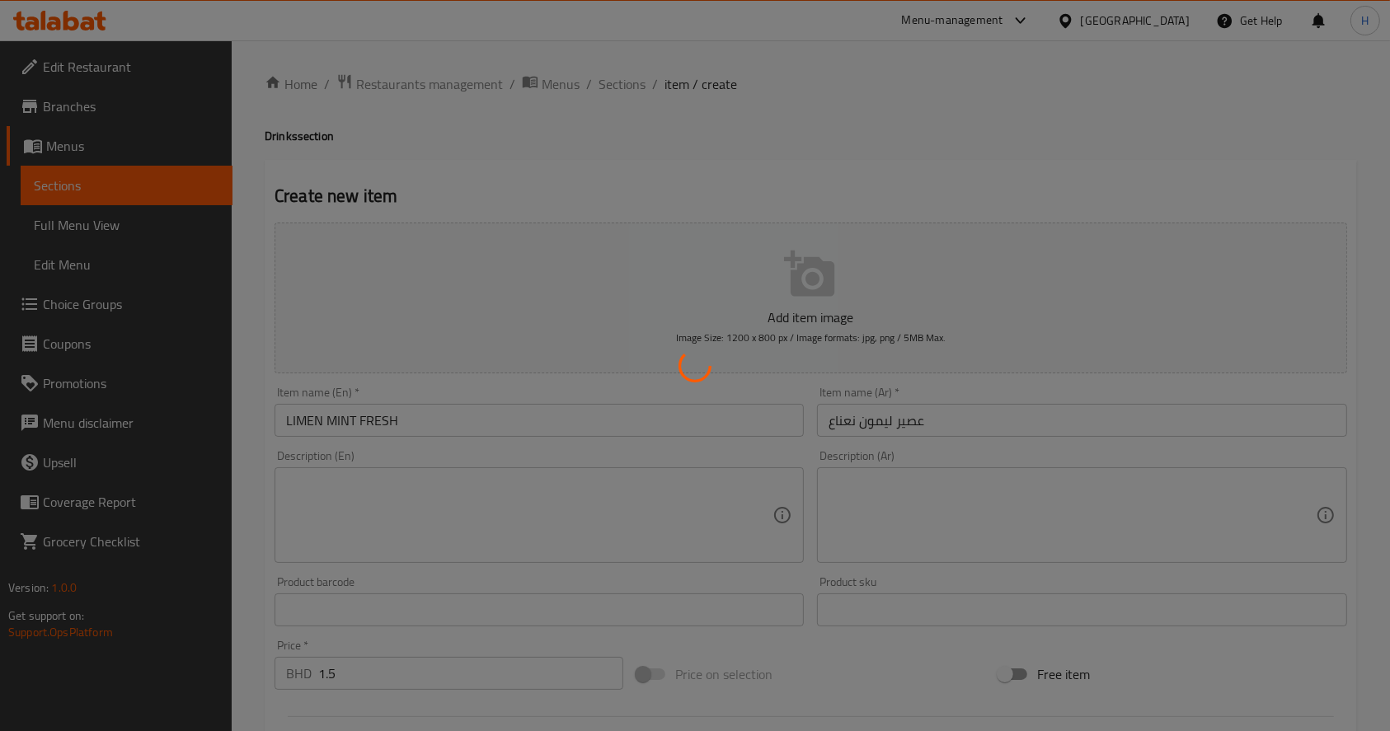
type input "0"
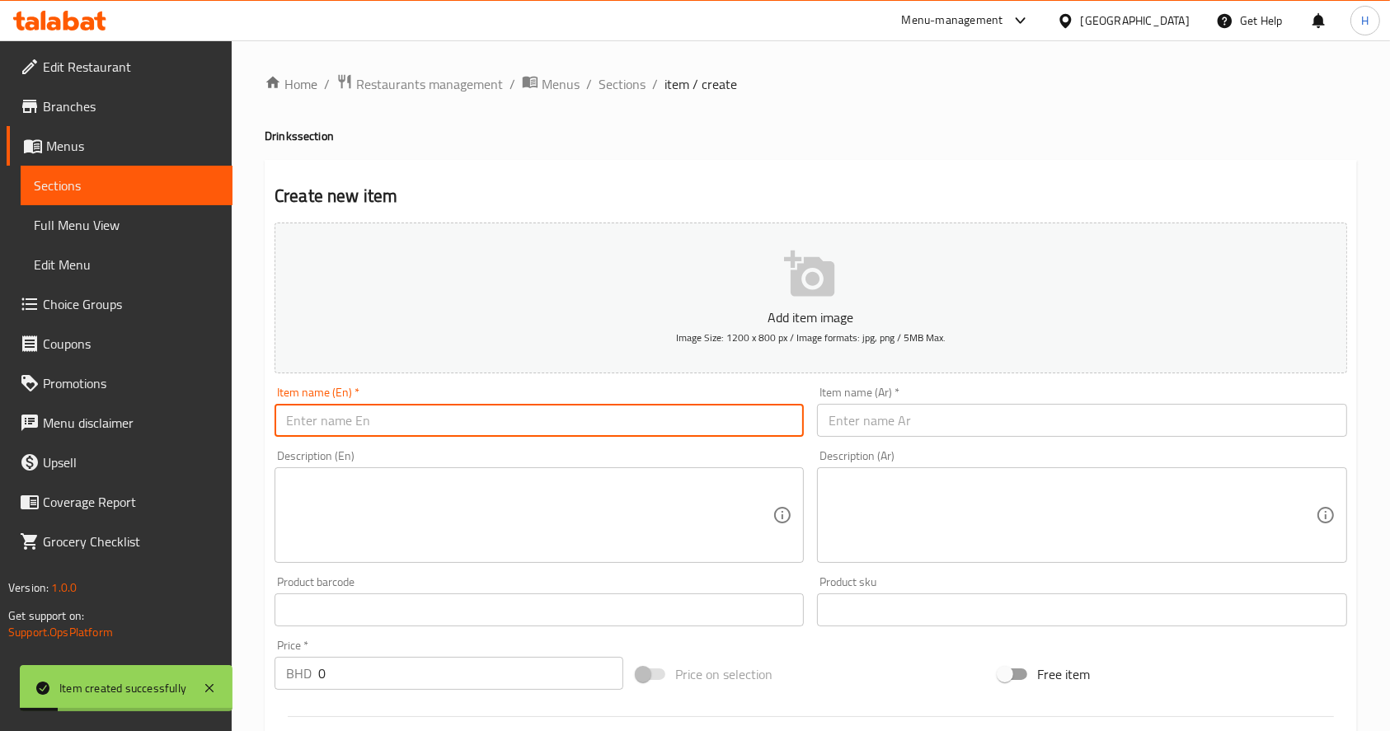
click at [754, 423] on input "text" at bounding box center [539, 420] width 529 height 33
paste input "ORANGE JUICE FRESH"
type input "ORANGE JUICE FRESH"
click at [895, 426] on input "text" at bounding box center [1081, 420] width 529 height 33
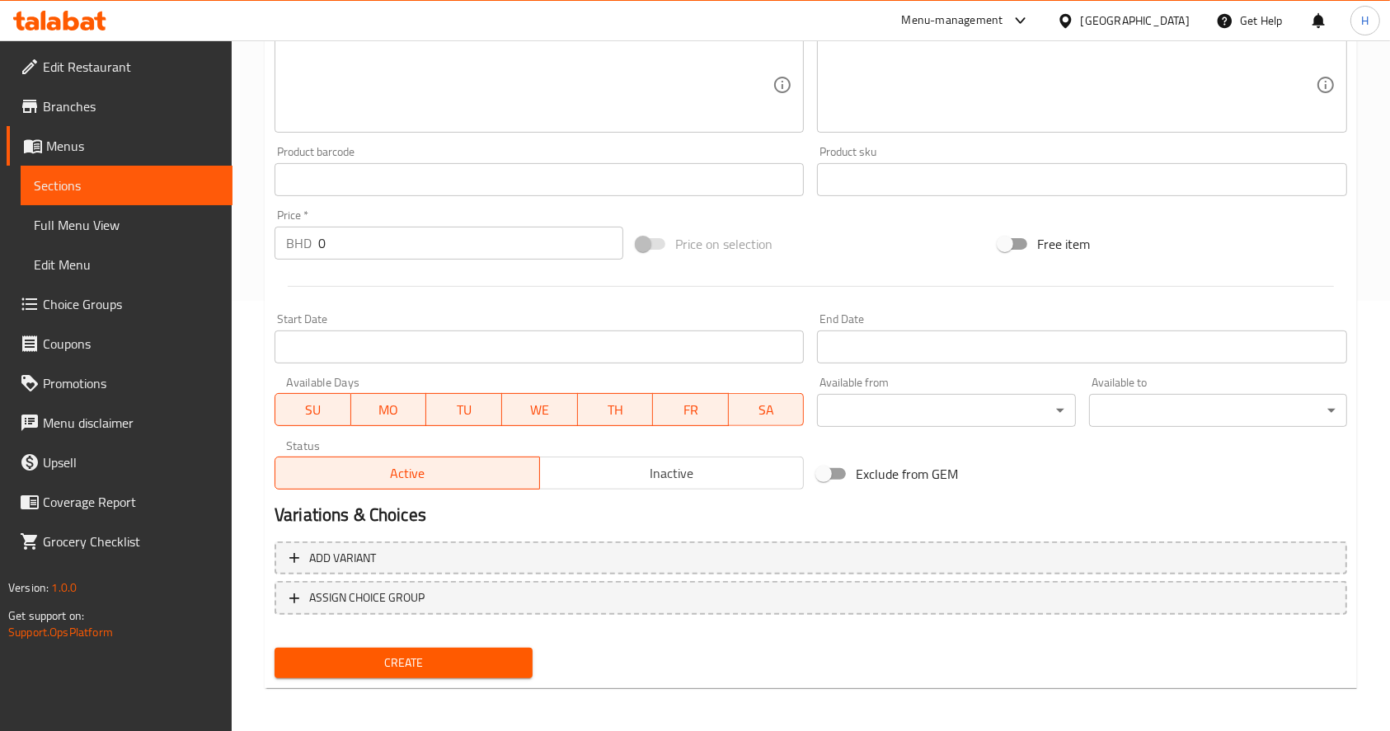
scroll to position [434, 0]
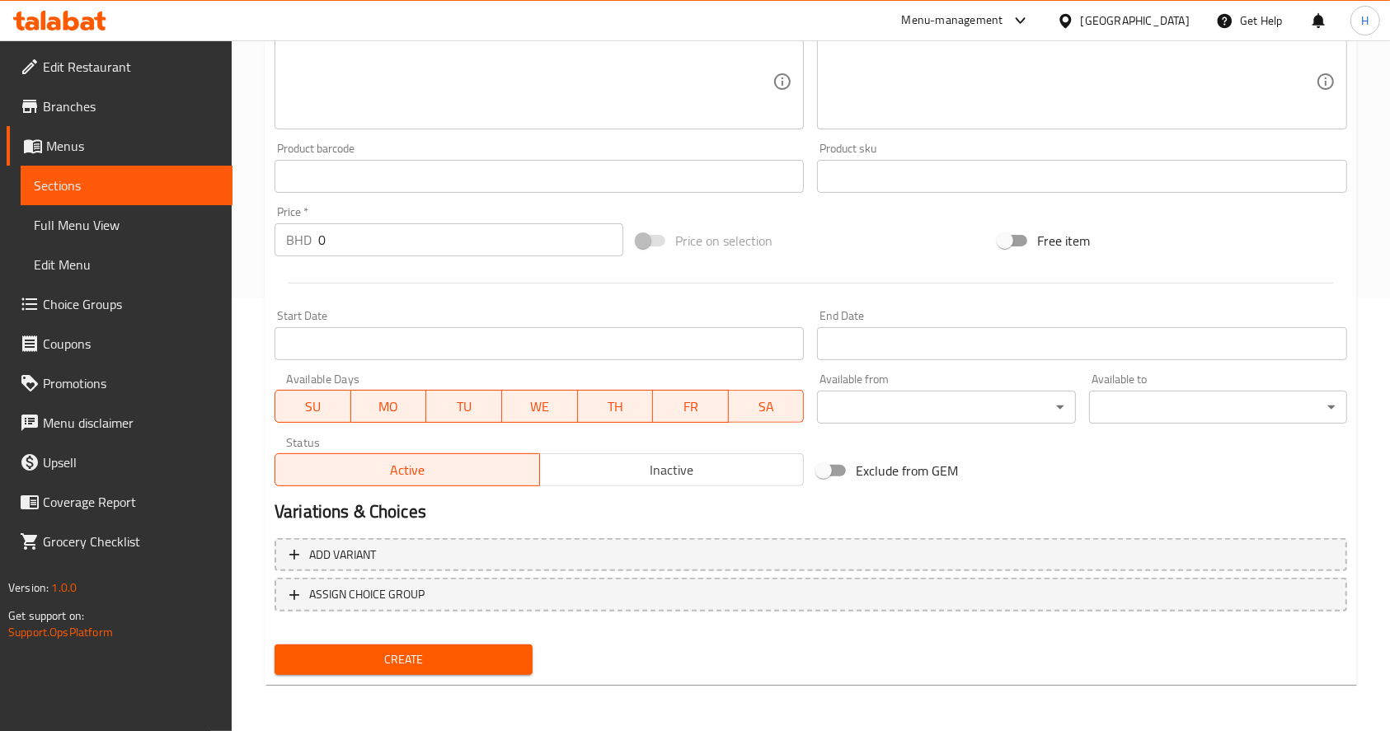
type input "عصير برتقال طازج"
drag, startPoint x: 184, startPoint y: 267, endPoint x: 117, endPoint y: 282, distance: 68.4
click at [117, 282] on div "Edit Restaurant Branches Menus Sections Full Menu View Edit Menu Choice Groups …" at bounding box center [695, 169] width 1390 height 1125
click at [344, 256] on input "0" at bounding box center [470, 239] width 305 height 33
type input "1.5"
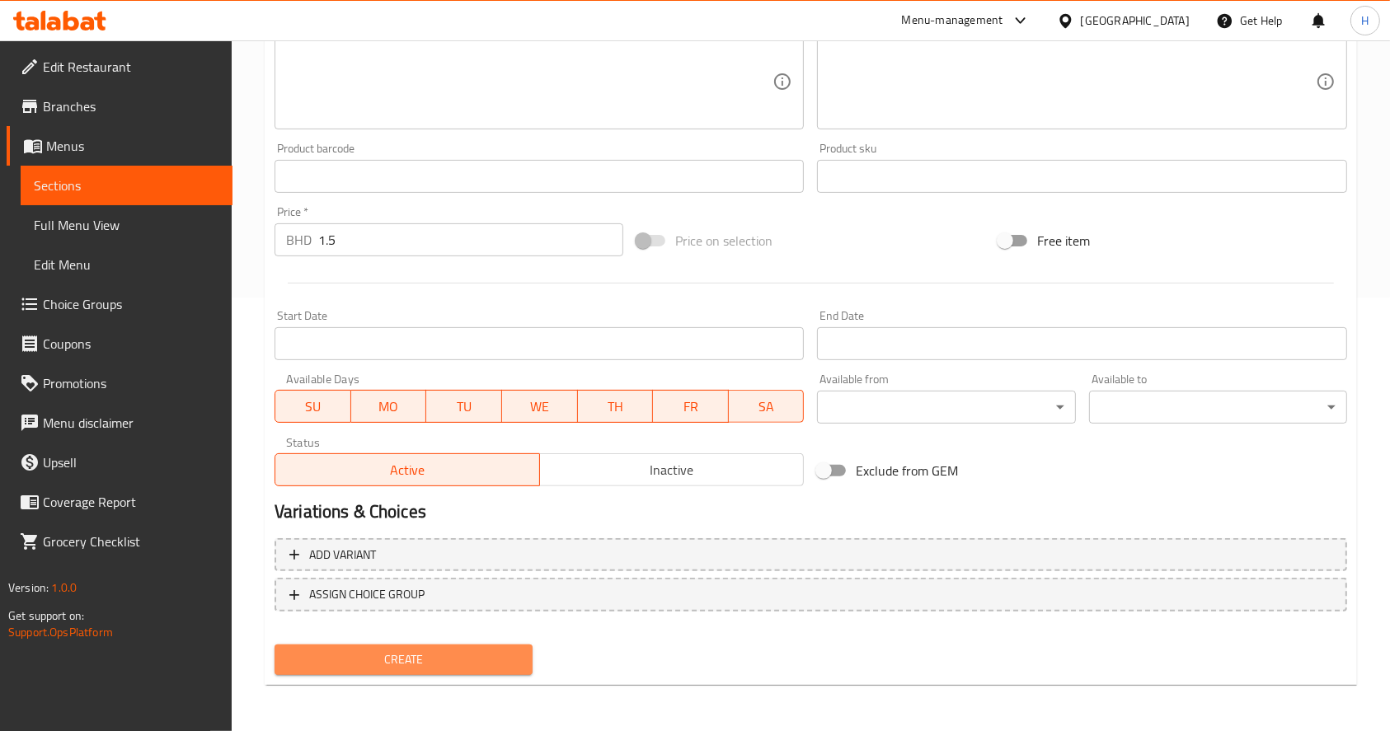
click at [468, 660] on span "Create" at bounding box center [404, 660] width 232 height 21
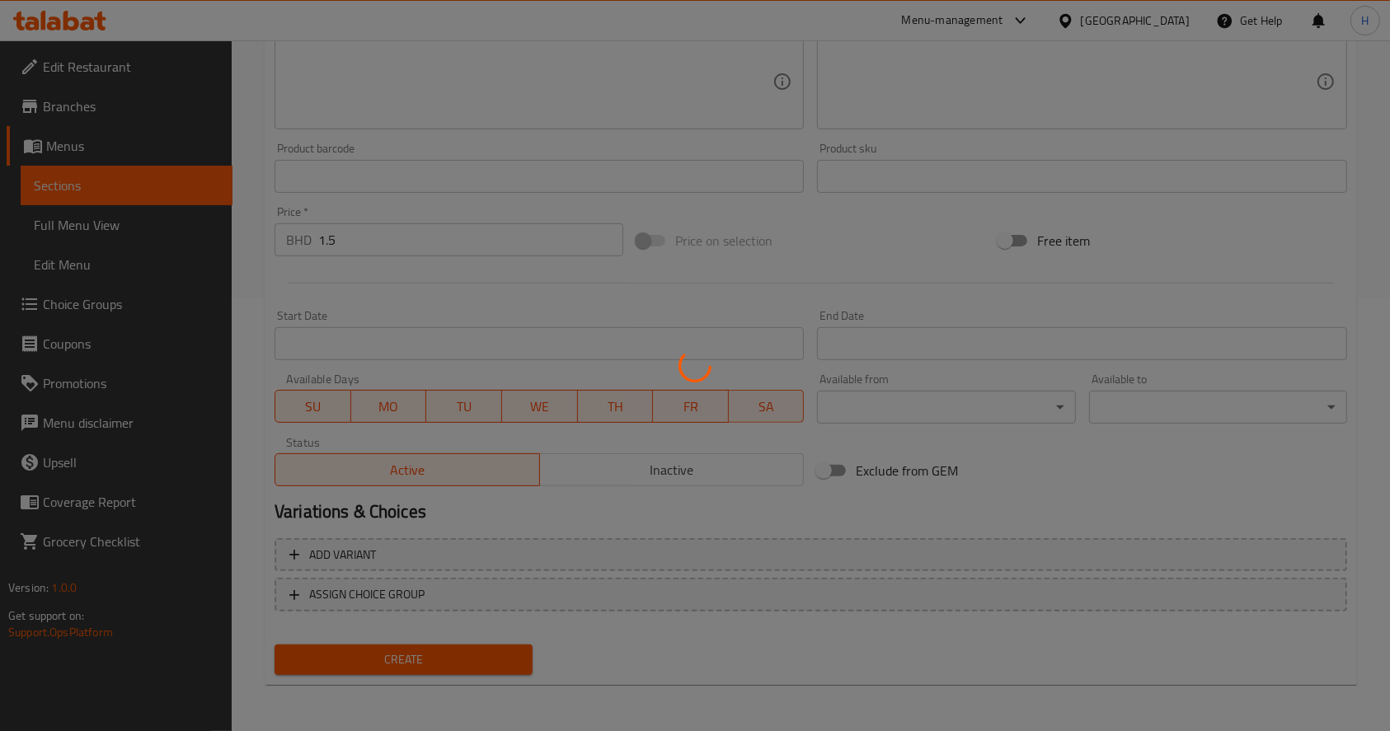
type input "0"
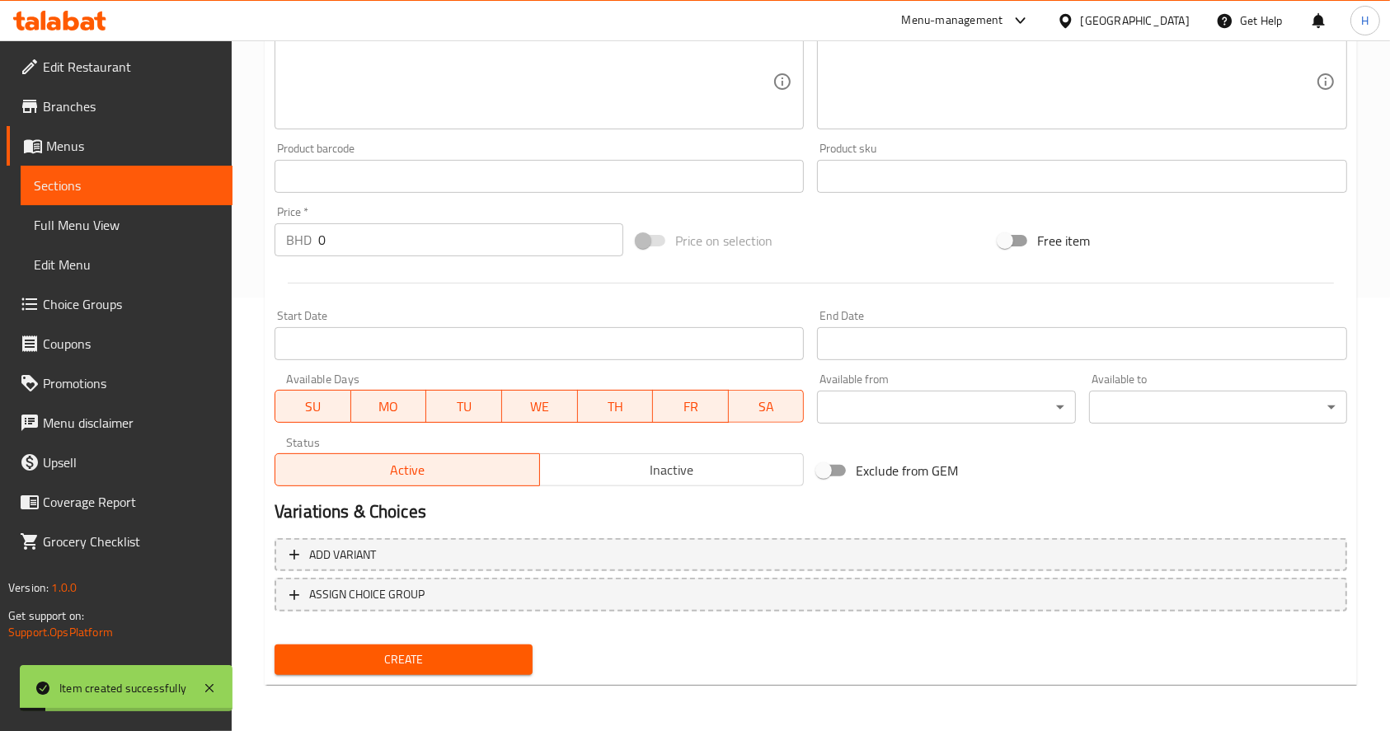
scroll to position [0, 0]
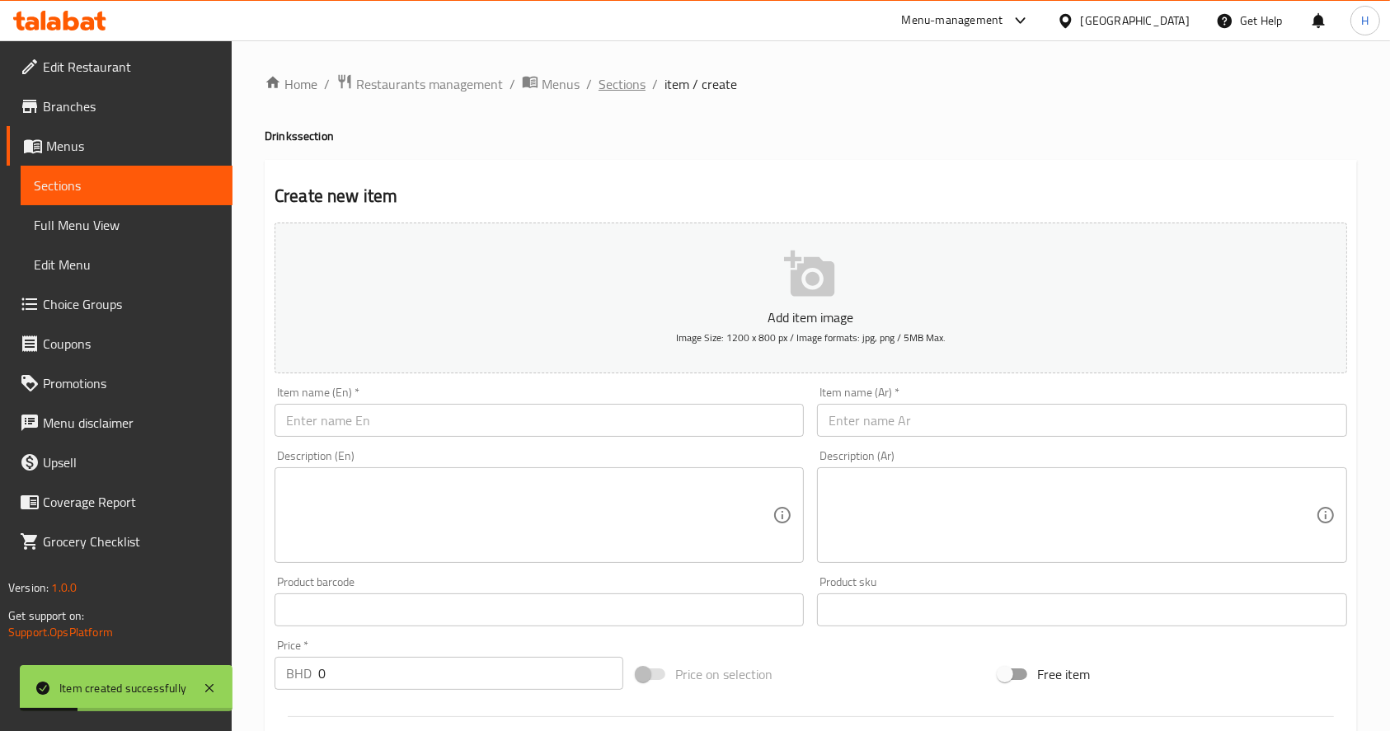
click at [613, 86] on span "Sections" at bounding box center [622, 84] width 47 height 20
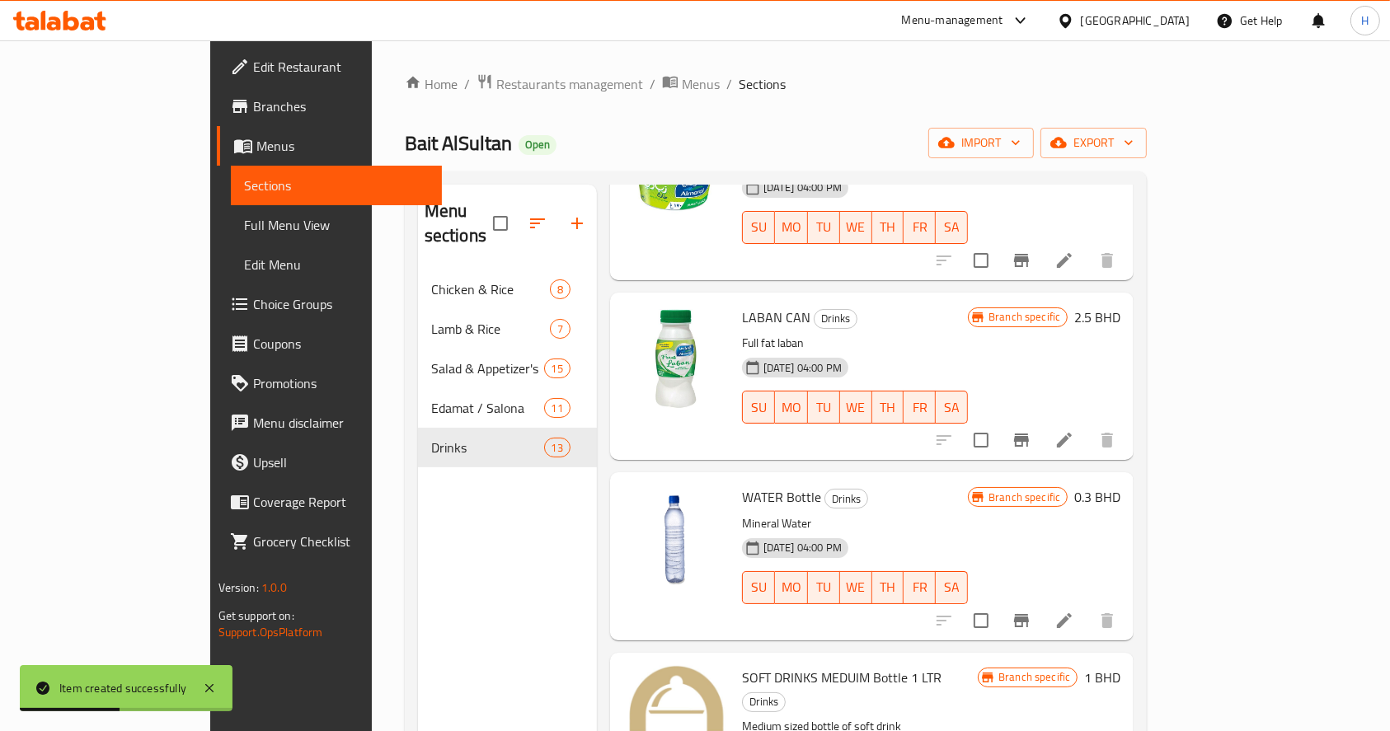
scroll to position [1392, 0]
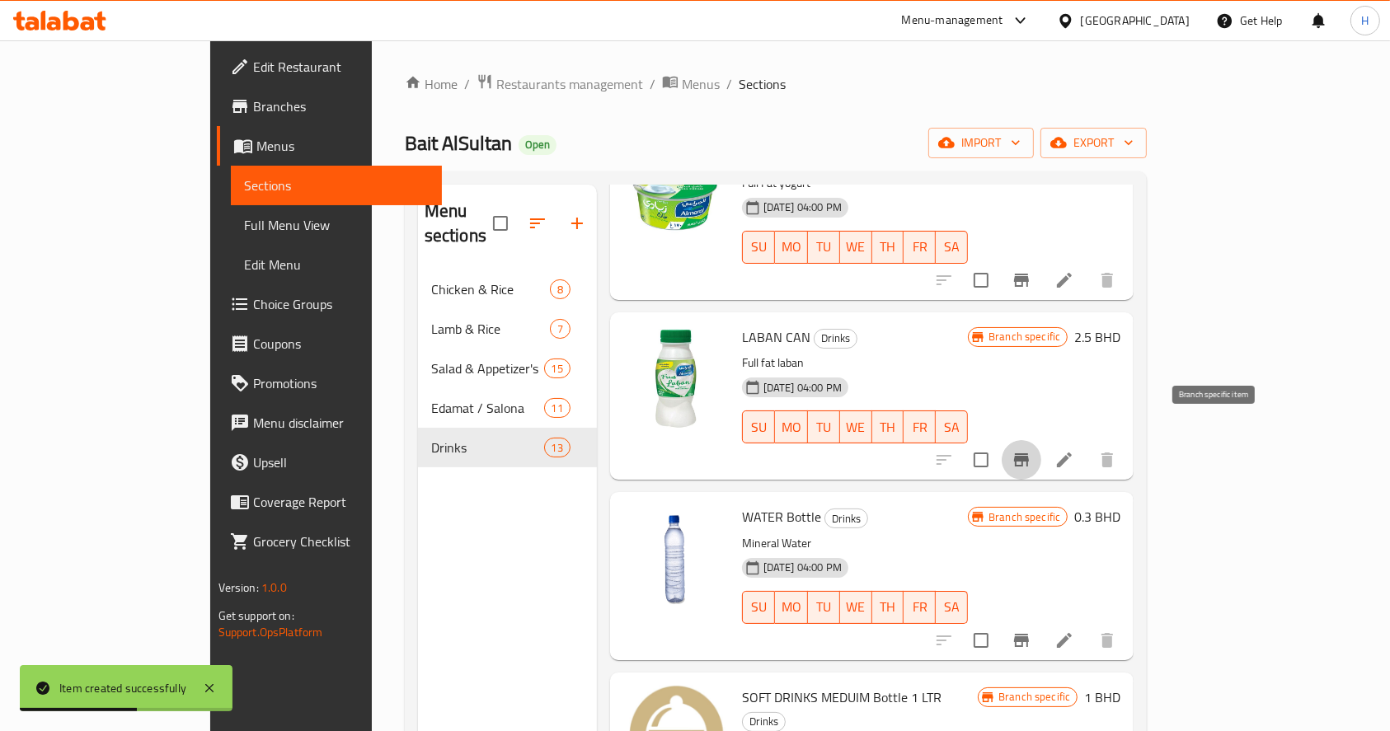
click at [1029, 453] on icon "Branch-specific-item" at bounding box center [1021, 459] width 15 height 13
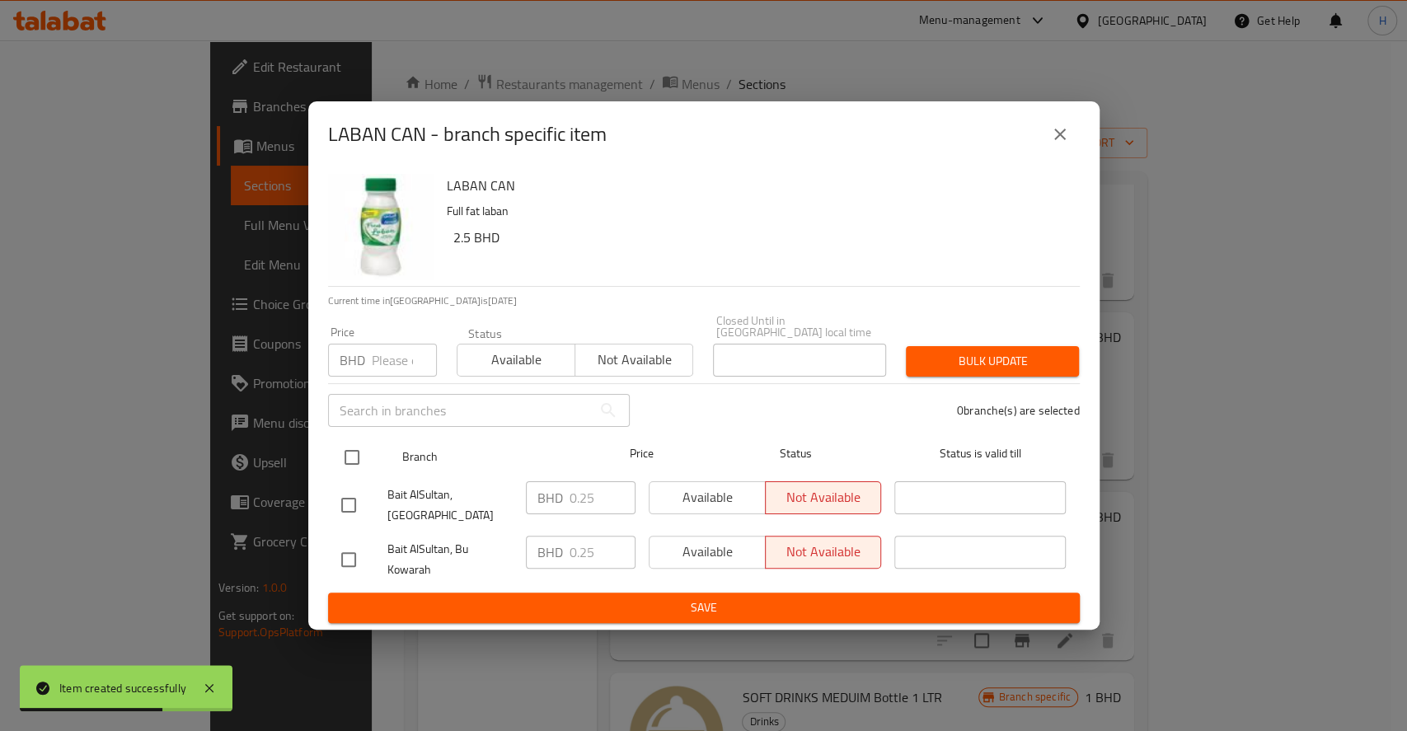
click at [354, 458] on input "checkbox" at bounding box center [352, 457] width 35 height 35
checkbox input "true"
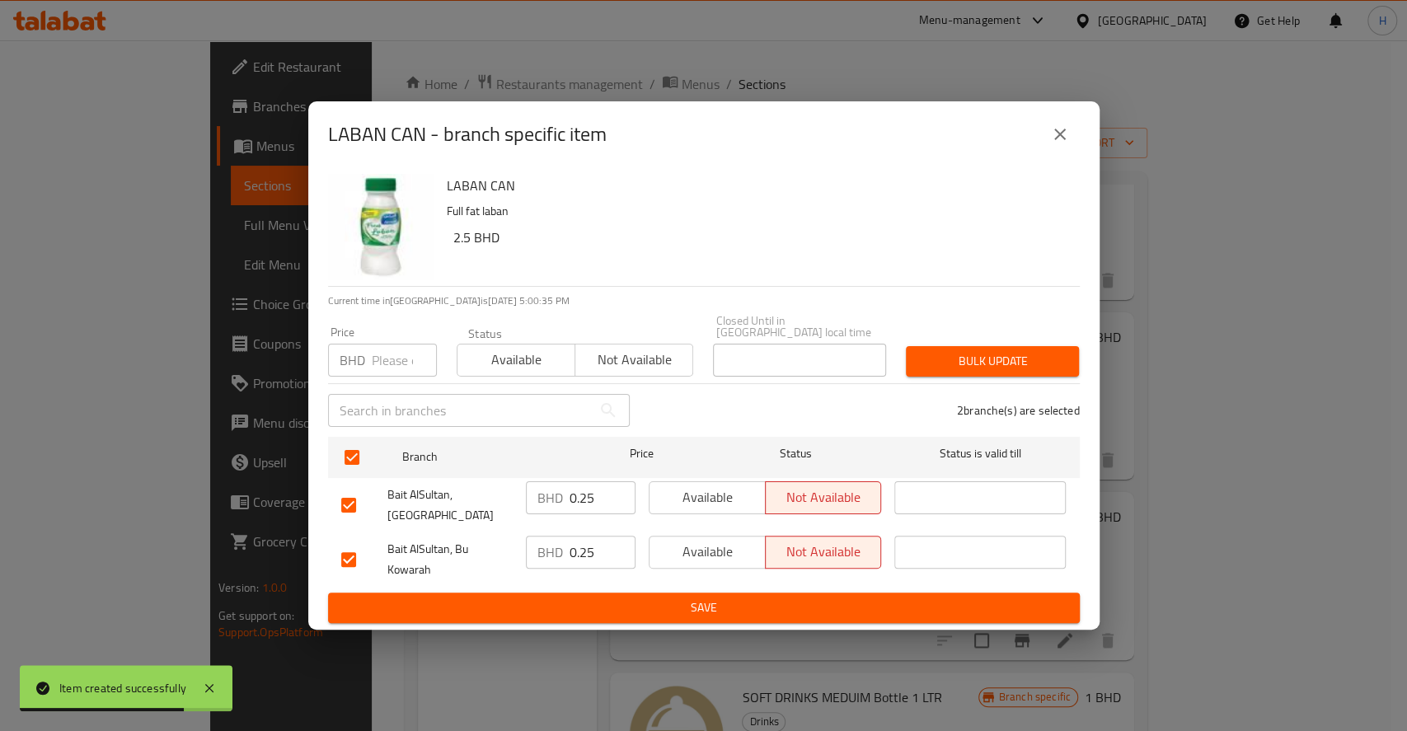
click at [597, 503] on input "0.25" at bounding box center [603, 498] width 66 height 33
type input "0.3"
click at [605, 544] on input "0.25" at bounding box center [603, 552] width 66 height 33
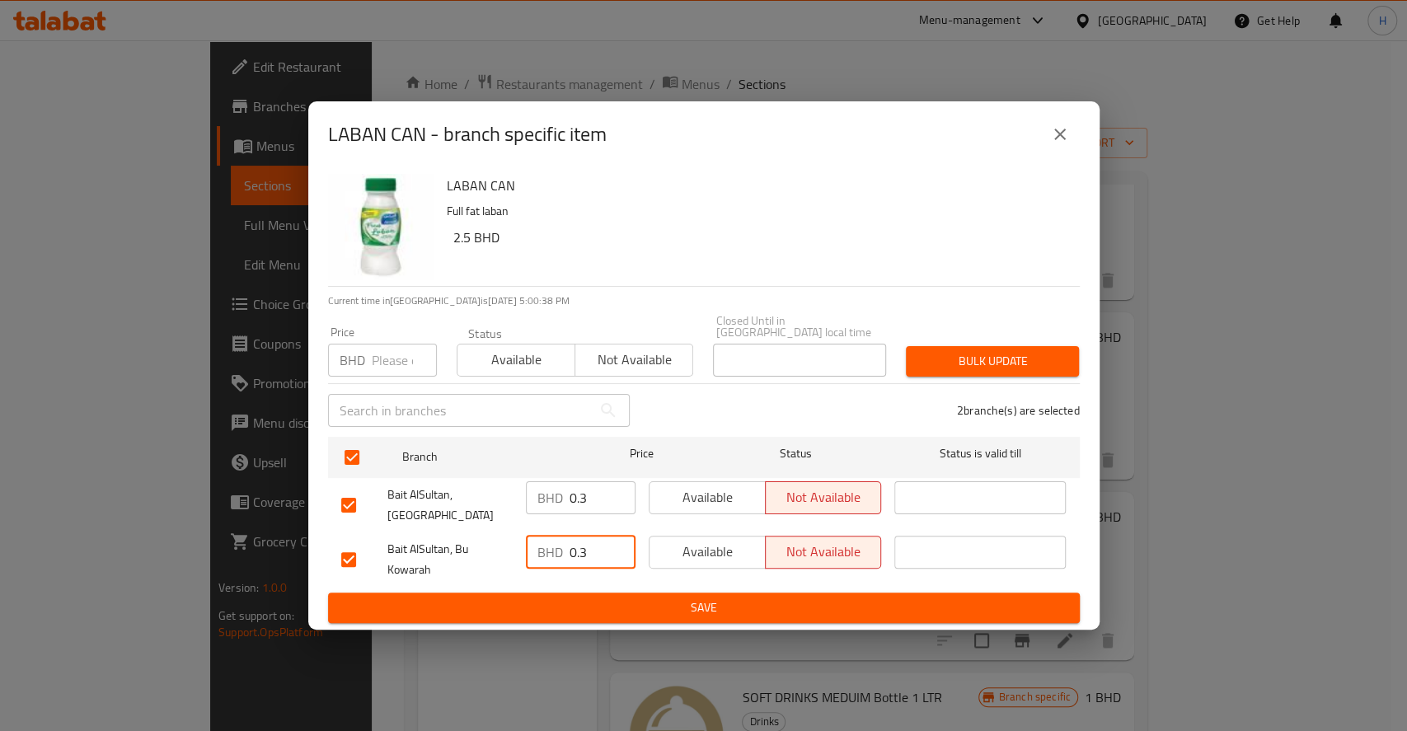
type input "0.3"
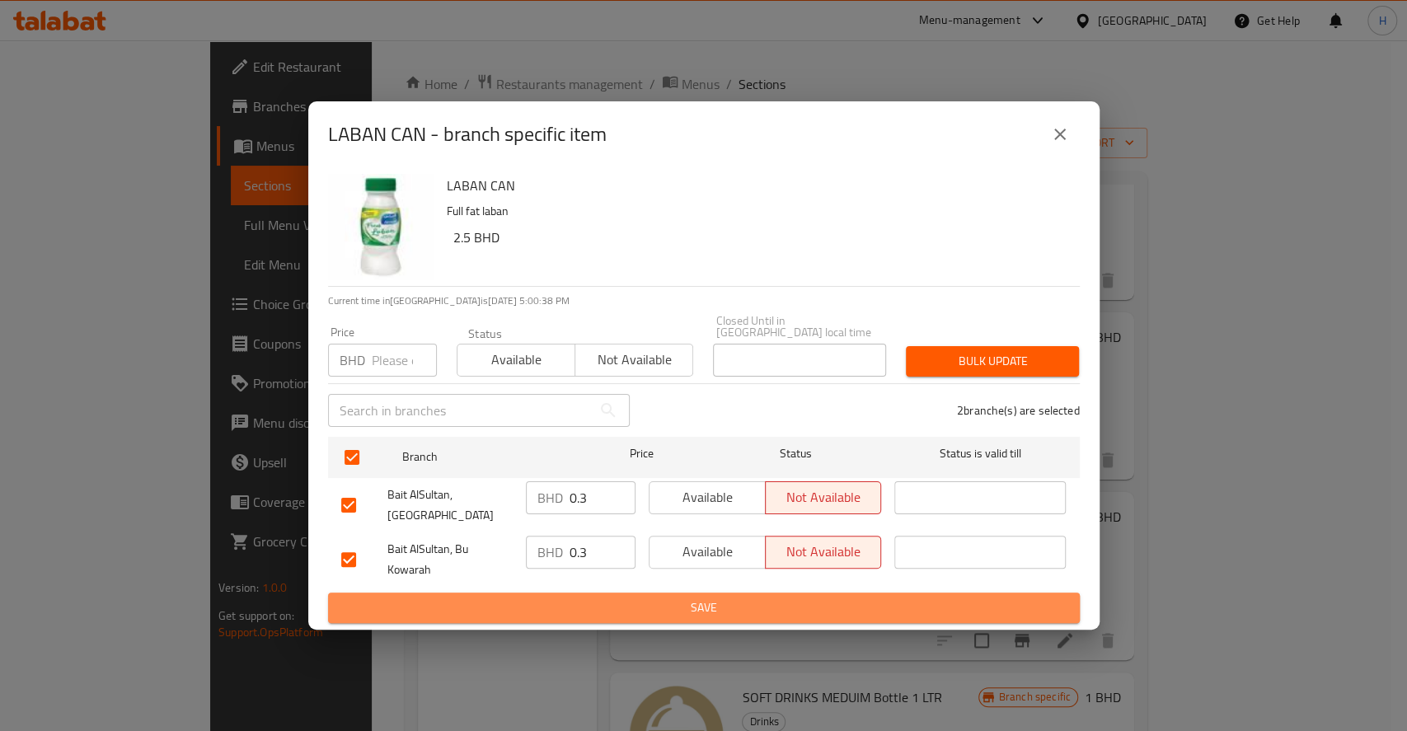
click at [673, 598] on span "Save" at bounding box center [704, 608] width 726 height 21
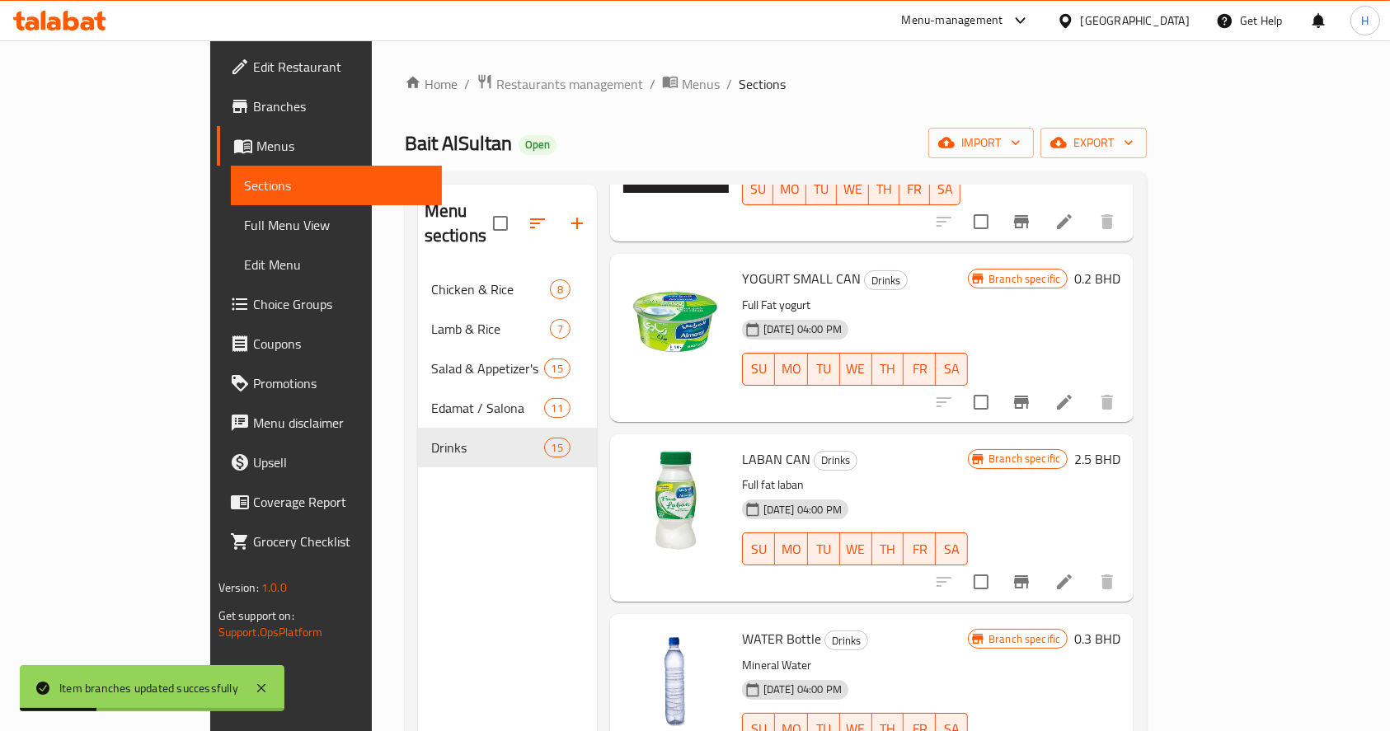
scroll to position [1267, 0]
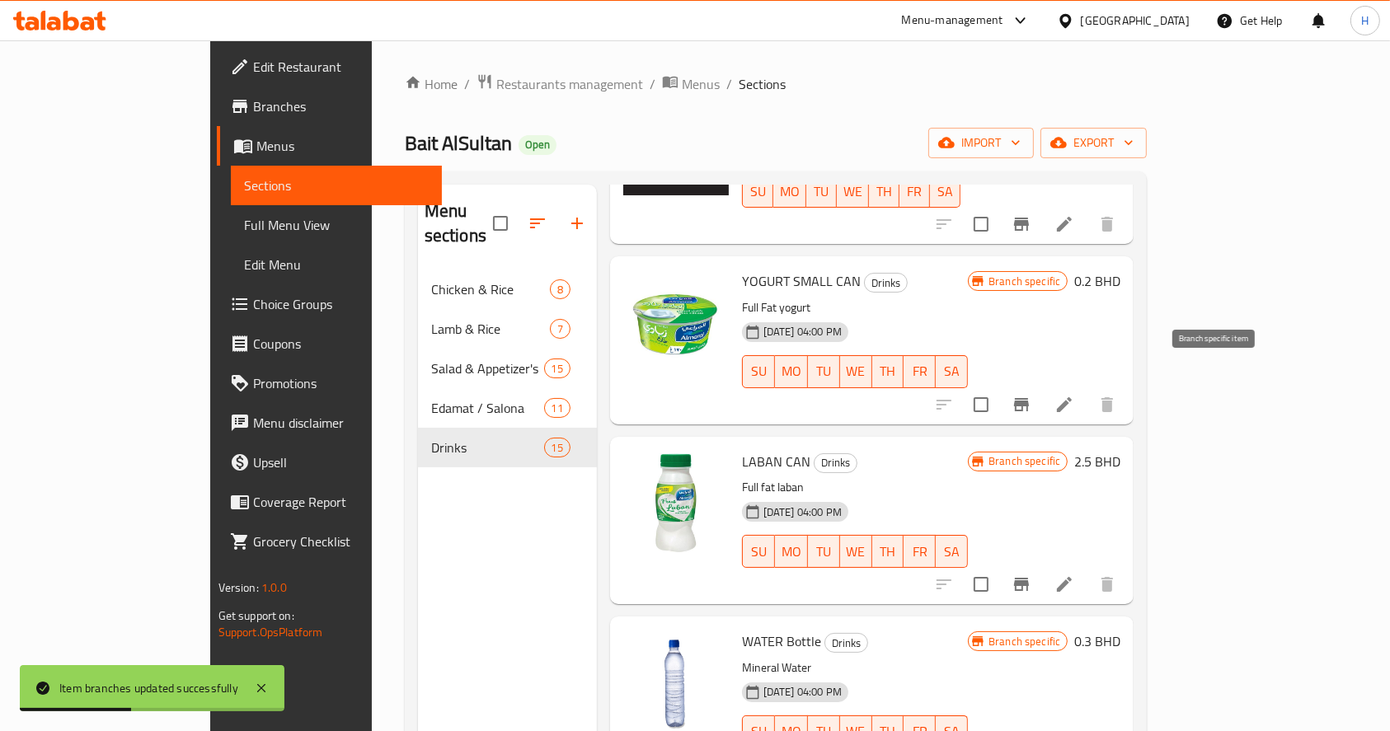
click at [1029, 398] on icon "Branch-specific-item" at bounding box center [1021, 404] width 15 height 13
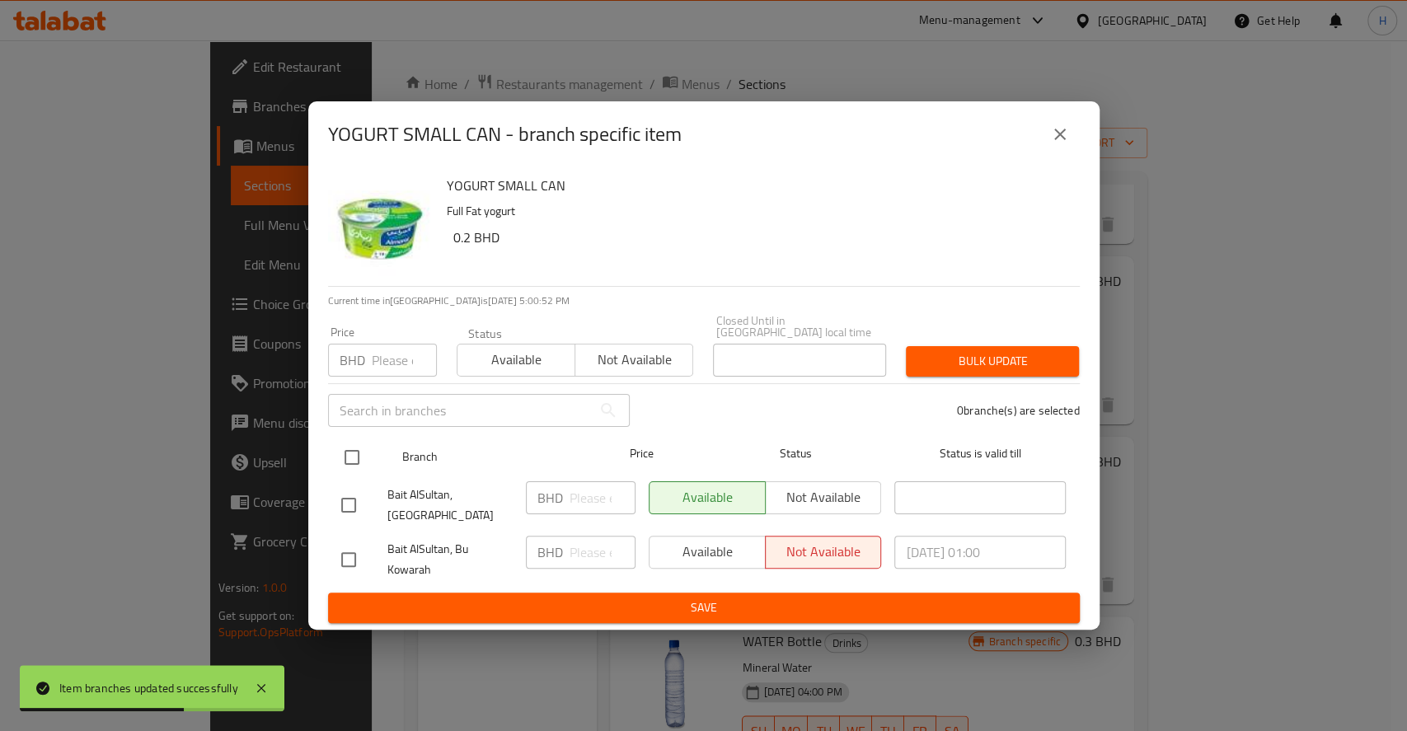
click at [356, 445] on input "checkbox" at bounding box center [352, 457] width 35 height 35
checkbox input "true"
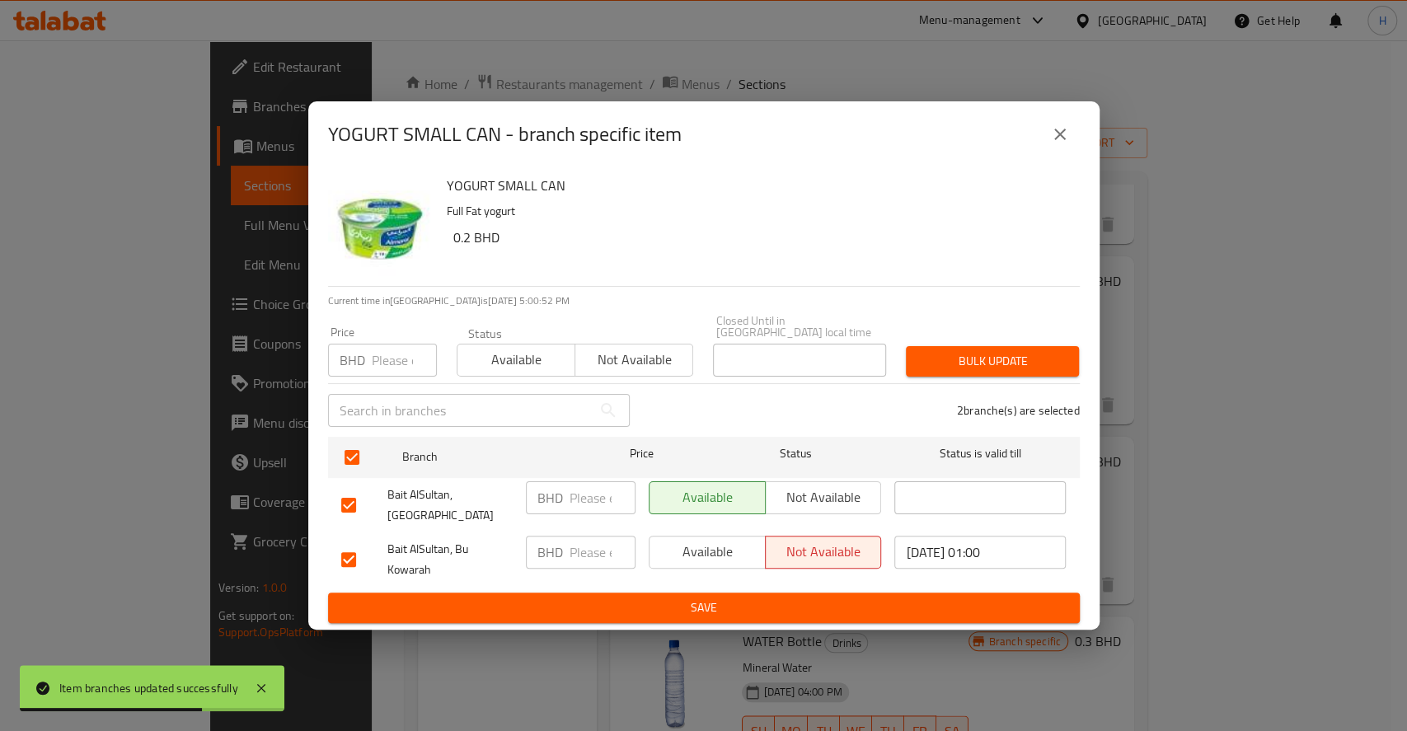
click at [582, 501] on input "number" at bounding box center [603, 498] width 66 height 33
type input "0.3"
click at [599, 537] on input "0" at bounding box center [603, 552] width 66 height 33
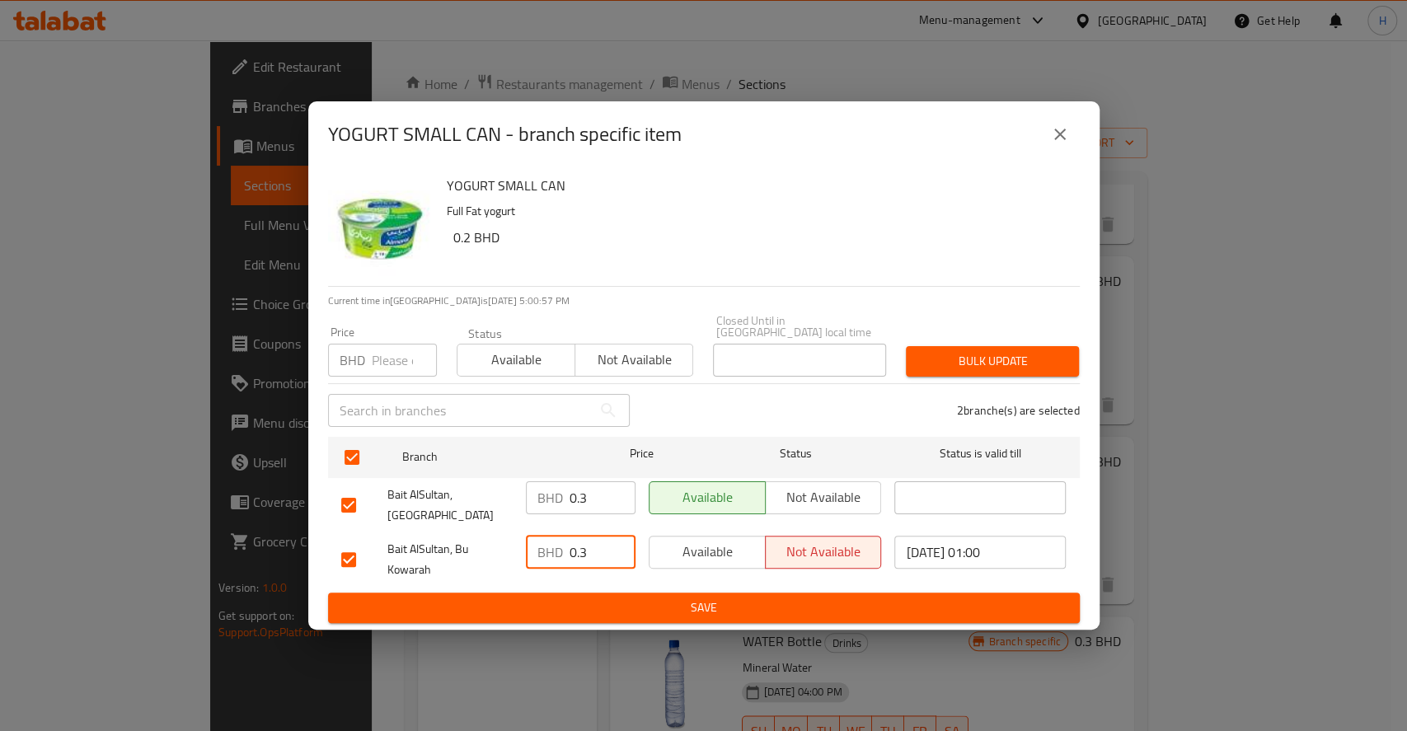
type input "0.3"
click at [660, 609] on button "Save" at bounding box center [704, 608] width 752 height 31
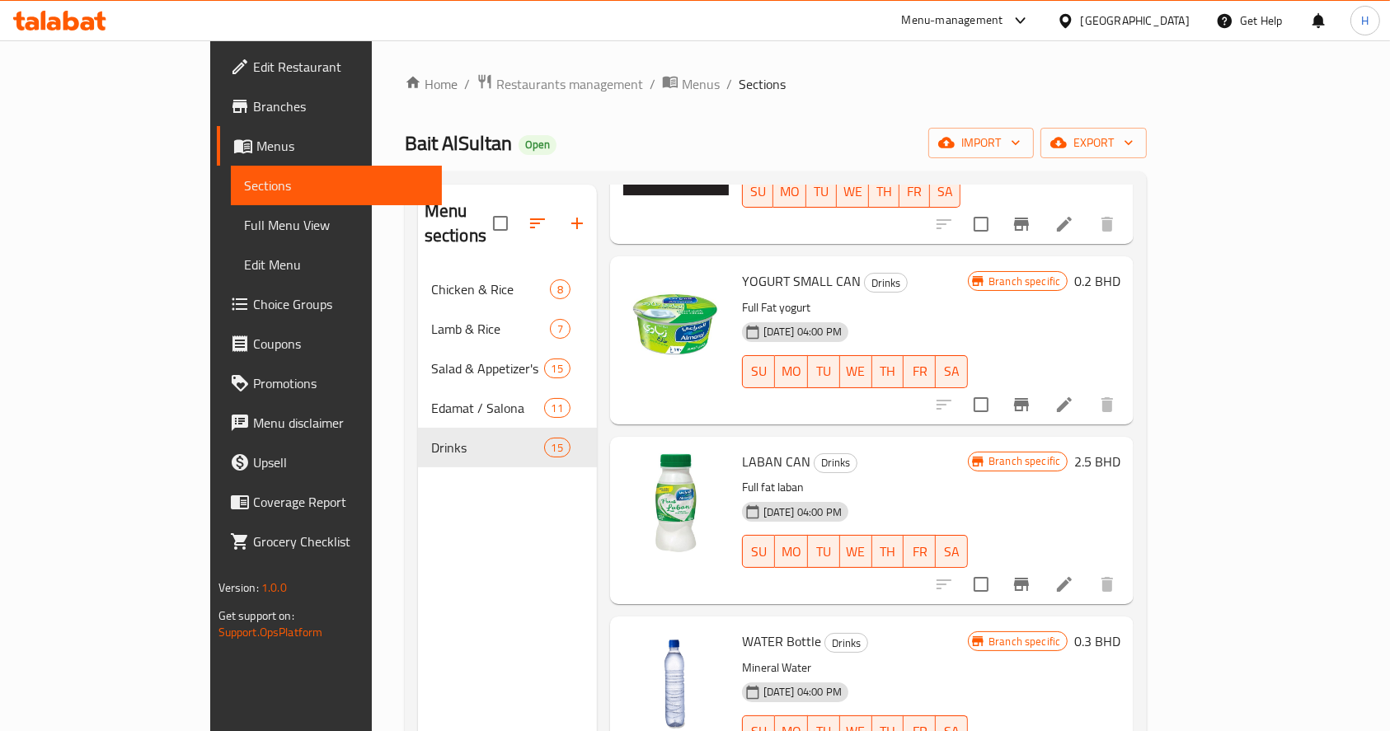
click at [80, 22] on icon at bounding box center [59, 21] width 93 height 20
